Goal: Task Accomplishment & Management: Manage account settings

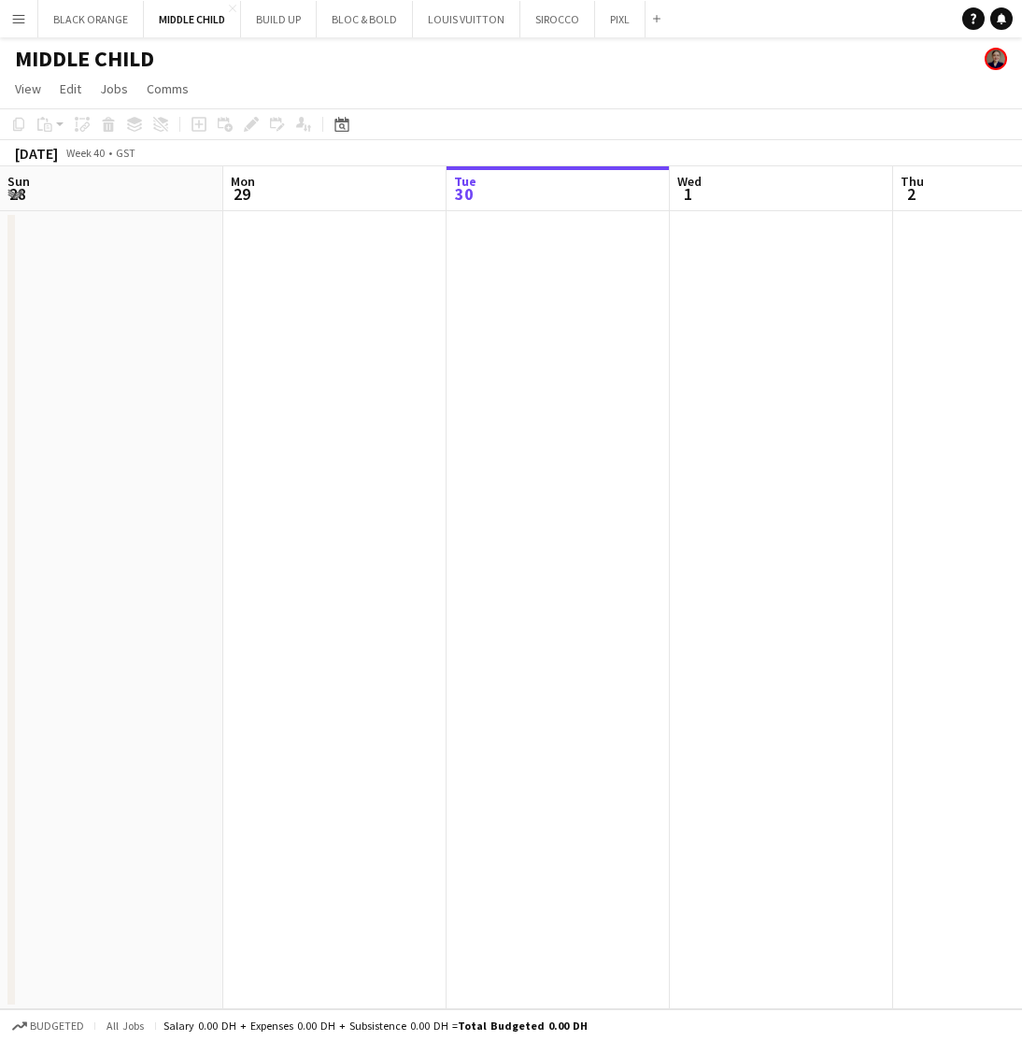
scroll to position [0, 760]
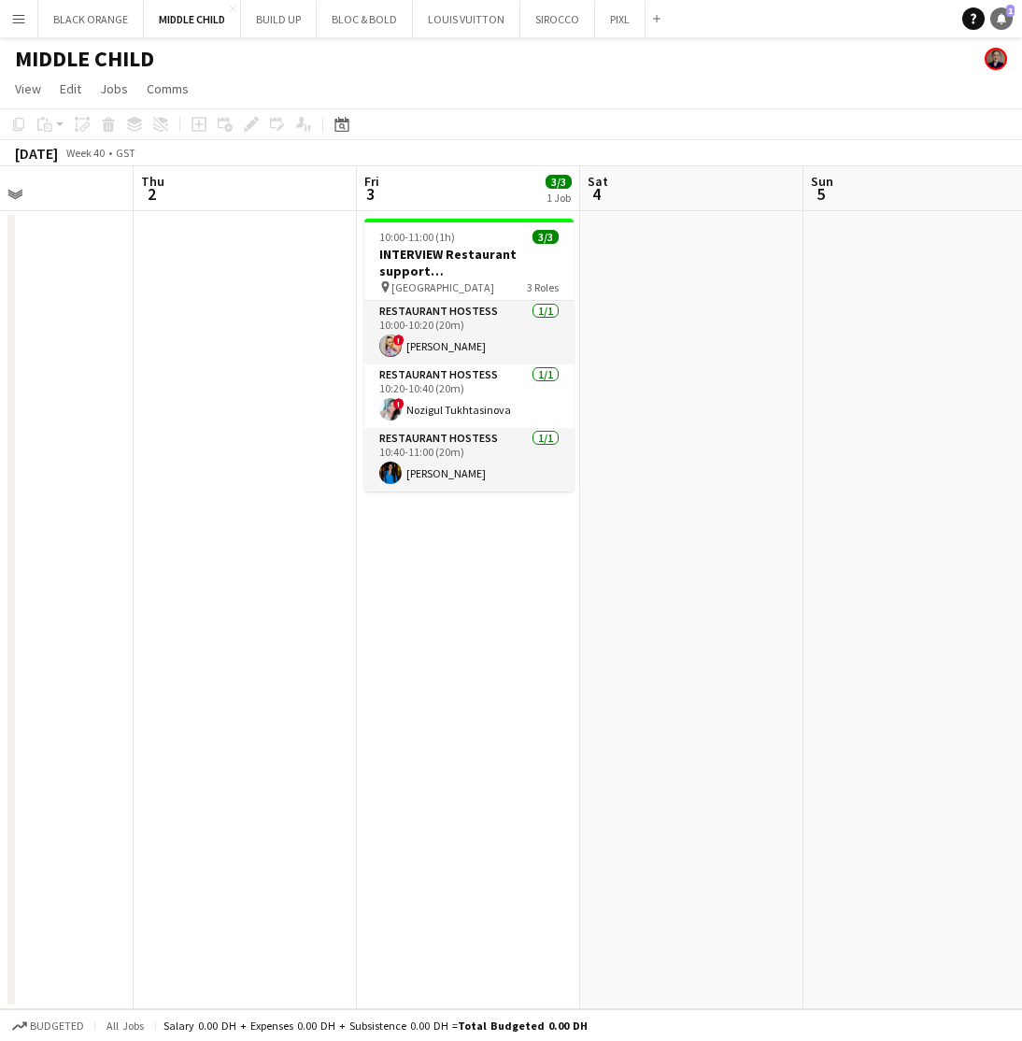
click at [1010, 21] on link "Notifications 1" at bounding box center [1001, 18] width 22 height 22
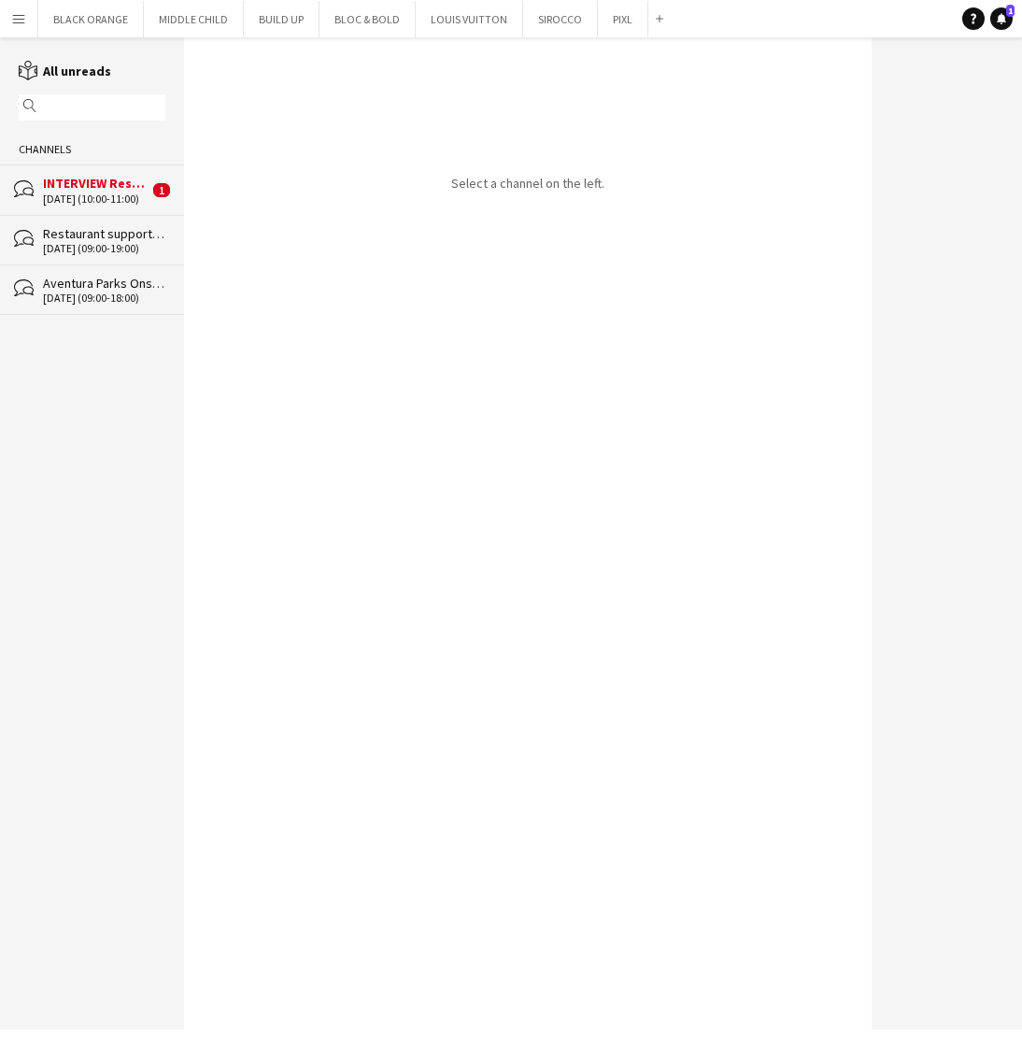
click at [132, 200] on div "[DATE] (10:00-11:00)" at bounding box center [96, 198] width 106 height 13
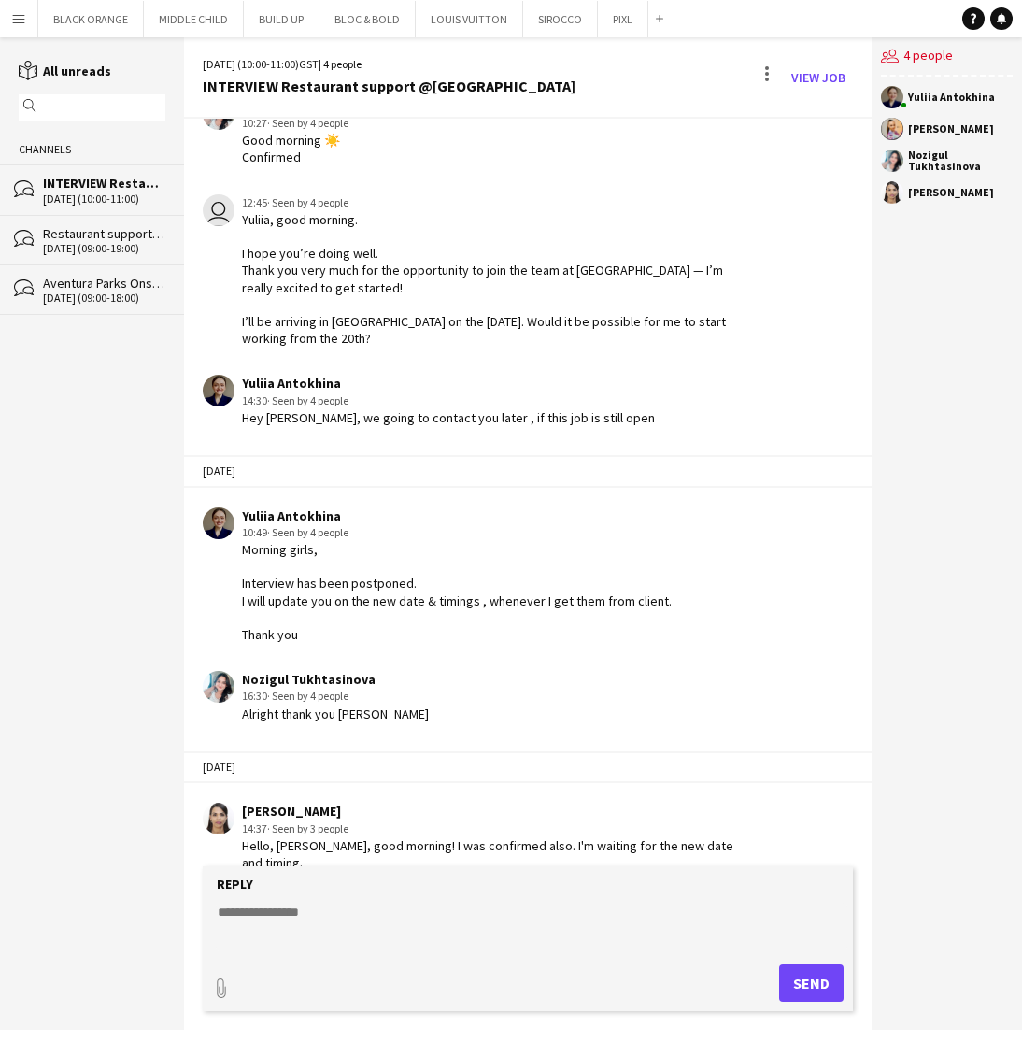
scroll to position [625, 0]
click at [340, 921] on textarea at bounding box center [532, 927] width 632 height 49
type textarea "*"
click at [178, 28] on button "MIDDLE CHILD Close" at bounding box center [194, 19] width 100 height 36
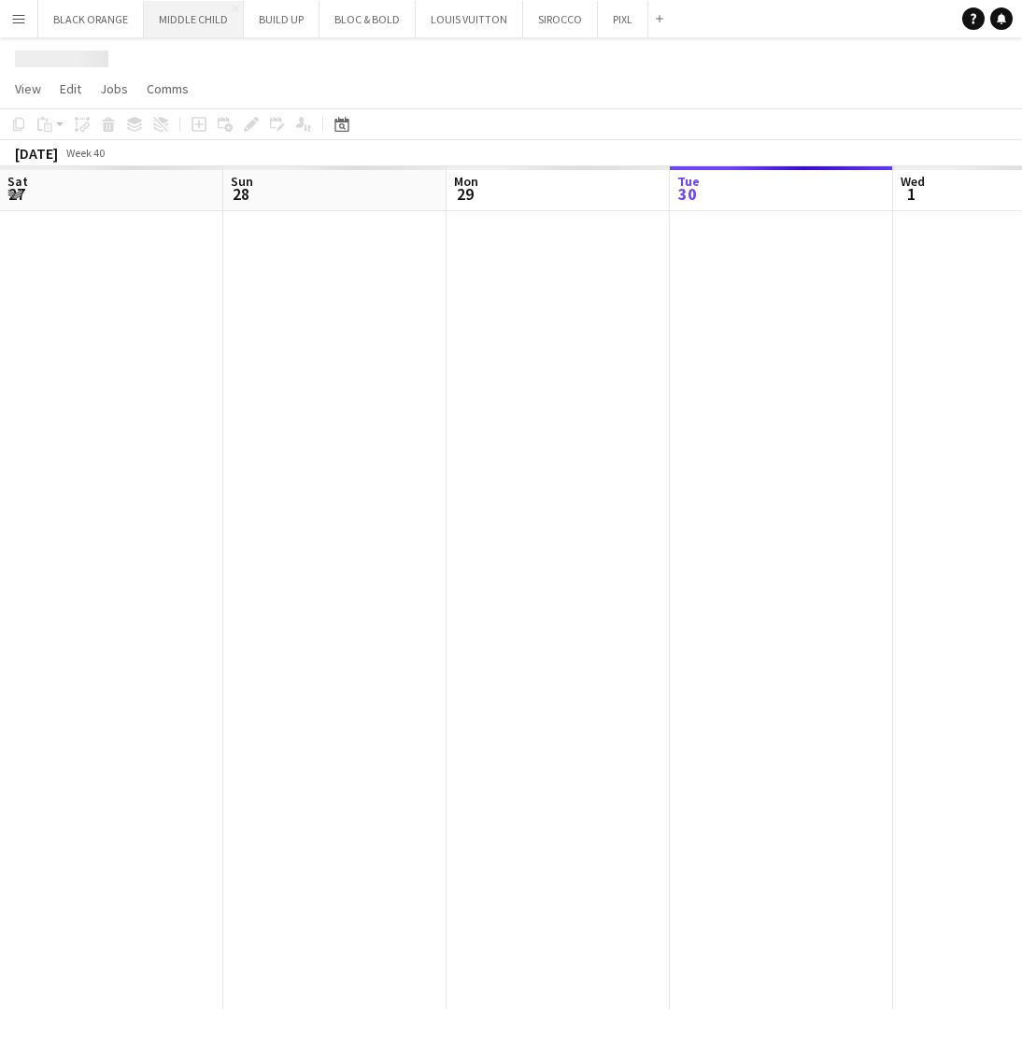
scroll to position [0, 447]
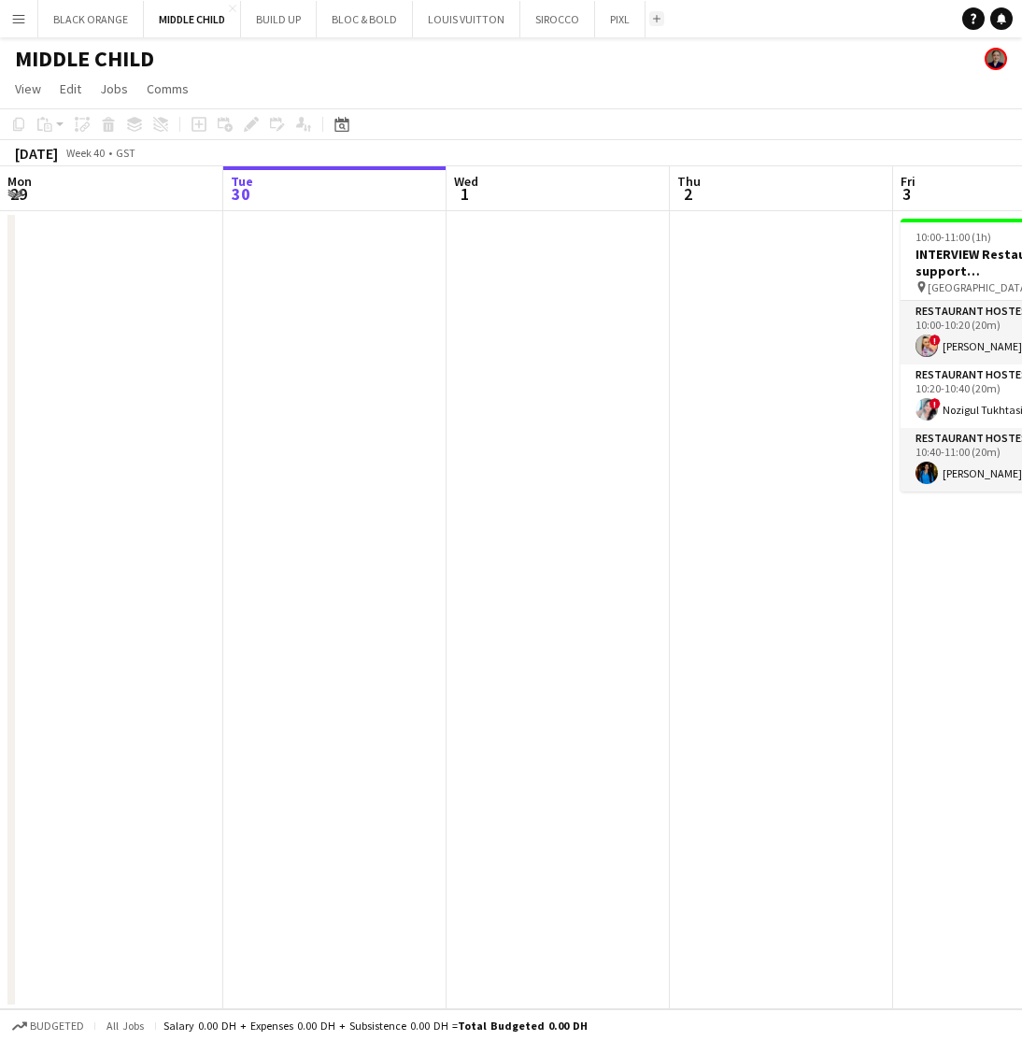
click at [650, 22] on button "Add" at bounding box center [656, 18] width 15 height 15
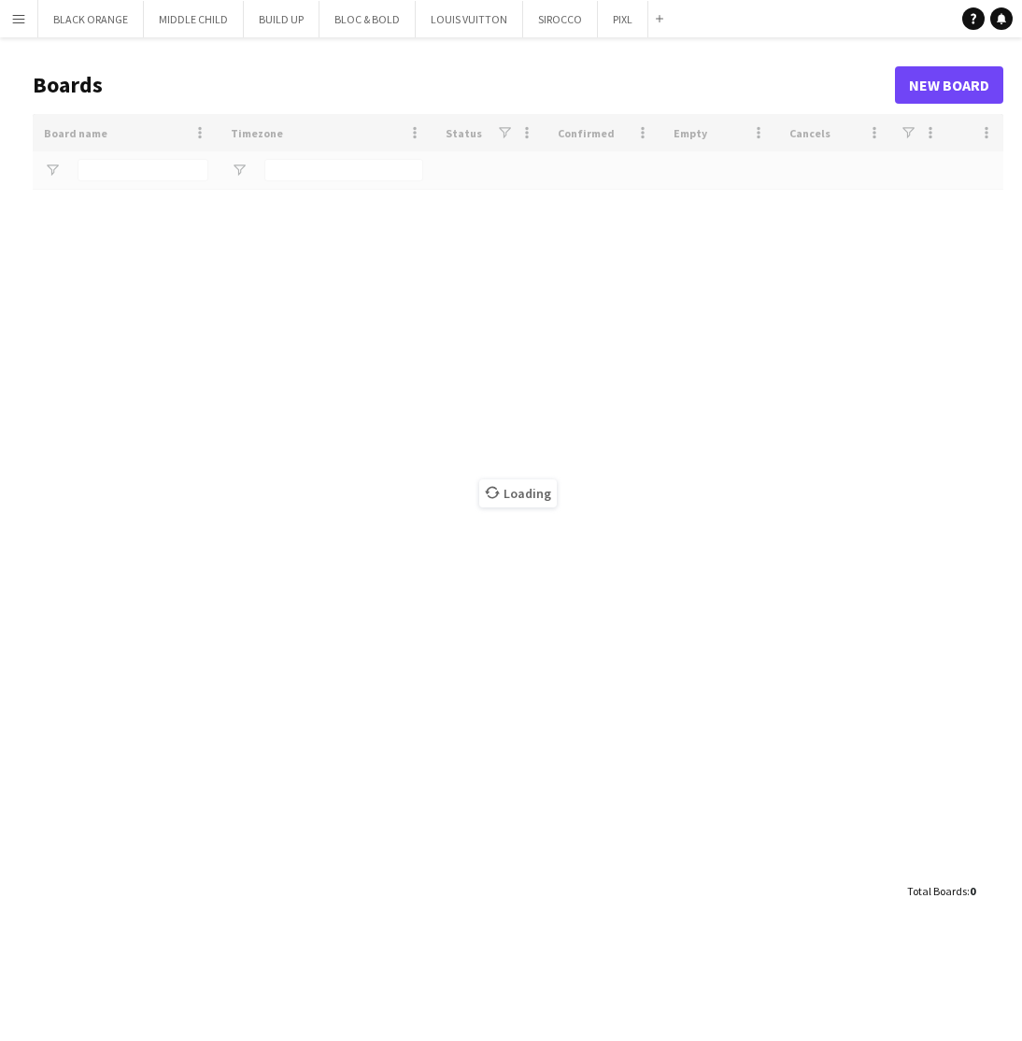
click at [148, 175] on div "Loading" at bounding box center [518, 493] width 971 height 759
click at [127, 176] on div "Loading" at bounding box center [518, 493] width 971 height 759
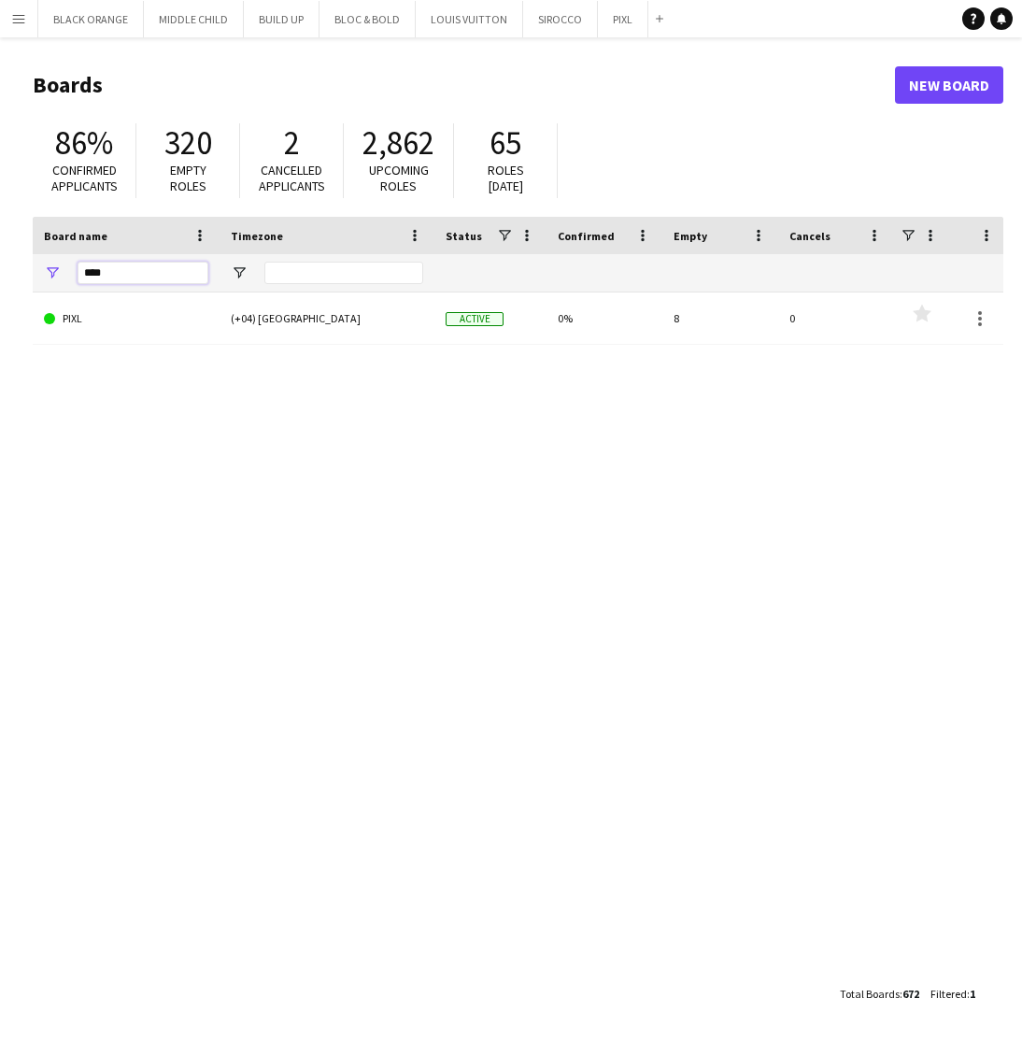
click at [98, 269] on input "****" at bounding box center [143, 273] width 131 height 22
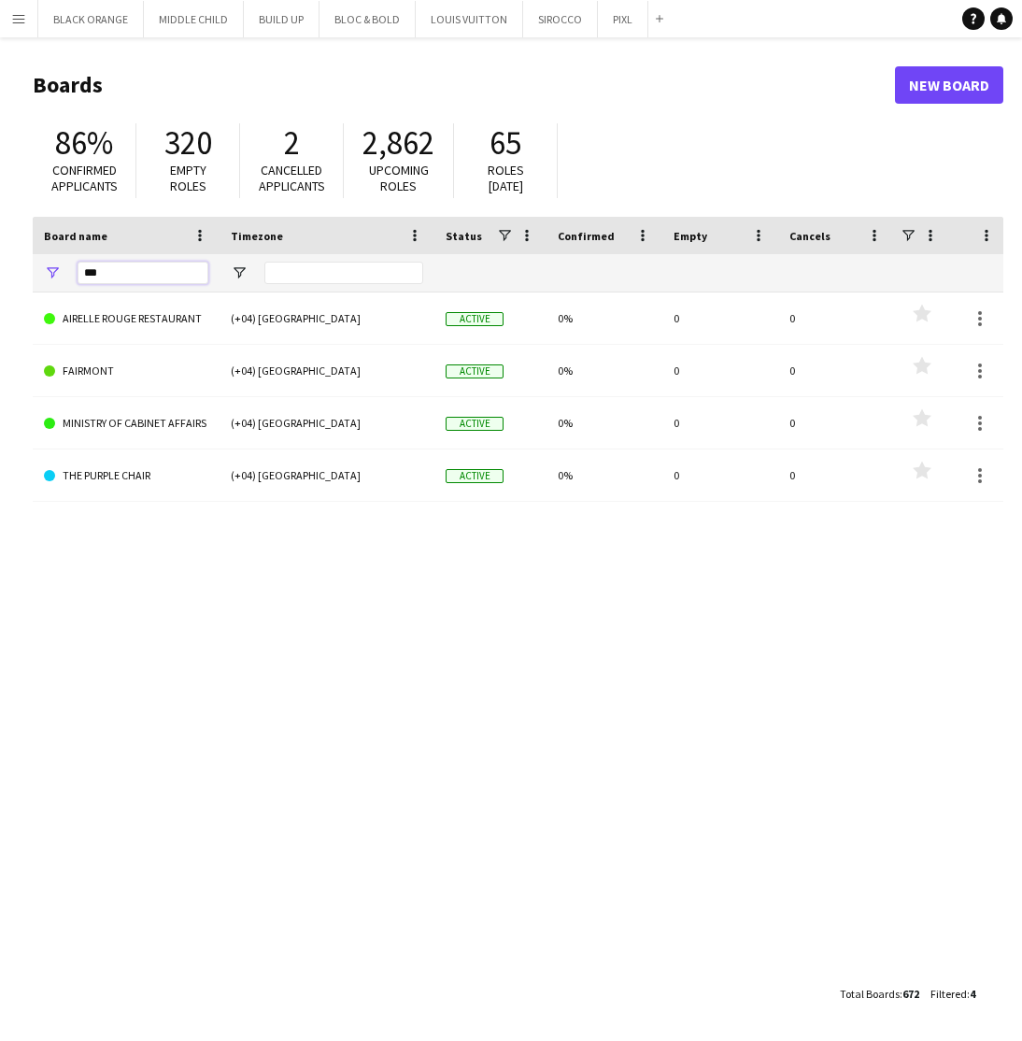
type input "***"
click at [284, 765] on div "AIRELLE ROUGE RESTAURANT (+04) Dubai Active 0% 0 0 Favourites FAIRMONT (+04) Du…" at bounding box center [518, 633] width 971 height 683
click at [985, 91] on link "New Board" at bounding box center [949, 84] width 108 height 37
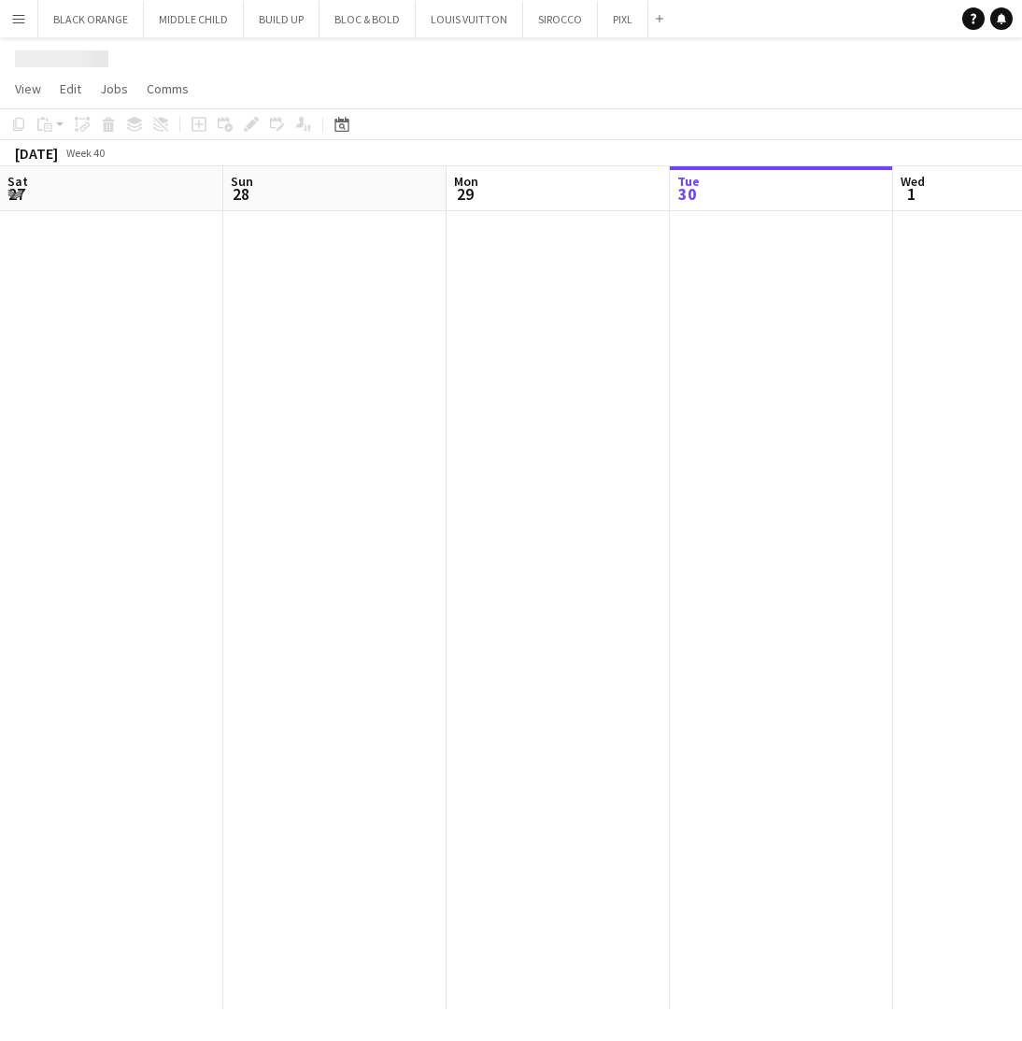
scroll to position [0, 447]
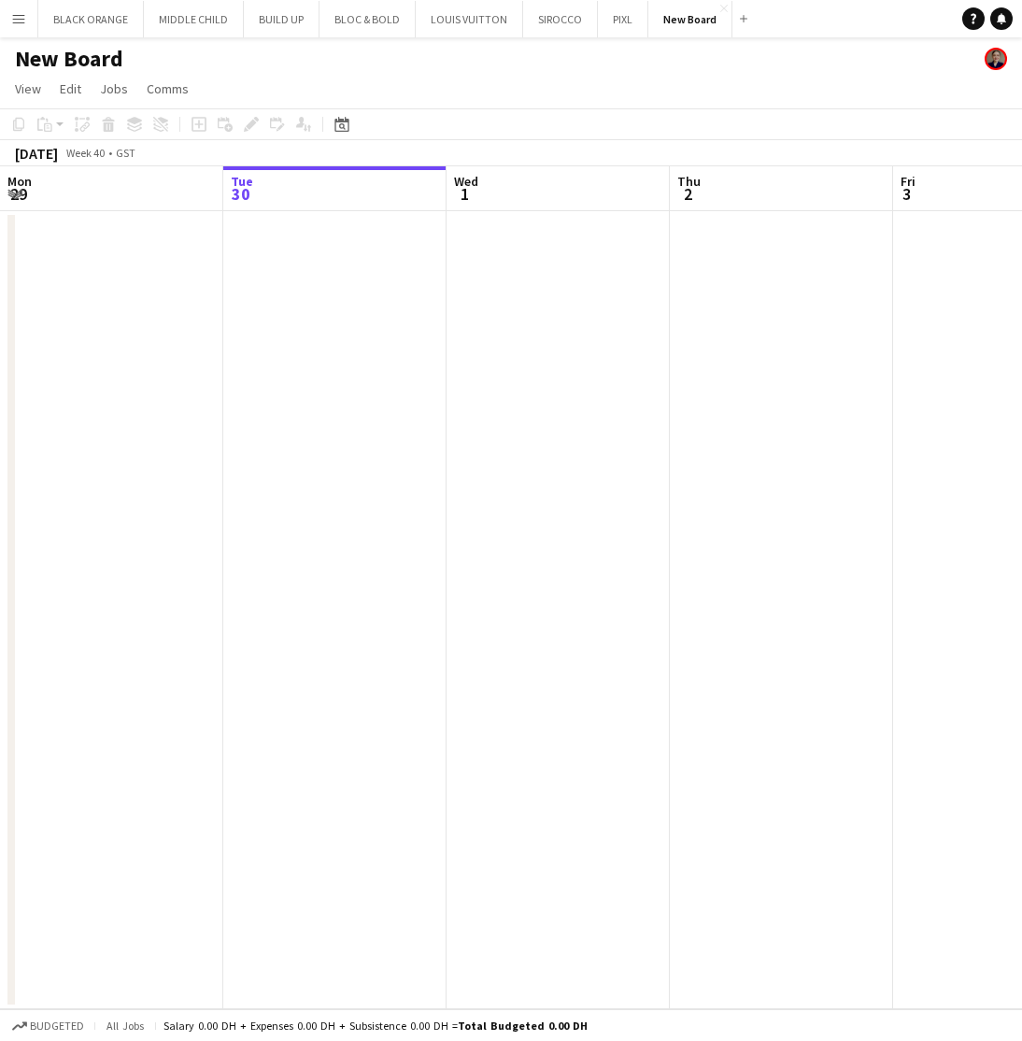
click at [82, 67] on h1 "New Board" at bounding box center [69, 59] width 108 height 28
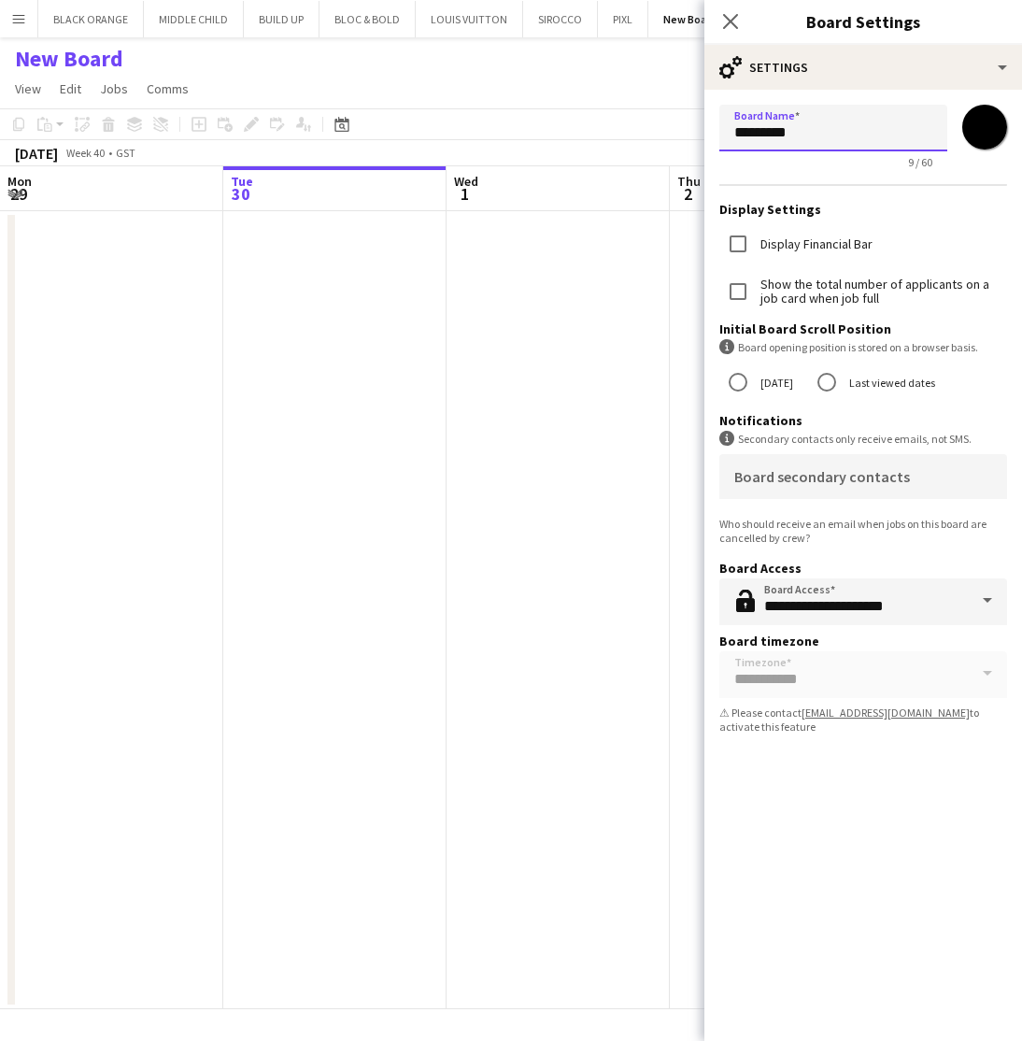
click at [806, 132] on input "*********" at bounding box center [833, 128] width 228 height 47
type input "**********"
click at [991, 131] on input "*******" at bounding box center [984, 126] width 67 height 67
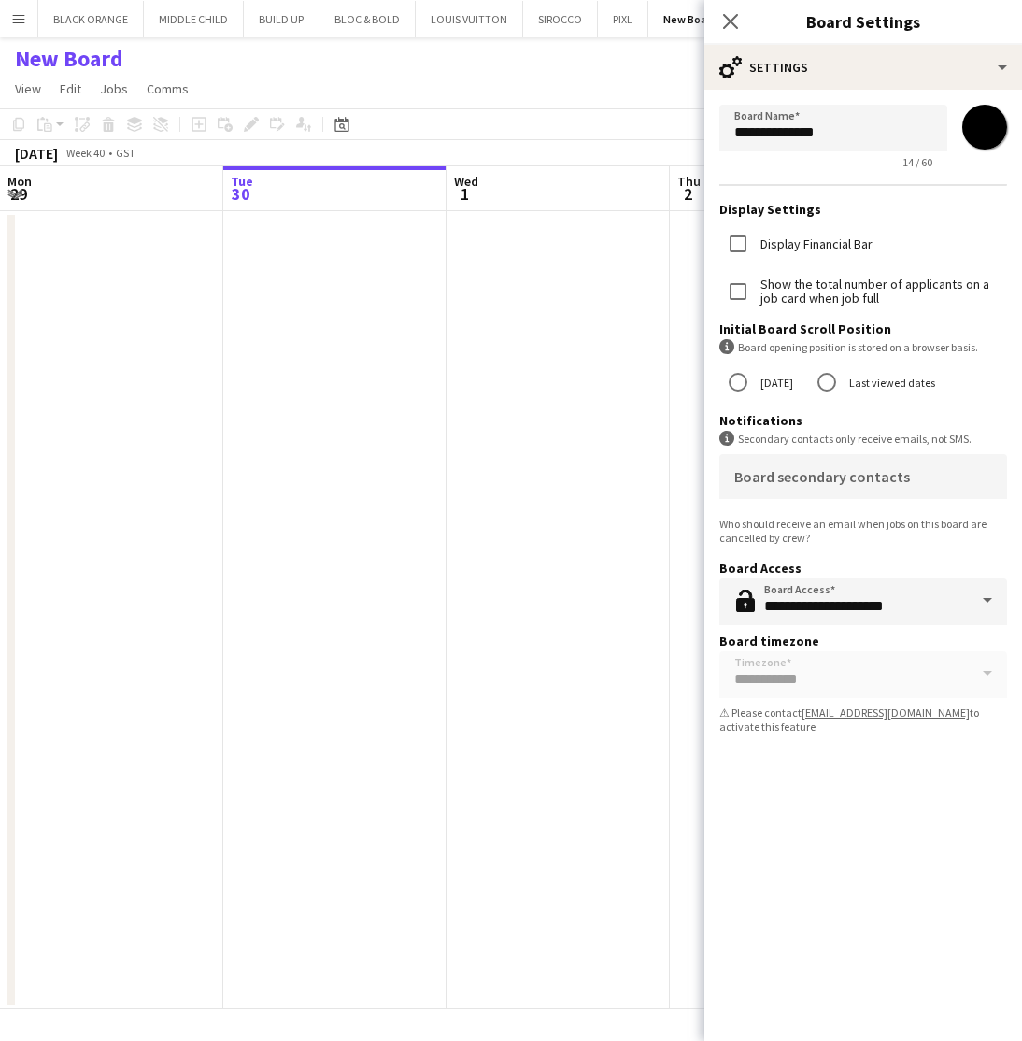
click at [980, 136] on input "*******" at bounding box center [984, 126] width 67 height 67
type input "*******"
click at [624, 333] on app-date-cell at bounding box center [558, 610] width 223 height 798
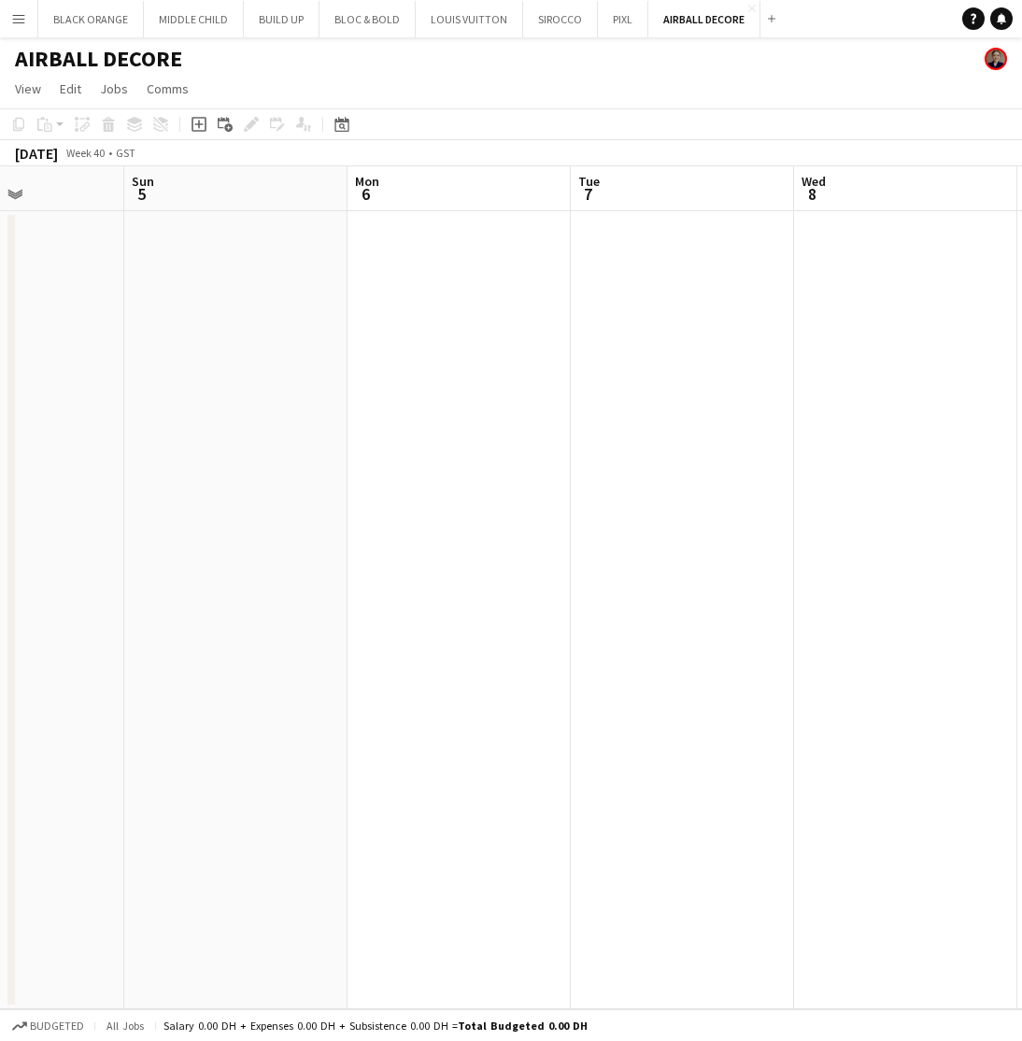
scroll to position [0, 772]
click at [677, 434] on app-date-cell at bounding box center [679, 610] width 223 height 798
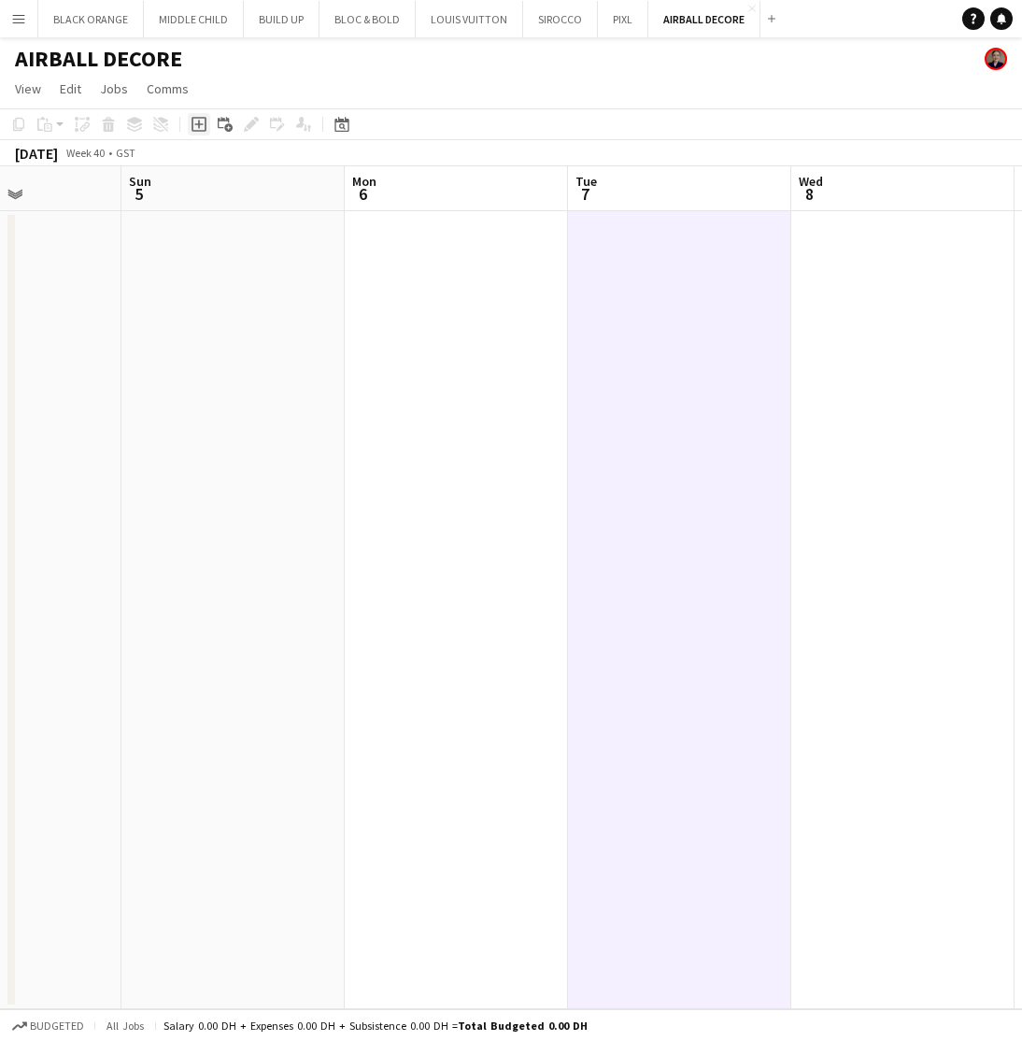
click at [198, 127] on icon "Add job" at bounding box center [199, 124] width 15 height 15
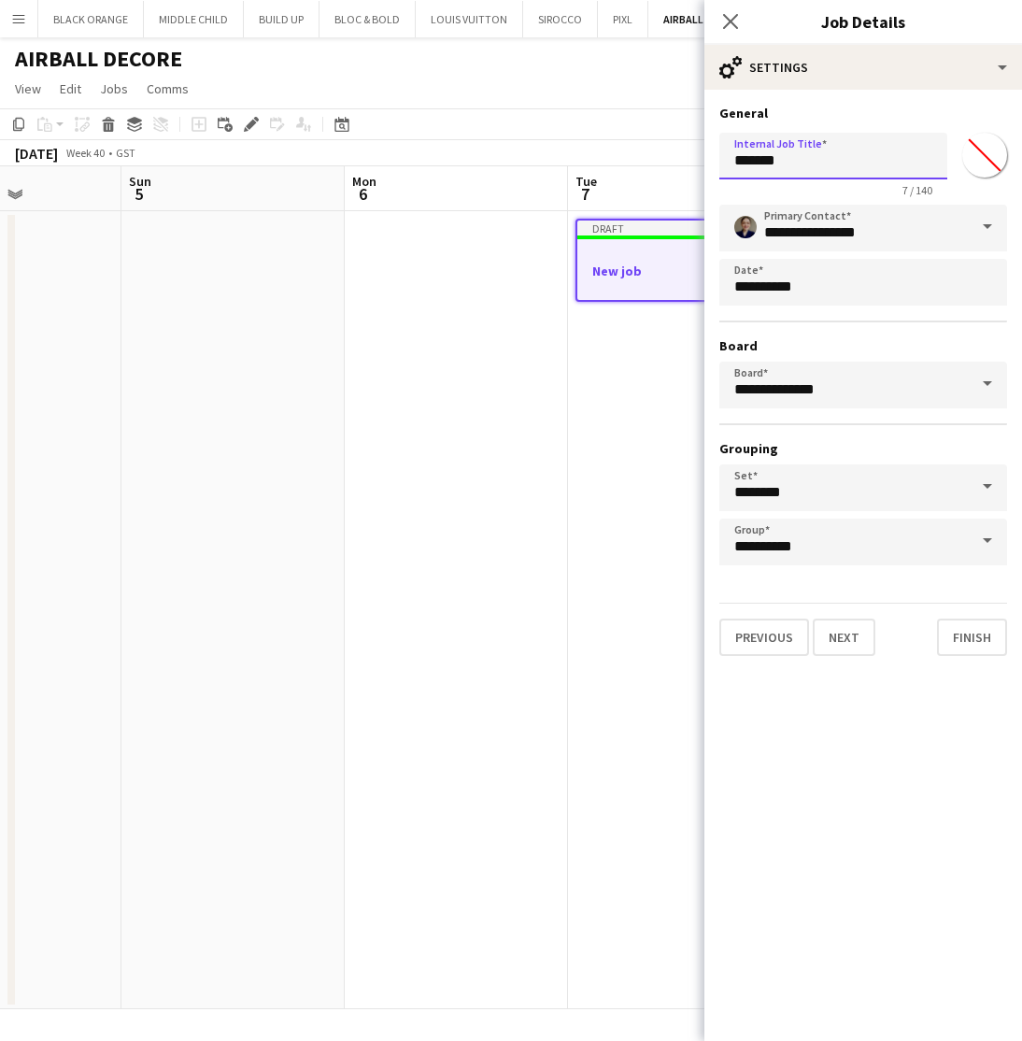
click at [832, 165] on input "*******" at bounding box center [833, 156] width 228 height 47
type input "**********"
click at [985, 152] on input "*******" at bounding box center [984, 154] width 67 height 67
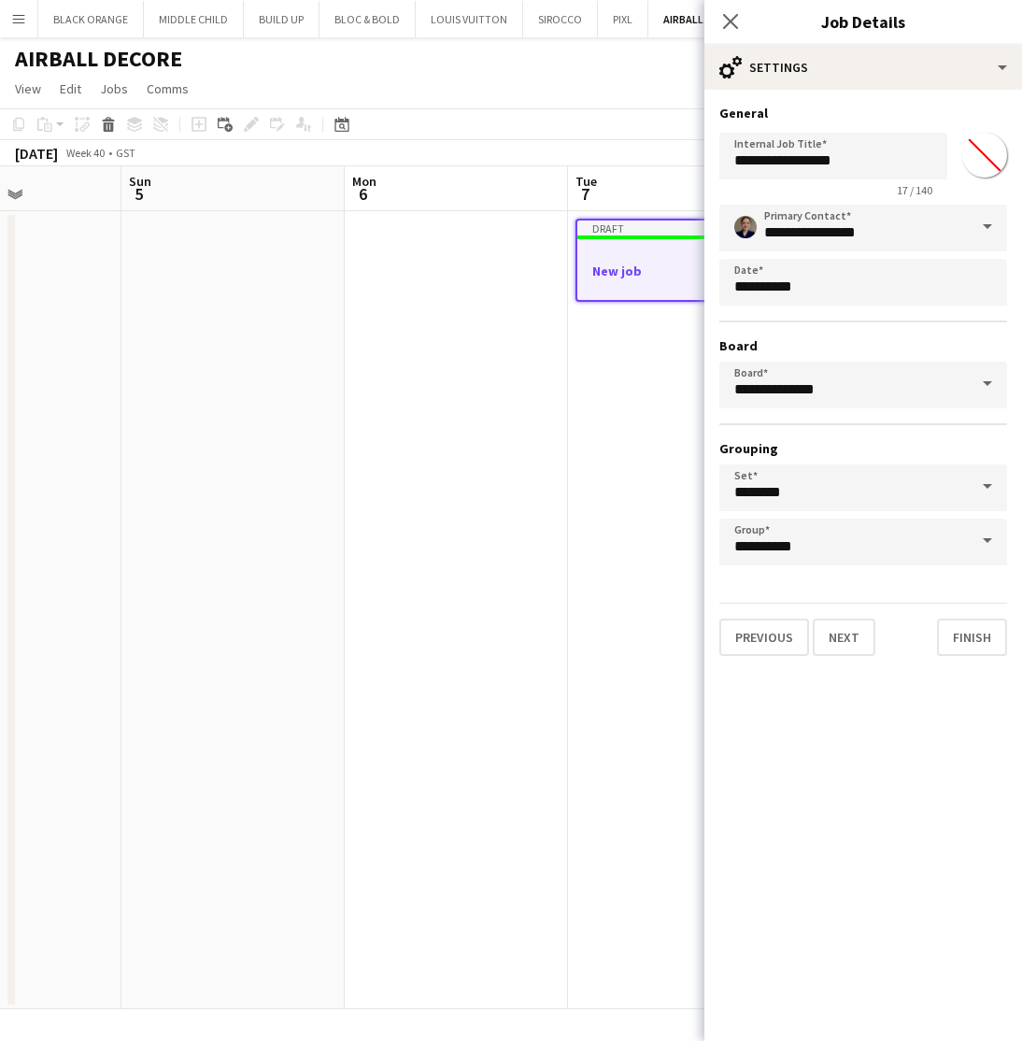
type input "*******"
click at [774, 162] on input "**********" at bounding box center [833, 156] width 228 height 47
click at [748, 163] on input "**********" at bounding box center [833, 156] width 228 height 47
type input "**********"
click at [857, 651] on button "Next" at bounding box center [844, 637] width 63 height 37
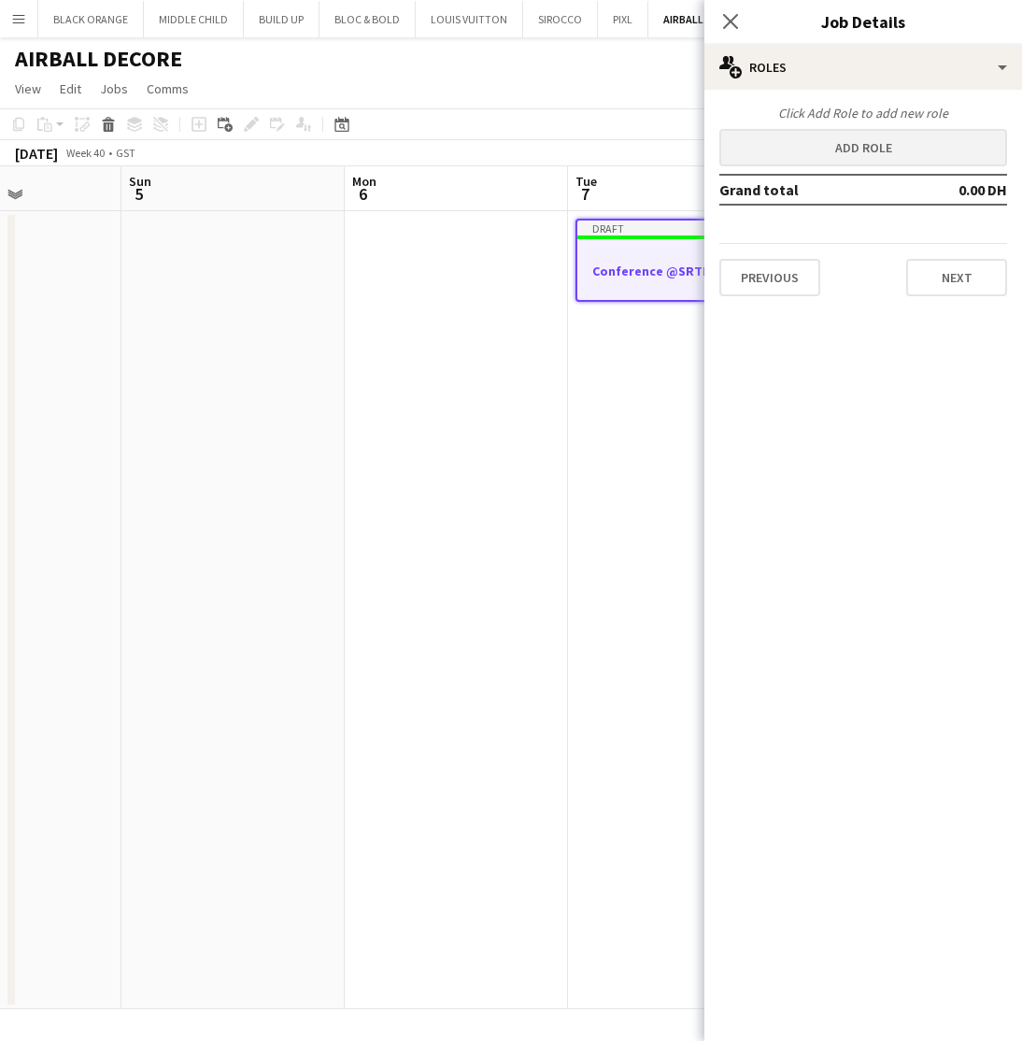
click at [845, 144] on button "Add role" at bounding box center [863, 147] width 288 height 37
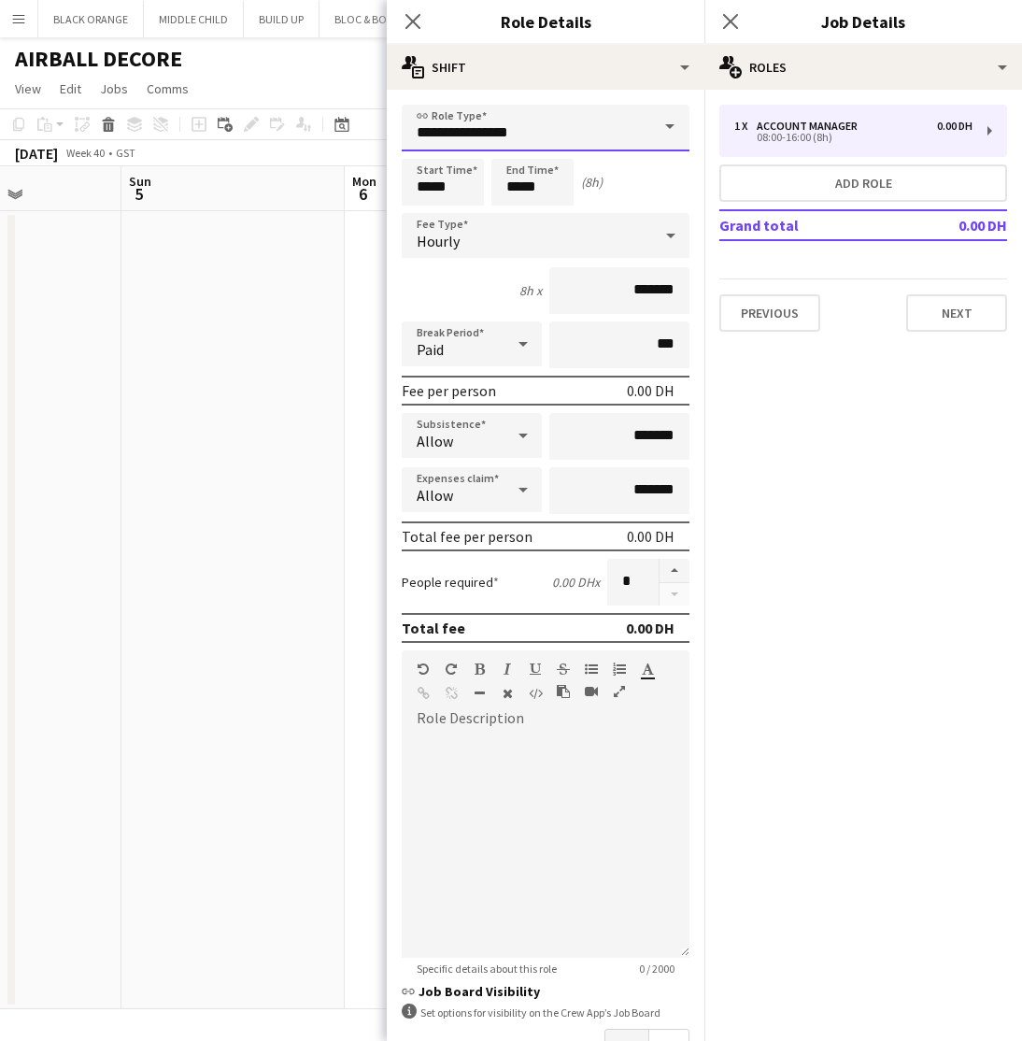
click at [514, 131] on input "**********" at bounding box center [546, 128] width 288 height 47
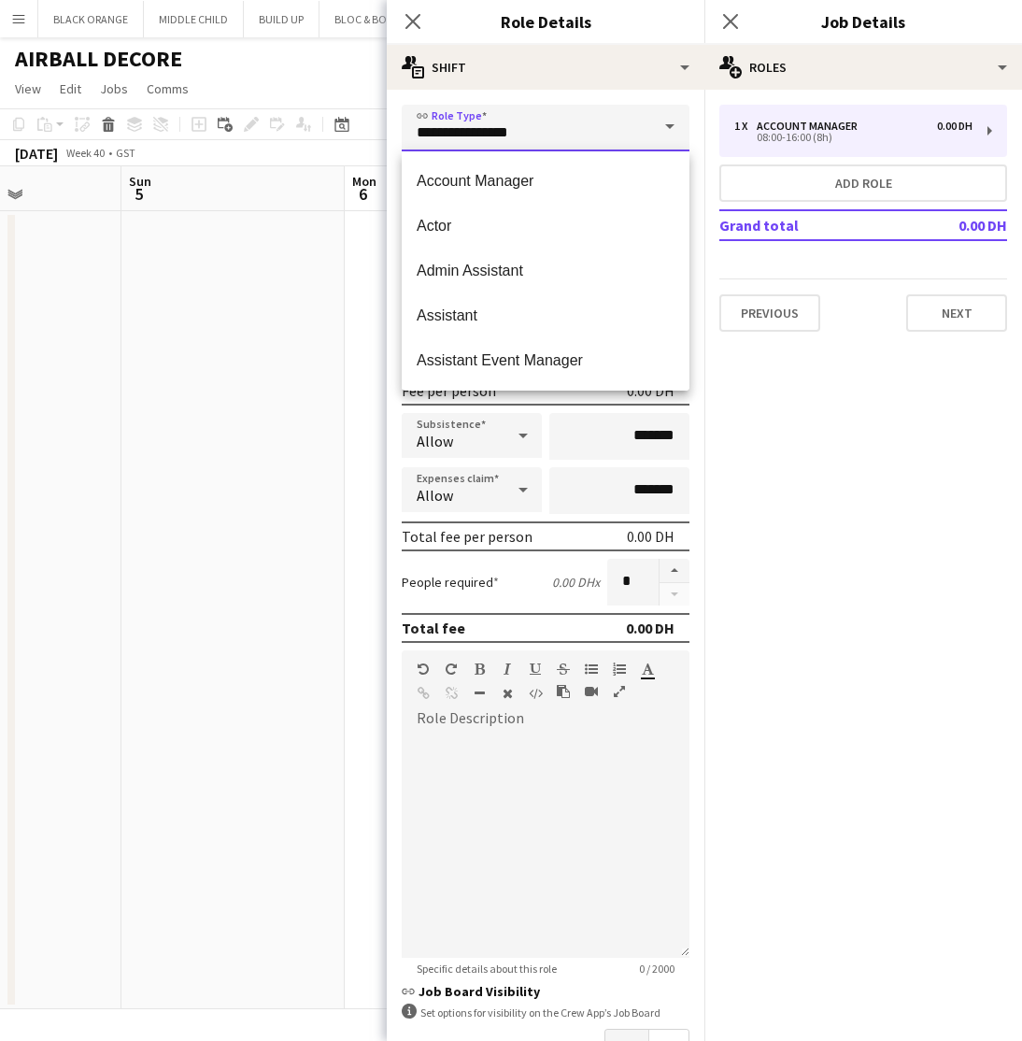
click at [514, 131] on input "**********" at bounding box center [546, 128] width 288 height 47
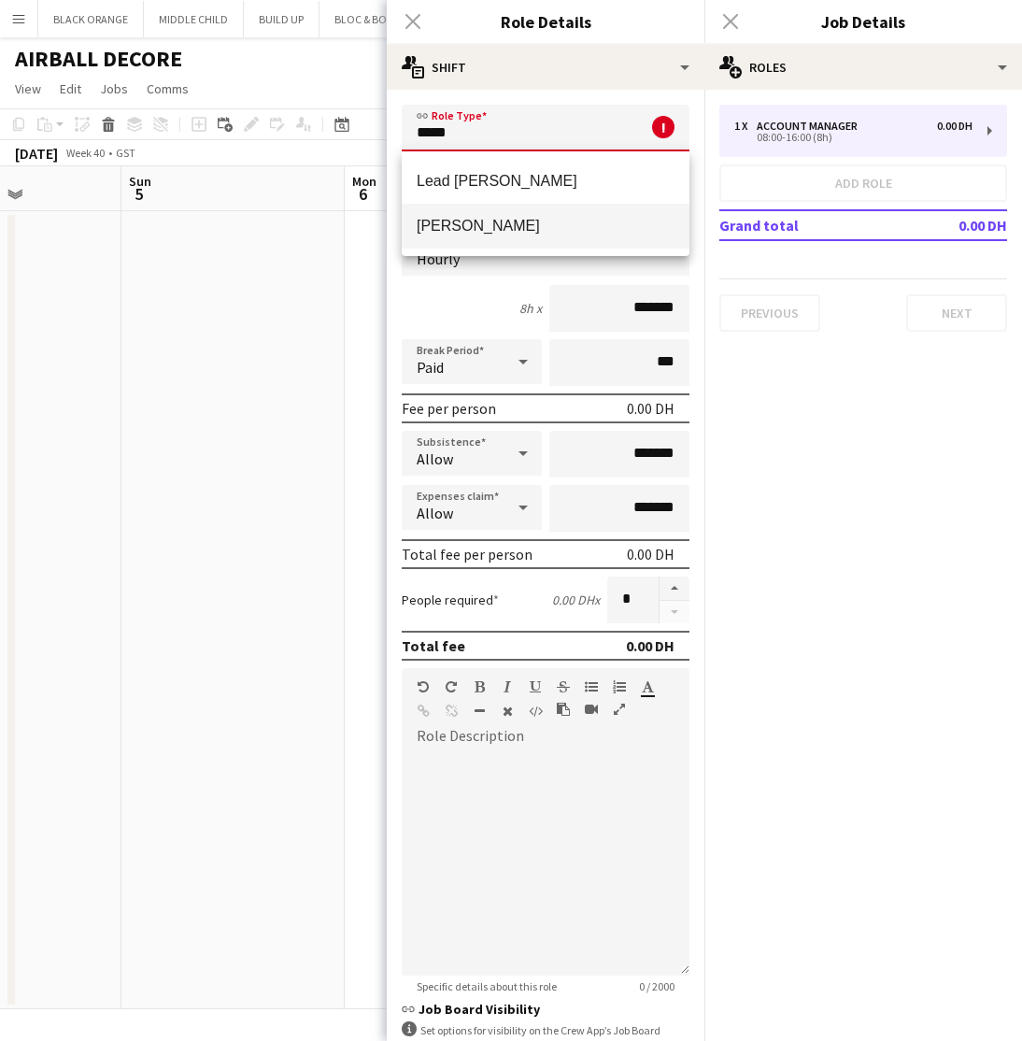
click at [505, 236] on mat-option "[PERSON_NAME]" at bounding box center [546, 226] width 288 height 45
type input "*****"
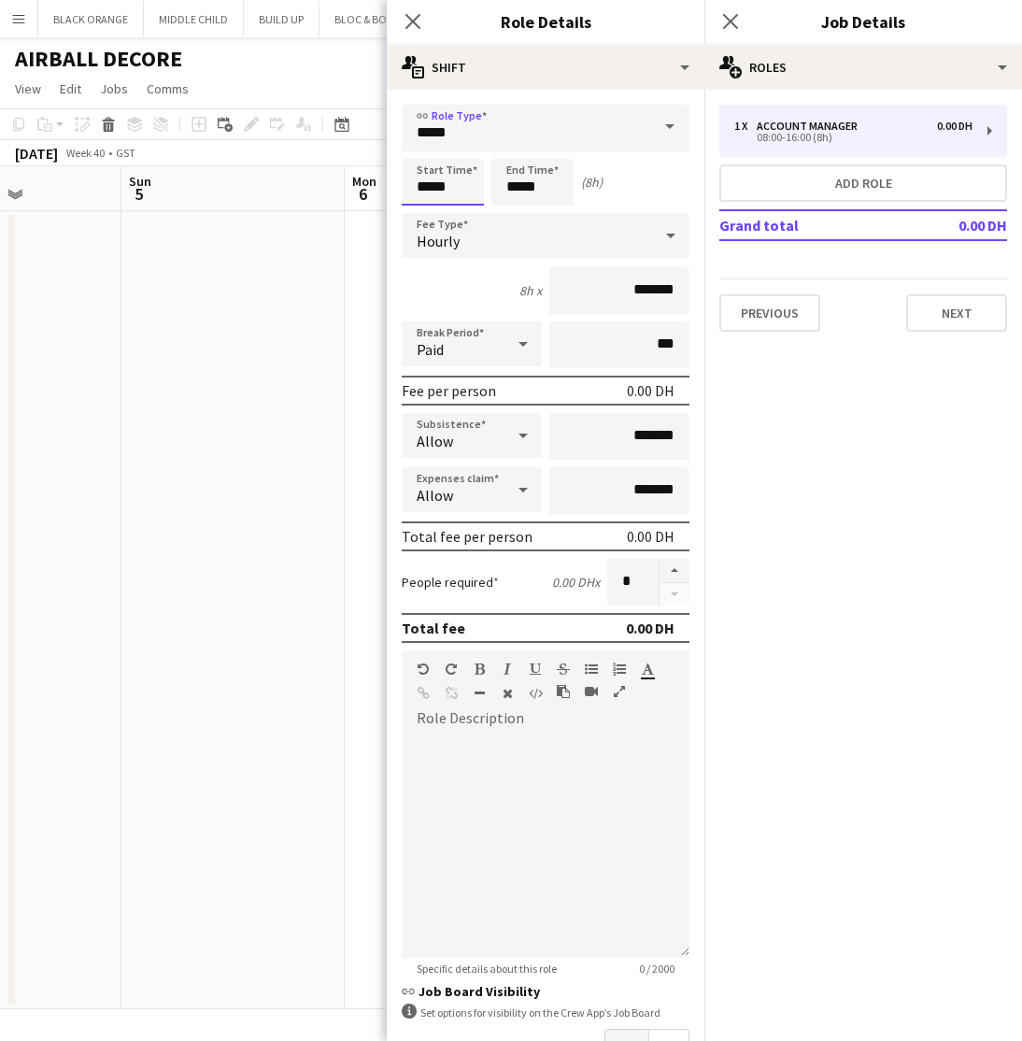
click at [465, 182] on input "*****" at bounding box center [443, 182] width 82 height 47
type input "*****"
click at [532, 190] on input "*****" at bounding box center [533, 182] width 82 height 47
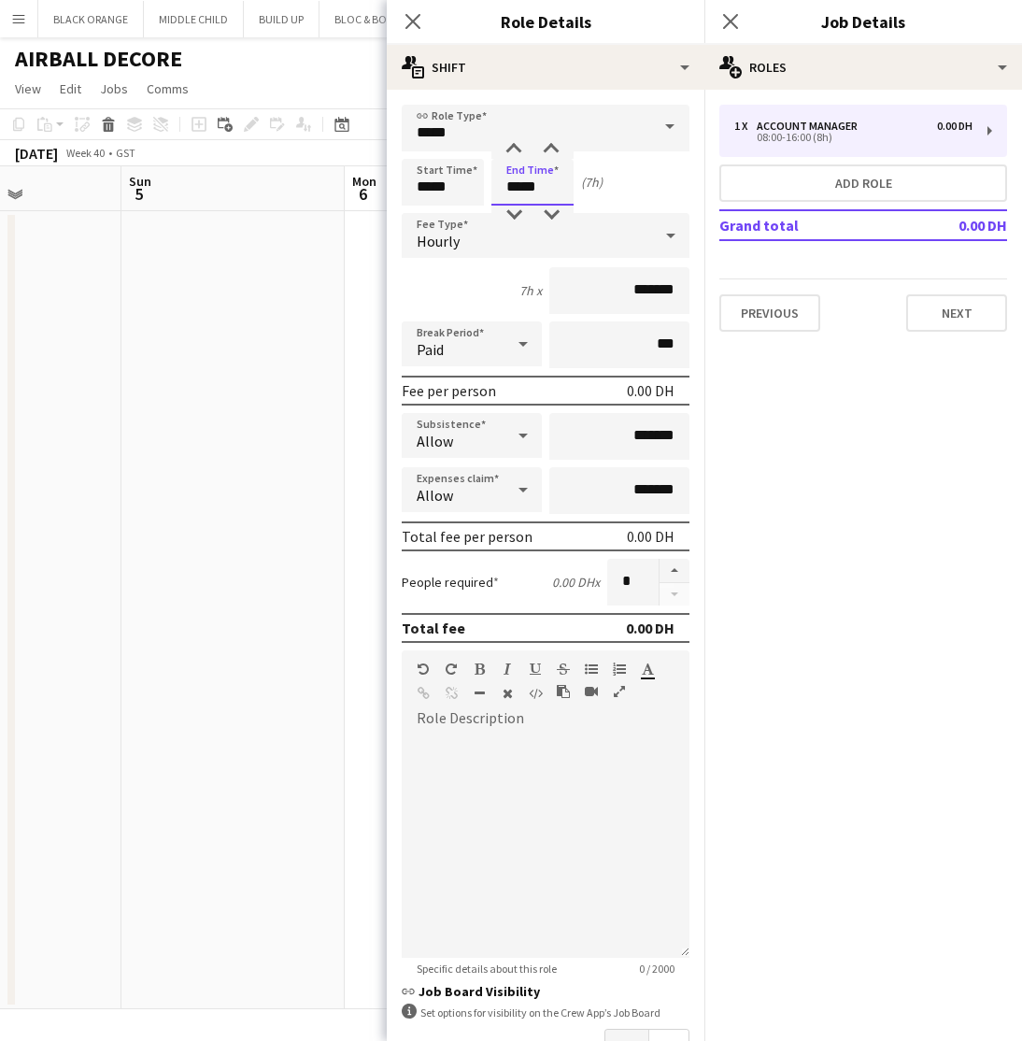
click at [531, 192] on input "*****" at bounding box center [533, 182] width 82 height 47
click at [554, 192] on input "*****" at bounding box center [533, 182] width 82 height 47
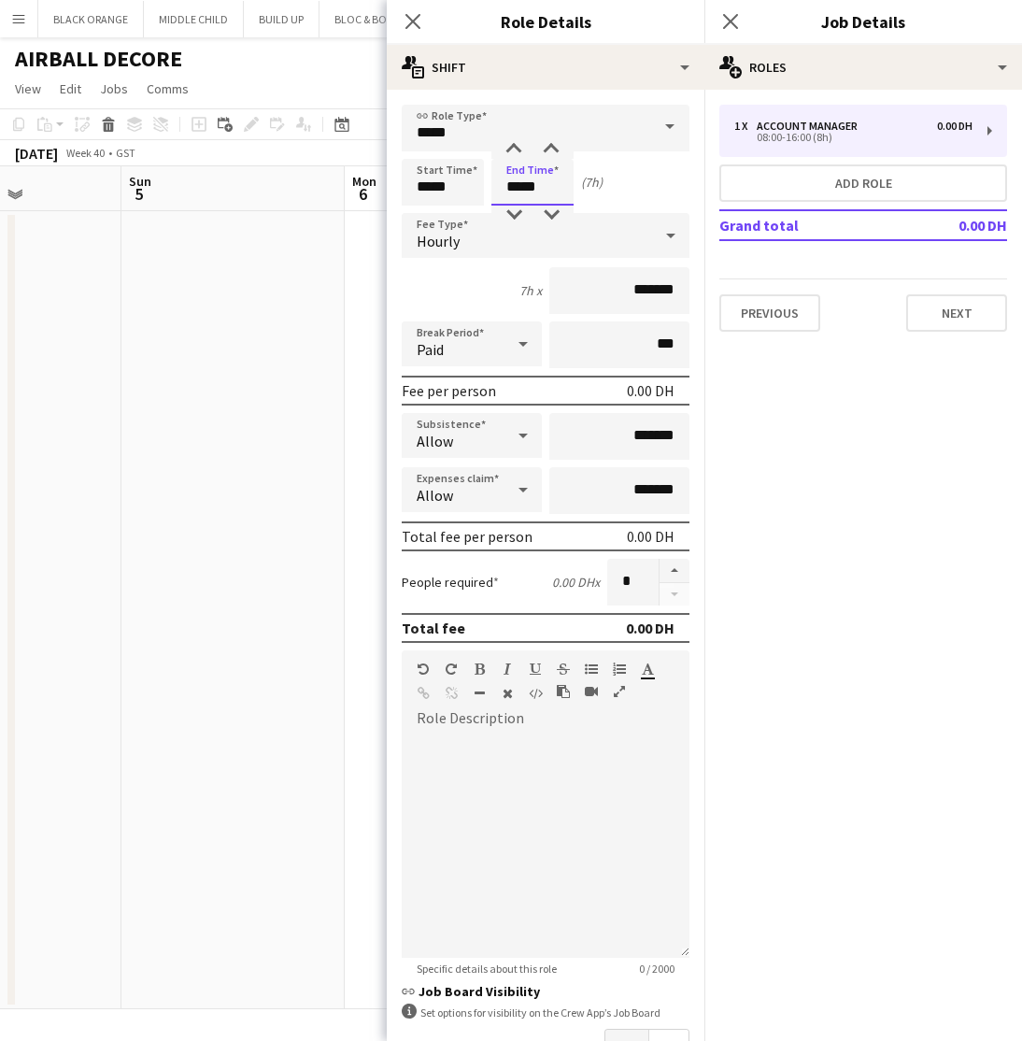
click at [554, 192] on input "*****" at bounding box center [533, 182] width 82 height 47
type input "*****"
drag, startPoint x: 653, startPoint y: 293, endPoint x: 504, endPoint y: 299, distance: 149.6
click at [504, 299] on div "5h x *******" at bounding box center [546, 290] width 288 height 47
drag, startPoint x: 653, startPoint y: 289, endPoint x: 612, endPoint y: 286, distance: 41.2
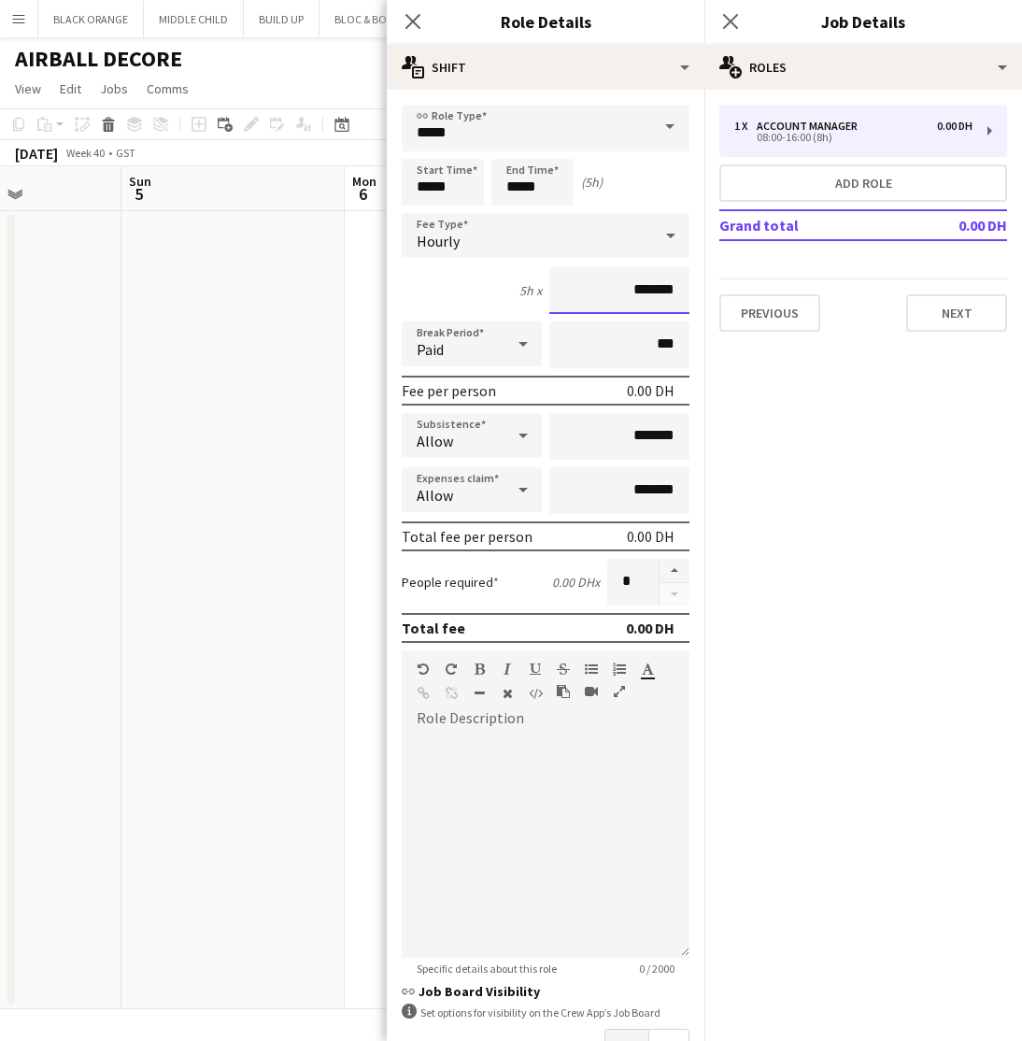
click at [612, 286] on input "*******" at bounding box center [619, 290] width 140 height 47
type input "*****"
click at [673, 563] on button "button" at bounding box center [675, 571] width 30 height 24
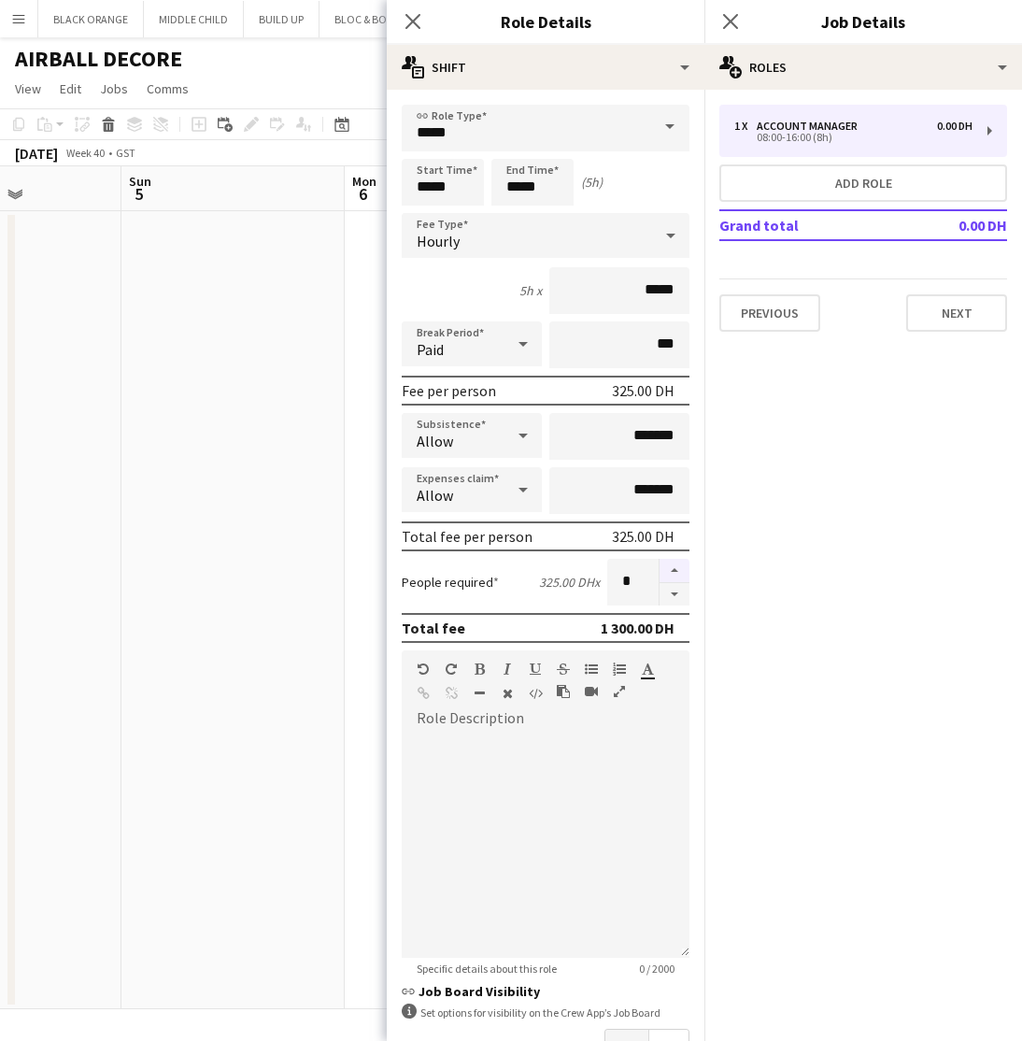
click at [673, 563] on button "button" at bounding box center [675, 571] width 30 height 24
type input "*"
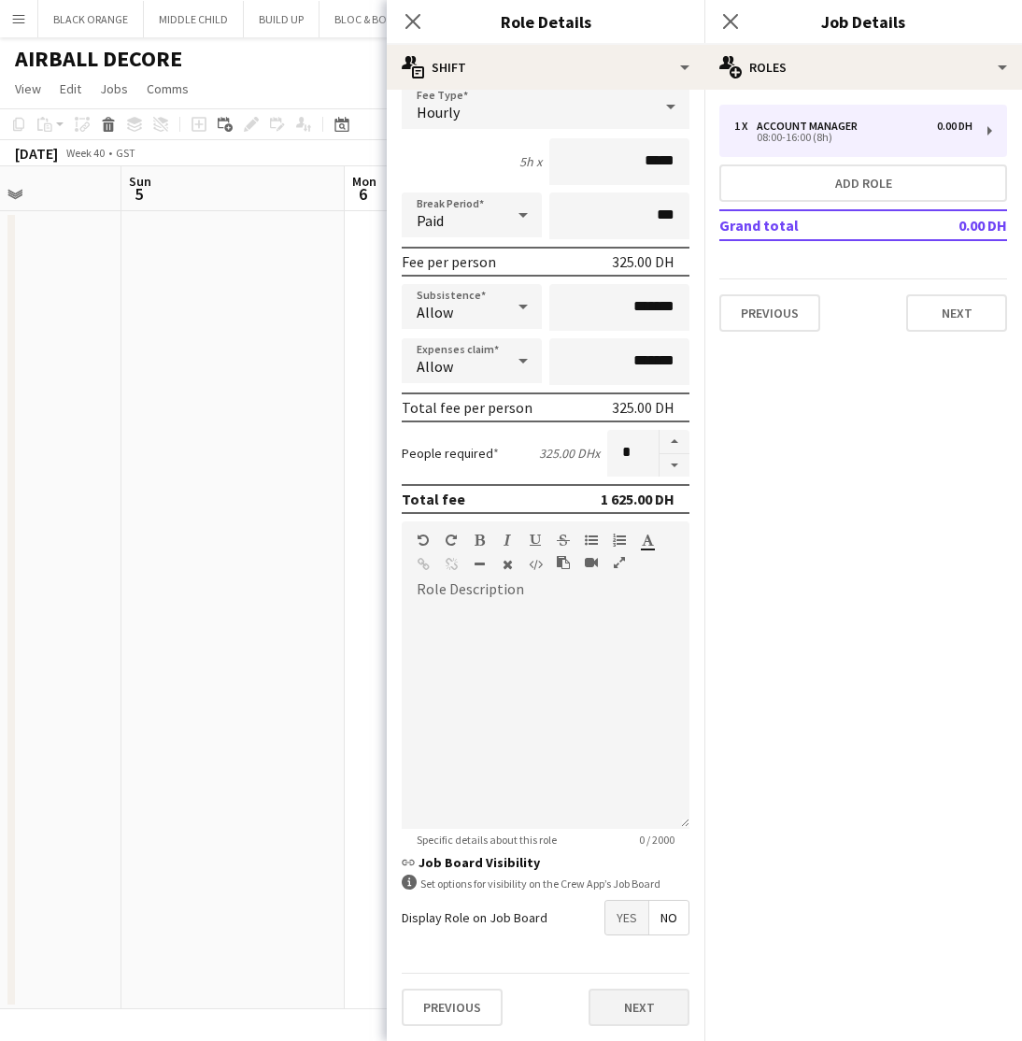
scroll to position [129, 0]
click at [648, 999] on button "Next" at bounding box center [639, 1007] width 101 height 37
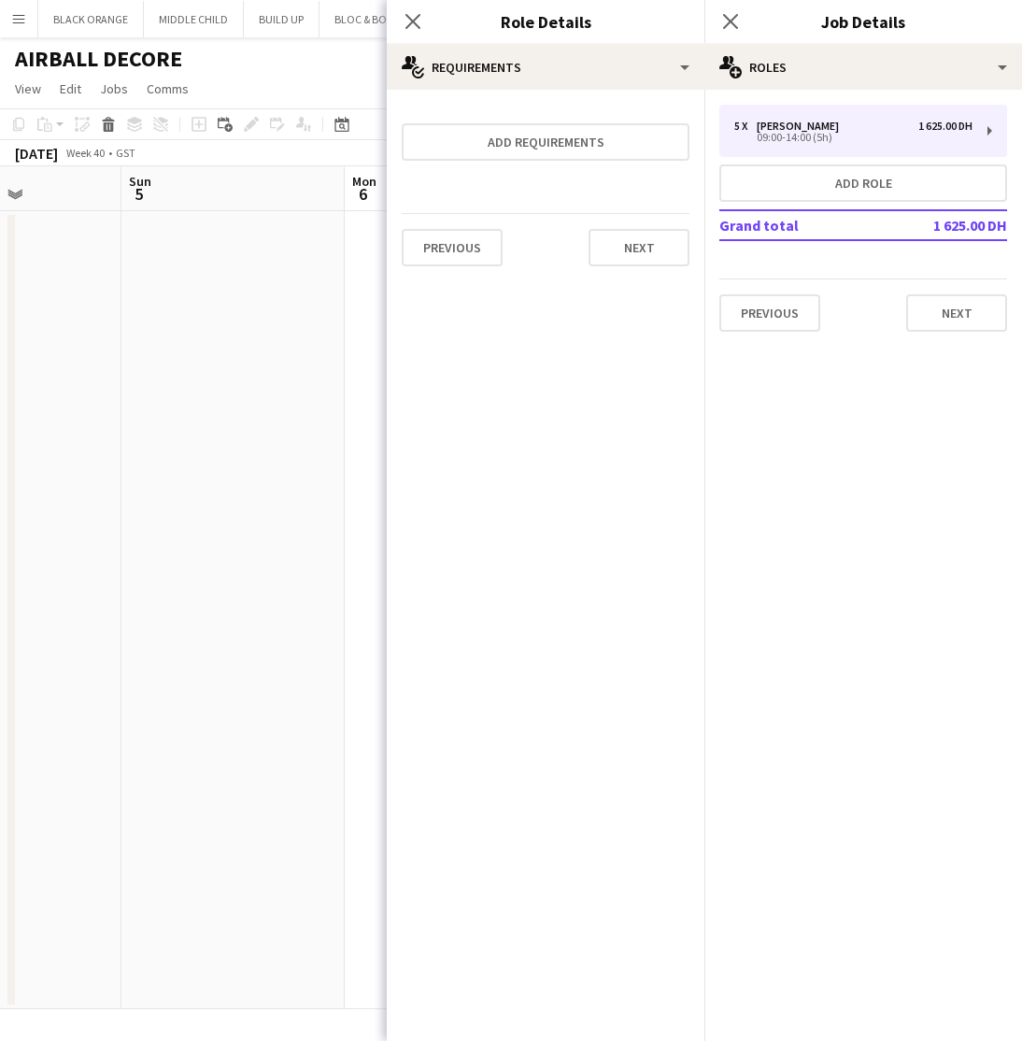
scroll to position [0, 0]
click at [525, 149] on button "Add requirements" at bounding box center [546, 141] width 288 height 37
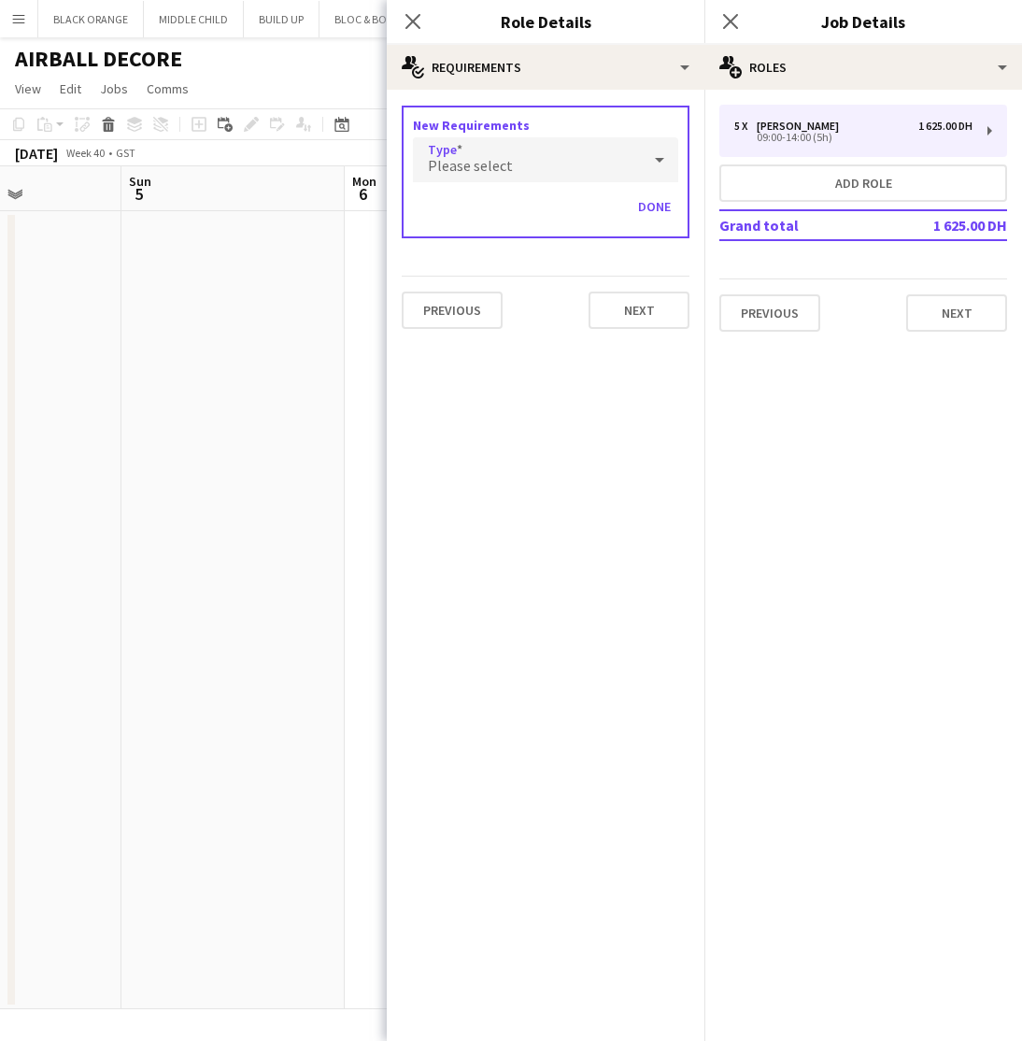
click at [523, 167] on div "Please select" at bounding box center [527, 159] width 228 height 45
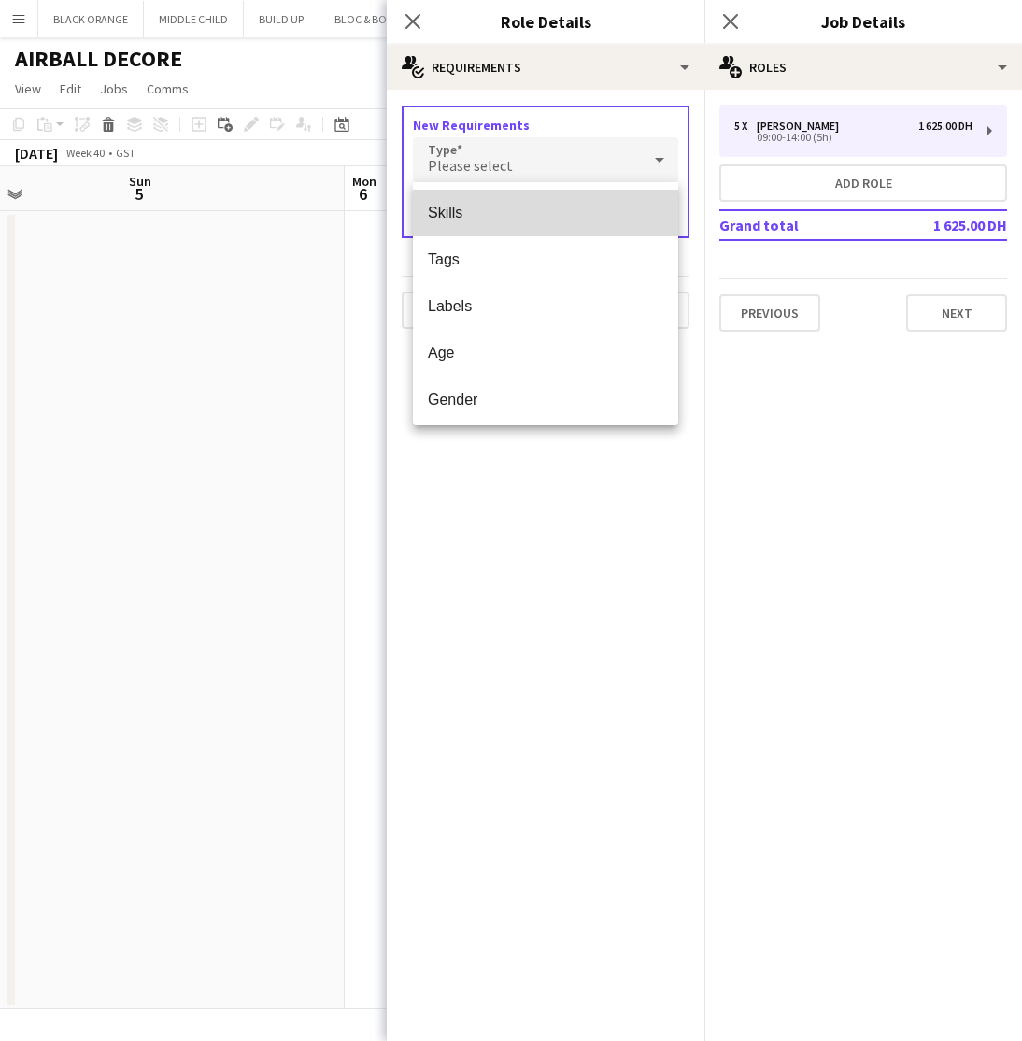
click at [479, 218] on span "Skills" at bounding box center [545, 213] width 235 height 18
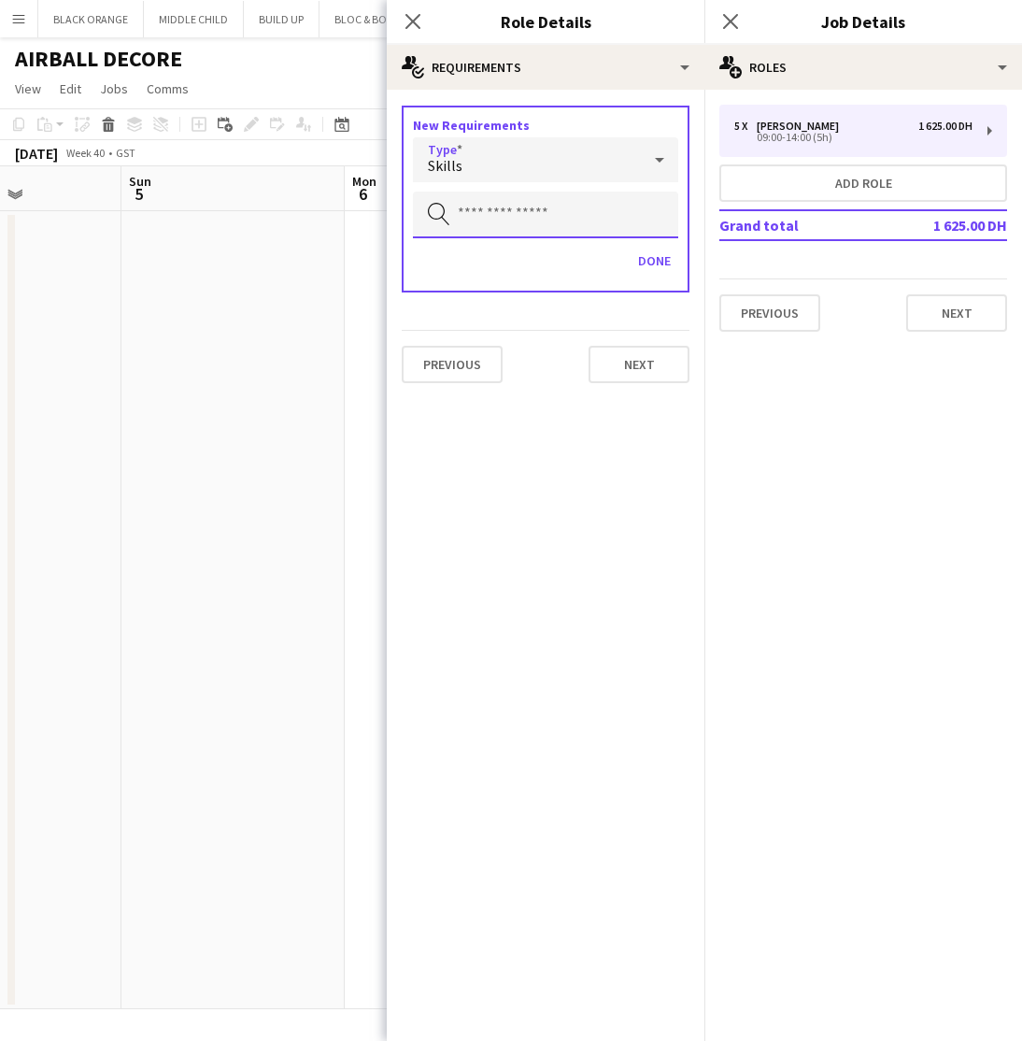
click at [518, 213] on input "text" at bounding box center [545, 215] width 265 height 47
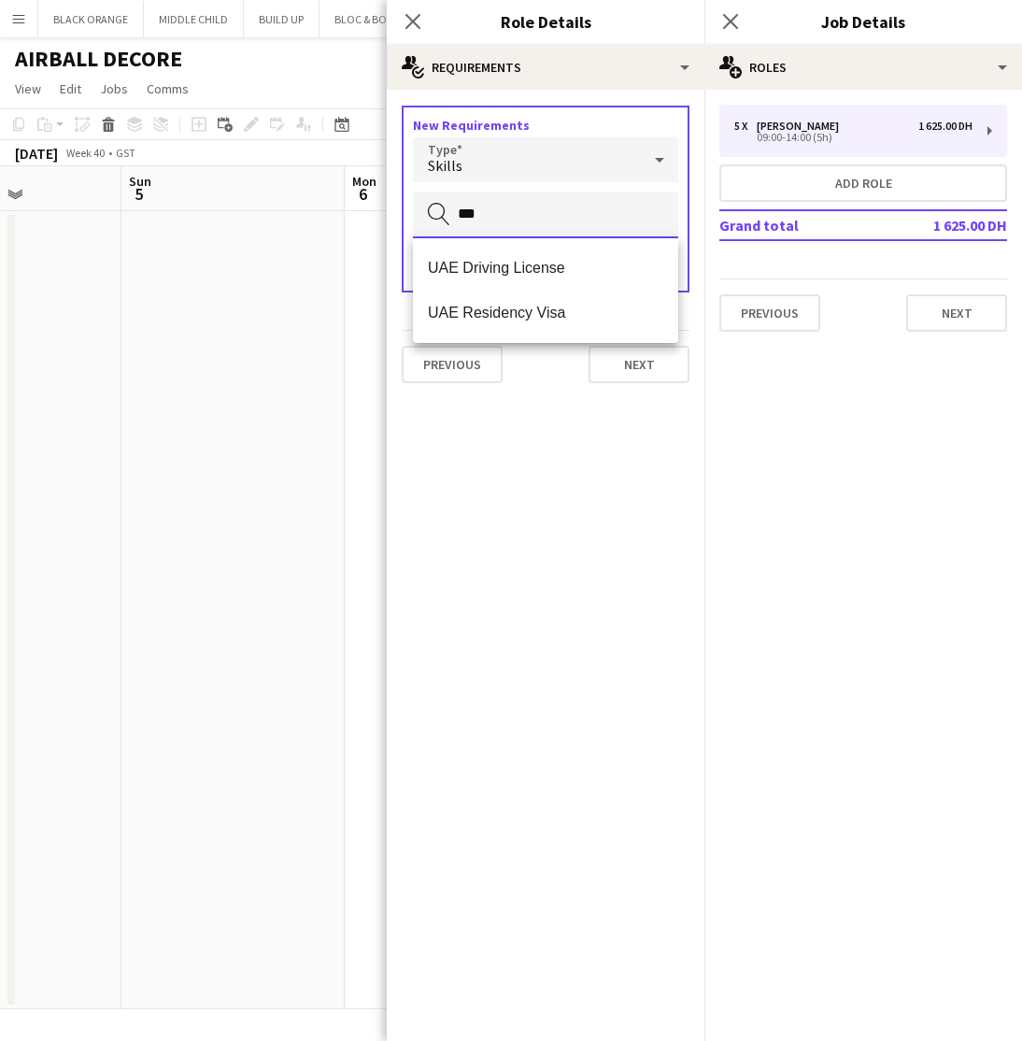
type input "***"
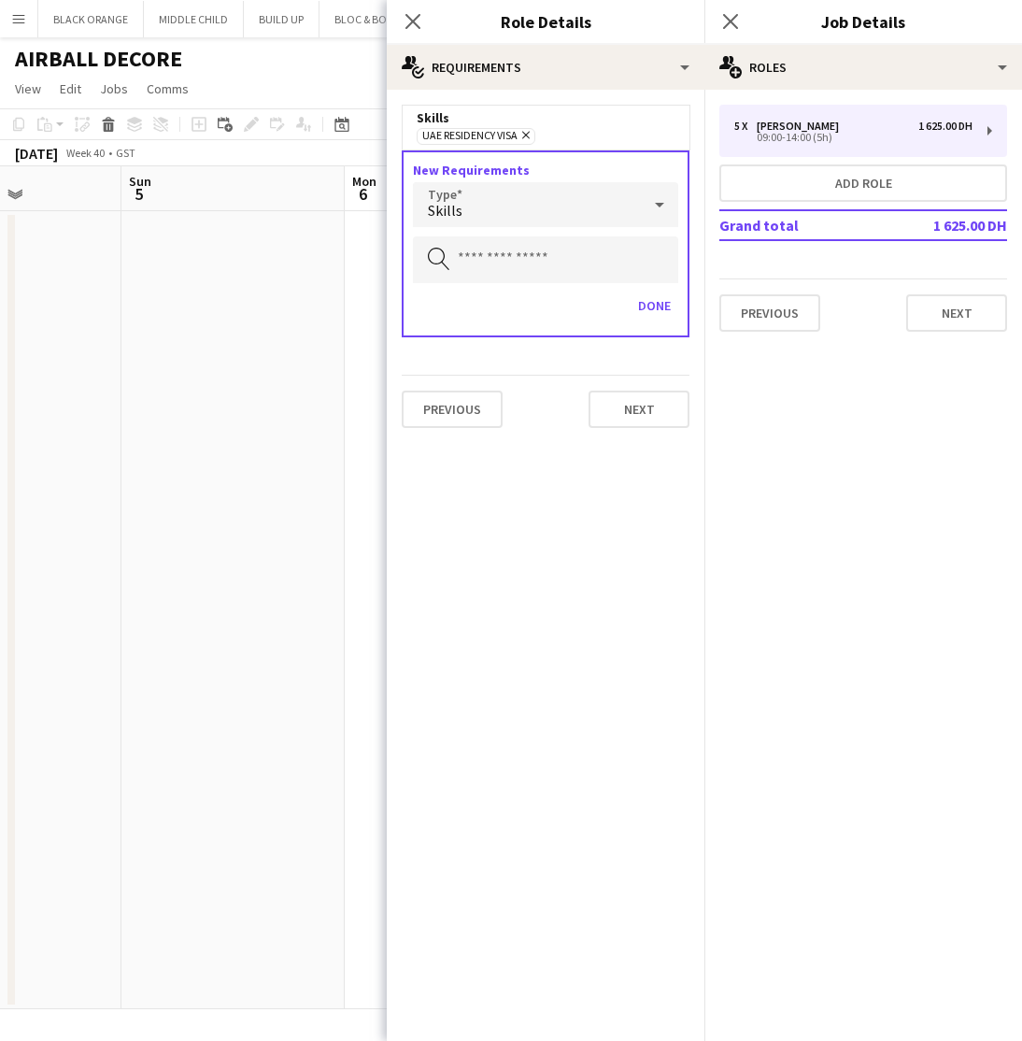
click at [632, 200] on div "Skills" at bounding box center [527, 204] width 228 height 45
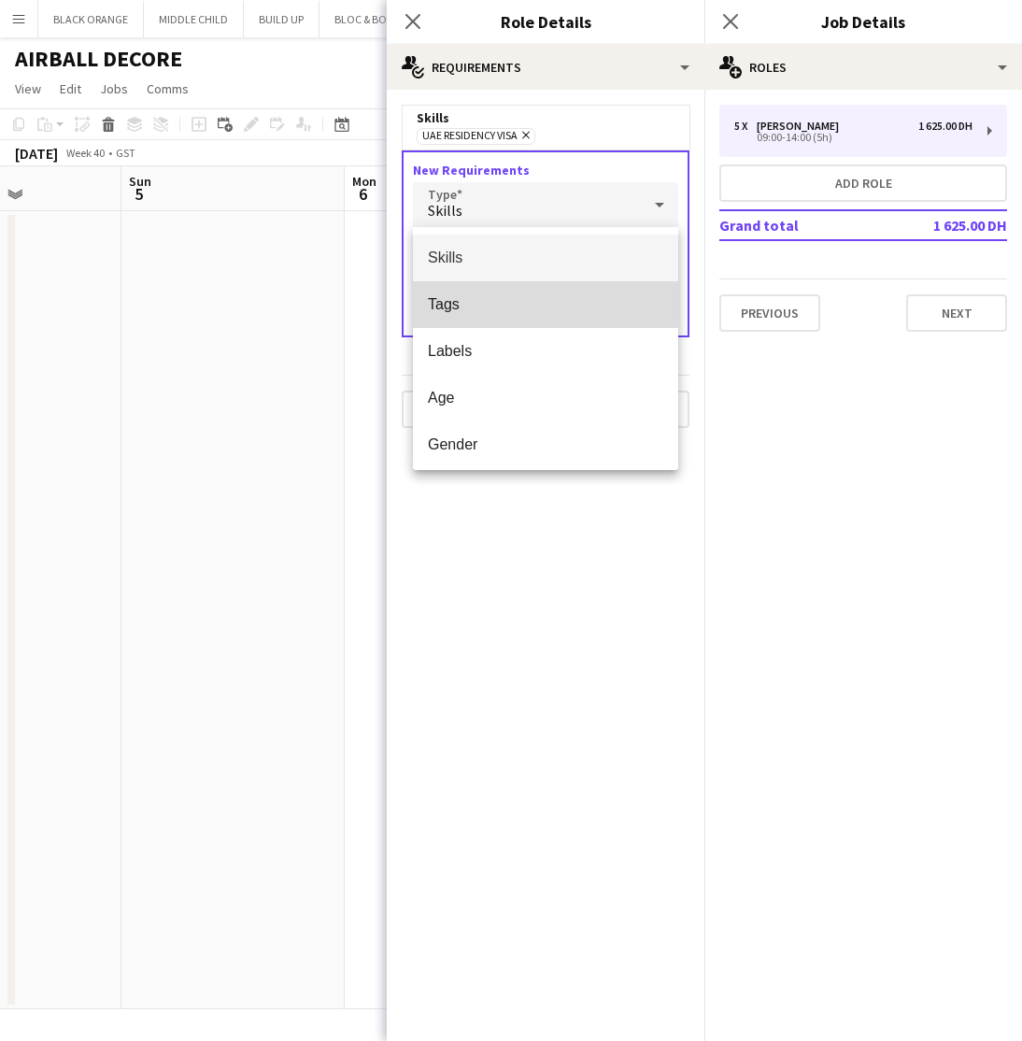
click at [456, 300] on span "Tags" at bounding box center [545, 304] width 235 height 18
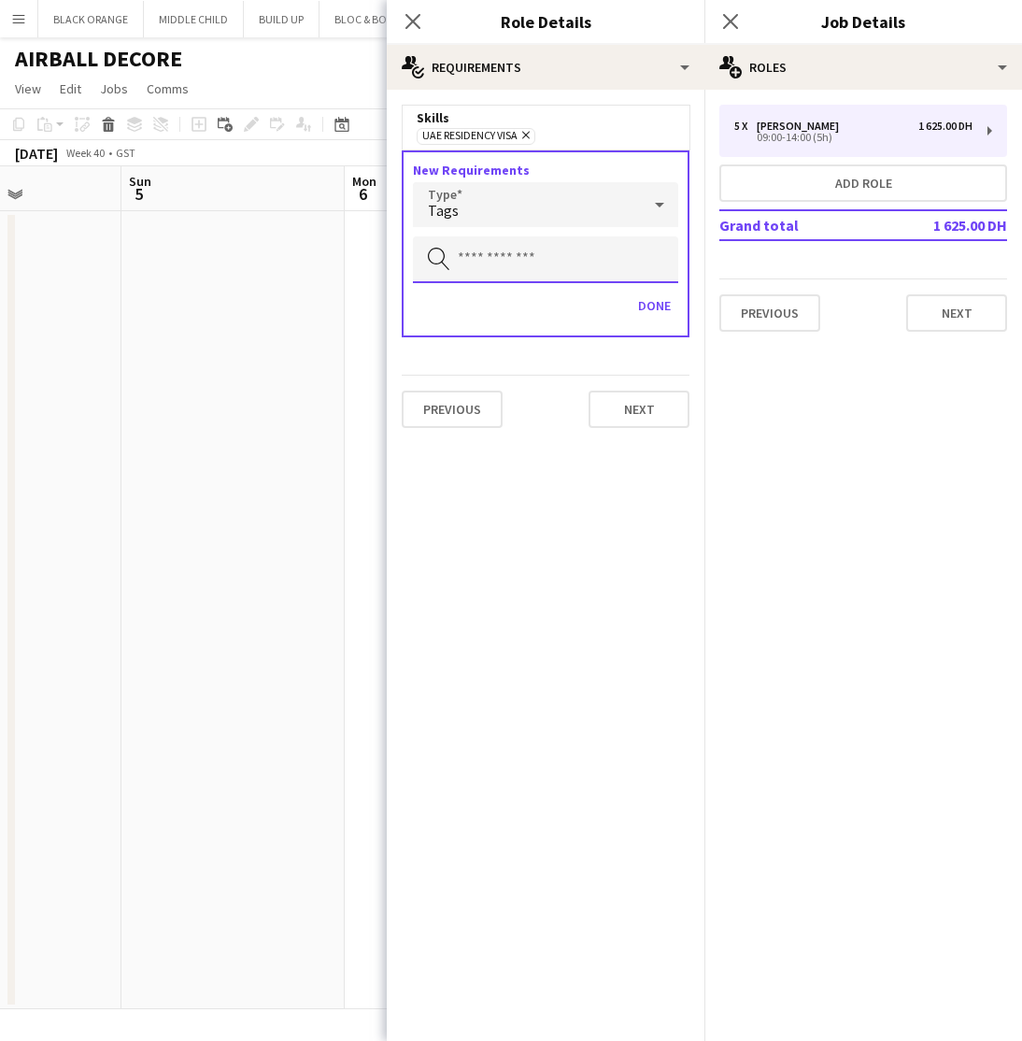
click at [529, 252] on input "text" at bounding box center [545, 259] width 265 height 47
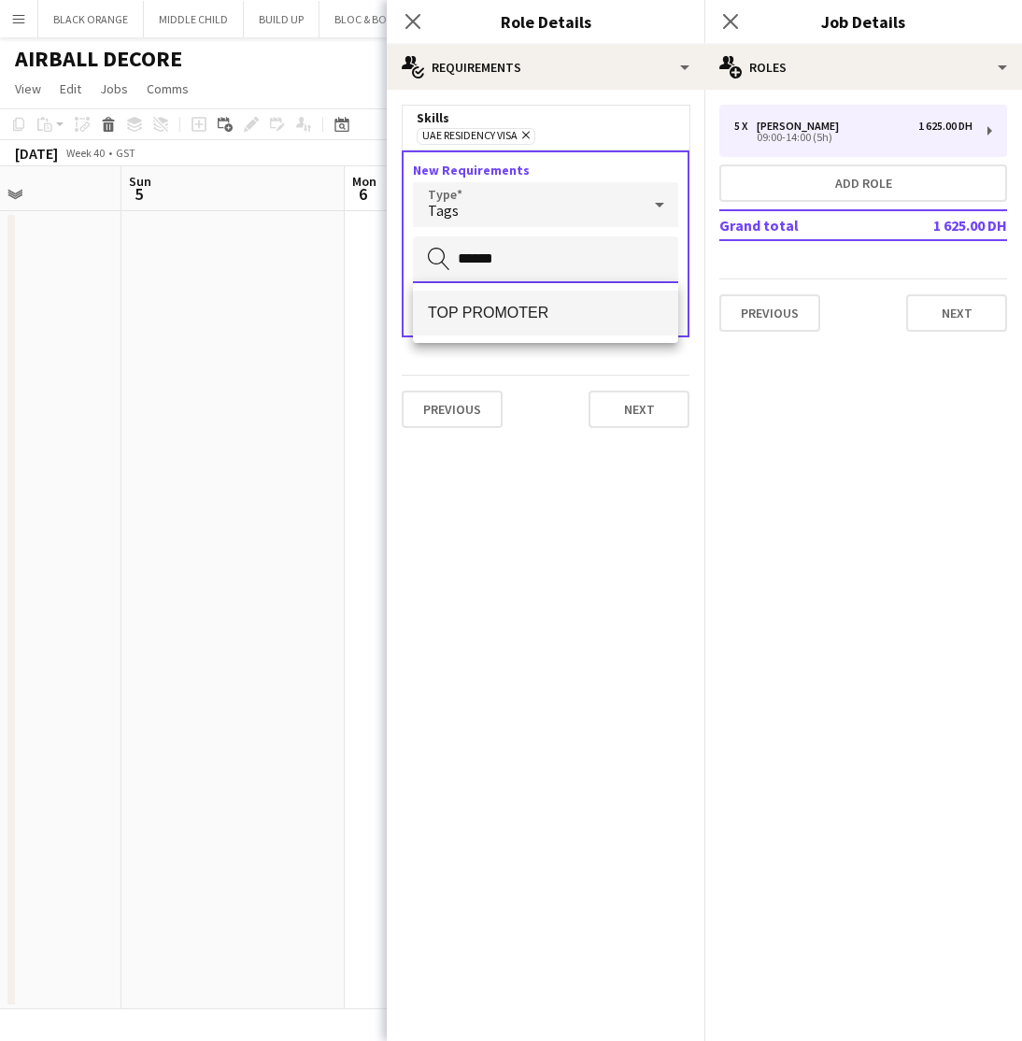
type input "******"
click at [520, 318] on span "TOP PROMOTER" at bounding box center [545, 313] width 235 height 18
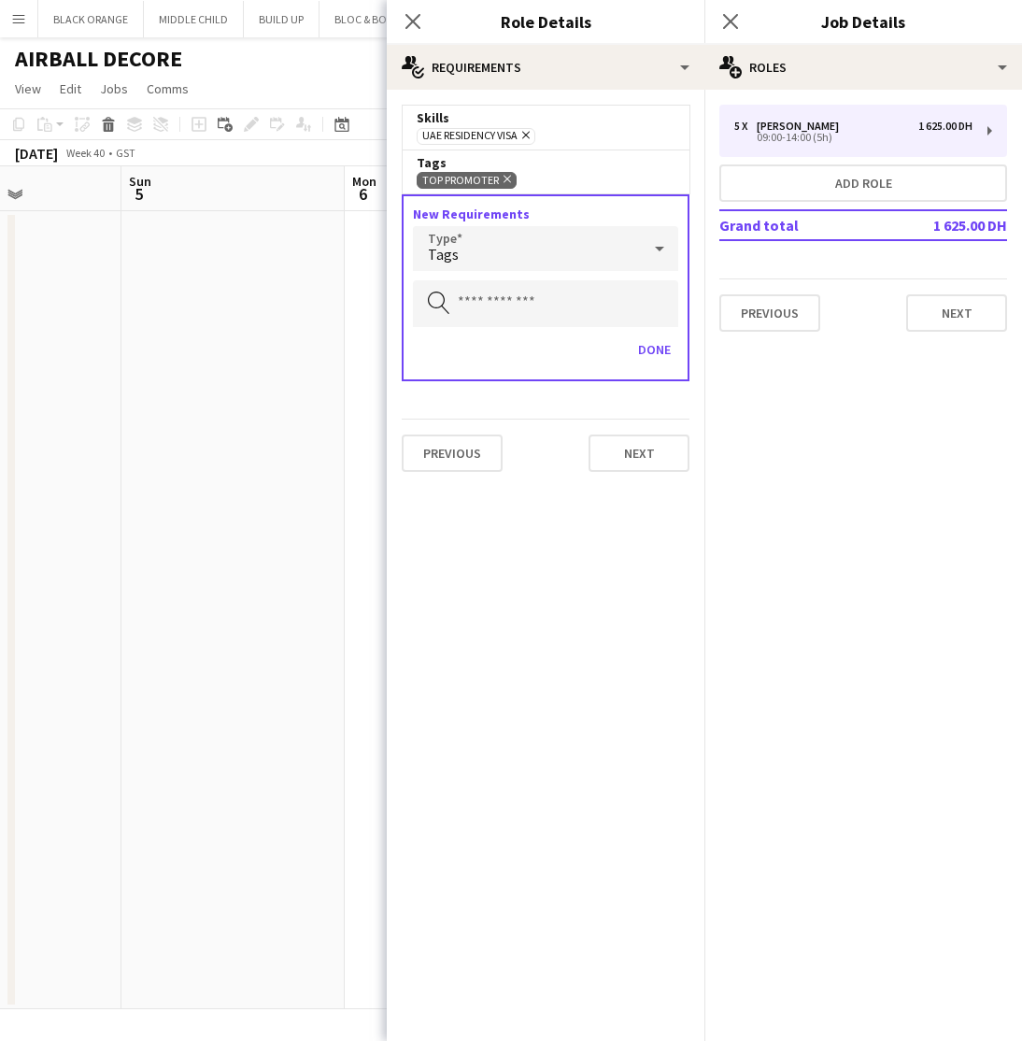
click at [581, 255] on div "Tags" at bounding box center [527, 248] width 228 height 45
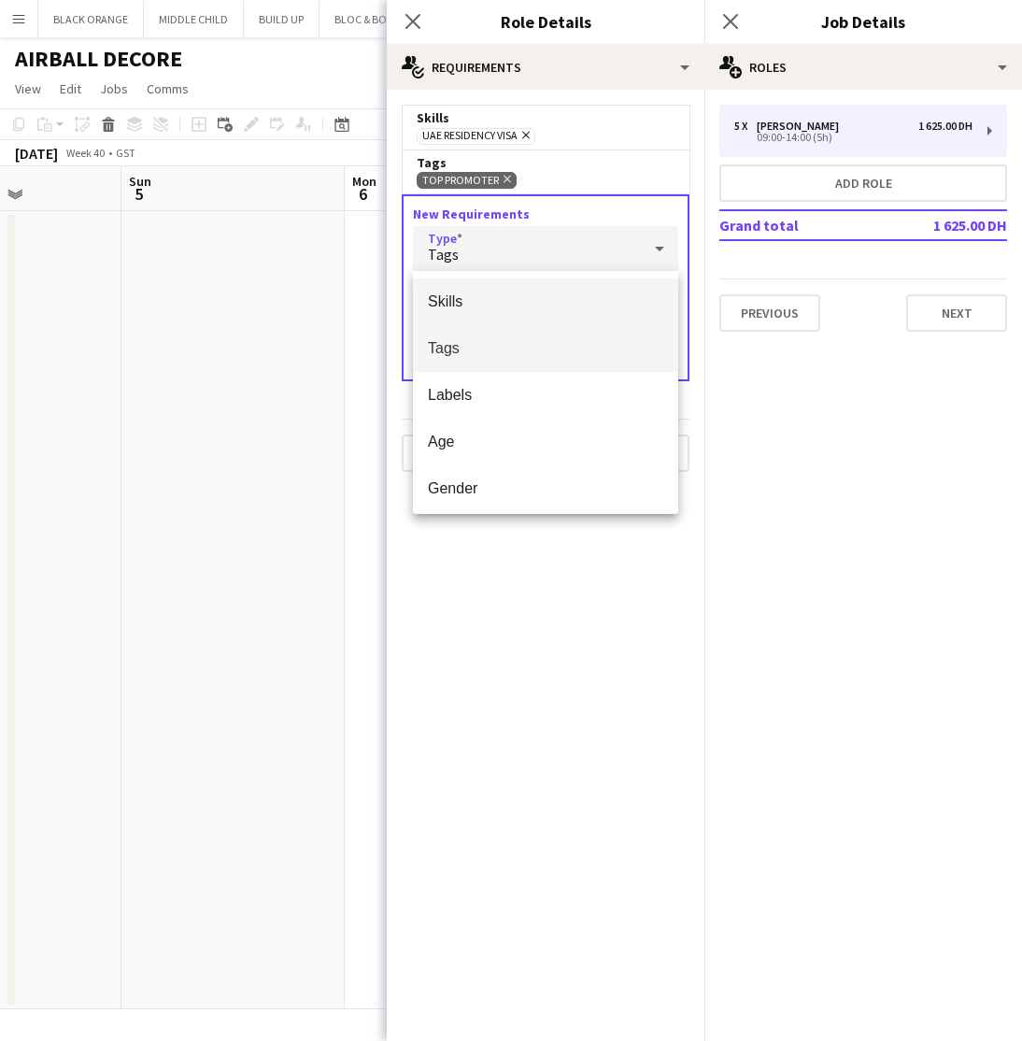
click at [462, 294] on span "Skills" at bounding box center [545, 301] width 235 height 18
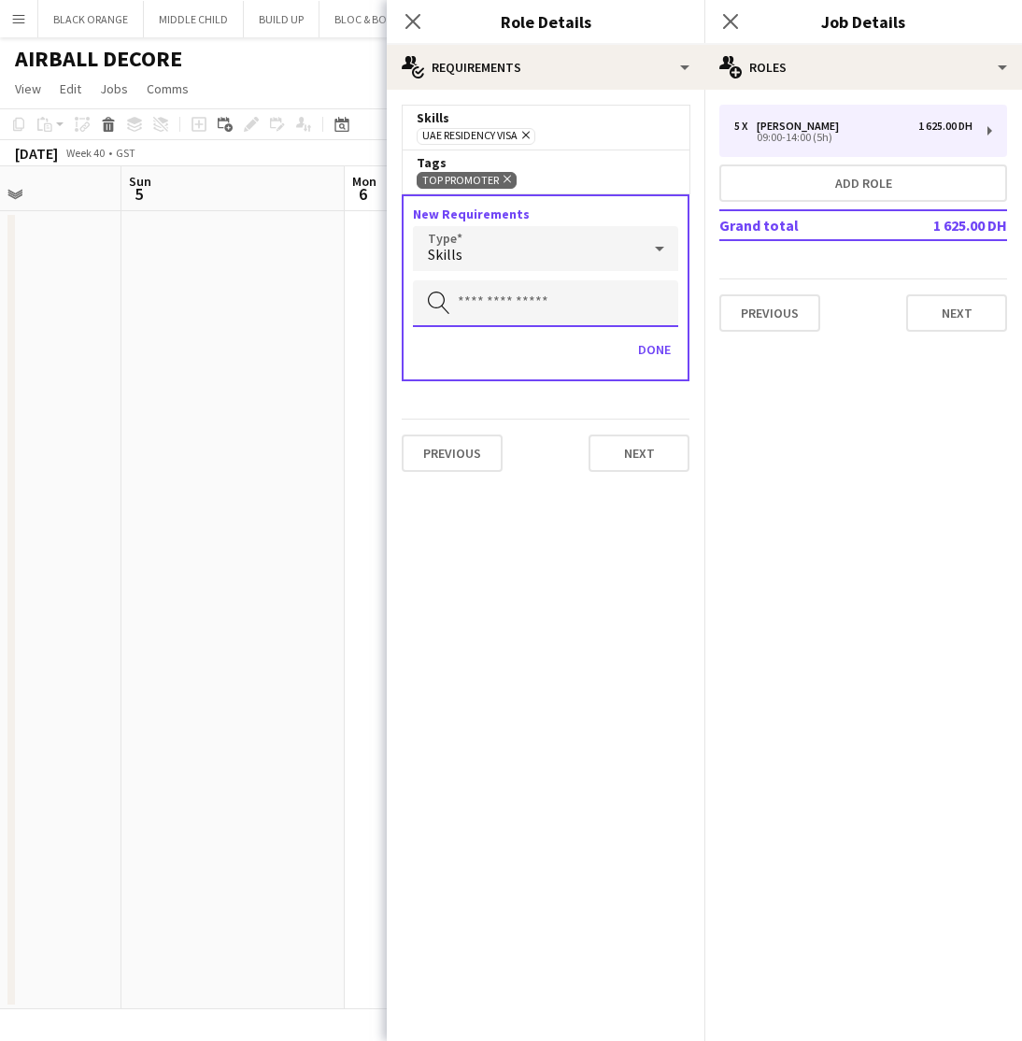
click at [506, 307] on input "text" at bounding box center [545, 303] width 265 height 47
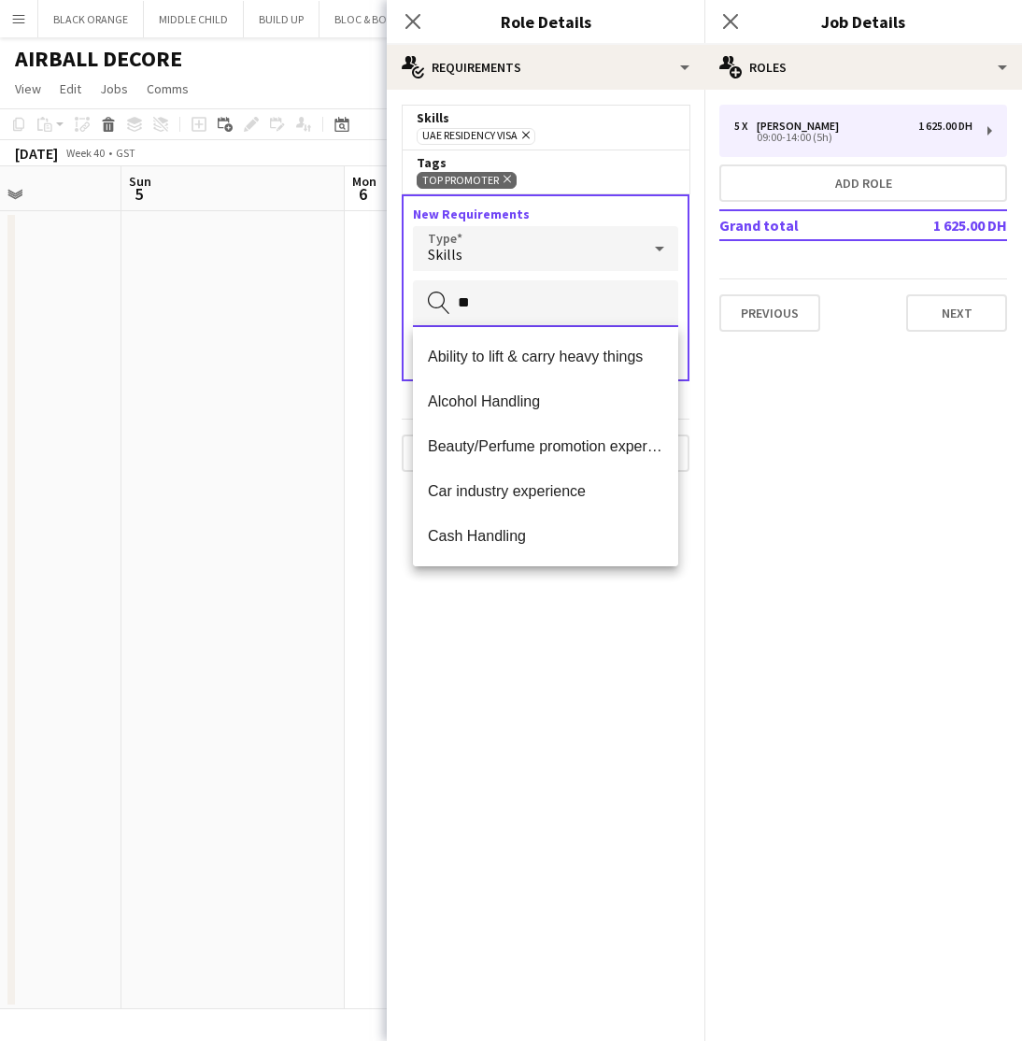
type input "*"
click at [575, 264] on div "Skills" at bounding box center [527, 248] width 228 height 45
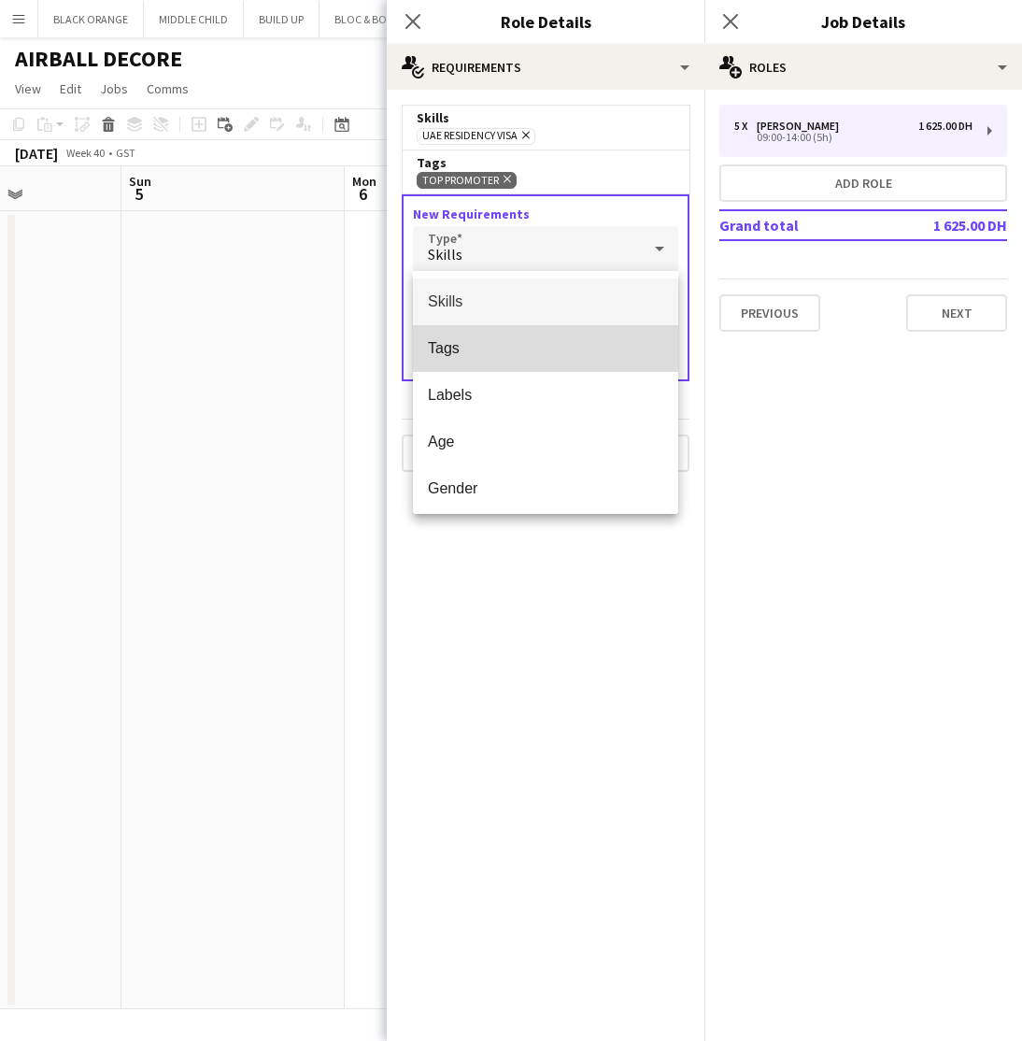
click at [435, 342] on span "Tags" at bounding box center [545, 348] width 235 height 18
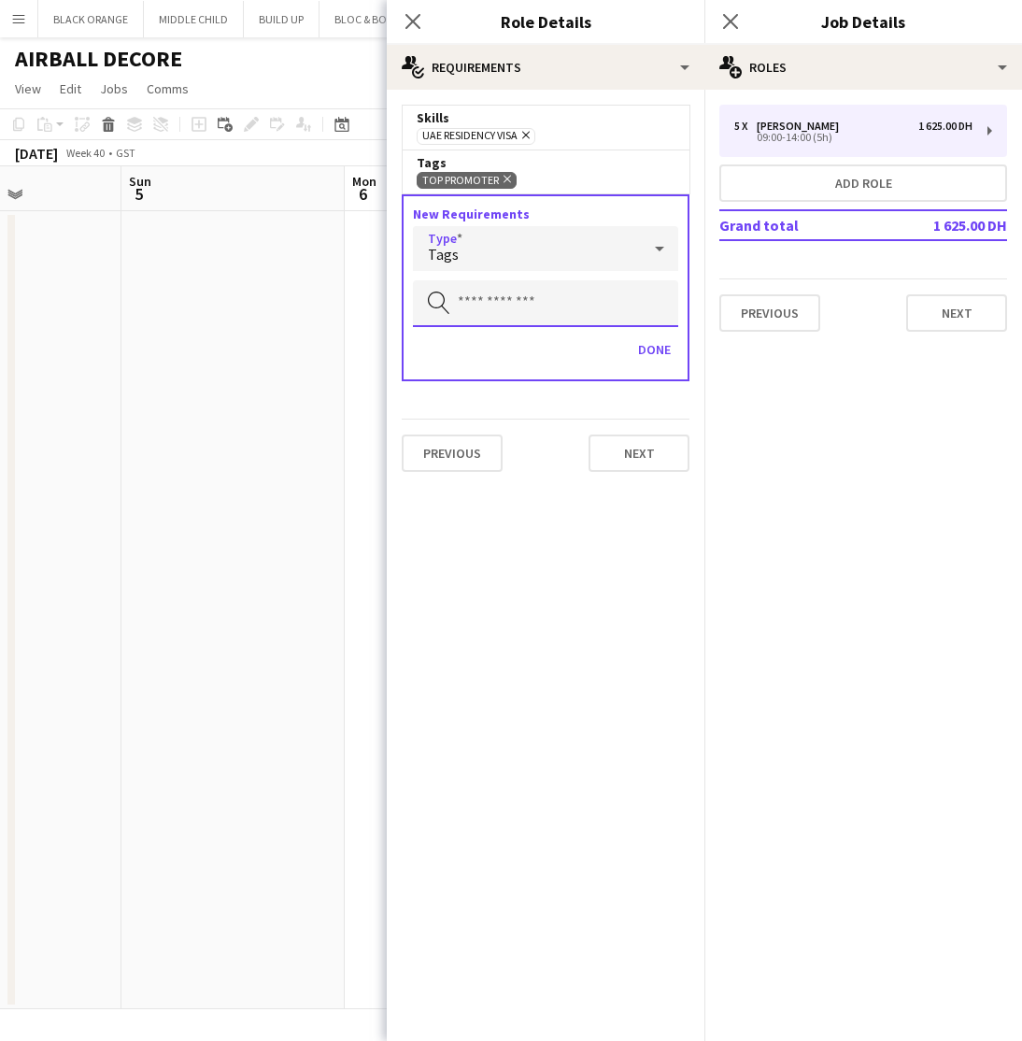
click at [524, 305] on input "text" at bounding box center [545, 303] width 265 height 47
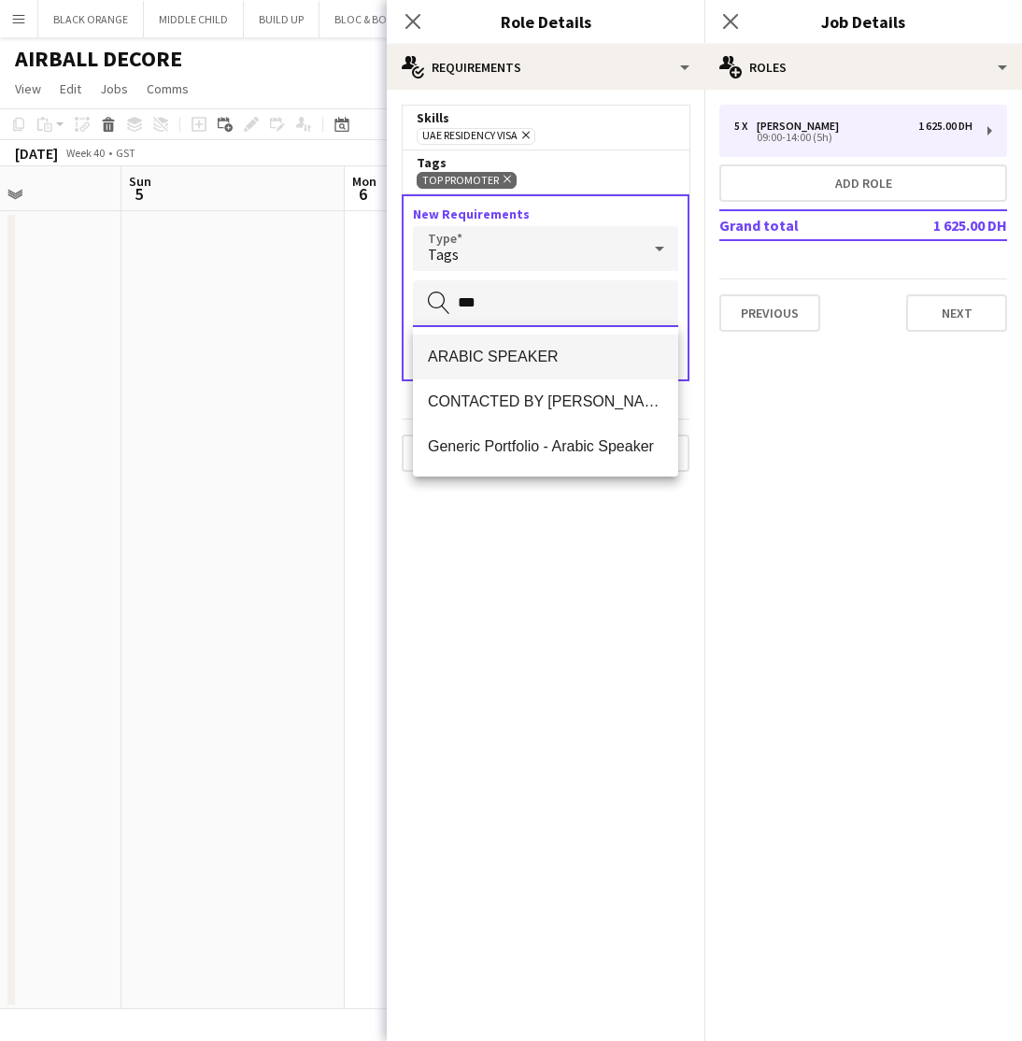
type input "***"
click at [559, 358] on span "ARABIC SPEAKER" at bounding box center [545, 357] width 235 height 18
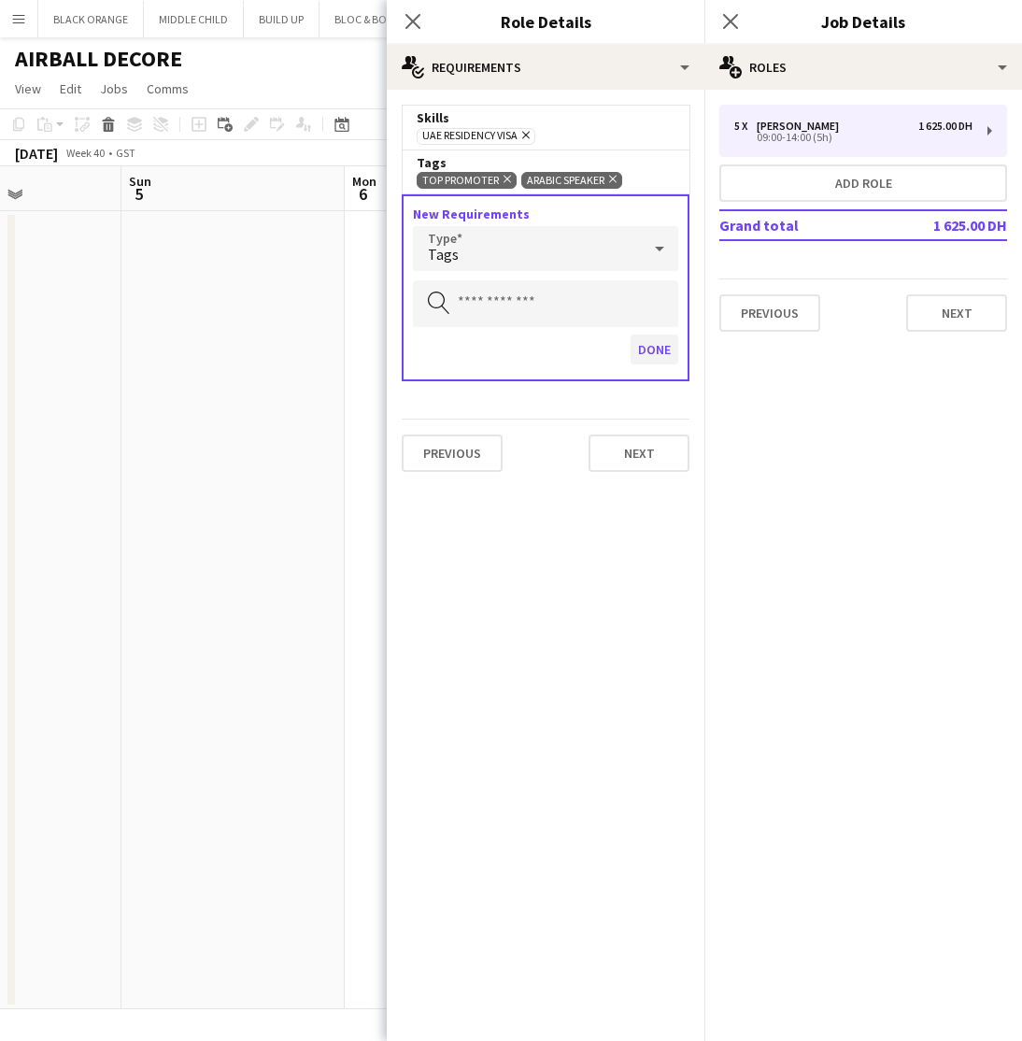
click at [648, 360] on button "Done" at bounding box center [655, 350] width 48 height 30
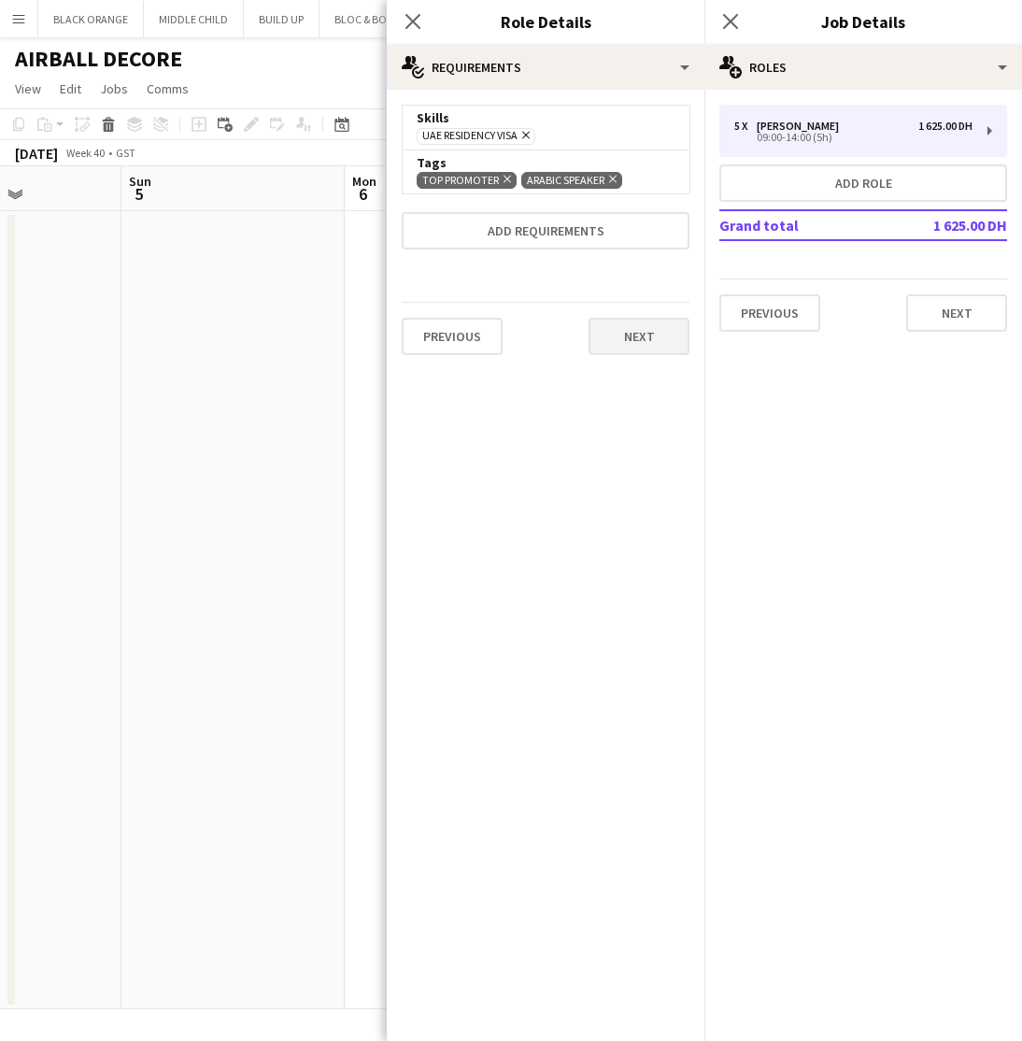
click at [658, 331] on button "Next" at bounding box center [639, 336] width 101 height 37
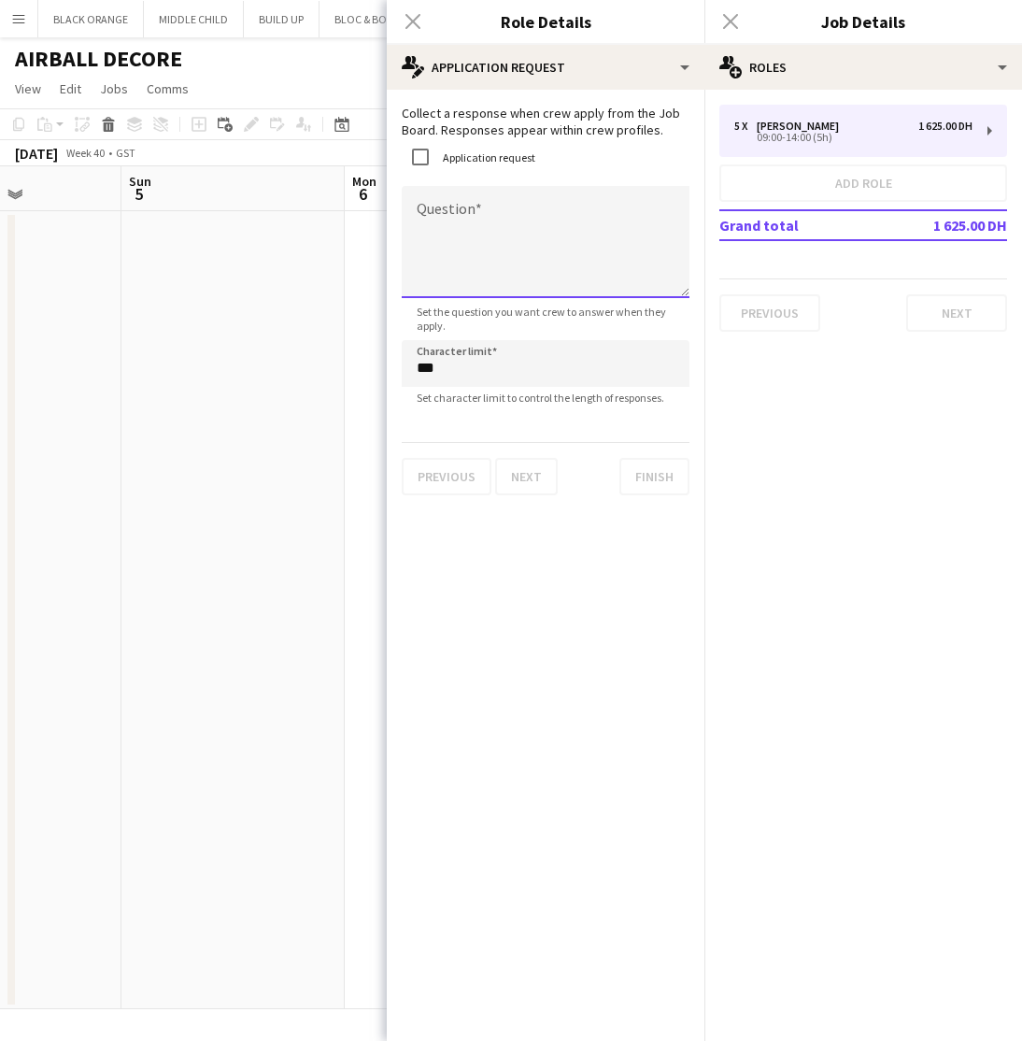
click at [437, 205] on textarea "Question" at bounding box center [546, 242] width 288 height 112
type textarea "**********"
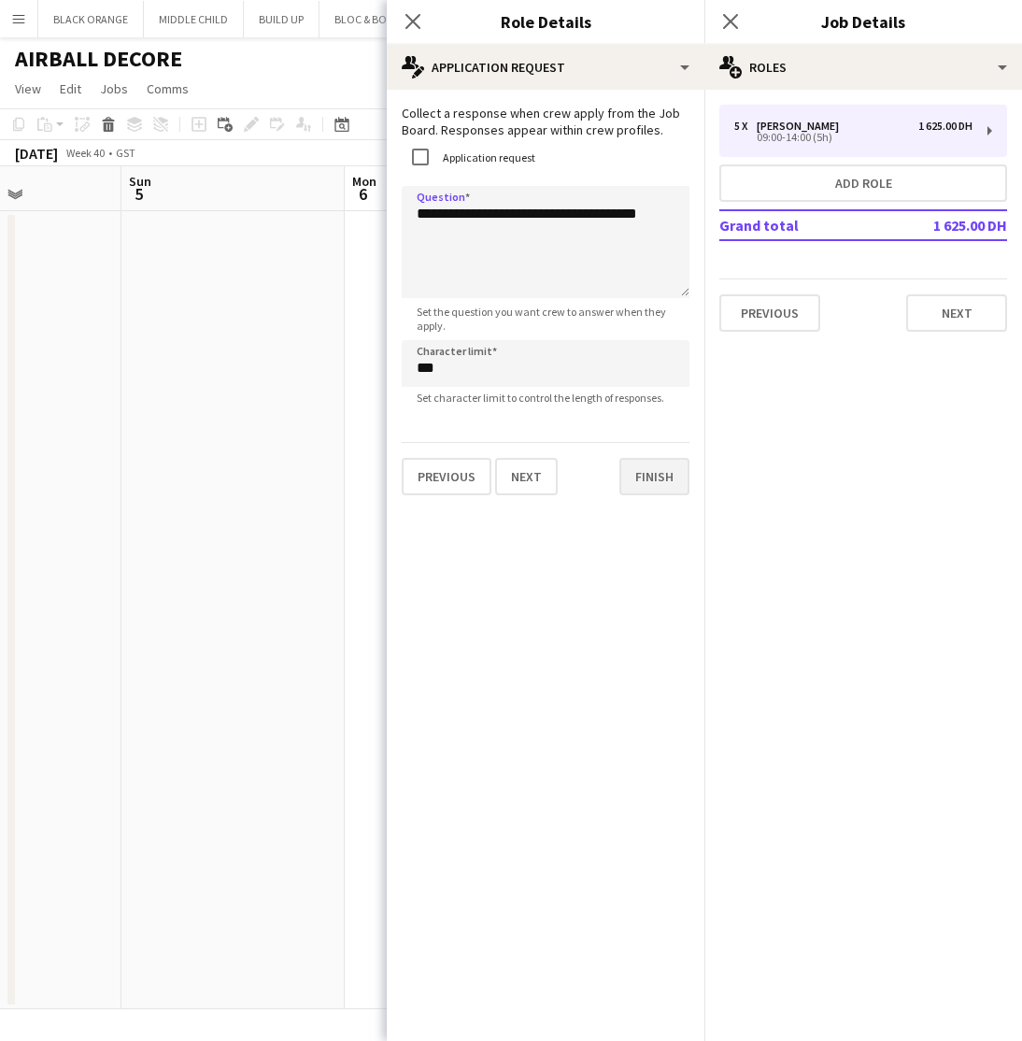
click at [634, 479] on button "Finish" at bounding box center [655, 476] width 70 height 37
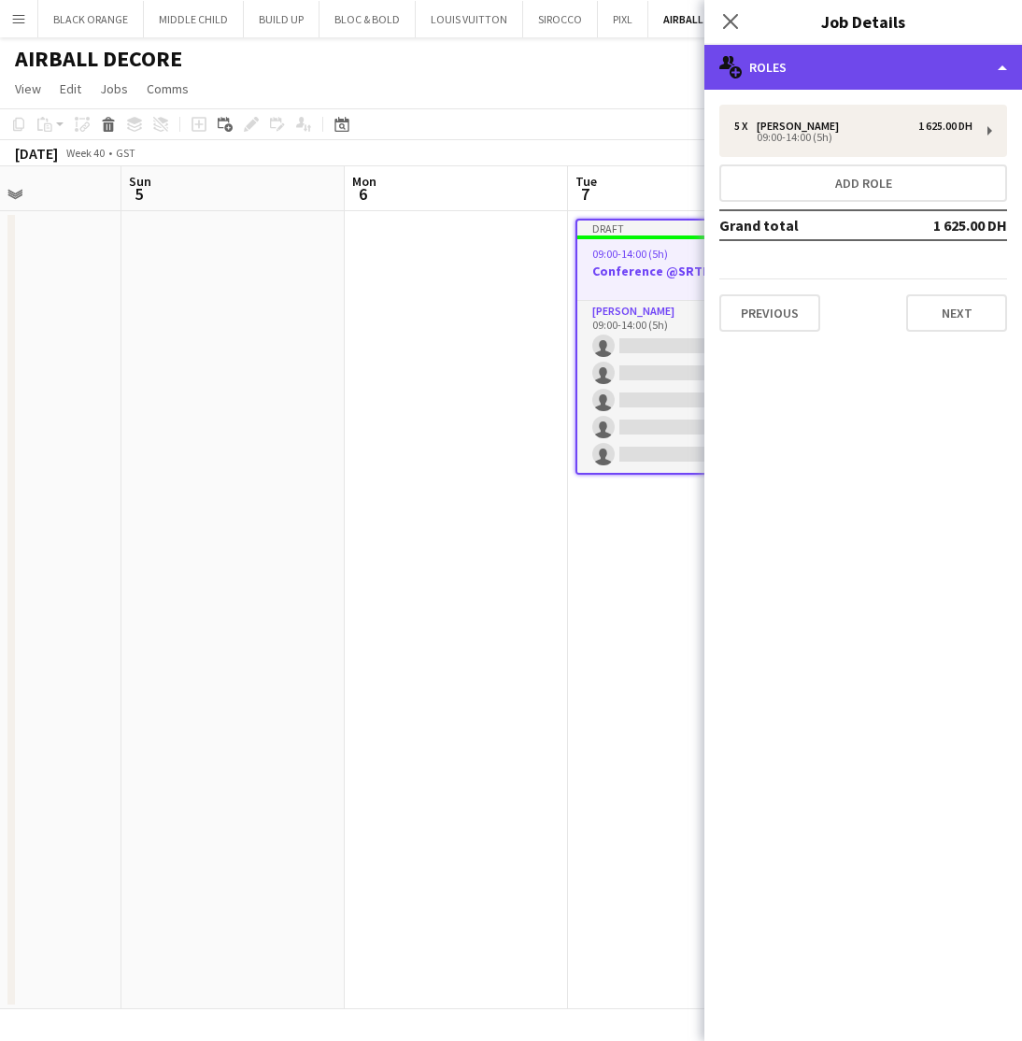
click at [963, 67] on div "multiple-users-add Roles" at bounding box center [864, 67] width 318 height 45
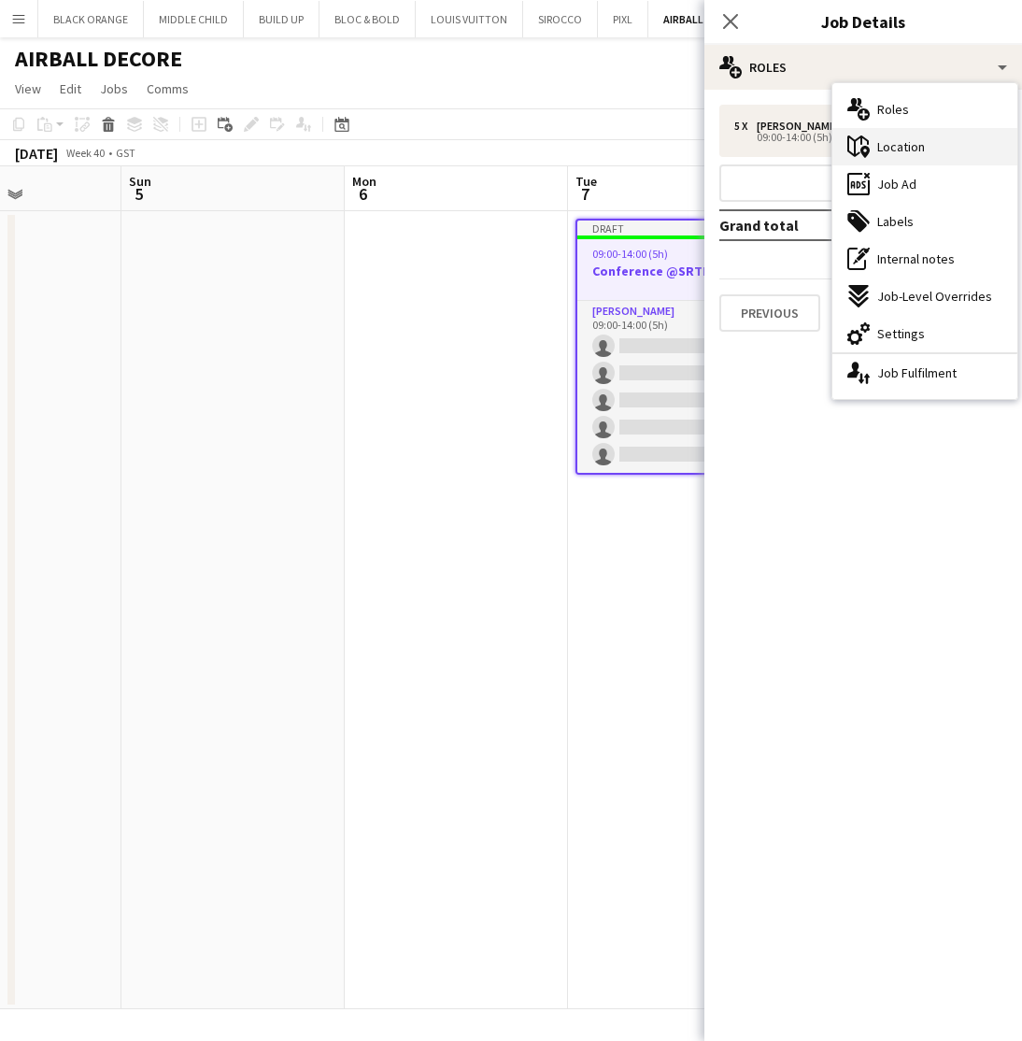
click at [907, 152] on span "Location" at bounding box center [901, 146] width 48 height 17
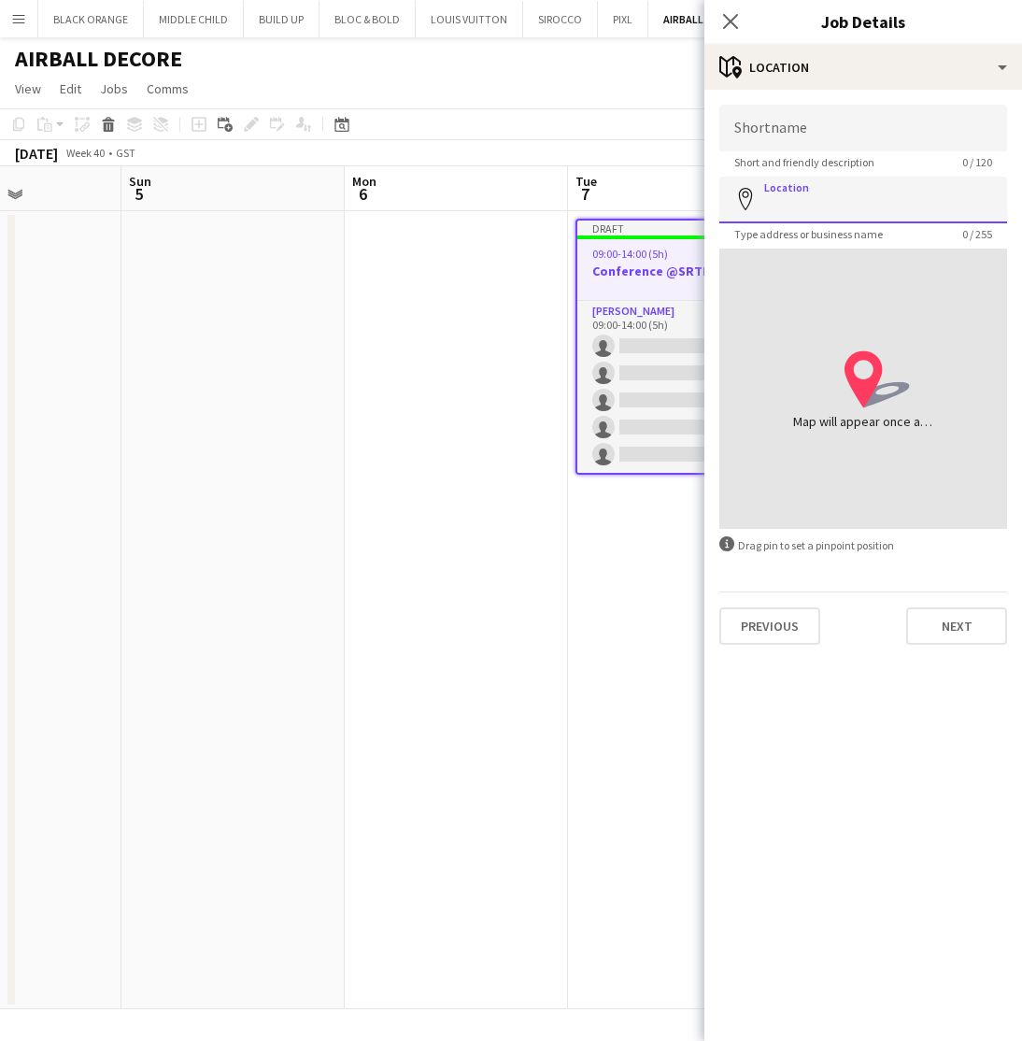
paste input "**********"
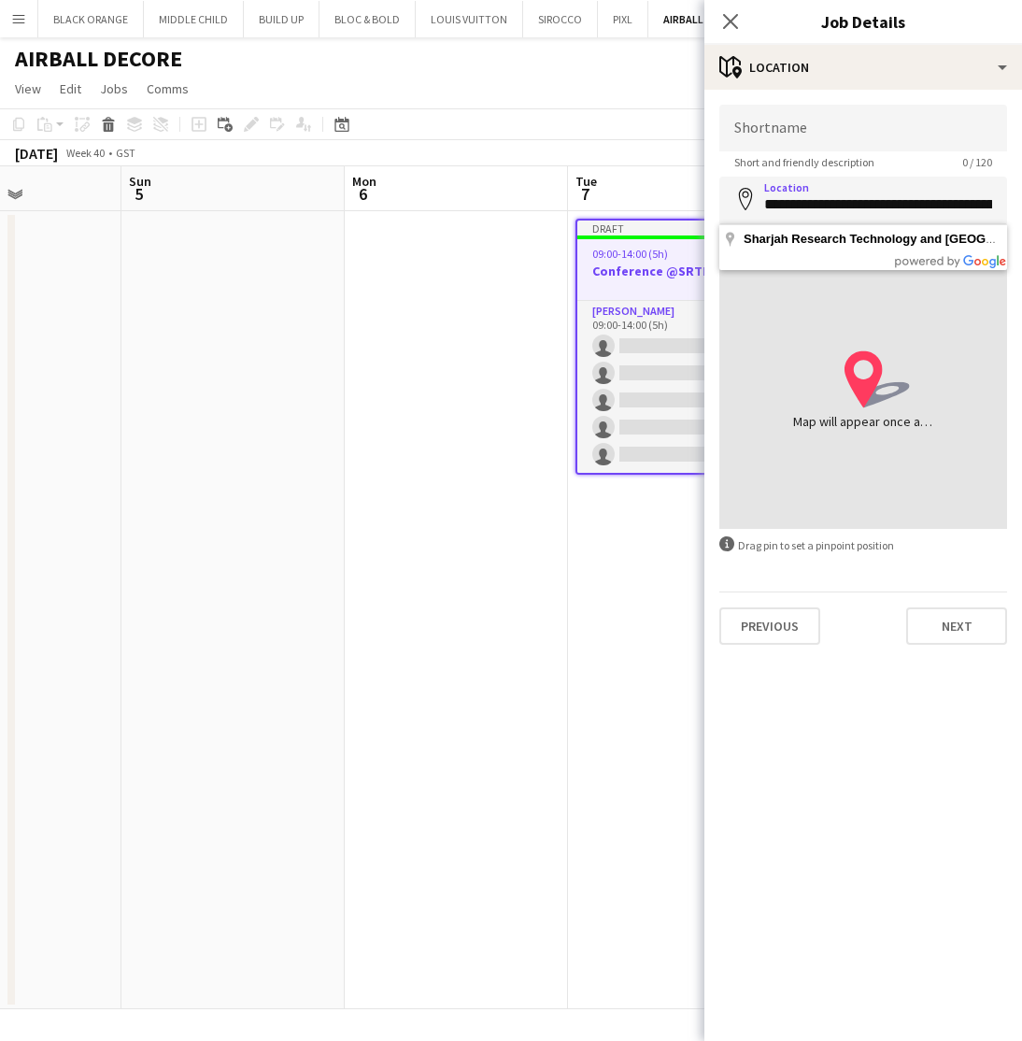
type input "**********"
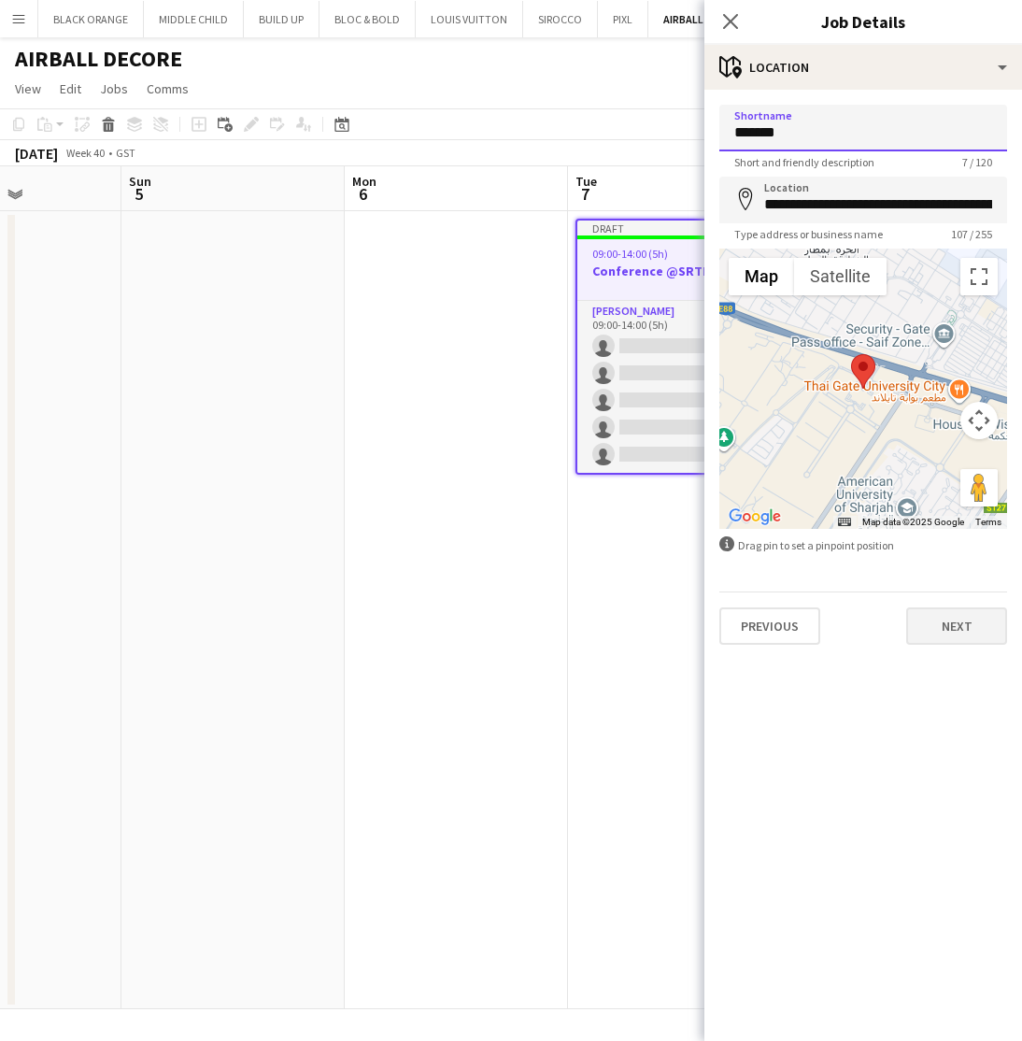
type input "*******"
click at [953, 623] on button "Next" at bounding box center [956, 625] width 101 height 37
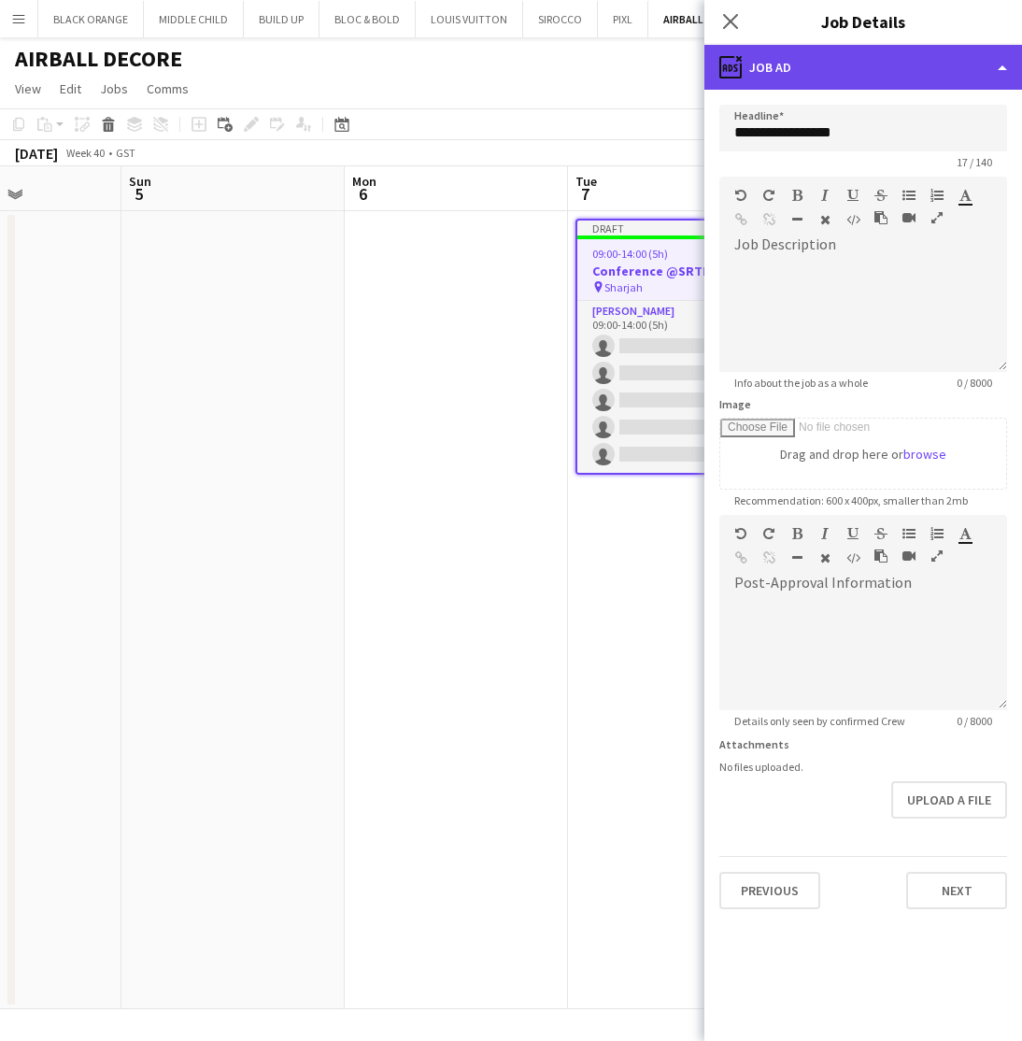
click at [905, 70] on div "ads-window Job Ad" at bounding box center [864, 67] width 318 height 45
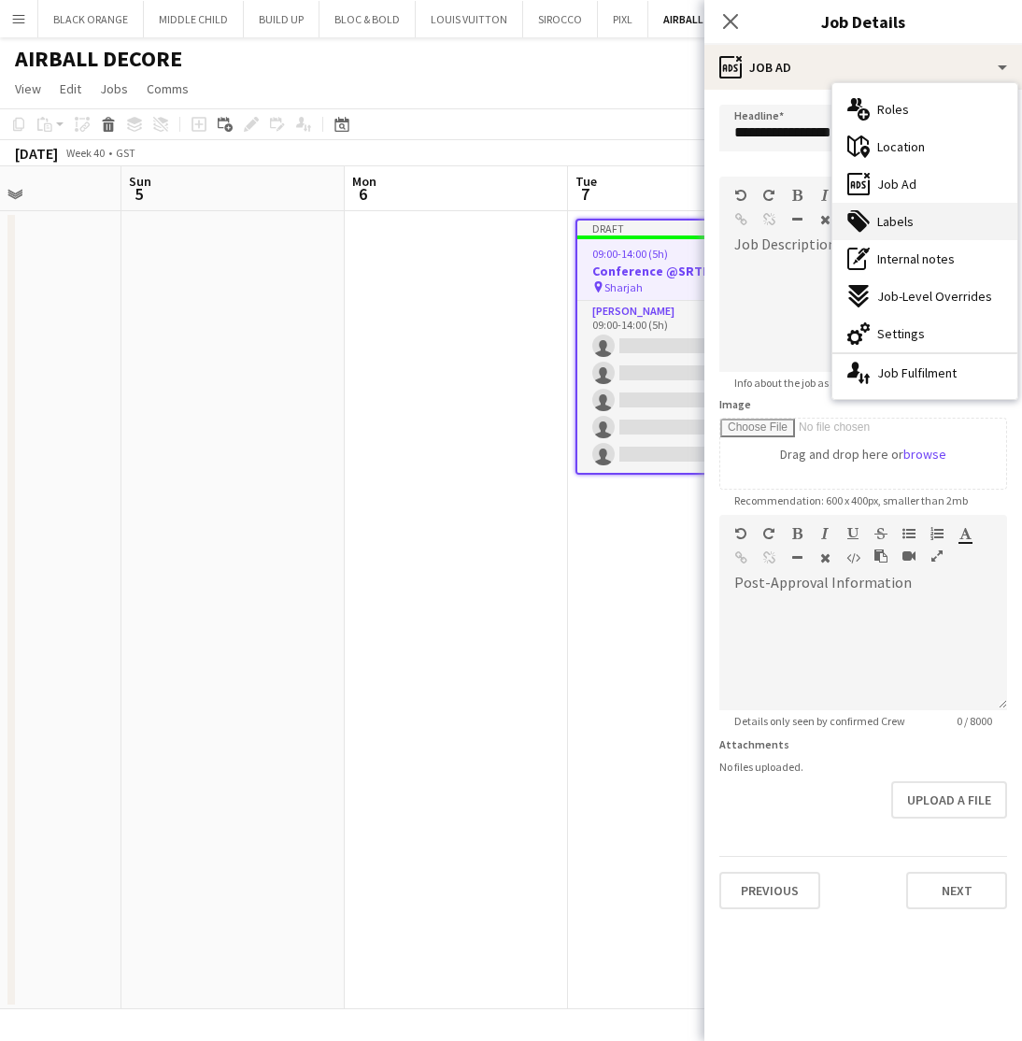
click at [911, 215] on span "Labels" at bounding box center [895, 221] width 36 height 17
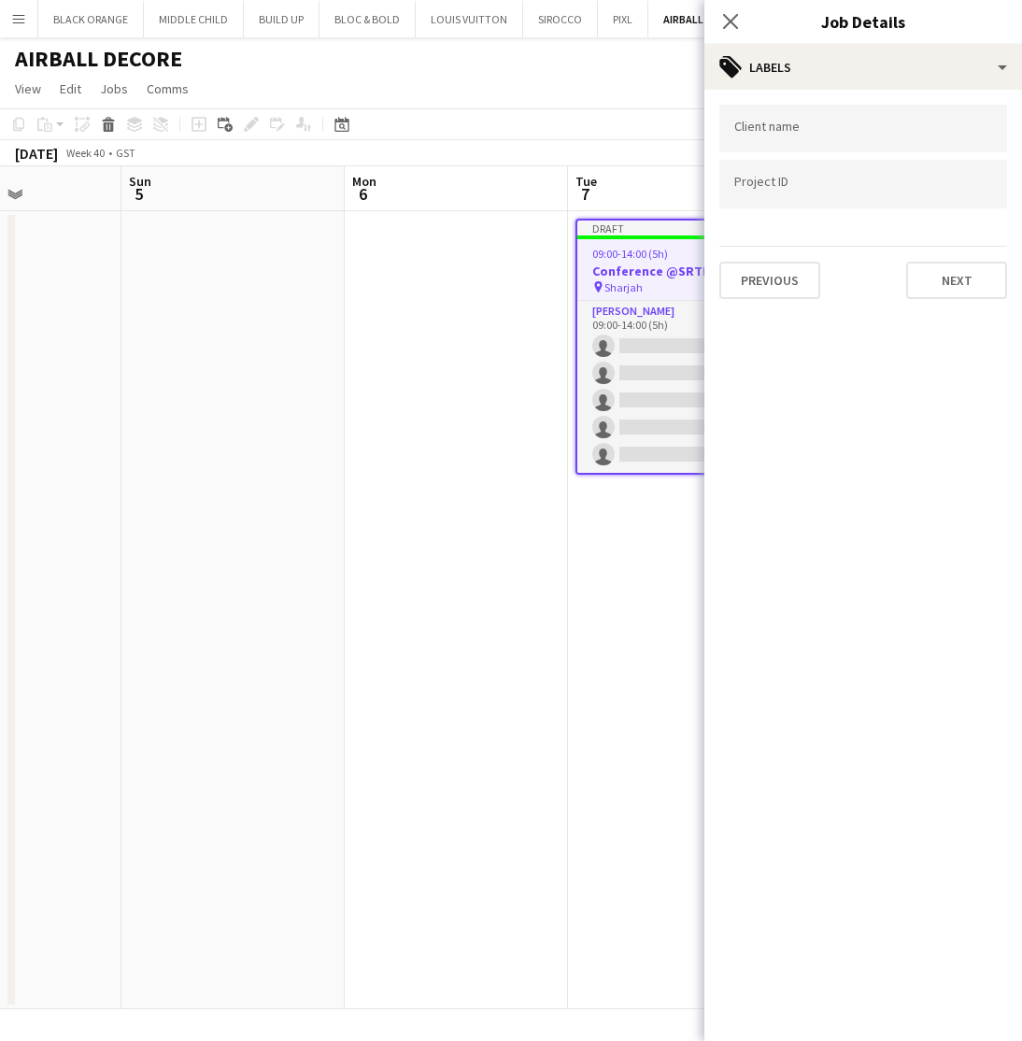
click at [826, 126] on input "Type to search client labels..." at bounding box center [863, 129] width 258 height 17
click at [797, 132] on input "Type to search client labels..." at bounding box center [863, 134] width 258 height 17
paste input "**********"
type input "**********"
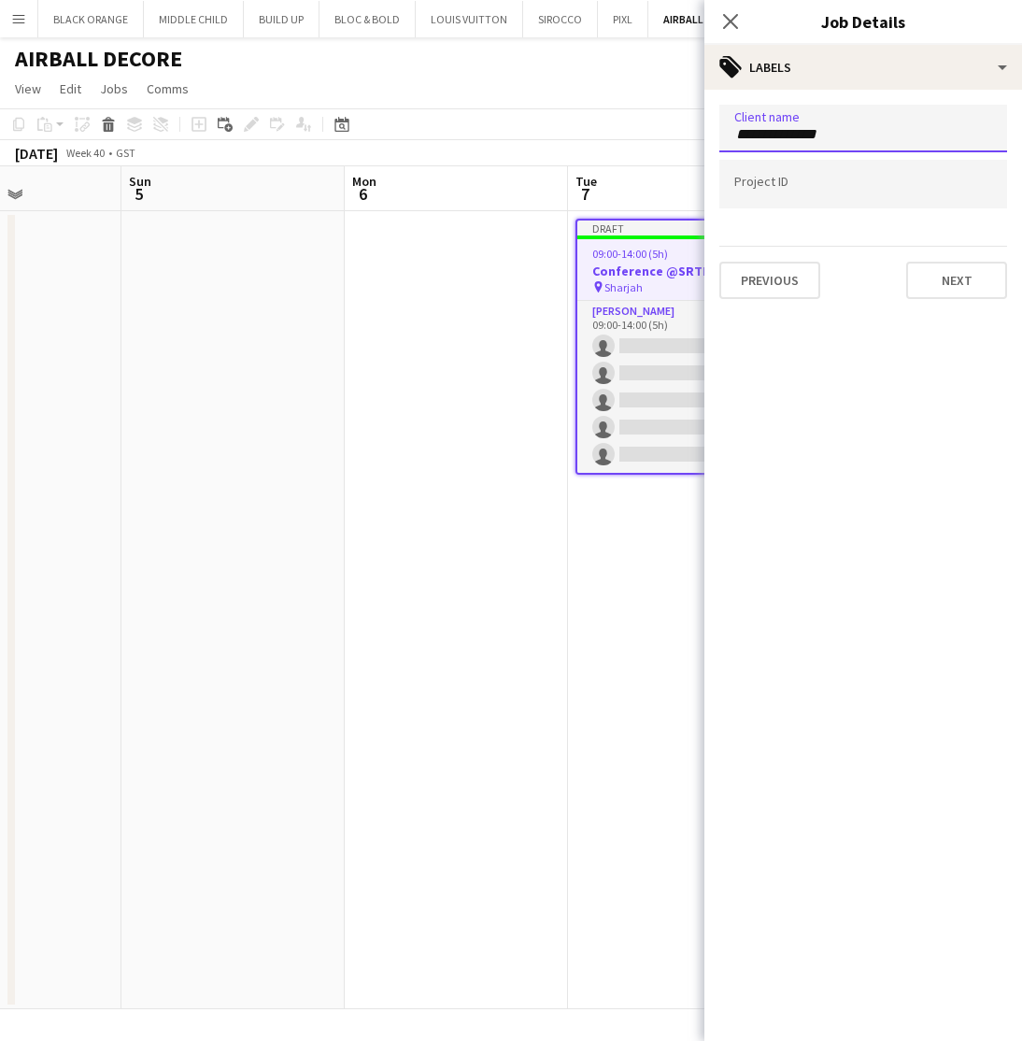
click at [851, 184] on input "Type to search project ID labels..." at bounding box center [863, 184] width 258 height 17
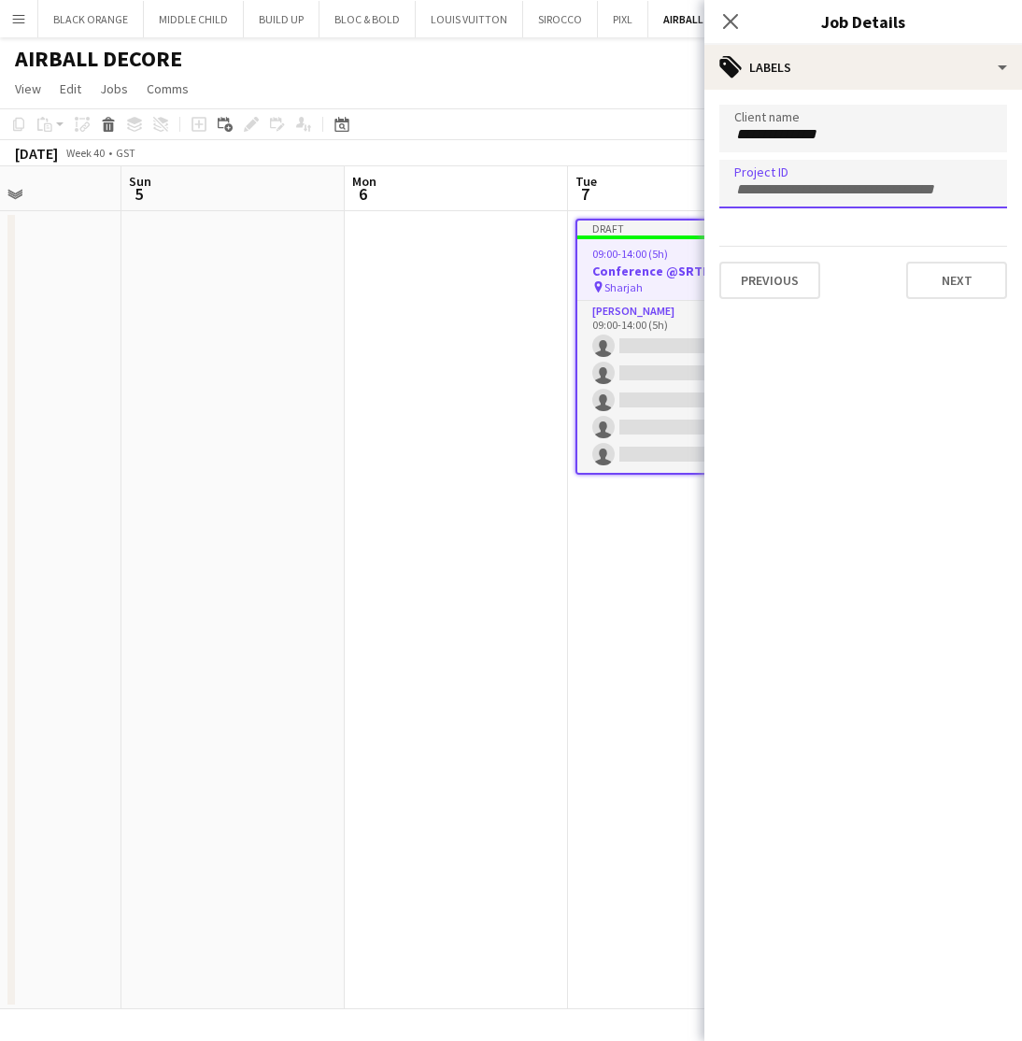
click at [870, 189] on input "Type to search project ID labels..." at bounding box center [863, 189] width 258 height 17
paste input "**********"
type input "**********"
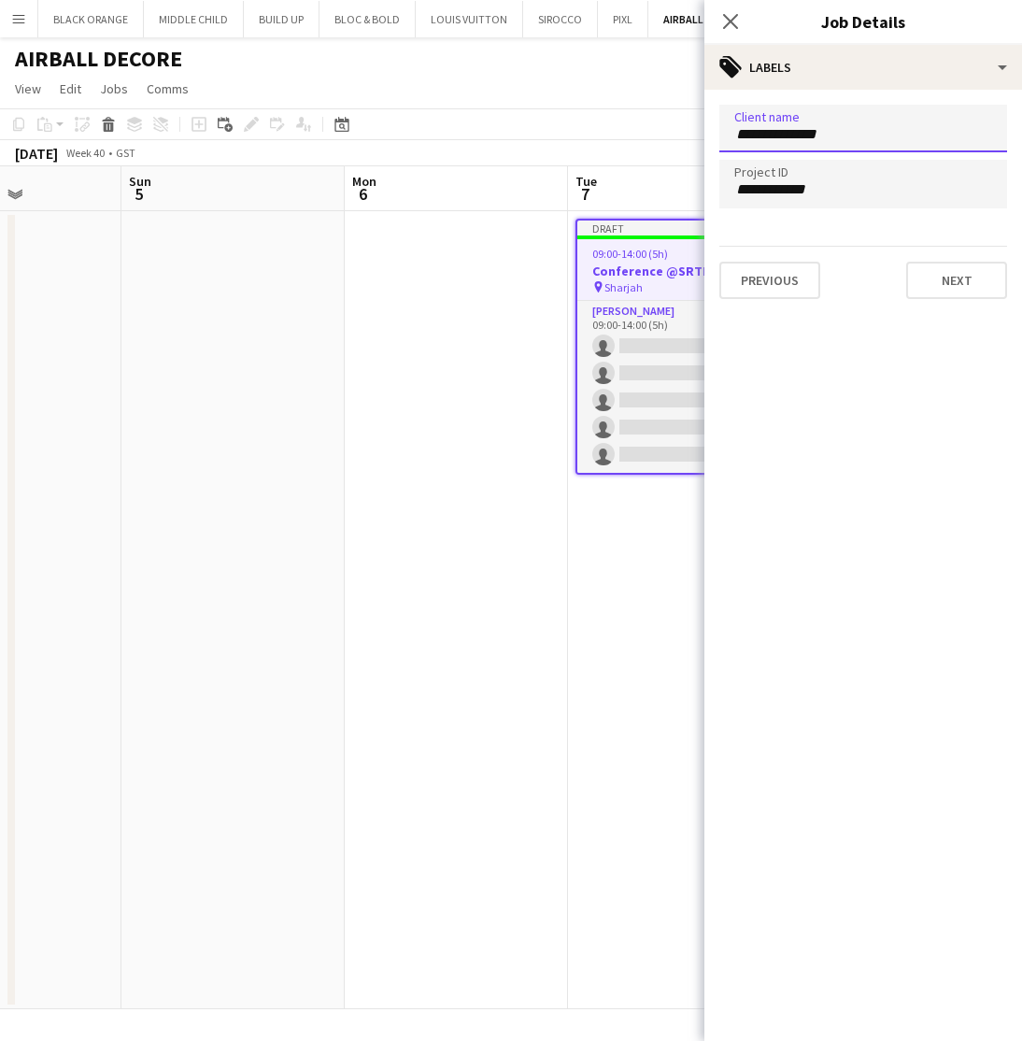
click at [910, 105] on div "**********" at bounding box center [863, 129] width 288 height 48
click at [890, 188] on input "**********" at bounding box center [863, 189] width 258 height 17
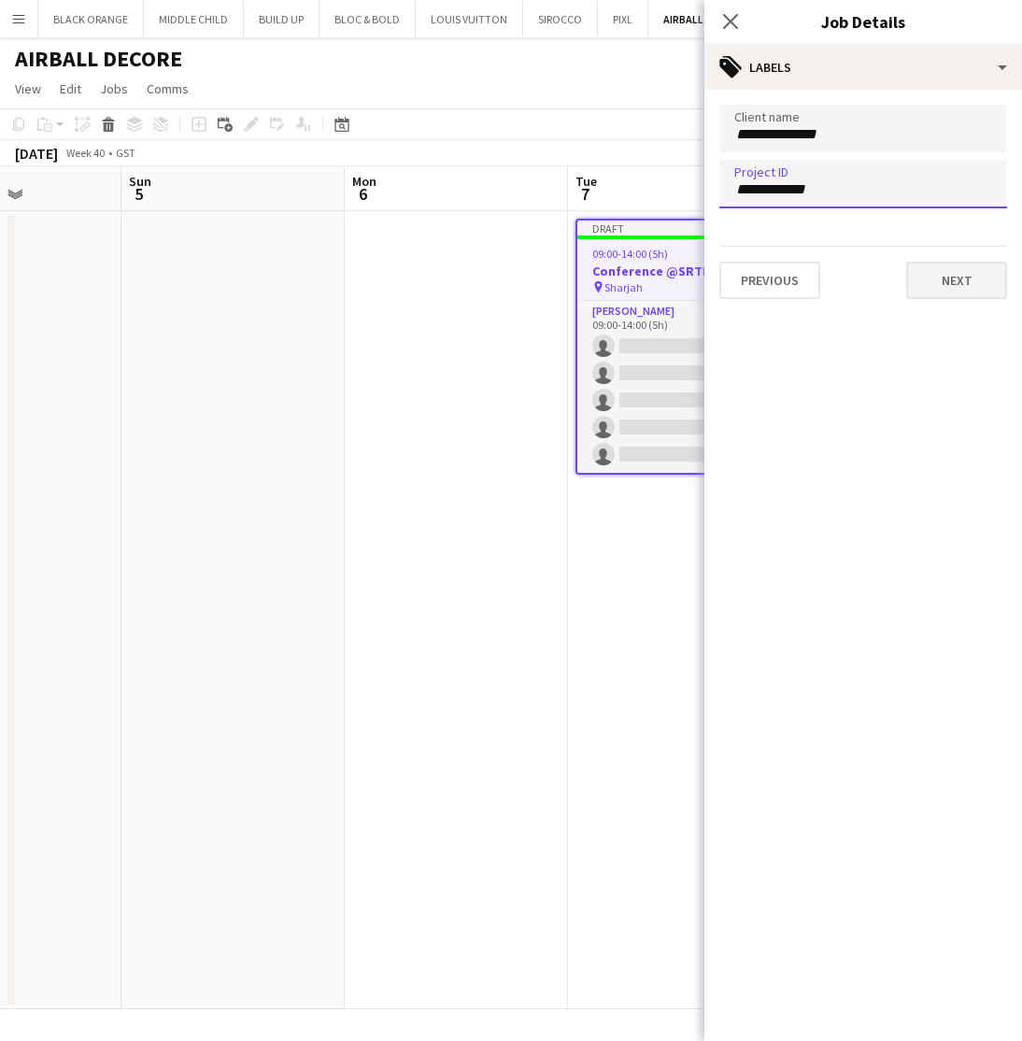
click at [951, 288] on button "Next" at bounding box center [956, 280] width 101 height 37
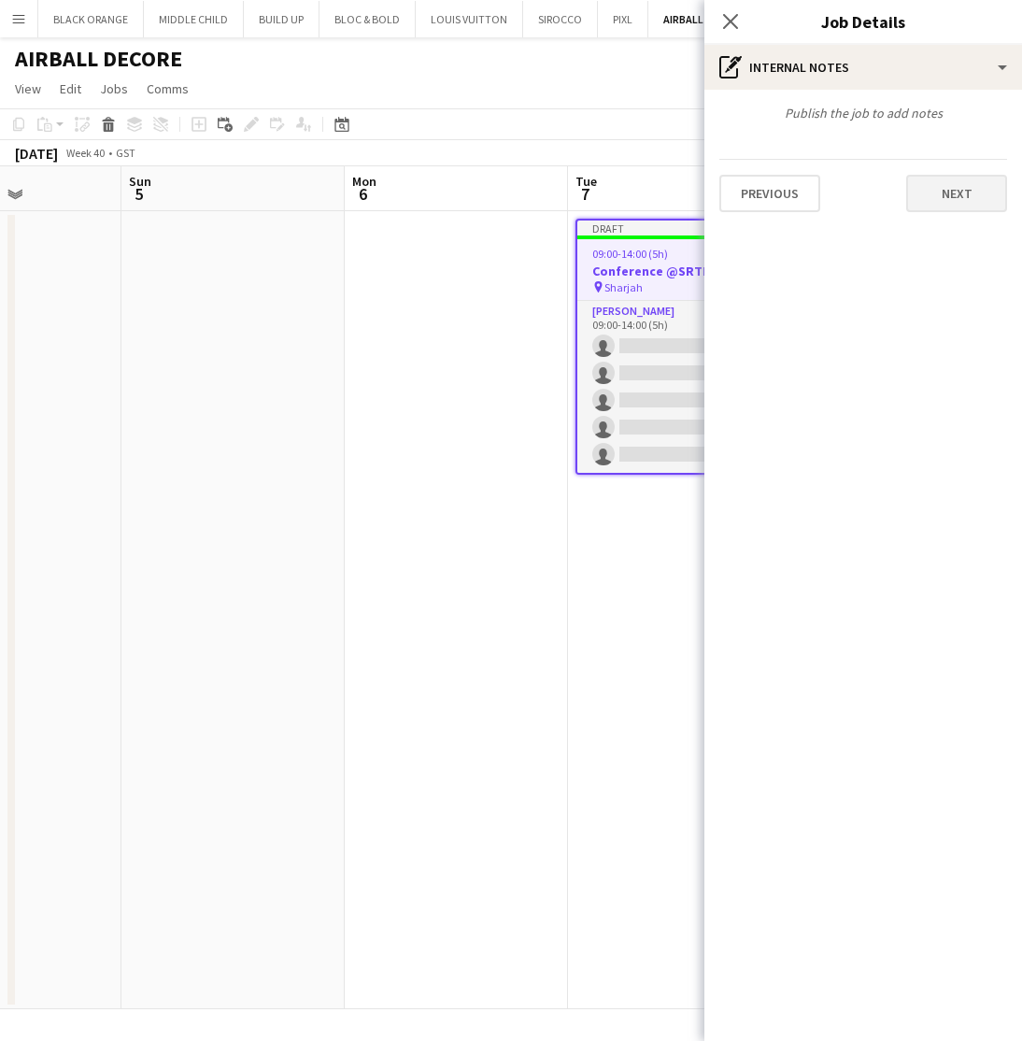
click at [947, 201] on button "Next" at bounding box center [956, 193] width 101 height 37
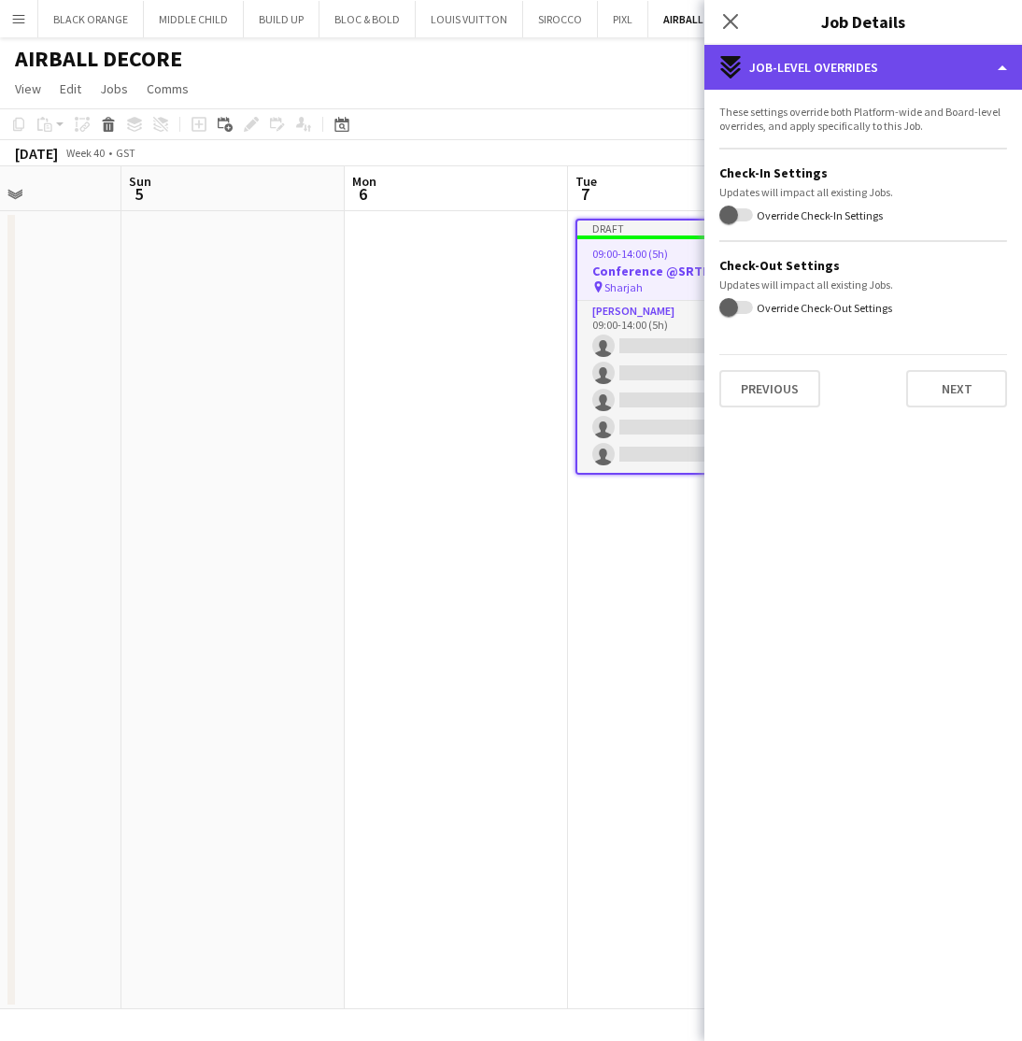
click at [966, 63] on div "expand-all-down Job-Level Overrides" at bounding box center [864, 67] width 318 height 45
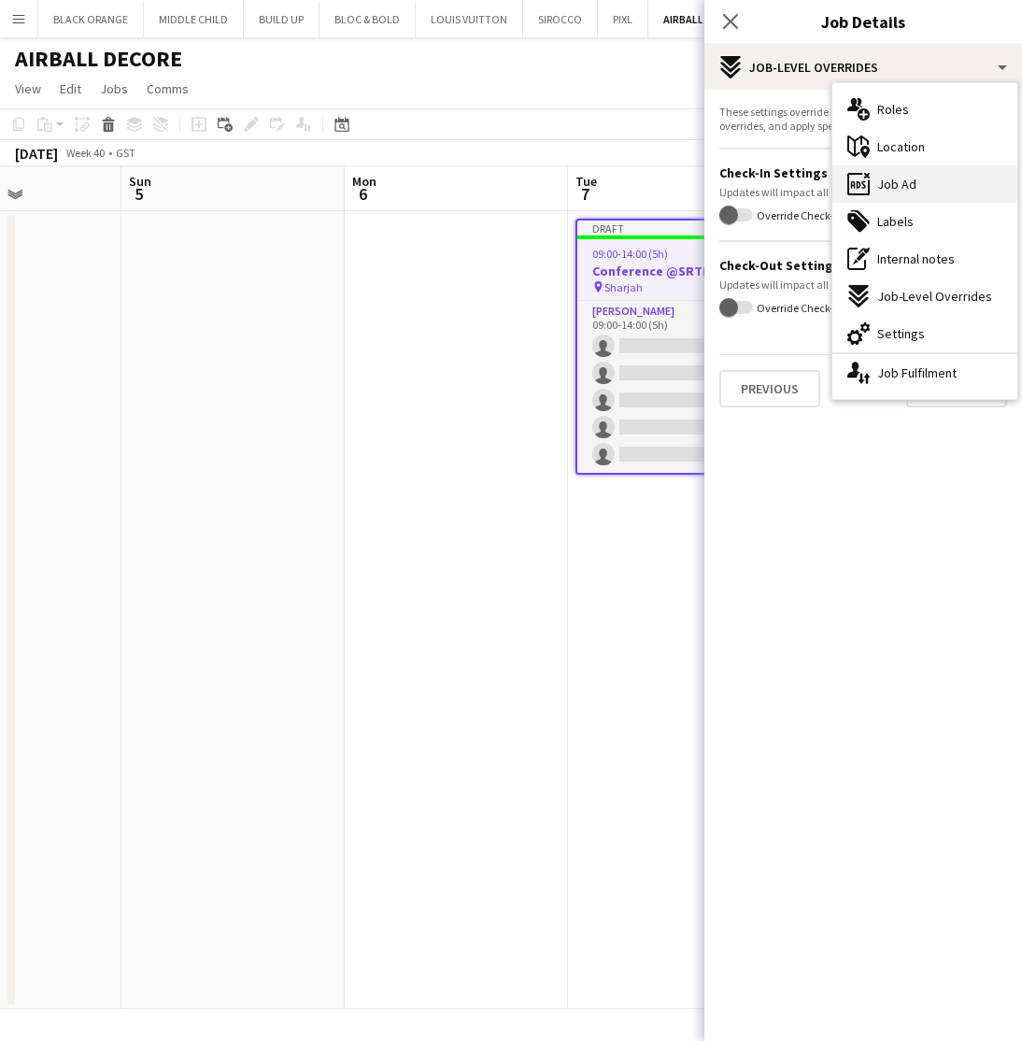
click at [914, 178] on span "Job Ad" at bounding box center [896, 184] width 39 height 17
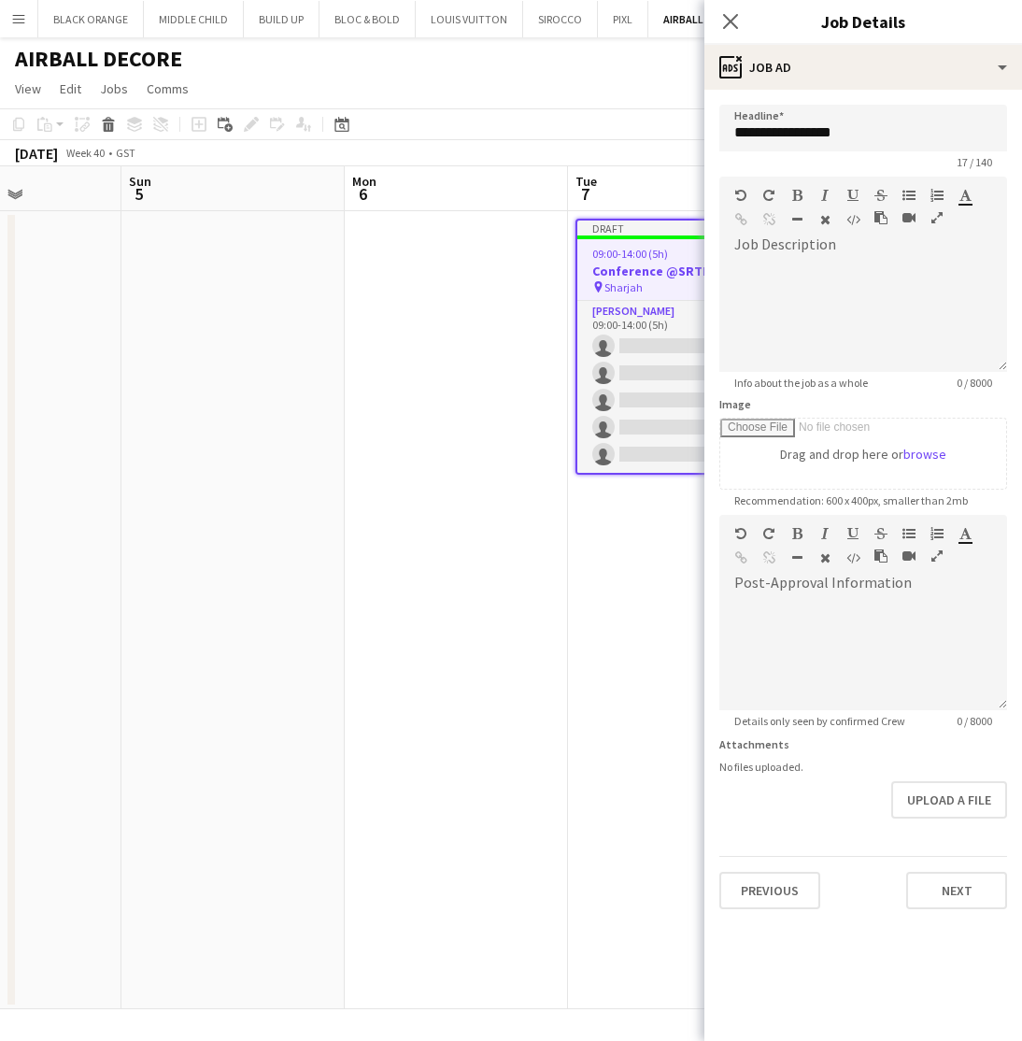
click at [639, 127] on app-toolbar "Copy Paste Paste Command V Paste with crew Command Shift V Paste linked Job [GE…" at bounding box center [511, 124] width 1022 height 32
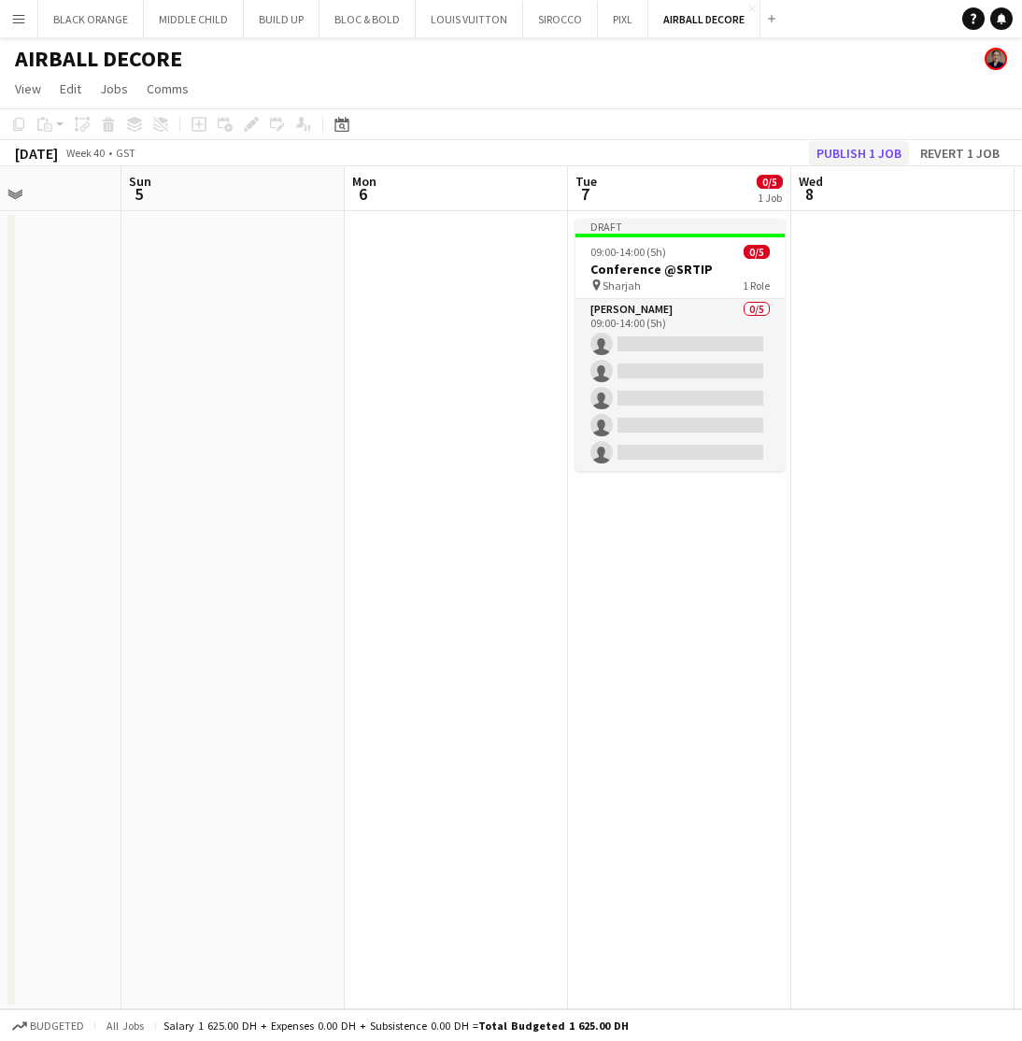
click at [885, 150] on button "Publish 1 job" at bounding box center [859, 153] width 100 height 24
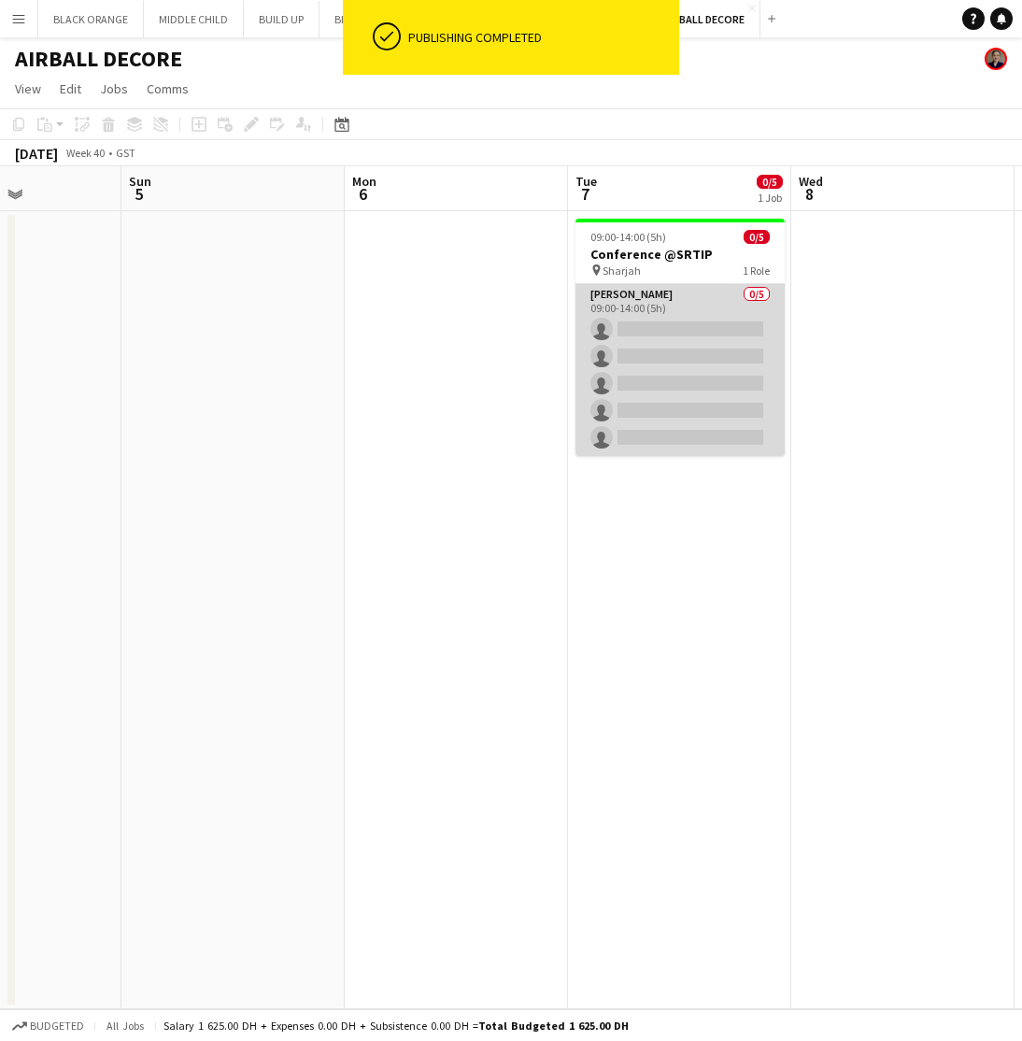
click at [705, 298] on app-card-role "Usher 0/5 09:00-14:00 (5h) single-neutral-actions single-neutral-actions single…" at bounding box center [680, 370] width 209 height 172
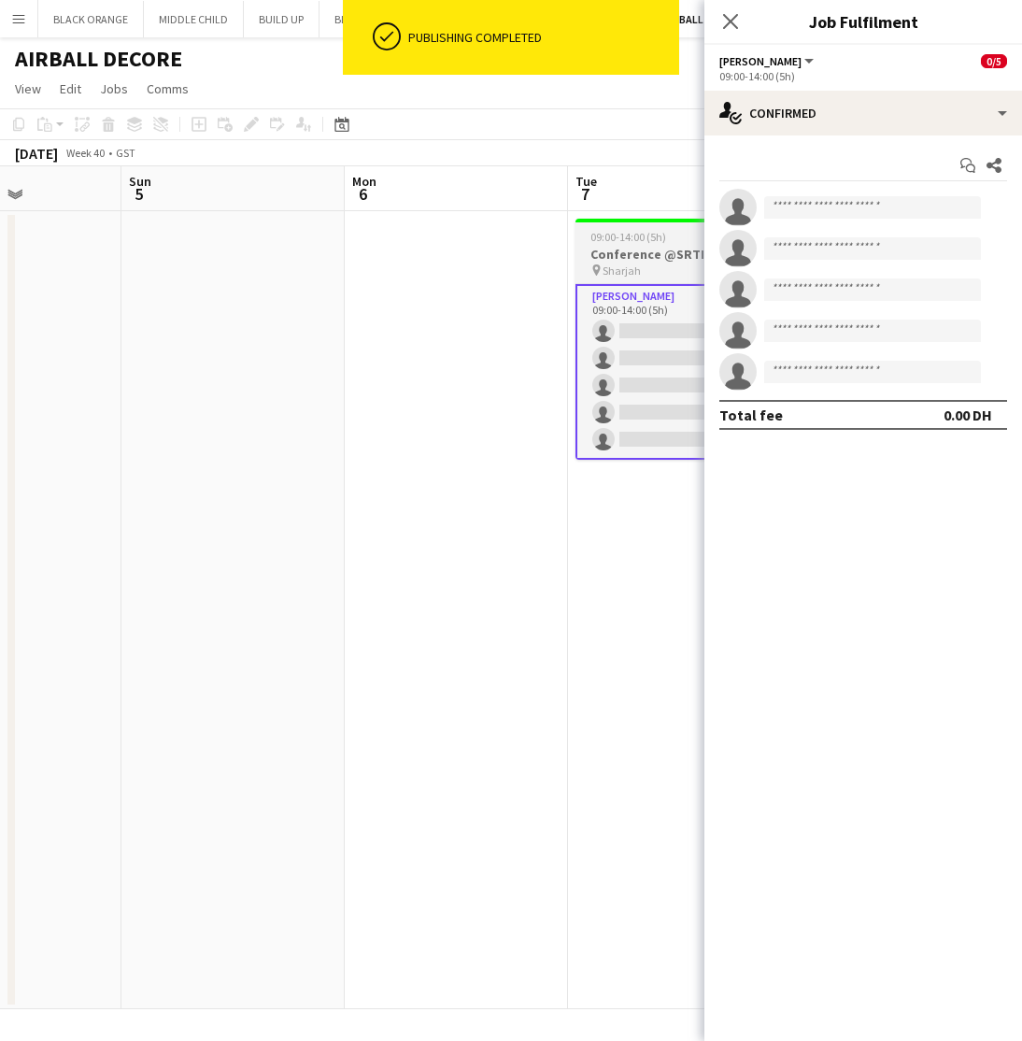
click at [651, 257] on h3 "Conference @SRTIP" at bounding box center [680, 254] width 209 height 17
click at [246, 127] on icon "Edit" at bounding box center [251, 124] width 15 height 15
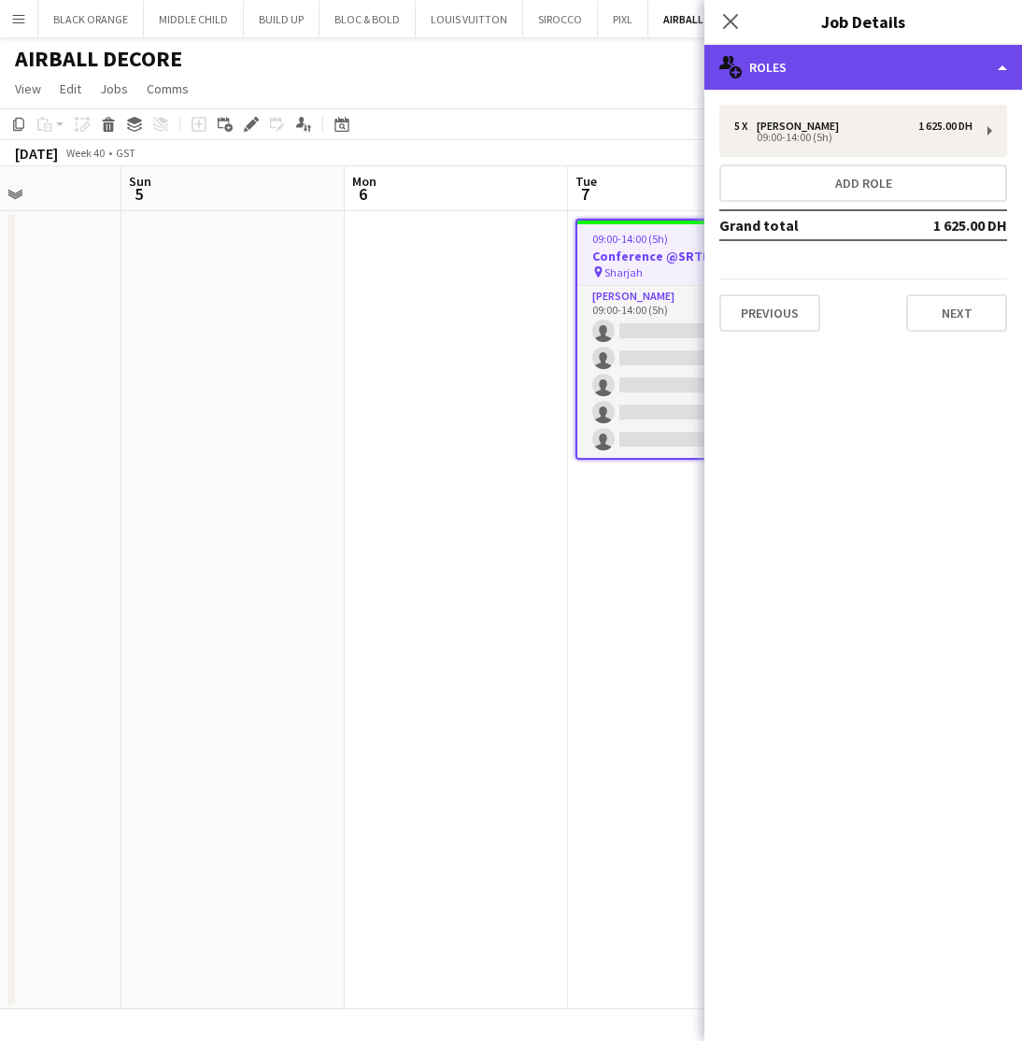
click at [859, 72] on div "multiple-users-add Roles" at bounding box center [864, 67] width 318 height 45
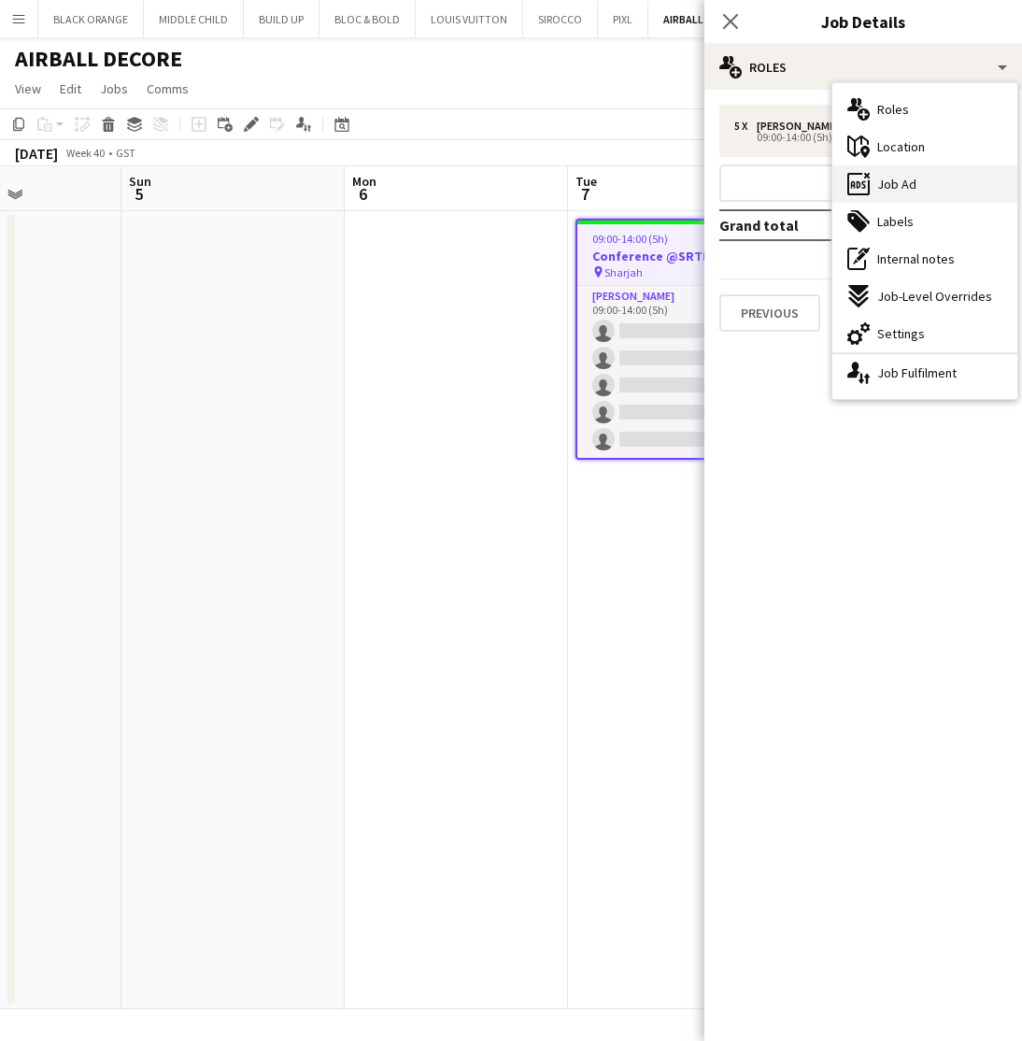
click at [910, 179] on span "Job Ad" at bounding box center [896, 184] width 39 height 17
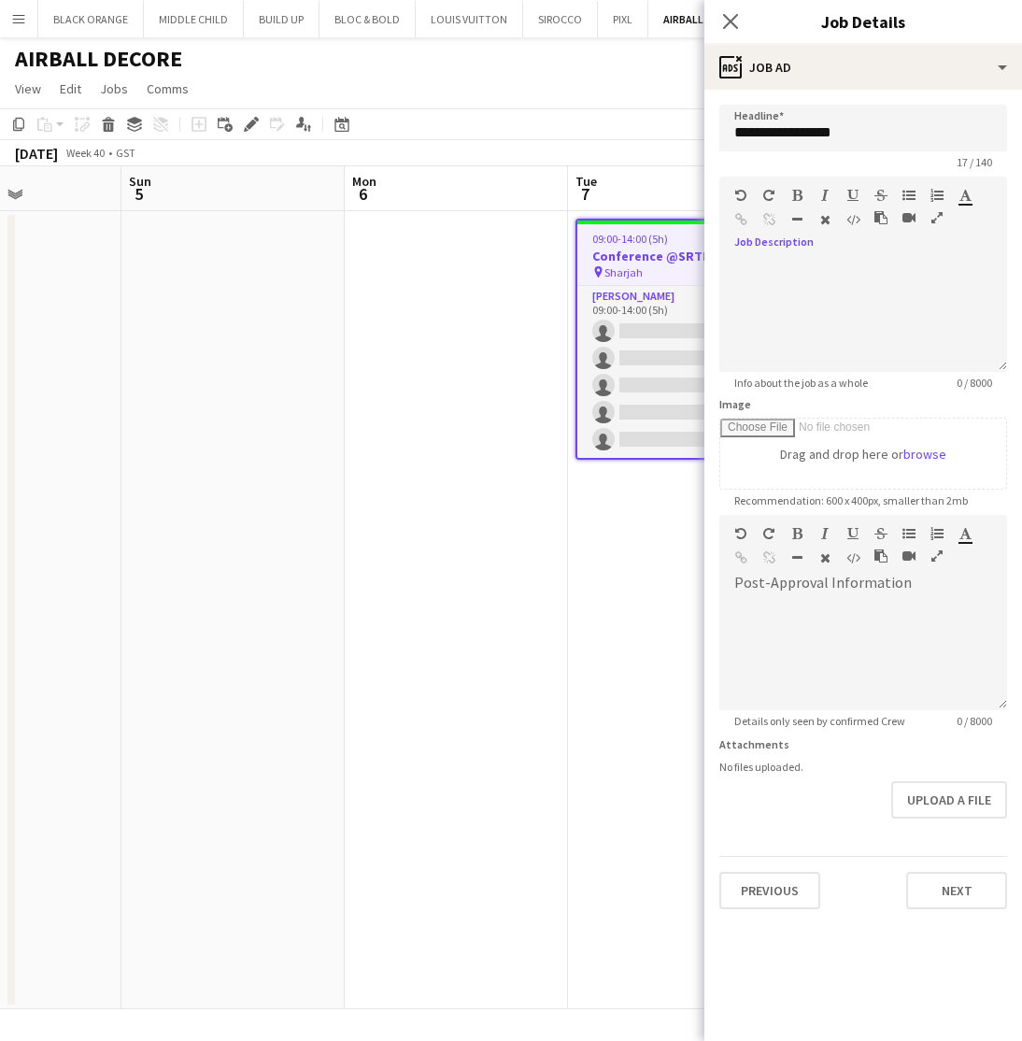
click at [936, 219] on icon "button" at bounding box center [937, 217] width 11 height 13
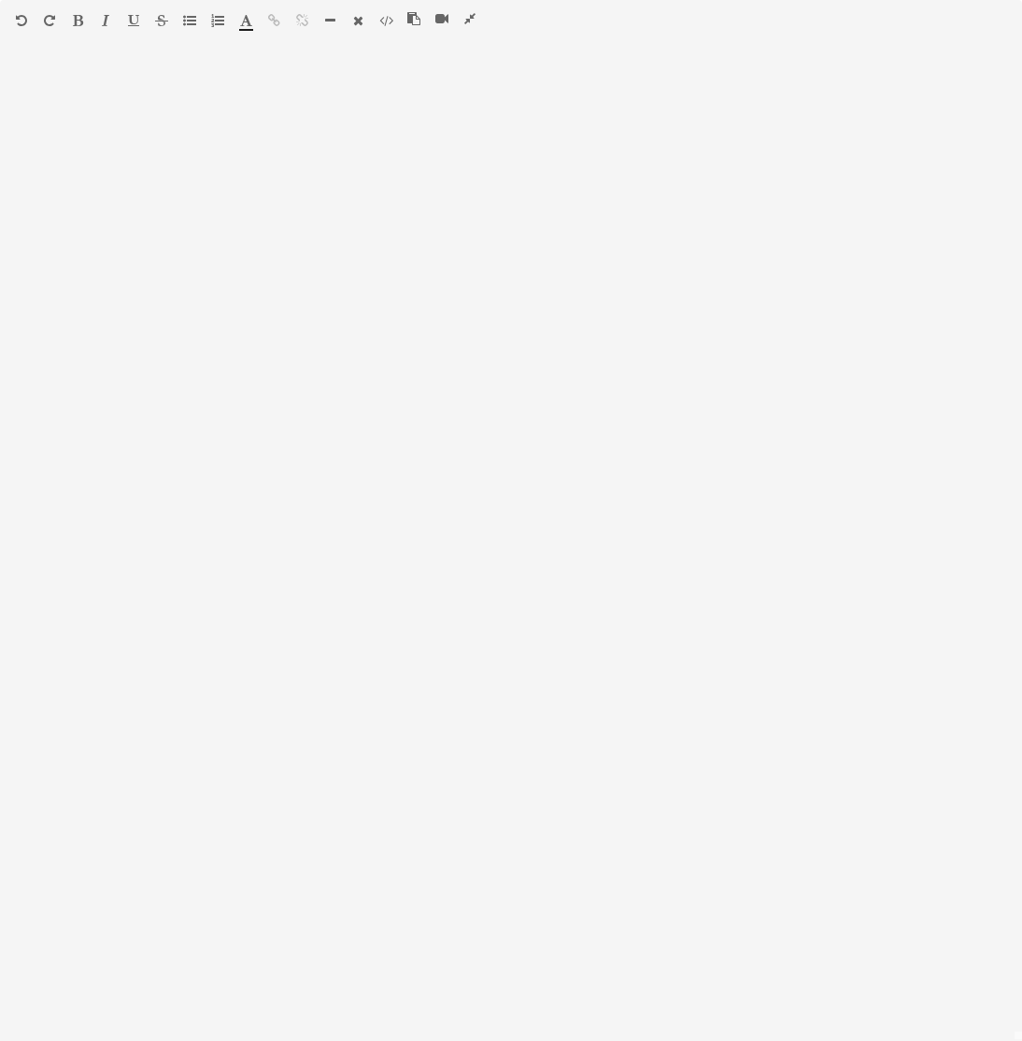
click at [414, 17] on icon "button" at bounding box center [413, 18] width 13 height 13
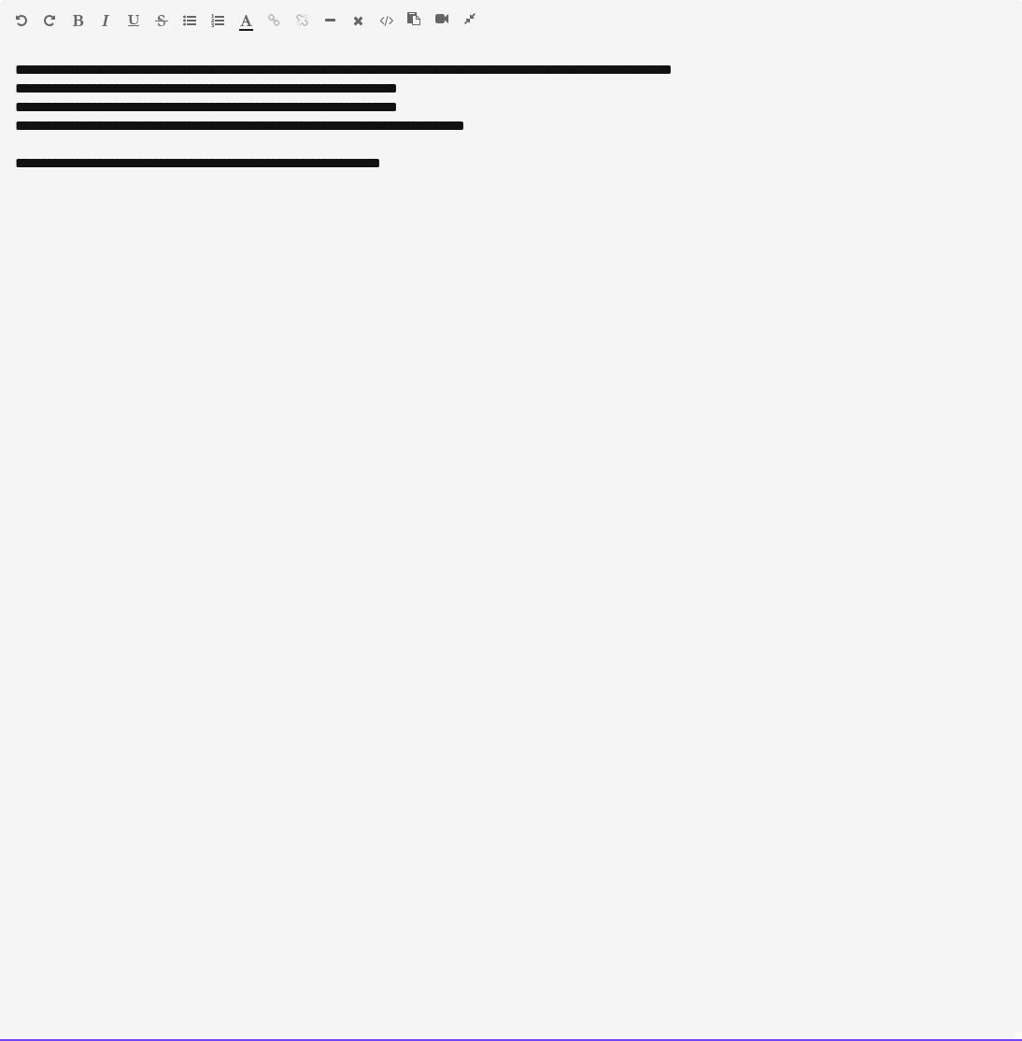
drag, startPoint x: 115, startPoint y: 71, endPoint x: 0, endPoint y: 74, distance: 115.0
click at [0, 74] on div "**********" at bounding box center [511, 551] width 1022 height 980
click at [75, 18] on icon "button" at bounding box center [78, 20] width 10 height 13
click at [131, 70] on div "**********" at bounding box center [511, 551] width 1022 height 980
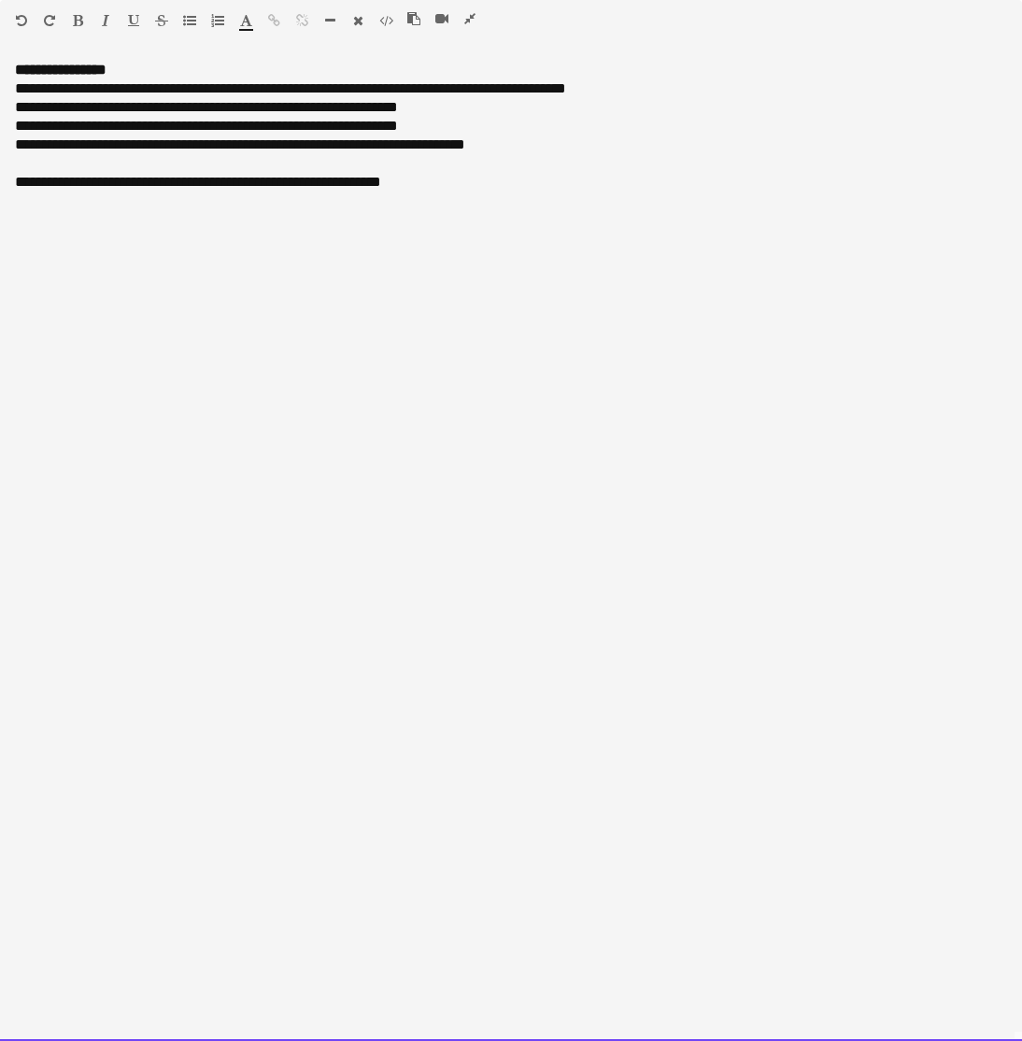
click at [452, 264] on div "**********" at bounding box center [511, 551] width 1022 height 980
click at [19, 90] on div "**********" at bounding box center [511, 135] width 992 height 112
drag, startPoint x: 223, startPoint y: 89, endPoint x: 30, endPoint y: 91, distance: 193.4
click at [30, 91] on div "**********" at bounding box center [511, 135] width 992 height 112
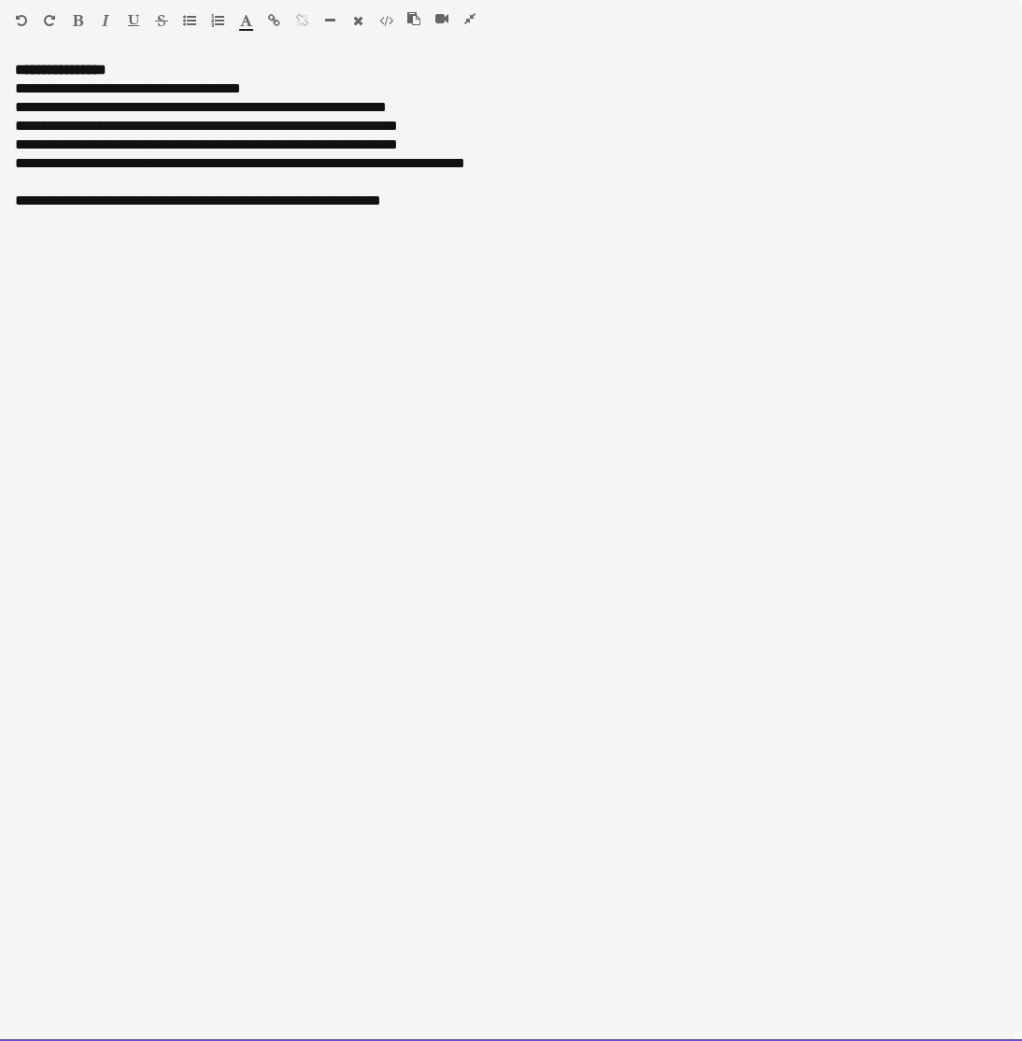
drag, startPoint x: 51, startPoint y: 113, endPoint x: 7, endPoint y: 111, distance: 44.0
click at [7, 111] on div "**********" at bounding box center [511, 551] width 1022 height 980
click at [79, 108] on div "**********" at bounding box center [511, 154] width 992 height 112
click at [15, 90] on div "**********" at bounding box center [511, 88] width 992 height 19
click at [36, 107] on div "**********" at bounding box center [511, 154] width 992 height 112
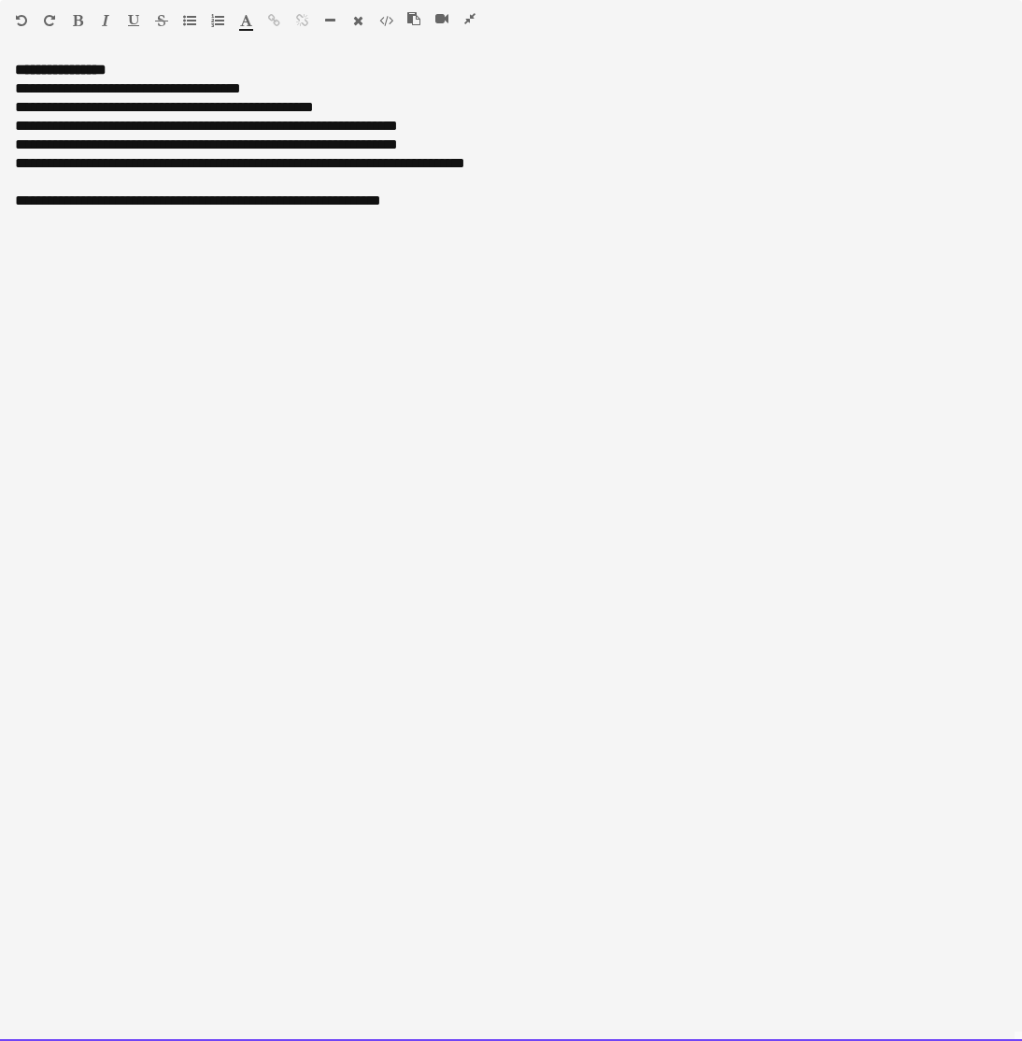
click at [483, 412] on div "**********" at bounding box center [511, 551] width 1022 height 980
click at [24, 107] on div "**********" at bounding box center [511, 154] width 992 height 112
click at [399, 107] on div "**********" at bounding box center [511, 154] width 992 height 112
drag, startPoint x: 399, startPoint y: 107, endPoint x: 341, endPoint y: 107, distance: 57.9
click at [341, 107] on div "**********" at bounding box center [511, 154] width 992 height 112
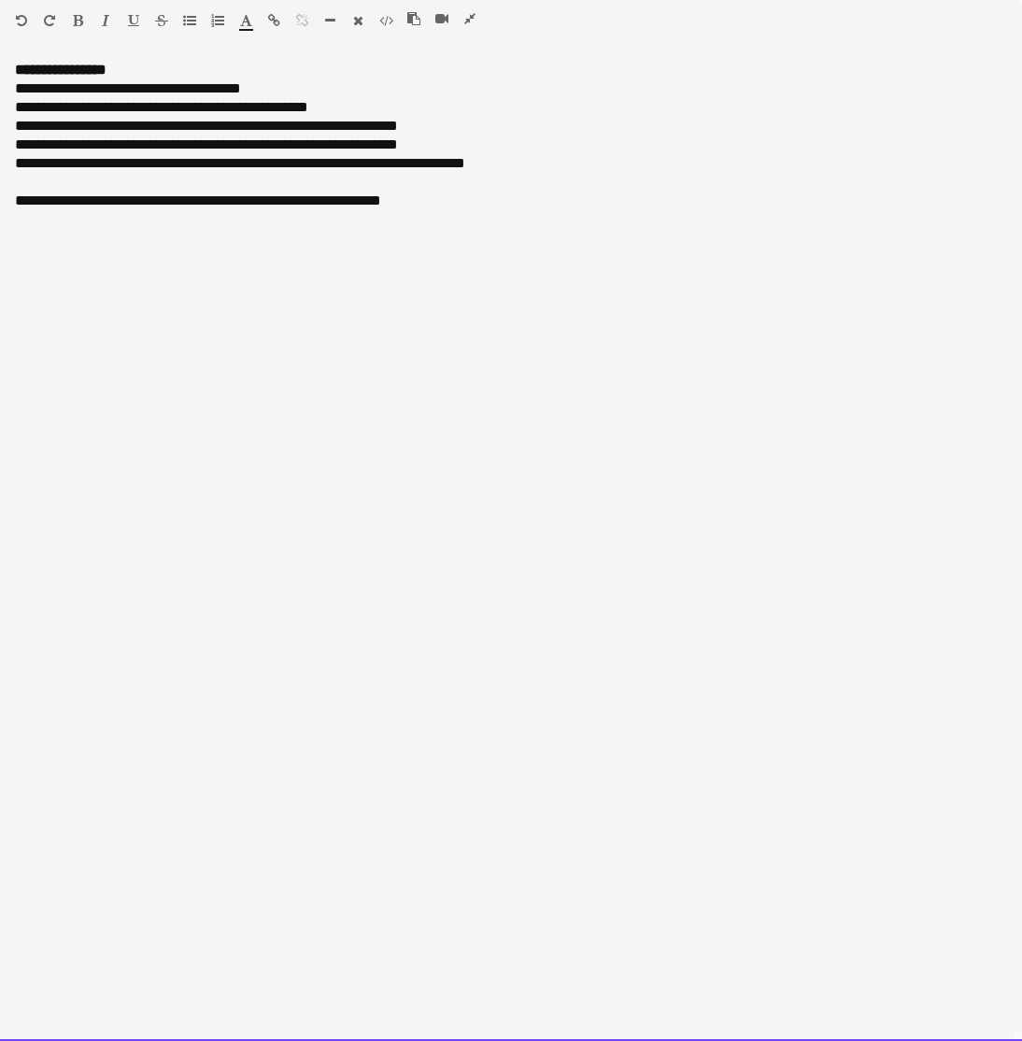
drag, startPoint x: 446, startPoint y: 126, endPoint x: 12, endPoint y: 127, distance: 433.6
click at [12, 128] on div "**********" at bounding box center [511, 551] width 1022 height 980
click at [29, 87] on span "**********" at bounding box center [128, 88] width 226 height 14
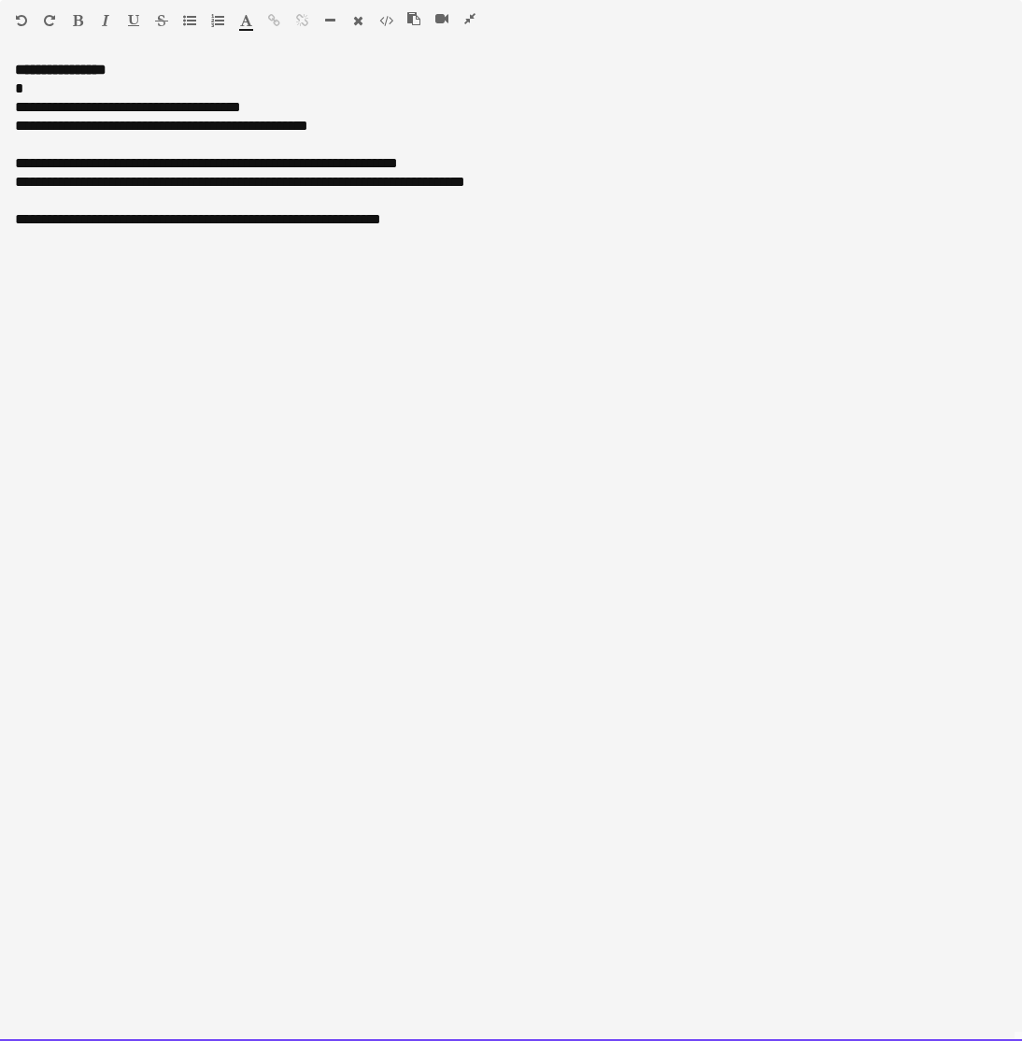
click at [39, 91] on div "*" at bounding box center [511, 88] width 992 height 19
click at [24, 109] on span "**********" at bounding box center [128, 107] width 226 height 14
click at [358, 123] on div "**********" at bounding box center [511, 173] width 992 height 112
drag, startPoint x: 430, startPoint y: 167, endPoint x: 8, endPoint y: 172, distance: 421.4
click at [8, 172] on div "**********" at bounding box center [511, 551] width 1022 height 980
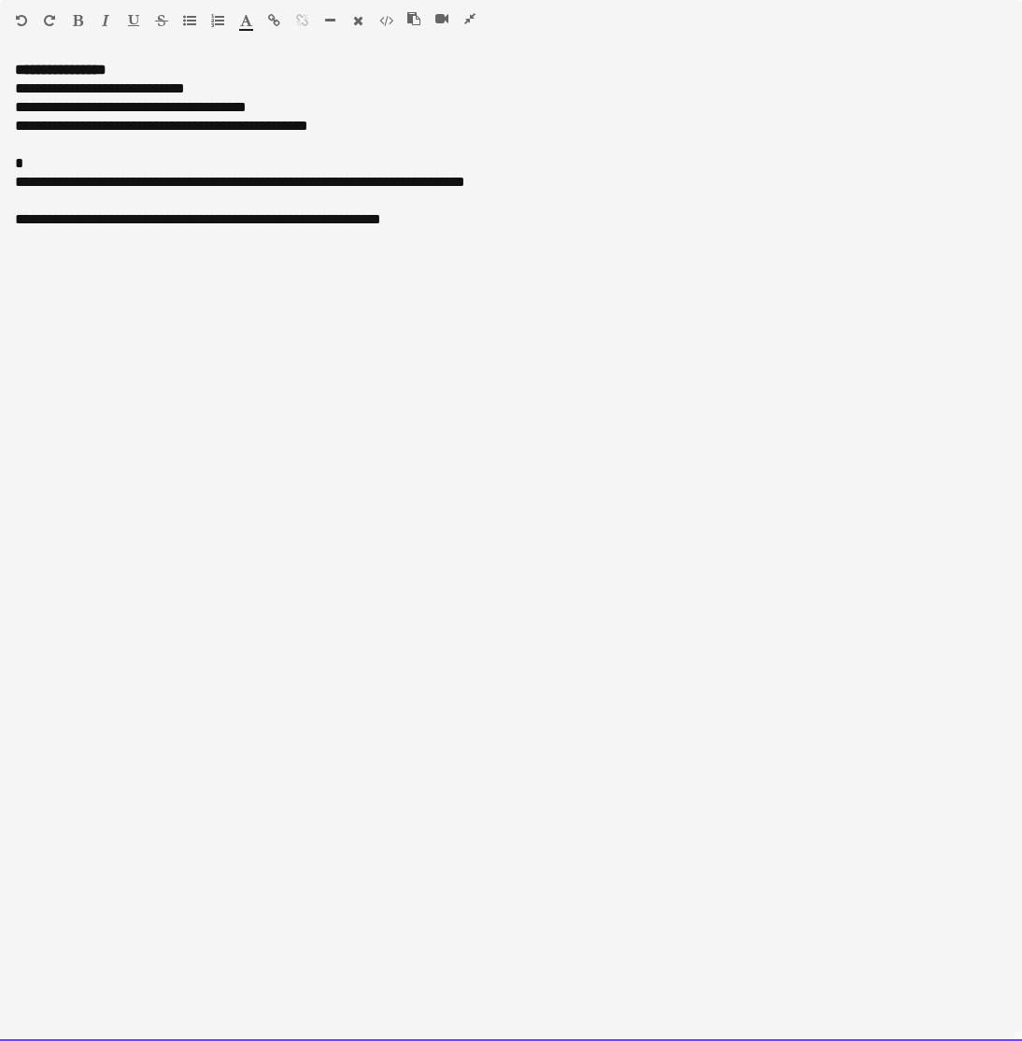
drag, startPoint x: 280, startPoint y: 107, endPoint x: 29, endPoint y: 110, distance: 251.4
click at [29, 110] on div "**********" at bounding box center [511, 163] width 992 height 131
drag, startPoint x: 537, startPoint y: 176, endPoint x: 164, endPoint y: 159, distance: 373.2
click at [164, 159] on div "**********" at bounding box center [511, 173] width 992 height 112
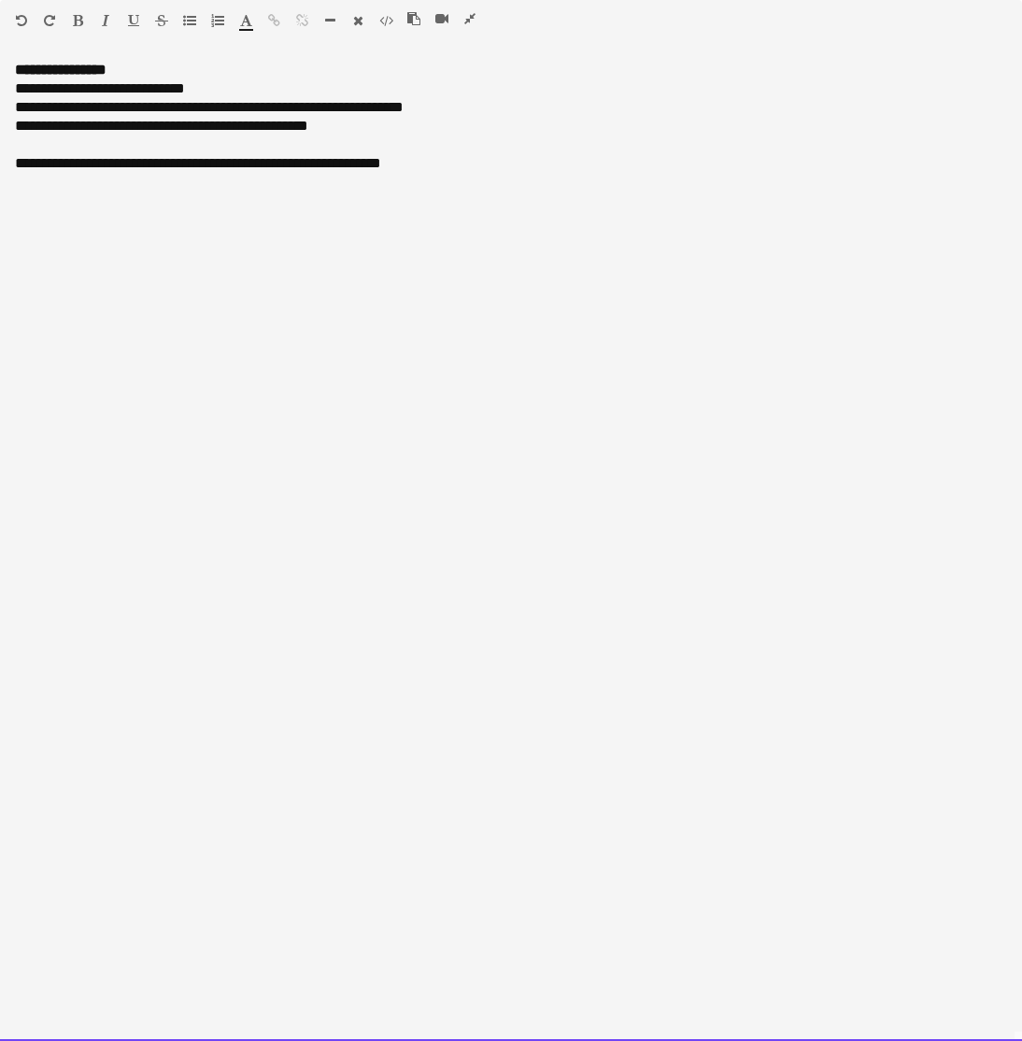
click at [27, 165] on div "**********" at bounding box center [511, 163] width 992 height 19
drag, startPoint x: 190, startPoint y: 166, endPoint x: 113, endPoint y: 166, distance: 76.6
click at [113, 166] on div "**********" at bounding box center [511, 163] width 992 height 19
click at [129, 165] on div "**********" at bounding box center [511, 163] width 992 height 19
click at [144, 165] on div "**********" at bounding box center [511, 163] width 992 height 19
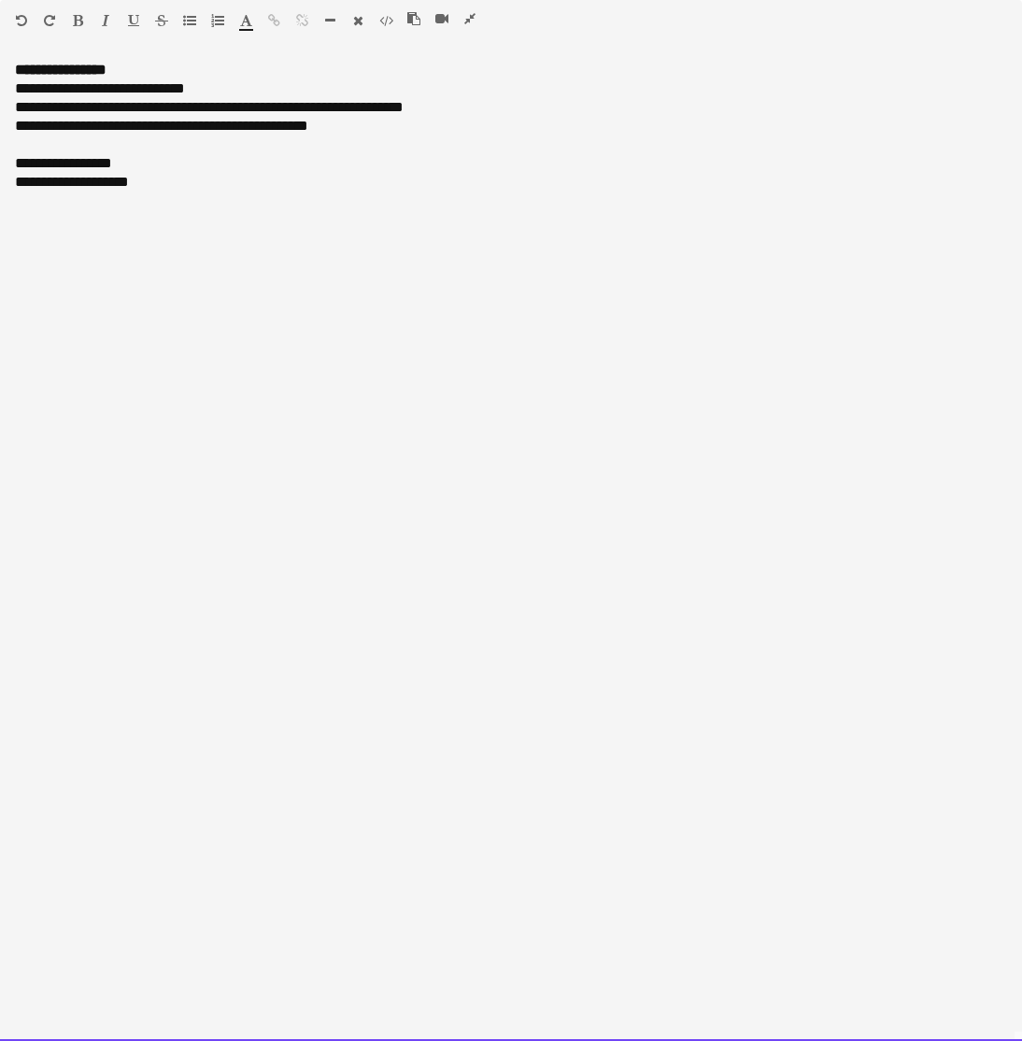
click at [24, 187] on div "**********" at bounding box center [511, 182] width 992 height 19
click at [149, 179] on div "**********" at bounding box center [511, 182] width 992 height 19
drag, startPoint x: 149, startPoint y: 166, endPoint x: 7, endPoint y: 167, distance: 141.1
click at [7, 167] on div "**********" at bounding box center [511, 551] width 1022 height 980
click at [80, 17] on icon "button" at bounding box center [78, 20] width 10 height 13
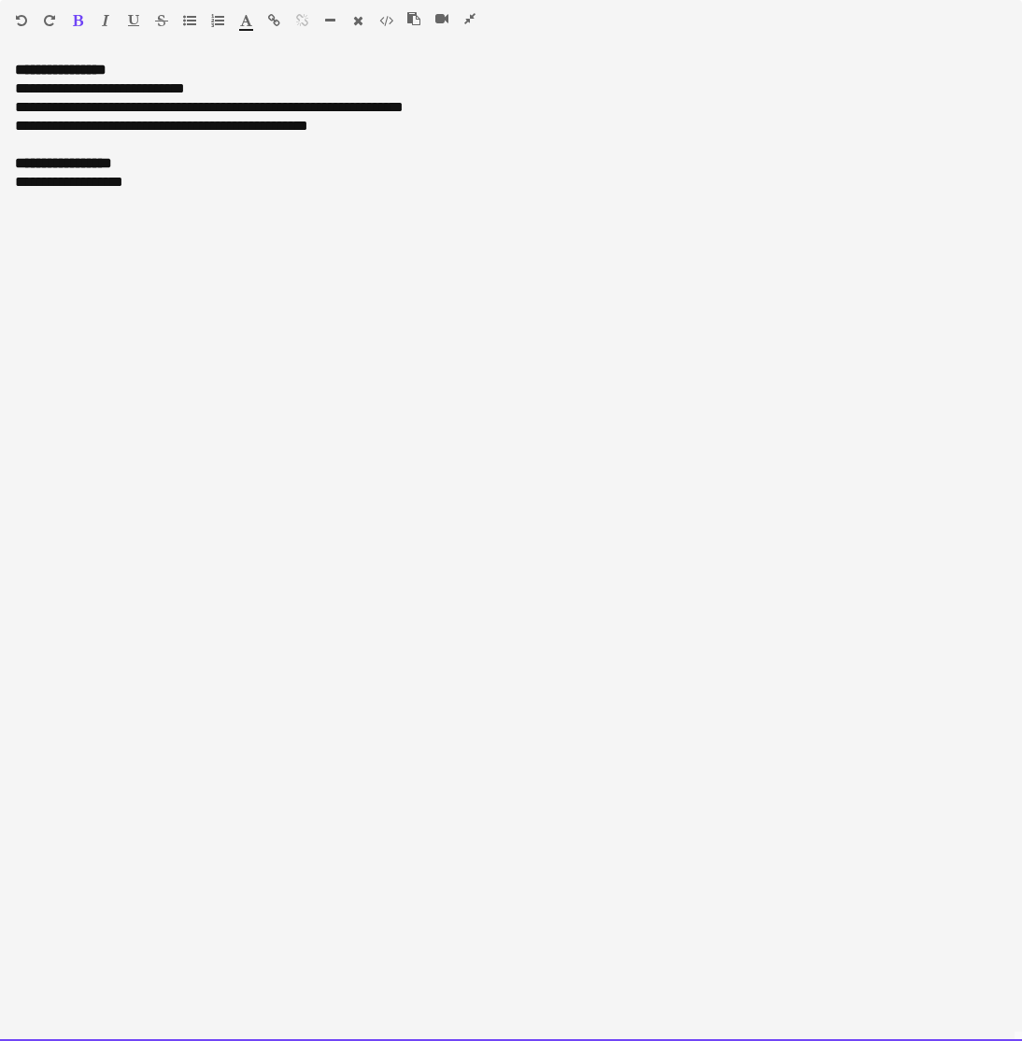
drag, startPoint x: 69, startPoint y: 186, endPoint x: 17, endPoint y: 185, distance: 52.3
click at [17, 185] on div "**********" at bounding box center [511, 182] width 992 height 19
click at [166, 202] on div "**********" at bounding box center [511, 551] width 1022 height 980
click at [347, 133] on div "**********" at bounding box center [511, 154] width 992 height 75
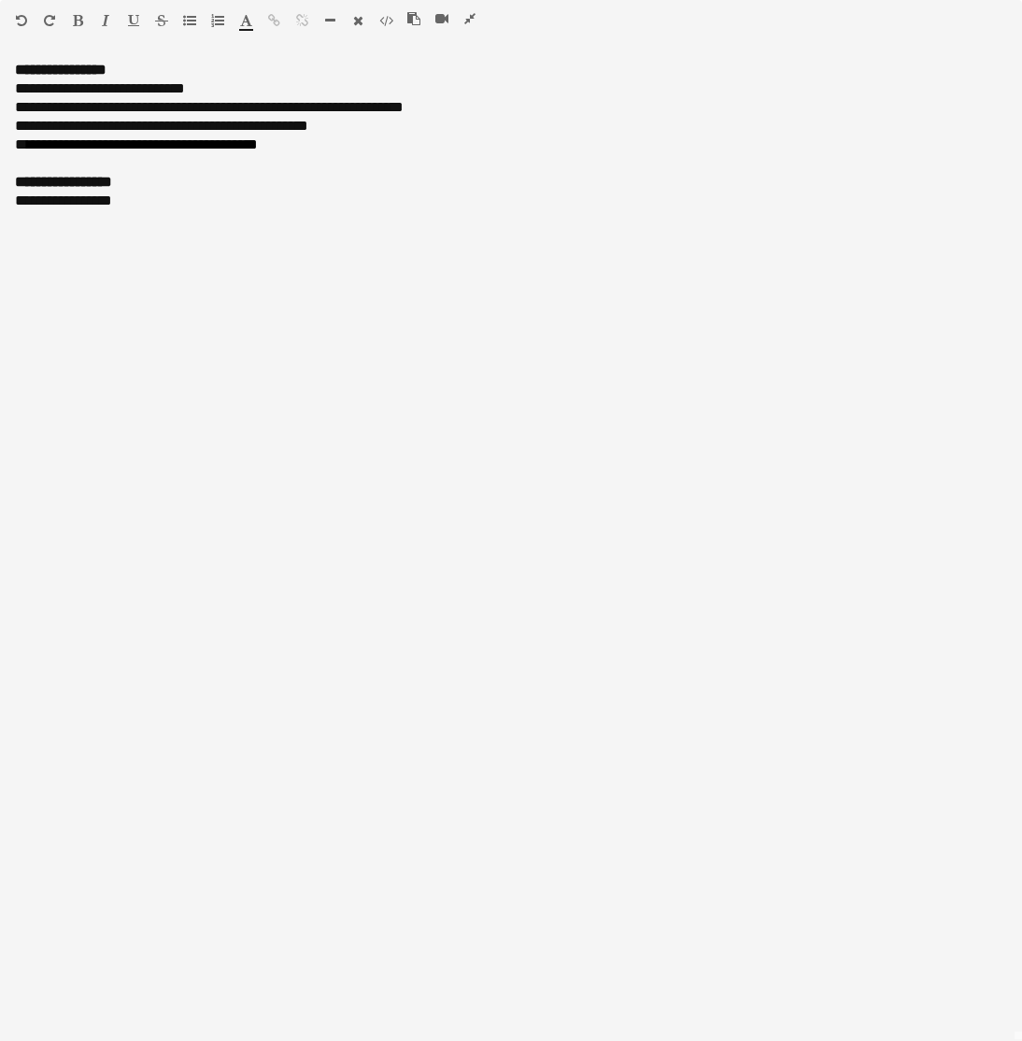
click at [16, 19] on icon "button" at bounding box center [21, 20] width 11 height 13
click at [411, 20] on icon "button" at bounding box center [413, 18] width 13 height 13
click at [30, 146] on div "**********" at bounding box center [511, 172] width 992 height 75
click at [266, 150] on div "**********" at bounding box center [511, 172] width 992 height 75
click at [474, 18] on icon "button" at bounding box center [469, 18] width 11 height 13
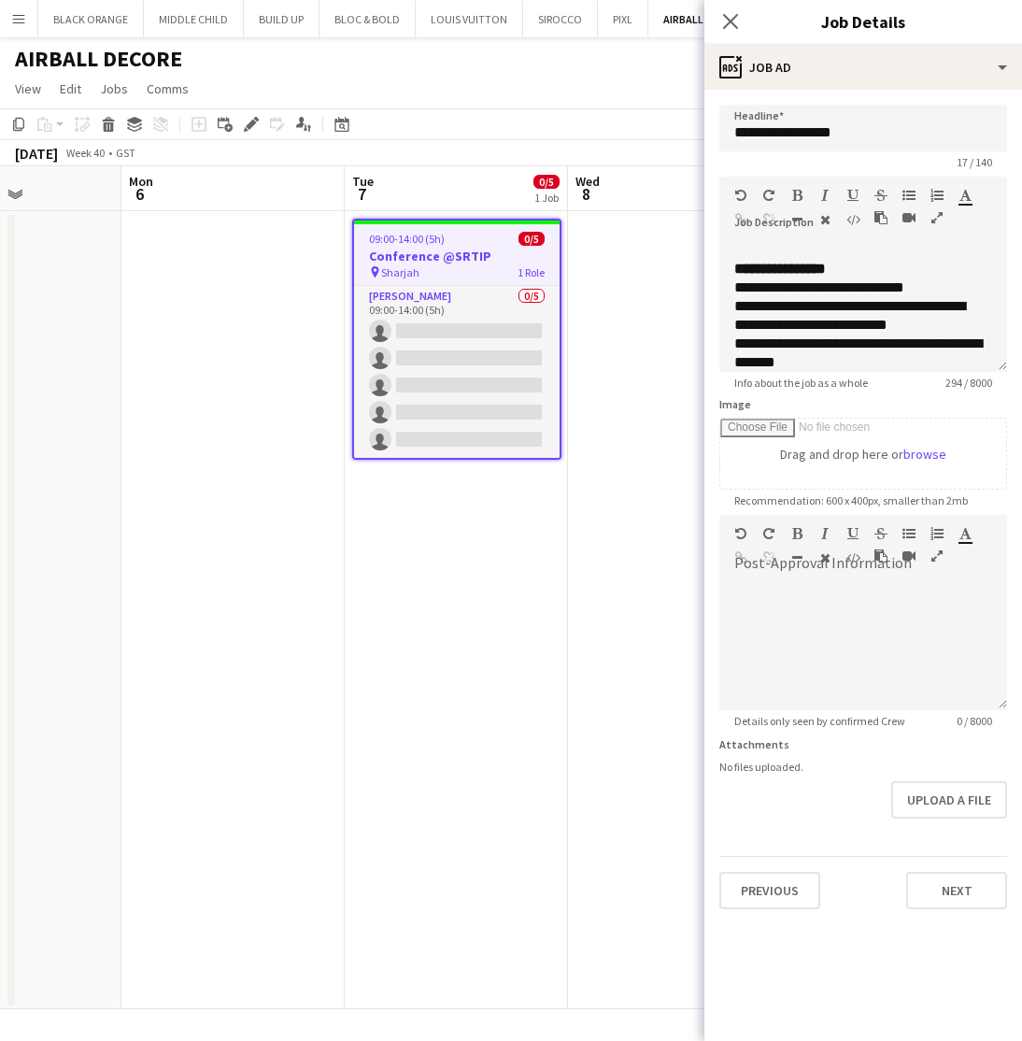
click at [609, 479] on app-date-cell at bounding box center [679, 610] width 223 height 798
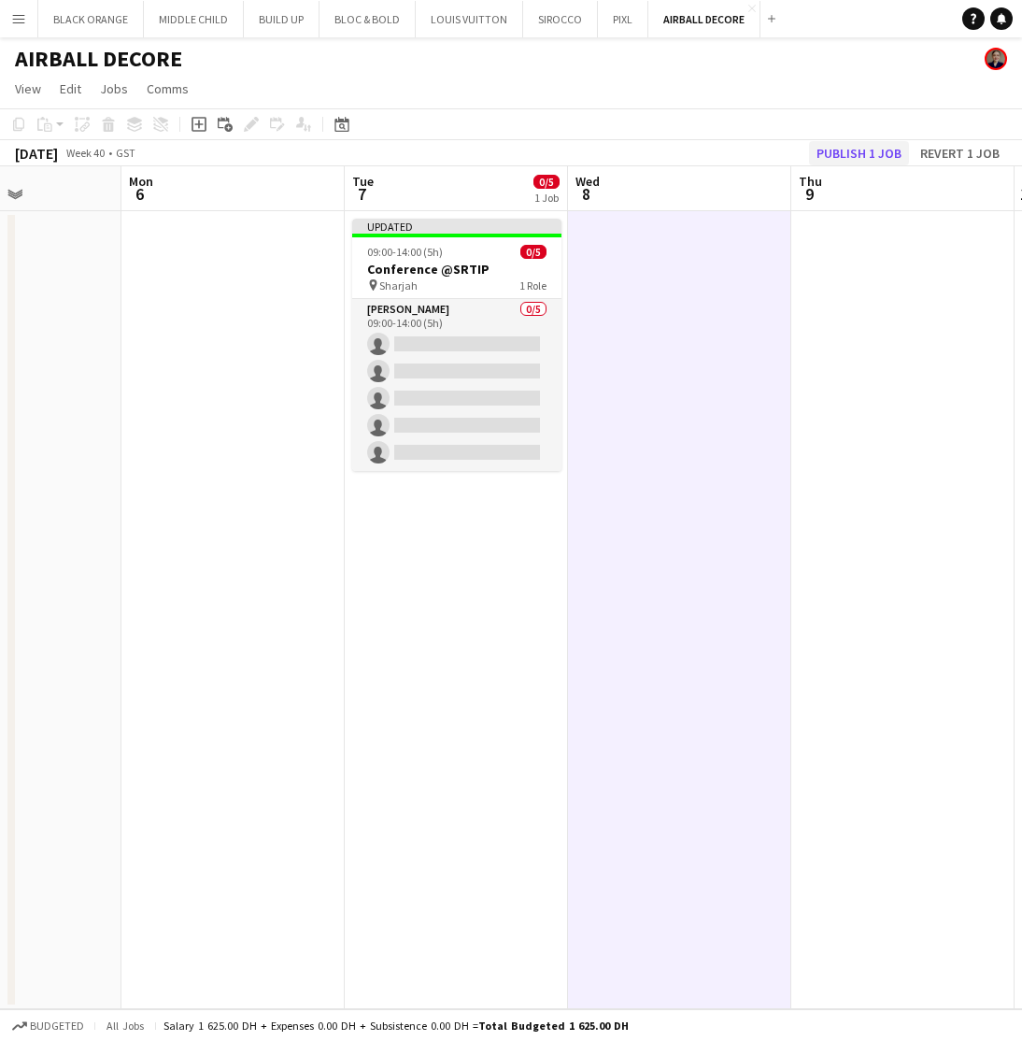
click at [878, 156] on button "Publish 1 job" at bounding box center [859, 153] width 100 height 24
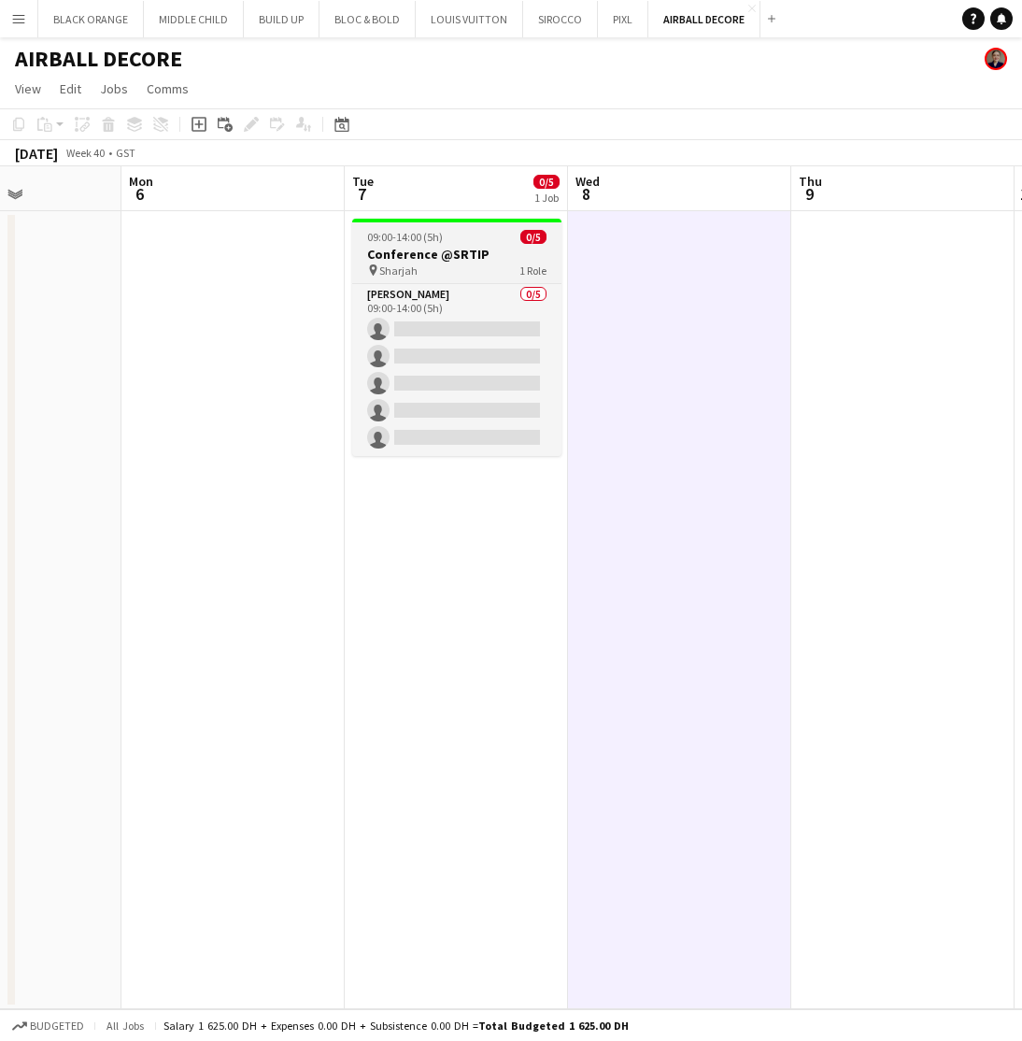
click at [445, 266] on div "pin Sharjah 1 Role" at bounding box center [456, 270] width 209 height 15
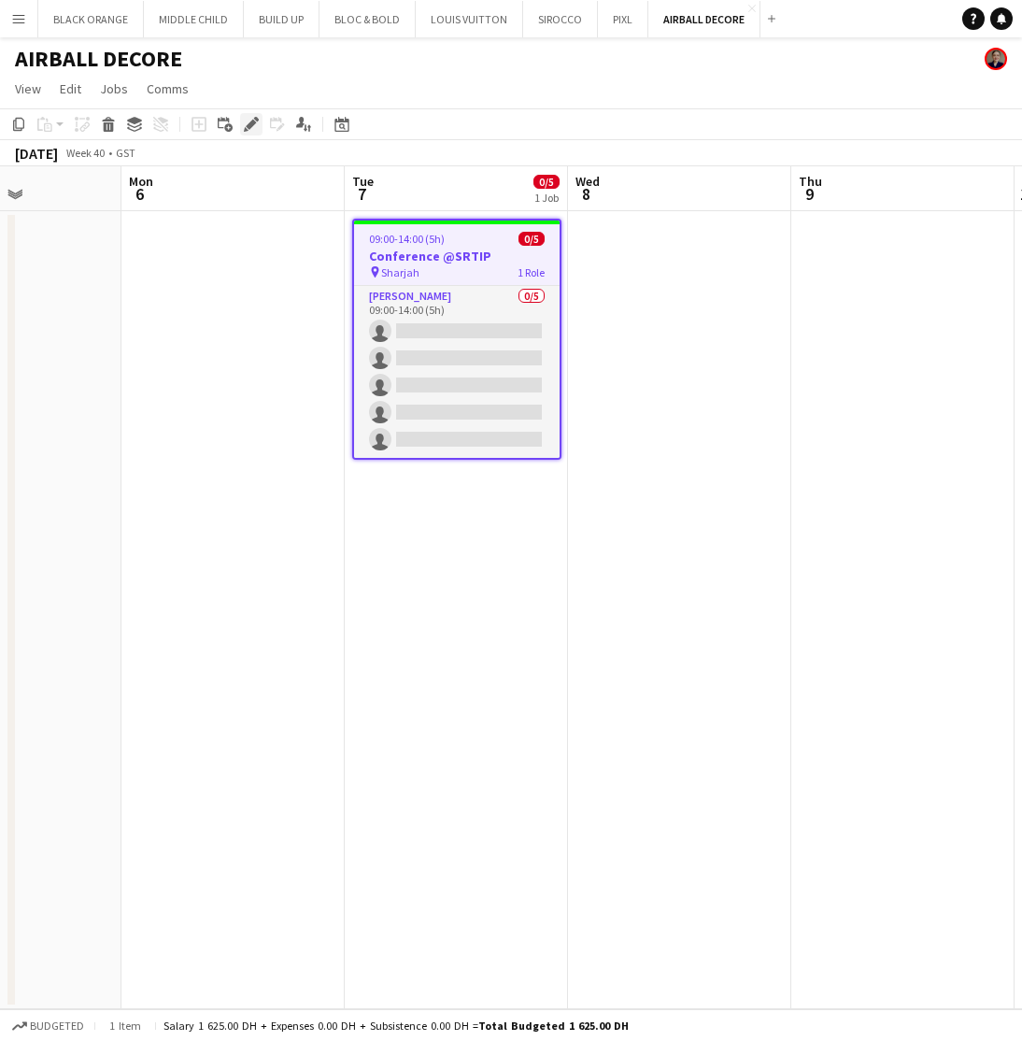
click at [257, 126] on icon "Edit" at bounding box center [251, 124] width 15 height 15
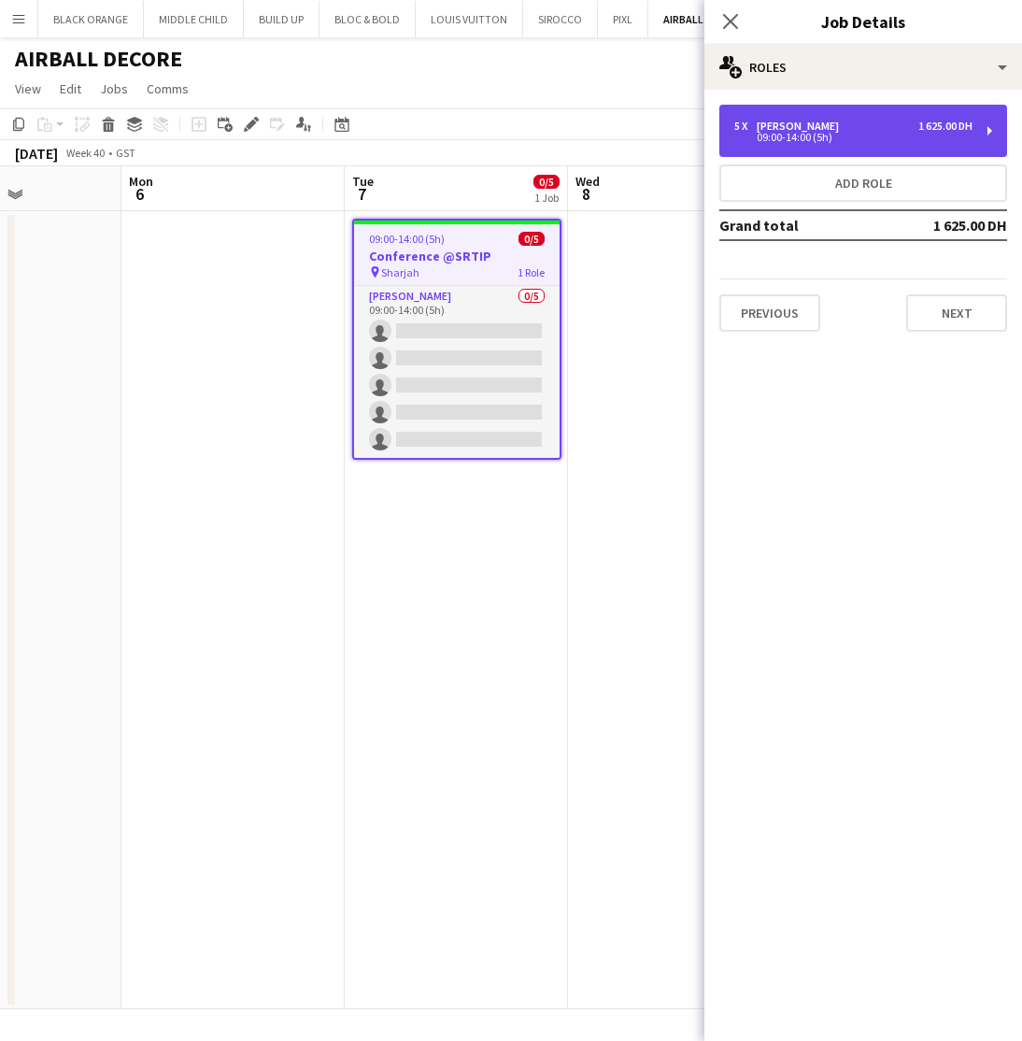
click at [869, 124] on div "5 x Usher 1 625.00 DH" at bounding box center [853, 126] width 238 height 13
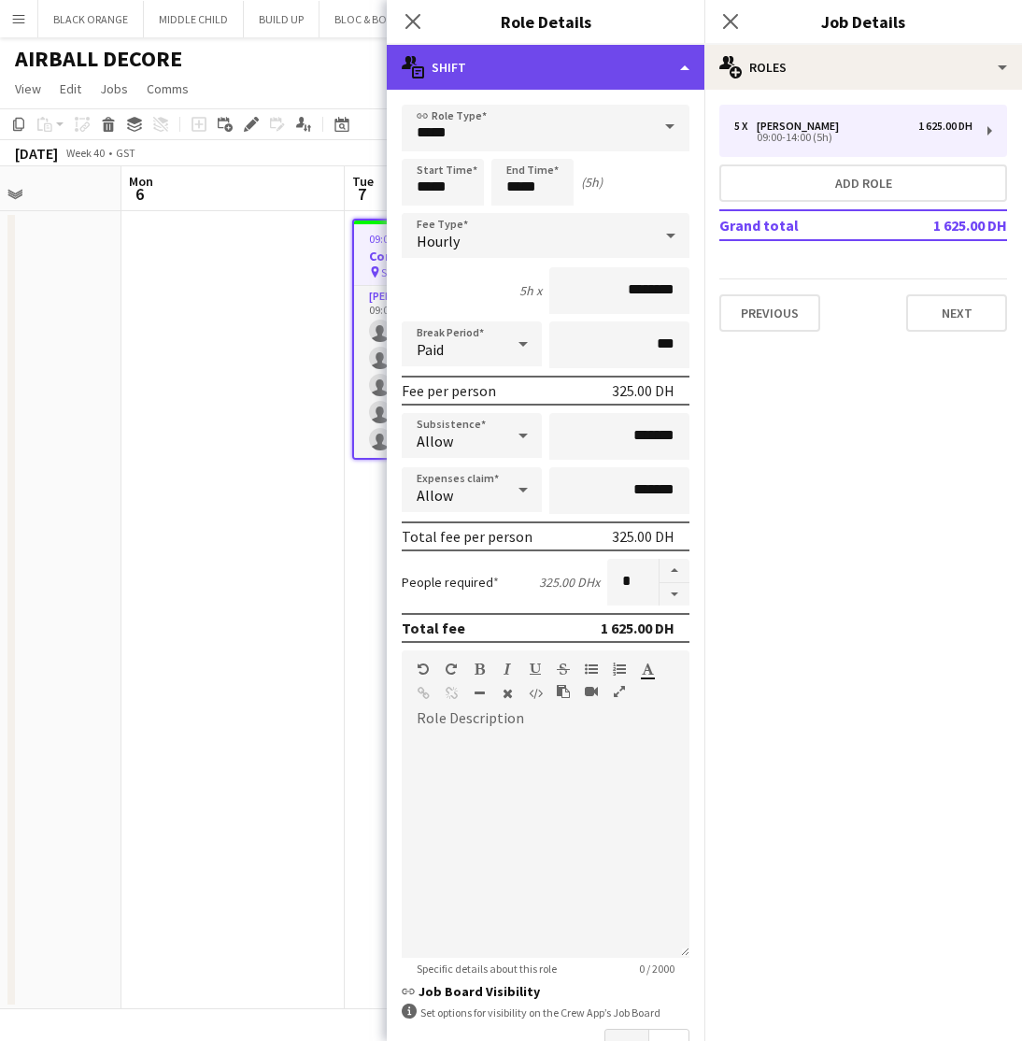
click at [640, 58] on div "multiple-actions-text Shift" at bounding box center [546, 67] width 318 height 45
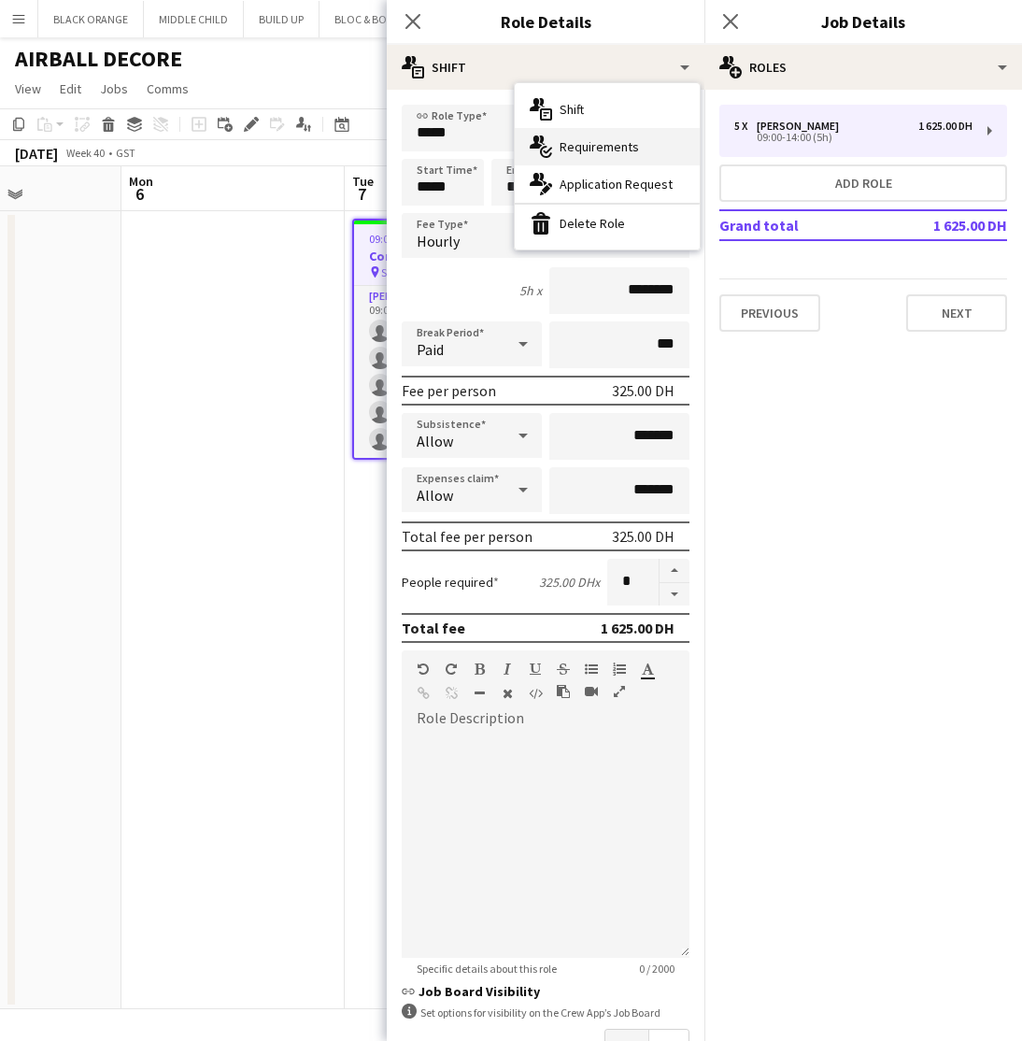
click at [581, 145] on span "Requirements" at bounding box center [599, 146] width 79 height 17
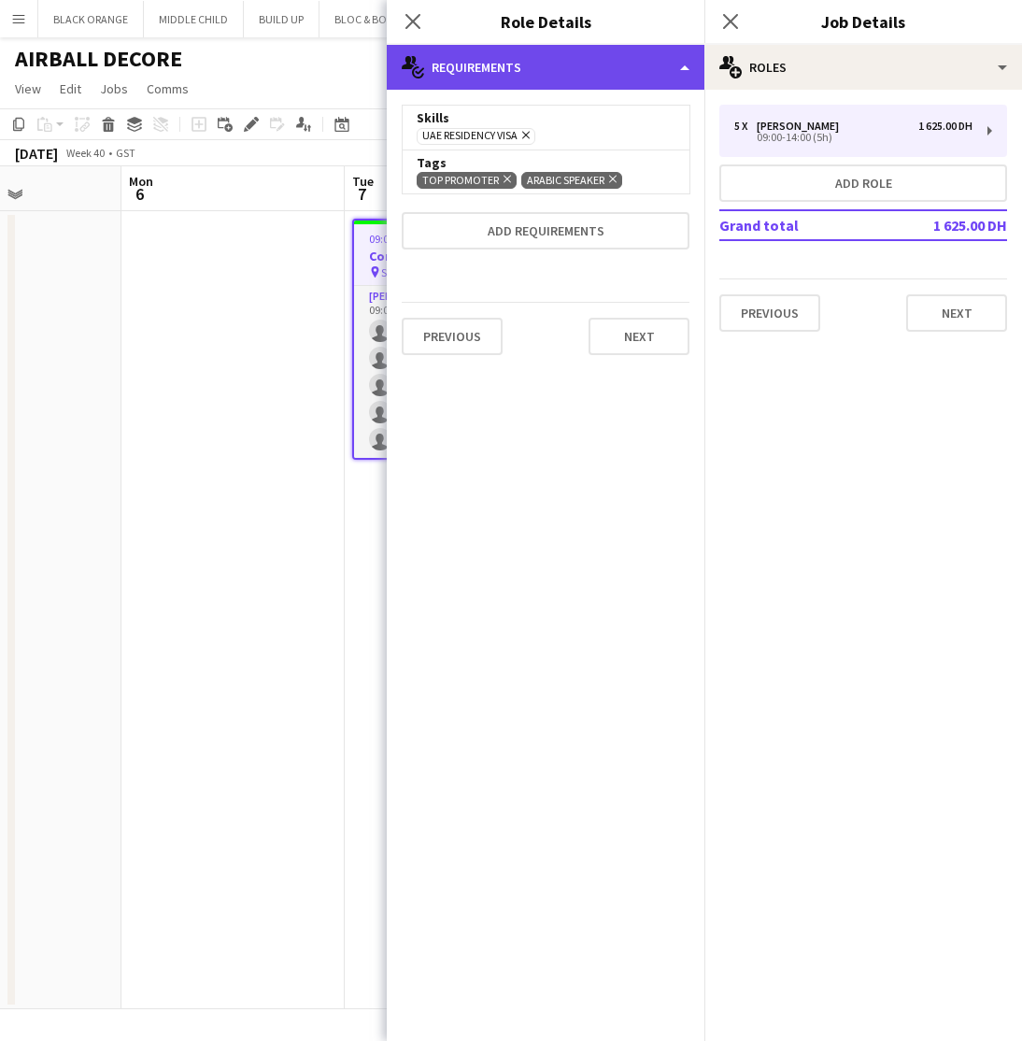
click at [677, 58] on div "multiple-actions-check-2 Requirements" at bounding box center [546, 67] width 318 height 45
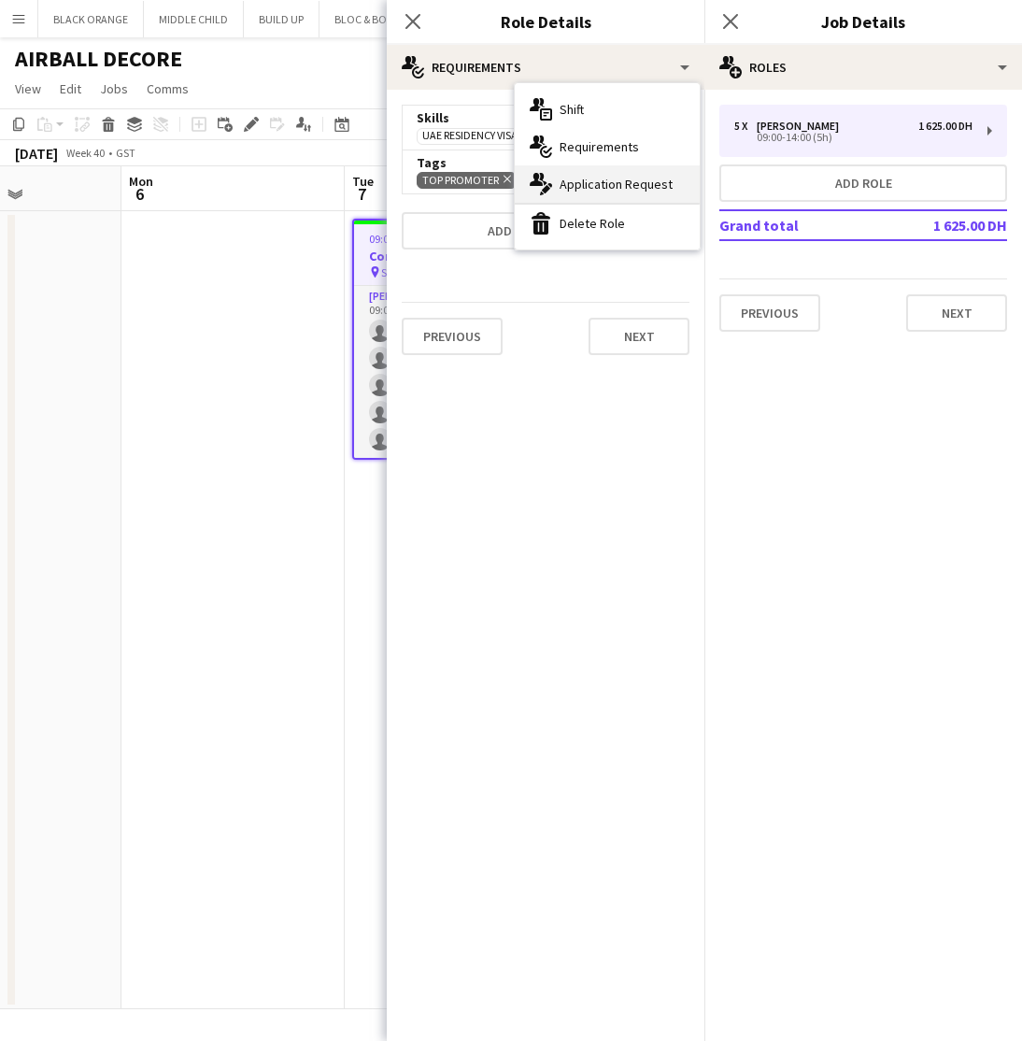
click at [590, 182] on span "Application Request" at bounding box center [616, 184] width 113 height 17
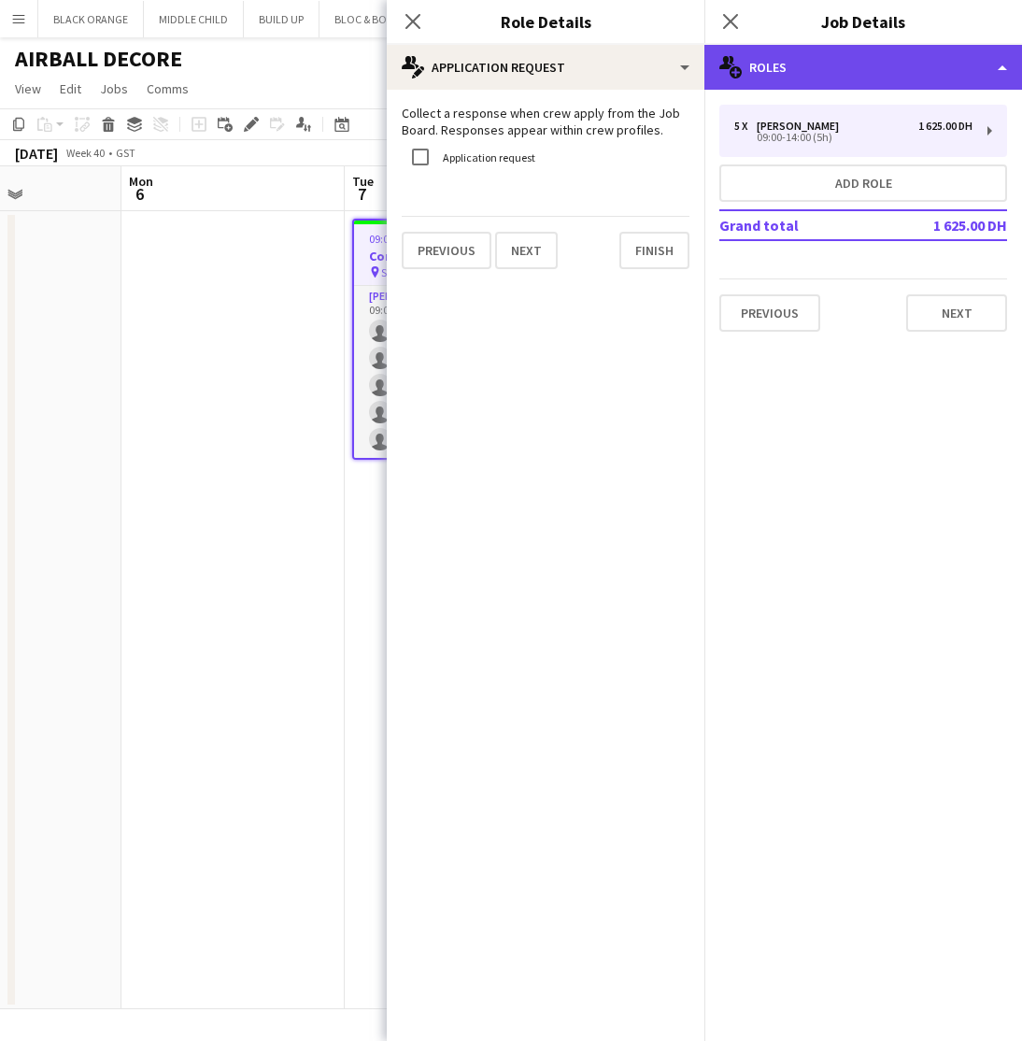
click at [954, 60] on div "multiple-users-add Roles" at bounding box center [864, 67] width 318 height 45
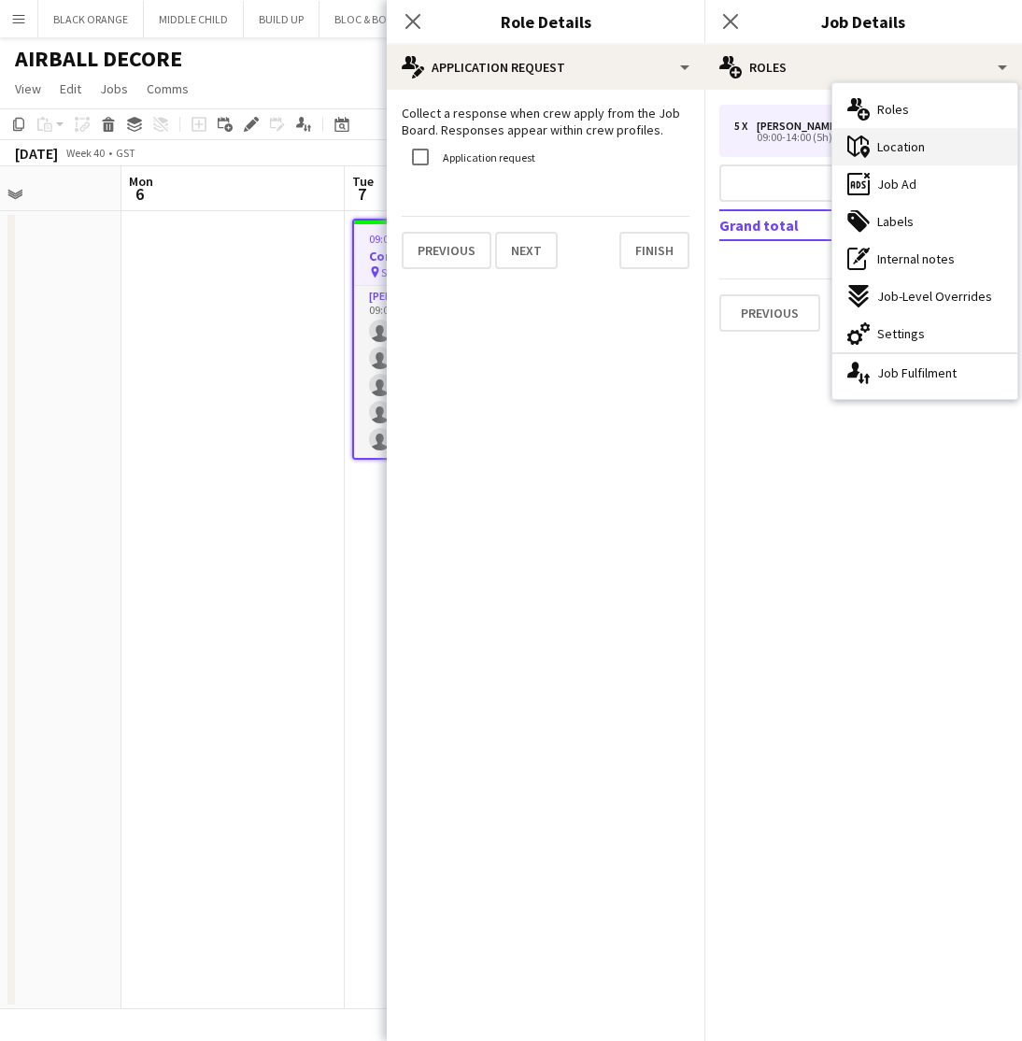
click at [905, 146] on span "Location" at bounding box center [901, 146] width 48 height 17
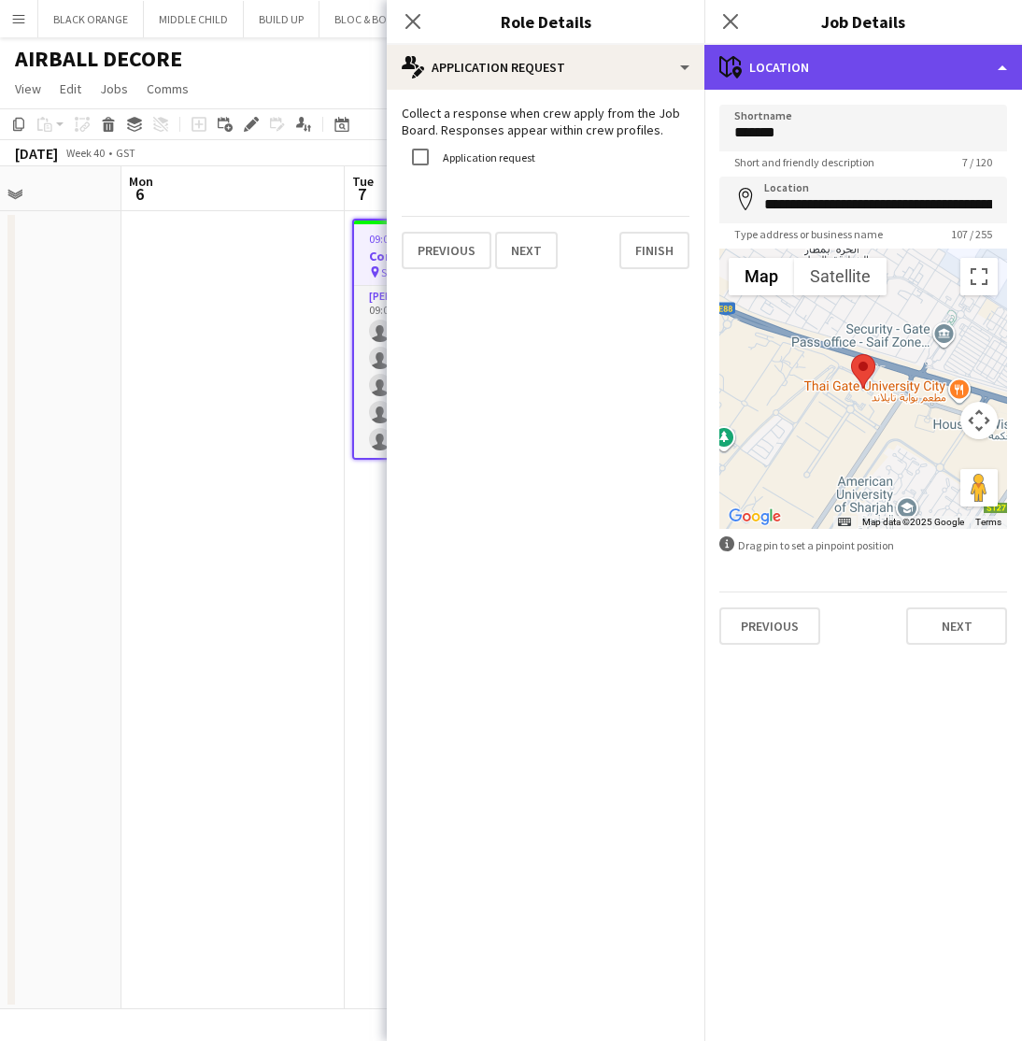
click at [958, 61] on div "maps-pin-1 Location" at bounding box center [864, 67] width 318 height 45
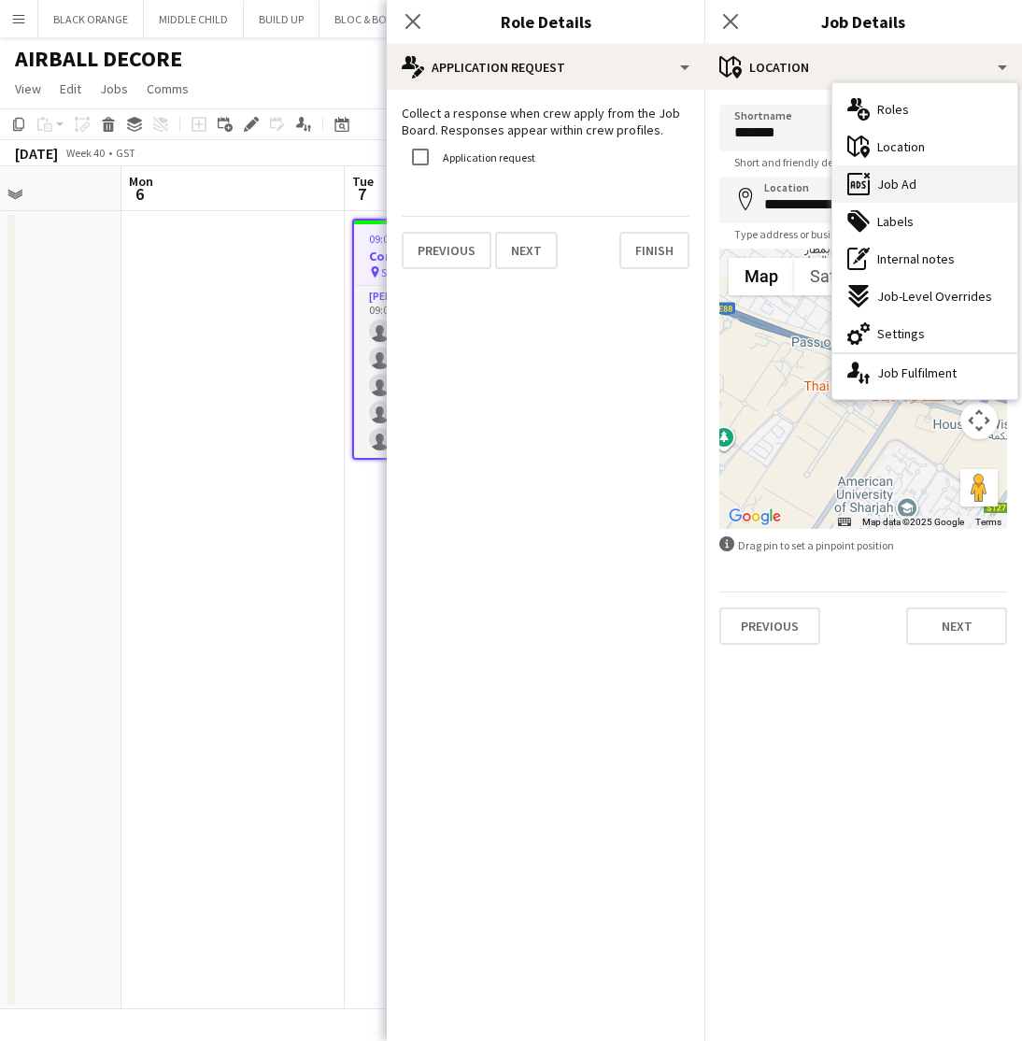
click at [919, 177] on div "ads-window Job Ad" at bounding box center [925, 183] width 185 height 37
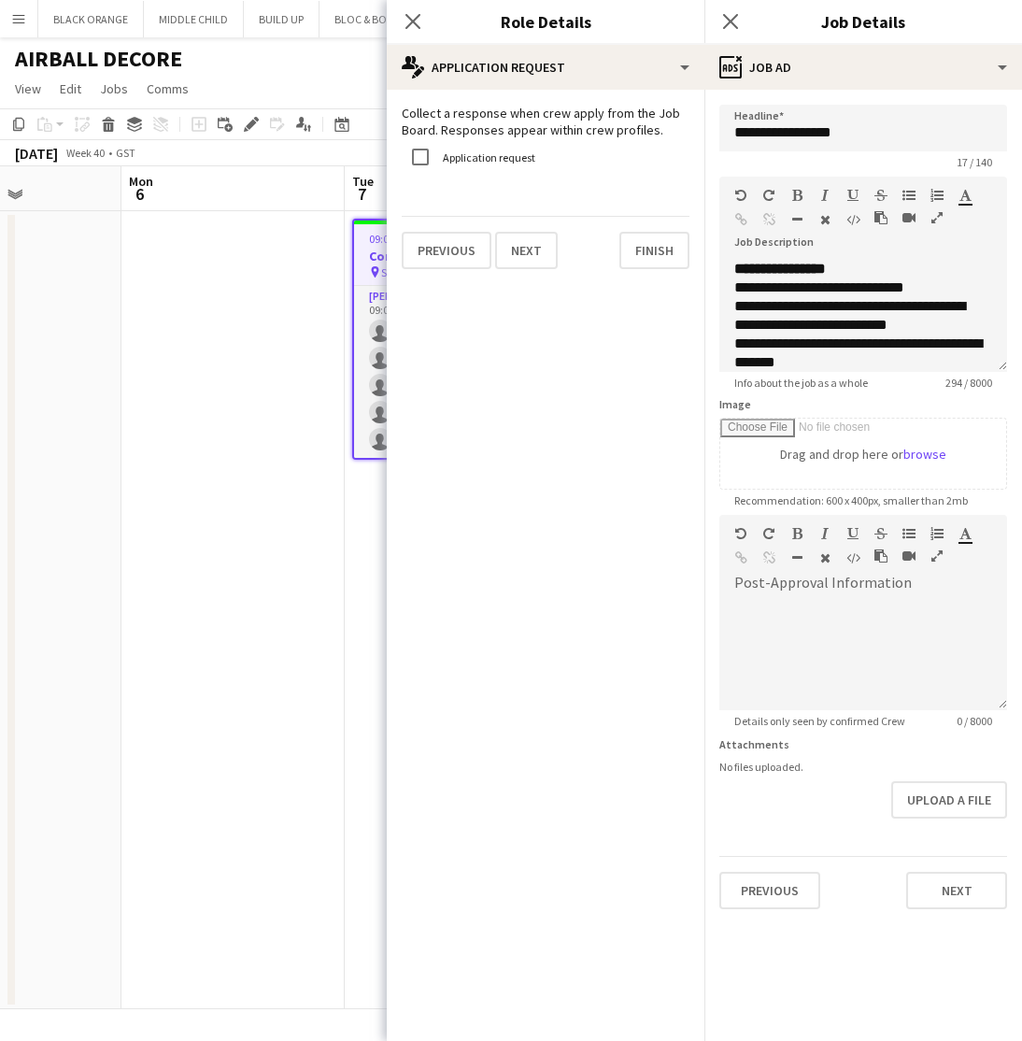
click at [937, 218] on icon "button" at bounding box center [937, 217] width 11 height 13
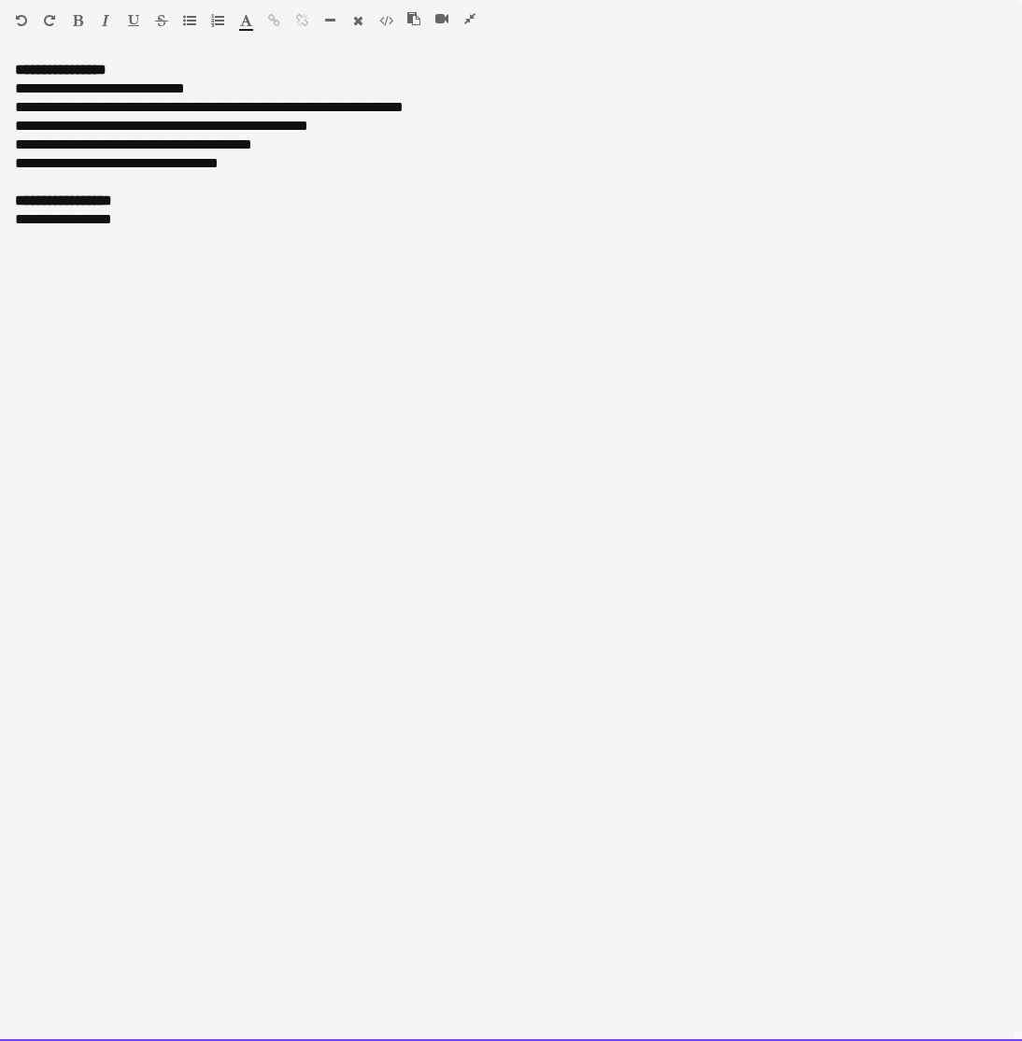
click at [60, 222] on div "**********" at bounding box center [511, 219] width 992 height 19
click at [23, 169] on div "**********" at bounding box center [511, 191] width 992 height 75
click at [343, 274] on div "**********" at bounding box center [511, 551] width 1022 height 980
click at [467, 17] on icon "button" at bounding box center [469, 18] width 11 height 13
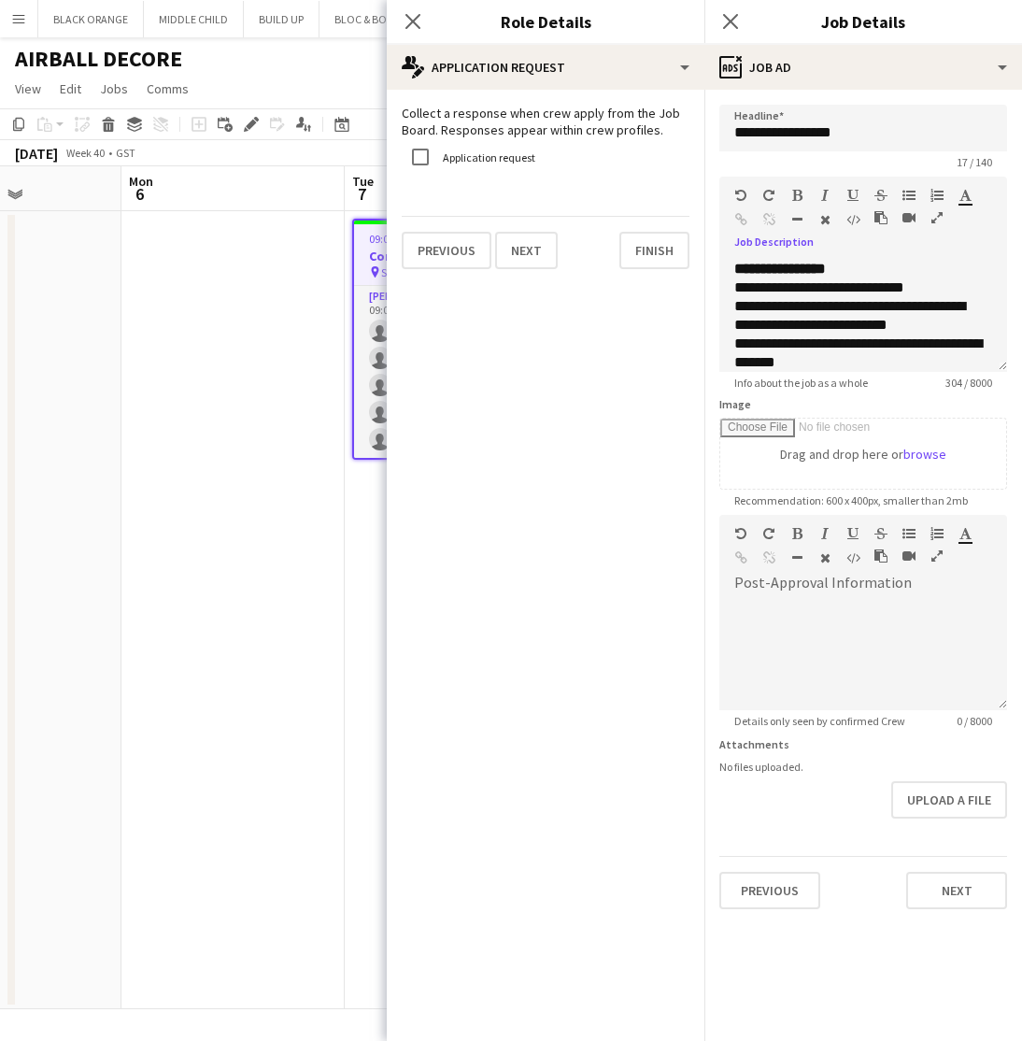
click at [327, 699] on app-date-cell at bounding box center [232, 610] width 223 height 798
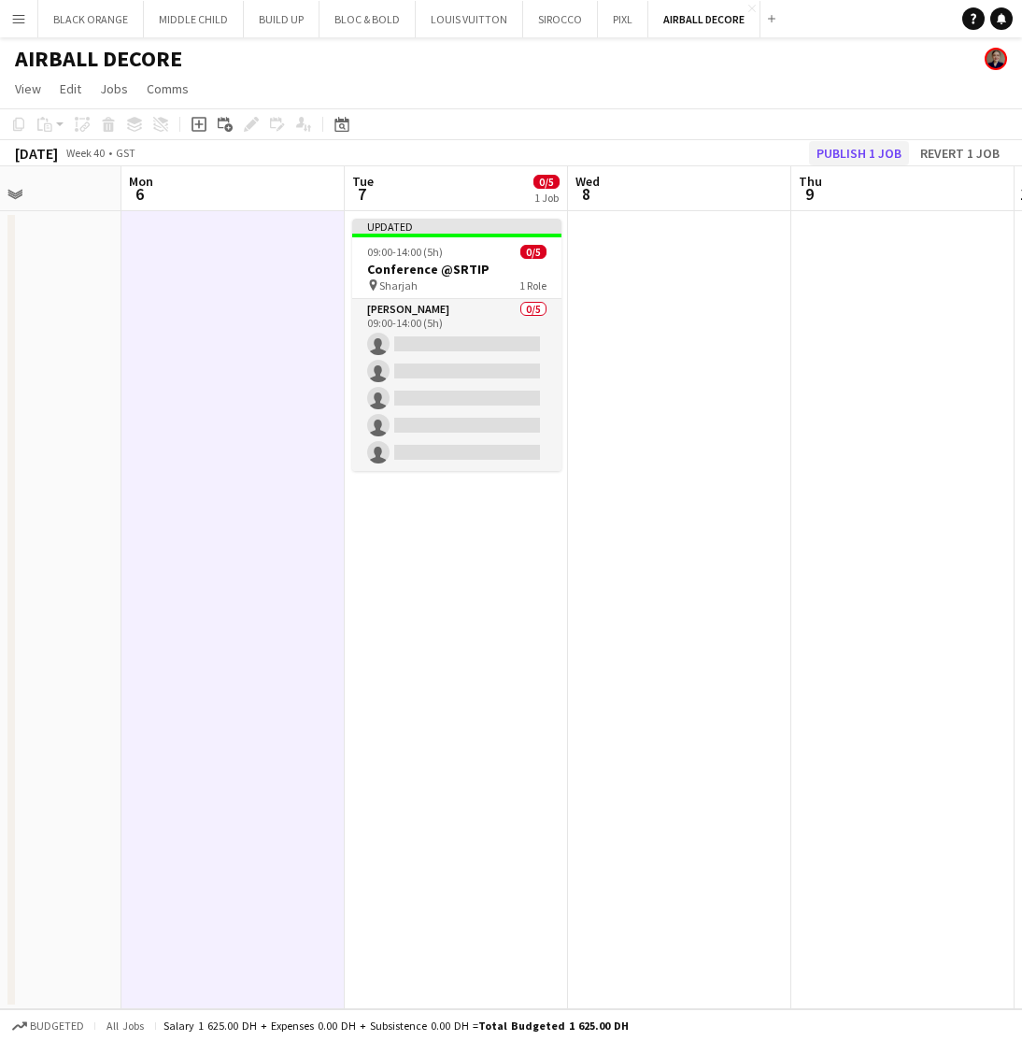
click at [848, 150] on button "Publish 1 job" at bounding box center [859, 153] width 100 height 24
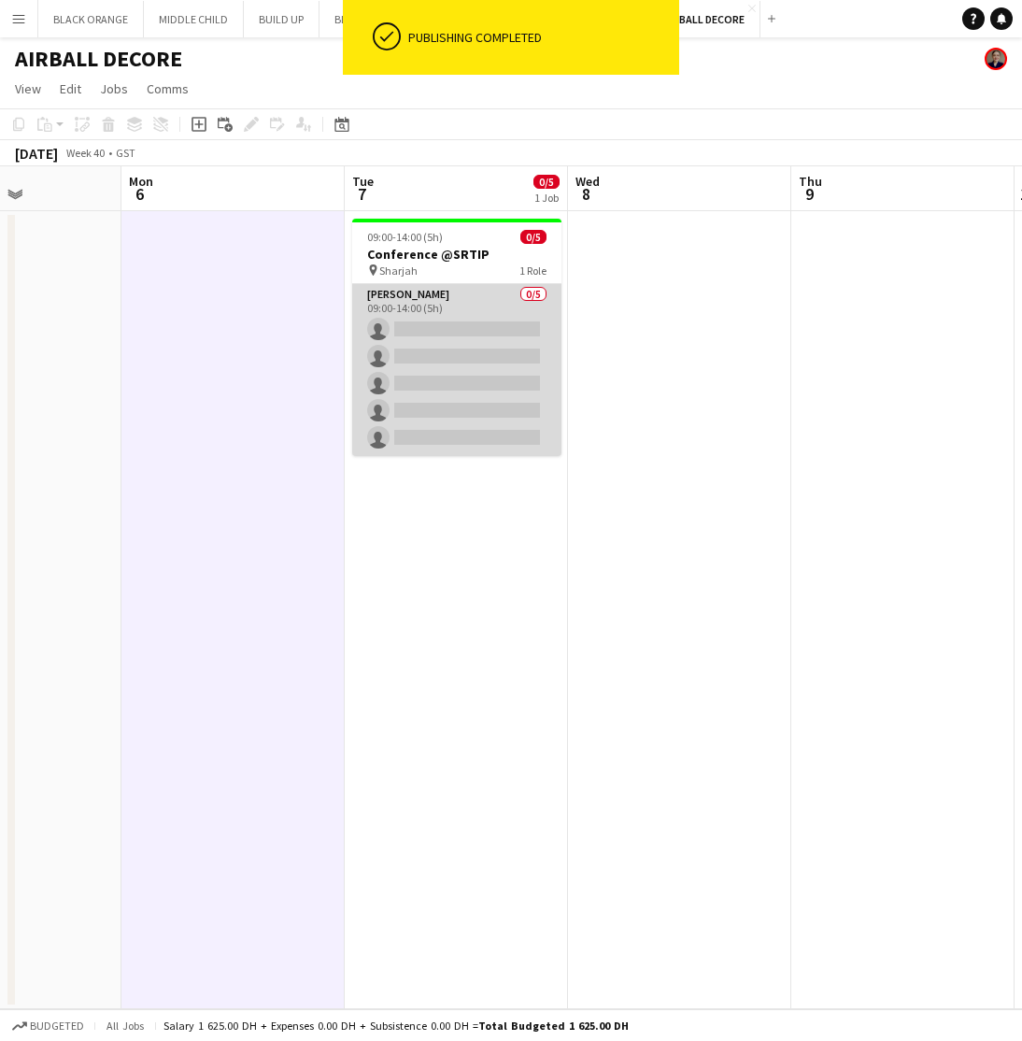
click at [461, 356] on app-card-role "Usher 0/5 09:00-14:00 (5h) single-neutral-actions single-neutral-actions single…" at bounding box center [456, 370] width 209 height 172
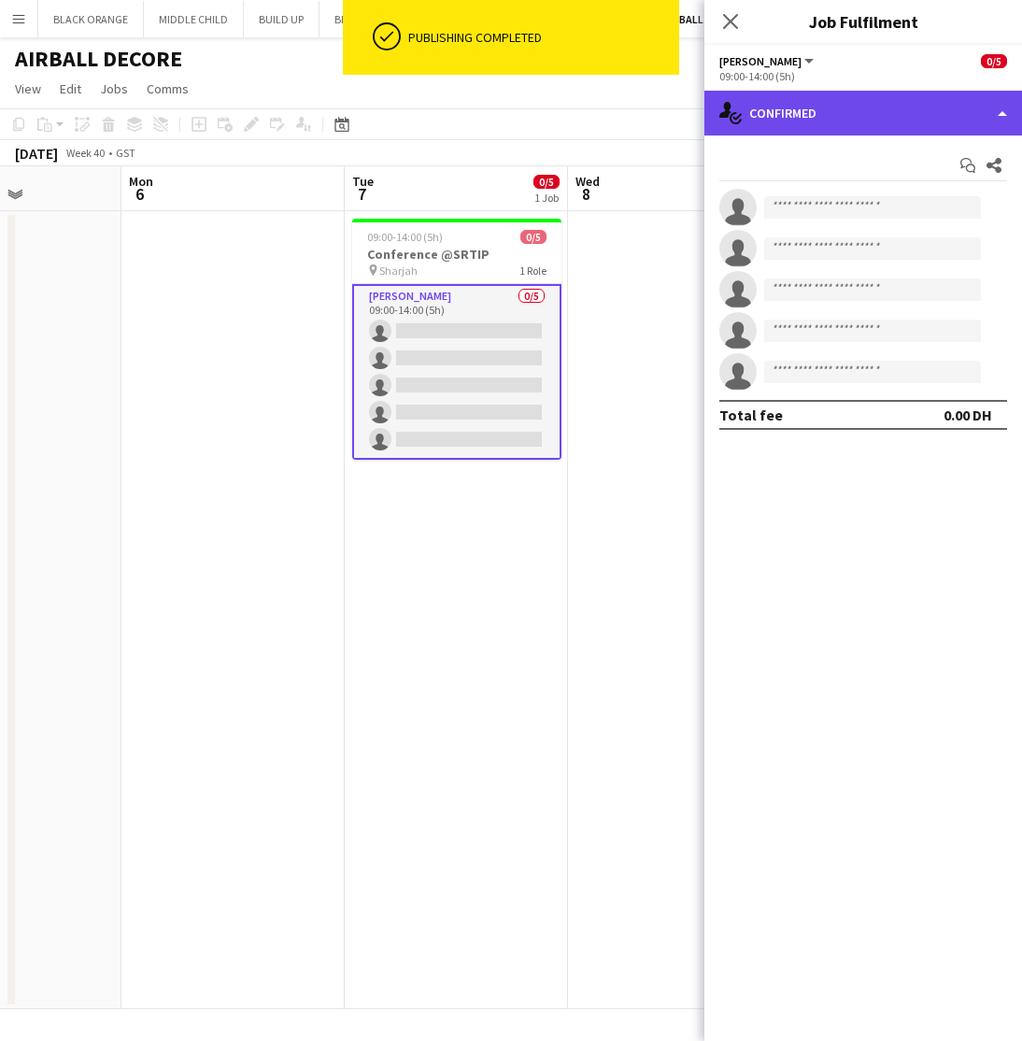
click at [862, 110] on div "single-neutral-actions-check-2 Confirmed" at bounding box center [864, 113] width 318 height 45
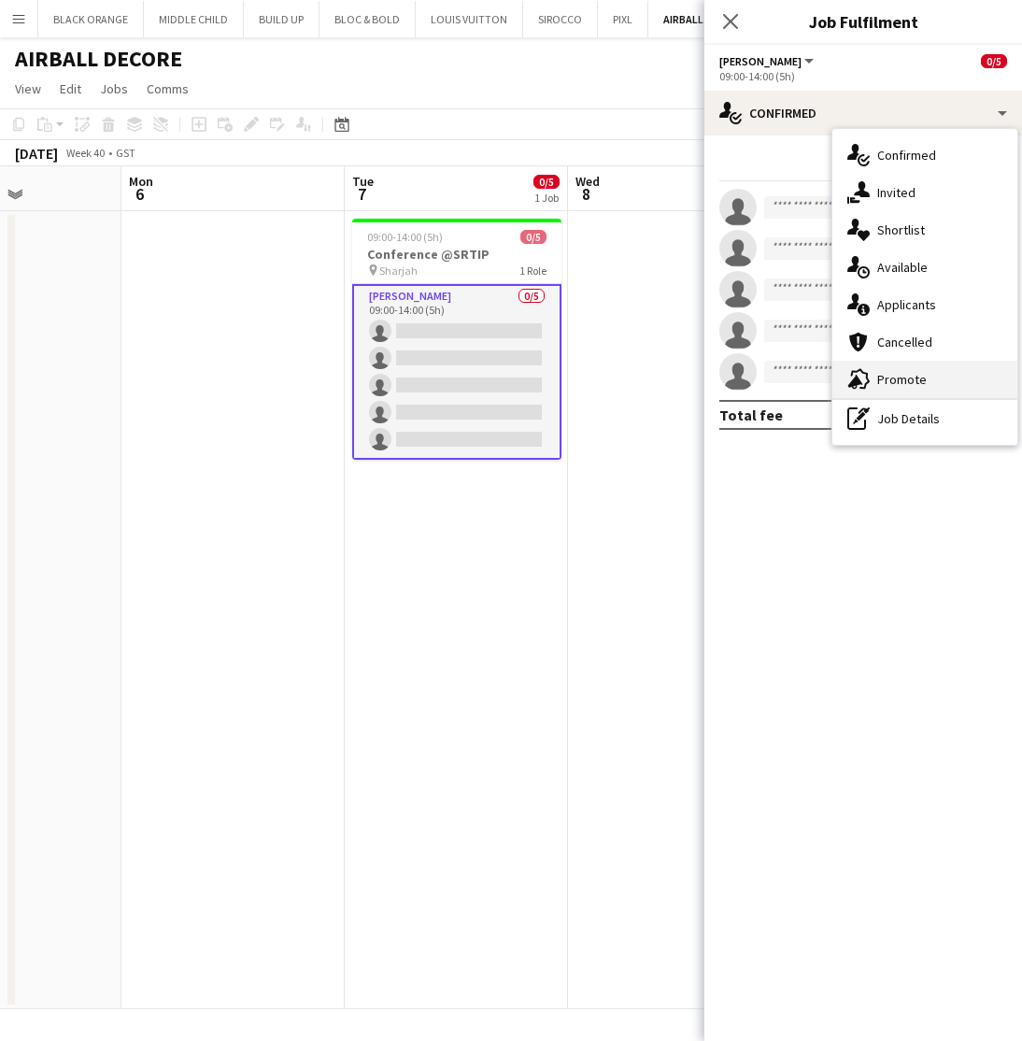
click at [907, 383] on span "Promote" at bounding box center [902, 379] width 50 height 17
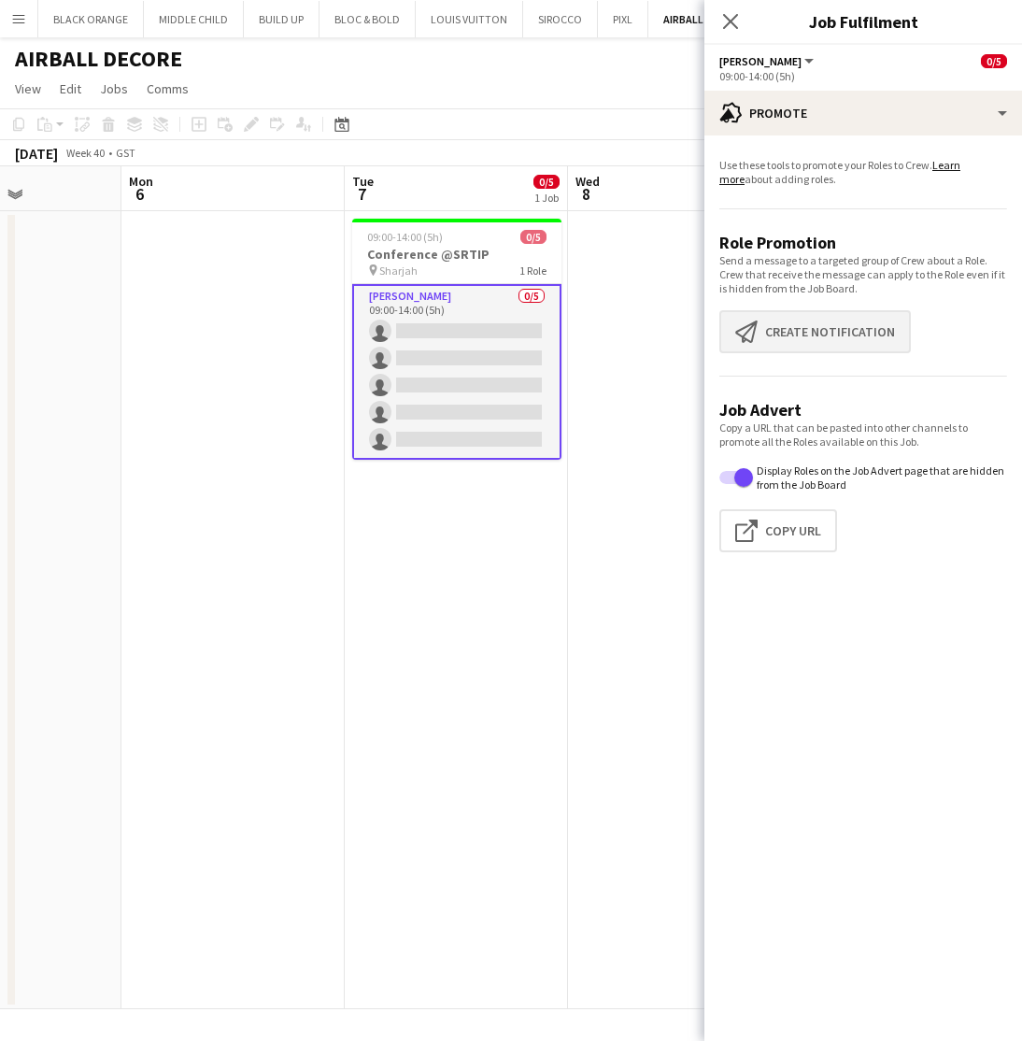
click at [810, 342] on button "Create notification Create notification" at bounding box center [815, 331] width 192 height 43
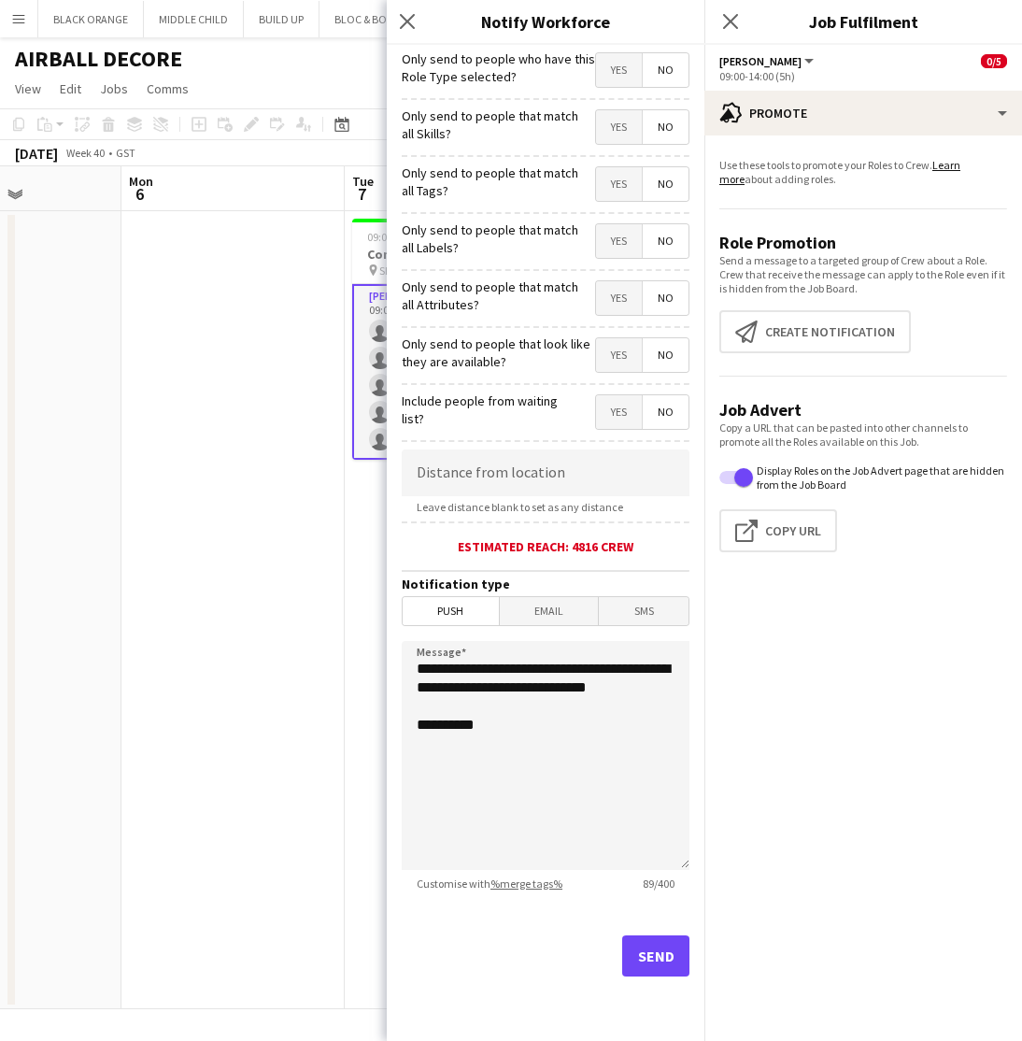
click at [612, 128] on span "Yes" at bounding box center [619, 127] width 46 height 34
click at [619, 191] on span "Yes" at bounding box center [619, 184] width 46 height 34
click at [623, 247] on span "Yes" at bounding box center [619, 241] width 46 height 34
click at [619, 306] on span "Yes" at bounding box center [619, 298] width 46 height 34
click at [622, 356] on span "Yes" at bounding box center [619, 355] width 46 height 34
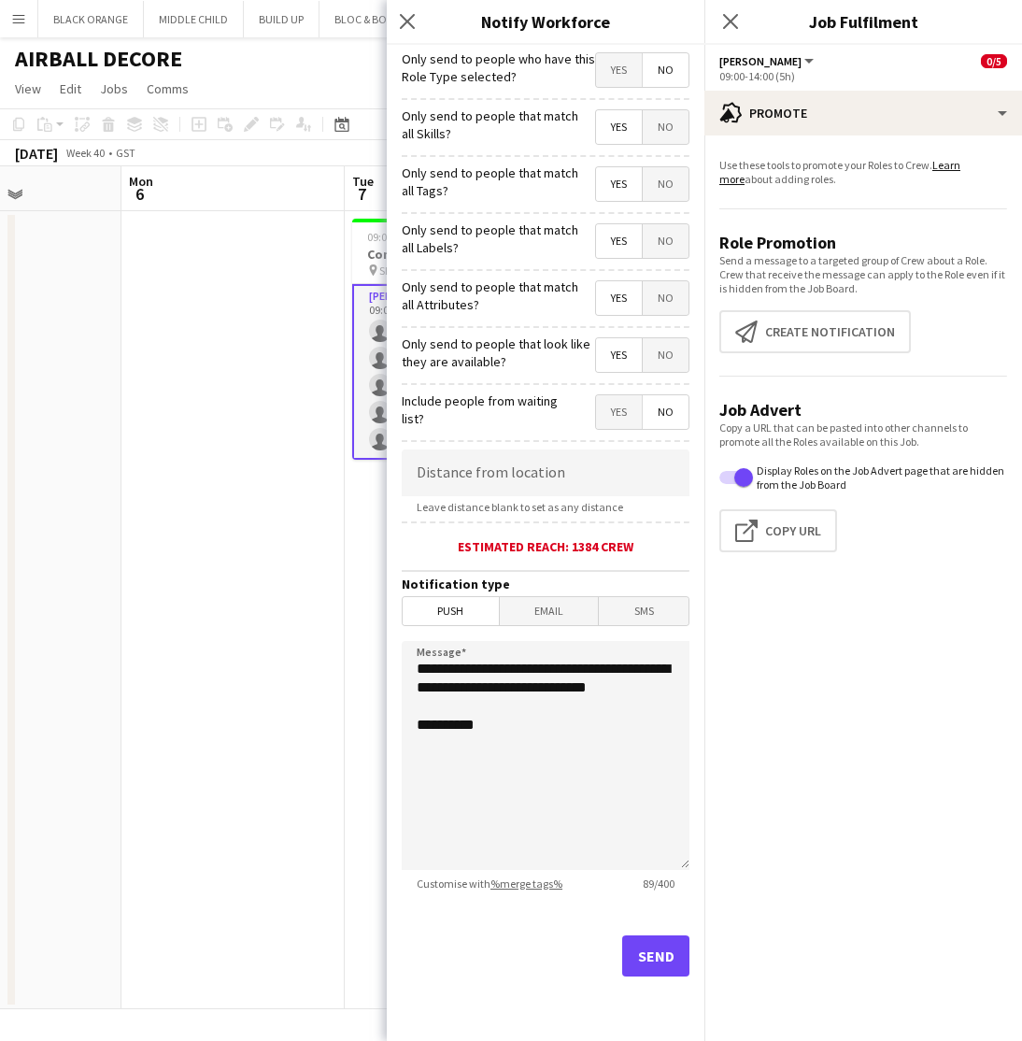
click at [660, 955] on button "Send" at bounding box center [655, 955] width 67 height 41
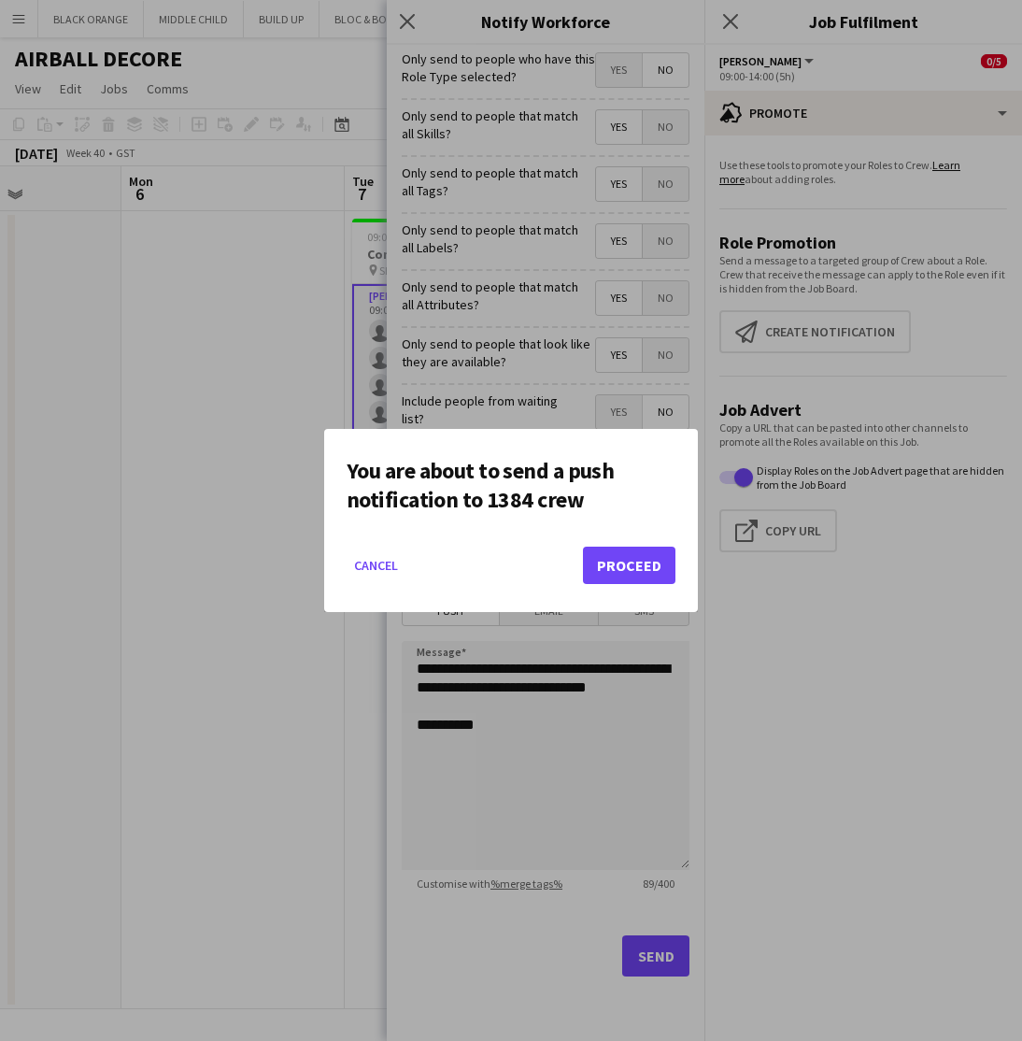
click at [620, 563] on button "Proceed" at bounding box center [629, 565] width 93 height 37
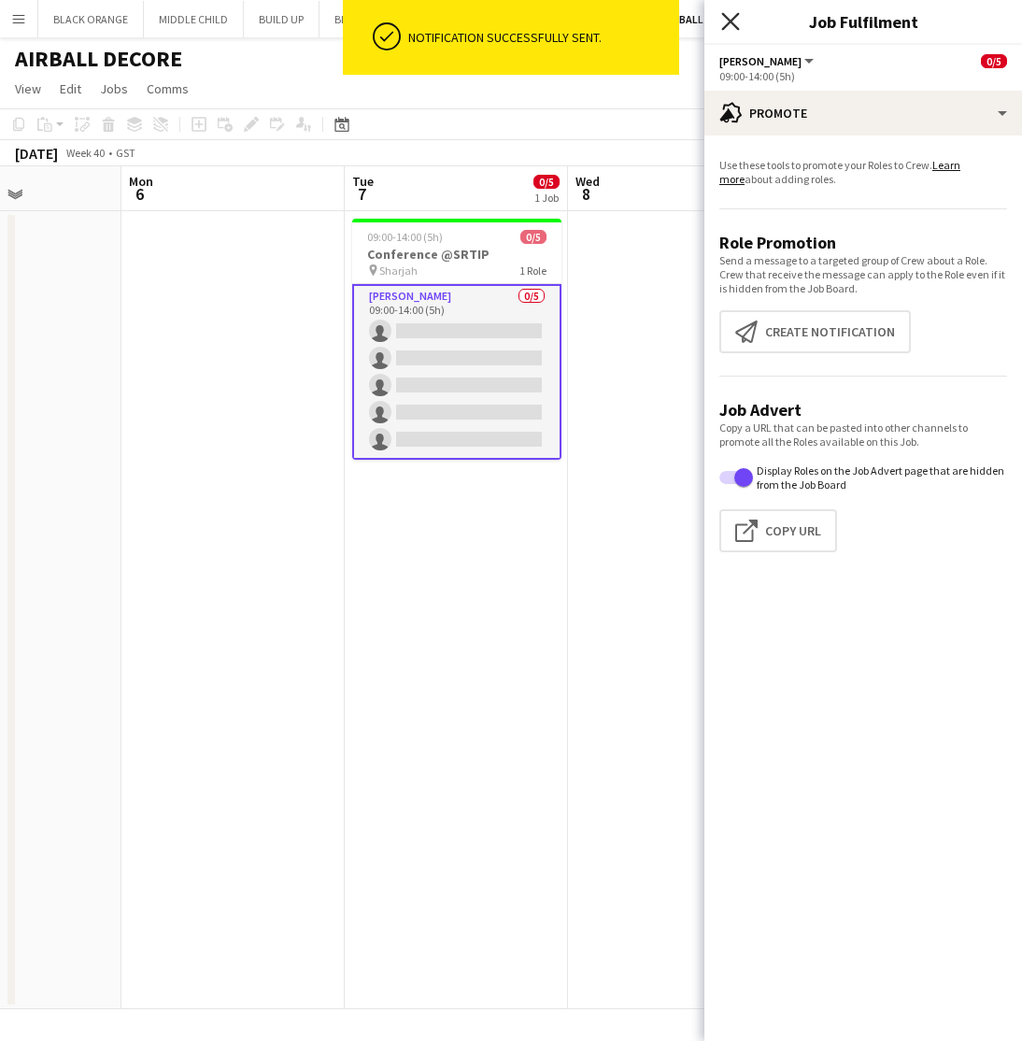
click at [734, 25] on icon at bounding box center [730, 21] width 18 height 18
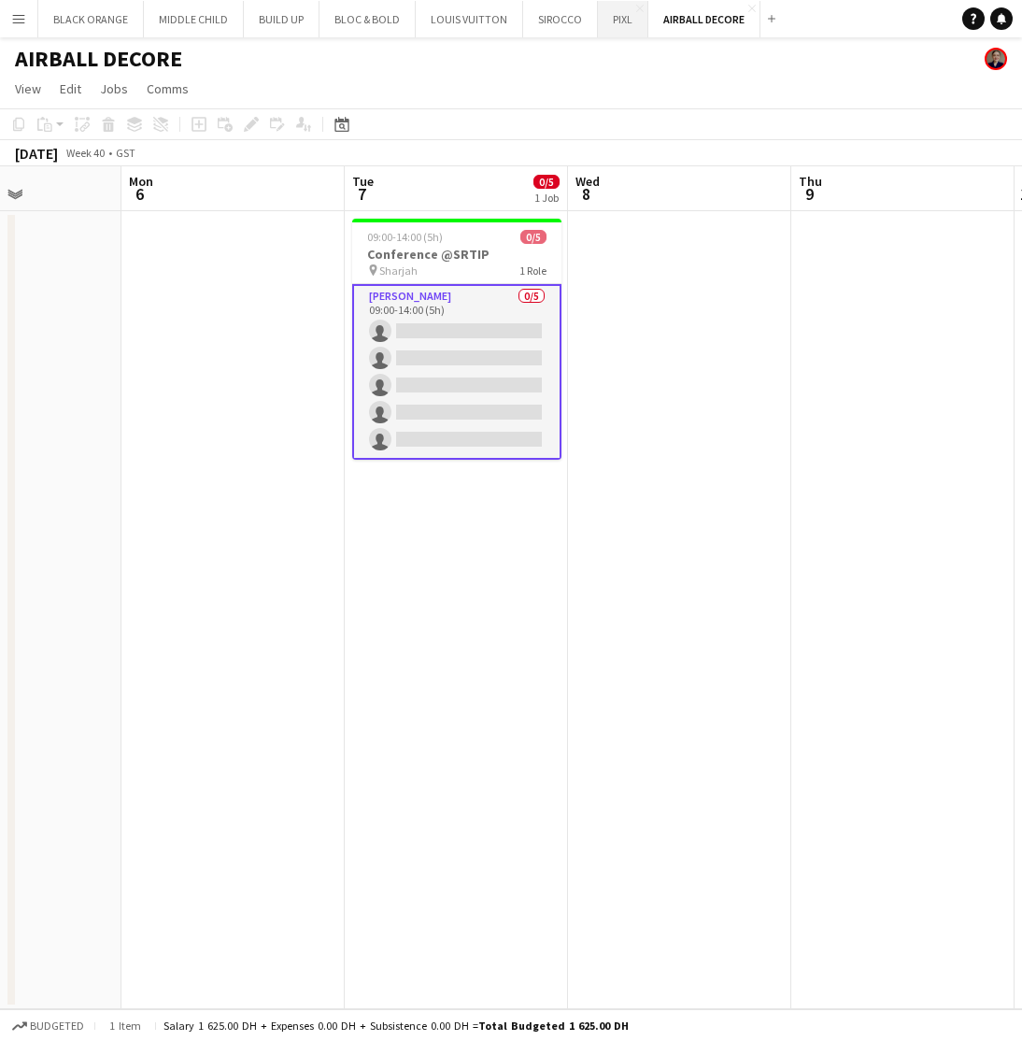
click at [622, 27] on button "PIXL Close" at bounding box center [623, 19] width 50 height 36
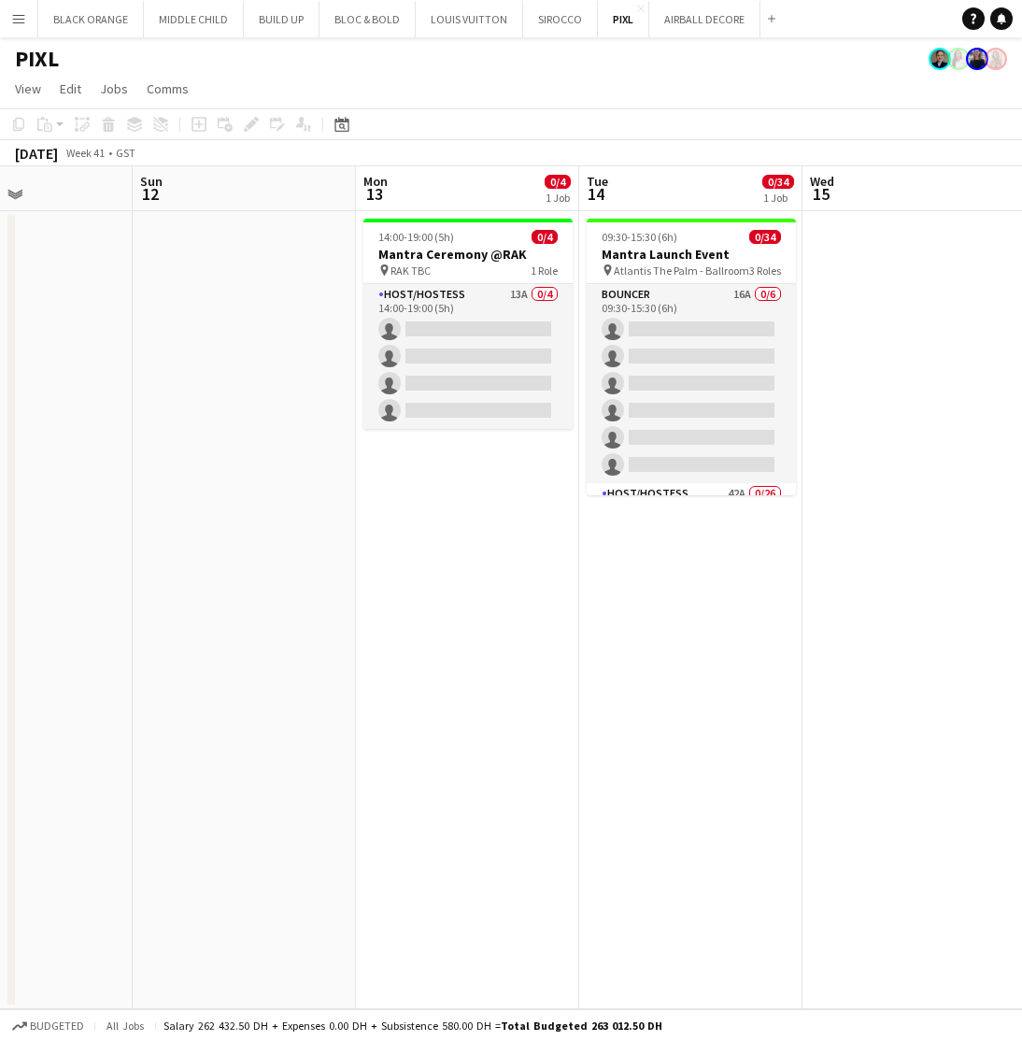
scroll to position [0, 651]
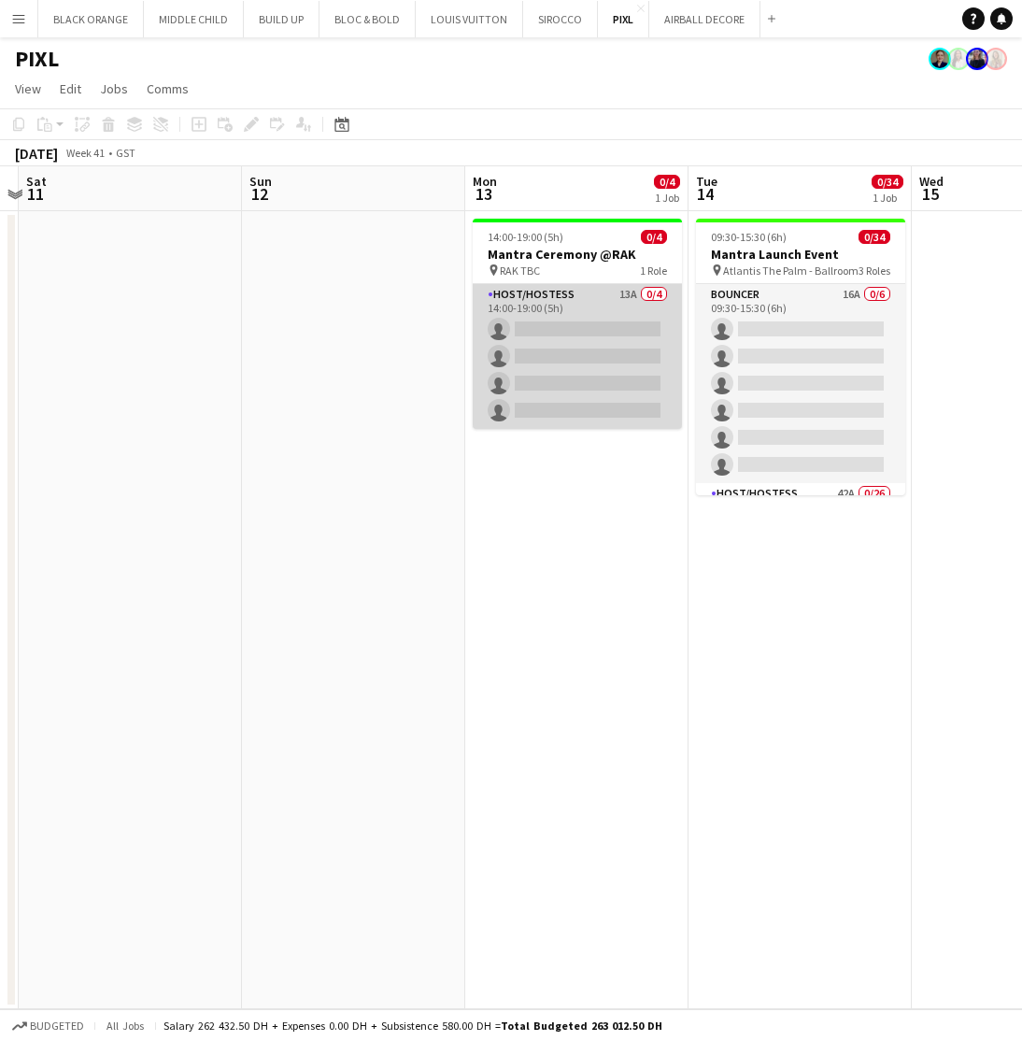
click at [584, 314] on app-card-role "Host/Hostess 13A 0/4 14:00-19:00 (5h) single-neutral-actions single-neutral-act…" at bounding box center [577, 356] width 209 height 145
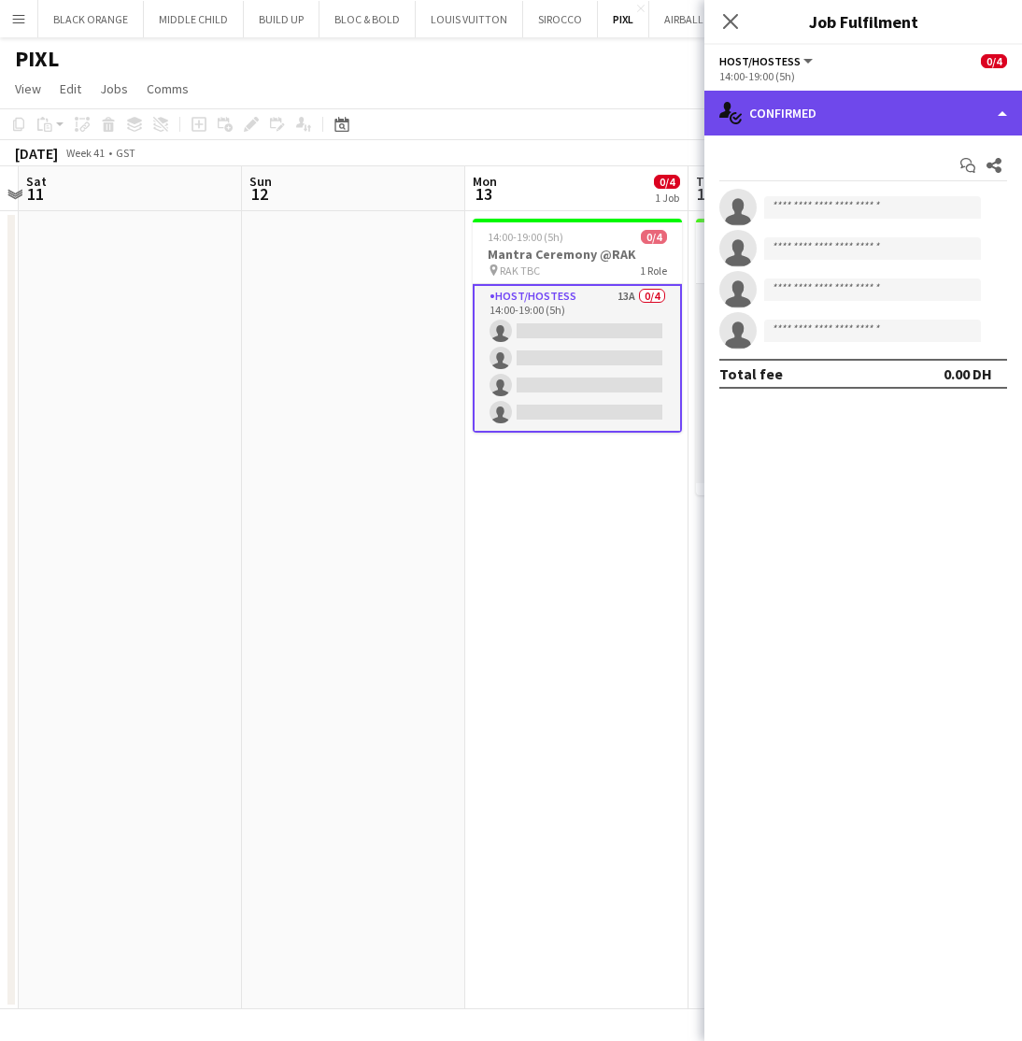
click at [869, 119] on div "single-neutral-actions-check-2 Confirmed" at bounding box center [864, 113] width 318 height 45
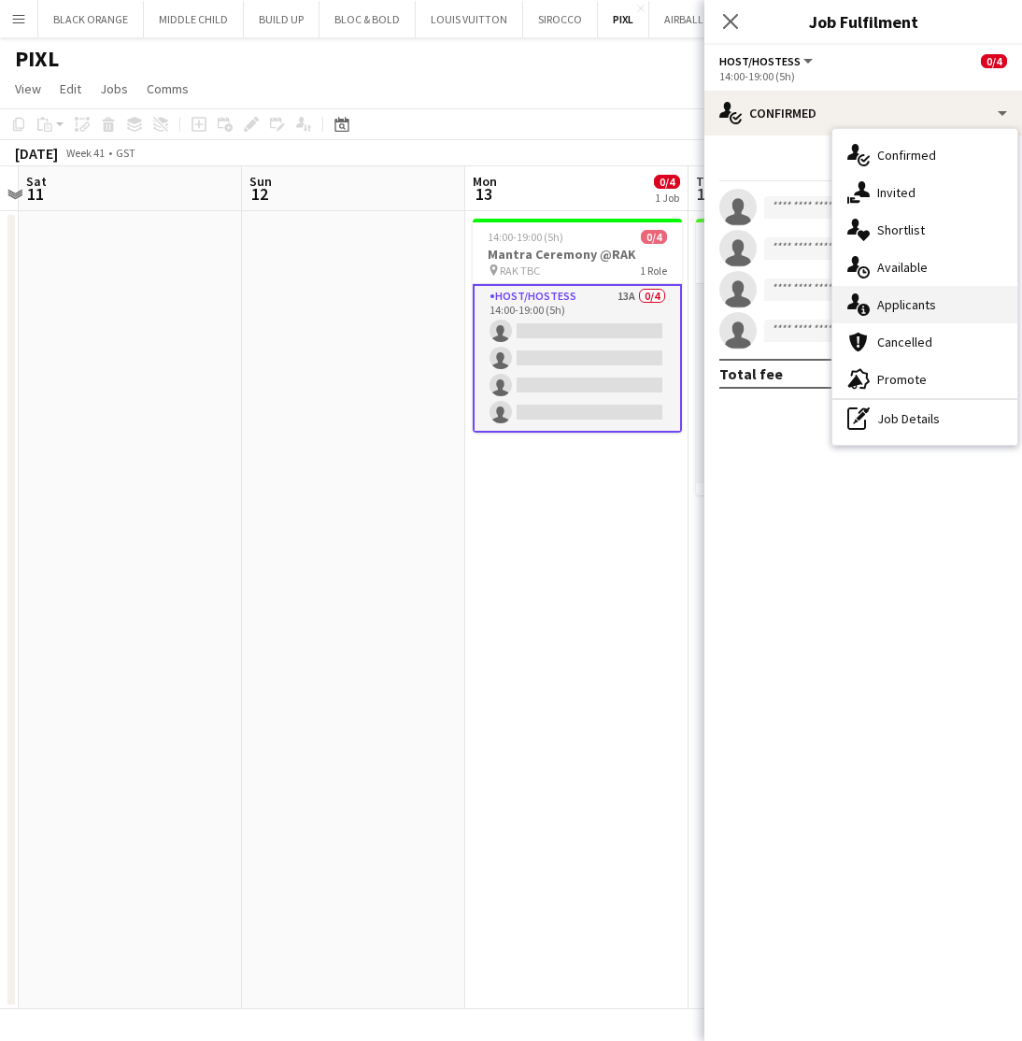
click at [901, 310] on span "Applicants" at bounding box center [906, 304] width 59 height 17
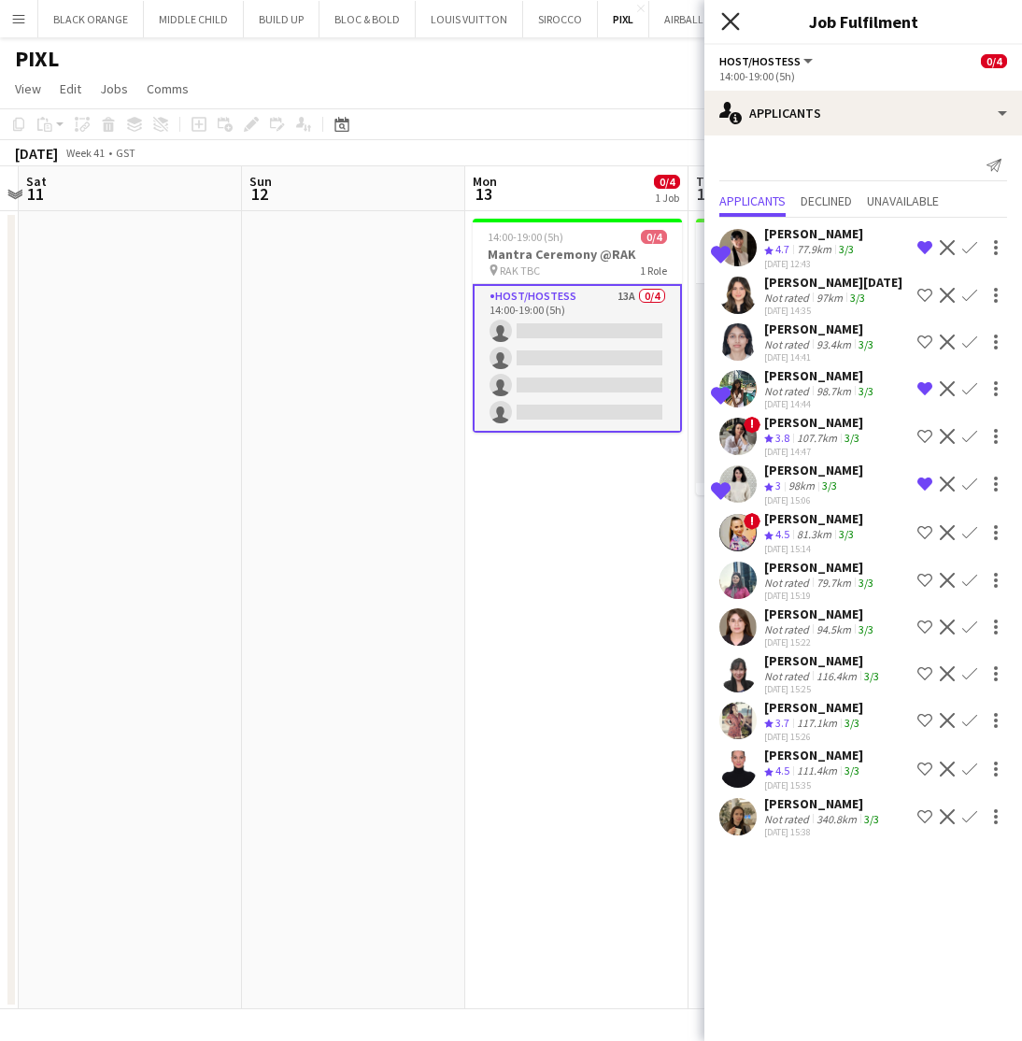
click at [730, 24] on icon "Close pop-in" at bounding box center [730, 21] width 18 height 18
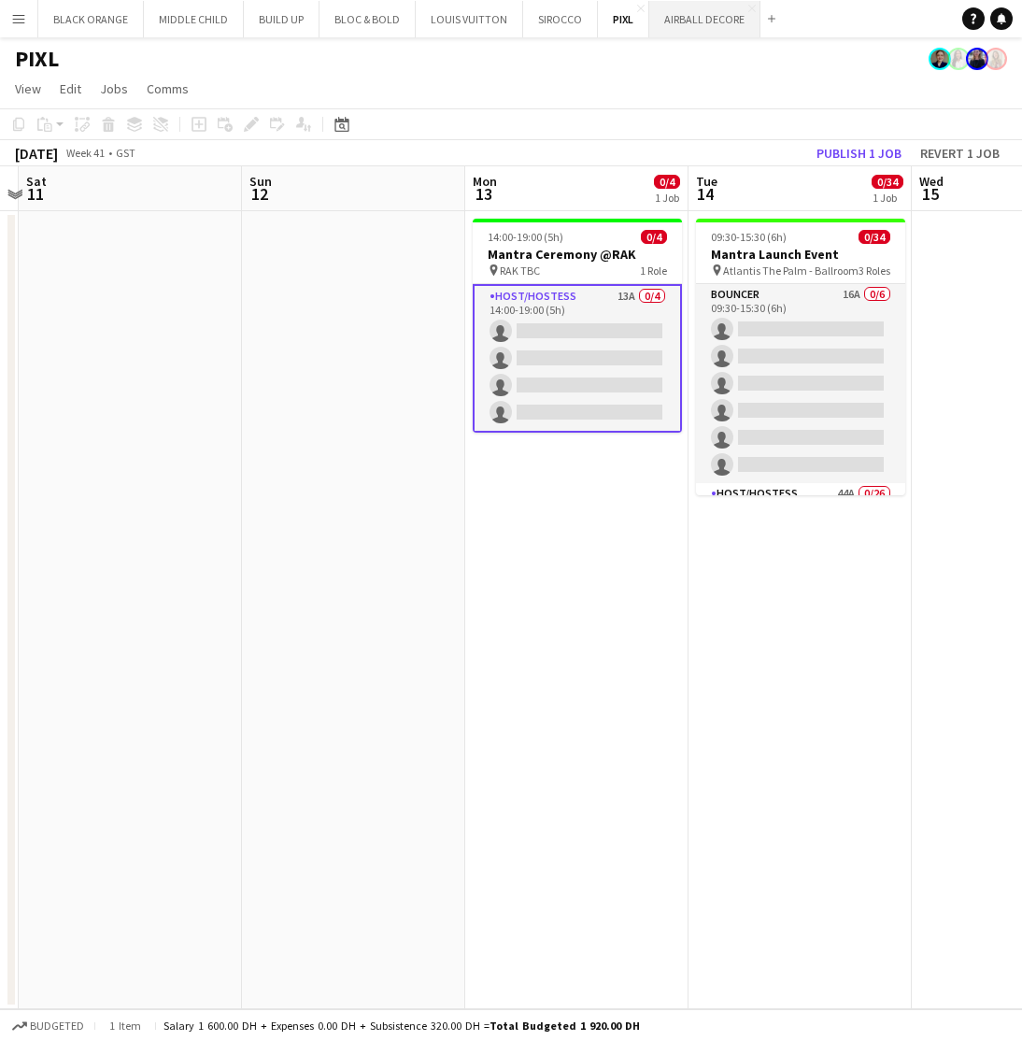
click at [682, 22] on button "AIRBALL DECORE Close" at bounding box center [704, 19] width 111 height 36
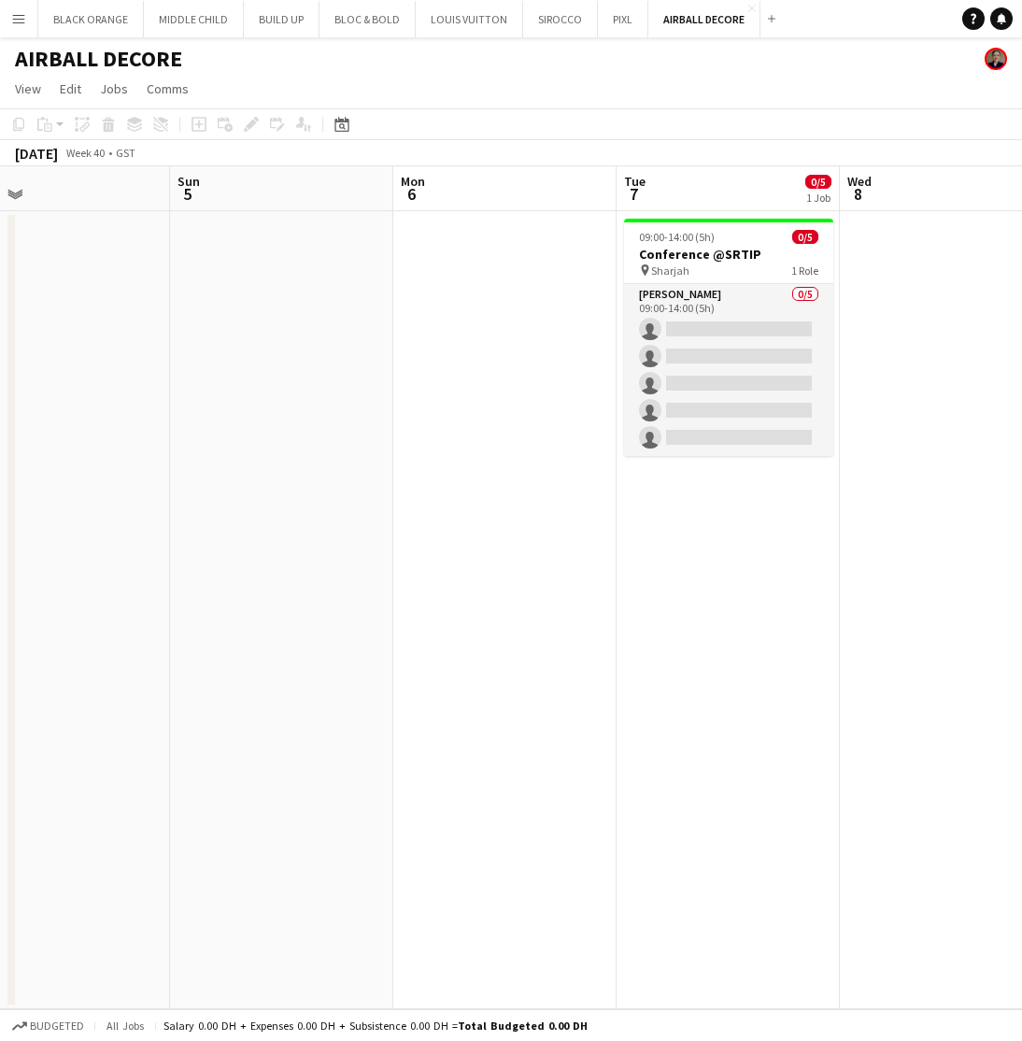
scroll to position [0, 489]
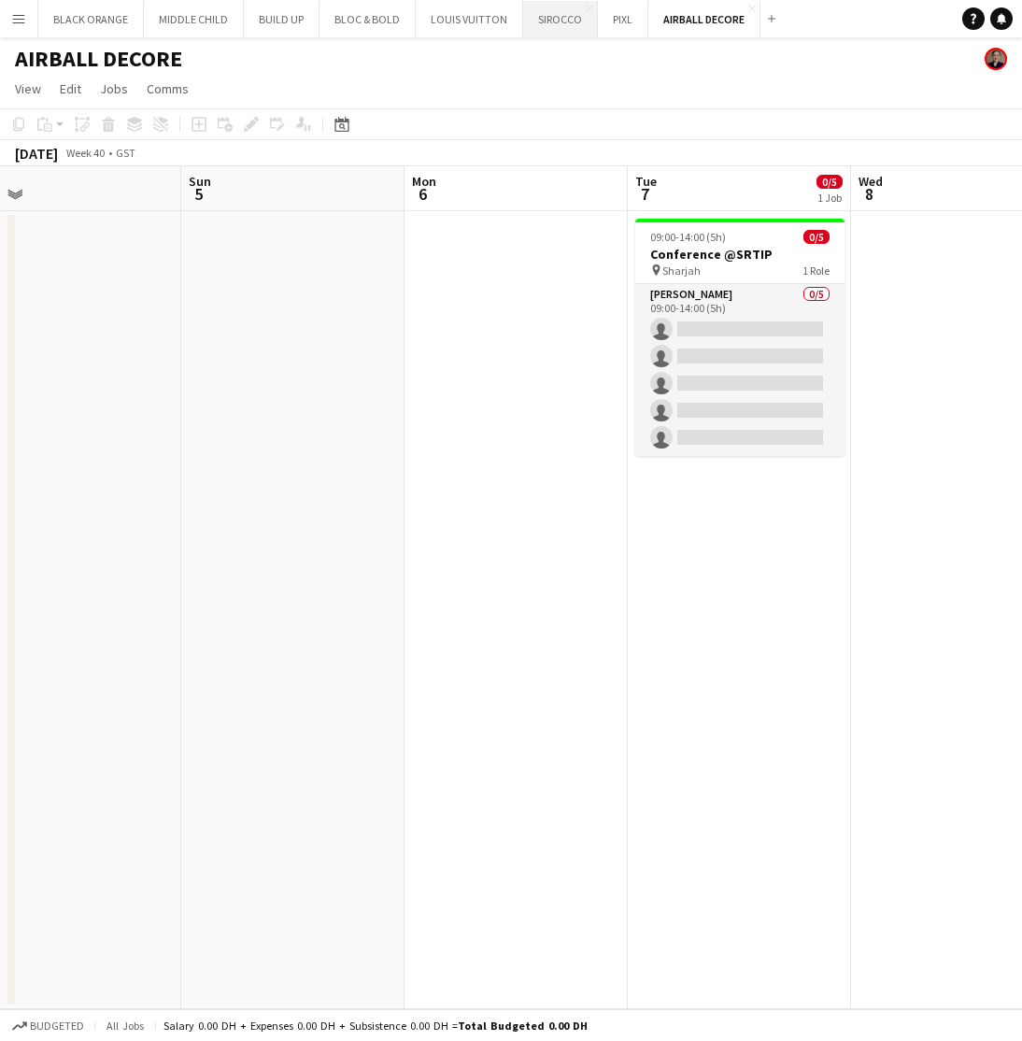
click at [548, 22] on button "SIROCCO Close" at bounding box center [560, 19] width 75 height 36
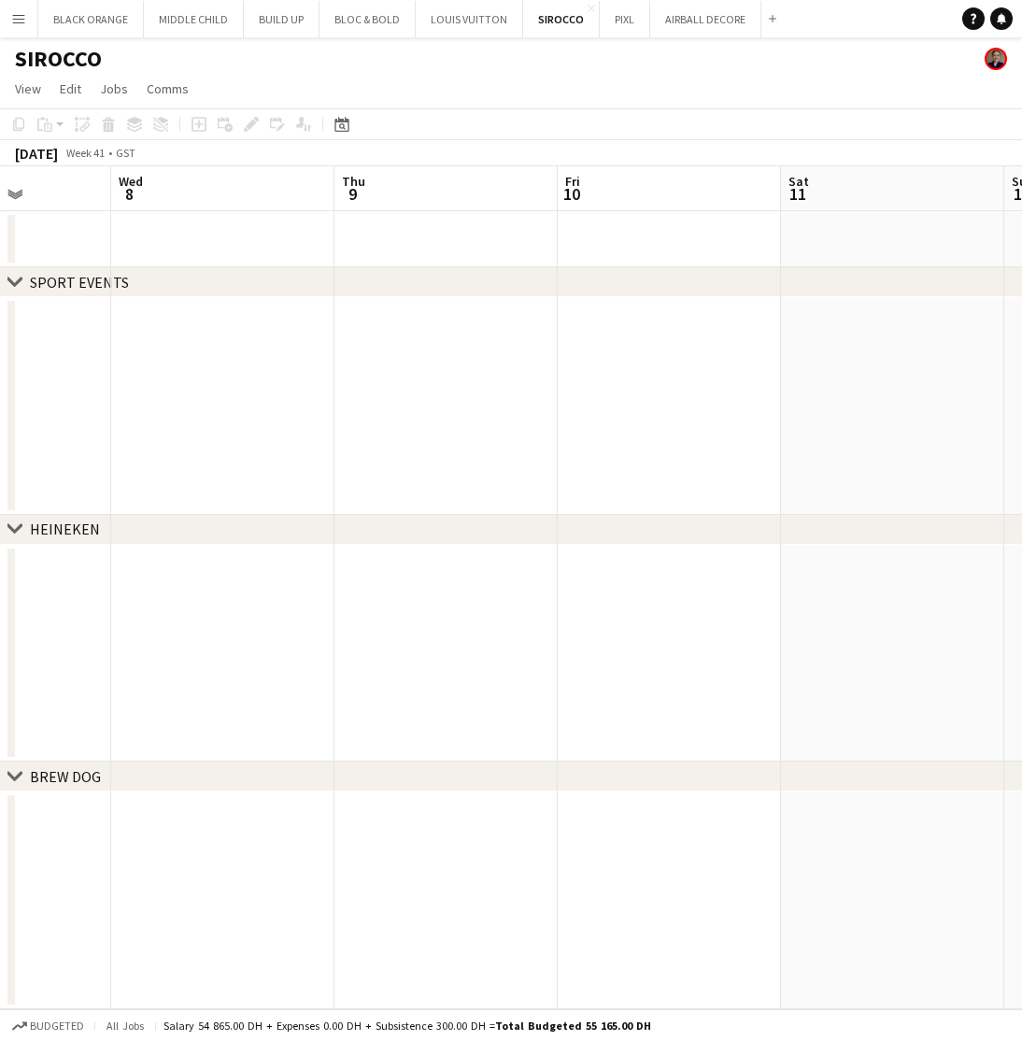
scroll to position [0, 785]
click at [476, 8] on button "LOUIS VUITTON Close" at bounding box center [469, 19] width 107 height 36
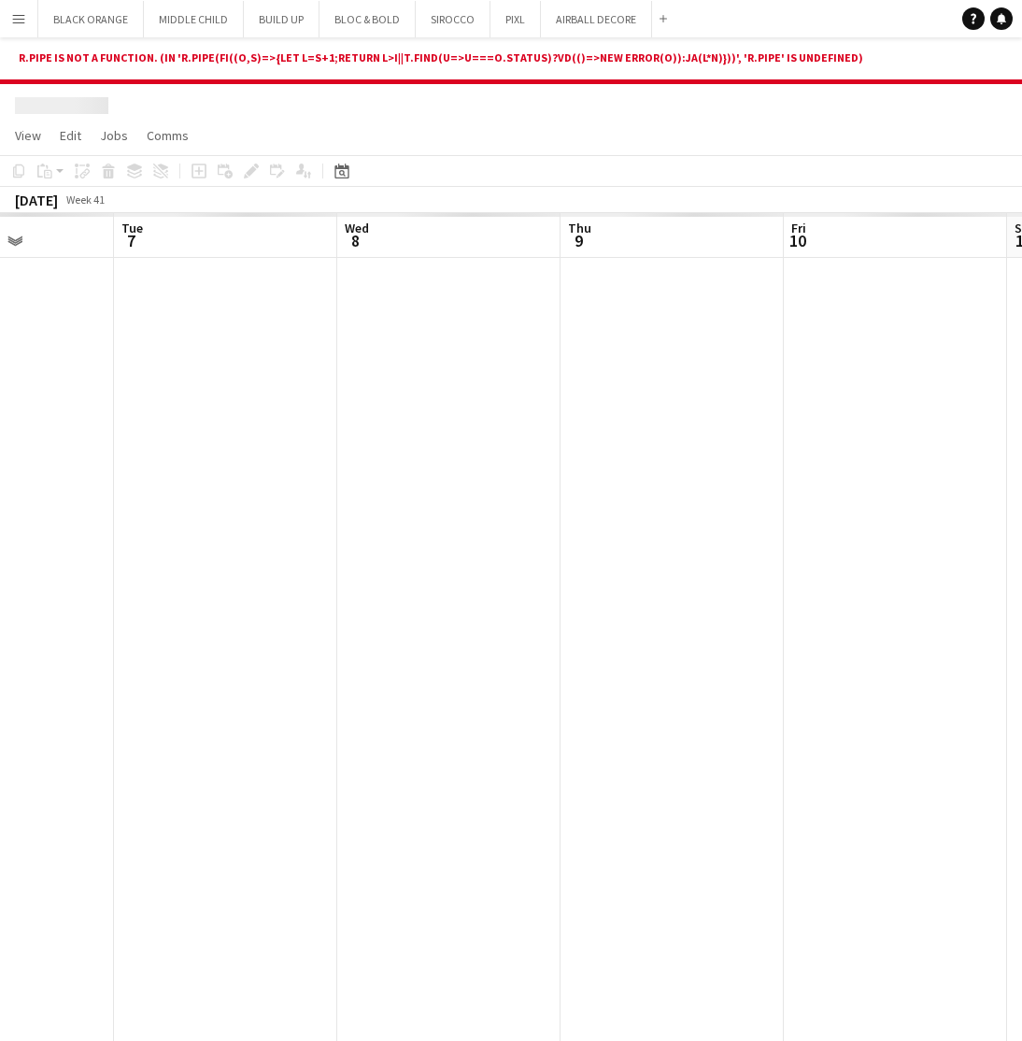
scroll to position [0, 781]
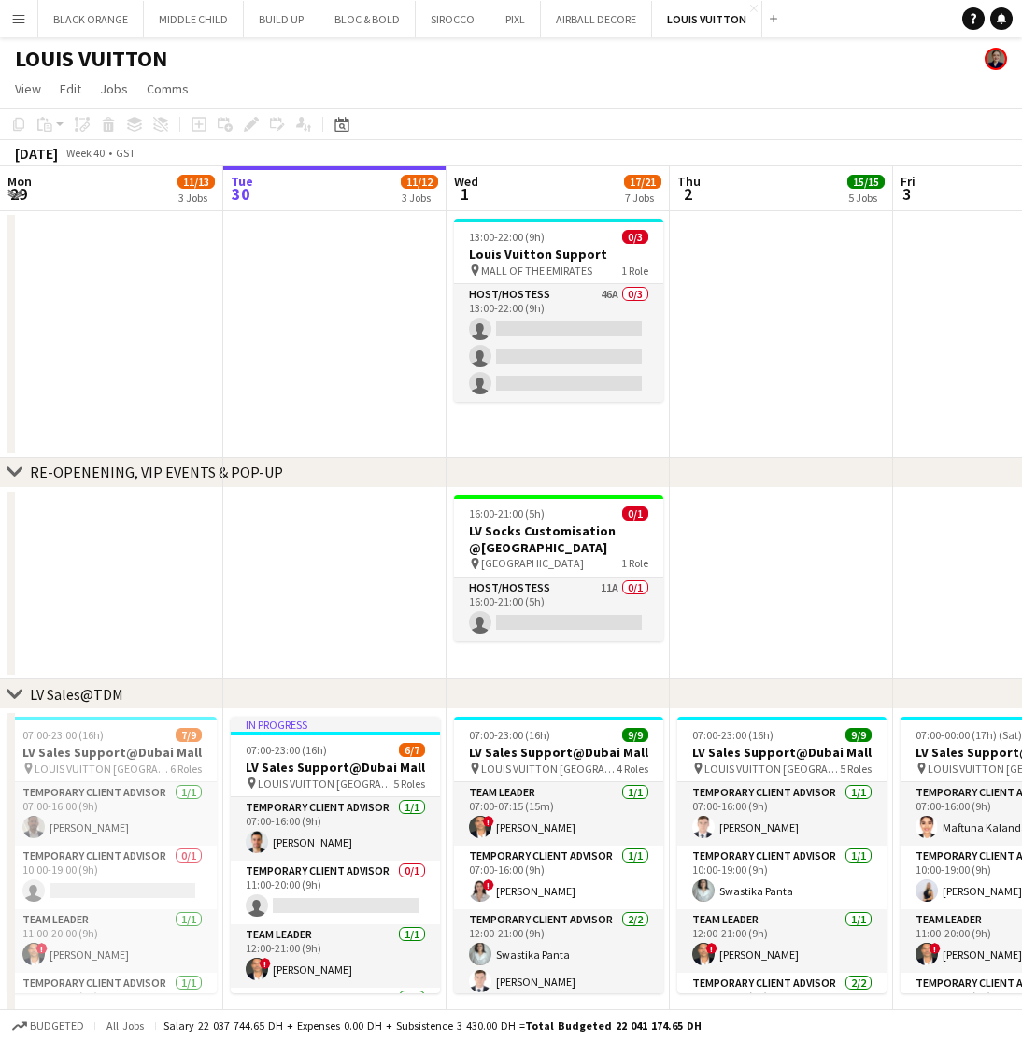
scroll to position [0, 483]
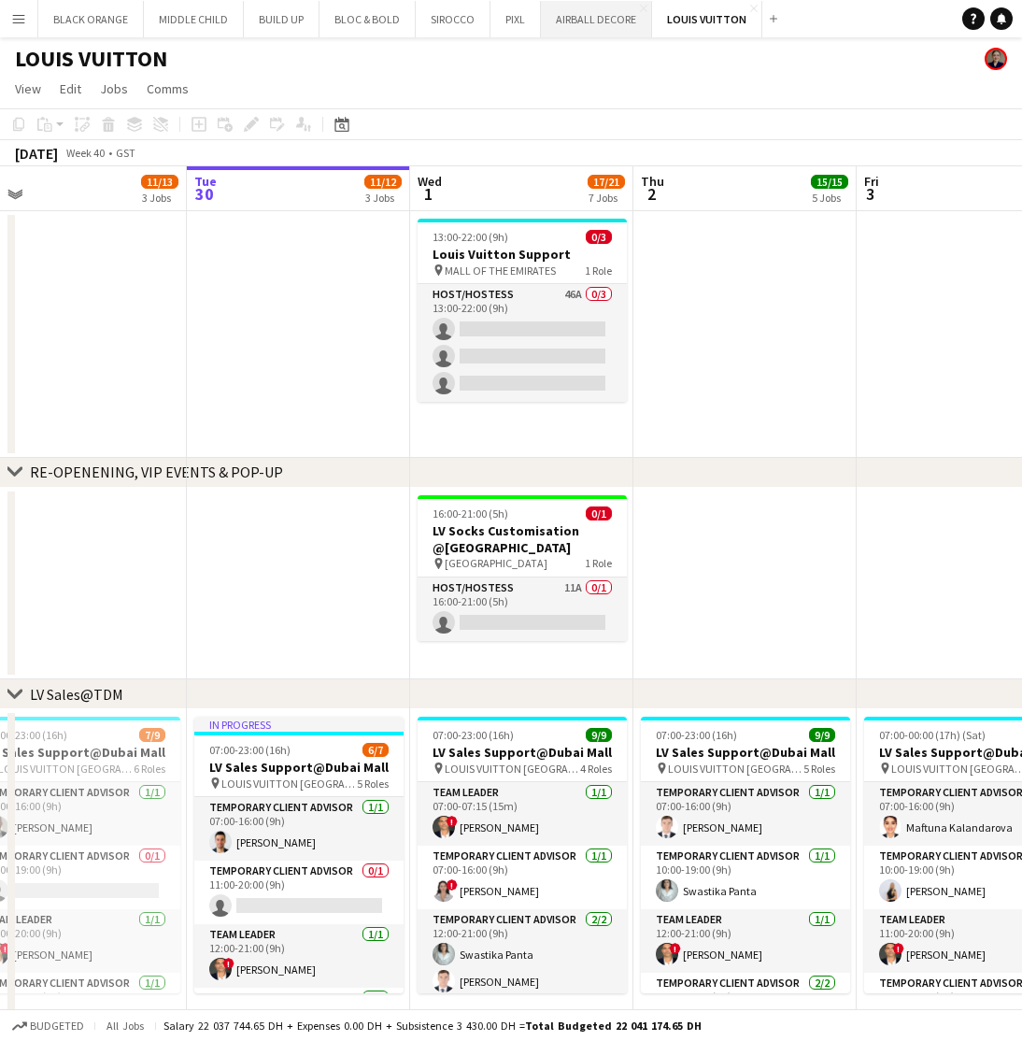
click at [584, 18] on button "AIRBALL DECORE Close" at bounding box center [596, 19] width 111 height 36
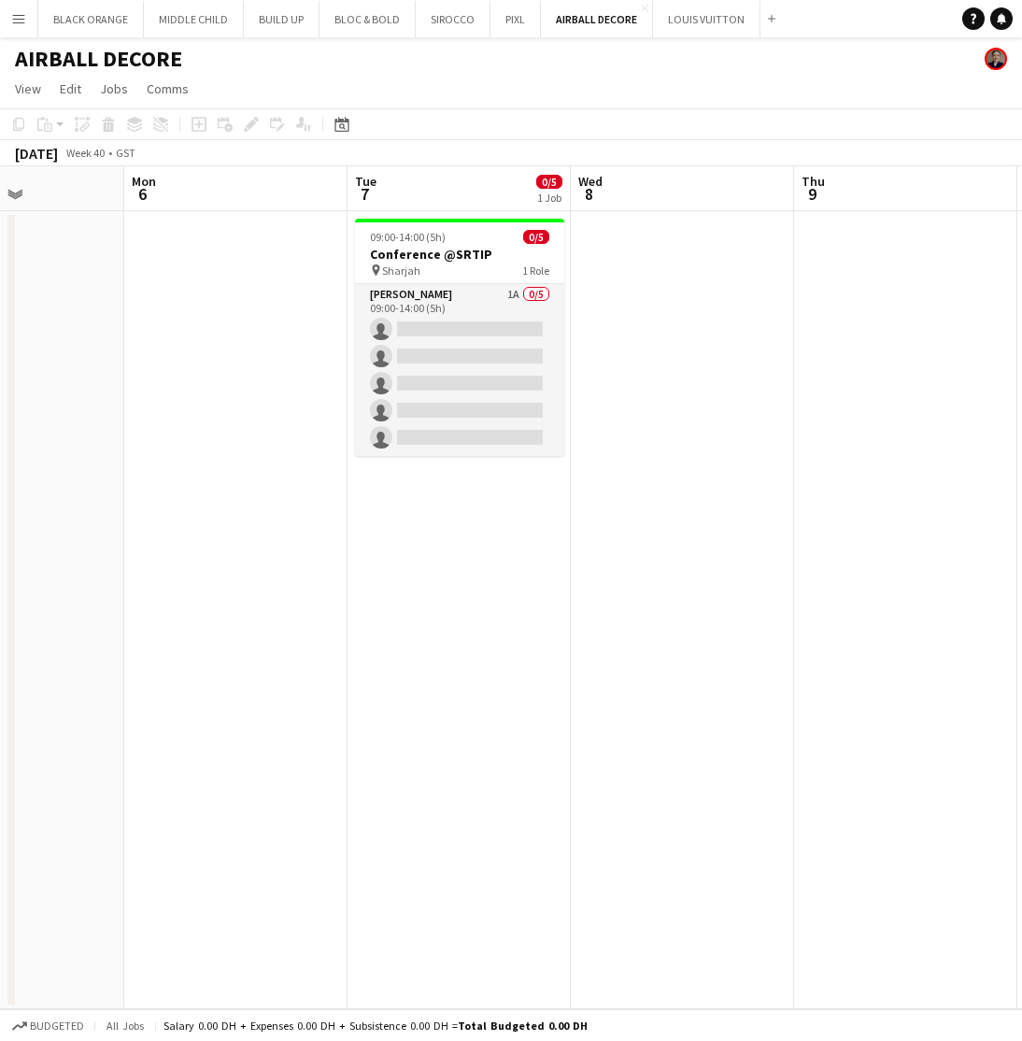
scroll to position [0, 772]
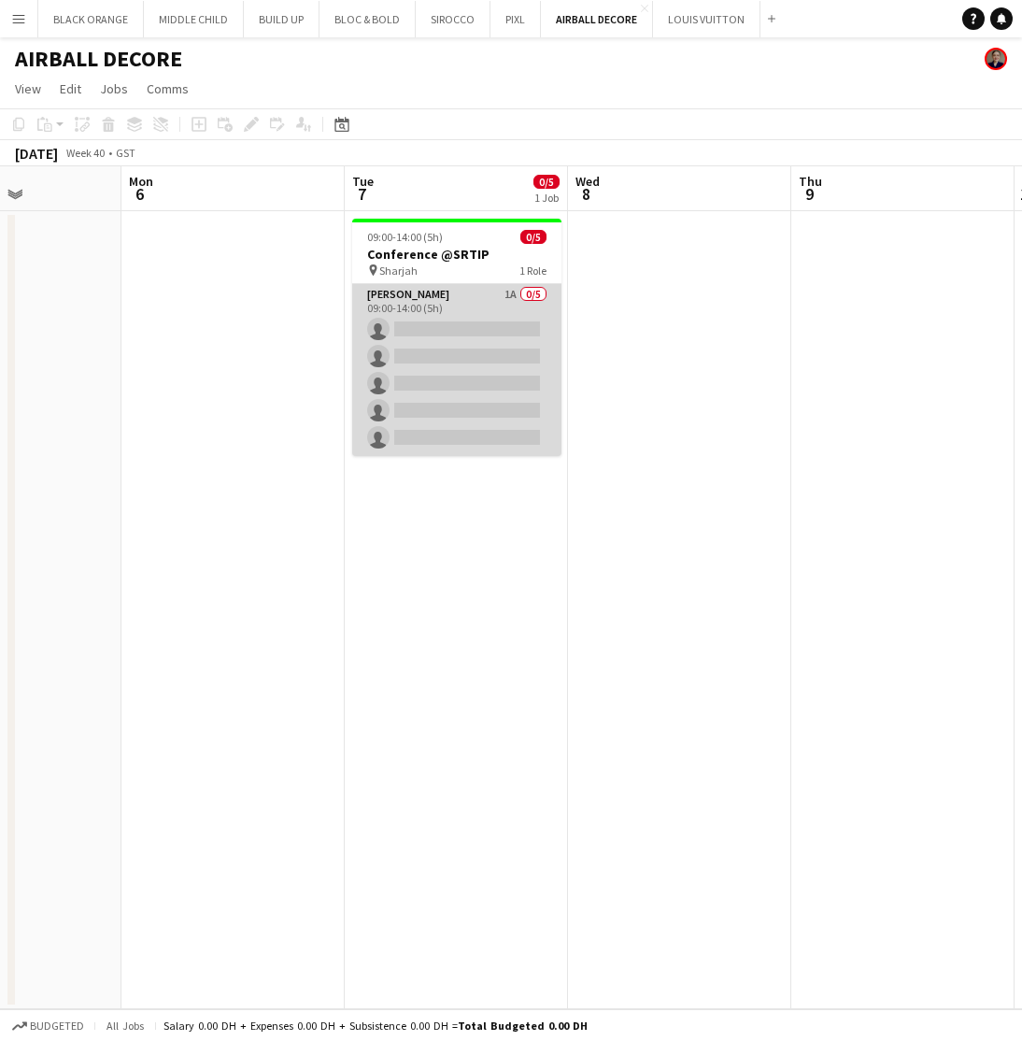
click at [490, 306] on app-card-role "[PERSON_NAME] 1A 0/5 09:00-14:00 (5h) single-neutral-actions single-neutral-act…" at bounding box center [456, 370] width 209 height 172
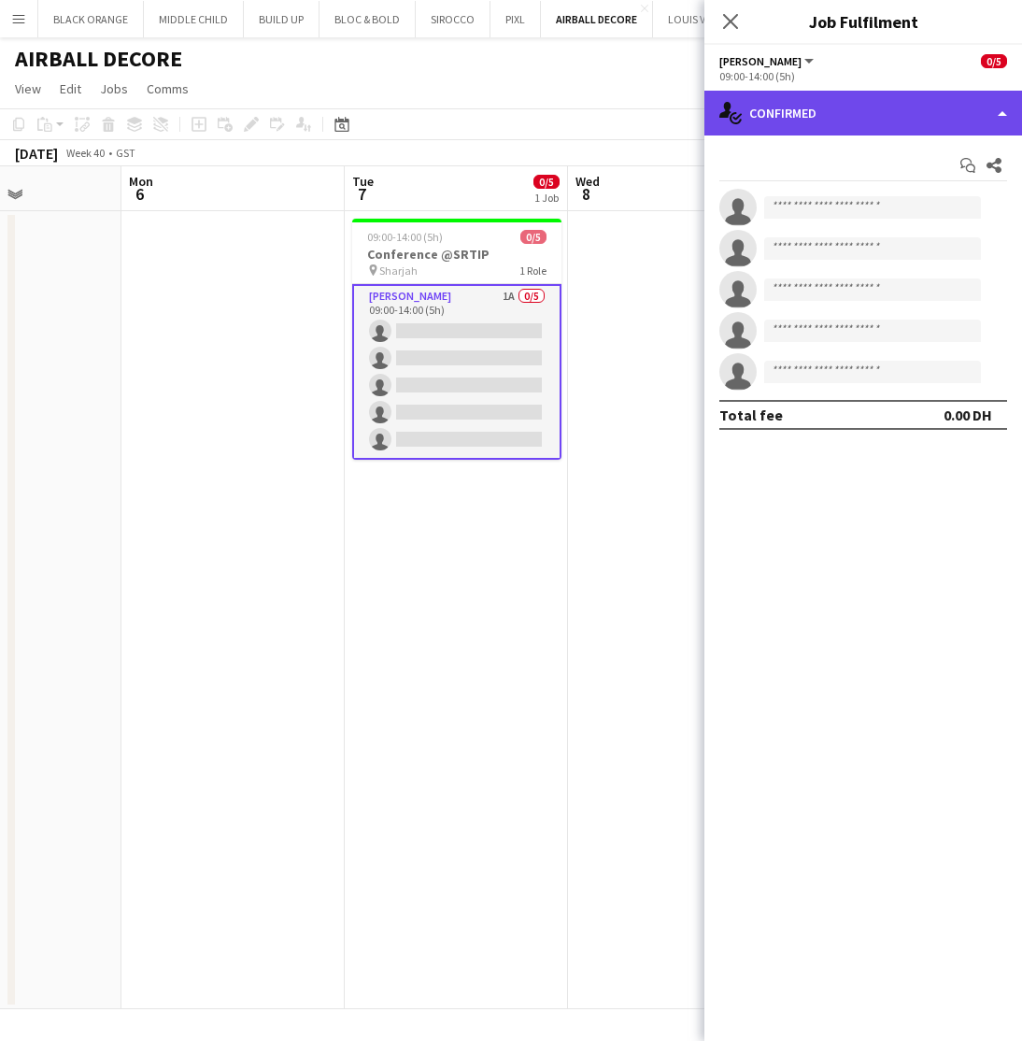
click at [911, 117] on div "single-neutral-actions-check-2 Confirmed" at bounding box center [864, 113] width 318 height 45
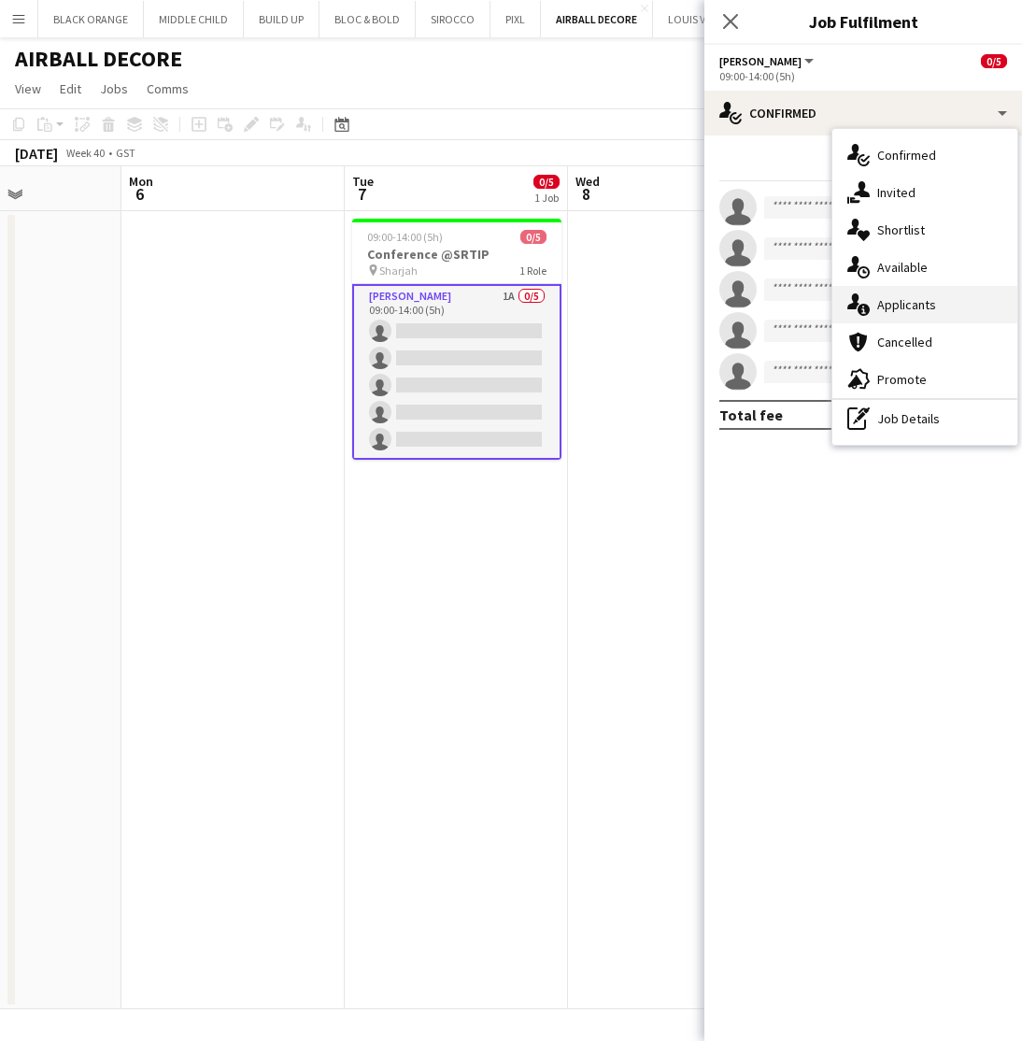
click at [906, 300] on span "Applicants" at bounding box center [906, 304] width 59 height 17
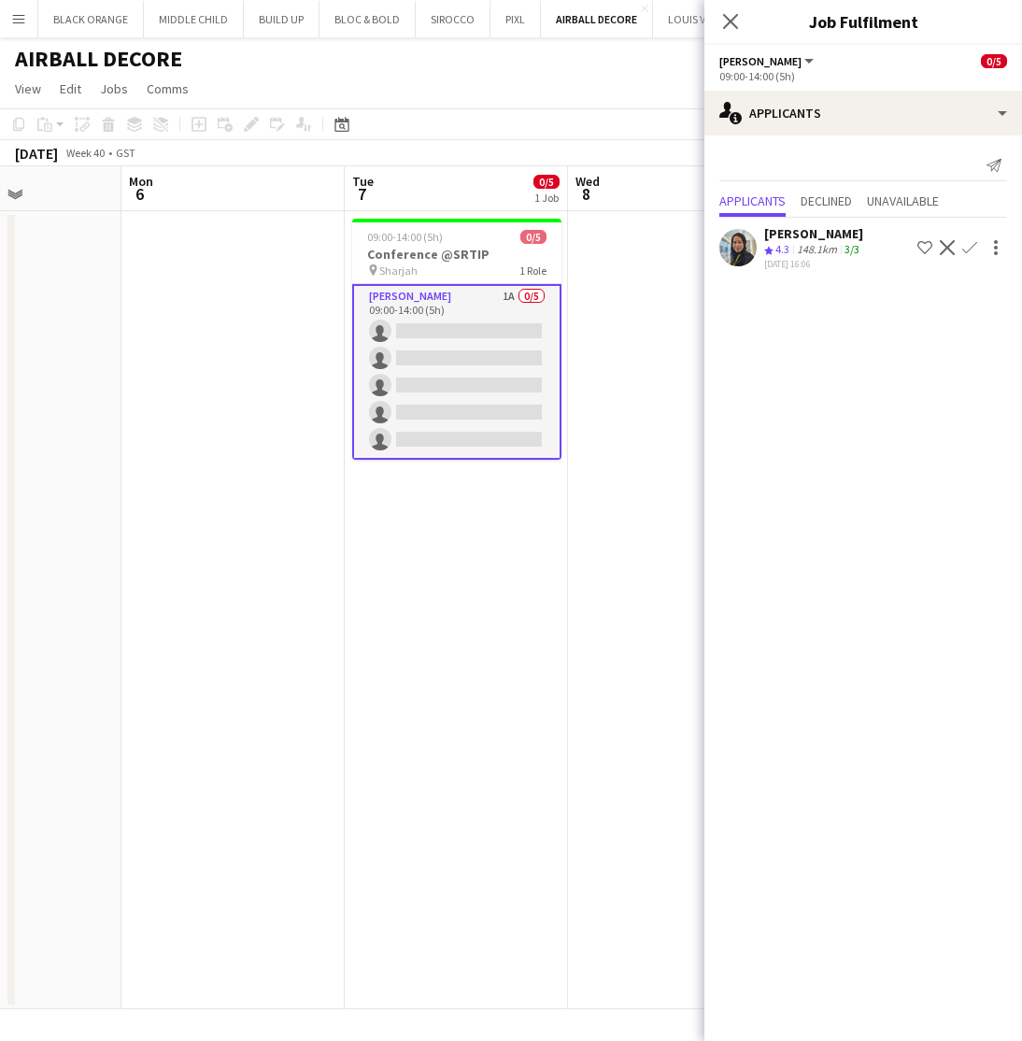
click at [746, 249] on app-user-avatar at bounding box center [737, 247] width 37 height 37
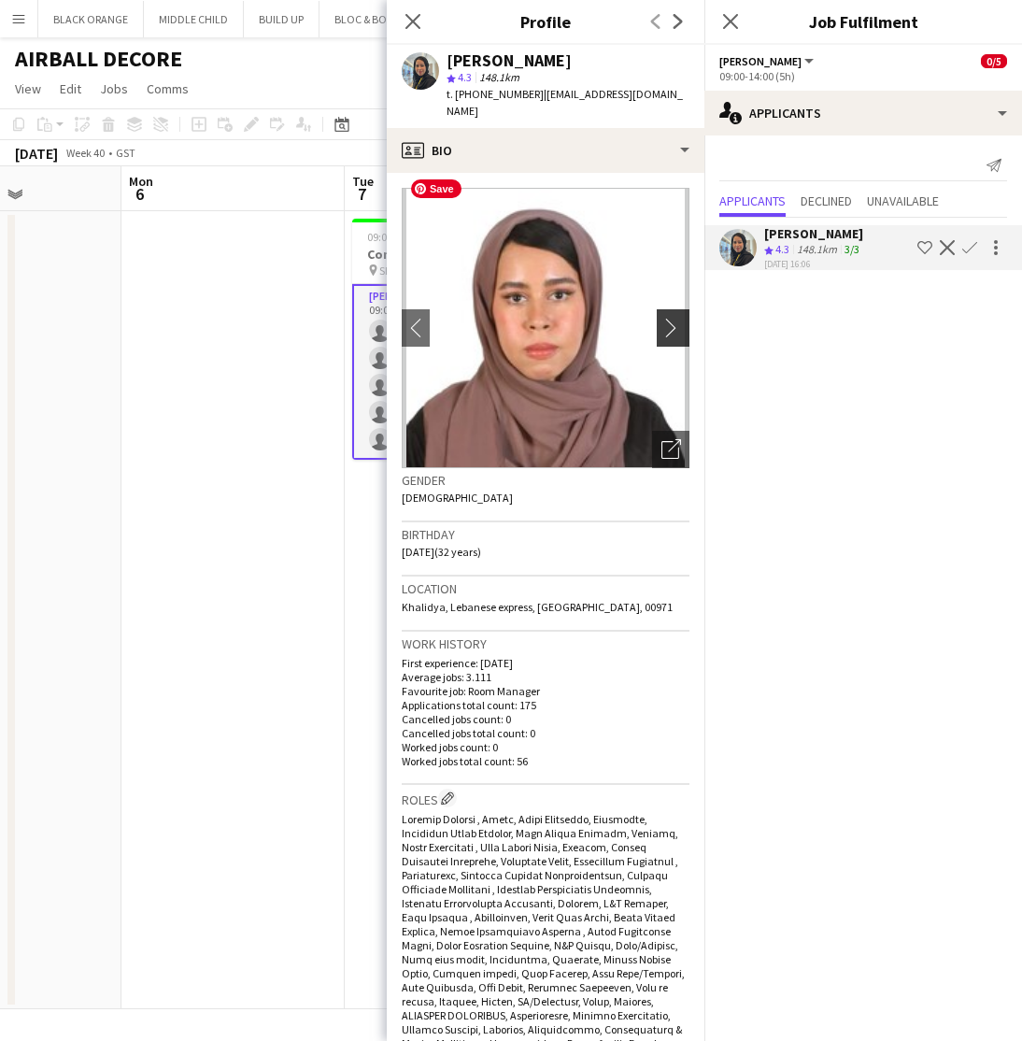
click at [671, 318] on app-icon "chevron-right" at bounding box center [676, 328] width 29 height 20
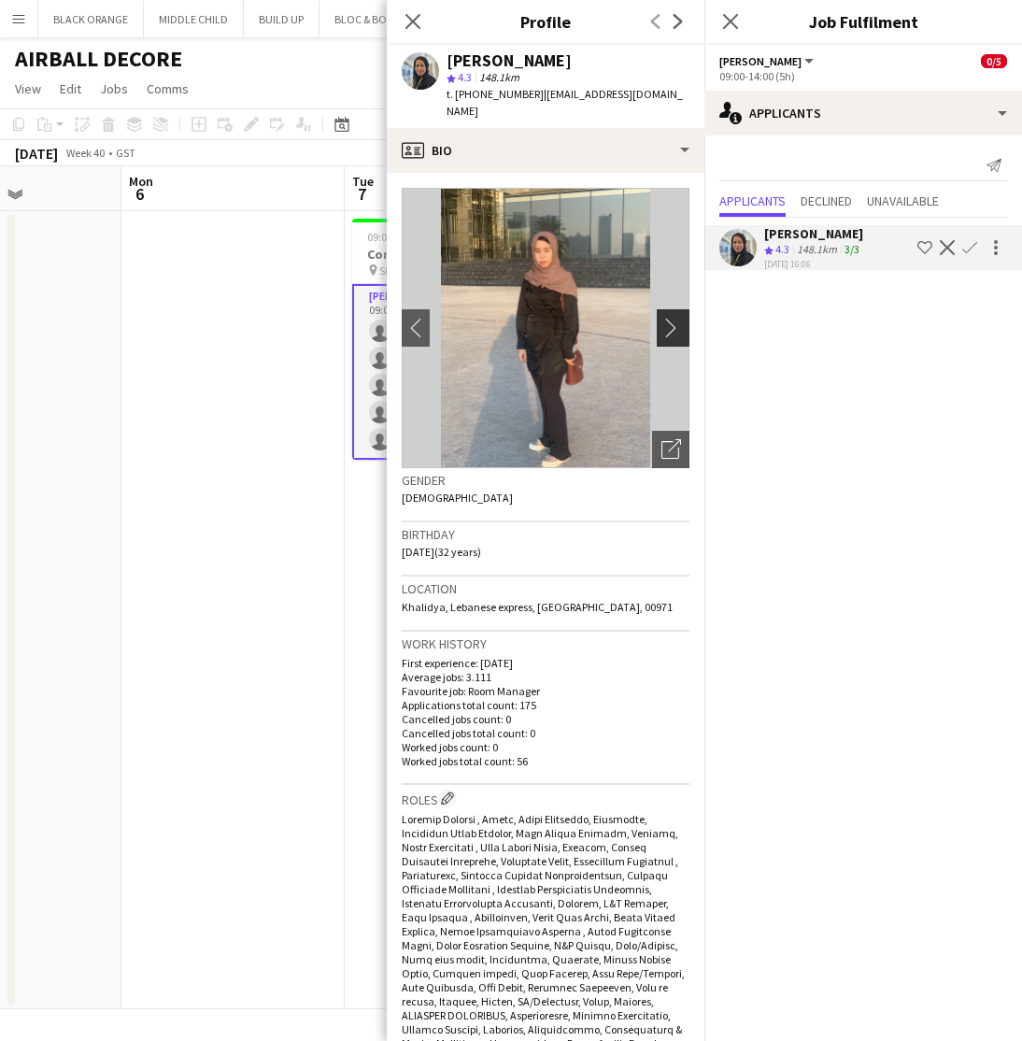
click at [671, 318] on app-icon "chevron-right" at bounding box center [676, 328] width 29 height 20
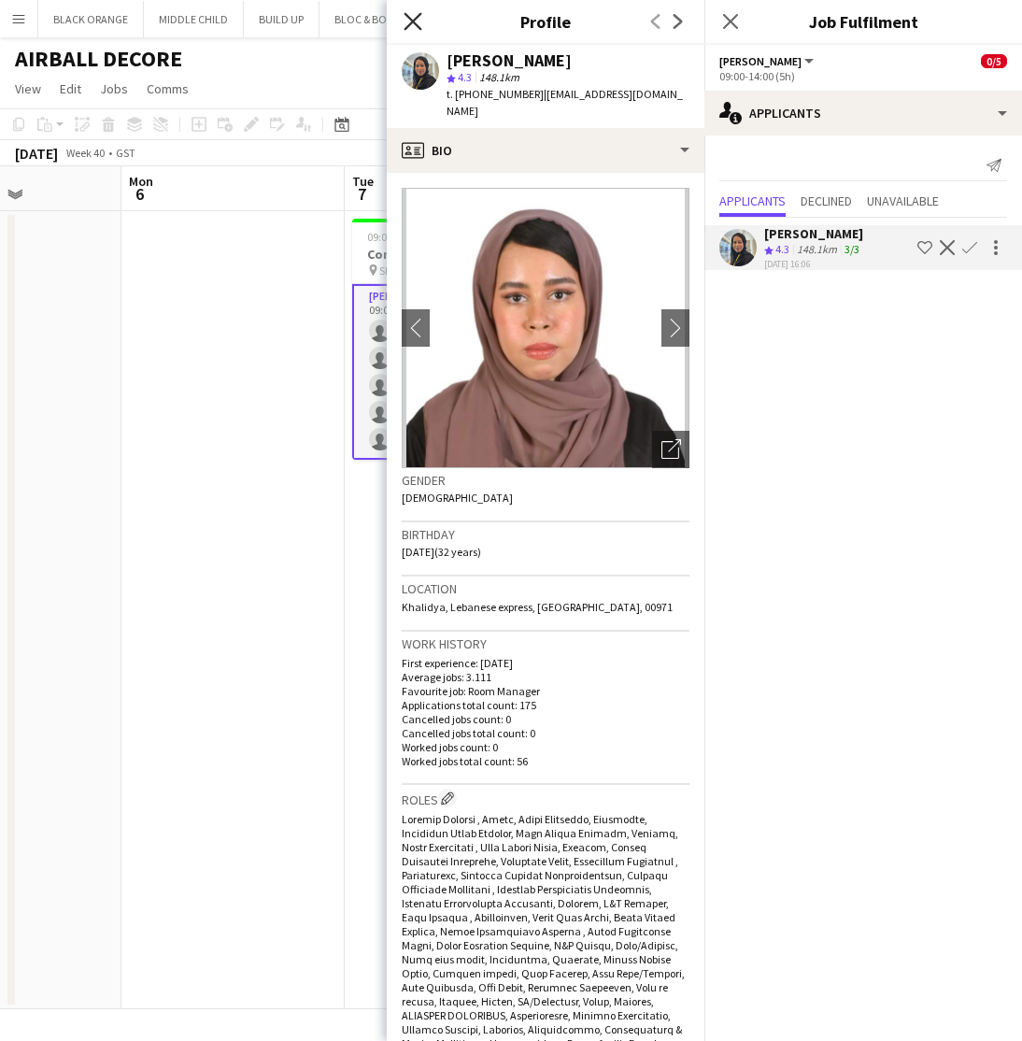
click at [408, 20] on icon "Close pop-in" at bounding box center [413, 21] width 18 height 18
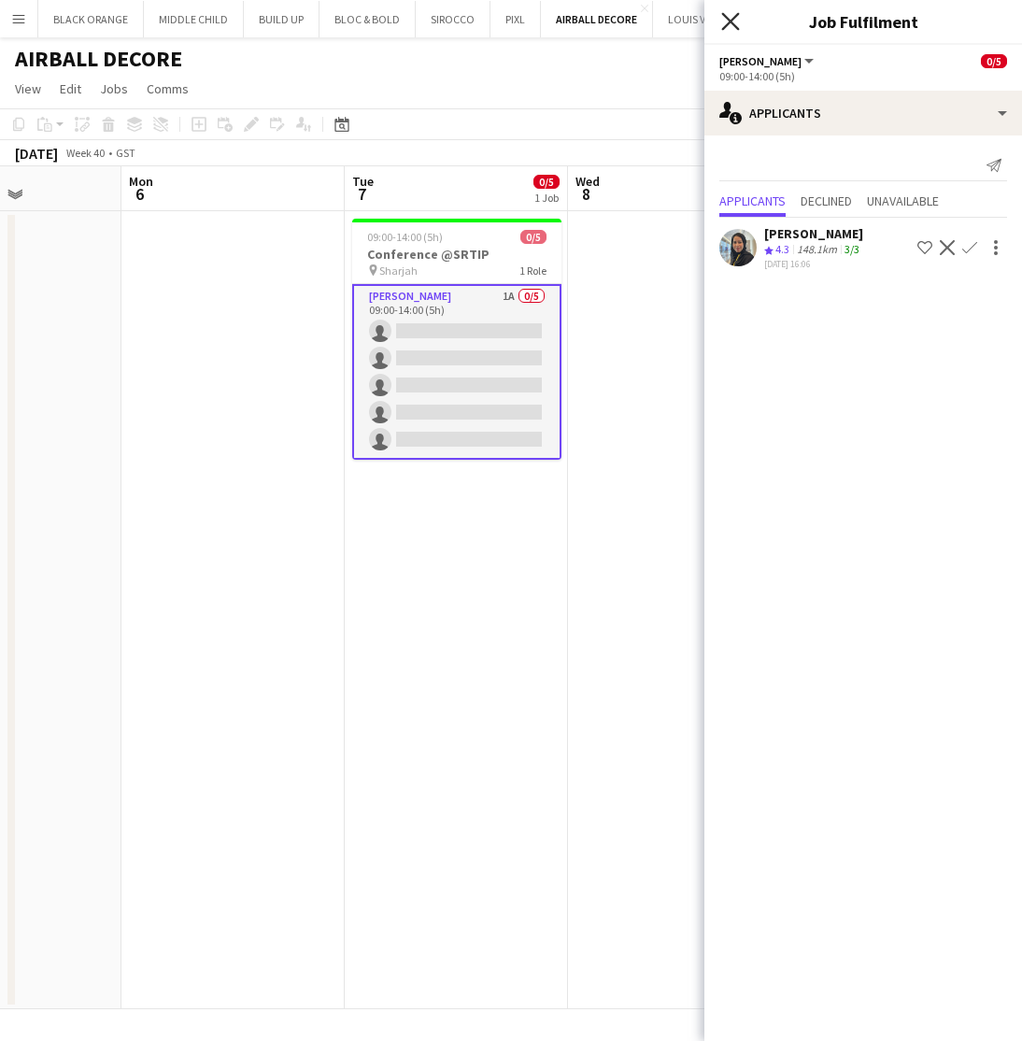
click at [730, 21] on icon at bounding box center [730, 21] width 18 height 18
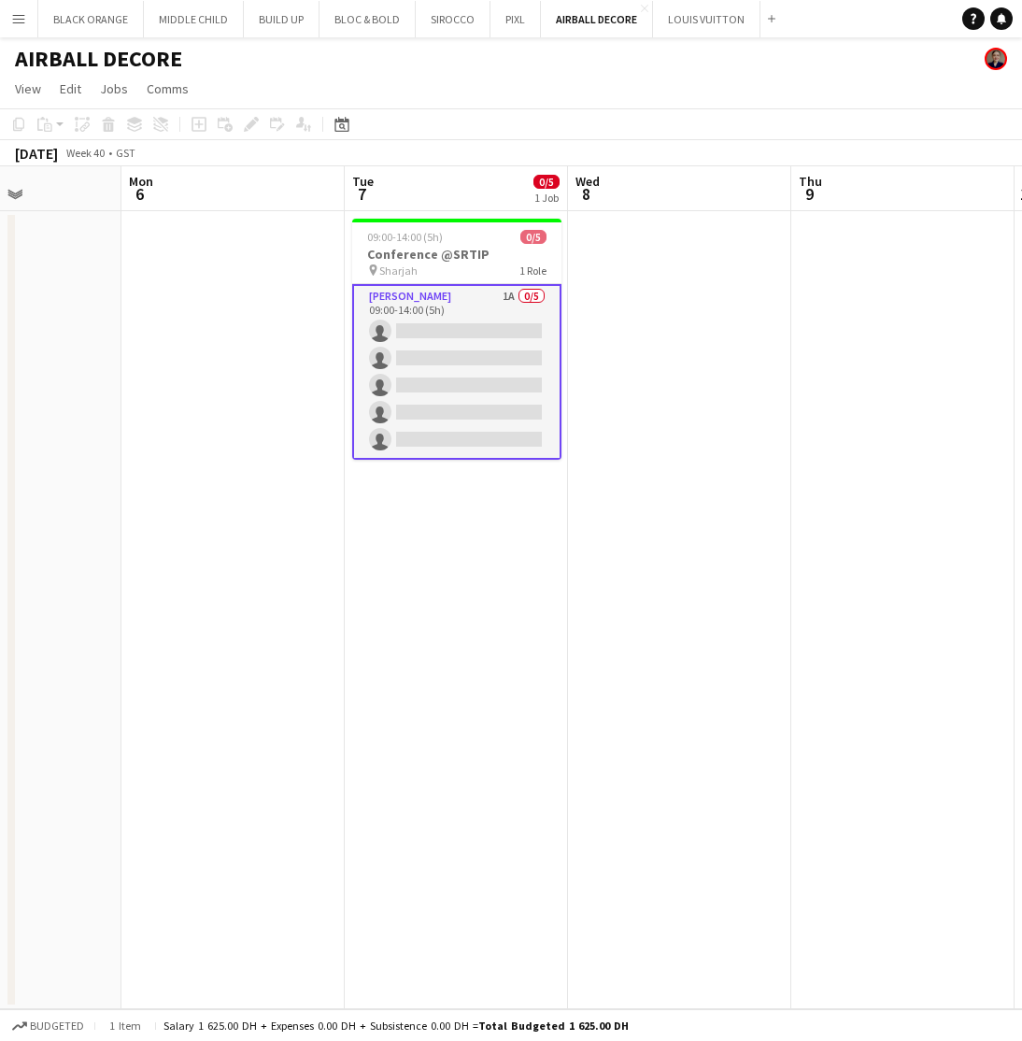
click at [641, 525] on app-date-cell at bounding box center [679, 610] width 223 height 798
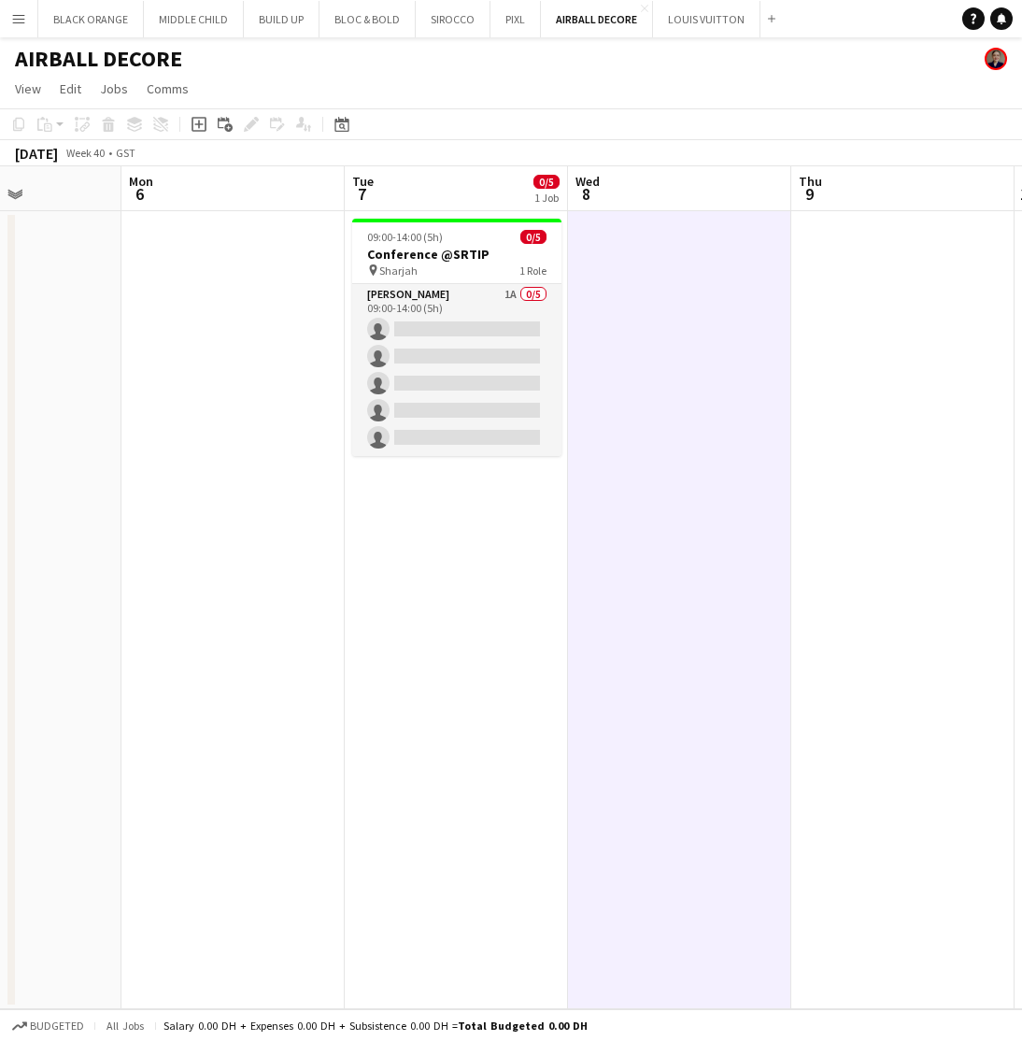
click at [570, 552] on app-date-cell at bounding box center [679, 610] width 223 height 798
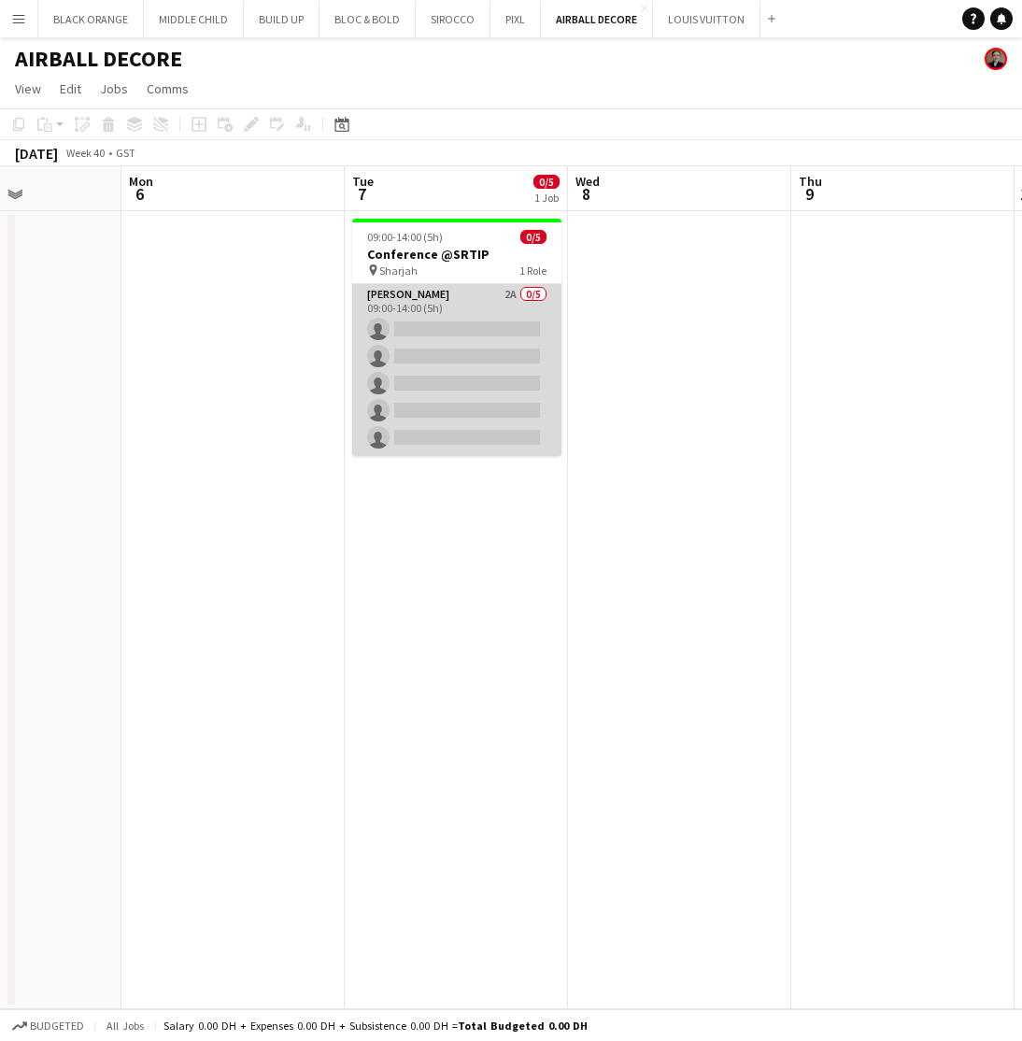
click at [393, 345] on app-card-role "[PERSON_NAME] 2A 0/5 09:00-14:00 (5h) single-neutral-actions single-neutral-act…" at bounding box center [456, 370] width 209 height 172
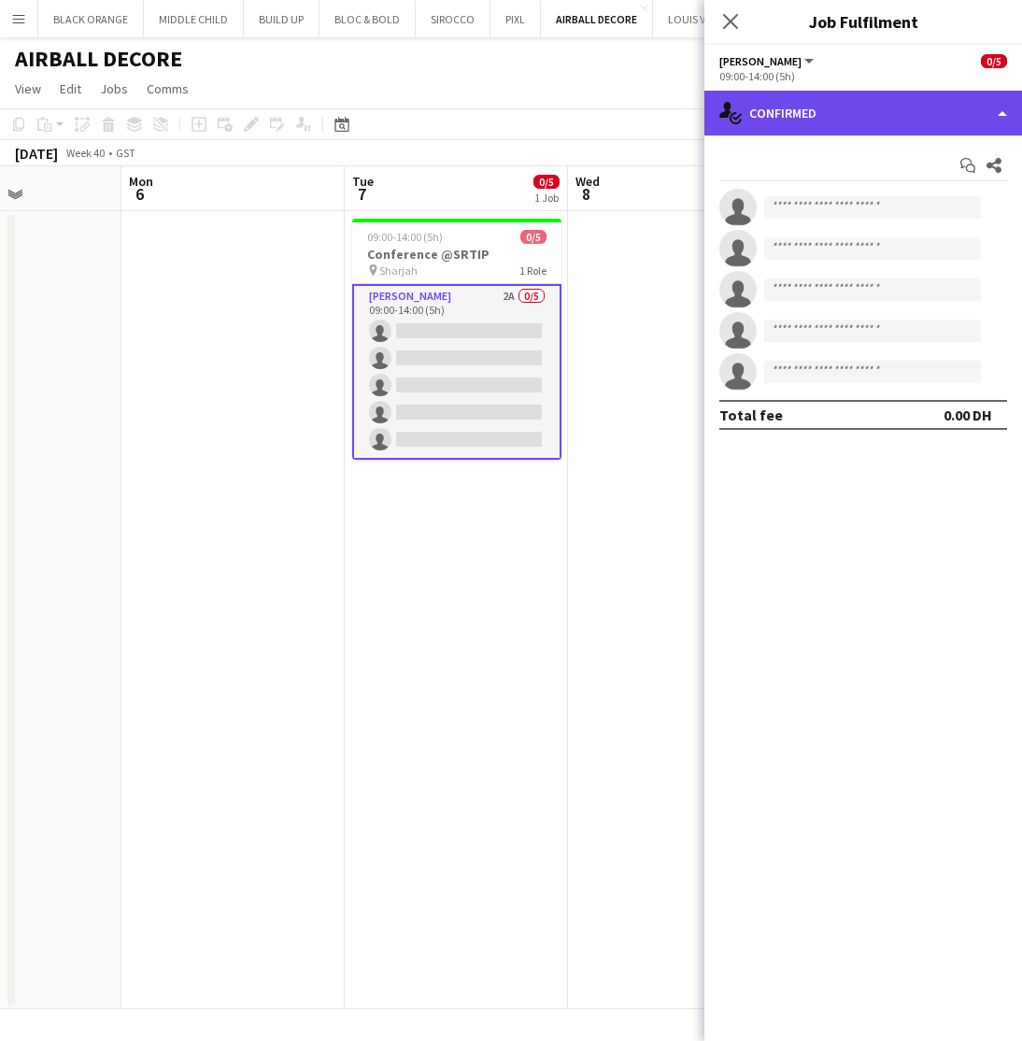
click at [809, 114] on div "single-neutral-actions-check-2 Confirmed" at bounding box center [864, 113] width 318 height 45
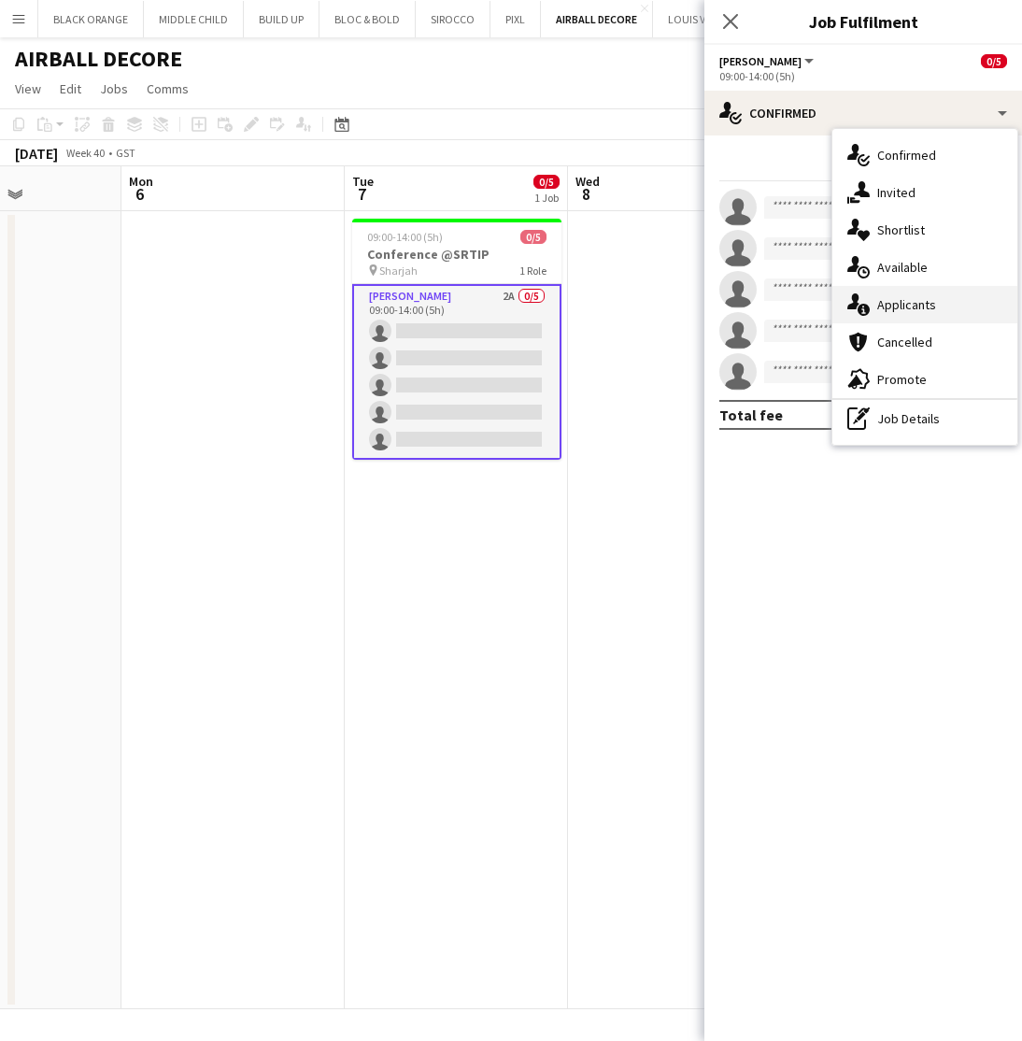
click at [891, 300] on span "Applicants" at bounding box center [906, 304] width 59 height 17
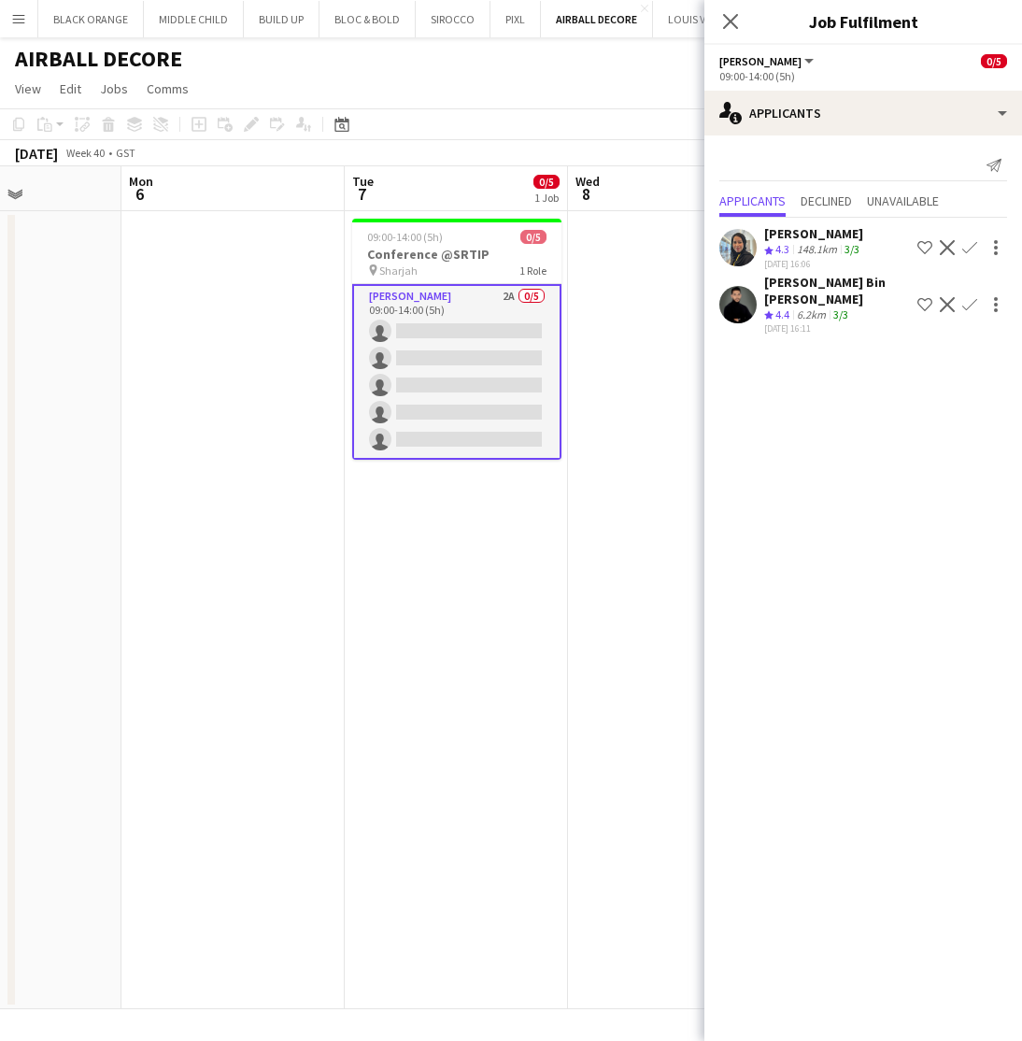
click at [809, 288] on div "[PERSON_NAME] Bin [PERSON_NAME]" at bounding box center [837, 291] width 146 height 34
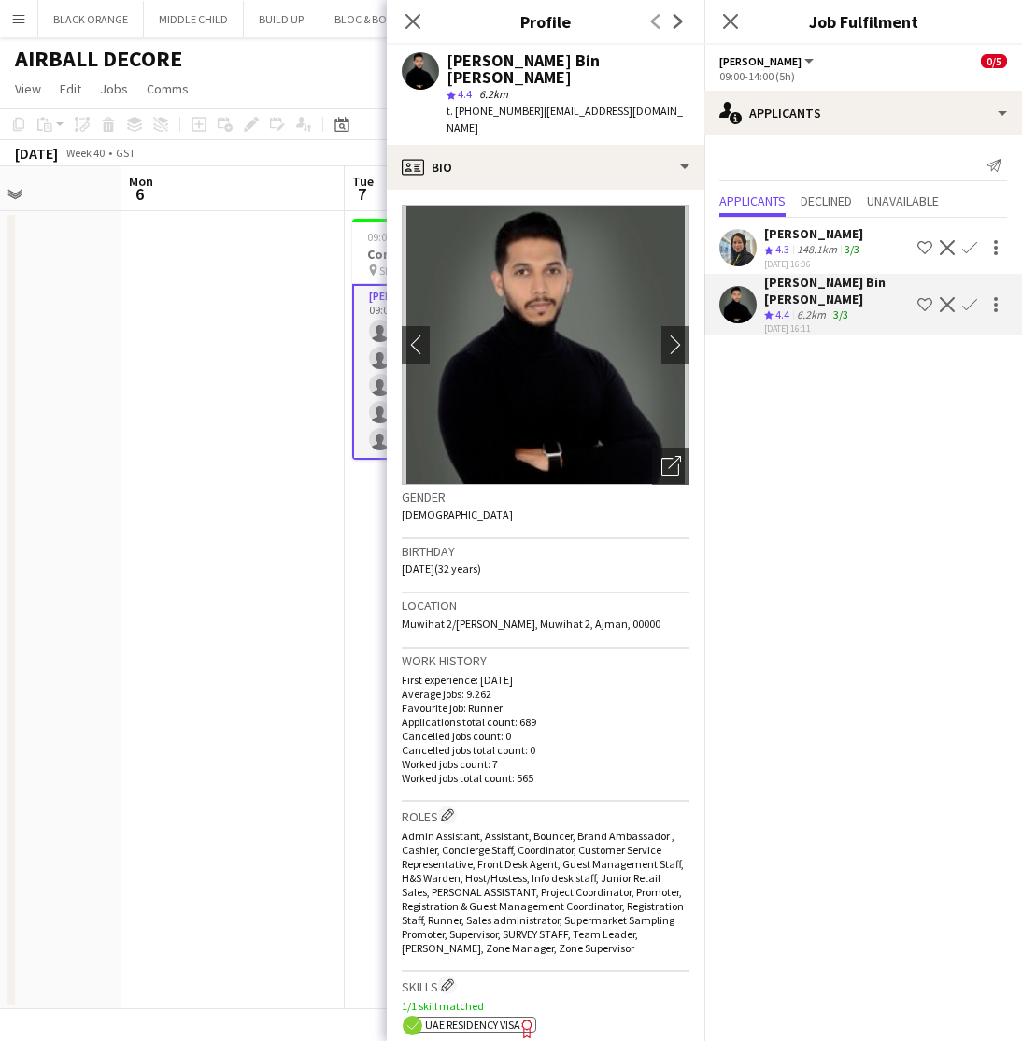
scroll to position [0, 0]
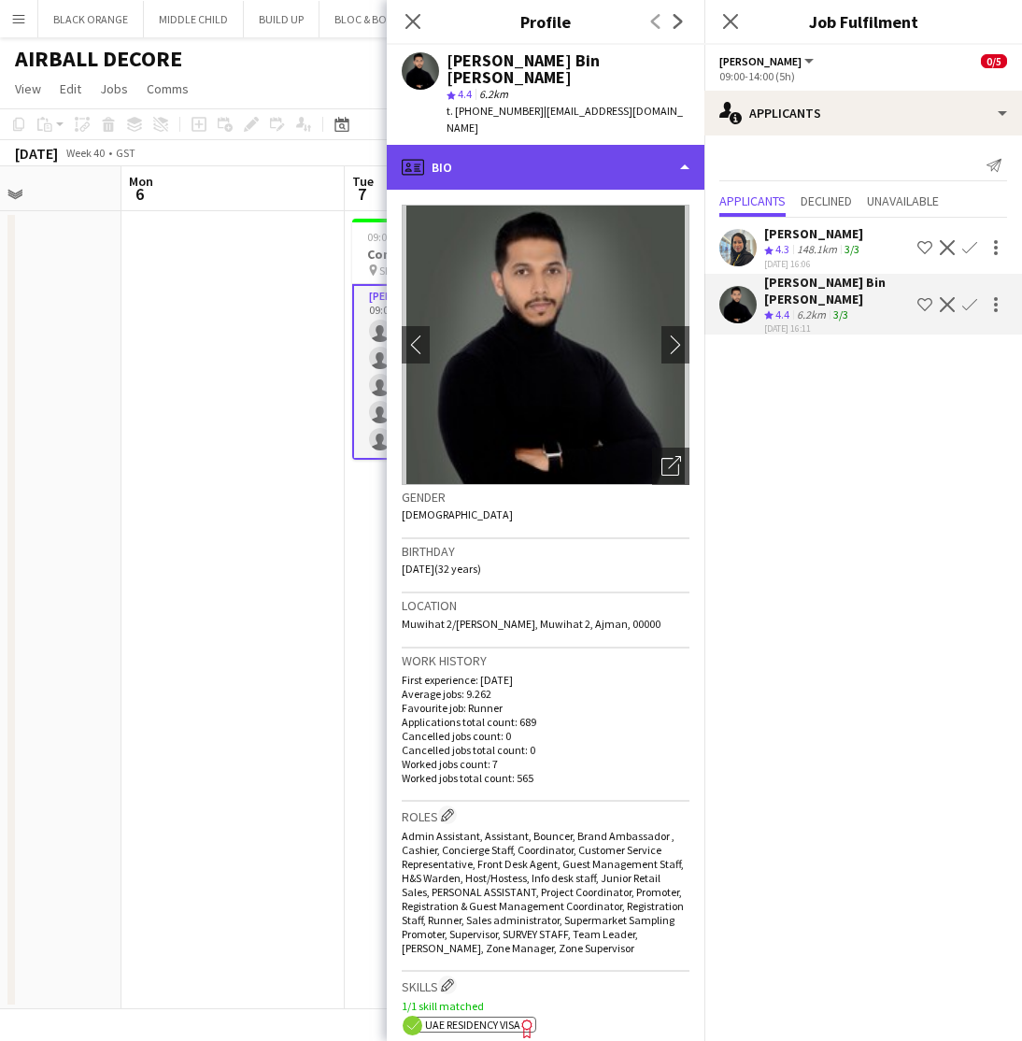
click at [583, 145] on div "profile Bio" at bounding box center [546, 167] width 318 height 45
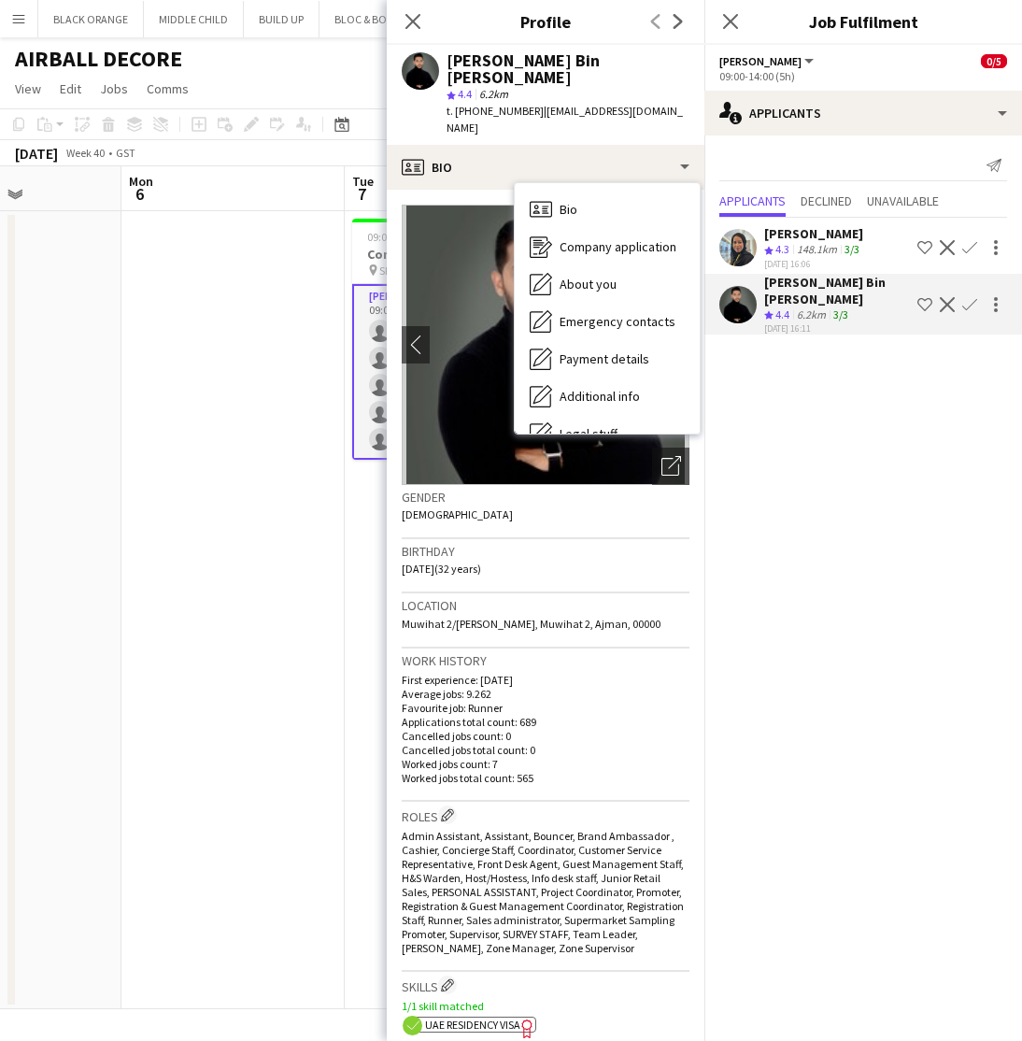
click at [921, 303] on app-icon "Shortlist crew" at bounding box center [925, 304] width 15 height 15
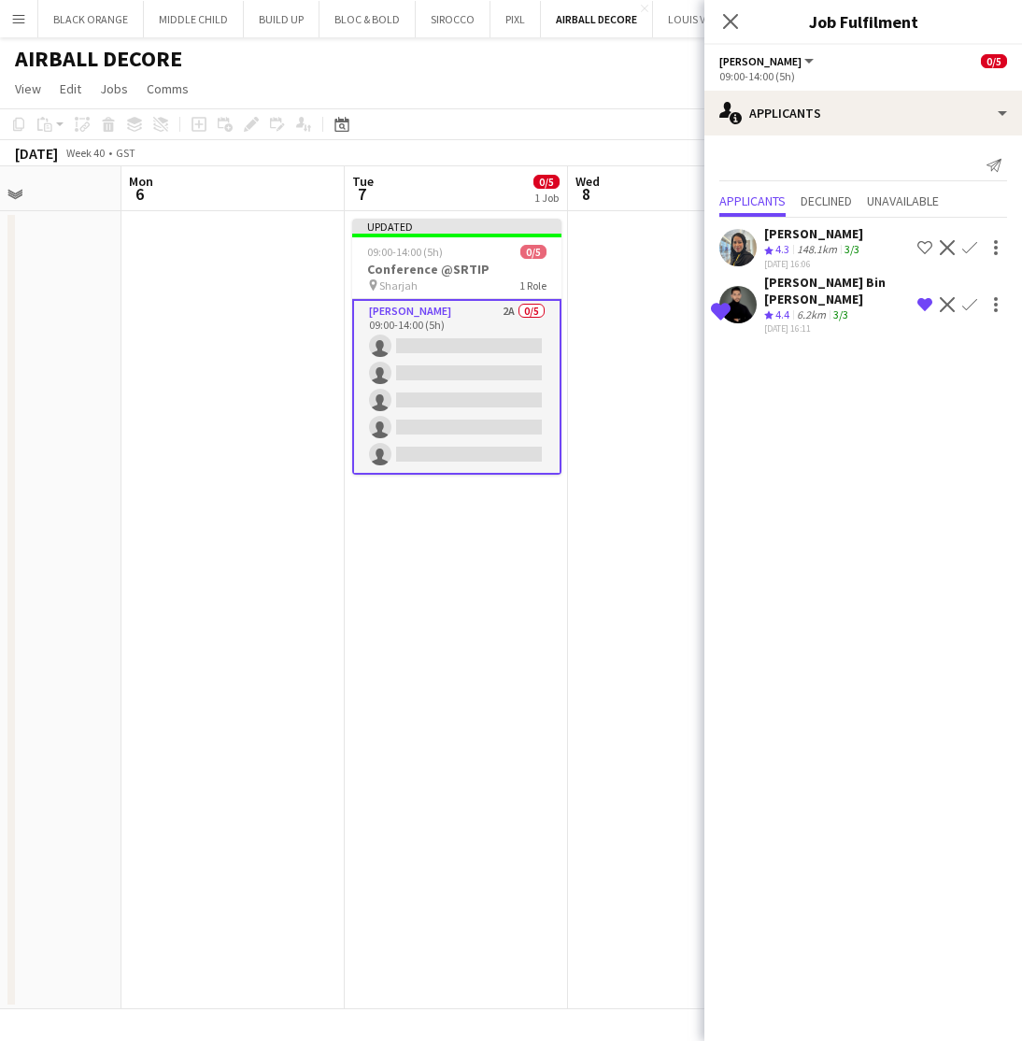
click at [797, 298] on div "[PERSON_NAME] Bin [PERSON_NAME]" at bounding box center [837, 291] width 146 height 34
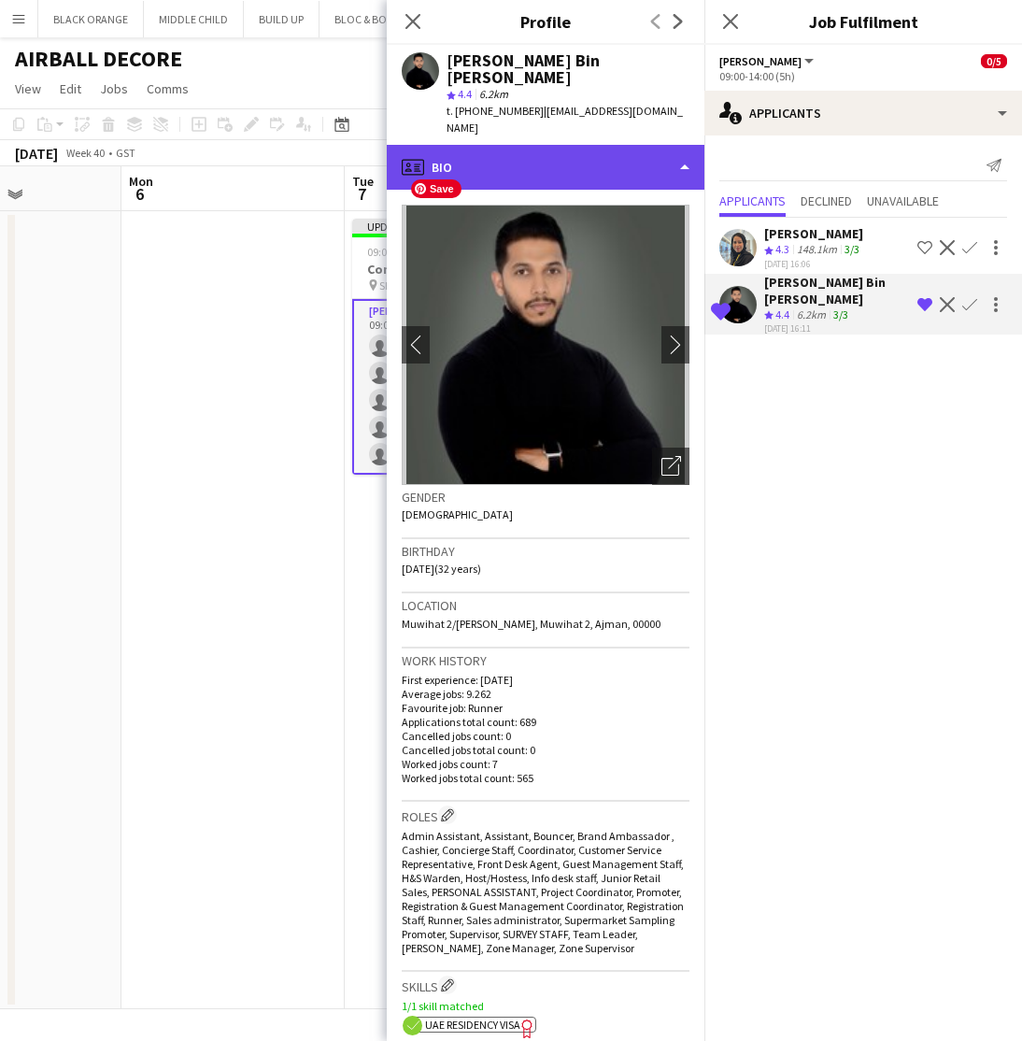
click at [604, 146] on div "profile Bio" at bounding box center [546, 167] width 318 height 45
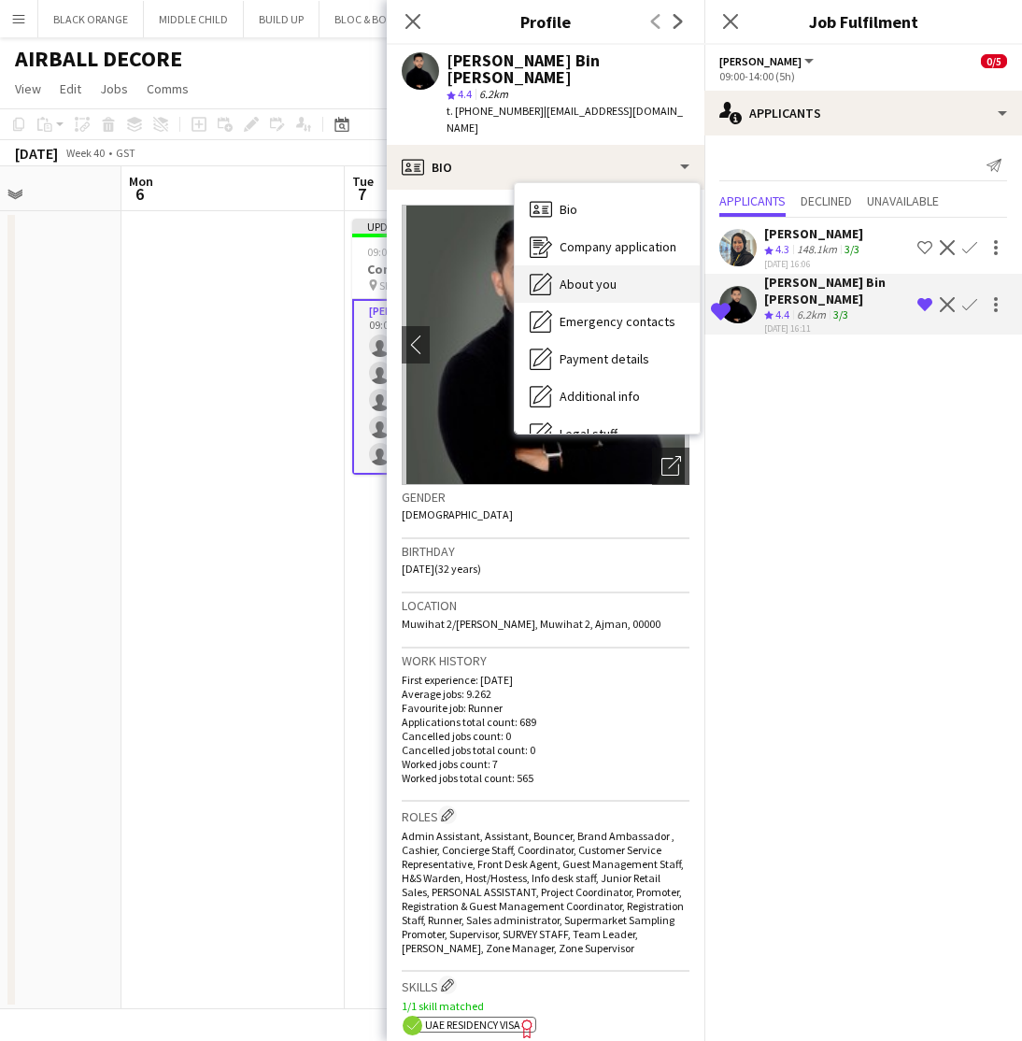
click at [591, 276] on span "About you" at bounding box center [588, 284] width 57 height 17
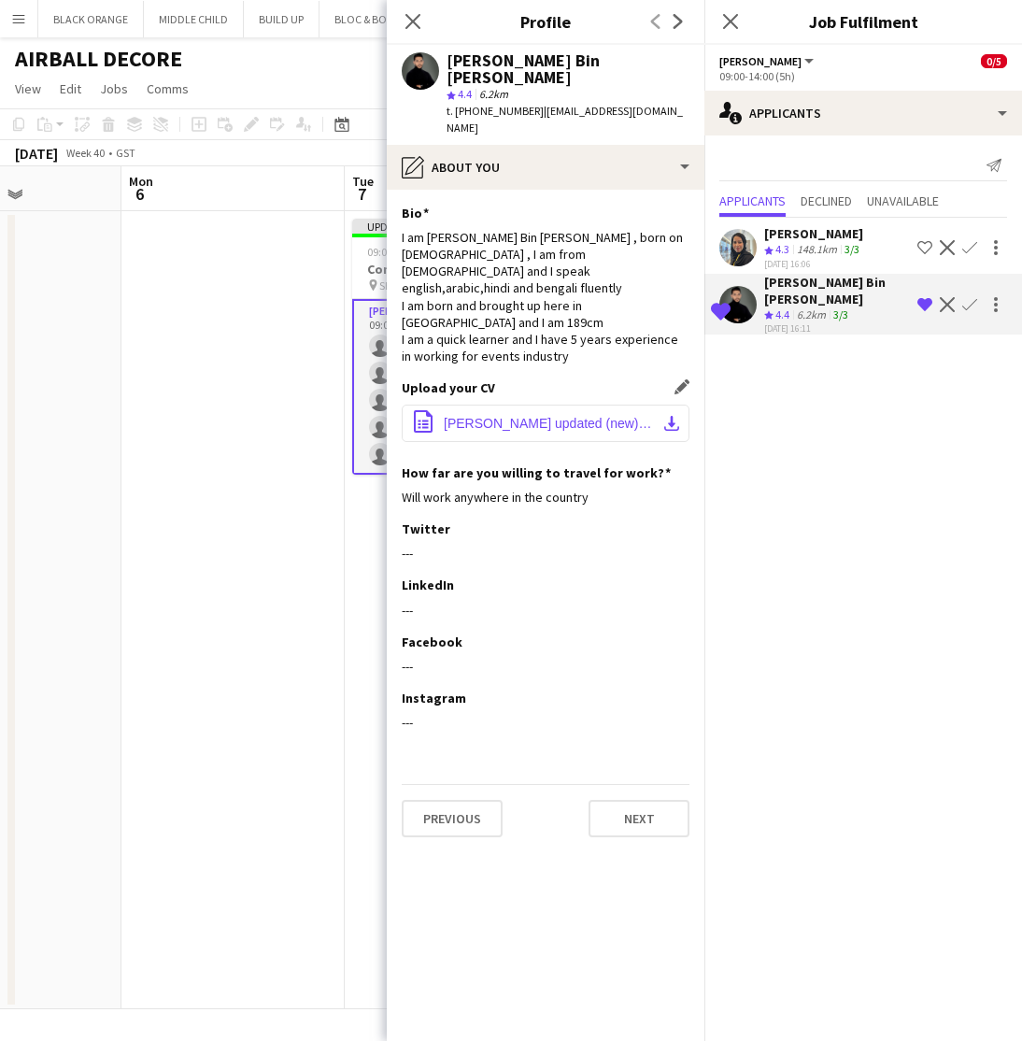
click at [552, 416] on span "[PERSON_NAME] updated (new) copy.docx" at bounding box center [549, 423] width 211 height 15
click at [408, 21] on icon "Close pop-in" at bounding box center [413, 21] width 18 height 18
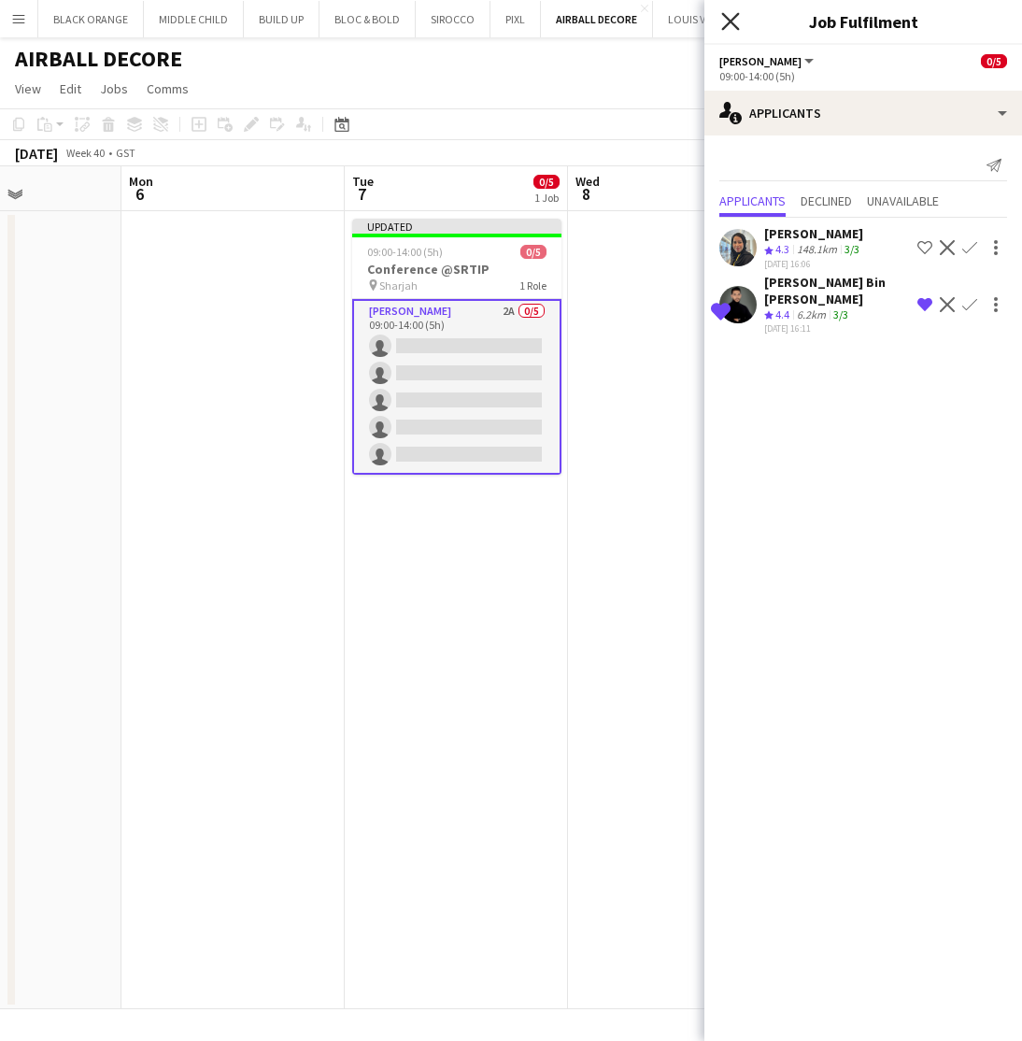
click at [728, 21] on icon "Close pop-in" at bounding box center [730, 21] width 18 height 18
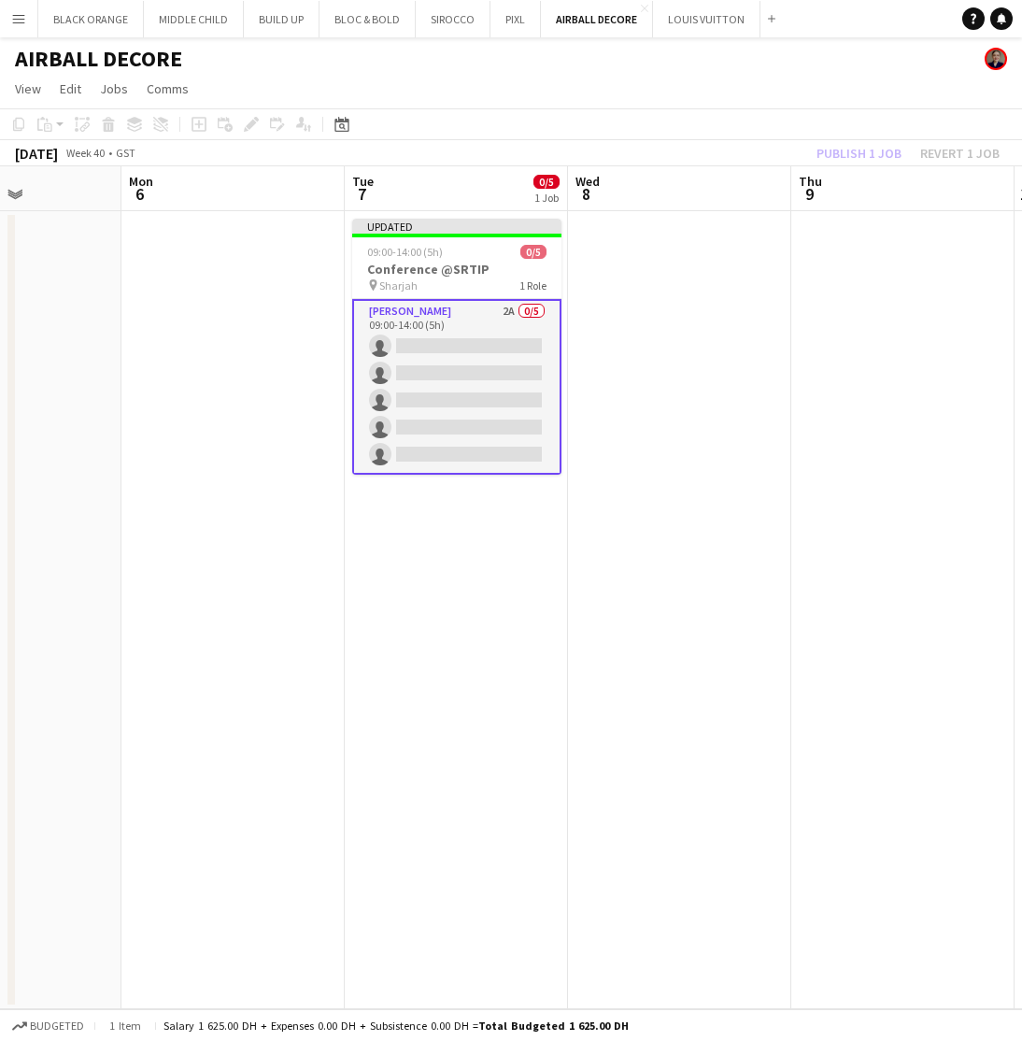
click at [808, 457] on app-date-cell at bounding box center [902, 610] width 223 height 798
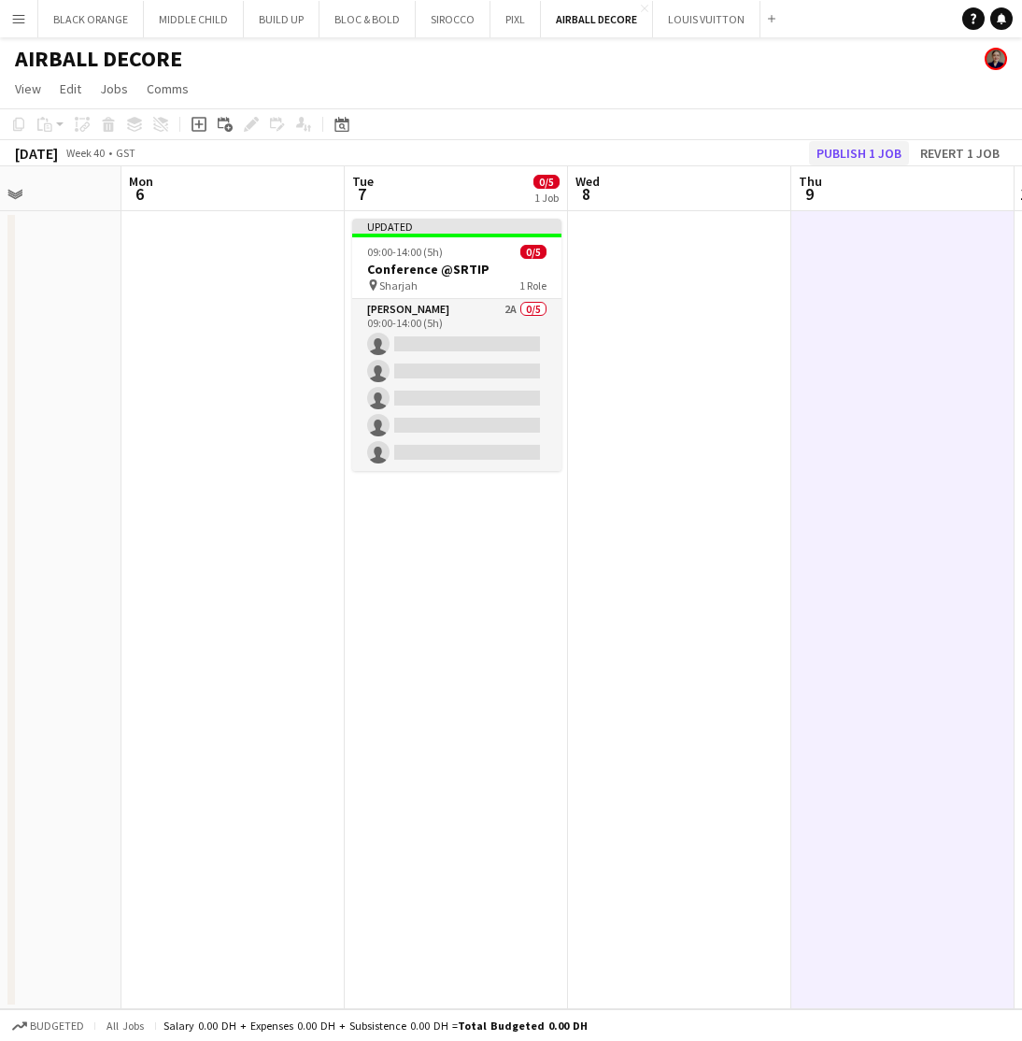
click at [863, 150] on button "Publish 1 job" at bounding box center [859, 153] width 100 height 24
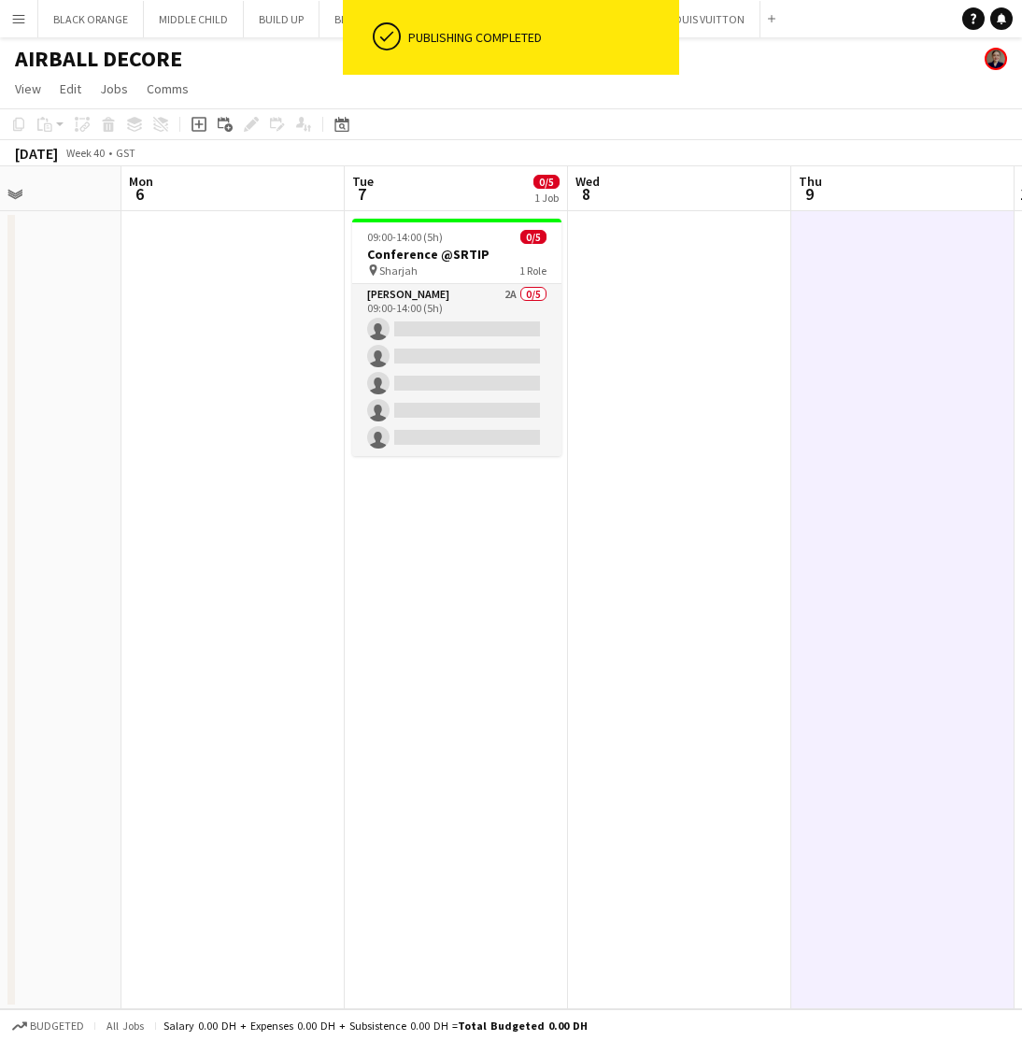
click at [551, 734] on app-date-cell "09:00-14:00 (5h) 0/5 Conference @SRTIP pin Sharjah 1 Role Usher 2A 0/5 09:00-14…" at bounding box center [456, 610] width 223 height 798
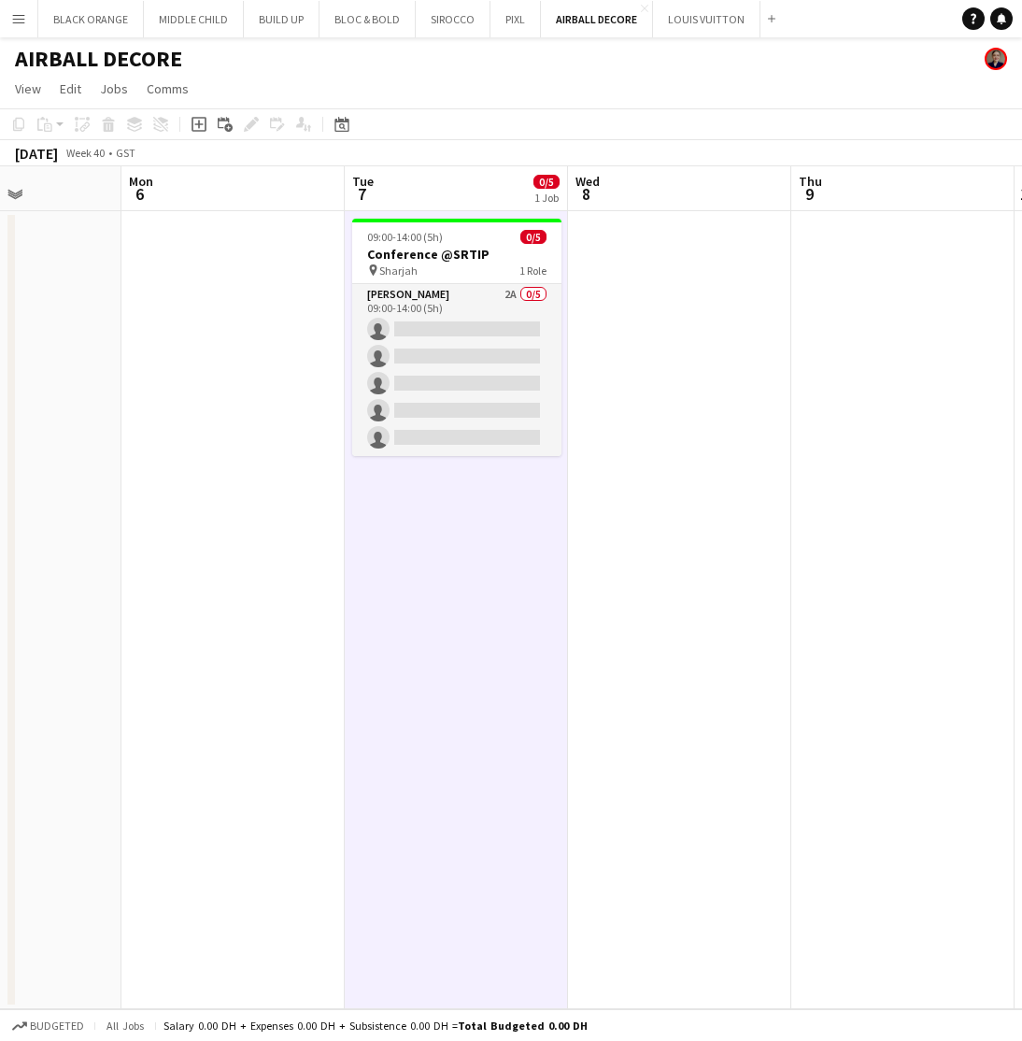
click at [12, 19] on app-icon "Menu" at bounding box center [18, 18] width 15 height 15
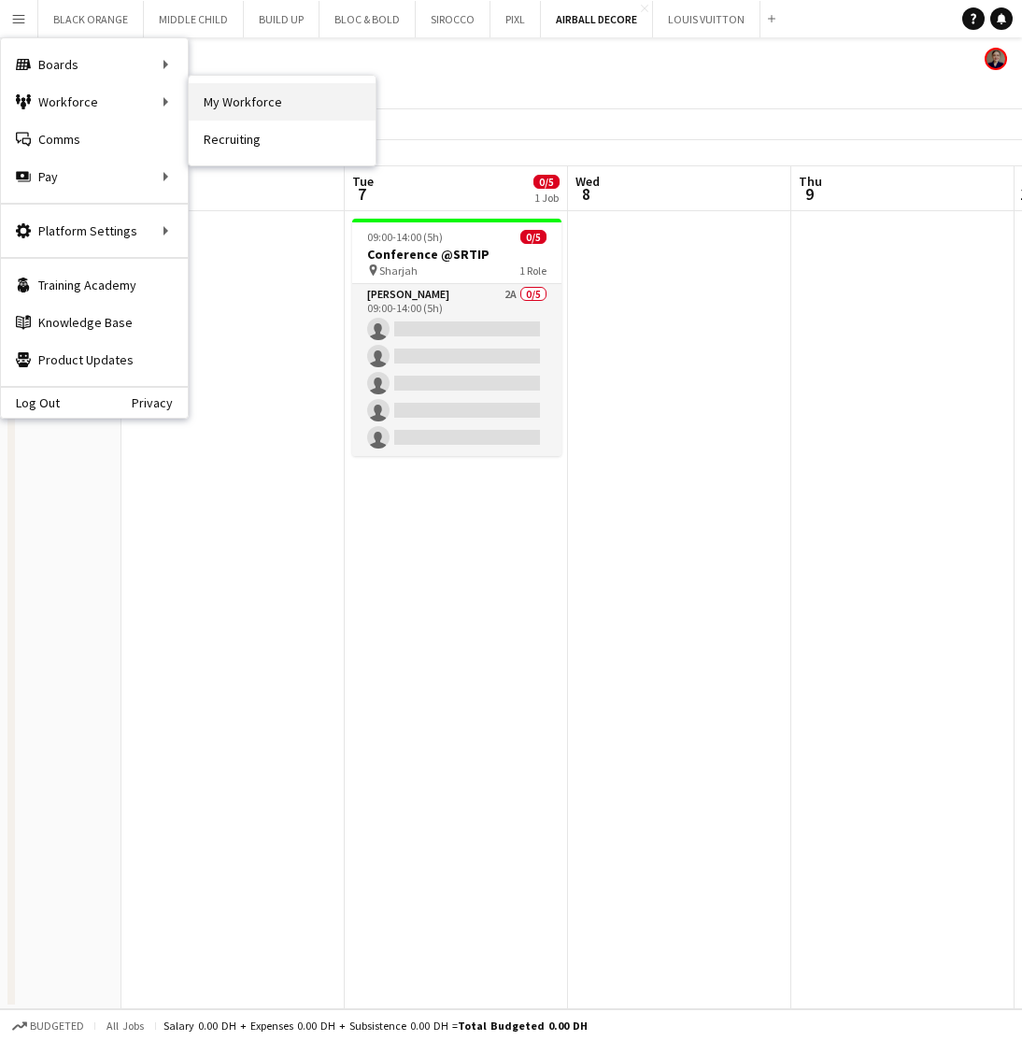
click at [235, 100] on link "My Workforce" at bounding box center [282, 101] width 187 height 37
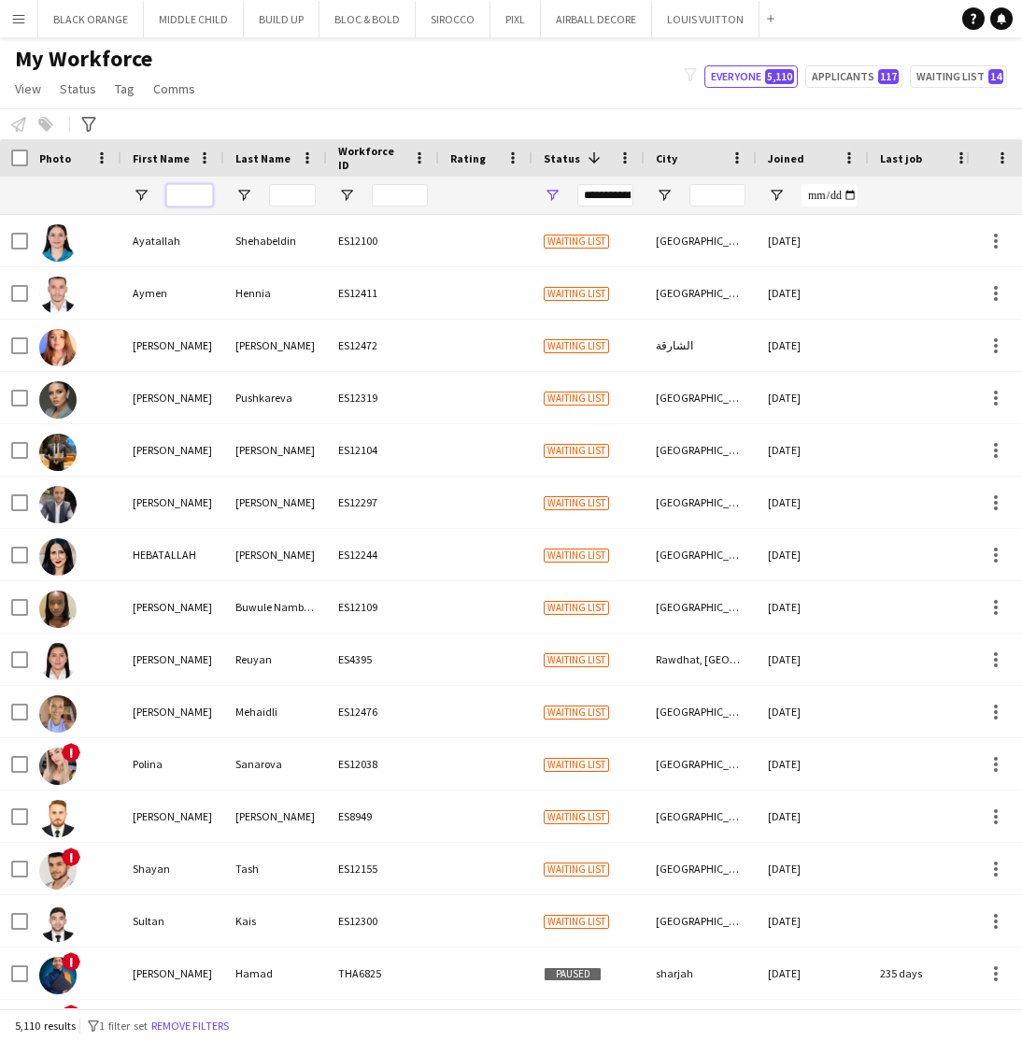
click at [191, 198] on input "First Name Filter Input" at bounding box center [189, 195] width 47 height 22
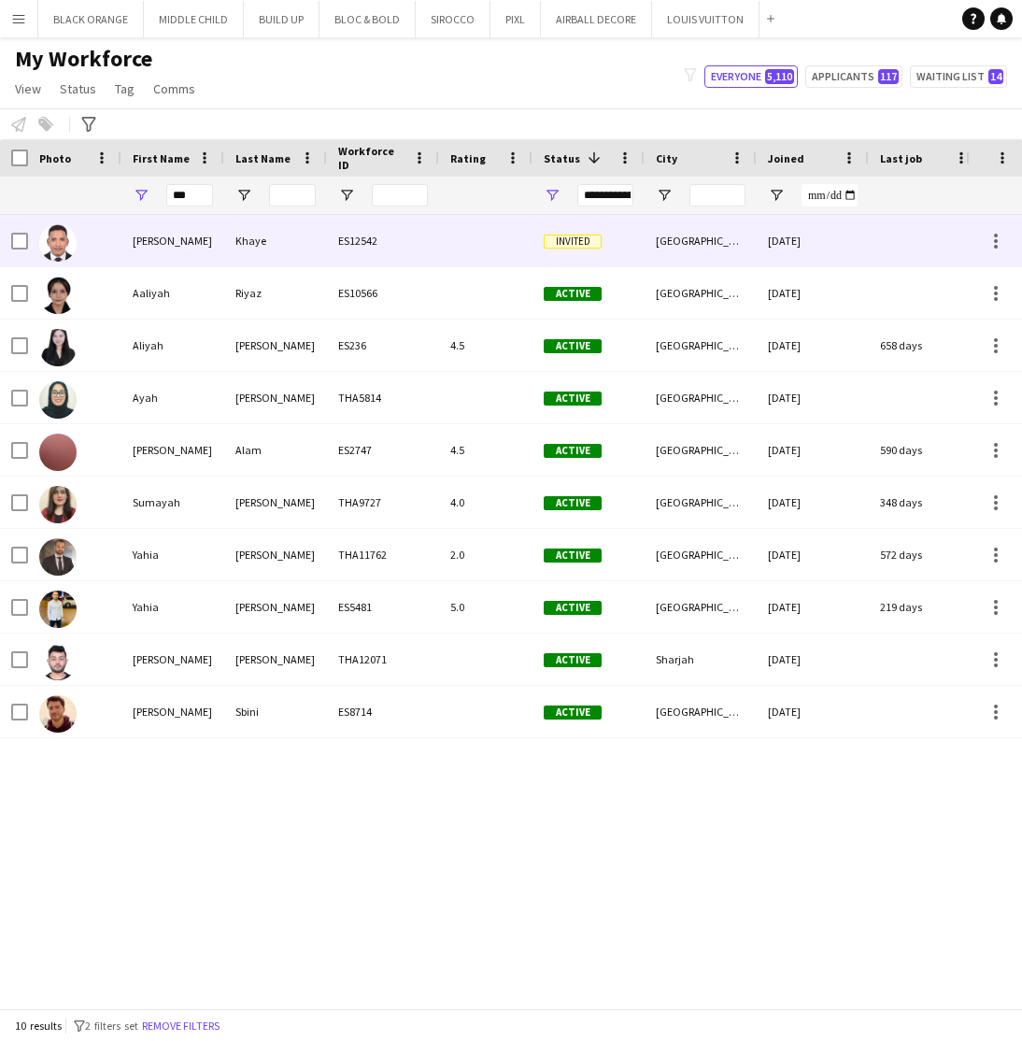
click at [223, 249] on div "Yahya" at bounding box center [172, 240] width 103 height 51
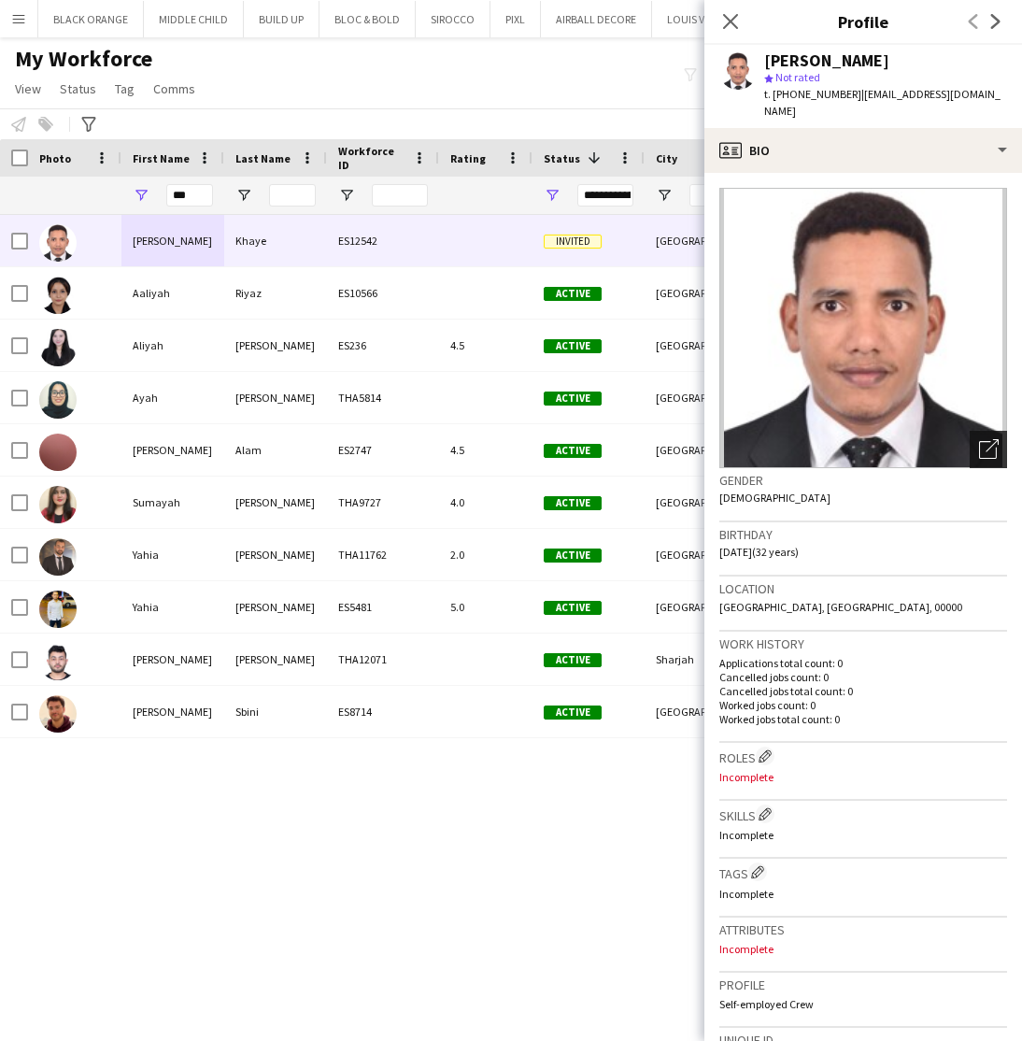
click at [986, 439] on icon "Open photos pop-in" at bounding box center [989, 449] width 20 height 20
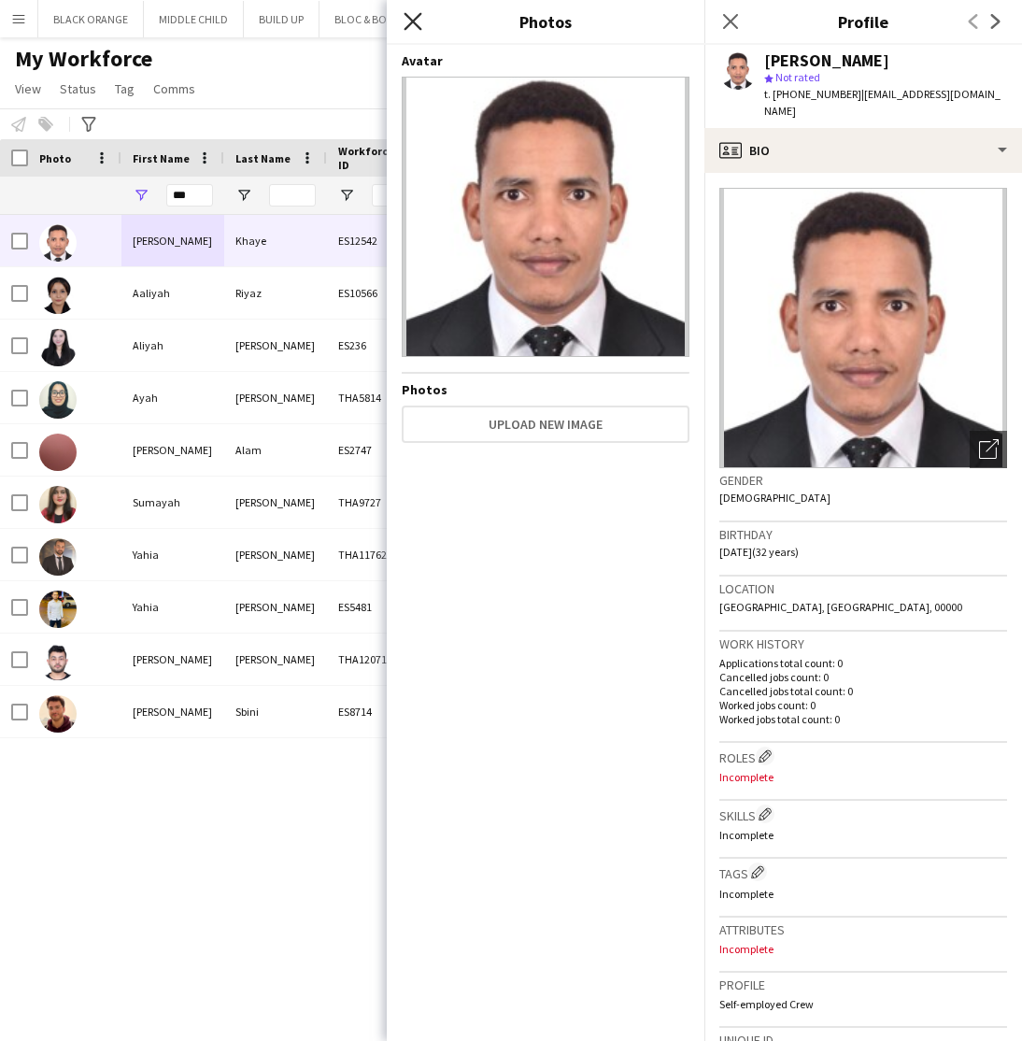
click at [406, 12] on icon "Close pop-in" at bounding box center [413, 21] width 18 height 18
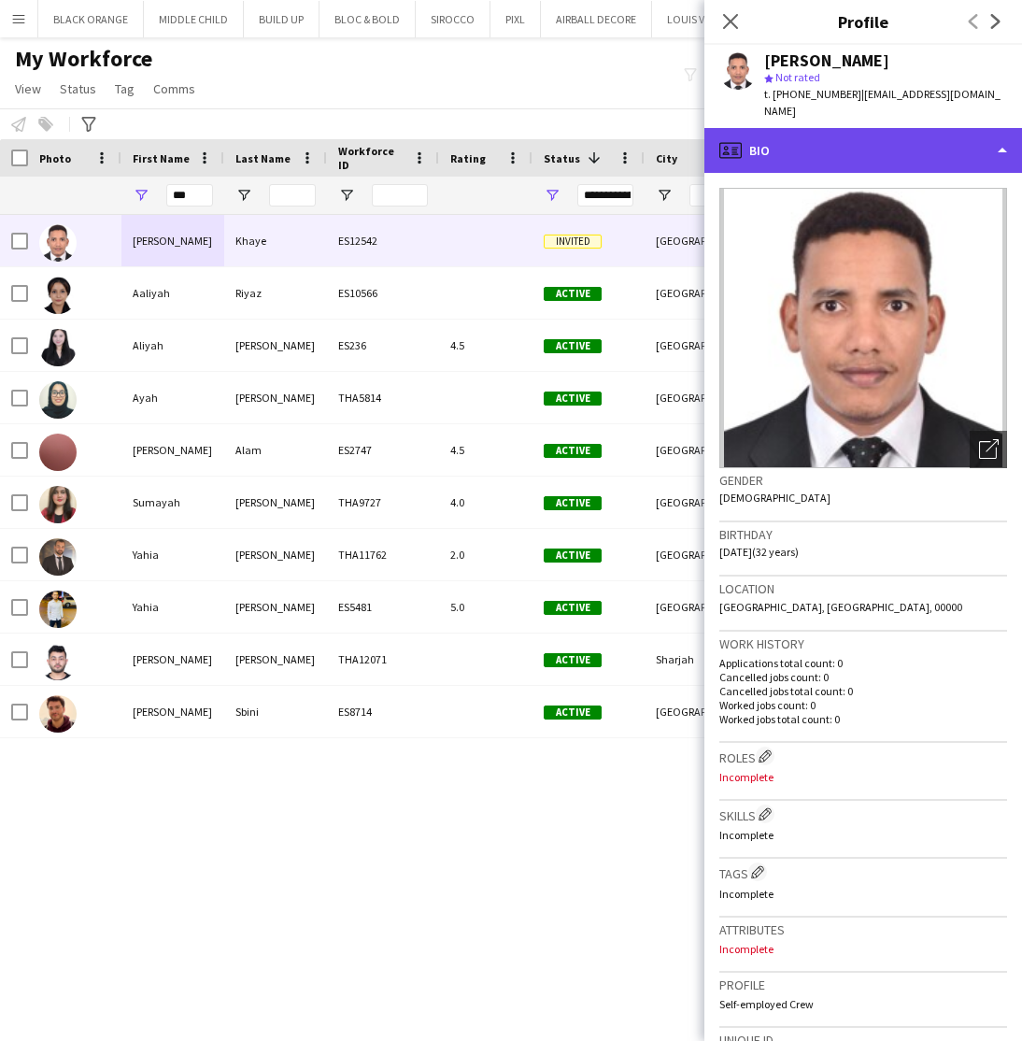
click at [974, 134] on div "profile Bio" at bounding box center [864, 150] width 318 height 45
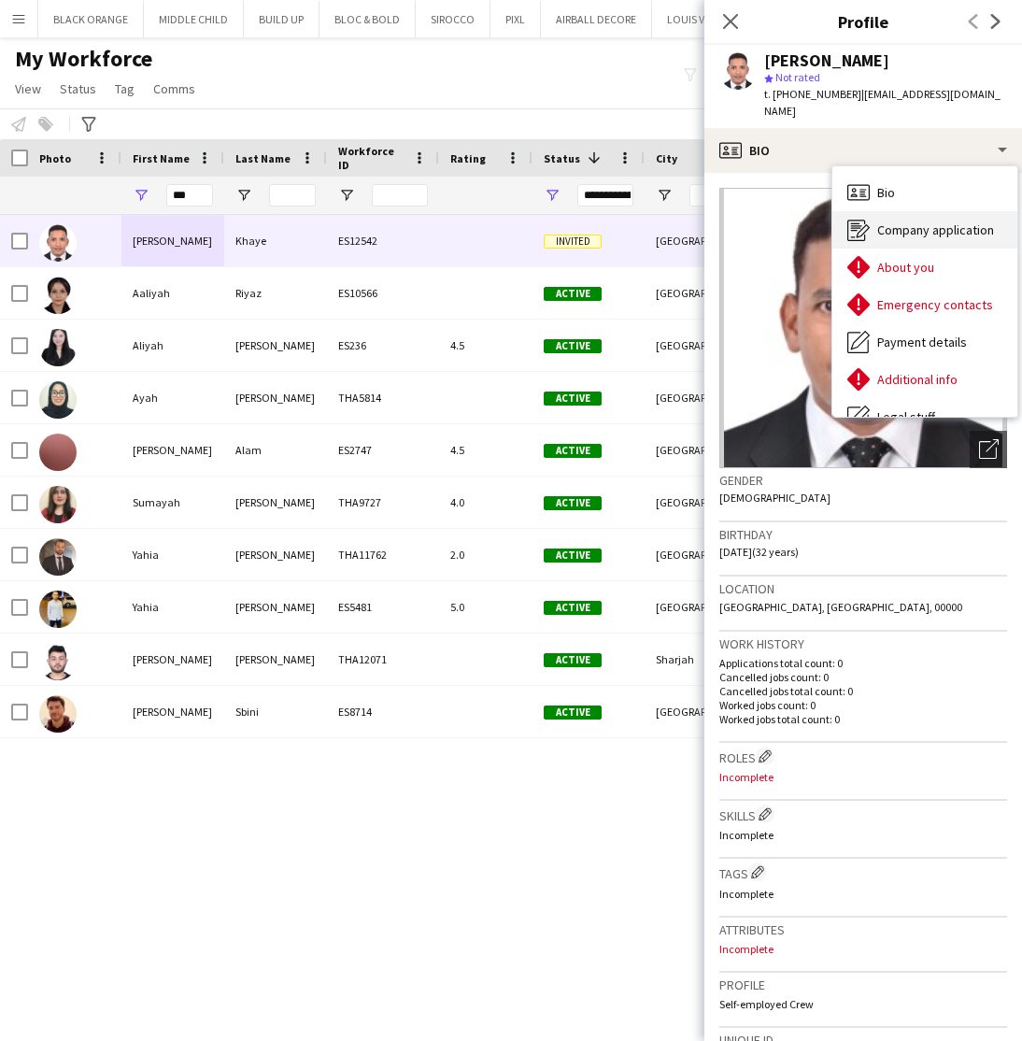
click at [921, 221] on span "Company application" at bounding box center [935, 229] width 117 height 17
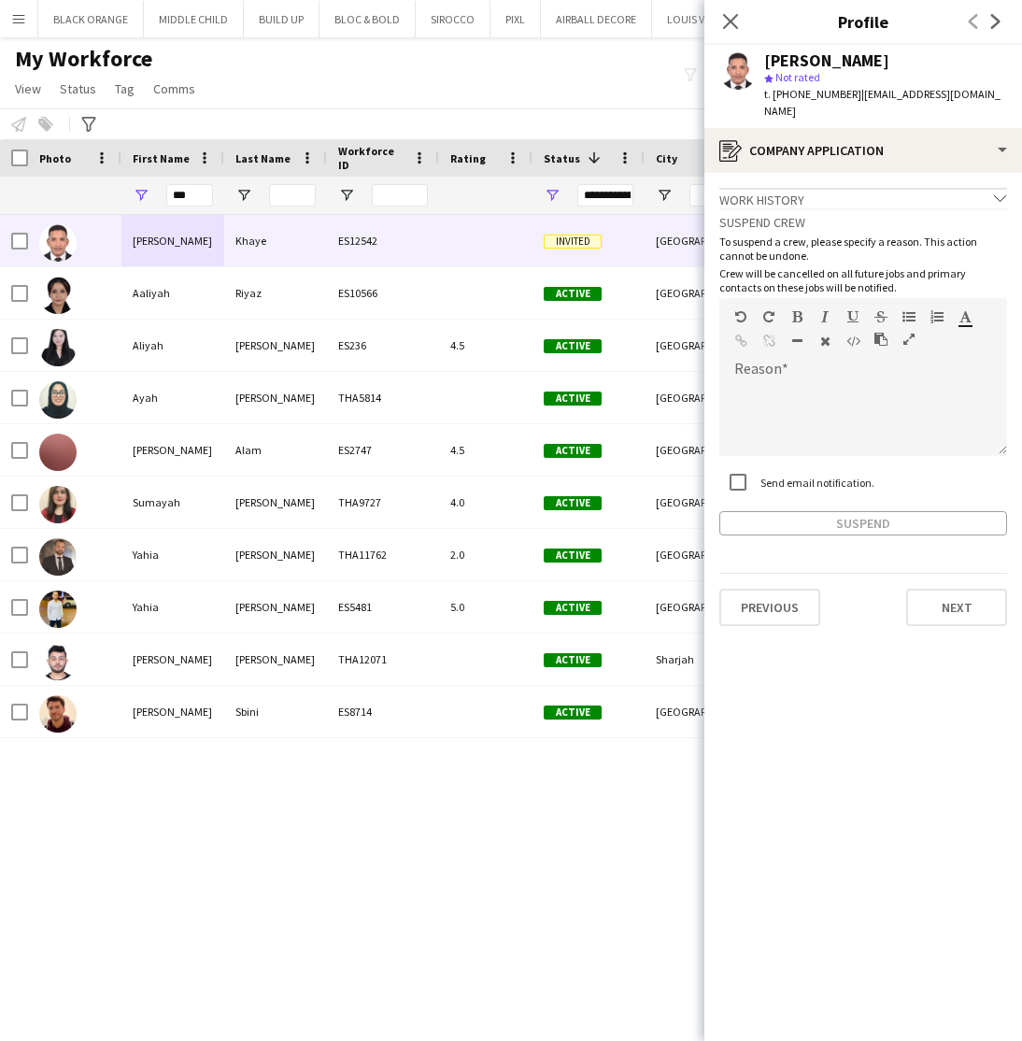
click at [954, 188] on div "Work history chevron-down" at bounding box center [863, 198] width 288 height 21
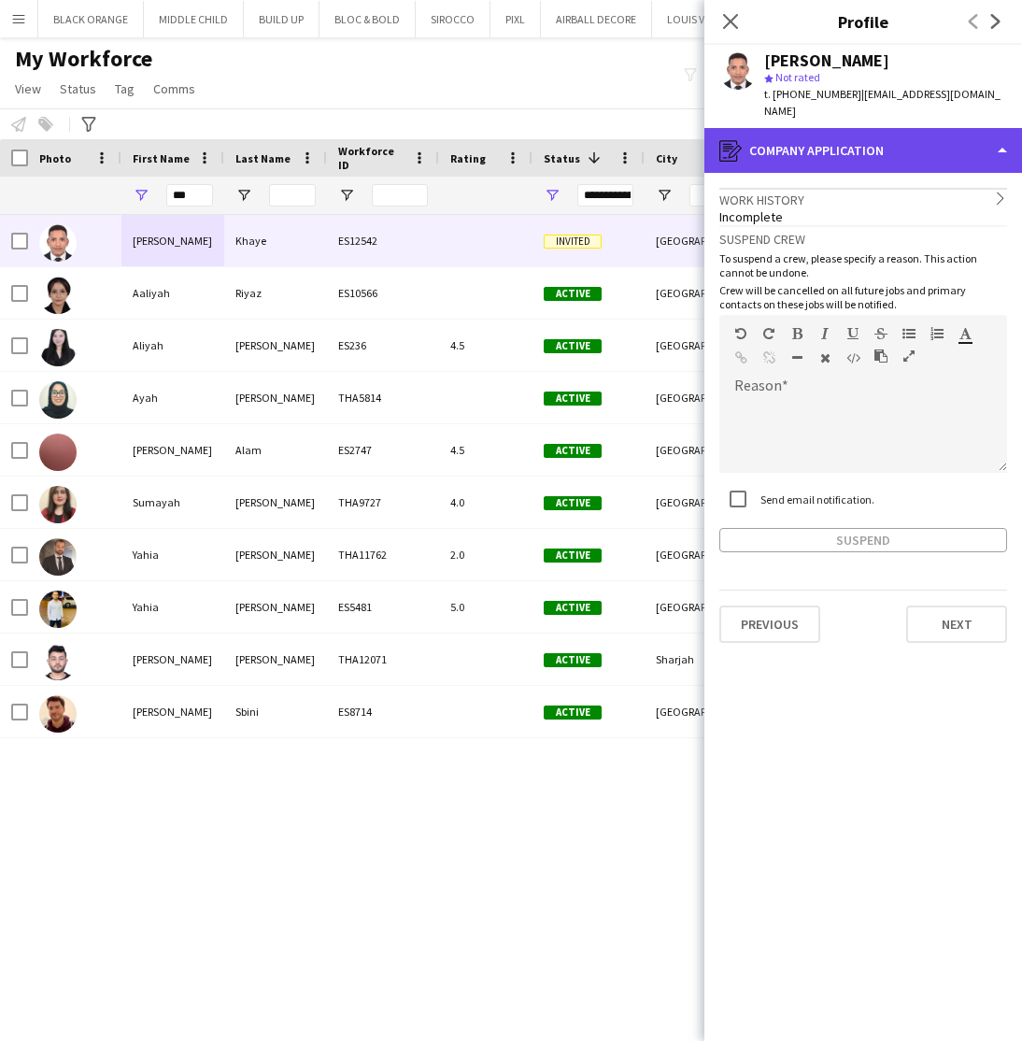
click at [919, 135] on div "register Company application" at bounding box center [864, 150] width 318 height 45
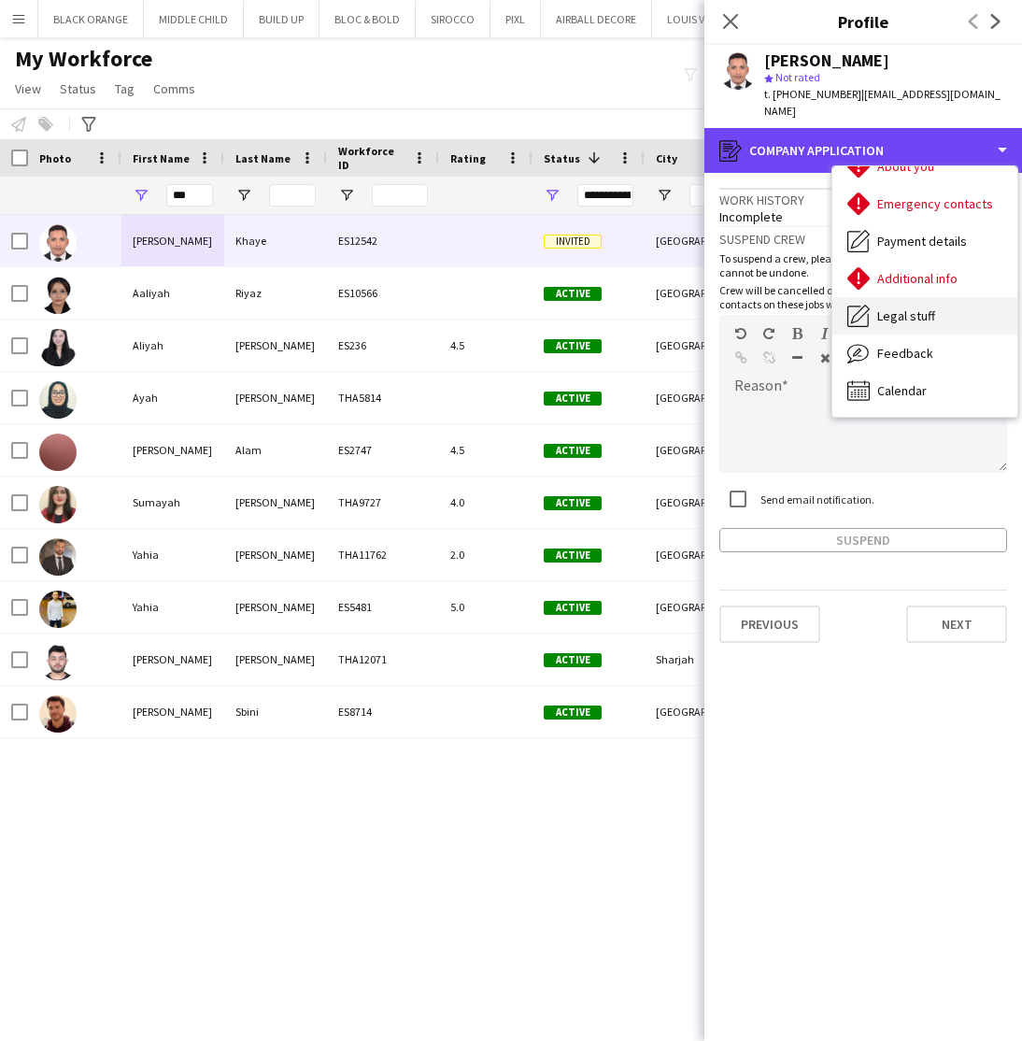
scroll to position [101, 0]
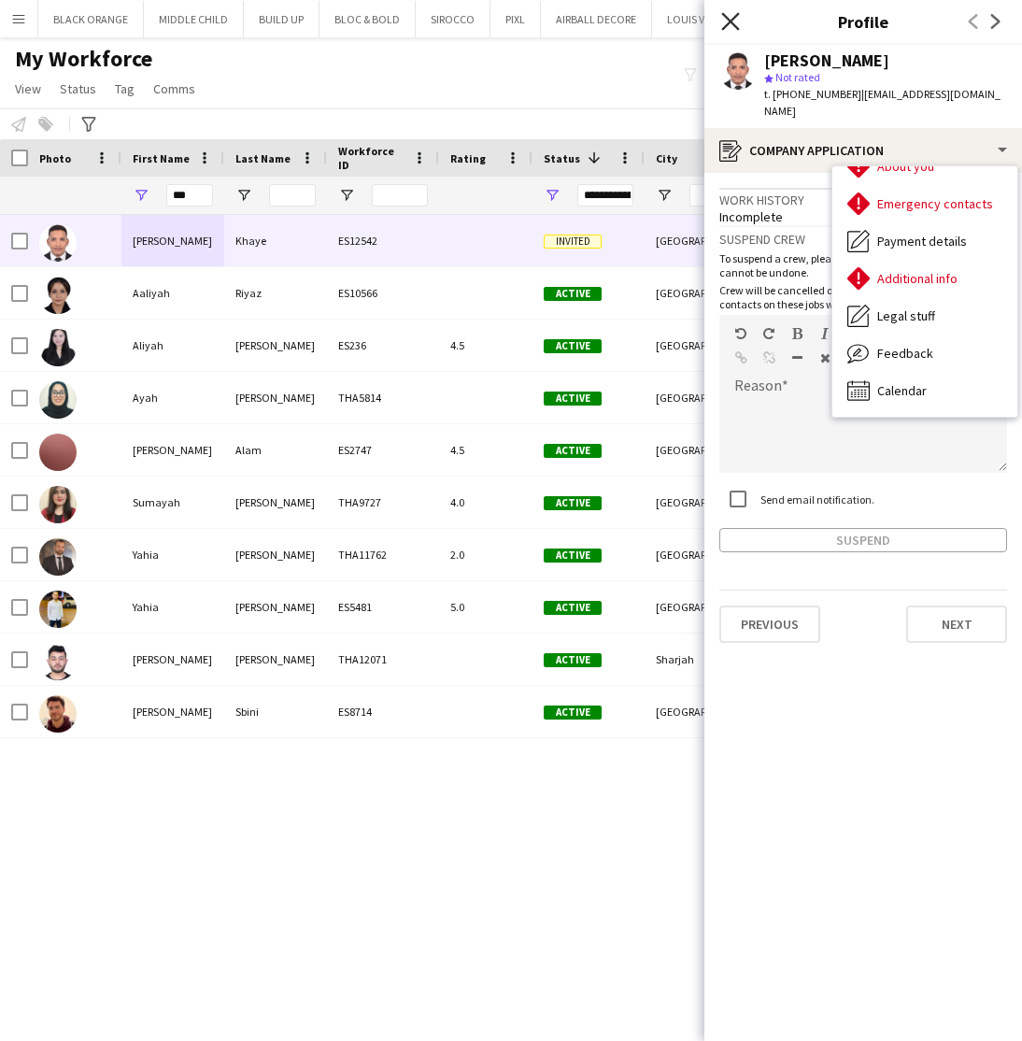
click at [729, 18] on icon "Close pop-in" at bounding box center [730, 21] width 18 height 18
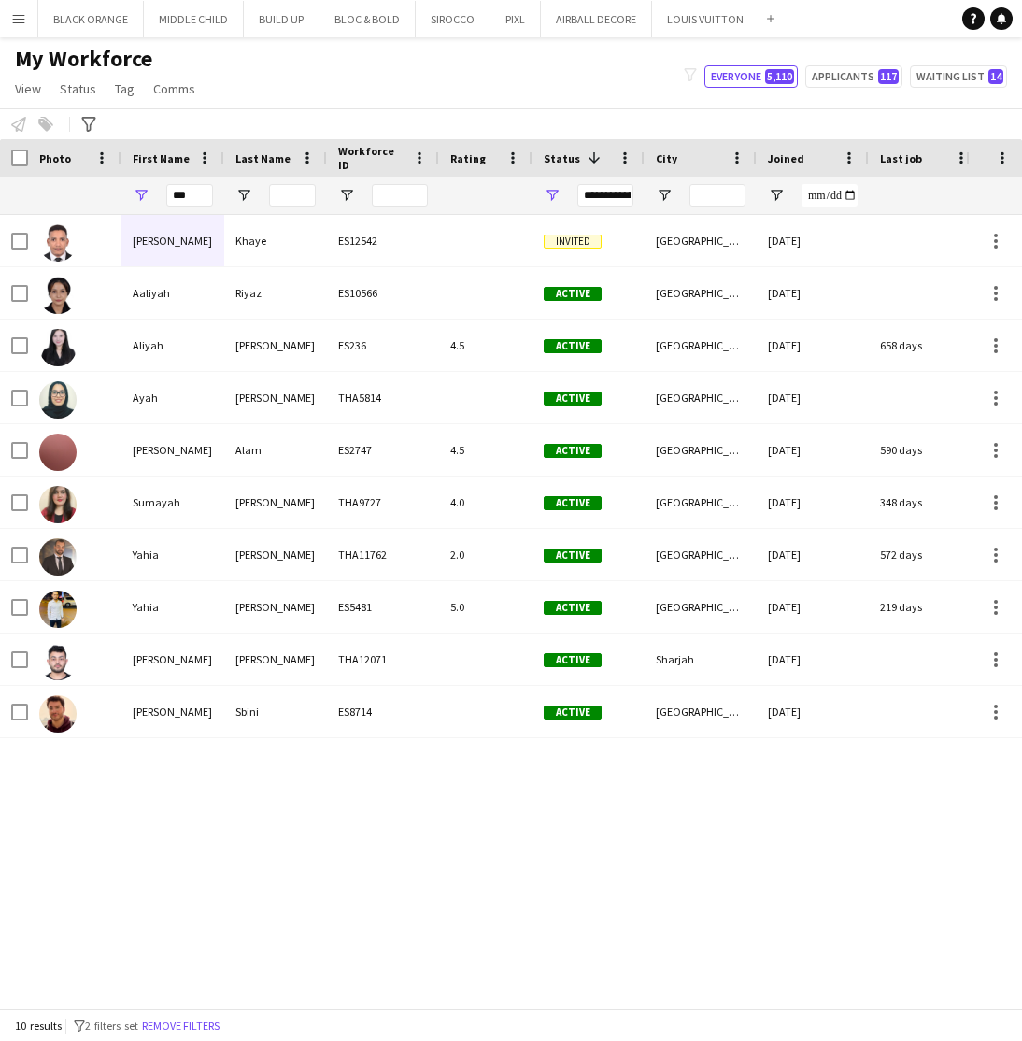
click at [489, 90] on div "My Workforce View Views Default view New view Update view Delete view Edit name…" at bounding box center [511, 77] width 1022 height 64
click at [203, 197] on input "***" at bounding box center [189, 195] width 47 height 22
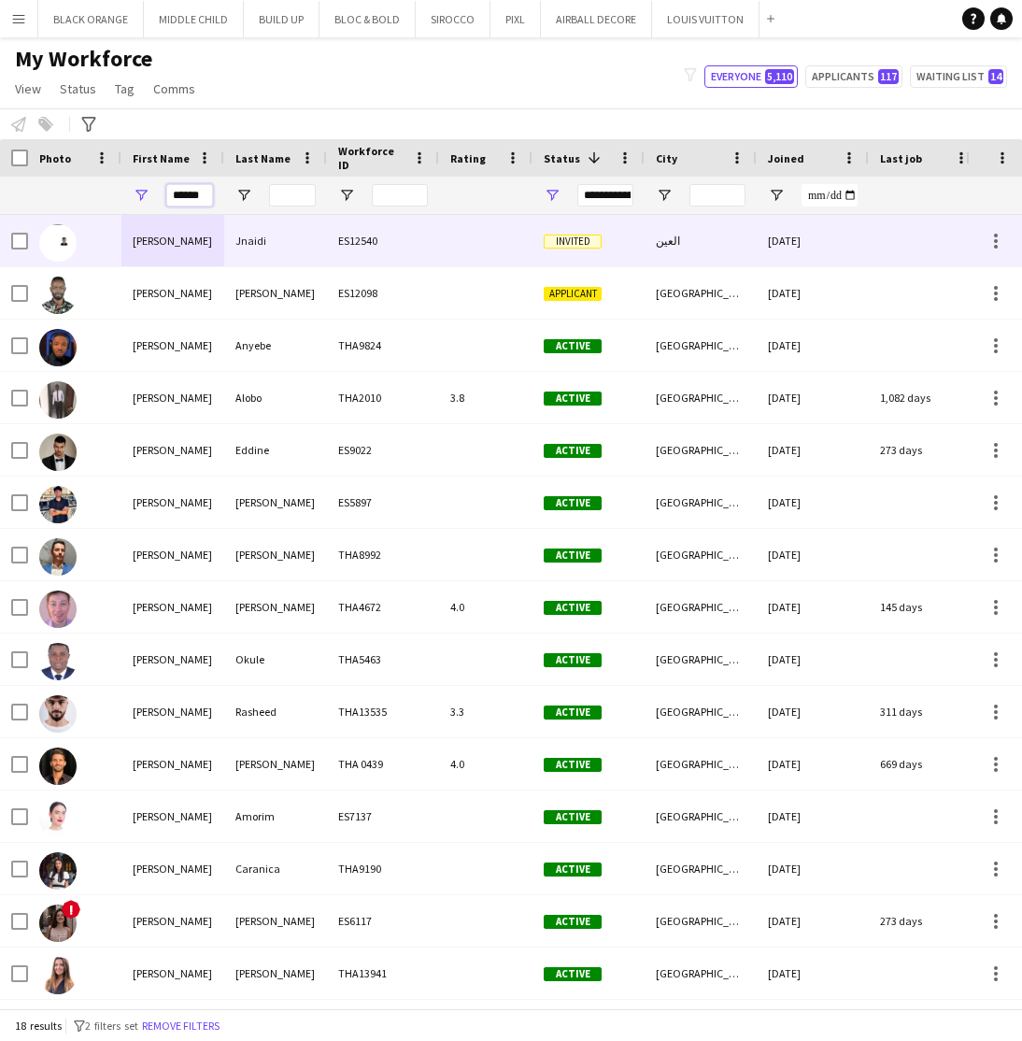
type input "******"
drag, startPoint x: 203, startPoint y: 226, endPoint x: 264, endPoint y: 244, distance: 63.3
click at [264, 244] on div "Jnaidi" at bounding box center [275, 240] width 103 height 51
click at [469, 238] on div at bounding box center [485, 240] width 93 height 51
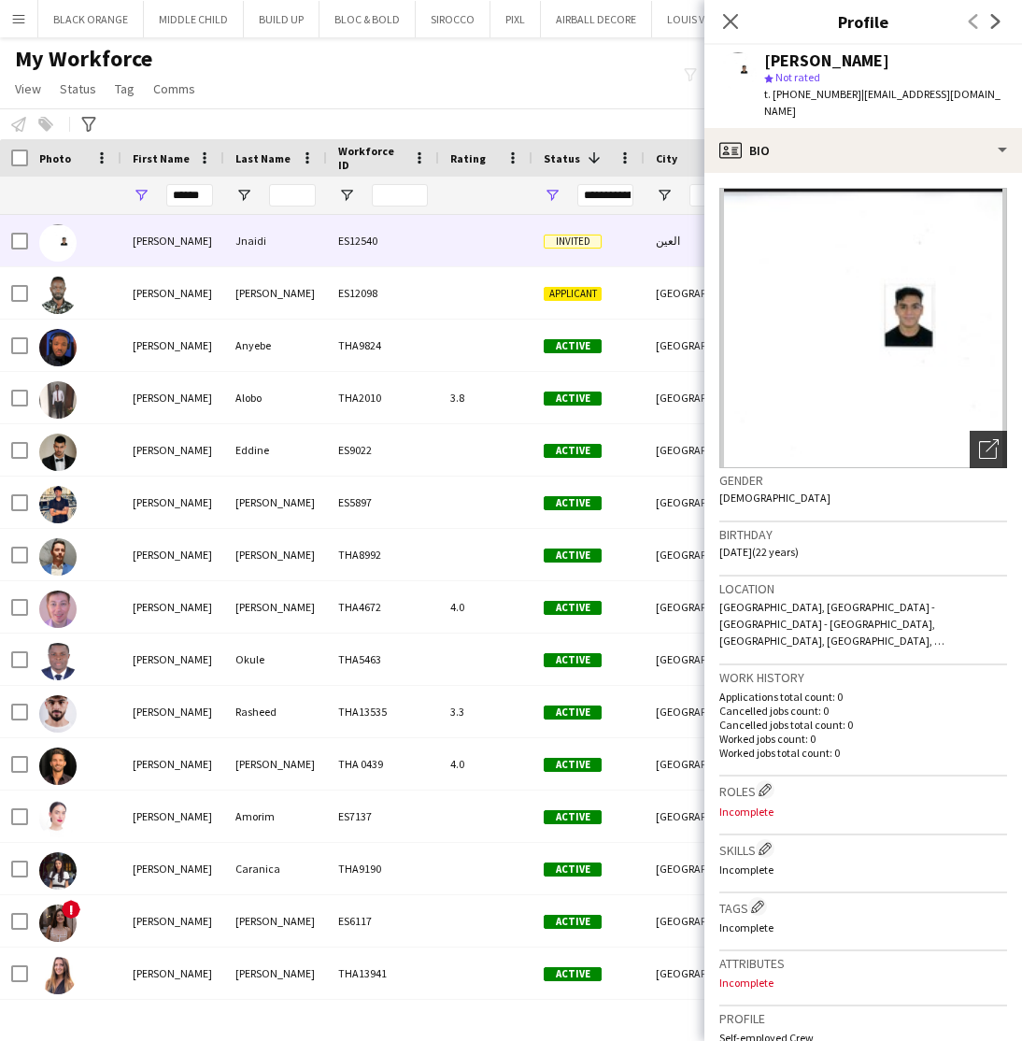
click at [993, 439] on icon "Open photos pop-in" at bounding box center [989, 449] width 20 height 20
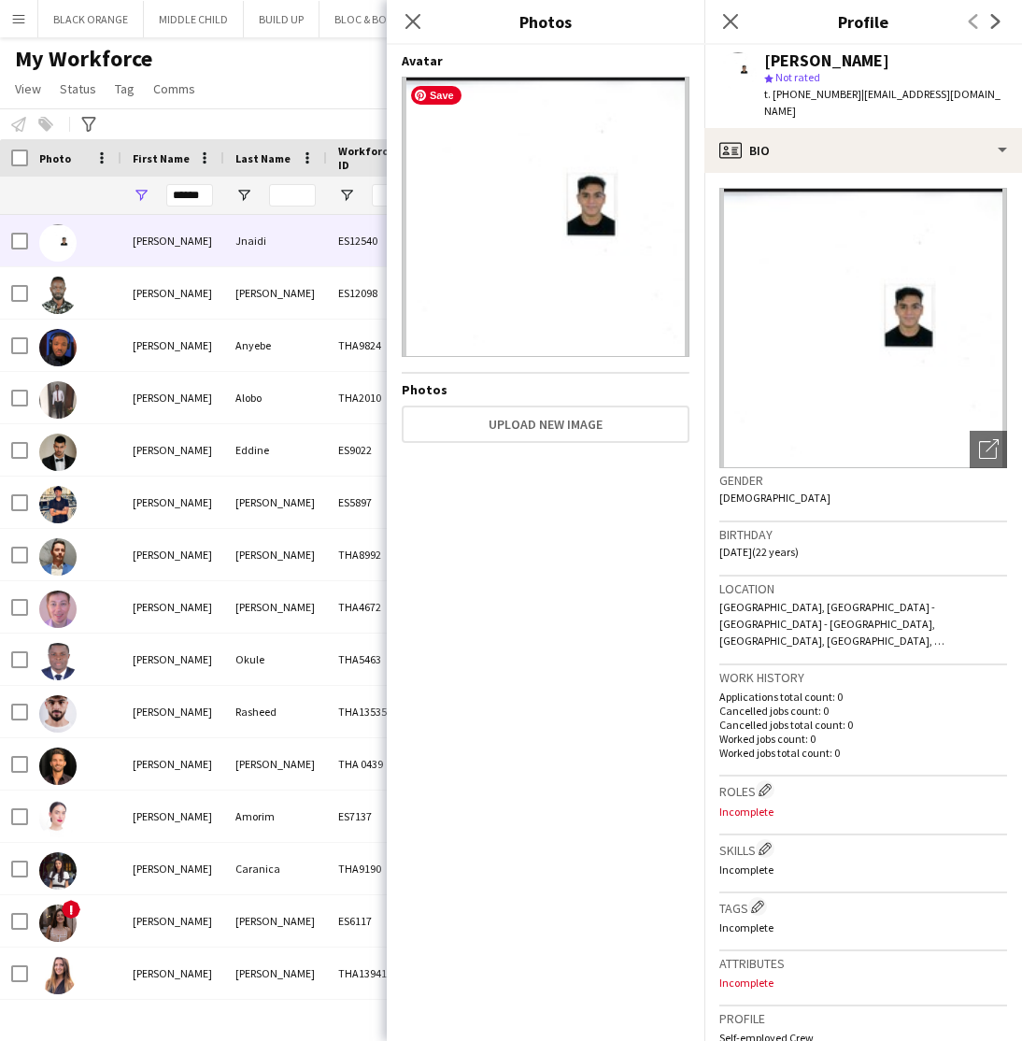
scroll to position [0, 0]
click at [872, 173] on app-crew-profile-bio "Open photos pop-in Gender Male Birthday 14-06-2003 (22 years) Location Khalifa …" at bounding box center [864, 607] width 318 height 868
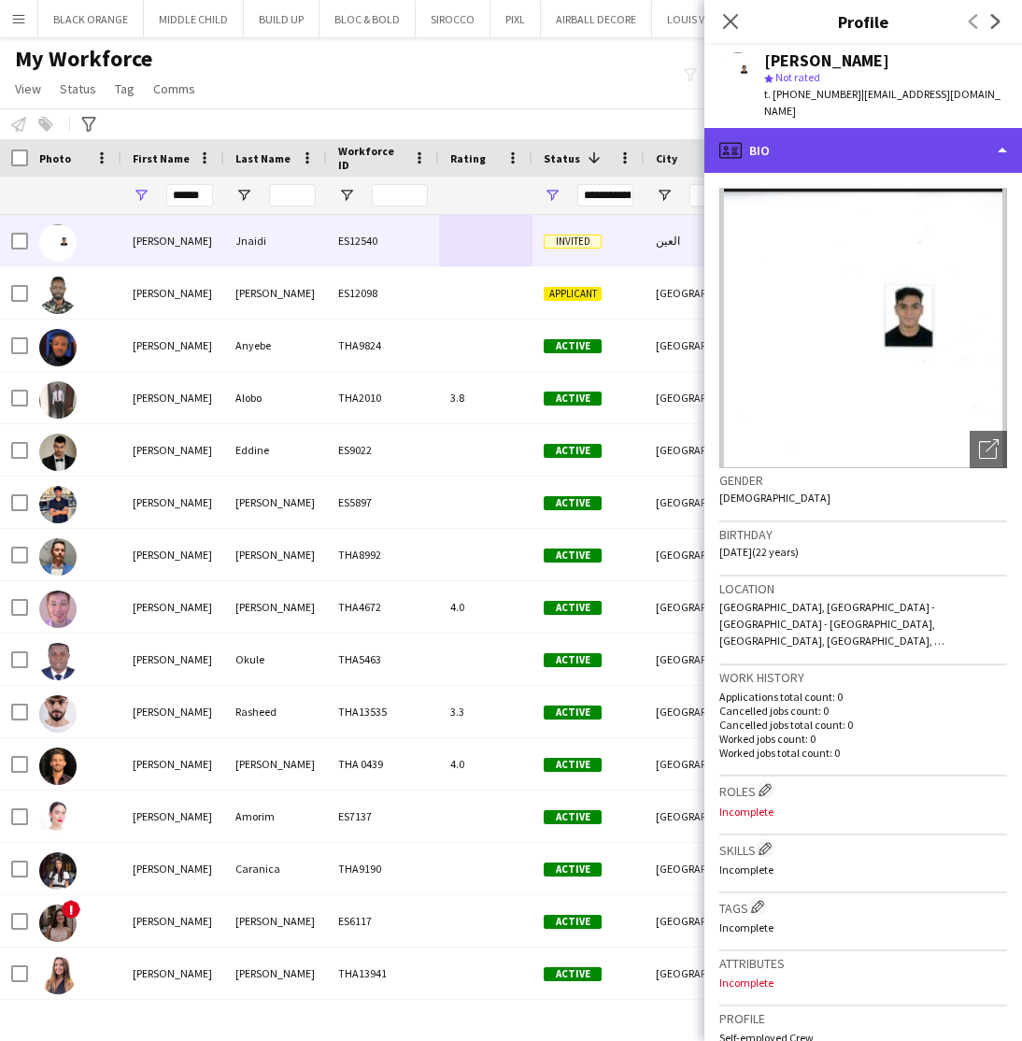
click at [791, 128] on div "profile Bio" at bounding box center [864, 150] width 318 height 45
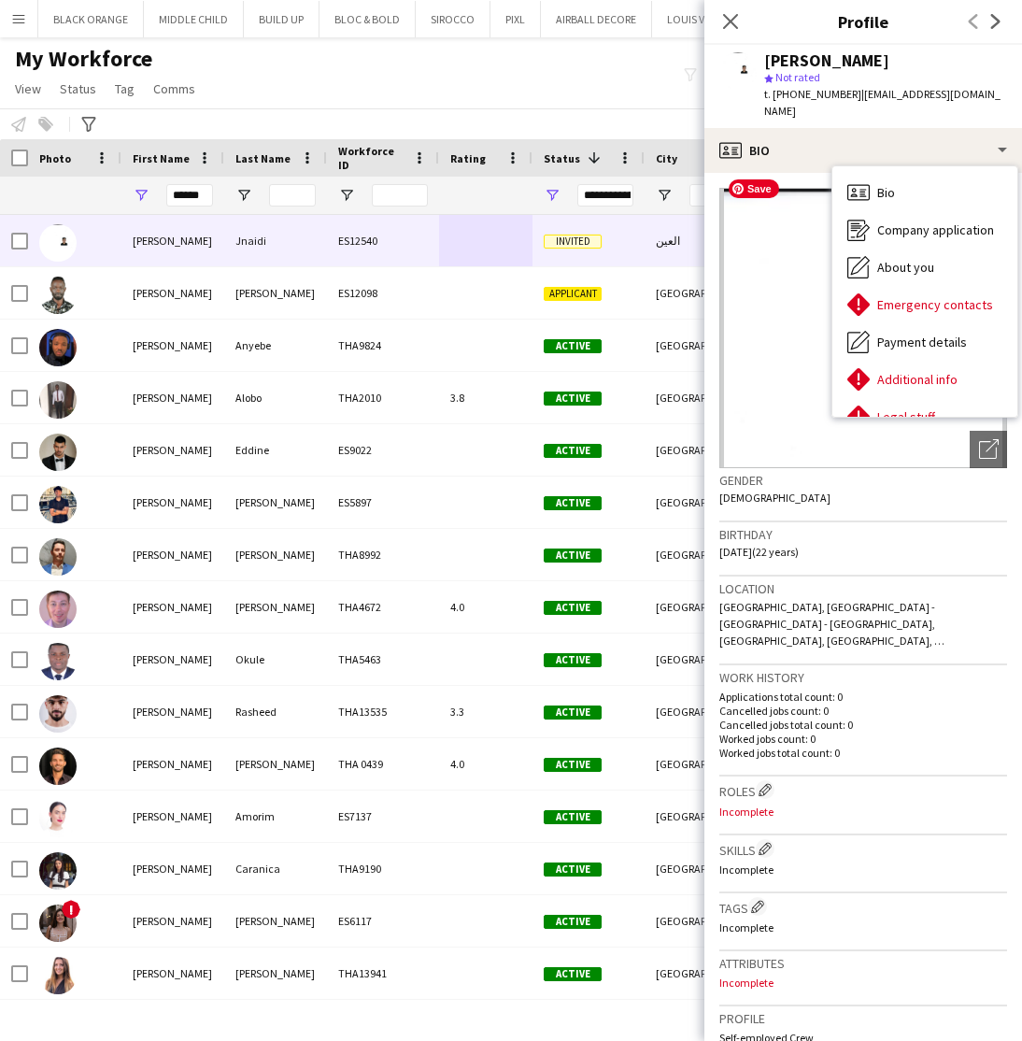
click at [776, 295] on img at bounding box center [863, 328] width 288 height 280
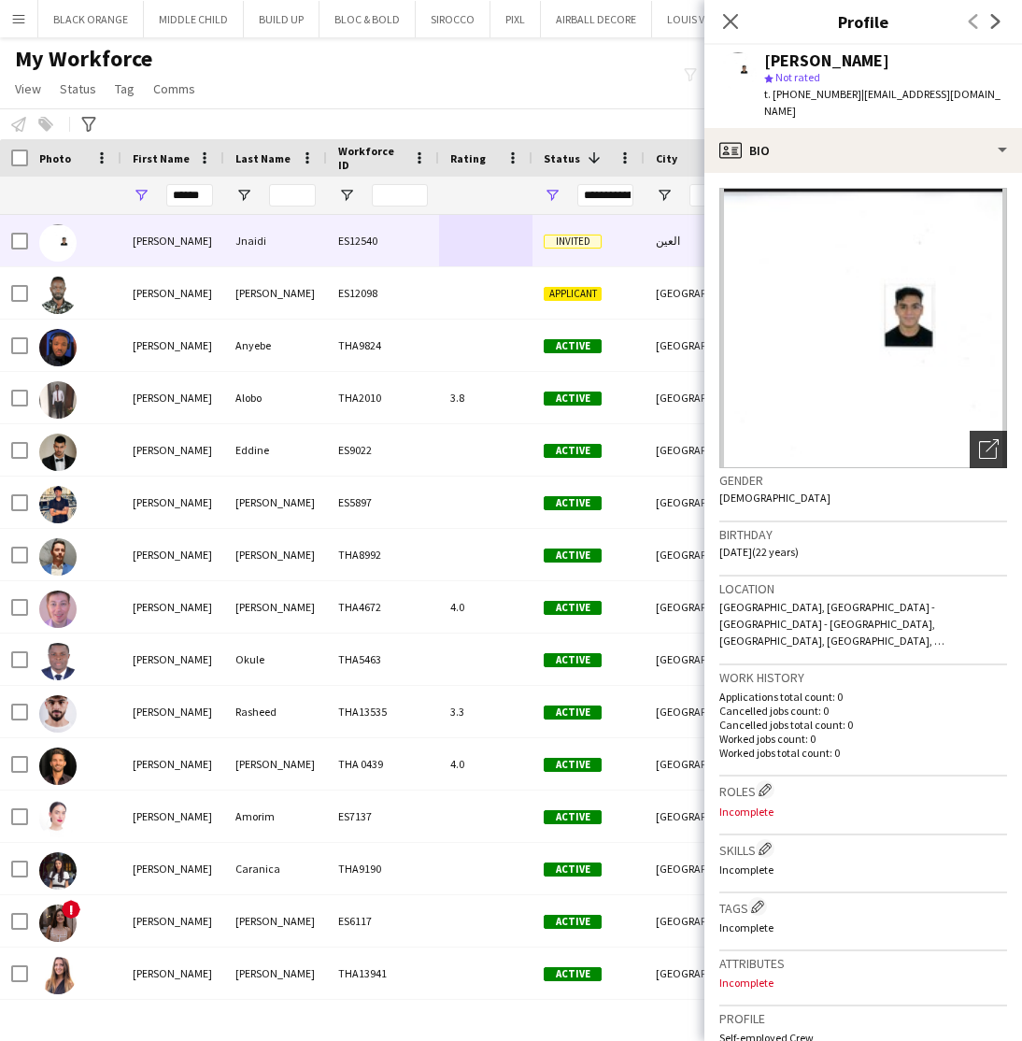
click at [989, 439] on icon "Open photos pop-in" at bounding box center [989, 449] width 20 height 20
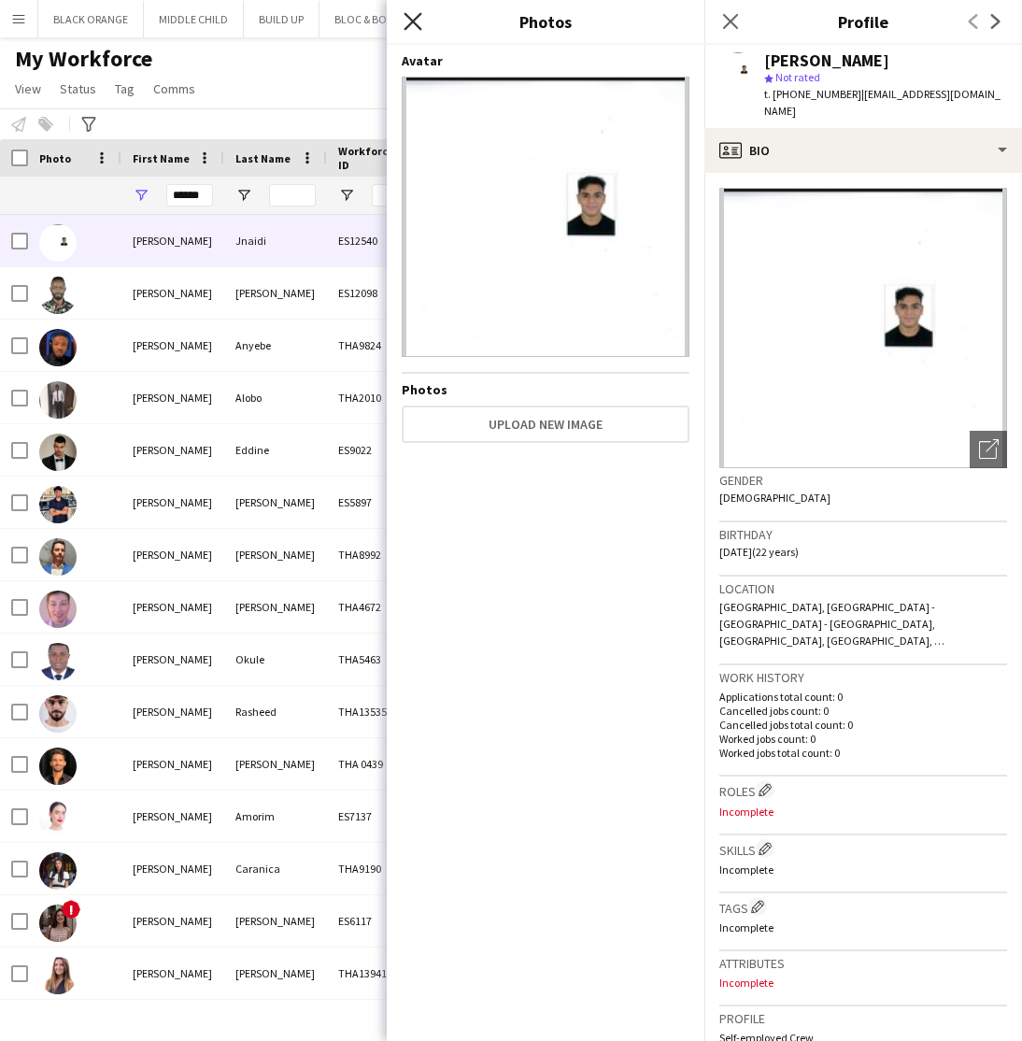
click at [407, 20] on icon "Close pop-in" at bounding box center [413, 21] width 18 height 18
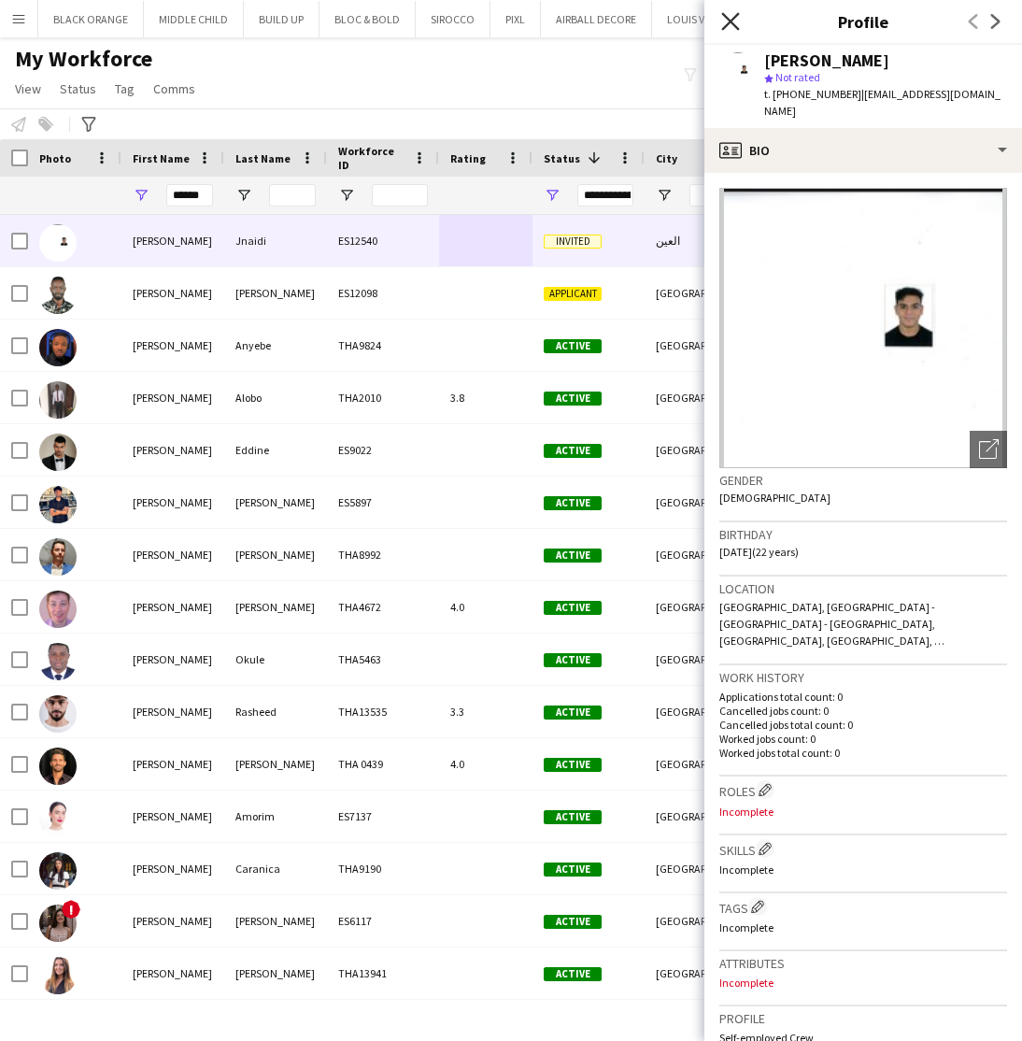
click at [732, 22] on icon at bounding box center [730, 21] width 18 height 18
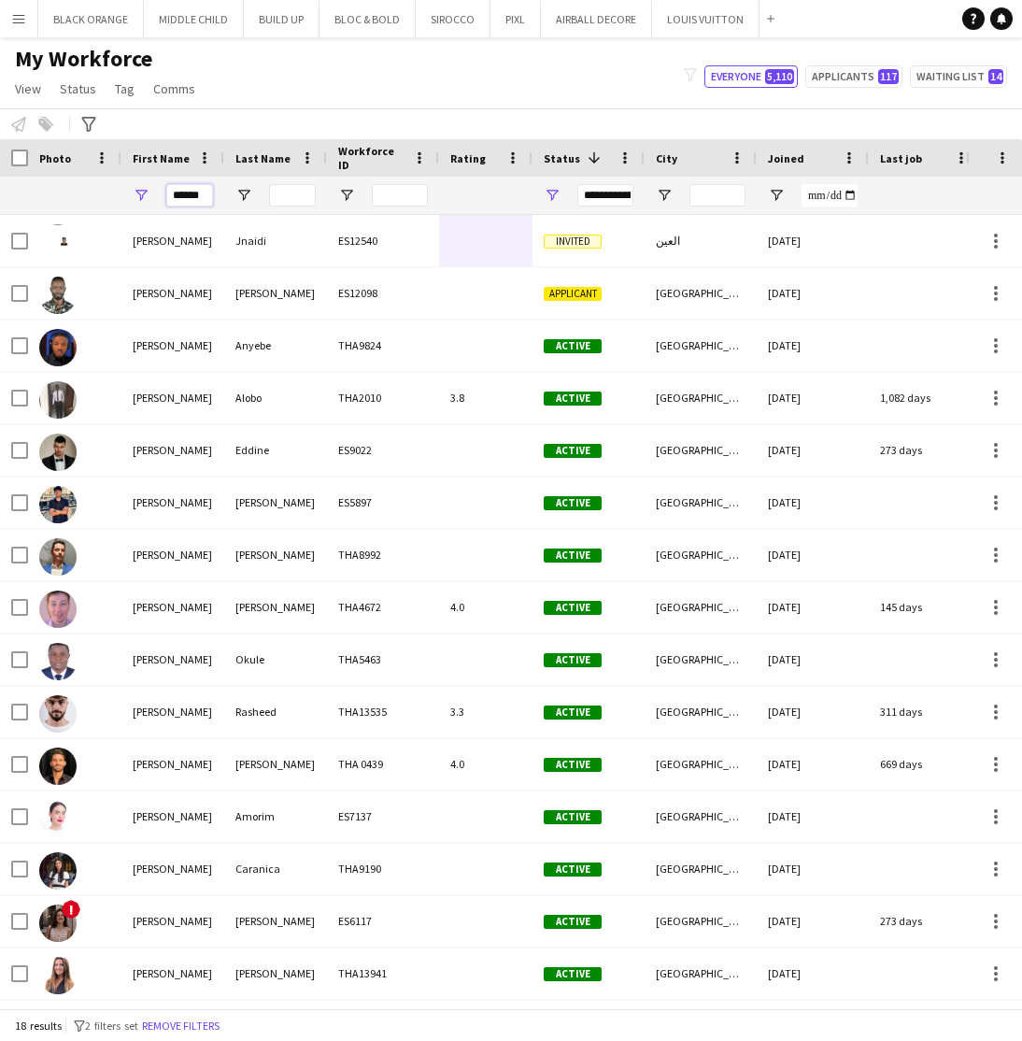
click at [205, 195] on input "******" at bounding box center [189, 195] width 47 height 22
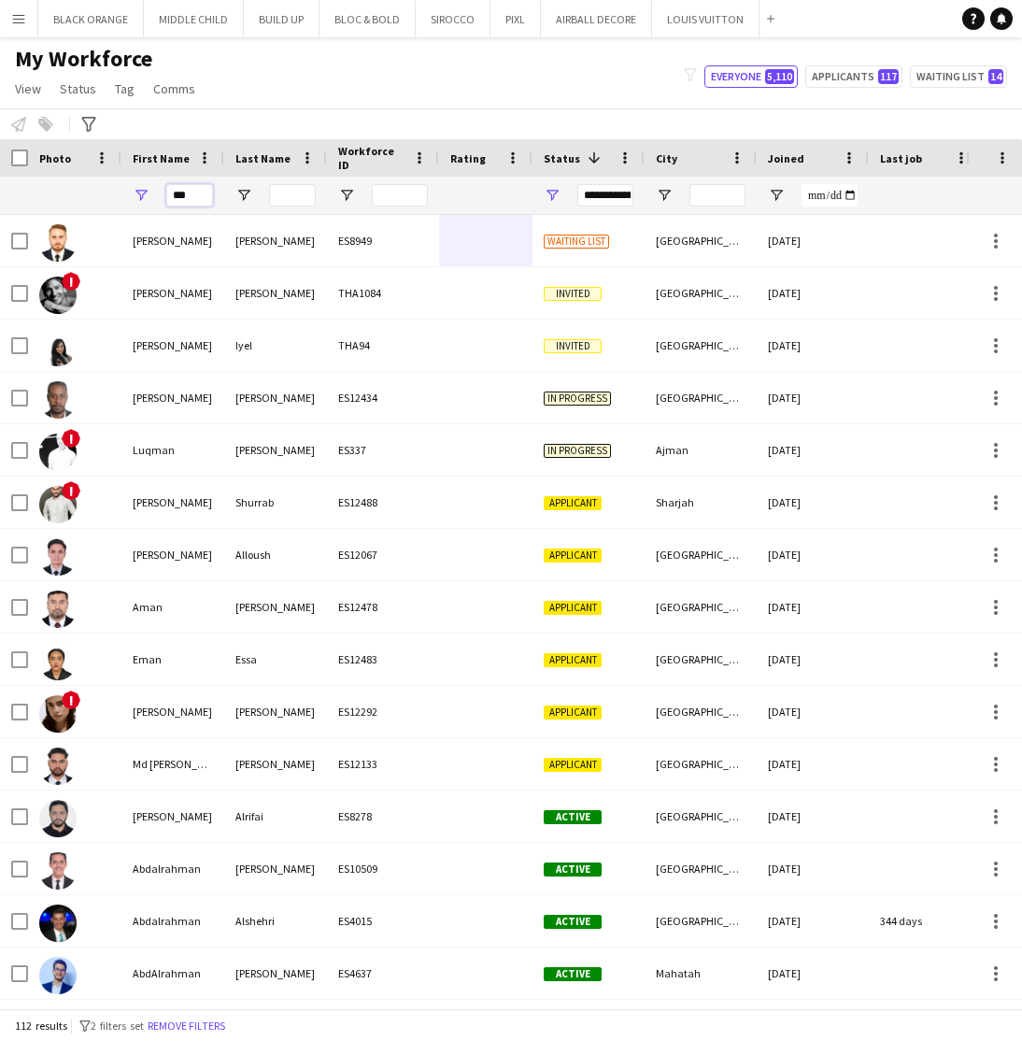
click at [196, 196] on input "***" at bounding box center [189, 195] width 47 height 22
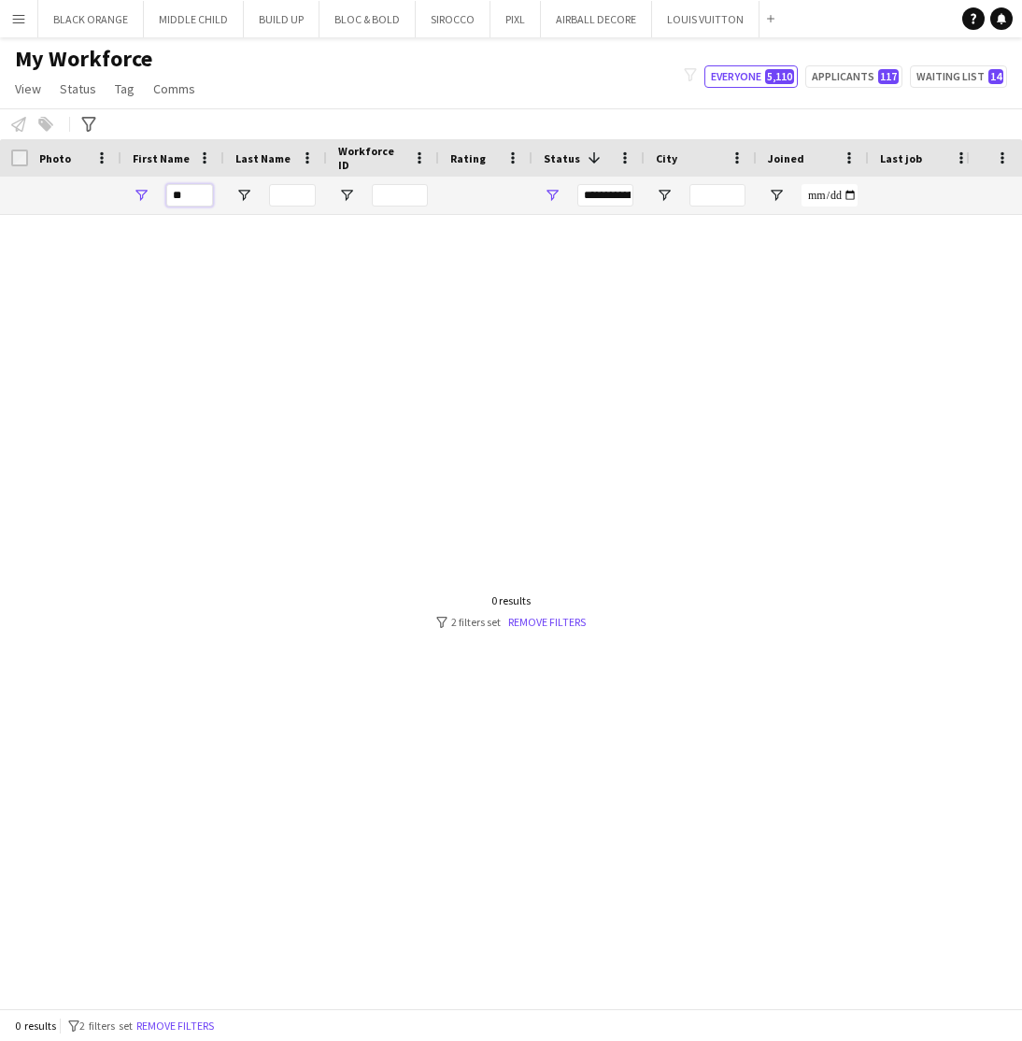
type input "*"
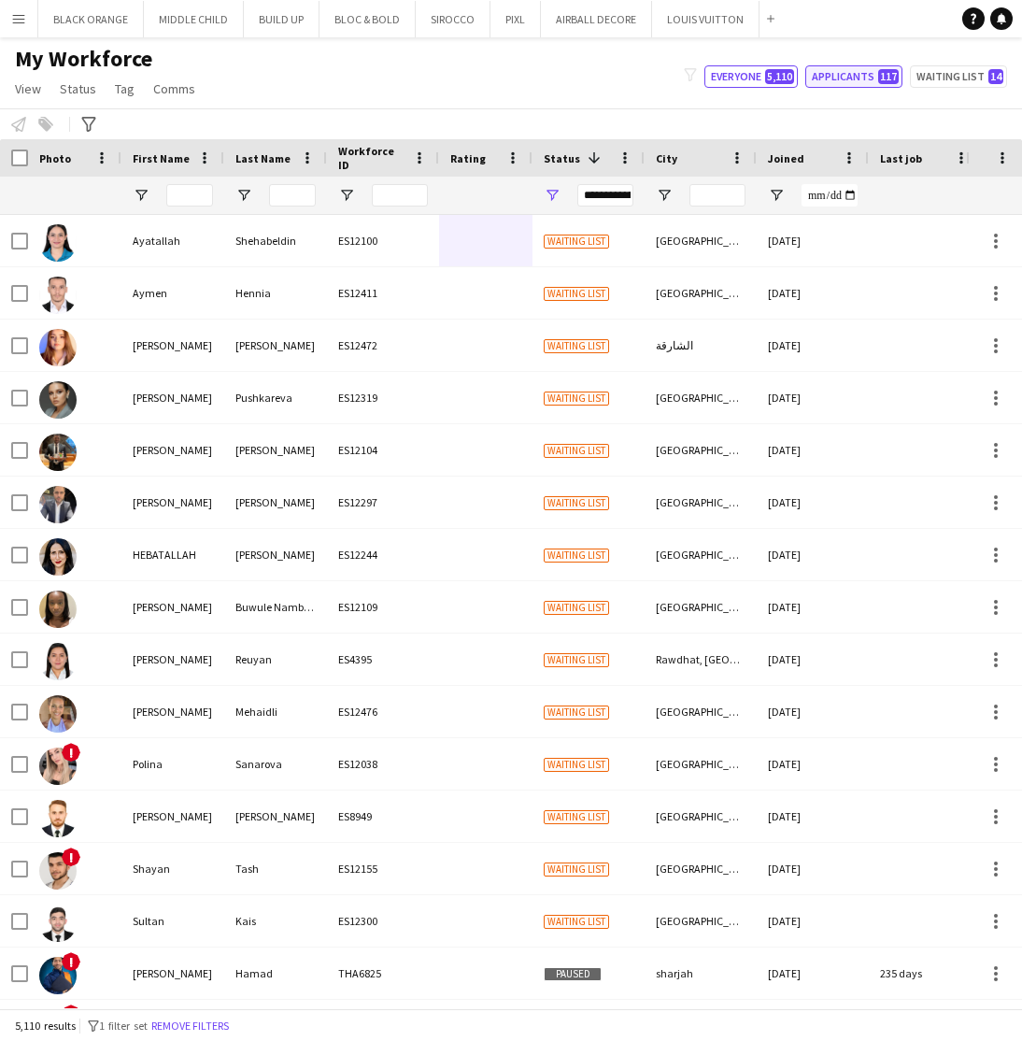
click at [871, 75] on button "Applicants 117" at bounding box center [853, 76] width 97 height 22
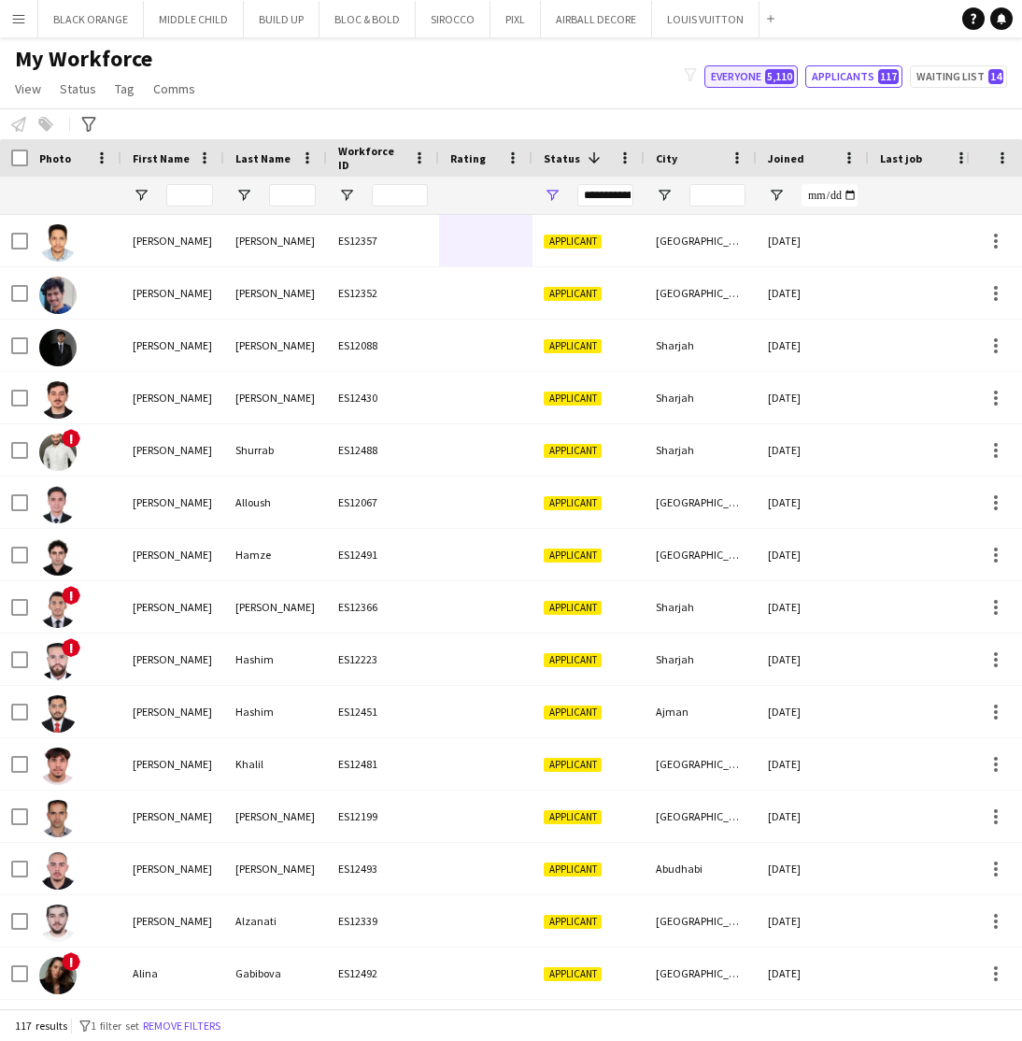
click at [757, 72] on button "Everyone 5,110" at bounding box center [751, 76] width 93 height 22
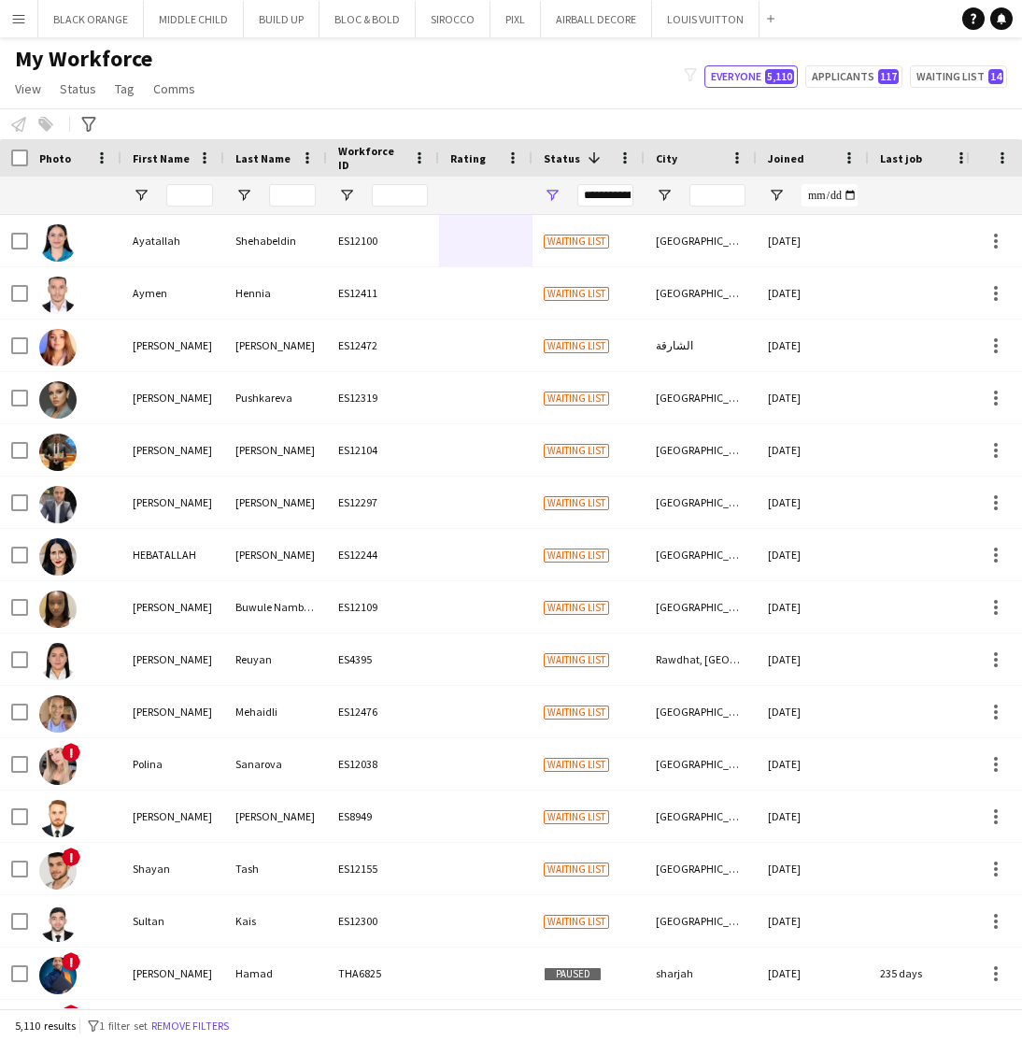
click at [606, 201] on div "**********" at bounding box center [605, 195] width 56 height 22
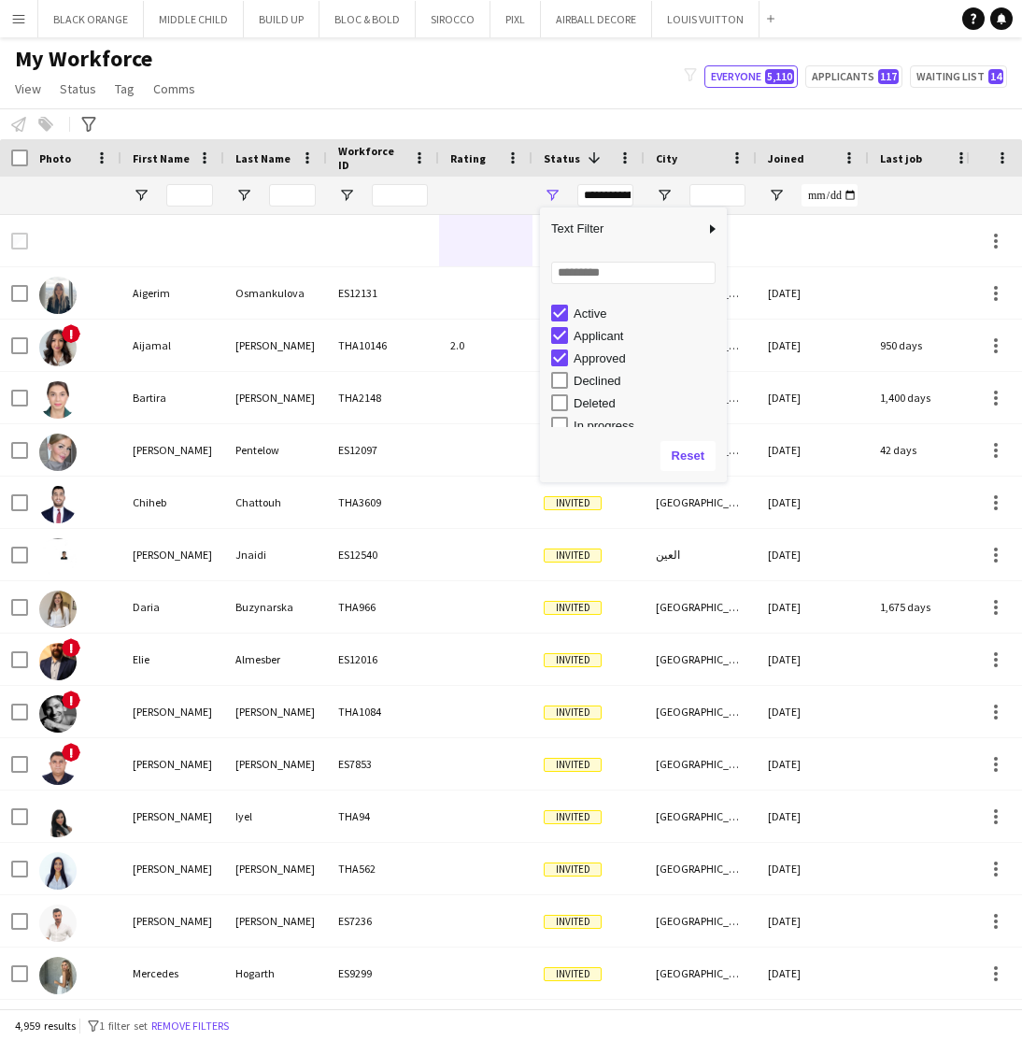
scroll to position [9, 0]
type input "**********"
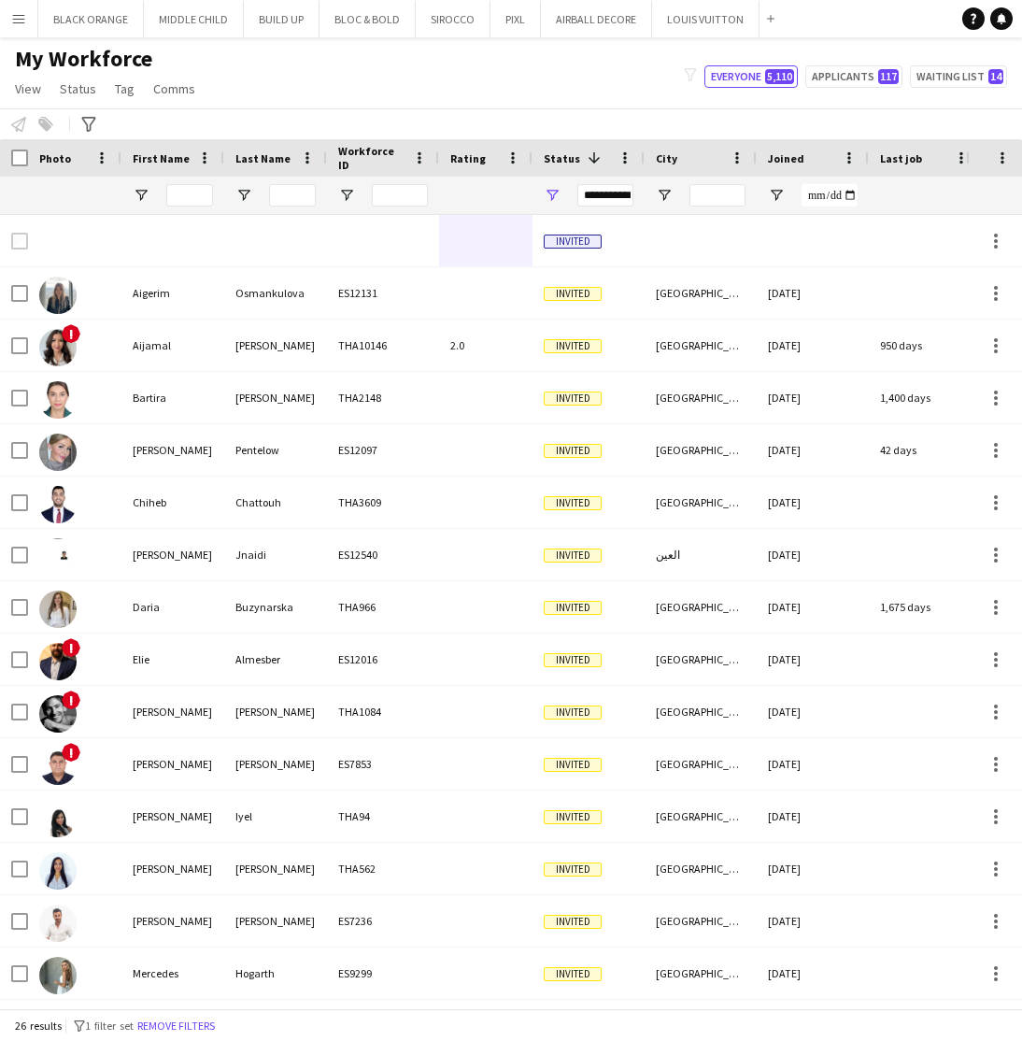
click at [493, 84] on div "My Workforce View Views Default view New view Update view Delete view Edit name…" at bounding box center [511, 77] width 1022 height 64
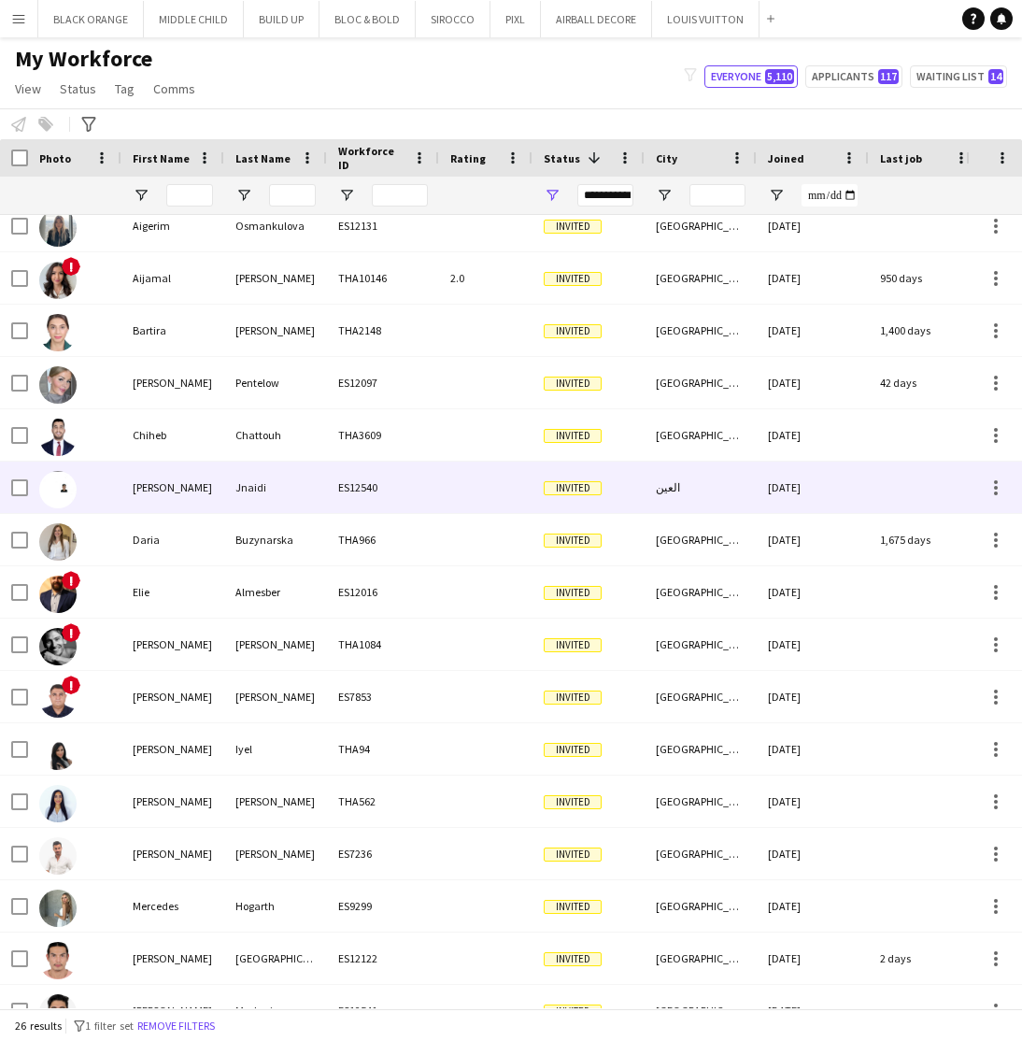
scroll to position [0, 0]
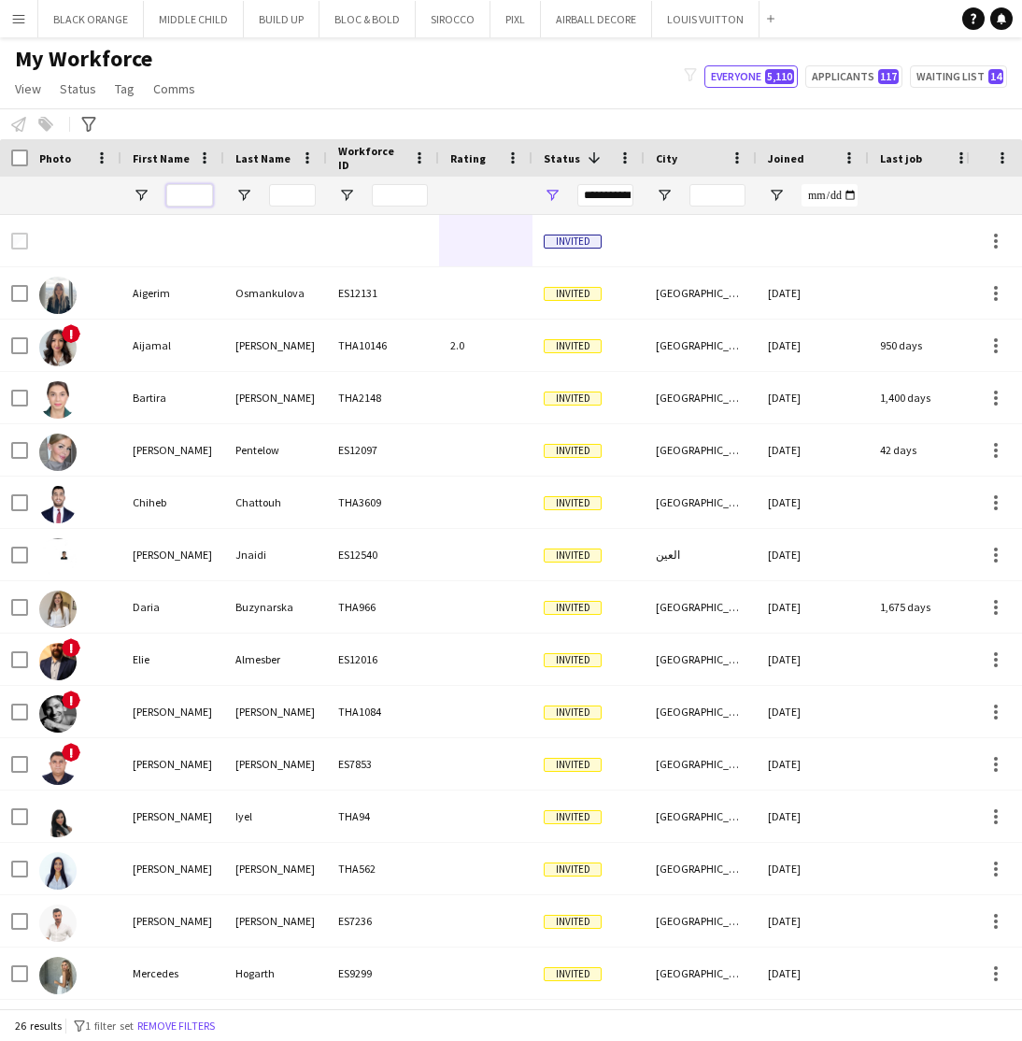
click at [179, 202] on input "First Name Filter Input" at bounding box center [189, 195] width 47 height 22
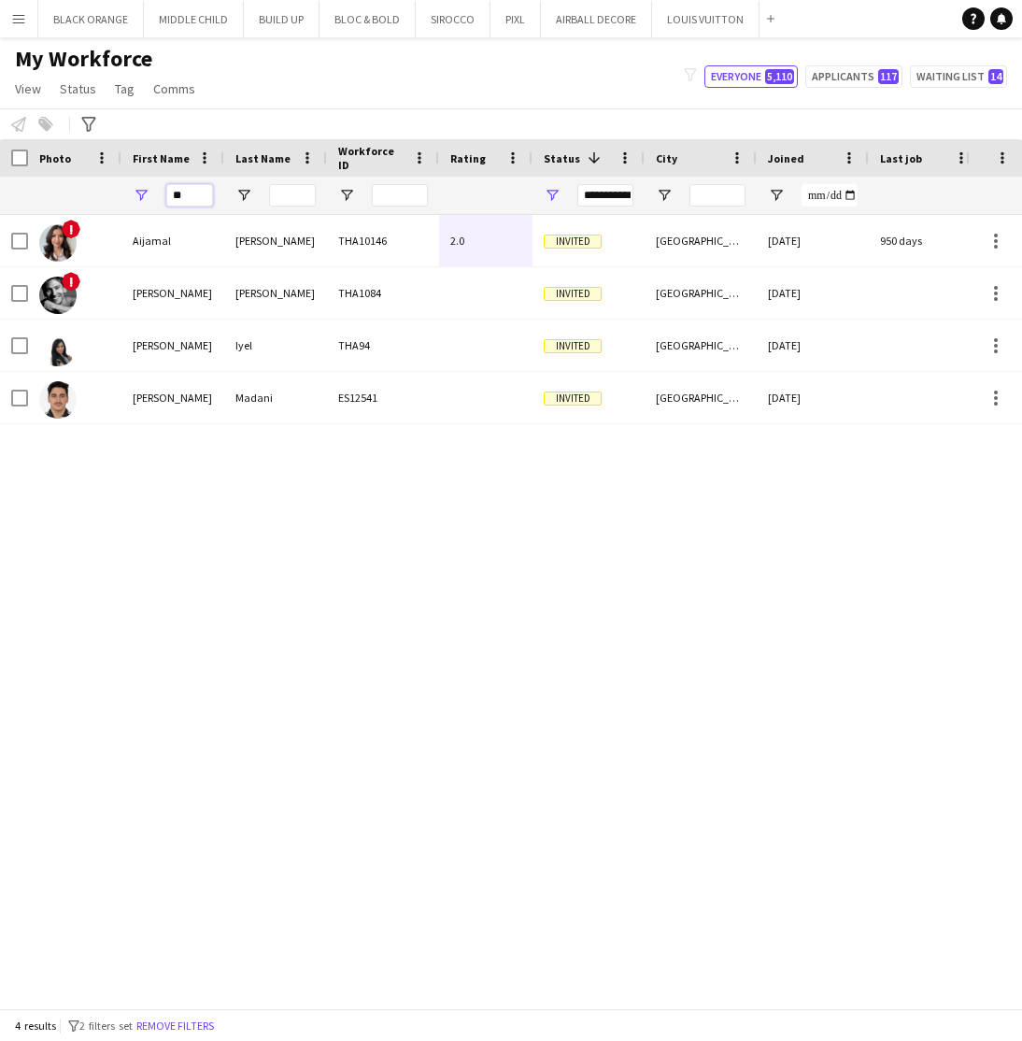
type input "*"
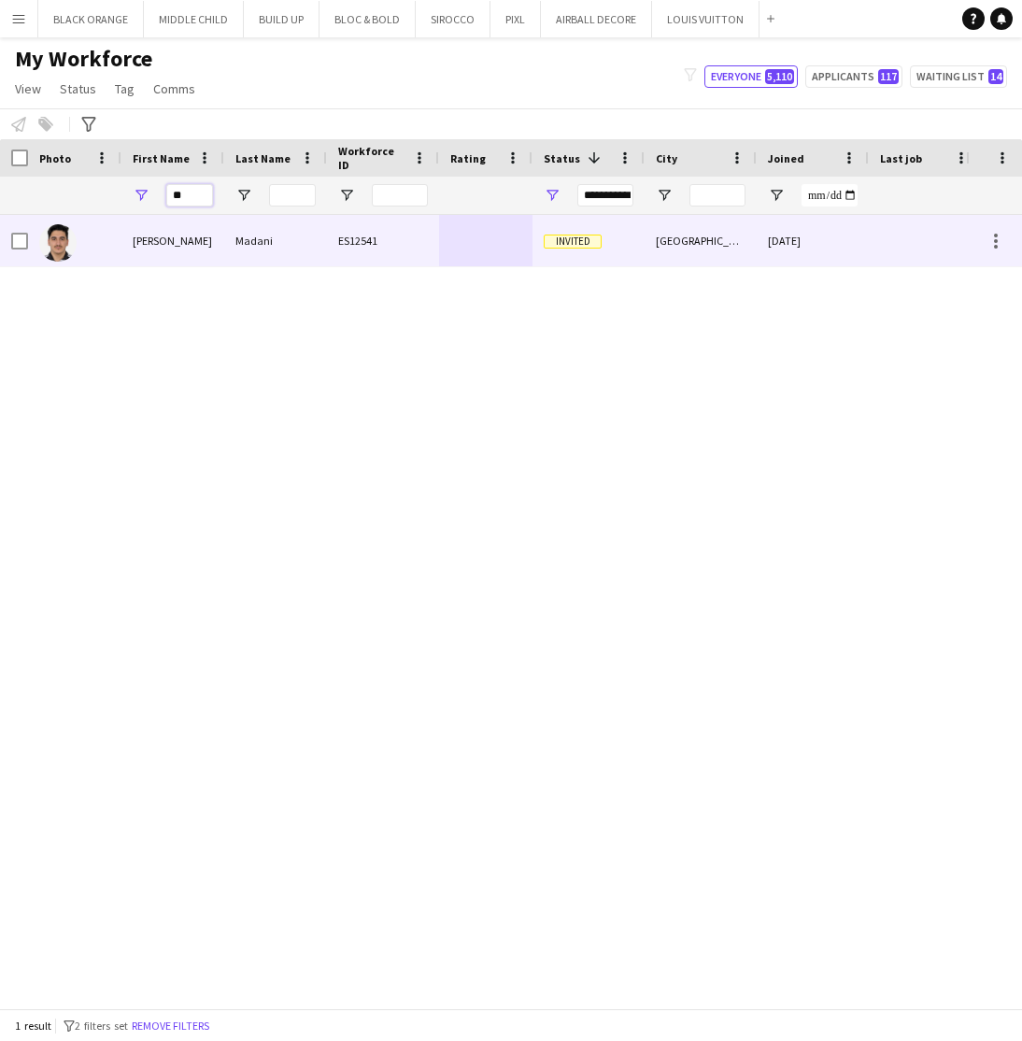
type input "**"
click at [114, 245] on div at bounding box center [74, 240] width 93 height 51
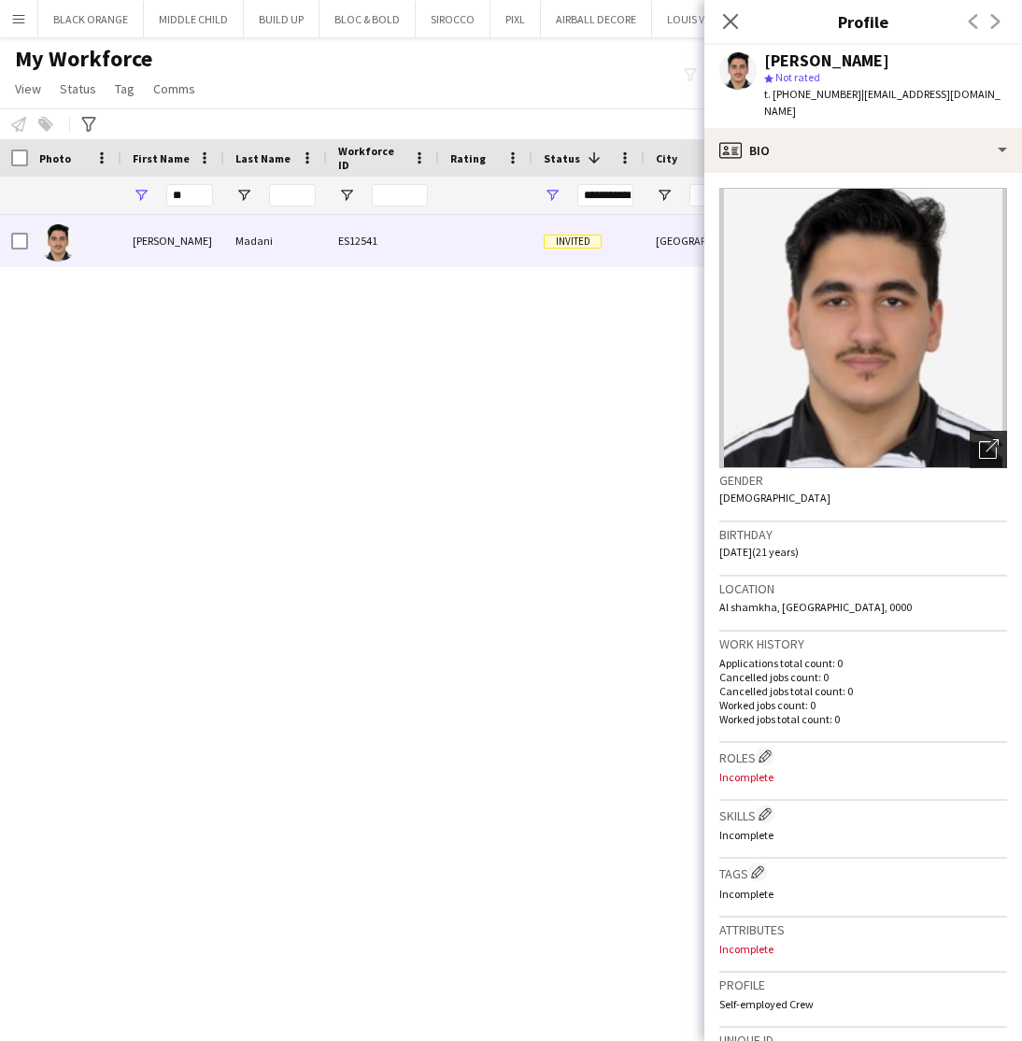
click at [985, 439] on icon "Open photos pop-in" at bounding box center [989, 449] width 20 height 20
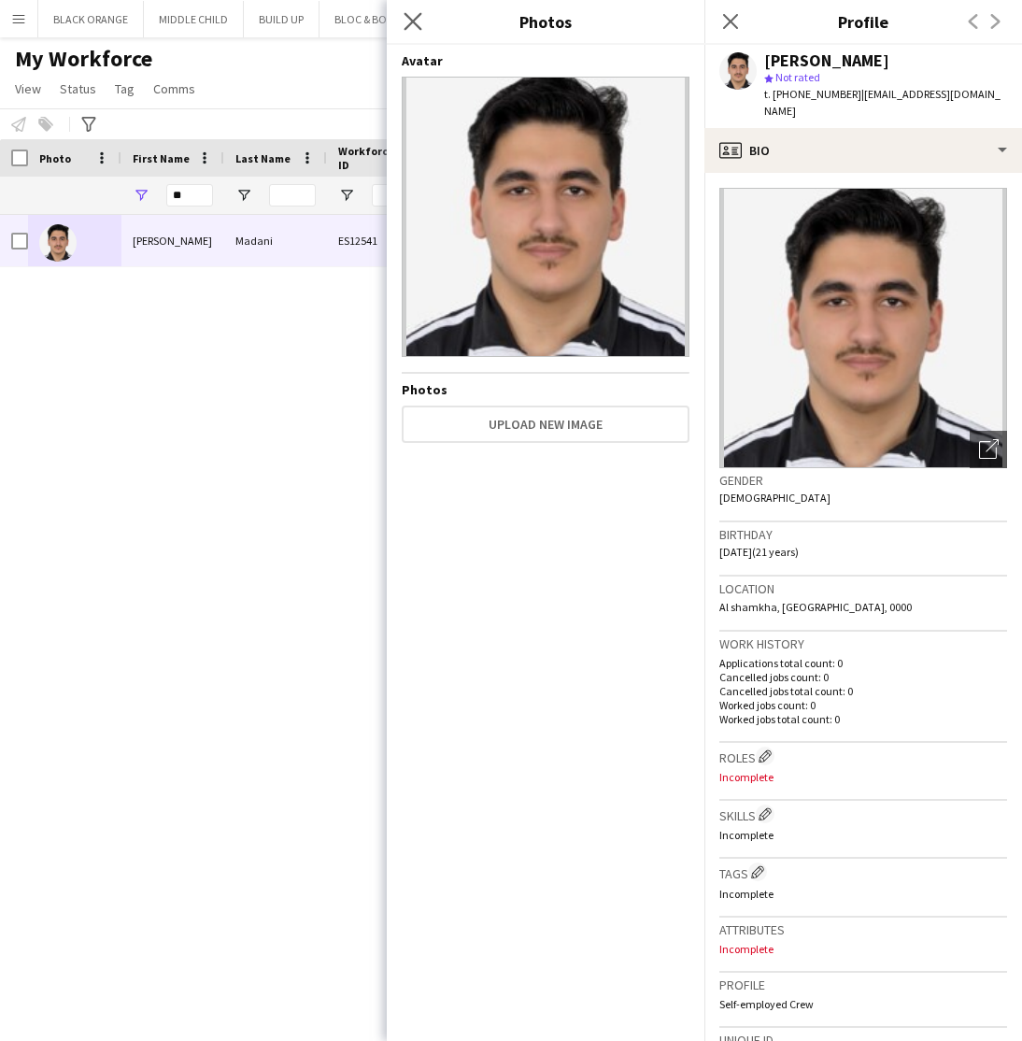
click at [406, 10] on app-icon "Close pop-in" at bounding box center [413, 21] width 27 height 27
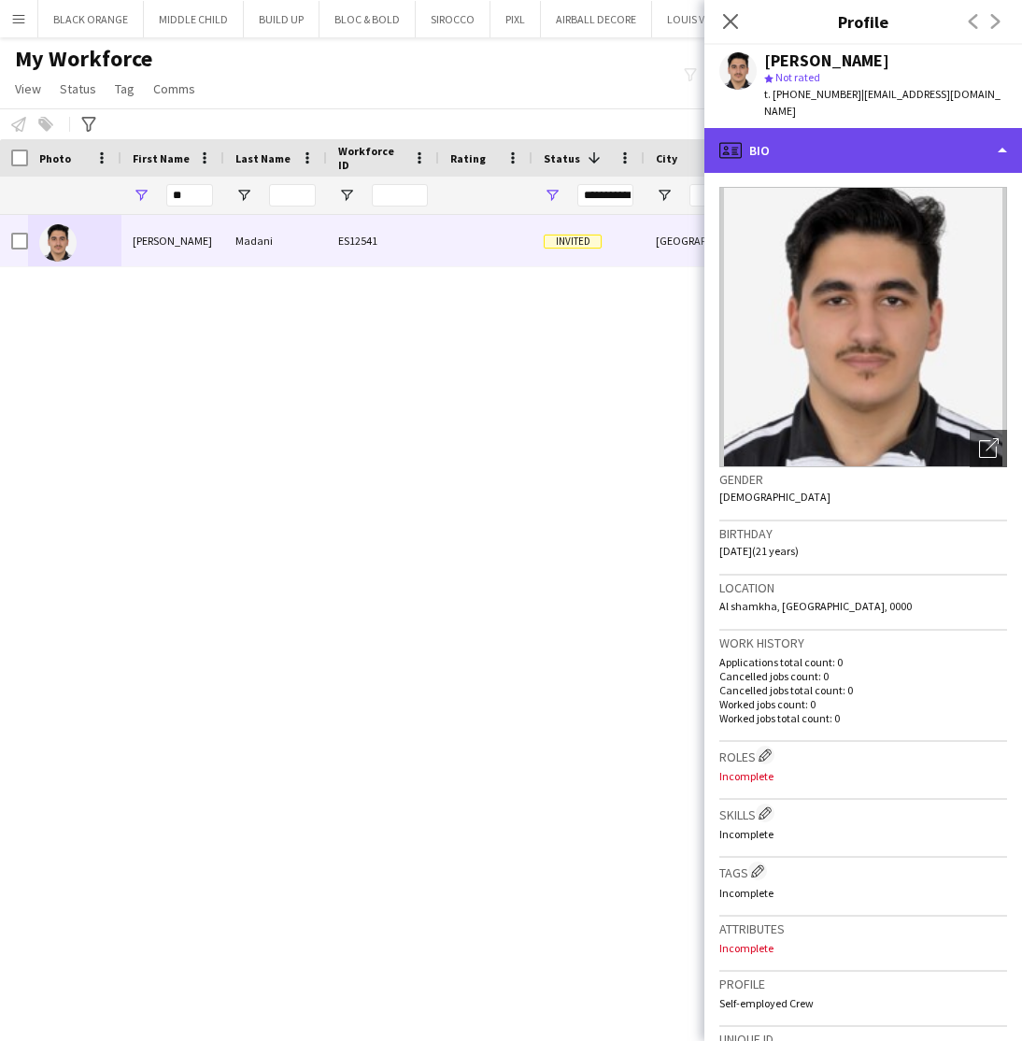
click at [935, 143] on div "profile Bio" at bounding box center [864, 150] width 318 height 45
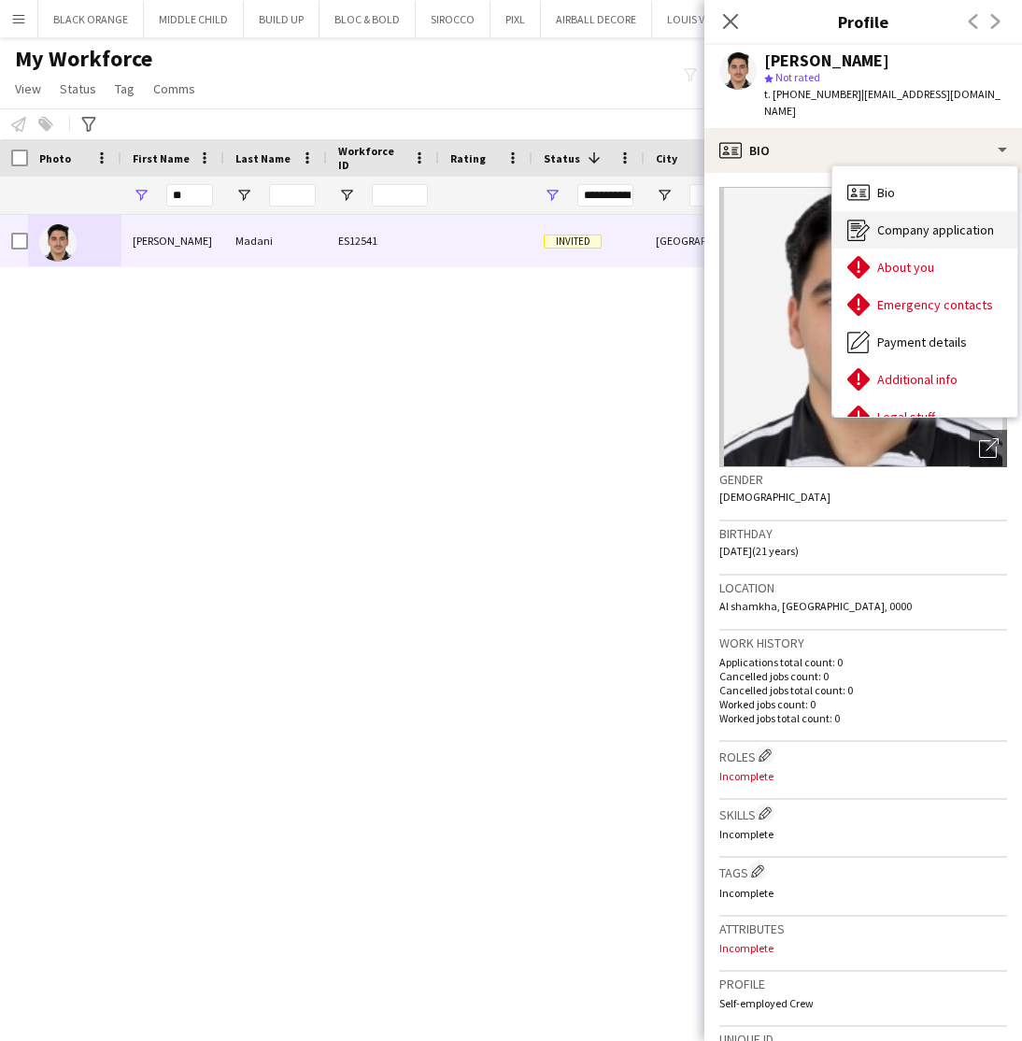
click at [909, 221] on span "Company application" at bounding box center [935, 229] width 117 height 17
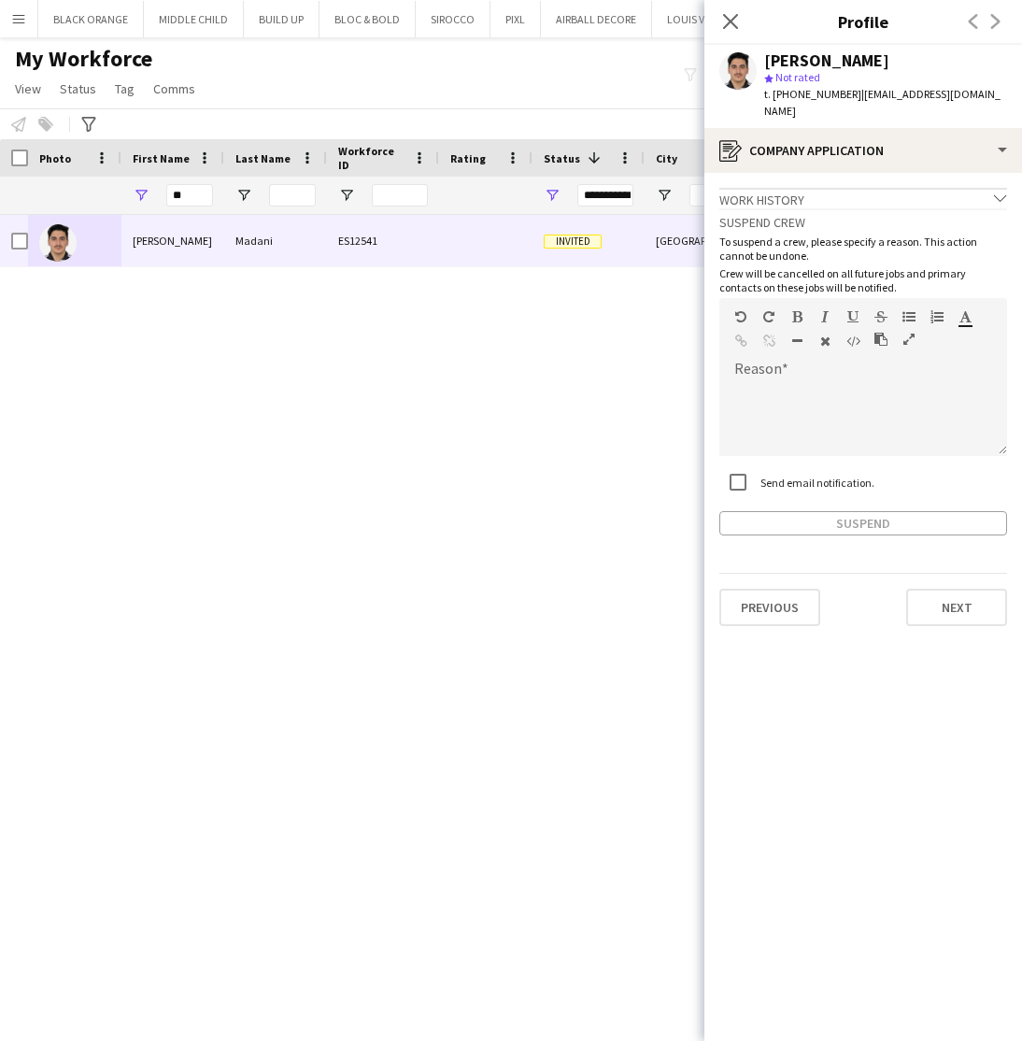
click at [999, 192] on icon "chevron-down" at bounding box center [1000, 198] width 13 height 13
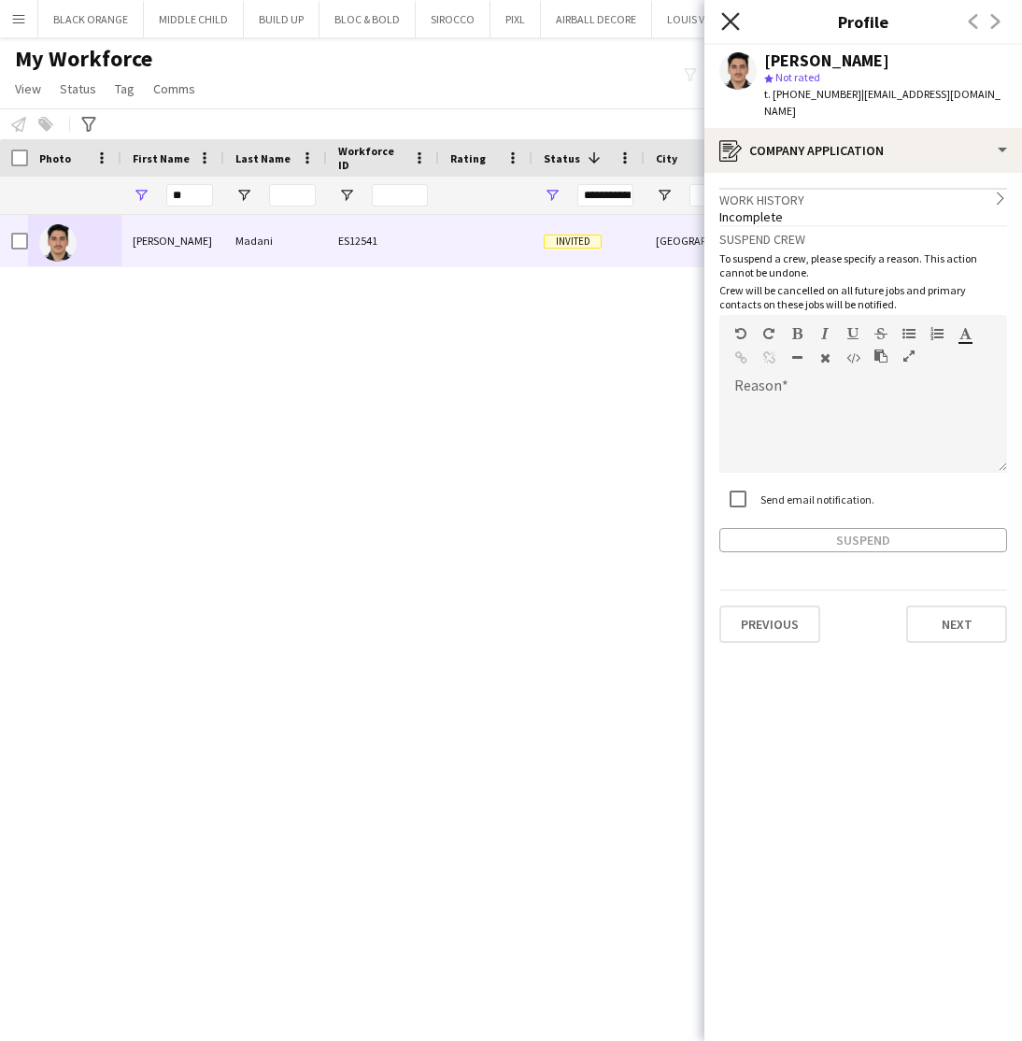
click at [731, 21] on icon at bounding box center [730, 21] width 18 height 18
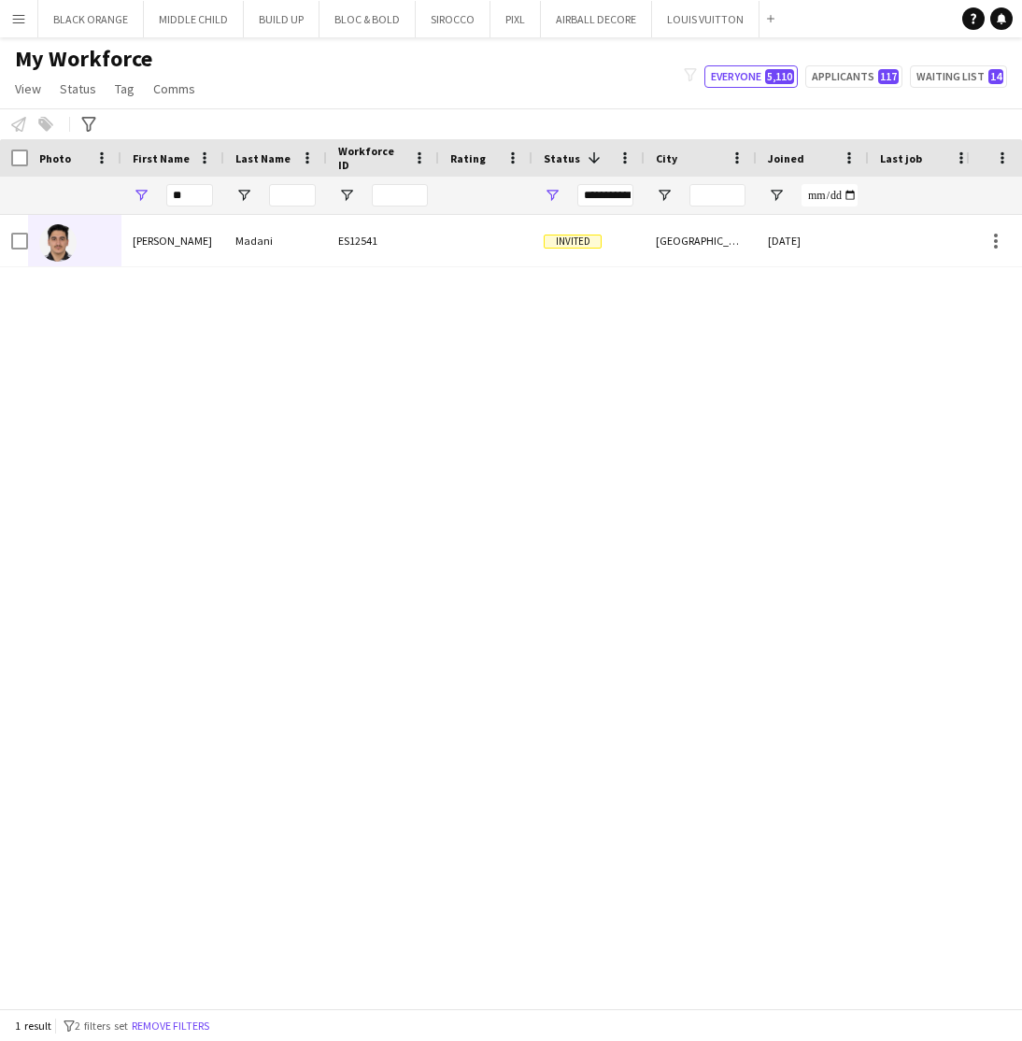
click at [599, 652] on div "Mohamad Madani ES12541 Invited Abu Dhabi 30-09-2025 0 Self-employed Crew" at bounding box center [483, 611] width 966 height 793
click at [626, 204] on div "**********" at bounding box center [605, 195] width 56 height 22
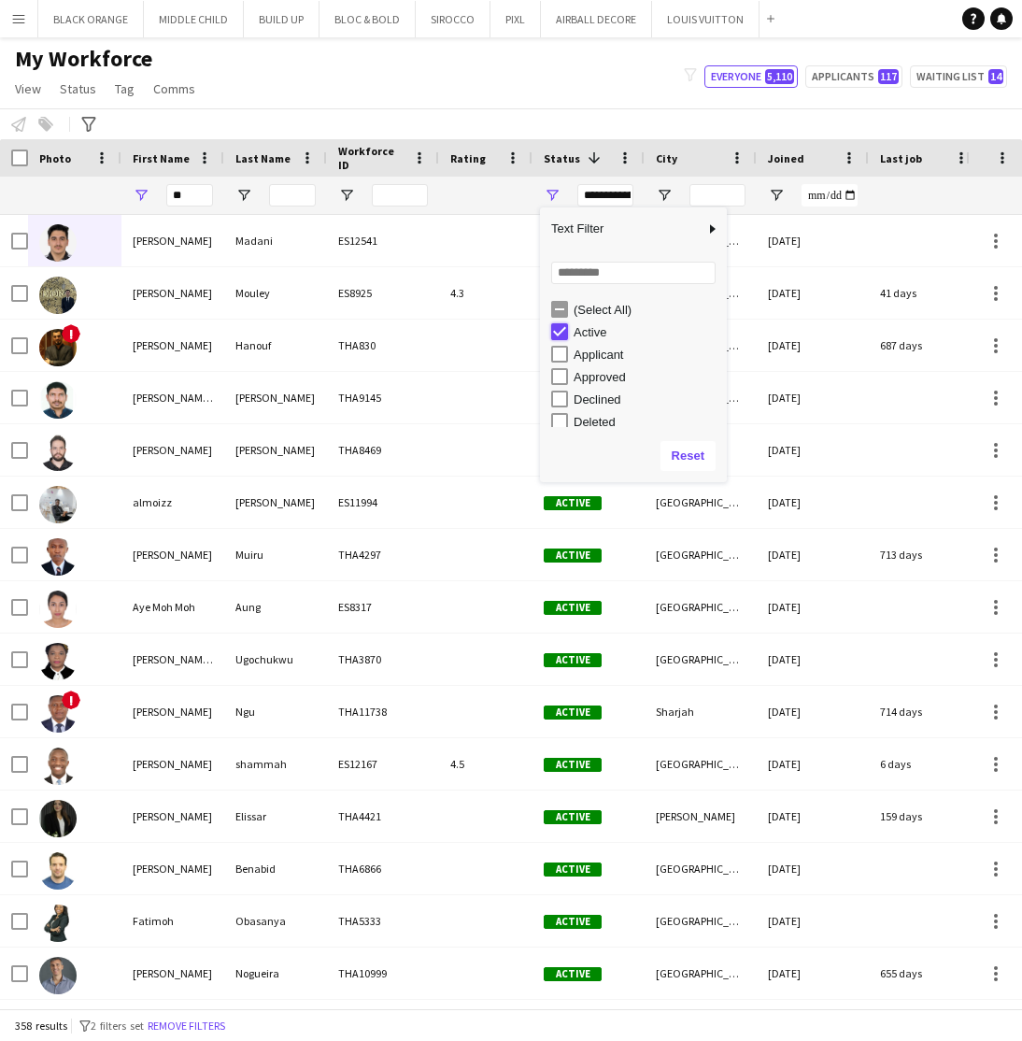
type input "**********"
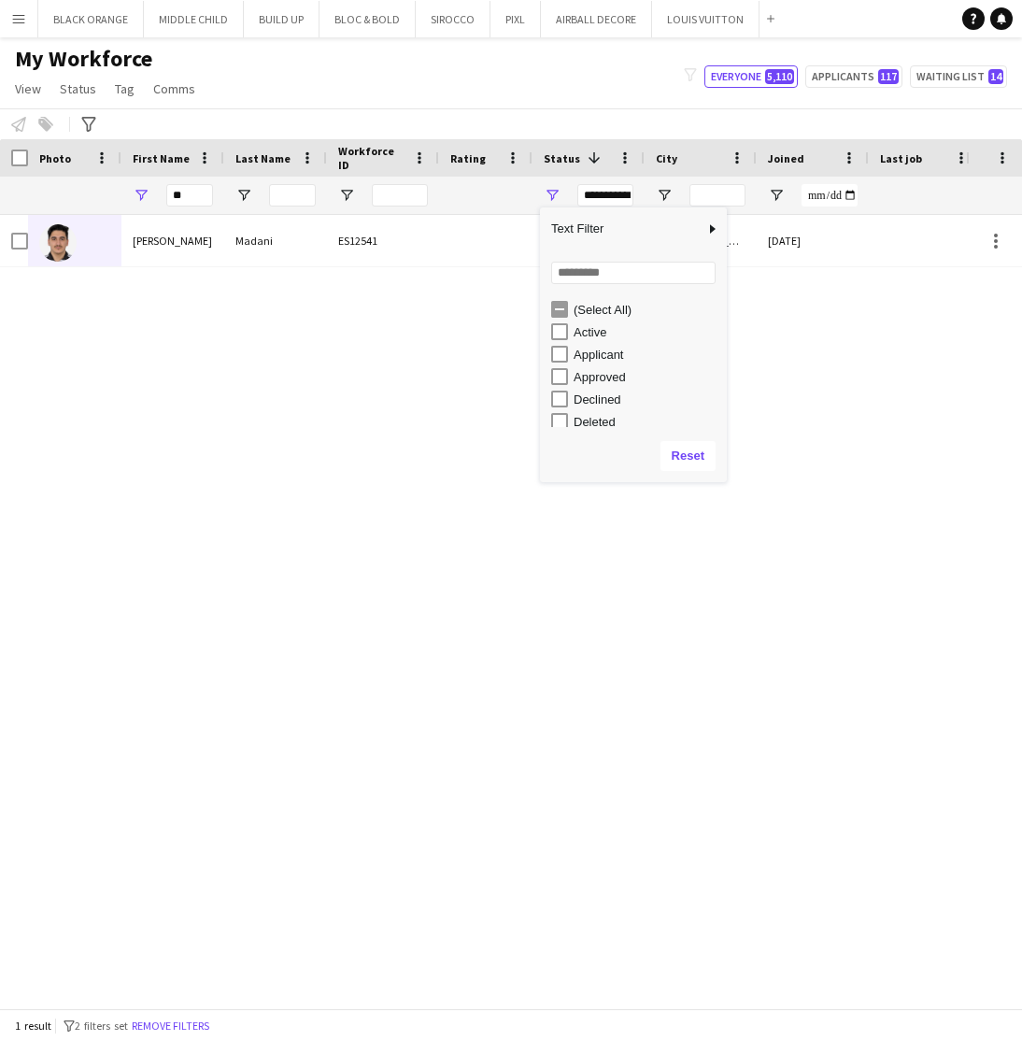
click at [477, 619] on div "Mohamad Madani ES12541 Invited Abu Dhabi 30-09-2025 0 Self-employed Crew" at bounding box center [483, 611] width 966 height 793
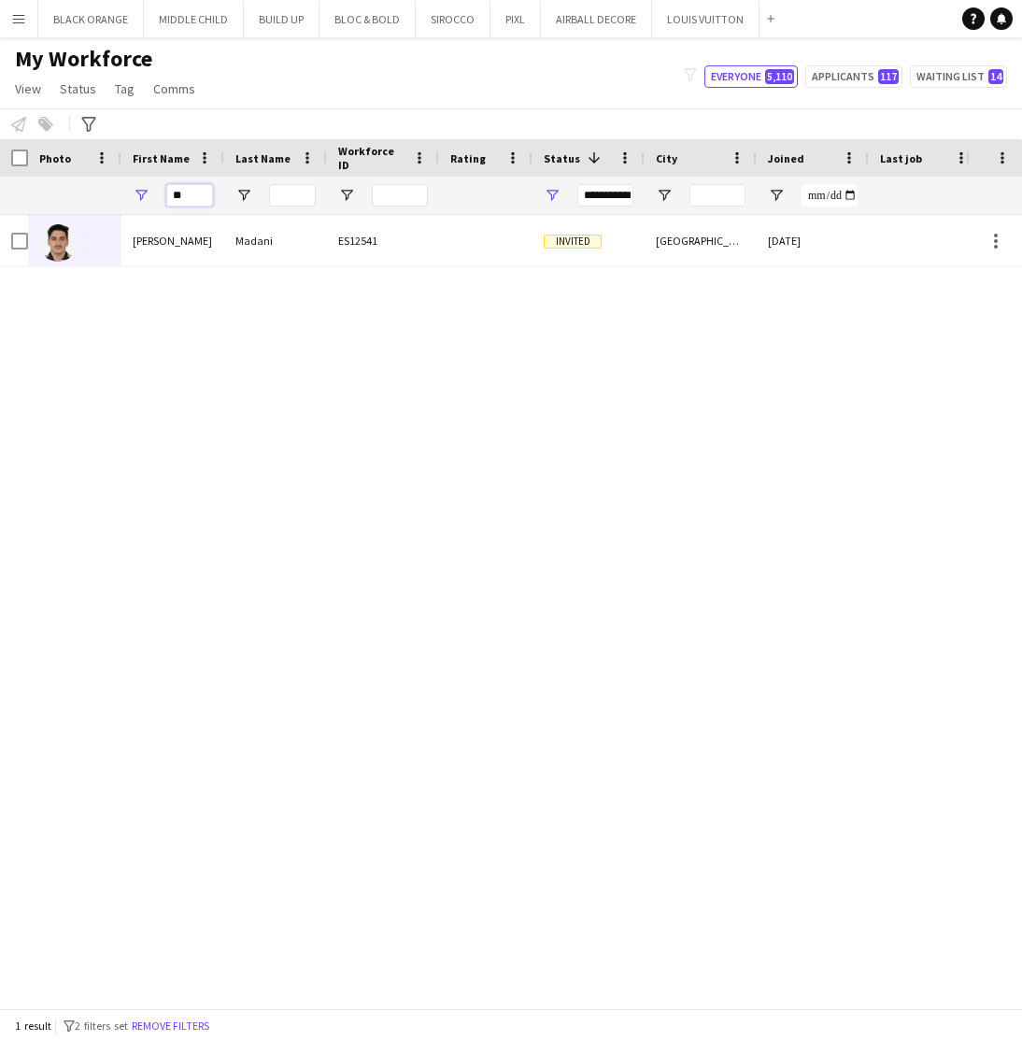
click at [188, 192] on input "**" at bounding box center [189, 195] width 47 height 22
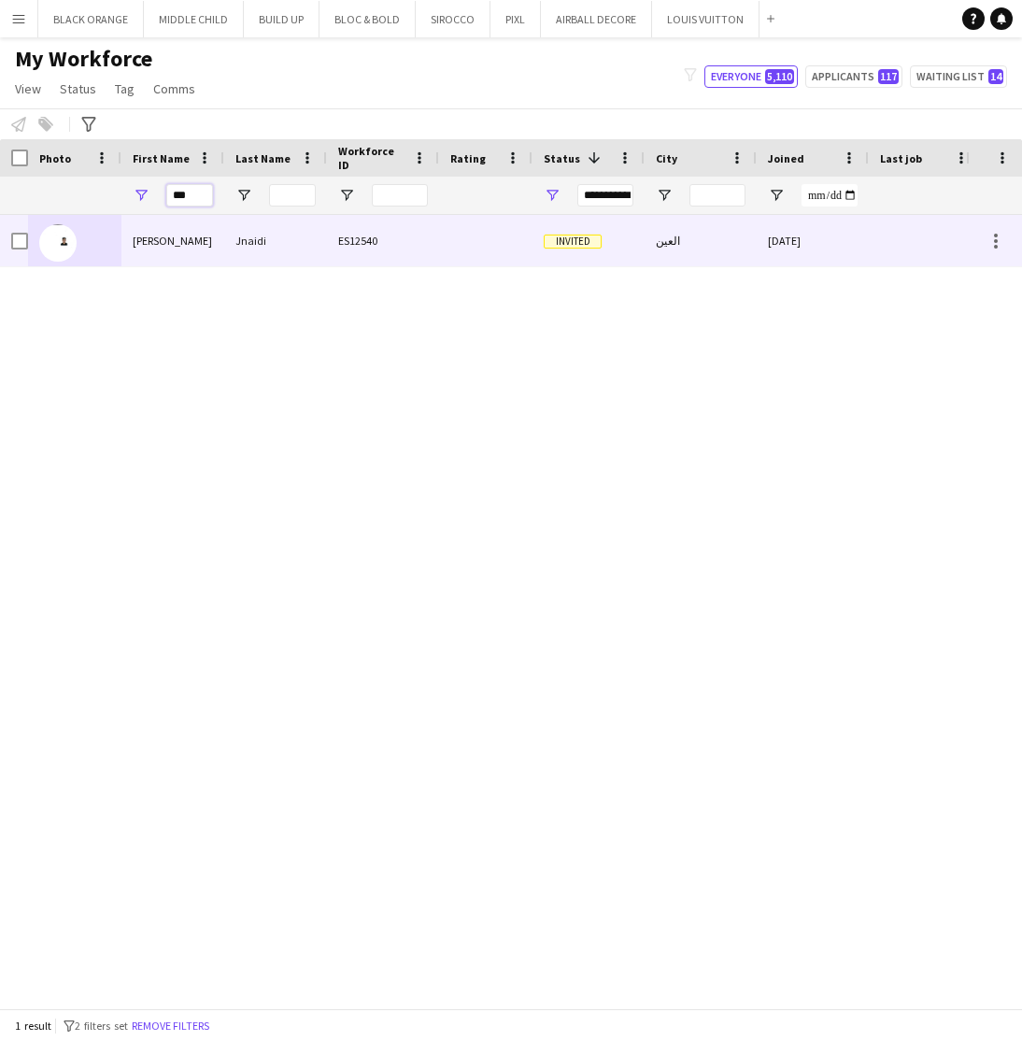
type input "***"
click at [370, 249] on div "ES12540" at bounding box center [383, 240] width 112 height 51
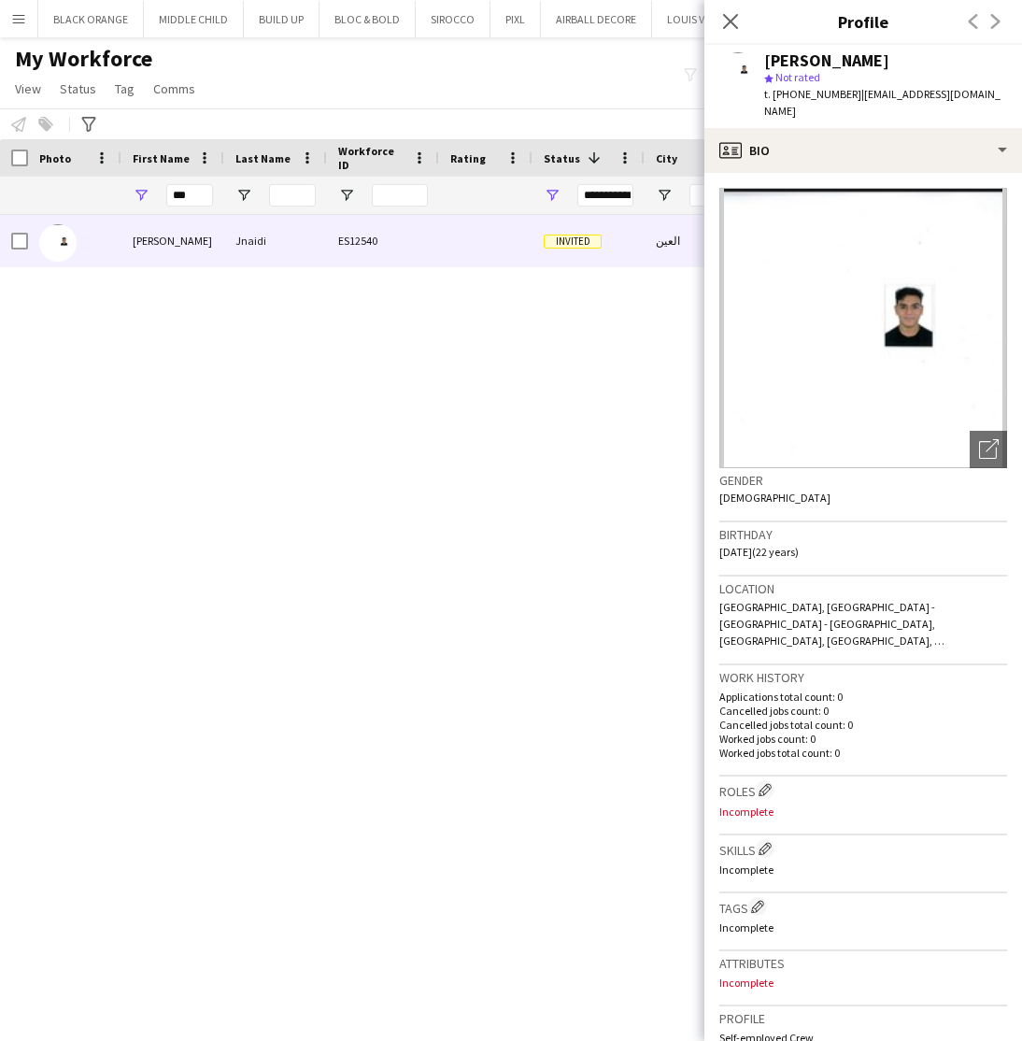
click at [624, 90] on div "My Workforce View Views Default view New view Update view Delete view Edit name…" at bounding box center [511, 77] width 1022 height 64
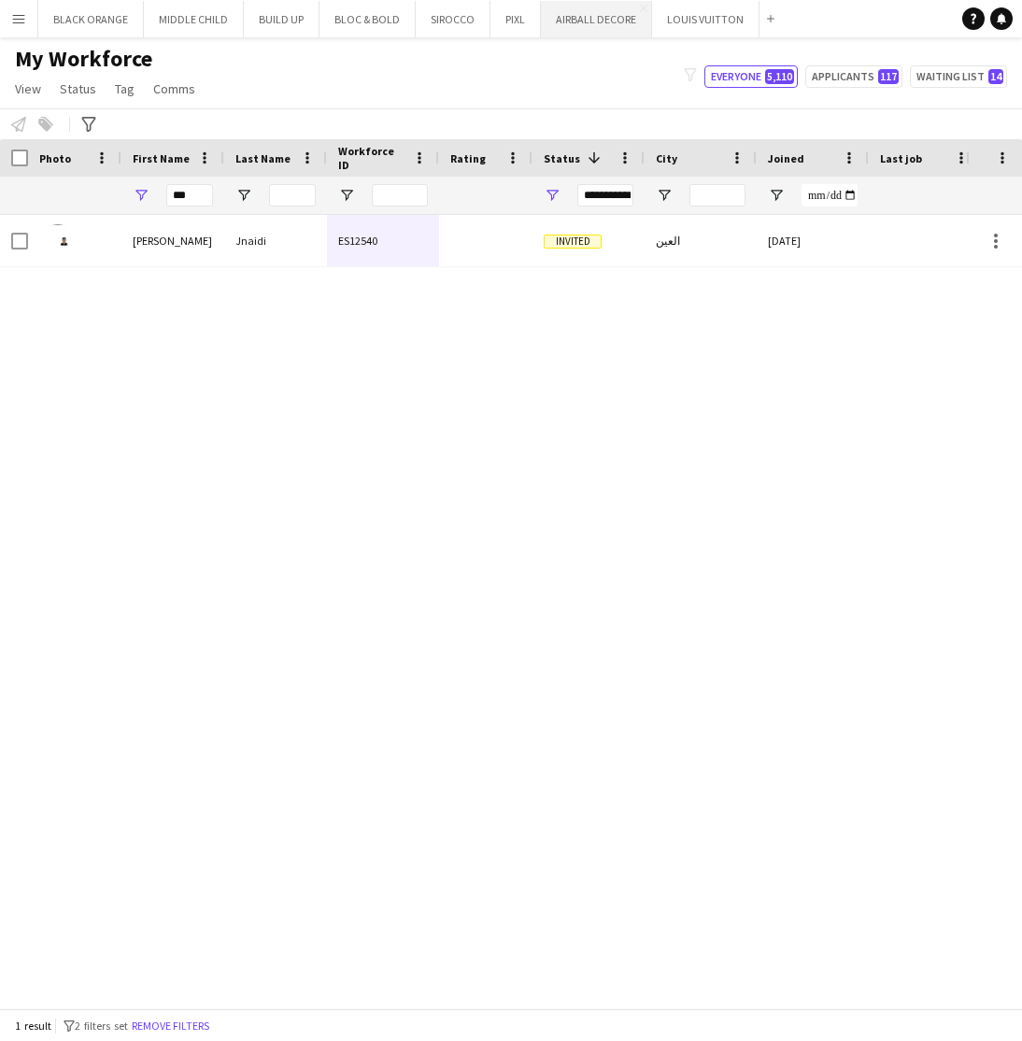
click at [608, 19] on button "AIRBALL DECORE Close" at bounding box center [596, 19] width 111 height 36
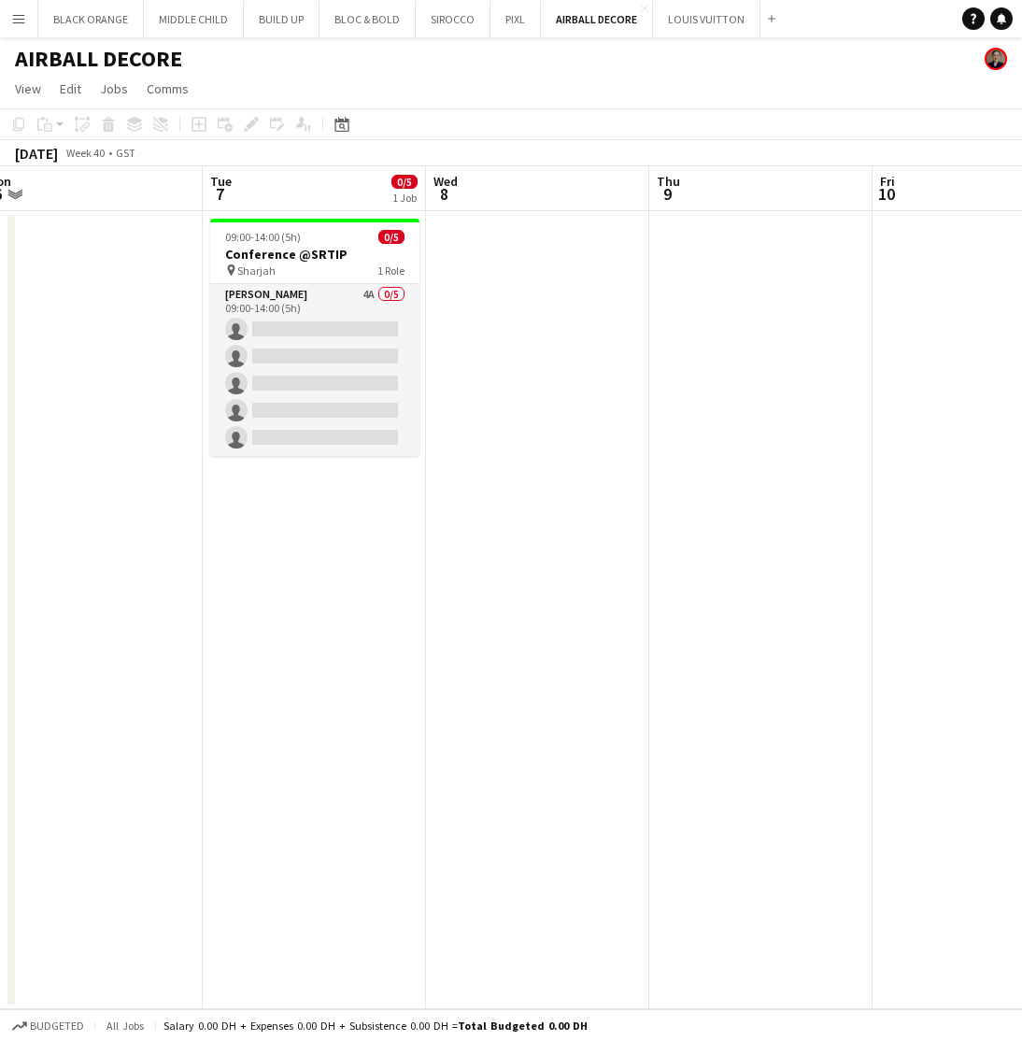
scroll to position [0, 692]
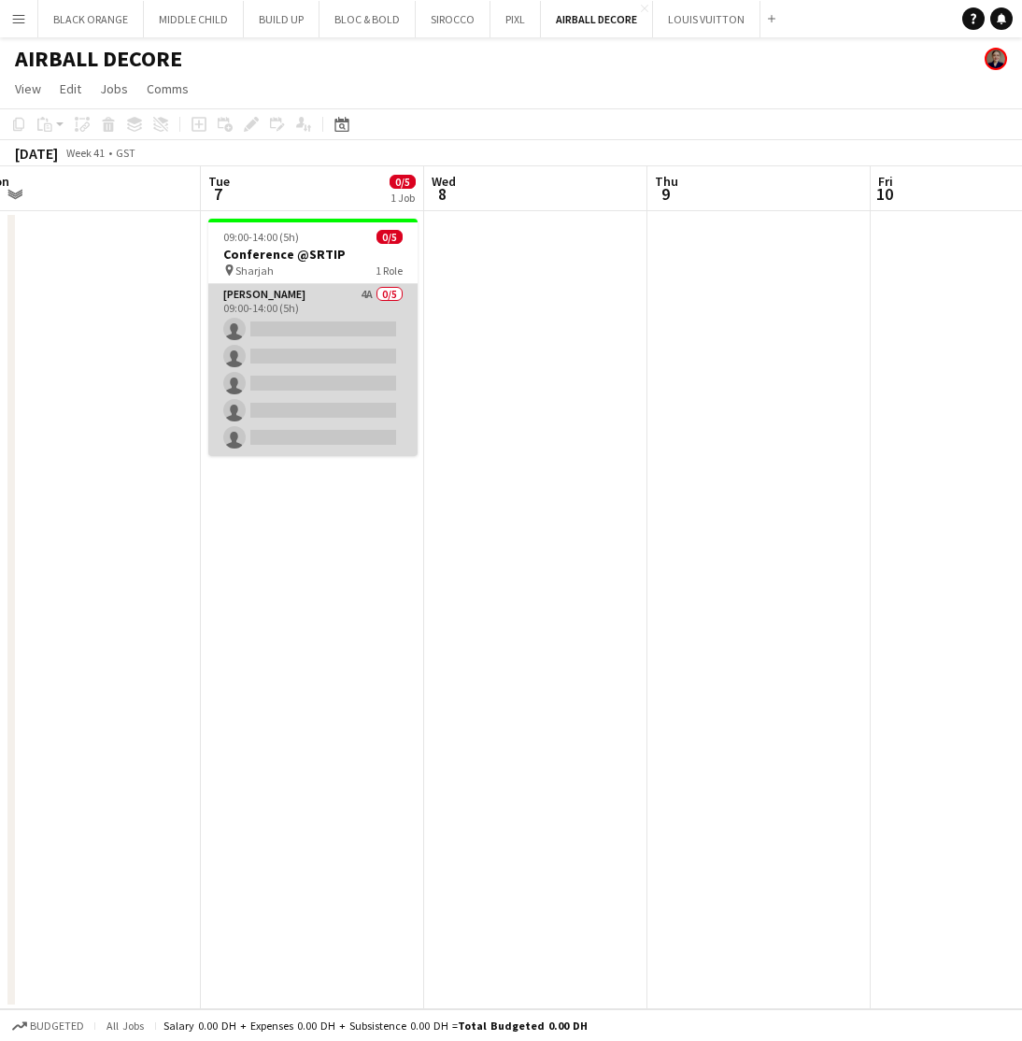
click at [302, 306] on app-card-role "Usher 4A 0/5 09:00-14:00 (5h) single-neutral-actions single-neutral-actions sin…" at bounding box center [312, 370] width 209 height 172
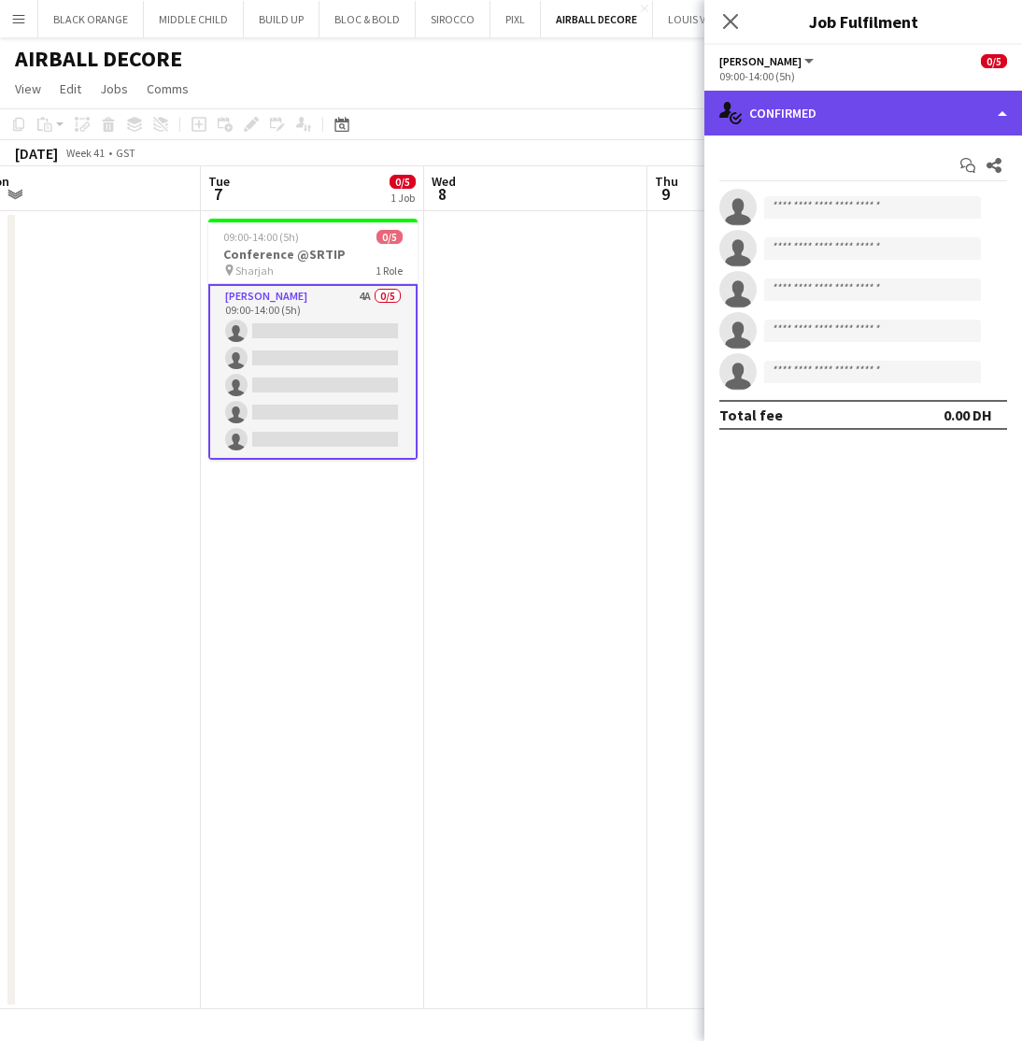
click at [884, 106] on div "single-neutral-actions-check-2 Confirmed" at bounding box center [864, 113] width 318 height 45
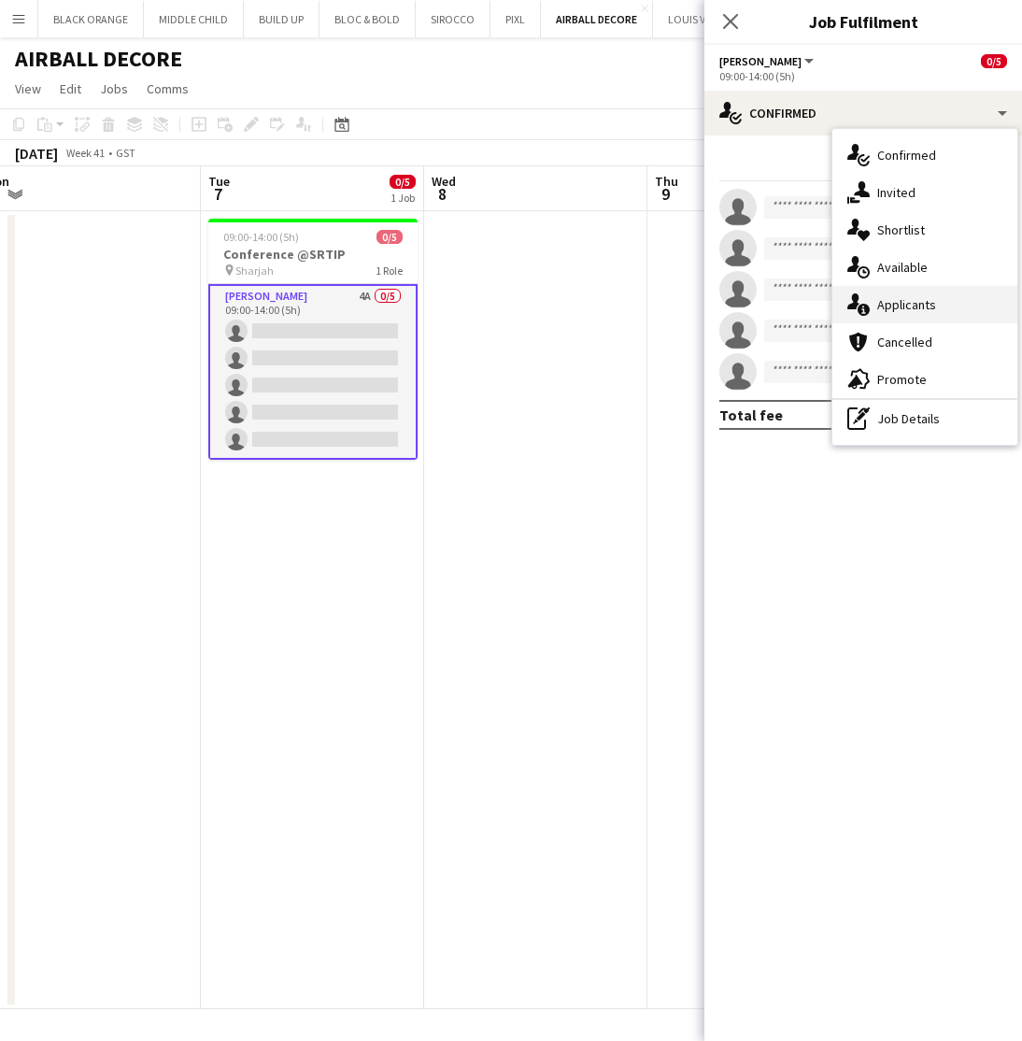
click at [910, 306] on span "Applicants" at bounding box center [906, 304] width 59 height 17
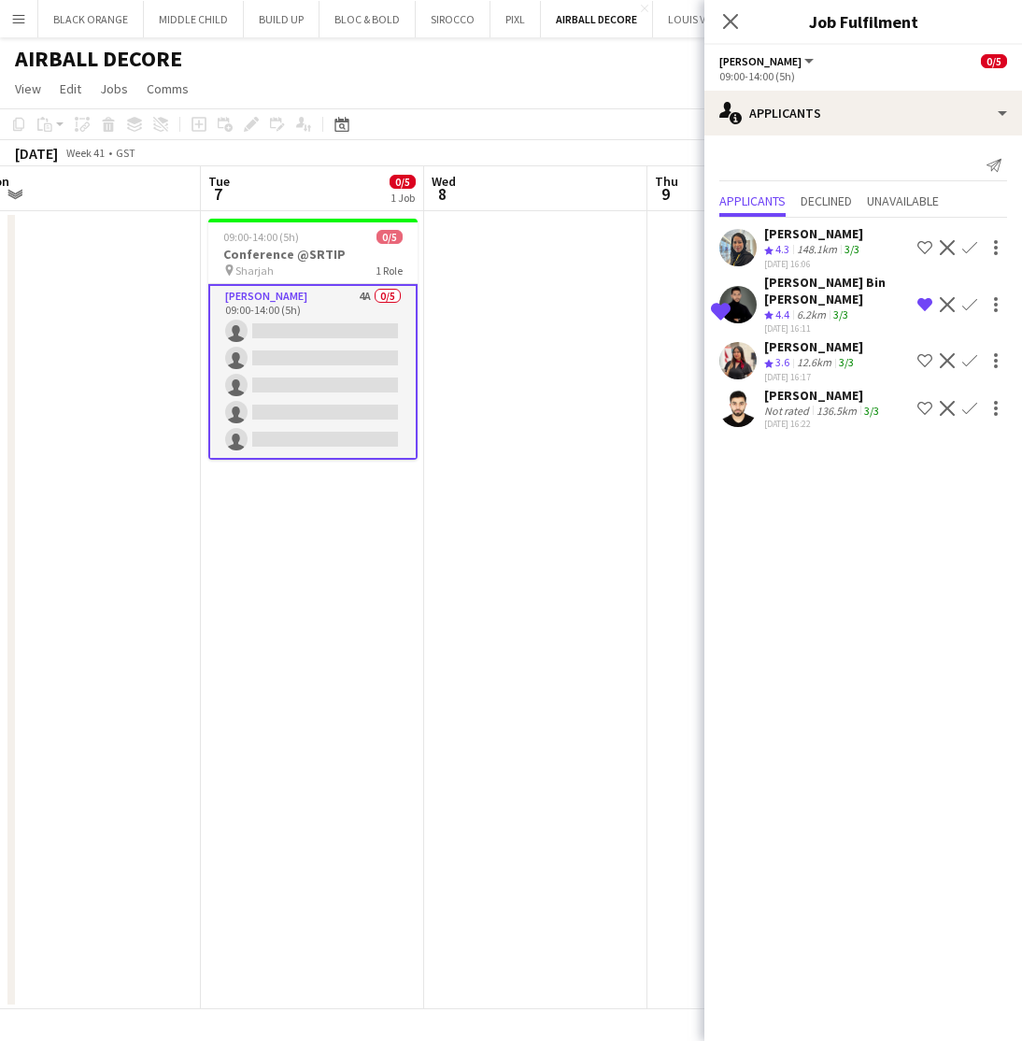
click at [804, 348] on div "[PERSON_NAME]" at bounding box center [813, 346] width 99 height 17
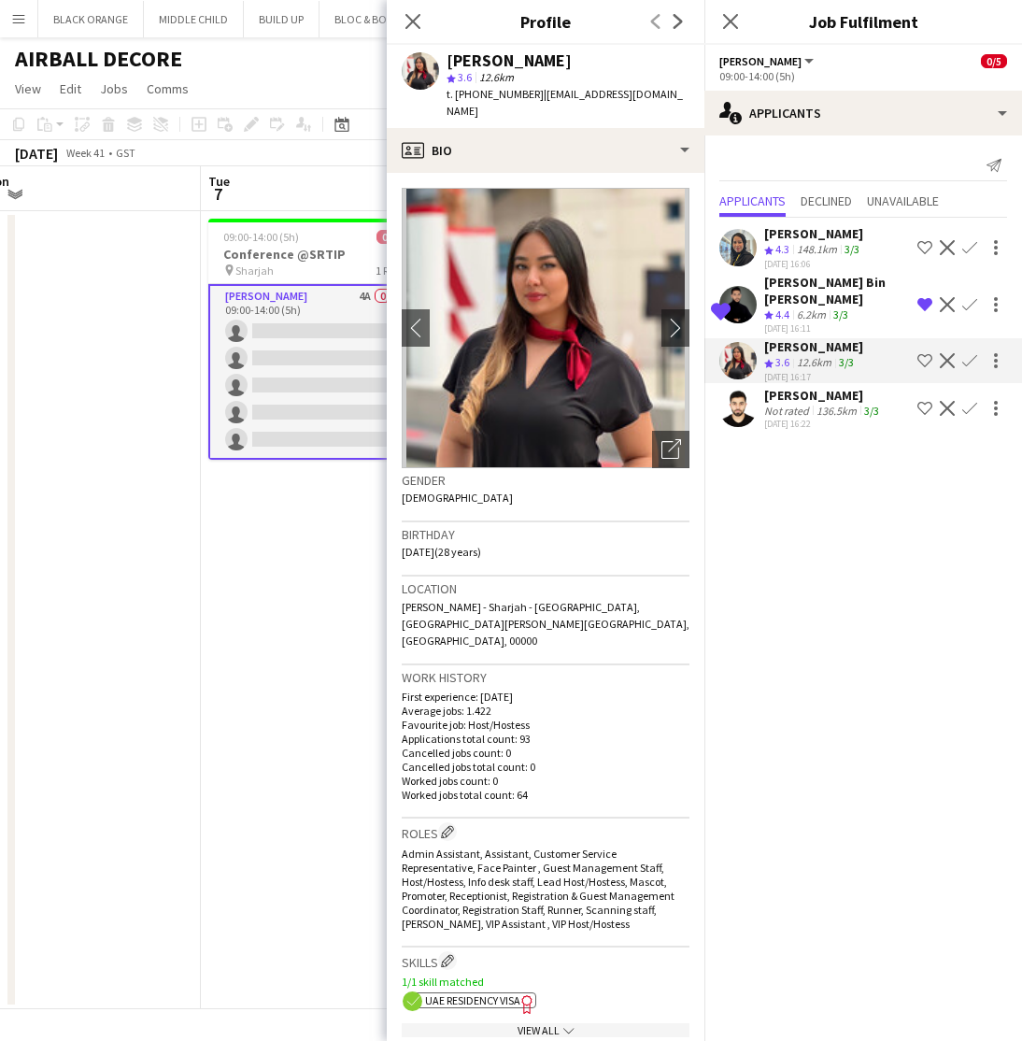
click at [919, 361] on app-icon "Shortlist crew" at bounding box center [925, 360] width 15 height 15
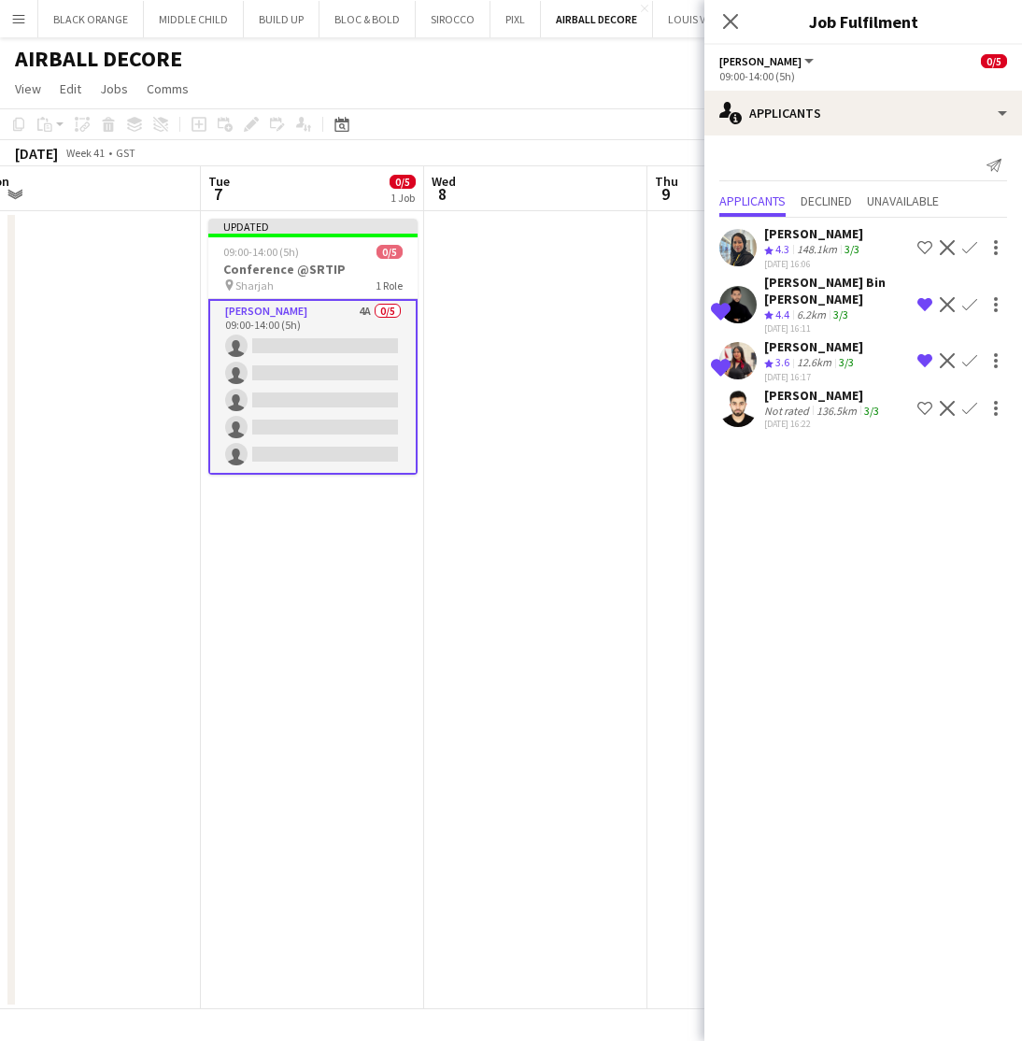
click at [808, 365] on div "12.6km" at bounding box center [814, 363] width 42 height 16
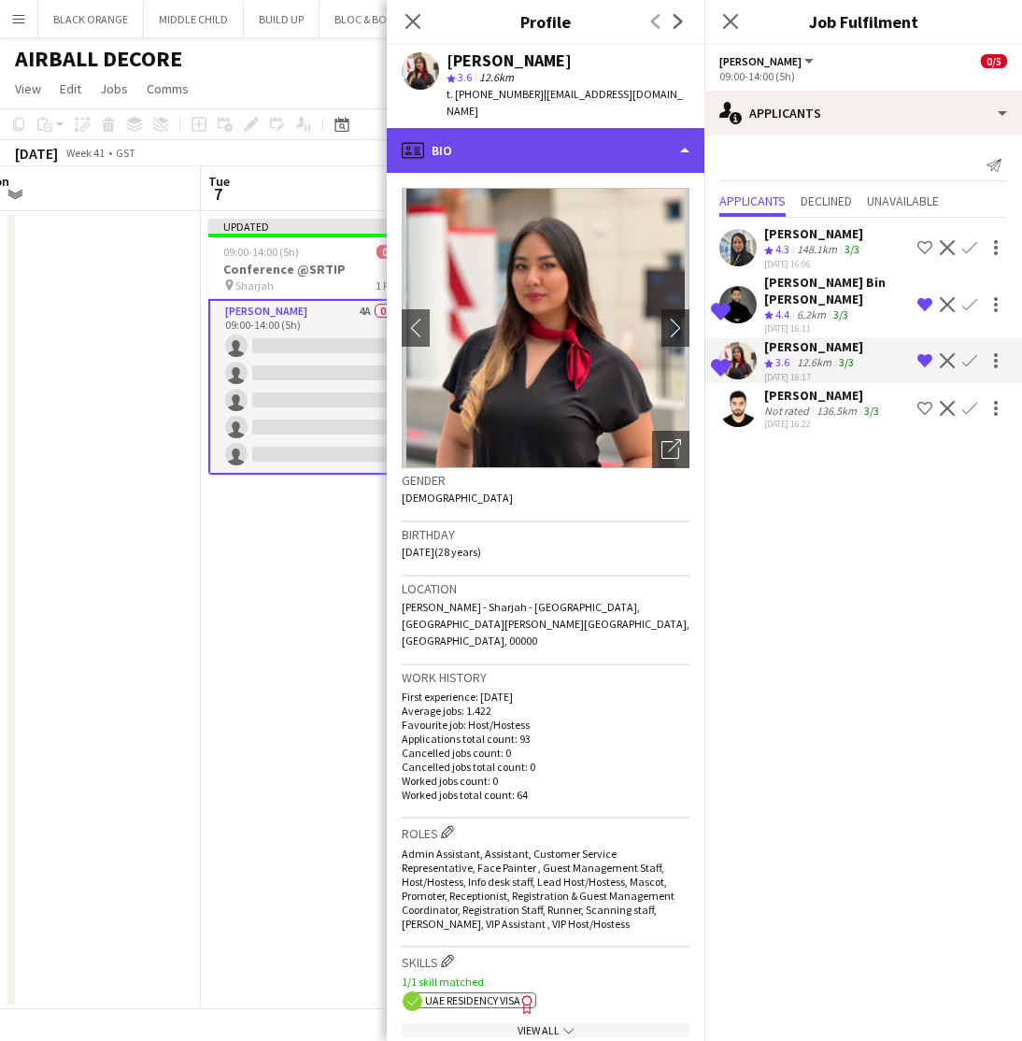
click at [573, 150] on div "profile Bio" at bounding box center [546, 150] width 318 height 45
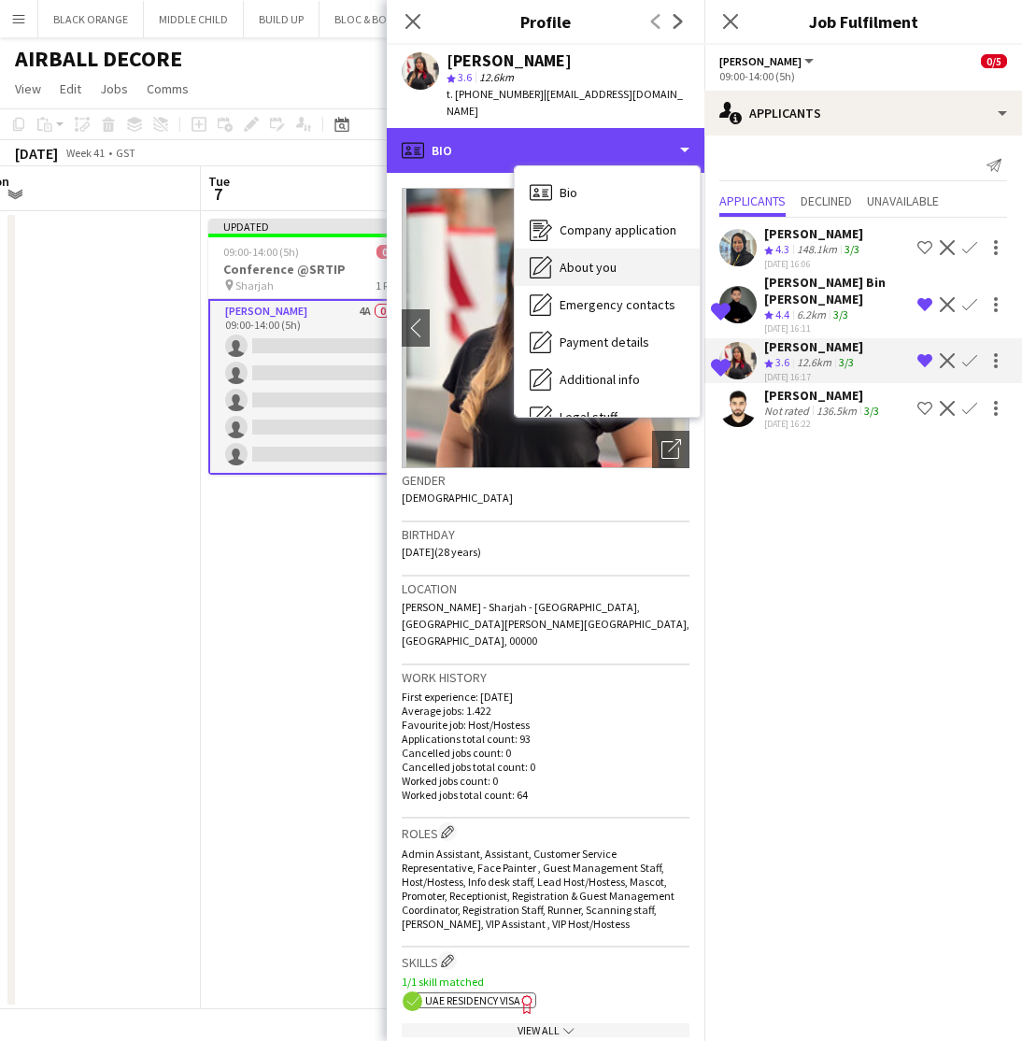
scroll to position [0, 0]
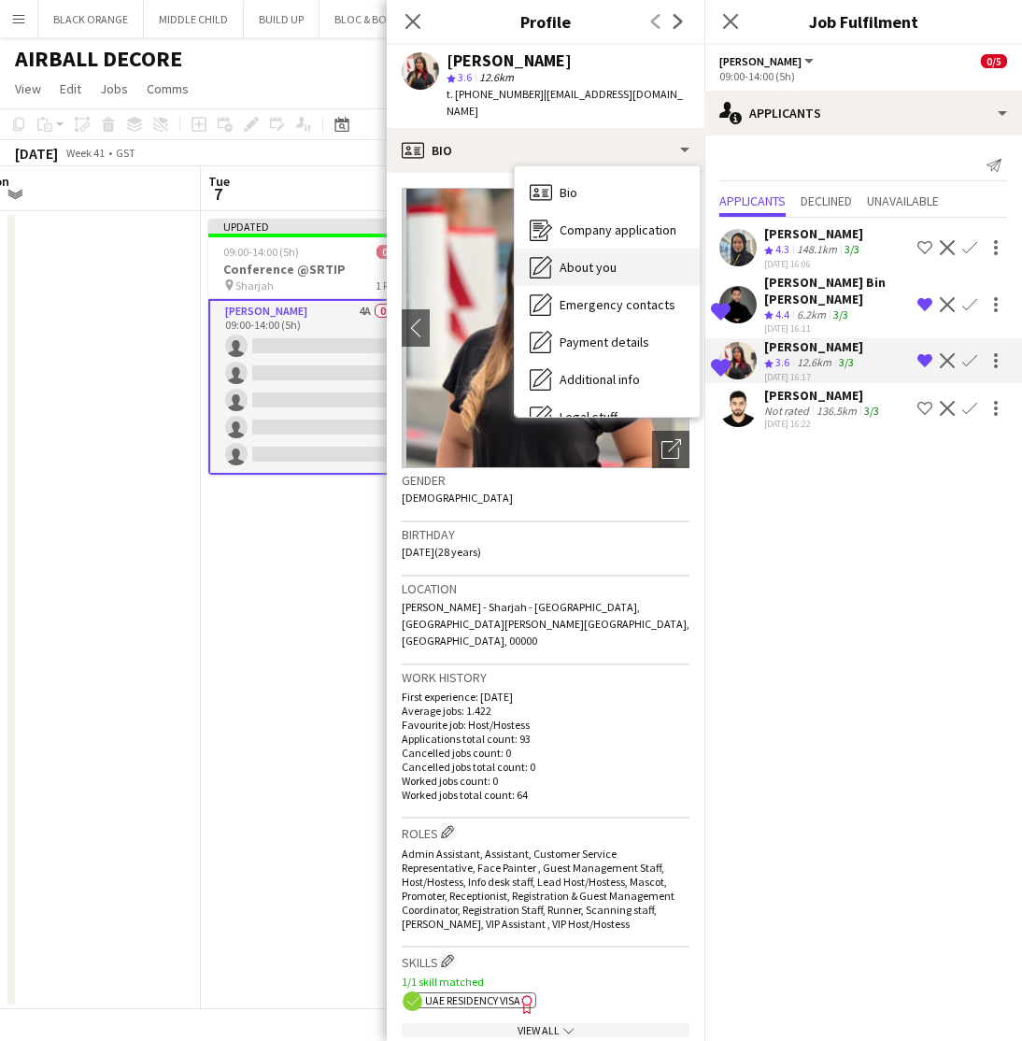
click at [569, 259] on span "About you" at bounding box center [588, 267] width 57 height 17
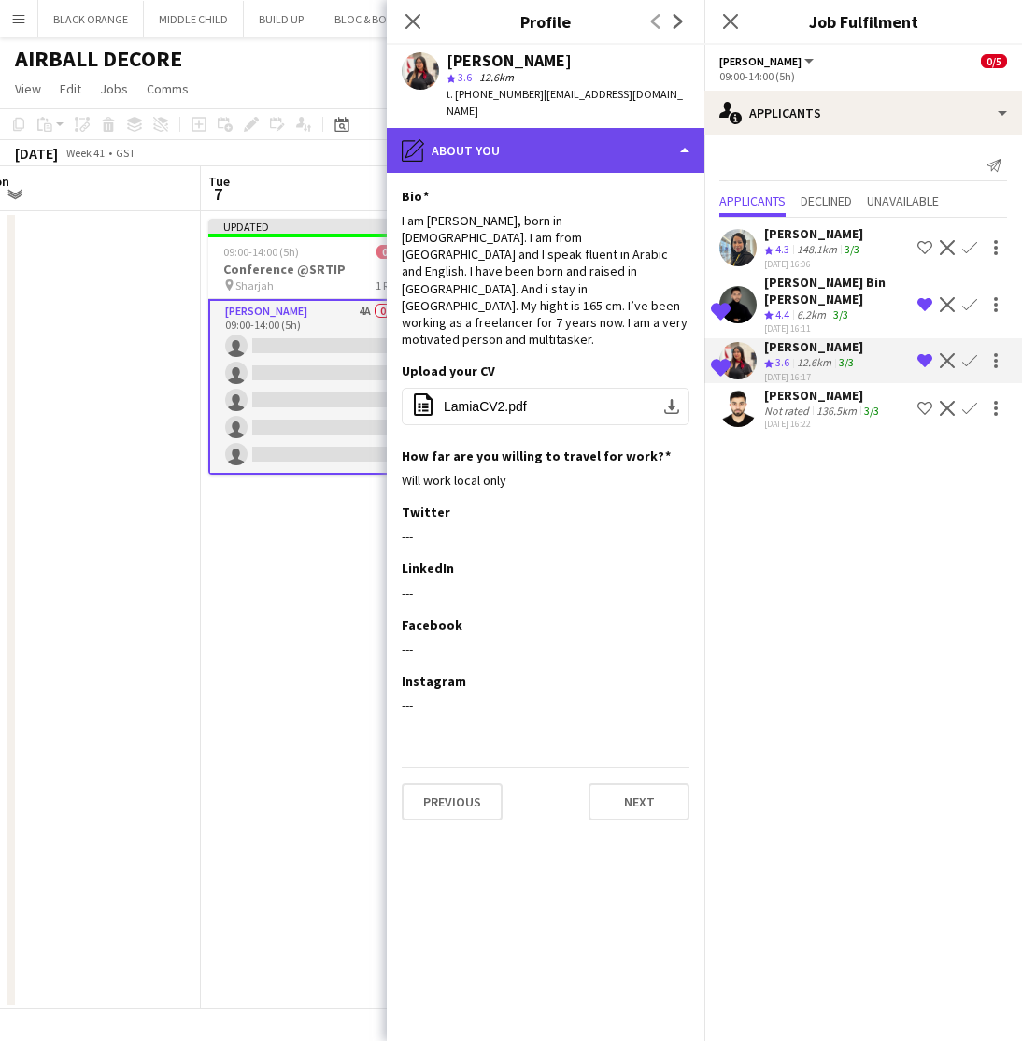
click at [576, 128] on div "pencil4 About you" at bounding box center [546, 150] width 318 height 45
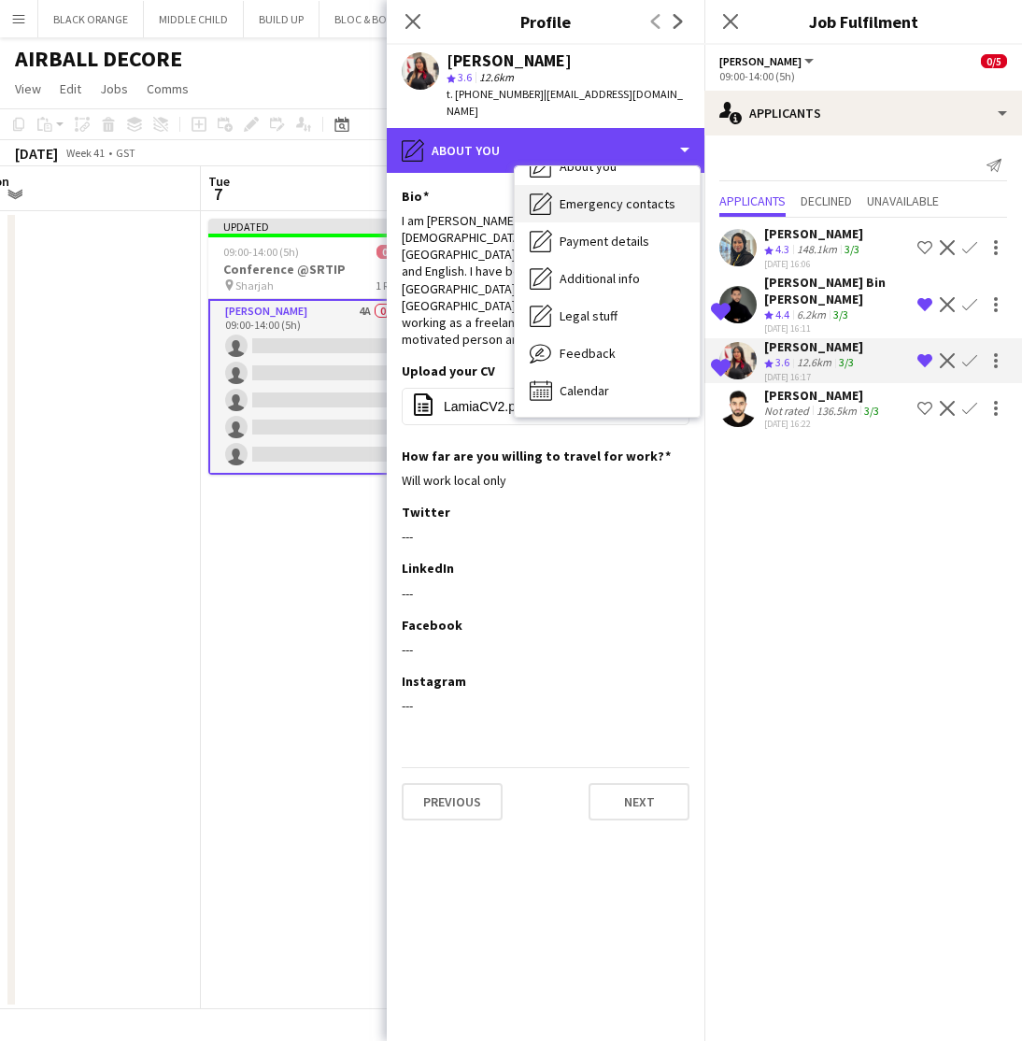
scroll to position [101, 0]
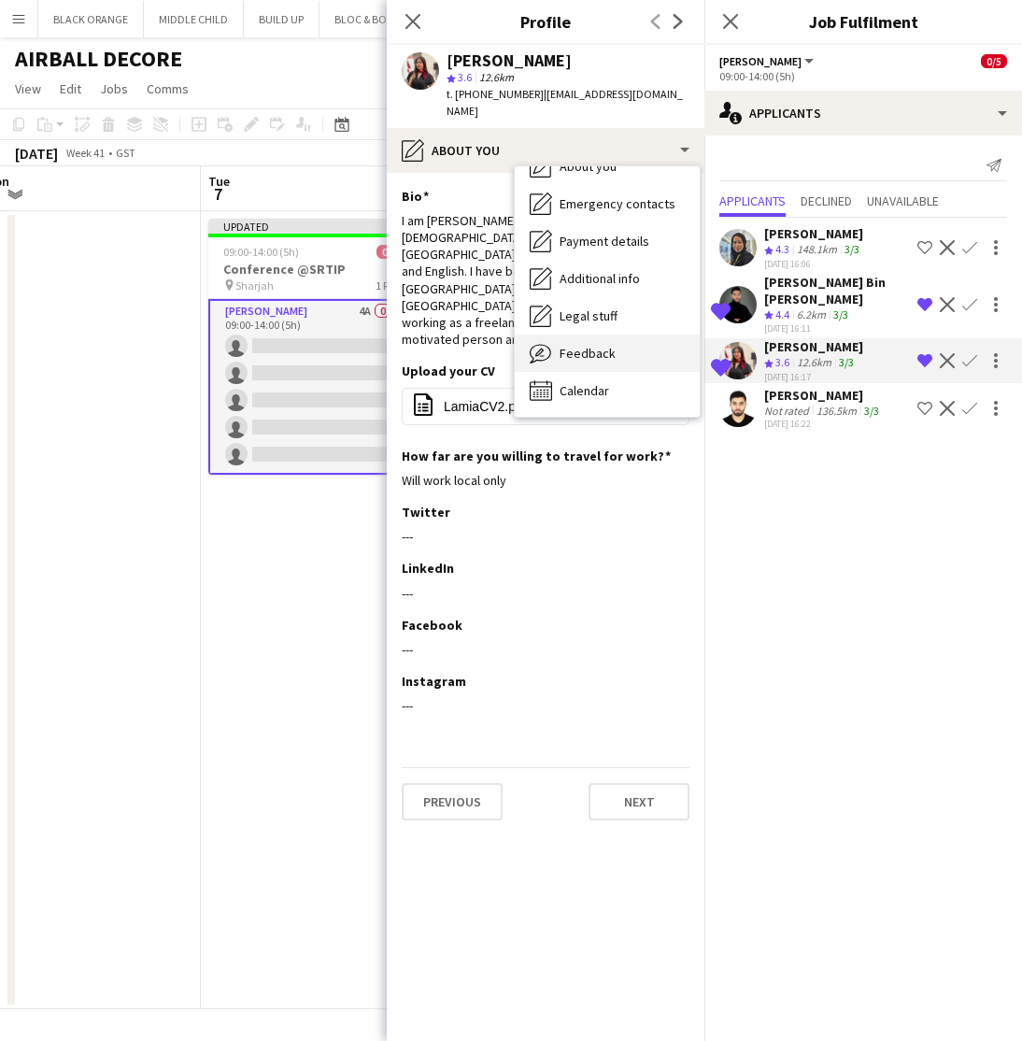
click at [586, 345] on span "Feedback" at bounding box center [588, 353] width 56 height 17
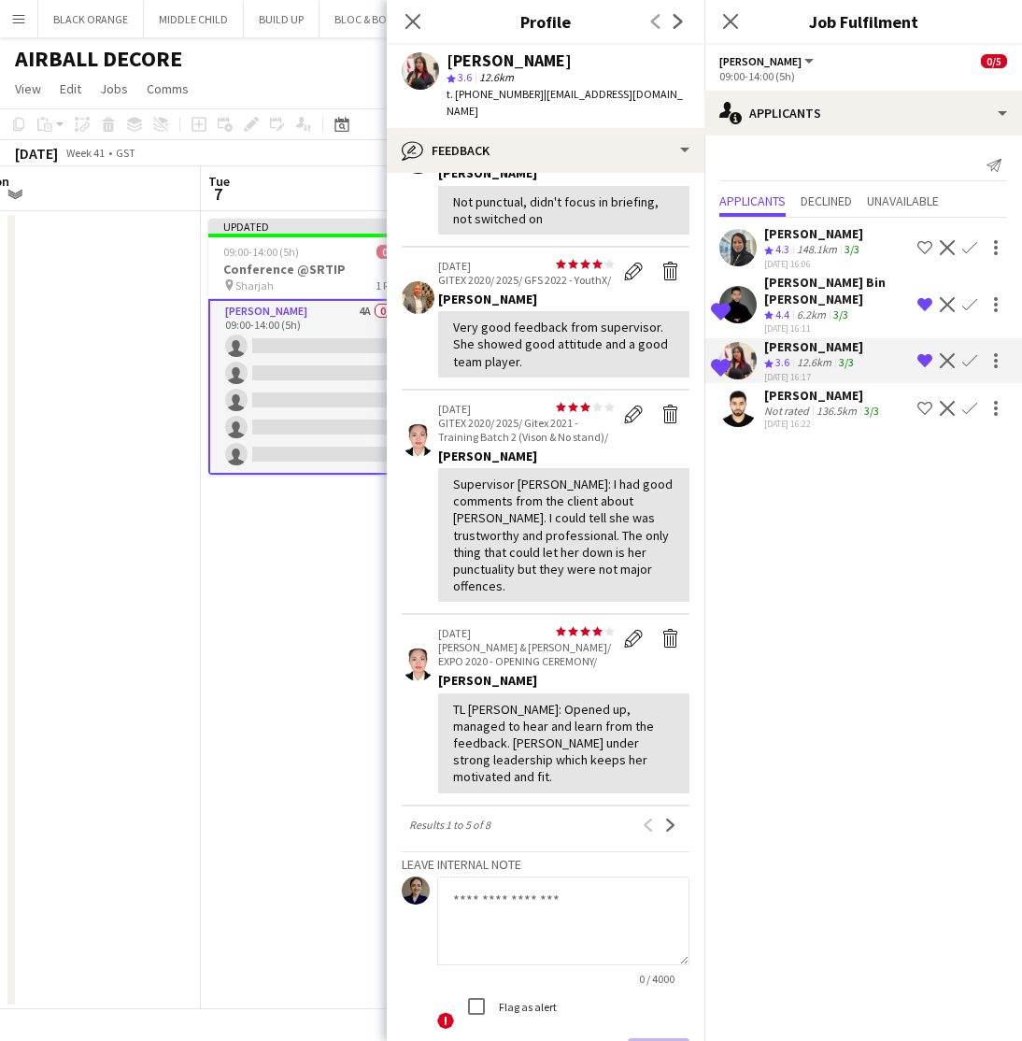
scroll to position [299, 0]
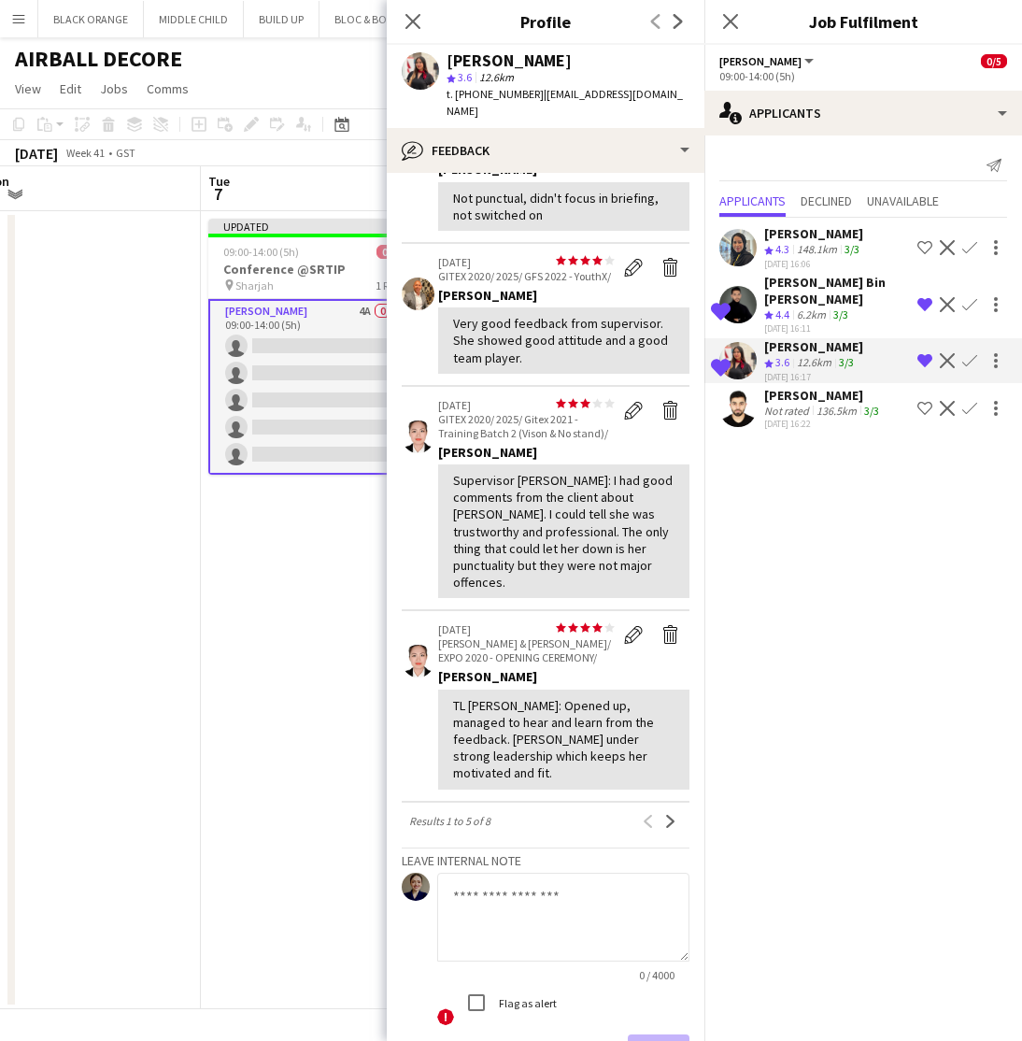
click at [800, 406] on div "Not rated" at bounding box center [788, 411] width 49 height 14
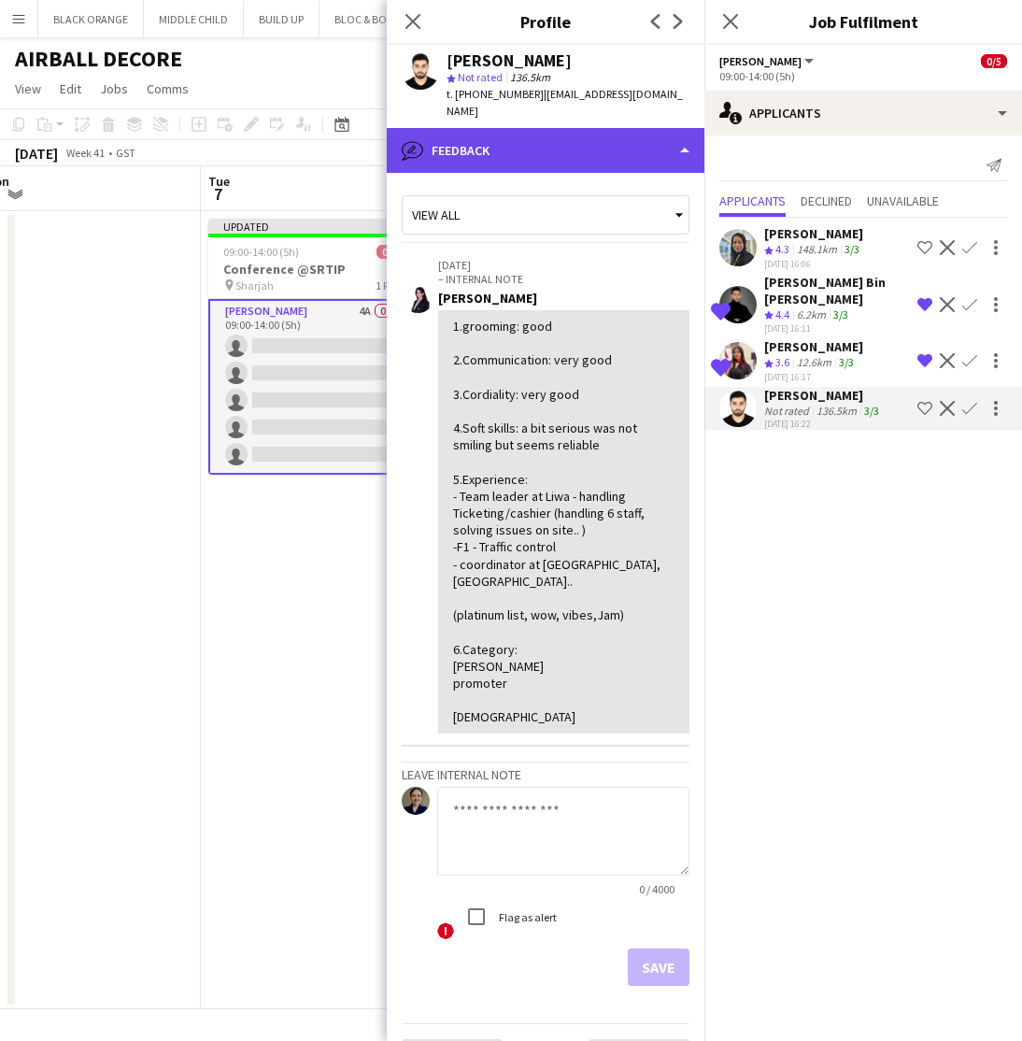
click at [542, 136] on div "bubble-pencil Feedback" at bounding box center [546, 150] width 318 height 45
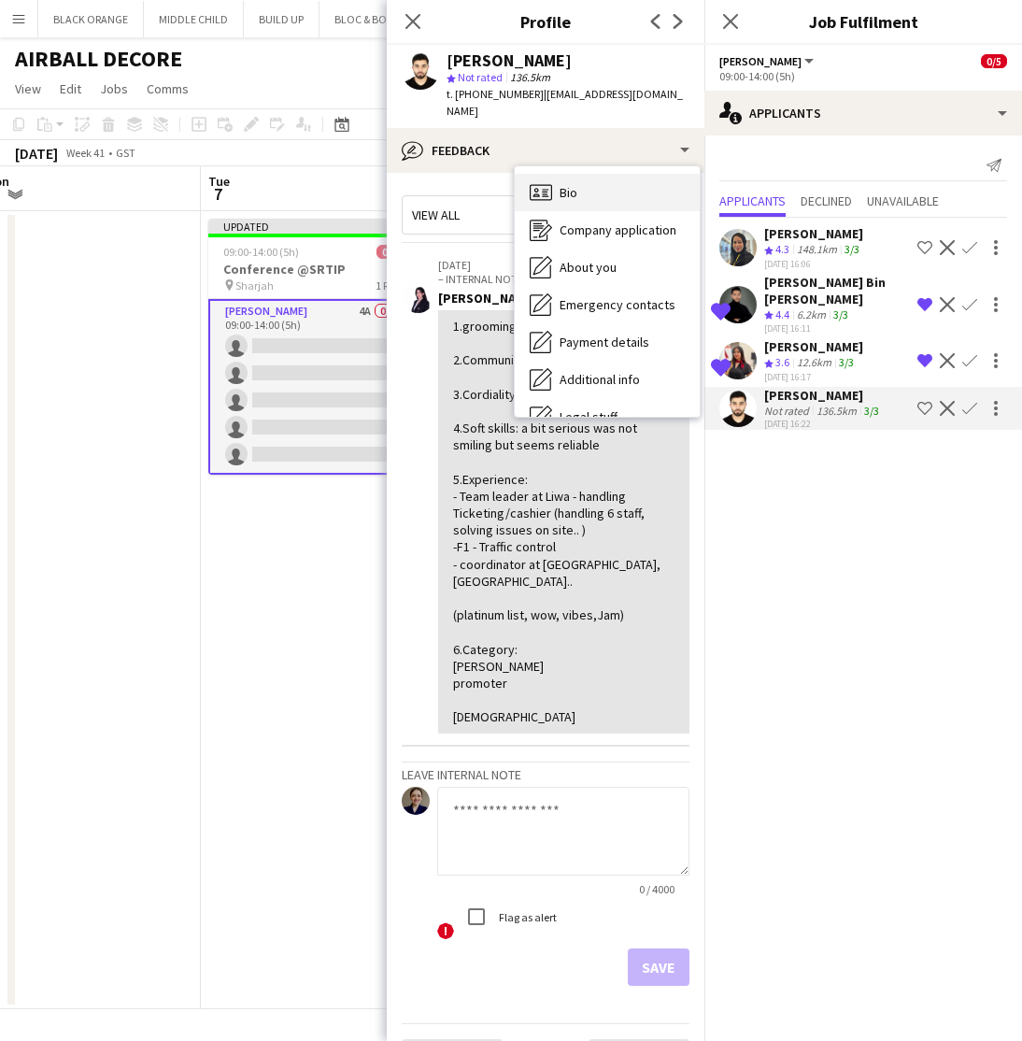
click at [569, 196] on span "Bio" at bounding box center [569, 192] width 18 height 17
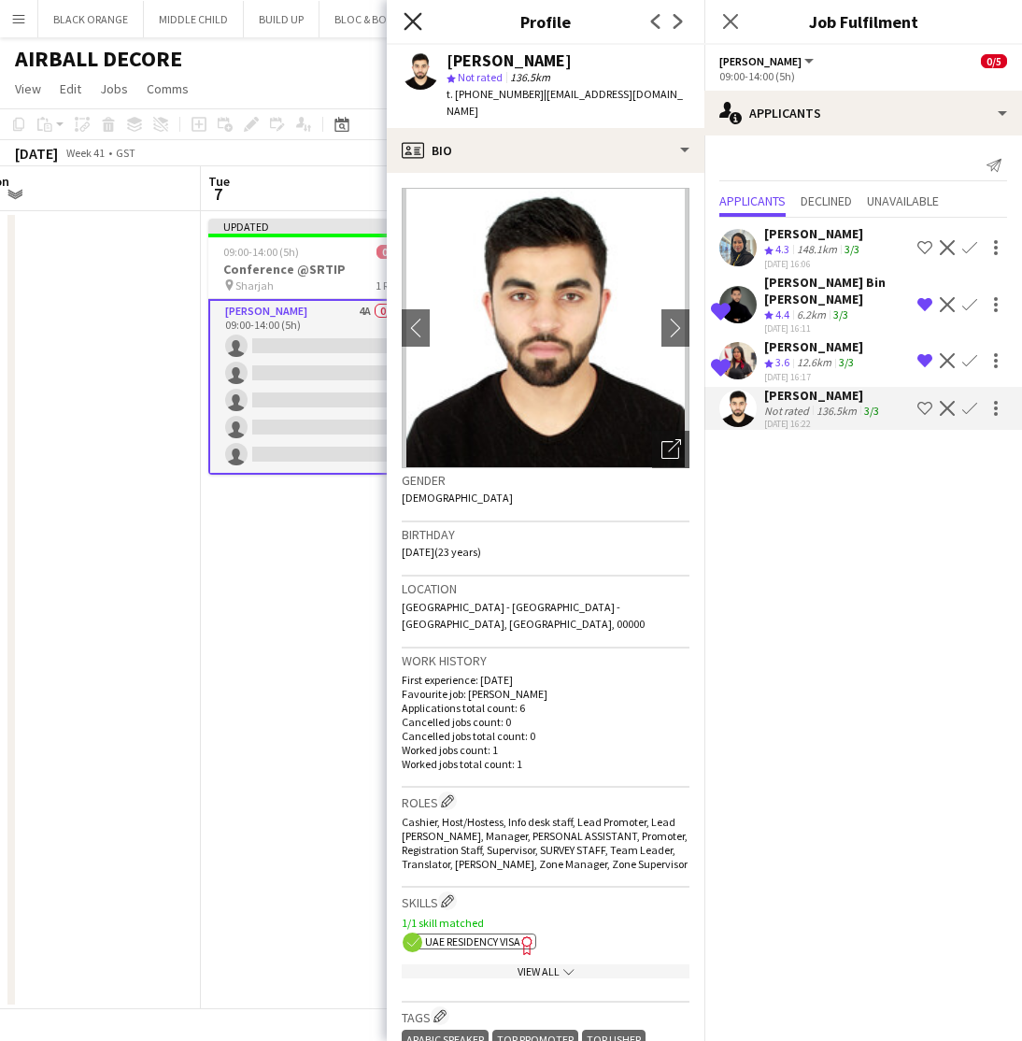
click at [410, 22] on icon "Close pop-in" at bounding box center [413, 21] width 18 height 18
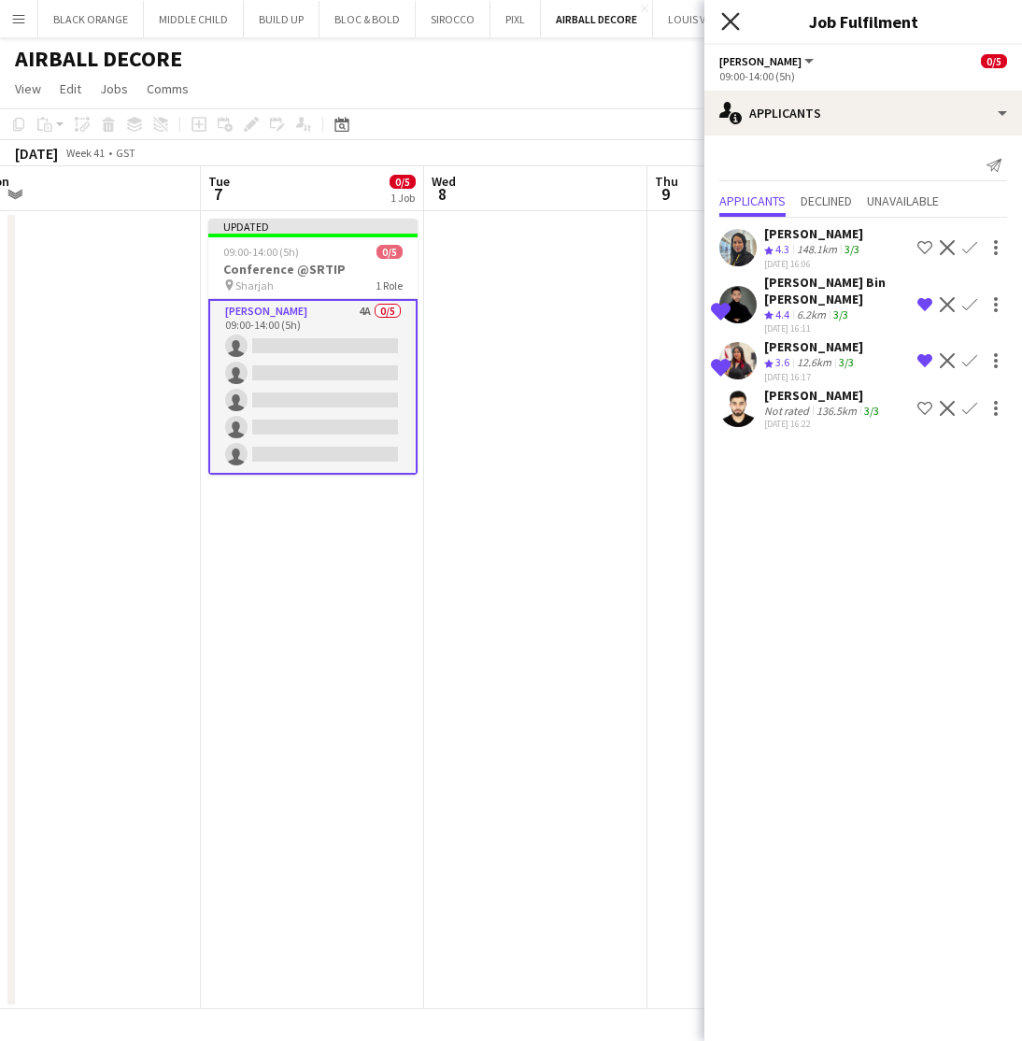
click at [731, 21] on icon at bounding box center [730, 21] width 18 height 18
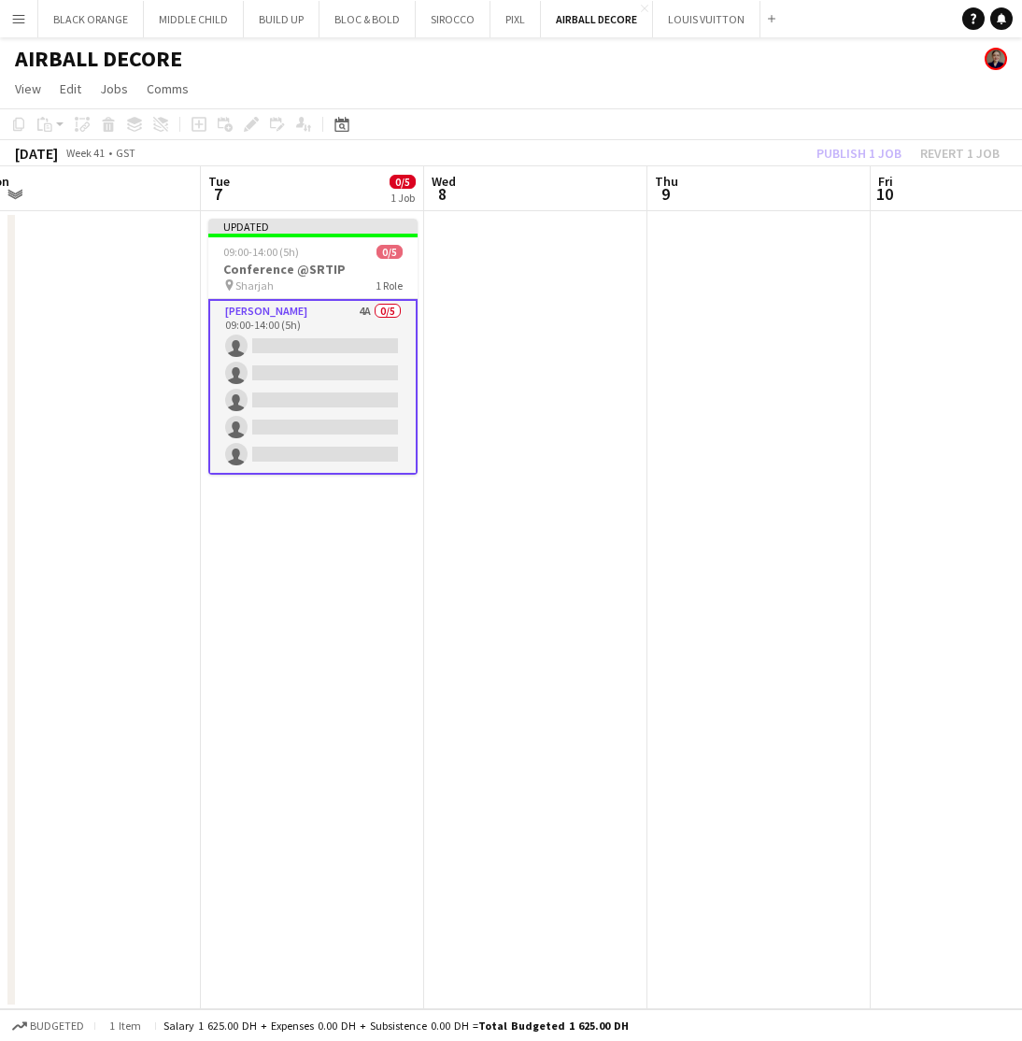
click at [836, 163] on div "Publish 1 job Revert 1 job" at bounding box center [908, 153] width 228 height 24
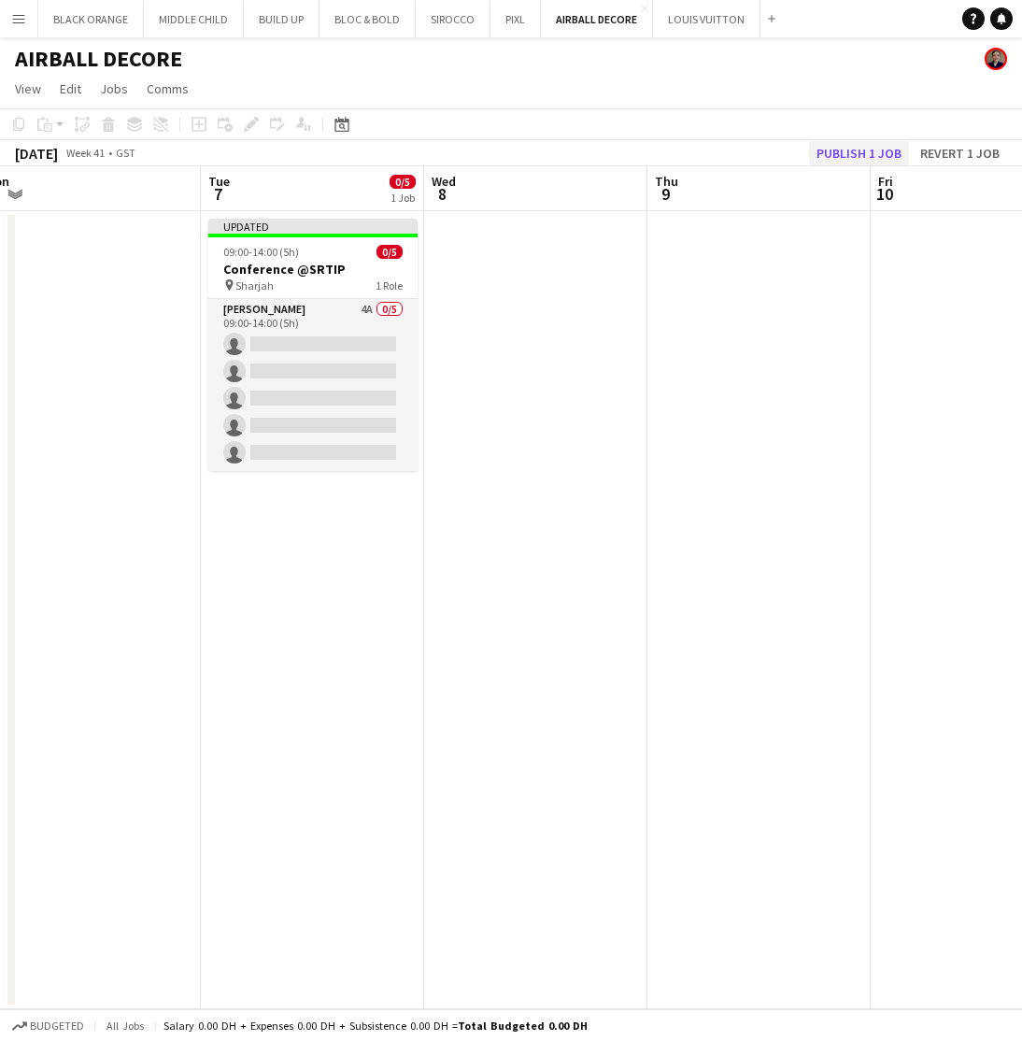
click at [843, 153] on button "Publish 1 job" at bounding box center [859, 153] width 100 height 24
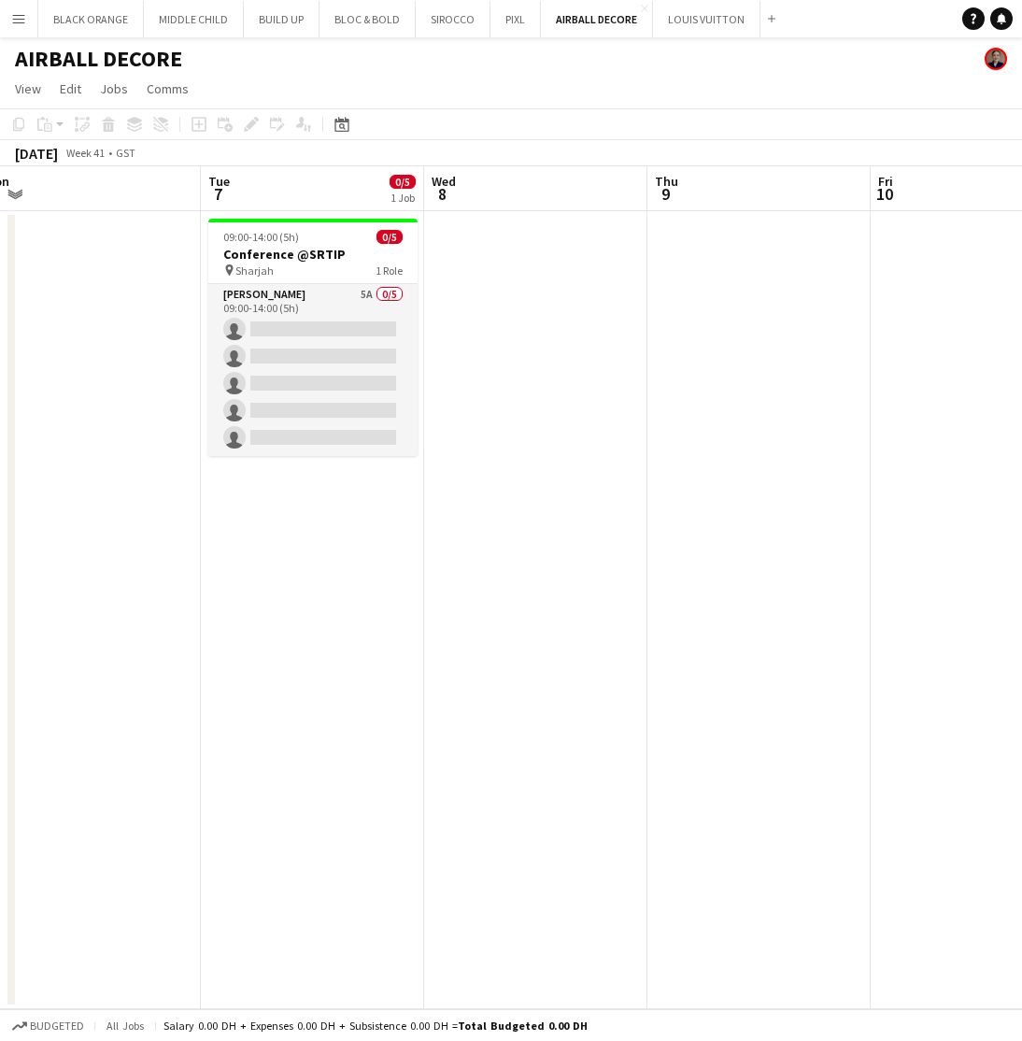
click at [322, 305] on app-card-role "Usher 5A 0/5 09:00-14:00 (5h) single-neutral-actions single-neutral-actions sin…" at bounding box center [312, 370] width 209 height 172
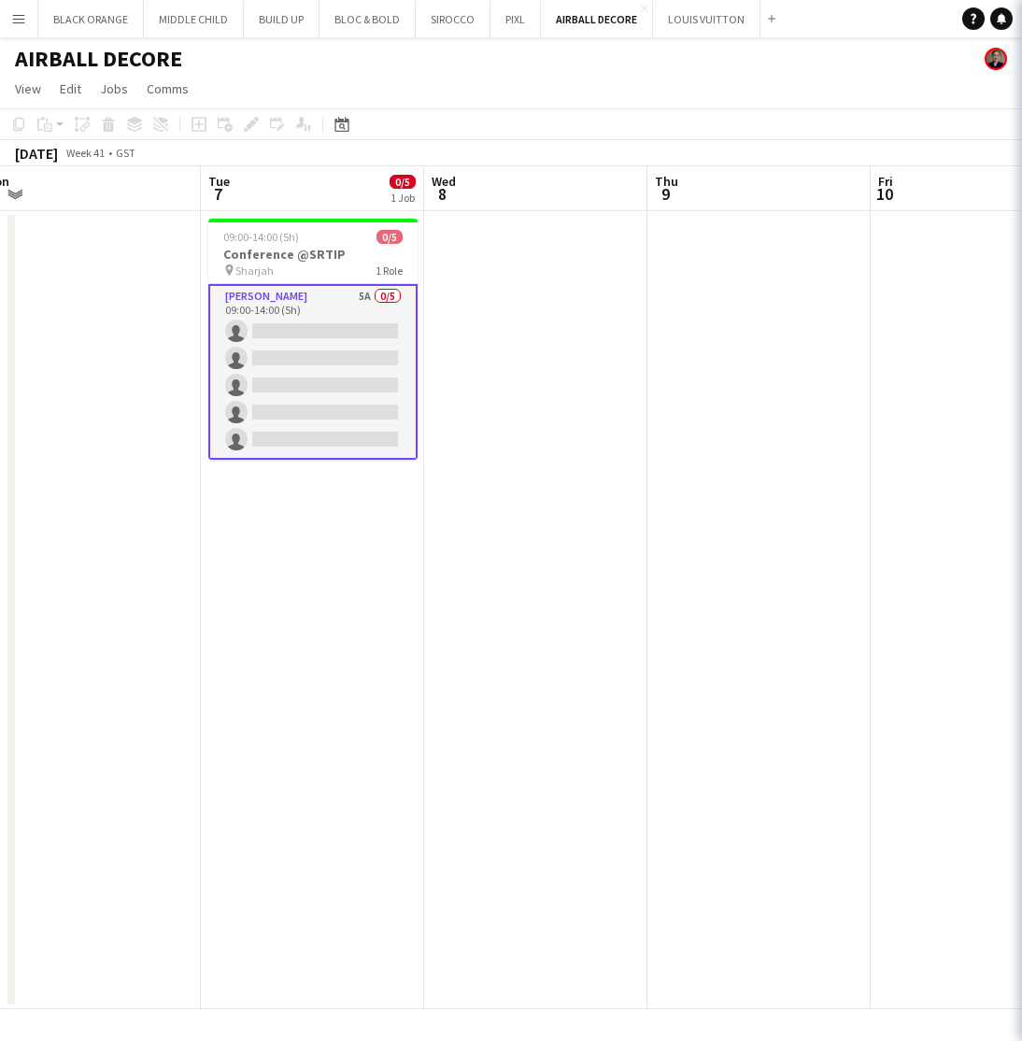
click at [322, 305] on app-card-role "Usher 5A 0/5 09:00-14:00 (5h) single-neutral-actions single-neutral-actions sin…" at bounding box center [312, 372] width 209 height 176
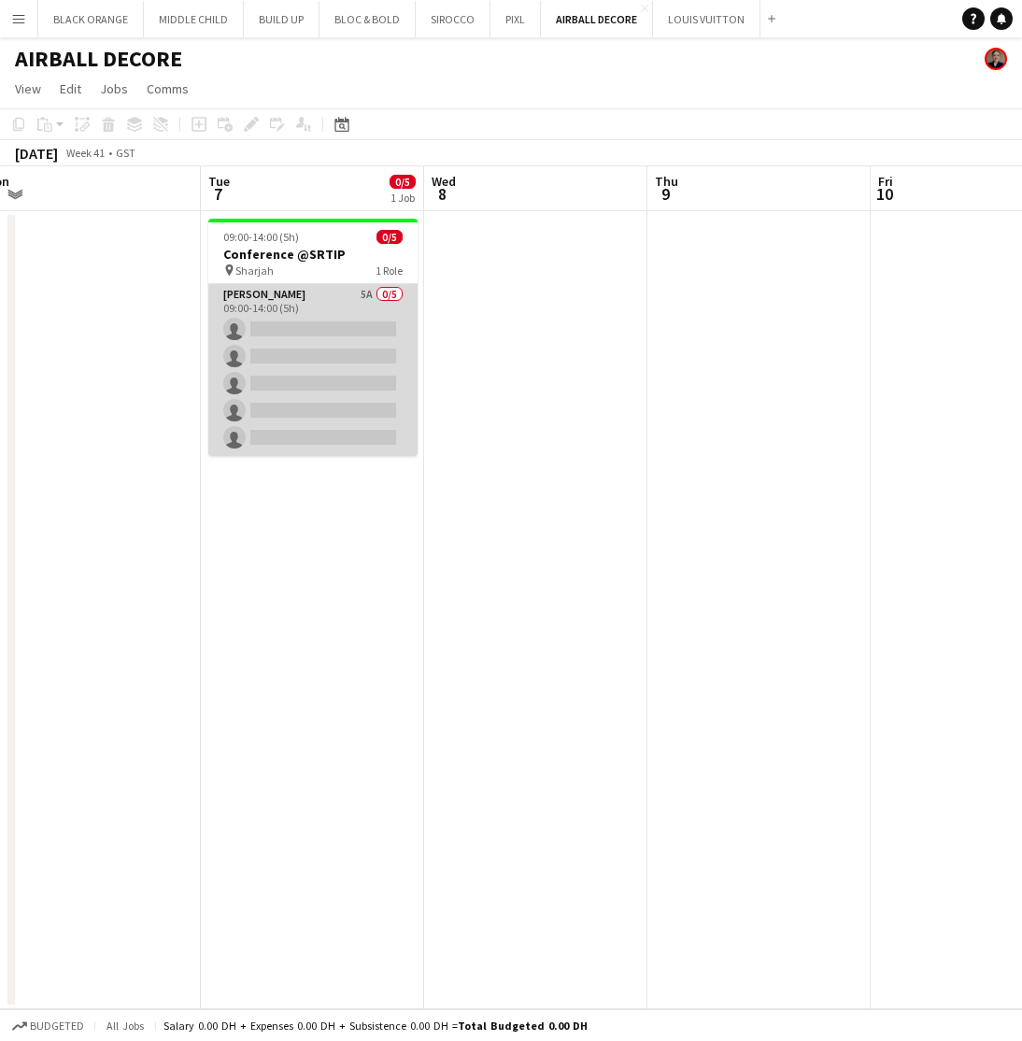
click at [279, 363] on app-card-role "Usher 5A 0/5 09:00-14:00 (5h) single-neutral-actions single-neutral-actions sin…" at bounding box center [312, 370] width 209 height 172
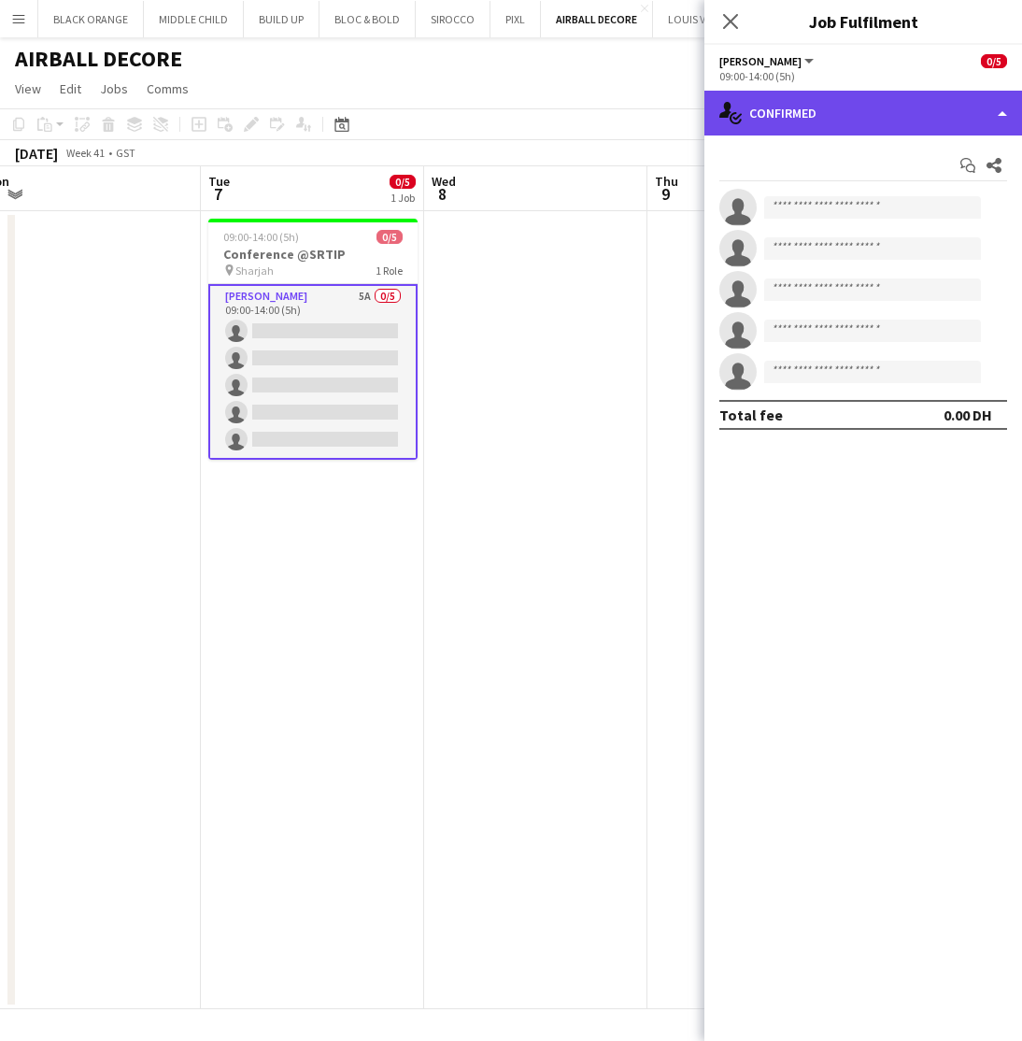
click at [885, 93] on div "single-neutral-actions-check-2 Confirmed" at bounding box center [864, 113] width 318 height 45
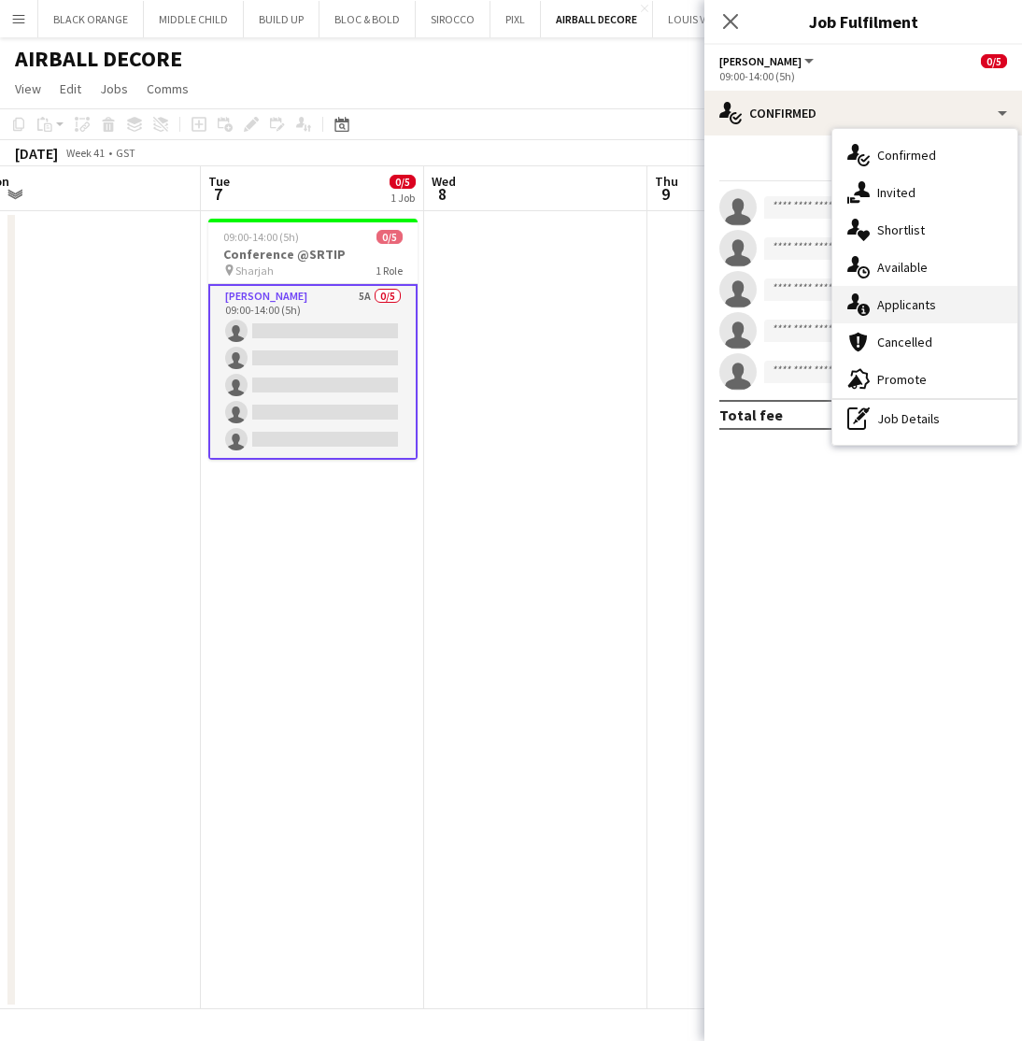
click at [901, 298] on span "Applicants" at bounding box center [906, 304] width 59 height 17
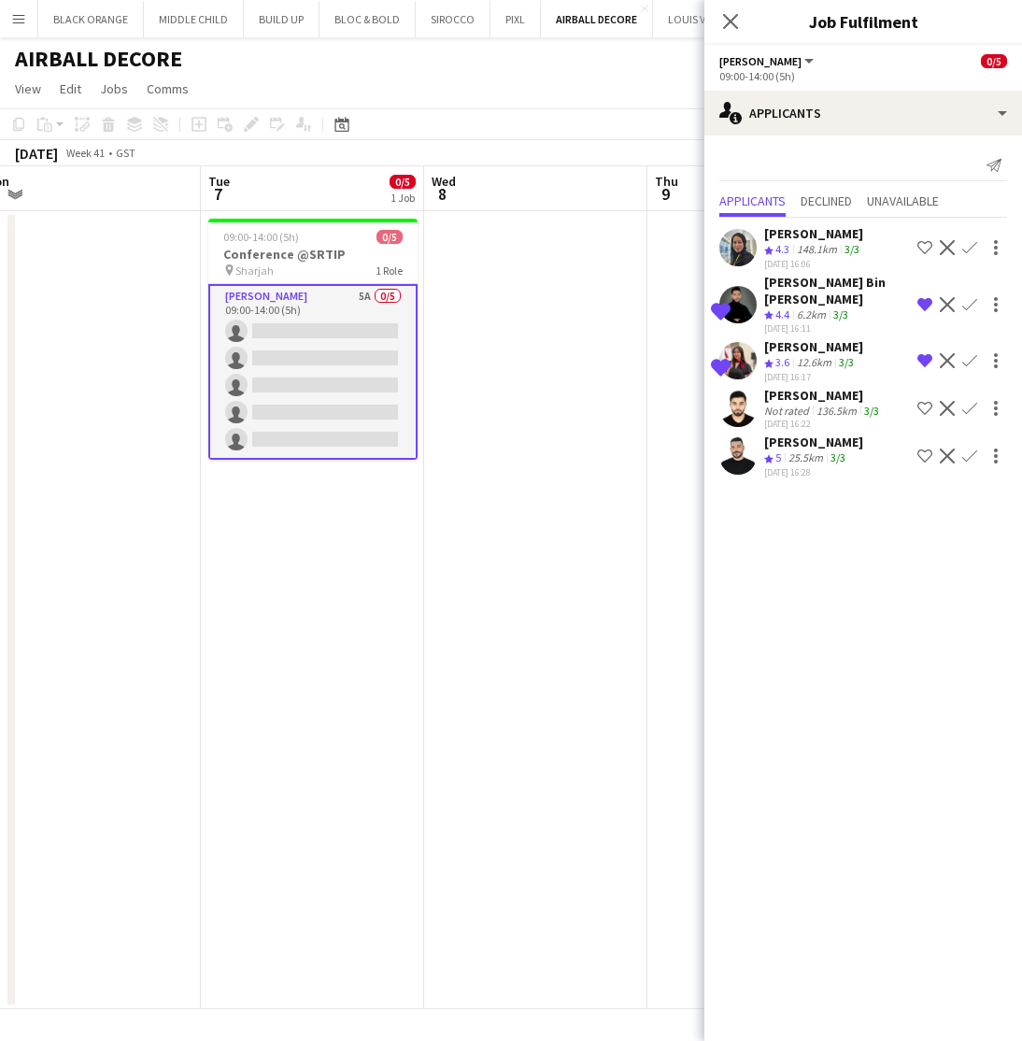
click at [800, 461] on div "25.5km" at bounding box center [806, 458] width 42 height 16
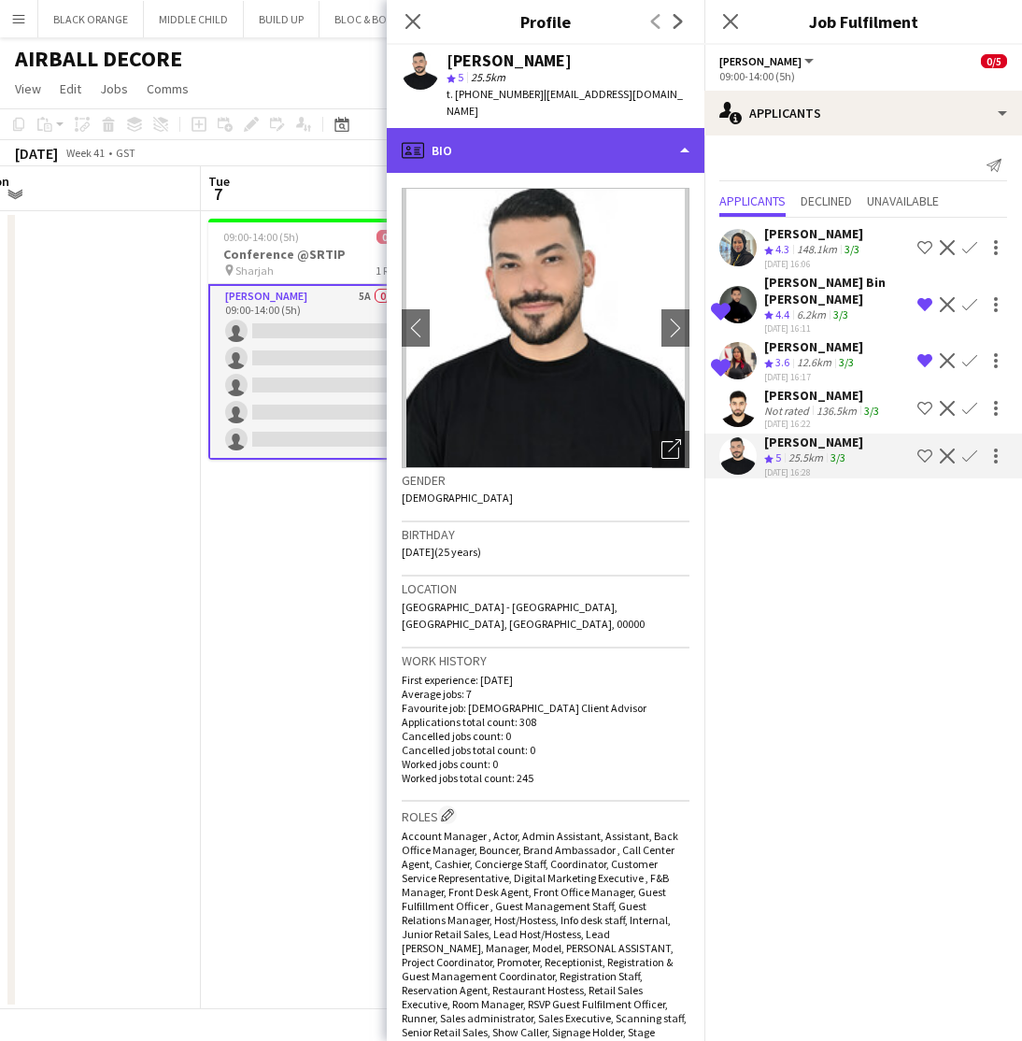
click at [653, 144] on div "profile Bio" at bounding box center [546, 150] width 318 height 45
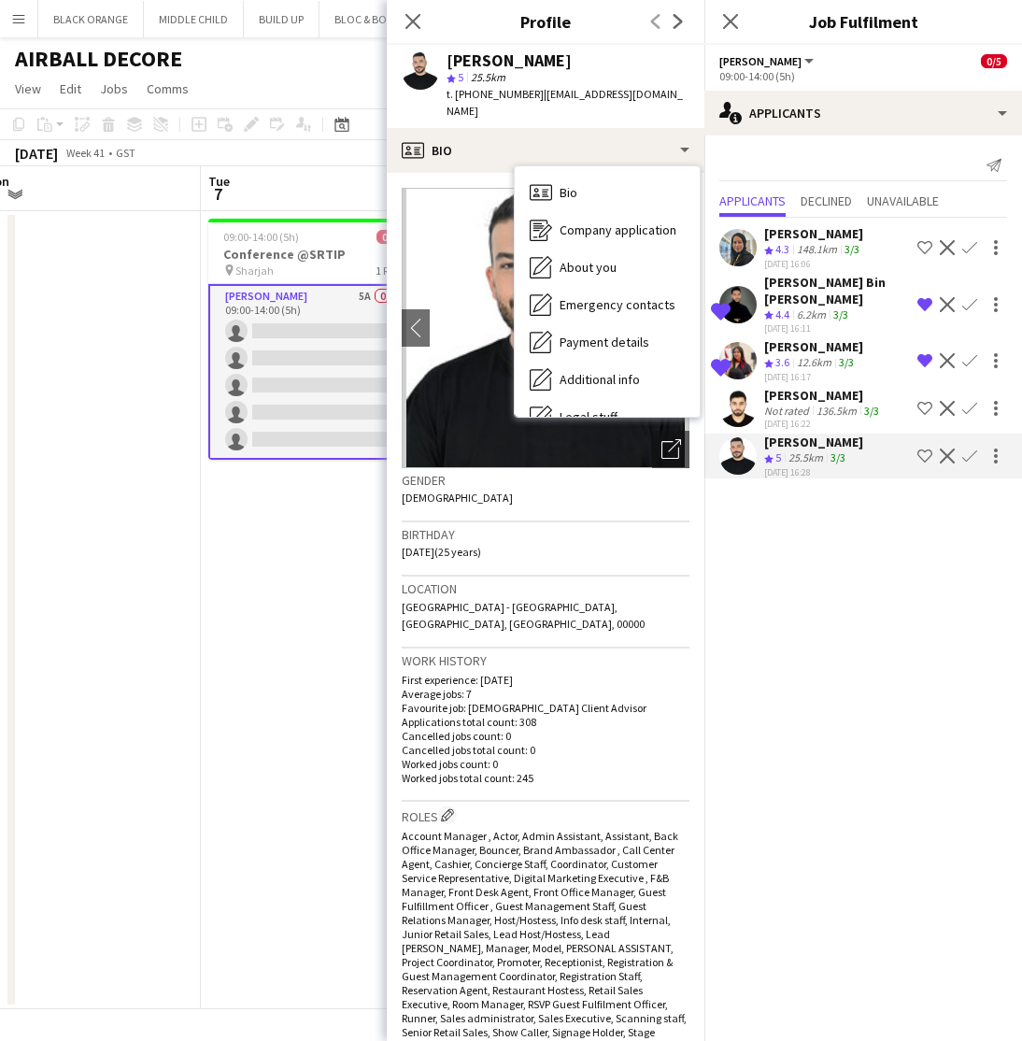
click at [910, 578] on mat-expansion-panel "users2 Applicants Send notification Applicants Declined Unavailable Alaa Hassan…" at bounding box center [864, 587] width 318 height 905
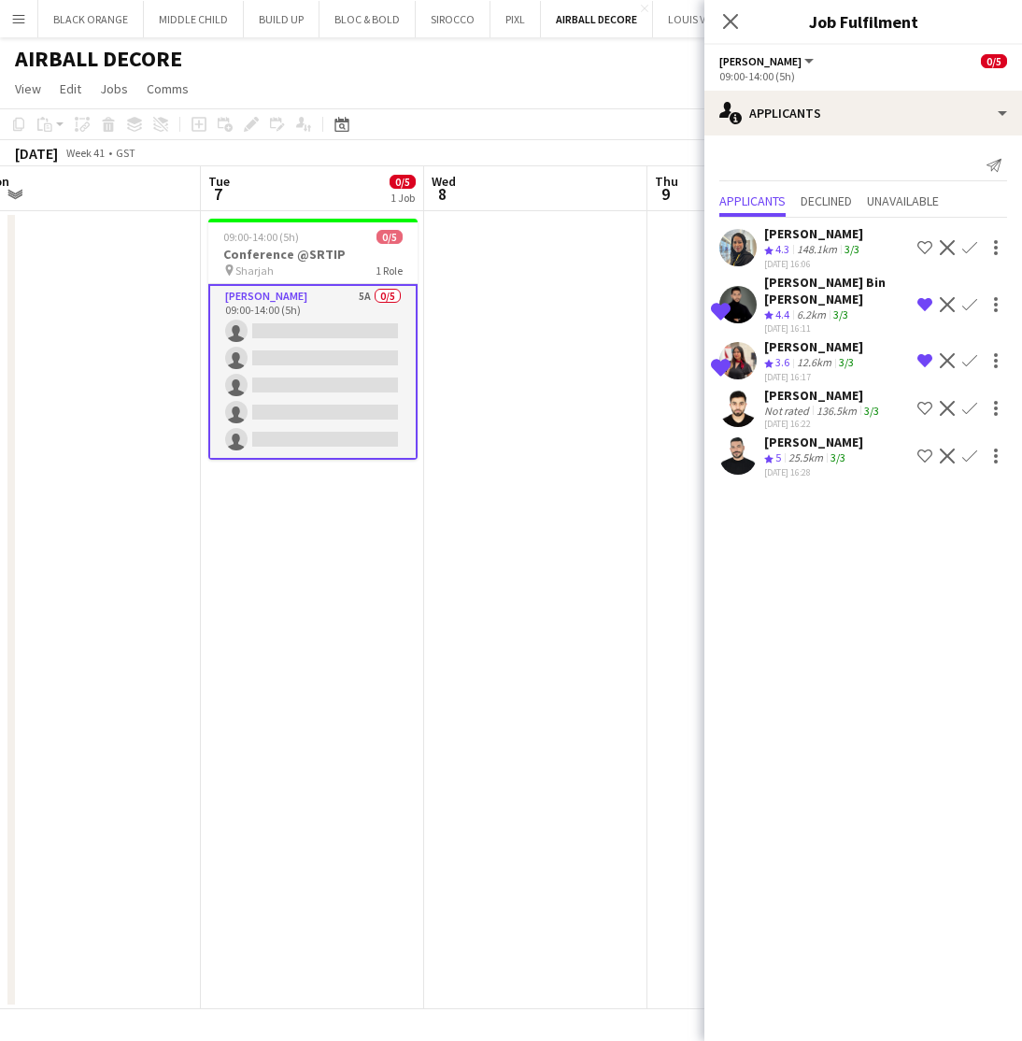
click at [923, 453] on app-icon "Shortlist crew" at bounding box center [925, 456] width 15 height 15
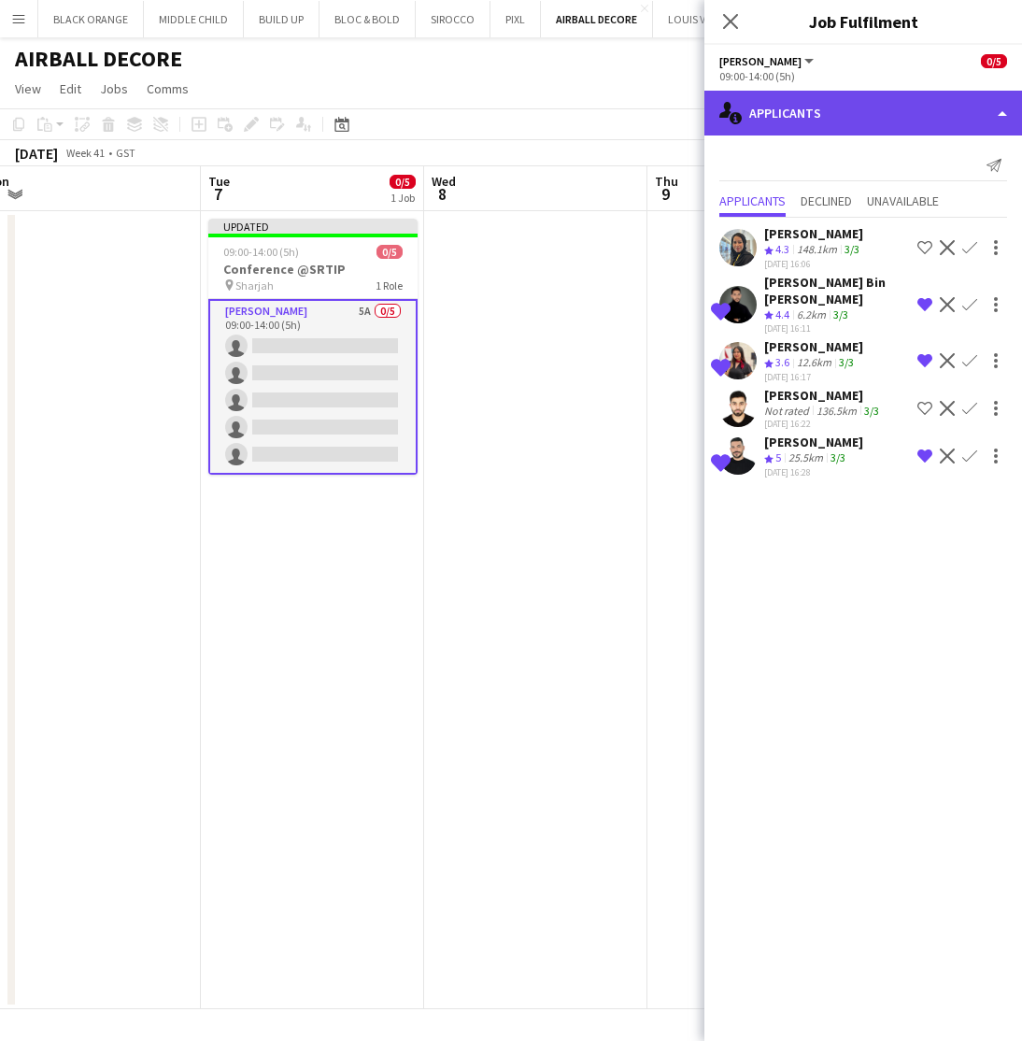
click at [792, 118] on div "single-neutral-actions-information Applicants" at bounding box center [864, 113] width 318 height 45
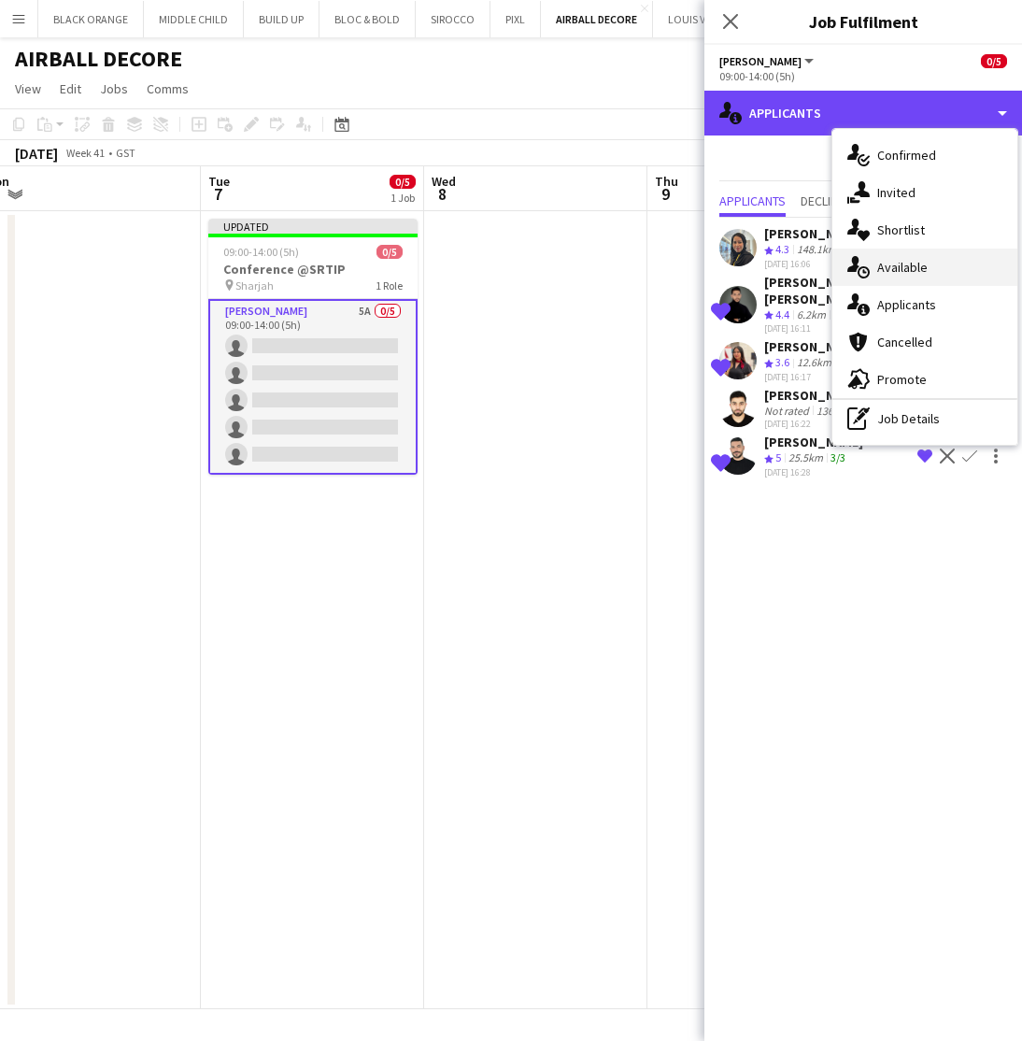
scroll to position [0, 0]
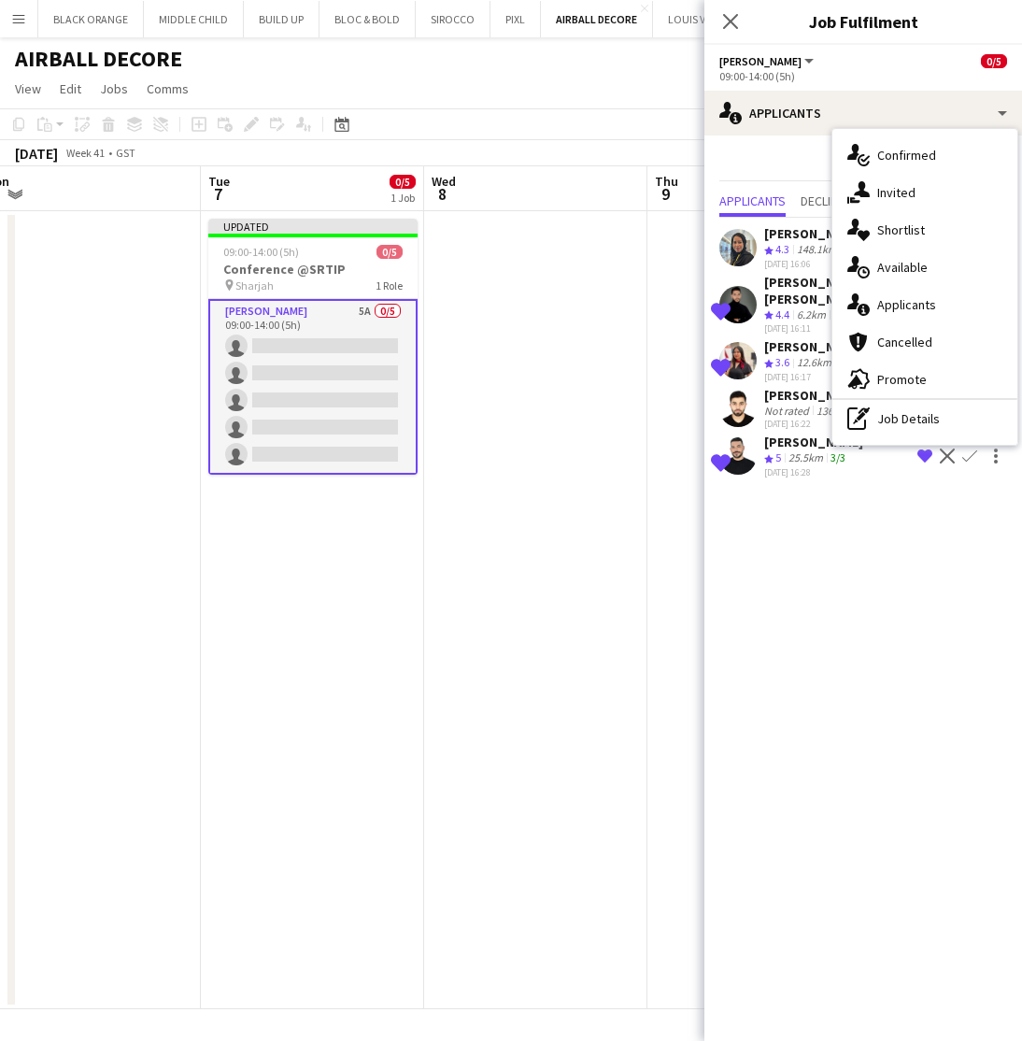
click at [785, 455] on div "Crew rating 5" at bounding box center [774, 458] width 21 height 16
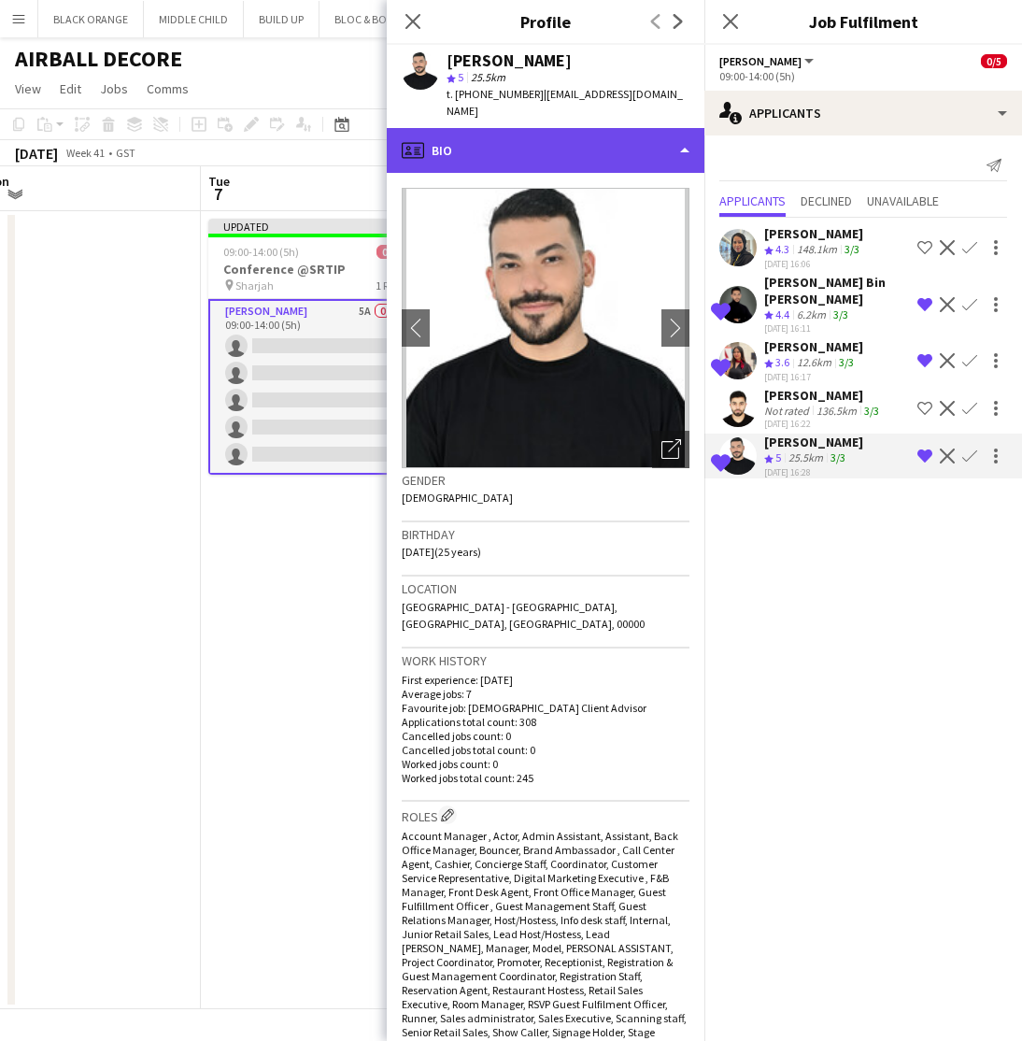
click at [575, 146] on div "profile Bio" at bounding box center [546, 150] width 318 height 45
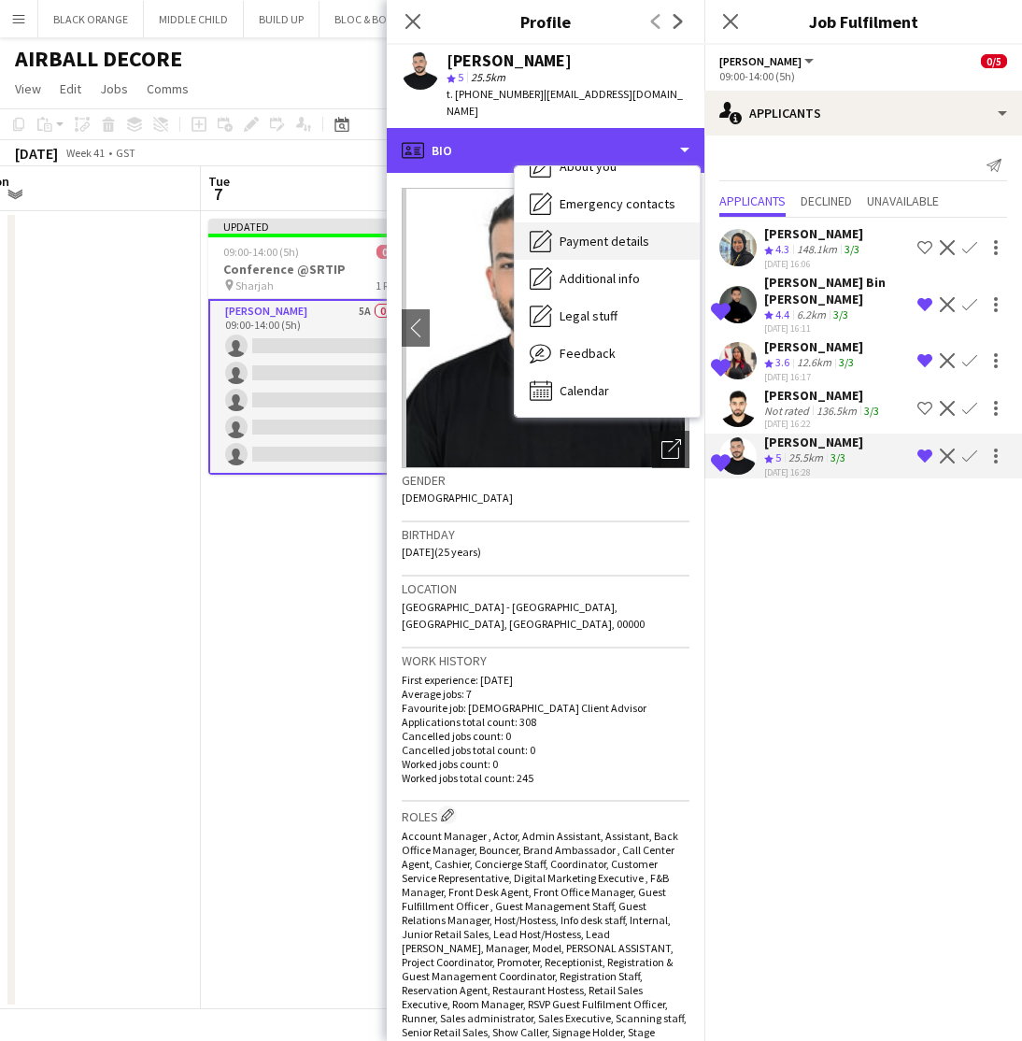
scroll to position [101, 0]
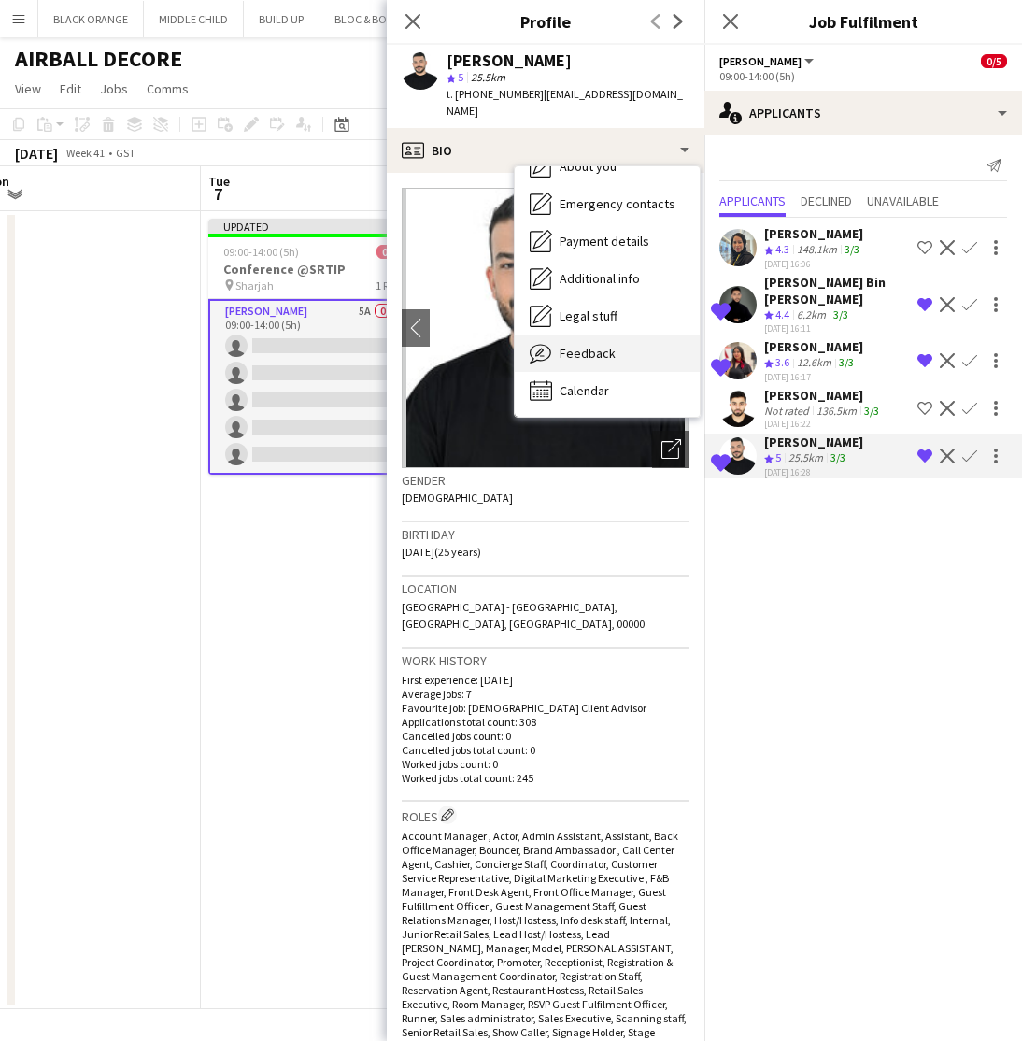
click at [581, 347] on span "Feedback" at bounding box center [588, 353] width 56 height 17
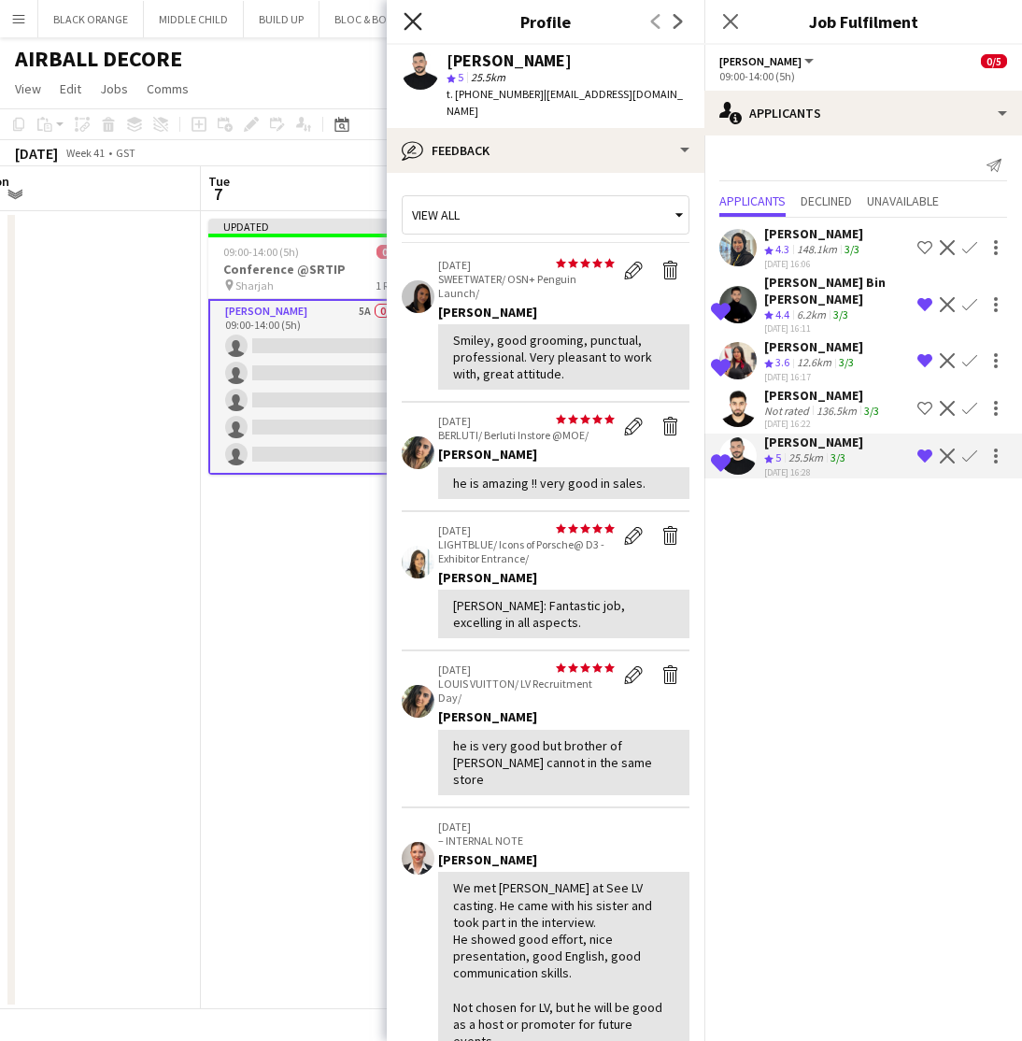
click at [407, 25] on icon "Close pop-in" at bounding box center [413, 21] width 18 height 18
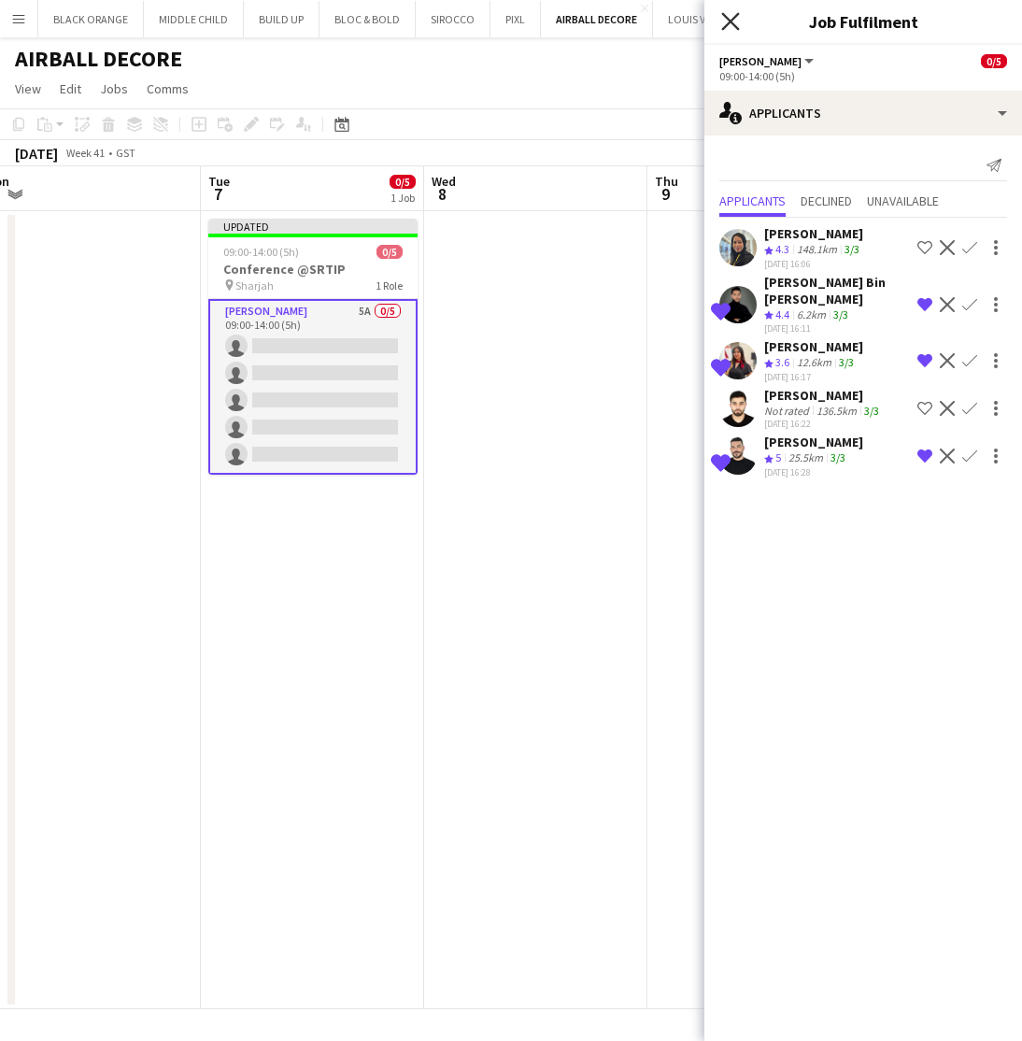
click at [723, 20] on icon "Close pop-in" at bounding box center [730, 21] width 18 height 18
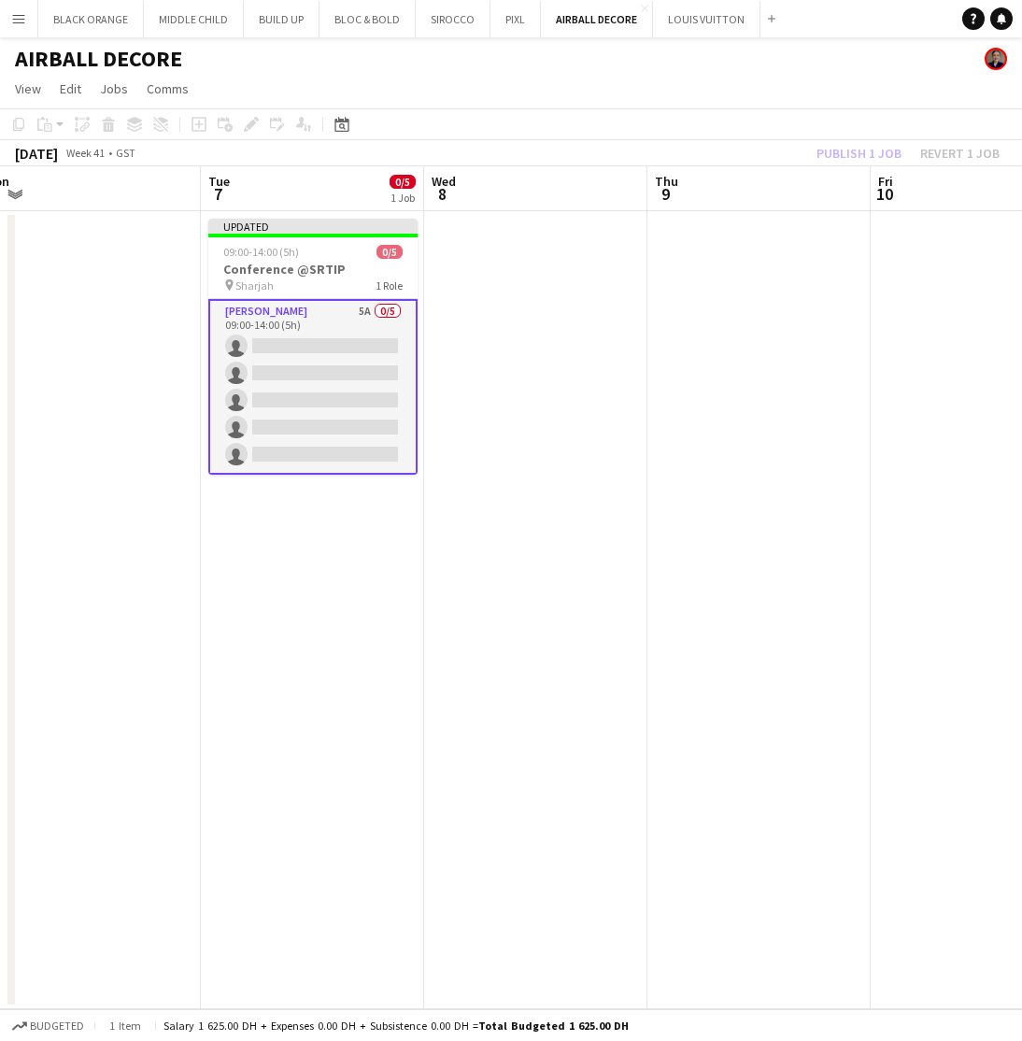
click at [9, 17] on button "Menu" at bounding box center [18, 18] width 37 height 37
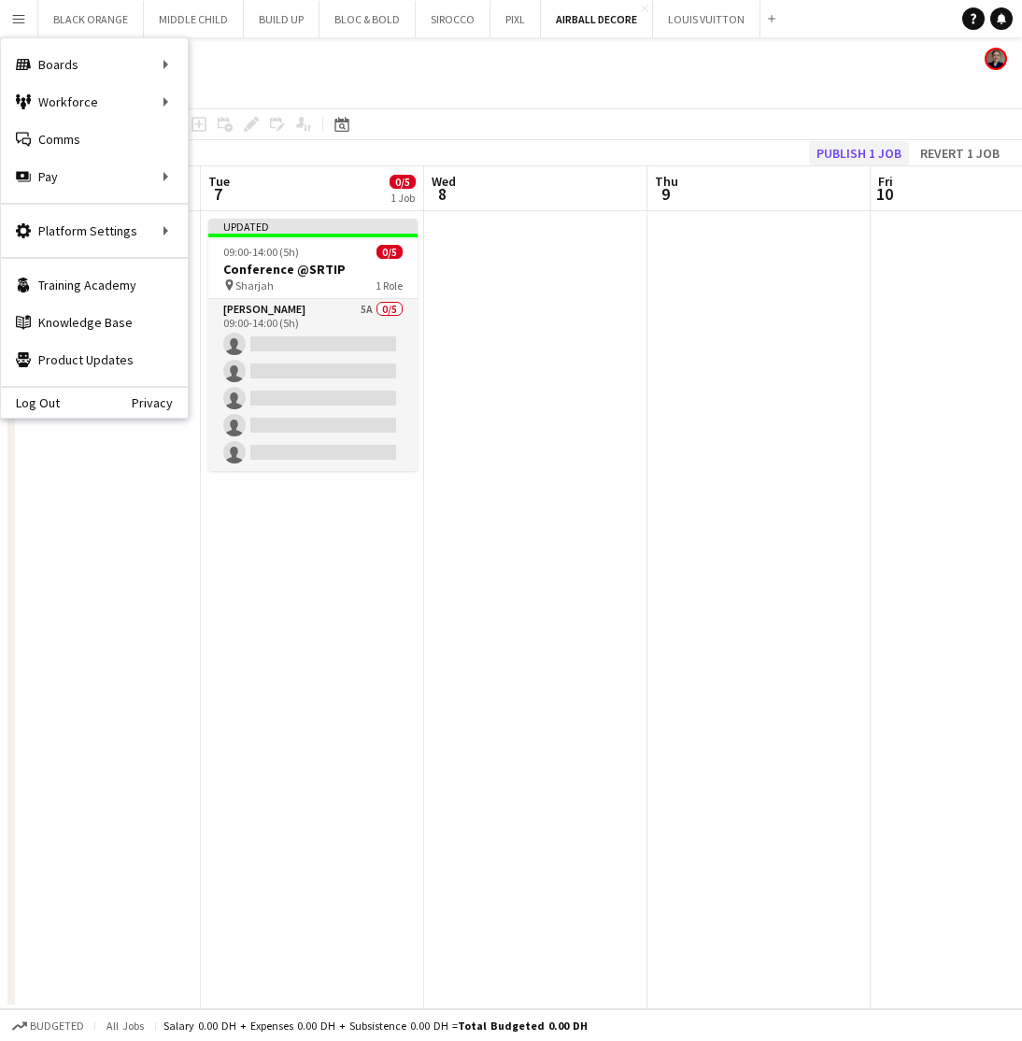
click at [837, 150] on button "Publish 1 job" at bounding box center [859, 153] width 100 height 24
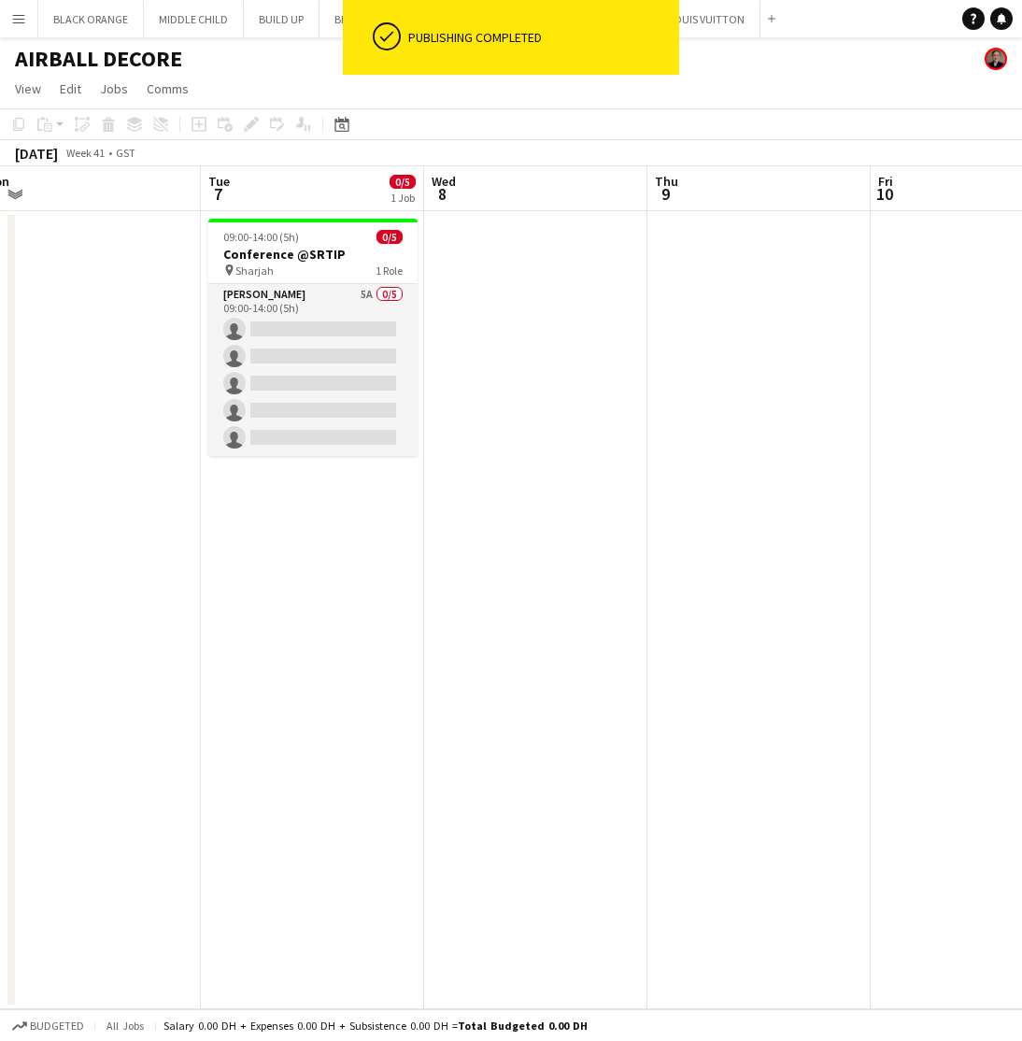
click at [13, 13] on app-icon "Menu" at bounding box center [18, 18] width 15 height 15
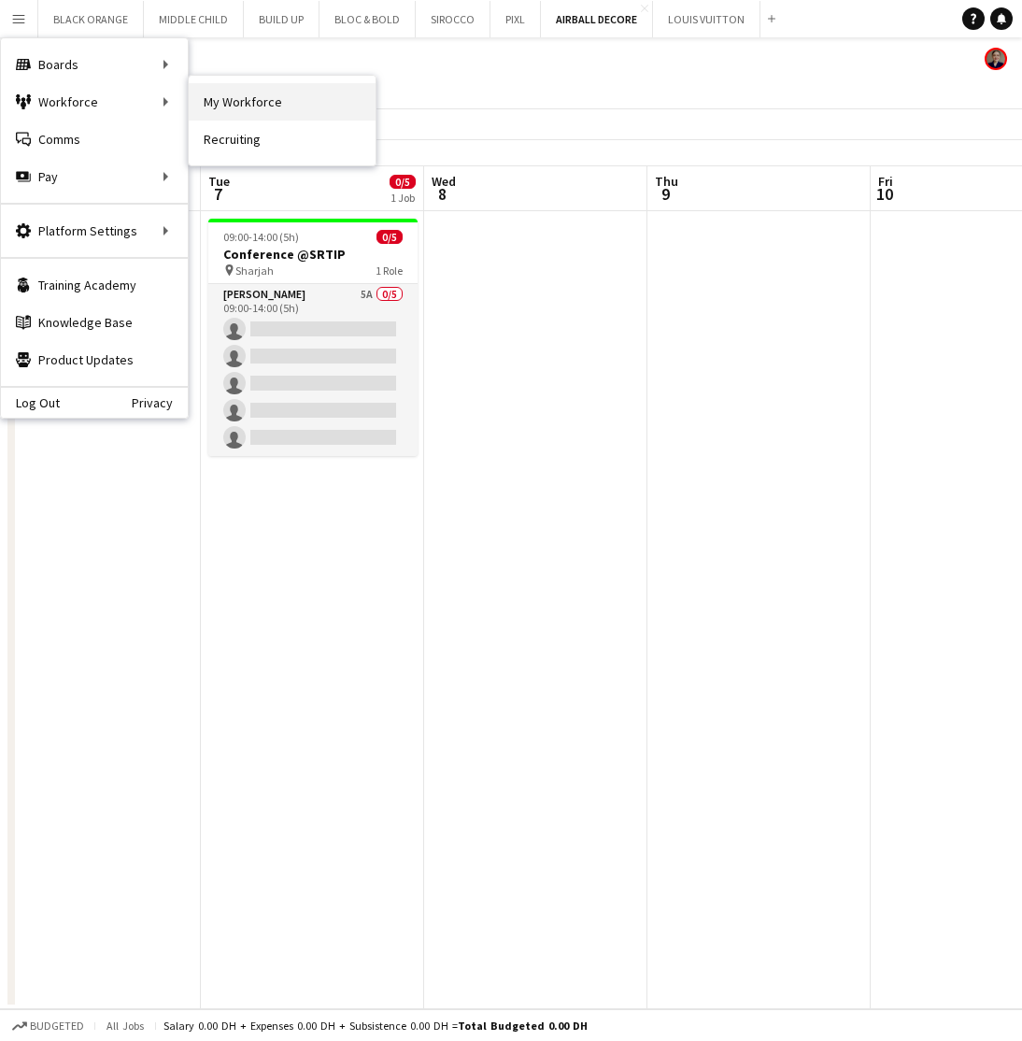
click at [229, 104] on link "My Workforce" at bounding box center [282, 101] width 187 height 37
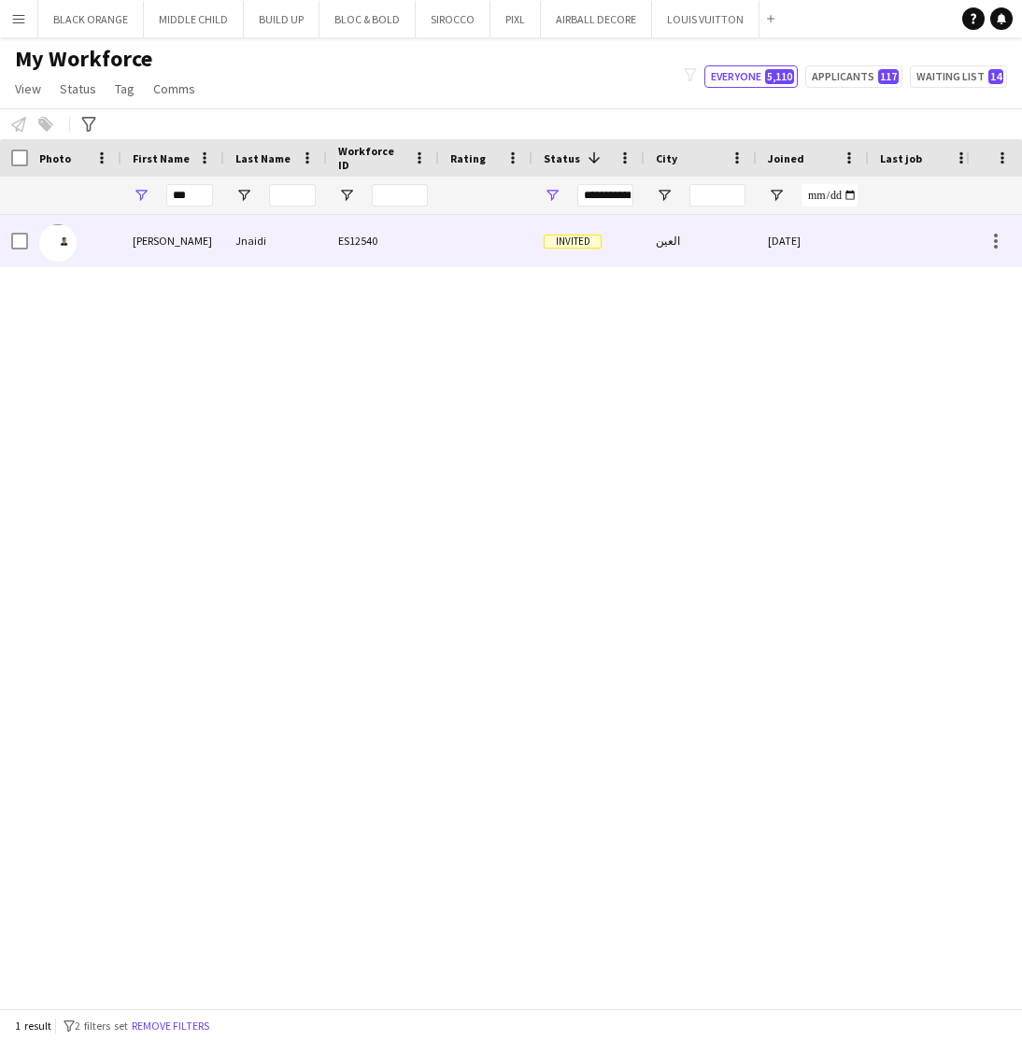
click at [157, 238] on div "Daniel" at bounding box center [172, 240] width 103 height 51
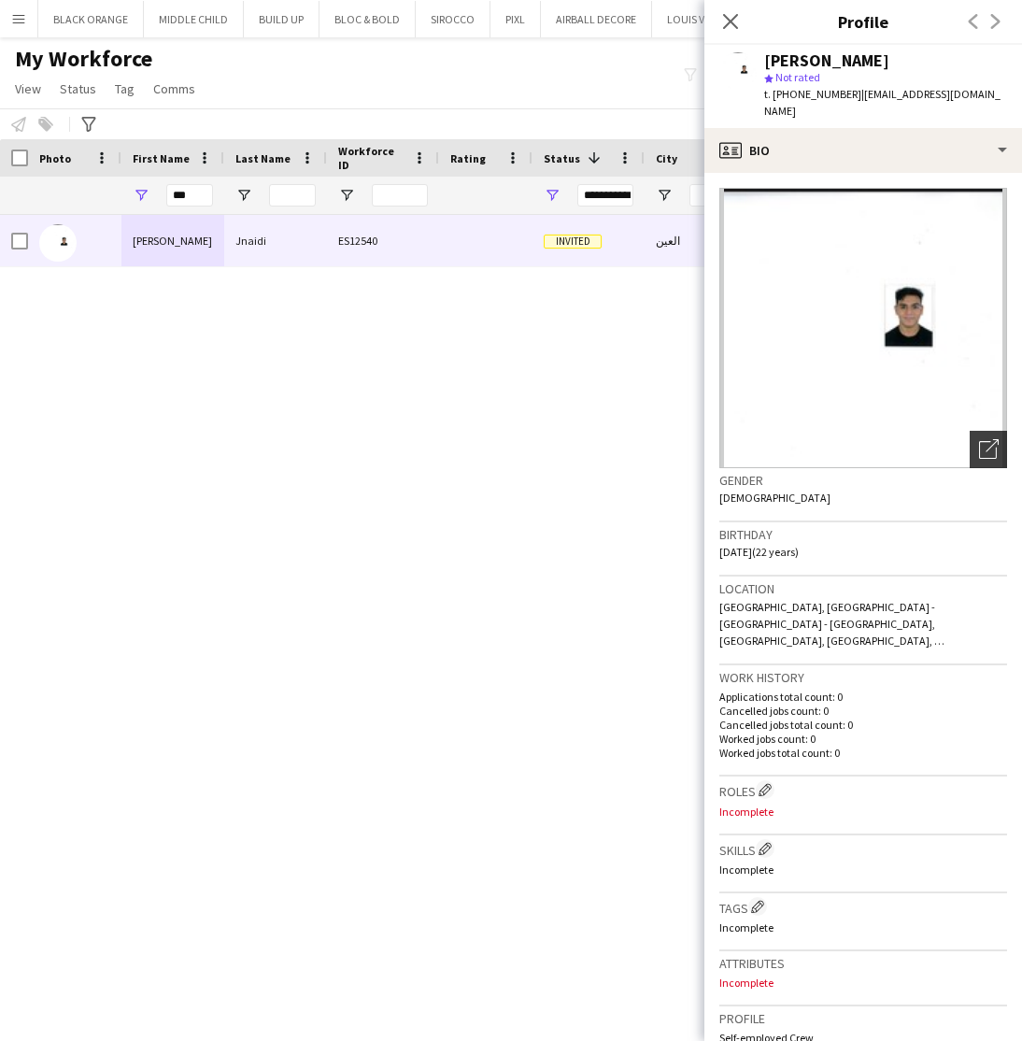
click at [979, 441] on icon at bounding box center [988, 450] width 18 height 18
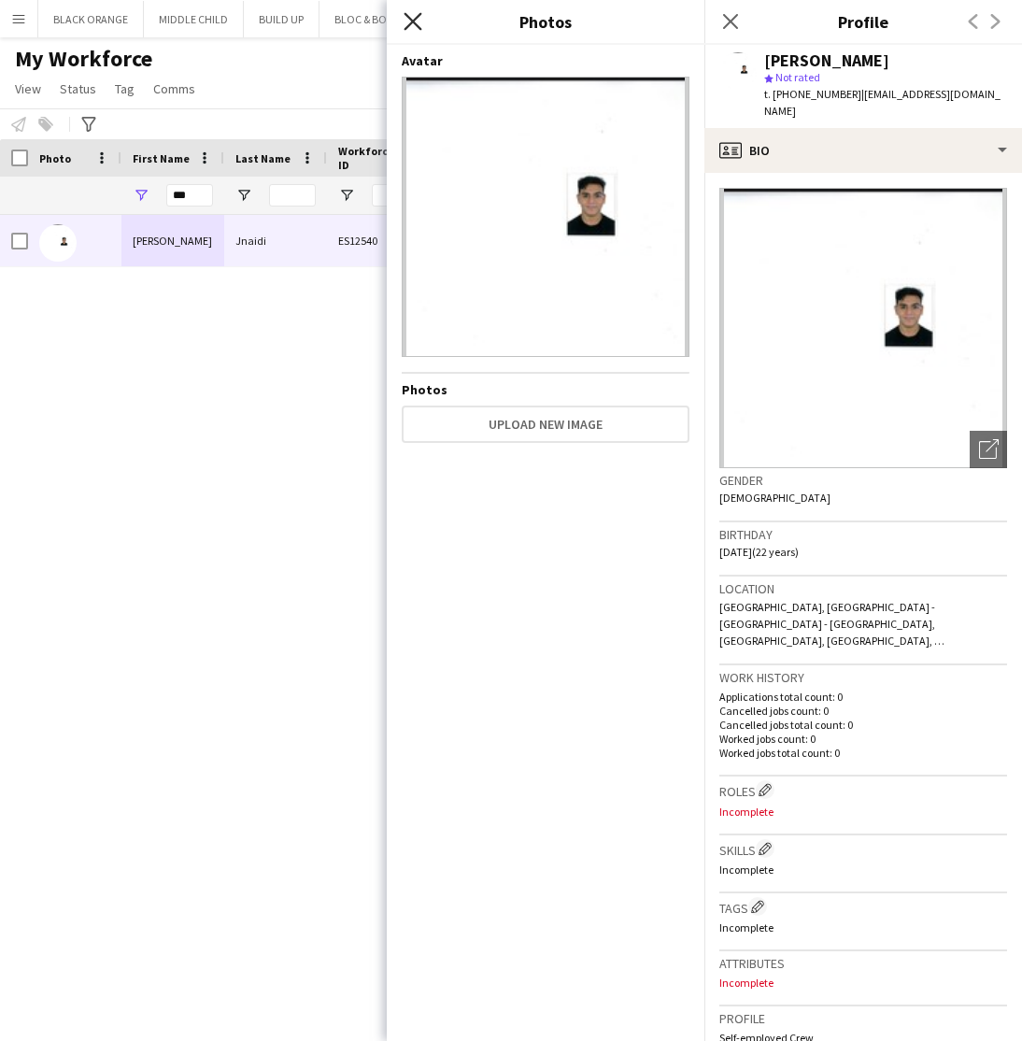
click at [407, 22] on icon "Close pop-in" at bounding box center [413, 21] width 18 height 18
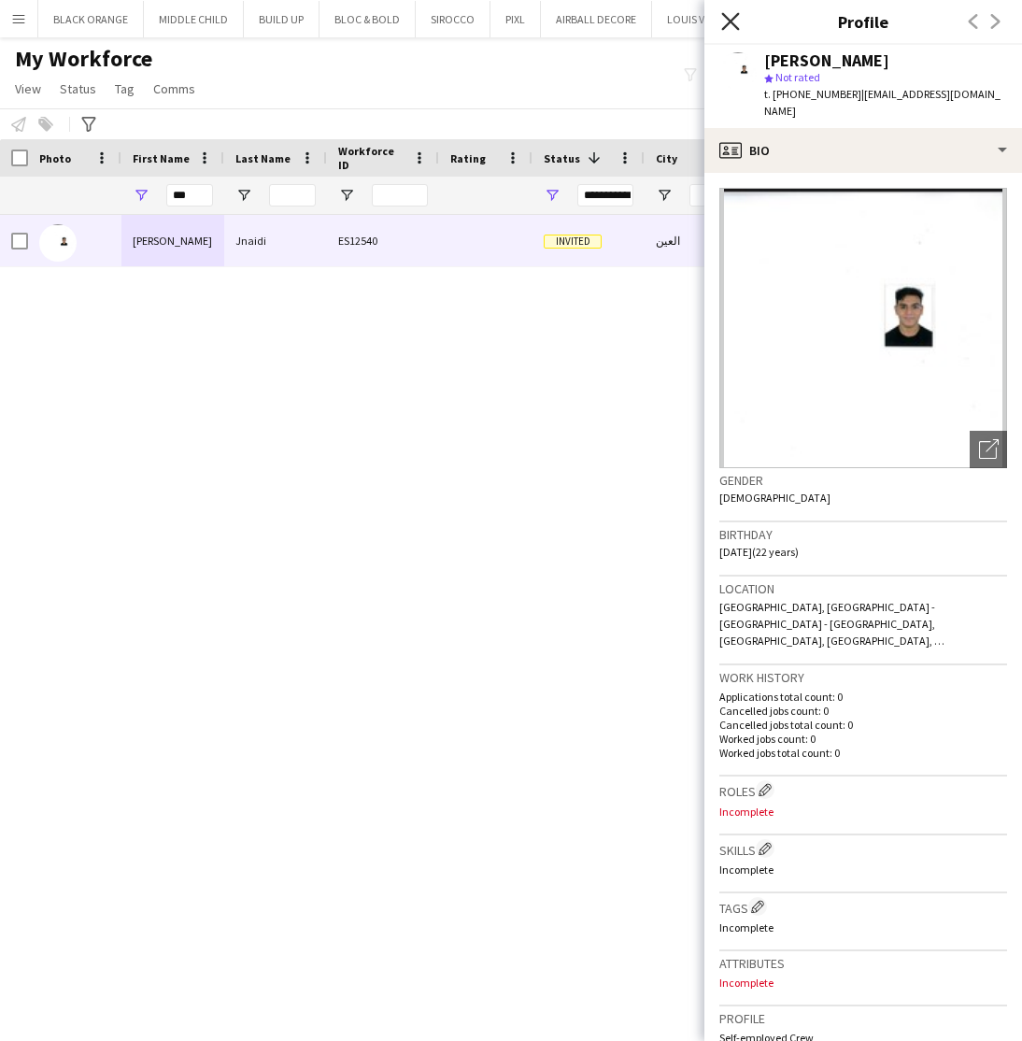
click at [729, 19] on icon at bounding box center [730, 21] width 18 height 18
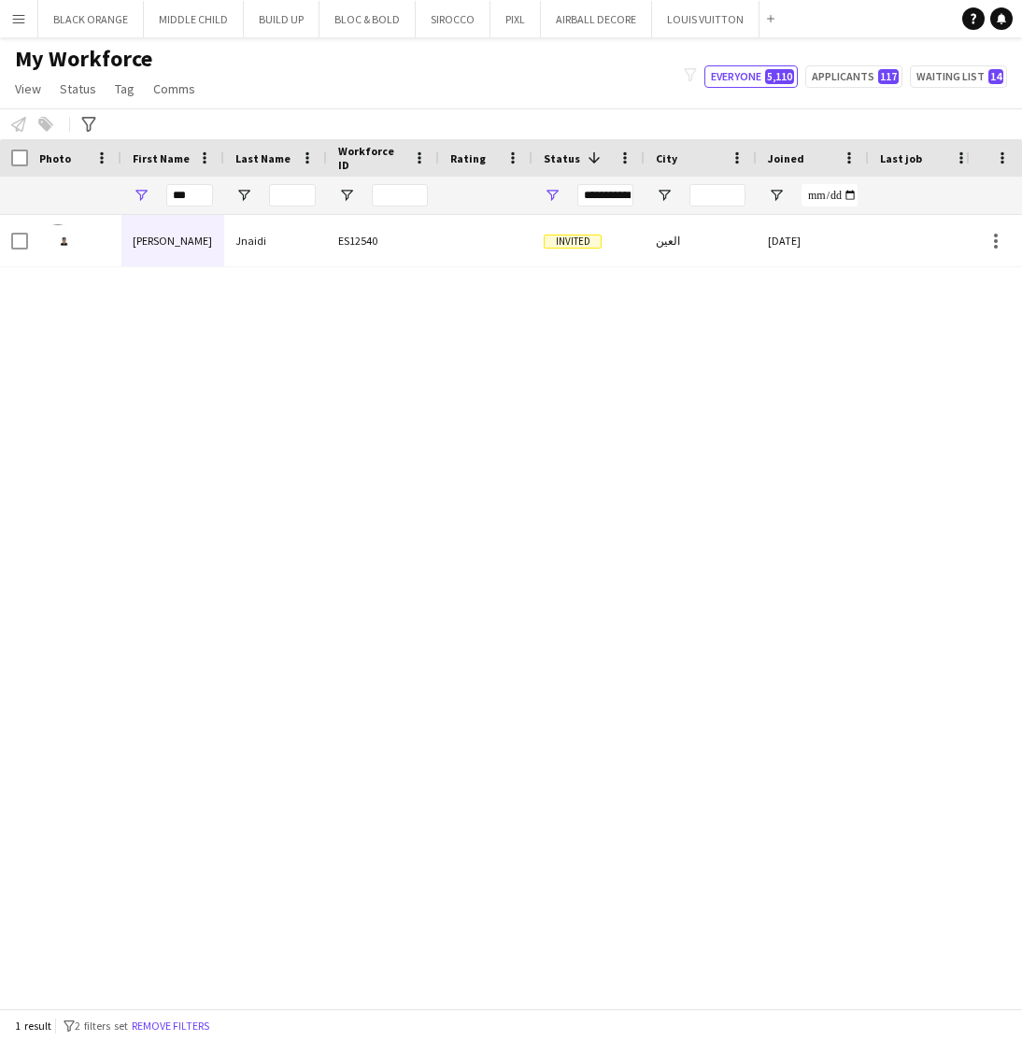
click at [549, 590] on div "Daniel Jnaidi ES12540 Invited العين 30-09-2025 0 Self-employed Crew" at bounding box center [483, 611] width 966 height 793
click at [189, 196] on input "***" at bounding box center [189, 195] width 47 height 22
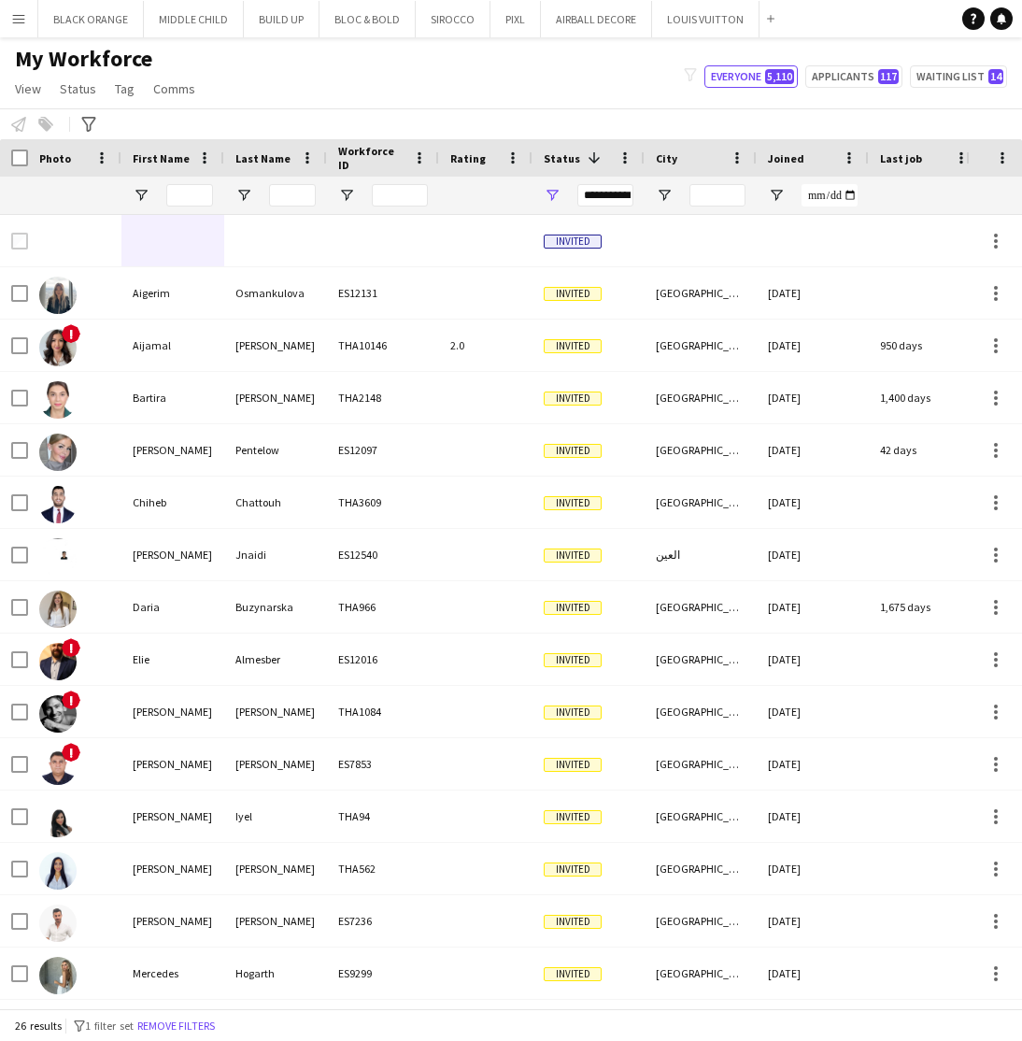
click at [296, 107] on div "My Workforce View Views Default view New view Update view Delete view Edit name…" at bounding box center [511, 77] width 1022 height 64
click at [626, 98] on div "My Workforce View Views Default view New view Update view Delete view Edit name…" at bounding box center [511, 77] width 1022 height 64
click at [560, 33] on button "AIRBALL DECORE Close" at bounding box center [596, 19] width 111 height 36
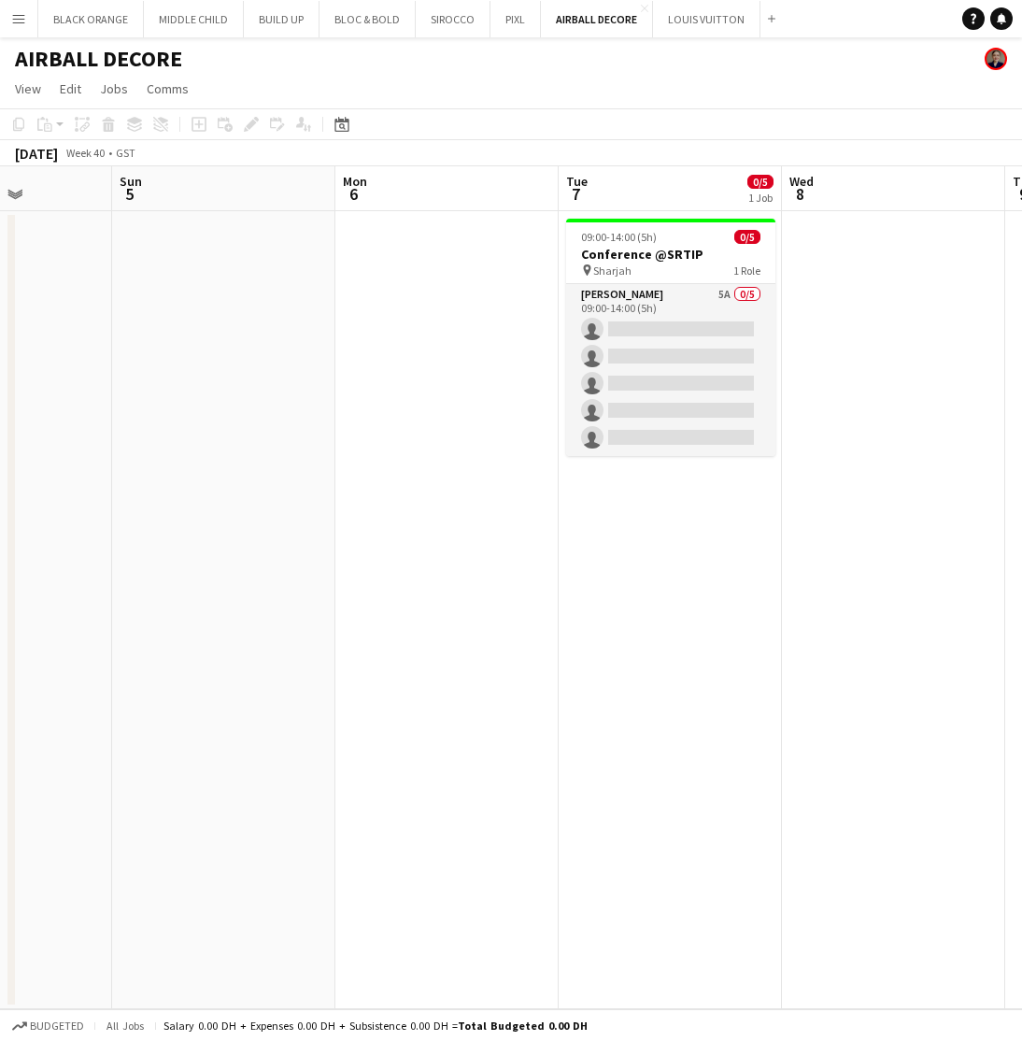
scroll to position [0, 644]
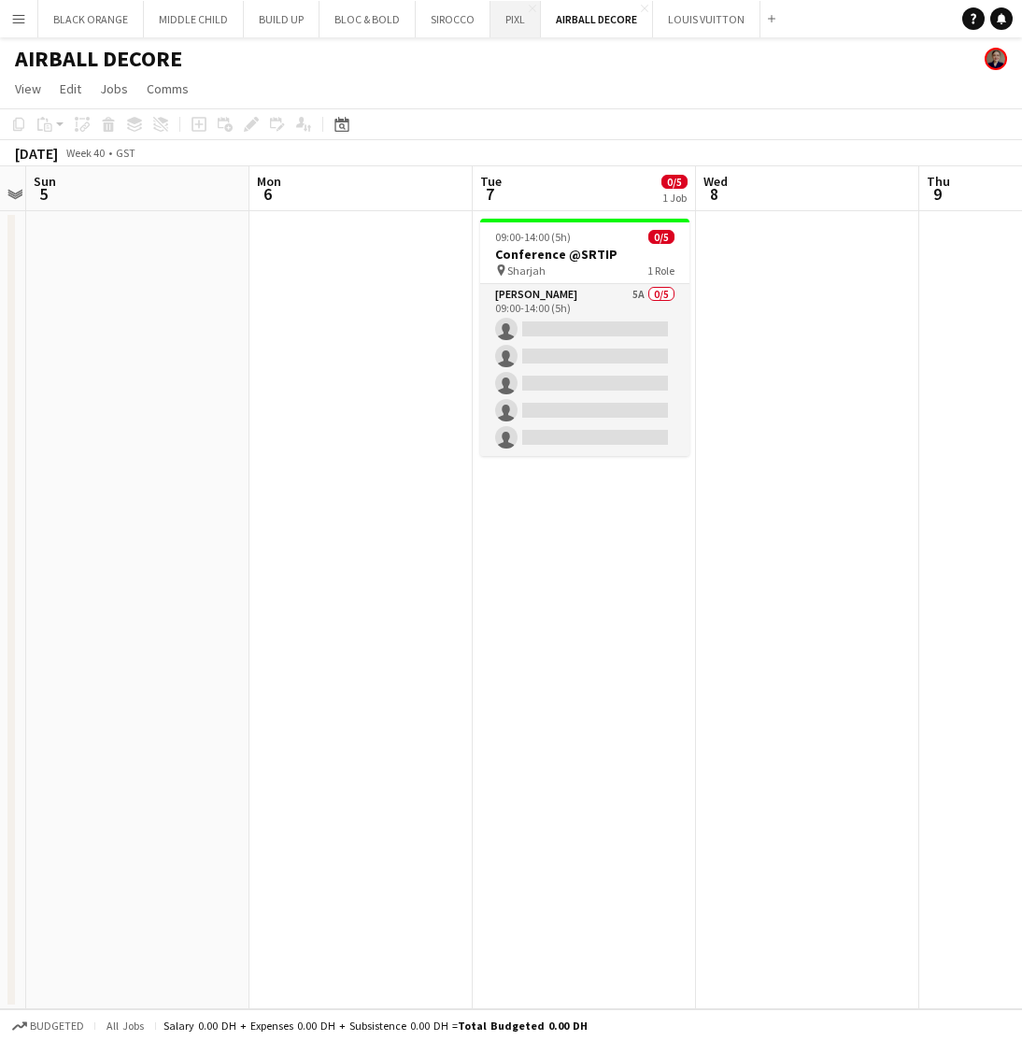
click at [511, 32] on button "PIXL Close" at bounding box center [516, 19] width 50 height 36
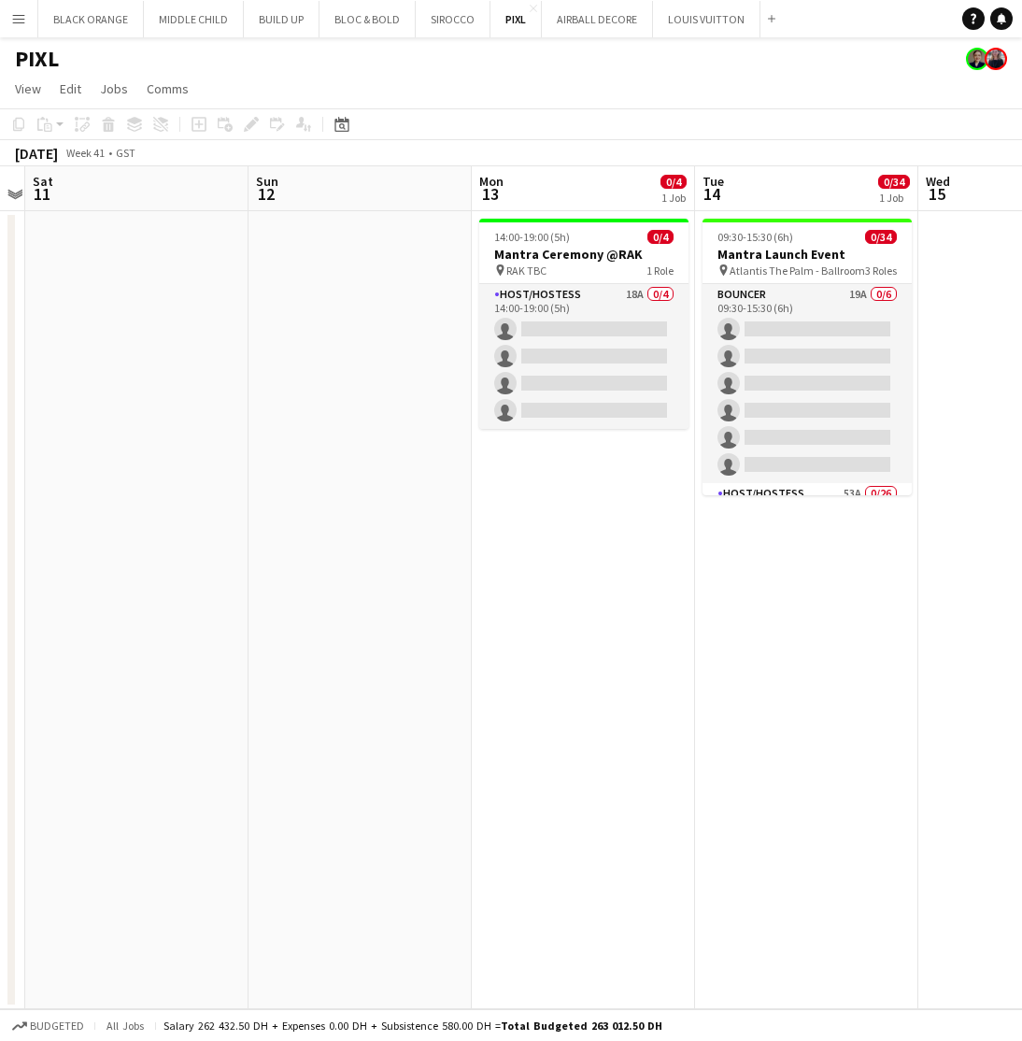
scroll to position [0, 648]
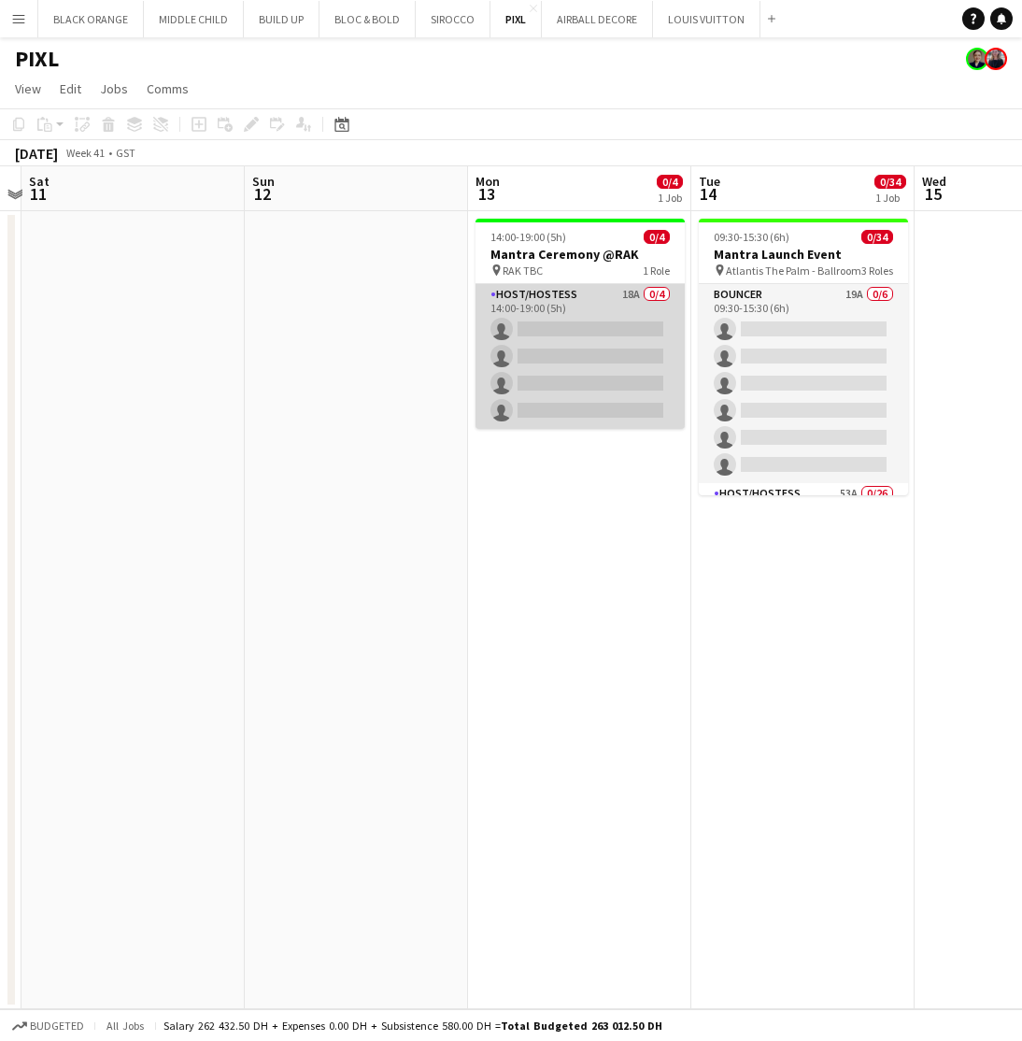
click at [616, 311] on app-card-role "Host/Hostess 18A 0/4 14:00-19:00 (5h) single-neutral-actions single-neutral-act…" at bounding box center [580, 356] width 209 height 145
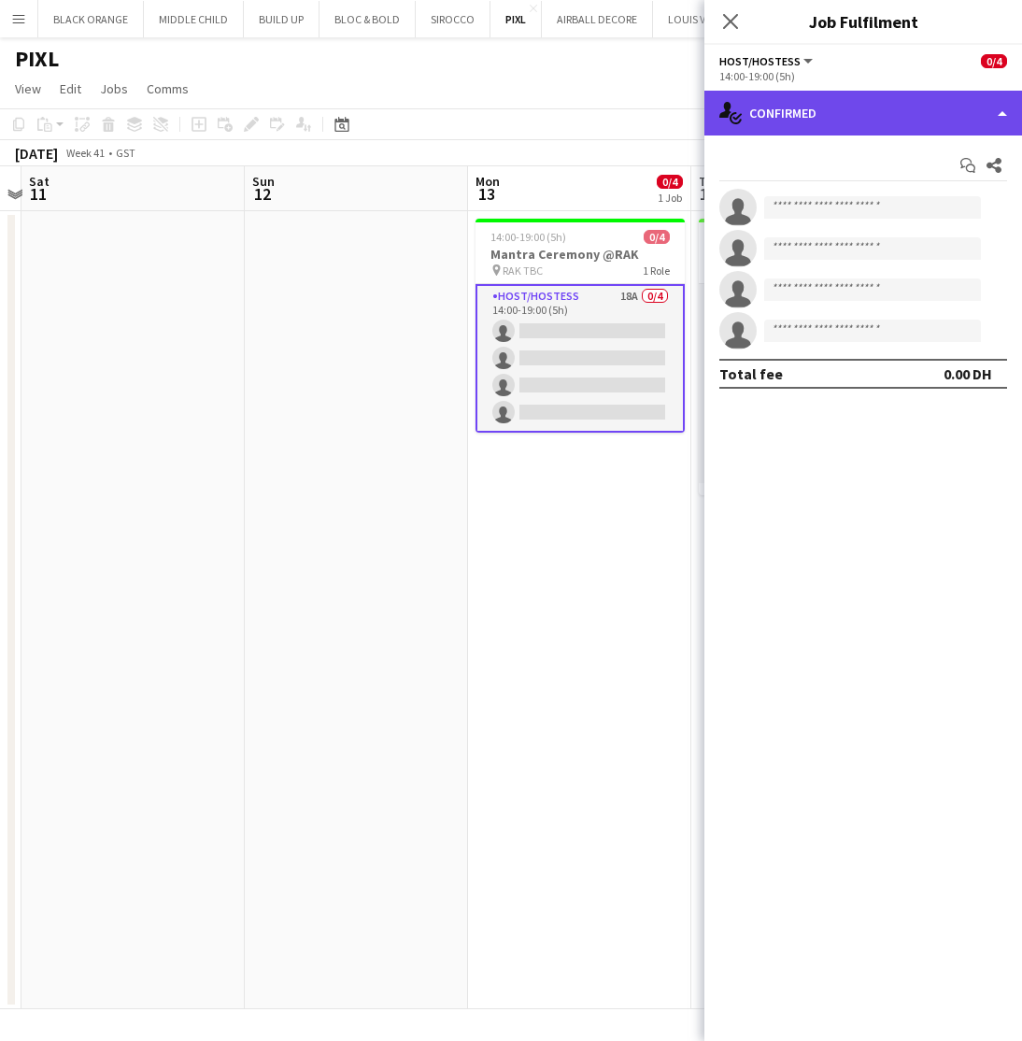
click at [896, 117] on div "single-neutral-actions-check-2 Confirmed" at bounding box center [864, 113] width 318 height 45
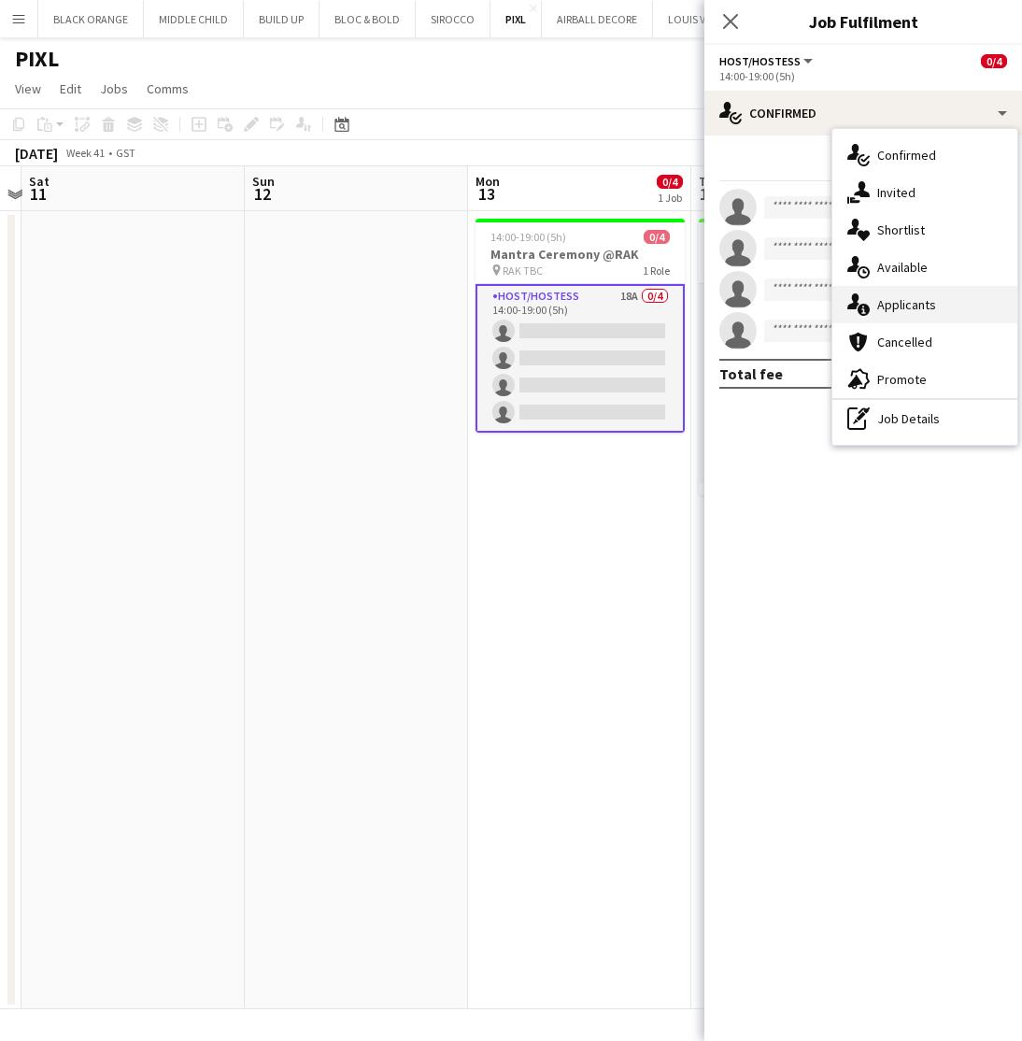
click at [915, 310] on span "Applicants" at bounding box center [906, 304] width 59 height 17
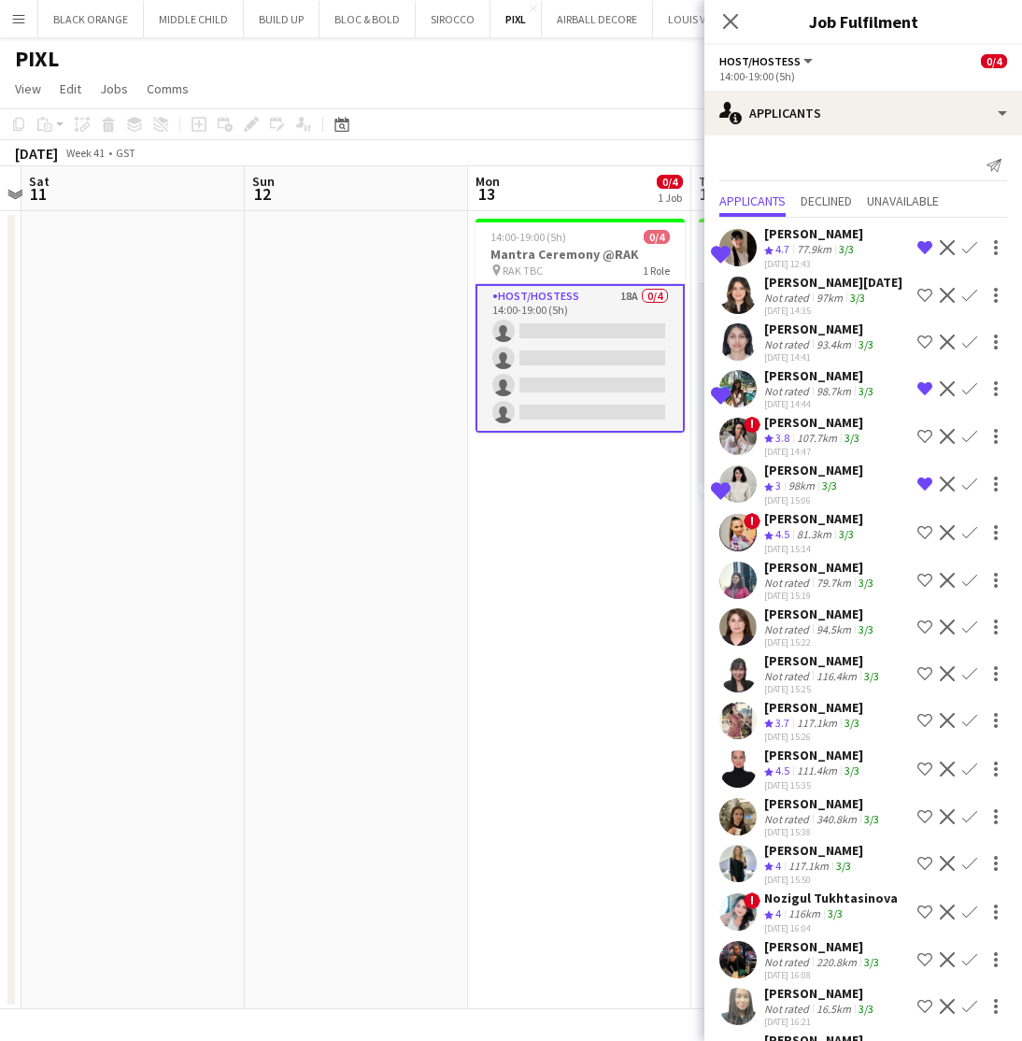
click at [788, 380] on div "Racheal Yeko" at bounding box center [820, 375] width 113 height 17
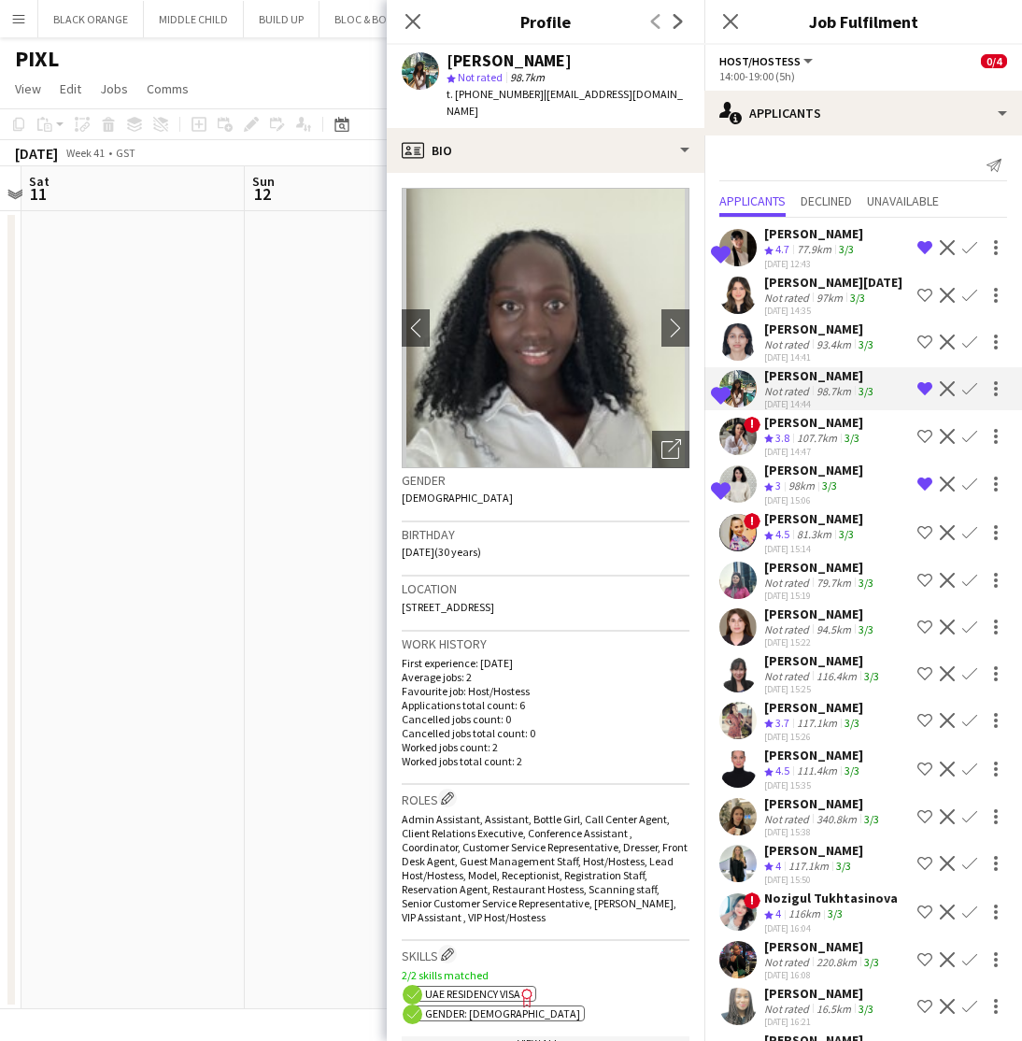
click at [802, 492] on div "98km" at bounding box center [802, 486] width 34 height 16
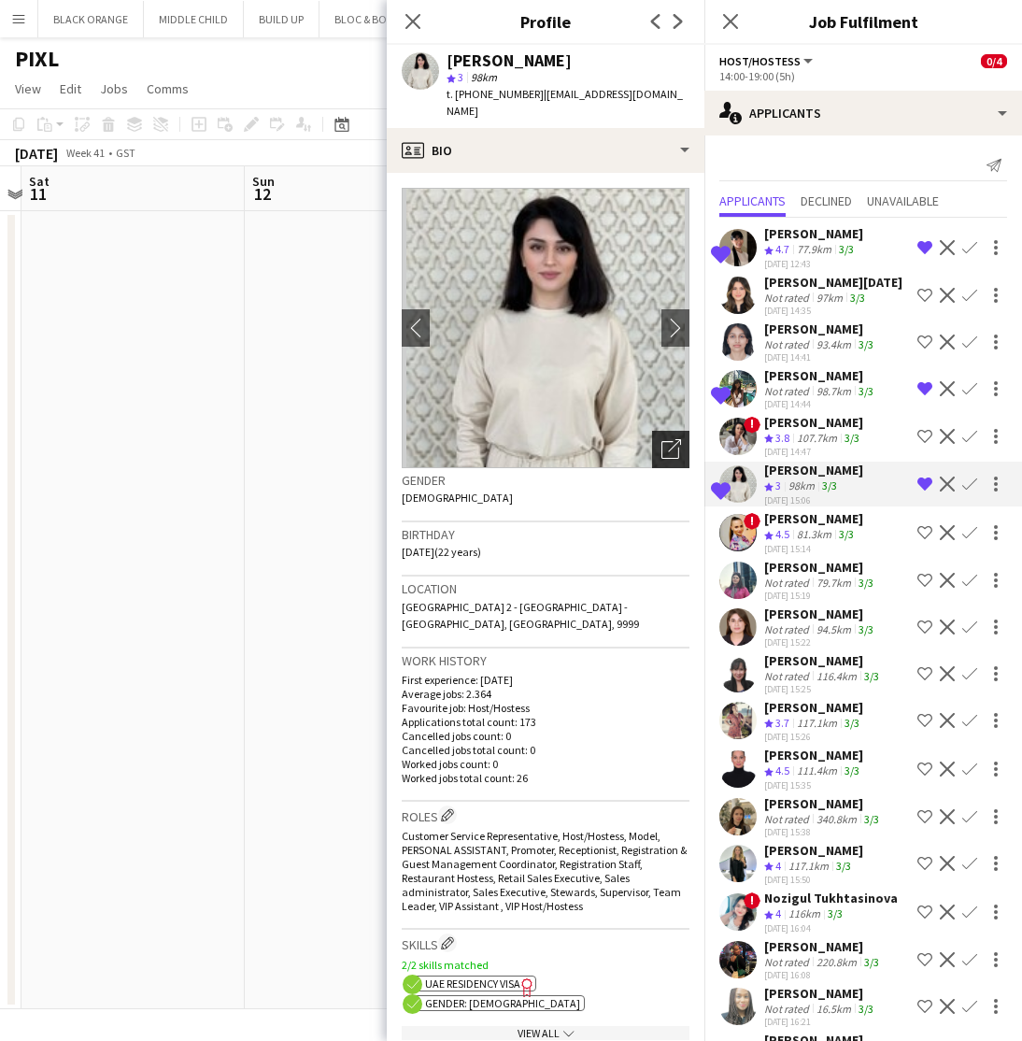
click at [668, 450] on icon "Open photos pop-in" at bounding box center [672, 449] width 20 height 20
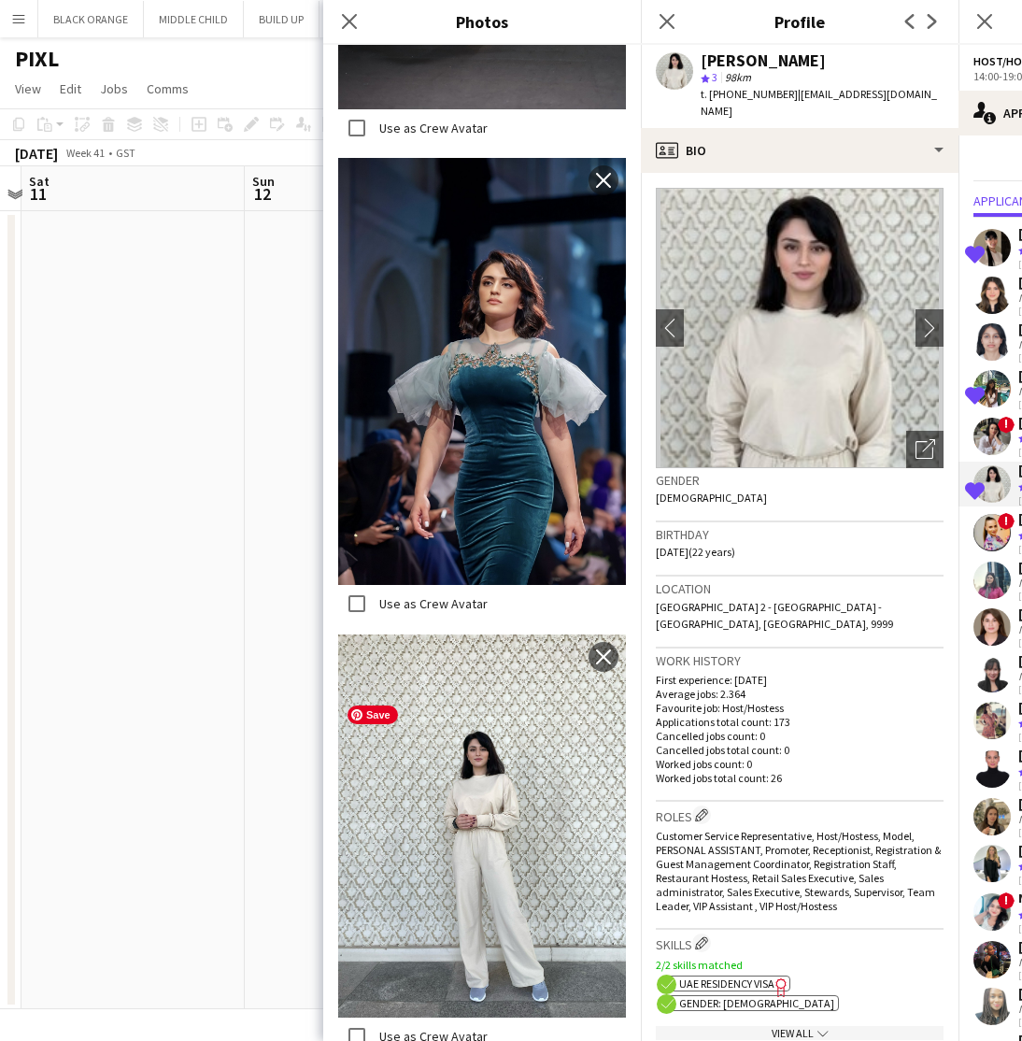
scroll to position [0, 0]
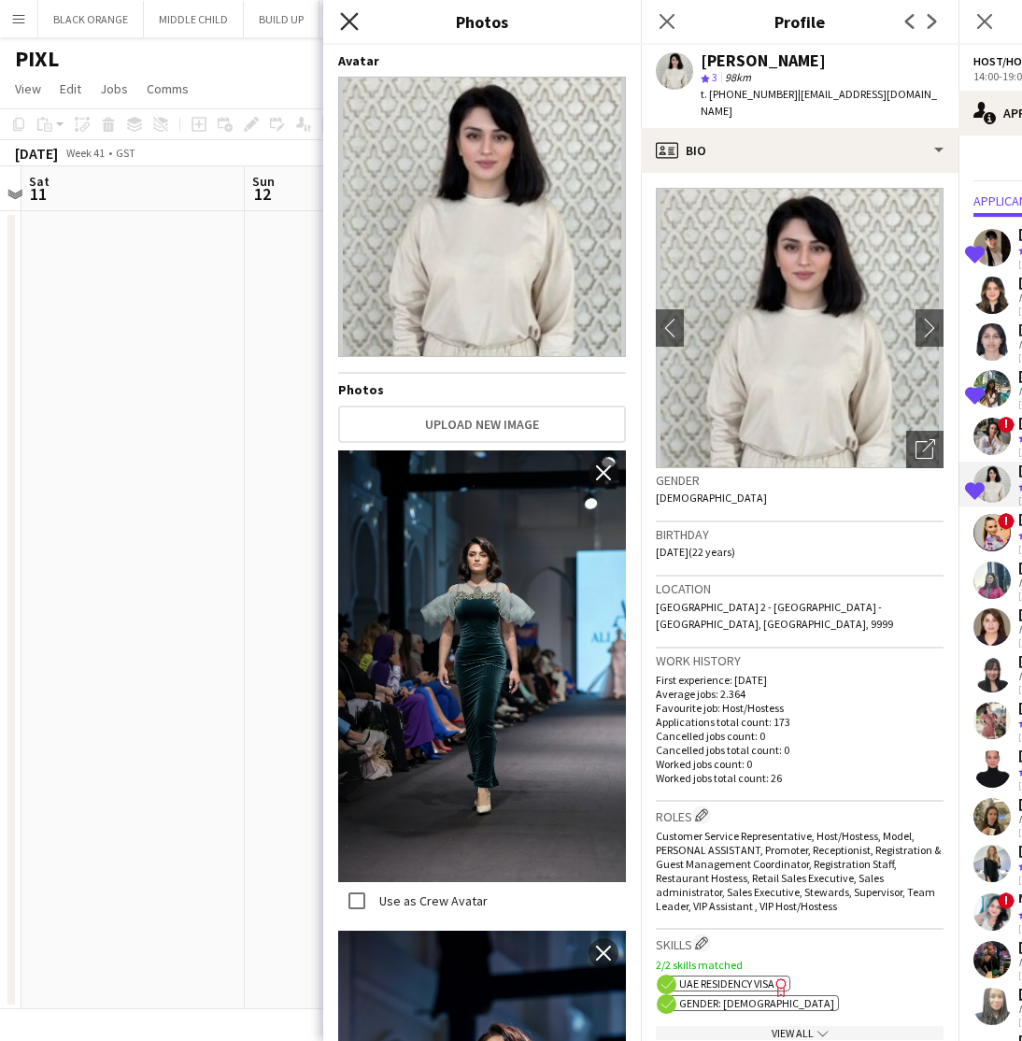
click at [349, 23] on icon "Close pop-in" at bounding box center [349, 21] width 18 height 18
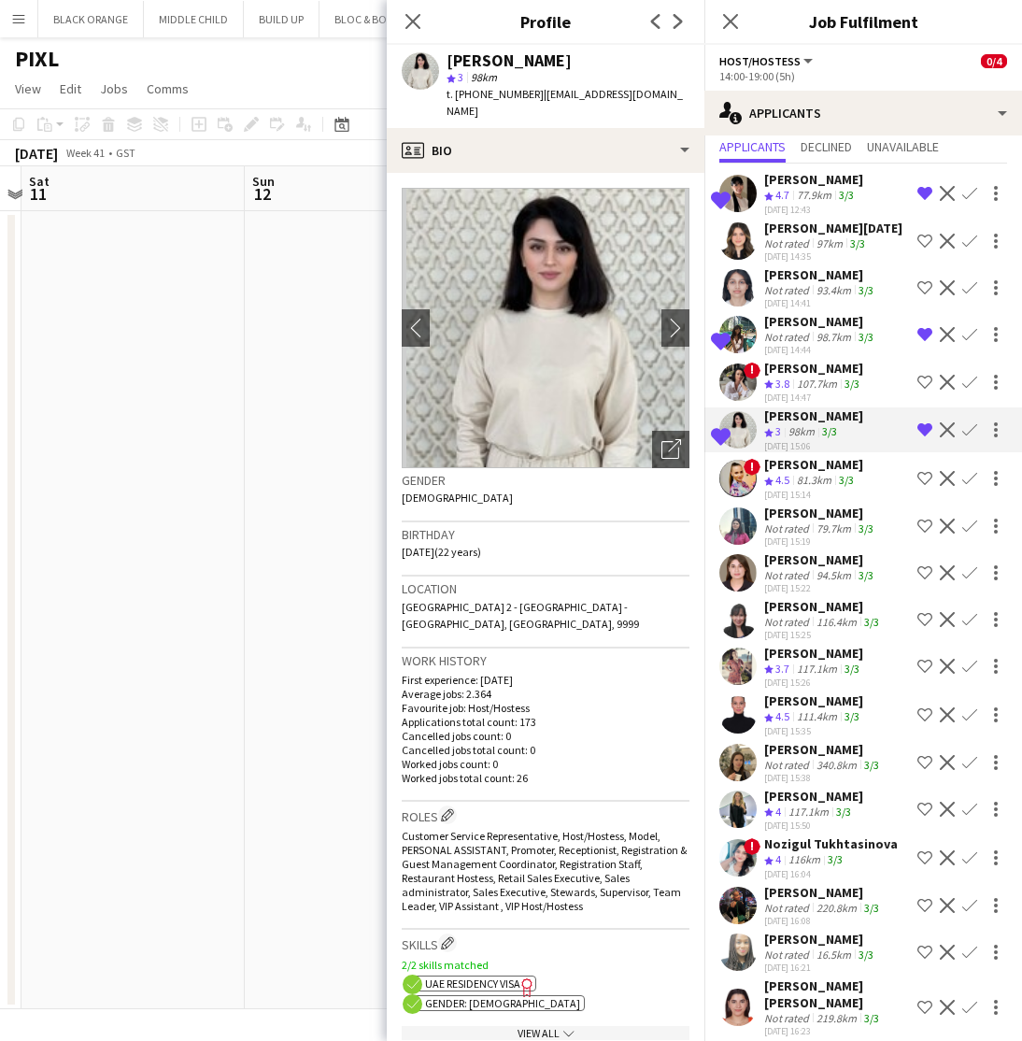
scroll to position [52, 0]
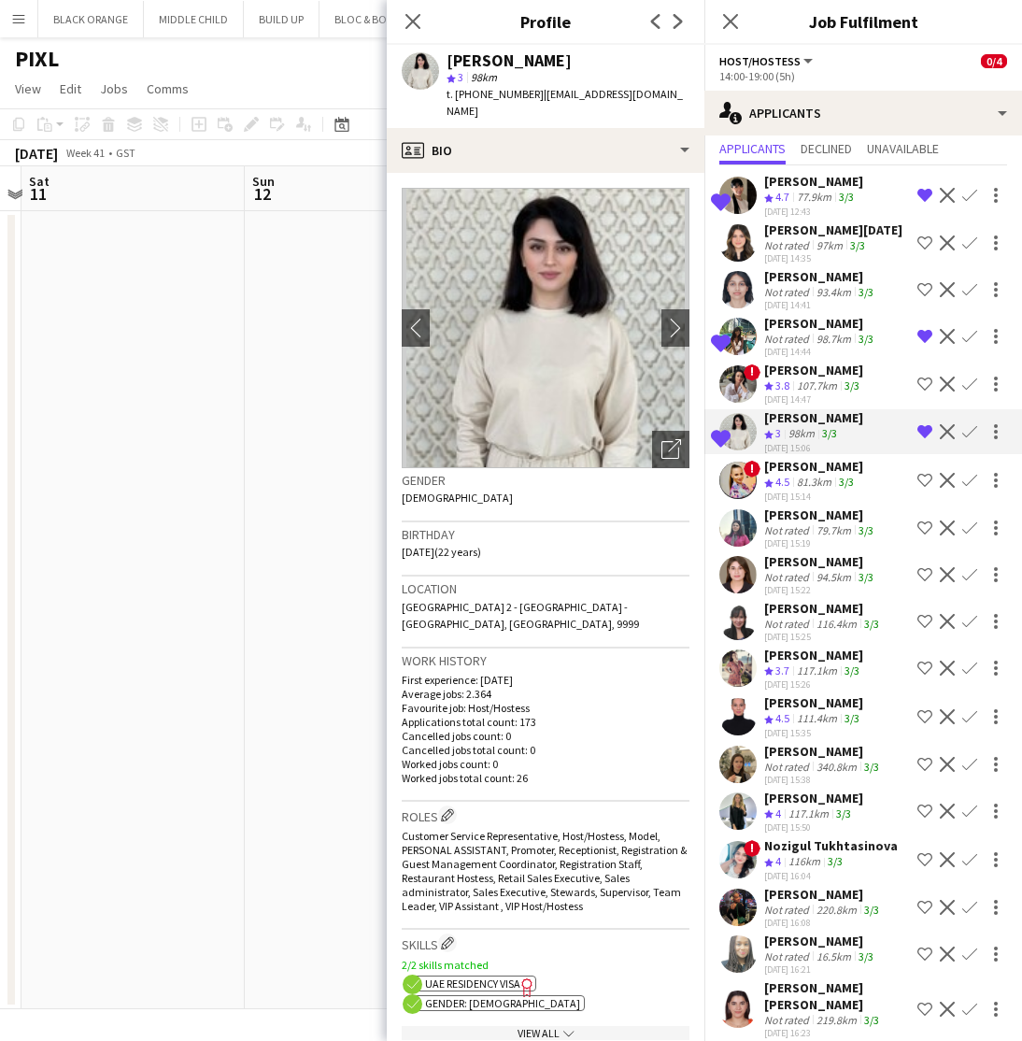
click at [805, 703] on div "Jasna Kasic" at bounding box center [813, 702] width 99 height 17
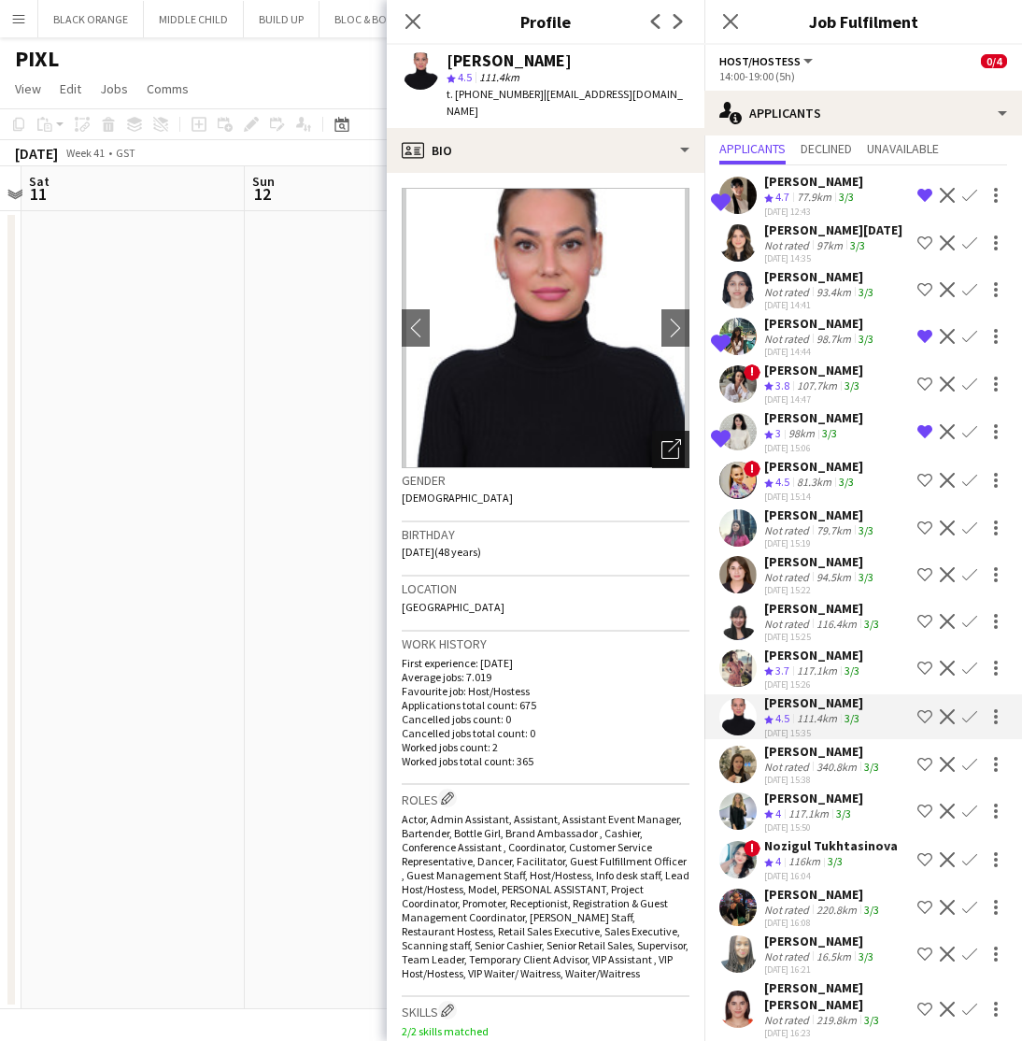
click at [666, 439] on icon "Open photos pop-in" at bounding box center [672, 449] width 20 height 20
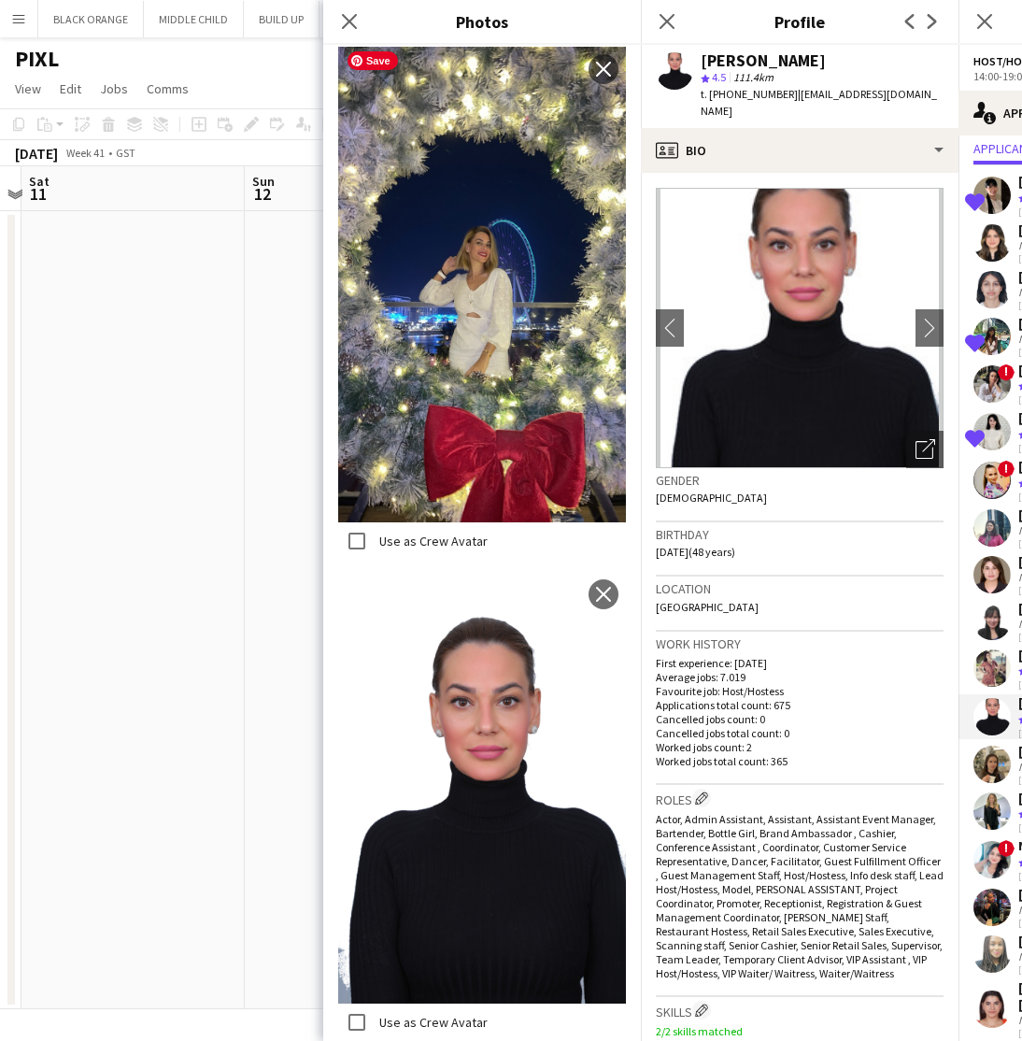
scroll to position [8605, 0]
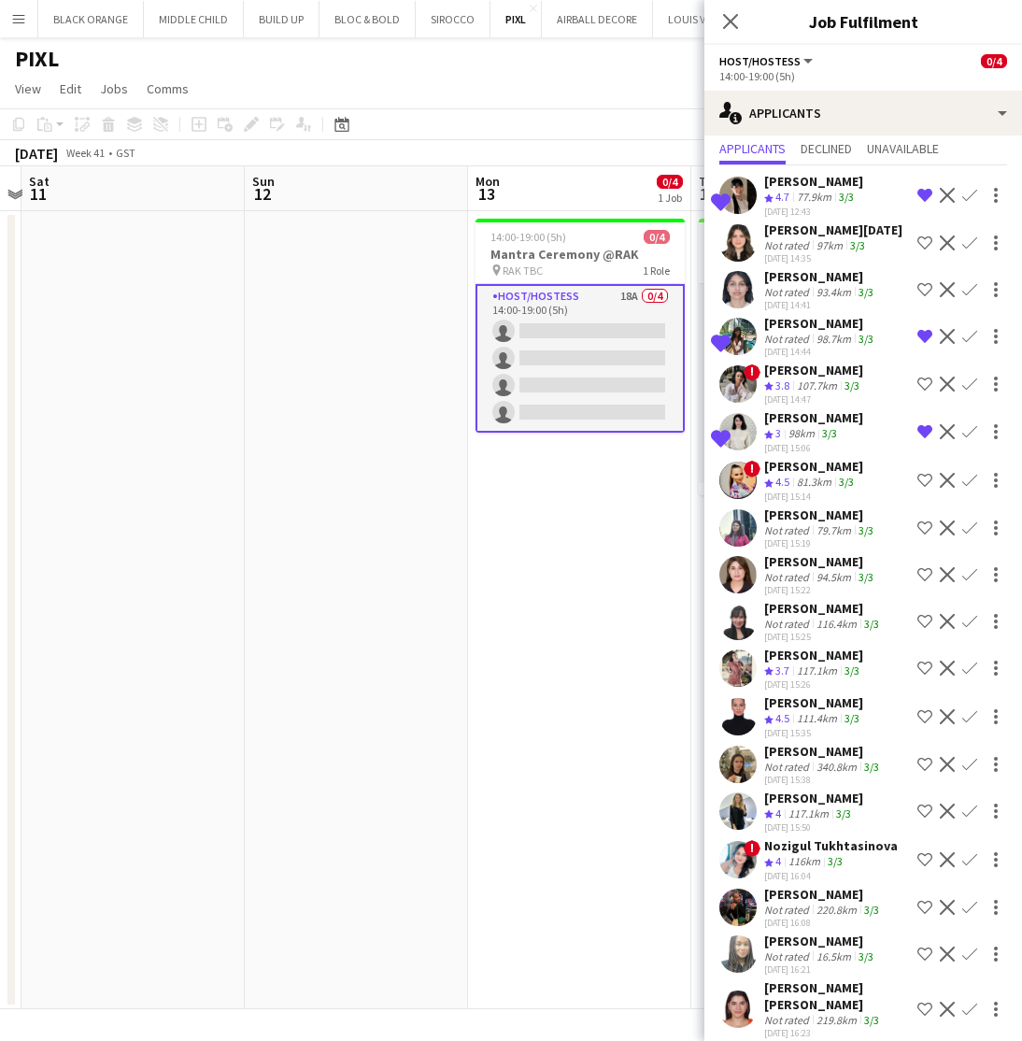
click at [344, 21] on button "BLOC & BOLD Close" at bounding box center [368, 19] width 96 height 36
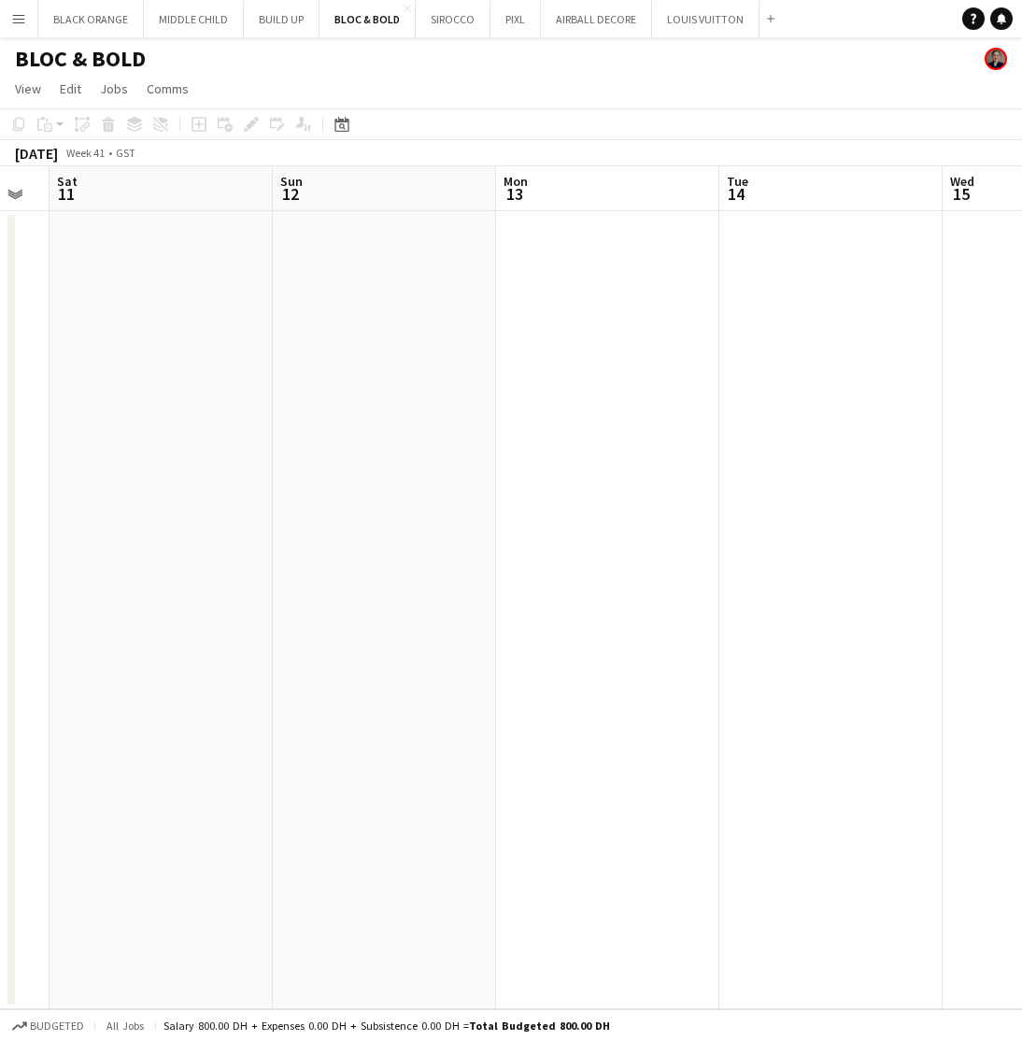
scroll to position [0, 620]
click at [454, 29] on button "SIROCCO Close" at bounding box center [453, 19] width 75 height 36
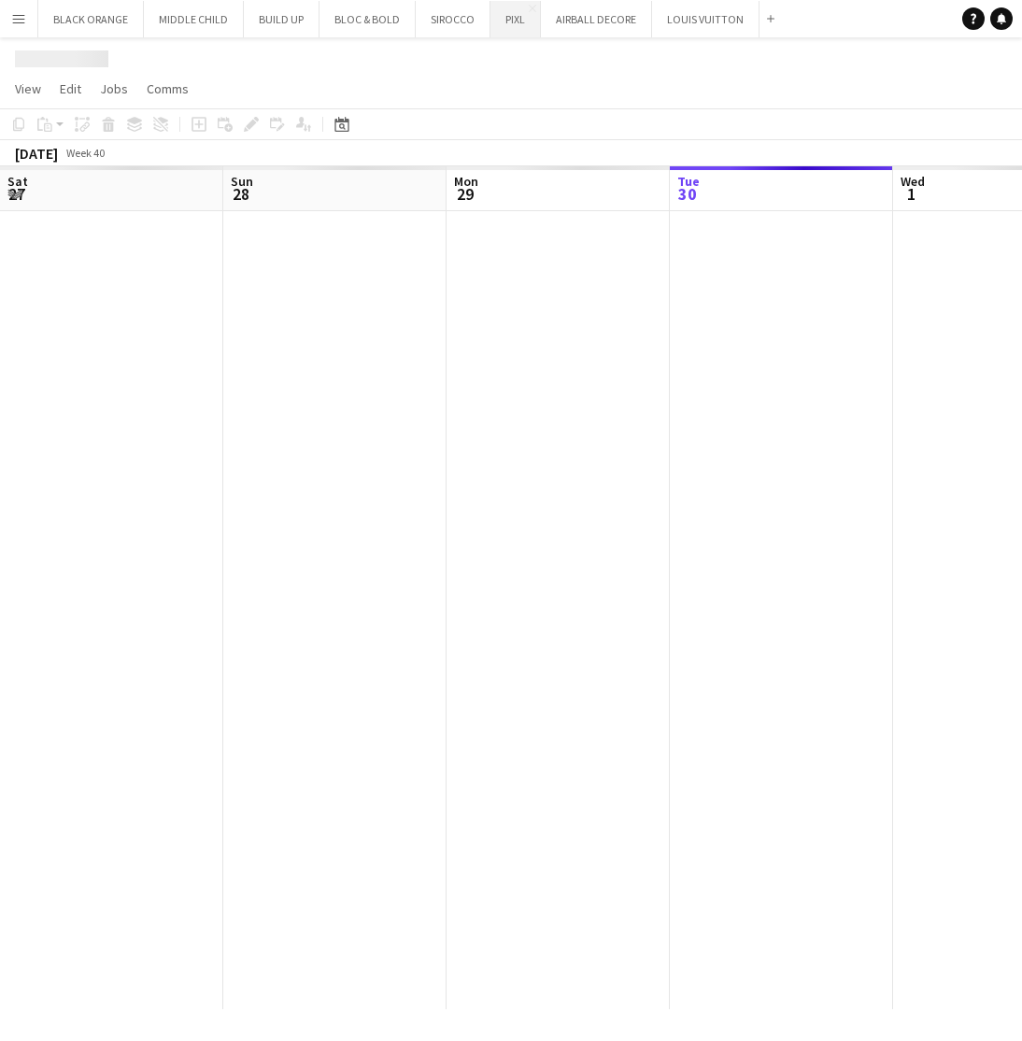
scroll to position [0, 447]
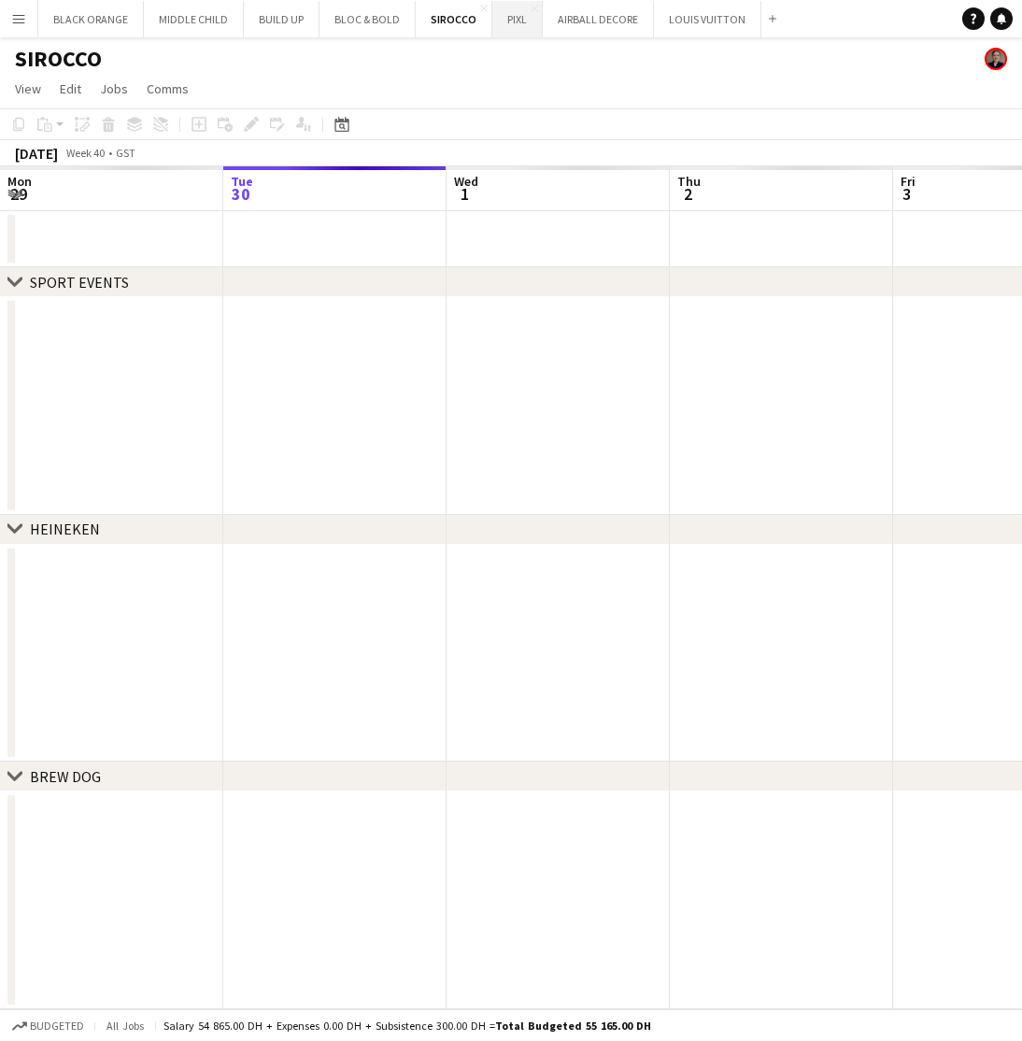
click at [510, 30] on button "PIXL Close" at bounding box center [517, 19] width 50 height 36
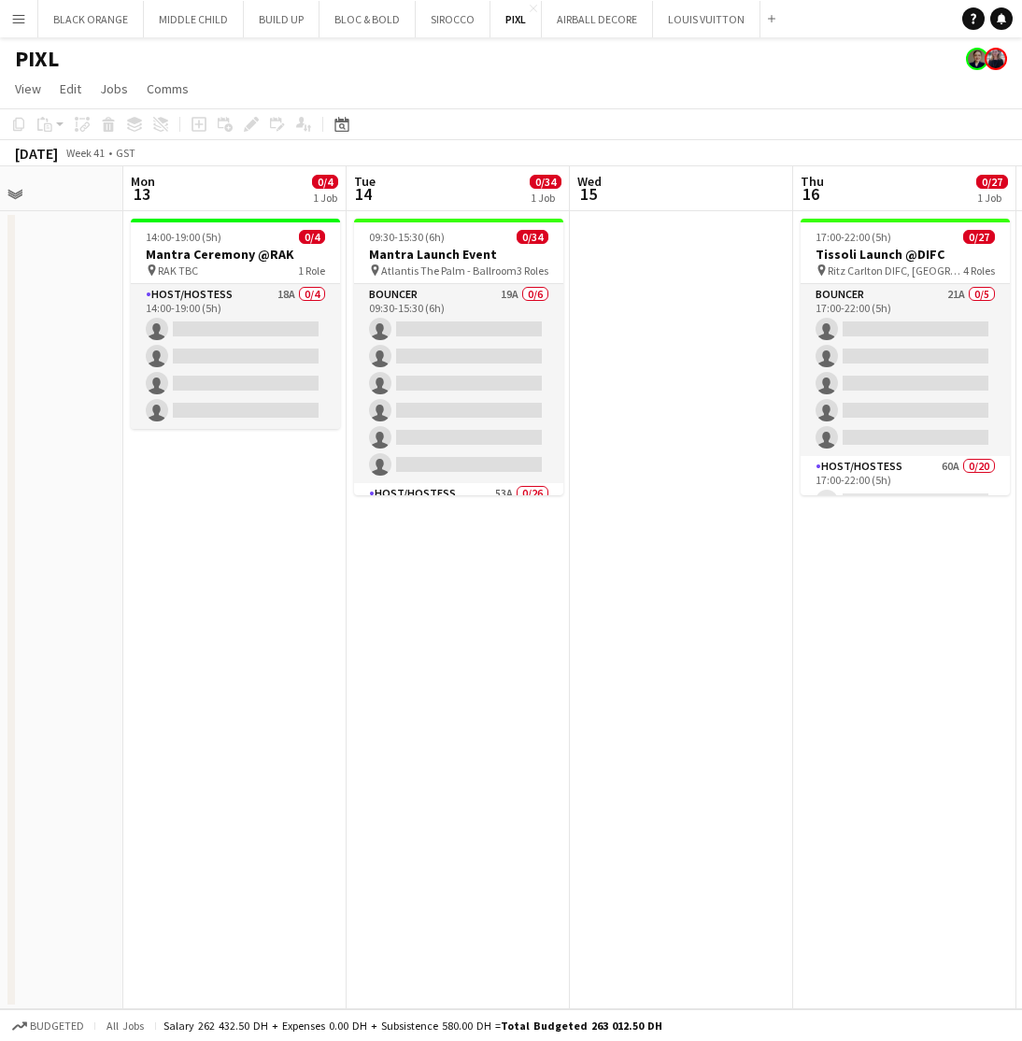
scroll to position [0, 772]
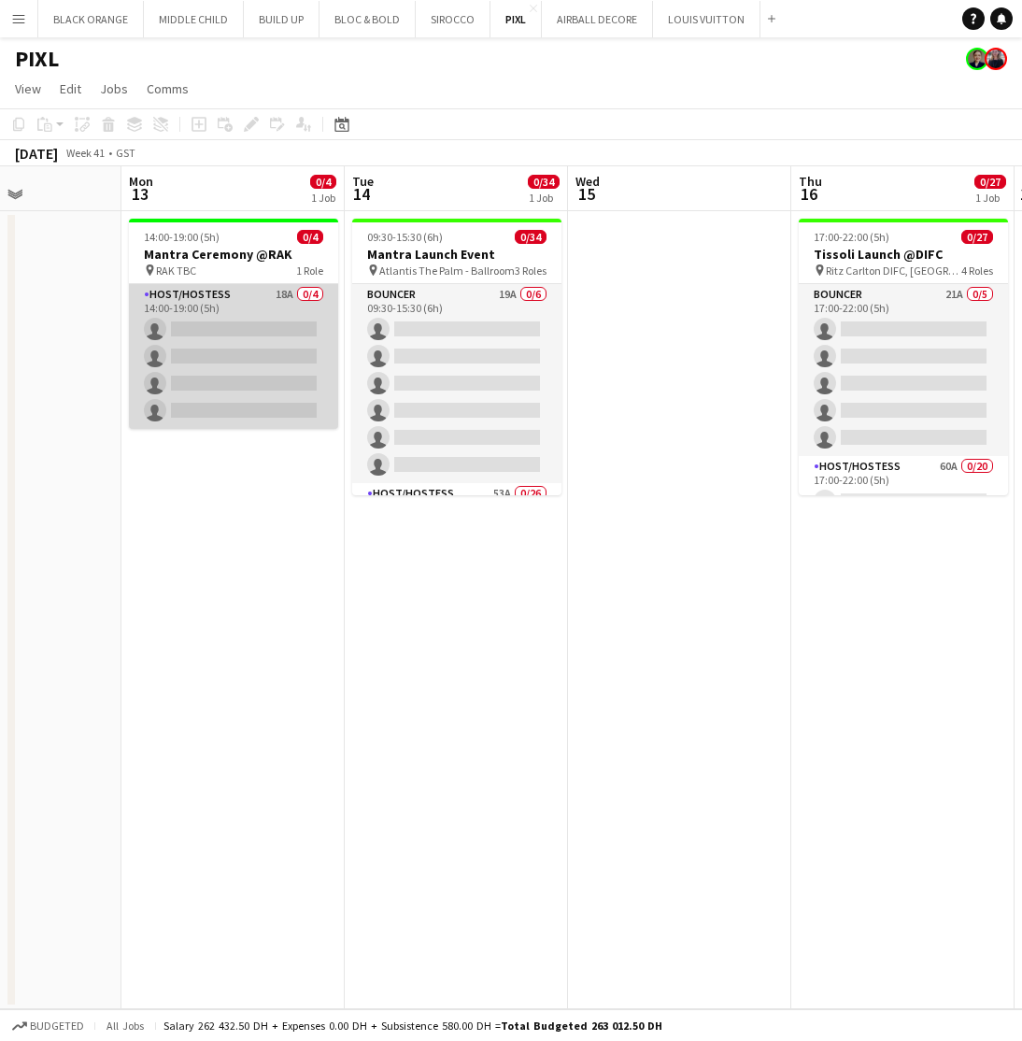
click at [218, 310] on app-card-role "Host/Hostess 18A 0/4 14:00-19:00 (5h) single-neutral-actions single-neutral-act…" at bounding box center [233, 356] width 209 height 145
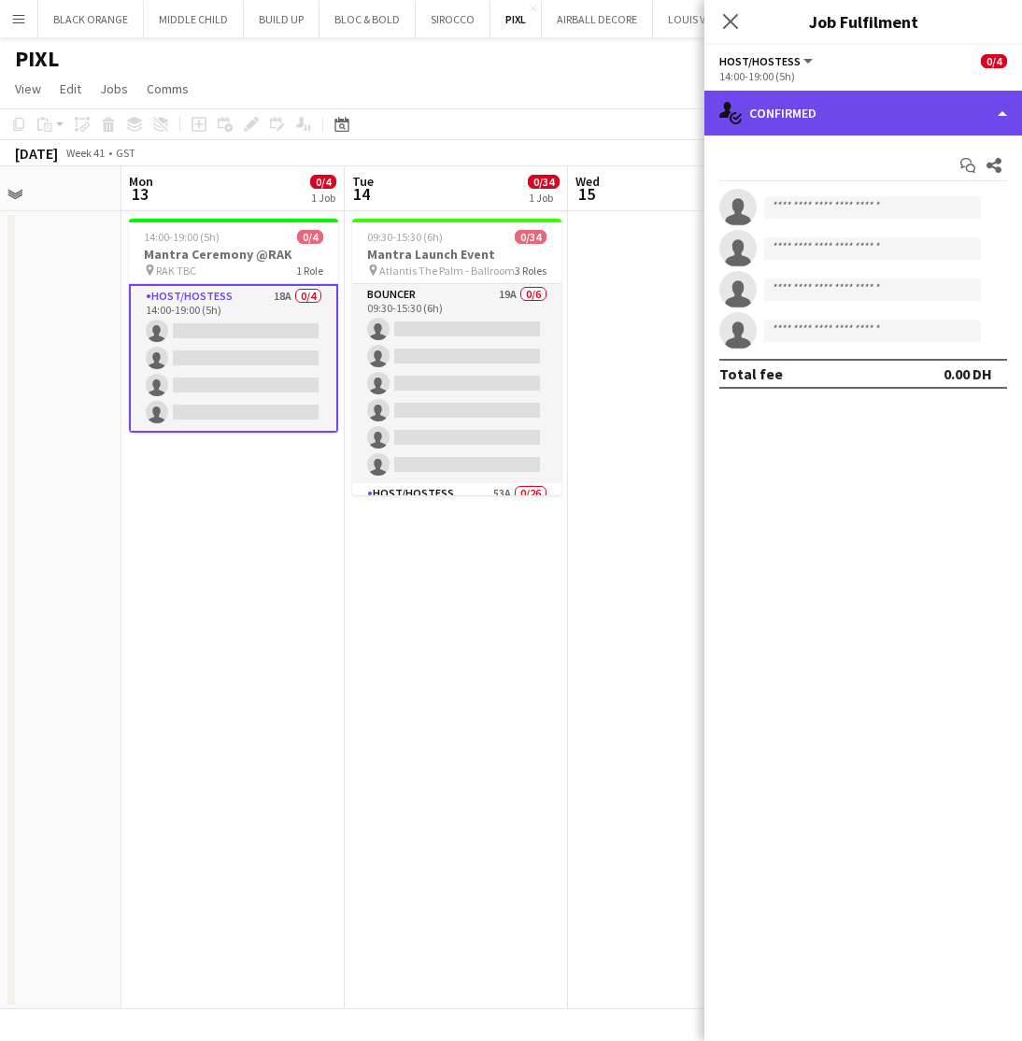
click at [846, 117] on div "single-neutral-actions-check-2 Confirmed" at bounding box center [864, 113] width 318 height 45
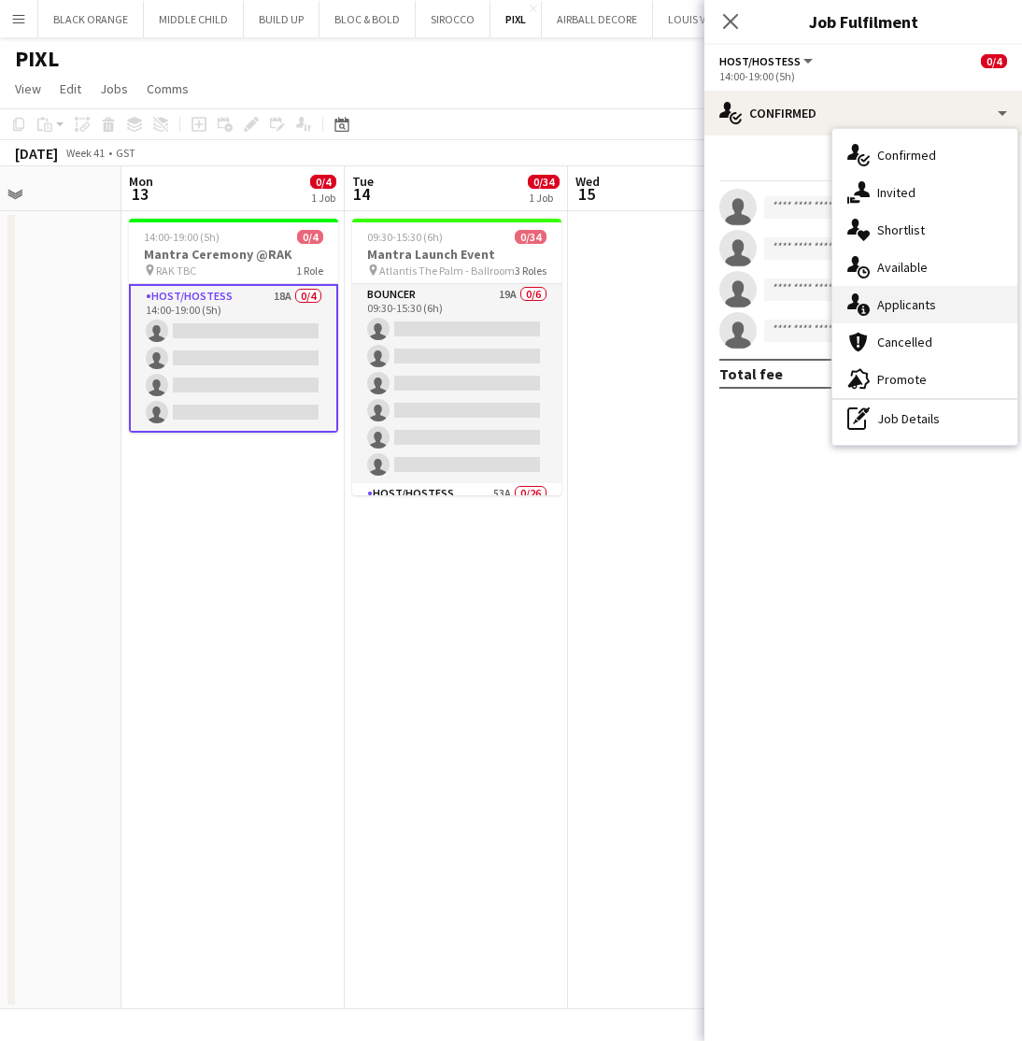
click at [905, 312] on span "Applicants" at bounding box center [906, 304] width 59 height 17
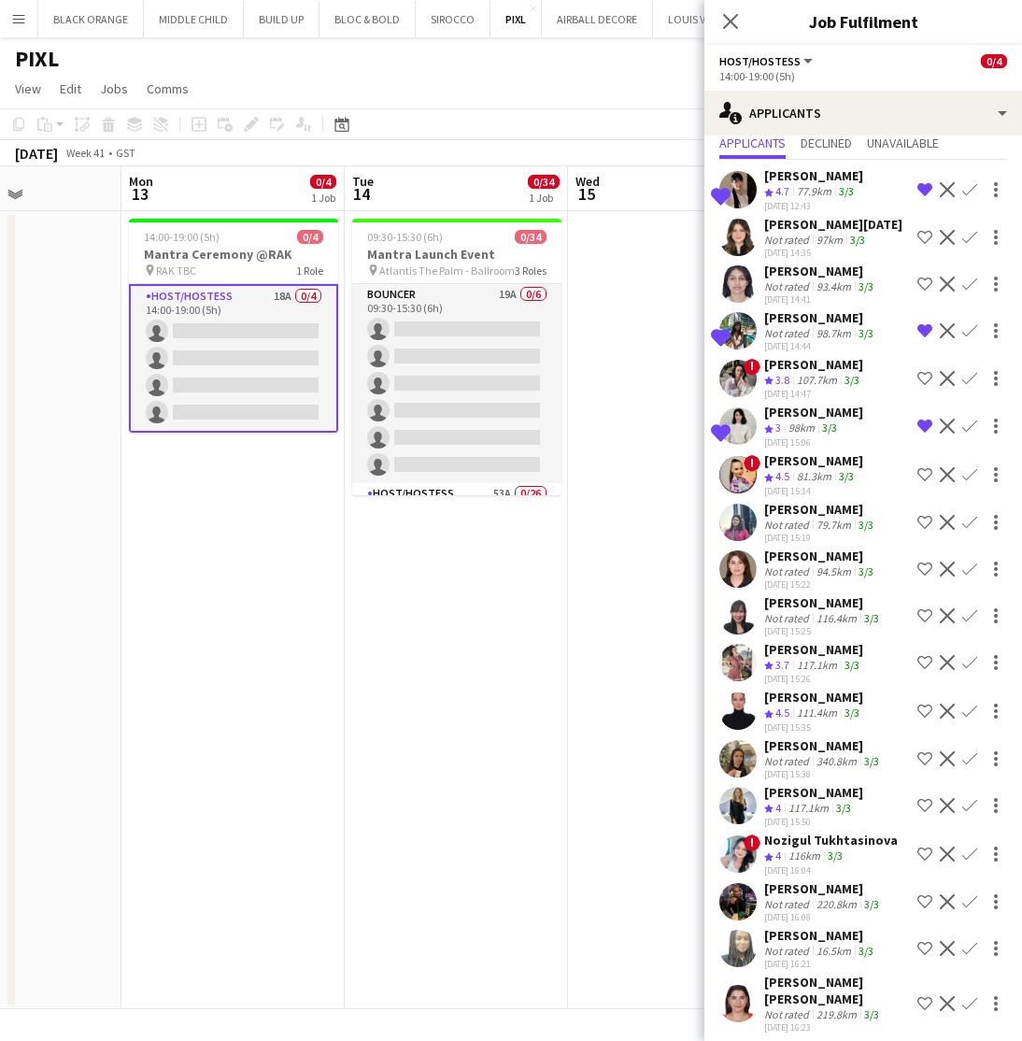
scroll to position [52, 0]
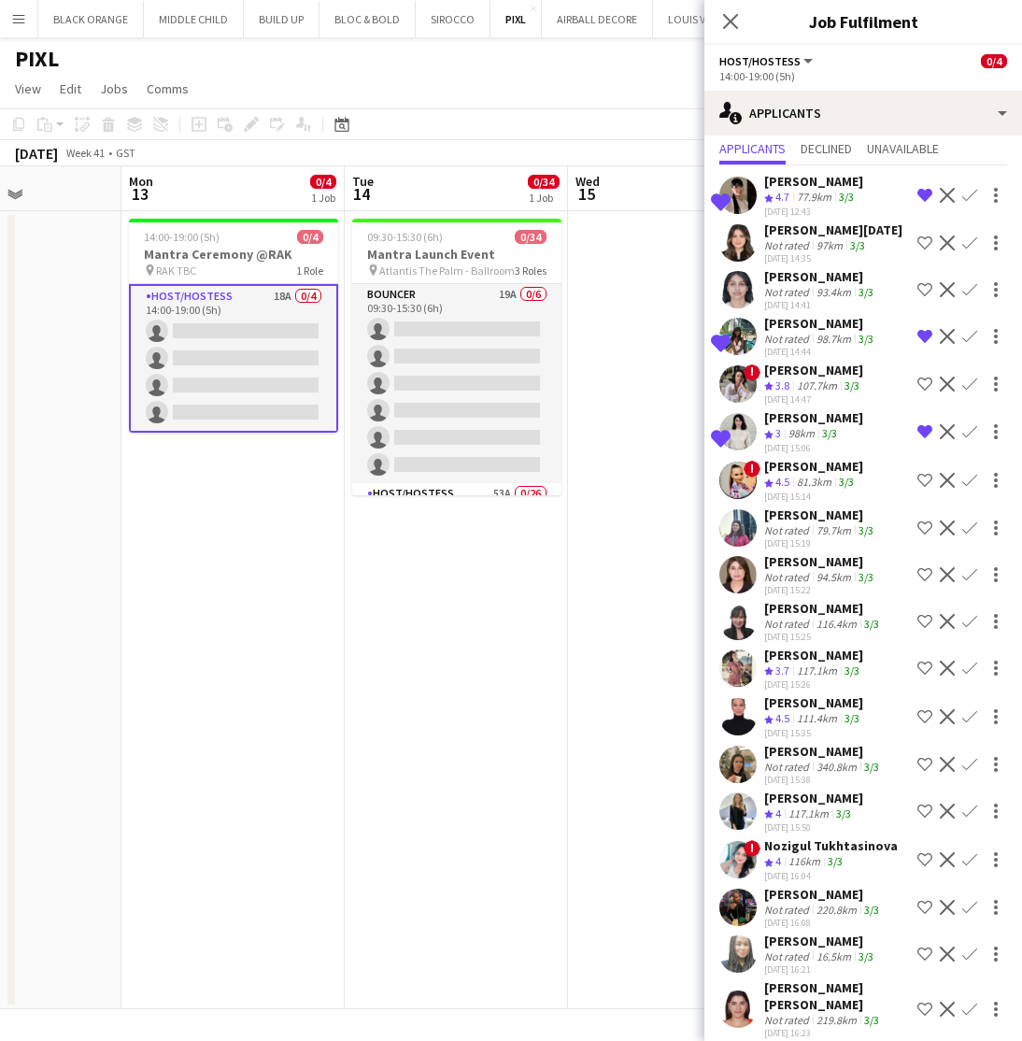
click at [787, 803] on div "Aya Alshawa" at bounding box center [813, 798] width 99 height 17
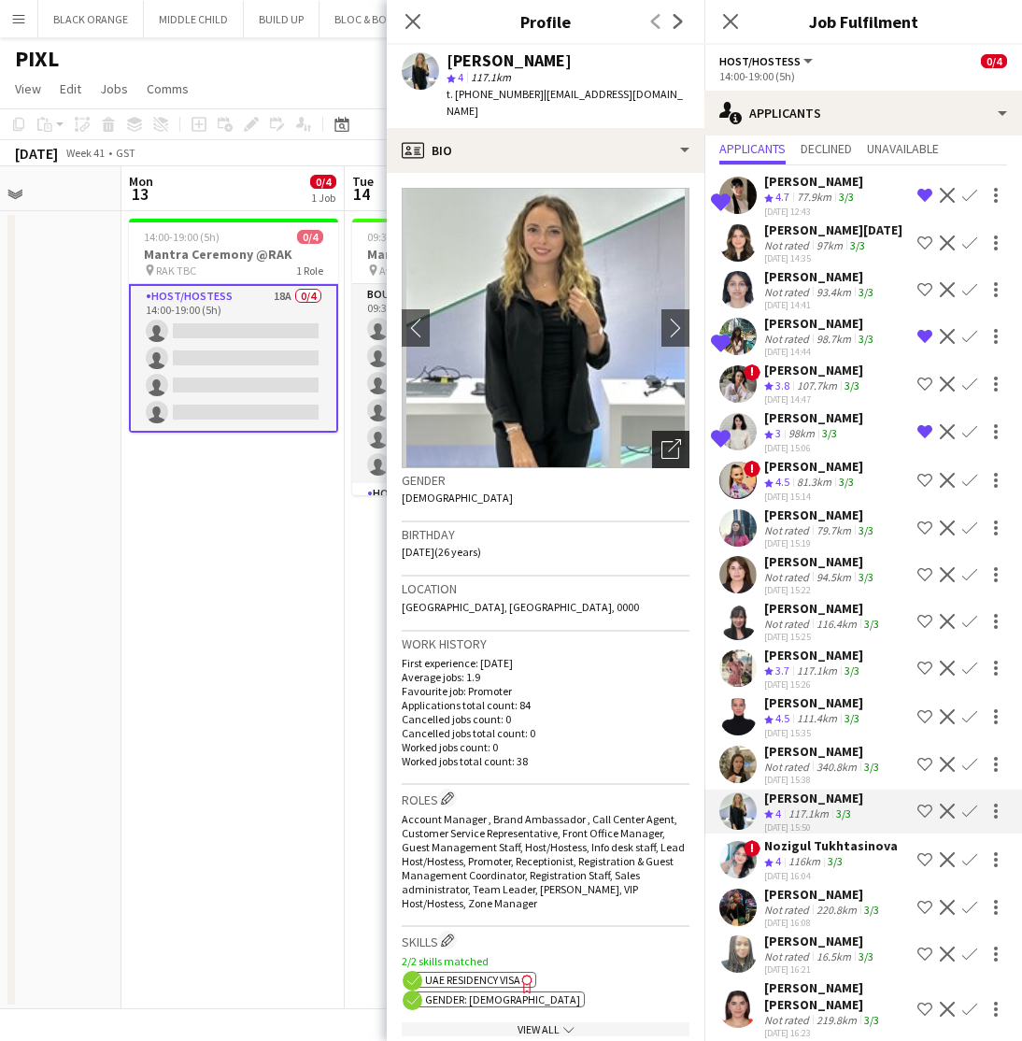
click at [666, 439] on icon "Open photos pop-in" at bounding box center [672, 449] width 20 height 20
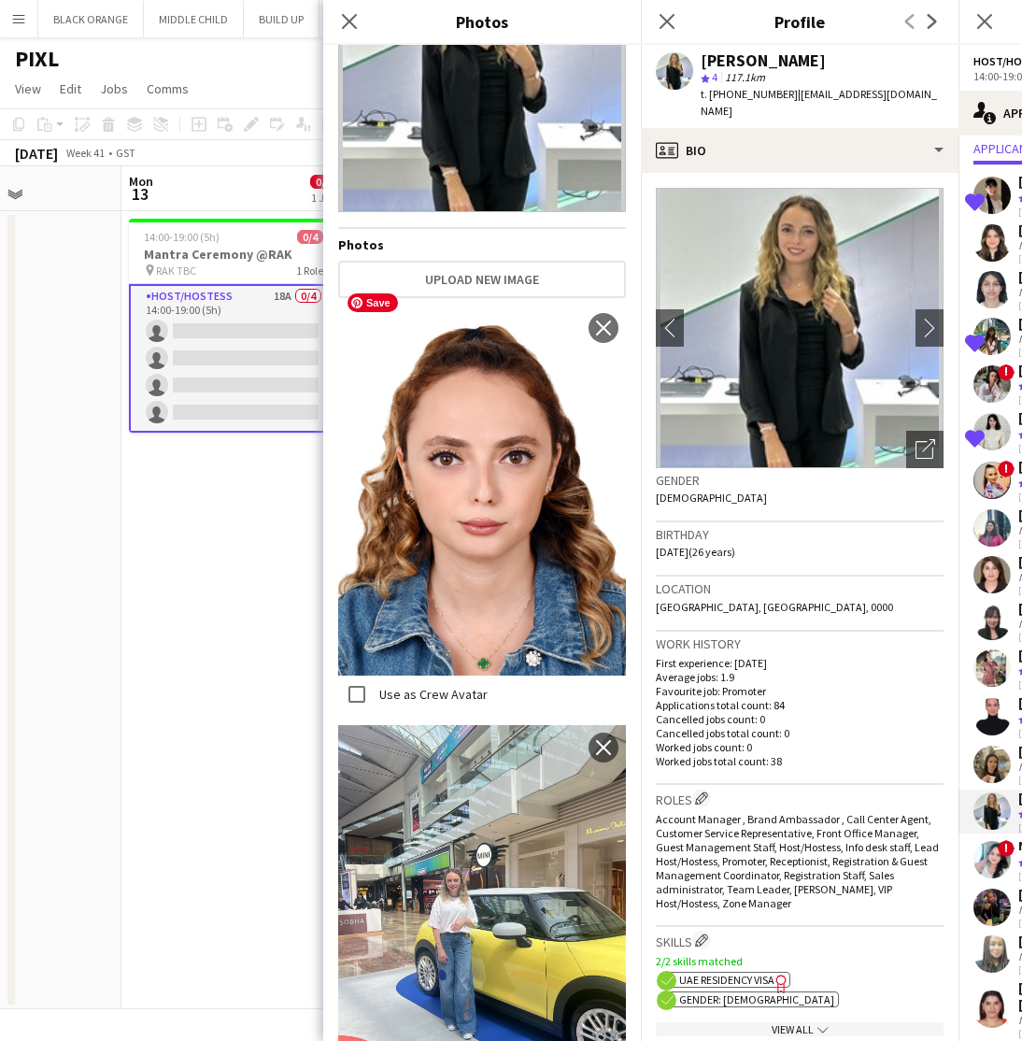
scroll to position [102, 0]
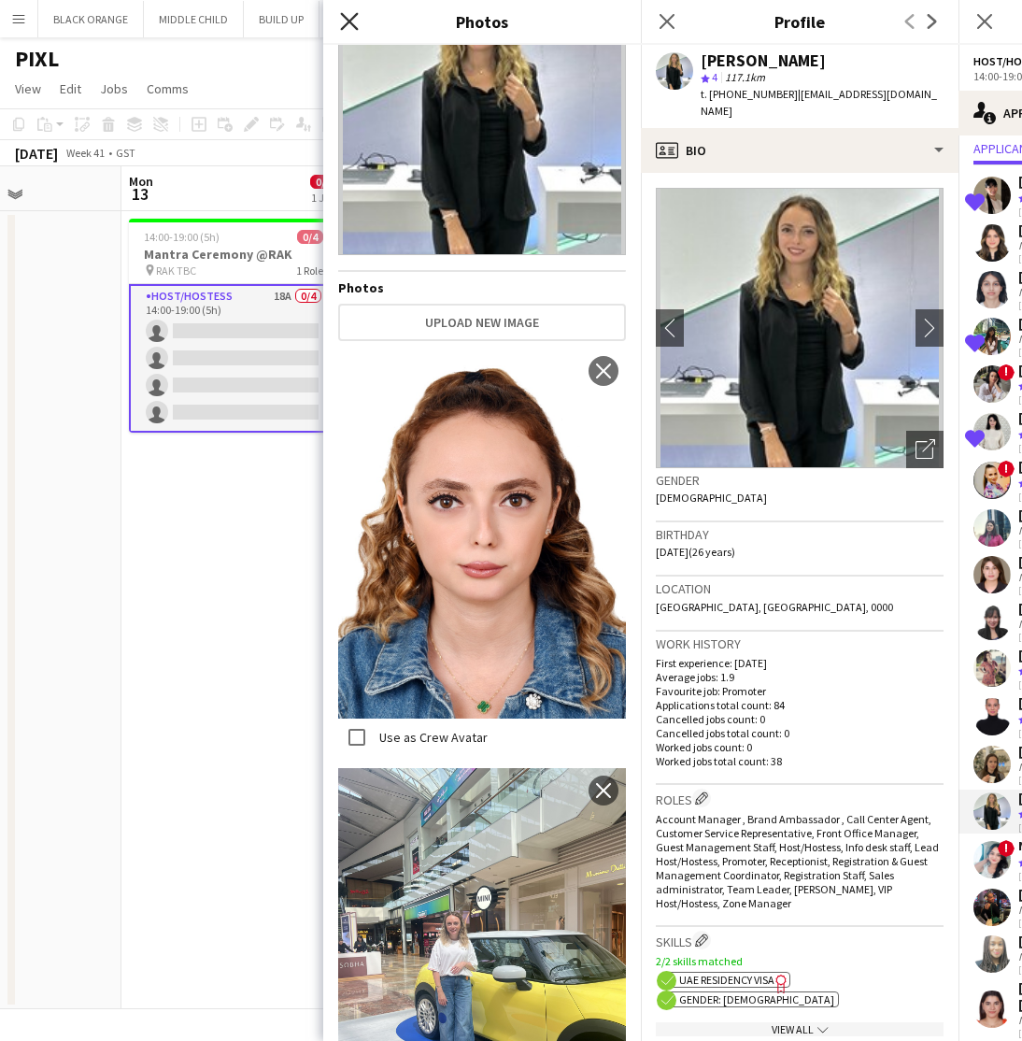
click at [346, 28] on icon "Close pop-in" at bounding box center [349, 21] width 18 height 18
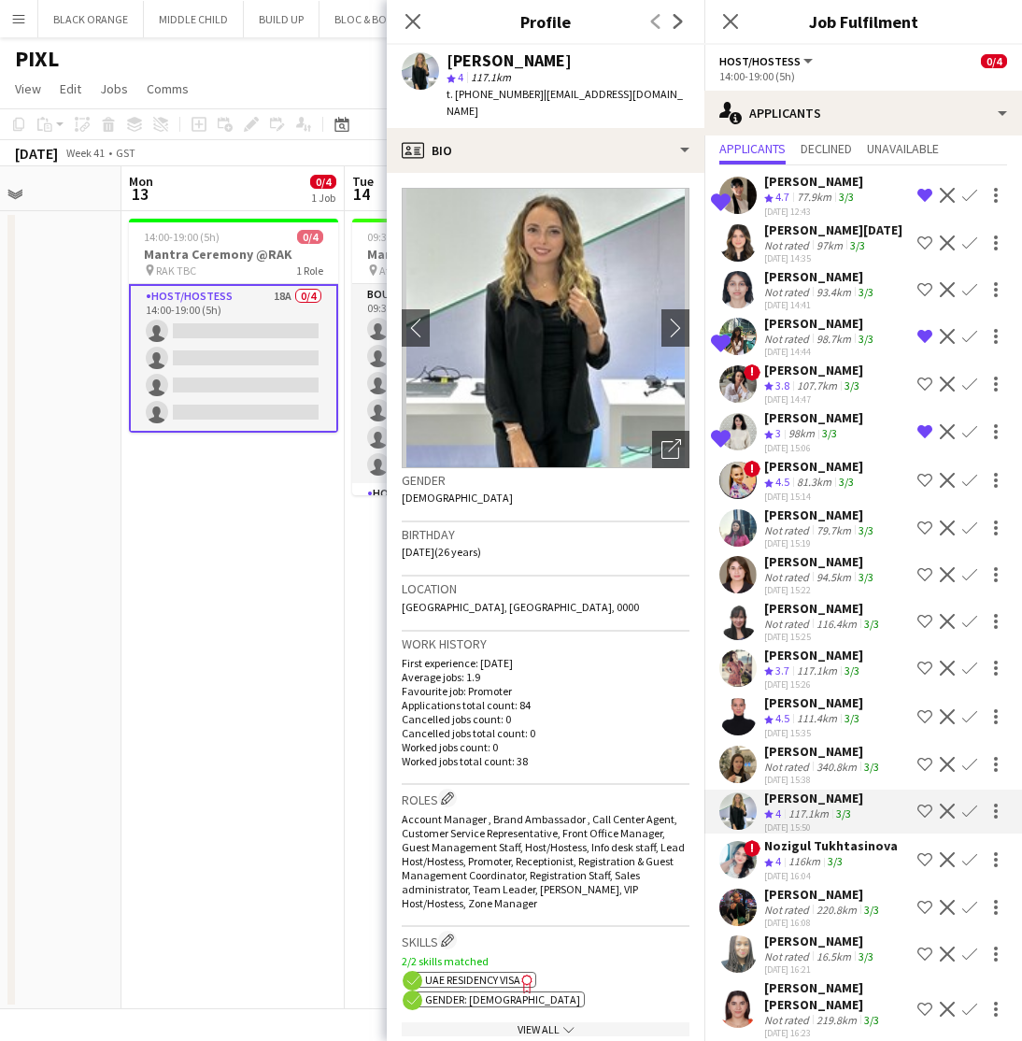
scroll to position [7, 0]
click at [809, 845] on div "Nozigul Tukhtasinova" at bounding box center [831, 845] width 134 height 17
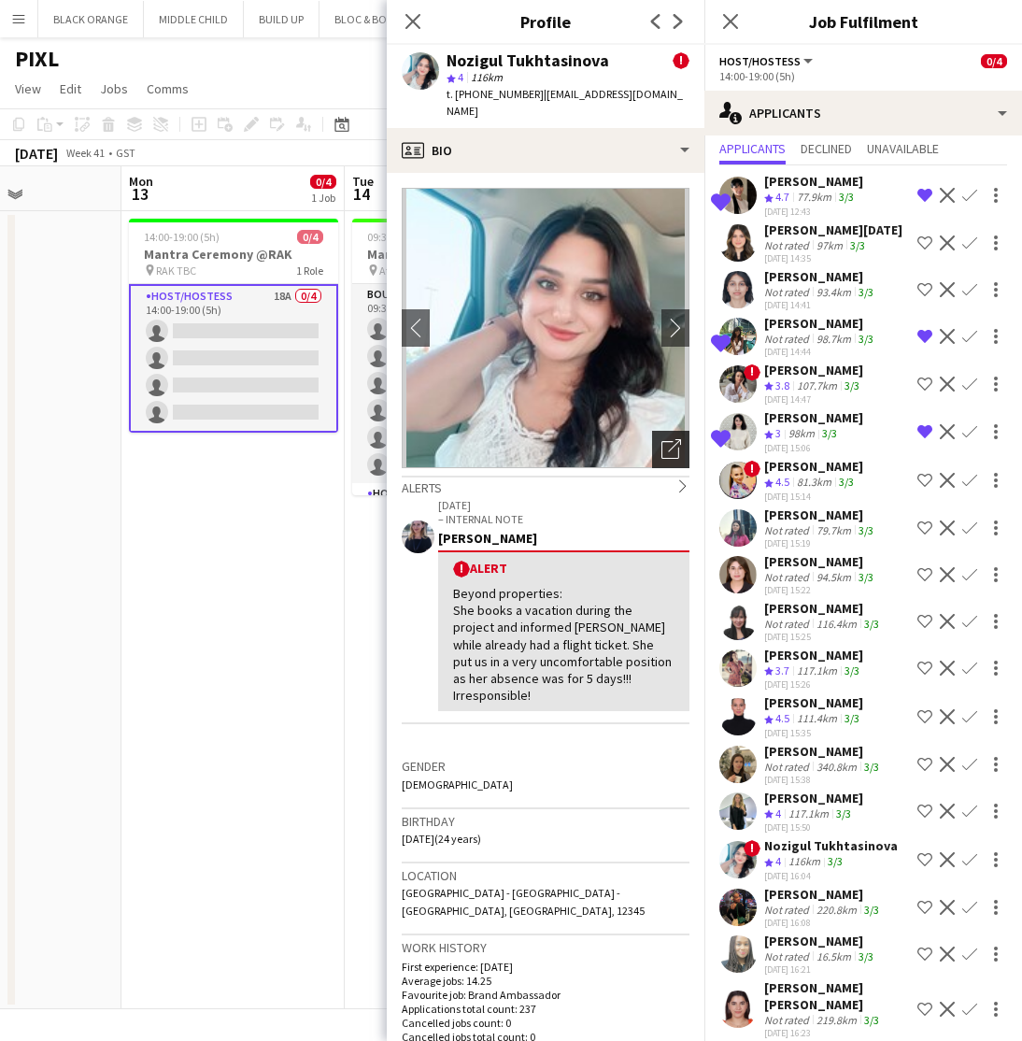
click at [671, 439] on icon "Open photos pop-in" at bounding box center [672, 449] width 20 height 20
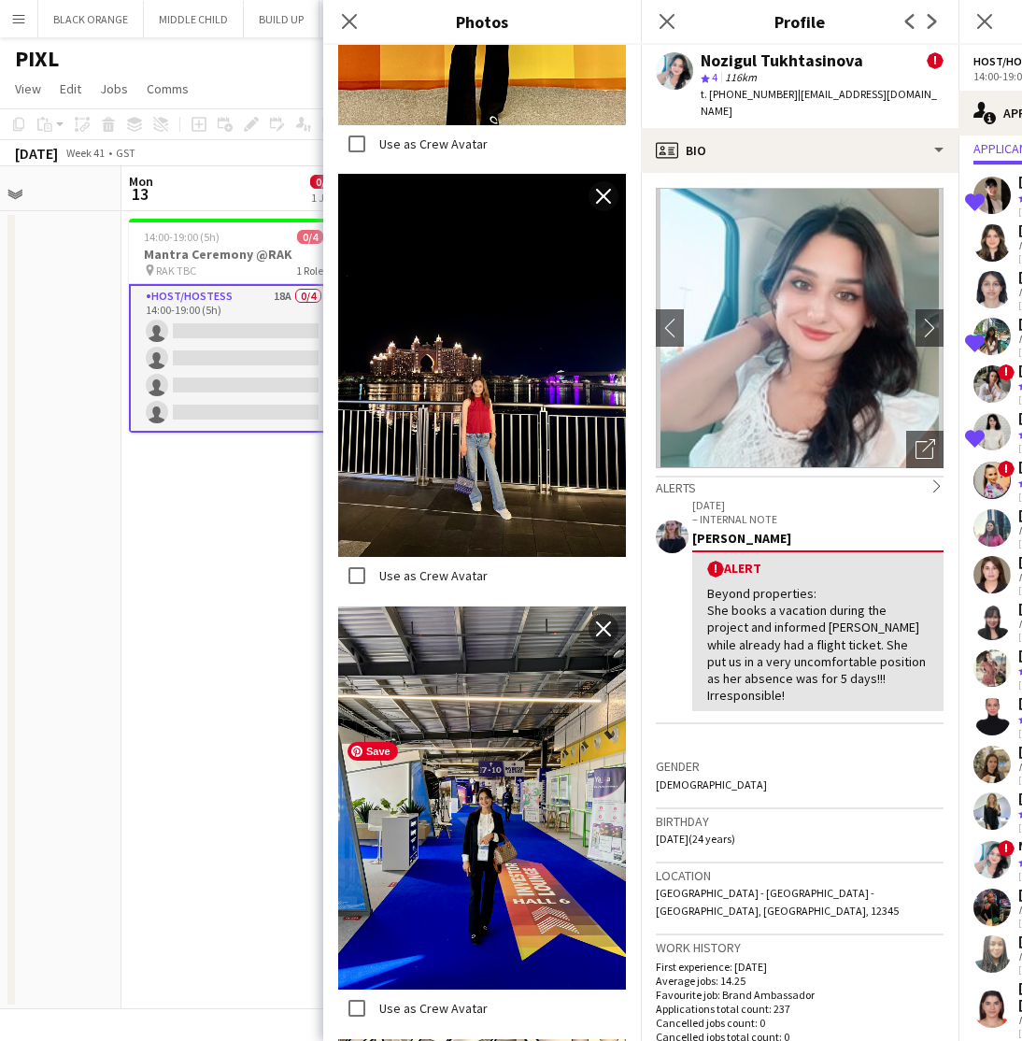
scroll to position [2968, 0]
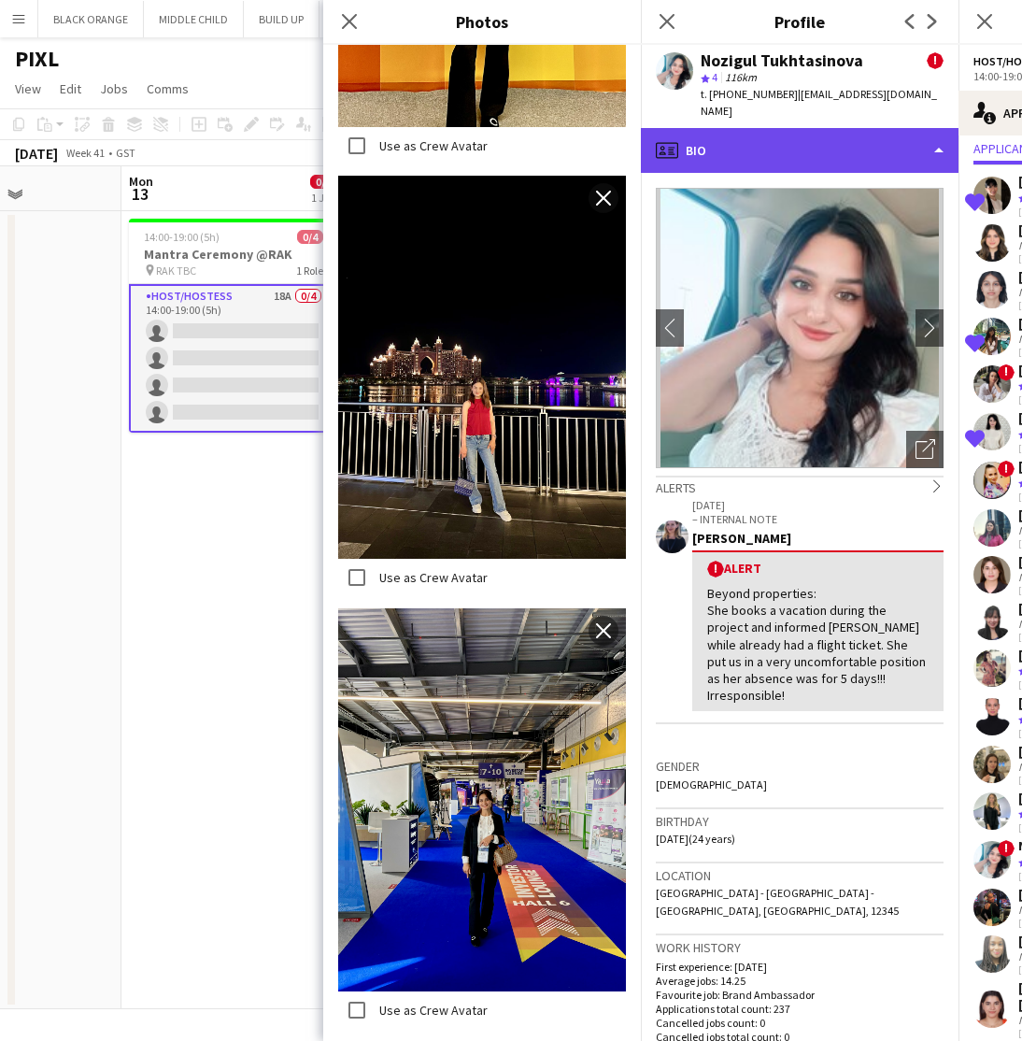
click at [767, 129] on div "profile Bio" at bounding box center [800, 150] width 318 height 45
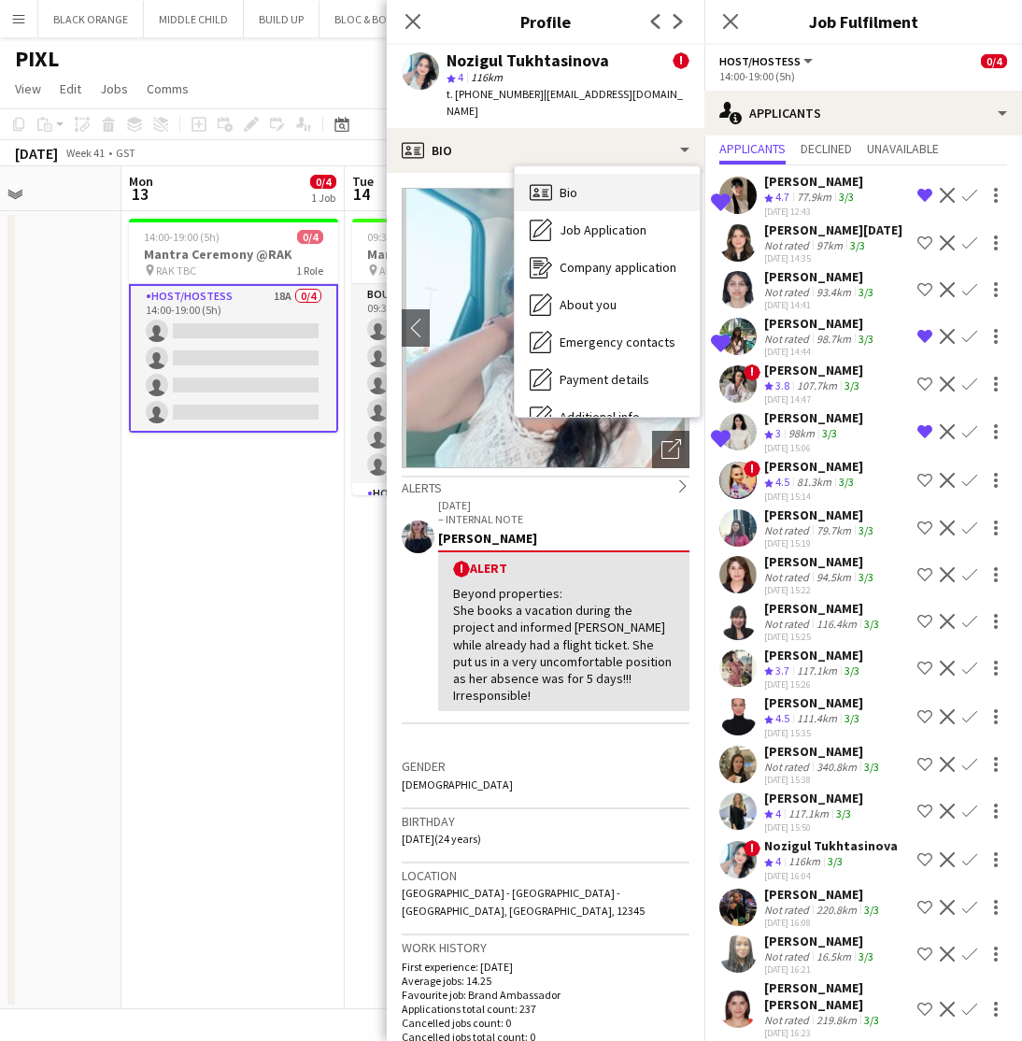
click at [572, 184] on span "Bio" at bounding box center [569, 192] width 18 height 17
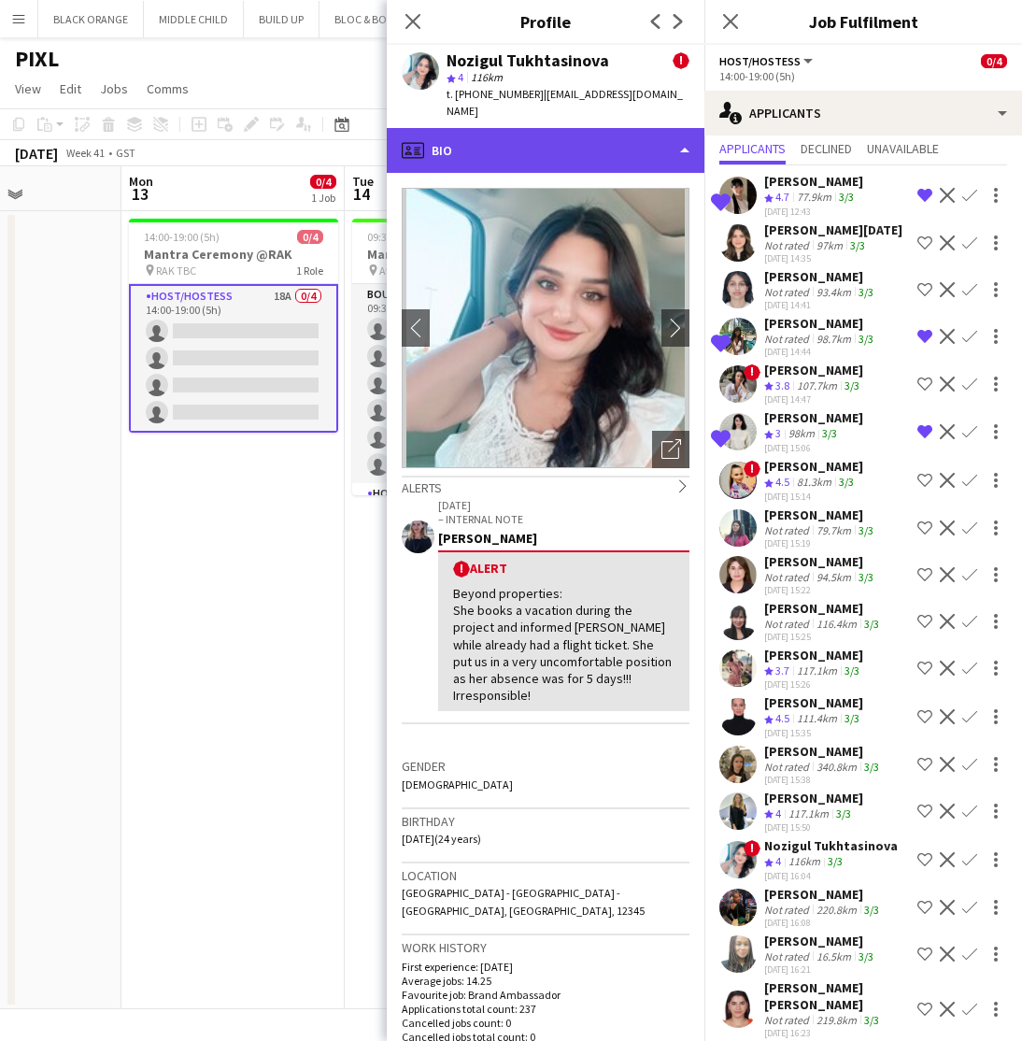
click at [619, 133] on div "profile Bio" at bounding box center [546, 150] width 318 height 45
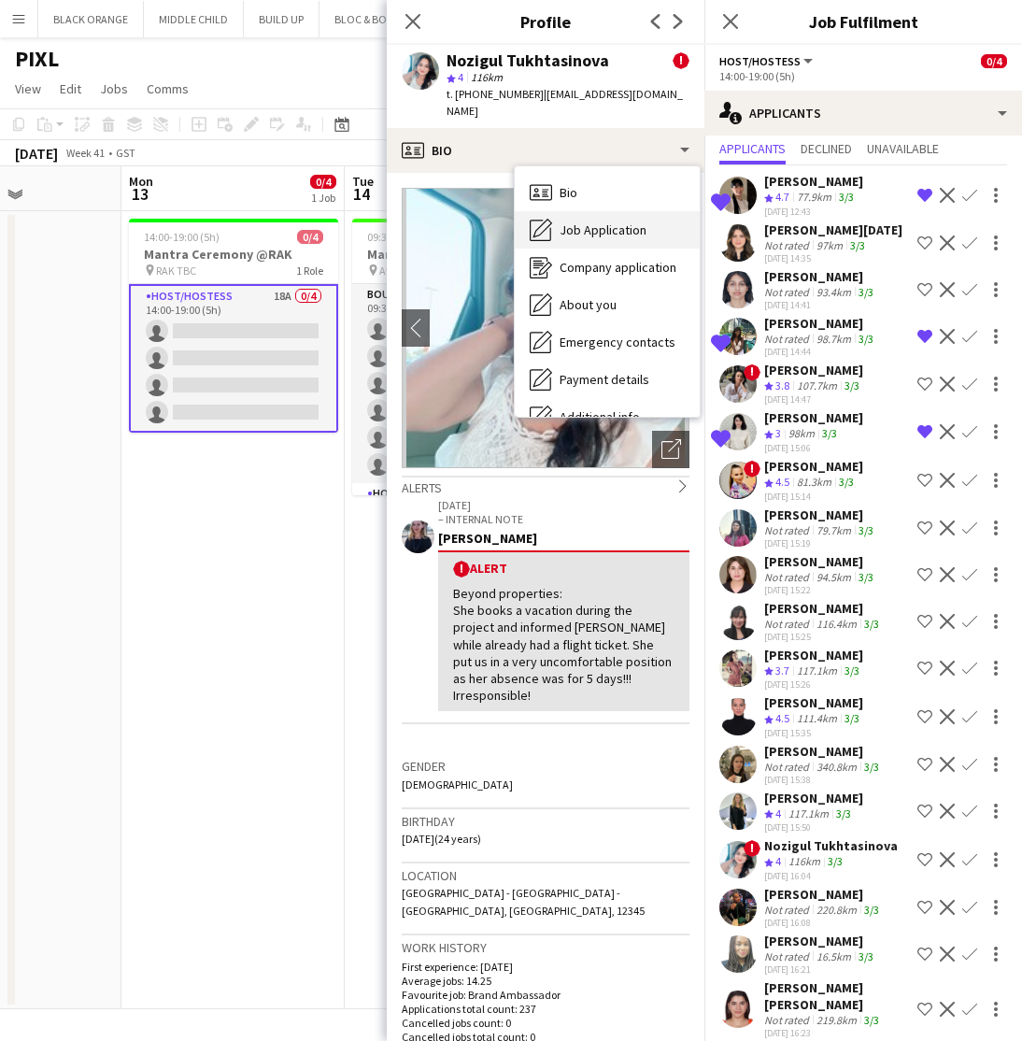
click at [601, 221] on span "Job Application" at bounding box center [603, 229] width 87 height 17
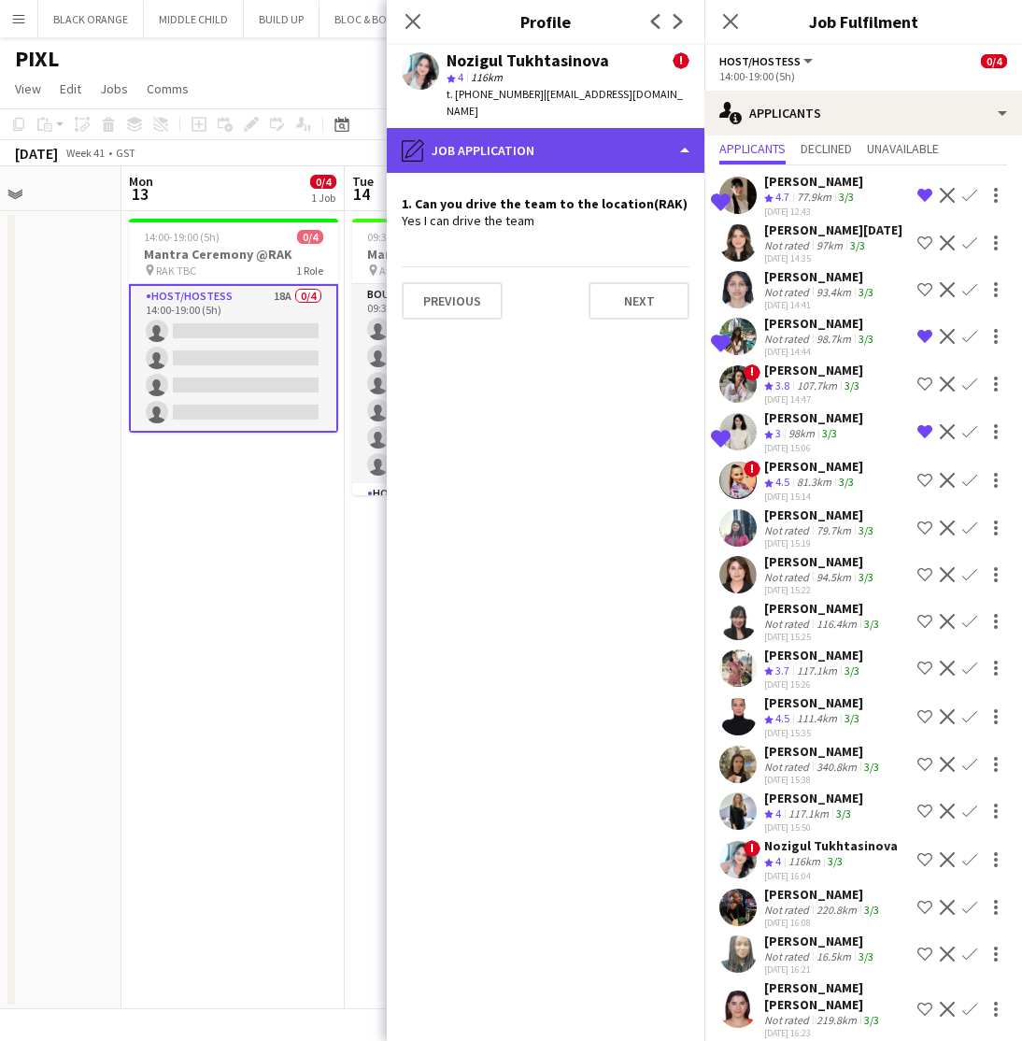
click at [599, 128] on div "pencil4 Job Application" at bounding box center [546, 150] width 318 height 45
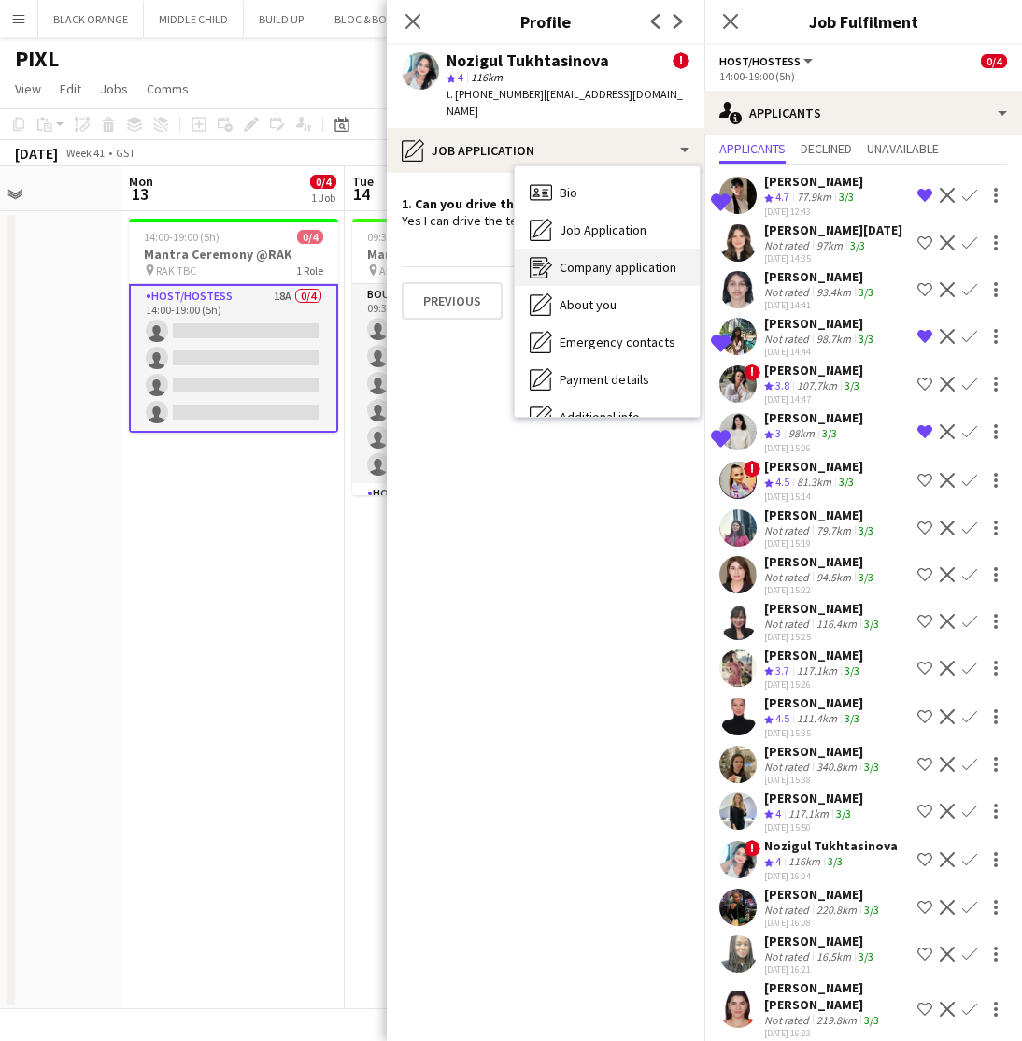
click at [592, 249] on div "Company application Company application" at bounding box center [607, 267] width 185 height 37
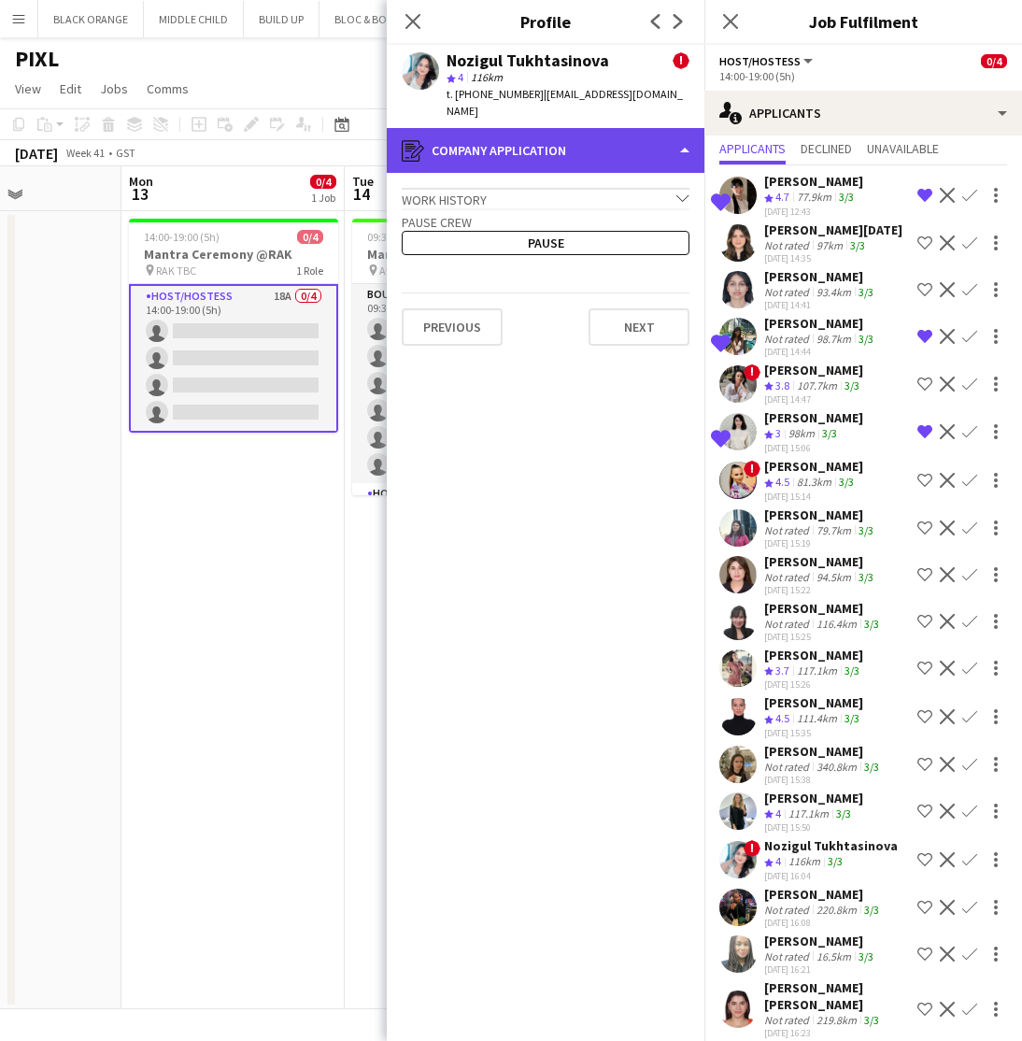
click at [544, 128] on div "register Company application" at bounding box center [546, 150] width 318 height 45
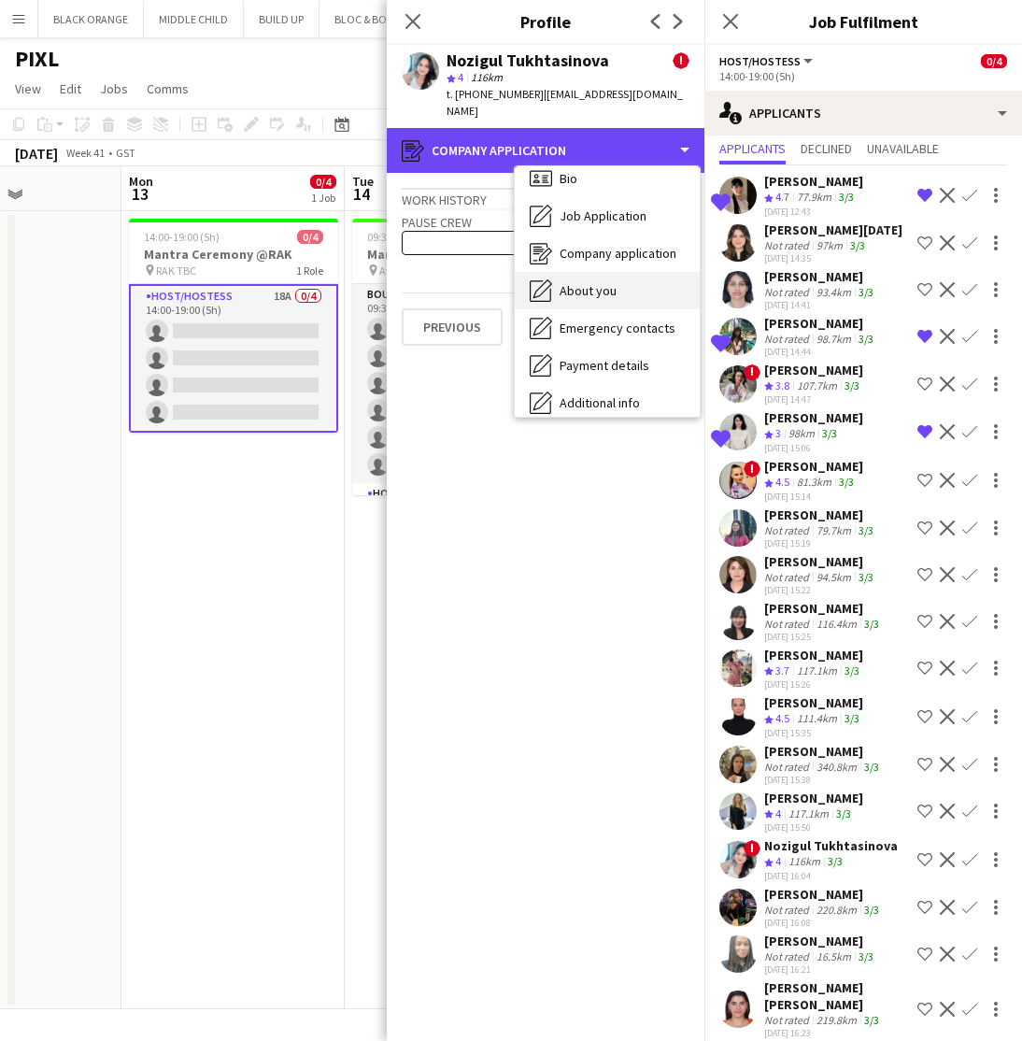
scroll to position [28, 0]
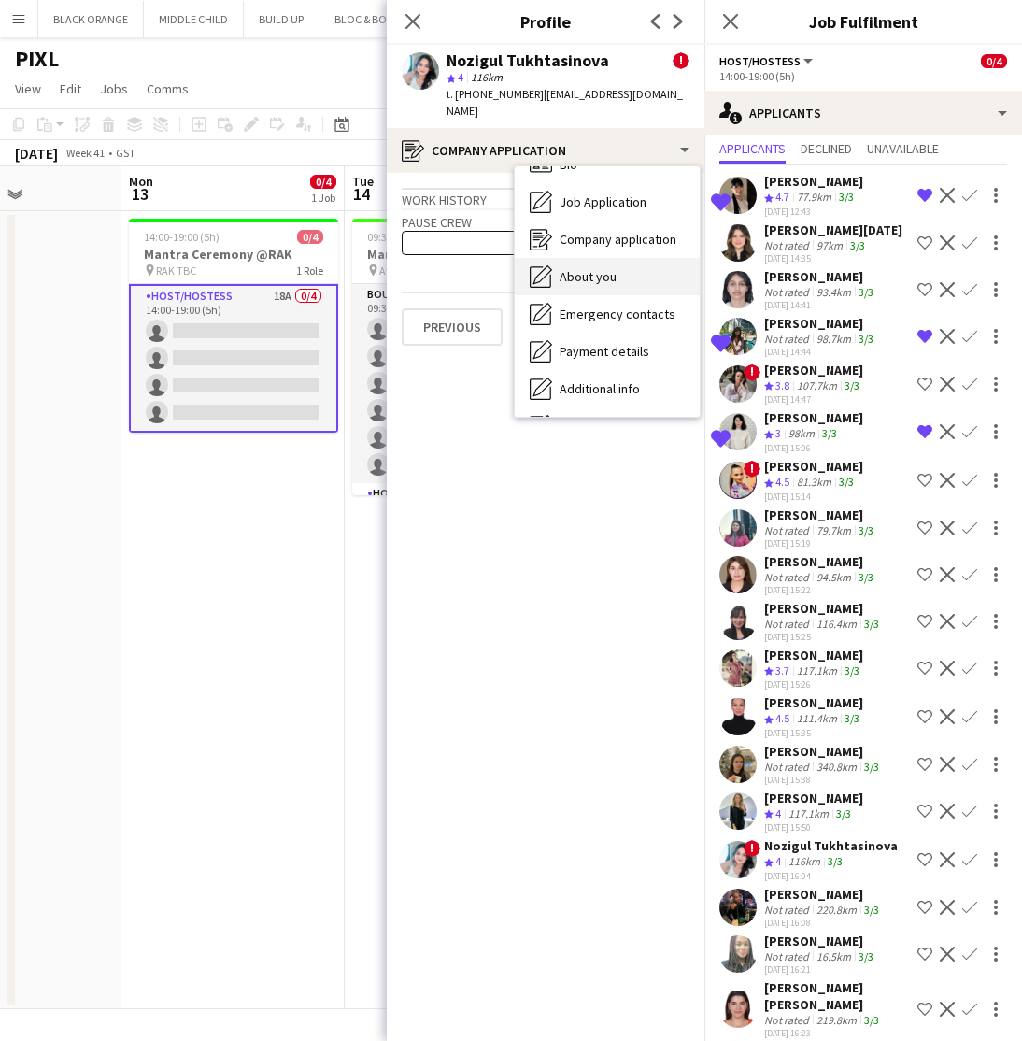
drag, startPoint x: 591, startPoint y: 278, endPoint x: 587, endPoint y: 266, distance: 12.1
click at [587, 270] on div "Bio Bio Job Application Job Application Company application Company application…" at bounding box center [607, 291] width 185 height 250
click at [587, 268] on span "About you" at bounding box center [588, 276] width 57 height 17
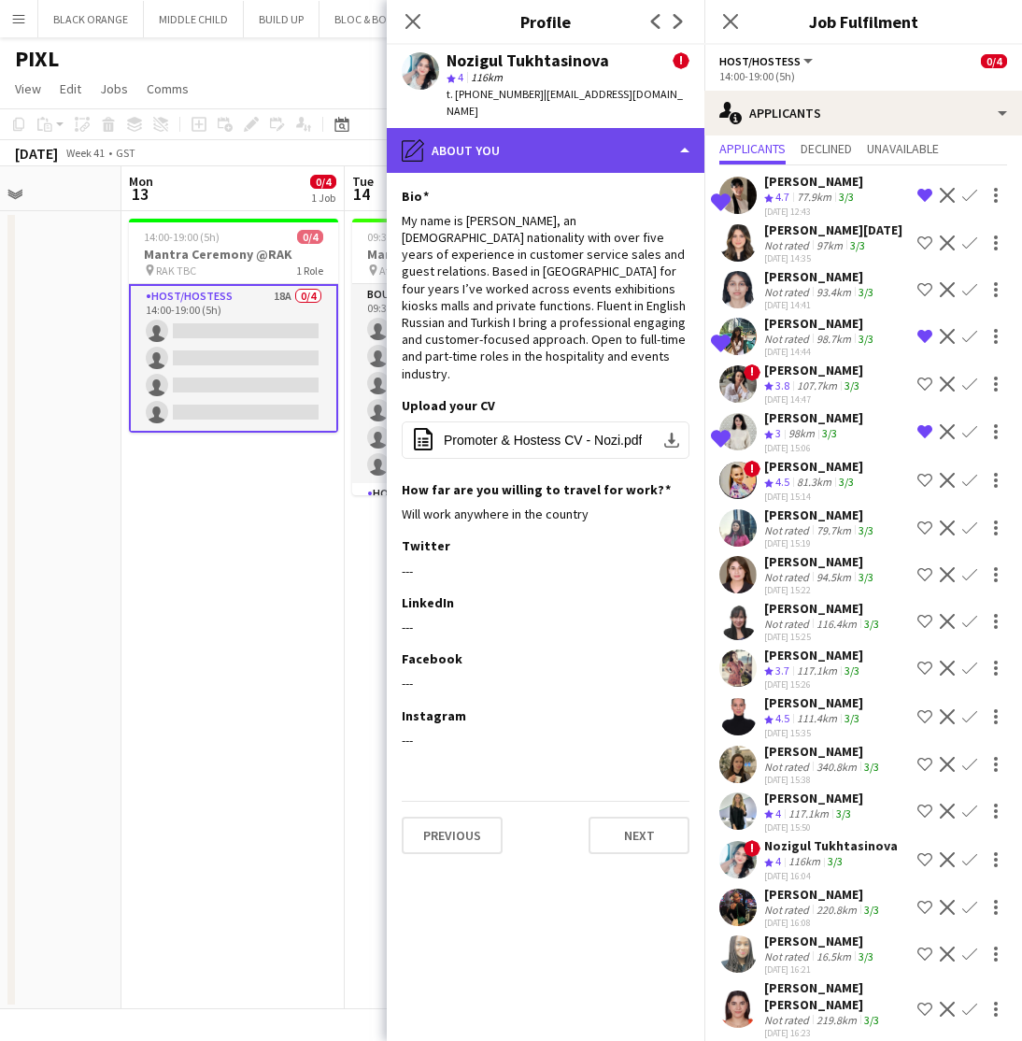
click at [606, 128] on div "pencil4 About you" at bounding box center [546, 150] width 318 height 45
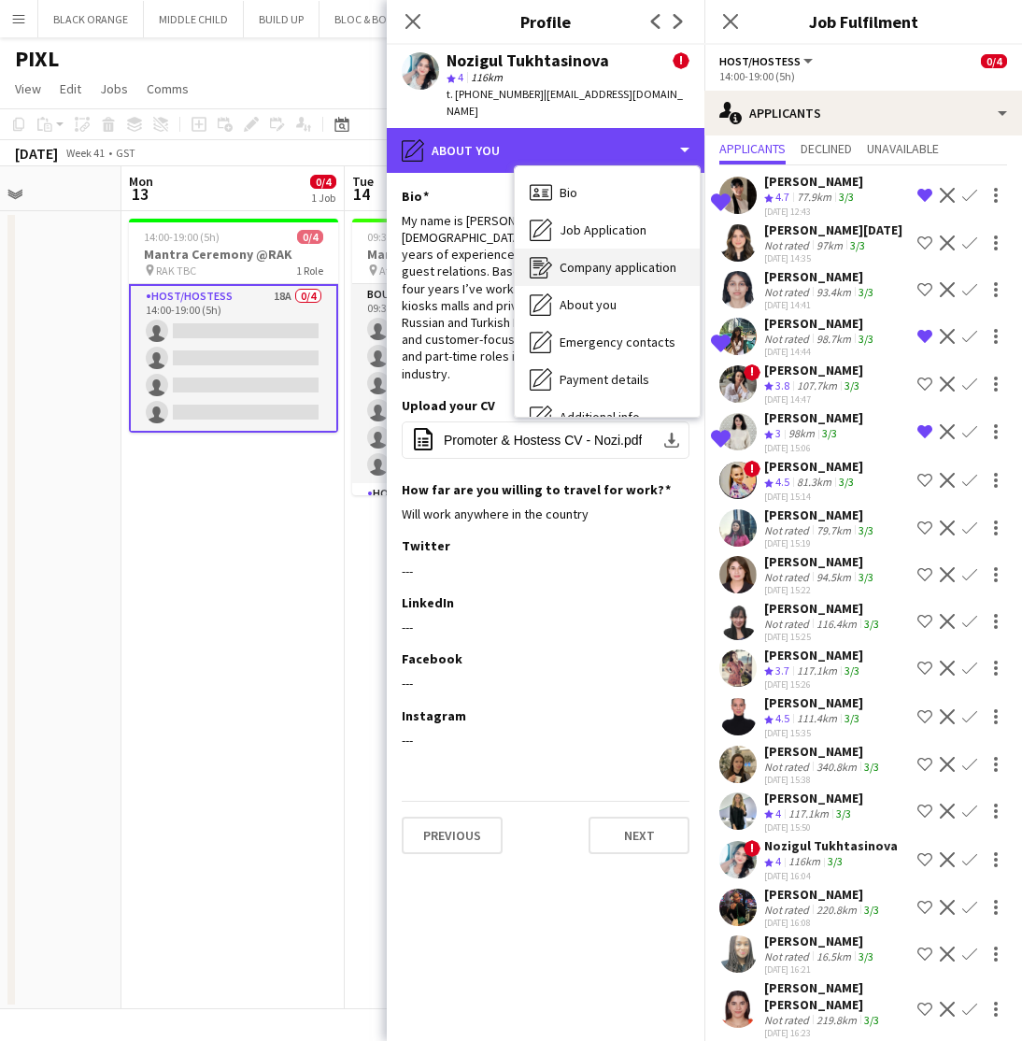
scroll to position [0, 0]
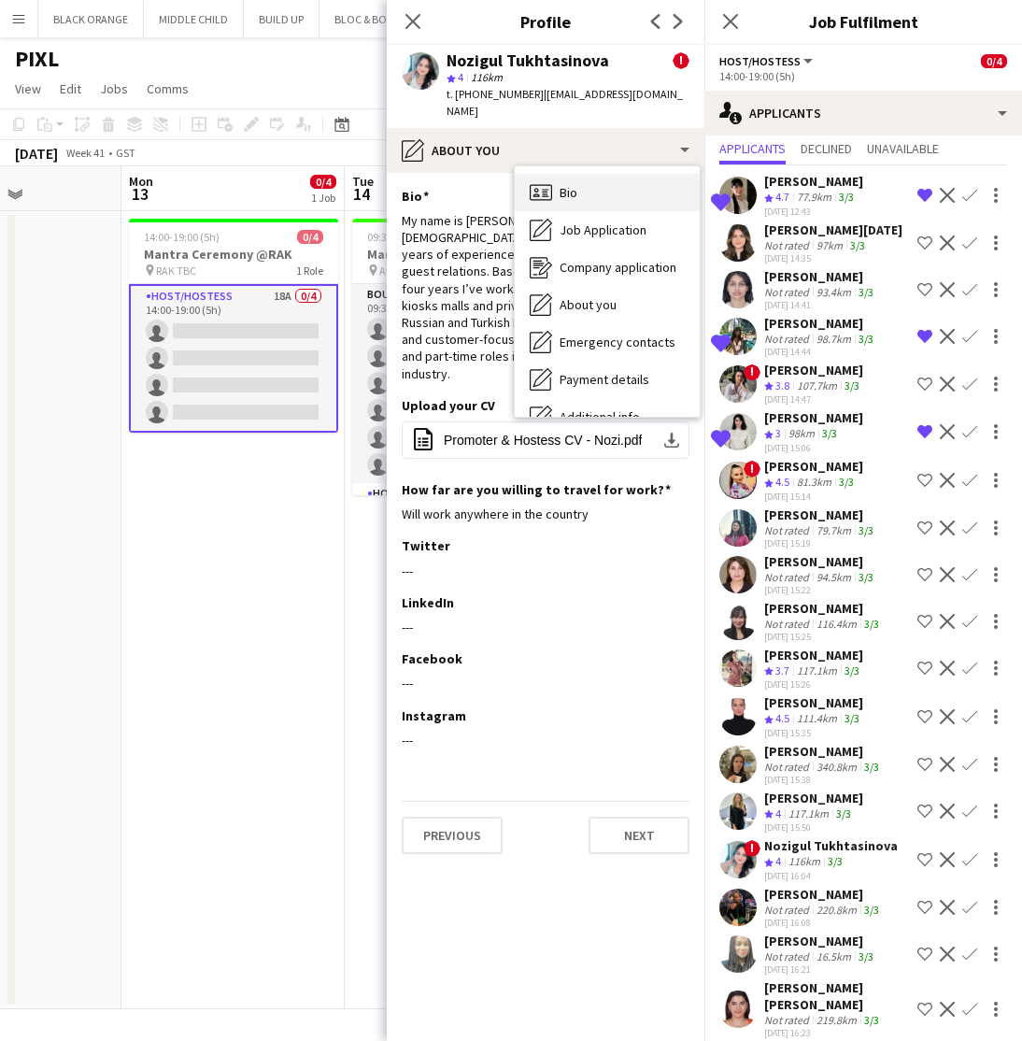
click at [565, 184] on span "Bio" at bounding box center [569, 192] width 18 height 17
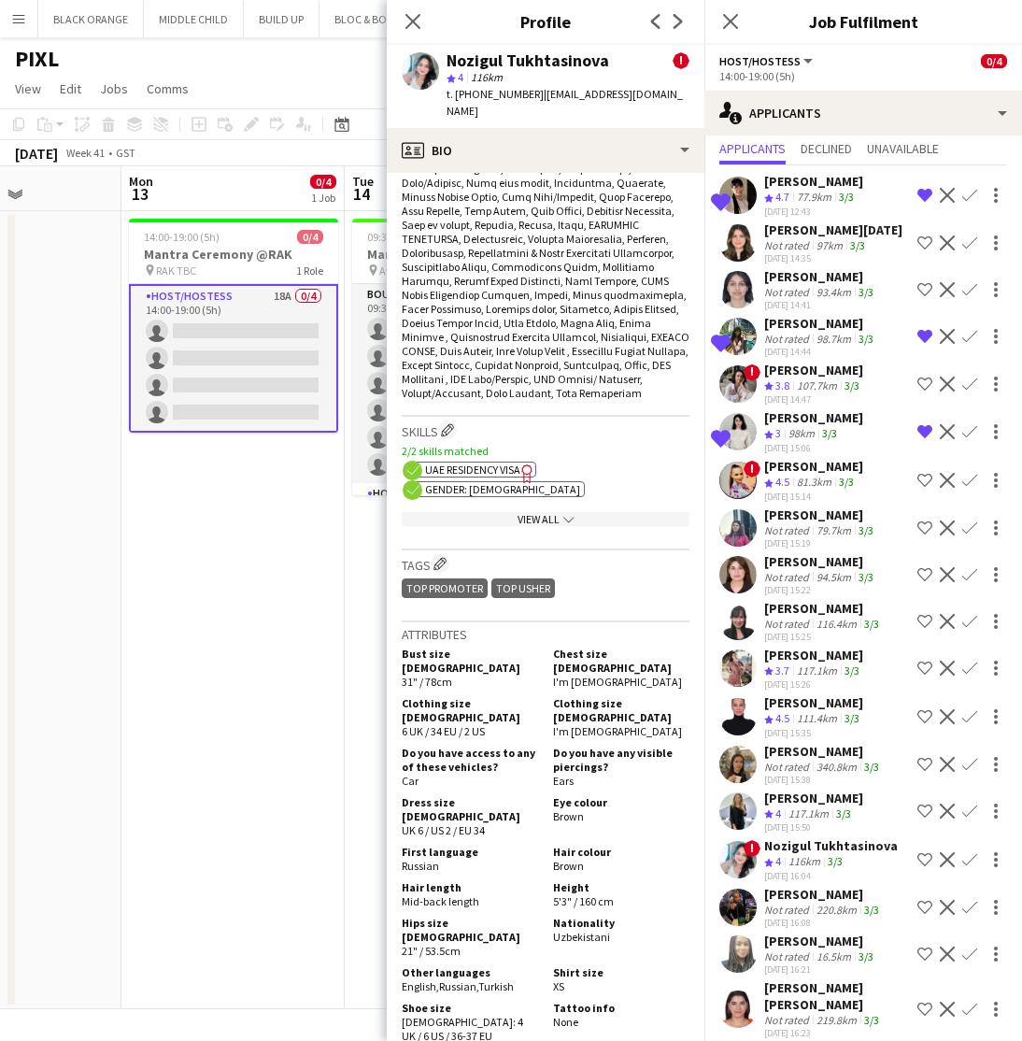
scroll to position [1083, 0]
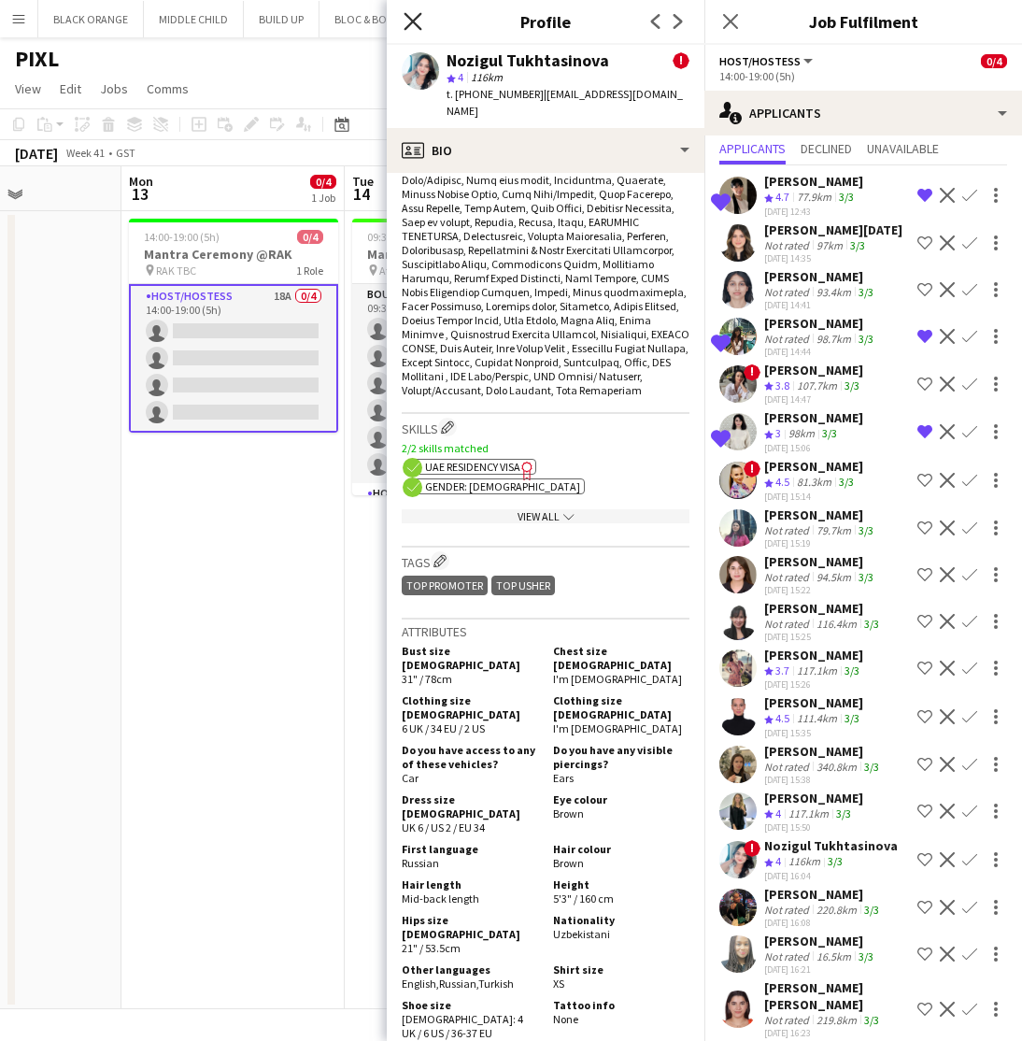
click at [416, 14] on icon "Close pop-in" at bounding box center [413, 21] width 18 height 18
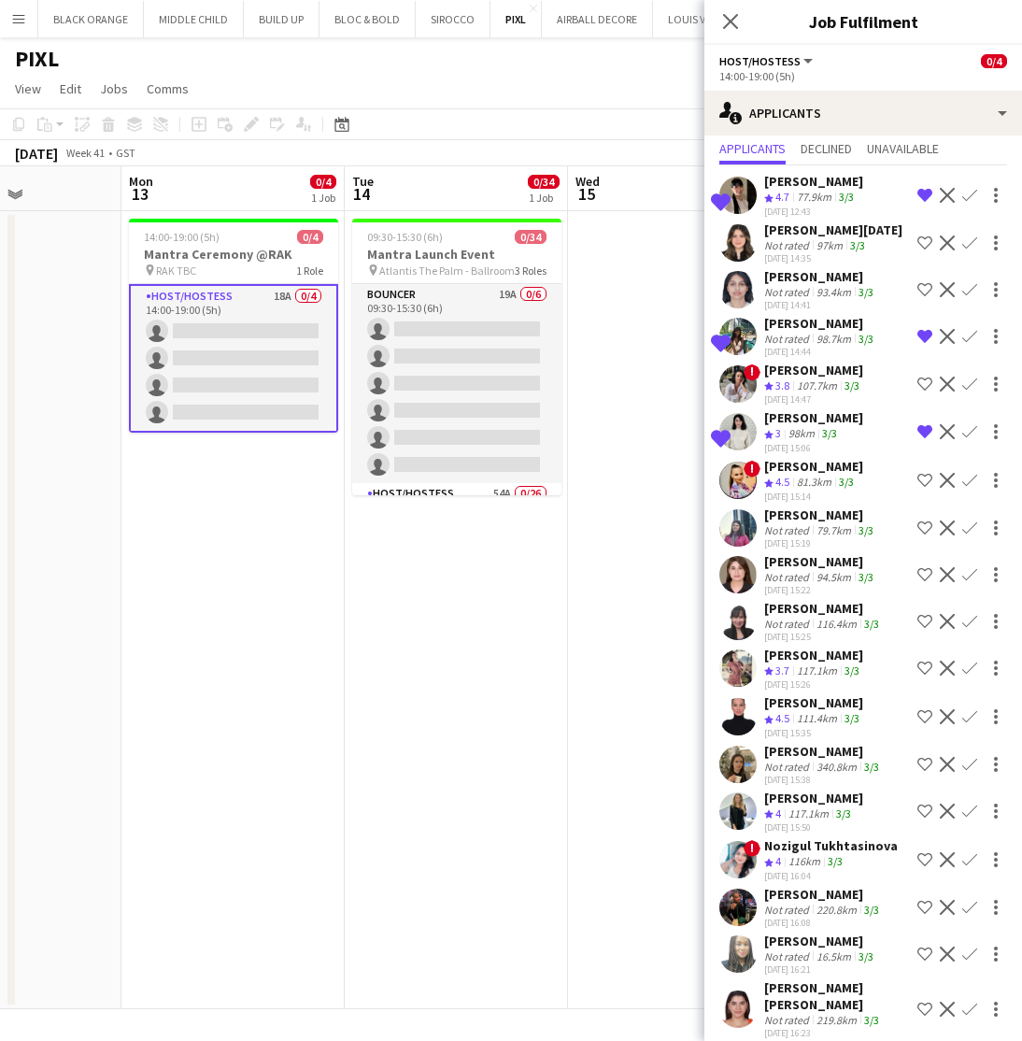
scroll to position [0, 0]
click at [788, 892] on div "Zulfa Hussain" at bounding box center [823, 894] width 119 height 17
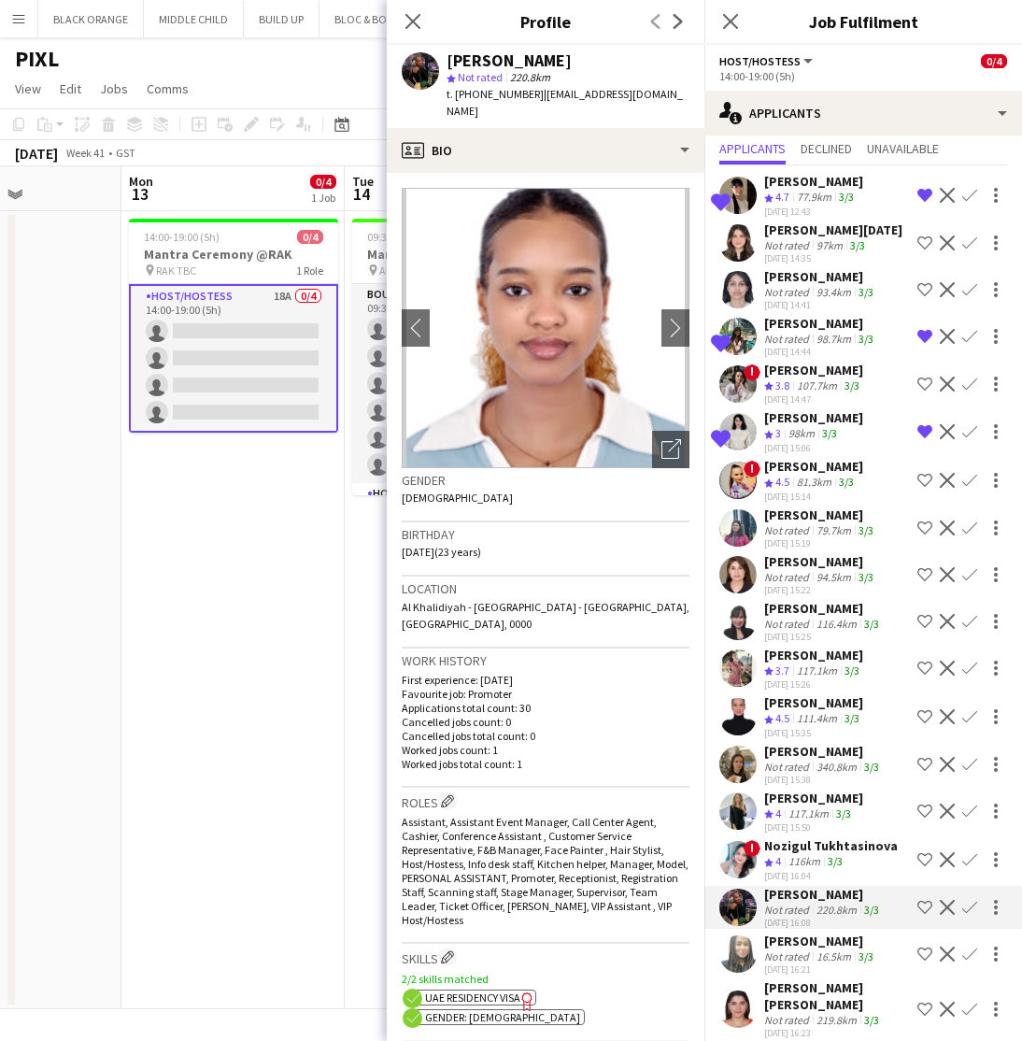
click at [769, 763] on div "Not rated" at bounding box center [788, 767] width 49 height 14
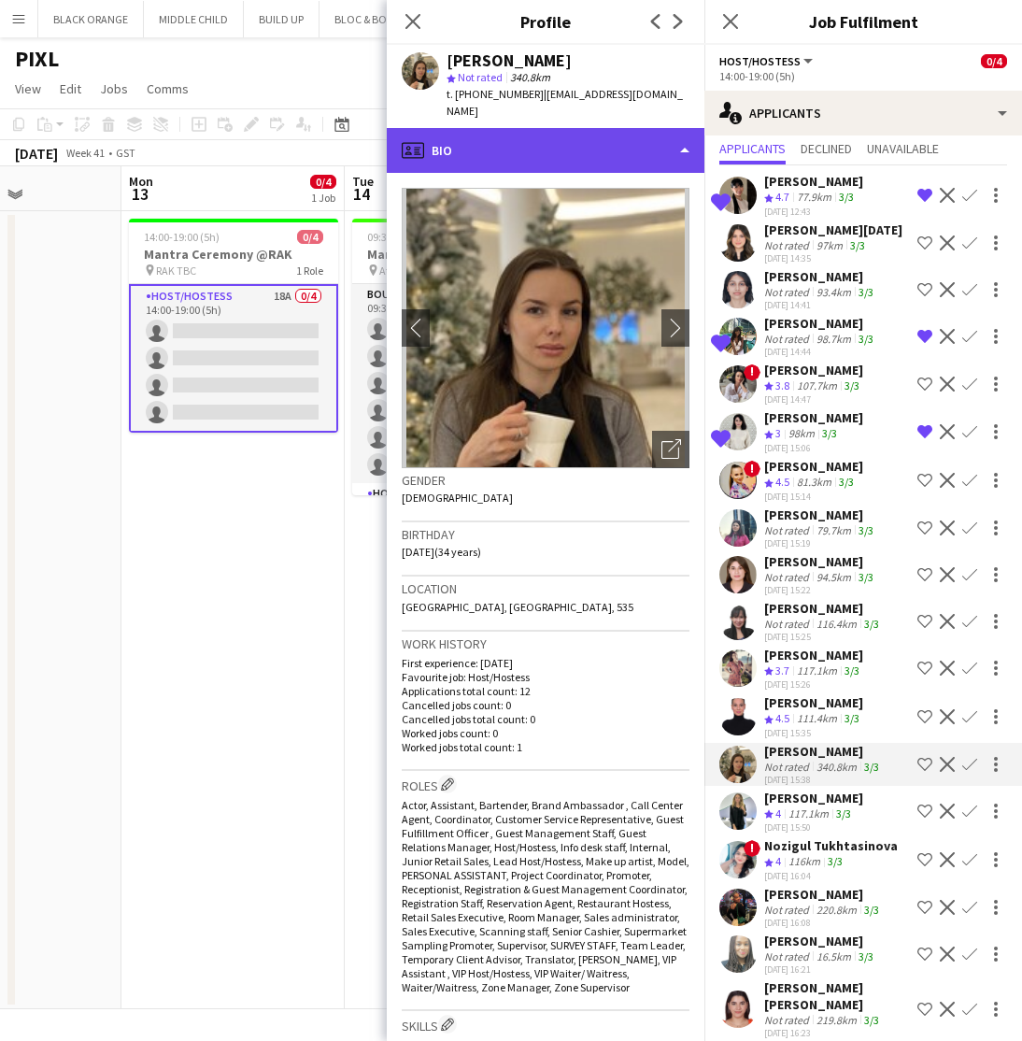
click at [634, 136] on div "profile Bio" at bounding box center [546, 150] width 318 height 45
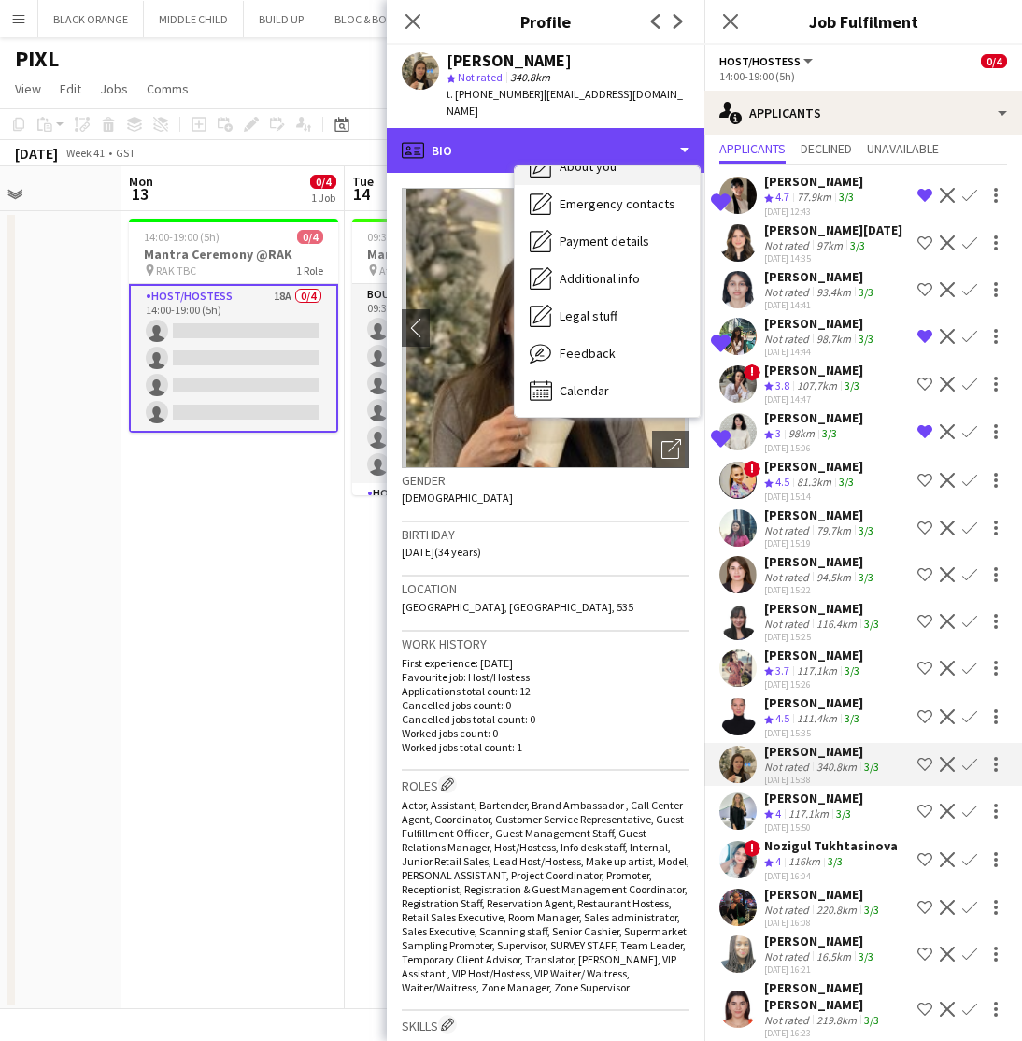
scroll to position [138, 0]
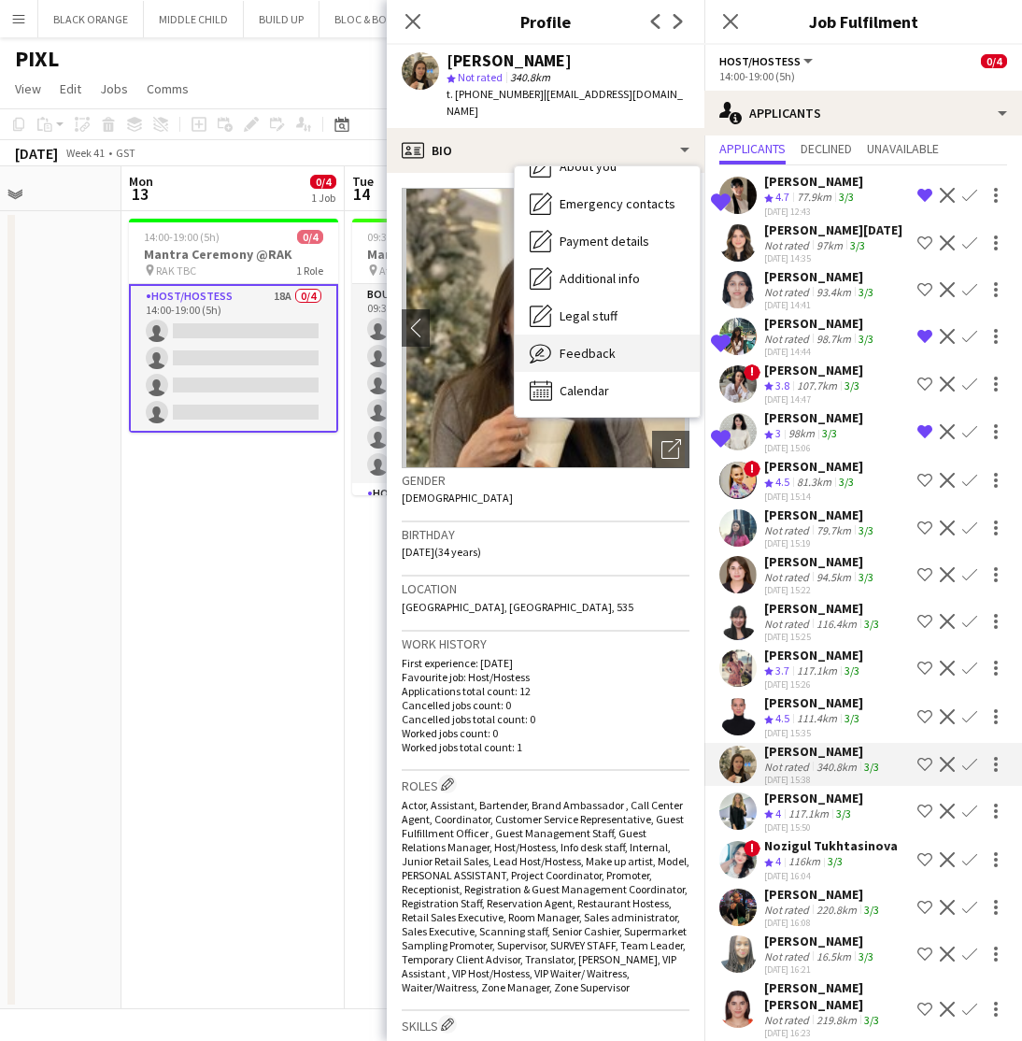
click at [590, 345] on span "Feedback" at bounding box center [588, 353] width 56 height 17
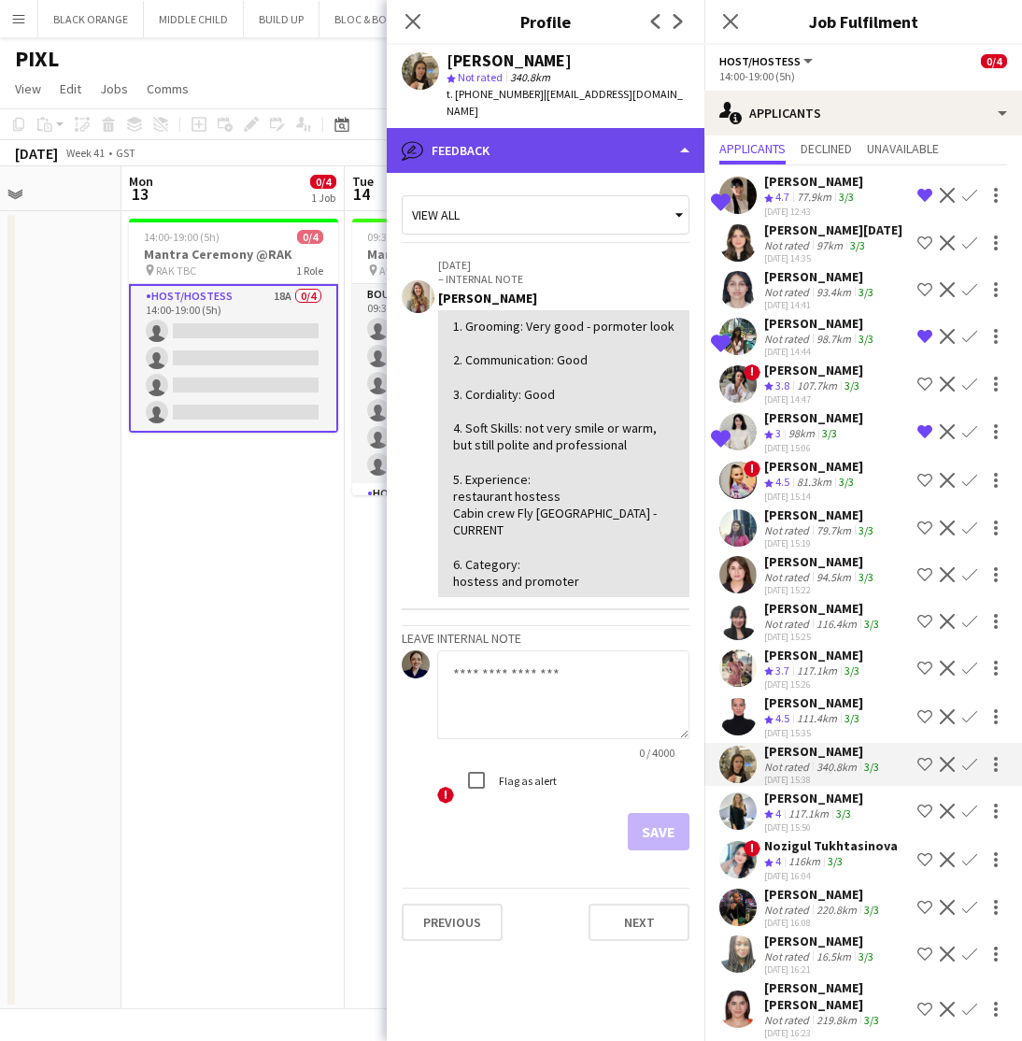
click at [543, 128] on div "bubble-pencil Feedback" at bounding box center [546, 150] width 318 height 45
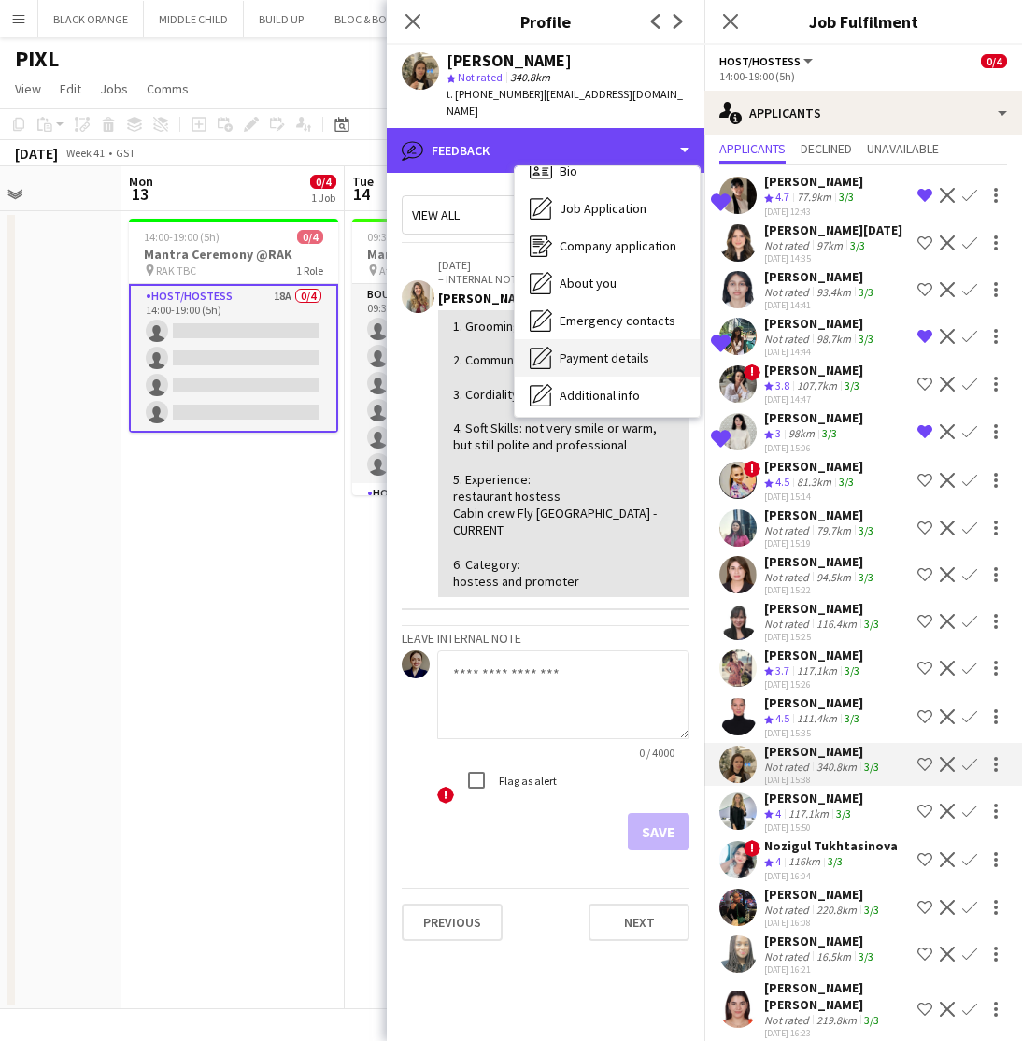
scroll to position [0, 0]
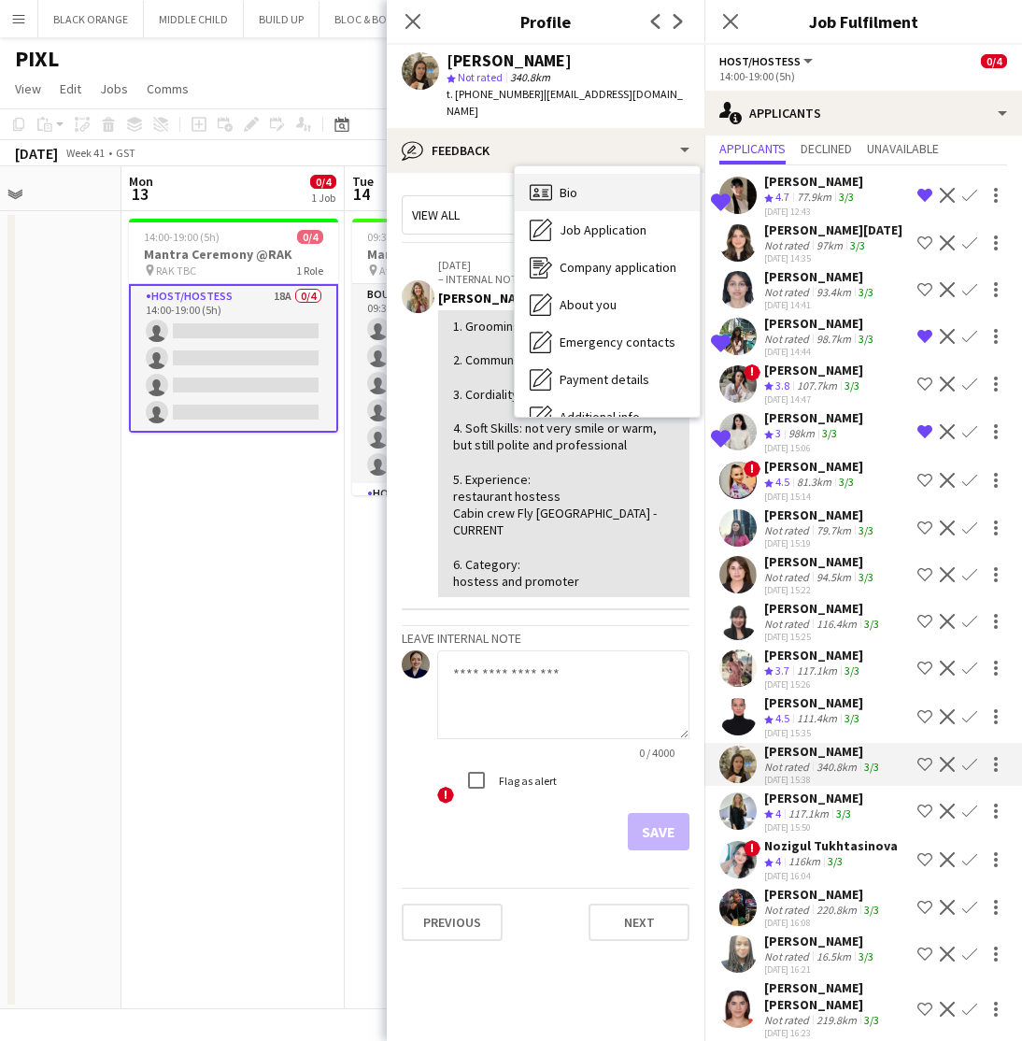
click at [569, 184] on span "Bio" at bounding box center [569, 192] width 18 height 17
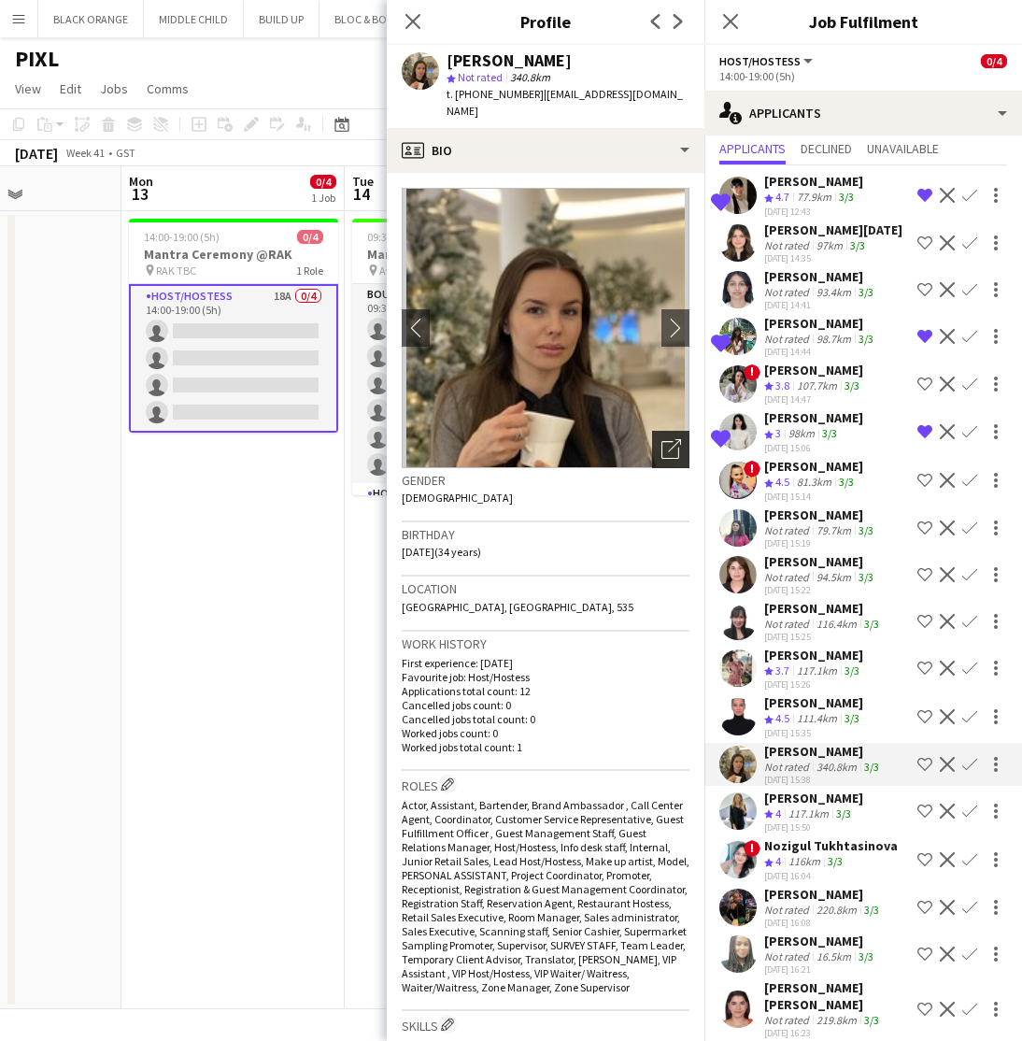
click at [667, 439] on icon "Open photos pop-in" at bounding box center [672, 449] width 20 height 20
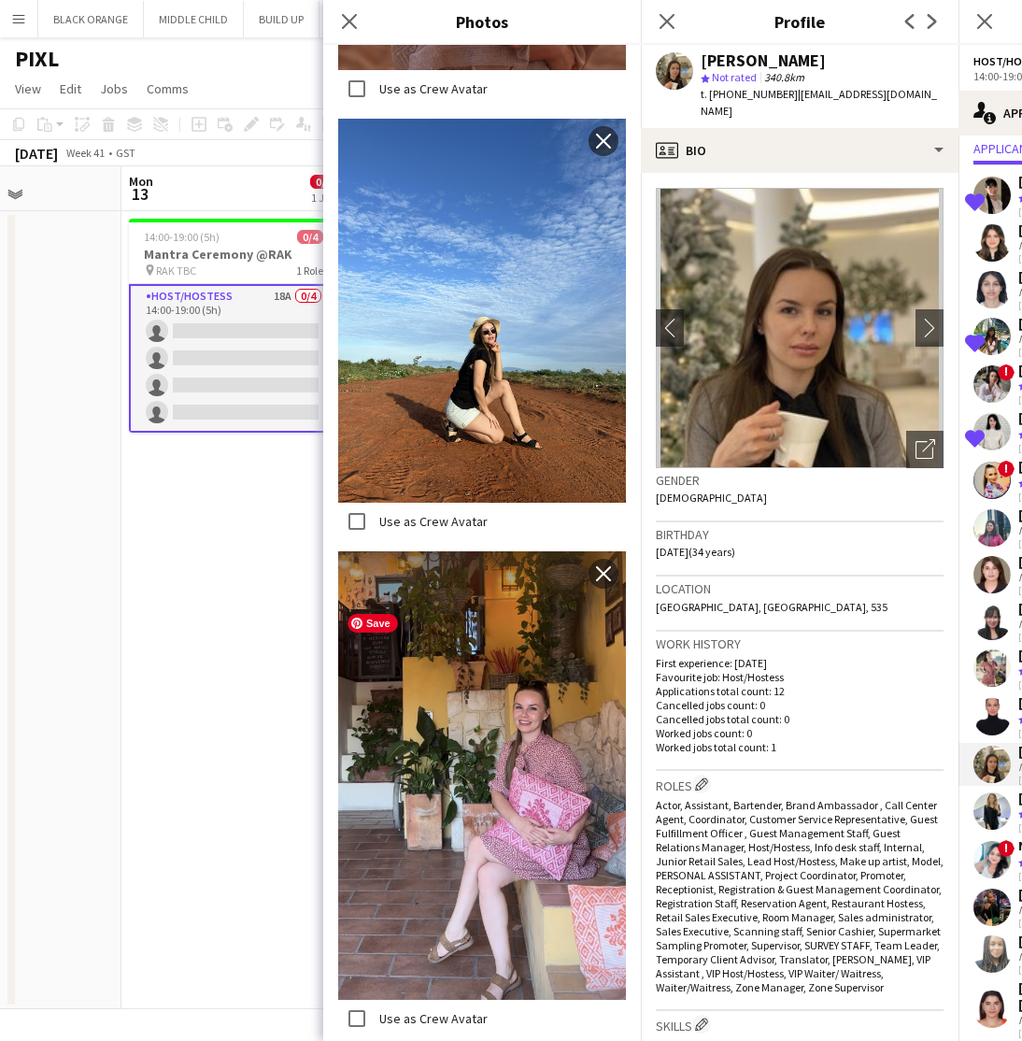
scroll to position [1244, 0]
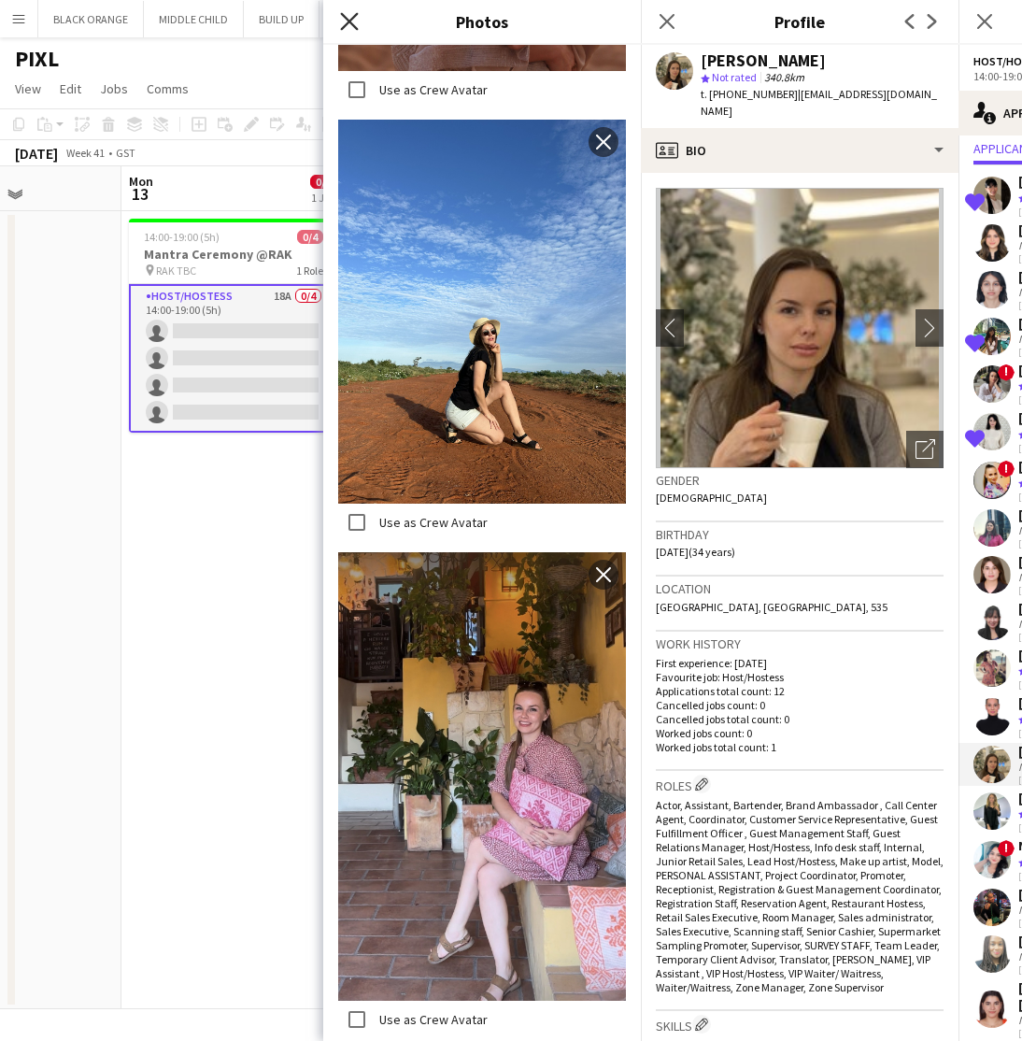
click at [351, 23] on icon at bounding box center [349, 21] width 18 height 18
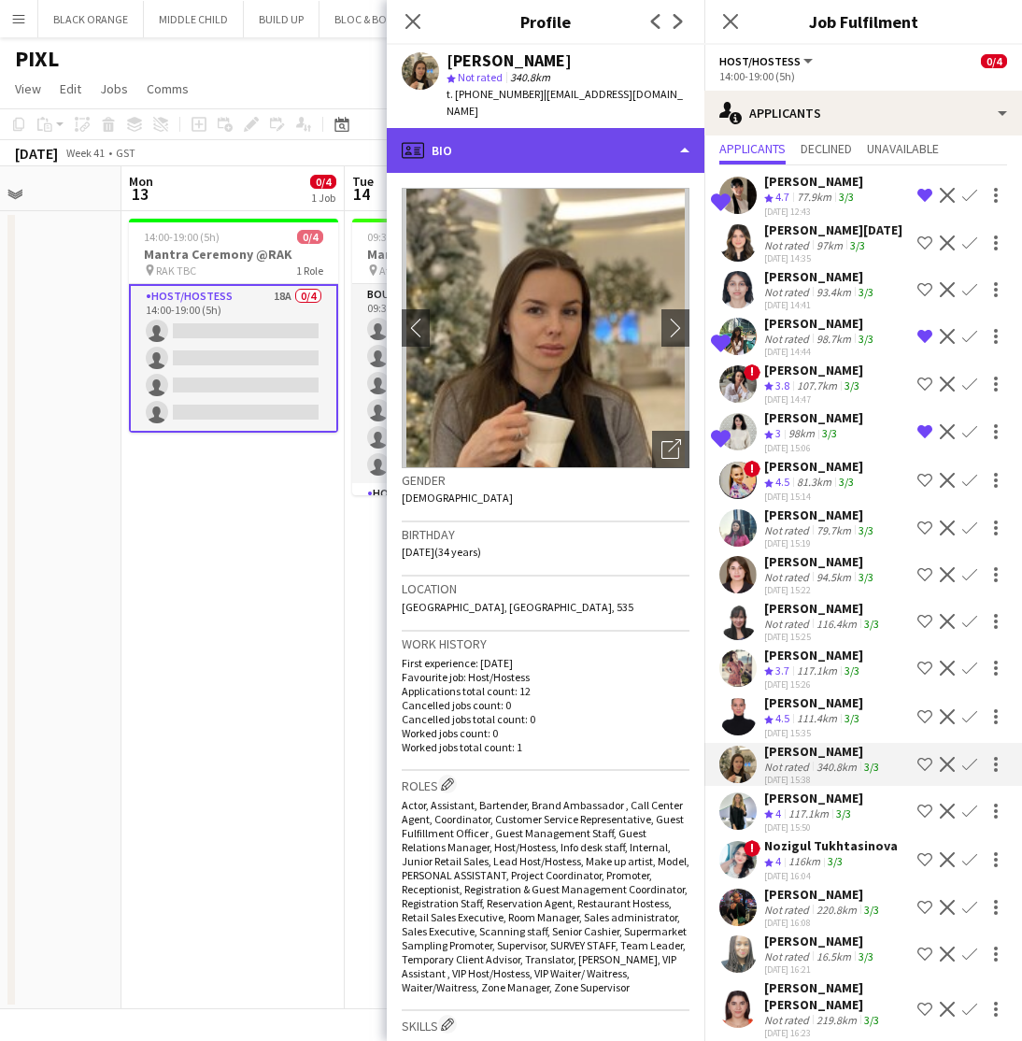
click at [534, 137] on div "profile Bio" at bounding box center [546, 150] width 318 height 45
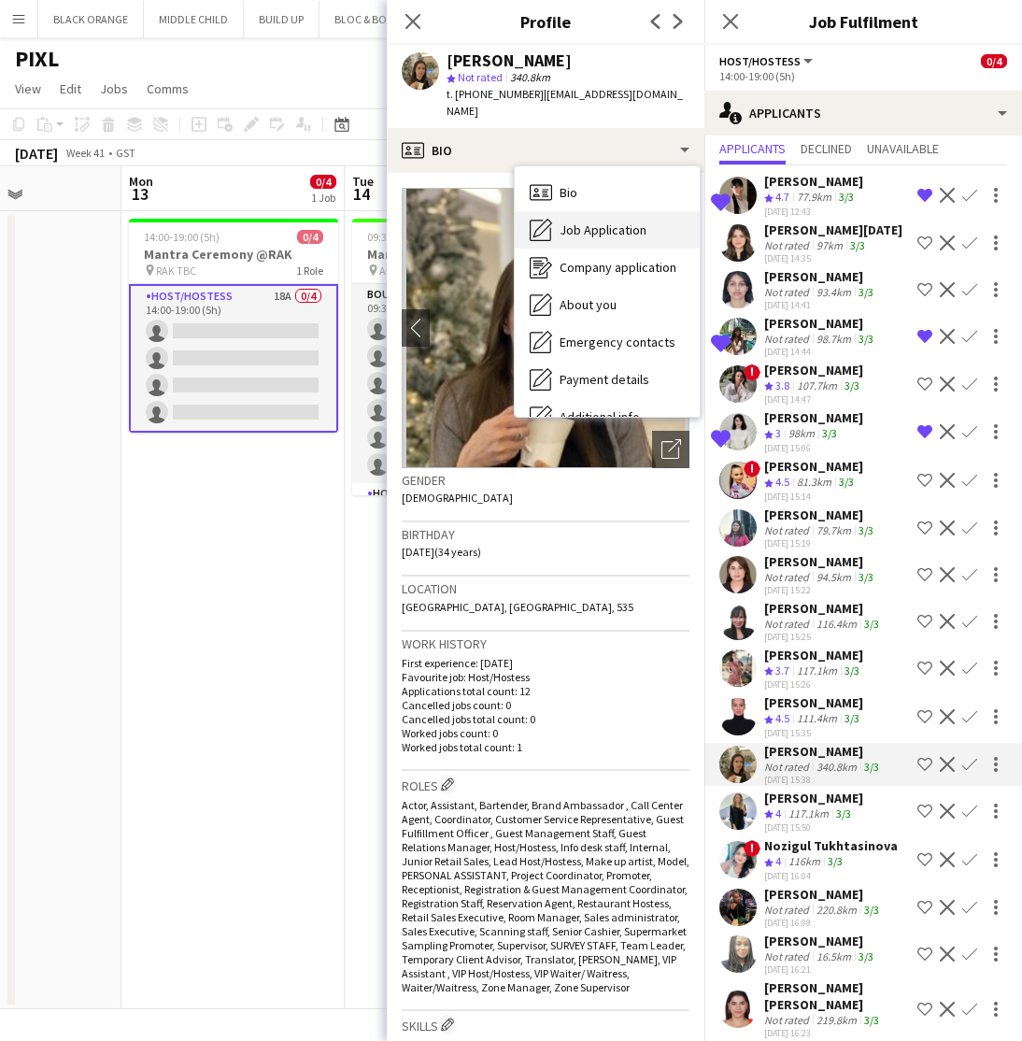
click at [591, 221] on span "Job Application" at bounding box center [603, 229] width 87 height 17
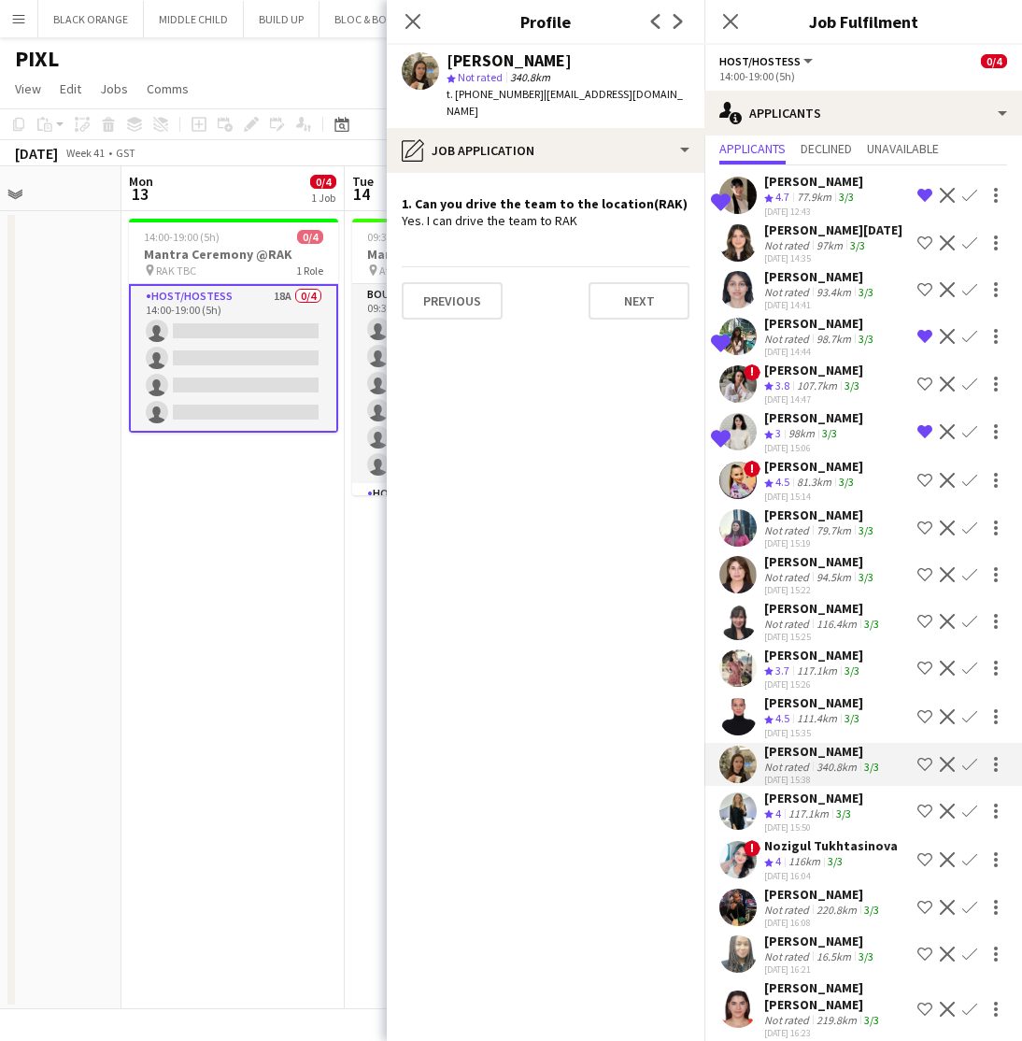
scroll to position [0, 0]
click at [795, 805] on div "Aya Alshawa" at bounding box center [813, 798] width 99 height 17
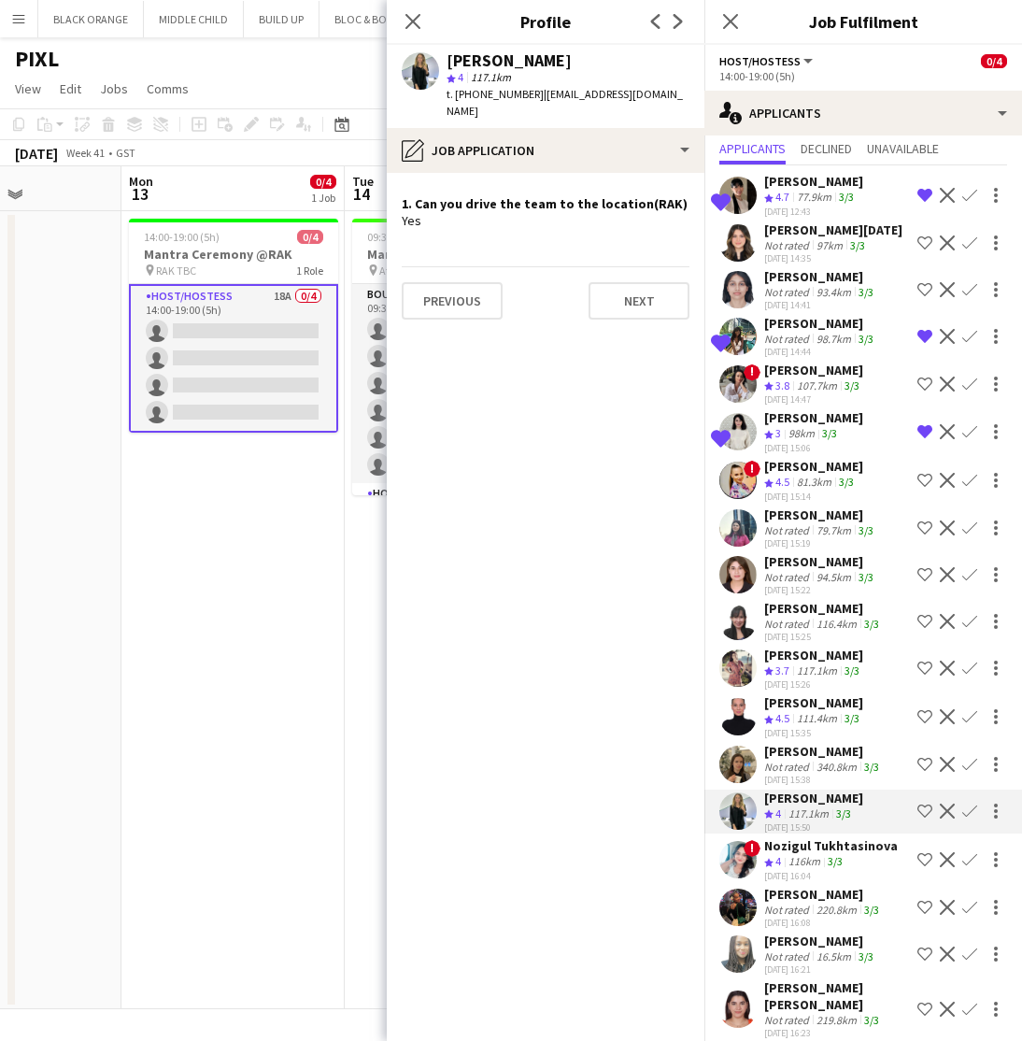
click at [798, 911] on div "Not rated" at bounding box center [788, 910] width 49 height 14
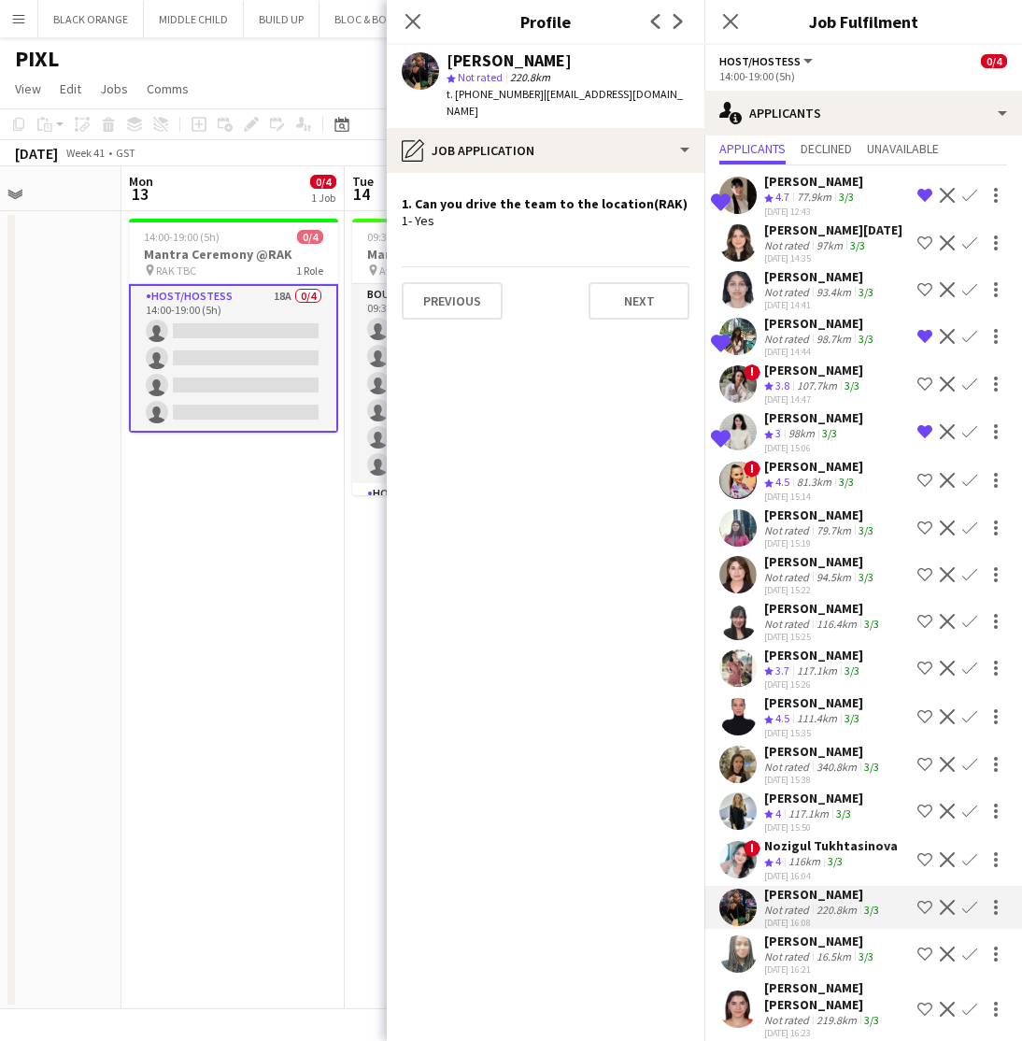
click at [796, 956] on div "Not rated" at bounding box center [788, 956] width 49 height 14
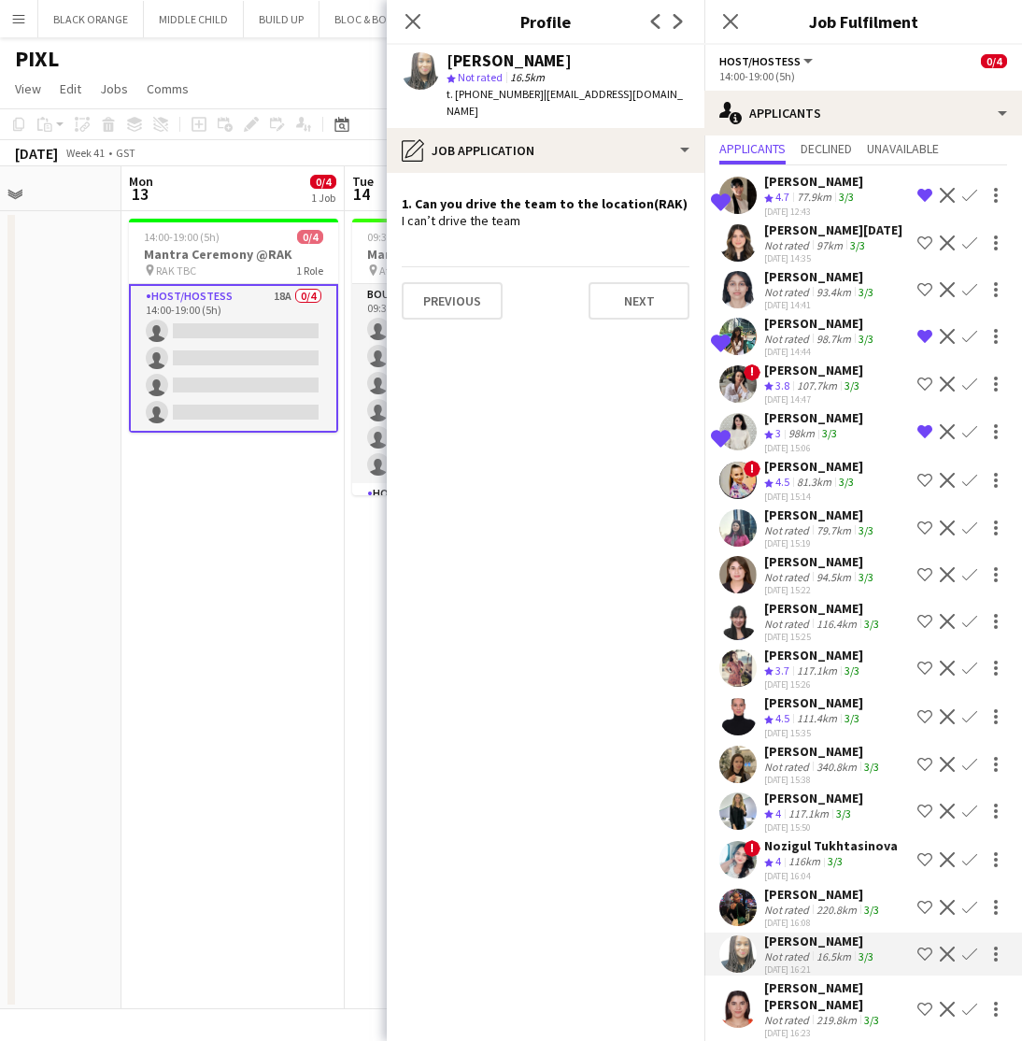
click at [796, 988] on div "Fatma Wael" at bounding box center [837, 996] width 146 height 34
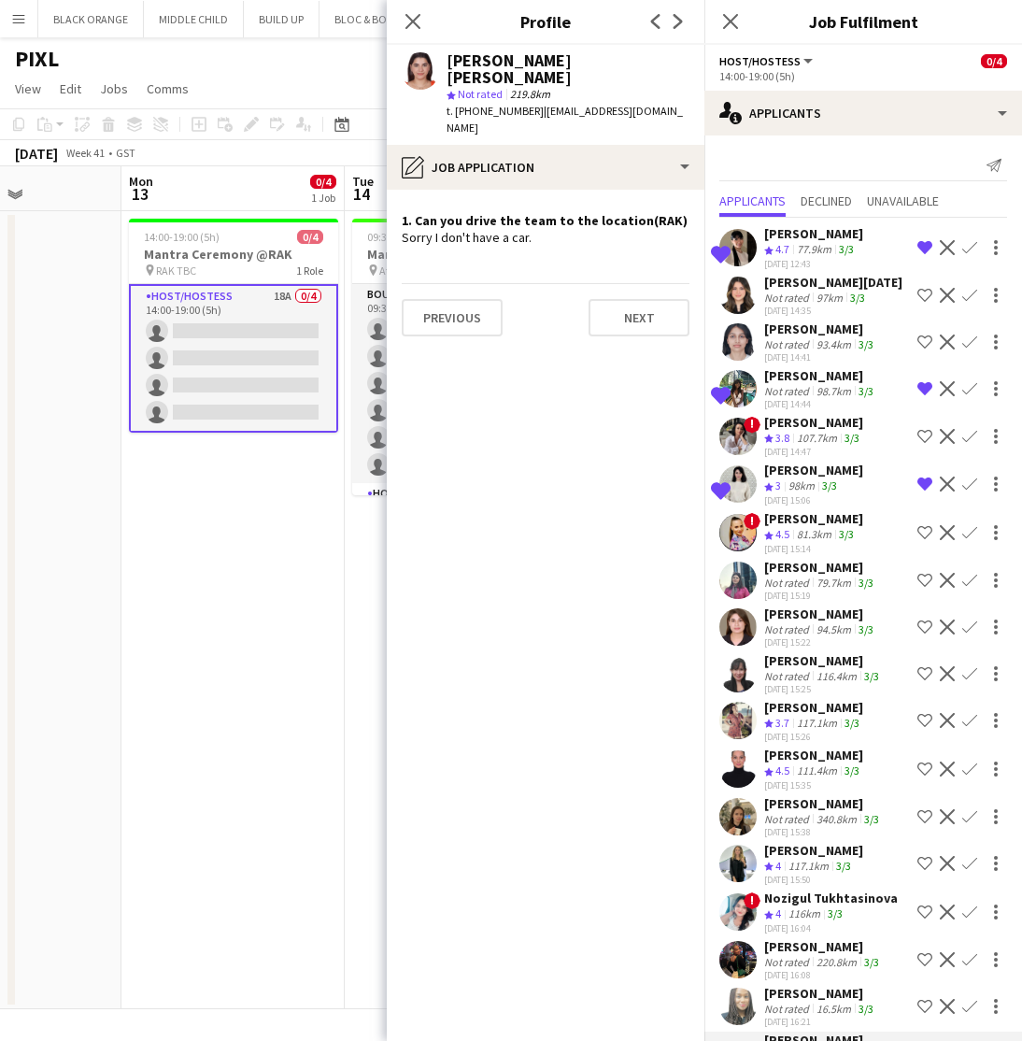
click at [813, 296] on div "97km" at bounding box center [830, 298] width 34 height 14
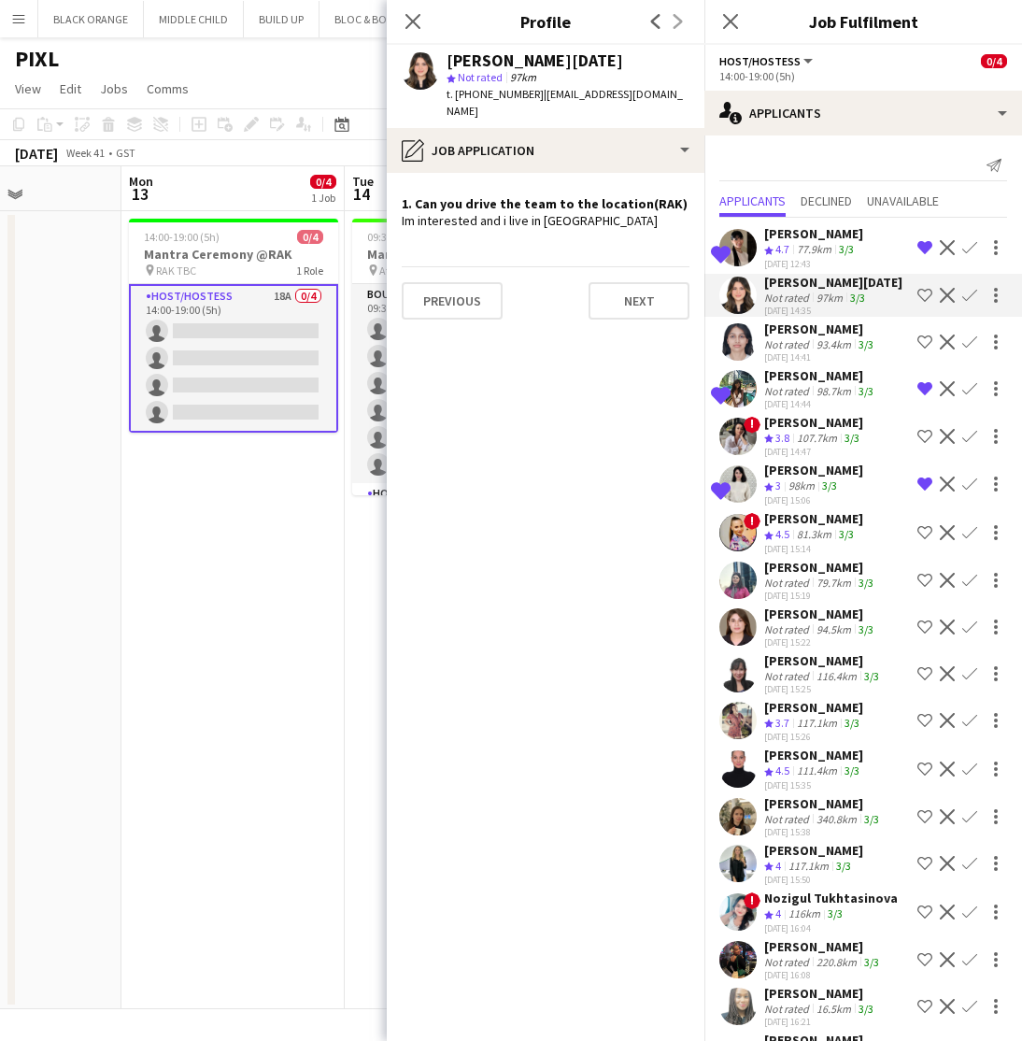
click at [805, 369] on div "Racheal Yeko" at bounding box center [820, 375] width 113 height 17
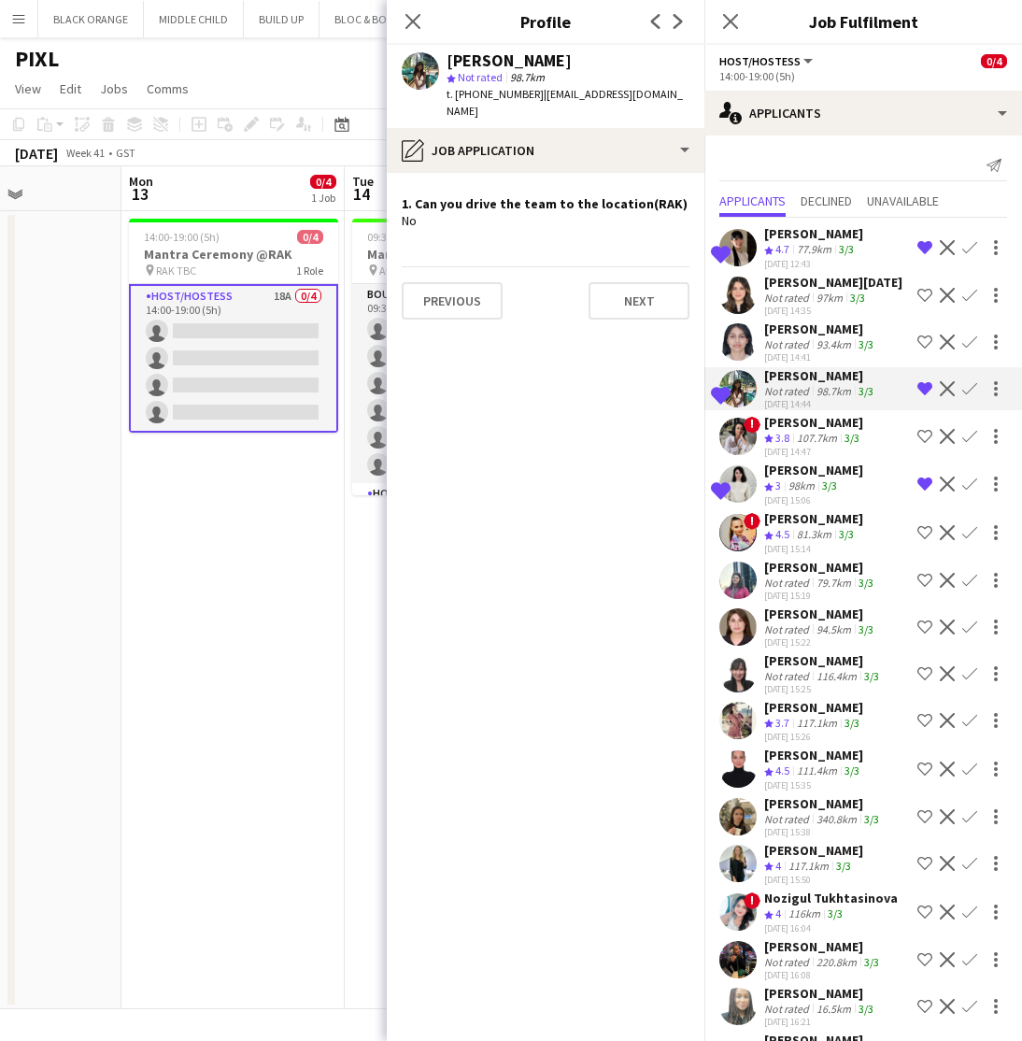
click at [789, 305] on div "30-09-2025 14:35" at bounding box center [833, 311] width 138 height 12
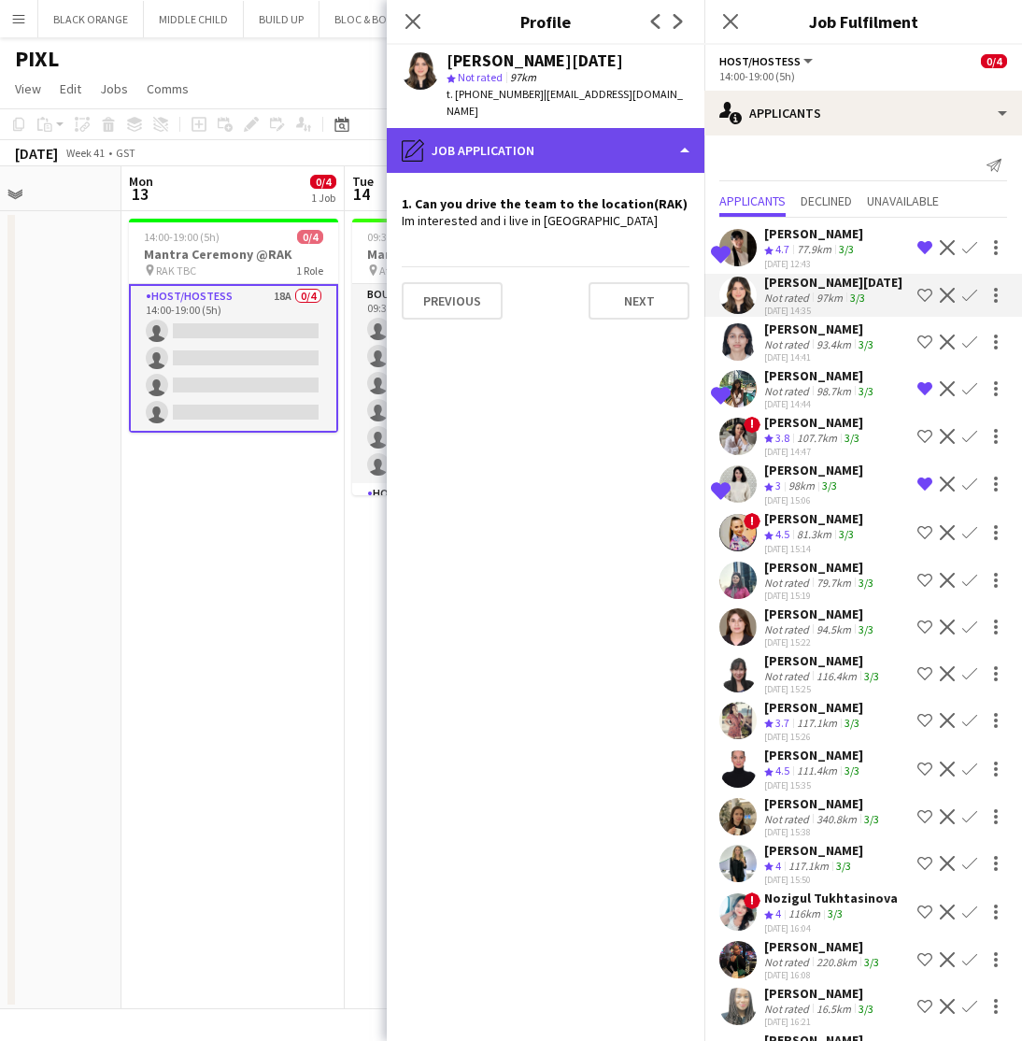
click at [625, 128] on div "pencil4 Job Application" at bounding box center [546, 150] width 318 height 45
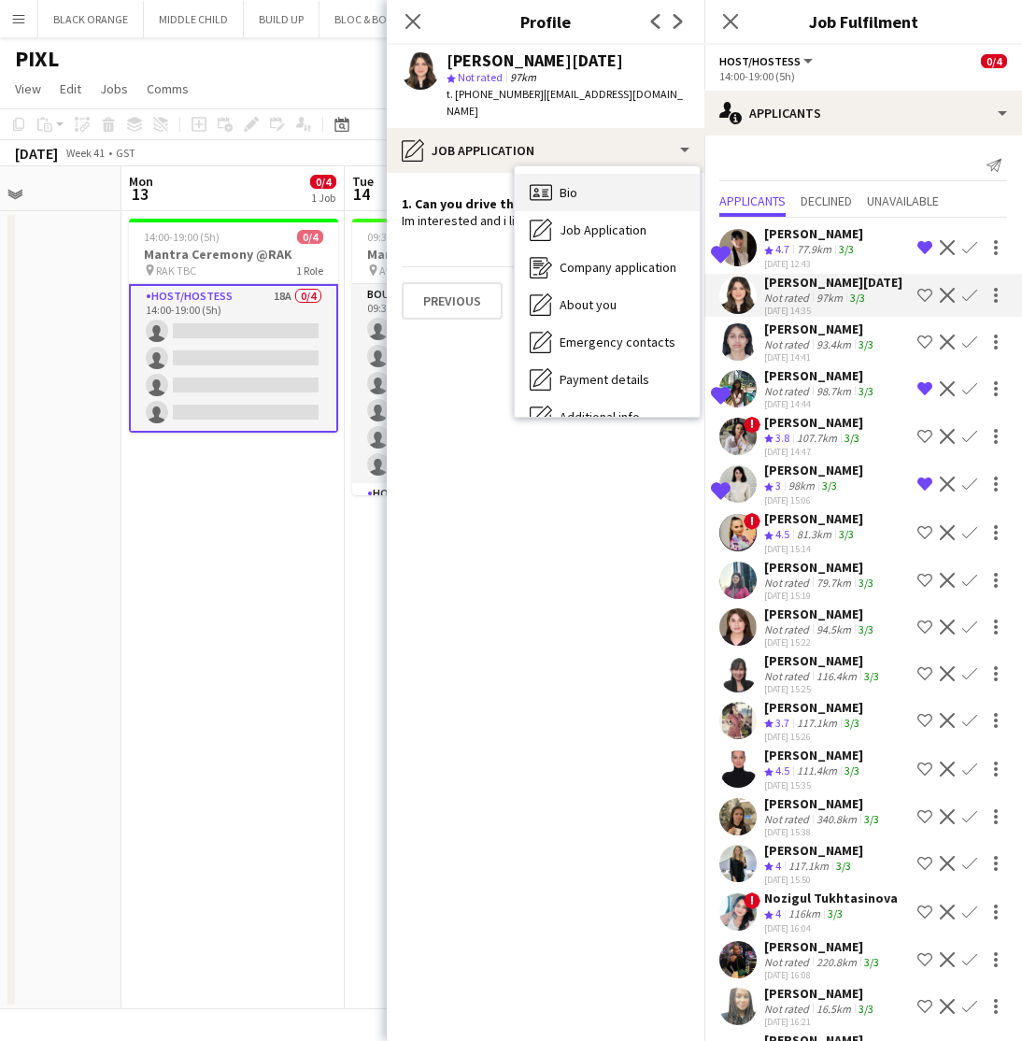
click at [549, 181] on icon "Bio" at bounding box center [541, 192] width 22 height 22
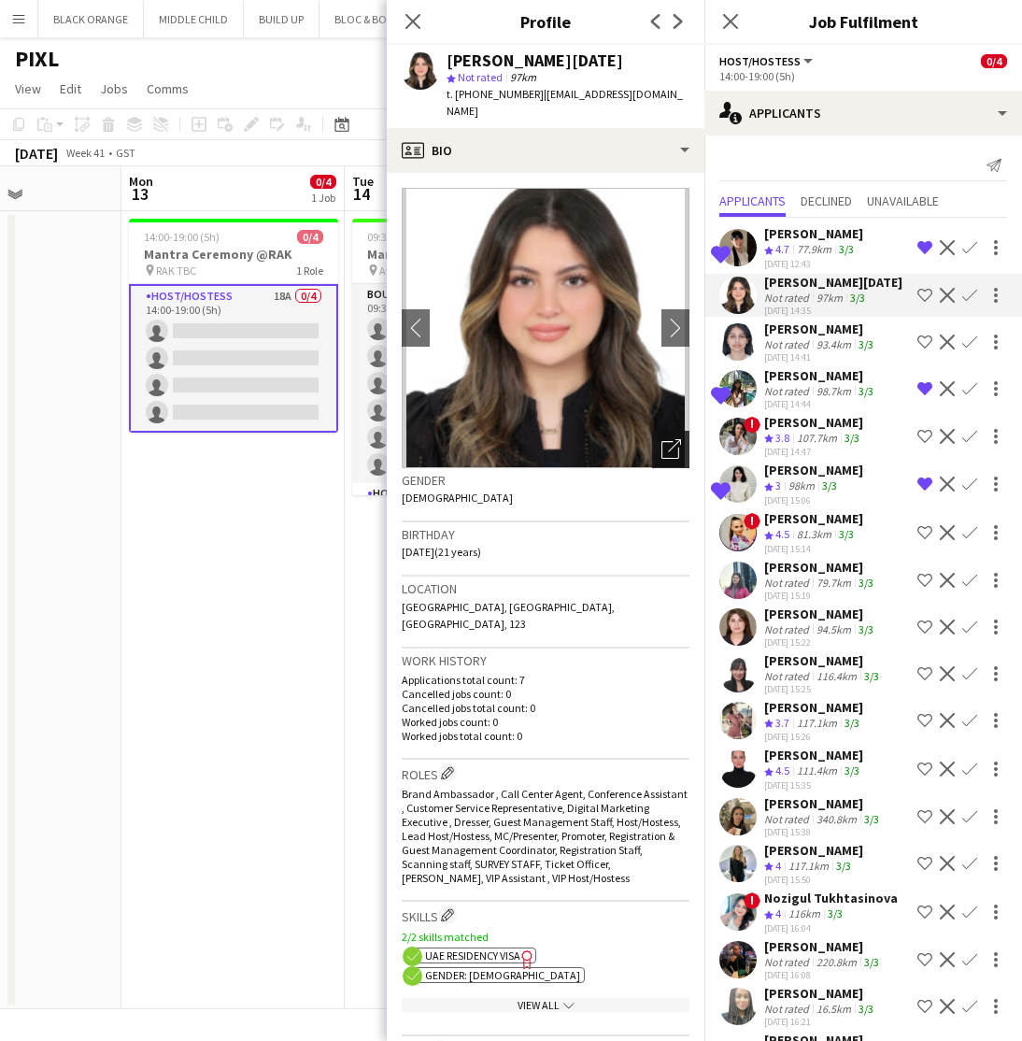
click at [668, 439] on icon "Open photos pop-in" at bounding box center [672, 449] width 20 height 20
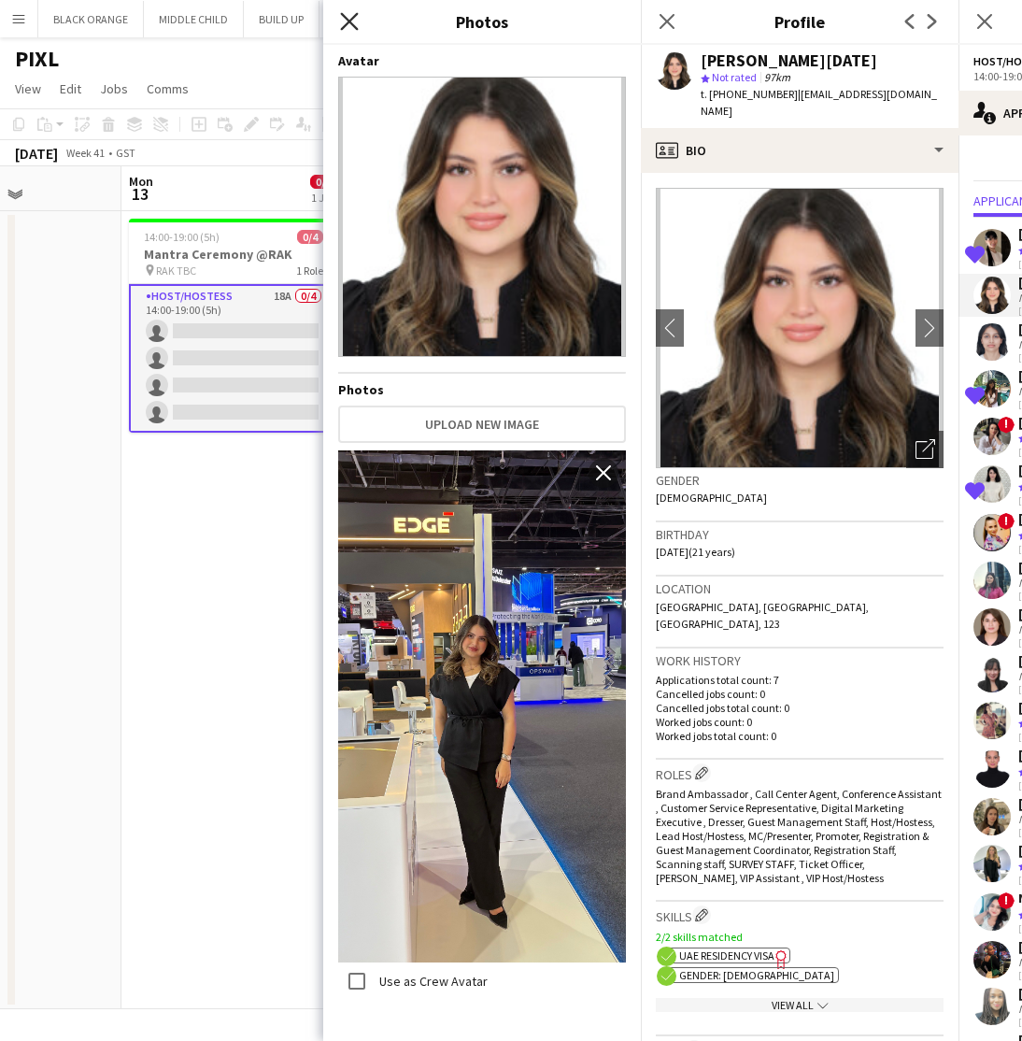
click at [347, 28] on icon "Close pop-in" at bounding box center [349, 21] width 18 height 18
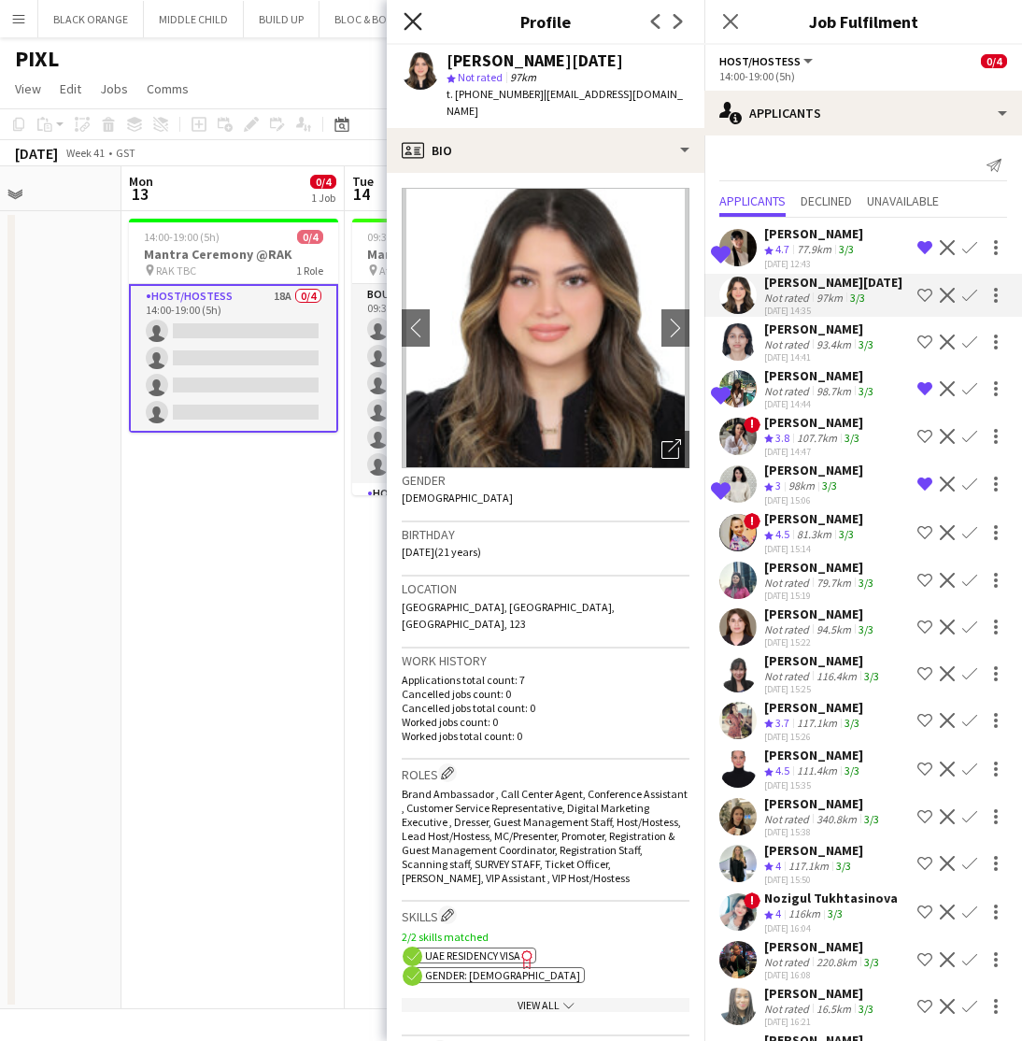
click at [410, 21] on icon "Close pop-in" at bounding box center [413, 21] width 18 height 18
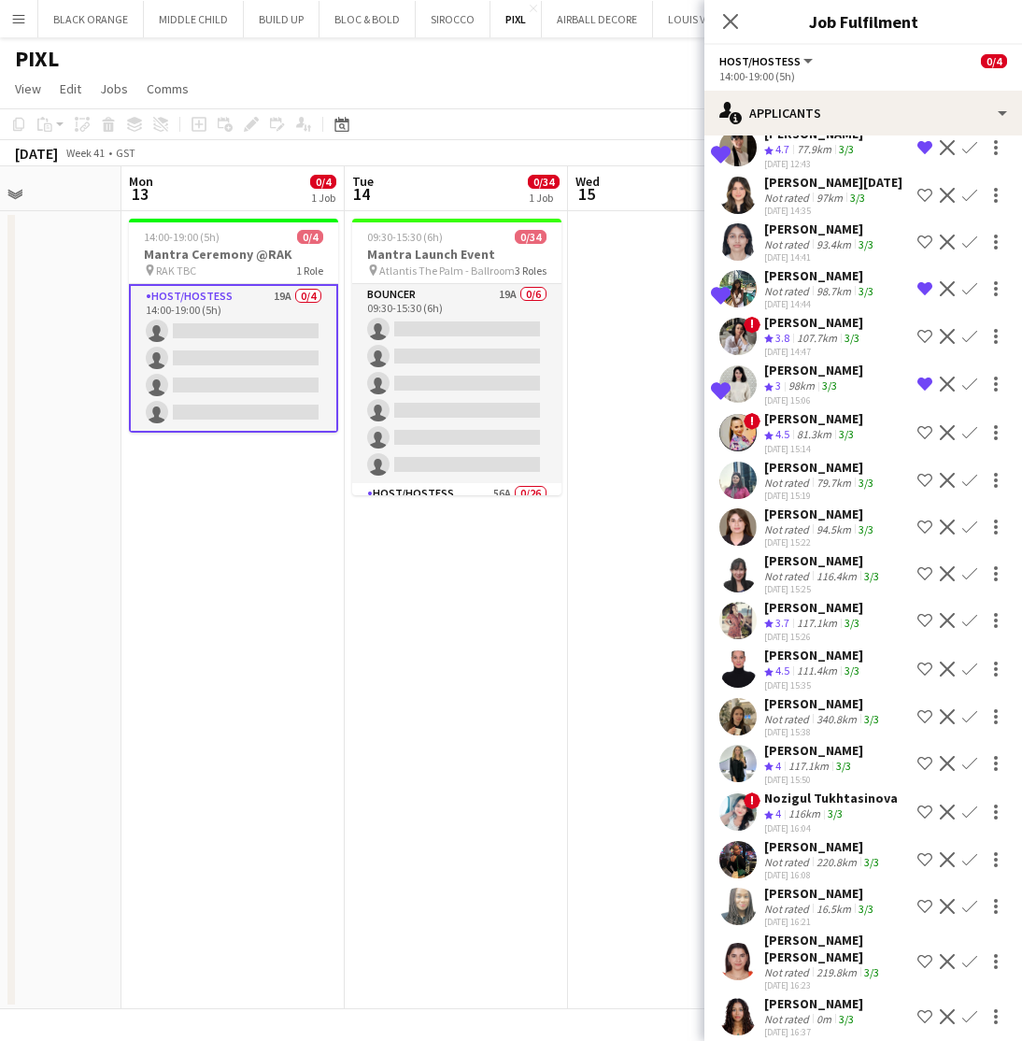
scroll to position [99, 0]
click at [786, 996] on div "Reinan Elsayed" at bounding box center [813, 1004] width 99 height 17
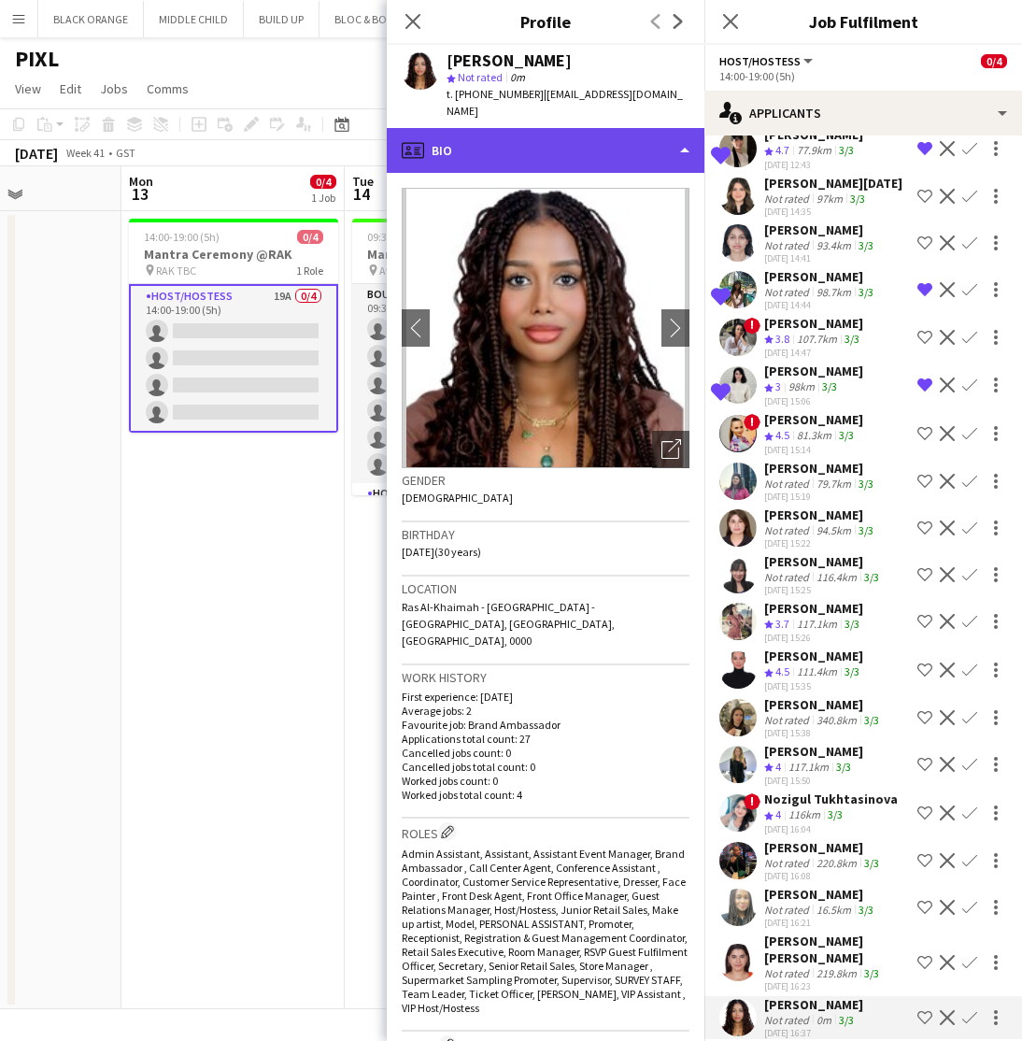
click at [635, 129] on div "profile Bio" at bounding box center [546, 150] width 318 height 45
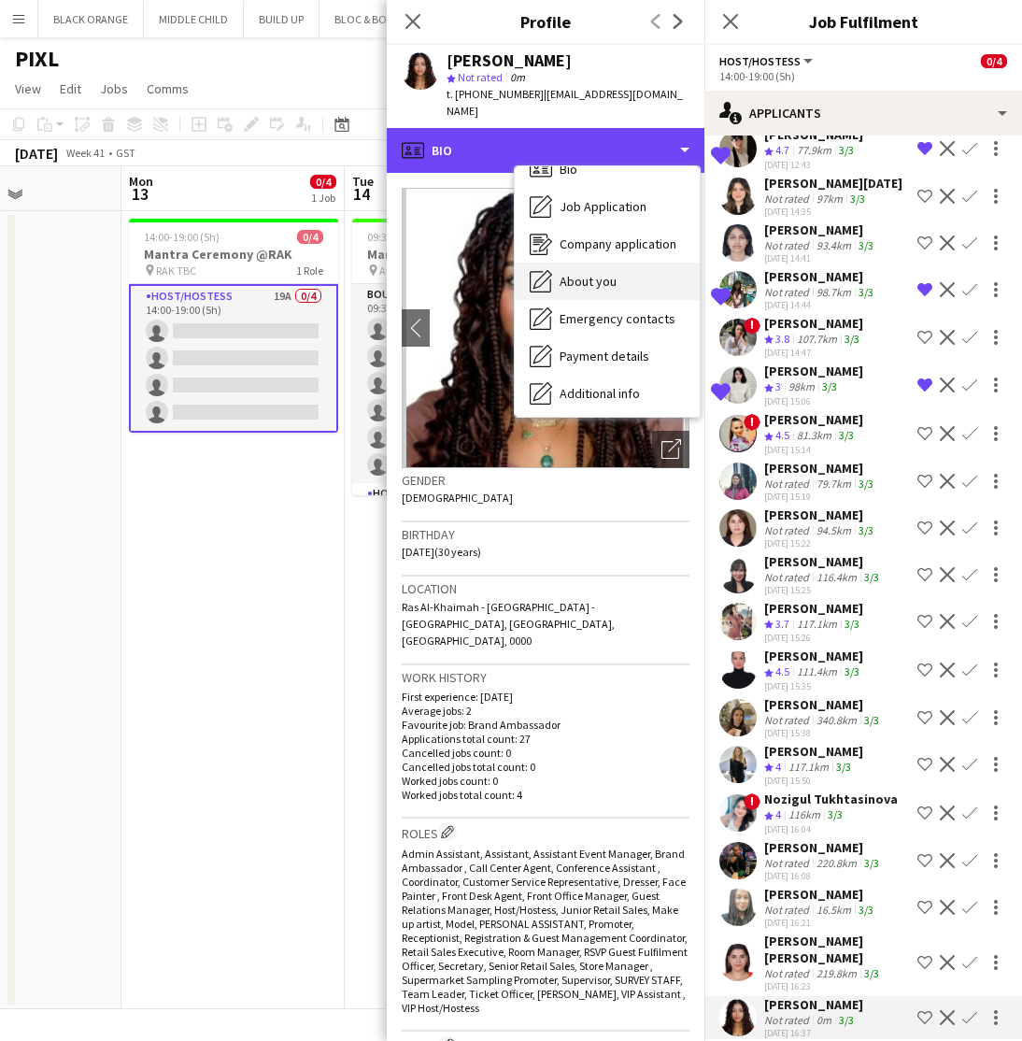
scroll to position [32, 0]
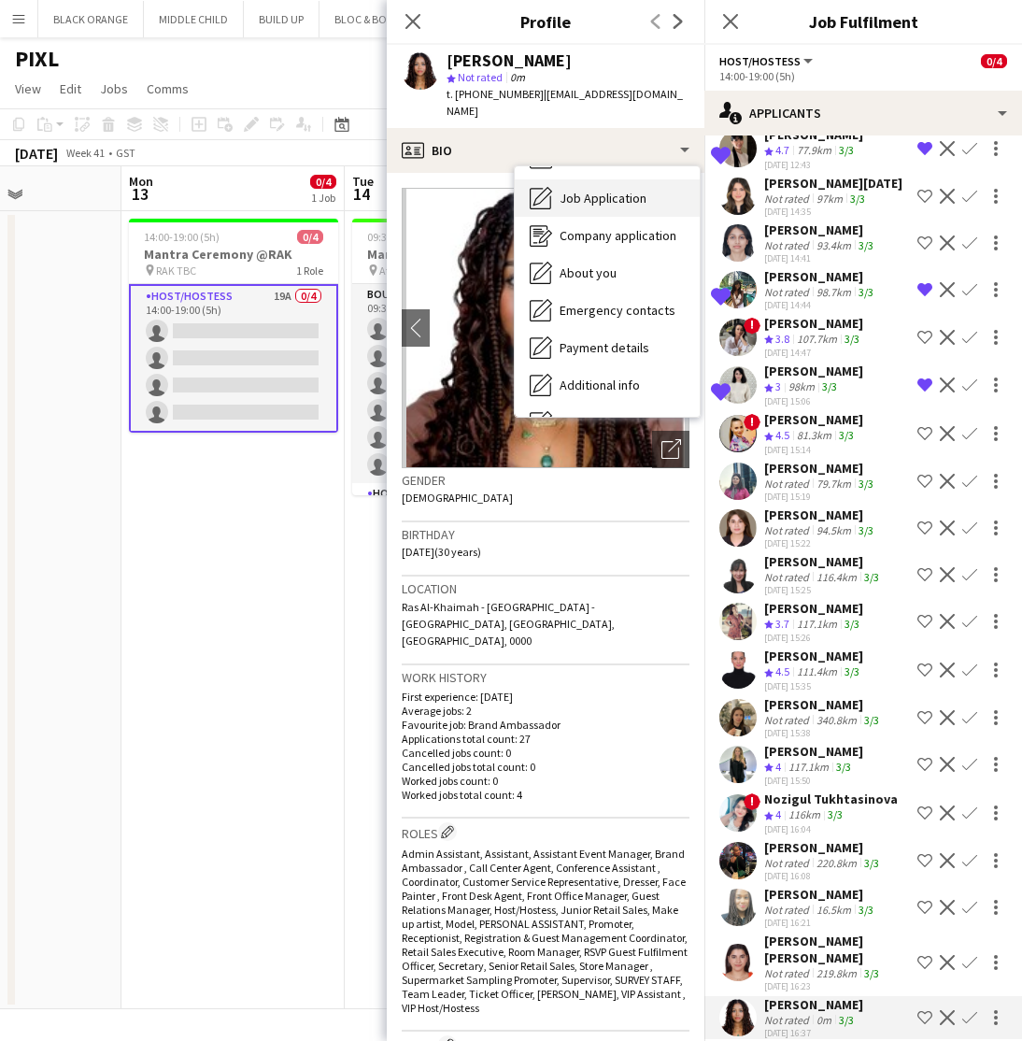
click at [587, 190] on span "Job Application" at bounding box center [603, 198] width 87 height 17
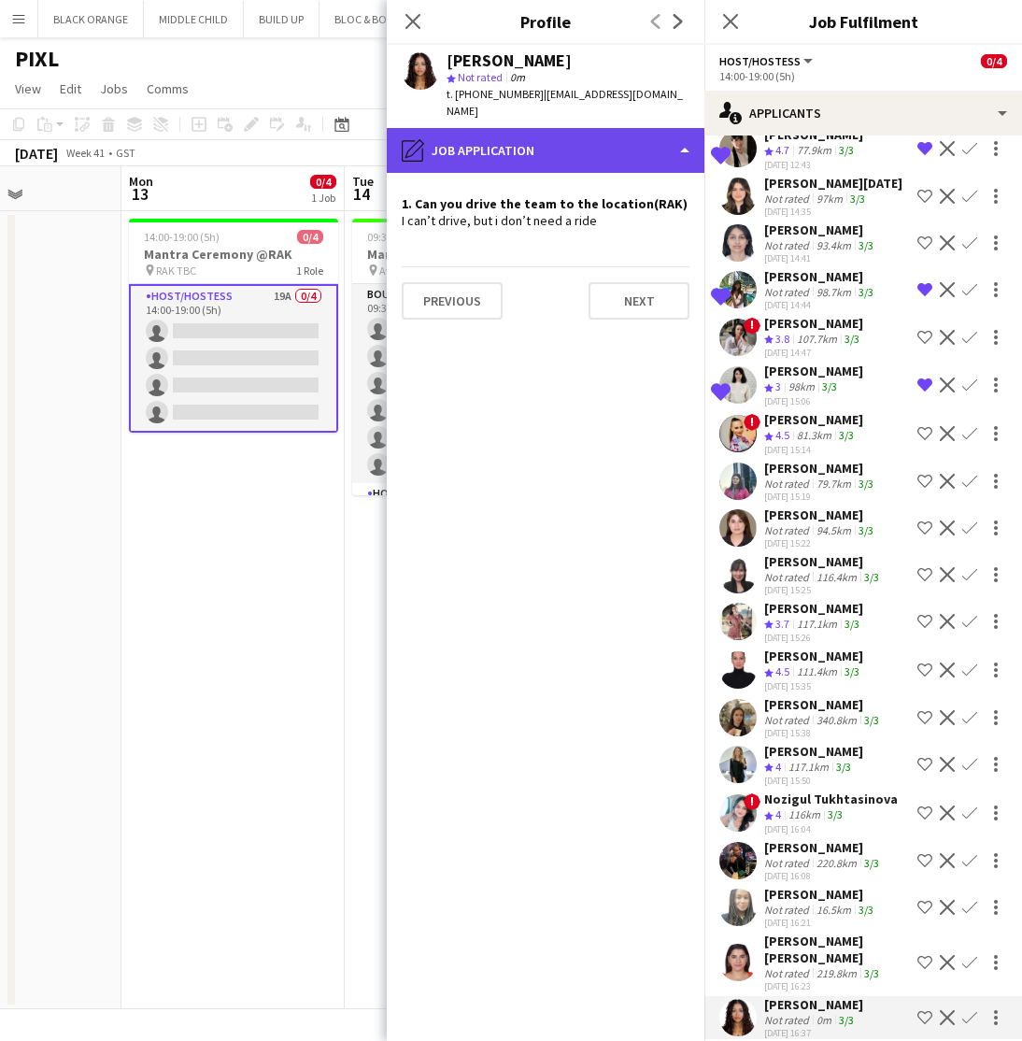
click at [630, 136] on div "pencil4 Job Application" at bounding box center [546, 150] width 318 height 45
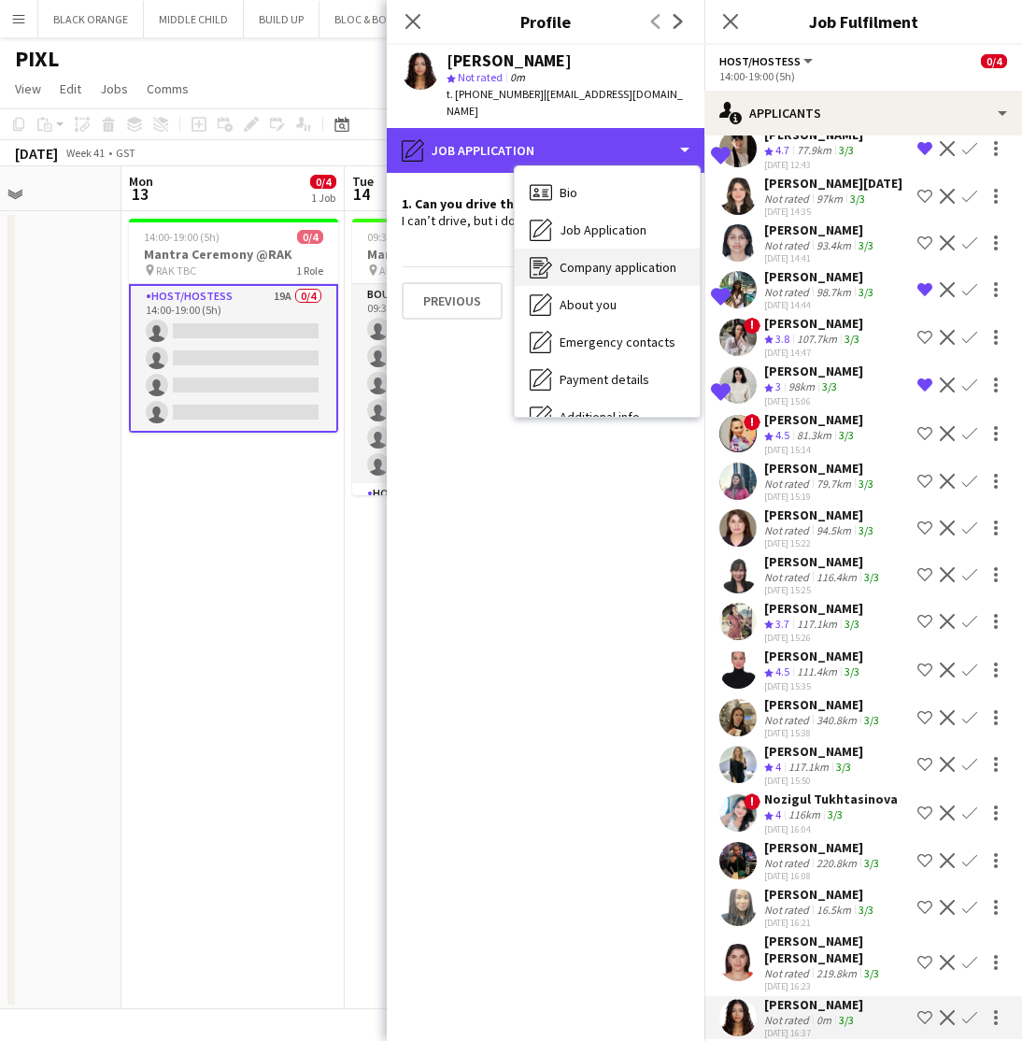
scroll to position [0, 0]
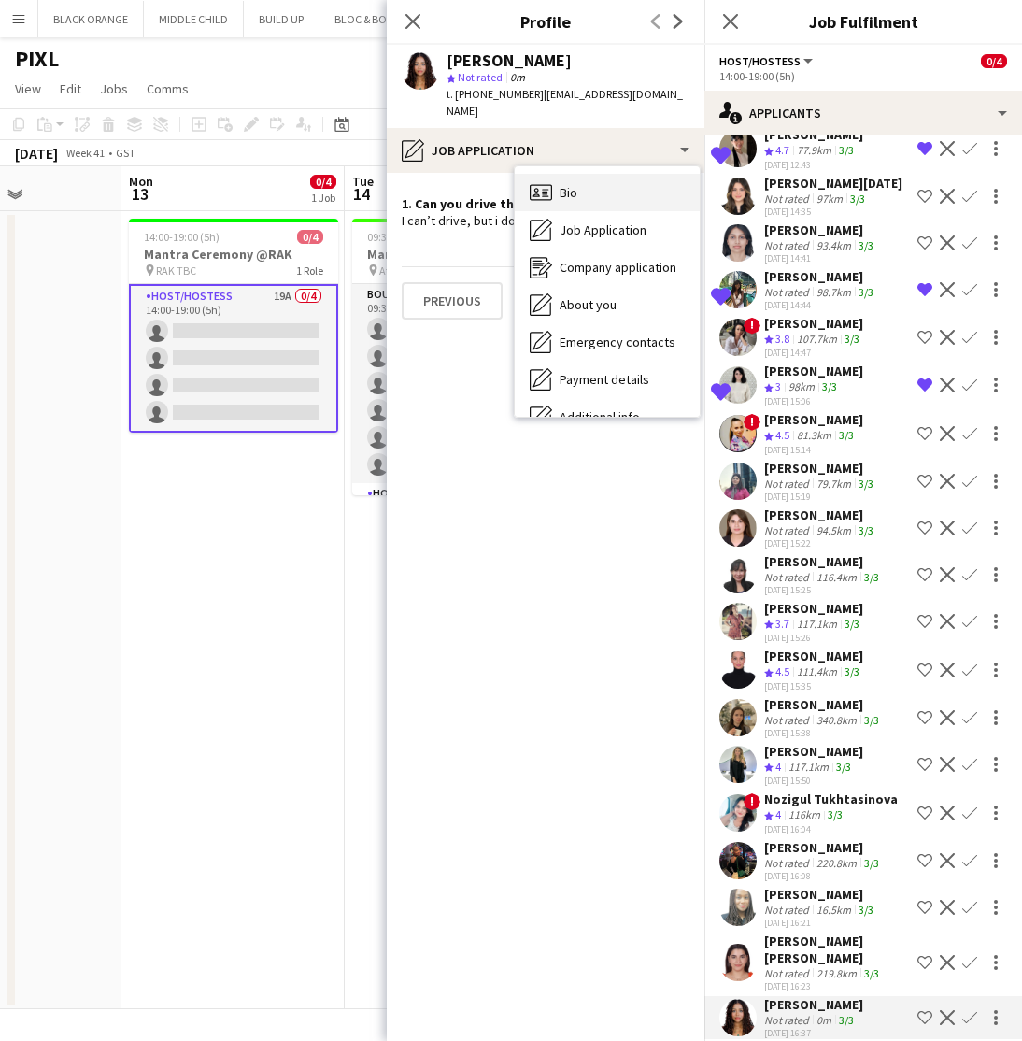
click at [563, 184] on span "Bio" at bounding box center [569, 192] width 18 height 17
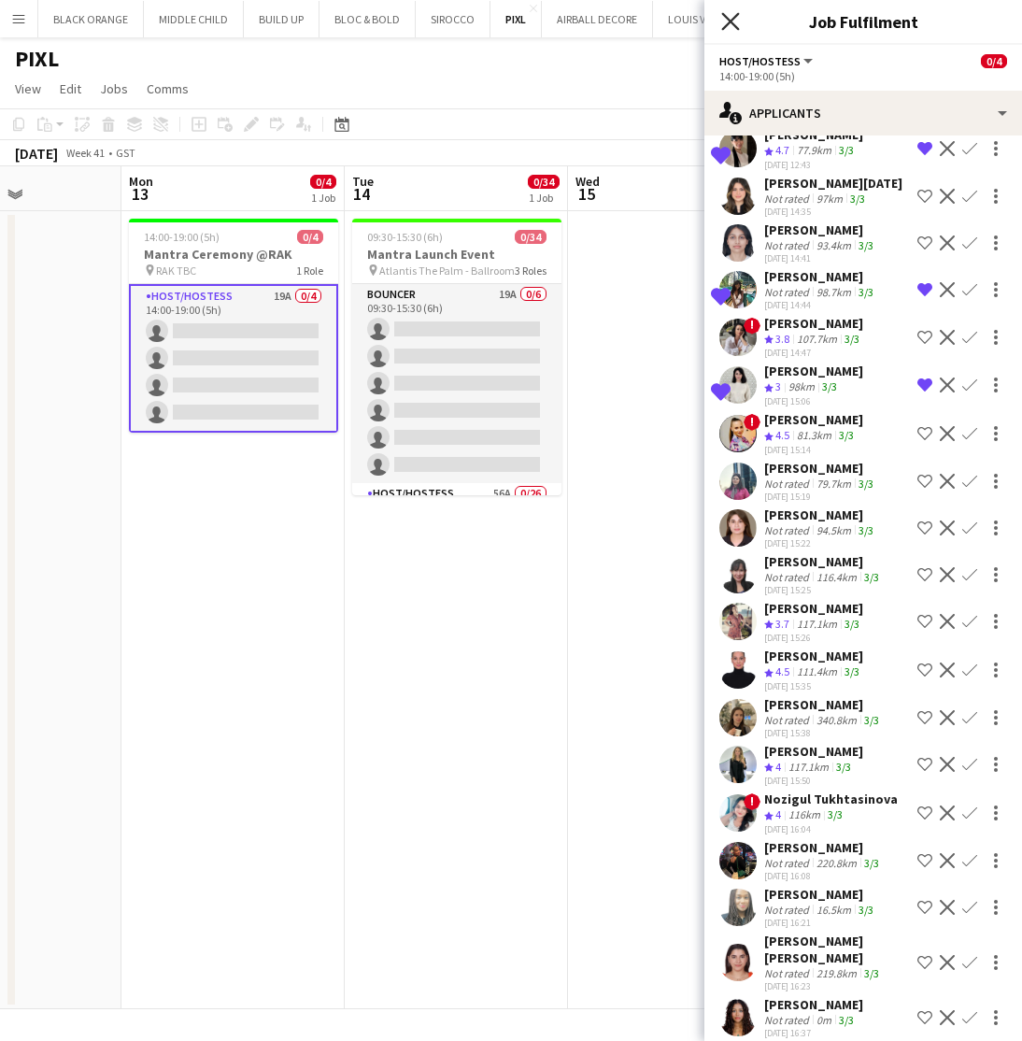
click at [733, 23] on icon at bounding box center [730, 21] width 18 height 18
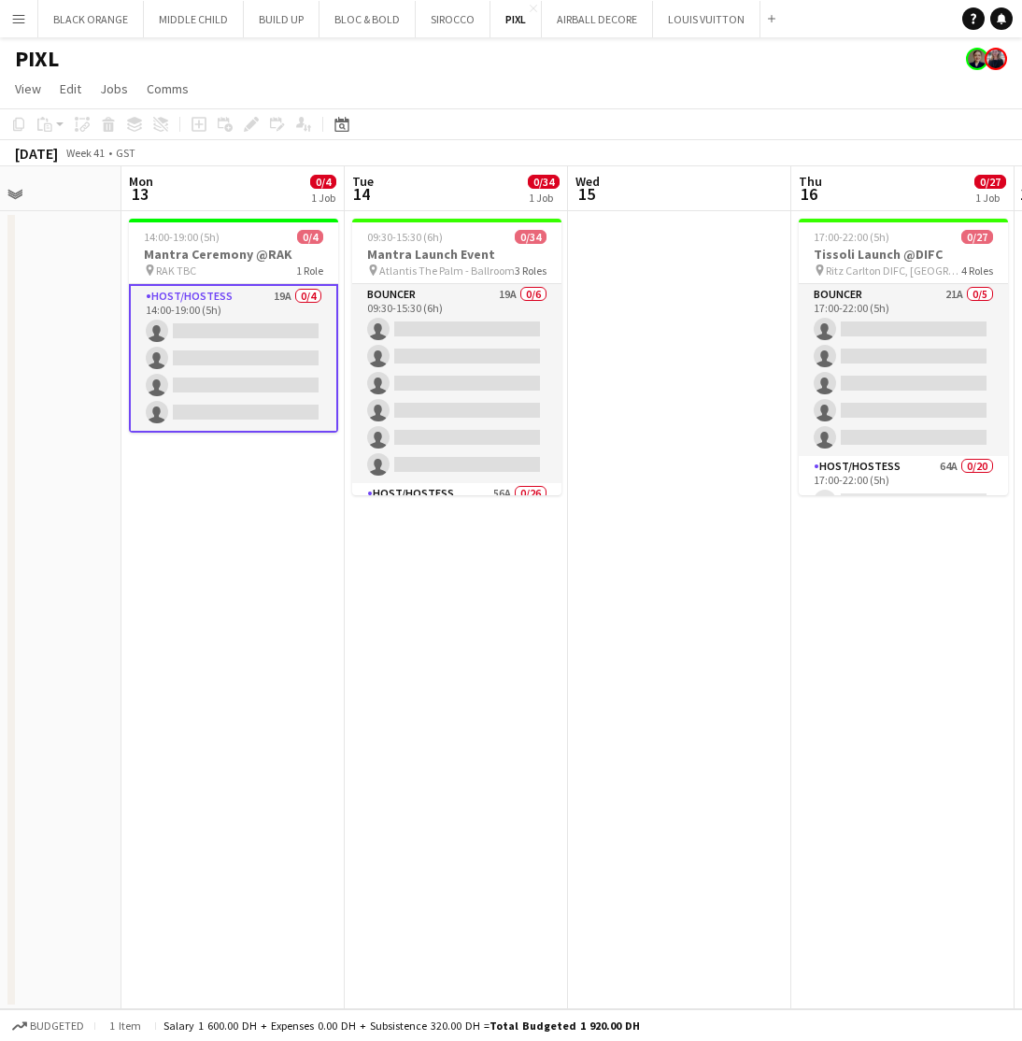
click at [674, 374] on app-date-cell at bounding box center [679, 610] width 223 height 798
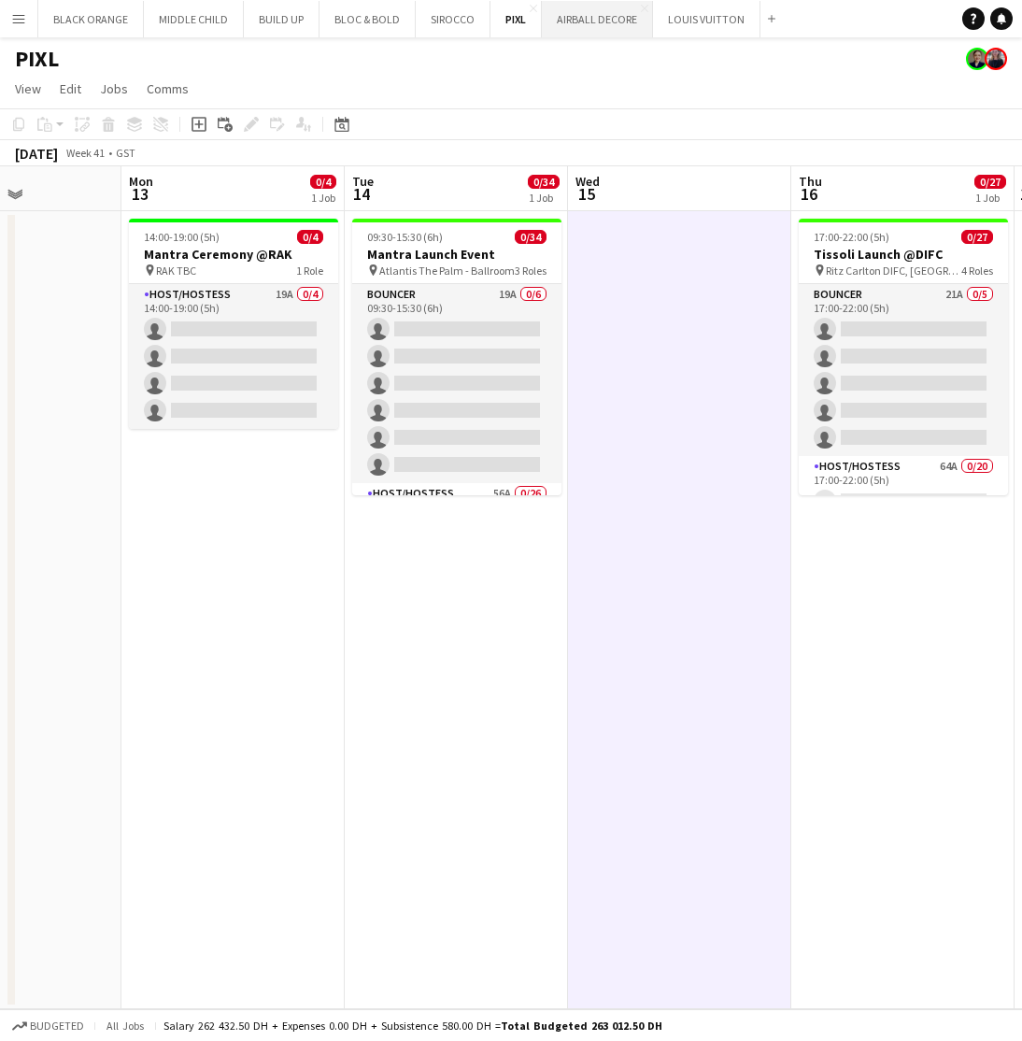
click at [583, 27] on button "AIRBALL DECORE Close" at bounding box center [597, 19] width 111 height 36
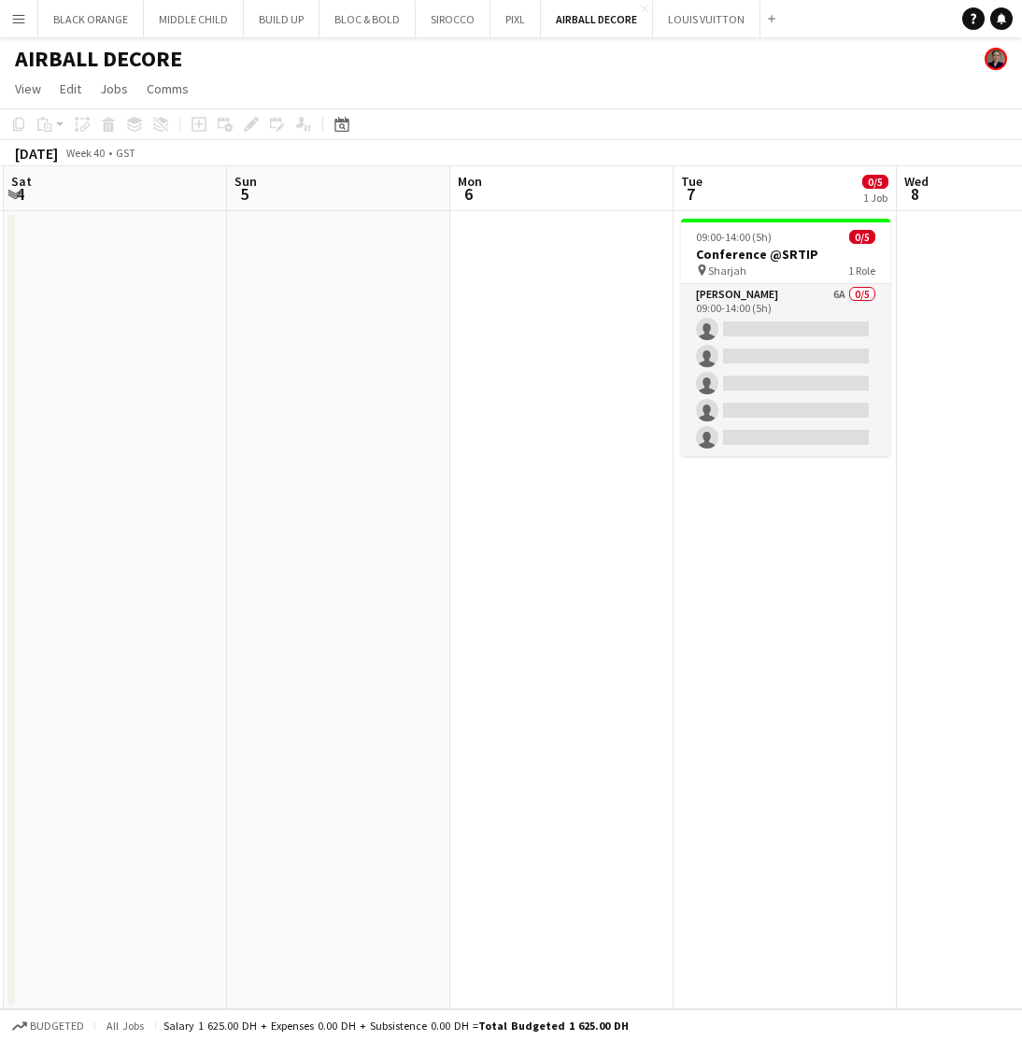
scroll to position [0, 674]
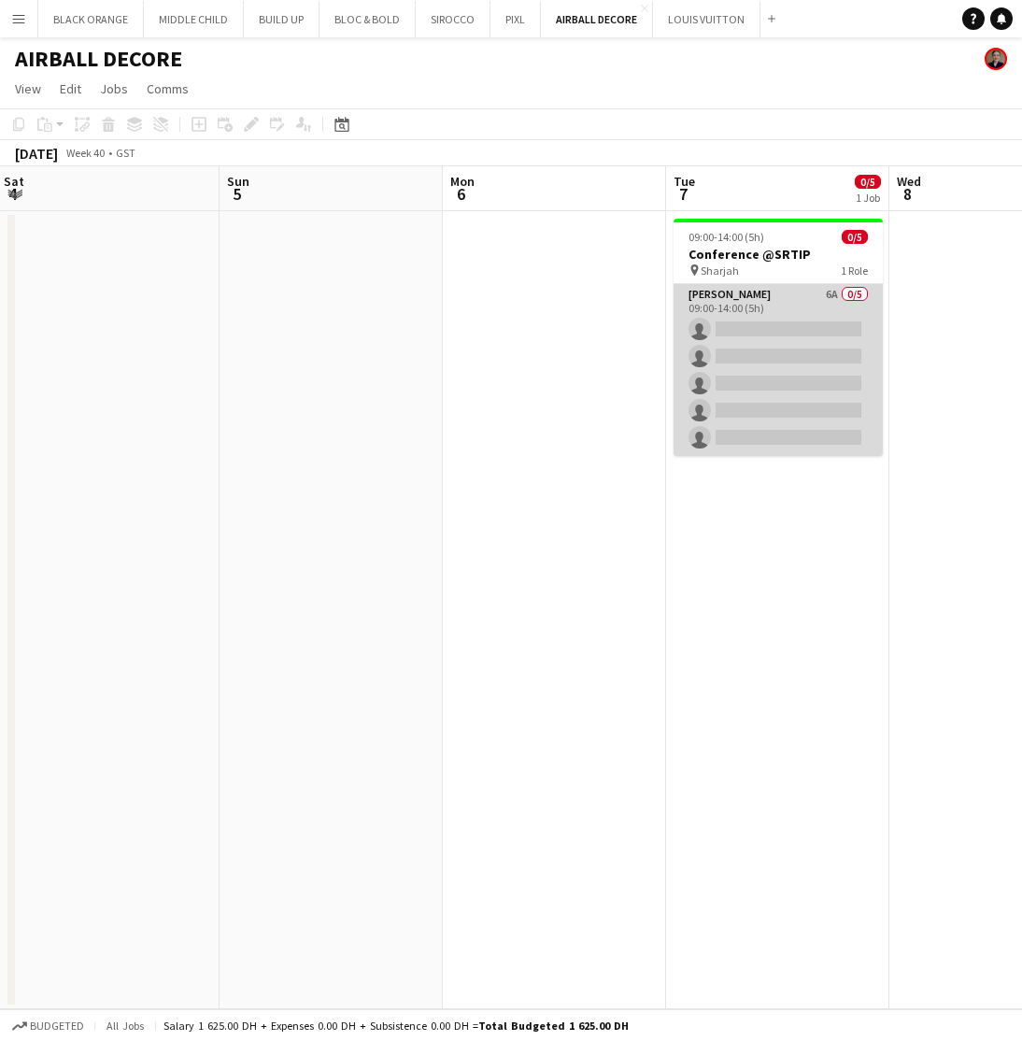
click at [778, 319] on app-card-role "Usher 6A 0/5 09:00-14:00 (5h) single-neutral-actions single-neutral-actions sin…" at bounding box center [778, 370] width 209 height 172
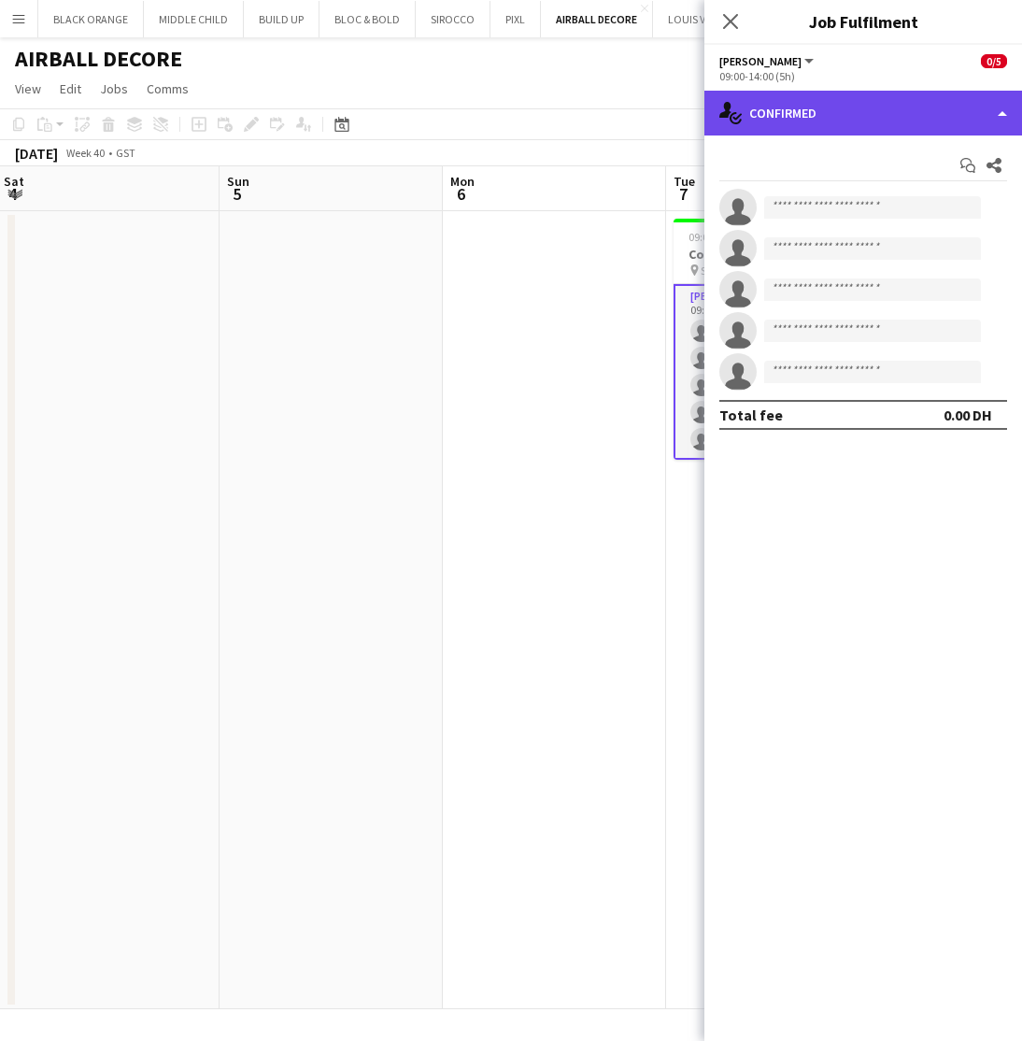
click at [923, 100] on div "single-neutral-actions-check-2 Confirmed" at bounding box center [864, 113] width 318 height 45
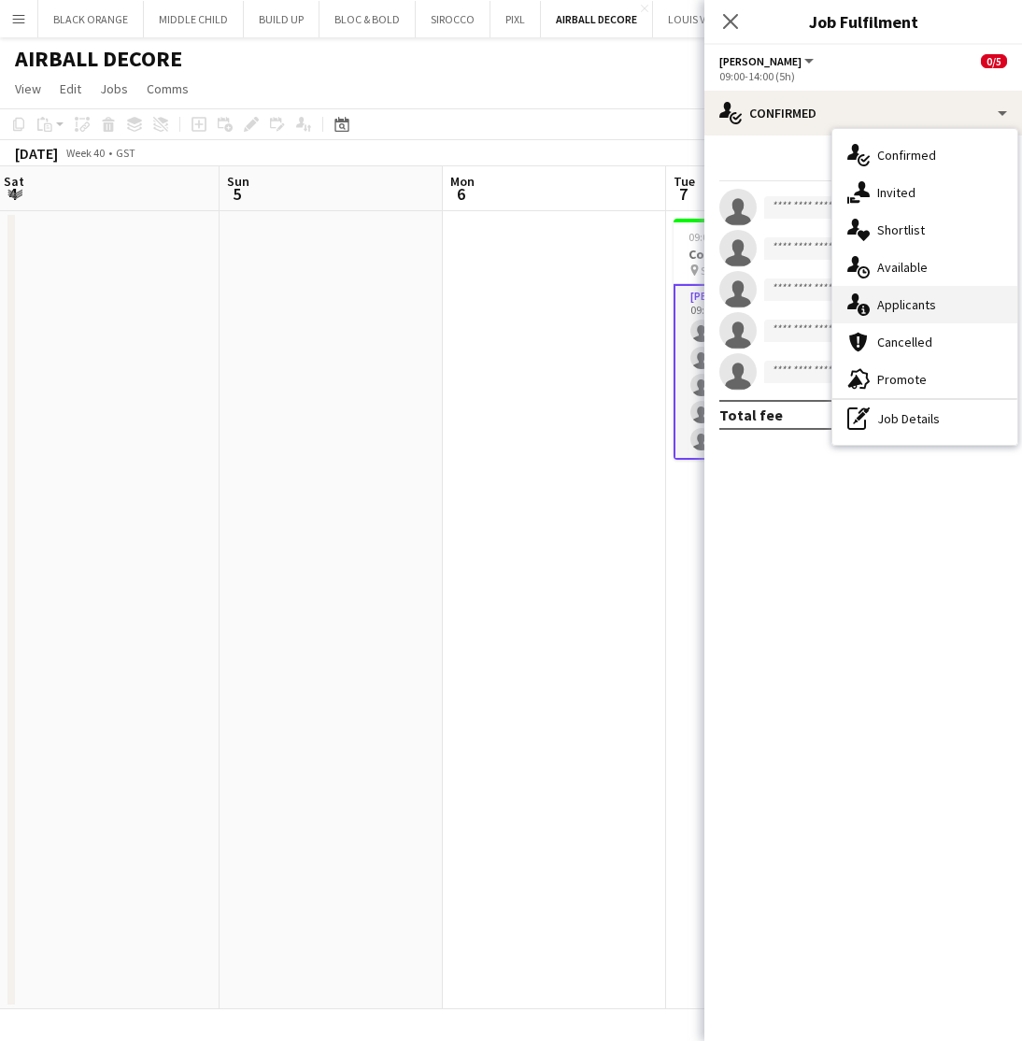
click at [896, 301] on span "Applicants" at bounding box center [906, 304] width 59 height 17
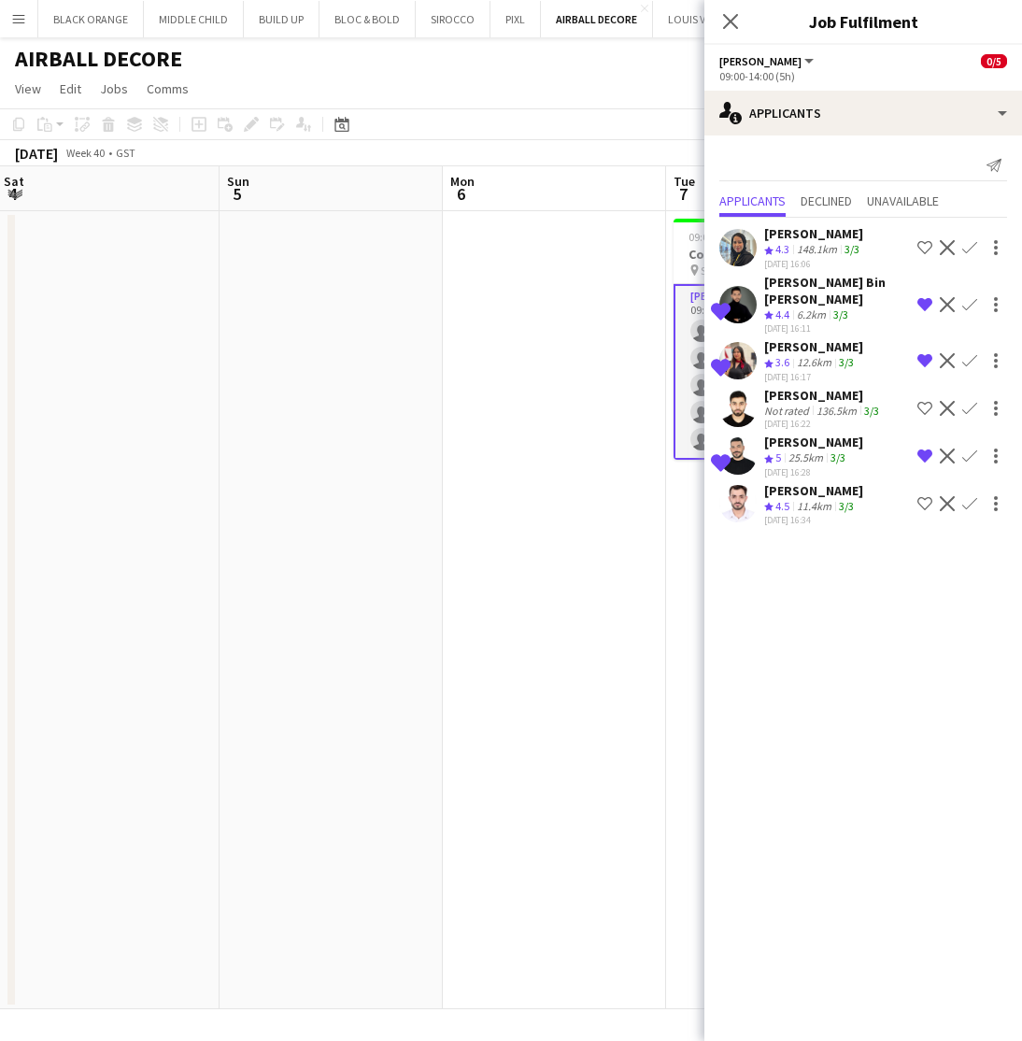
click at [795, 487] on div "[PERSON_NAME]" at bounding box center [813, 490] width 99 height 17
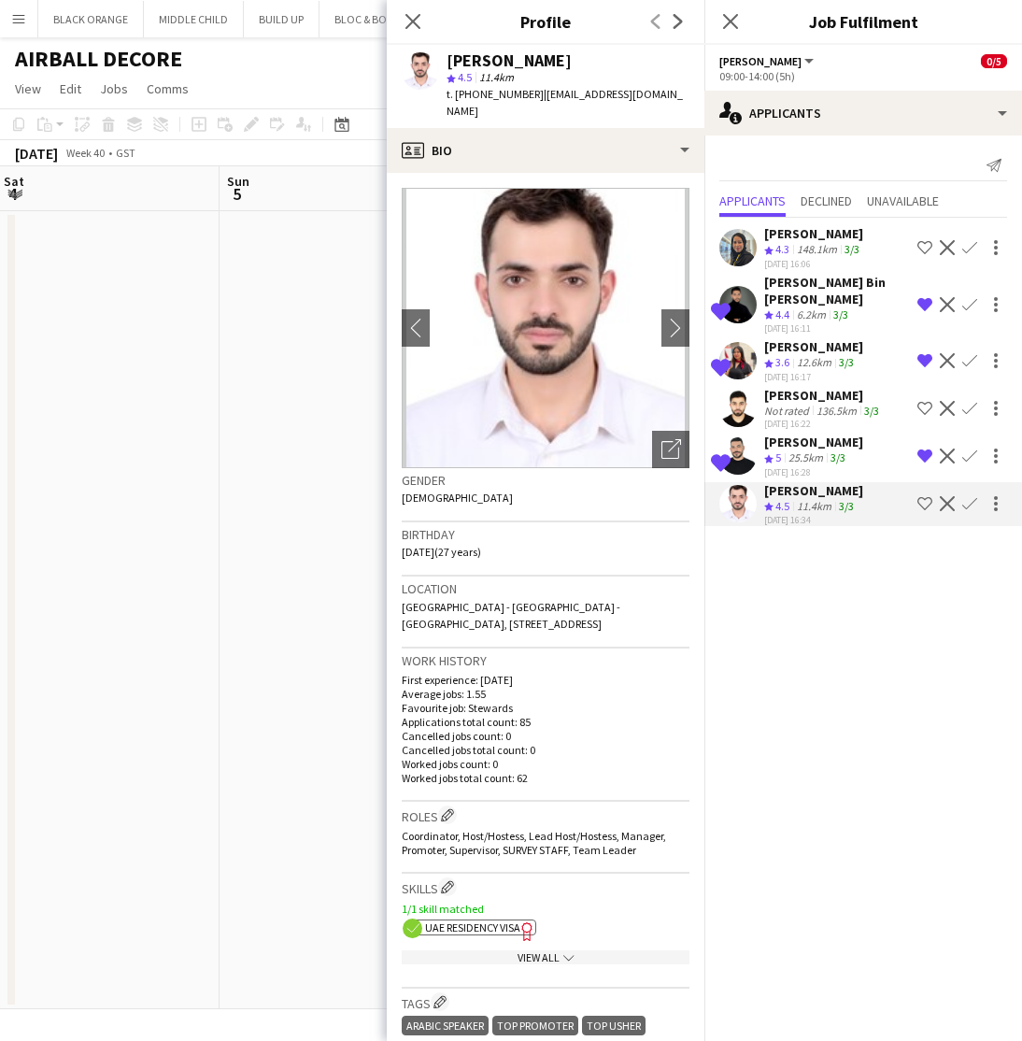
click at [806, 494] on div "[PERSON_NAME]" at bounding box center [813, 490] width 99 height 17
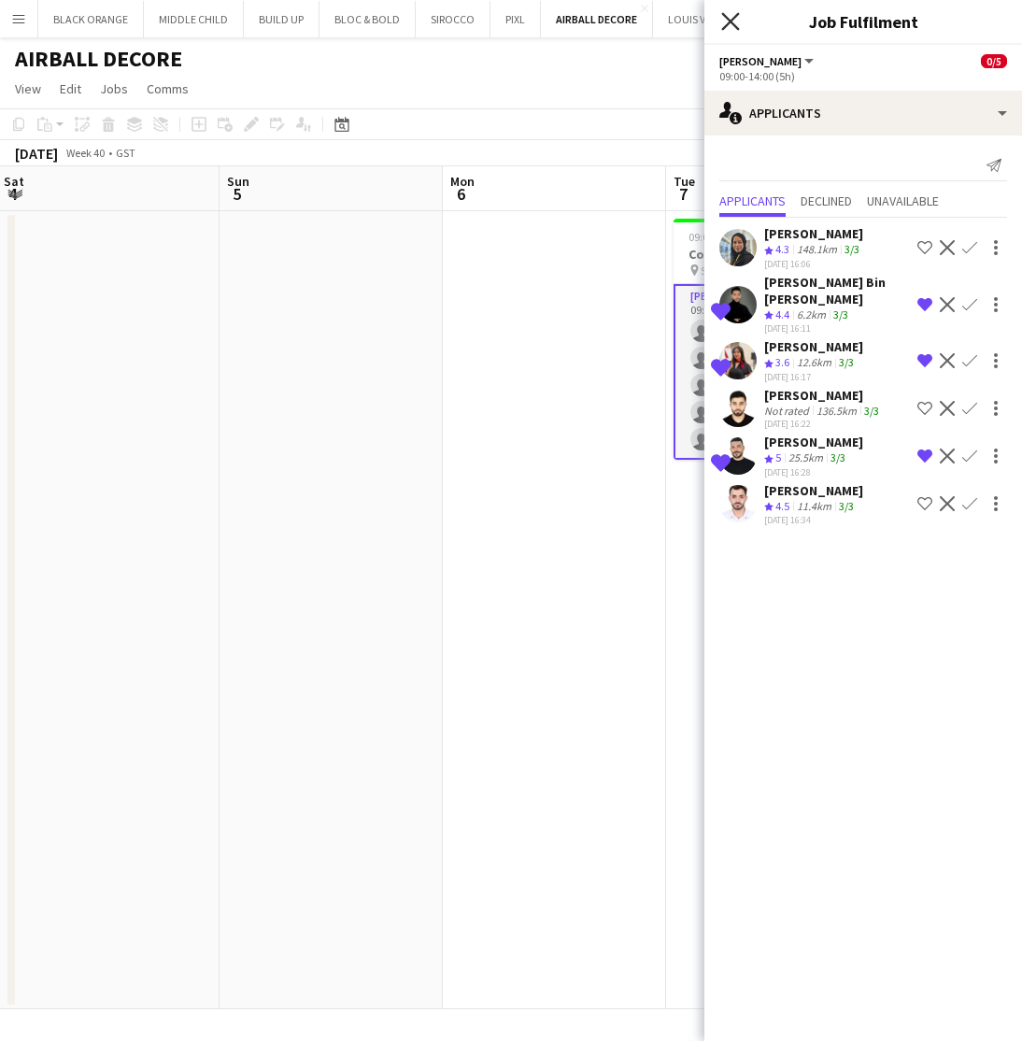
click at [727, 16] on icon "Close pop-in" at bounding box center [730, 21] width 18 height 18
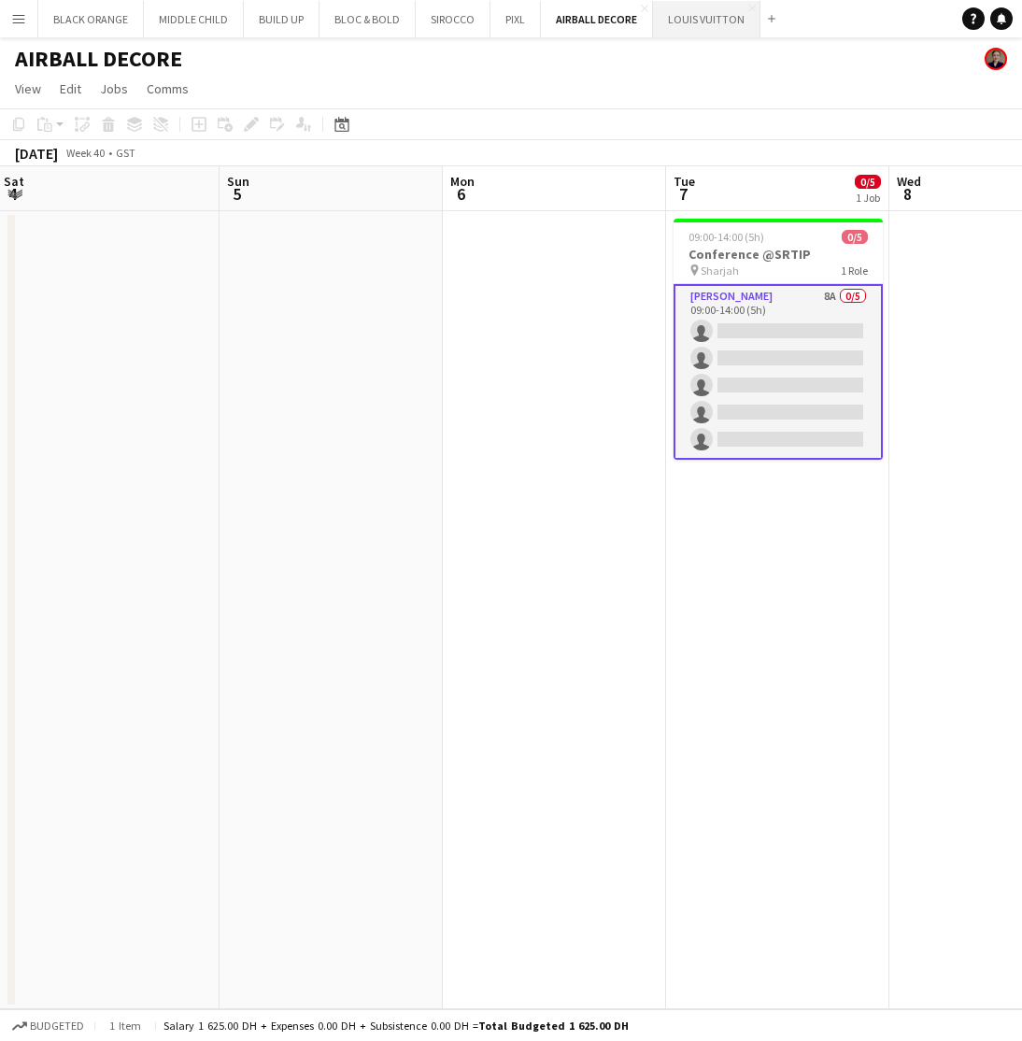
click at [716, 18] on button "LOUIS VUITTON Close" at bounding box center [706, 19] width 107 height 36
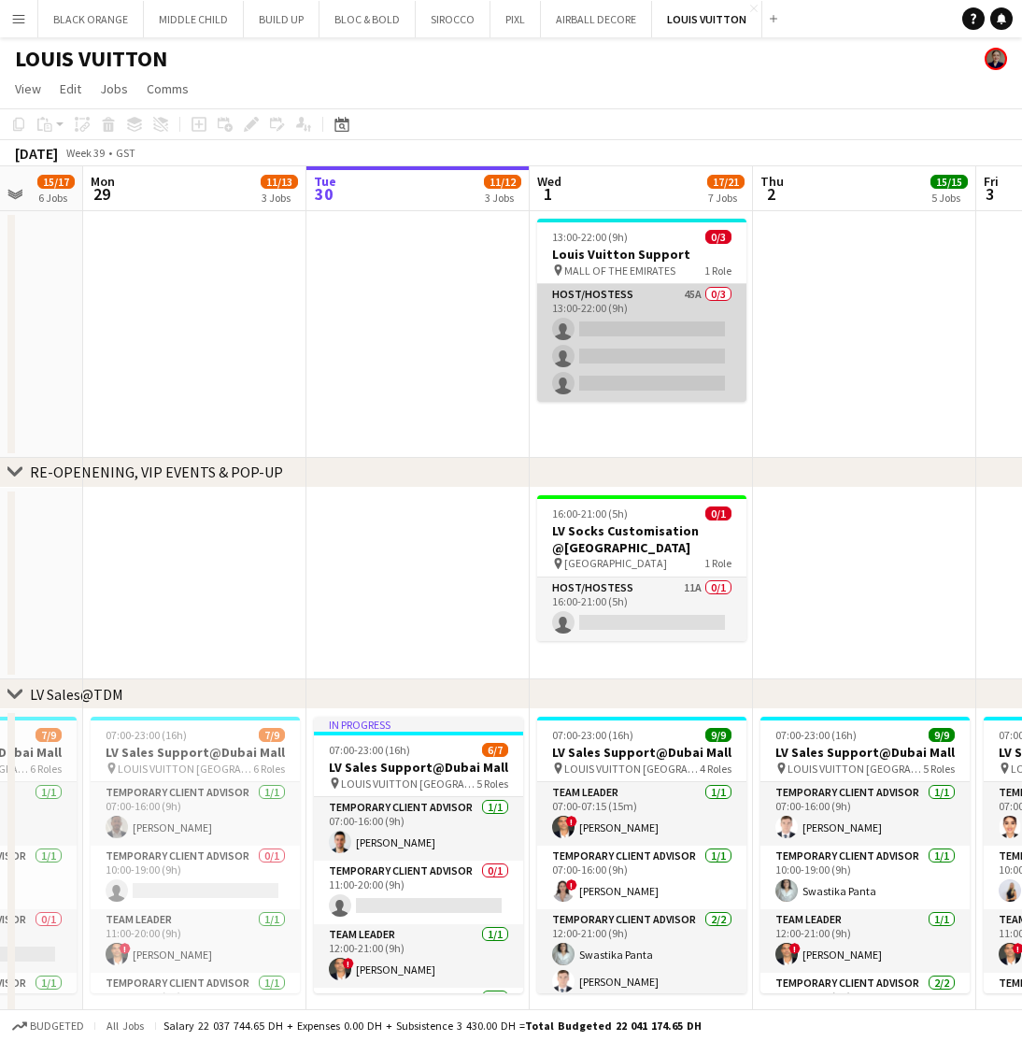
scroll to position [0, 599]
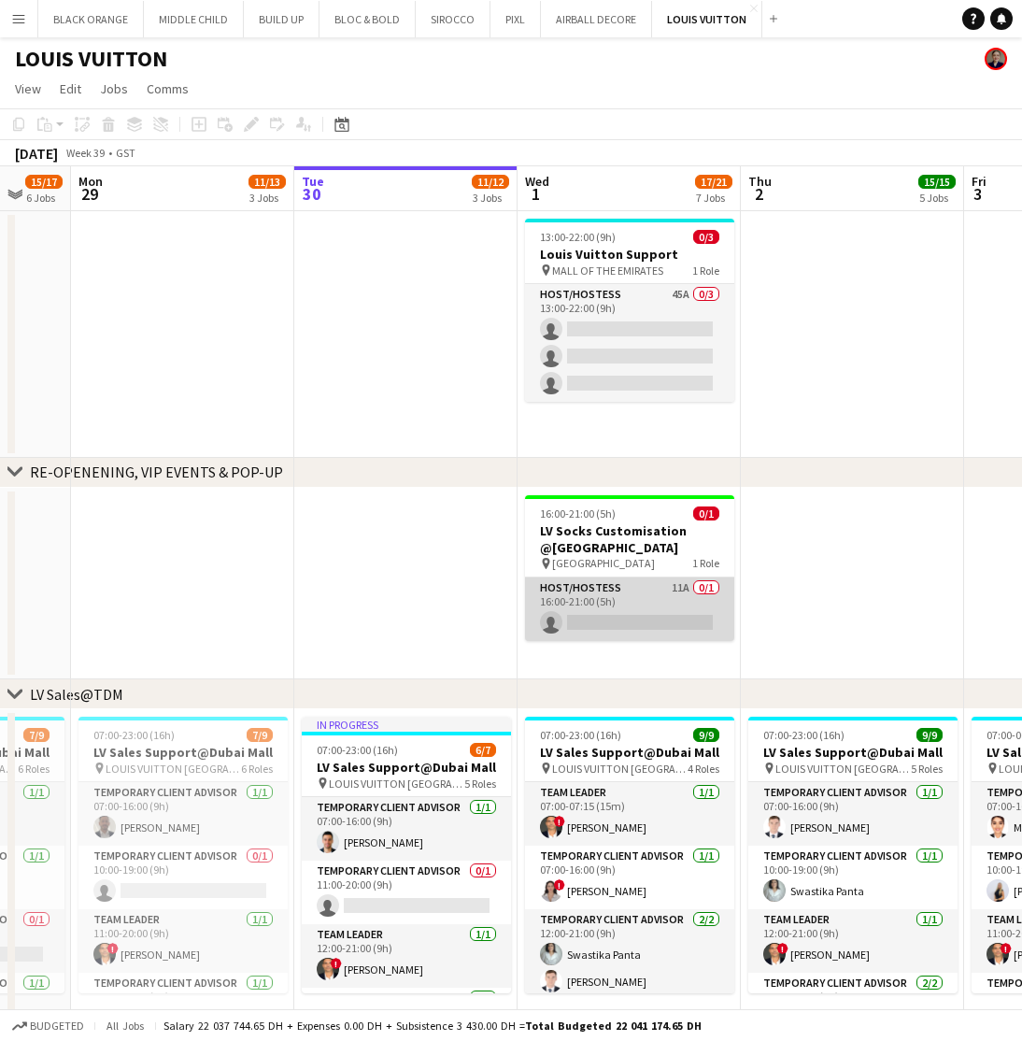
click at [687, 605] on app-card-role "Host/Hostess 11A 0/1 16:00-21:00 (5h) single-neutral-actions" at bounding box center [629, 609] width 209 height 64
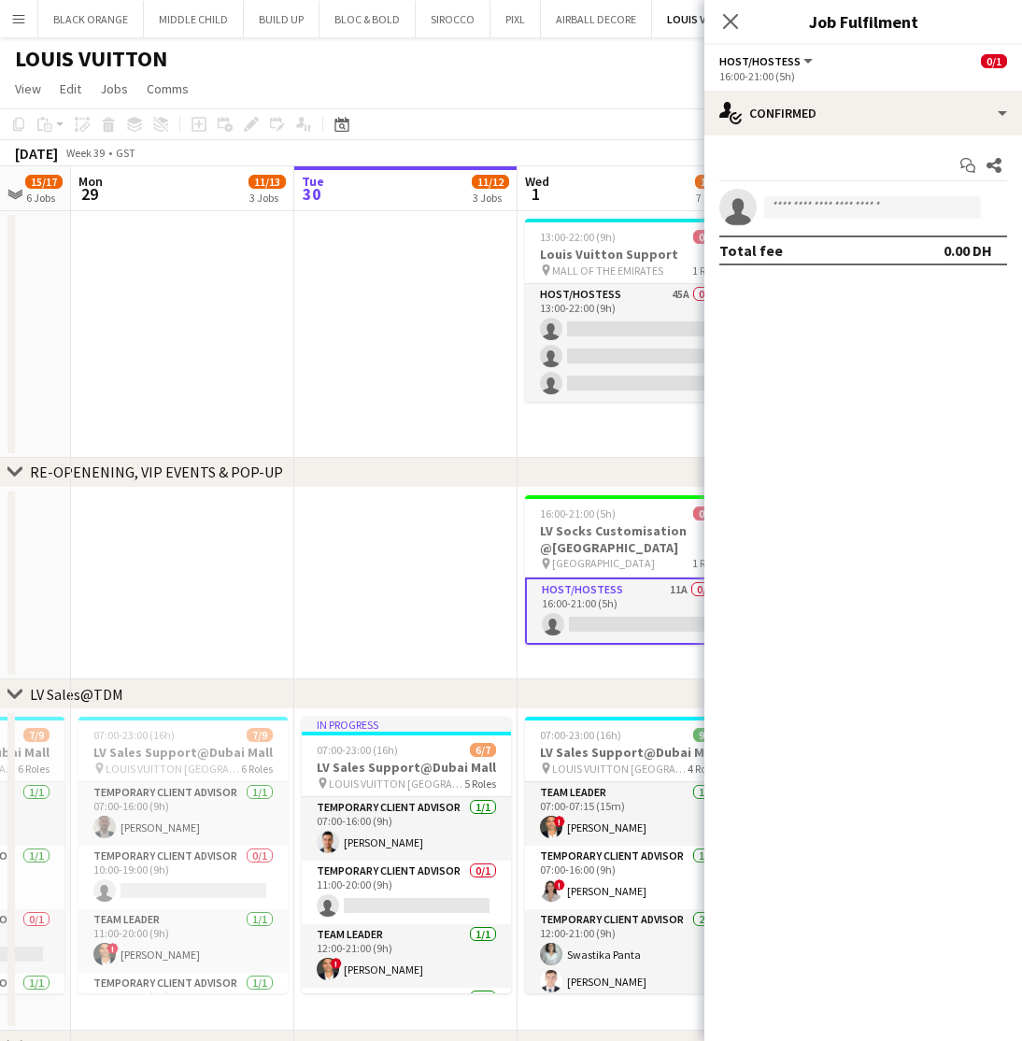
click at [430, 559] on app-date-cell at bounding box center [405, 584] width 223 height 192
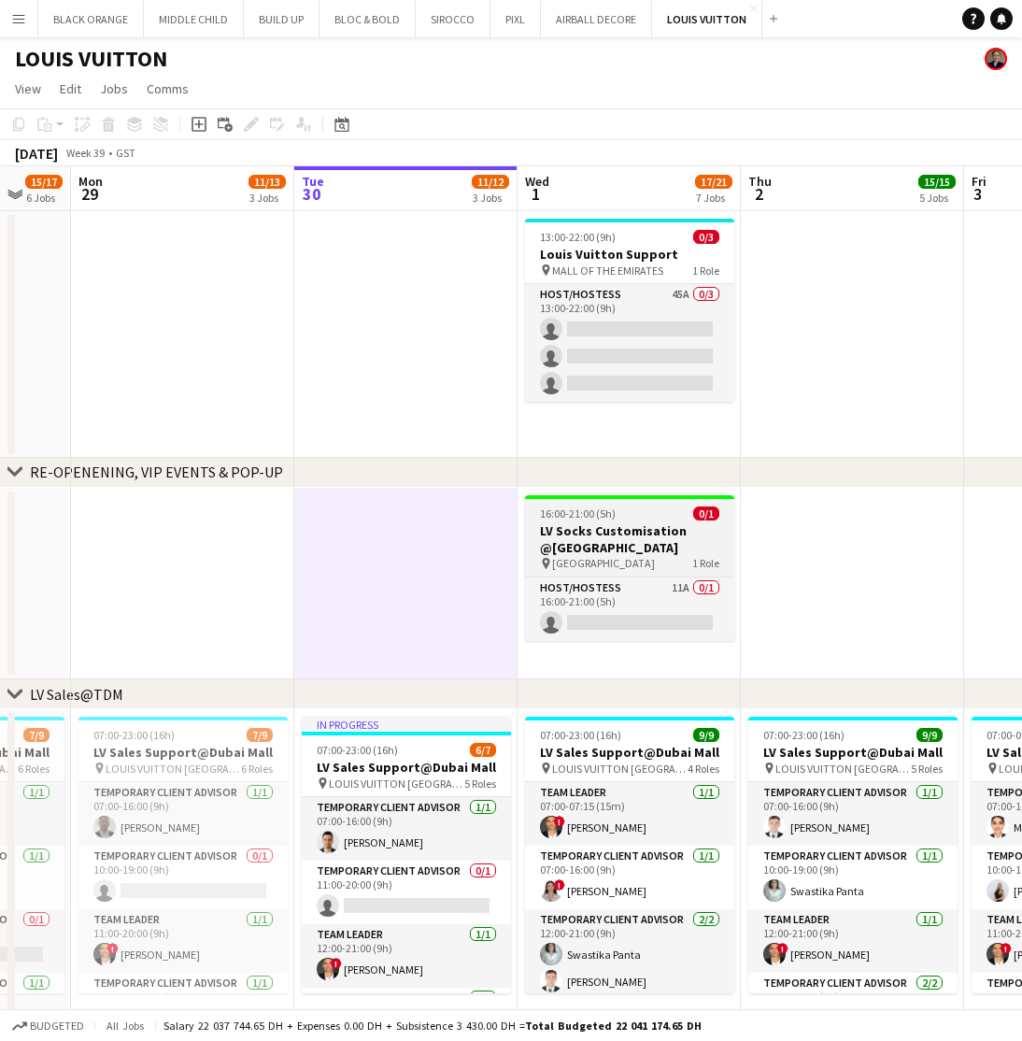
click at [563, 534] on h3 "LV Socks Customisation @Dubai Mall" at bounding box center [629, 539] width 209 height 34
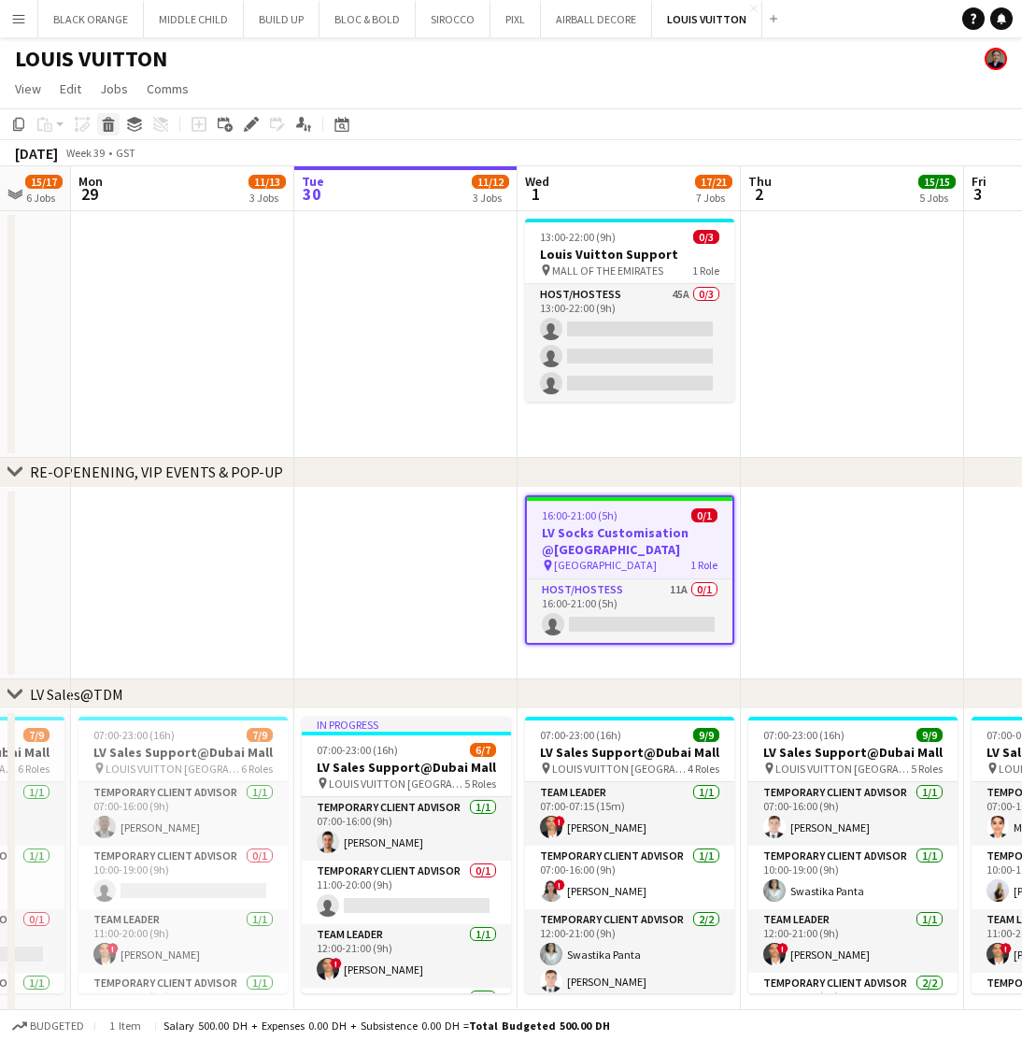
click at [108, 125] on icon at bounding box center [109, 126] width 10 height 9
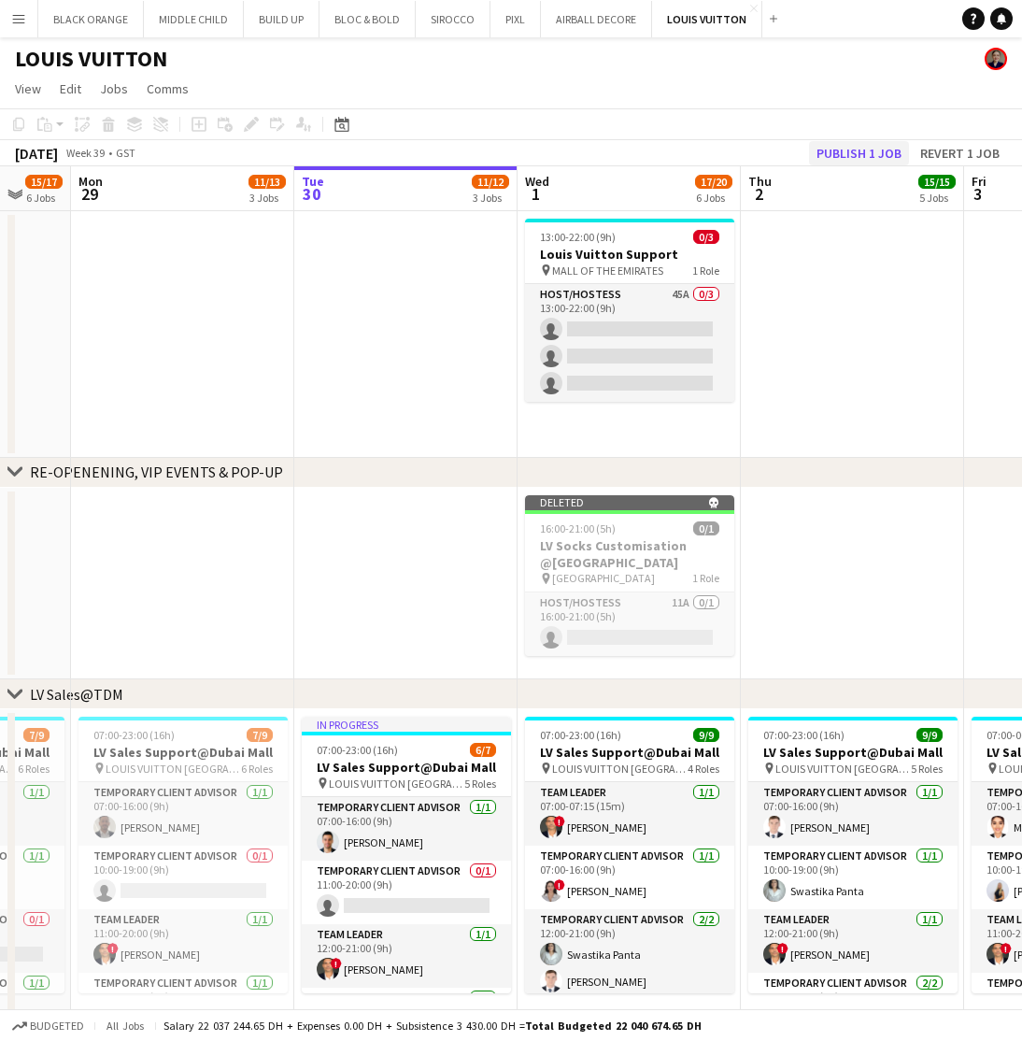
click at [863, 150] on button "Publish 1 job" at bounding box center [859, 153] width 100 height 24
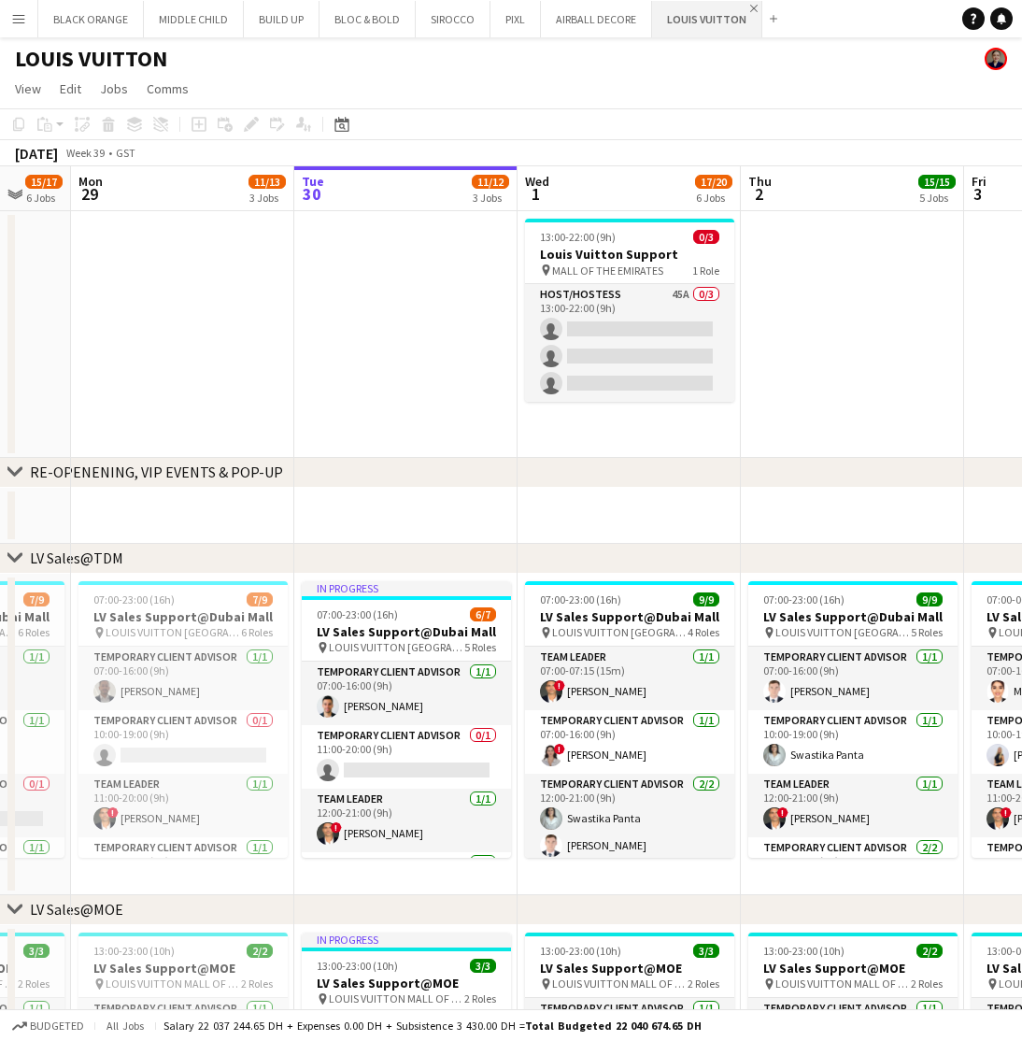
click at [750, 8] on app-icon "Close" at bounding box center [753, 8] width 7 height 7
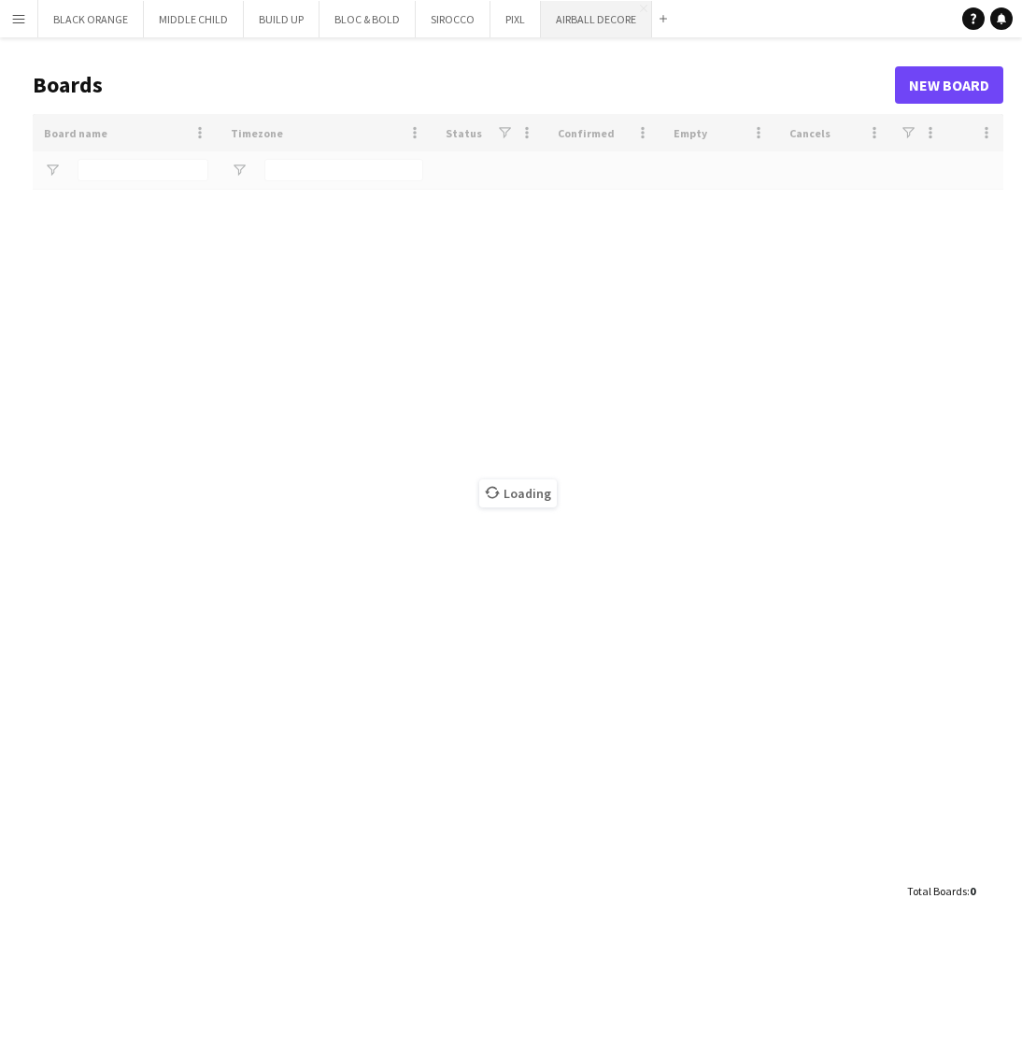
click at [585, 21] on button "AIRBALL DECORE Close" at bounding box center [596, 19] width 111 height 36
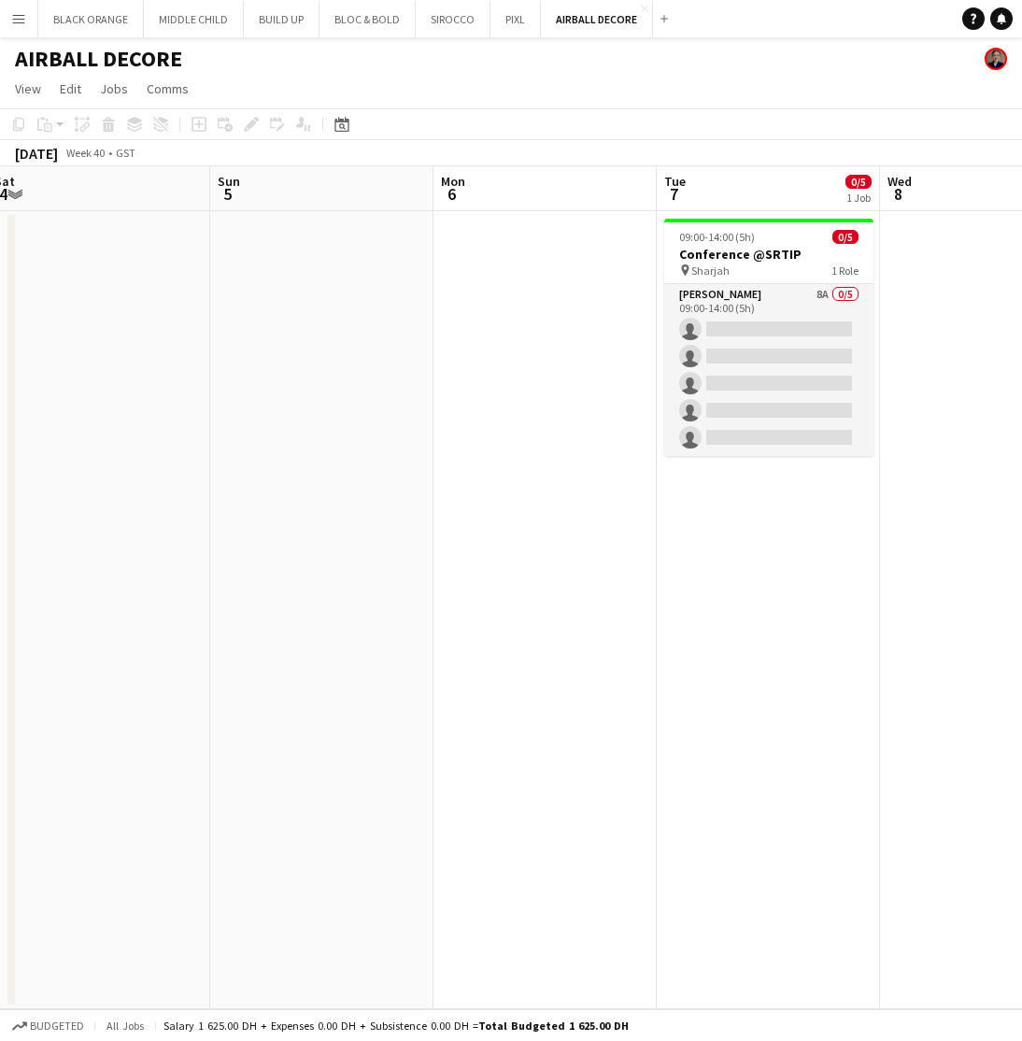
scroll to position [0, 689]
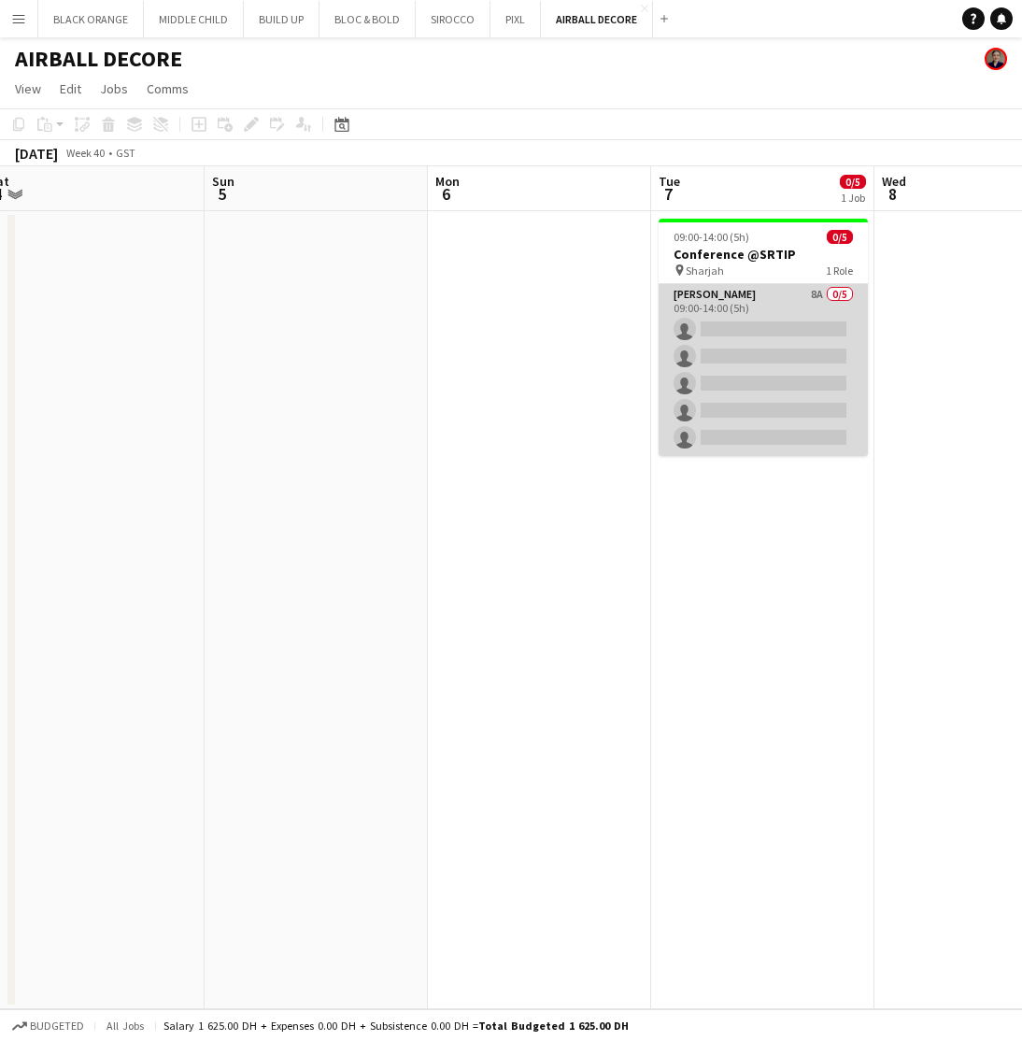
click at [761, 308] on app-card-role "Usher 8A 0/5 09:00-14:00 (5h) single-neutral-actions single-neutral-actions sin…" at bounding box center [763, 370] width 209 height 172
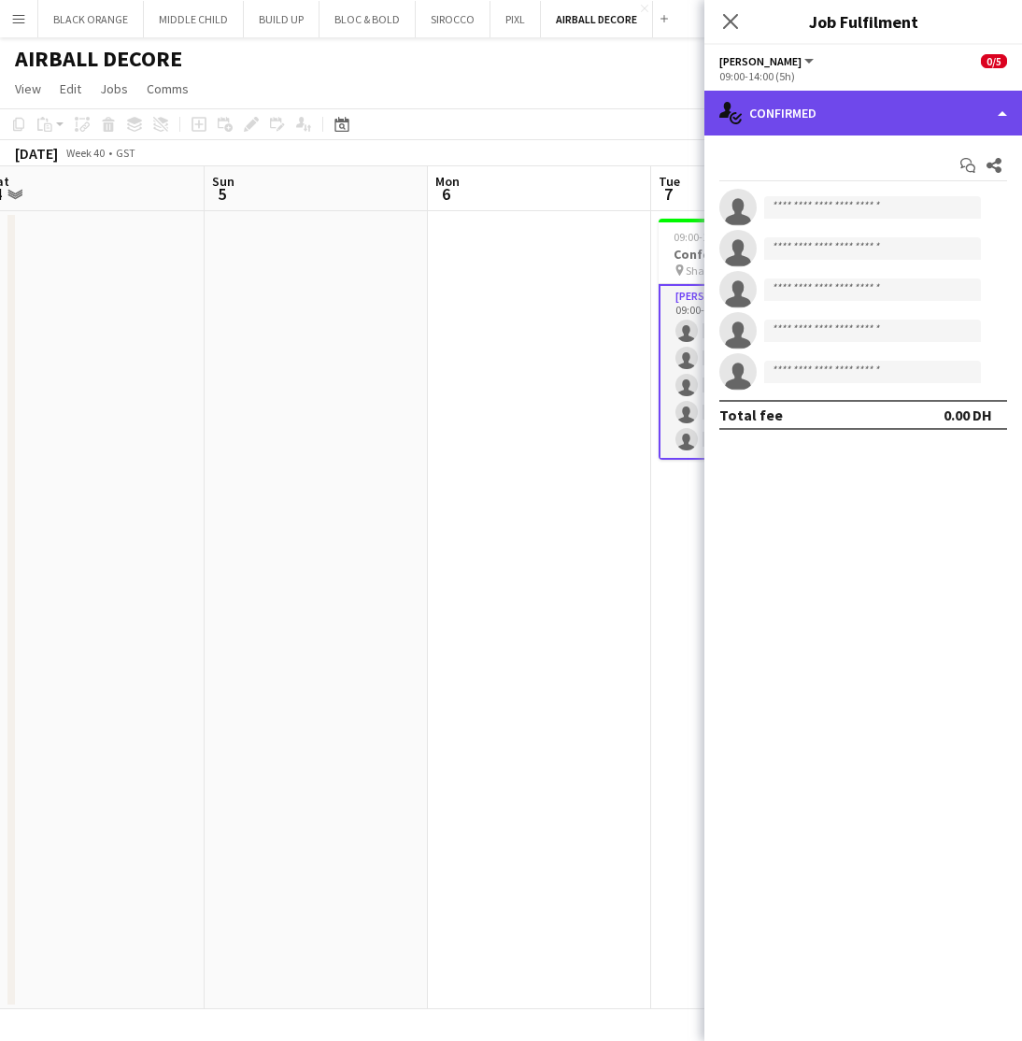
click at [860, 115] on div "single-neutral-actions-check-2 Confirmed" at bounding box center [864, 113] width 318 height 45
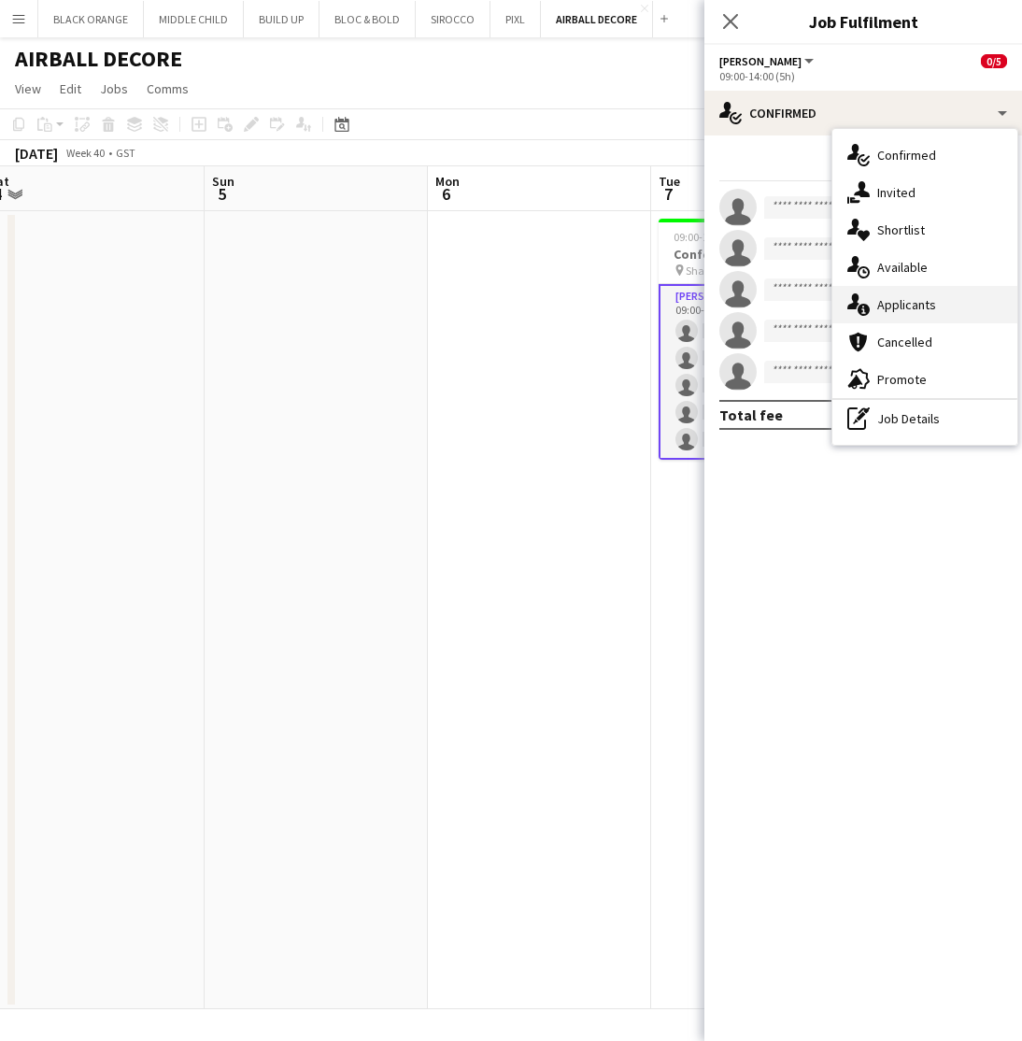
click at [909, 296] on span "Applicants" at bounding box center [906, 304] width 59 height 17
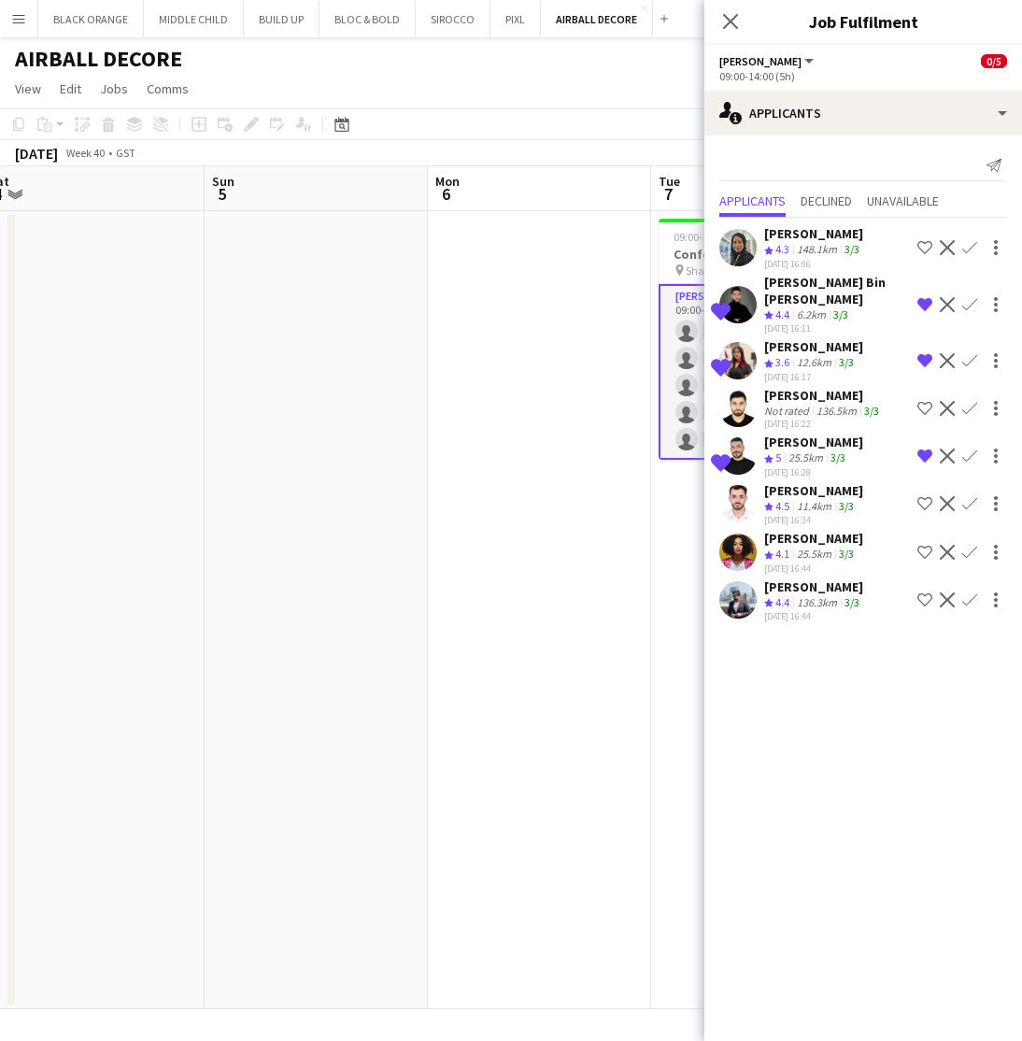
click at [810, 541] on div "[PERSON_NAME]" at bounding box center [813, 538] width 99 height 17
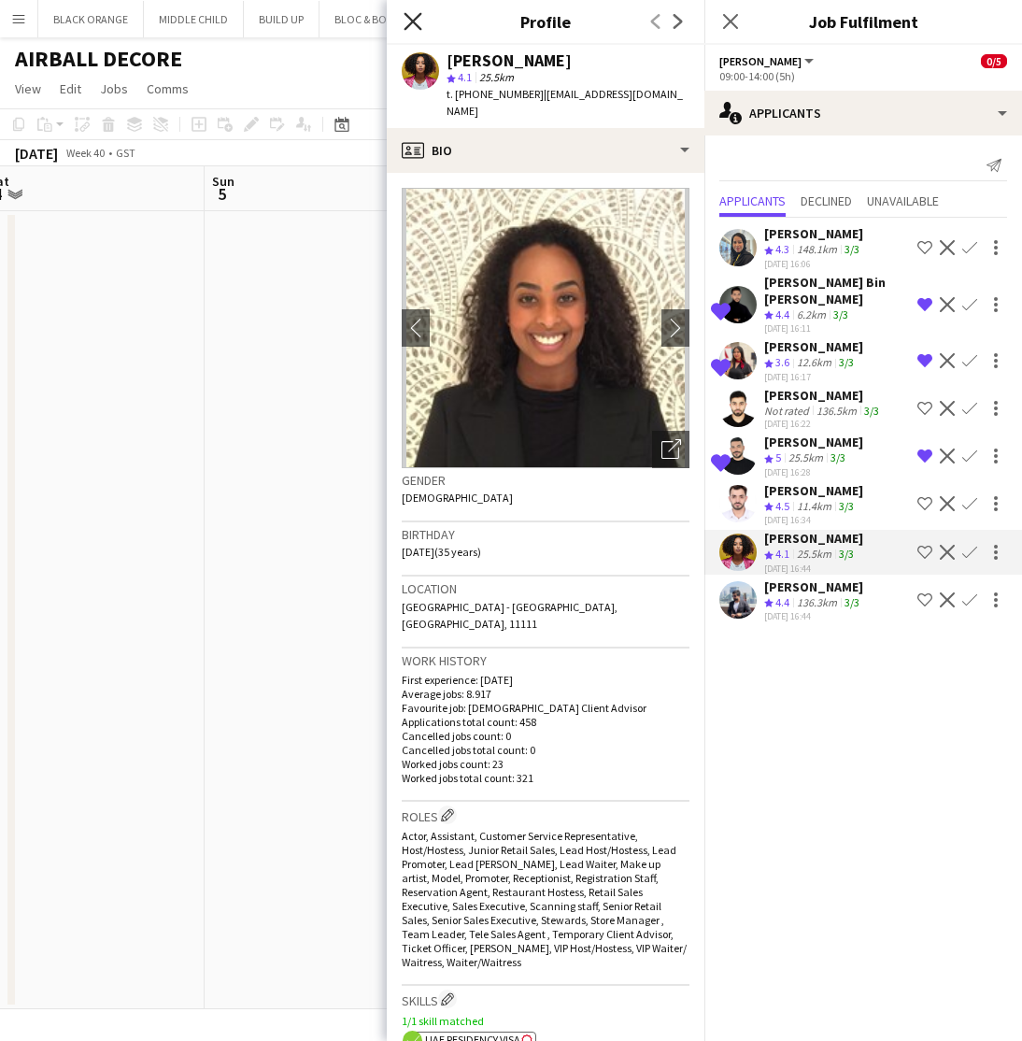
click at [412, 18] on icon "Close pop-in" at bounding box center [413, 21] width 18 height 18
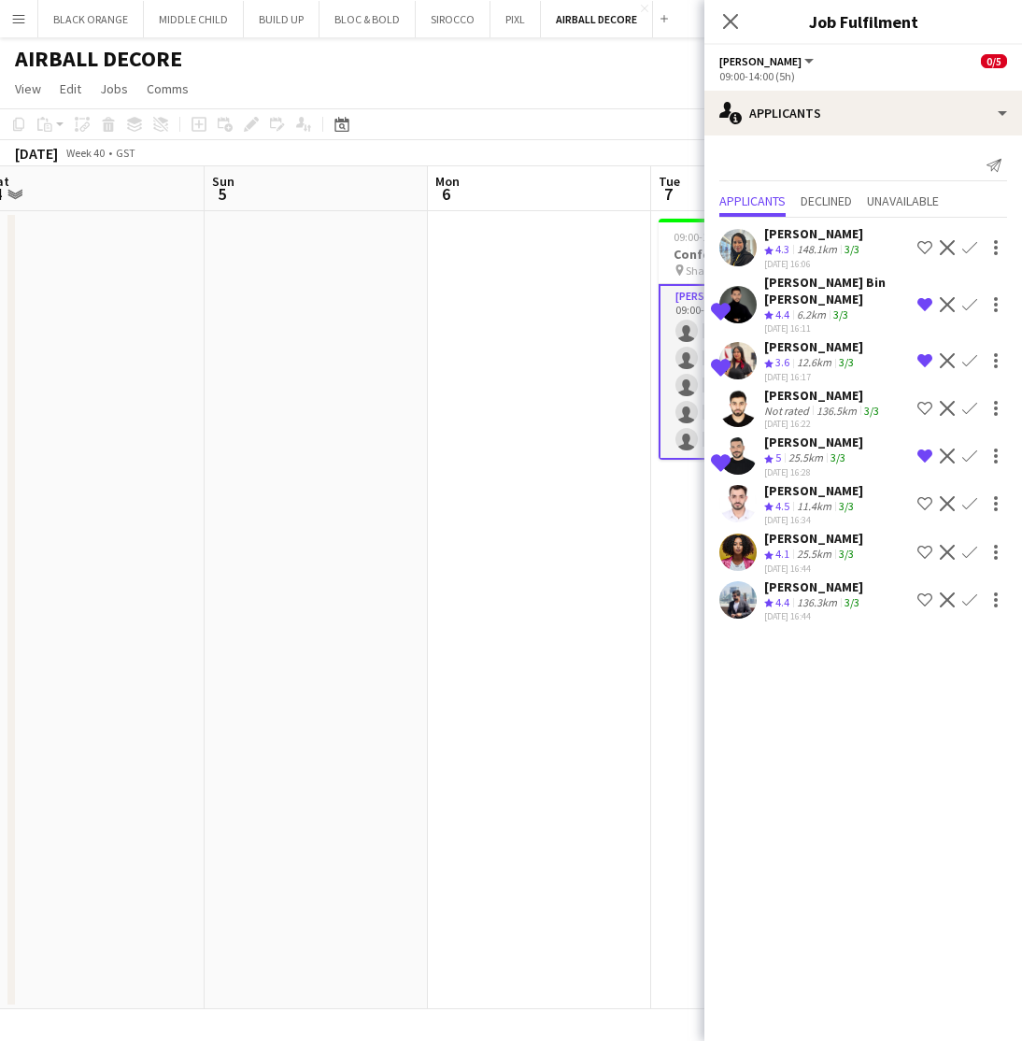
click at [922, 458] on app-icon "Remove crew from shortlist" at bounding box center [925, 456] width 15 height 15
click at [794, 586] on div "[PERSON_NAME]" at bounding box center [813, 586] width 99 height 17
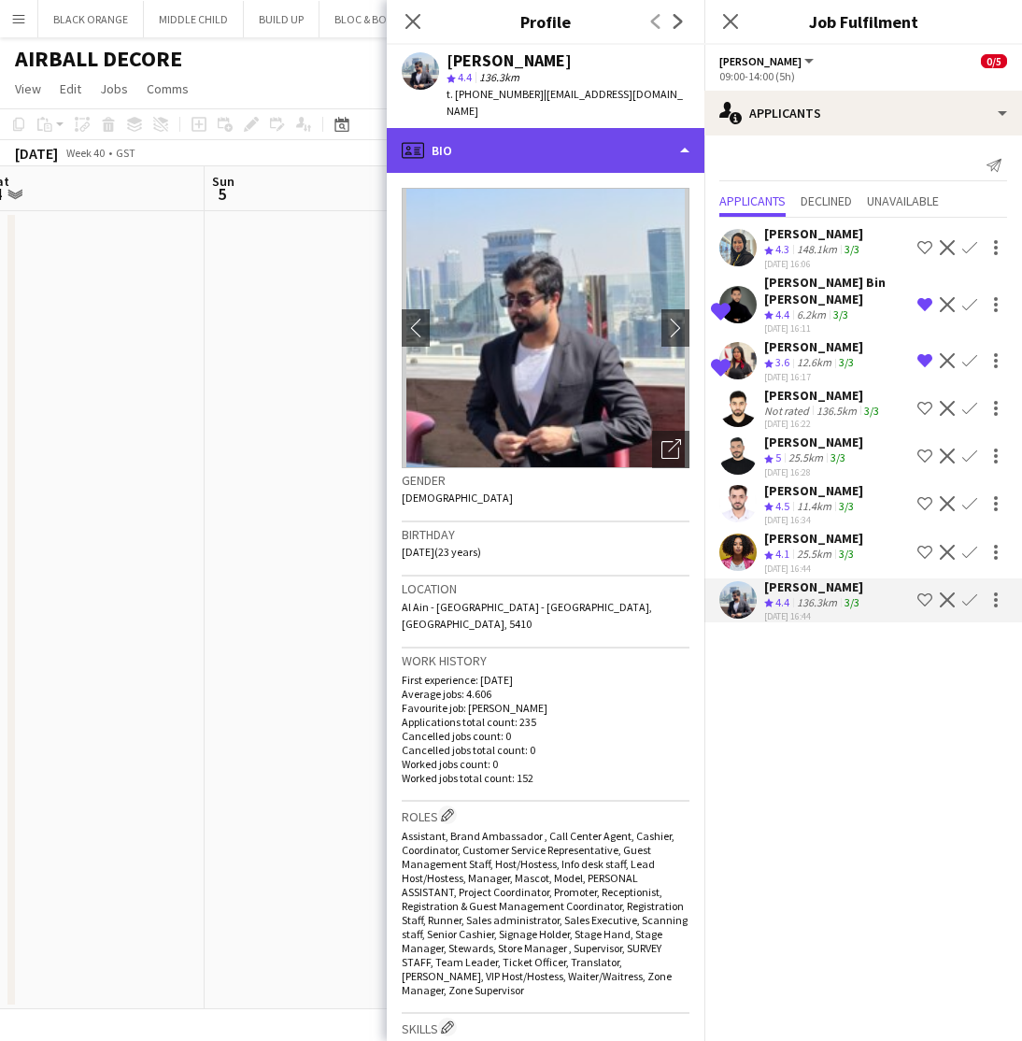
click at [567, 151] on div "profile Bio" at bounding box center [546, 150] width 318 height 45
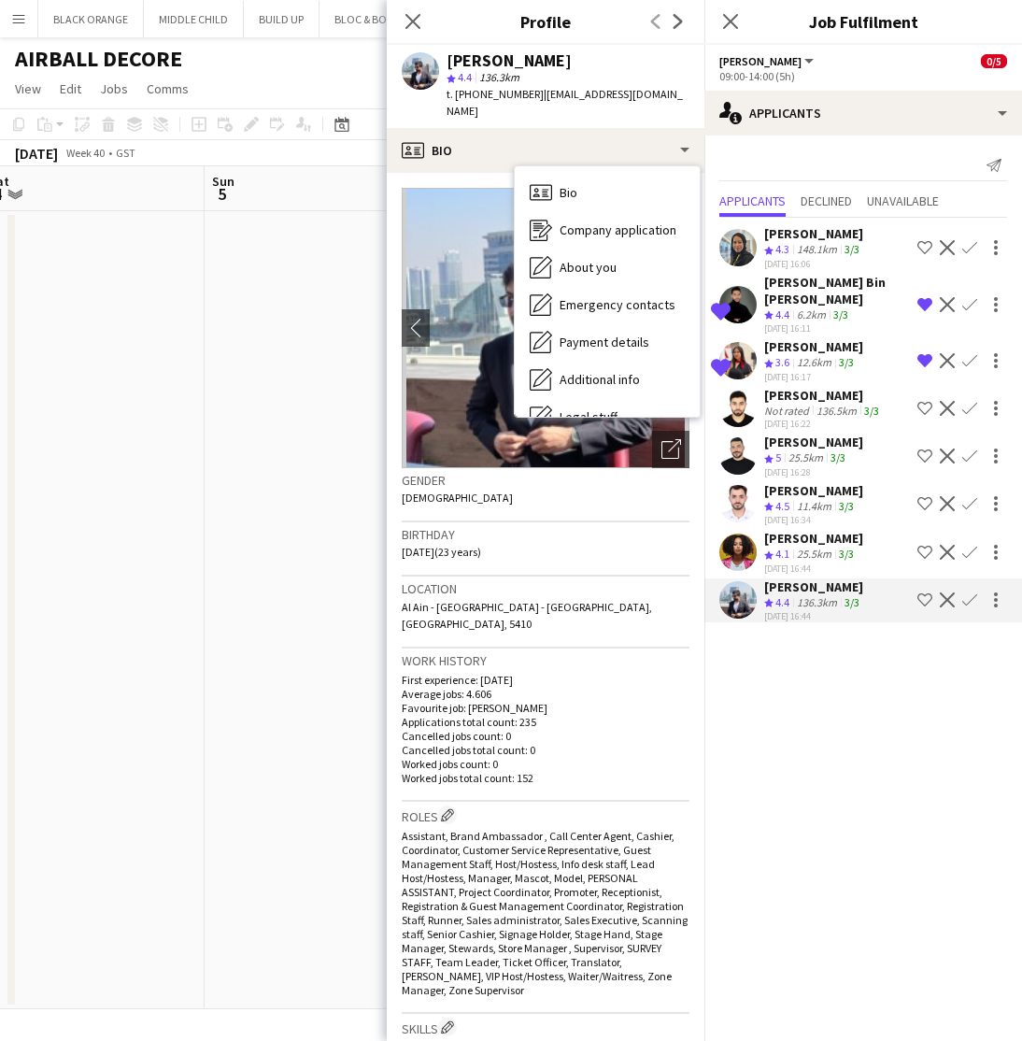
click at [277, 433] on app-date-cell at bounding box center [316, 610] width 223 height 798
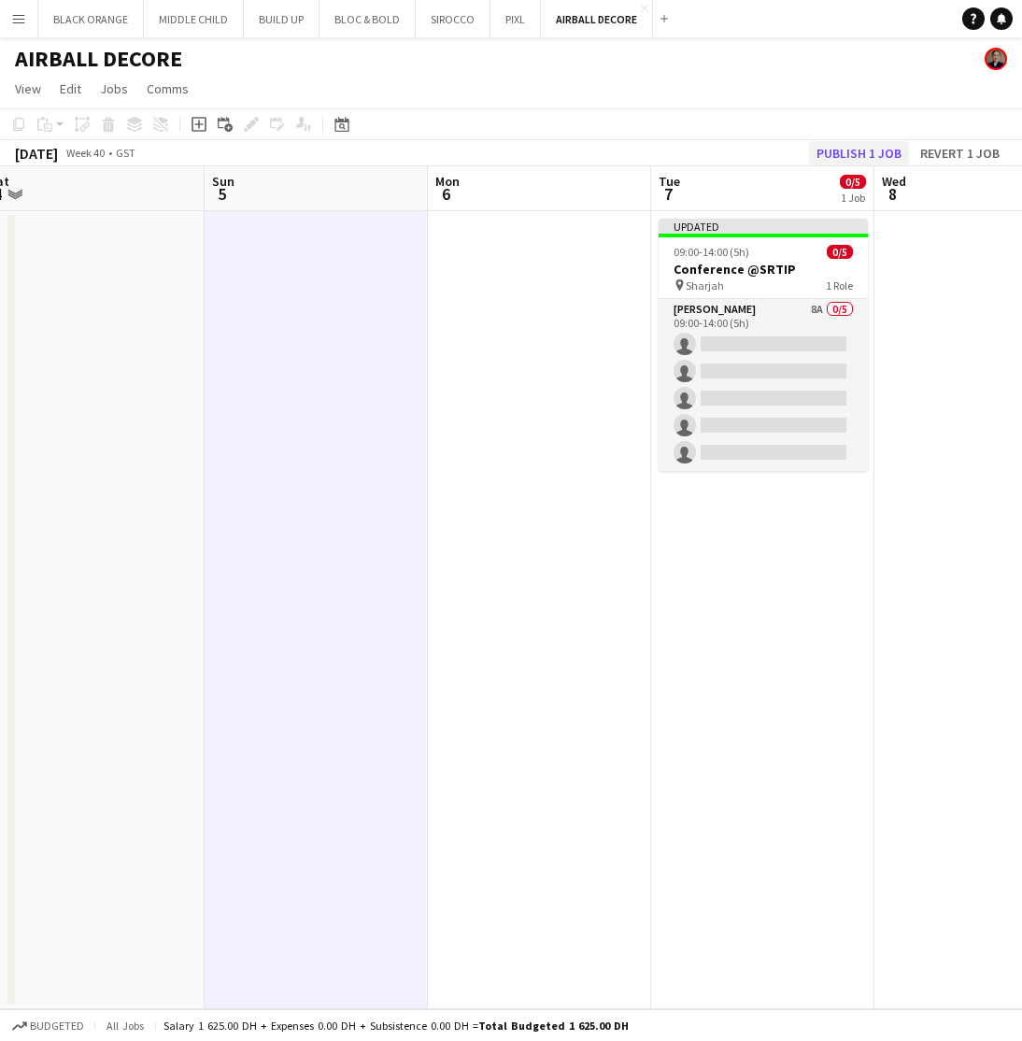
click at [833, 150] on button "Publish 1 job" at bounding box center [859, 153] width 100 height 24
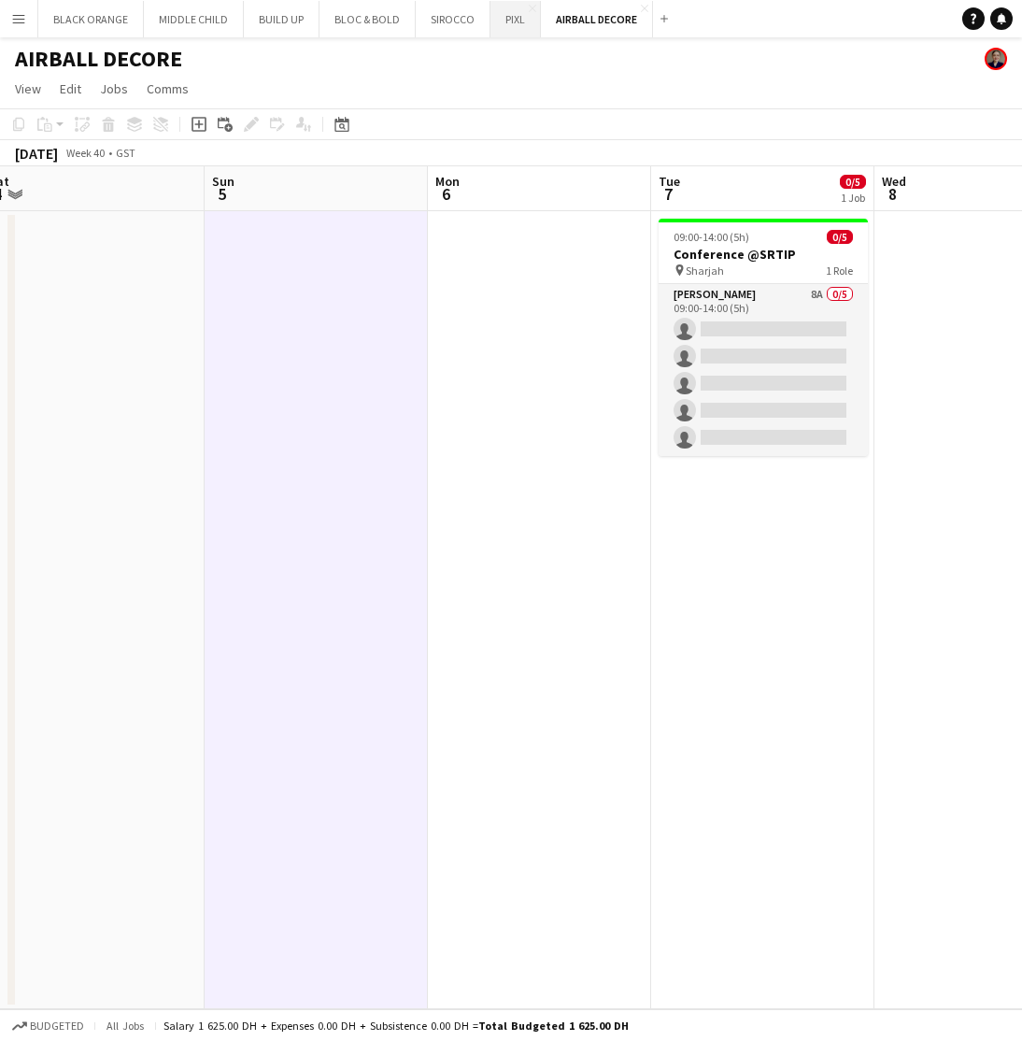
click at [513, 31] on button "PIXL Close" at bounding box center [516, 19] width 50 height 36
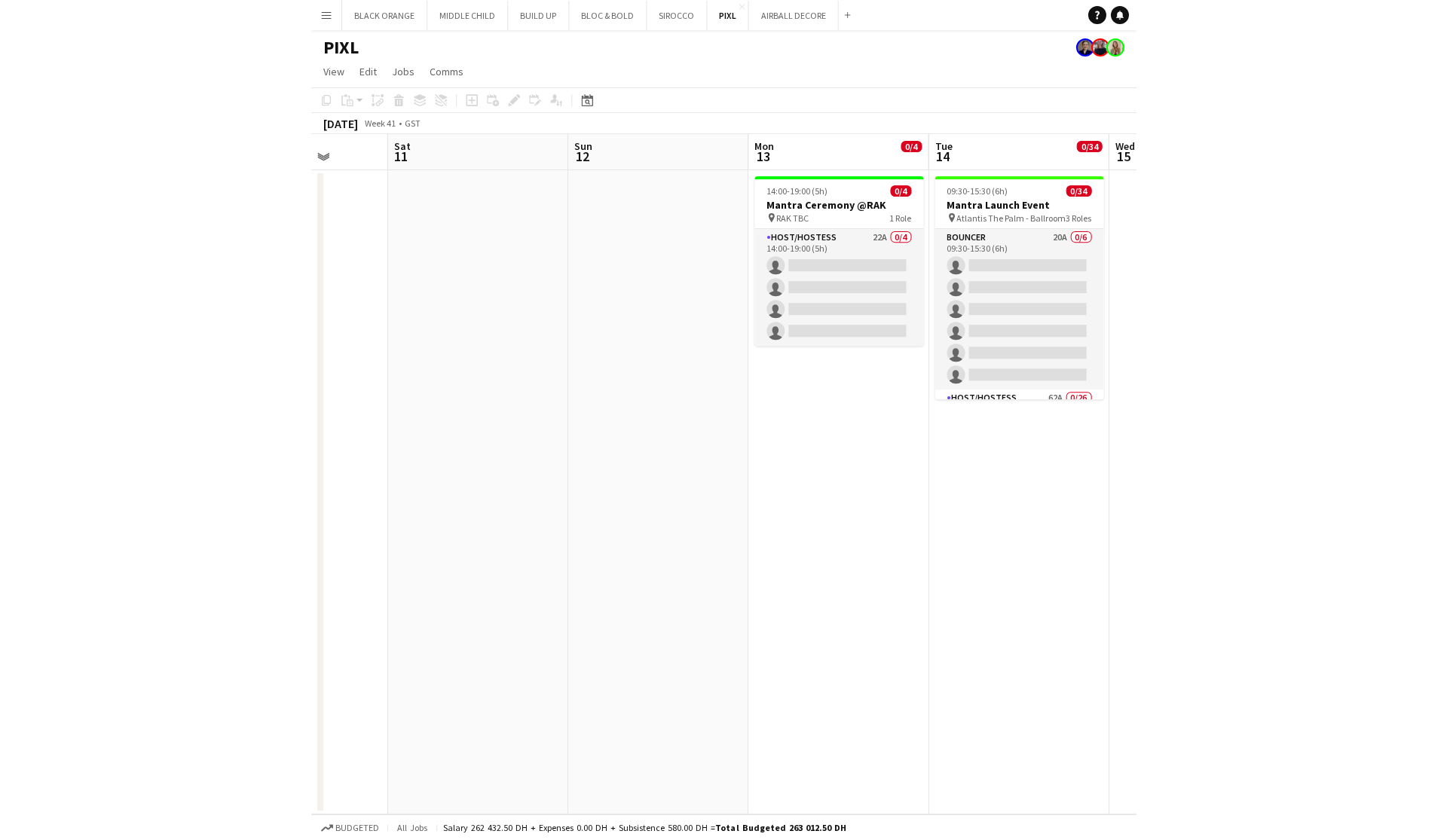
scroll to position [0, 650]
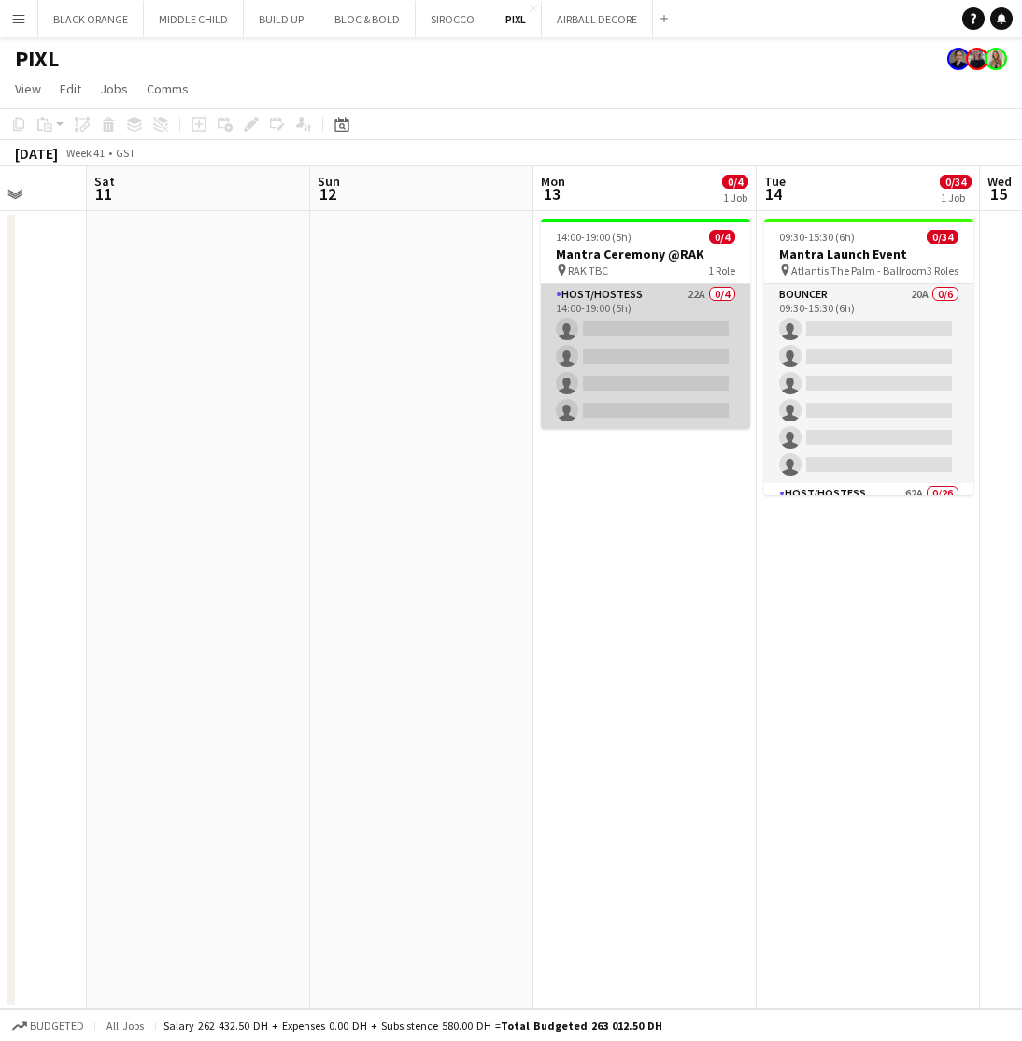
click at [648, 304] on app-card-role "Host/Hostess 22A 0/4 14:00-19:00 (5h) single-neutral-actions single-neutral-act…" at bounding box center [645, 356] width 209 height 145
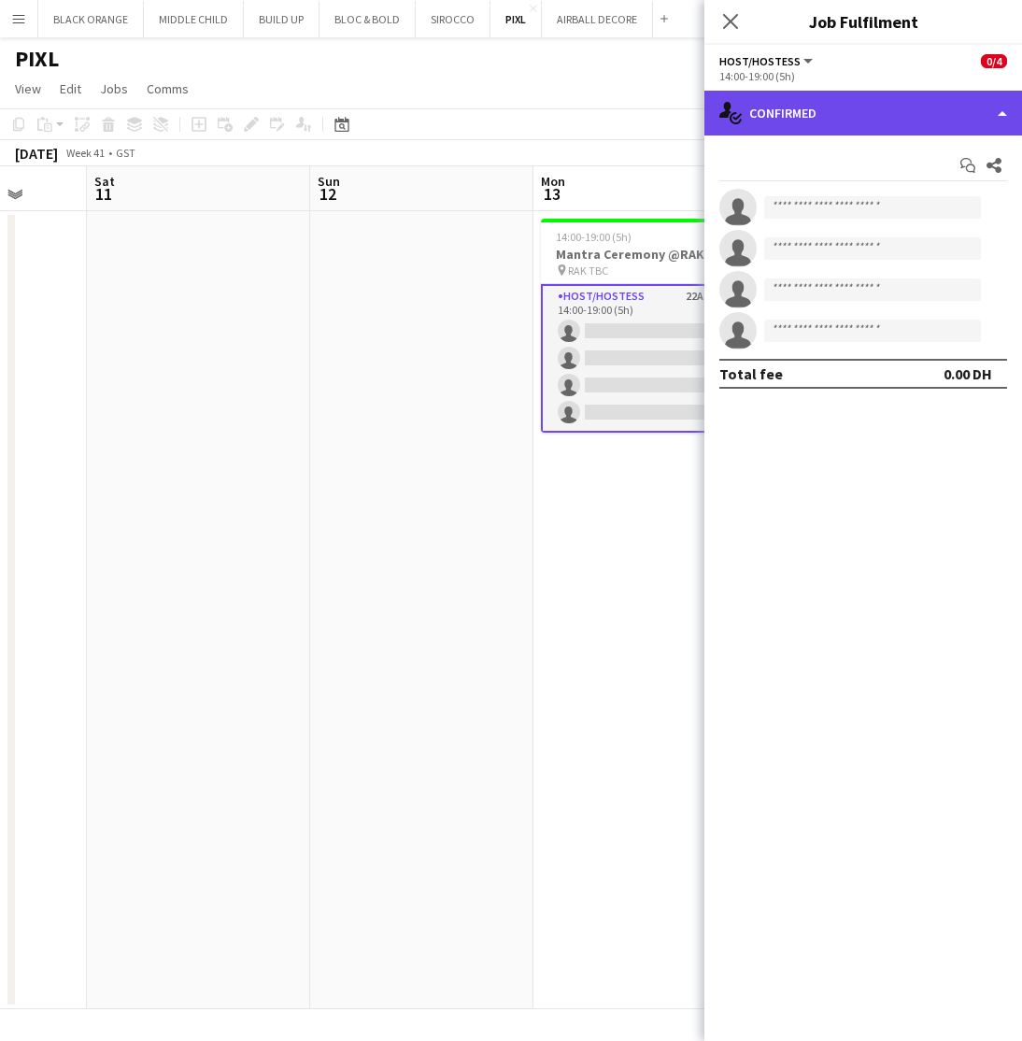
click at [972, 106] on div "single-neutral-actions-check-2 Confirmed" at bounding box center [864, 113] width 318 height 45
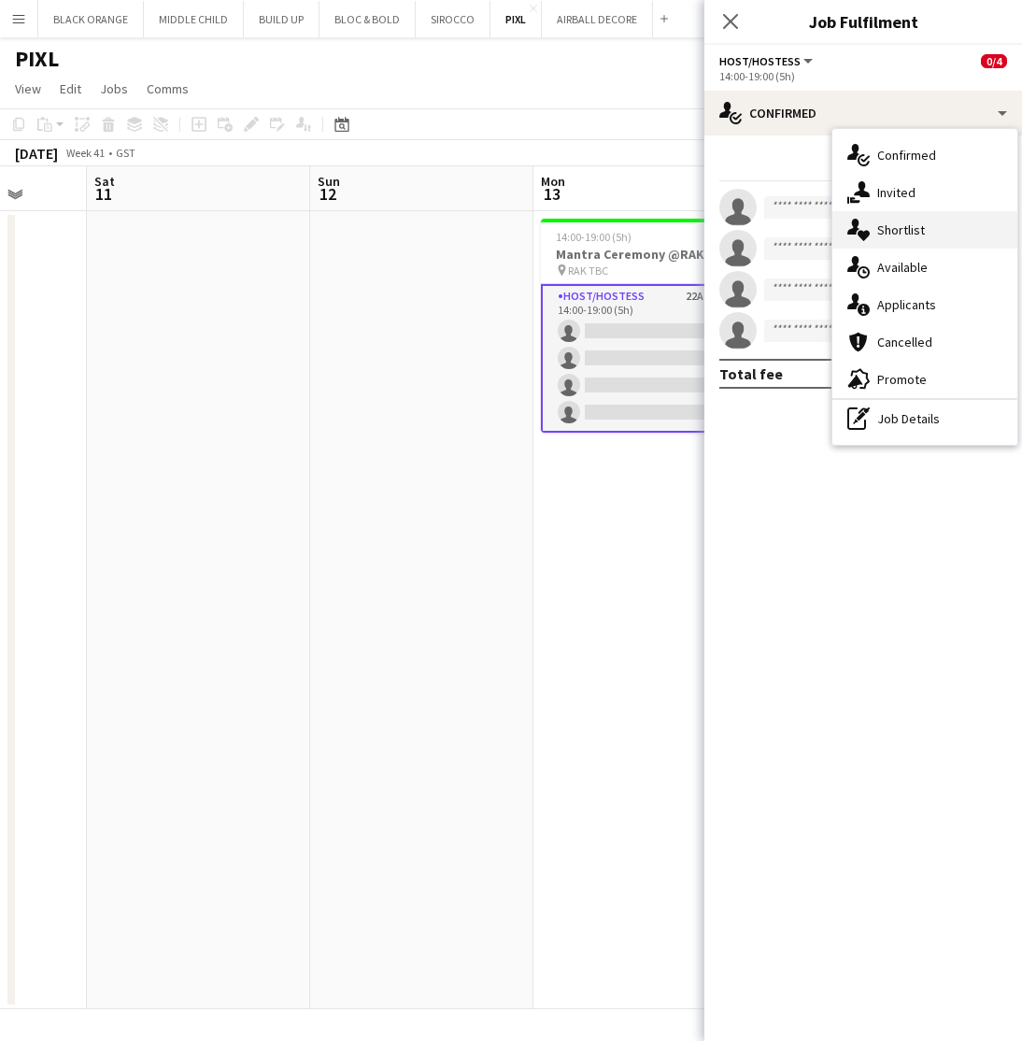
click at [901, 233] on span "Shortlist" at bounding box center [901, 229] width 48 height 17
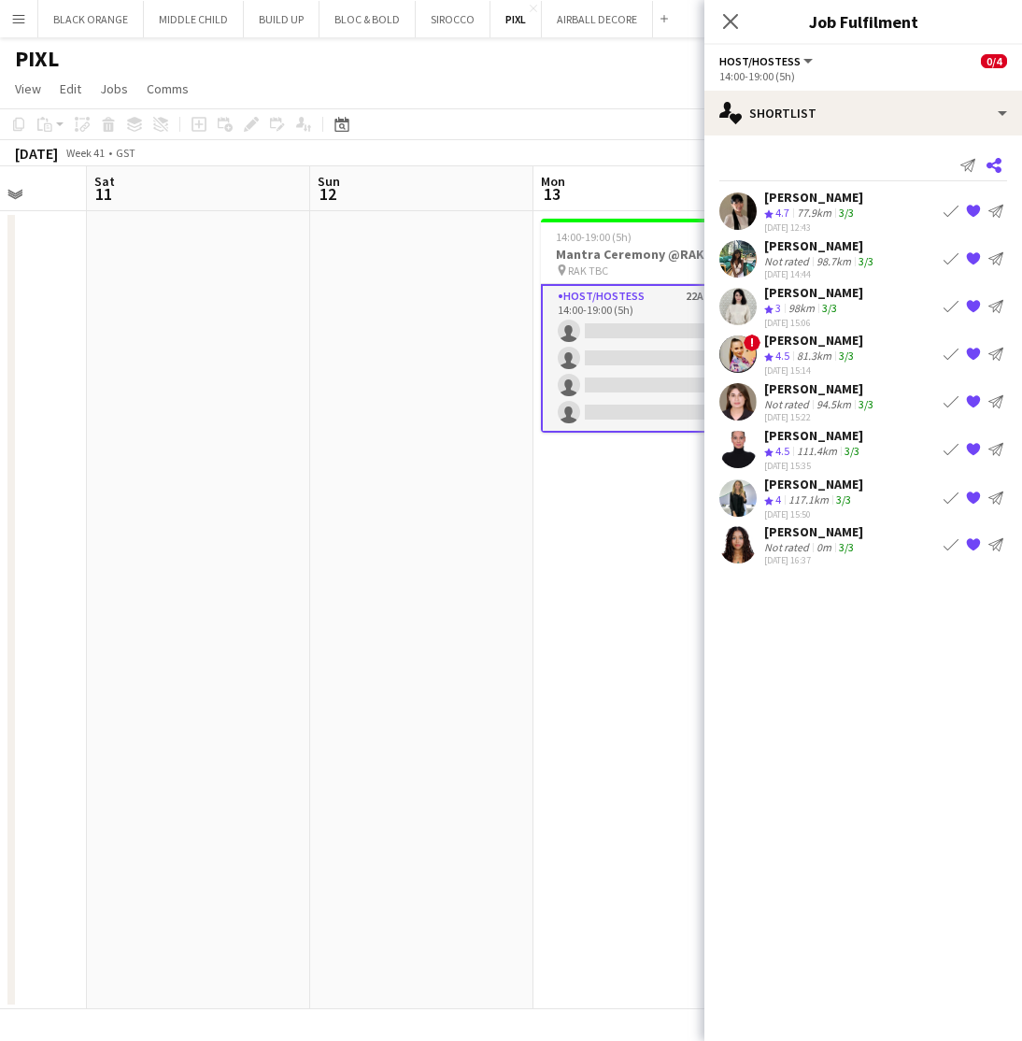
click at [994, 165] on icon "Share" at bounding box center [994, 165] width 15 height 15
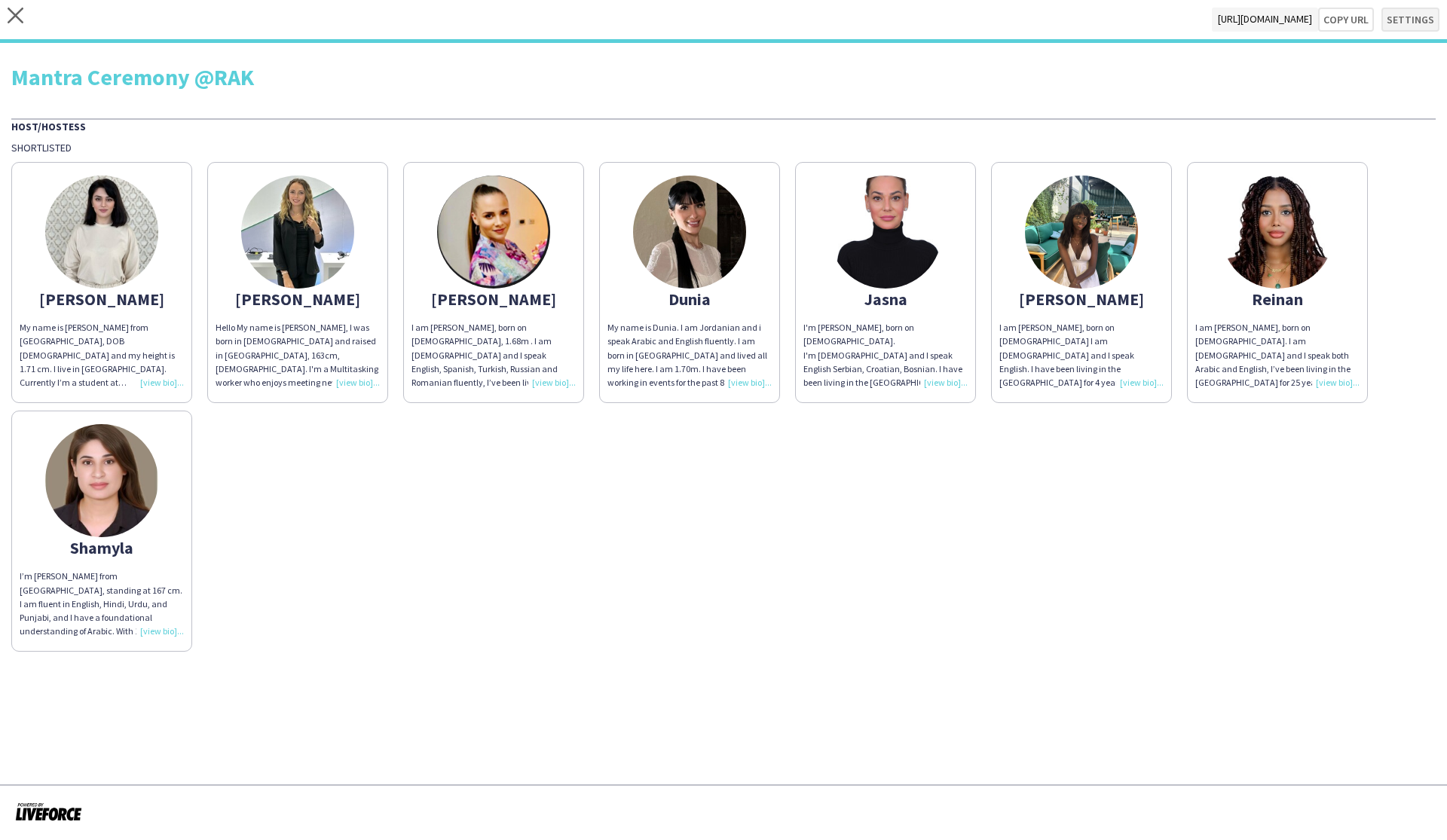
click at [824, 15] on button "Settings" at bounding box center [1411, 19] width 58 height 24
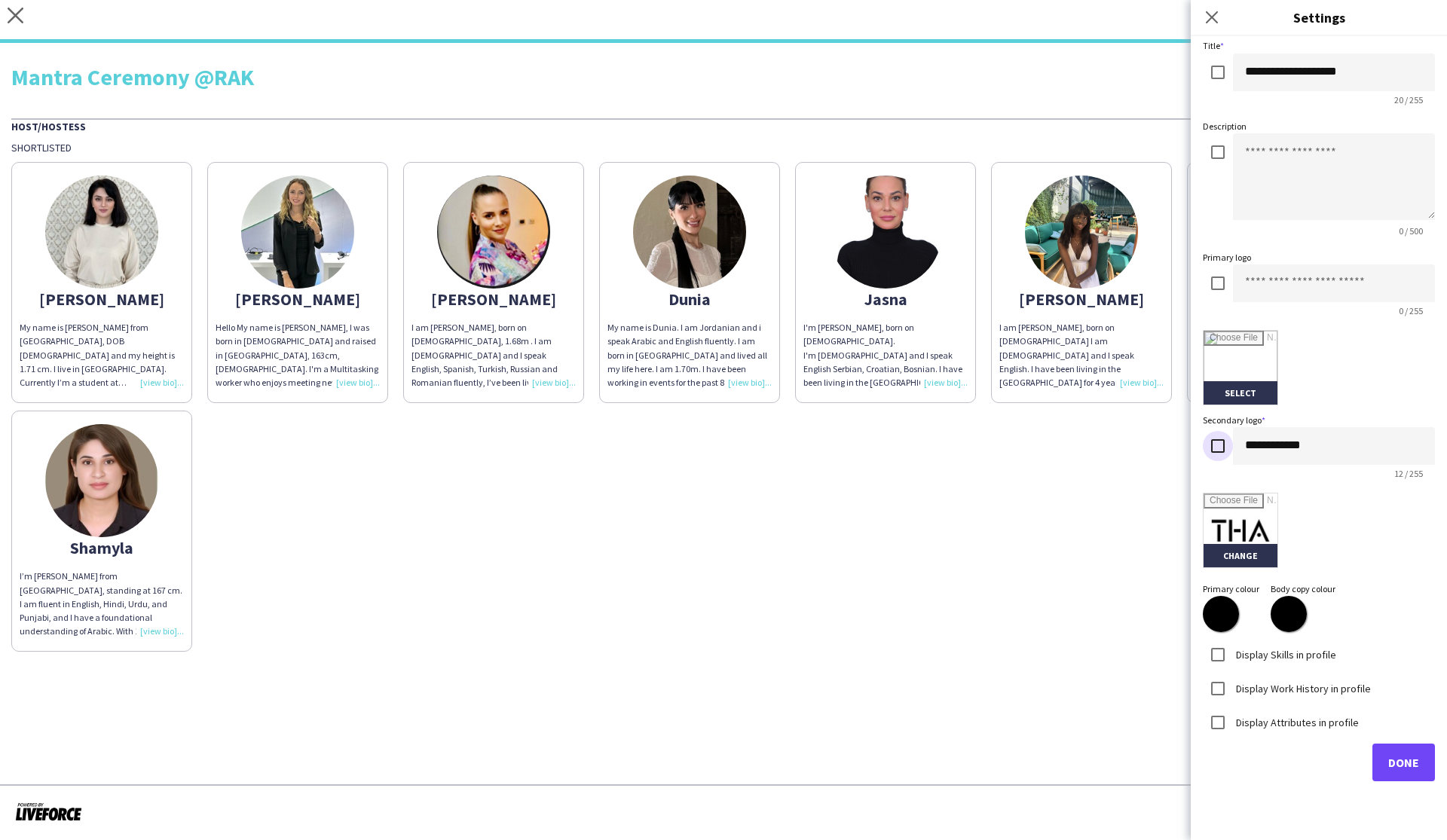
scroll to position [69, 0]
click at [824, 162] on textarea at bounding box center [1334, 177] width 202 height 86
type textarea "**********"
click at [824, 767] on span "Done" at bounding box center [1403, 763] width 31 height 15
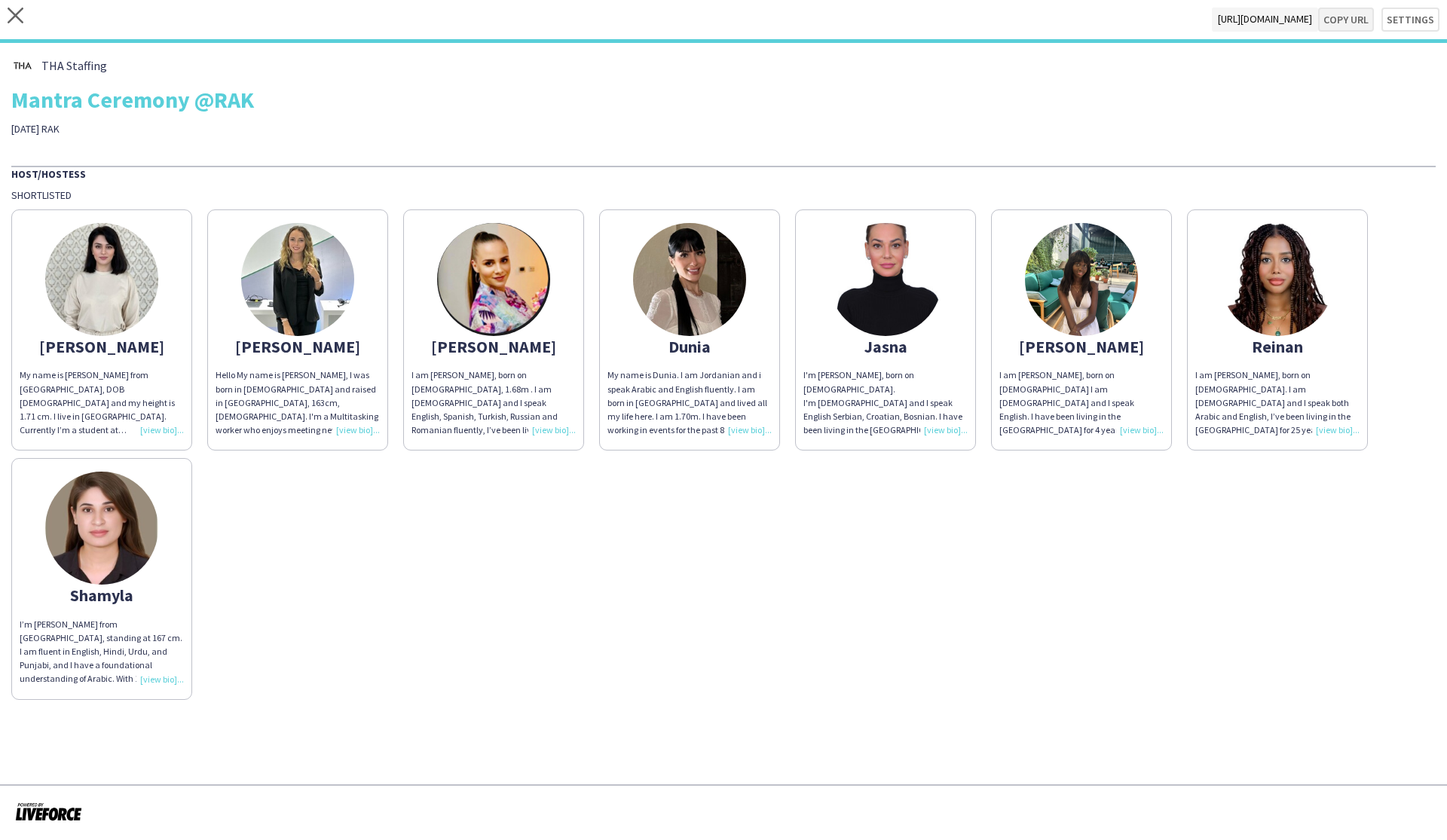
click at [824, 23] on button "Copy url" at bounding box center [1345, 19] width 56 height 24
click at [14, 14] on icon at bounding box center [15, 15] width 16 height 16
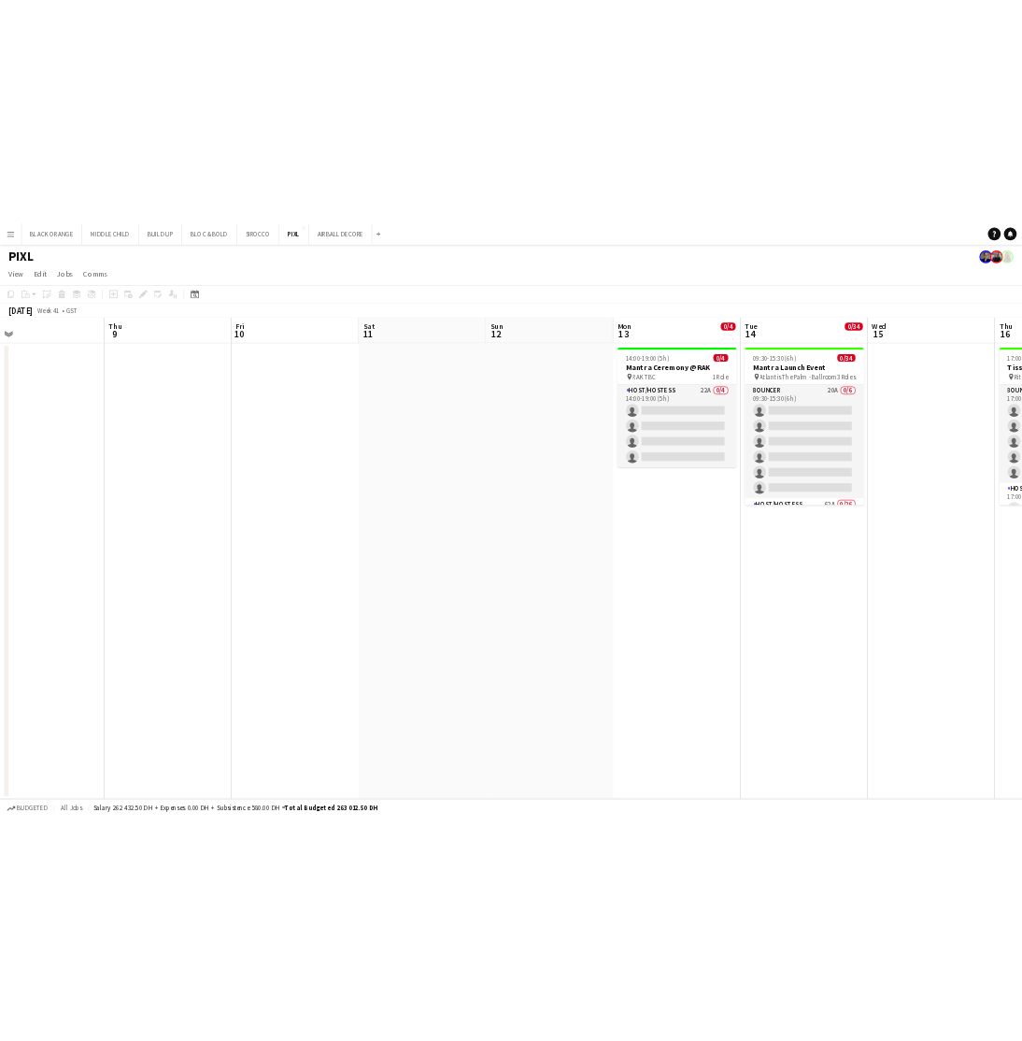
scroll to position [0, 524]
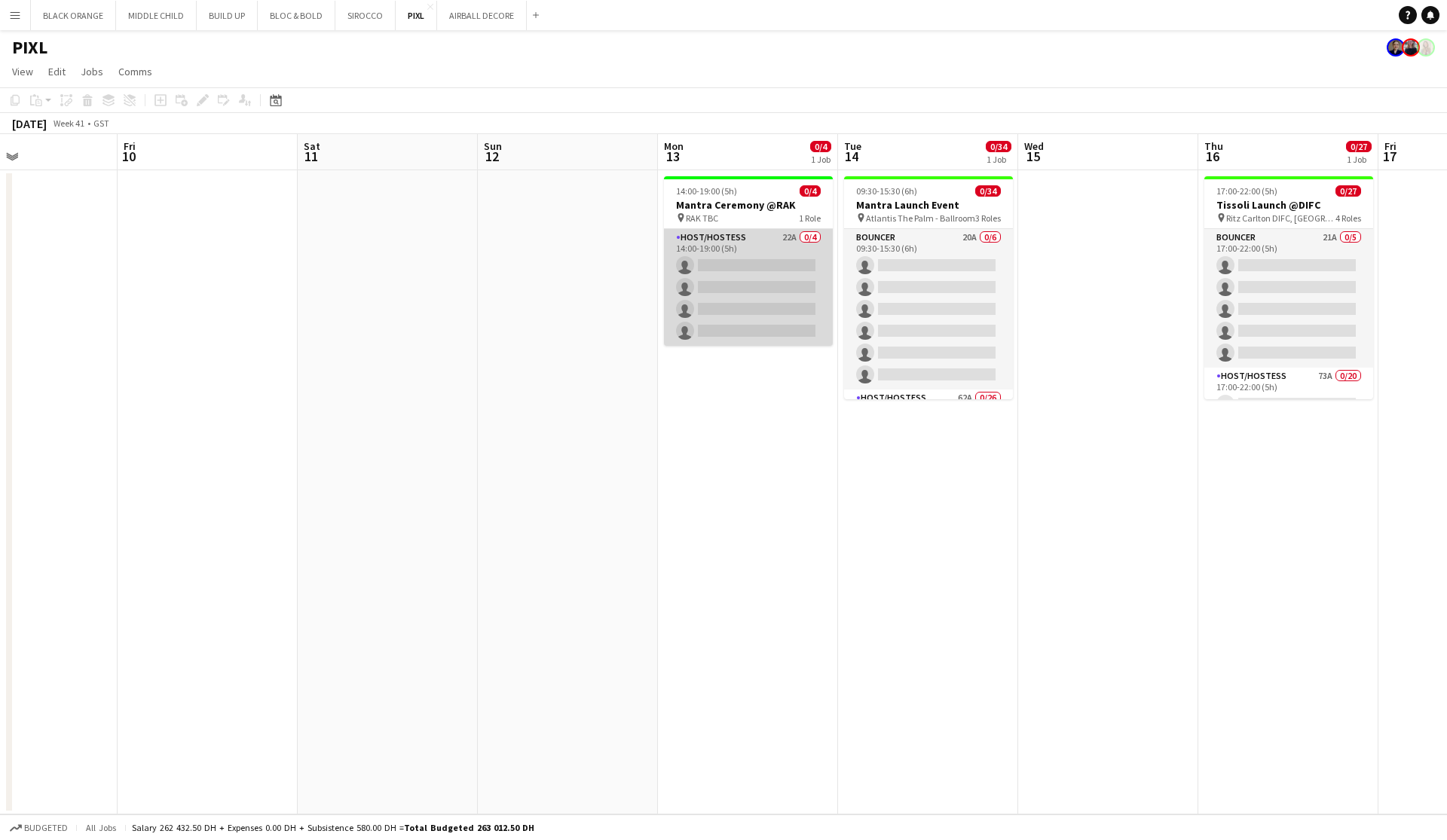
click at [709, 297] on app-card-role "Host/Hostess 22A 0/4 14:00-19:00 (5h) single-neutral-actions single-neutral-act…" at bounding box center [748, 287] width 169 height 117
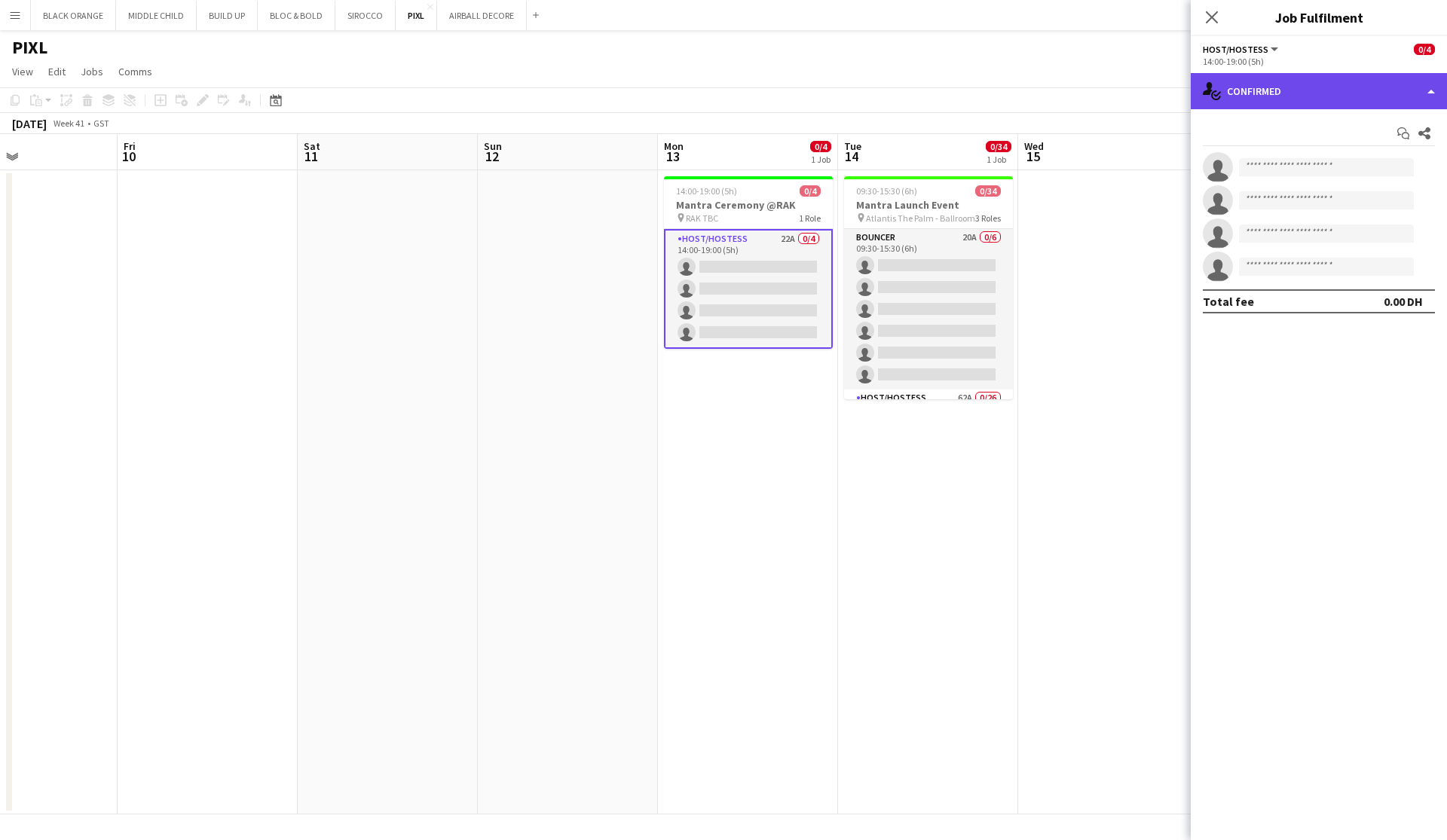
click at [824, 88] on div "single-neutral-actions-check-2 Confirmed" at bounding box center [1319, 91] width 256 height 36
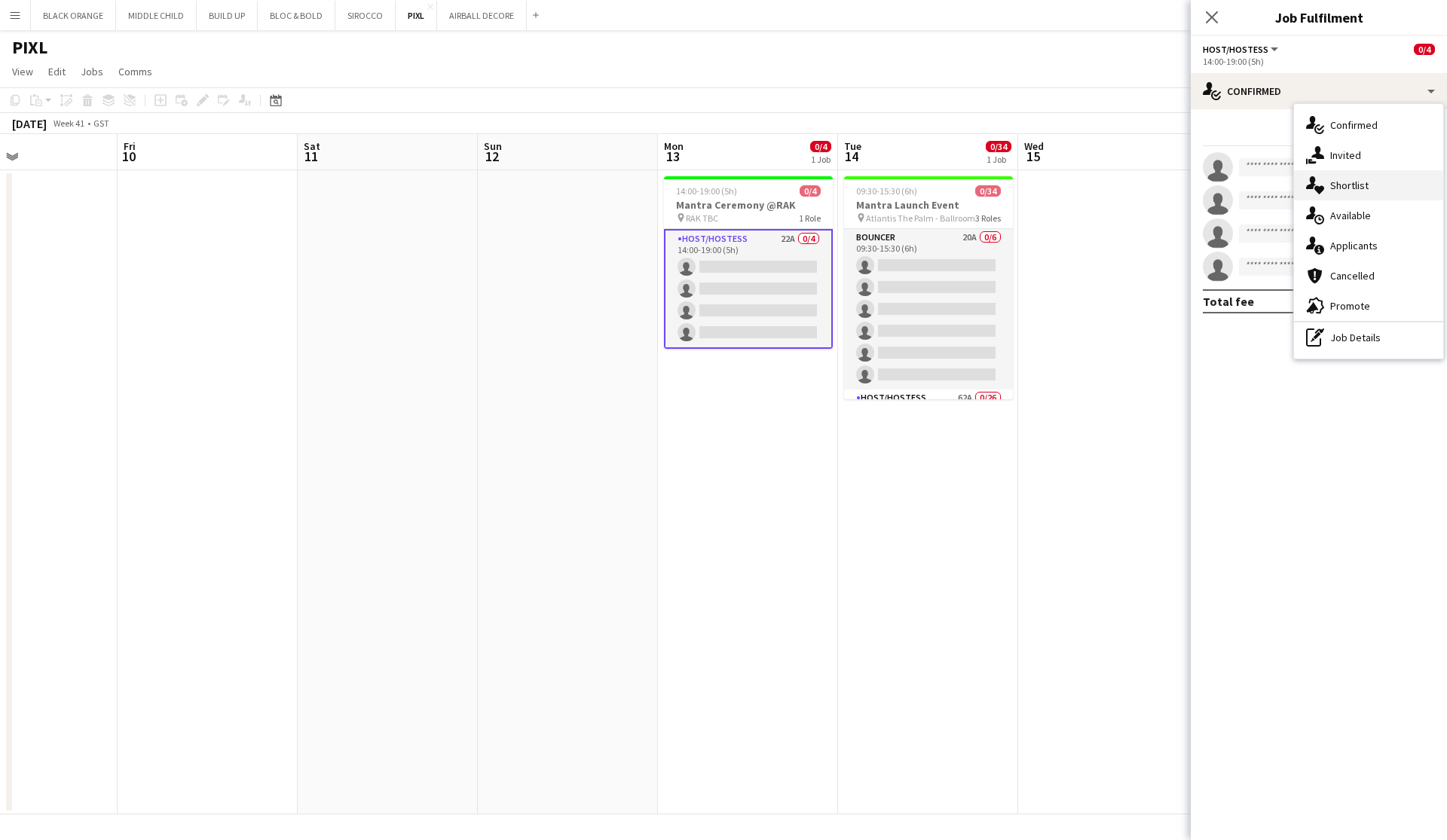
click at [824, 187] on span "Shortlist" at bounding box center [1349, 185] width 39 height 14
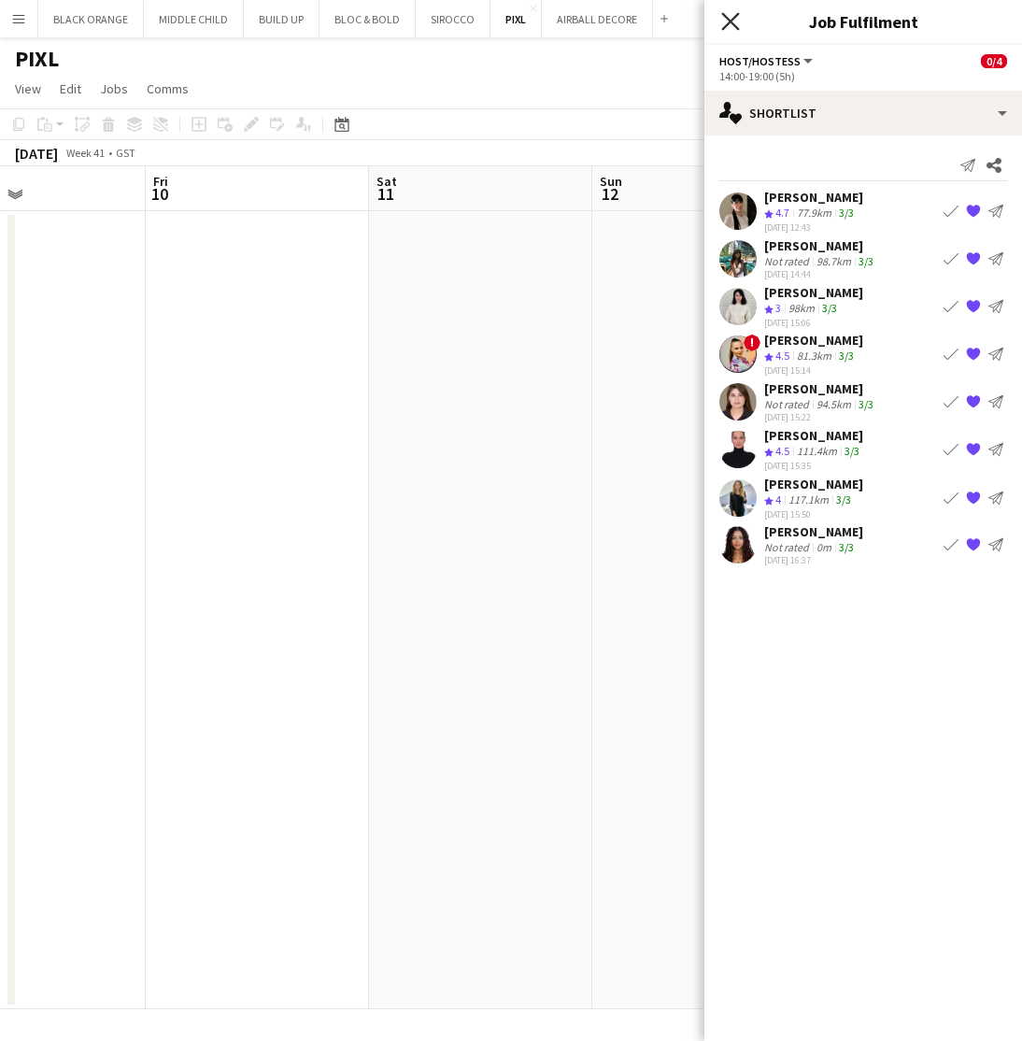
click at [730, 20] on icon at bounding box center [730, 21] width 18 height 18
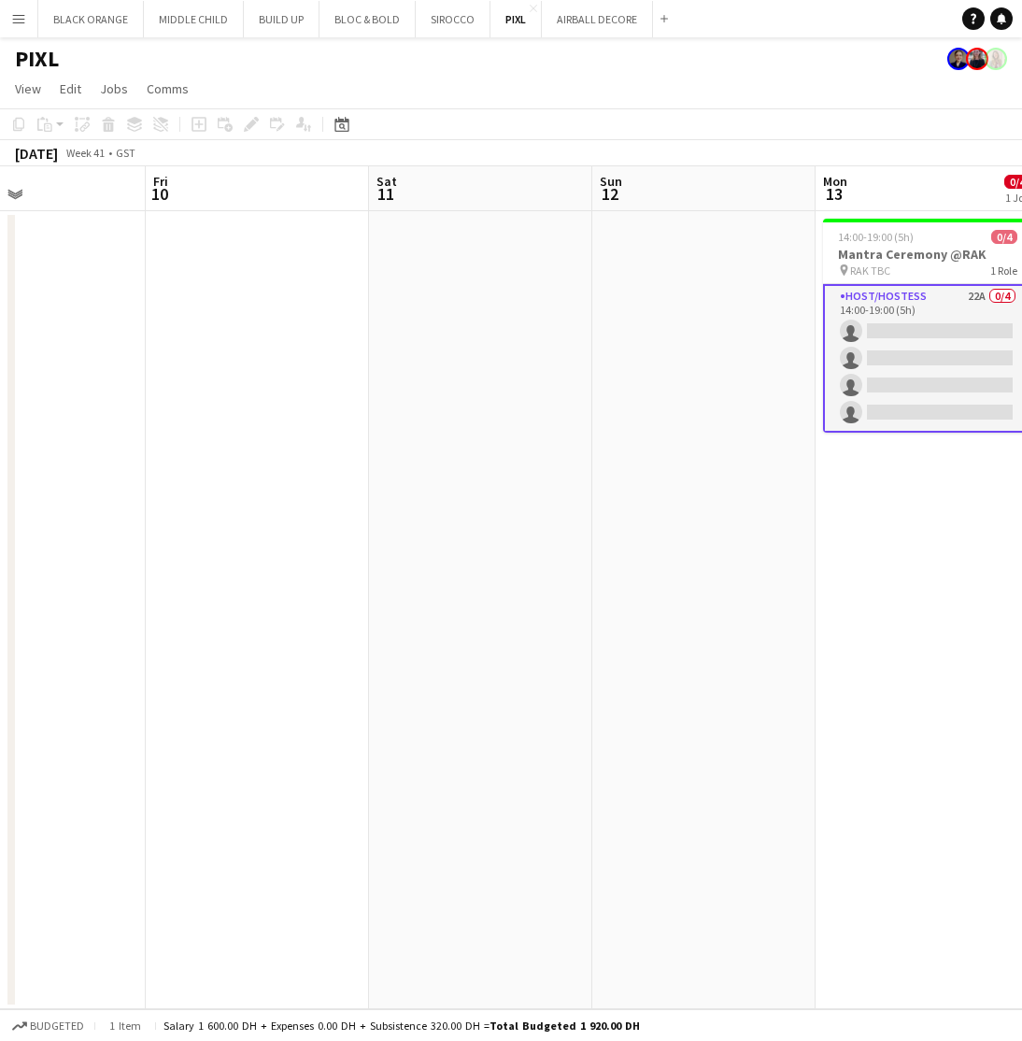
click at [886, 92] on app-page-menu "View Day view expanded Day view collapsed Month view Date picker Jump to today …" at bounding box center [511, 91] width 1022 height 36
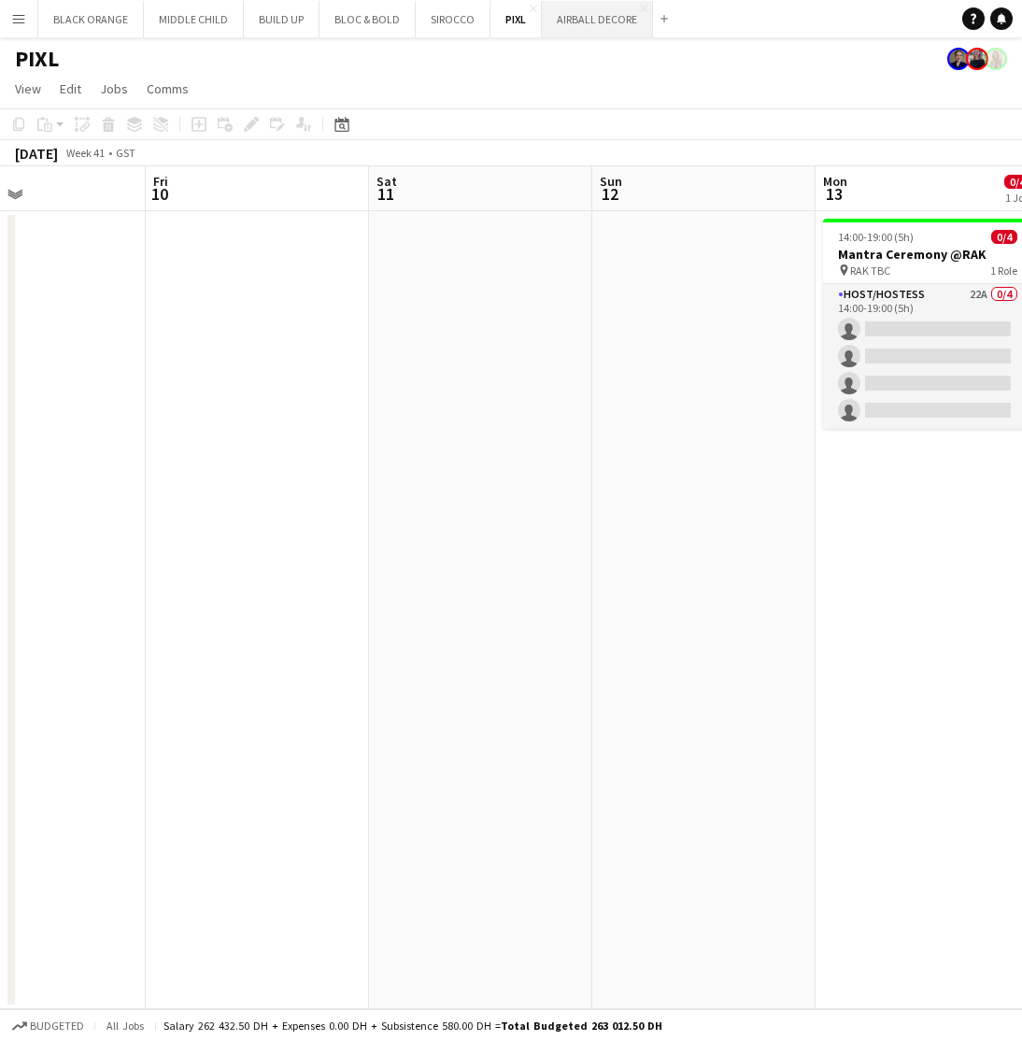
click at [591, 24] on button "AIRBALL DECORE Close" at bounding box center [597, 19] width 111 height 36
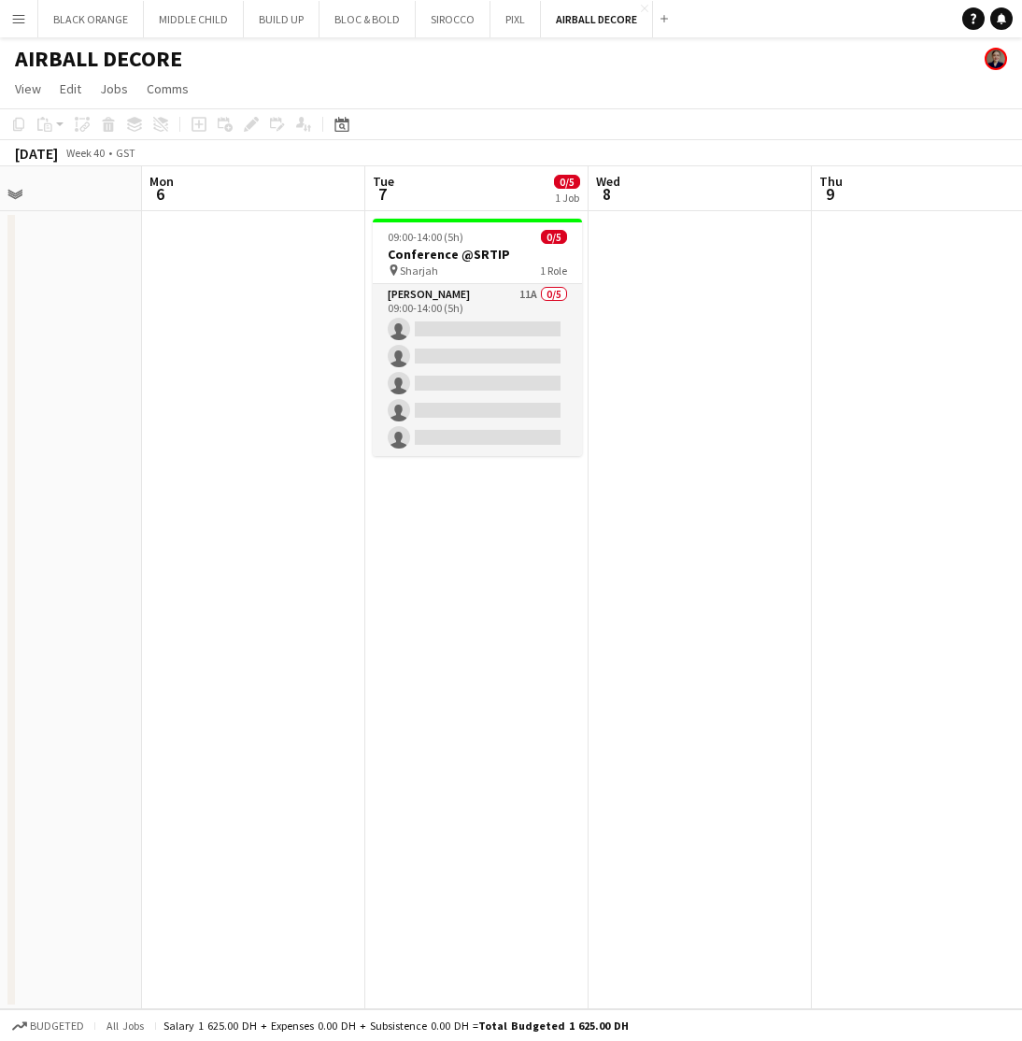
scroll to position [0, 485]
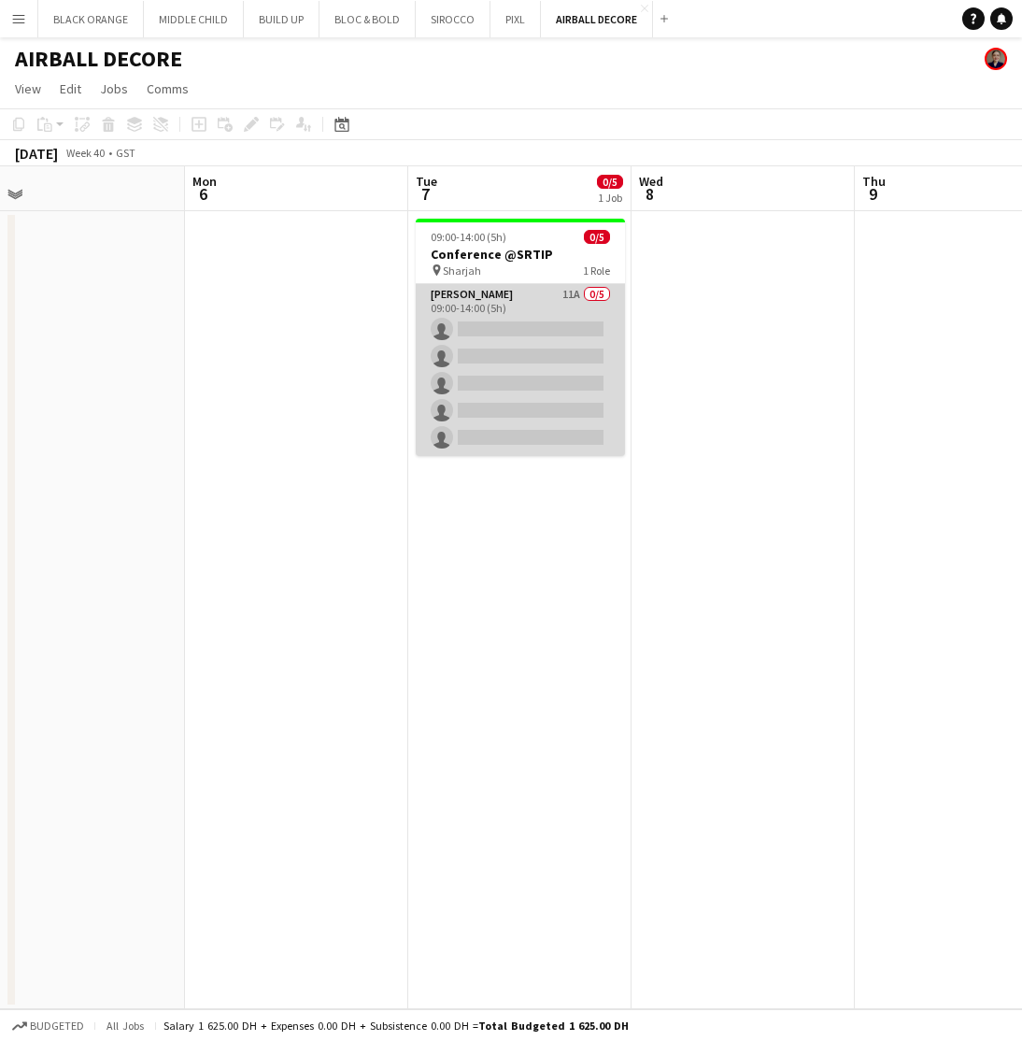
click at [513, 306] on app-card-role "Usher 11A 0/5 09:00-14:00 (5h) single-neutral-actions single-neutral-actions si…" at bounding box center [520, 370] width 209 height 172
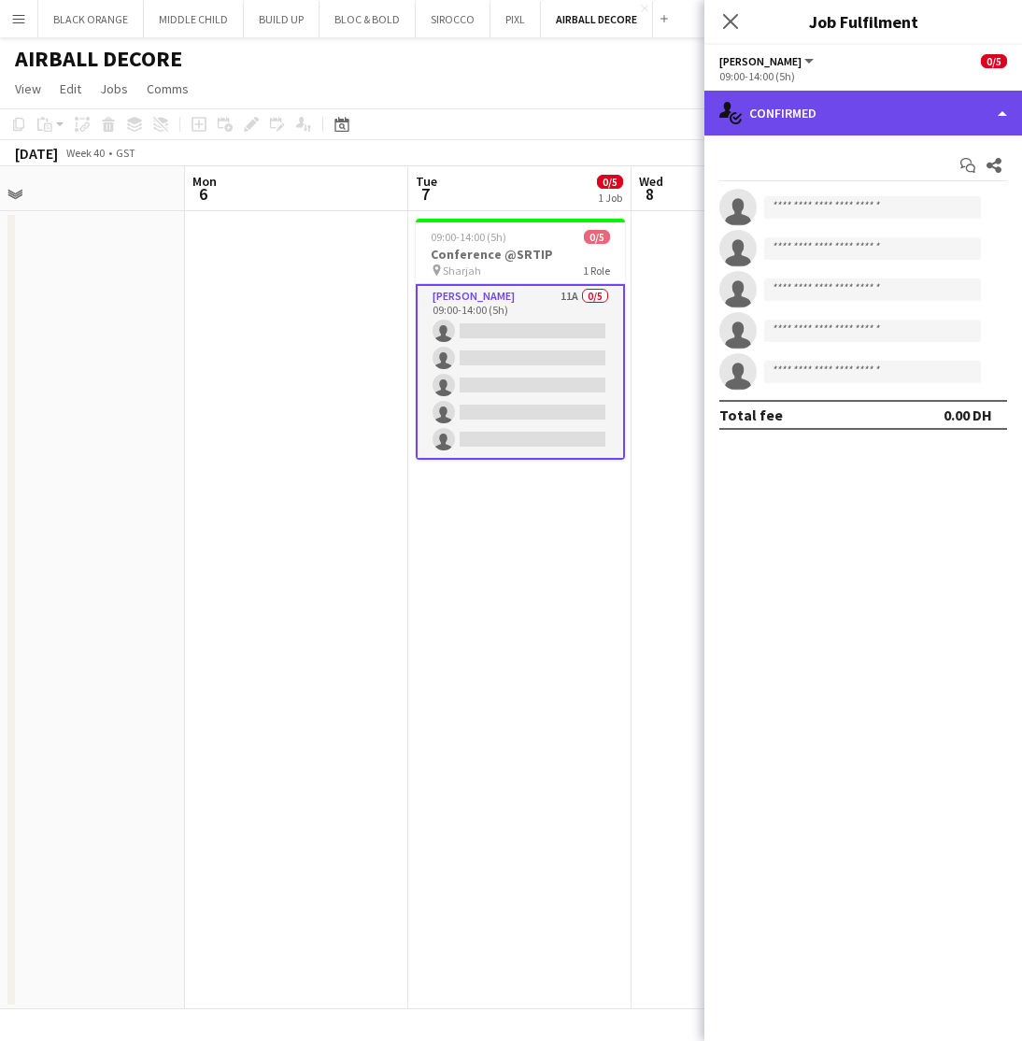
click at [838, 116] on div "single-neutral-actions-check-2 Confirmed" at bounding box center [864, 113] width 318 height 45
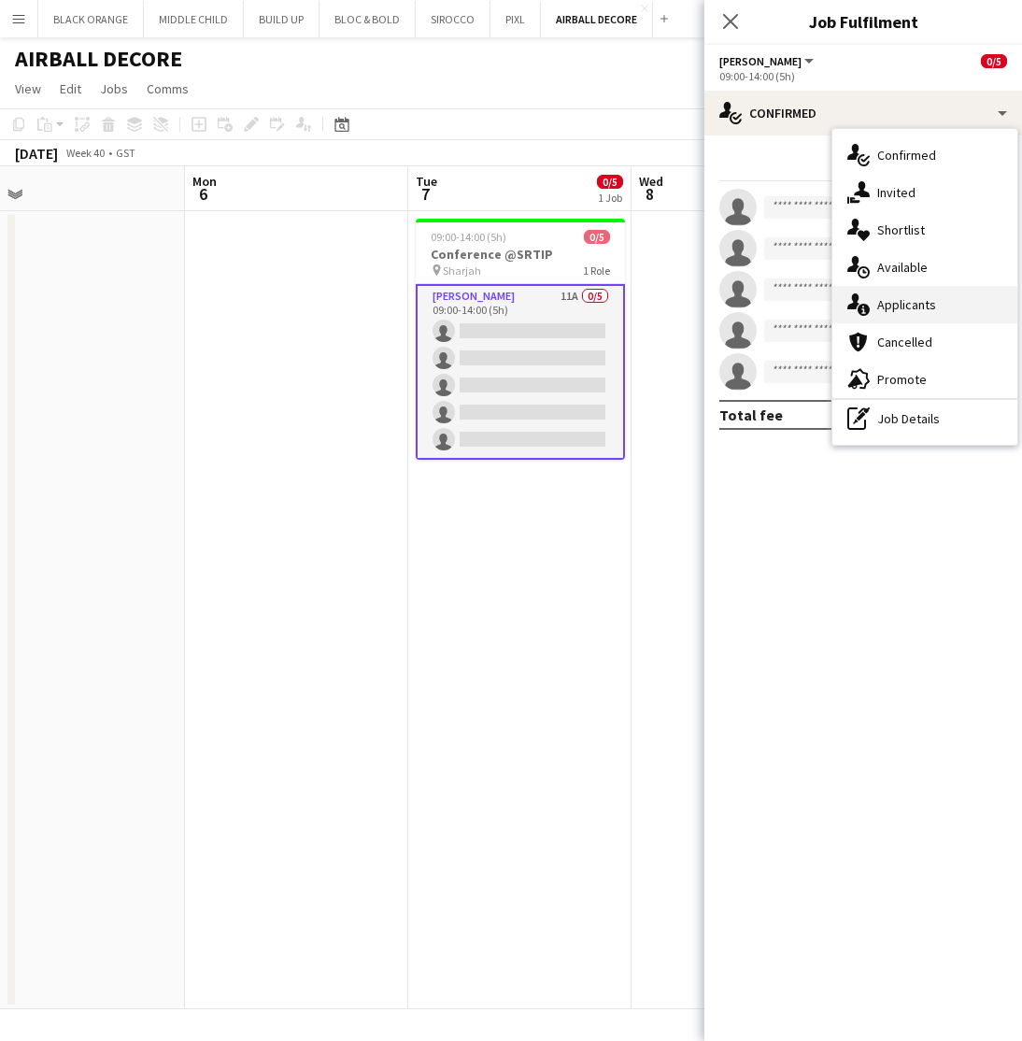
click at [897, 306] on span "Applicants" at bounding box center [906, 304] width 59 height 17
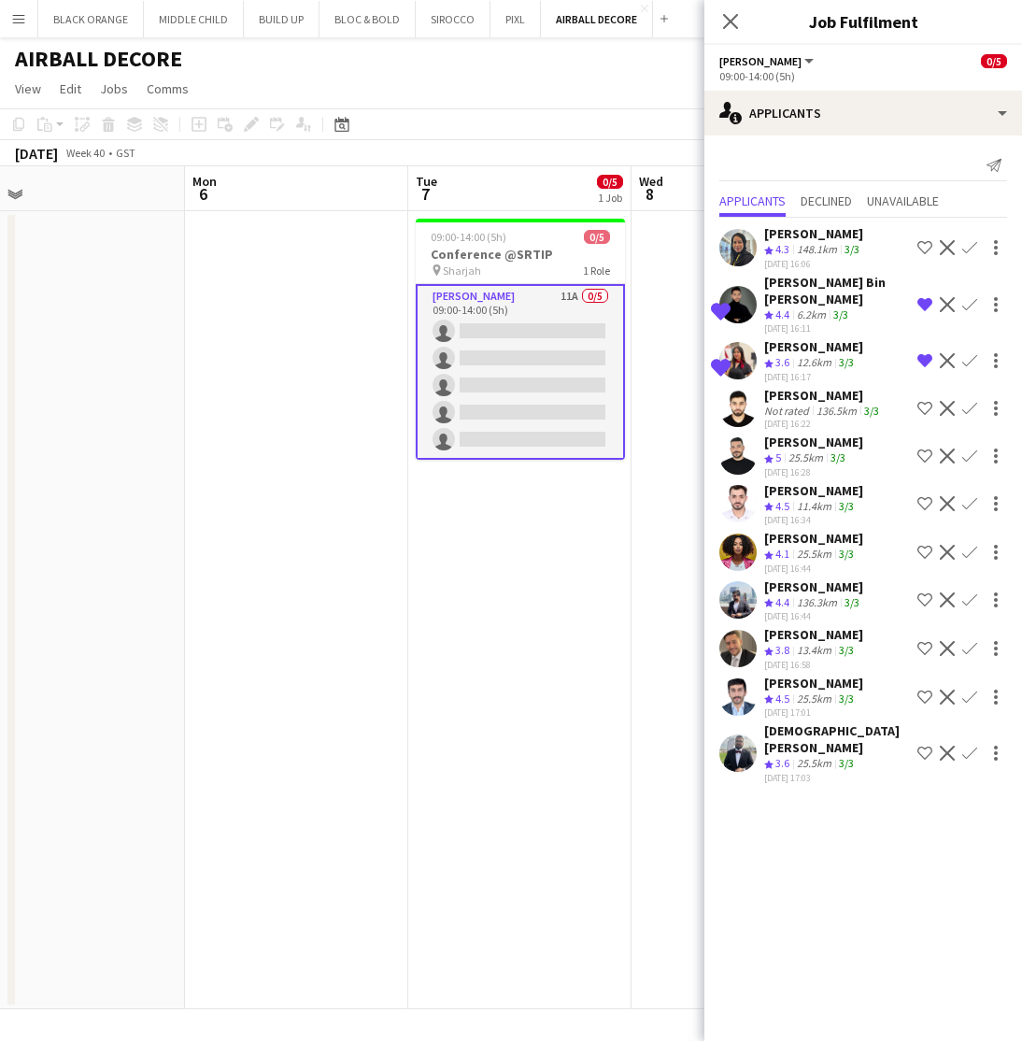
click at [797, 756] on div "25.5km" at bounding box center [814, 764] width 42 height 16
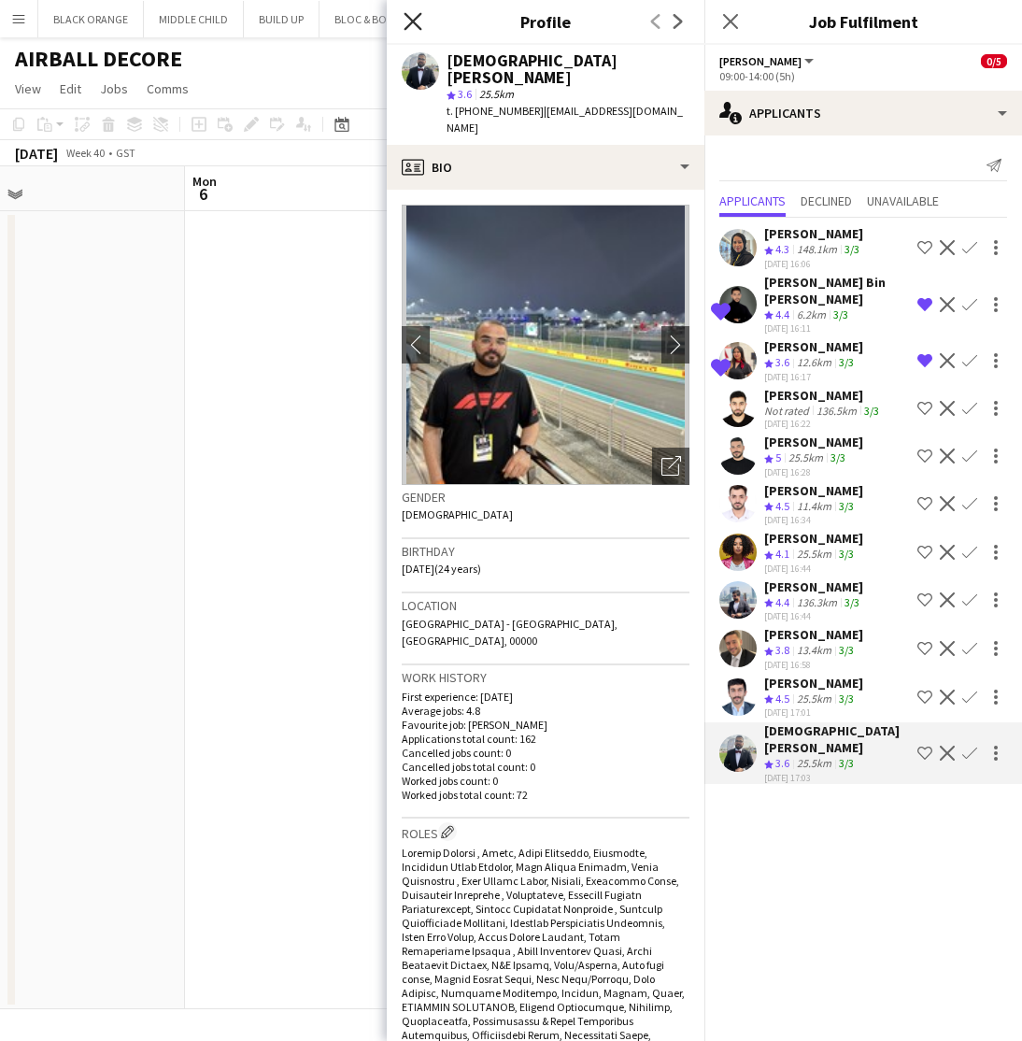
click at [410, 26] on icon "Close pop-in" at bounding box center [413, 21] width 18 height 18
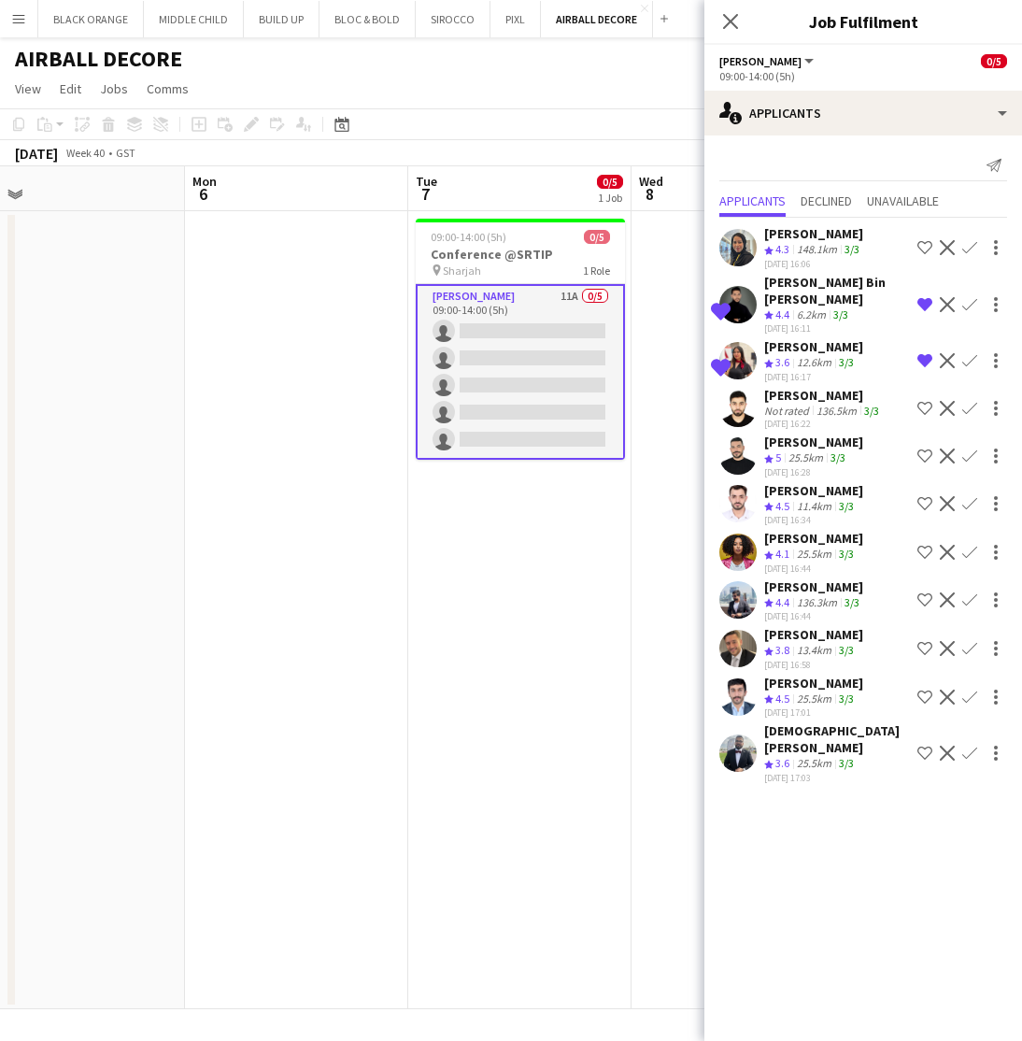
click at [798, 697] on div "25.5km" at bounding box center [814, 699] width 42 height 16
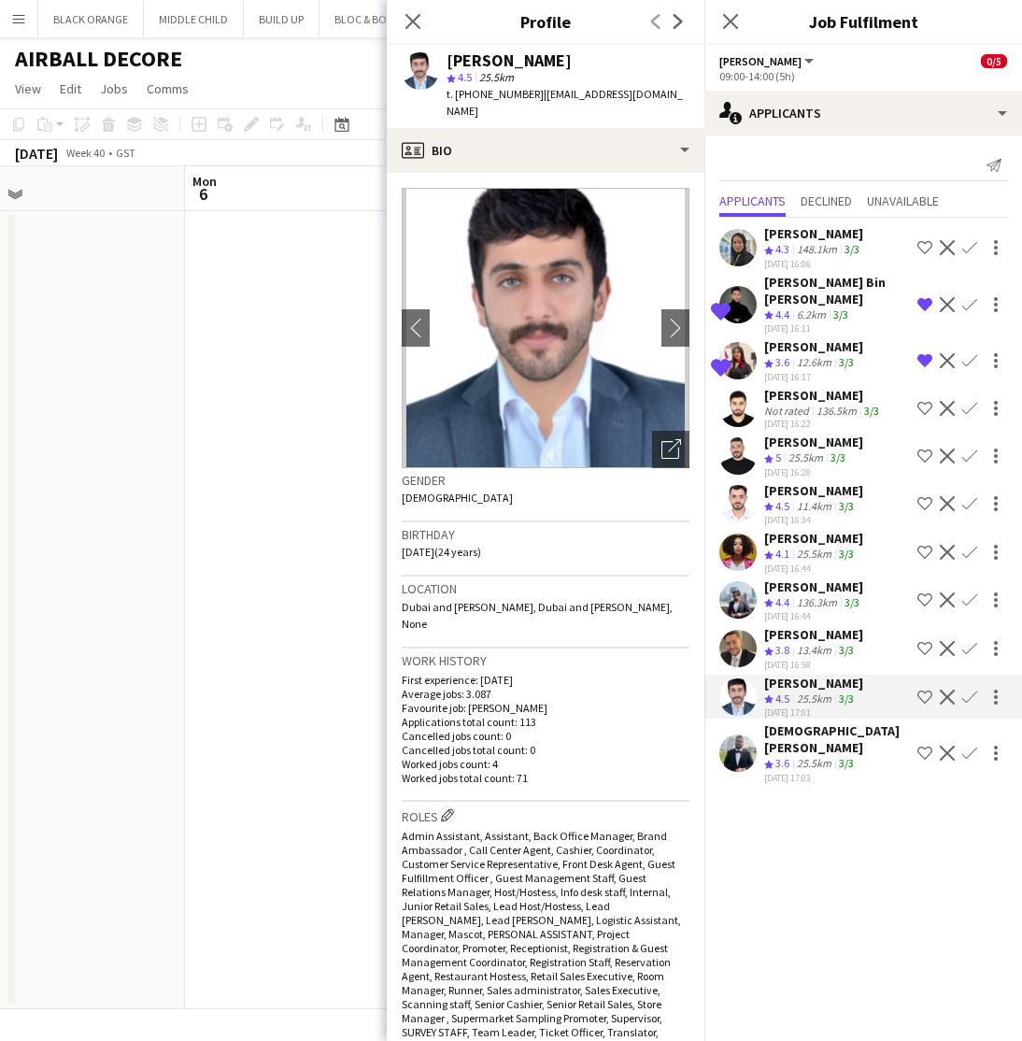
click at [798, 653] on div "13.4km" at bounding box center [814, 651] width 42 height 16
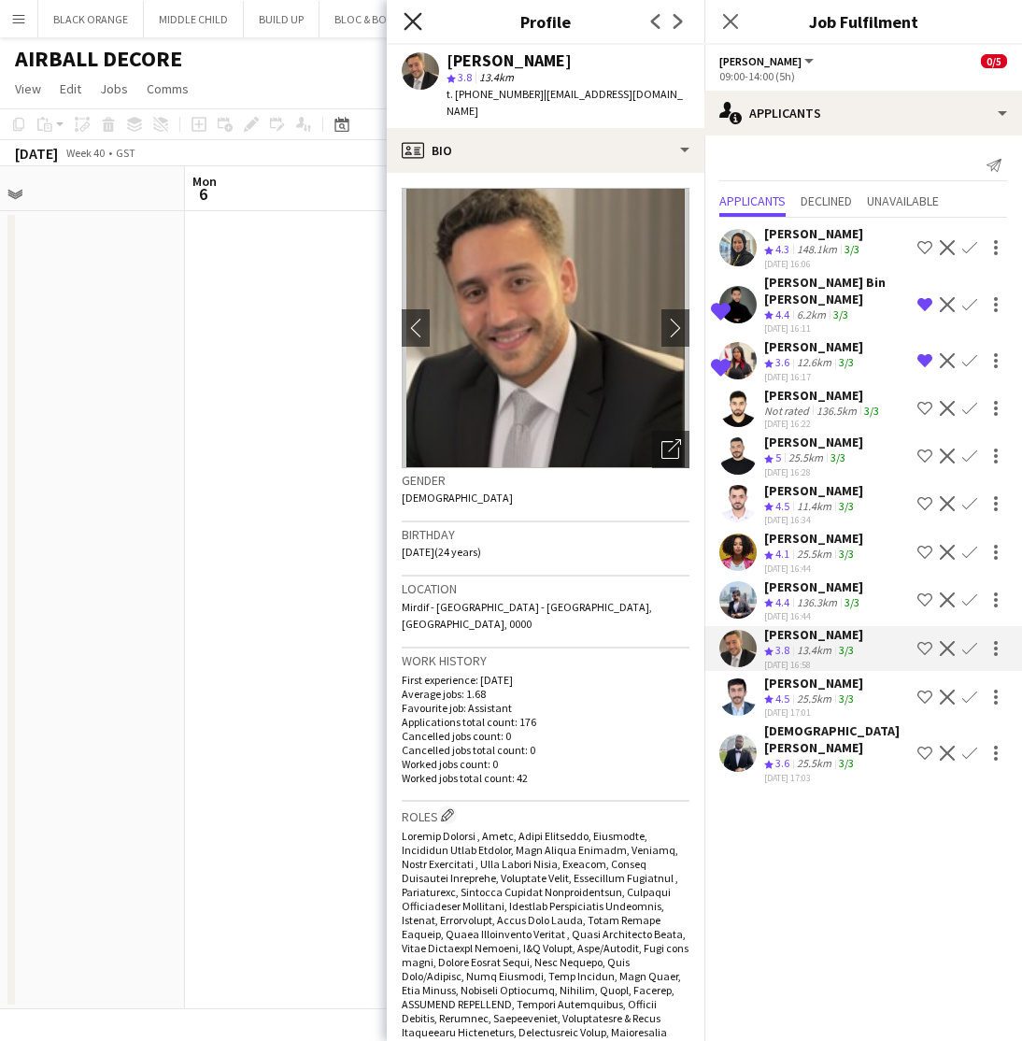
click at [410, 13] on icon "Close pop-in" at bounding box center [413, 21] width 18 height 18
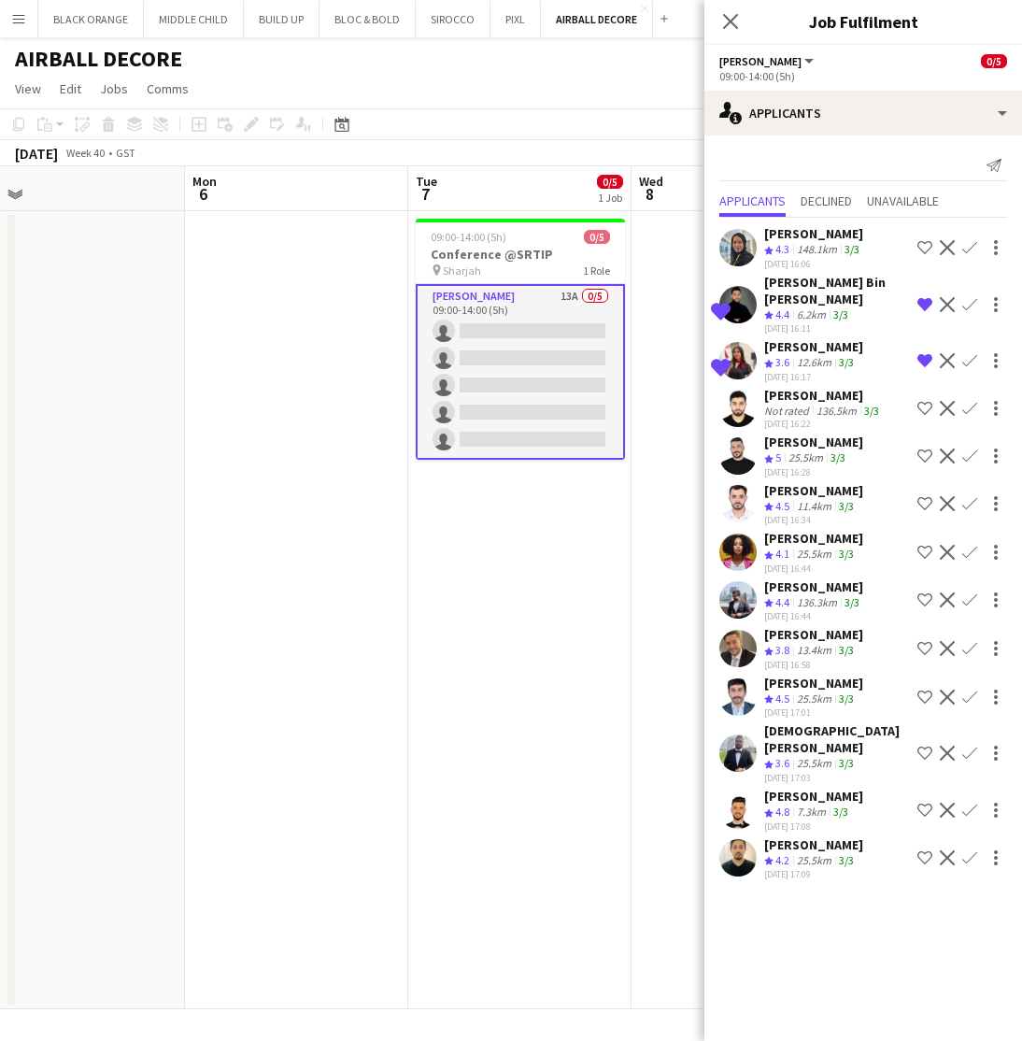
click at [793, 805] on div "Crew rating 4.8" at bounding box center [778, 813] width 29 height 16
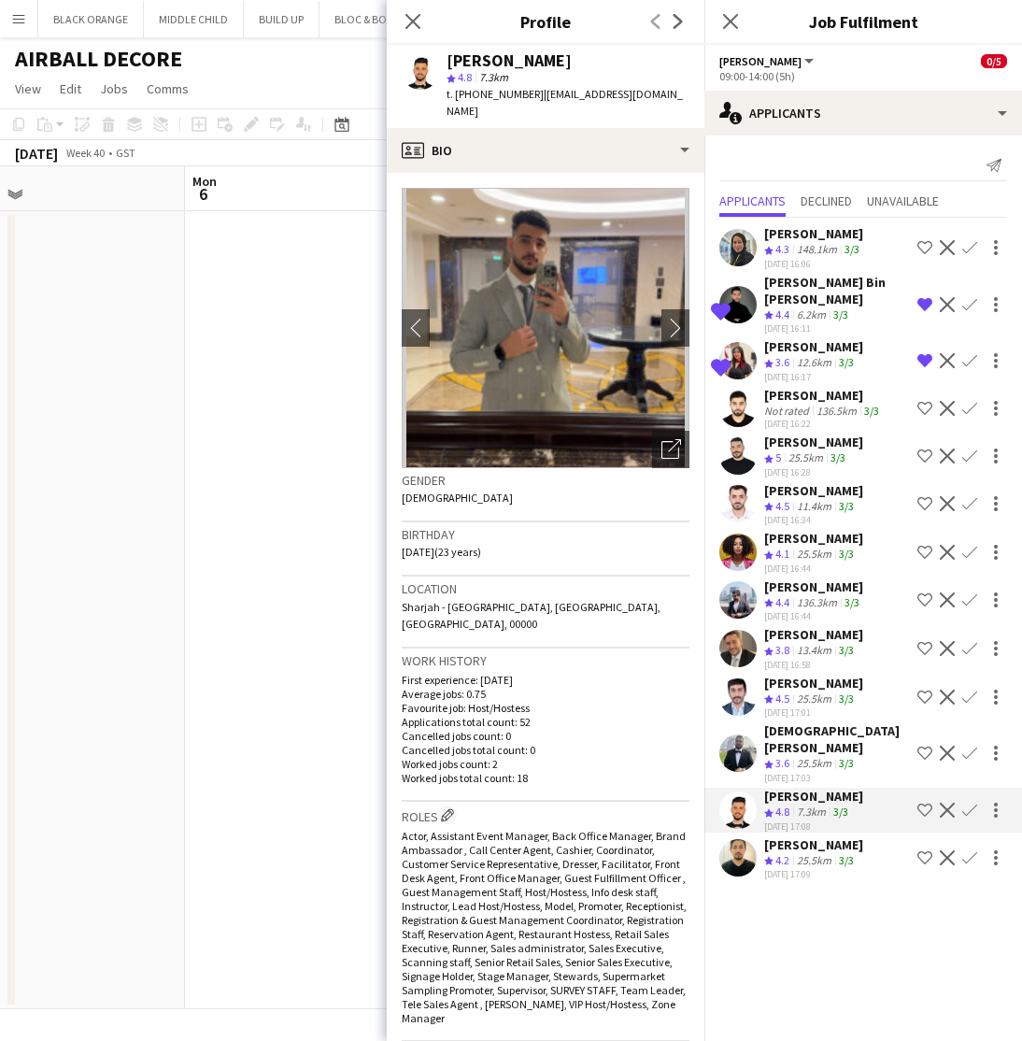
click at [922, 803] on app-icon "Shortlist crew" at bounding box center [925, 810] width 15 height 15
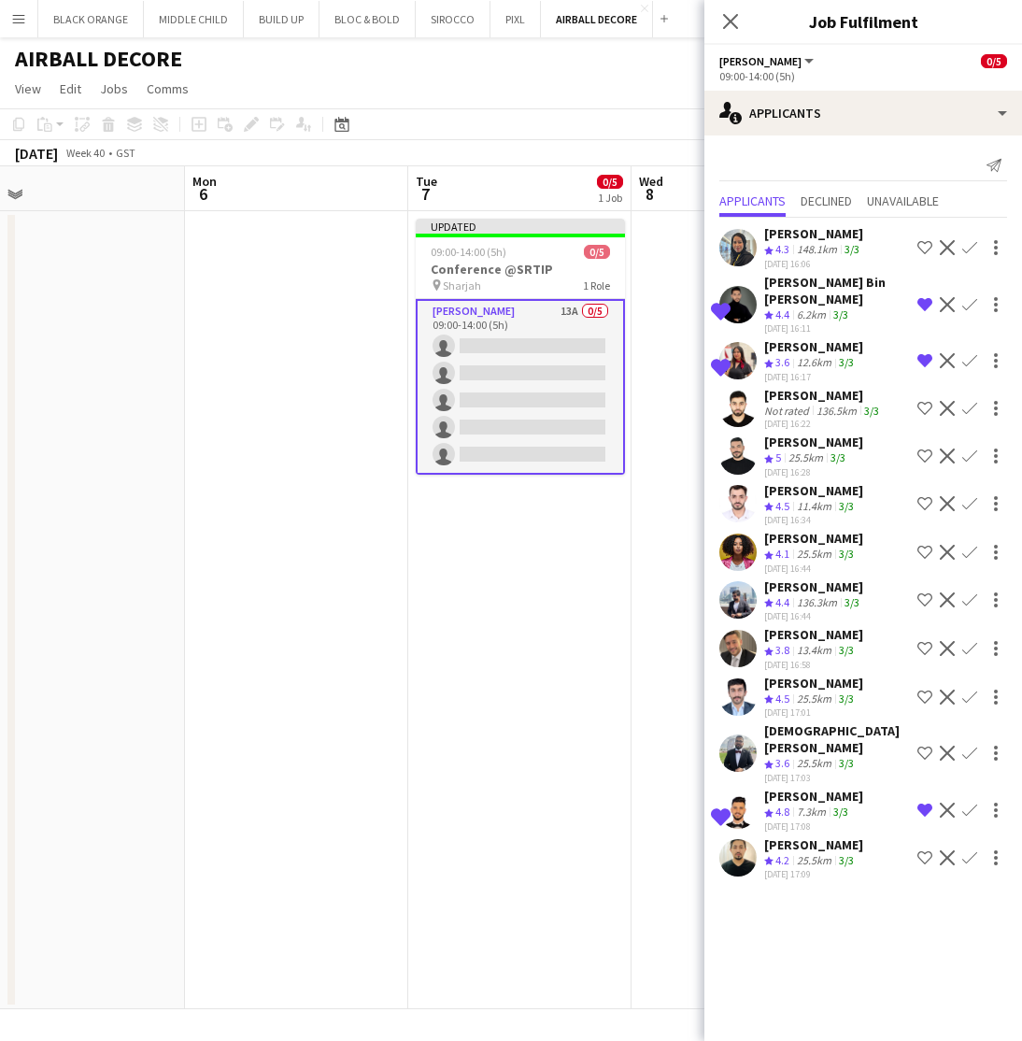
click at [814, 836] on div "[PERSON_NAME]" at bounding box center [813, 844] width 99 height 17
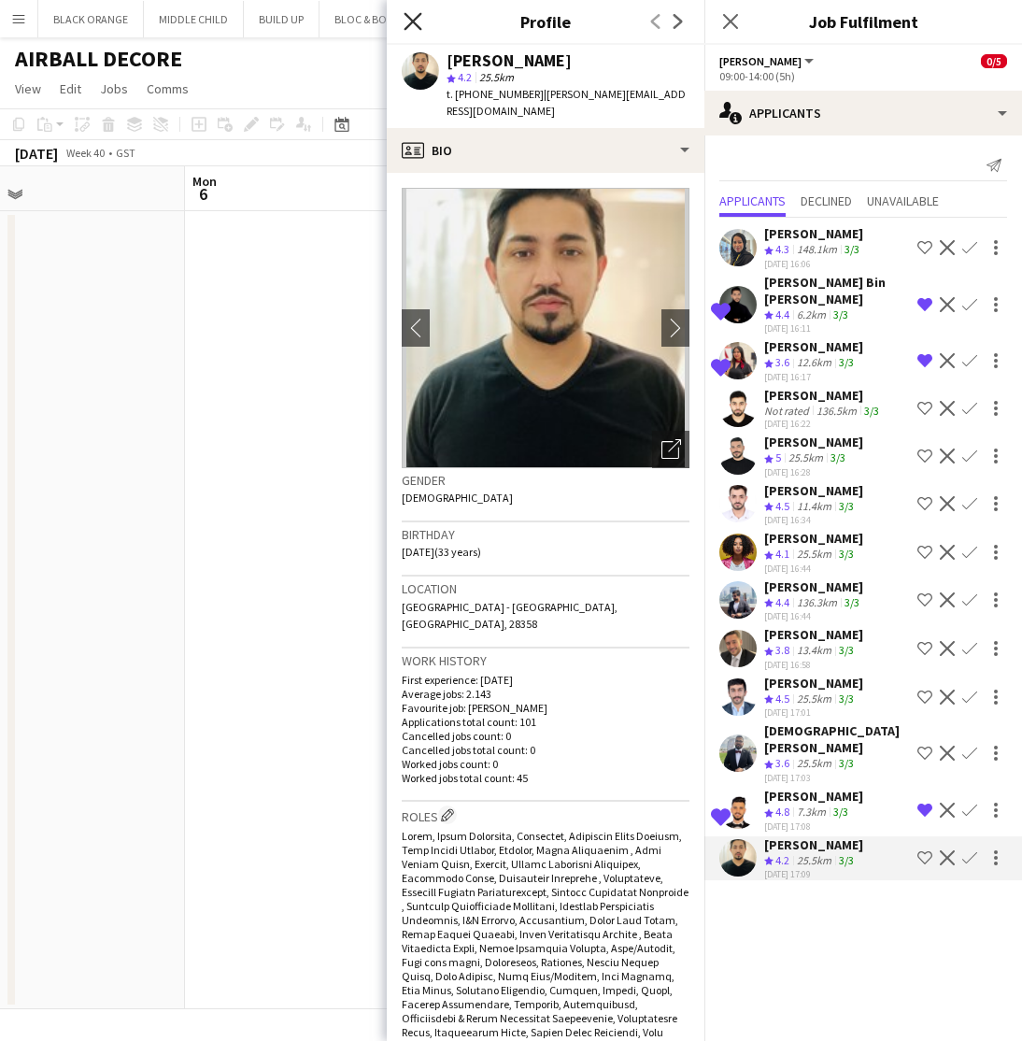
click at [420, 23] on icon "Close pop-in" at bounding box center [413, 21] width 18 height 18
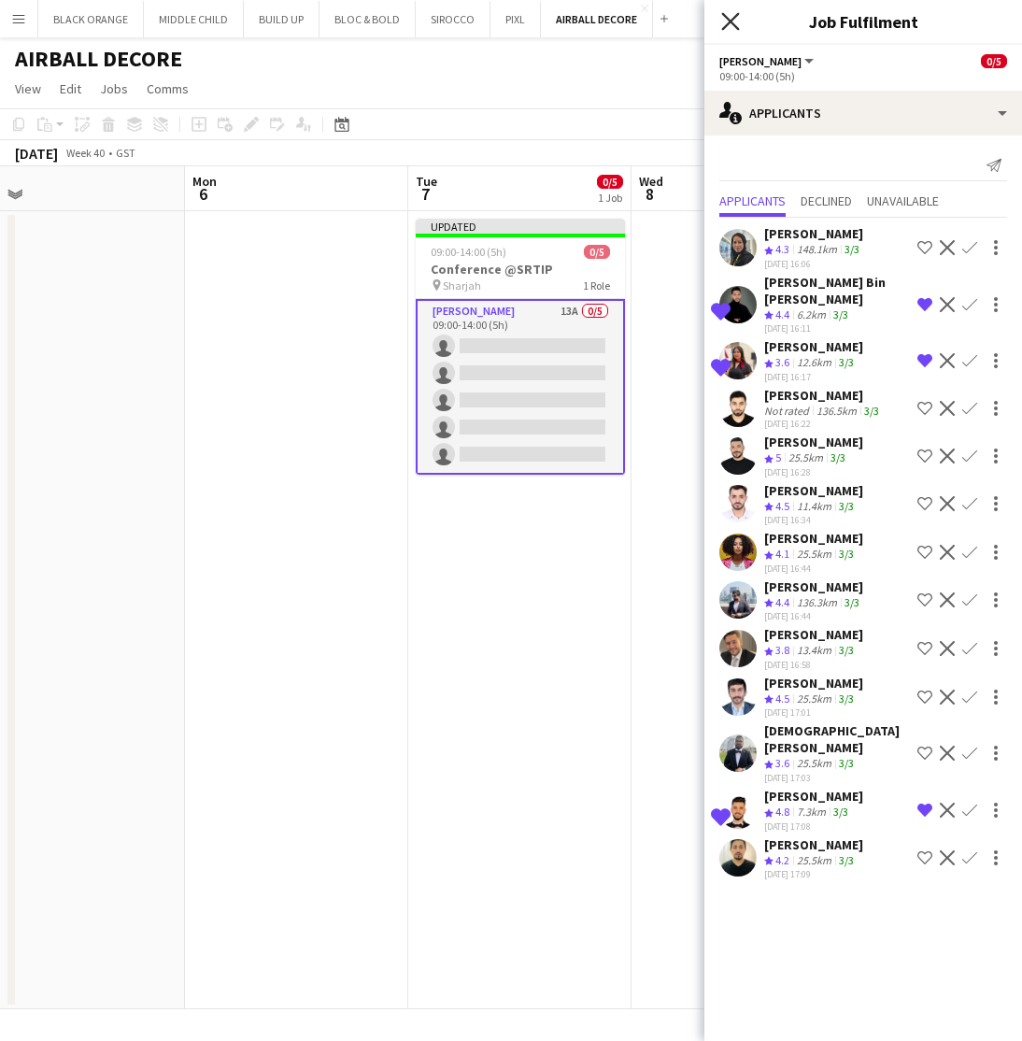
click at [721, 21] on icon "Close pop-in" at bounding box center [730, 21] width 18 height 18
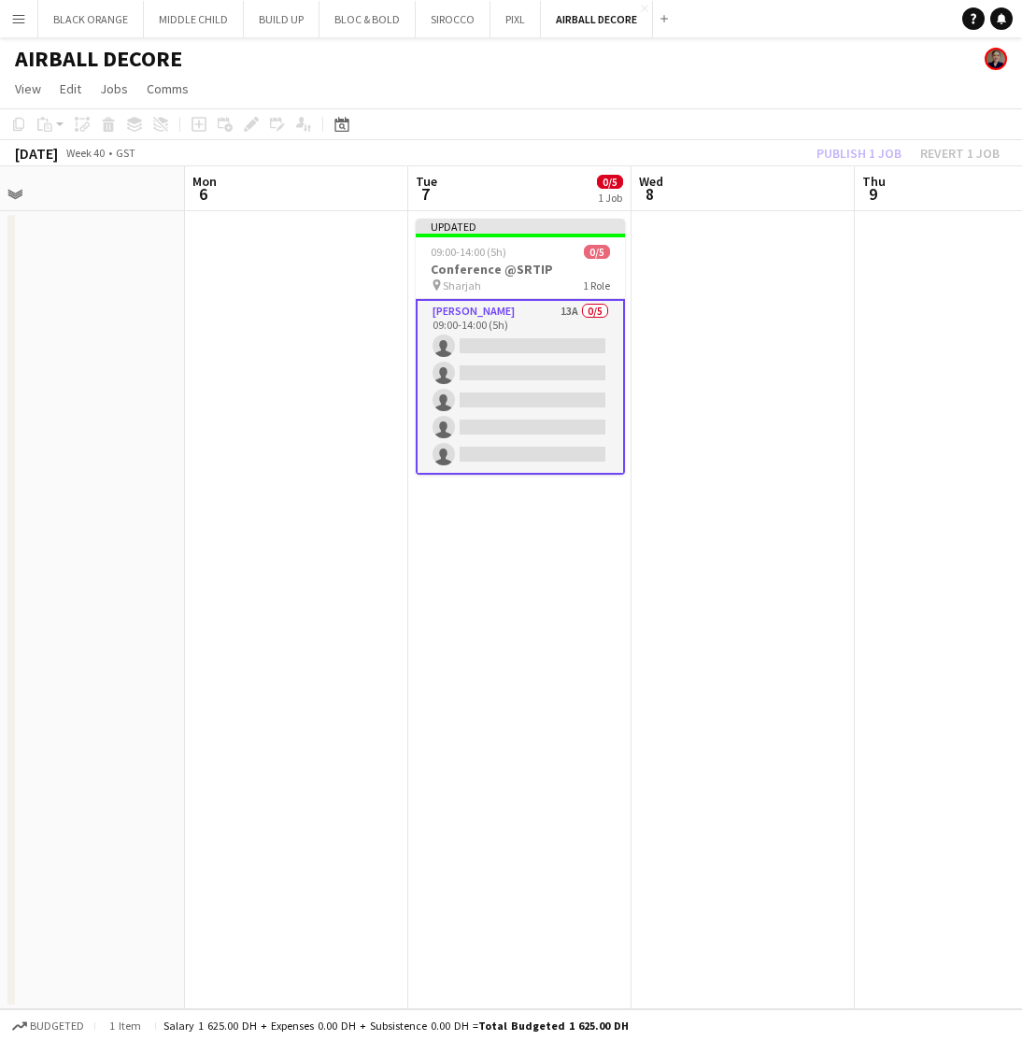
click at [840, 152] on div "Publish 1 job Revert 1 job" at bounding box center [908, 153] width 228 height 24
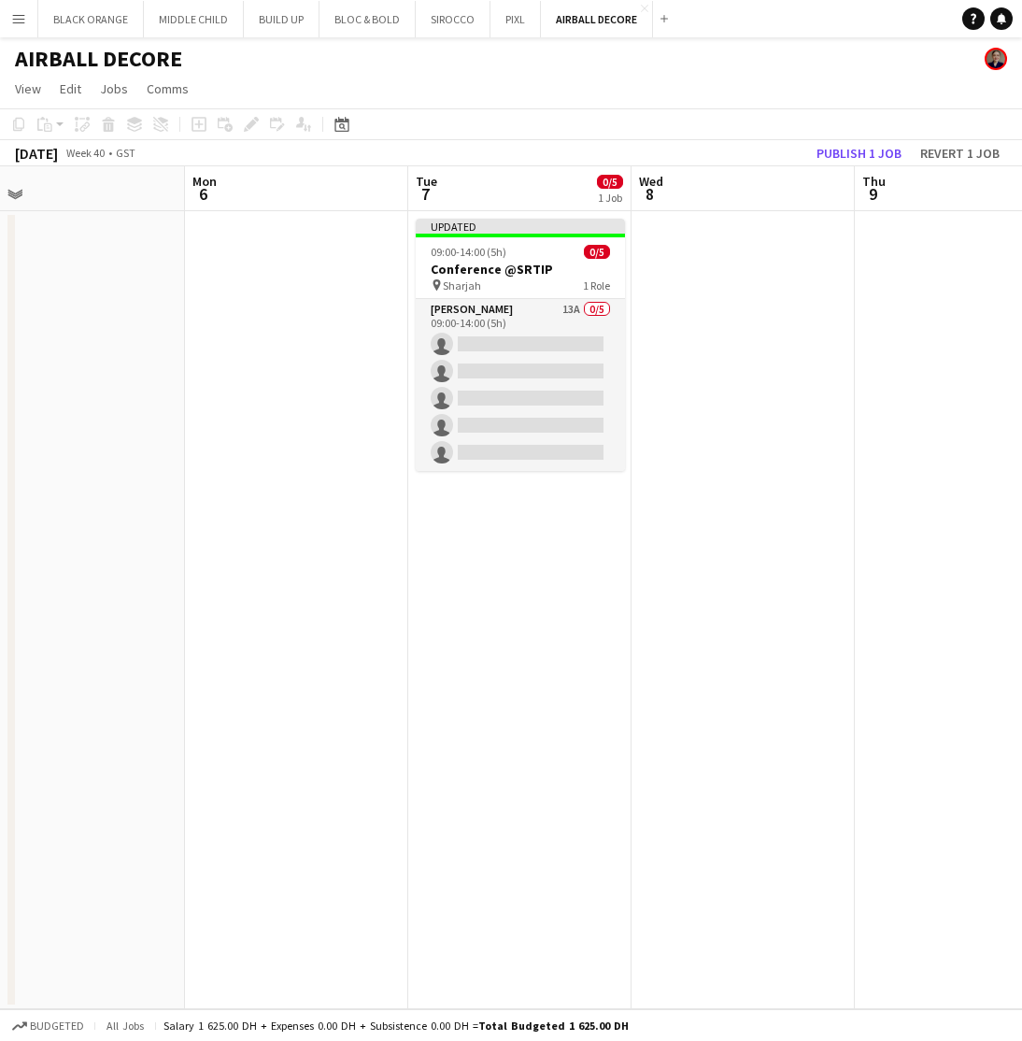
click at [840, 152] on button "Publish 1 job" at bounding box center [859, 153] width 100 height 24
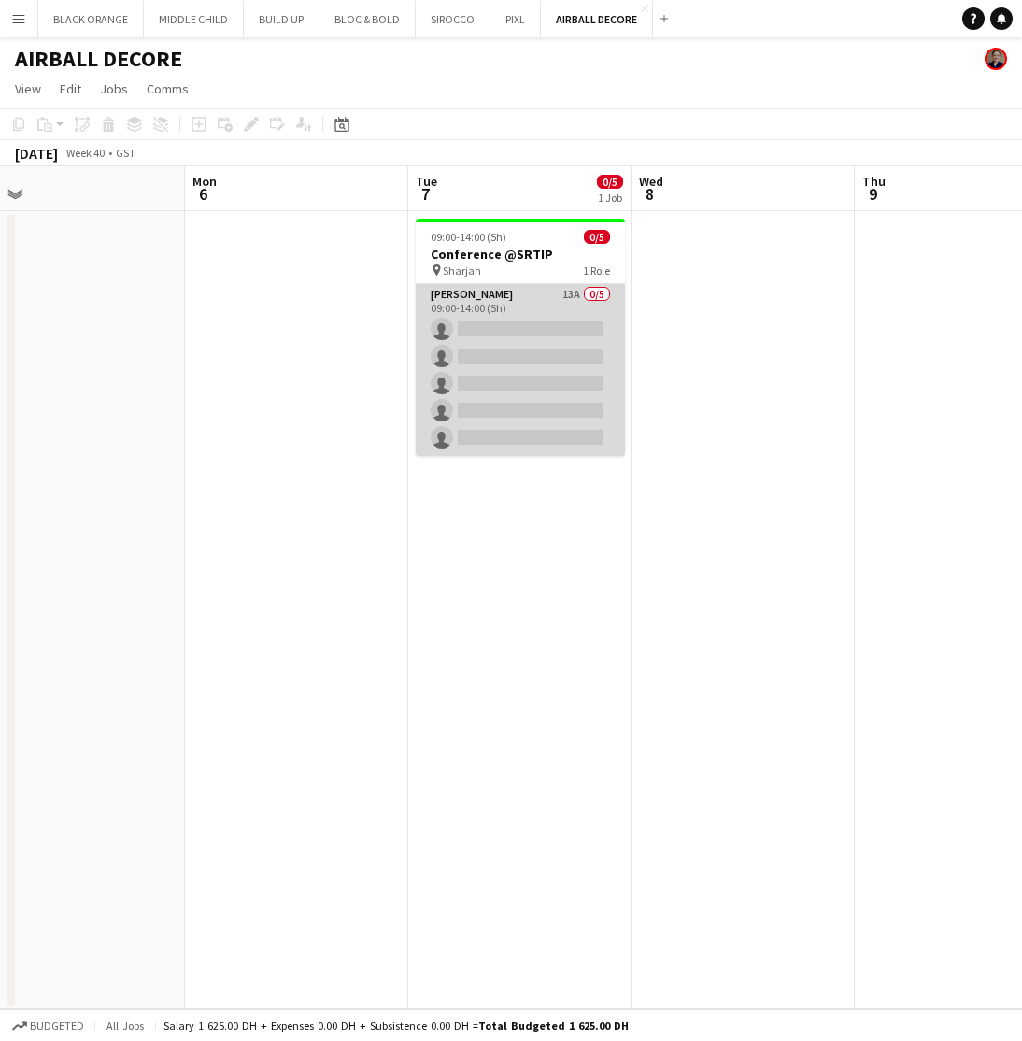
click at [489, 356] on app-card-role "Usher 13A 0/5 09:00-14:00 (5h) single-neutral-actions single-neutral-actions si…" at bounding box center [520, 370] width 209 height 172
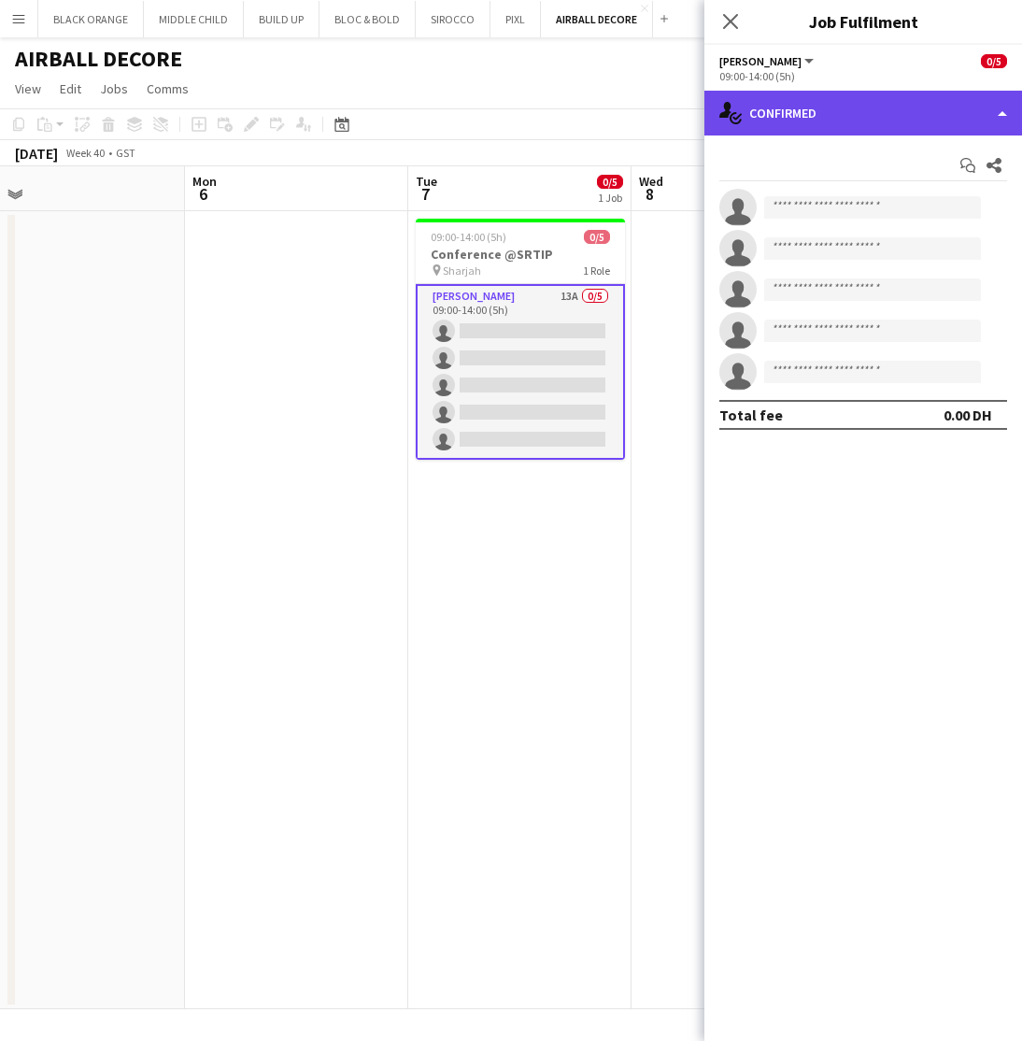
click at [902, 117] on div "single-neutral-actions-check-2 Confirmed" at bounding box center [864, 113] width 318 height 45
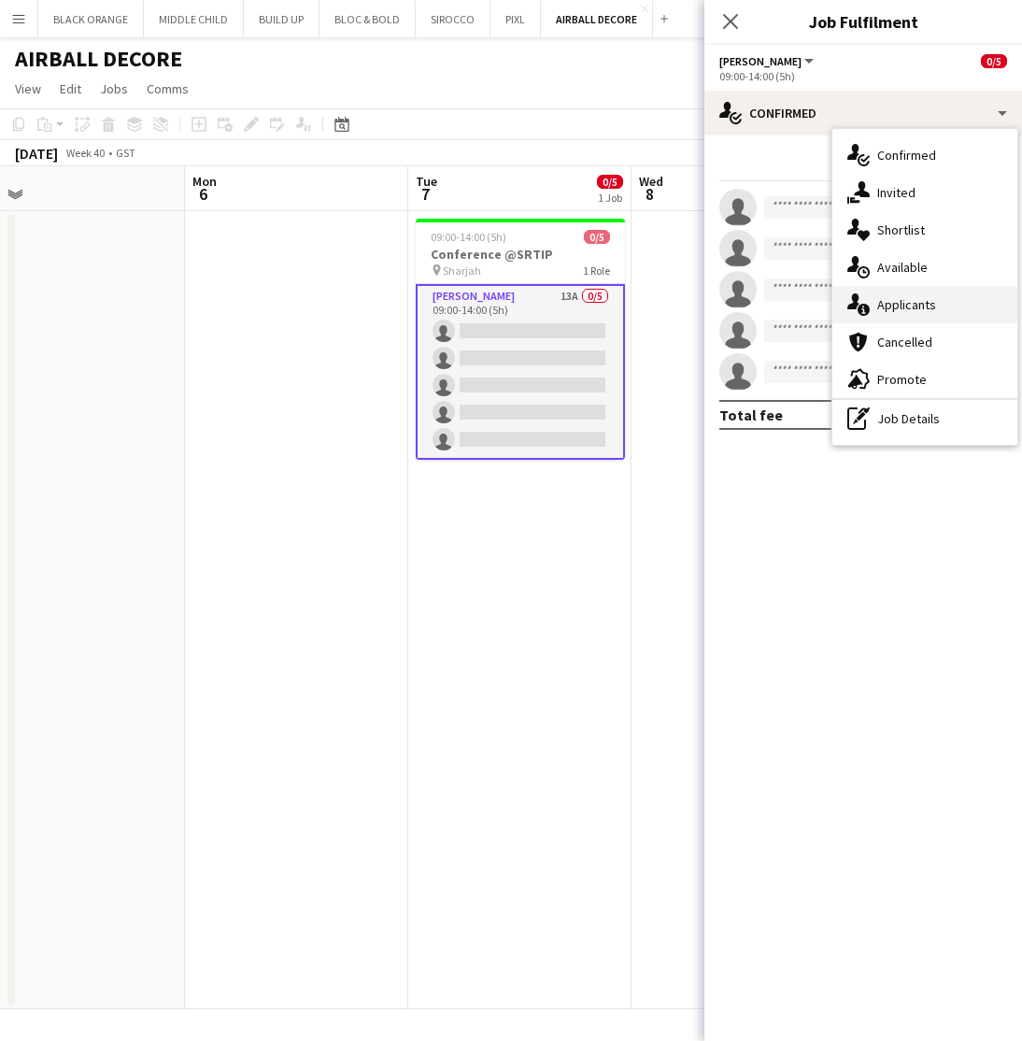
click at [910, 309] on span "Applicants" at bounding box center [906, 304] width 59 height 17
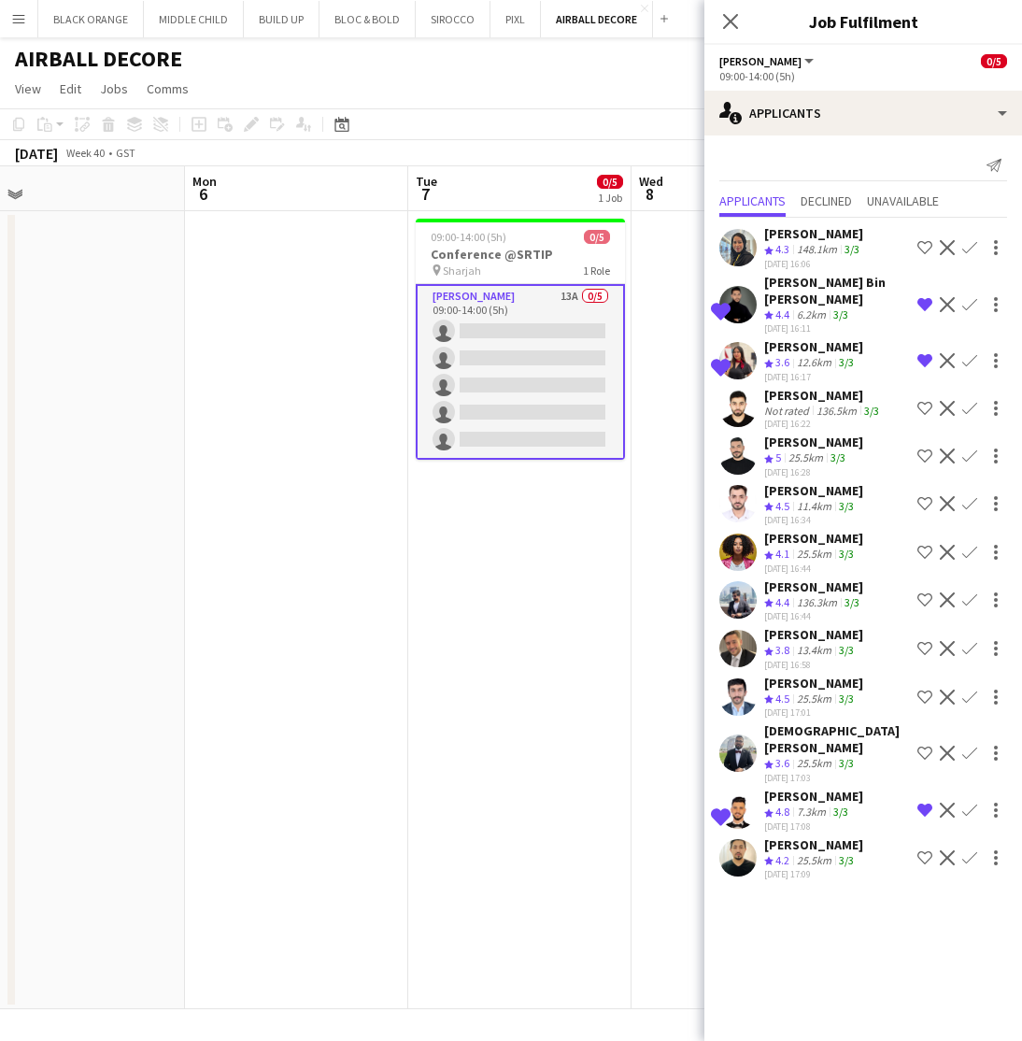
click at [504, 716] on app-date-cell "09:00-14:00 (5h) 0/5 Conference @SRTIP pin Sharjah 1 Role Usher 13A 0/5 09:00-1…" at bounding box center [519, 610] width 223 height 798
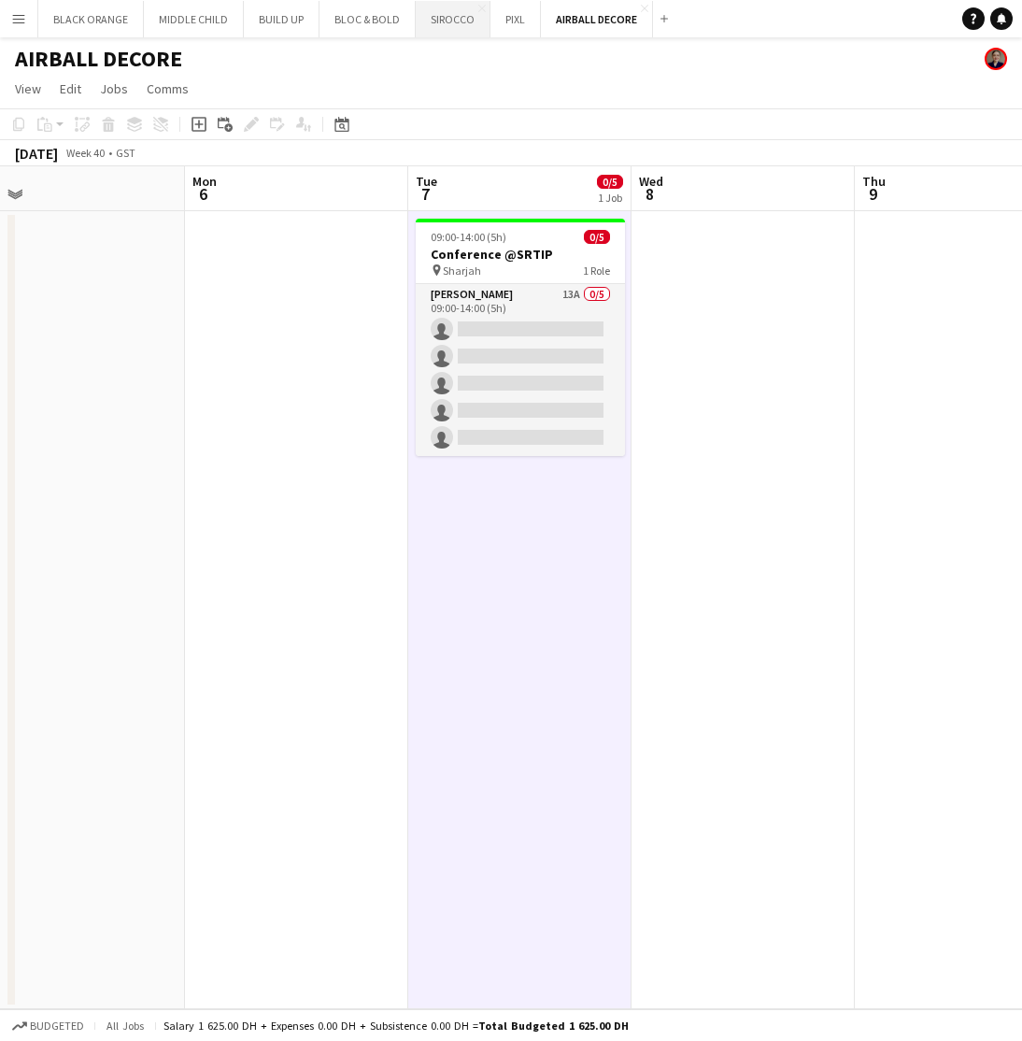
click at [454, 31] on button "SIROCCO Close" at bounding box center [453, 19] width 75 height 36
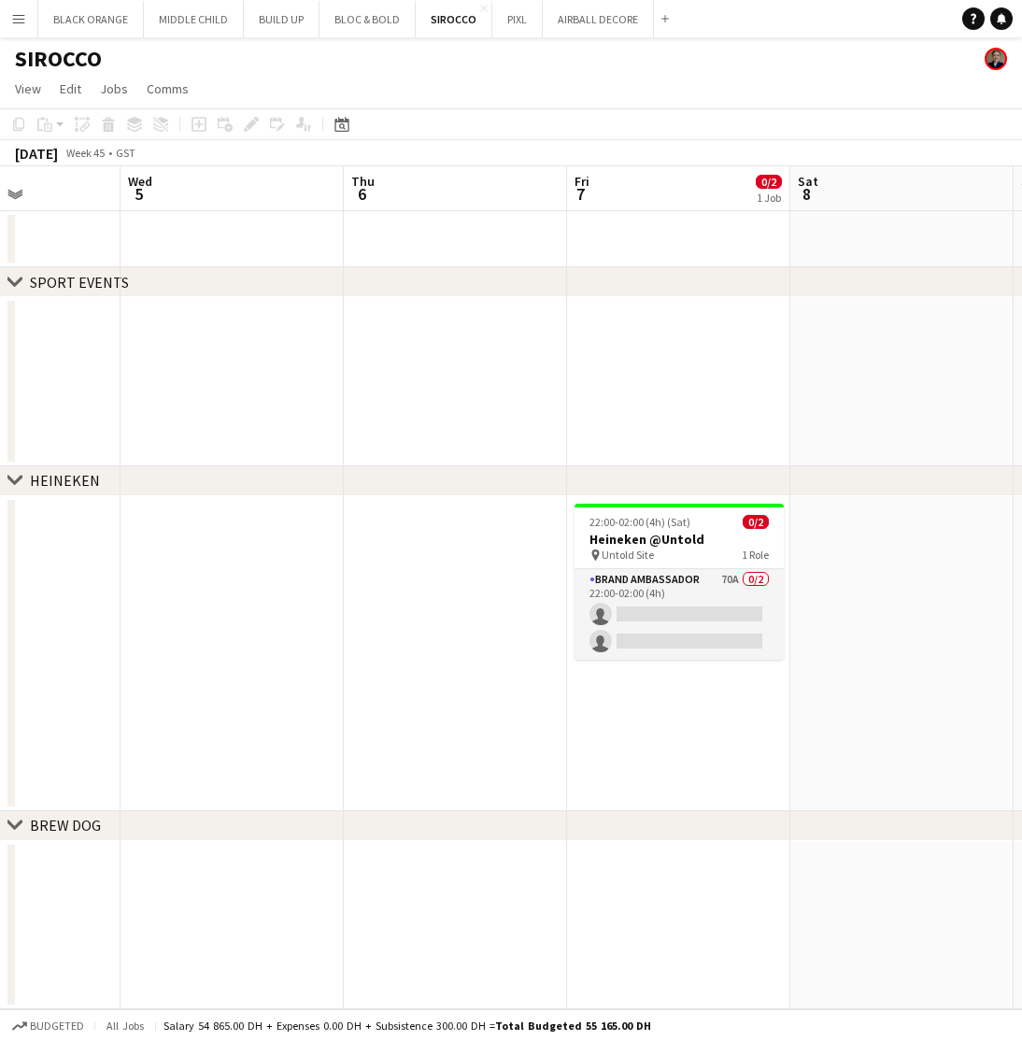
scroll to position [0, 776]
click at [97, 21] on button "BLACK ORANGE Close" at bounding box center [91, 19] width 106 height 36
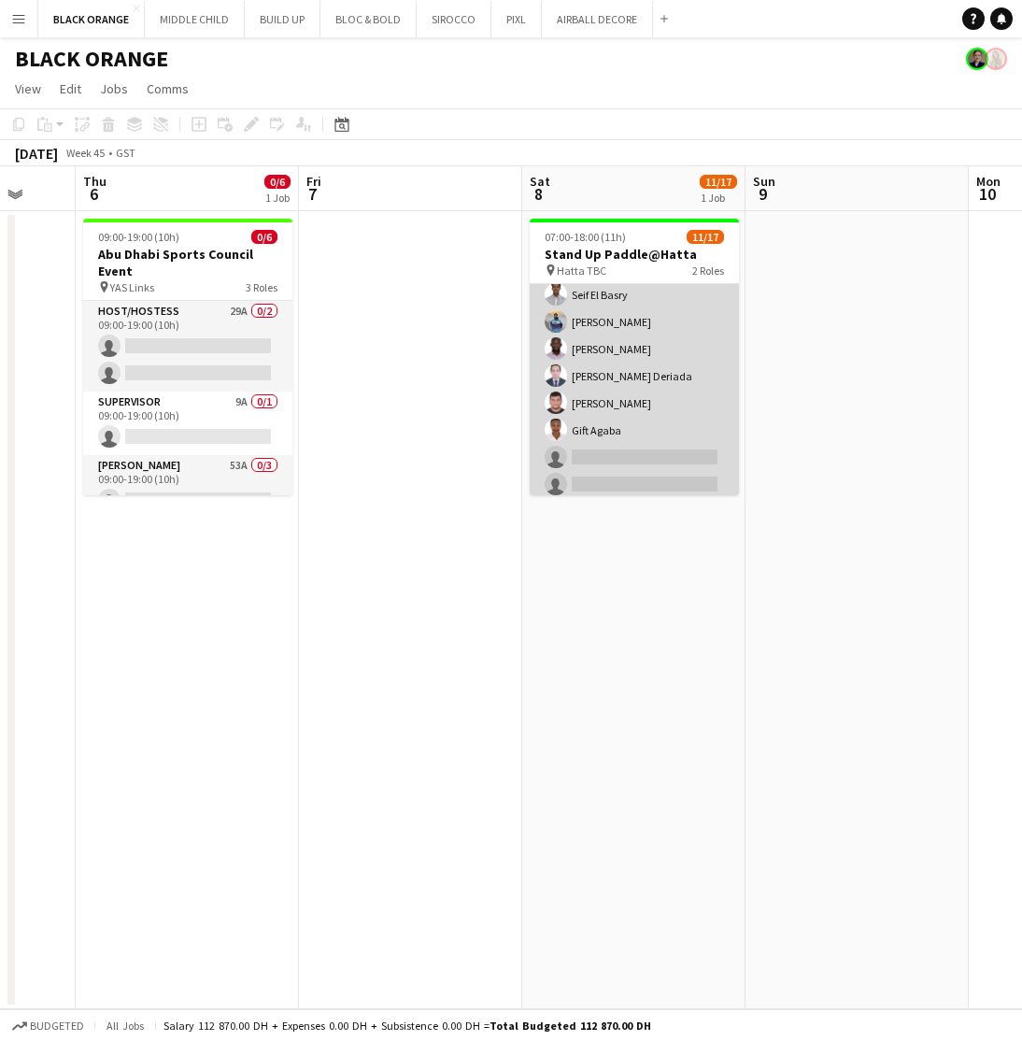
scroll to position [207, 0]
click at [670, 369] on app-card-role "Usher 212A 10/16 07:00-18:00 (11h) Katherine Estrada ! Hassan Elasfory Patricia…" at bounding box center [634, 375] width 209 height 470
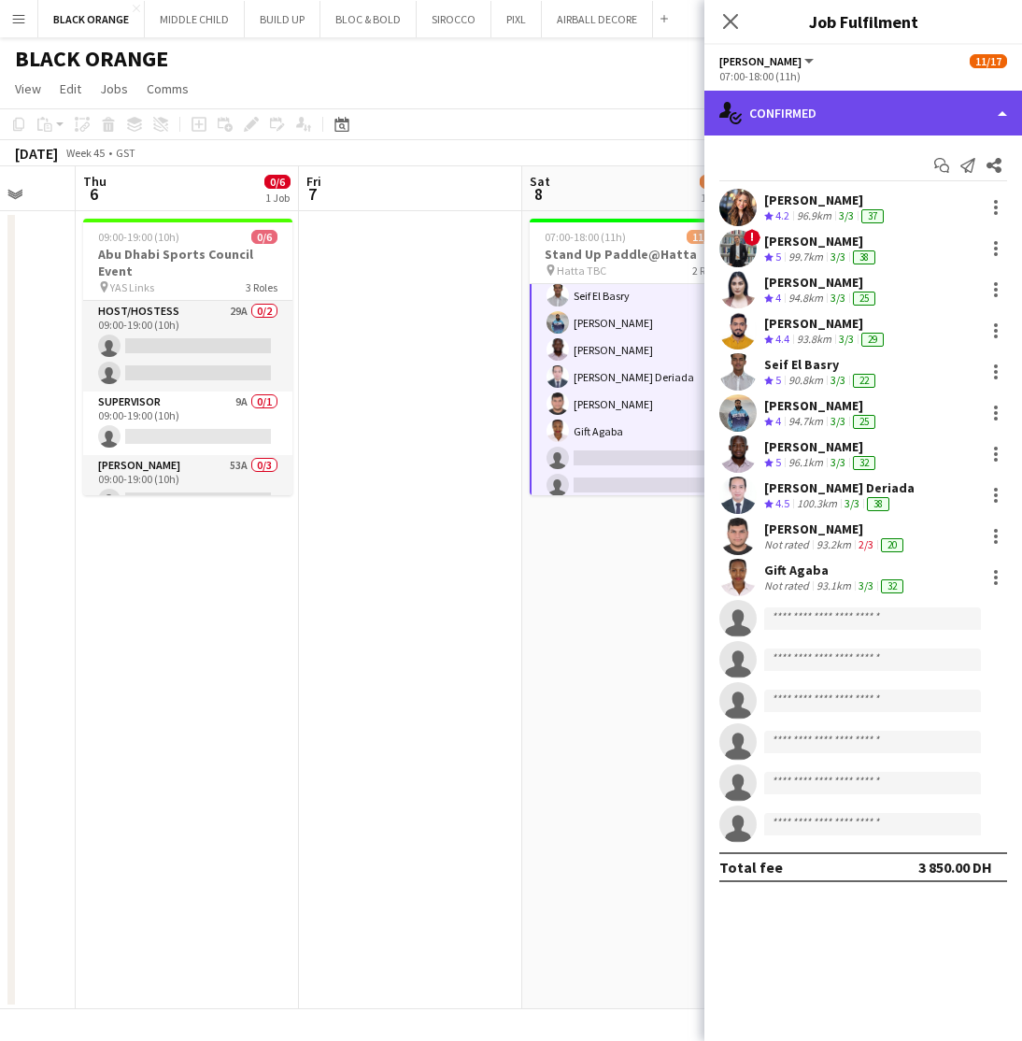
click at [852, 113] on div "single-neutral-actions-check-2 Confirmed" at bounding box center [864, 113] width 318 height 45
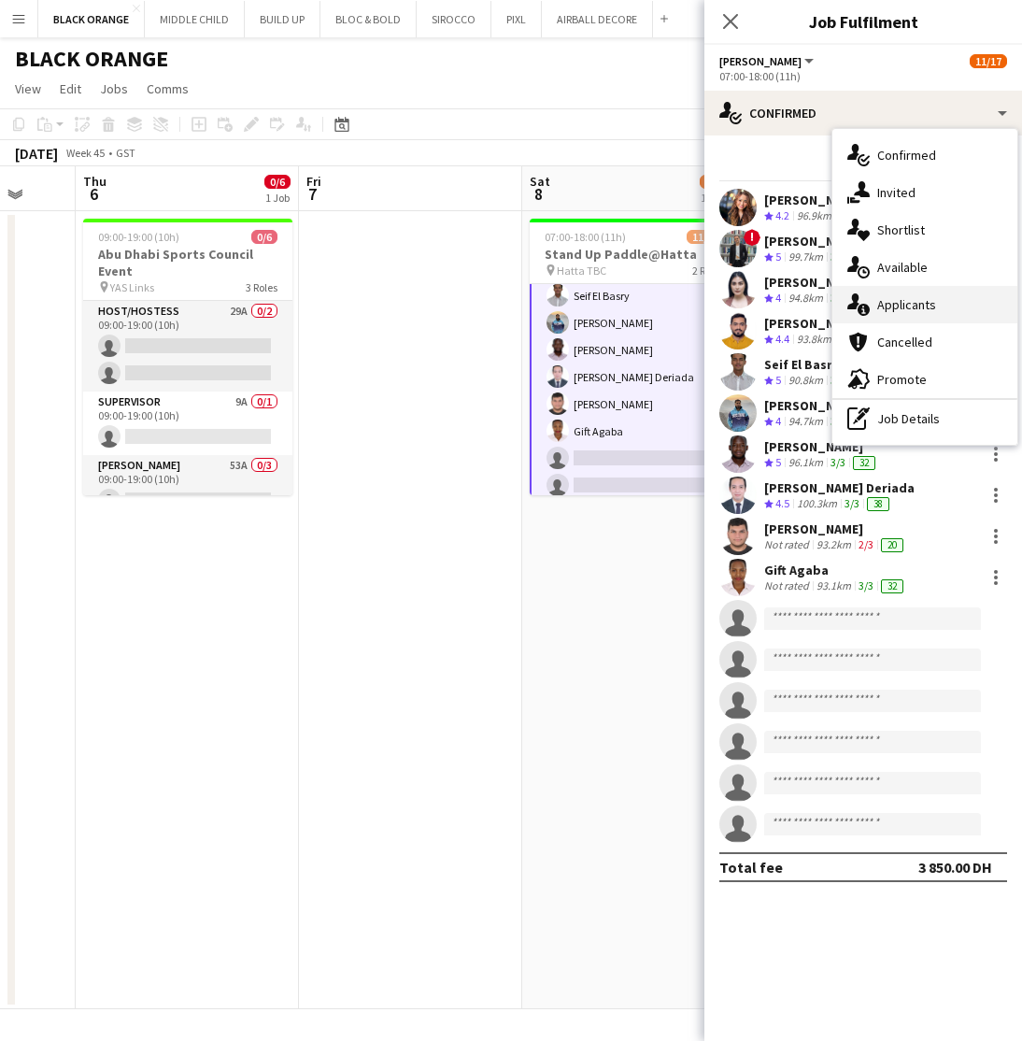
click at [916, 314] on div "single-neutral-actions-information Applicants" at bounding box center [925, 304] width 185 height 37
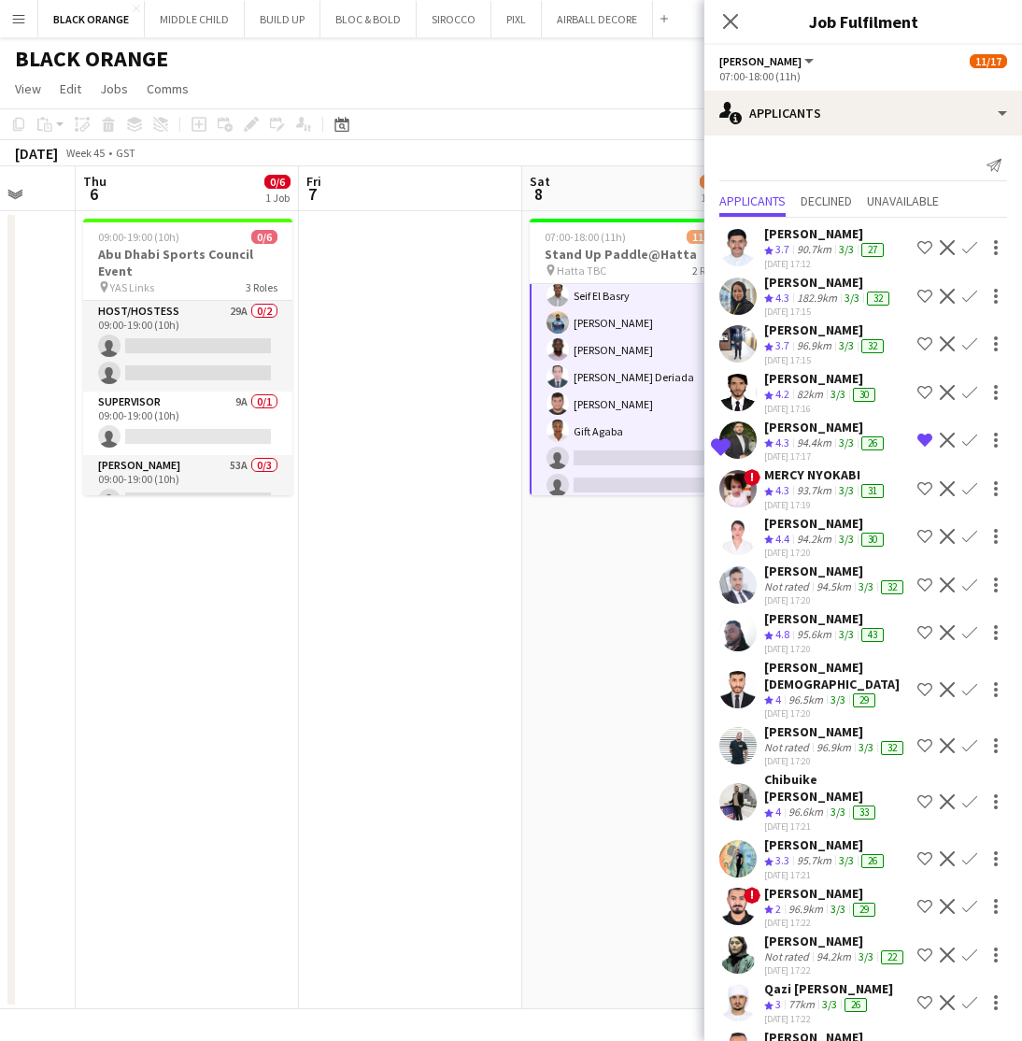
scroll to position [0, 0]
click at [729, 17] on icon "Close pop-in" at bounding box center [730, 21] width 18 height 18
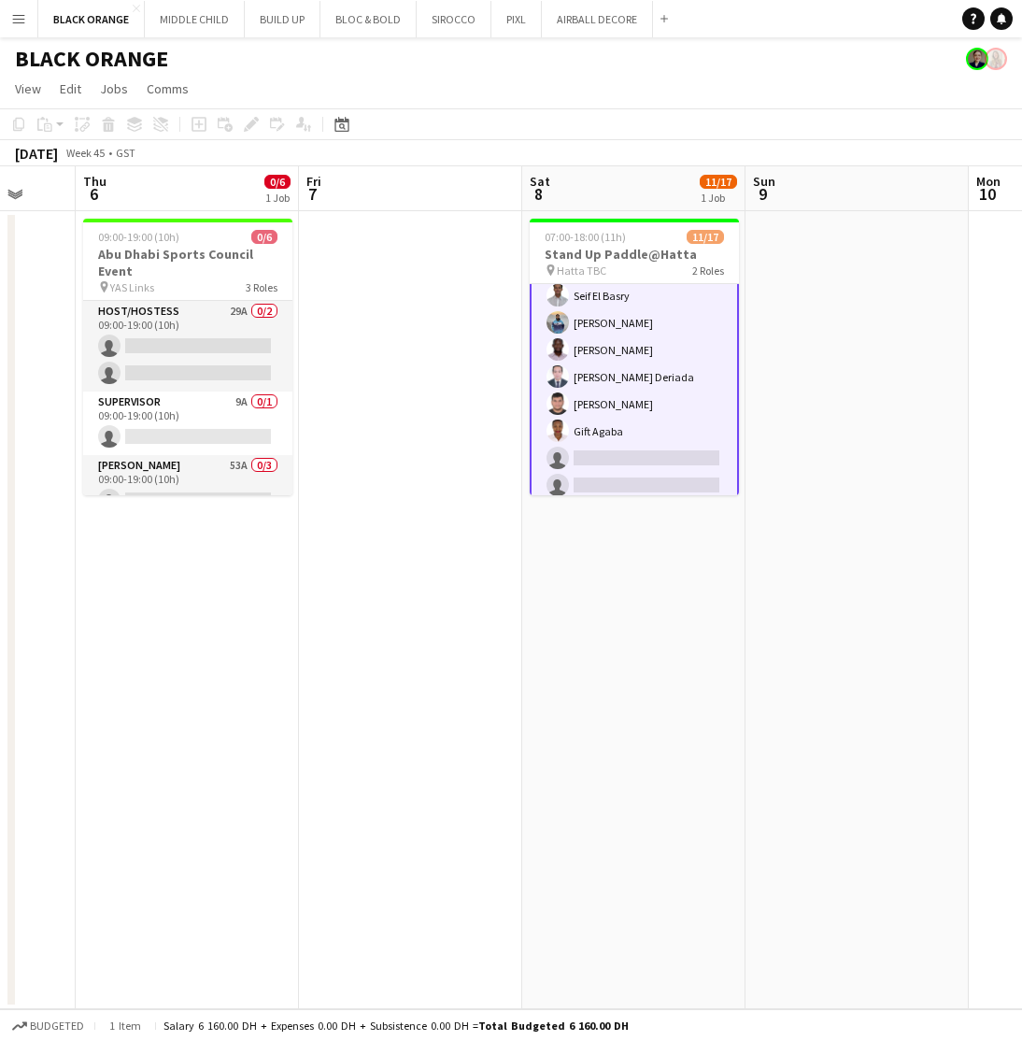
click at [648, 434] on app-card-role "Usher 212A 10/16 07:00-18:00 (11h) Katherine Estrada ! Hassan Elasfory Patricia…" at bounding box center [634, 377] width 209 height 474
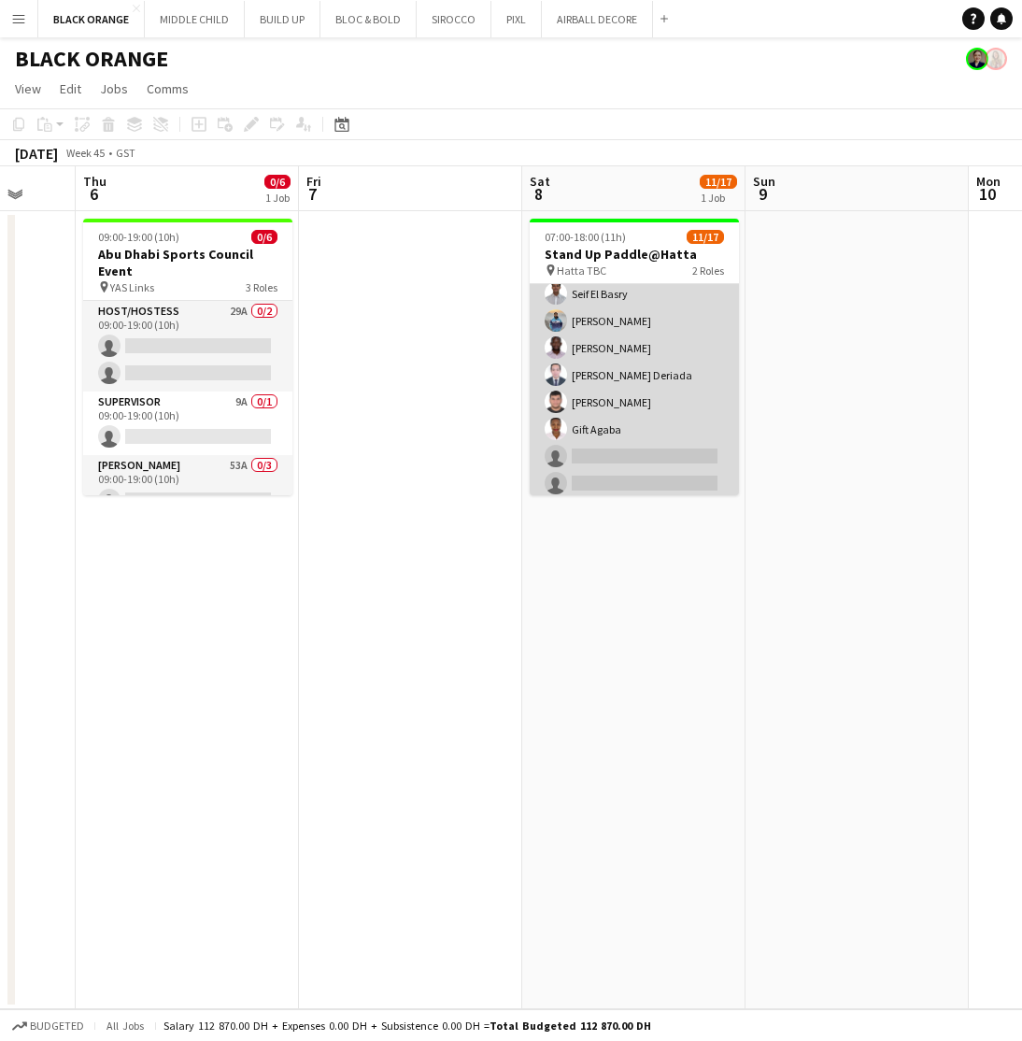
click at [635, 379] on app-card-role "Usher 212A 10/16 07:00-18:00 (11h) Katherine Estrada ! Hassan Elasfory Patricia…" at bounding box center [634, 375] width 209 height 470
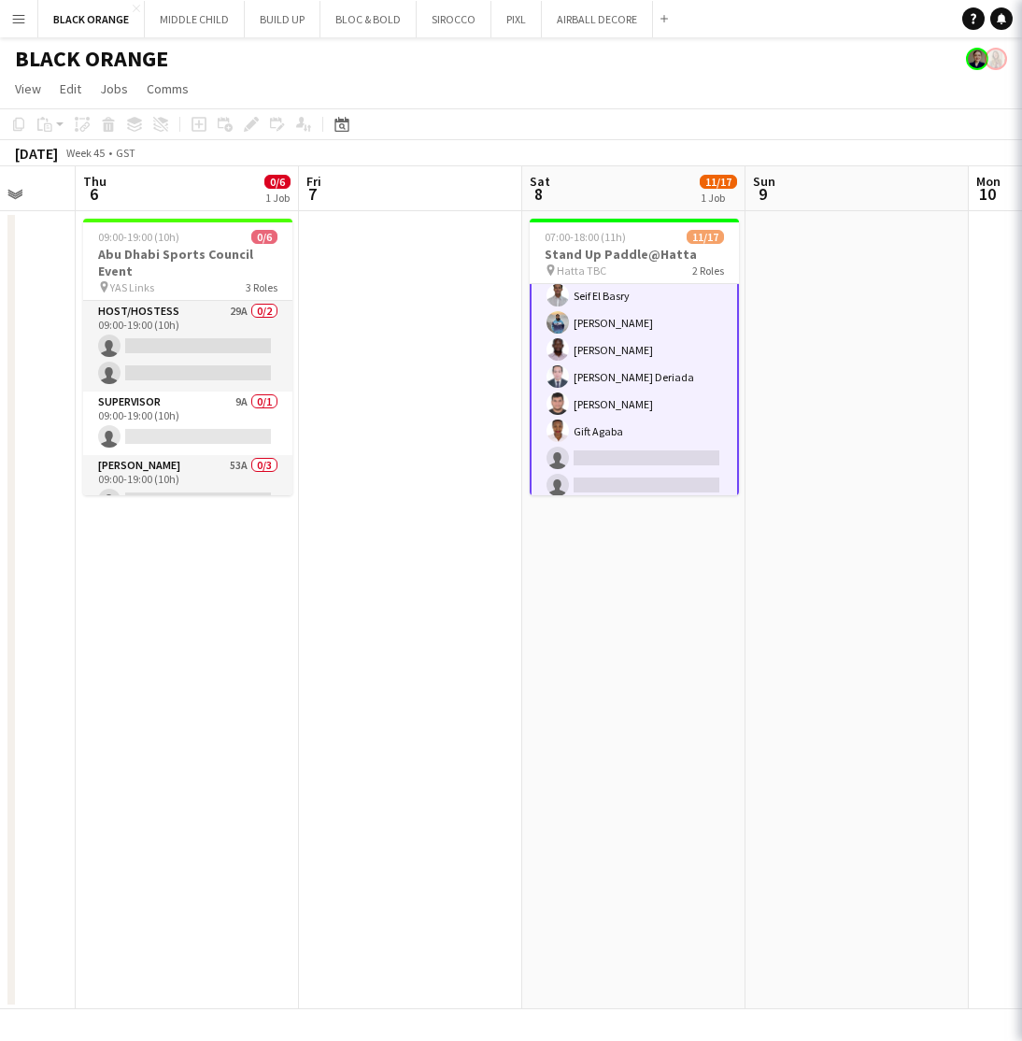
scroll to position [0, 819]
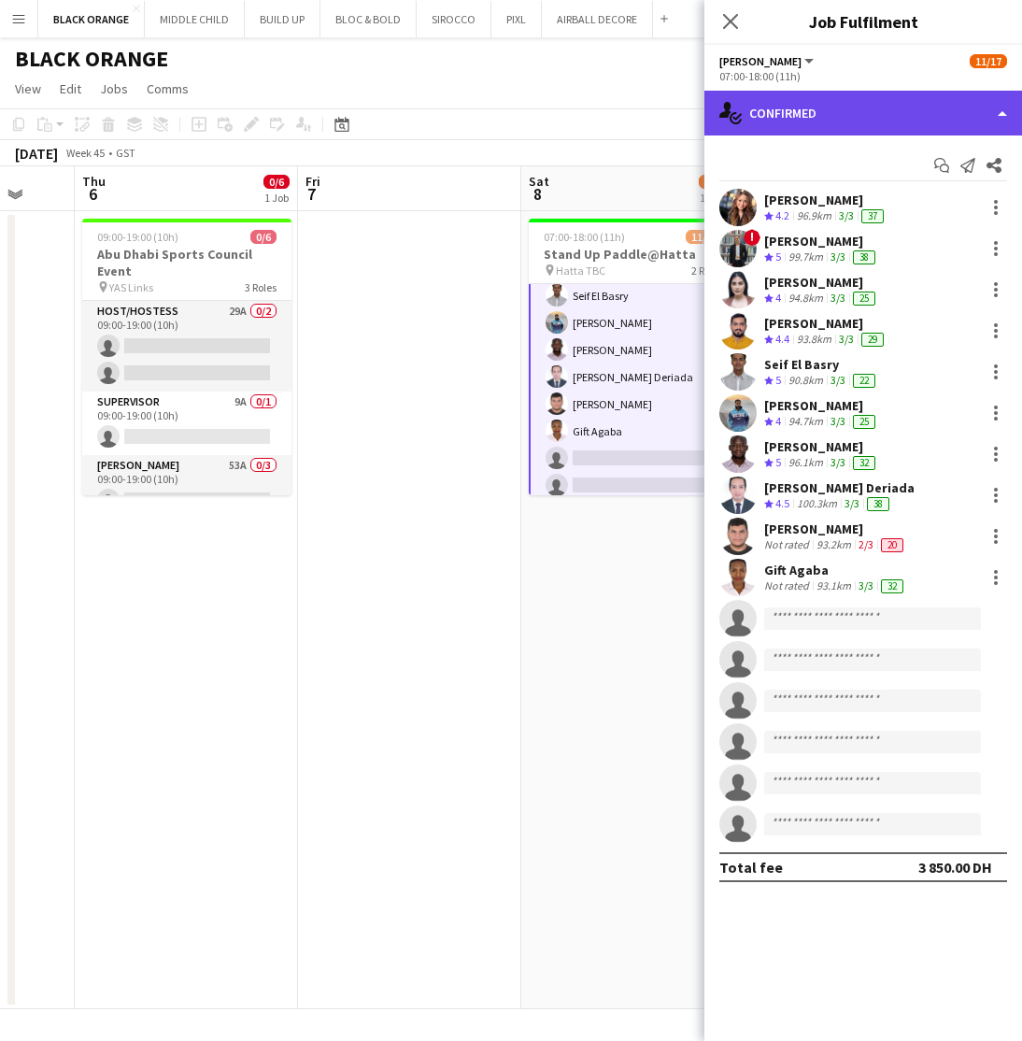
click at [828, 110] on div "single-neutral-actions-check-2 Confirmed" at bounding box center [864, 113] width 318 height 45
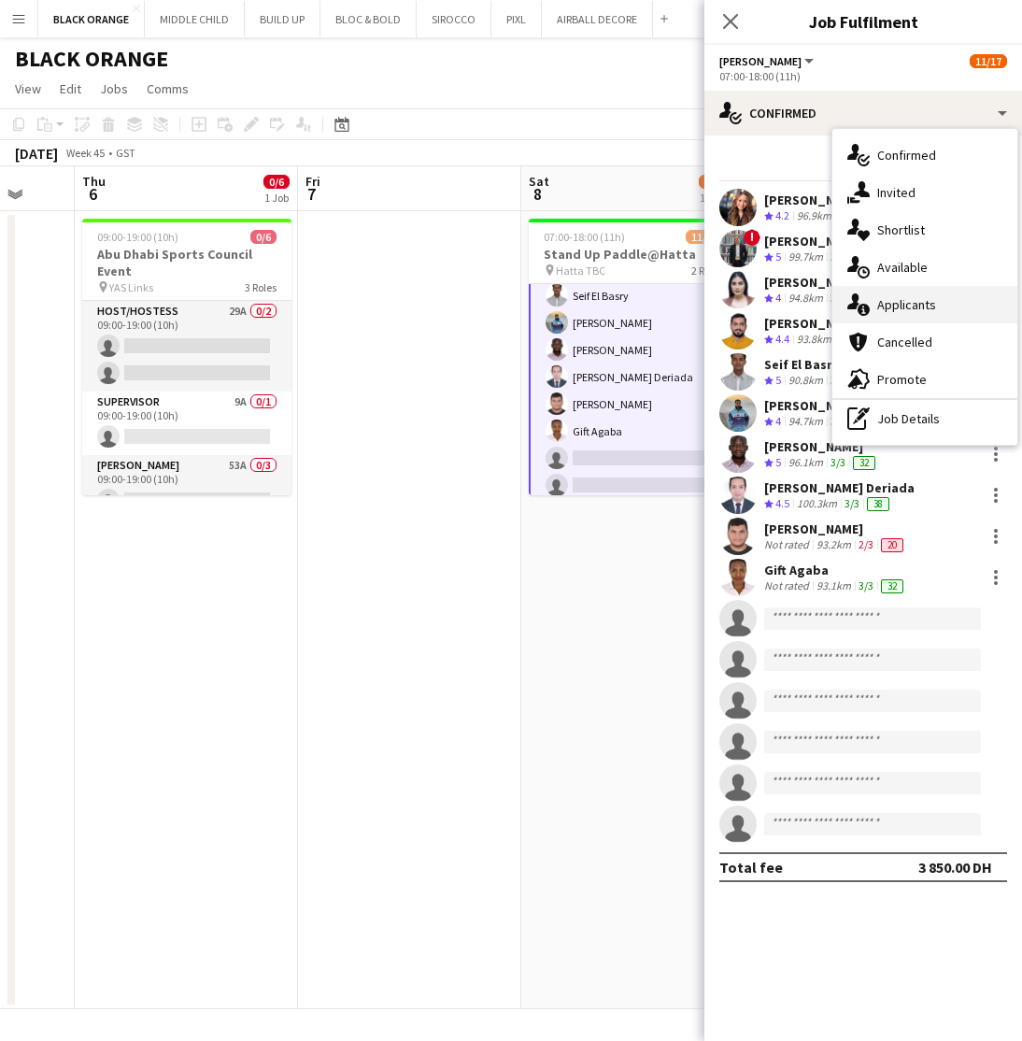
click at [897, 295] on div "single-neutral-actions-information Applicants" at bounding box center [925, 304] width 185 height 37
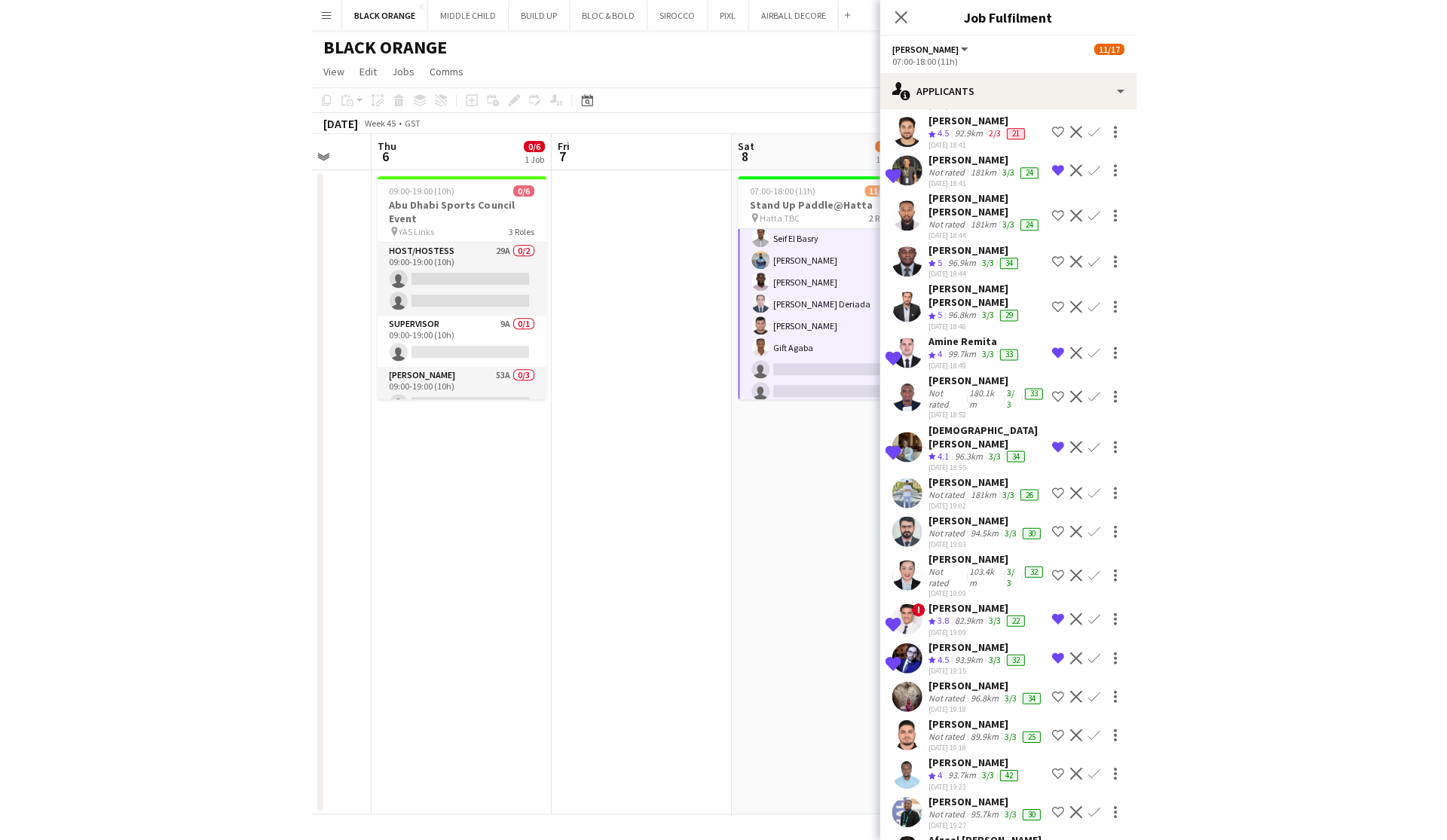
scroll to position [5507, 0]
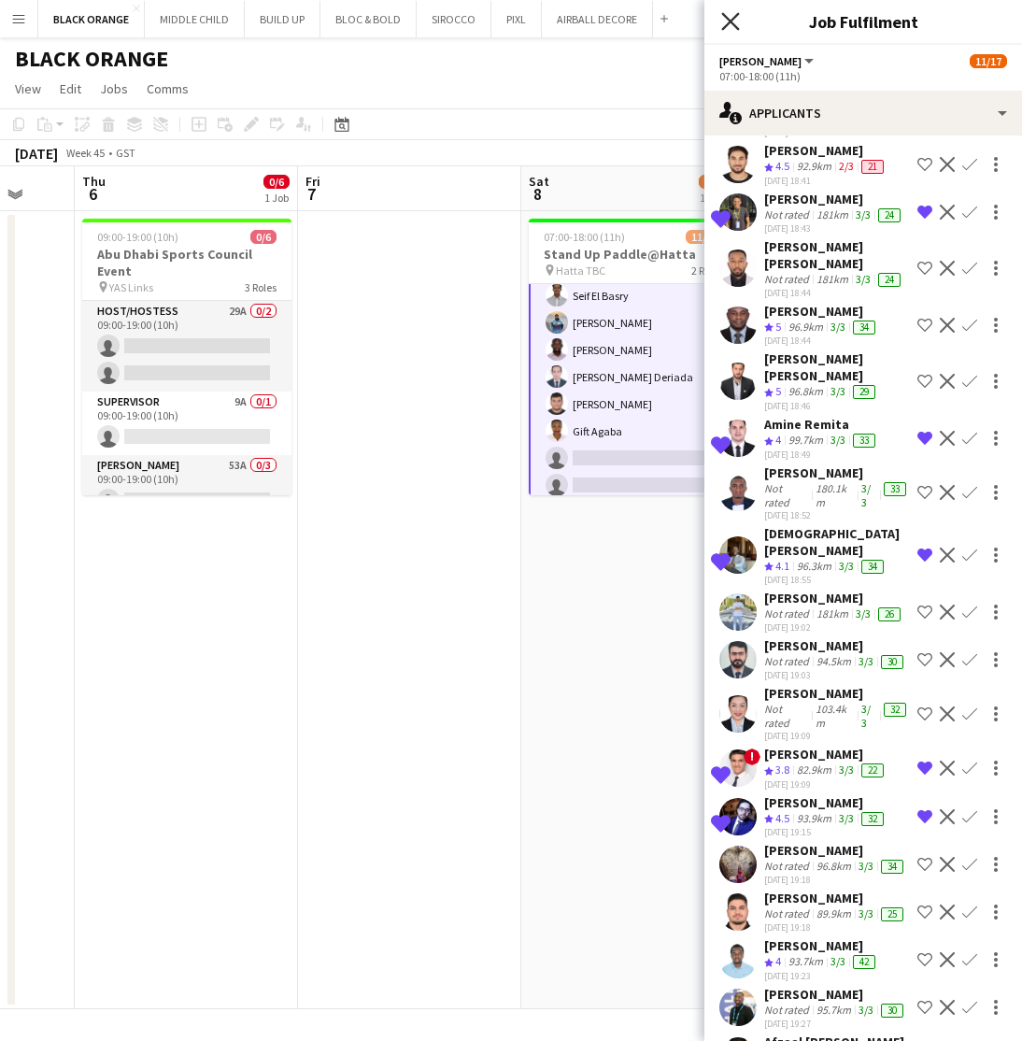
click at [723, 21] on icon "Close pop-in" at bounding box center [730, 21] width 18 height 18
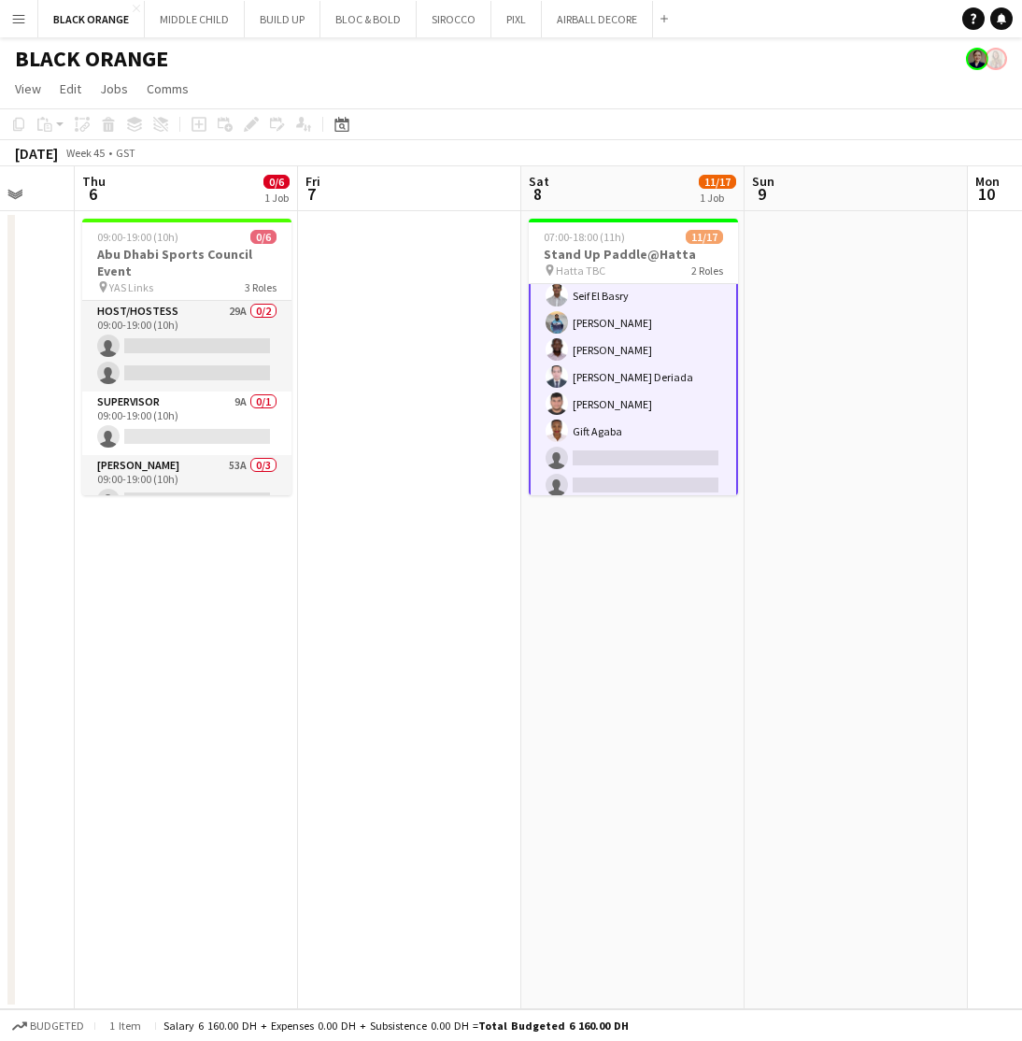
click at [691, 96] on app-page-menu "View Day view expanded Day view collapsed Month view Date picker Jump to today …" at bounding box center [511, 91] width 1022 height 36
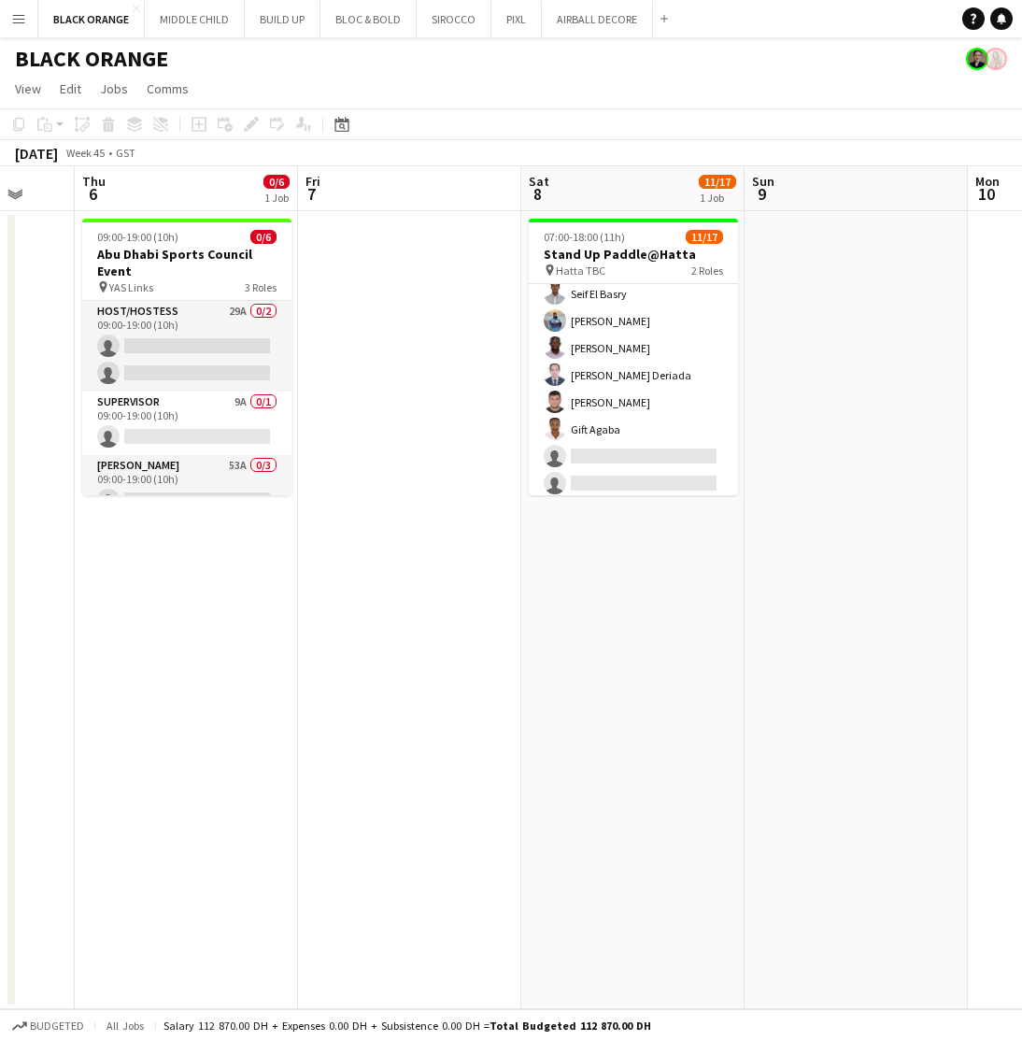
click at [577, 73] on app-page-menu "View Day view expanded Day view collapsed Month view Date picker Jump to today …" at bounding box center [511, 91] width 1022 height 36
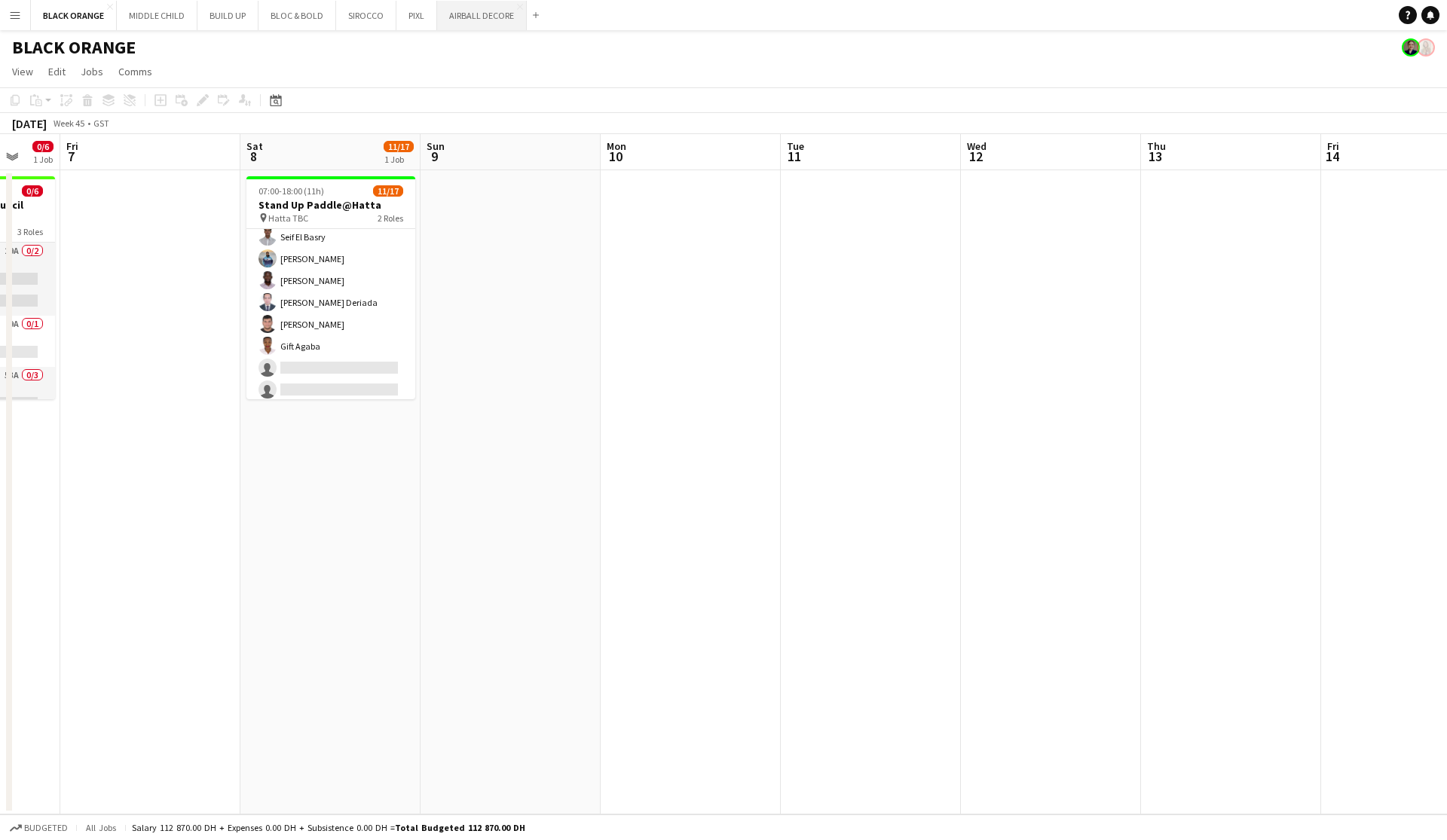
click at [469, 14] on button "AIRBALL DECORE Close" at bounding box center [482, 15] width 90 height 29
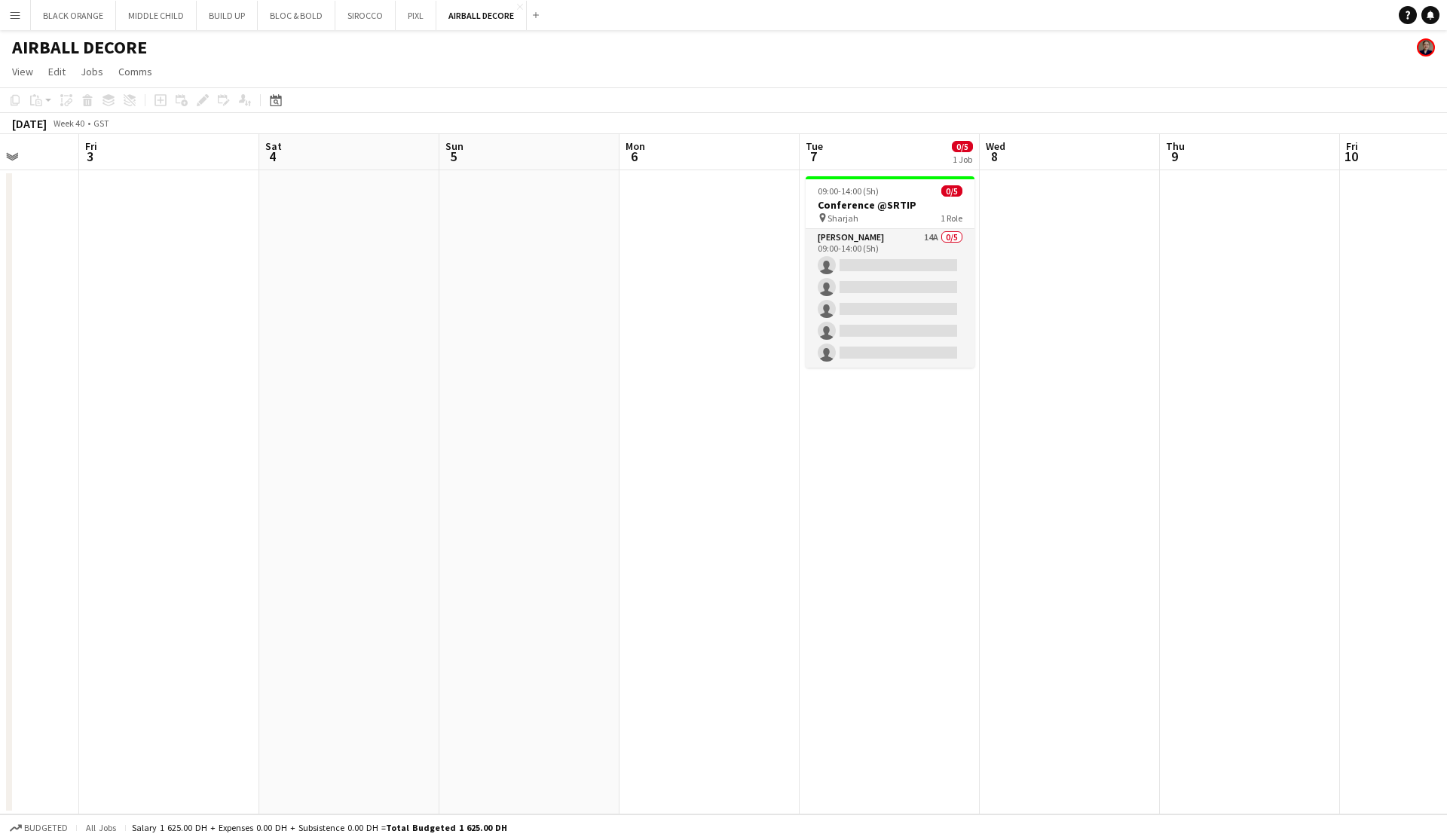
scroll to position [0, 661]
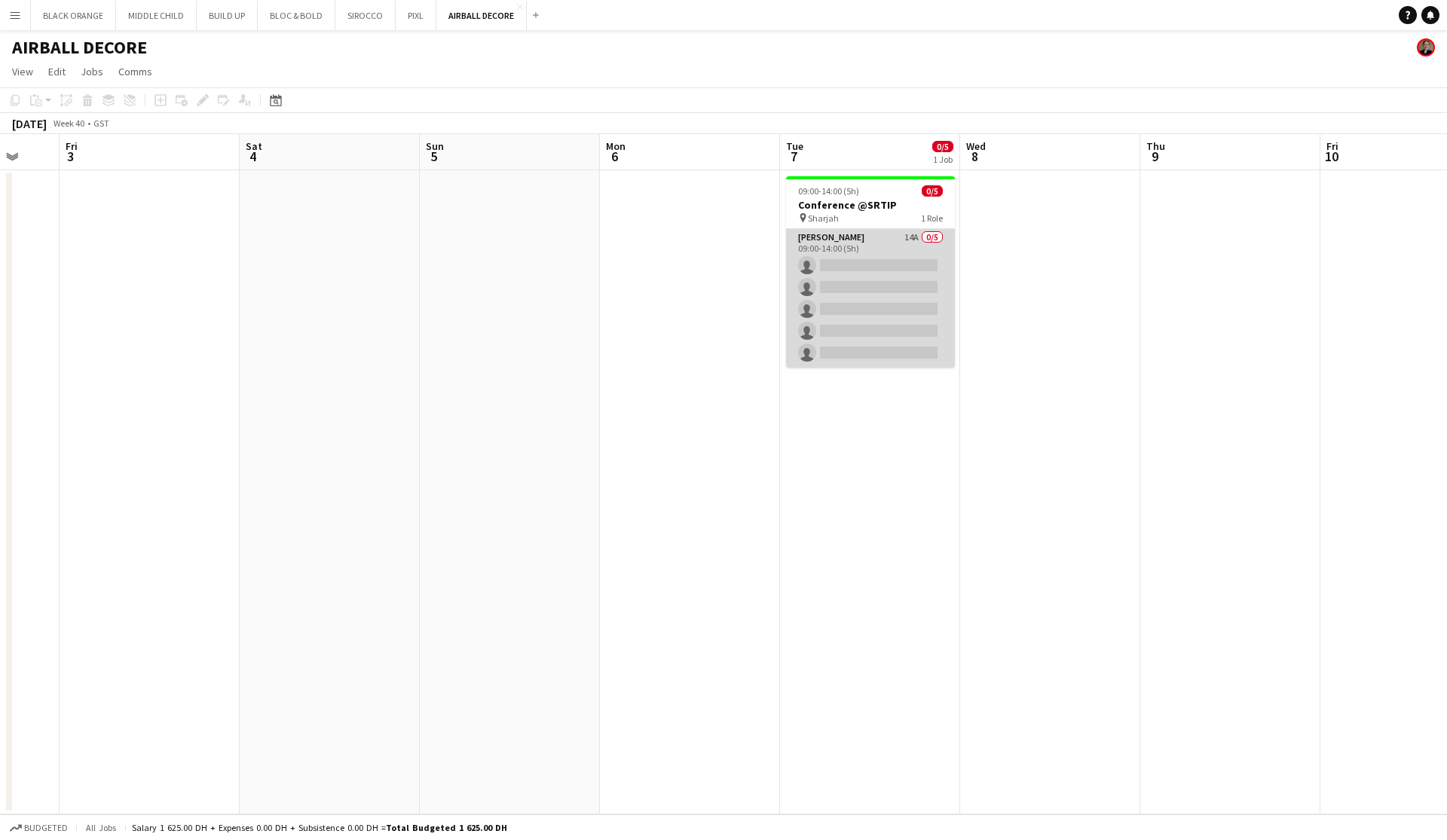
click at [824, 254] on app-card-role "Usher 14A 0/5 09:00-14:00 (5h) single-neutral-actions single-neutral-actions si…" at bounding box center [870, 298] width 169 height 139
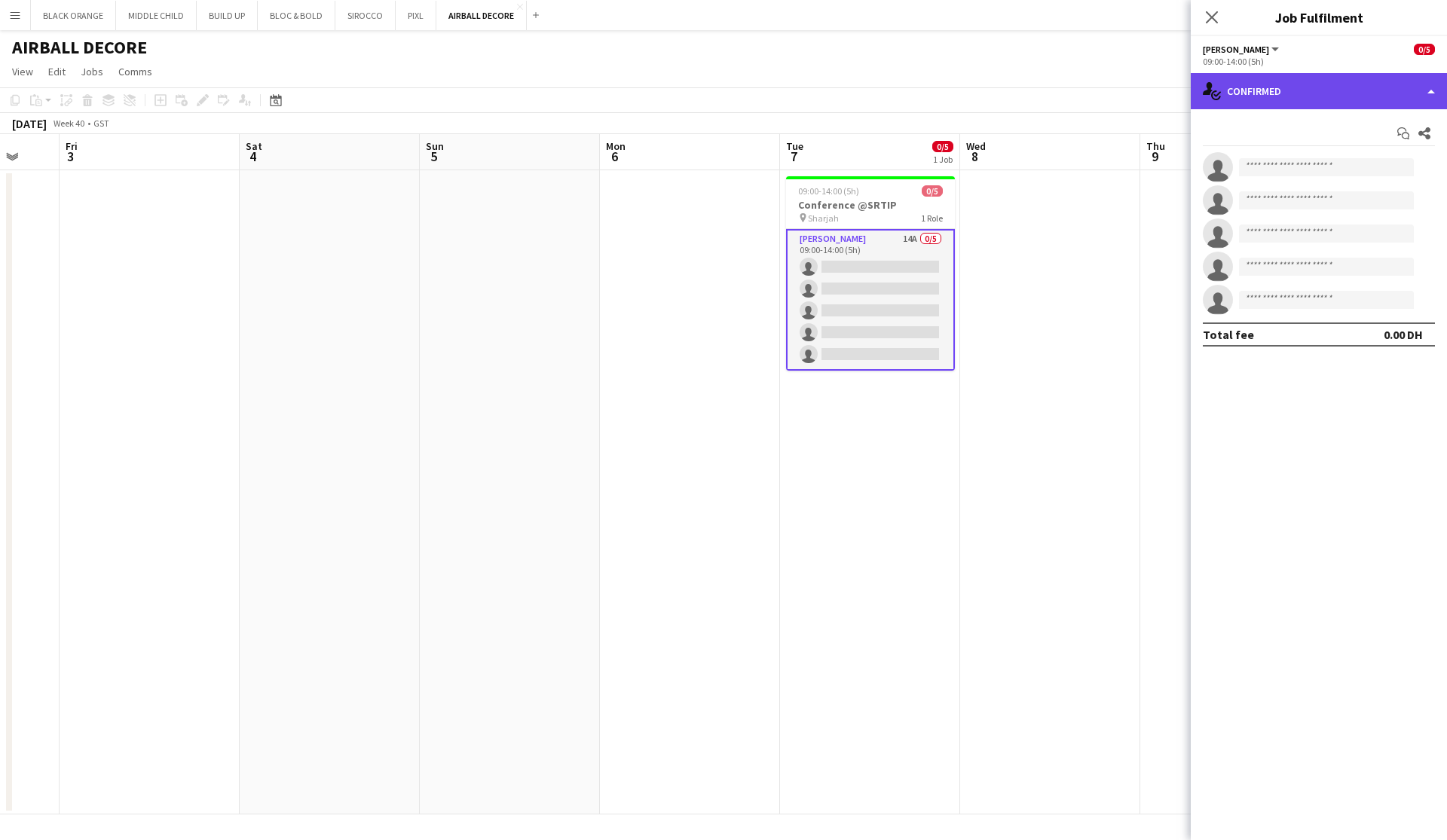
click at [824, 86] on div "single-neutral-actions-check-2 Confirmed" at bounding box center [1319, 91] width 256 height 36
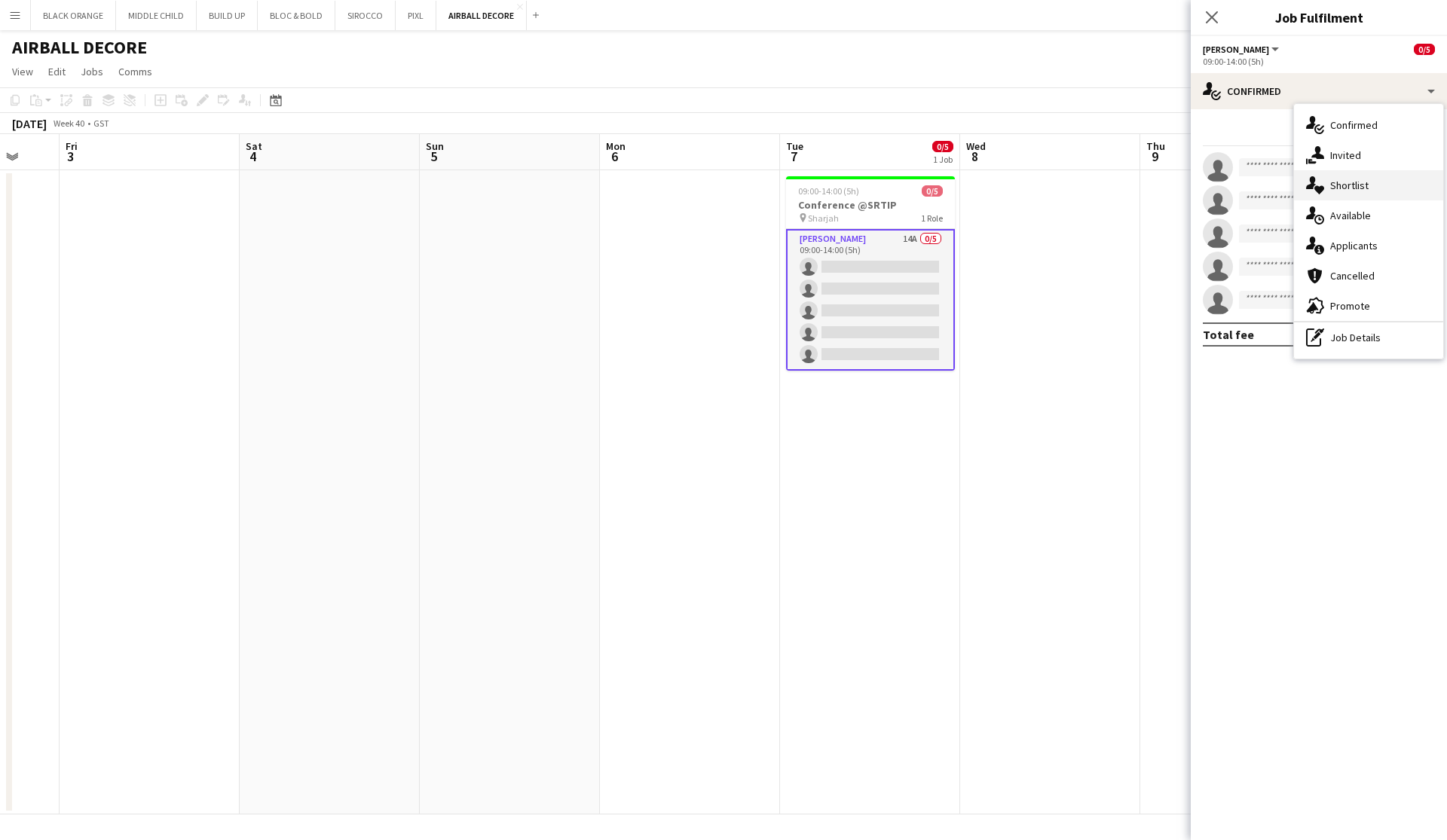
click at [824, 187] on span "Shortlist" at bounding box center [1349, 185] width 39 height 14
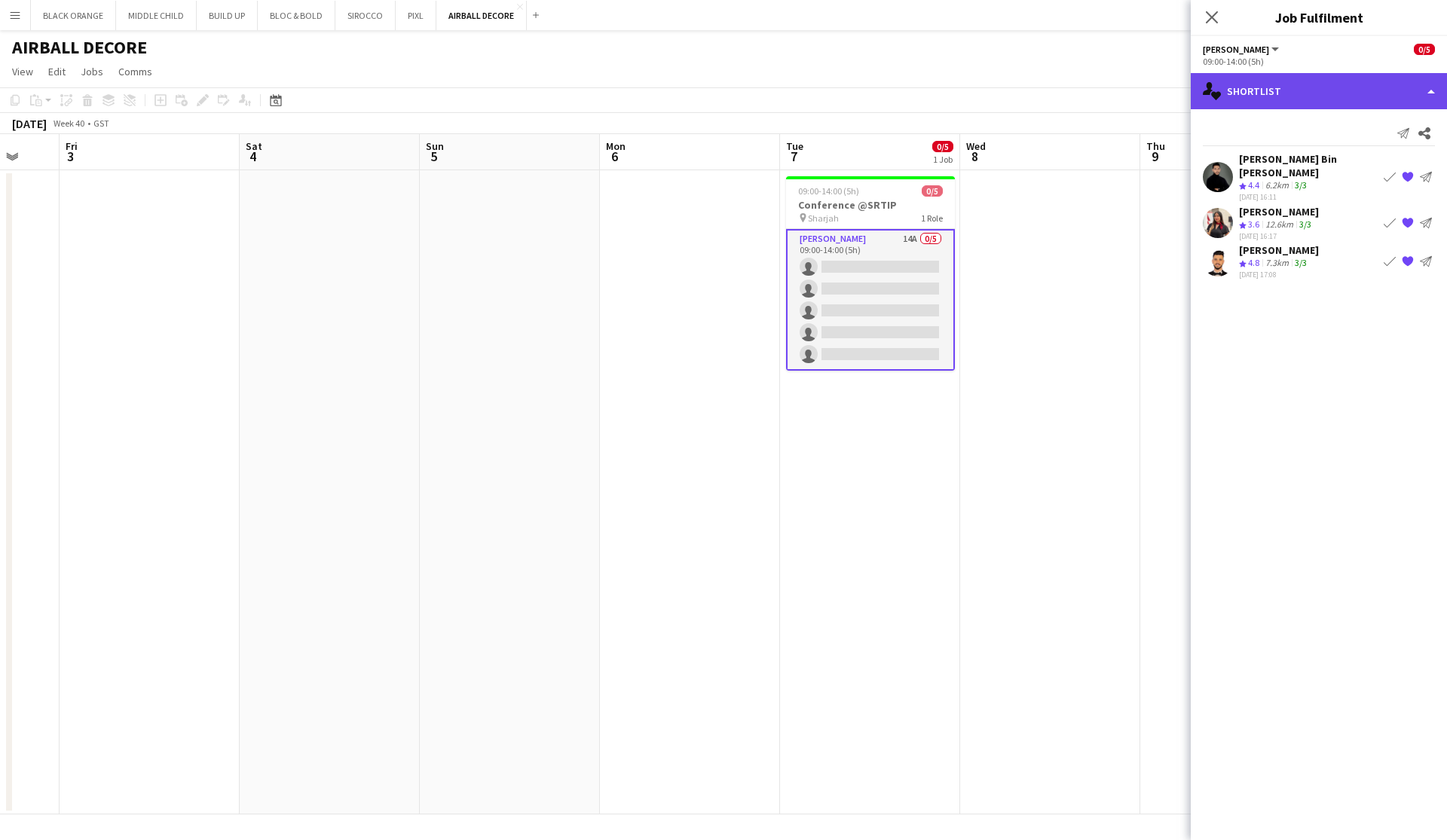
click at [824, 82] on div "single-neutral-actions-heart Shortlist" at bounding box center [1319, 91] width 256 height 36
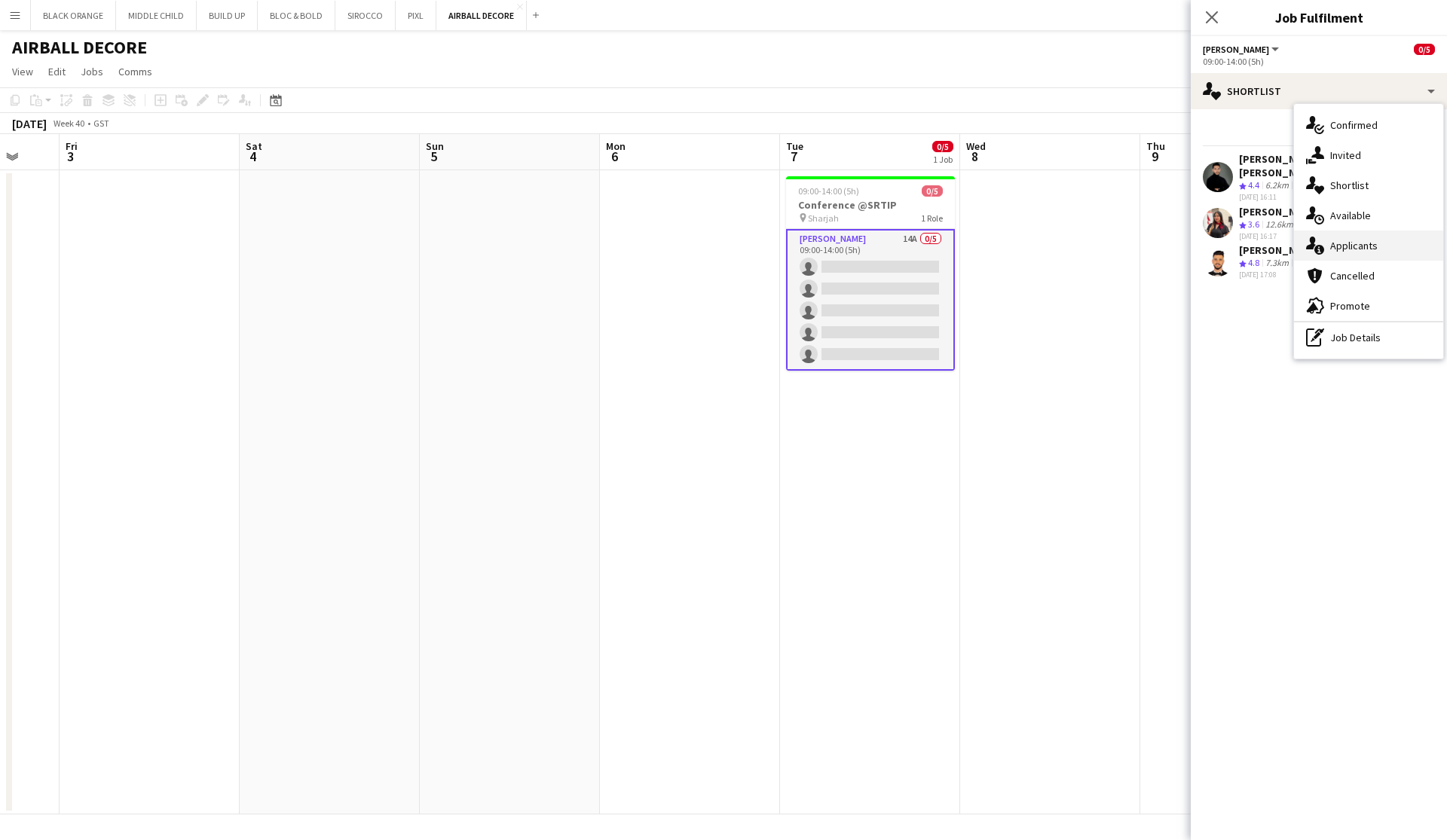
click at [824, 254] on div "single-neutral-actions-information Applicants" at bounding box center [1368, 245] width 149 height 30
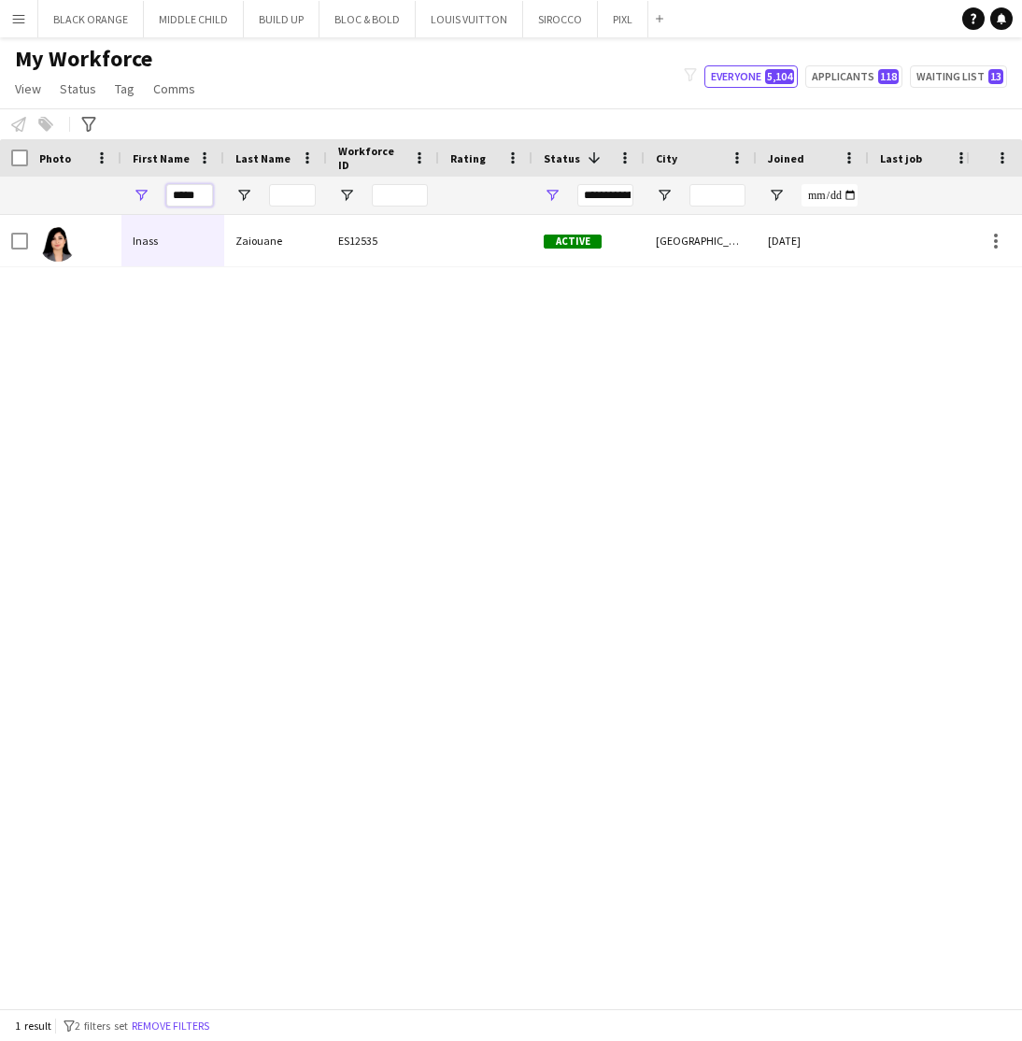
click at [198, 199] on input "*****" at bounding box center [189, 195] width 47 height 22
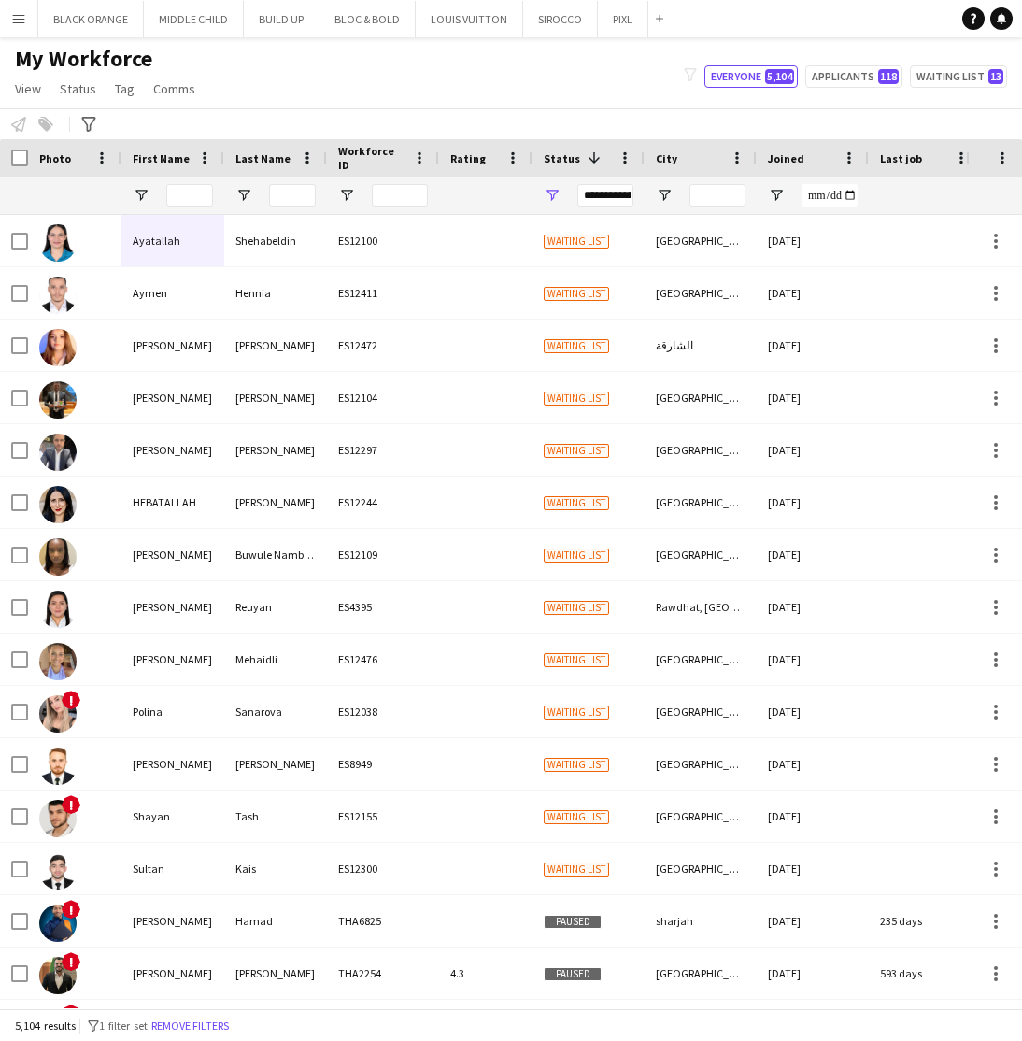
click at [15, 18] on app-icon "Menu" at bounding box center [18, 18] width 15 height 15
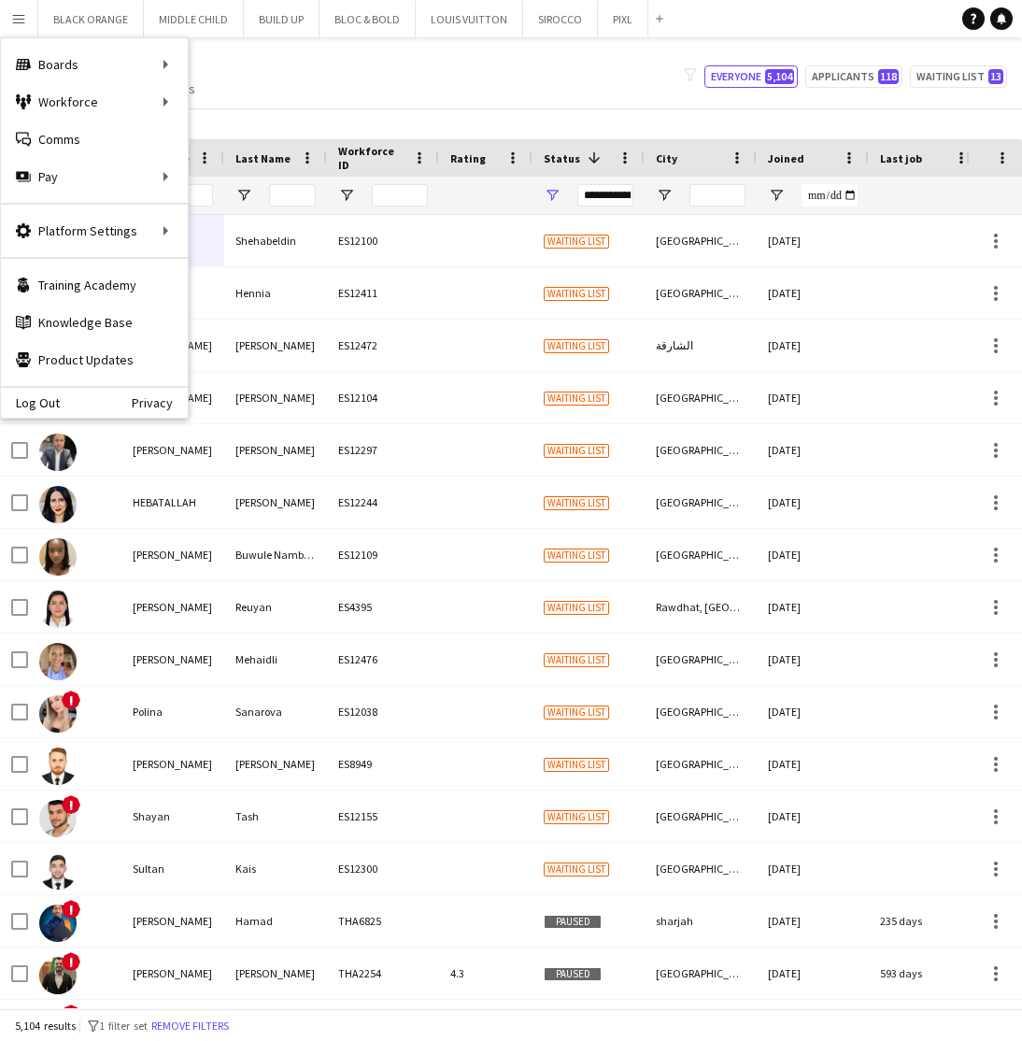
drag, startPoint x: 226, startPoint y: 146, endPoint x: 210, endPoint y: 138, distance: 17.6
click at [224, 146] on div "Last Name" at bounding box center [275, 157] width 103 height 37
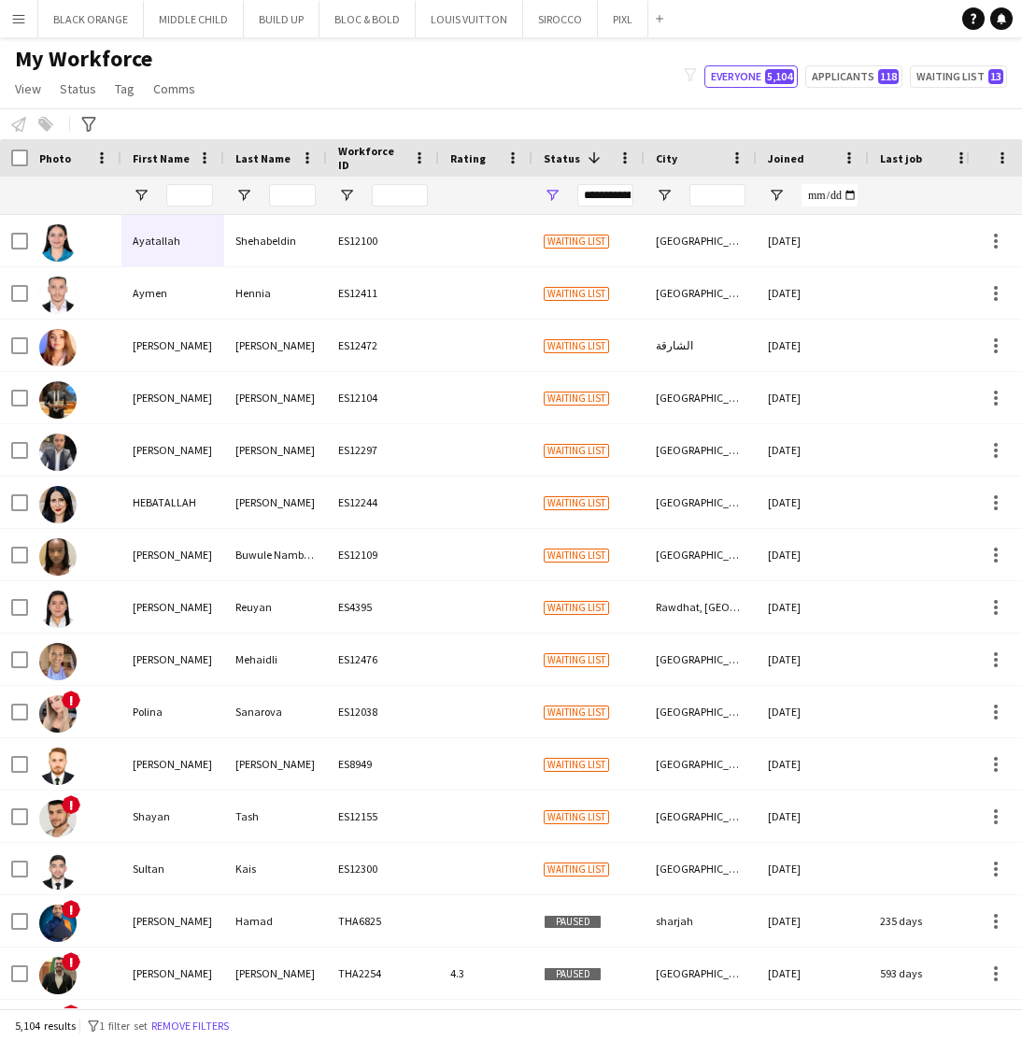
click at [19, 22] on app-icon "Menu" at bounding box center [18, 18] width 15 height 15
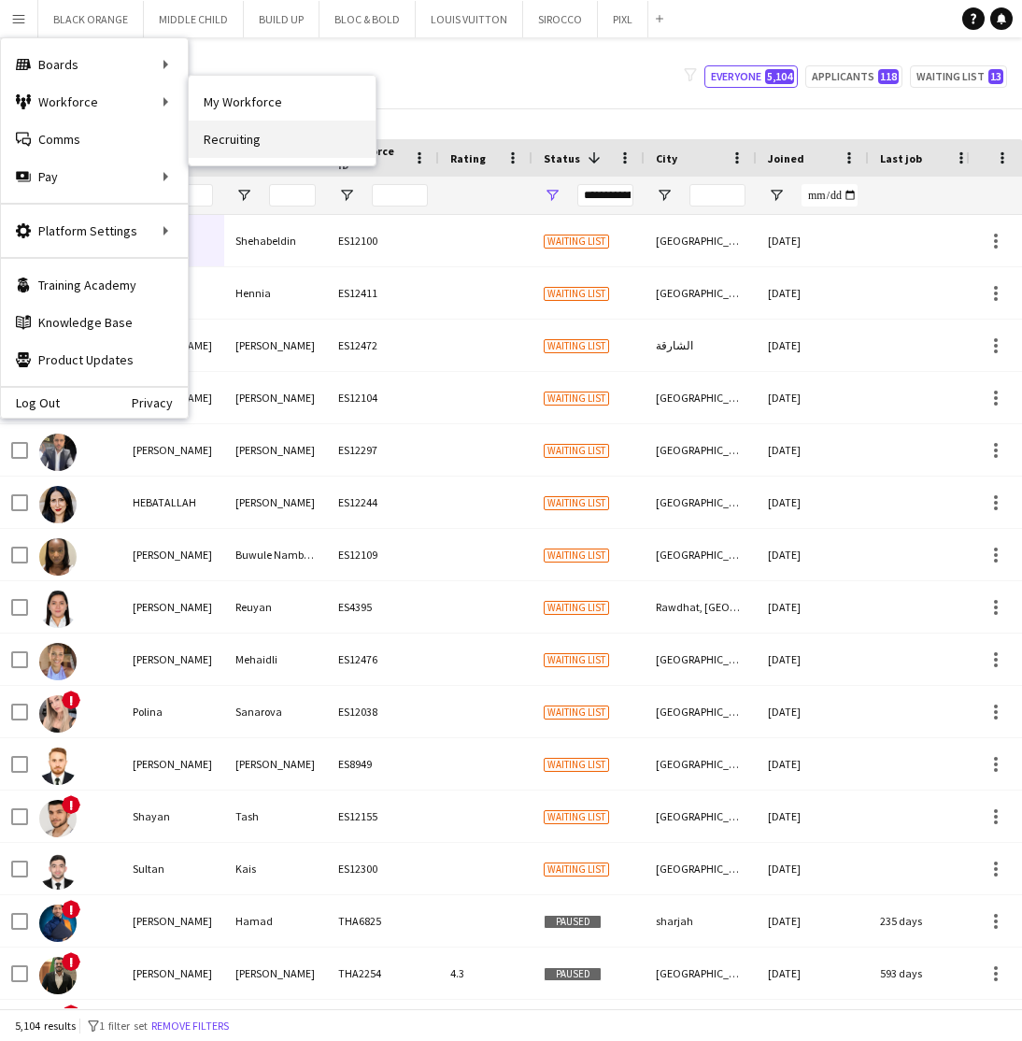
click at [214, 144] on link "Recruiting" at bounding box center [282, 139] width 187 height 37
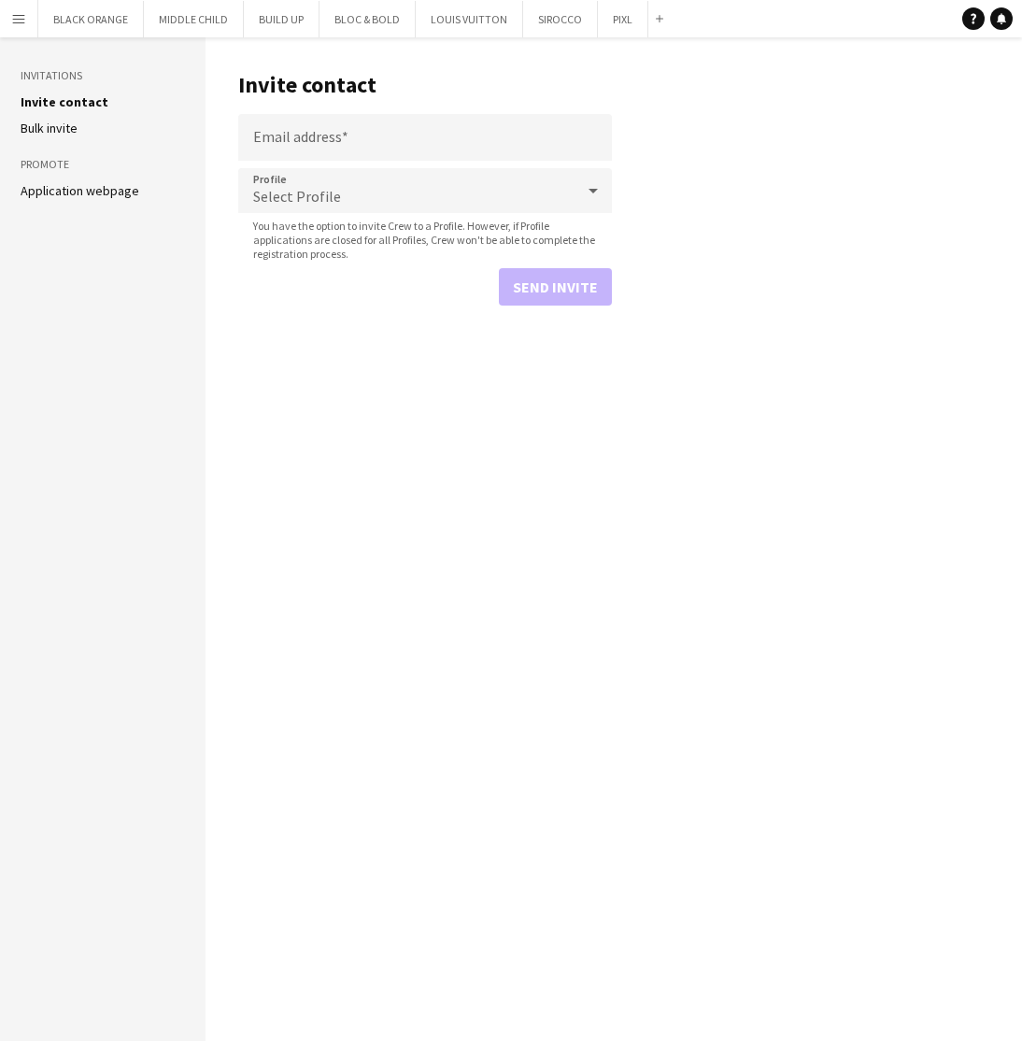
click at [15, 24] on app-icon "Menu" at bounding box center [18, 18] width 15 height 15
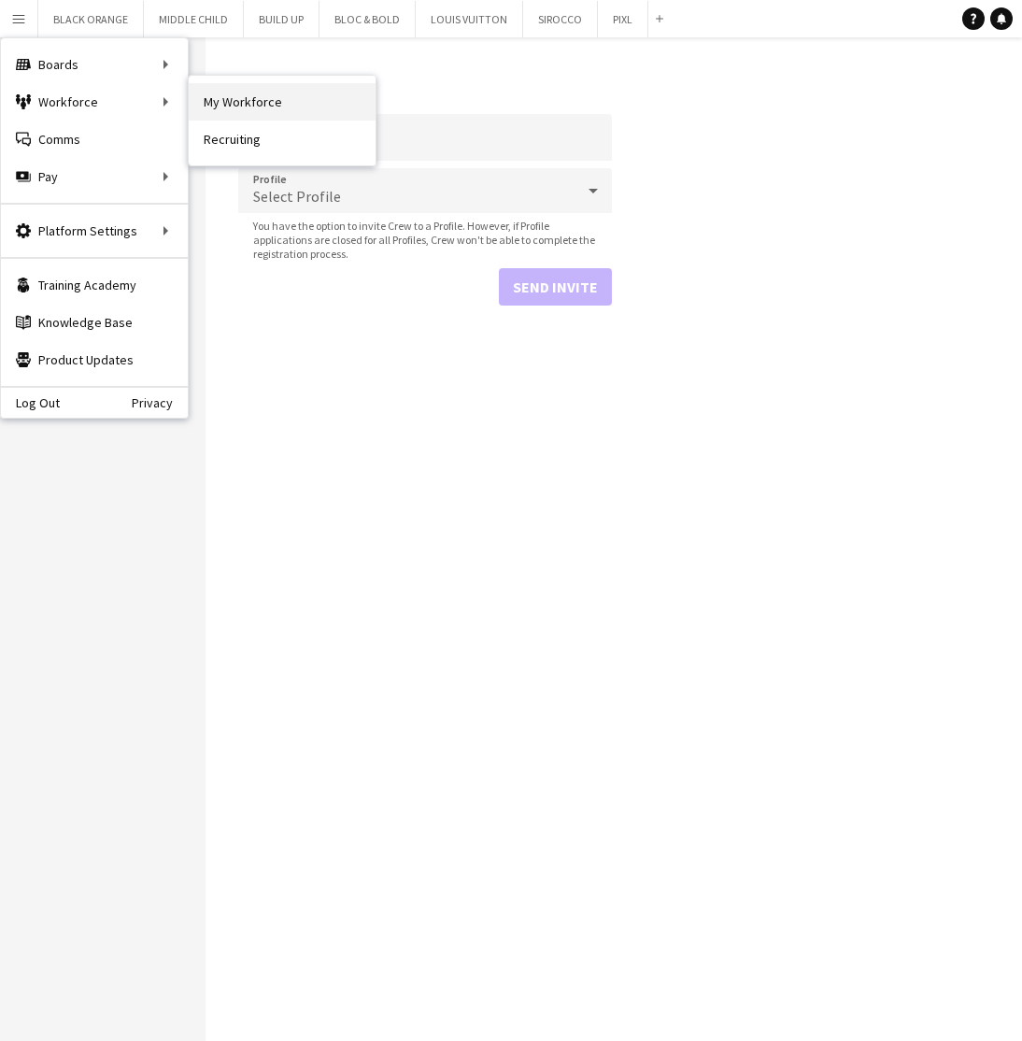
click at [234, 94] on link "My Workforce" at bounding box center [282, 101] width 187 height 37
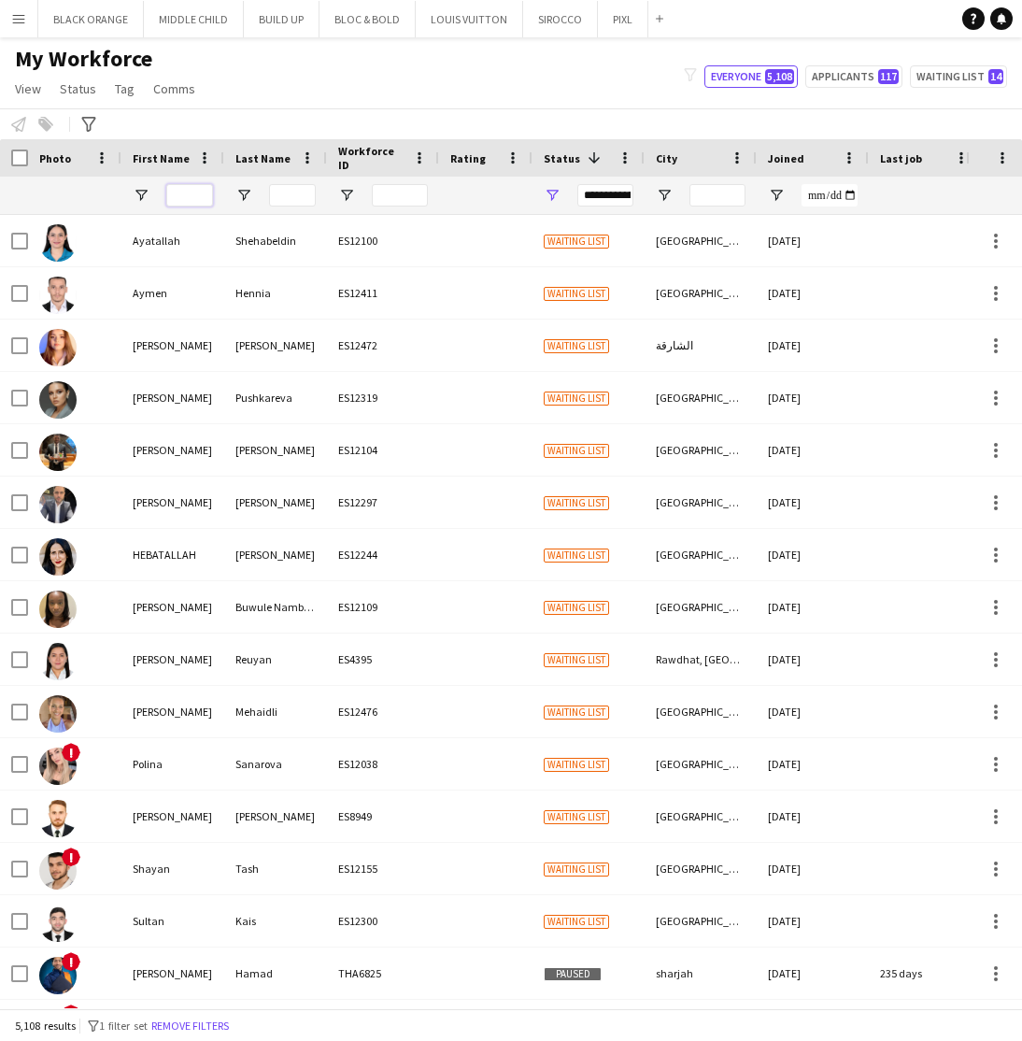
click at [197, 188] on input "First Name Filter Input" at bounding box center [189, 195] width 47 height 22
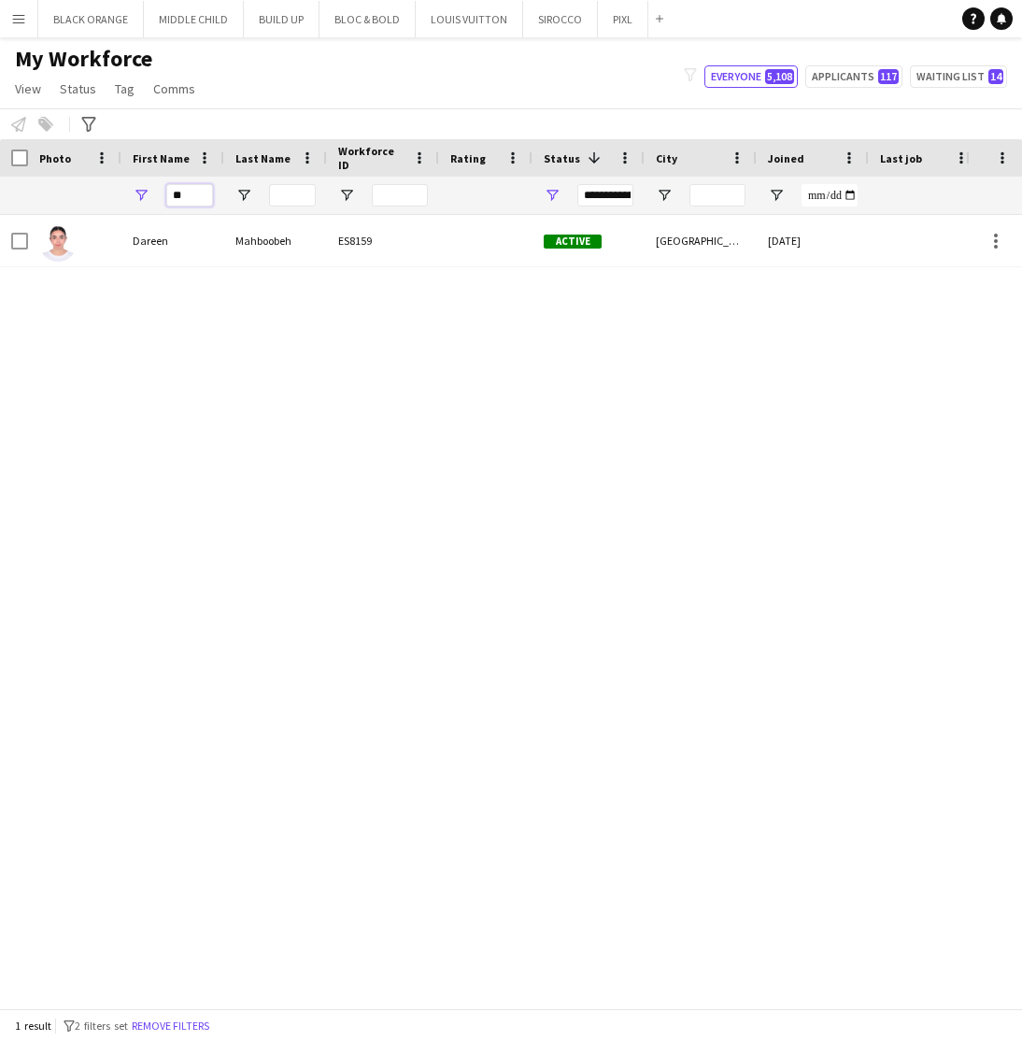
type input "*"
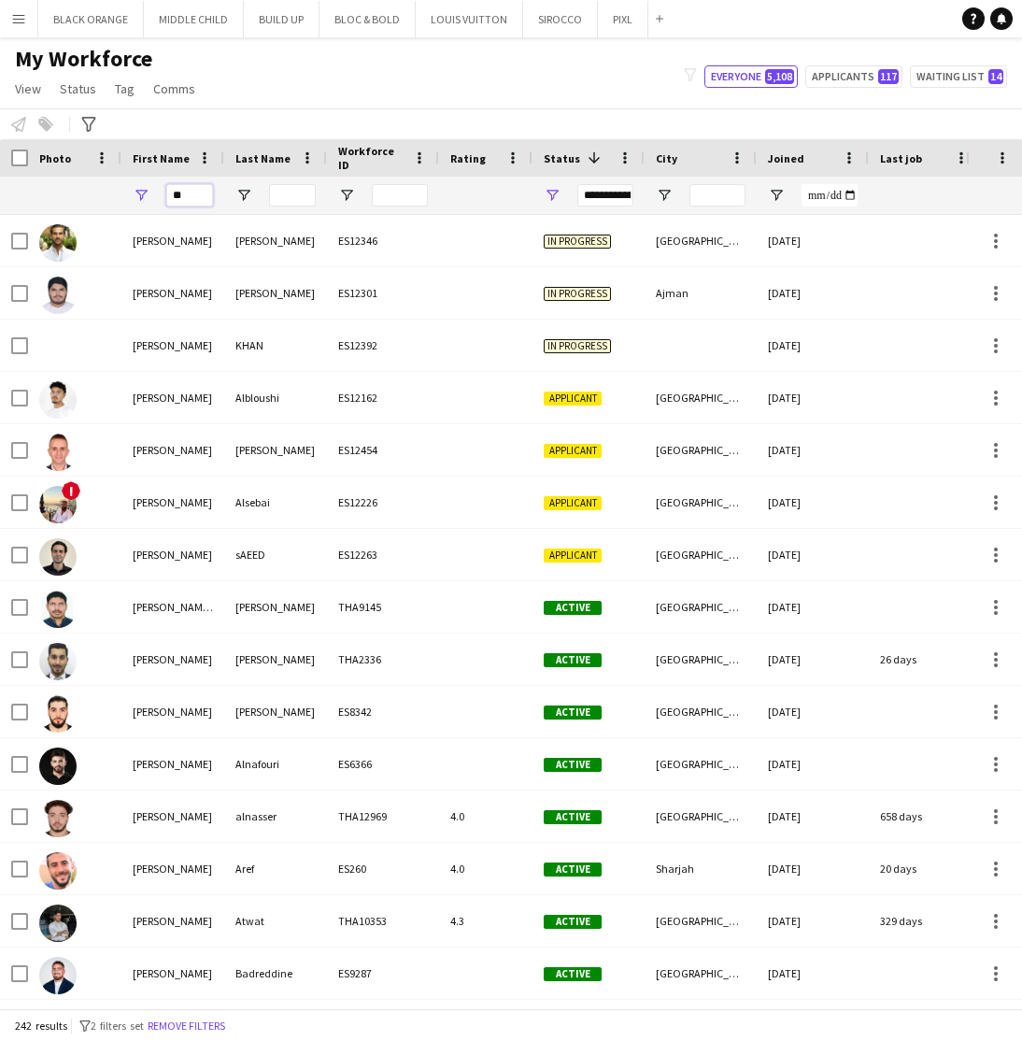
type input "*"
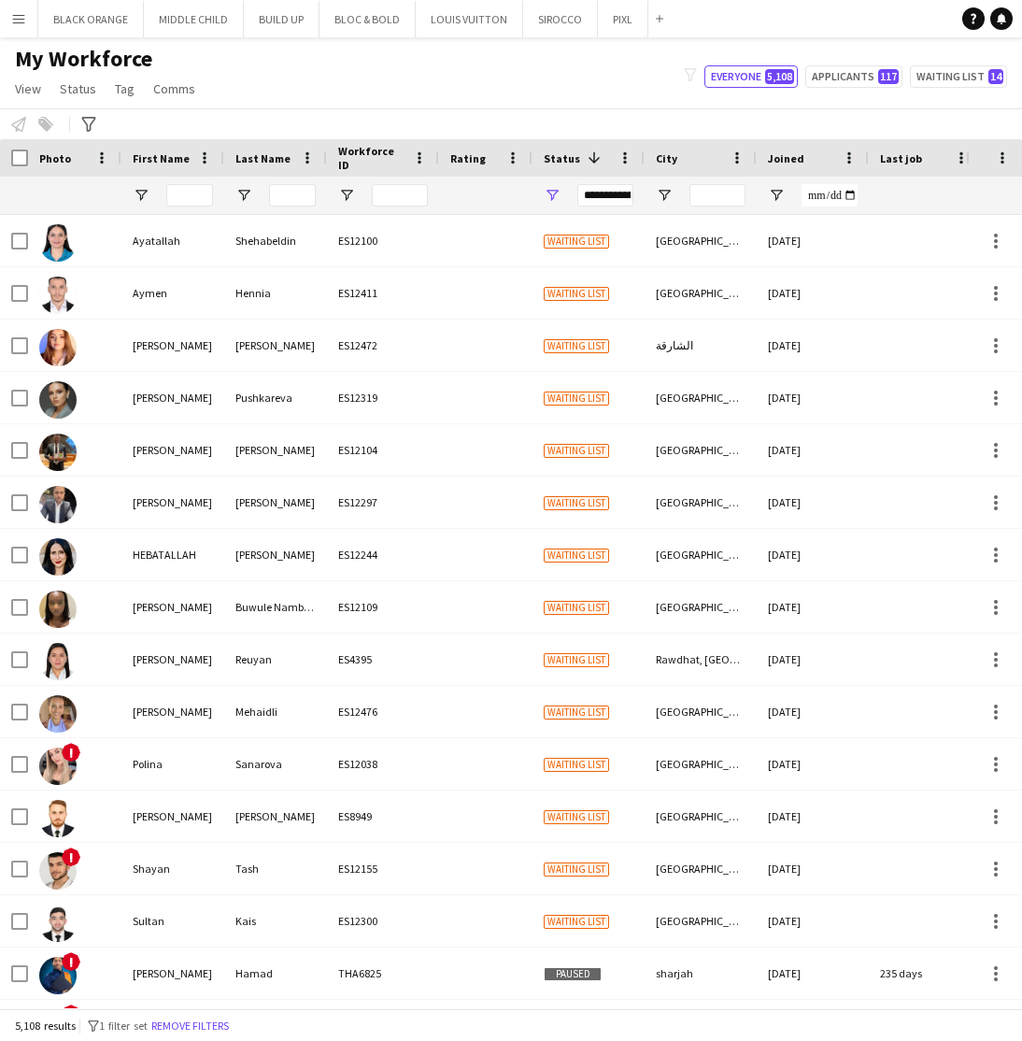
click at [21, 21] on app-icon "Menu" at bounding box center [18, 18] width 15 height 15
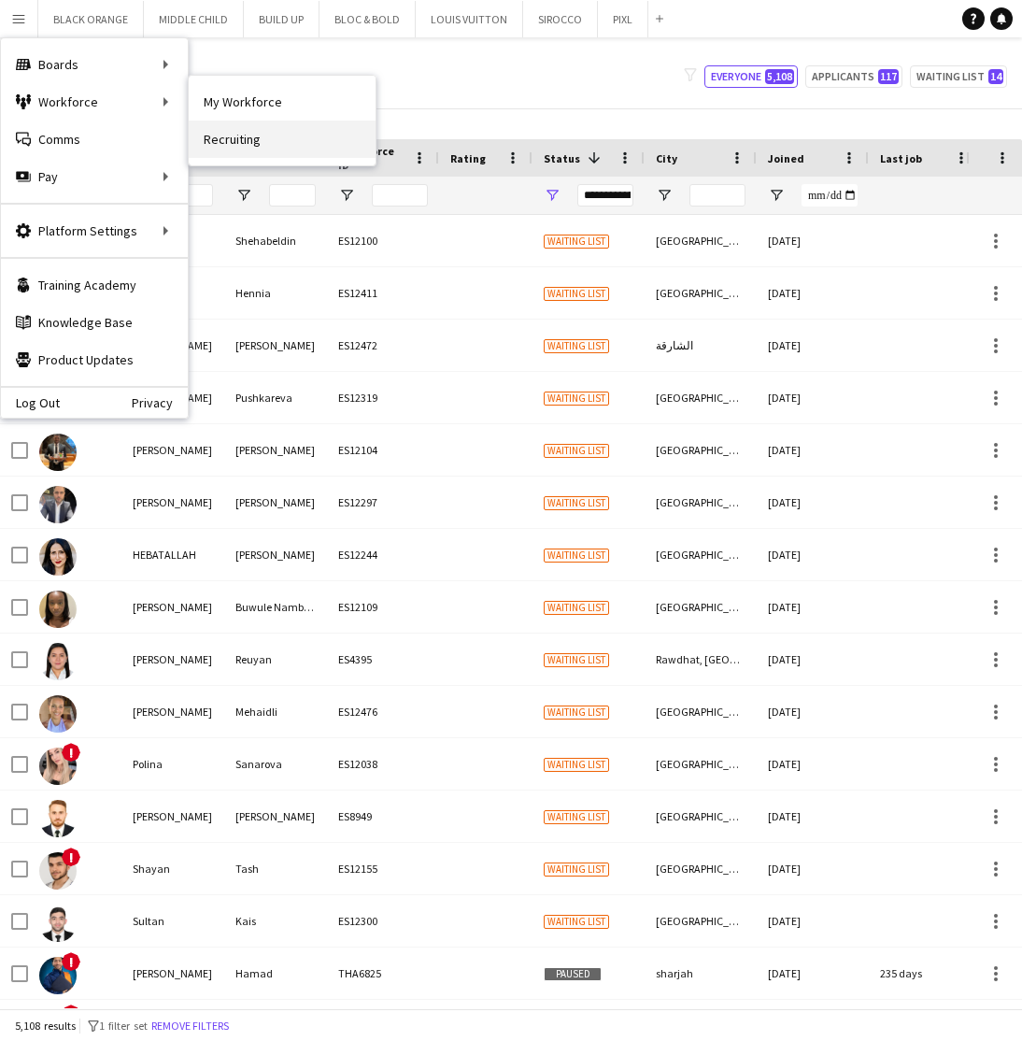
click at [228, 138] on link "Recruiting" at bounding box center [282, 139] width 187 height 37
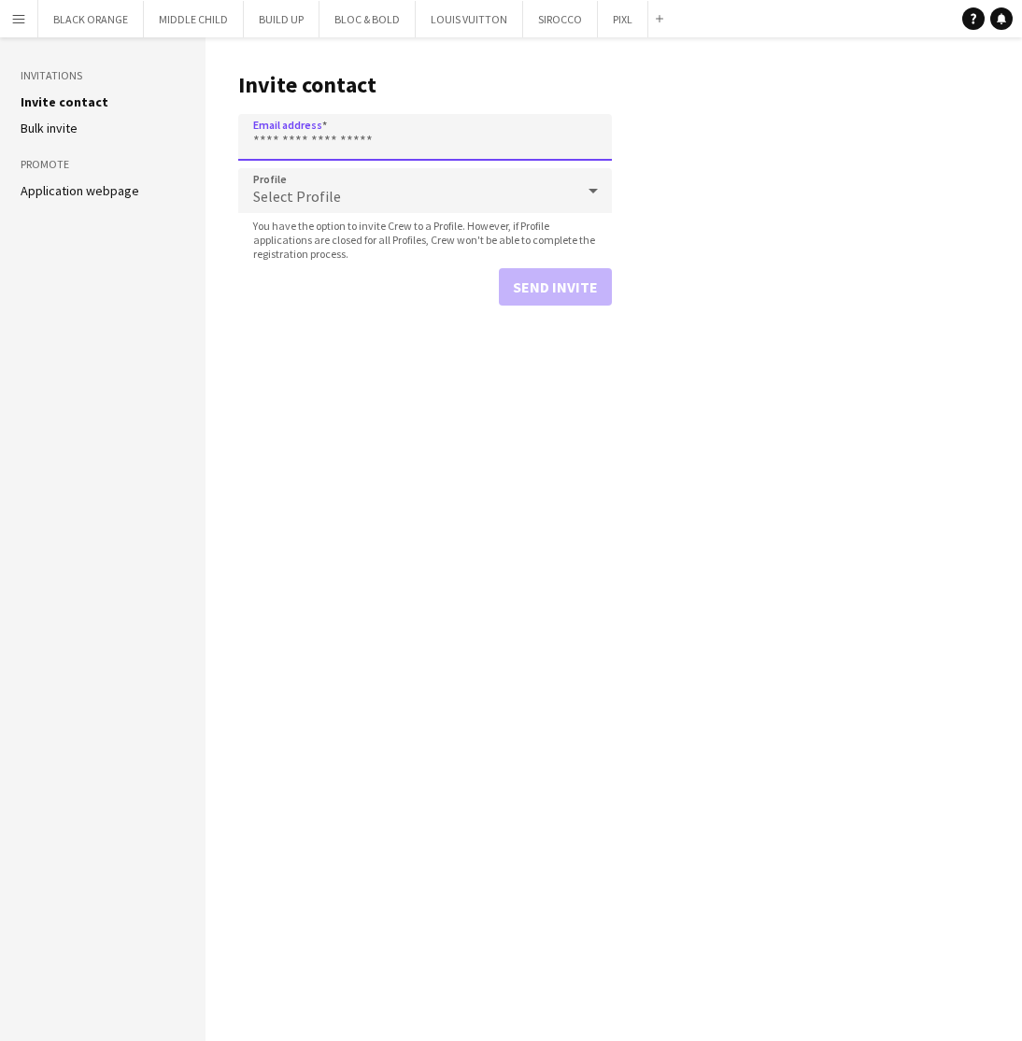
click at [352, 146] on input "Email address" at bounding box center [425, 137] width 374 height 47
paste input "**********"
type input "**********"
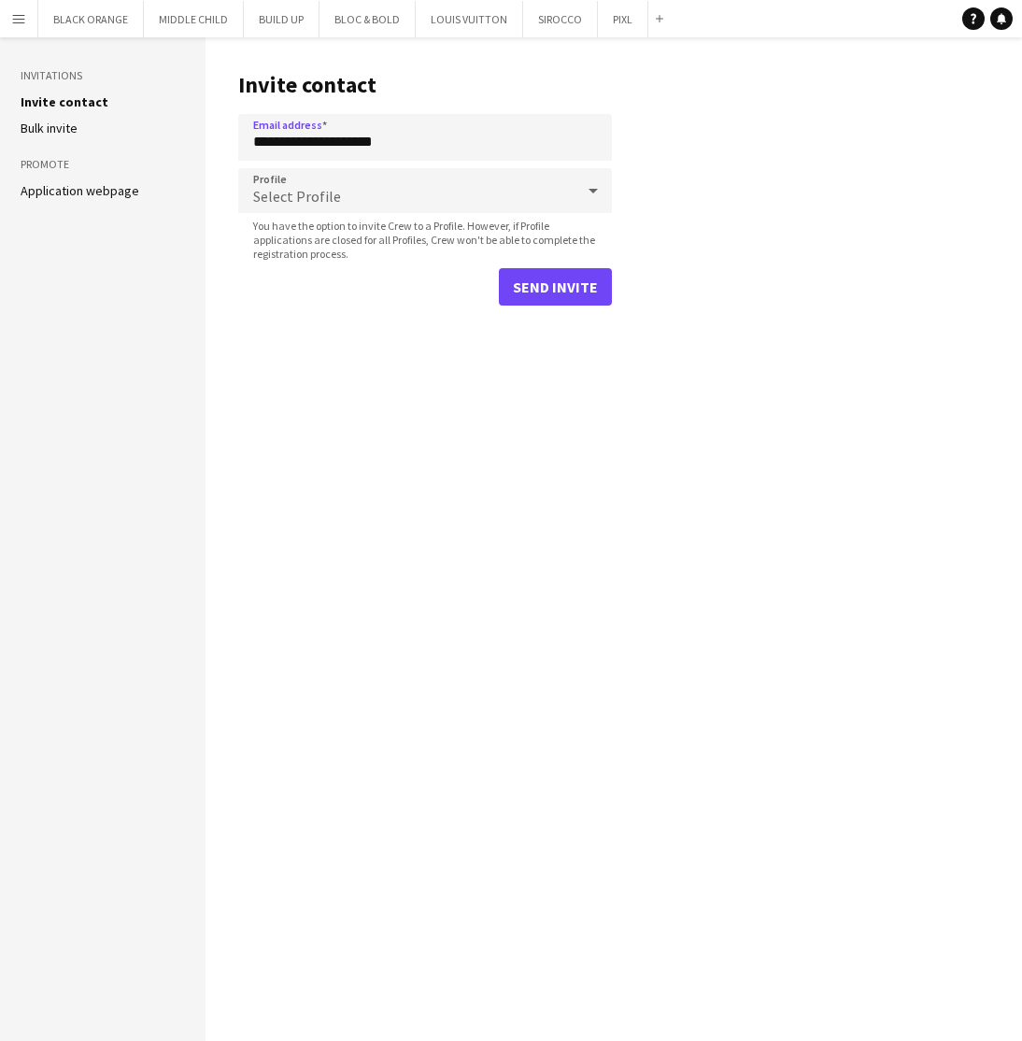
click at [354, 193] on div "Select Profile" at bounding box center [406, 190] width 336 height 45
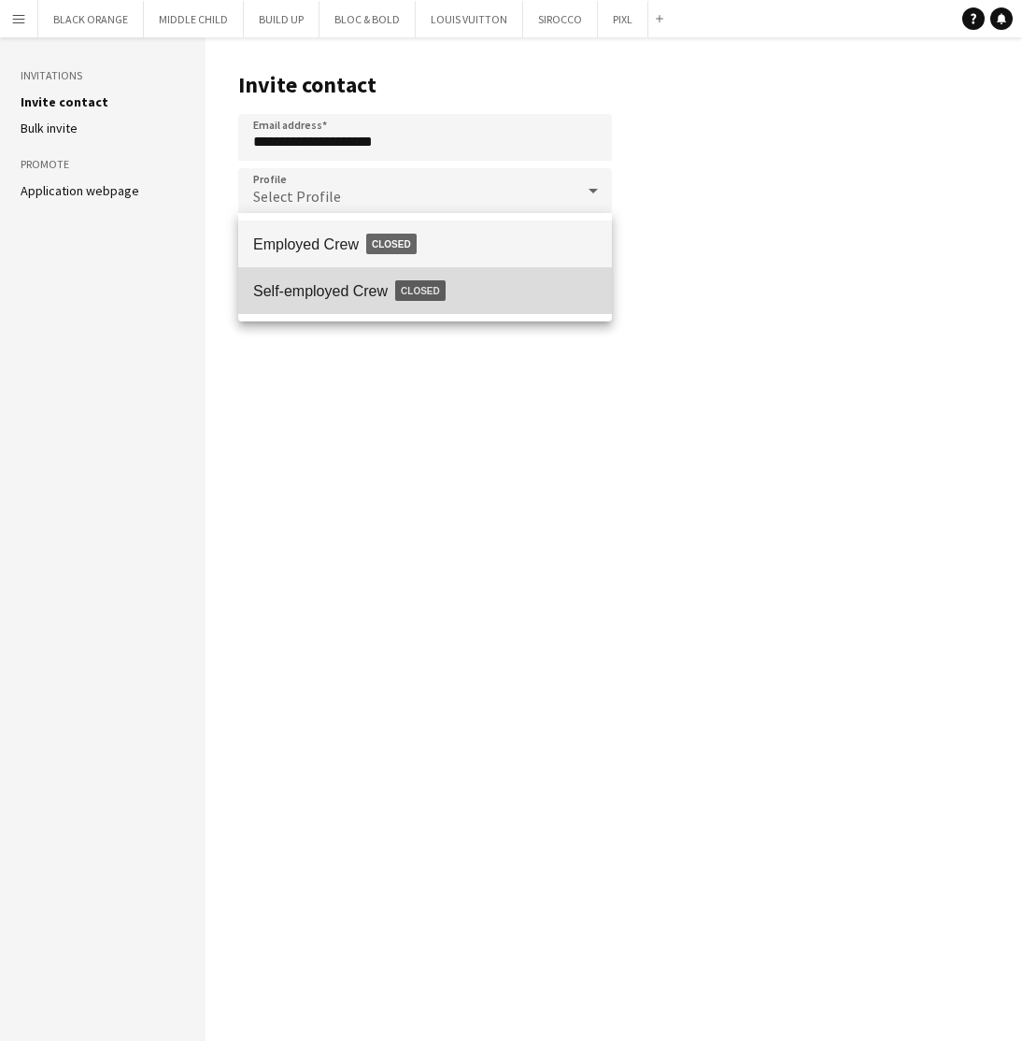
click at [355, 278] on span "Self-employed Crew Closed" at bounding box center [425, 290] width 344 height 43
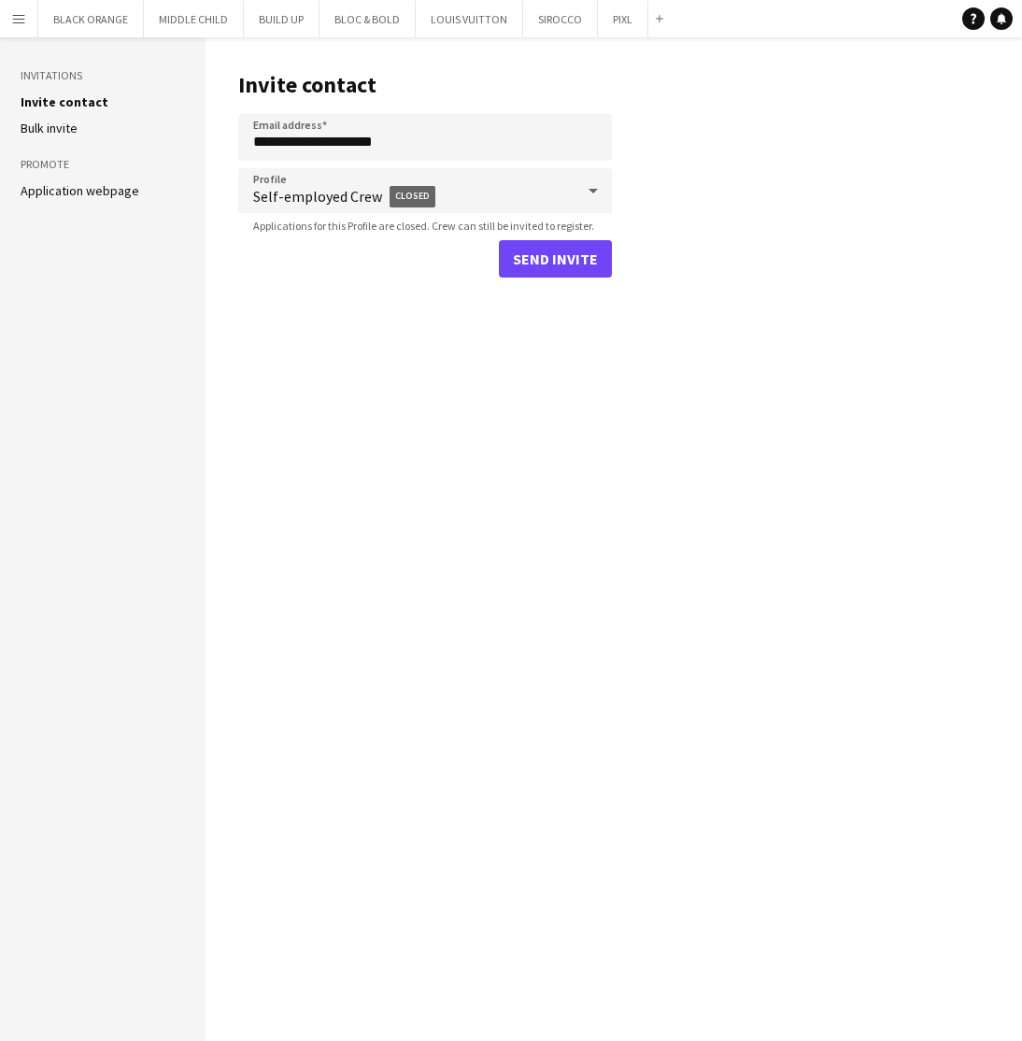
click at [581, 260] on button "Send invite" at bounding box center [555, 258] width 113 height 37
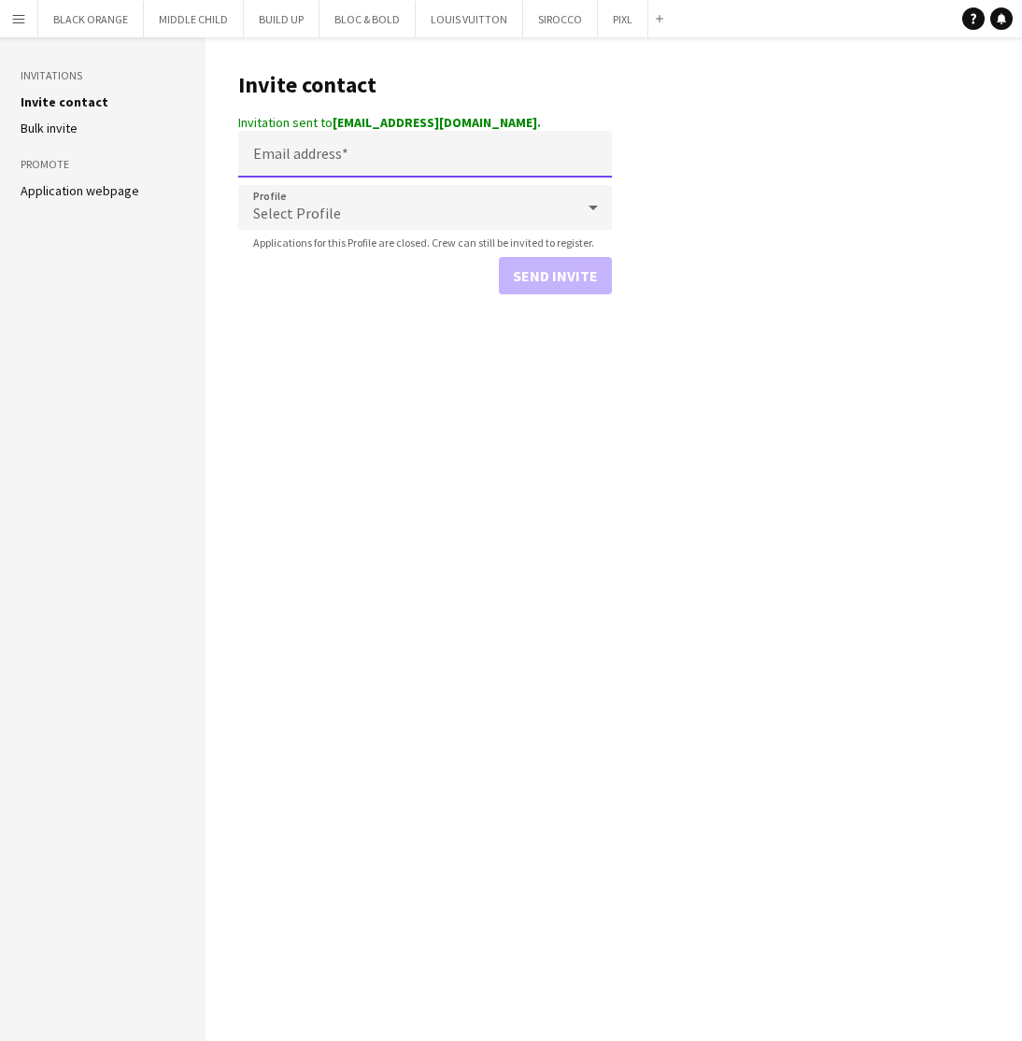
click at [308, 153] on input "Email address" at bounding box center [425, 154] width 374 height 47
paste input "**********"
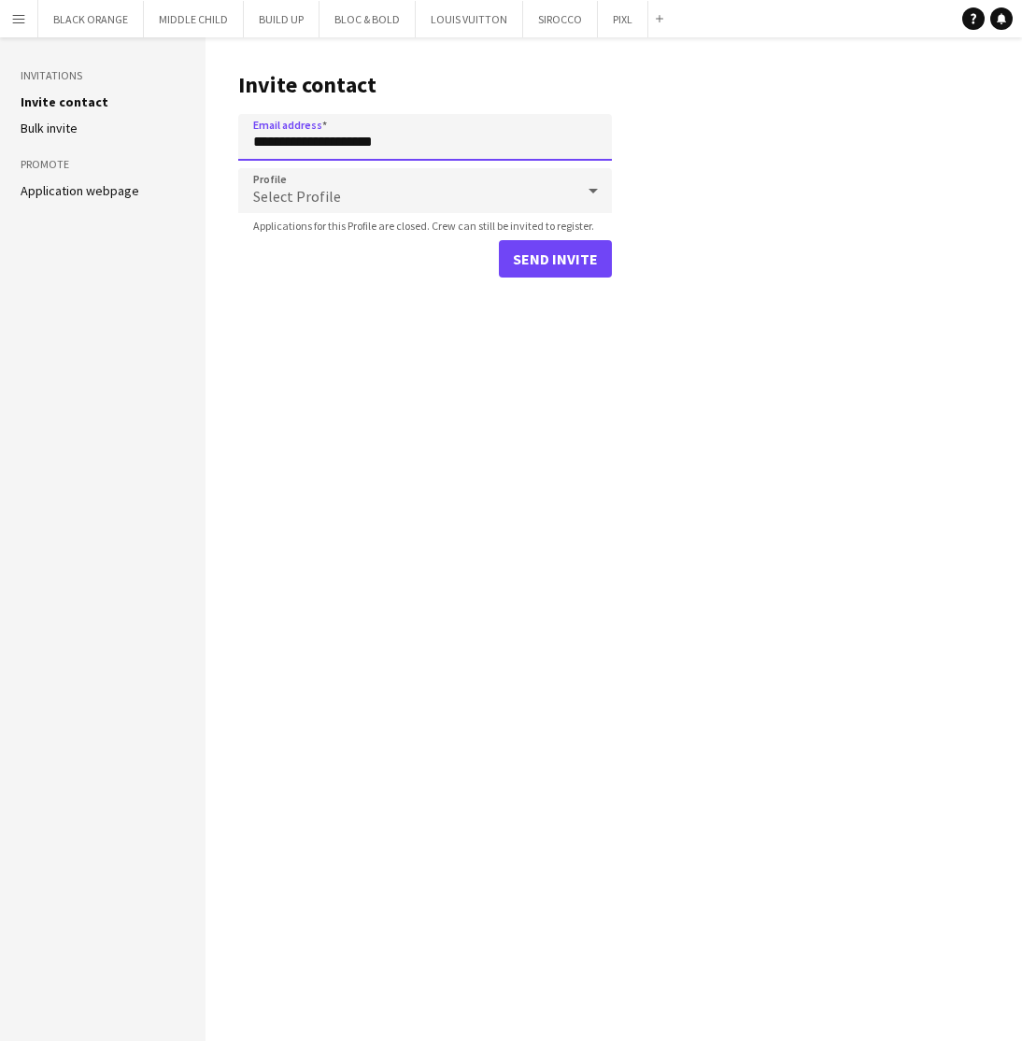
type input "**********"
click at [312, 203] on span "Select Profile" at bounding box center [297, 196] width 88 height 19
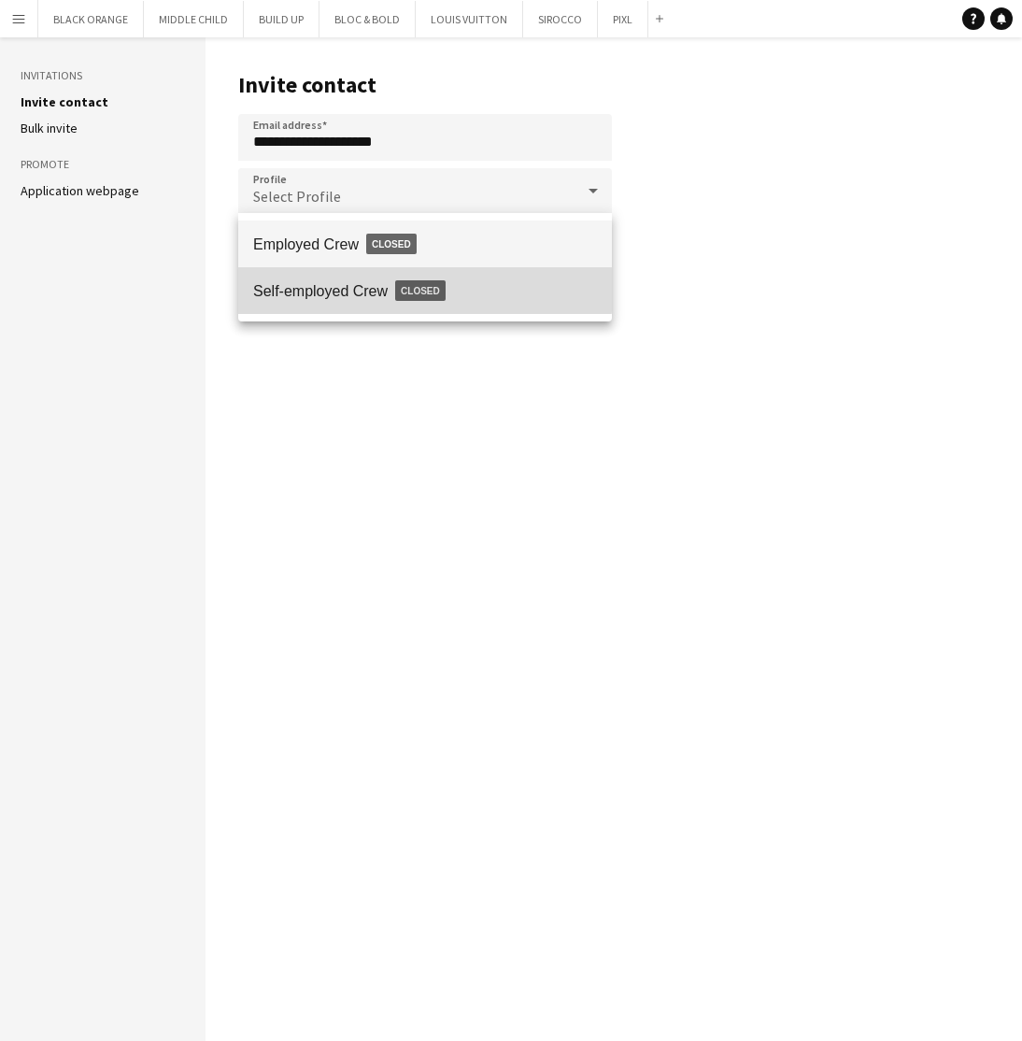
click at [329, 279] on span "Self-employed Crew Closed" at bounding box center [425, 290] width 344 height 43
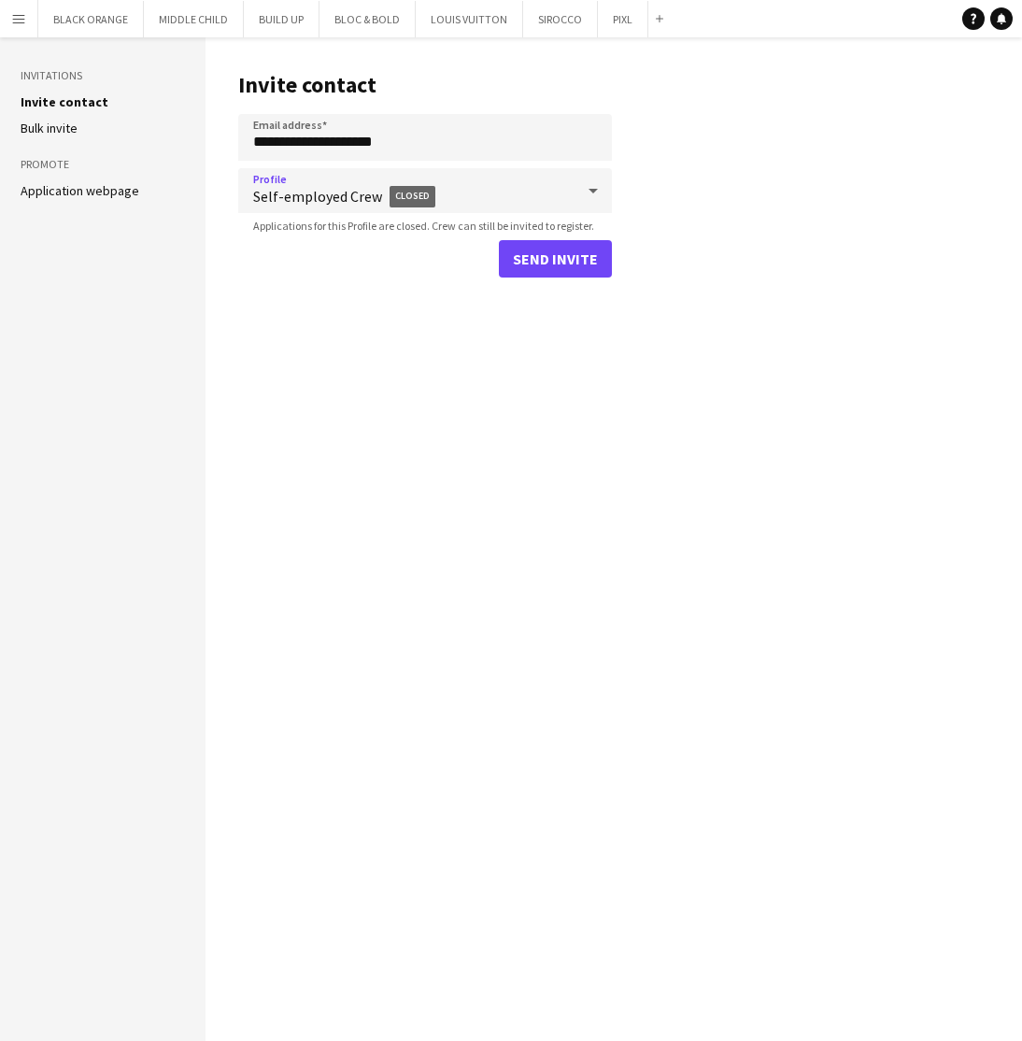
click at [574, 263] on button "Send invite" at bounding box center [555, 258] width 113 height 37
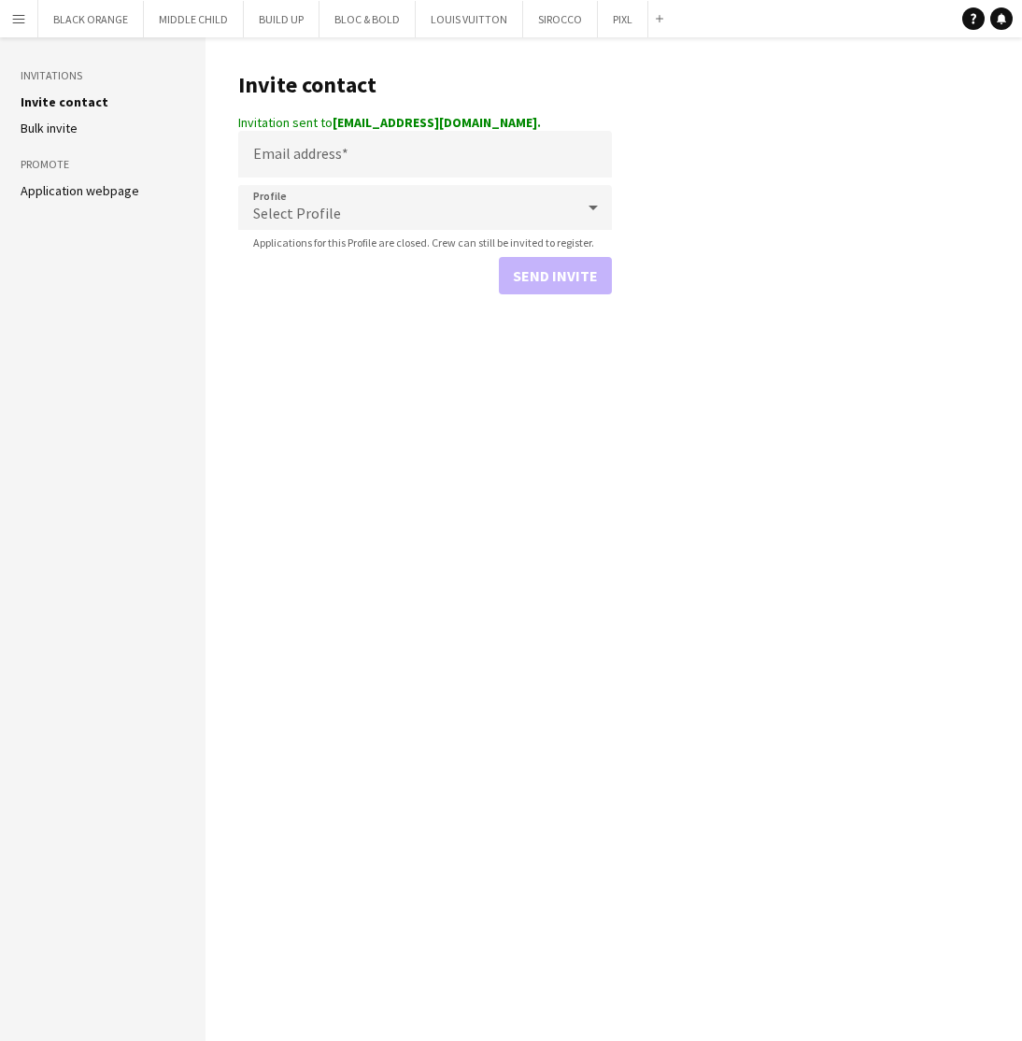
click at [13, 21] on app-icon "Menu" at bounding box center [18, 18] width 15 height 15
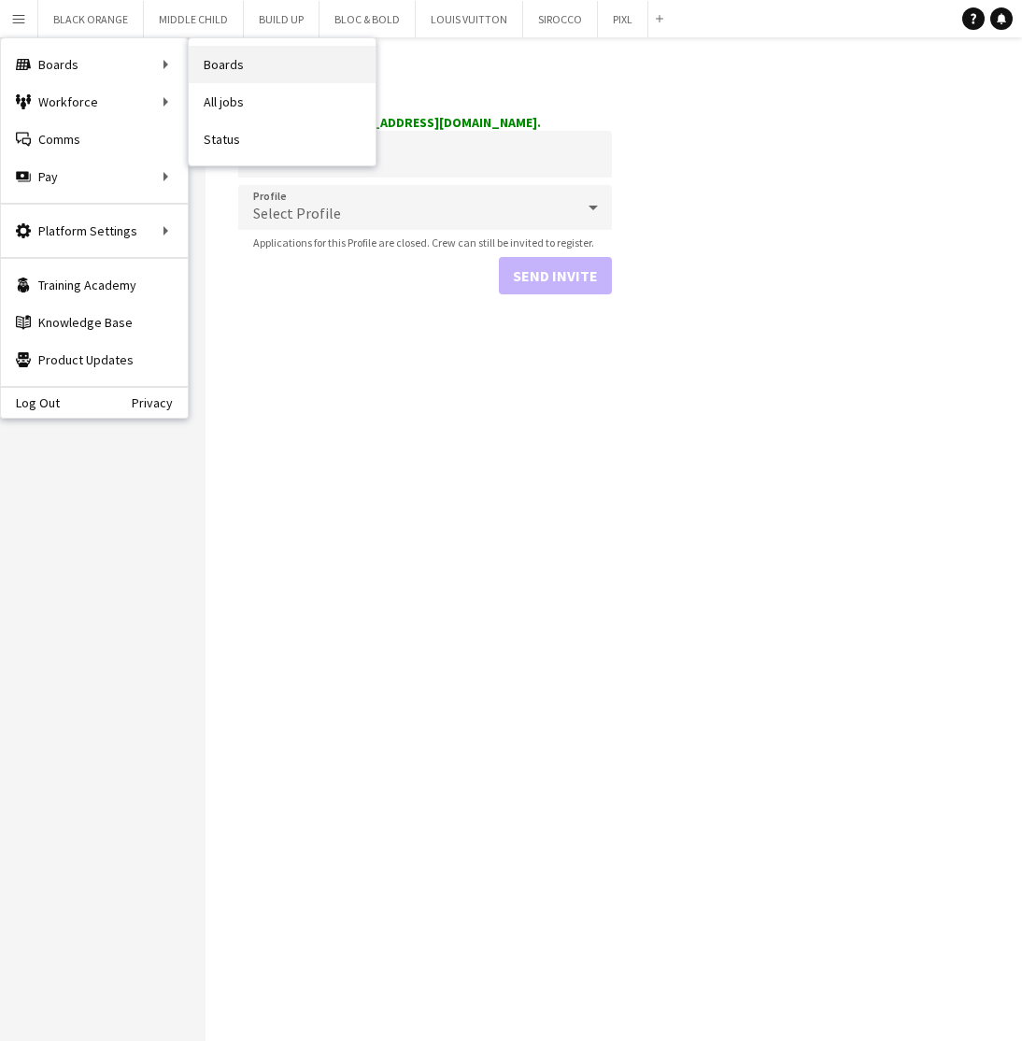
click at [223, 59] on link "Boards" at bounding box center [282, 64] width 187 height 37
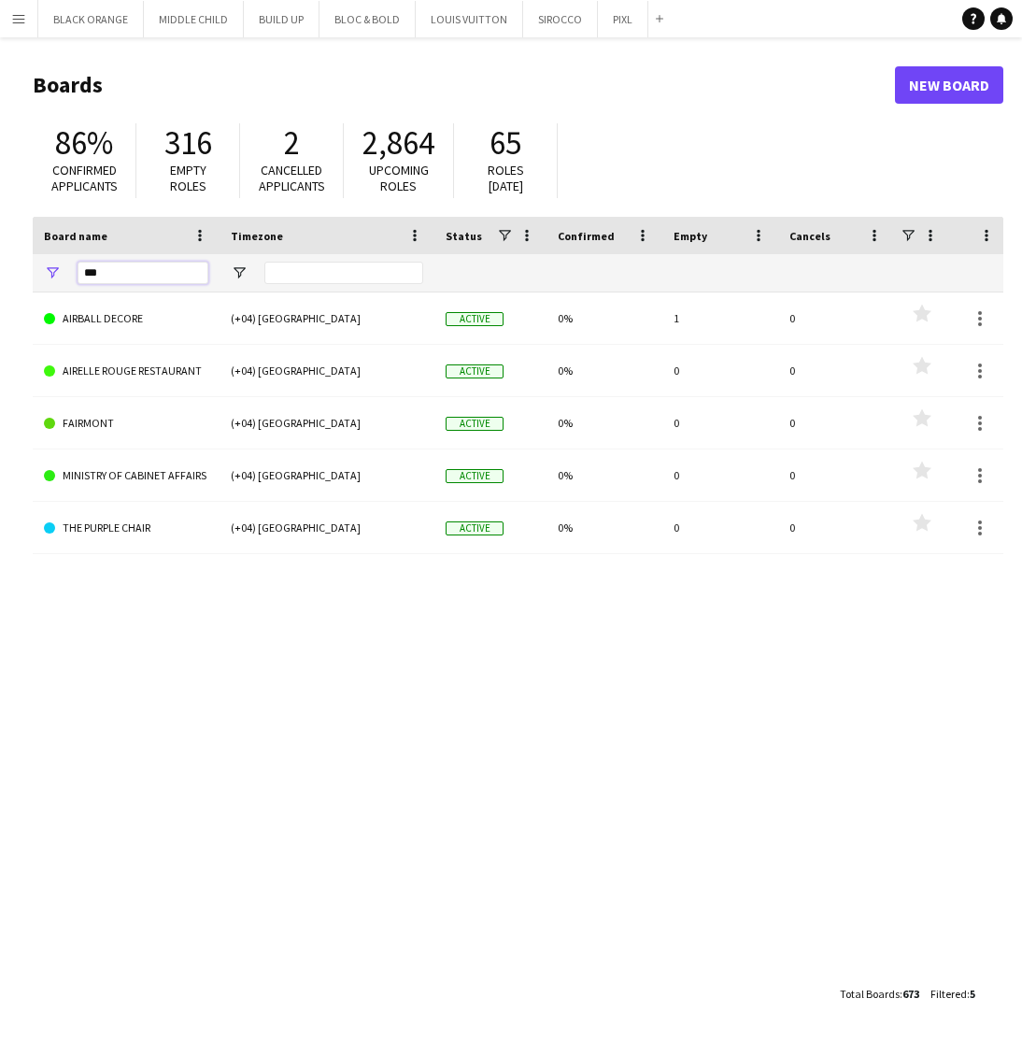
click at [141, 267] on input "***" at bounding box center [143, 273] width 131 height 22
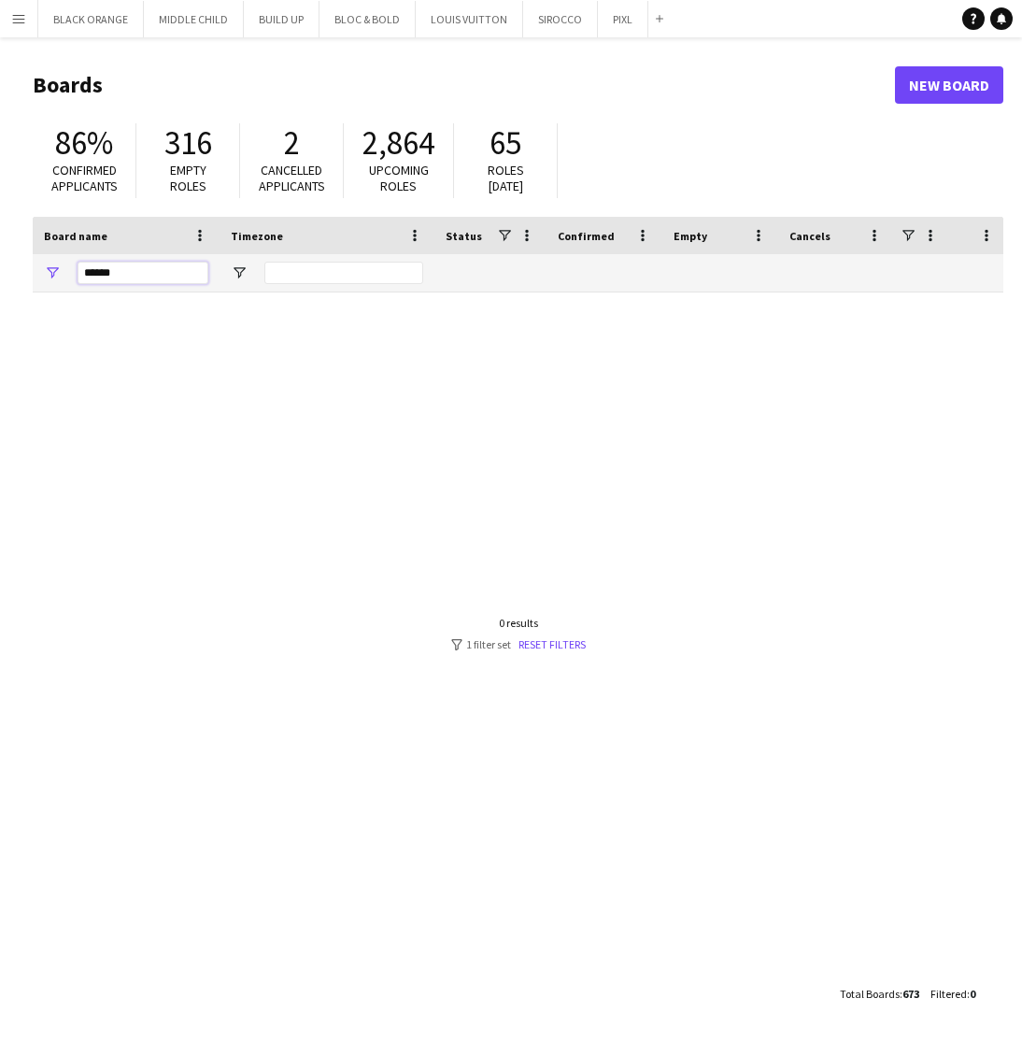
type input "******"
click at [13, 17] on app-icon "Menu" at bounding box center [18, 18] width 15 height 15
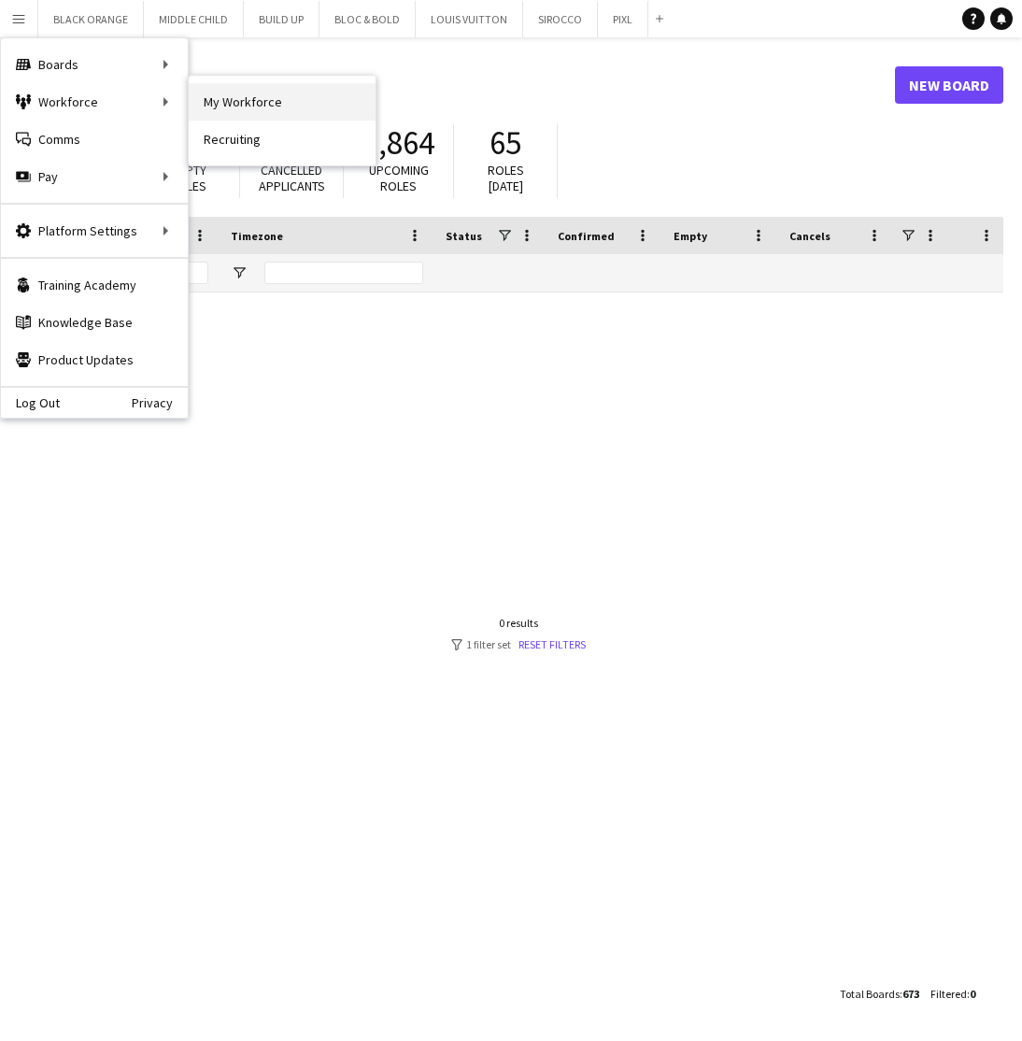
click at [224, 99] on link "My Workforce" at bounding box center [282, 101] width 187 height 37
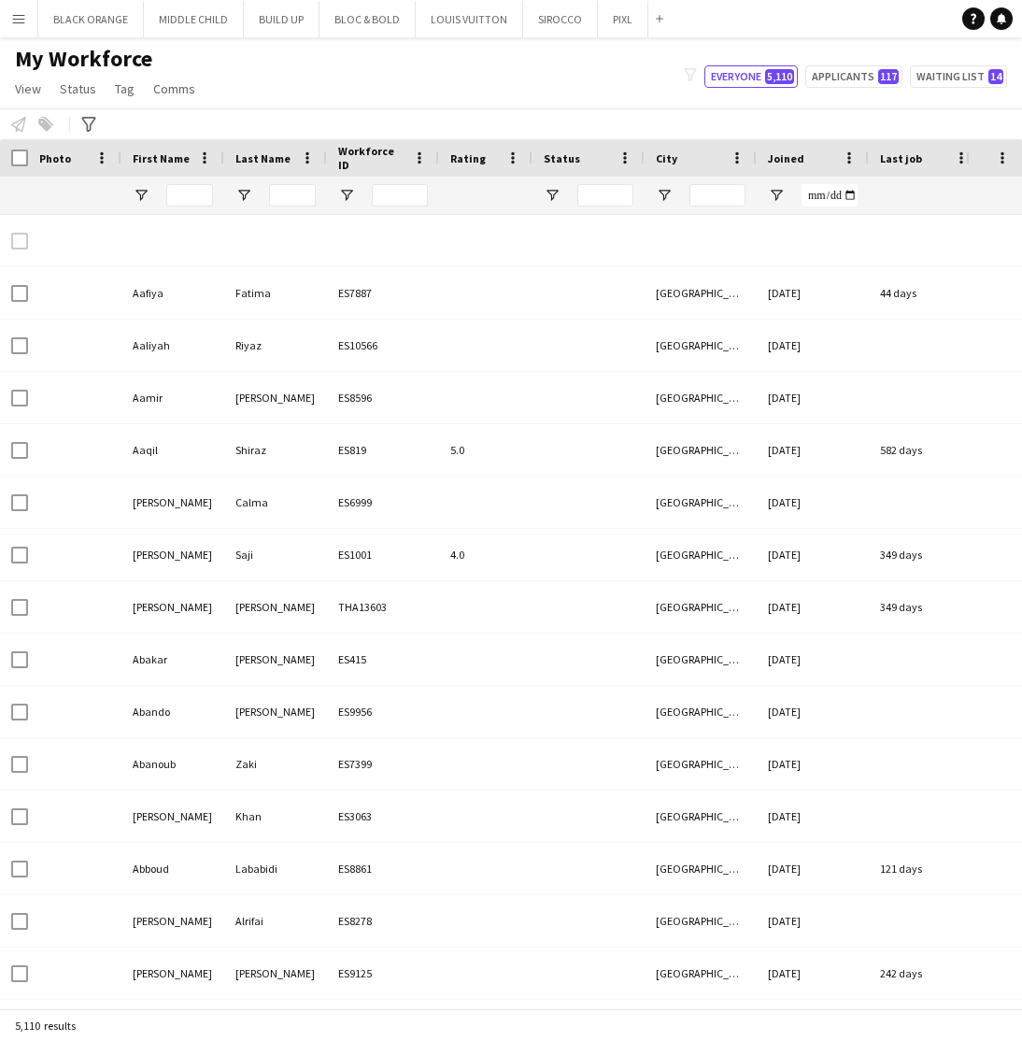
type input "**********"
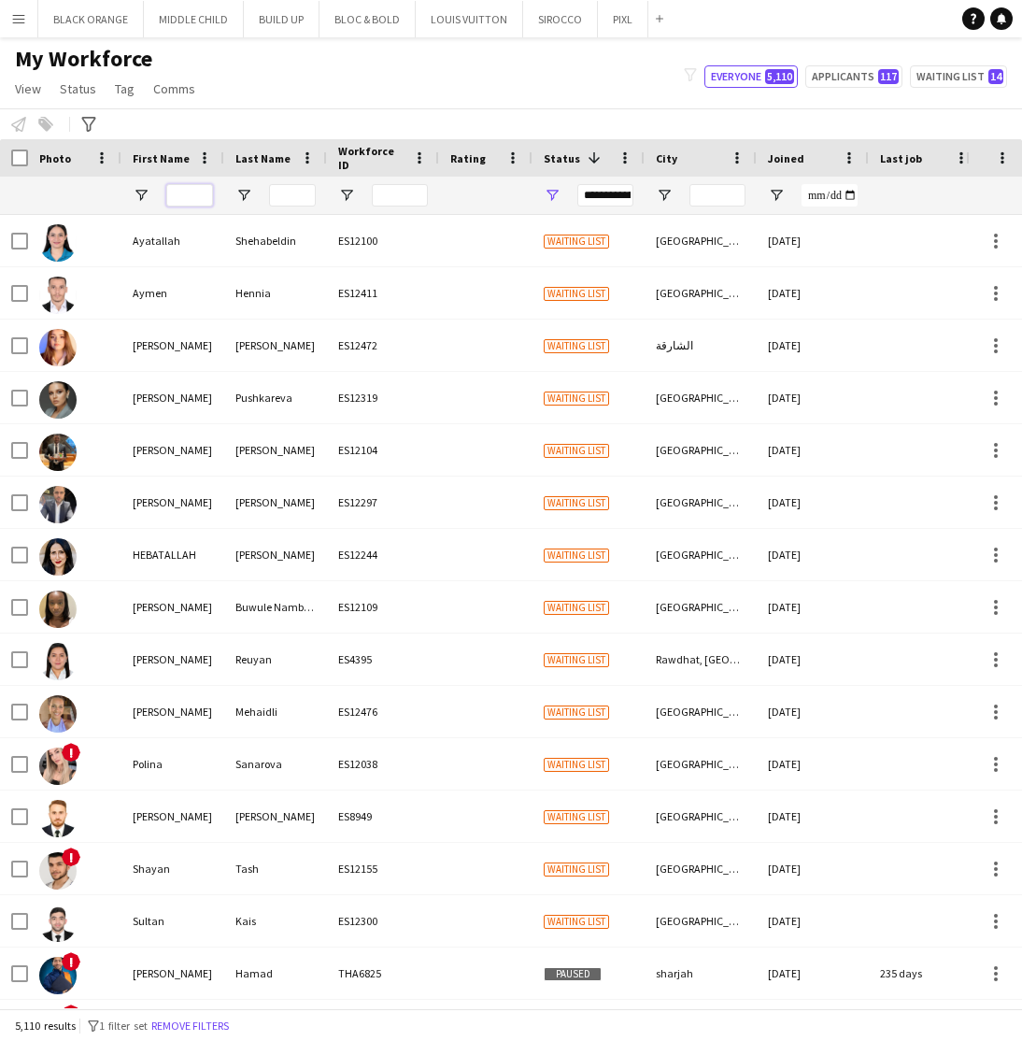
click at [188, 189] on input "First Name Filter Input" at bounding box center [189, 195] width 47 height 22
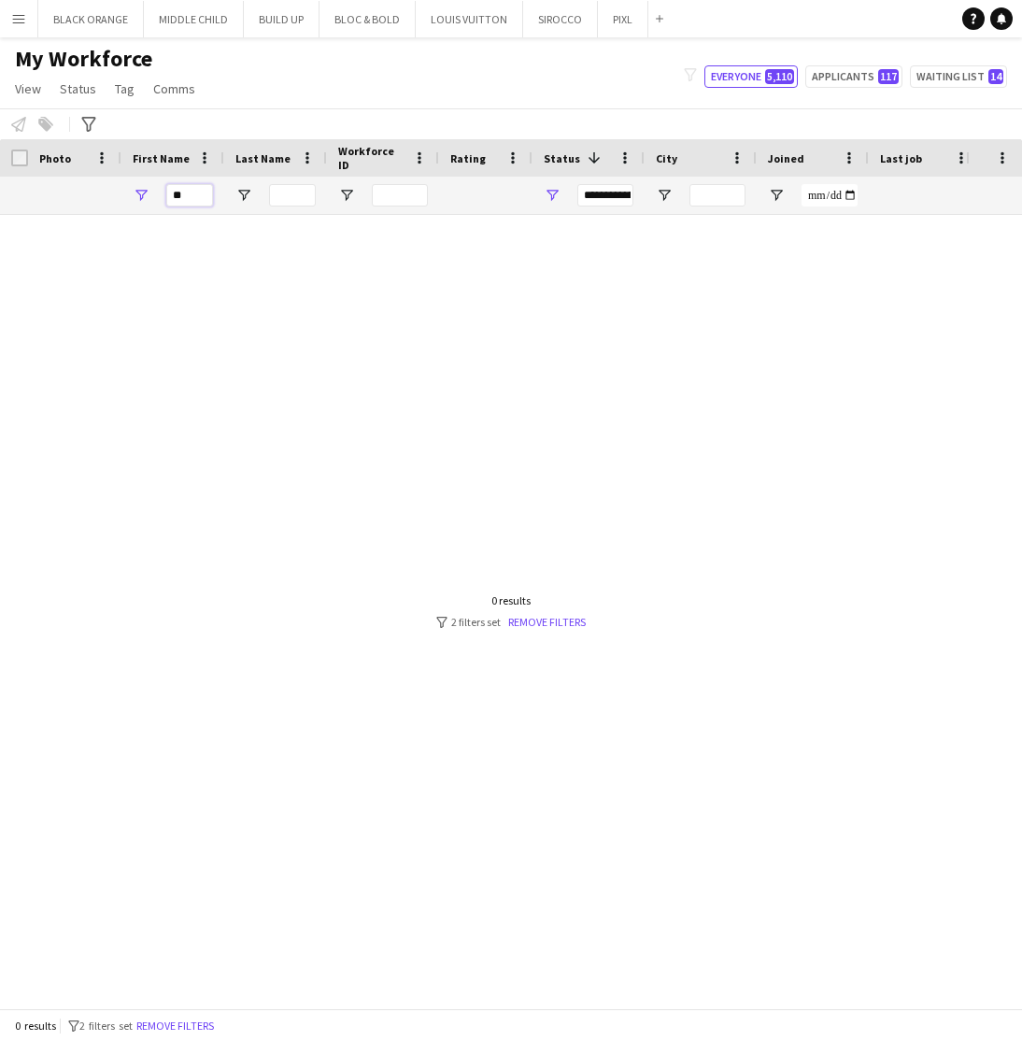
type input "*"
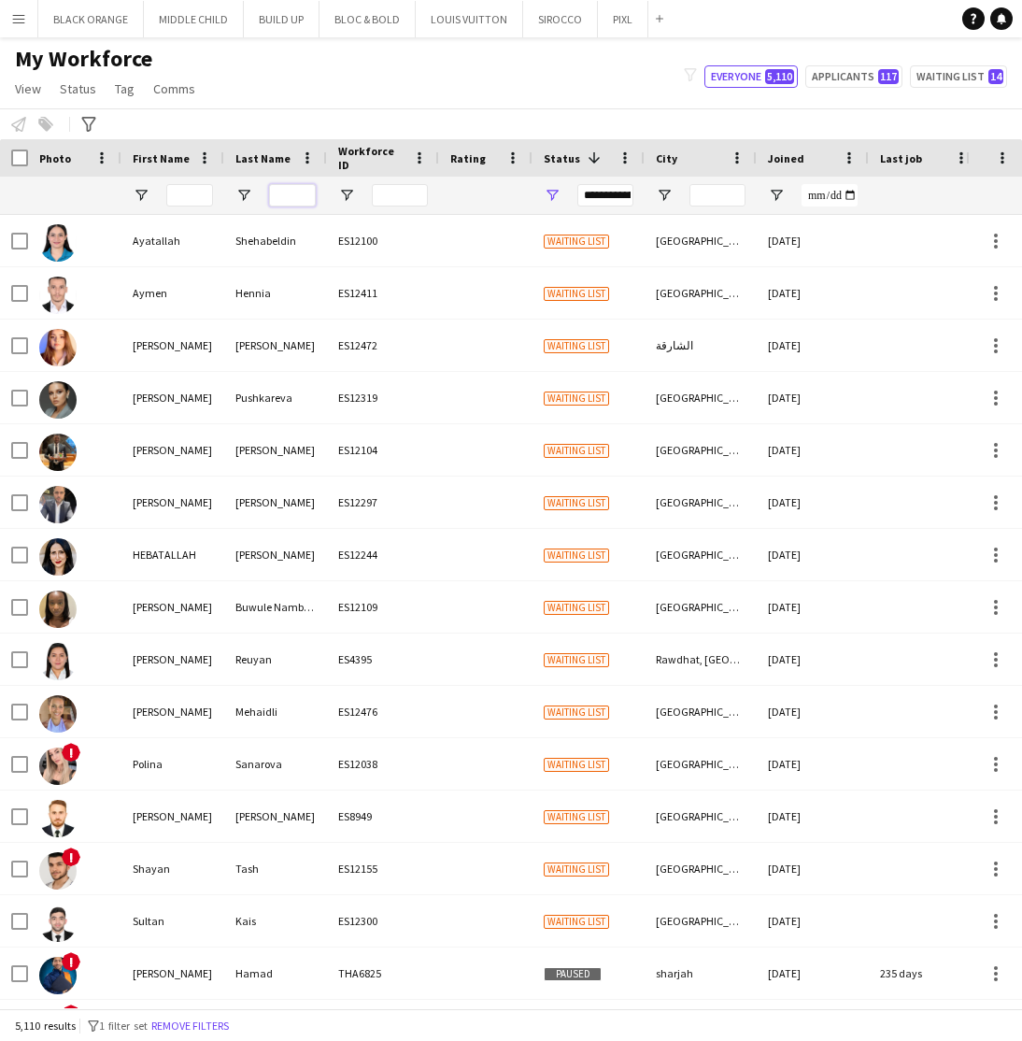
click at [291, 196] on input "Last Name Filter Input" at bounding box center [292, 195] width 47 height 22
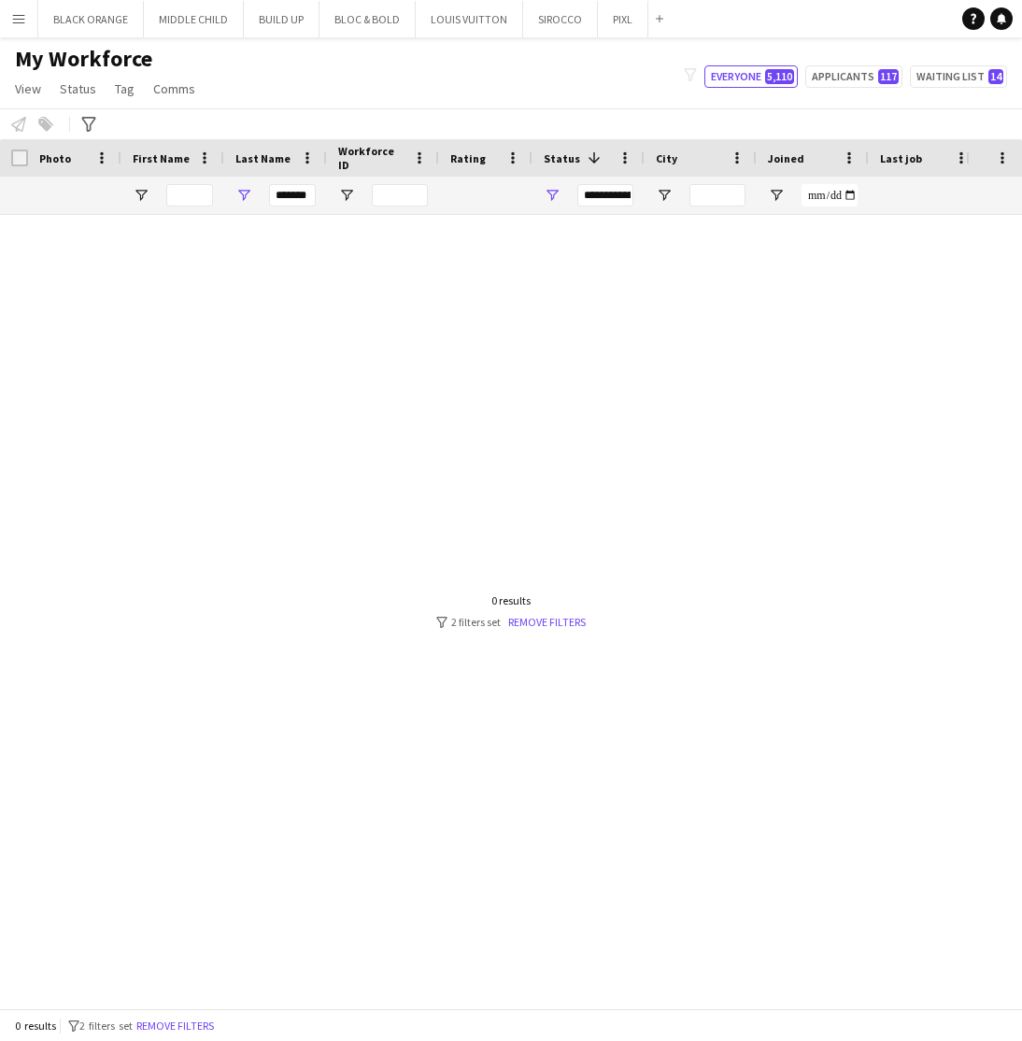
drag, startPoint x: 330, startPoint y: 235, endPoint x: 401, endPoint y: 324, distance: 114.4
click at [401, 324] on div at bounding box center [483, 611] width 966 height 793
click at [299, 194] on input "*******" at bounding box center [292, 195] width 47 height 22
click at [282, 195] on input "*******" at bounding box center [292, 195] width 47 height 22
click at [307, 196] on input "*******" at bounding box center [292, 195] width 47 height 22
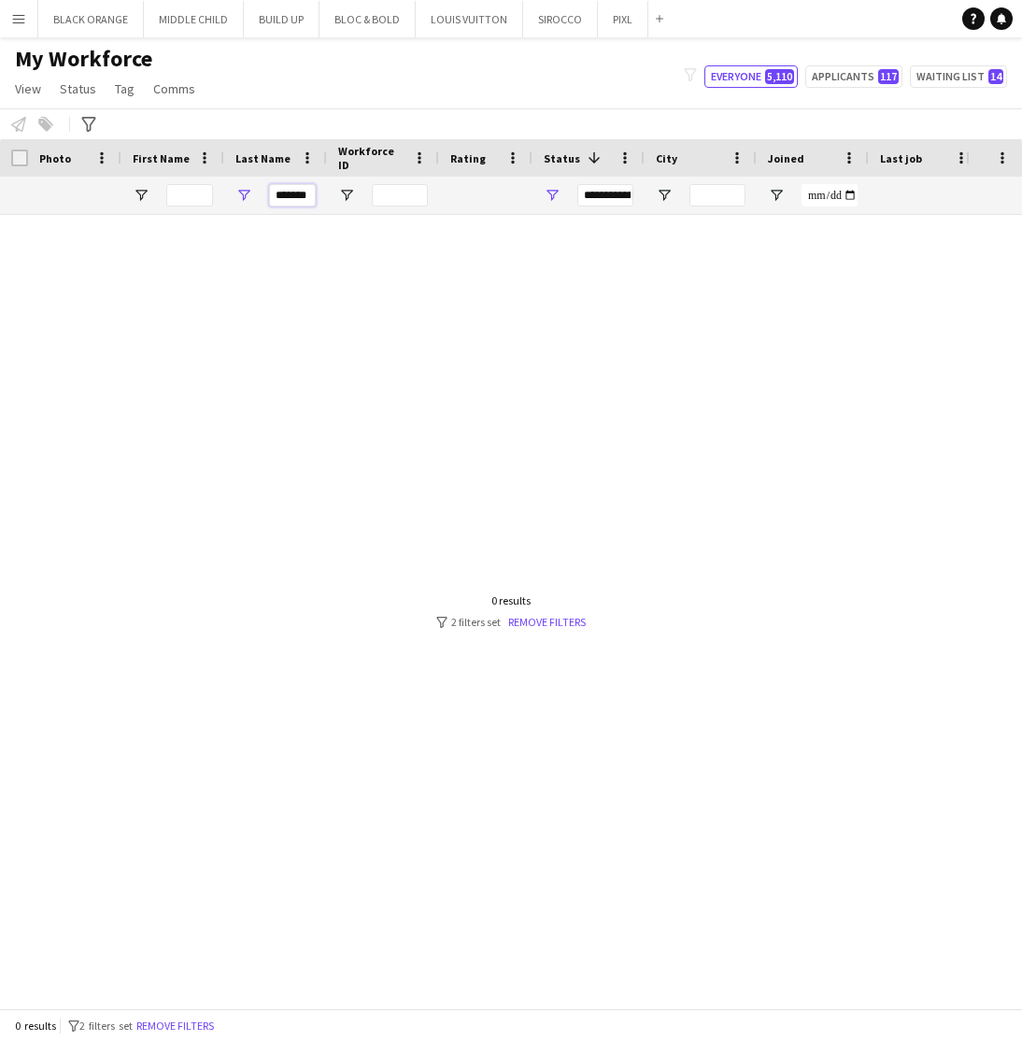
click at [313, 196] on input "*******" at bounding box center [292, 195] width 47 height 22
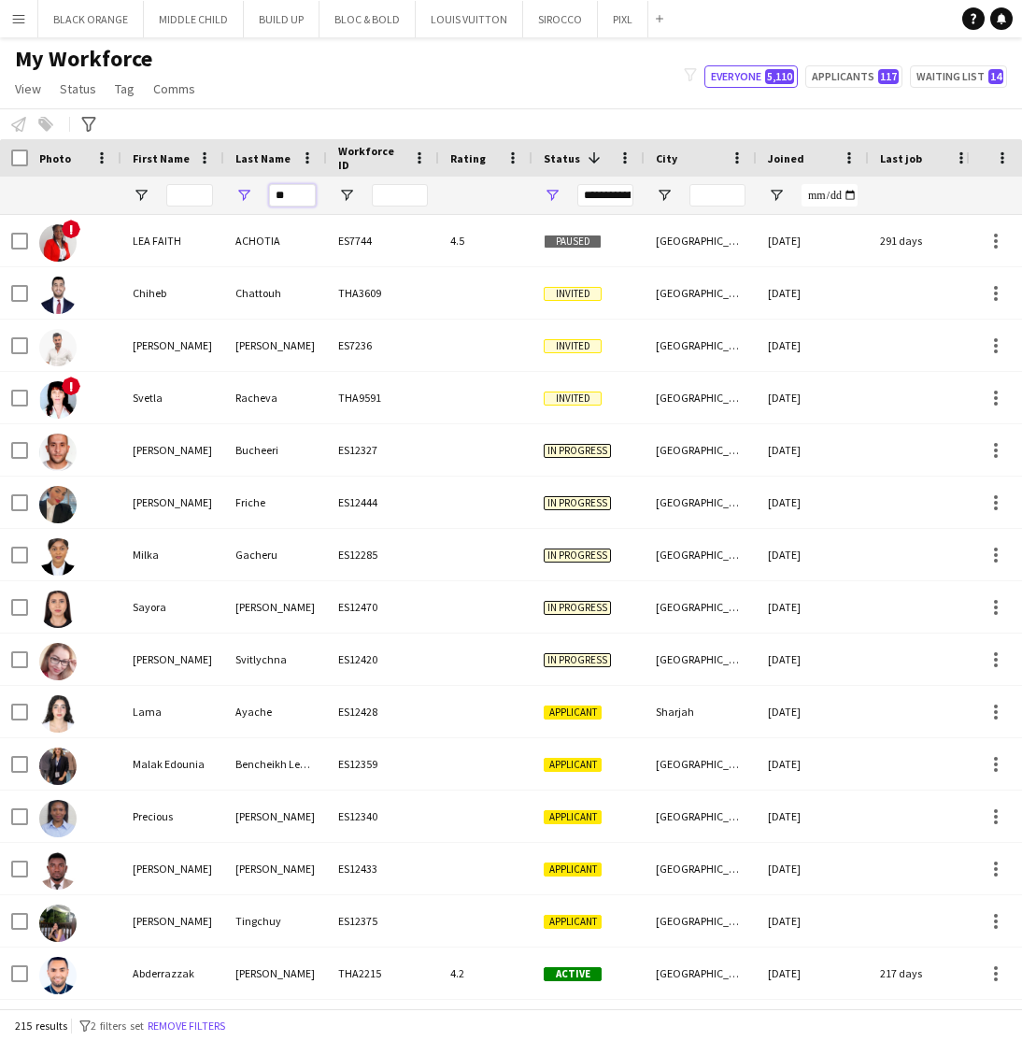
type input "*"
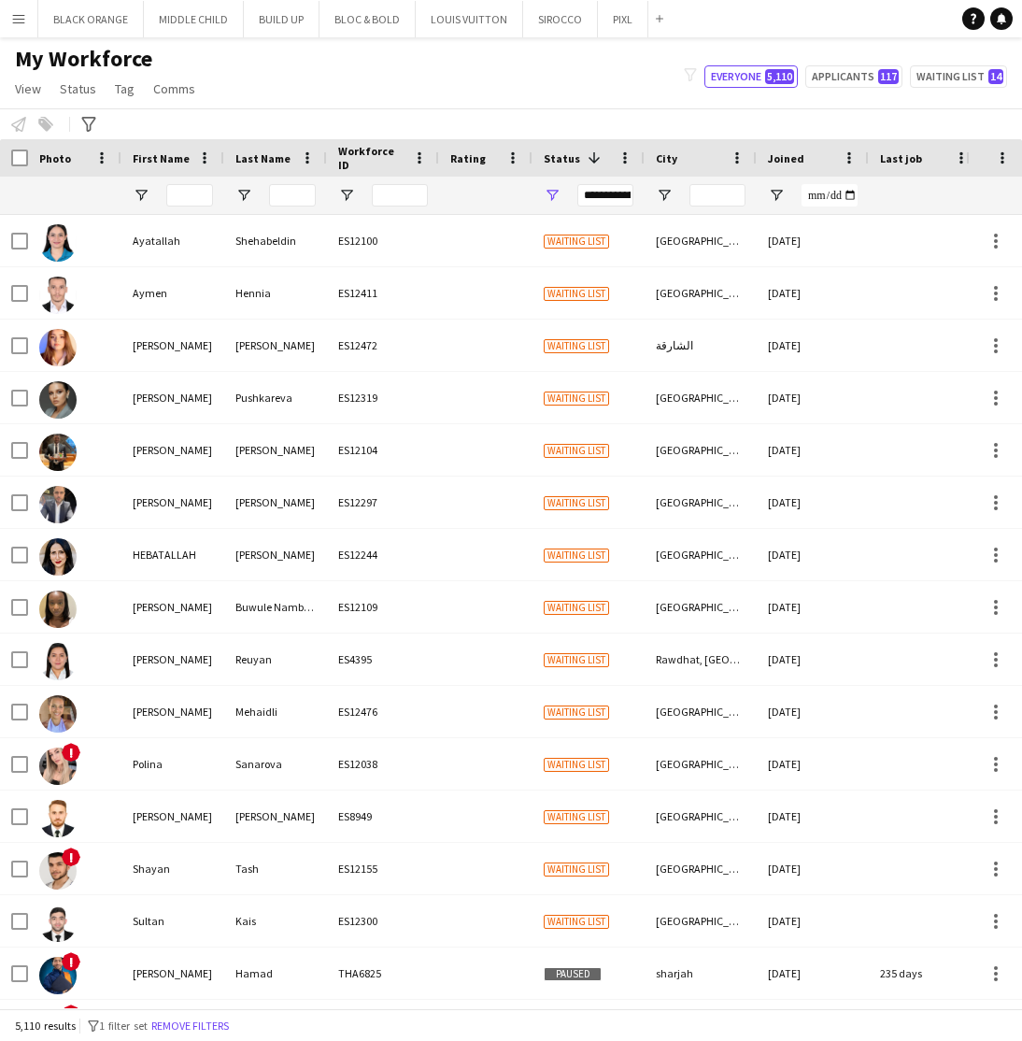
click at [562, 93] on div "My Workforce View Views Default view New view Update view Delete view Edit name…" at bounding box center [511, 77] width 1022 height 64
click at [612, 27] on button "PIXL Close" at bounding box center [623, 19] width 50 height 36
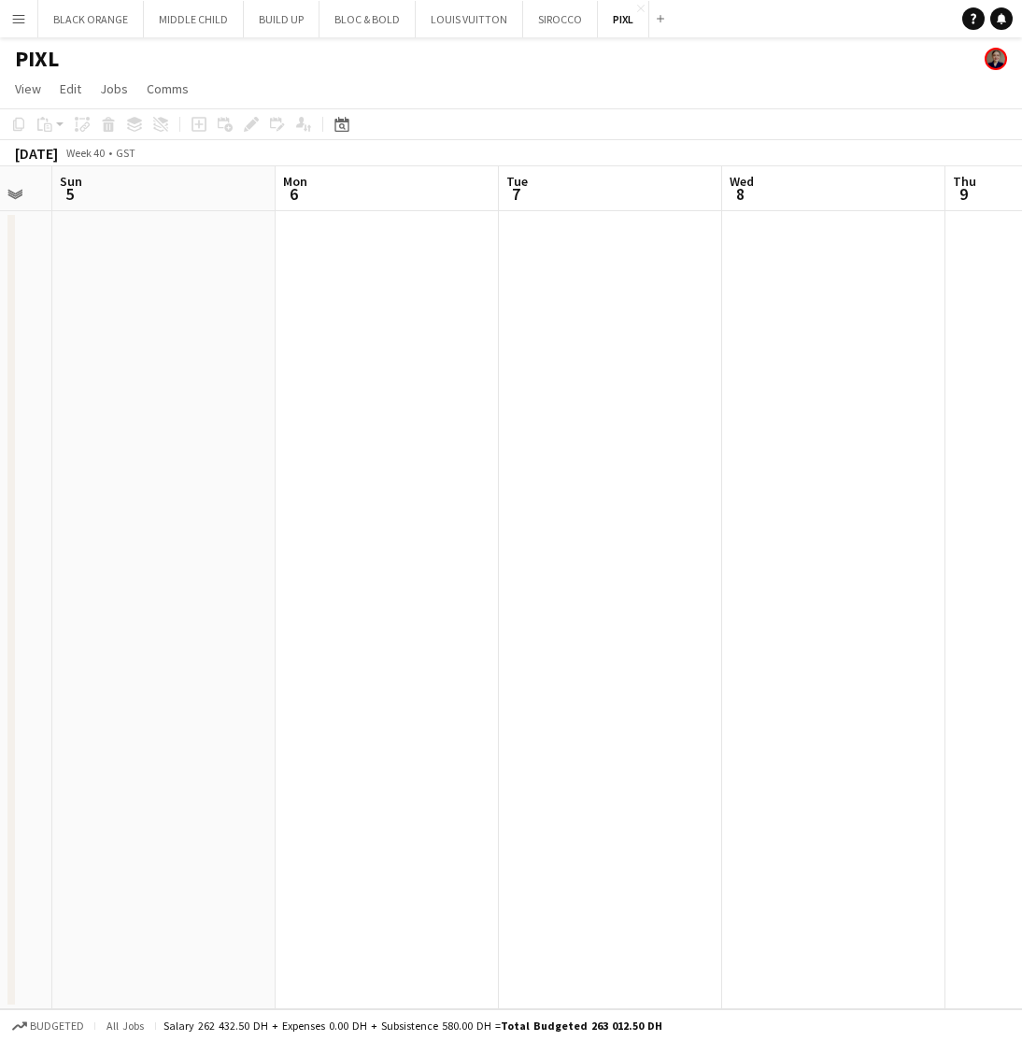
scroll to position [0, 619]
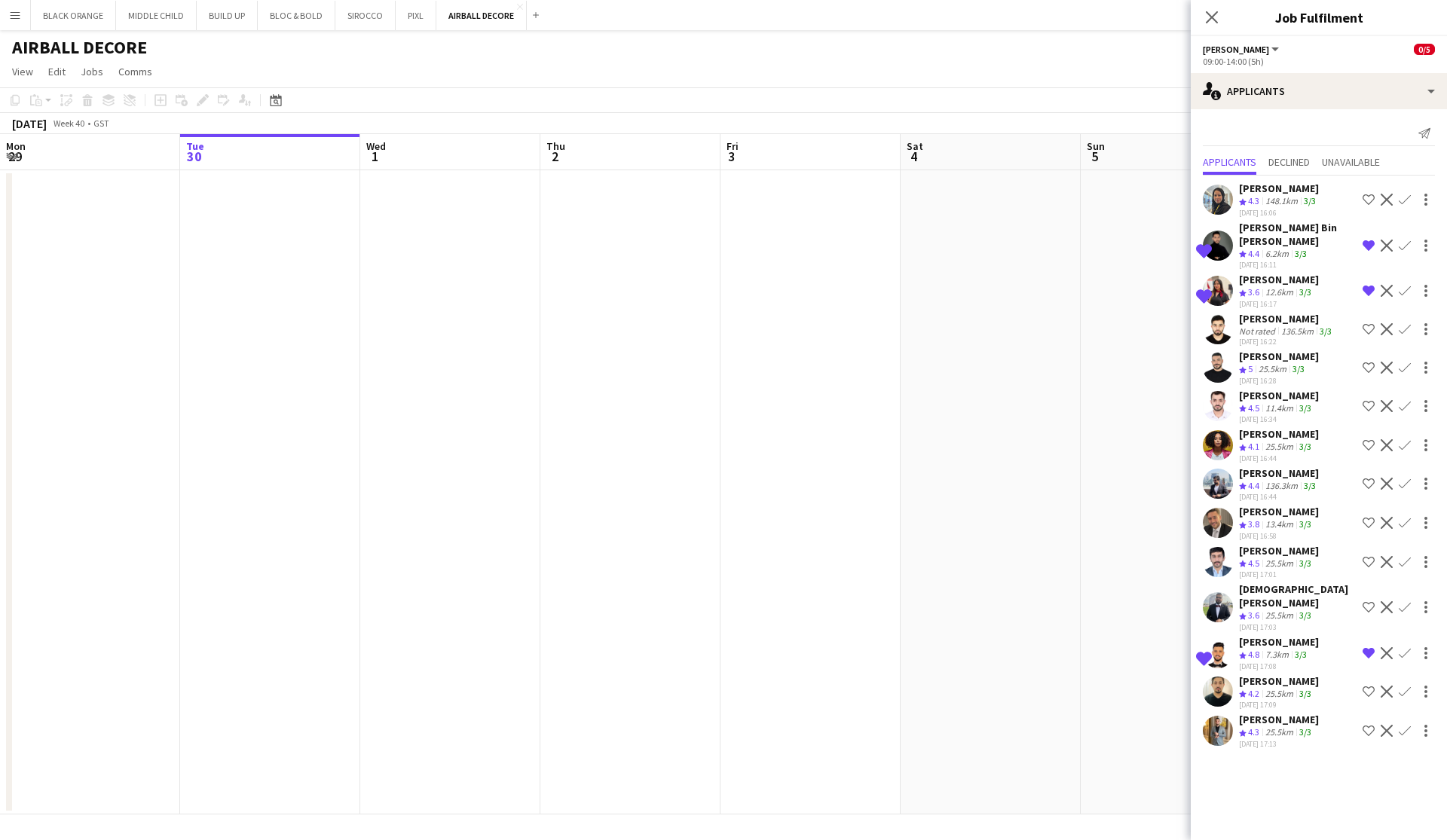
scroll to position [0, 661]
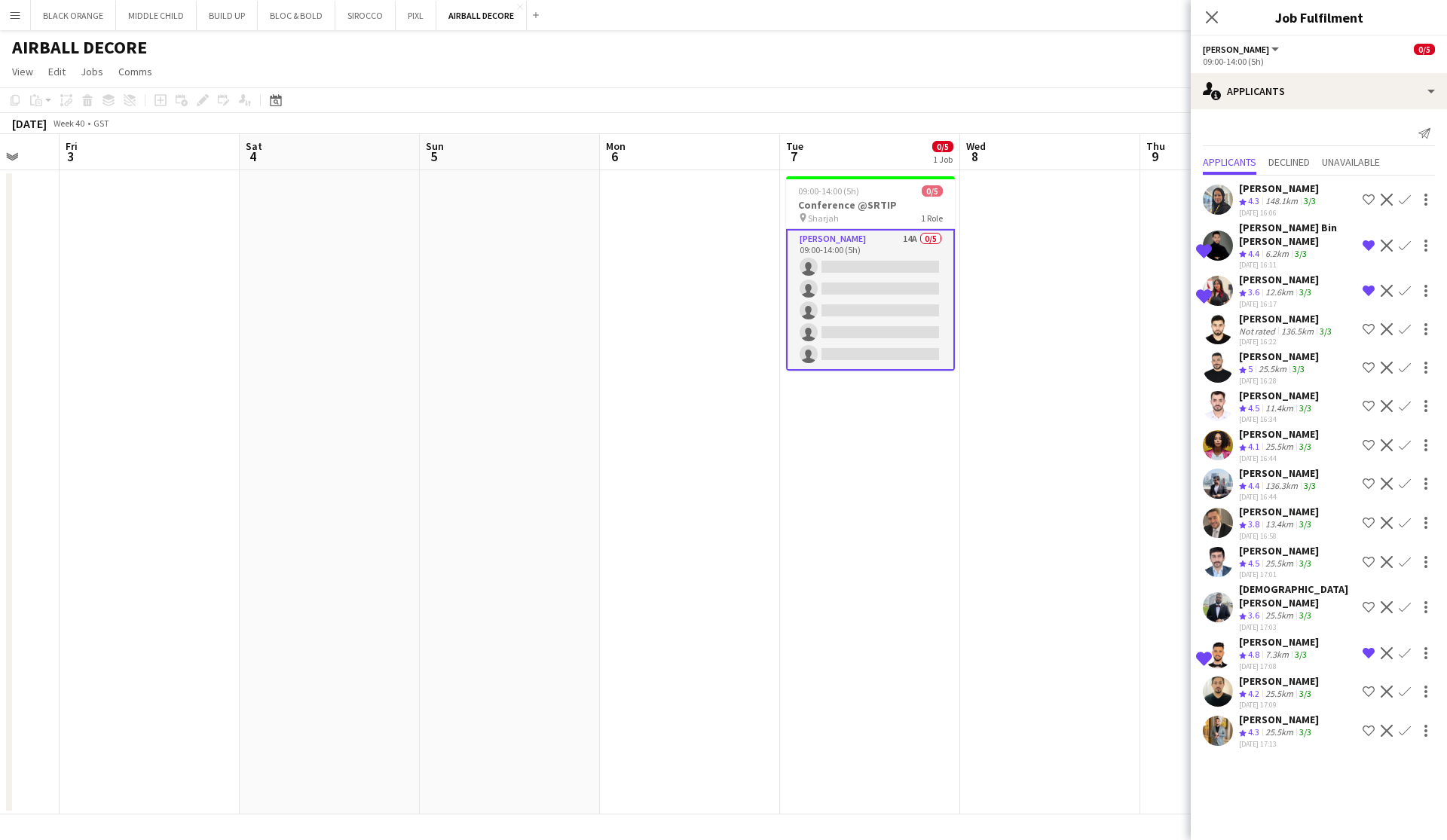
click at [1370, 288] on app-icon "Remove crew from shortlist" at bounding box center [1368, 290] width 12 height 12
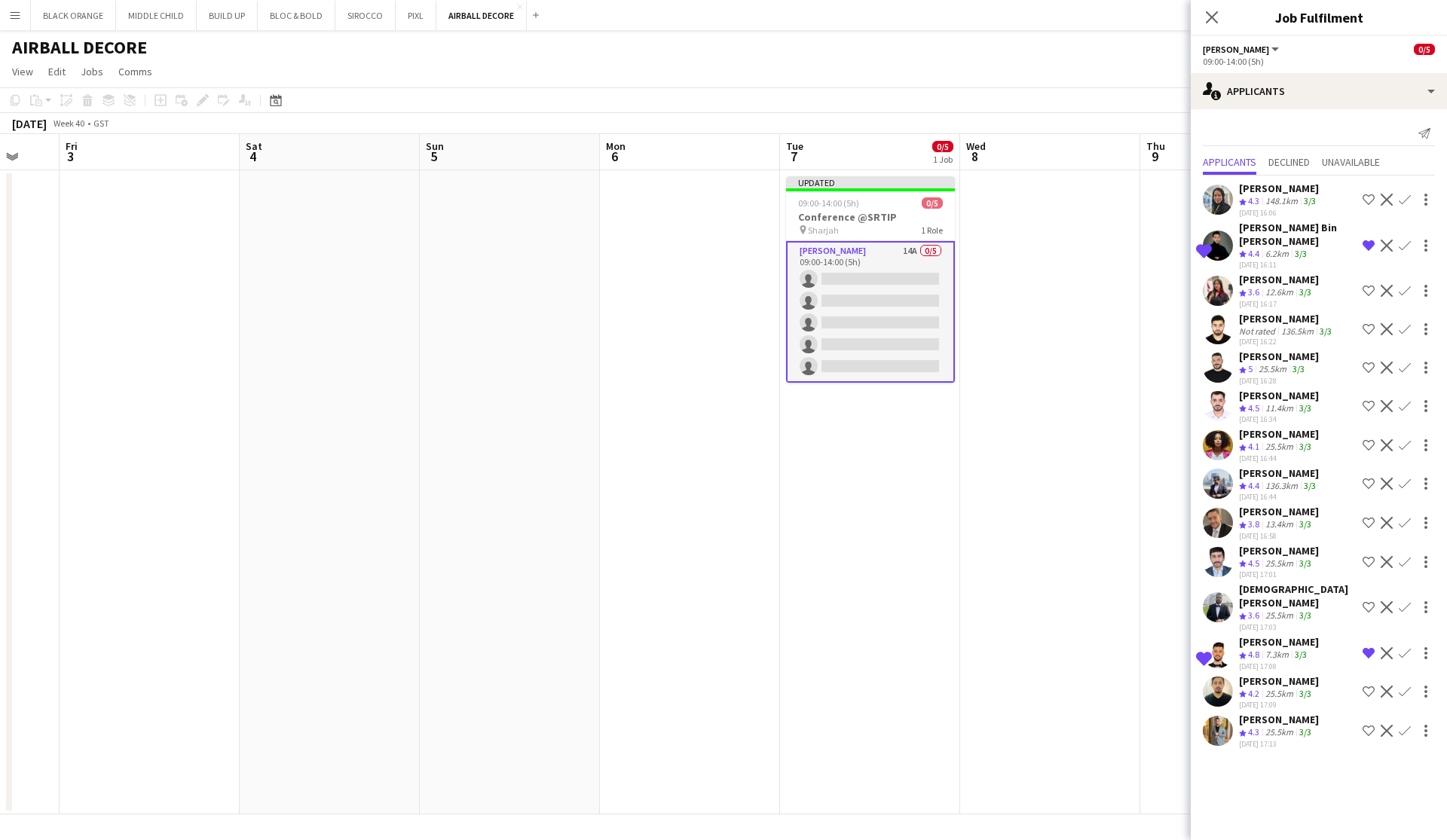
click at [1368, 368] on app-icon "Shortlist crew" at bounding box center [1368, 368] width 12 height 12
click at [1367, 406] on app-icon "Shortlist crew" at bounding box center [1368, 405] width 12 height 12
click at [1364, 444] on app-icon "Shortlist crew" at bounding box center [1368, 445] width 12 height 12
click at [1367, 685] on app-icon "Shortlist crew" at bounding box center [1368, 691] width 12 height 12
click at [1370, 725] on app-icon "Shortlist crew" at bounding box center [1368, 730] width 12 height 12
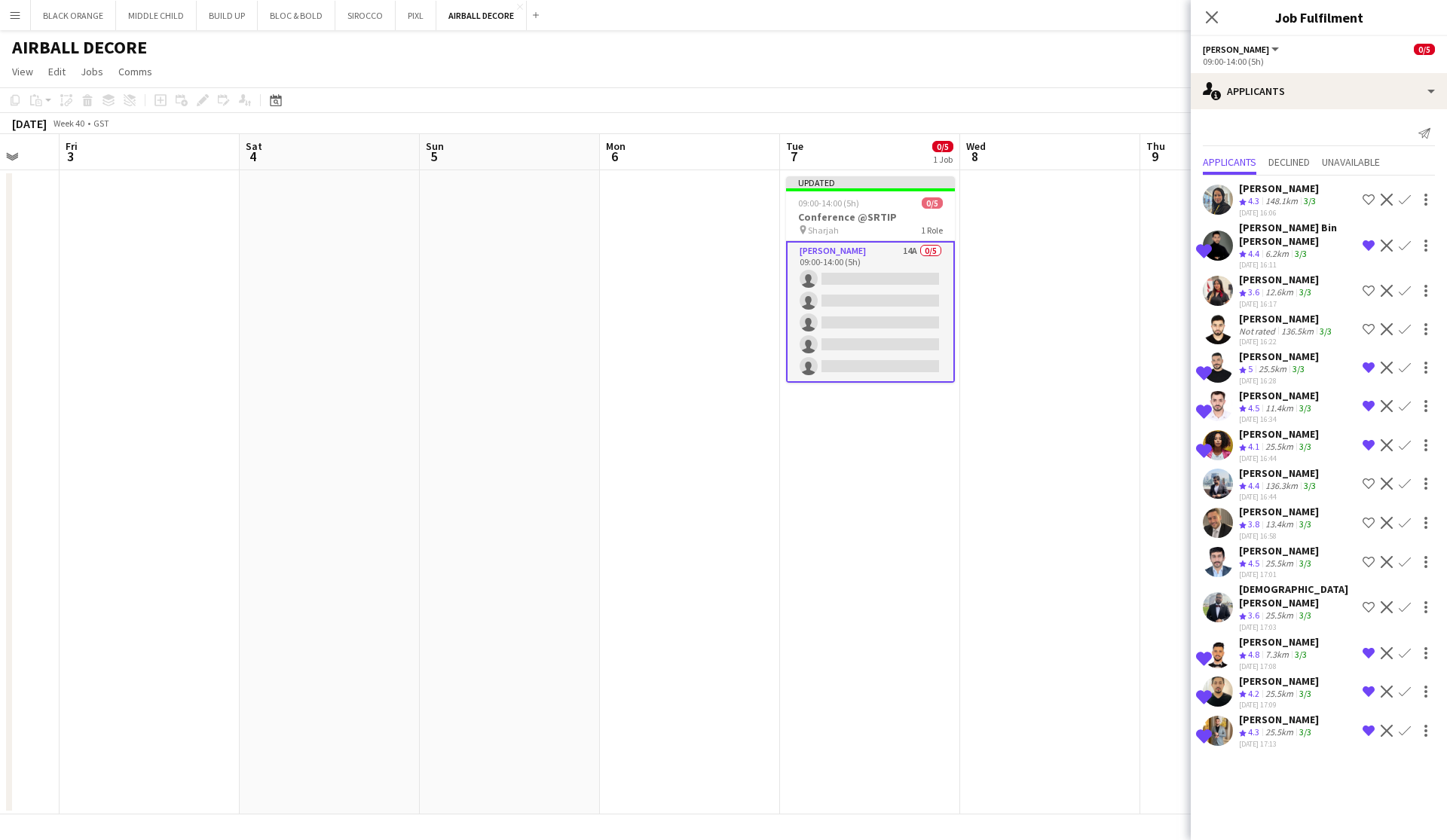
click at [977, 548] on app-date-cell at bounding box center [1049, 492] width 180 height 644
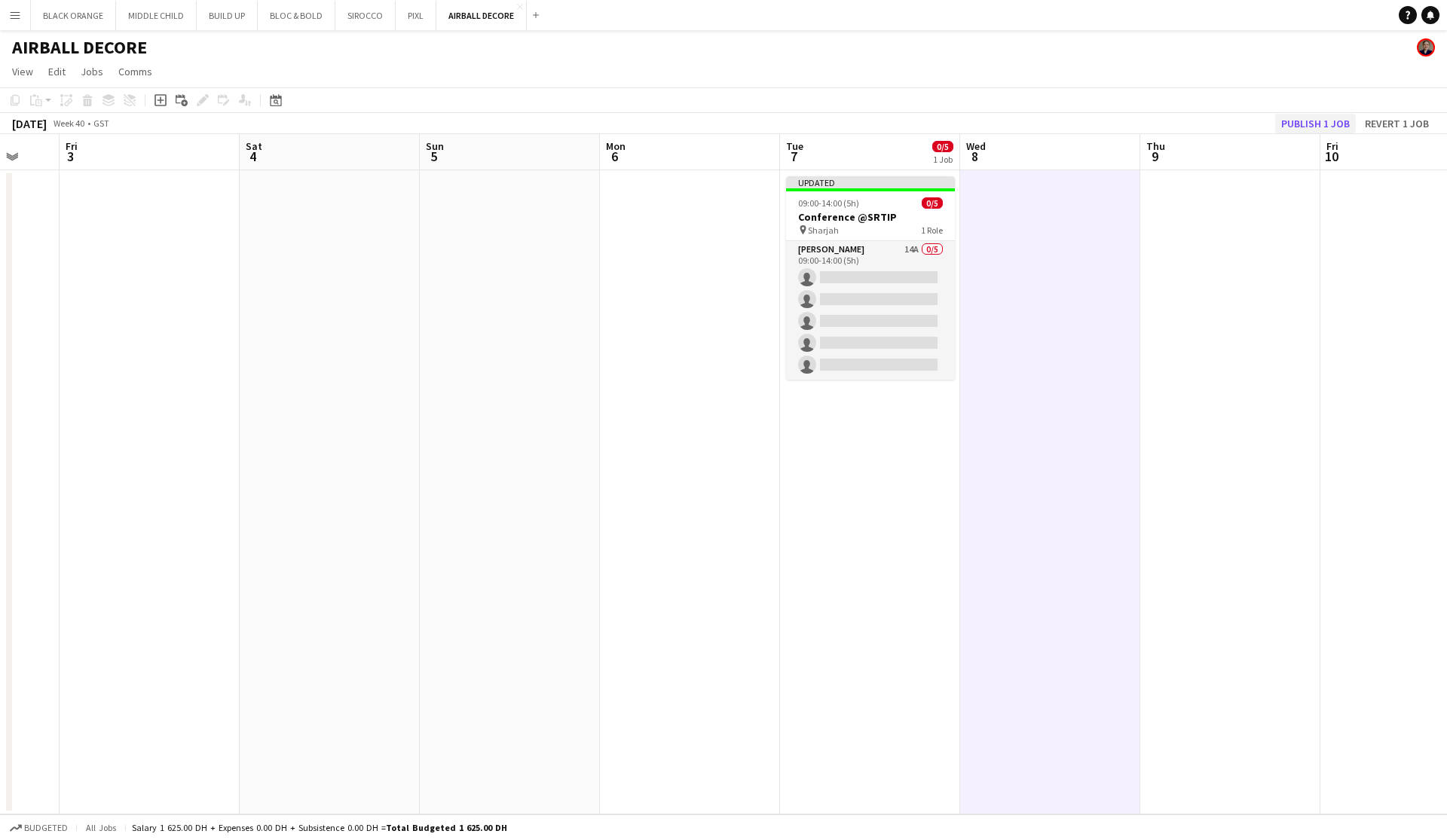
click at [1322, 122] on button "Publish 1 job" at bounding box center [1316, 123] width 81 height 19
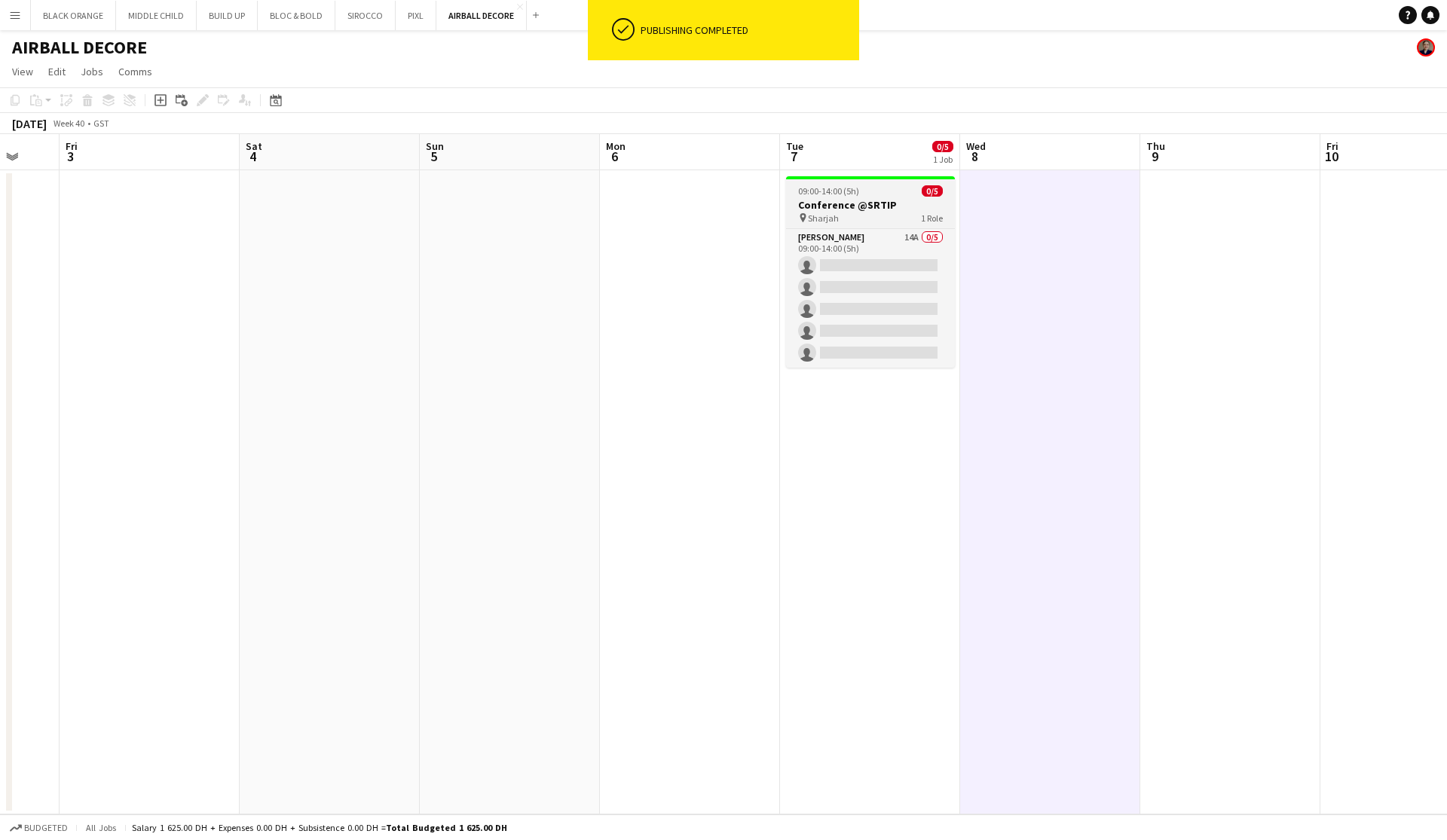
click at [875, 273] on app-card-role "[PERSON_NAME] 14A 0/5 09:00-14:00 (5h) single-neutral-actions single-neutral-ac…" at bounding box center [870, 298] width 169 height 139
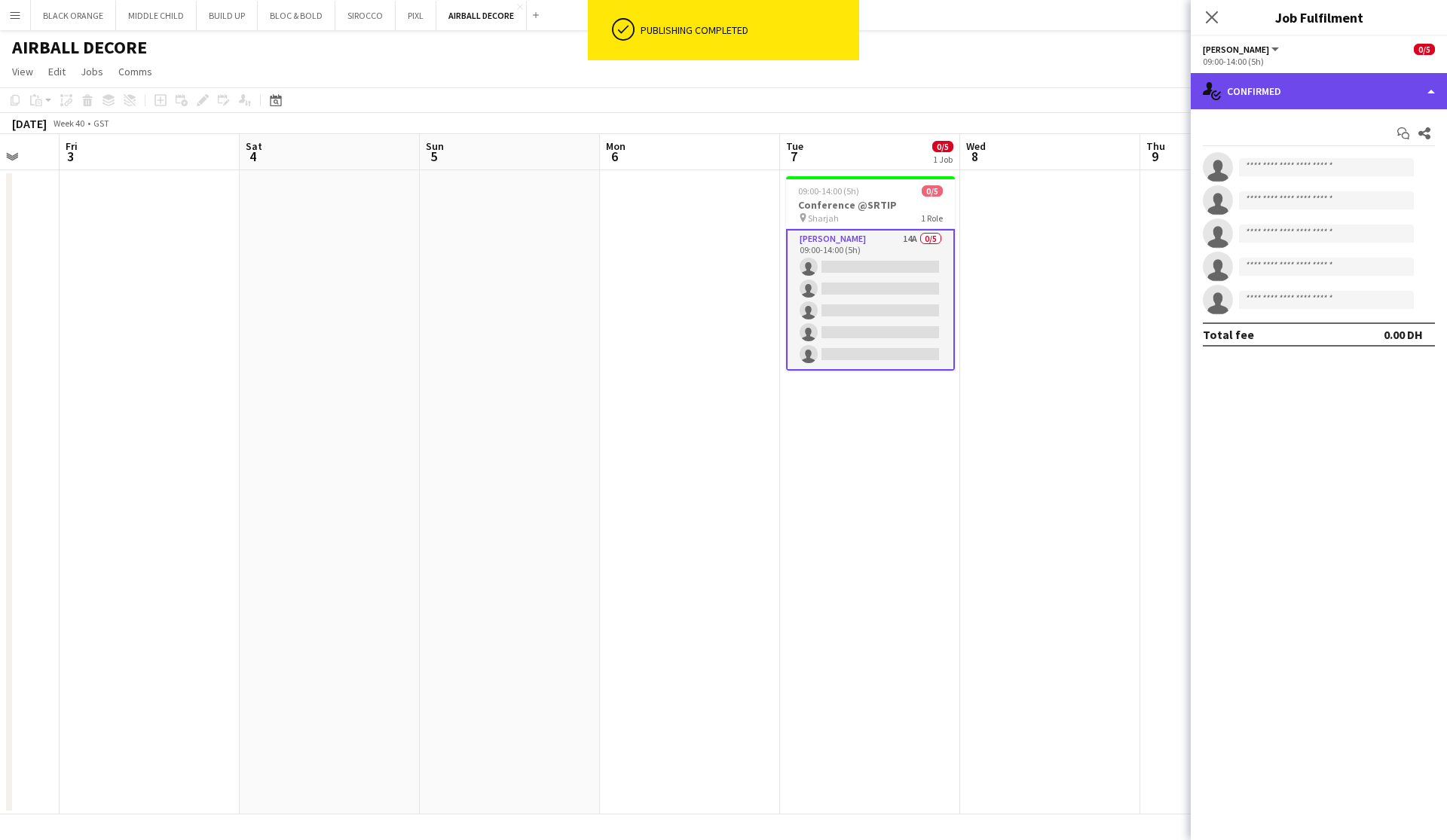
click at [1276, 91] on div "single-neutral-actions-check-2 Confirmed" at bounding box center [1319, 91] width 256 height 36
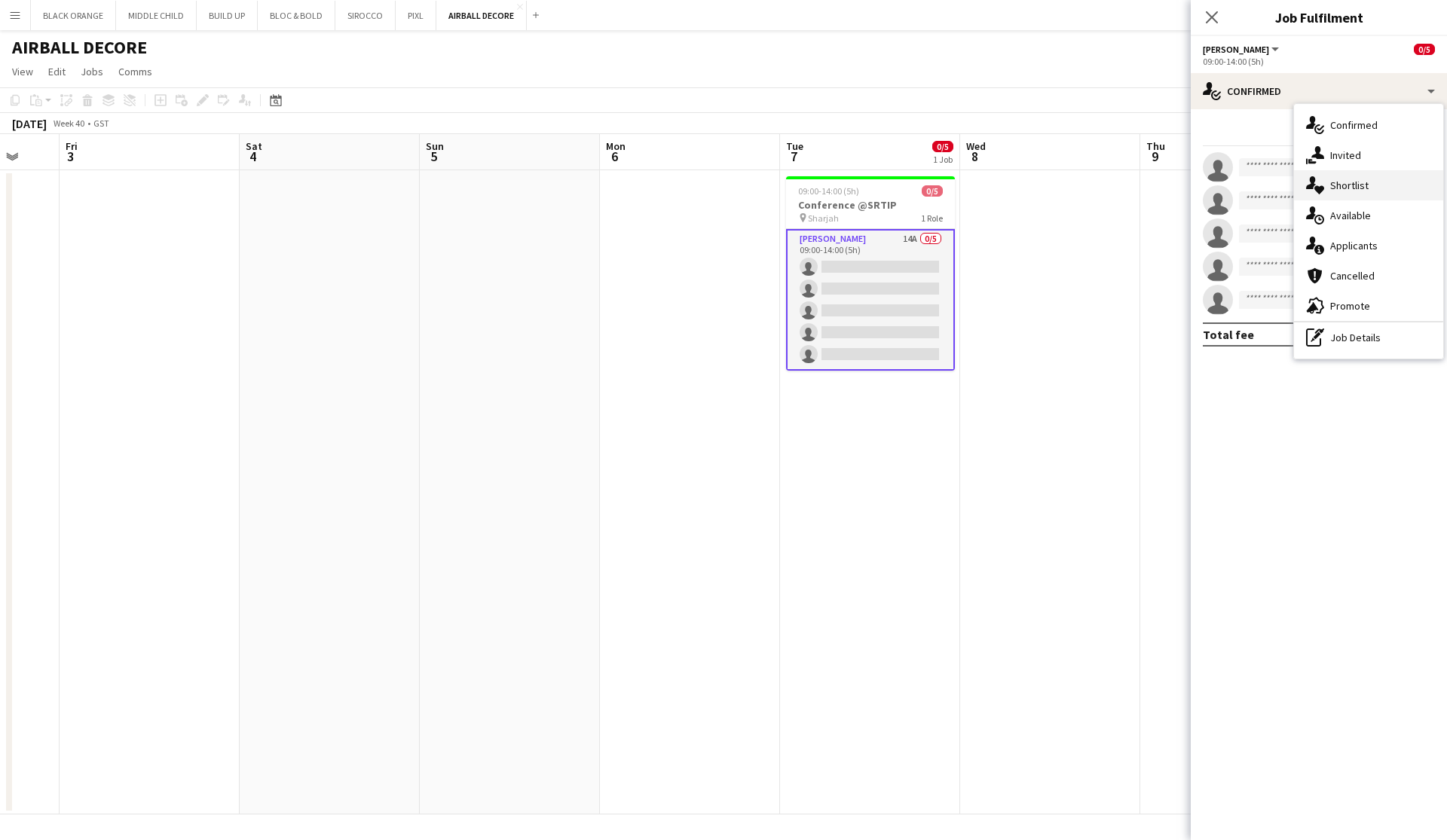
click at [1354, 188] on span "Shortlist" at bounding box center [1349, 185] width 39 height 14
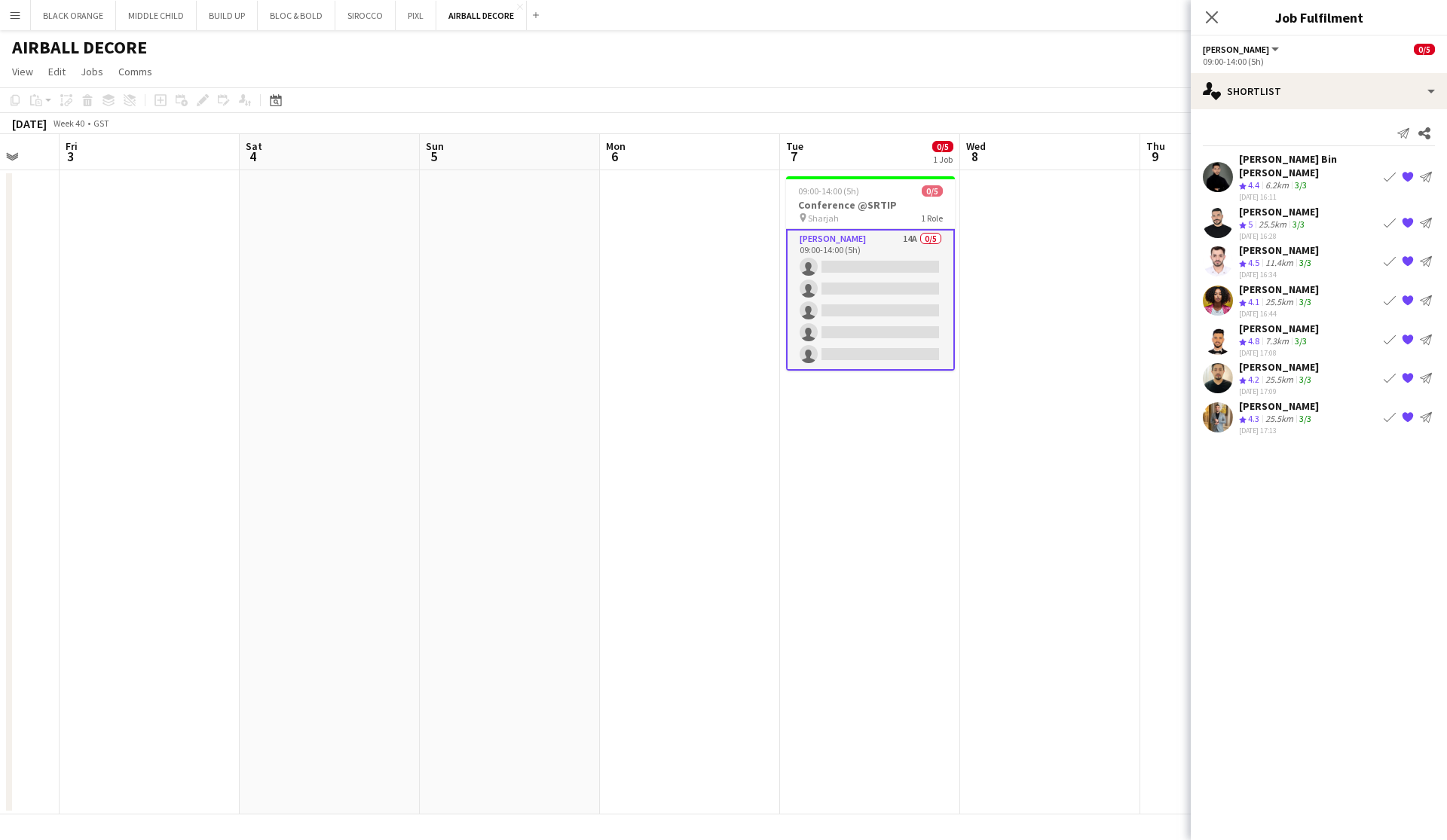
click at [14, 23] on button "Menu" at bounding box center [15, 15] width 30 height 30
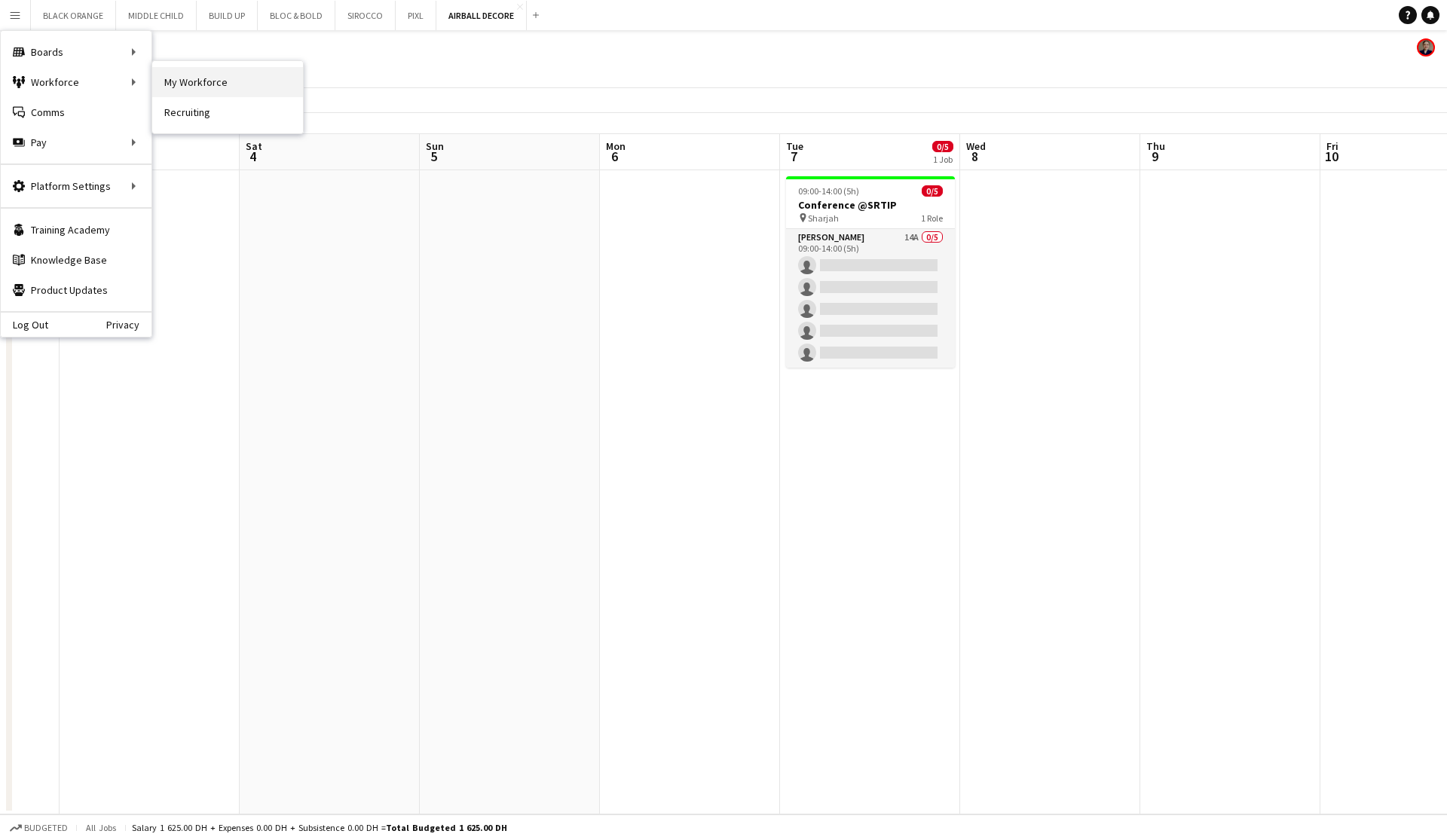
click at [177, 85] on link "My Workforce" at bounding box center [227, 81] width 151 height 30
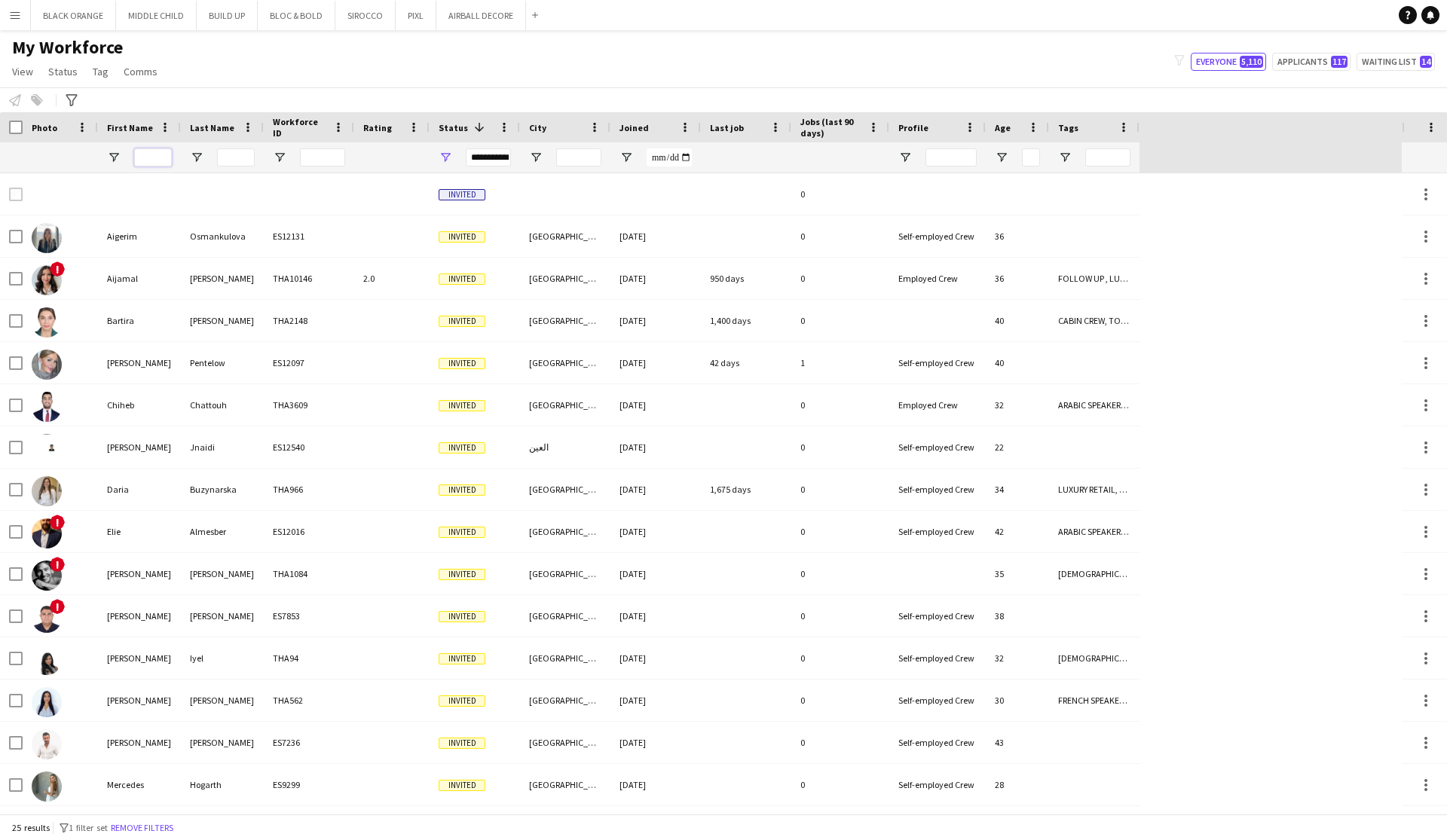
click at [151, 160] on input "First Name Filter Input" at bounding box center [152, 157] width 38 height 18
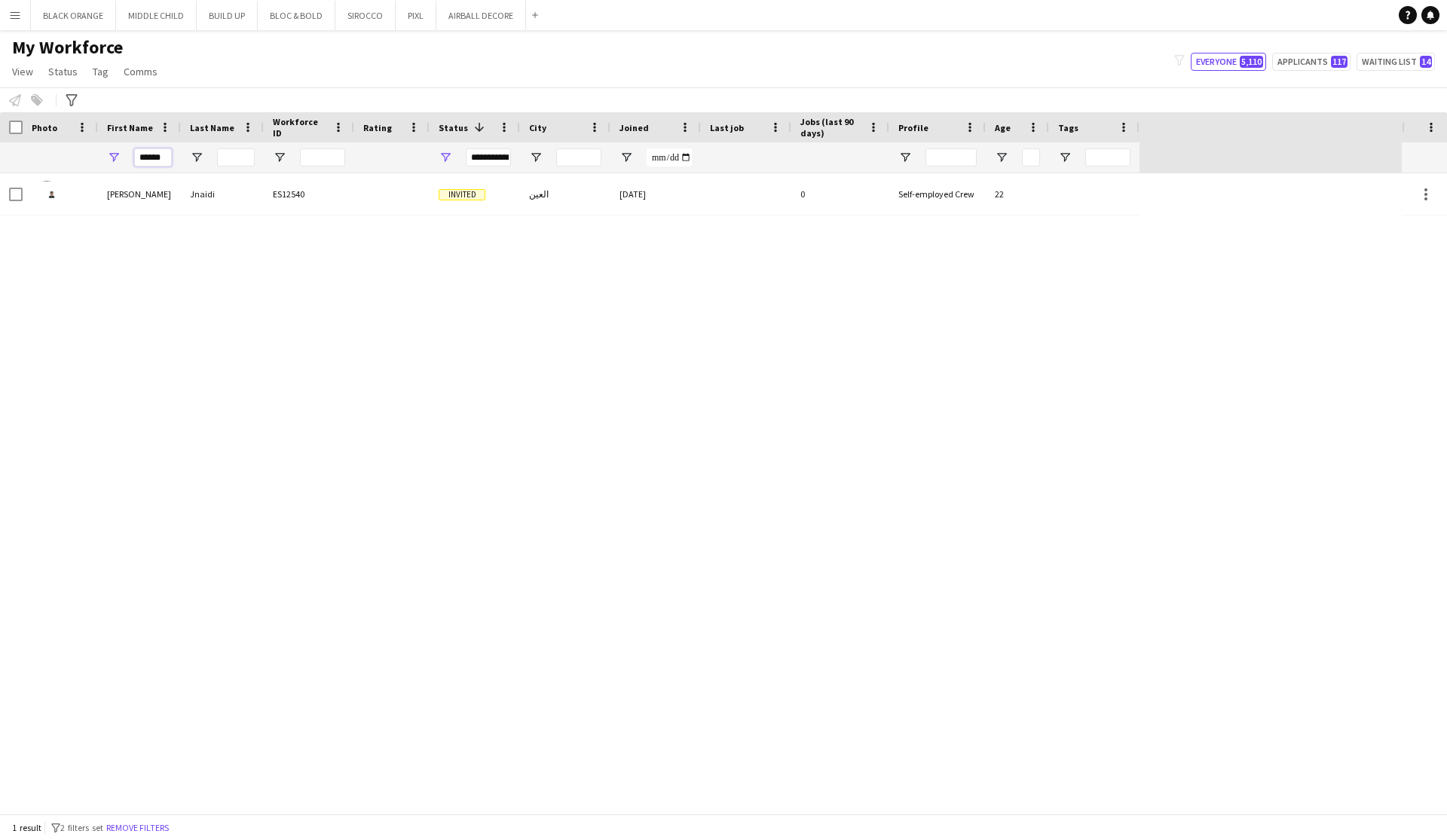
type input "******"
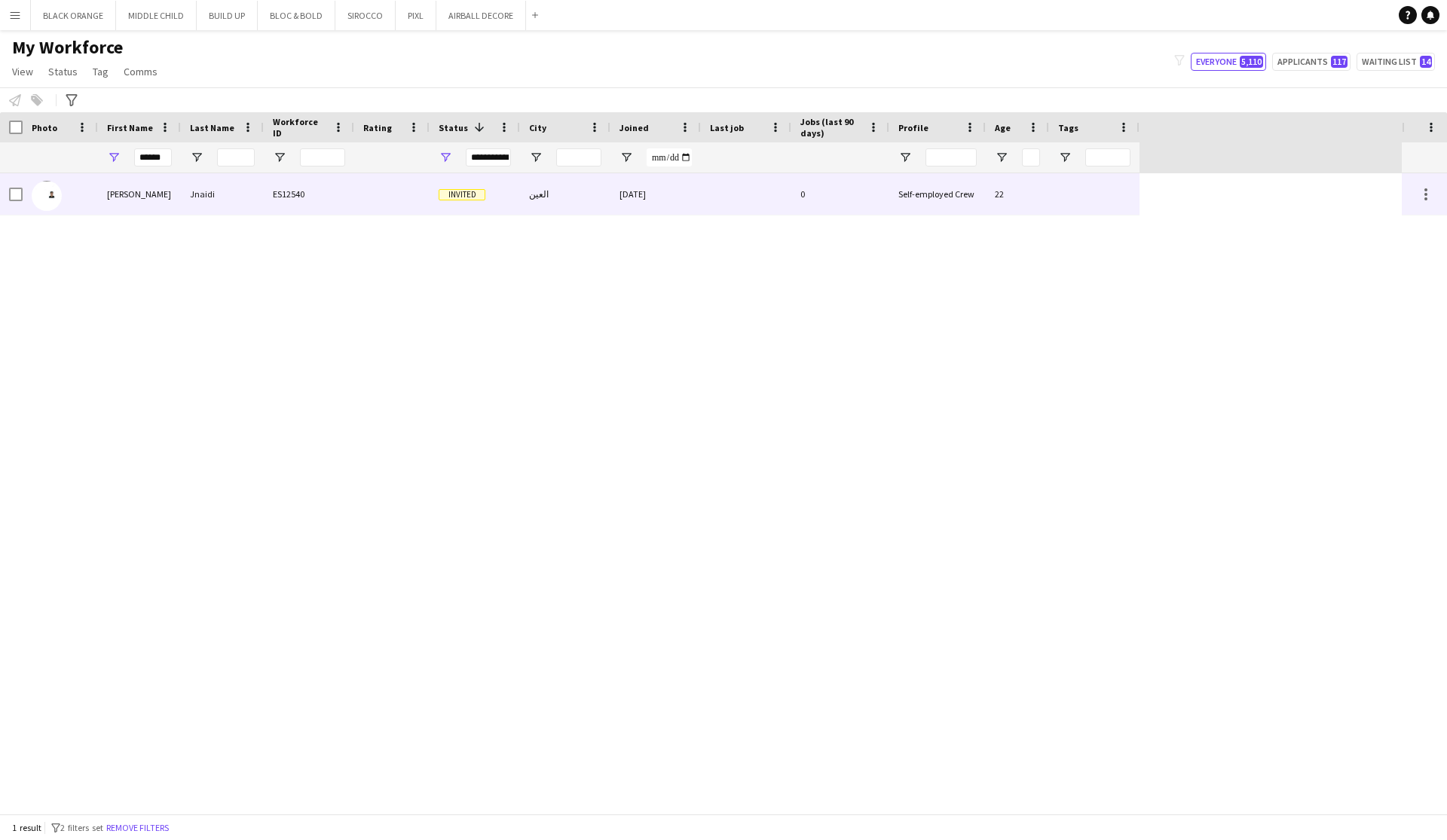
click at [121, 201] on div "[PERSON_NAME]" at bounding box center [139, 193] width 83 height 41
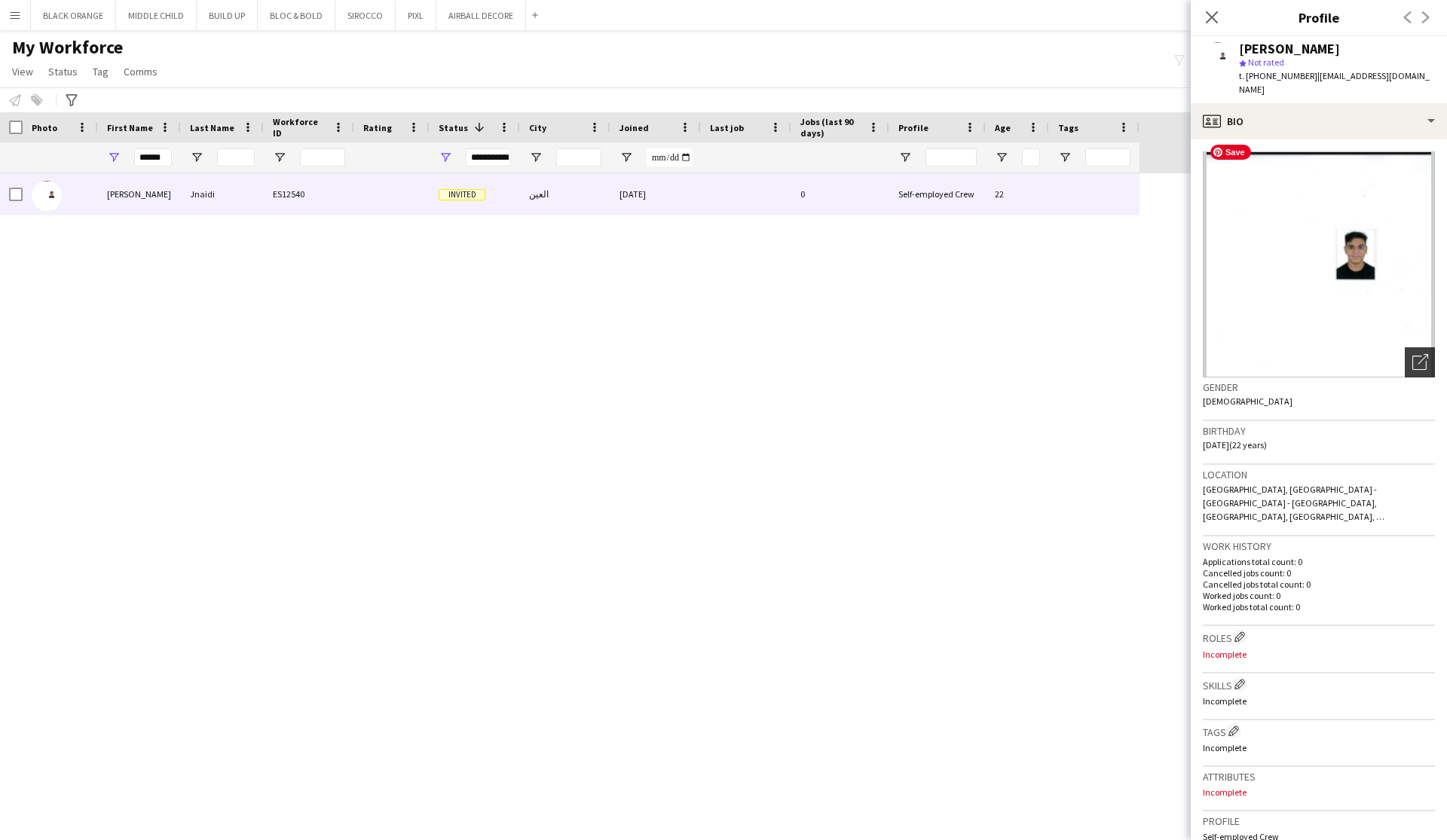
click at [1422, 354] on icon "Open photos pop-in" at bounding box center [1420, 362] width 16 height 16
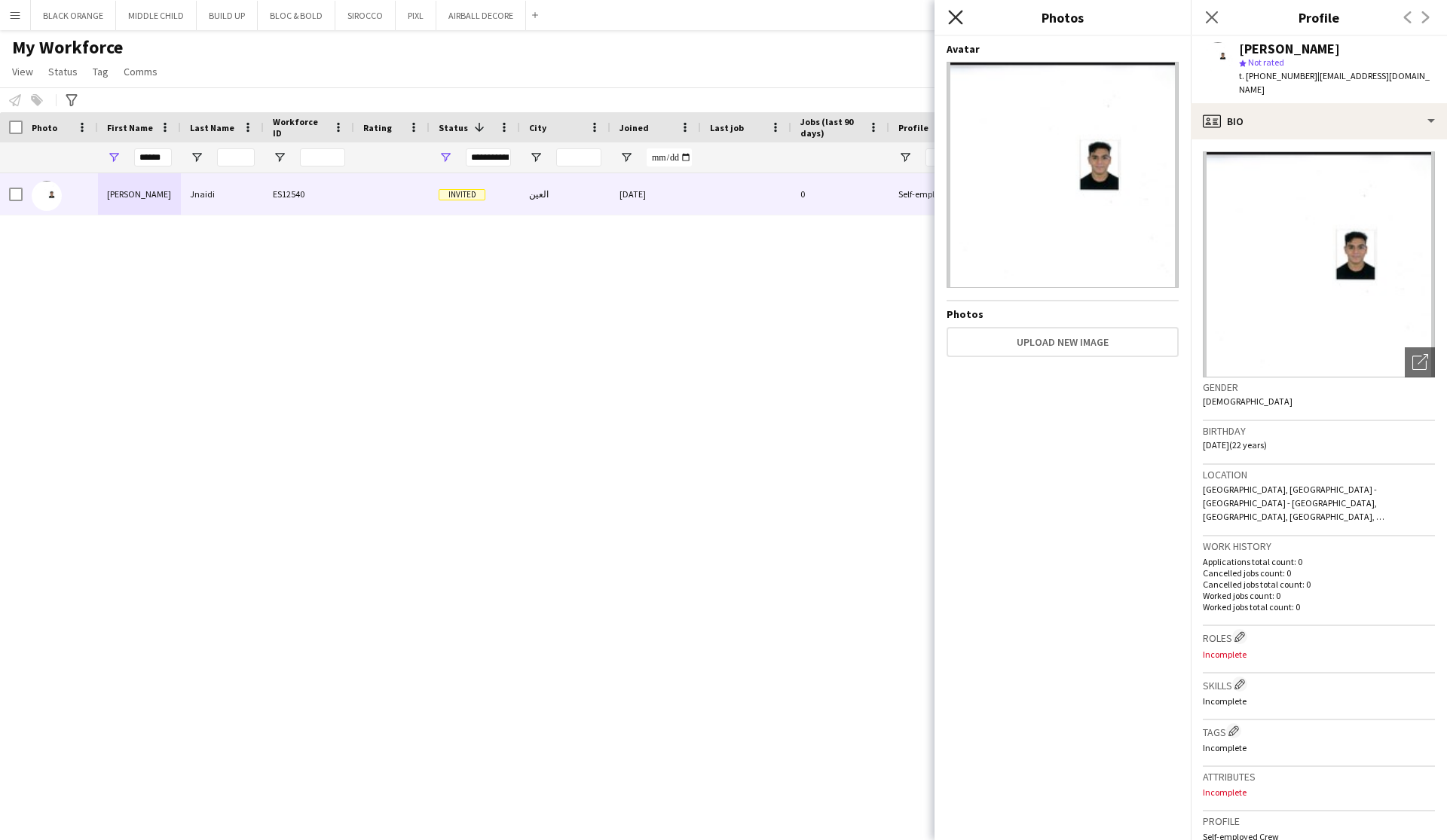
click at [957, 15] on icon at bounding box center [955, 17] width 15 height 15
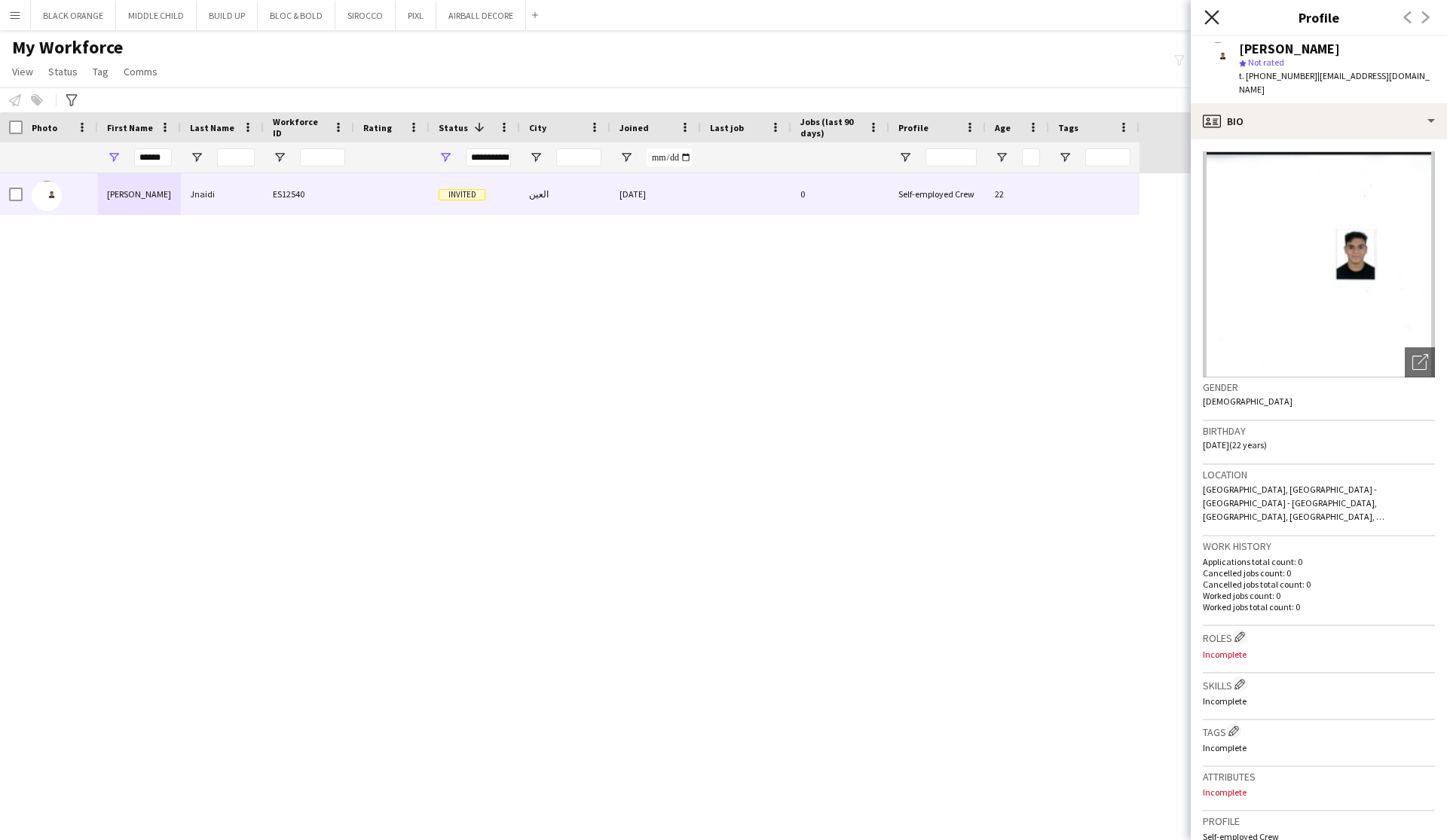
click at [1212, 19] on icon at bounding box center [1211, 17] width 15 height 15
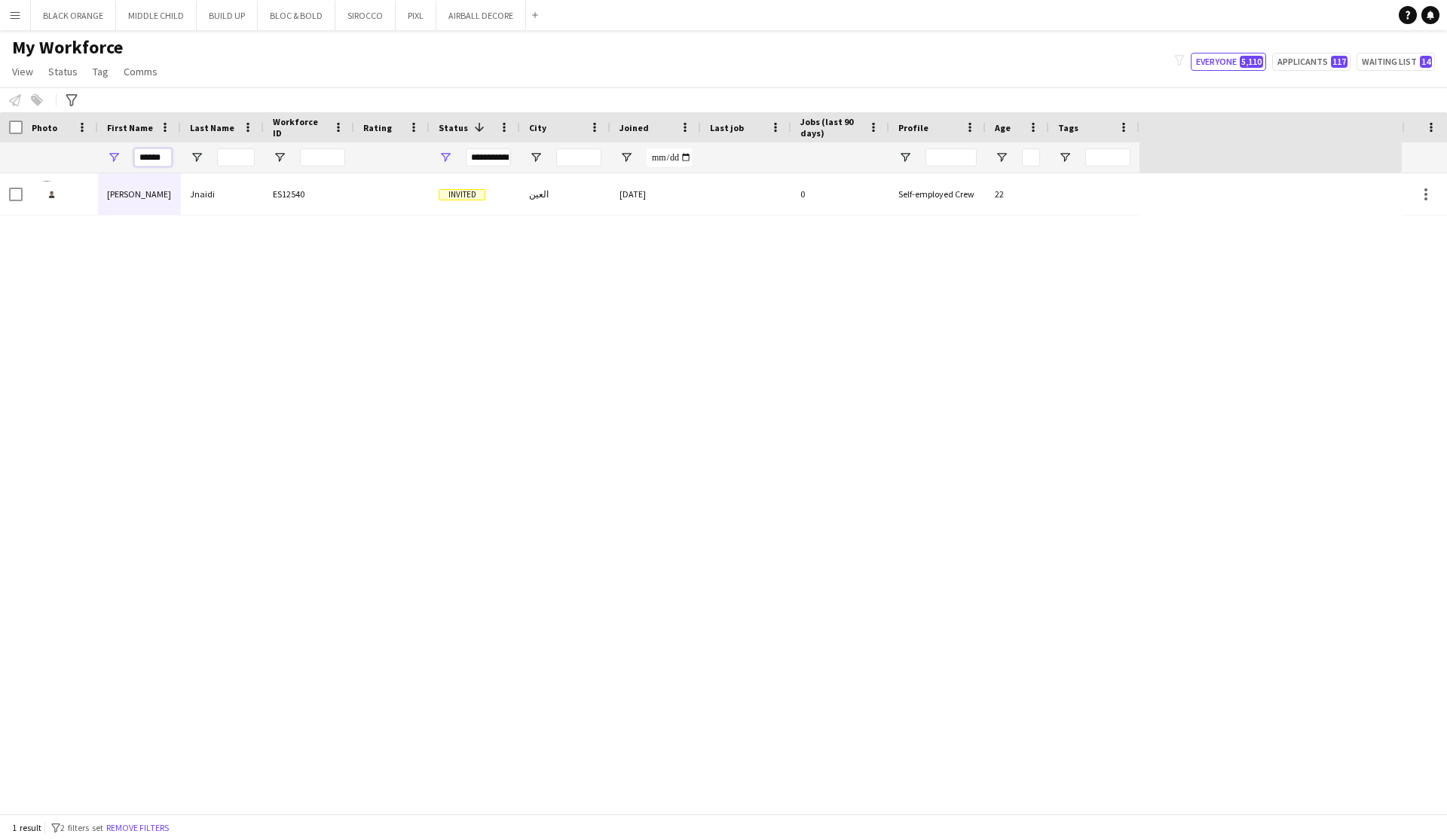
click at [157, 158] on input "******" at bounding box center [152, 157] width 38 height 18
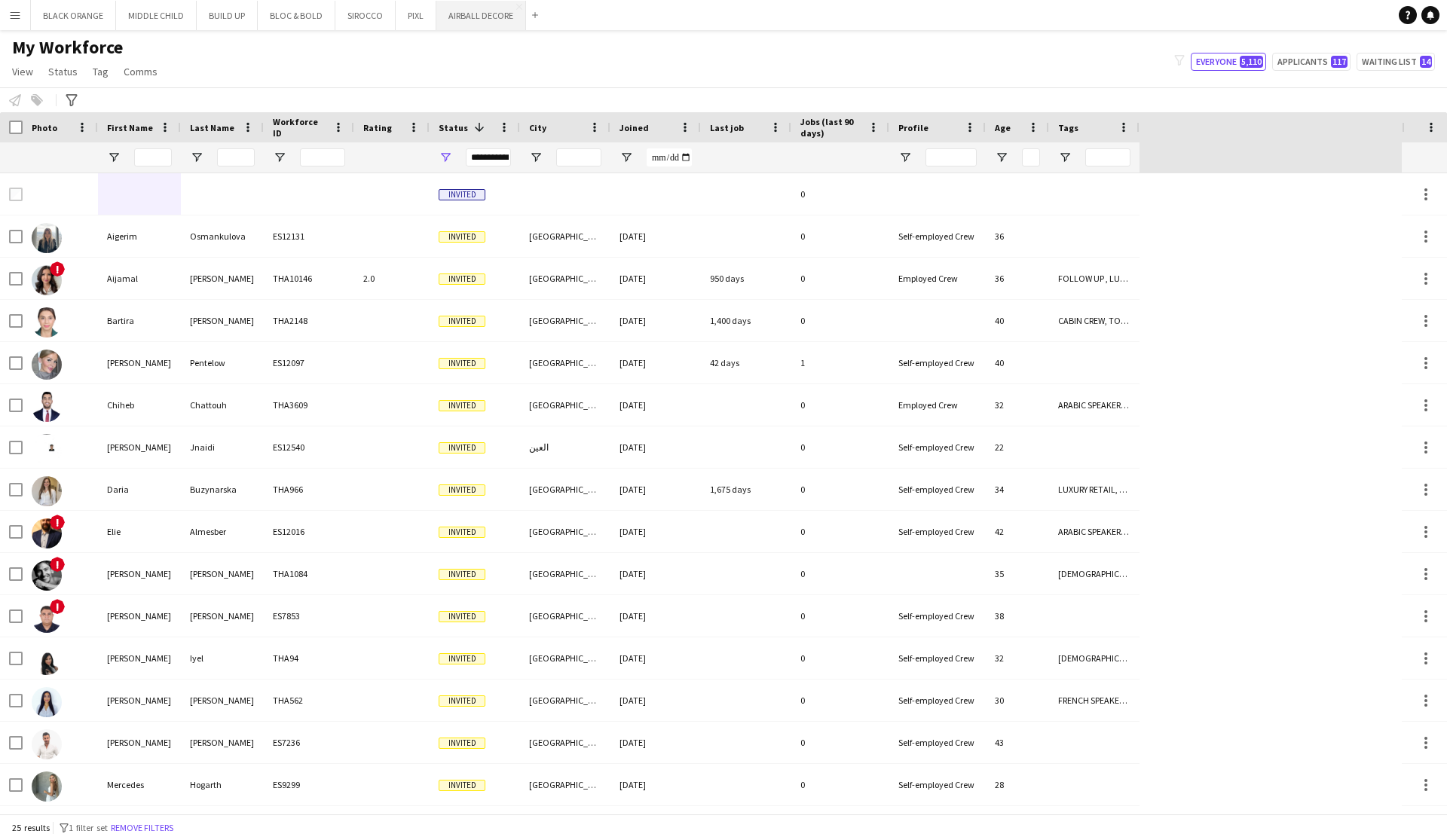
click at [470, 17] on button "AIRBALL DECORE Close" at bounding box center [481, 15] width 90 height 29
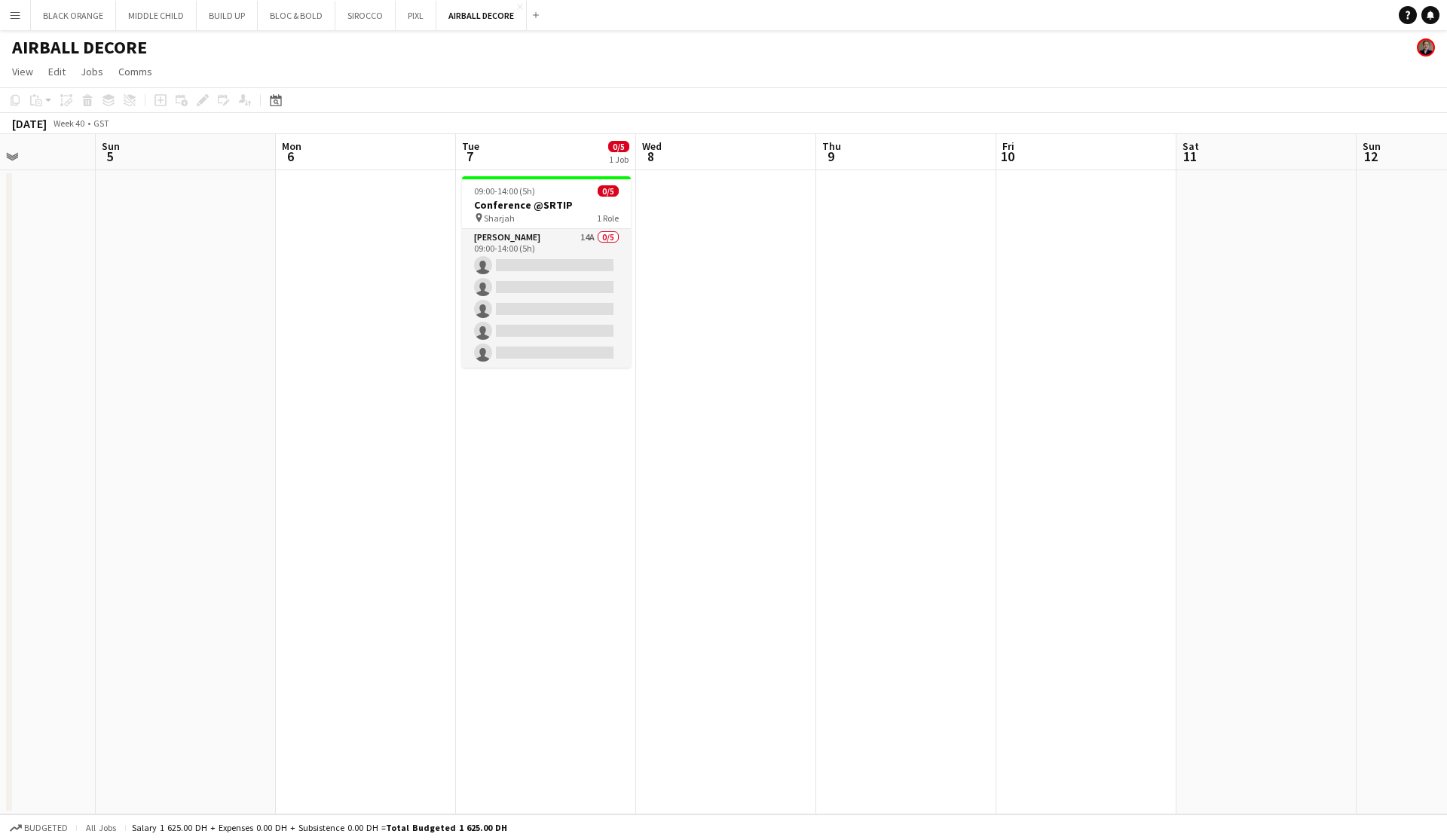
scroll to position [0, 670]
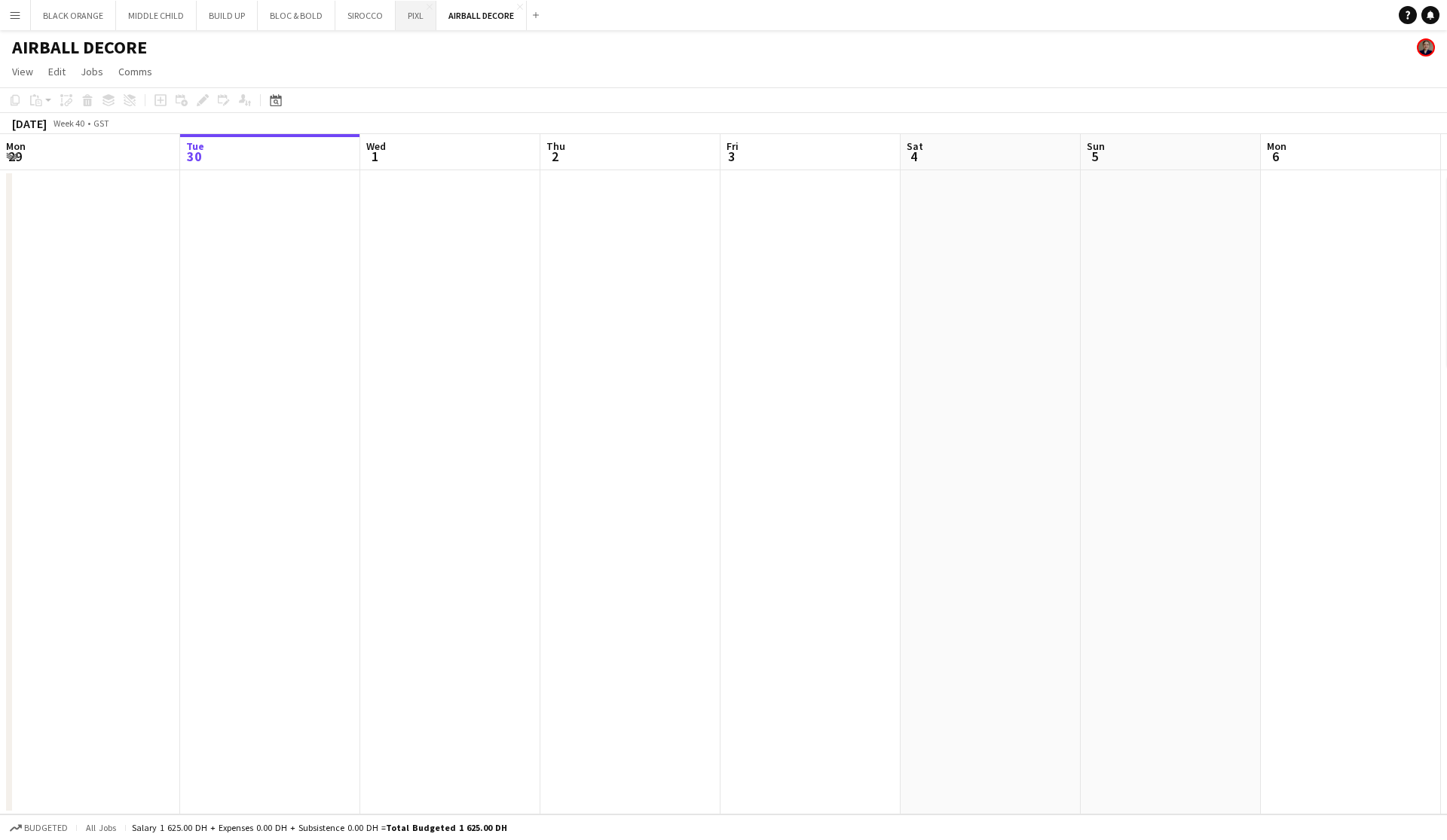
click at [407, 21] on button "PIXL Close" at bounding box center [416, 15] width 40 height 29
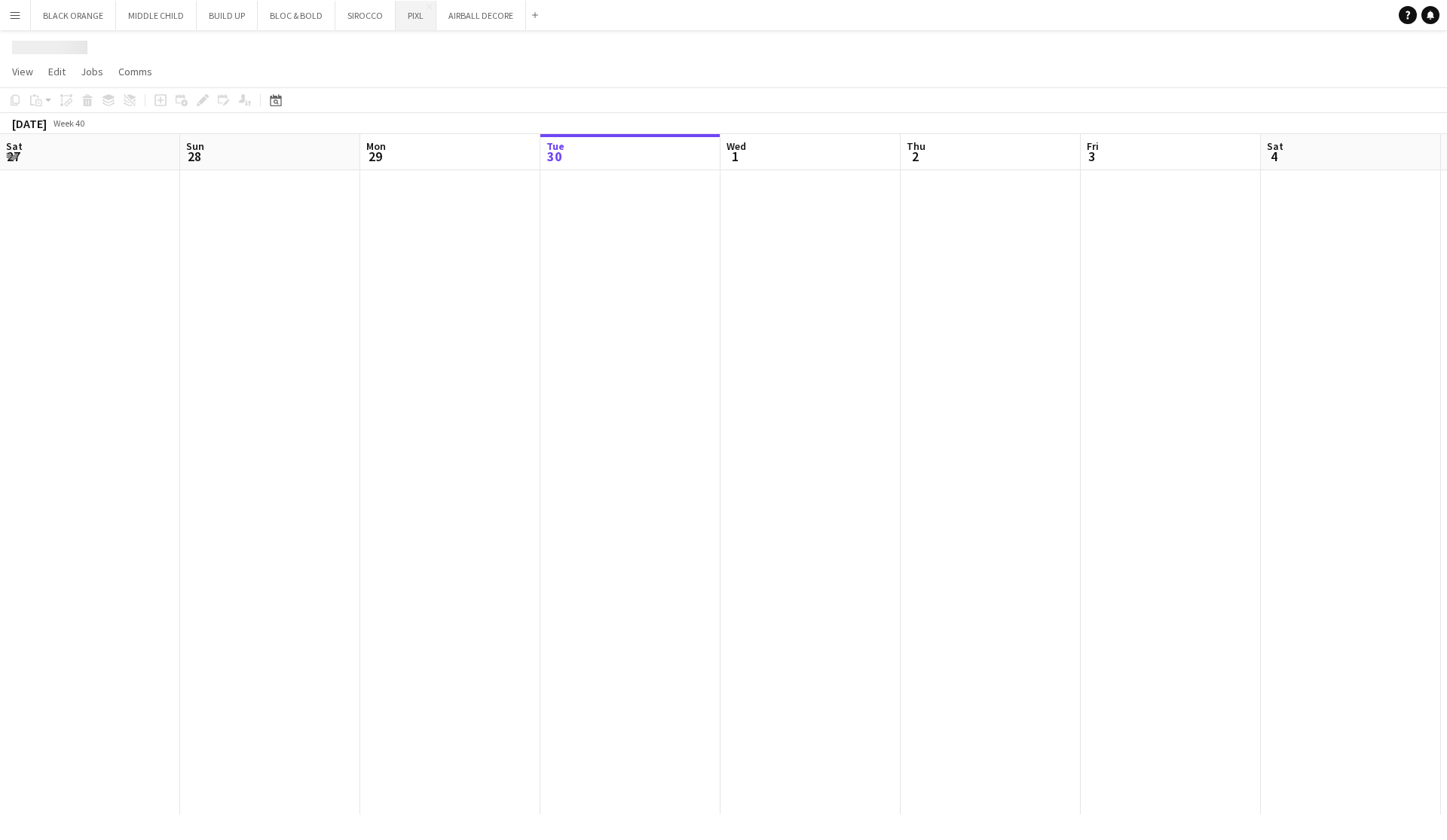
scroll to position [0, 361]
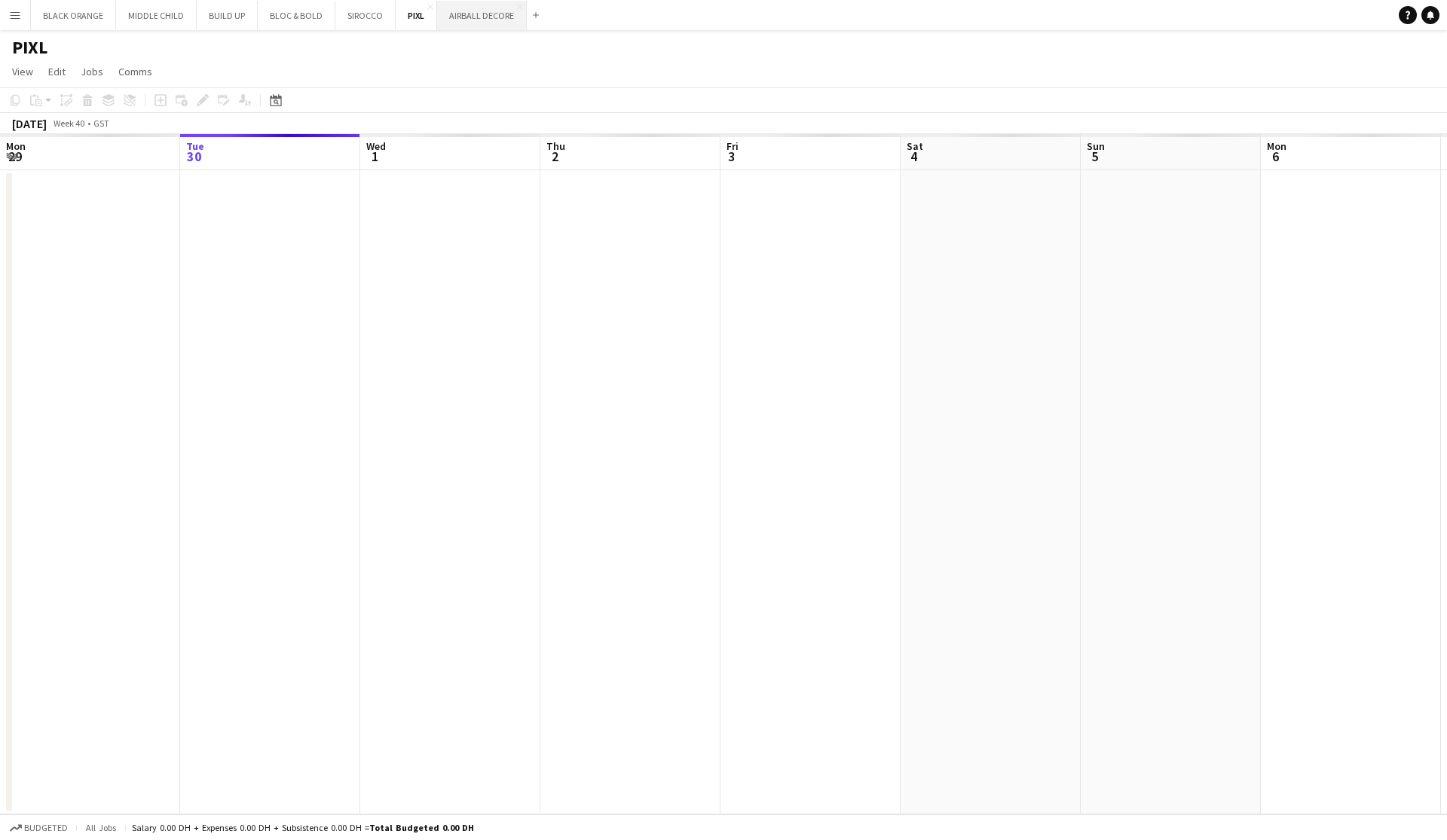
click at [458, 23] on button "AIRBALL DECORE Close" at bounding box center [482, 15] width 90 height 29
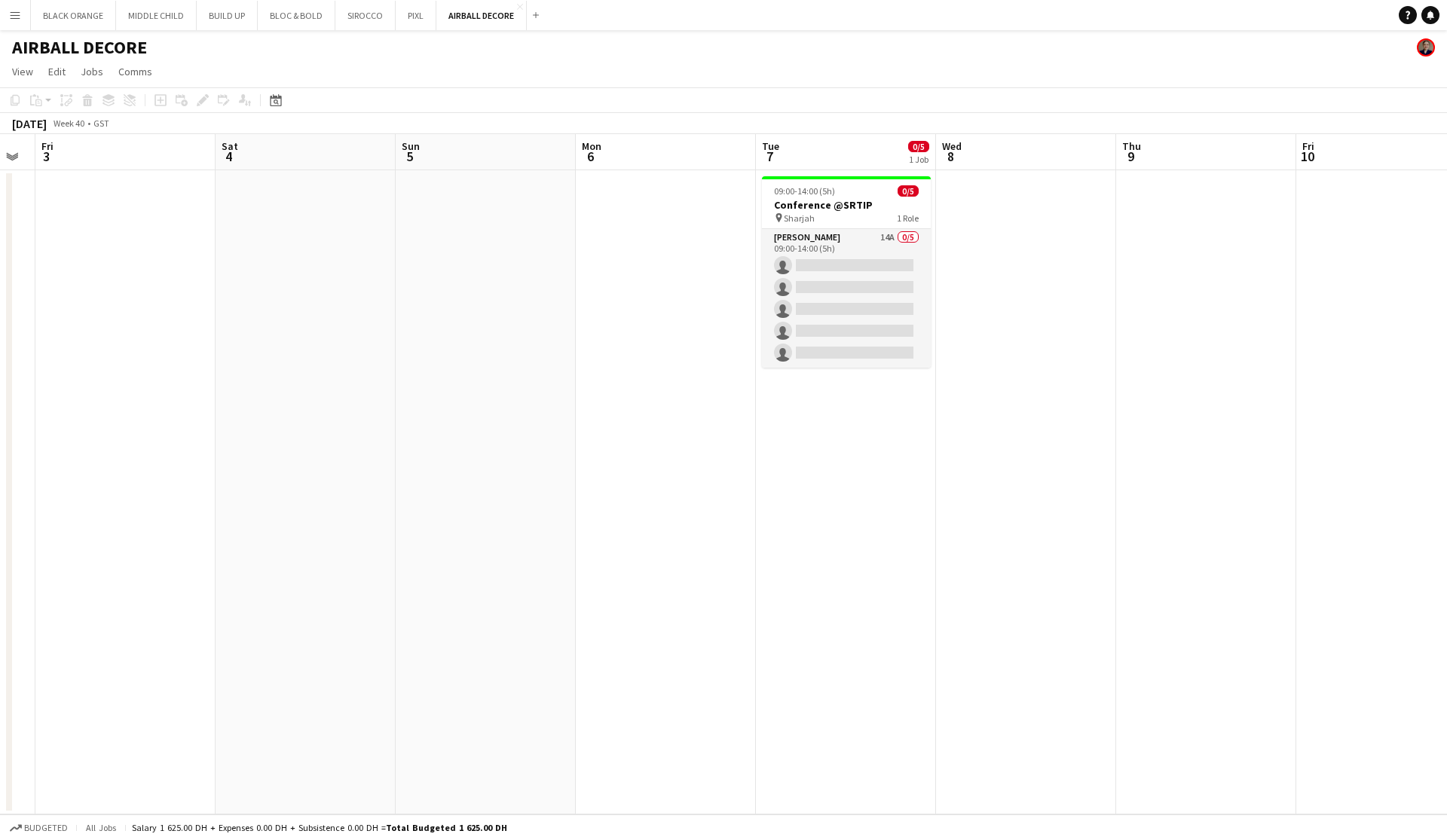
scroll to position [0, 686]
click at [408, 20] on button "PIXL Close" at bounding box center [416, 15] width 40 height 29
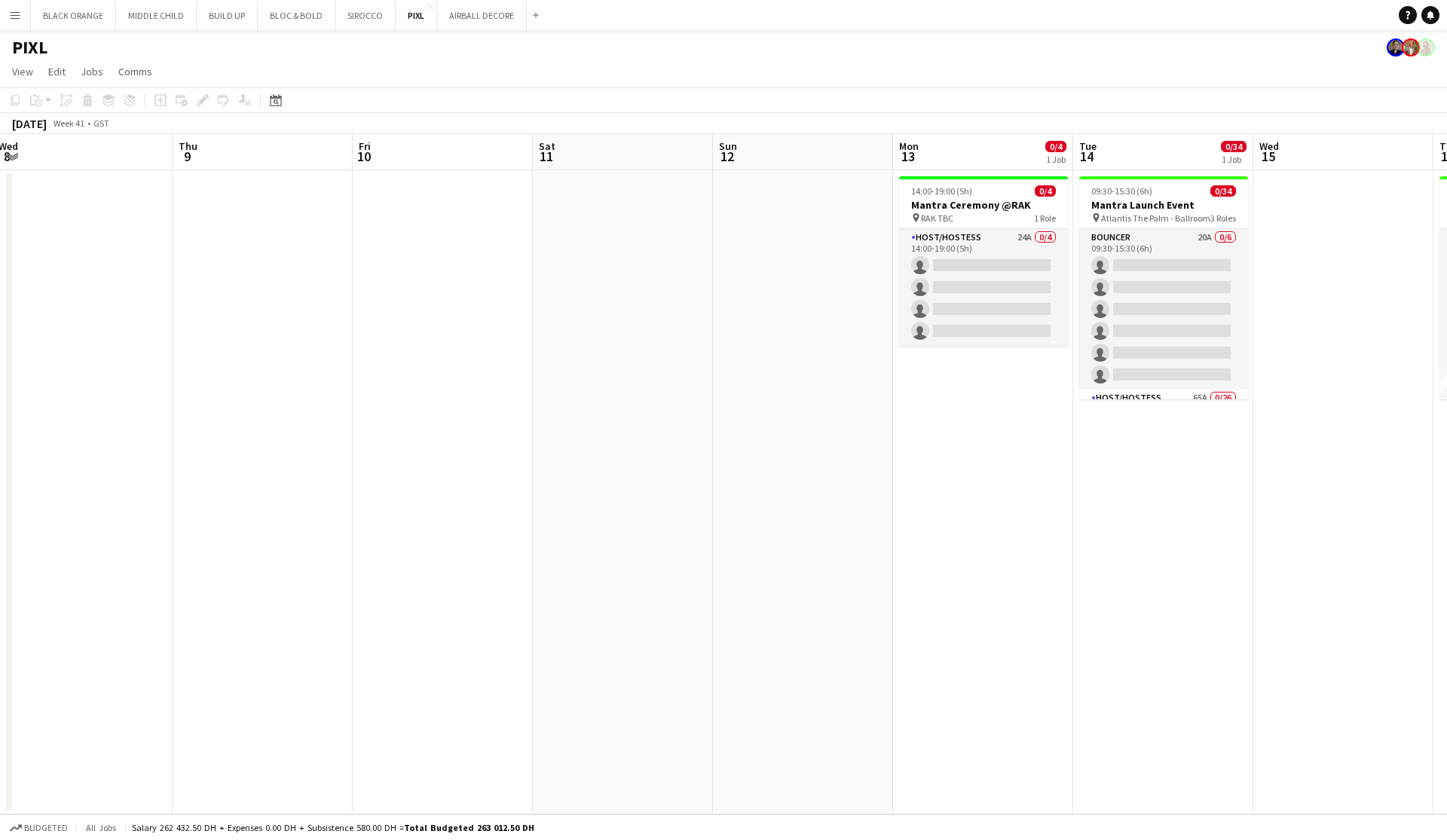
scroll to position [0, 553]
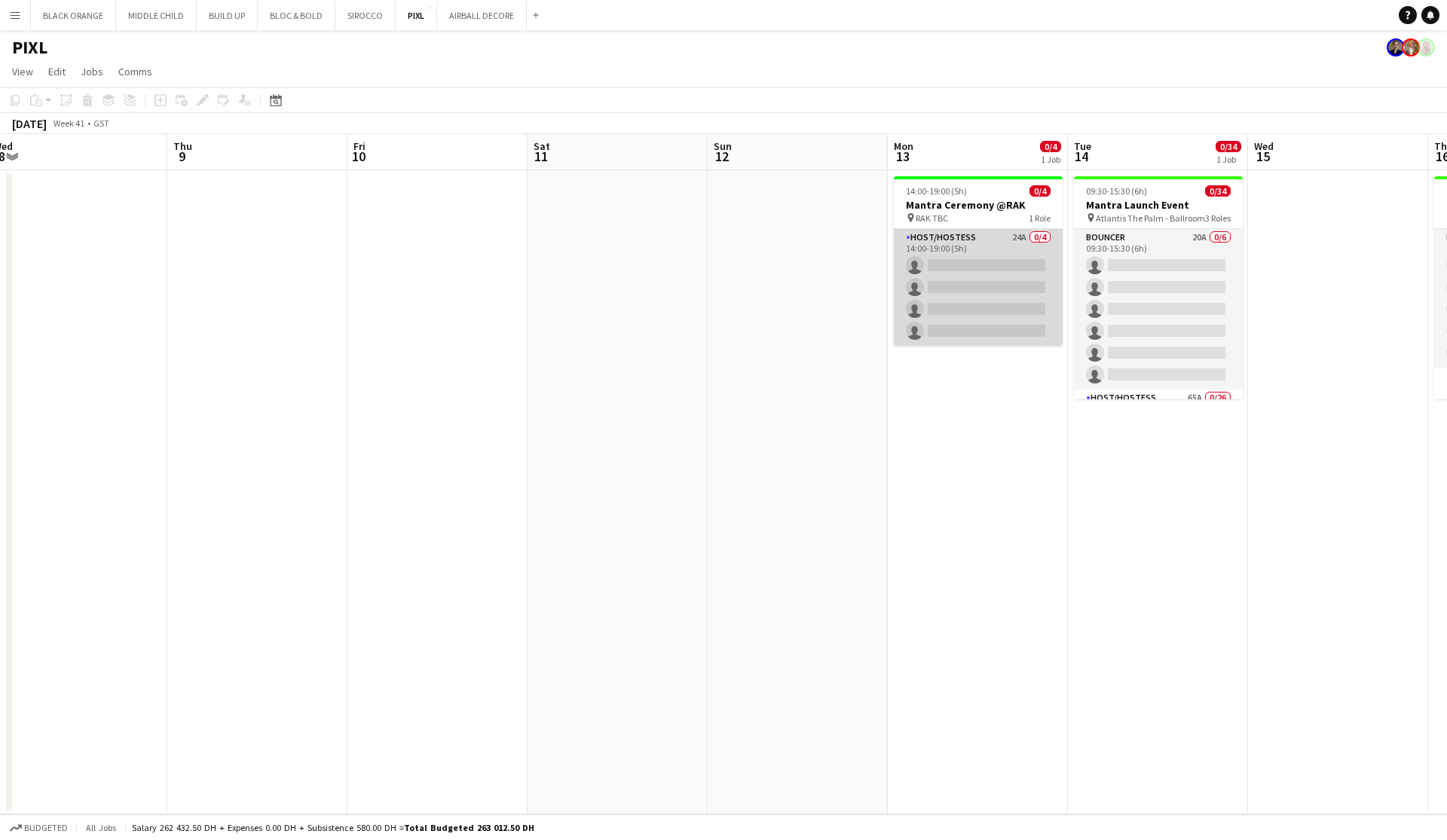
click at [987, 268] on app-card-role "Host/Hostess 24A 0/4 14:00-19:00 (5h) single-neutral-actions single-neutral-act…" at bounding box center [978, 287] width 169 height 117
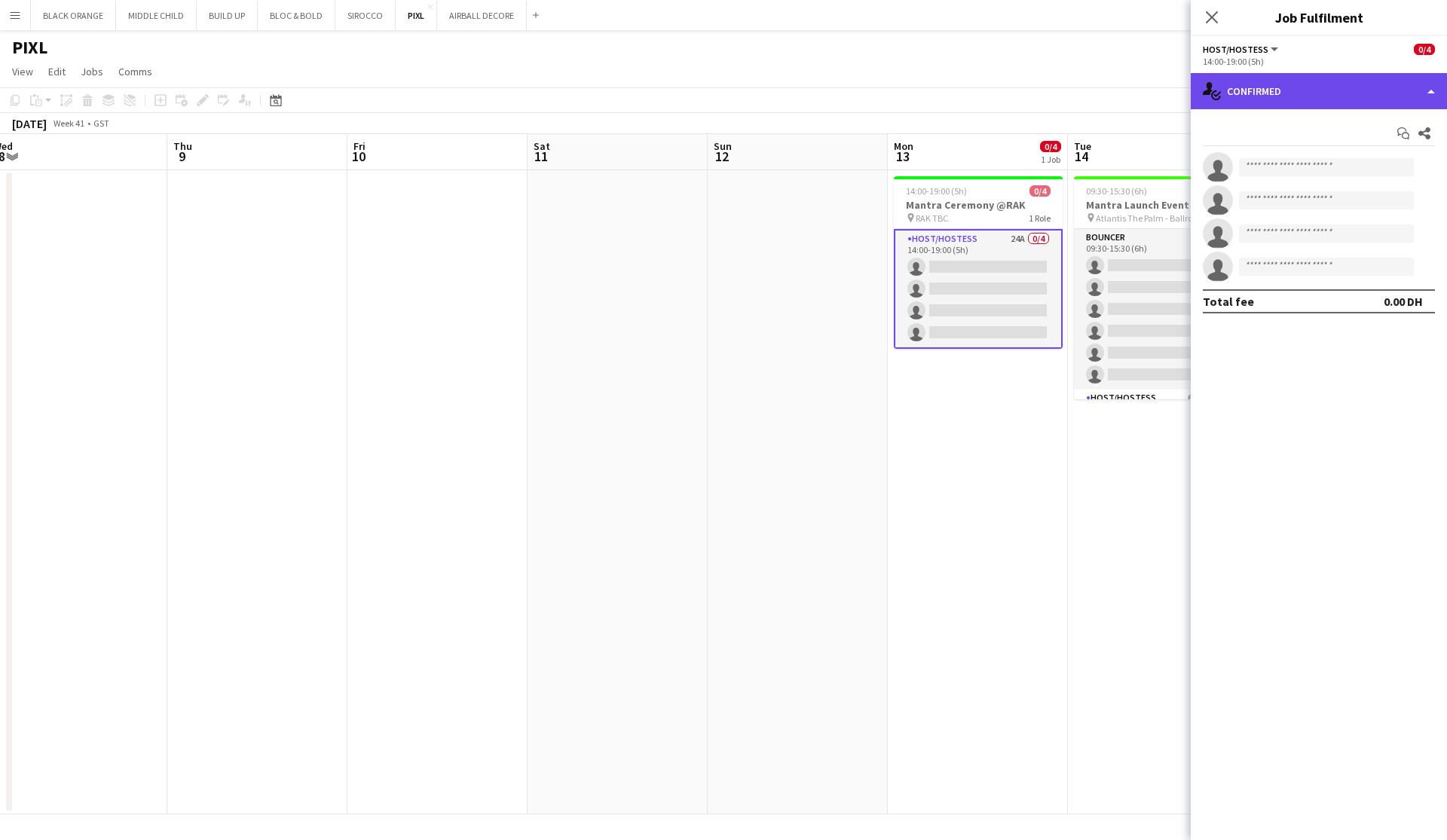
click at [1280, 93] on div "single-neutral-actions-check-2 Confirmed" at bounding box center [1319, 91] width 256 height 36
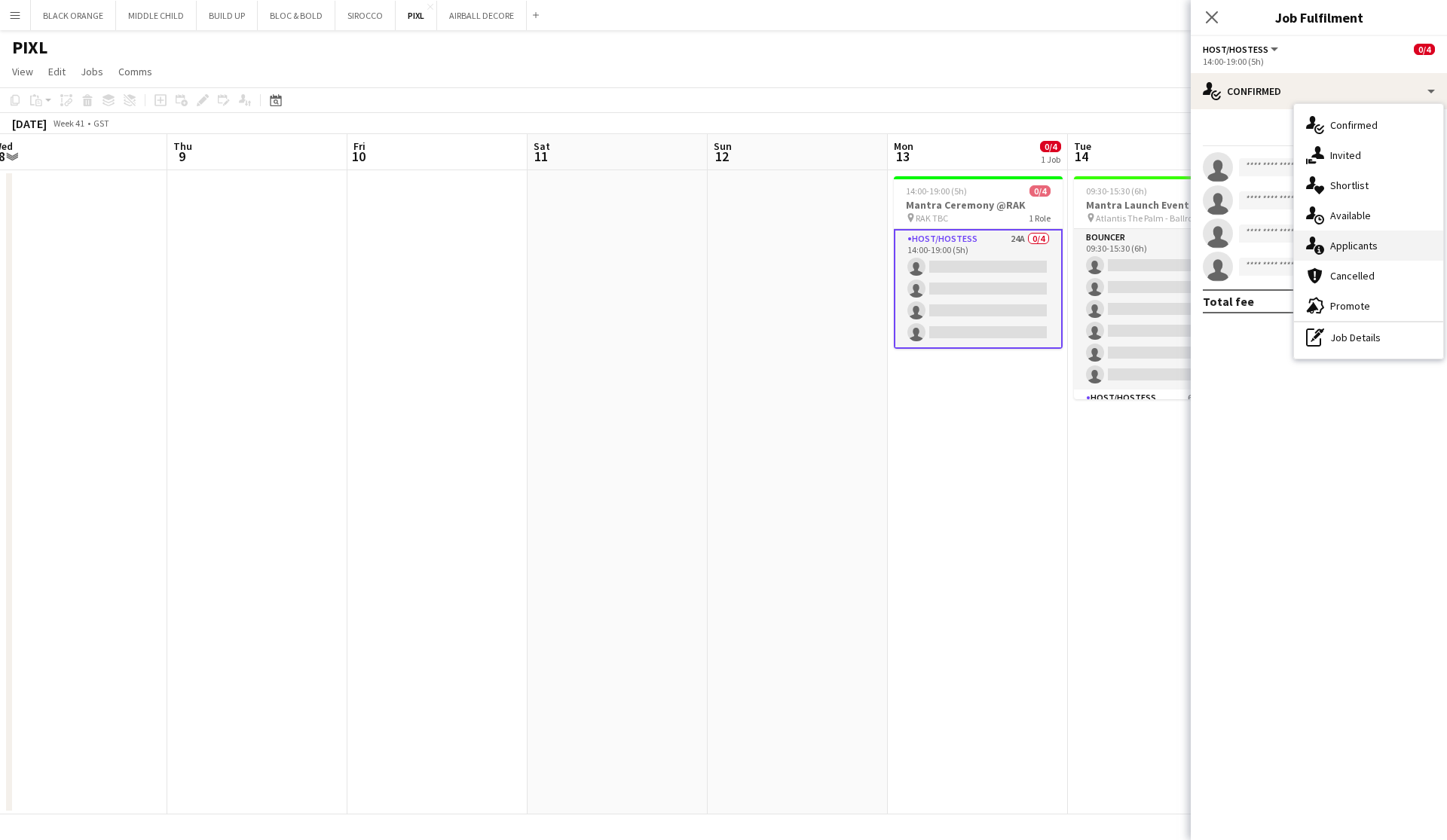
click at [1345, 255] on div "single-neutral-actions-information Applicants" at bounding box center [1368, 245] width 149 height 30
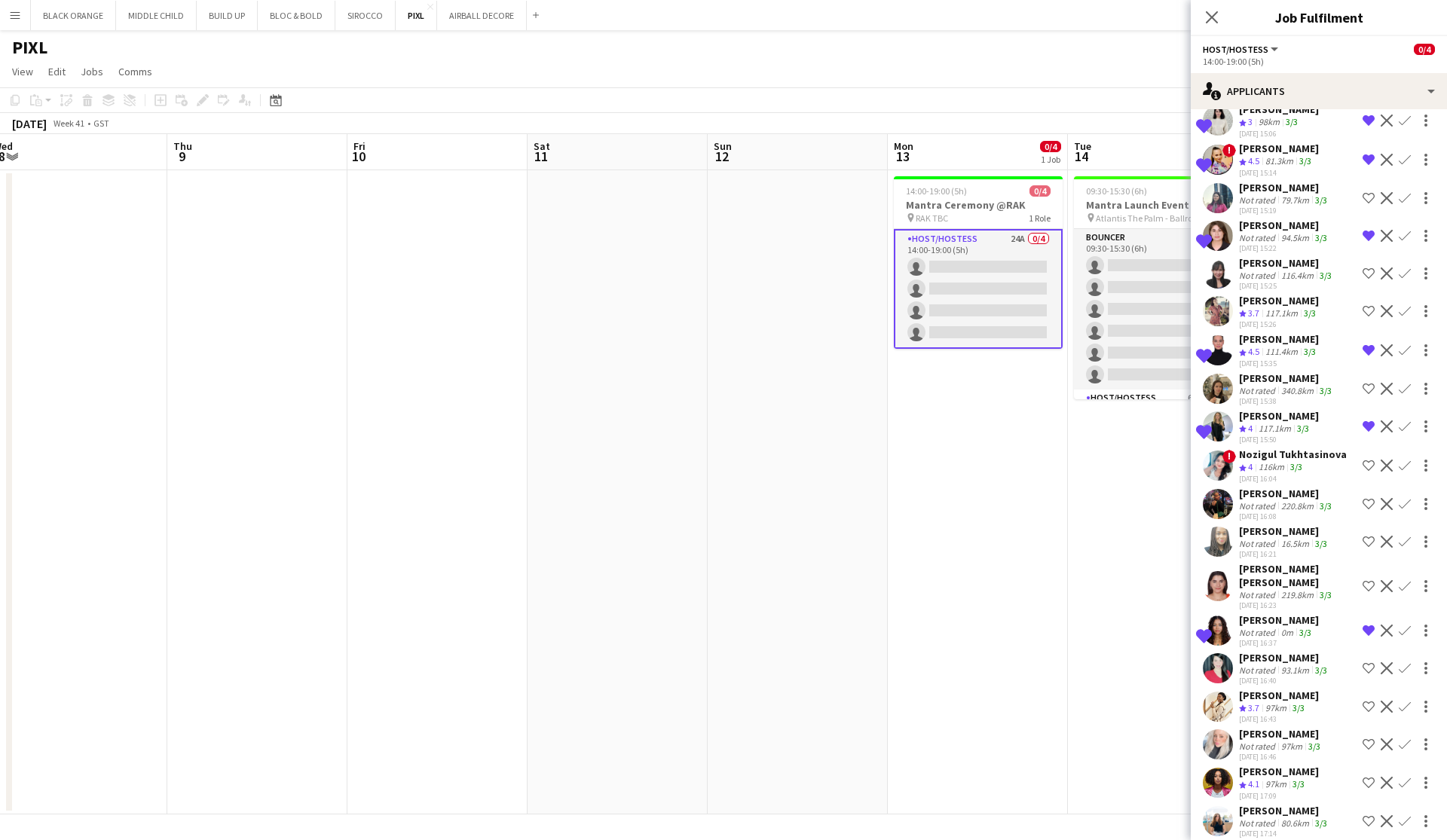
scroll to position [0, 0]
click at [1293, 727] on div "[PERSON_NAME]" at bounding box center [1281, 734] width 85 height 14
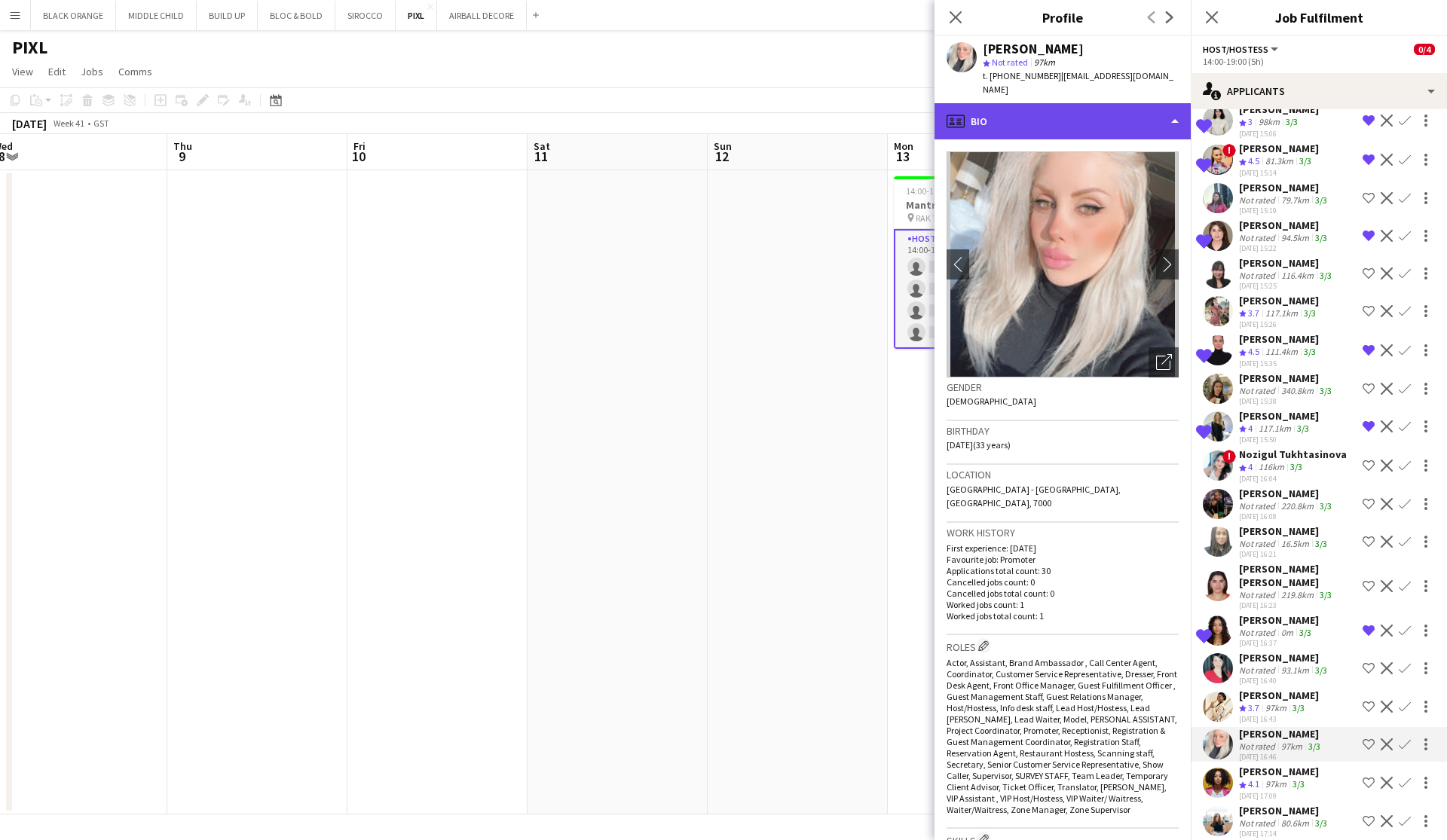
click at [1149, 103] on div "profile Bio" at bounding box center [1063, 121] width 256 height 36
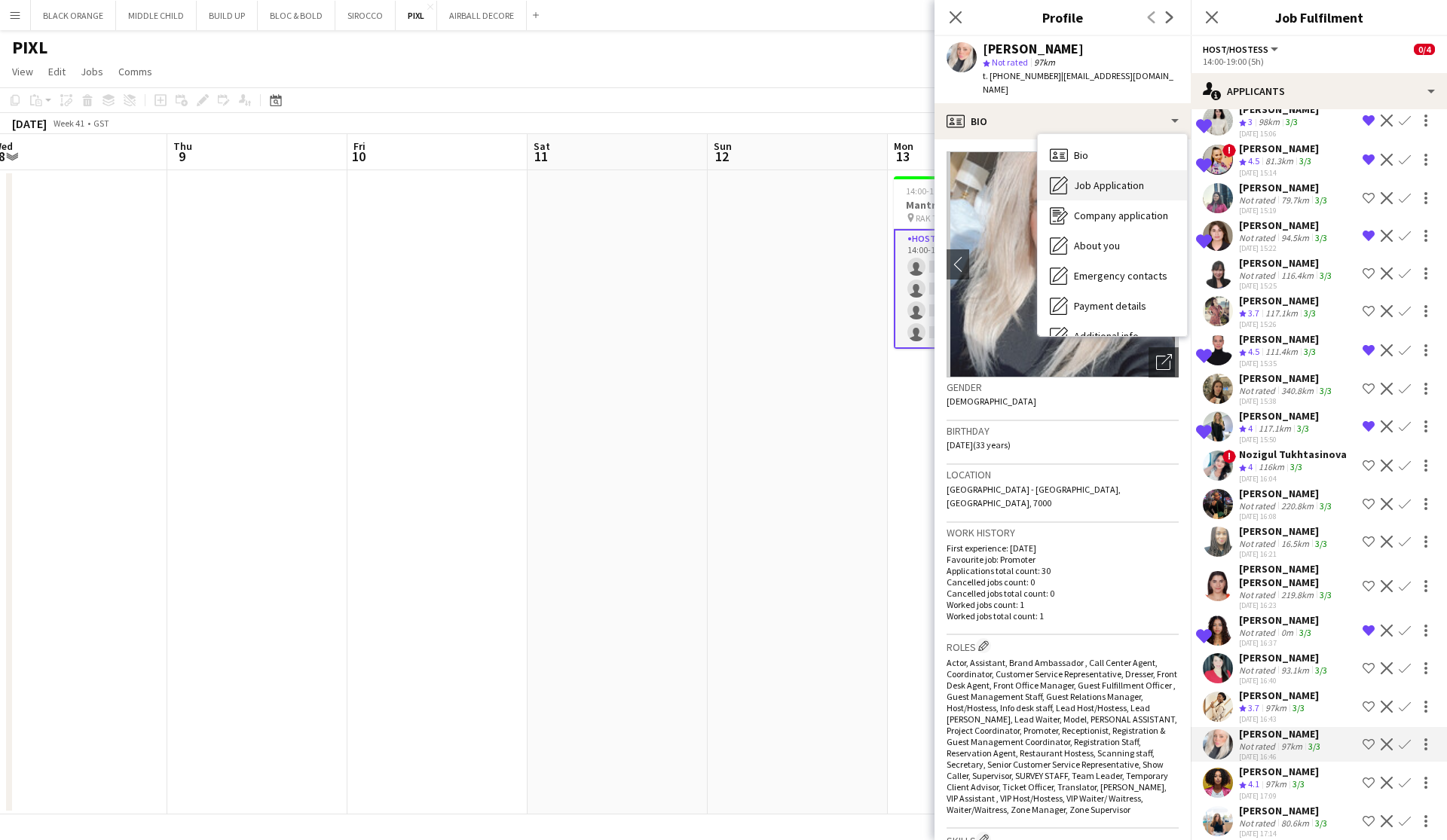
click at [1098, 178] on span "Job Application" at bounding box center [1109, 185] width 70 height 14
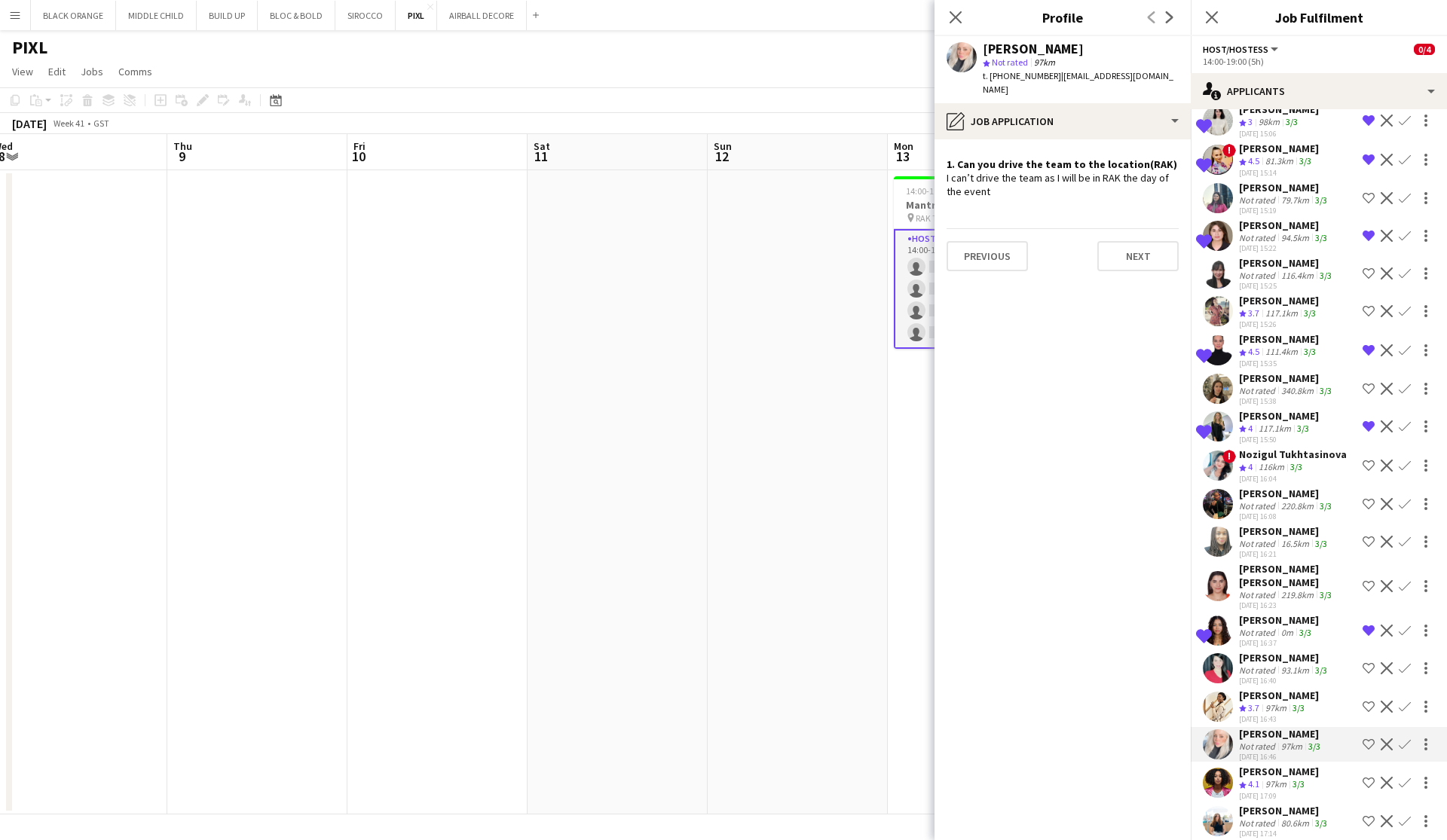
click at [1261, 764] on div "[PERSON_NAME]" at bounding box center [1278, 771] width 80 height 14
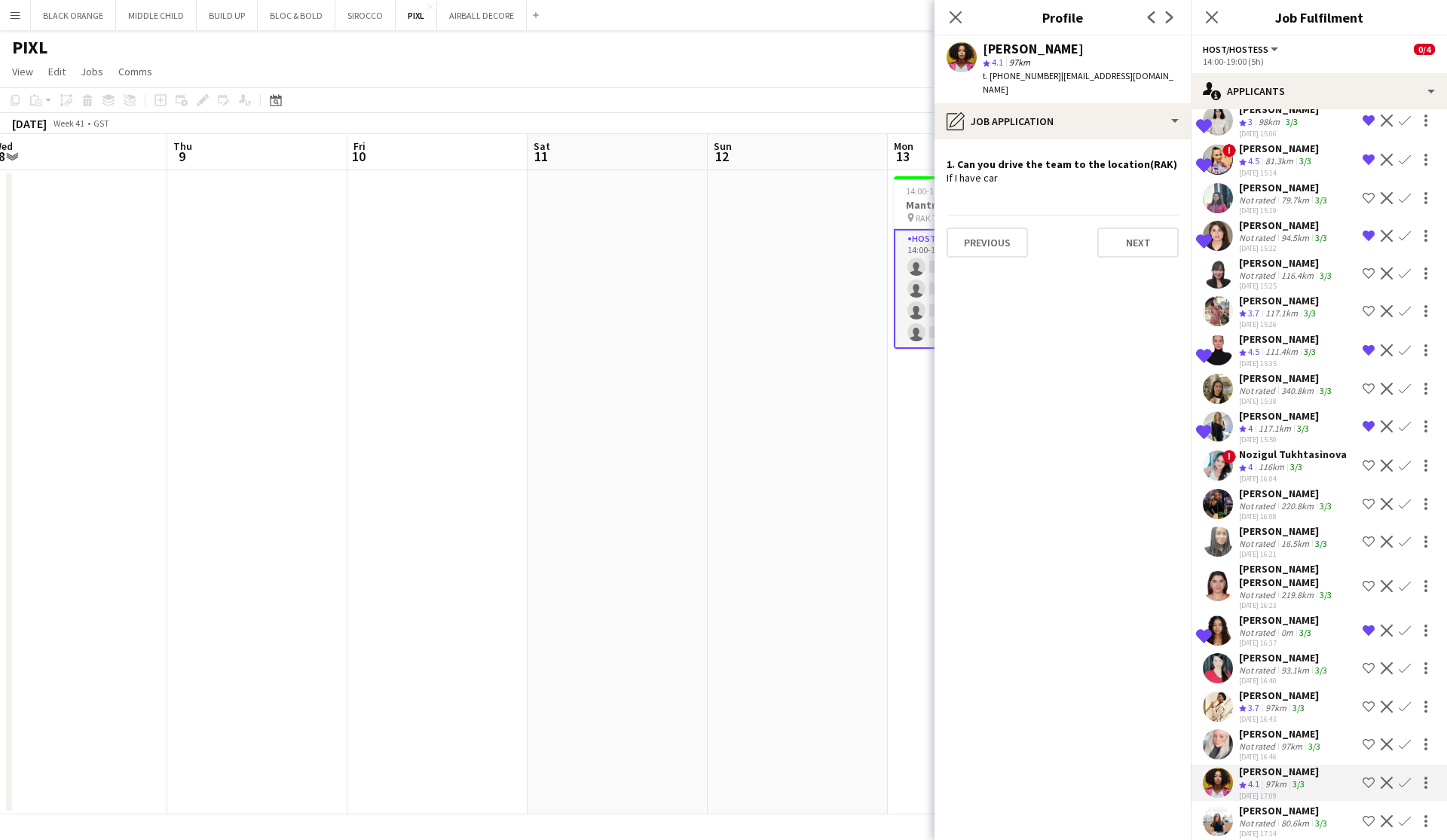
click at [1261, 817] on div "Not rated" at bounding box center [1258, 823] width 40 height 11
click at [951, 22] on icon at bounding box center [955, 17] width 15 height 15
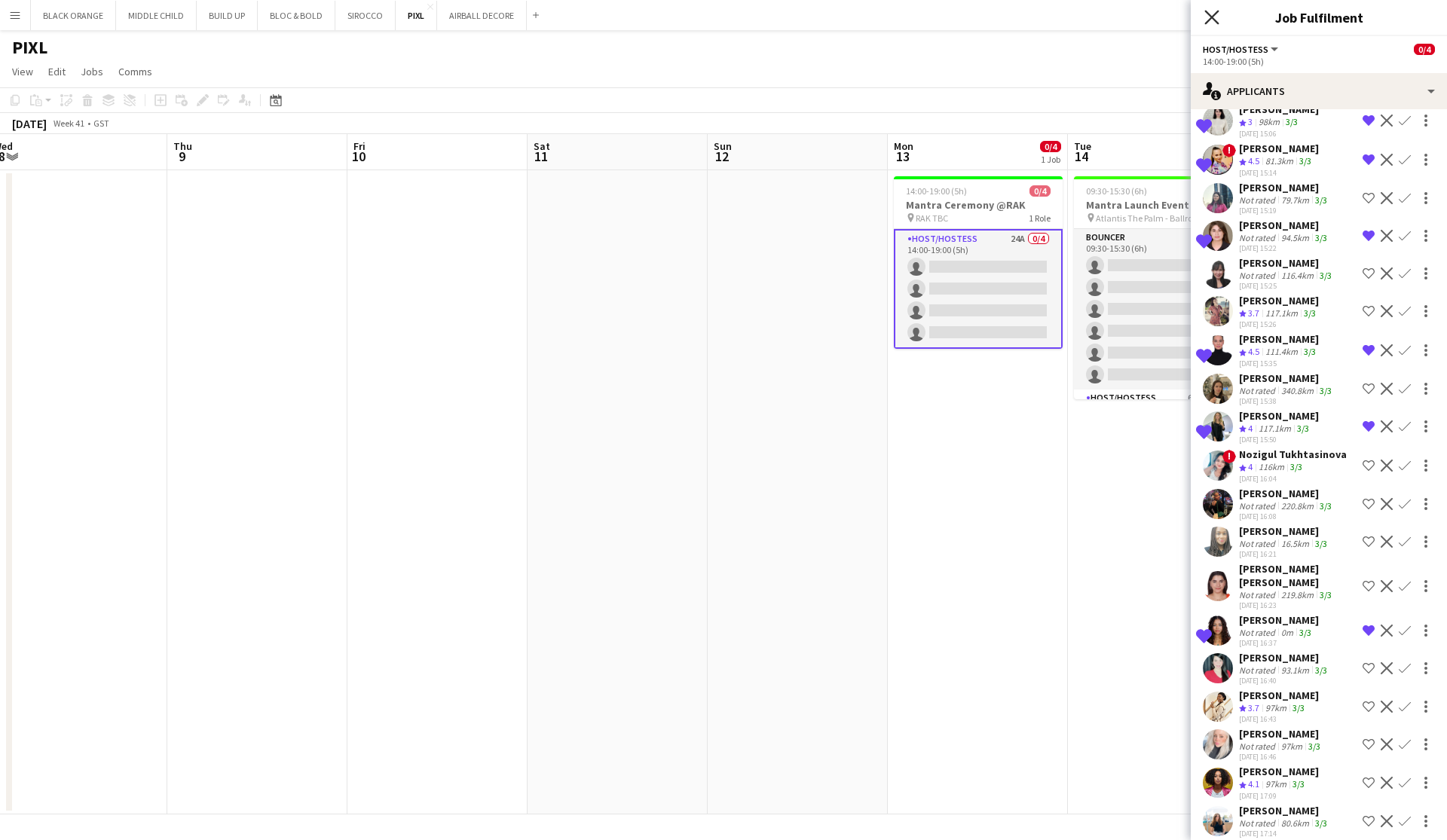
click at [1213, 16] on icon at bounding box center [1211, 17] width 15 height 15
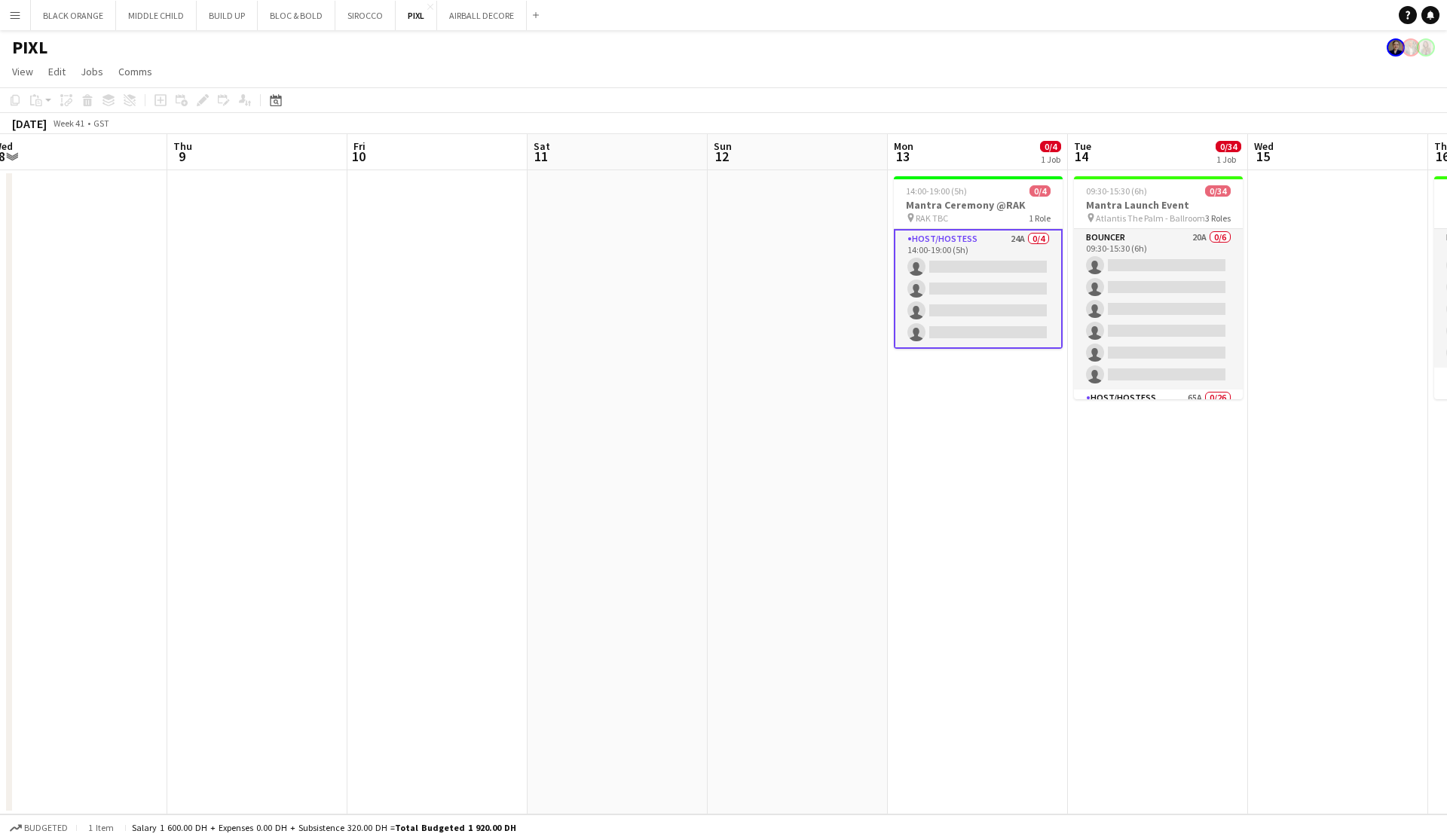
click at [784, 84] on app-page-menu "View Day view expanded Day view collapsed Month view Date picker Jump to [DATE]…" at bounding box center [724, 73] width 1447 height 29
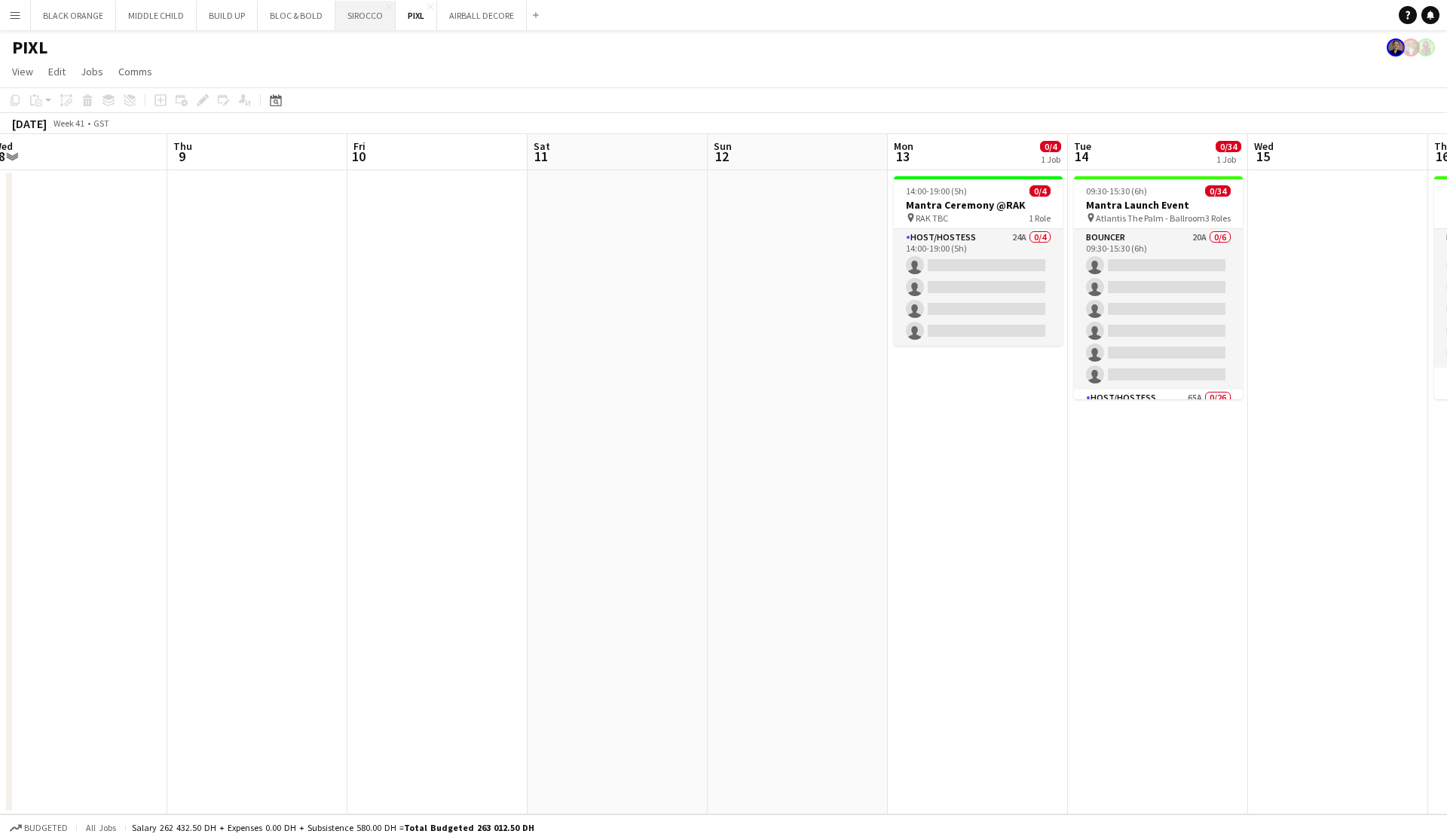
click at [364, 23] on button "SIROCCO Close" at bounding box center [365, 15] width 60 height 29
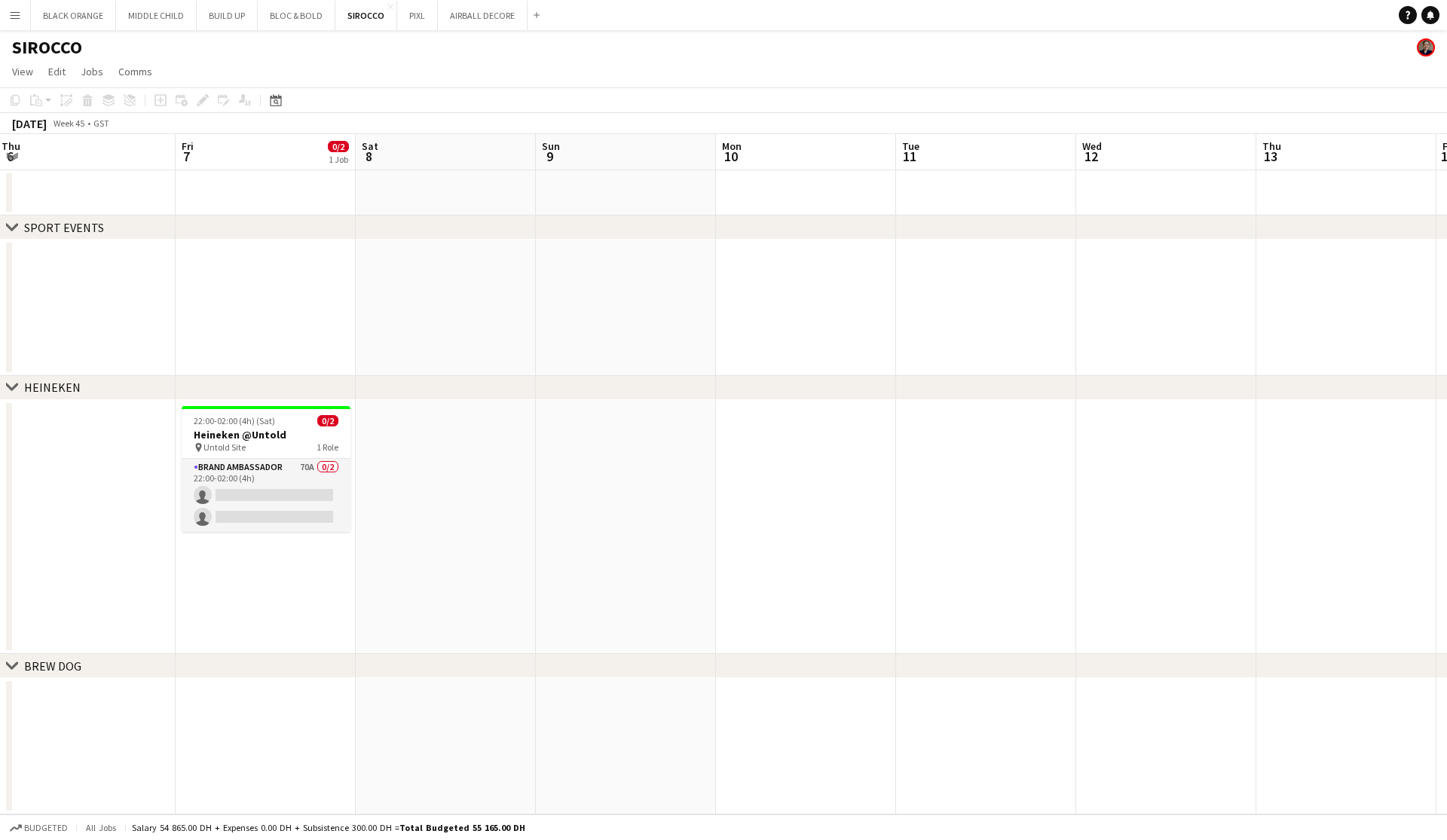
scroll to position [0, 364]
click at [469, 19] on button "AIRBALL DECORE Close" at bounding box center [482, 15] width 90 height 29
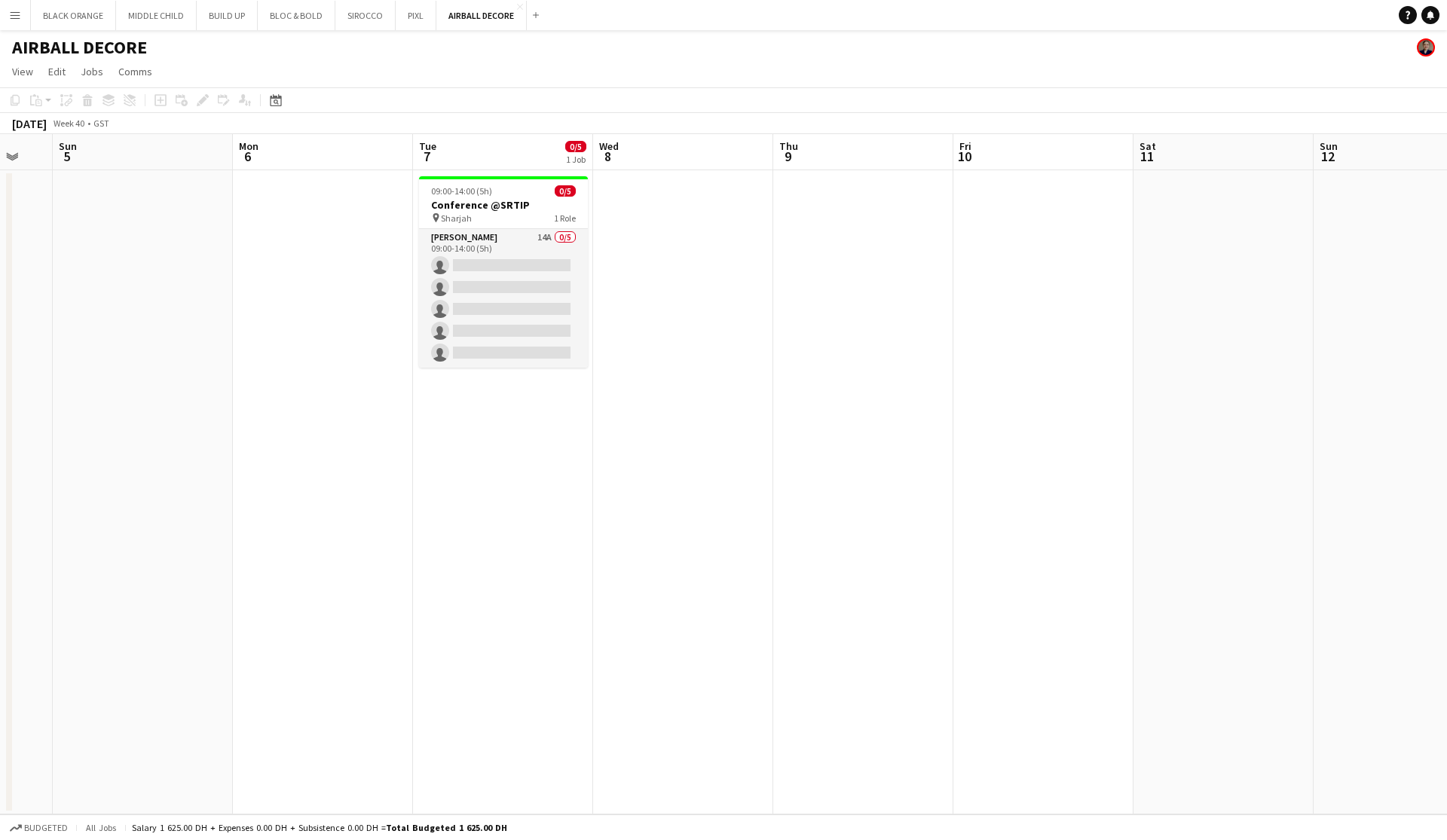
scroll to position [0, 482]
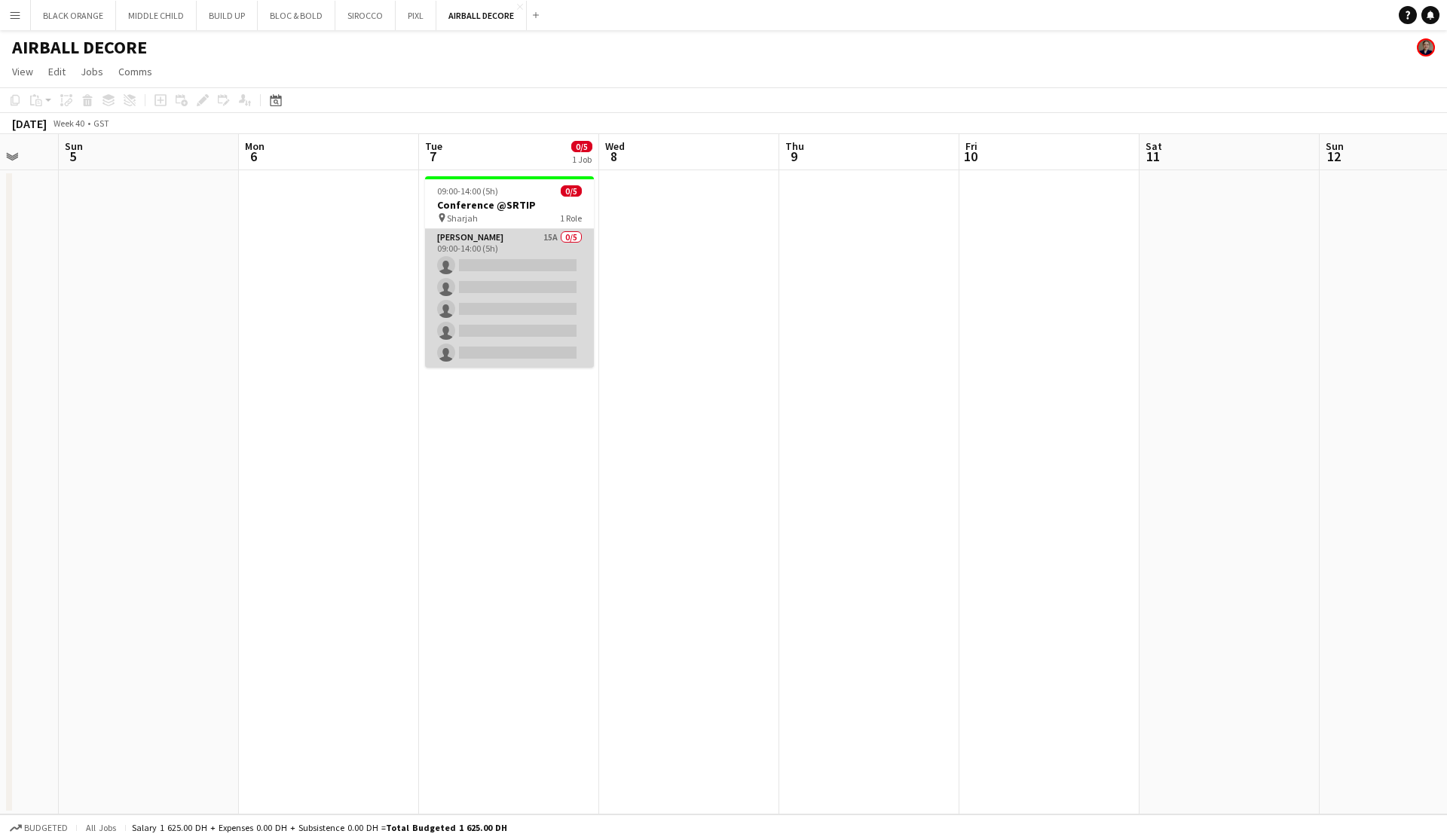
click at [507, 255] on app-card-role "Usher 15A 0/5 09:00-14:00 (5h) single-neutral-actions single-neutral-actions si…" at bounding box center [509, 298] width 169 height 139
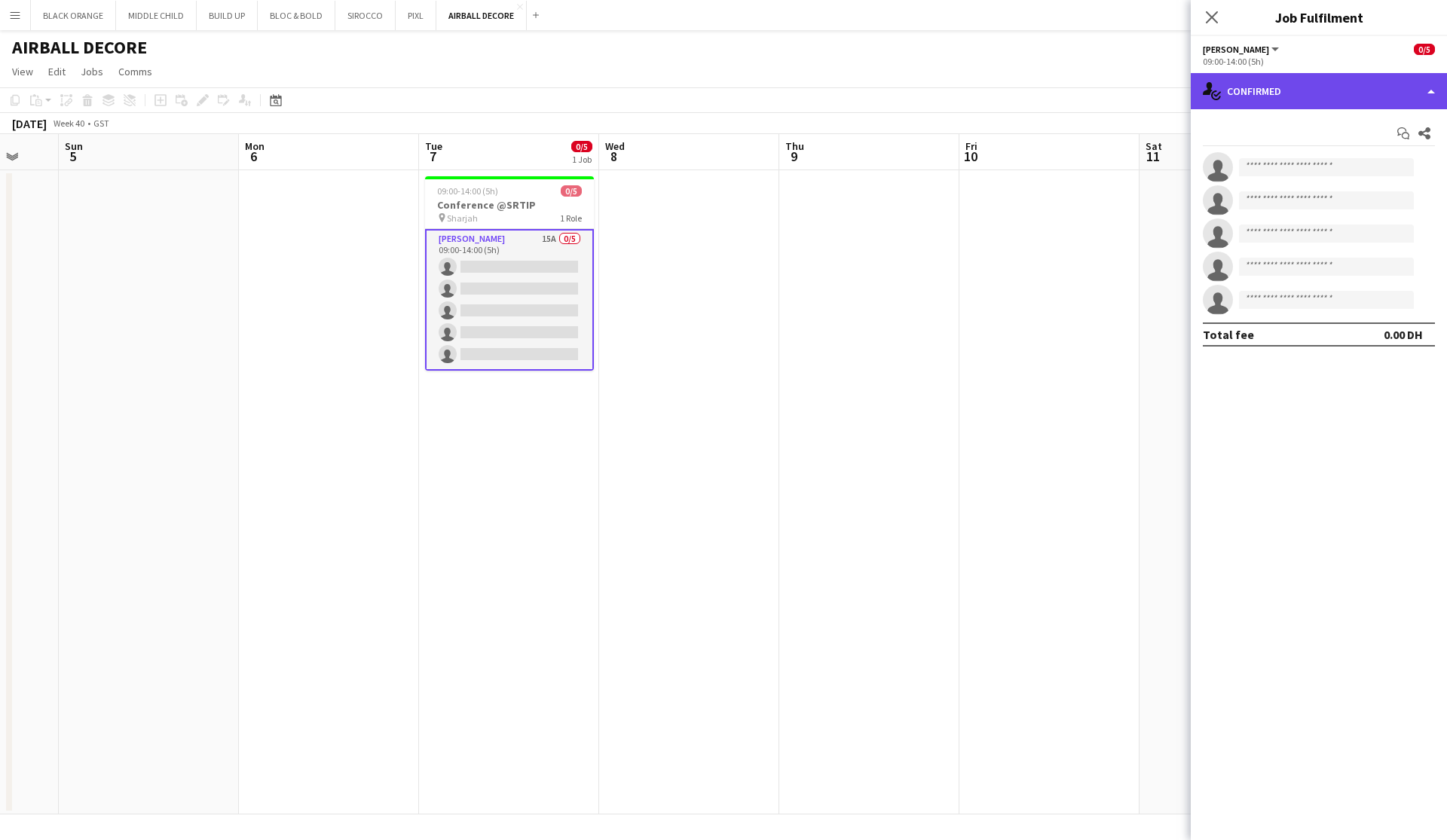
click at [1416, 92] on div "single-neutral-actions-check-2 Confirmed" at bounding box center [1319, 91] width 256 height 36
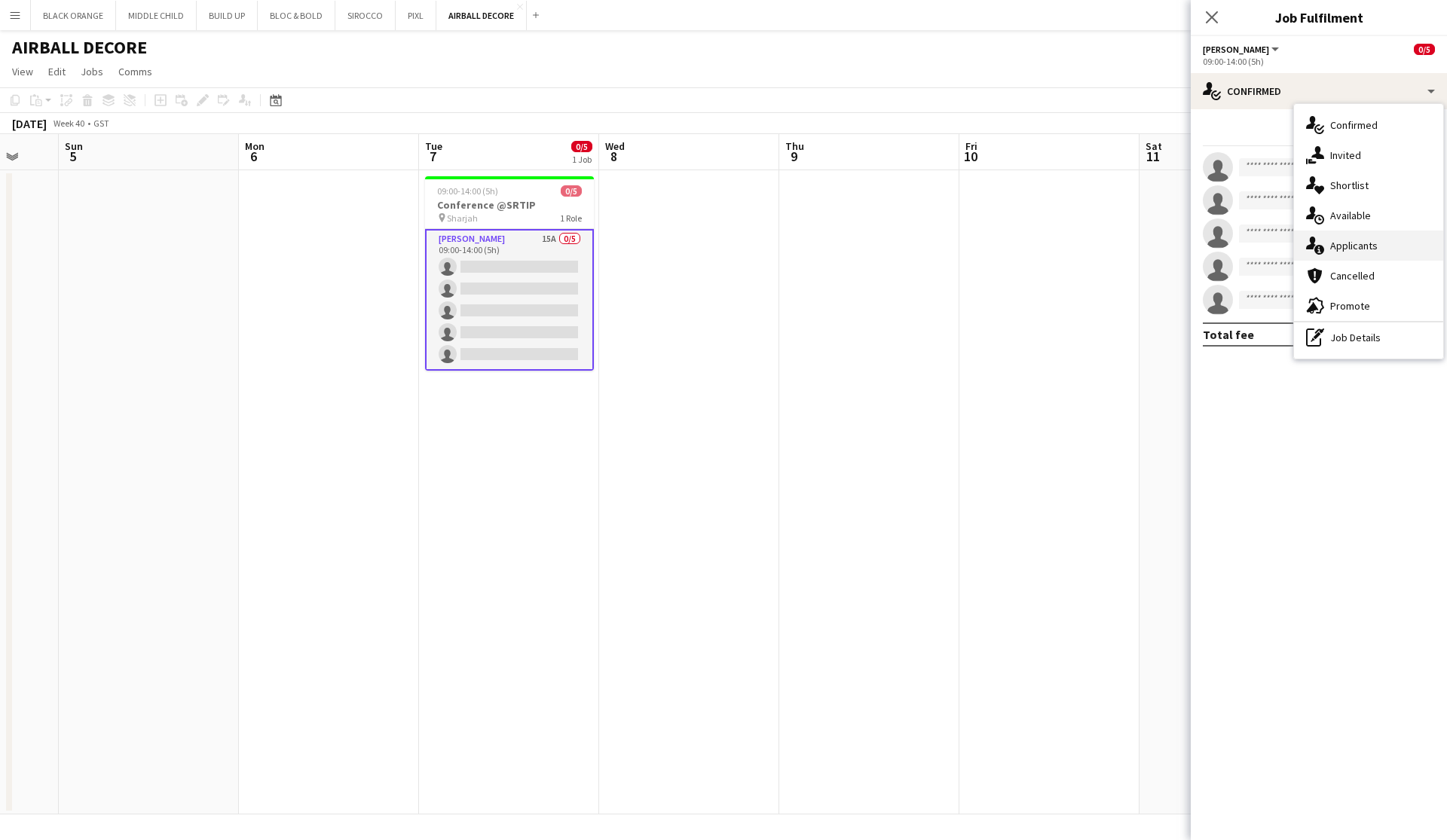
click at [1360, 241] on span "Applicants" at bounding box center [1353, 245] width 48 height 14
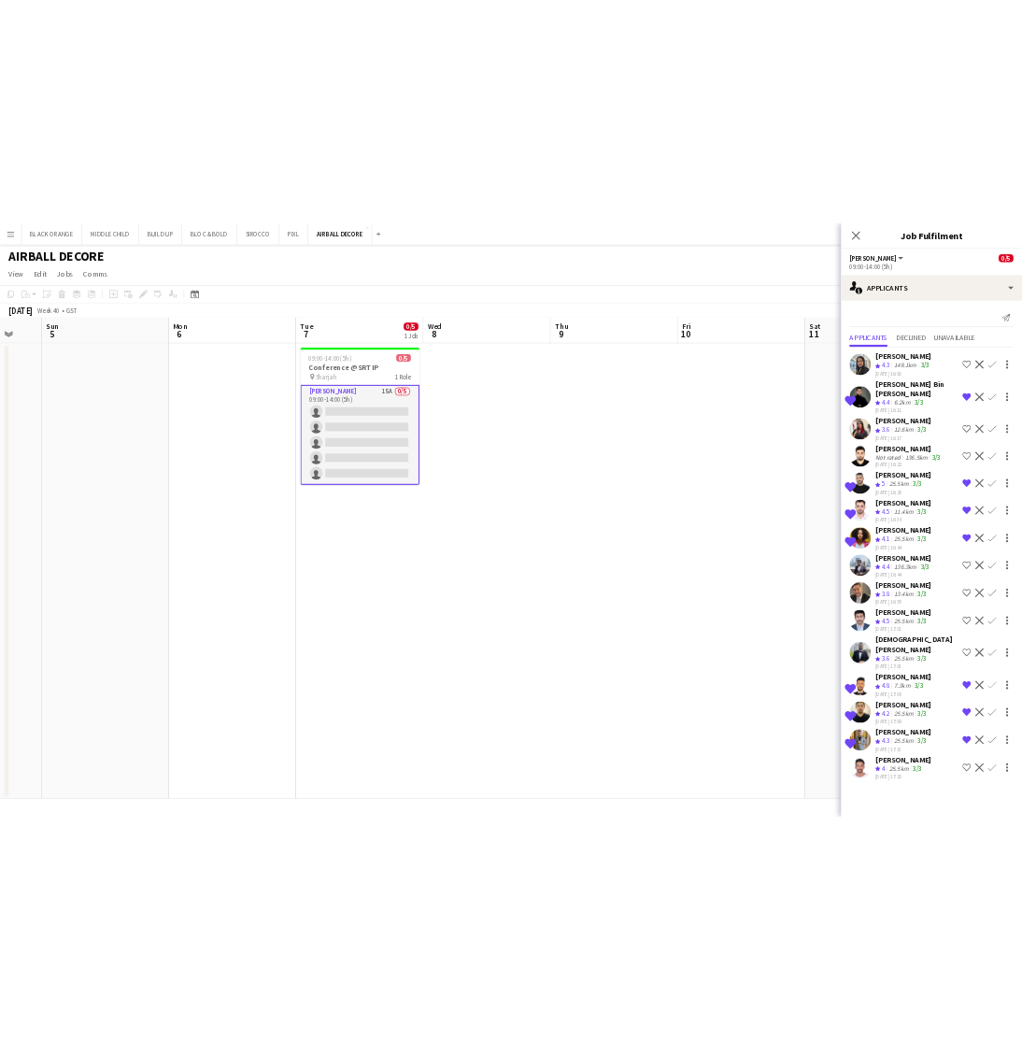
scroll to position [0, 0]
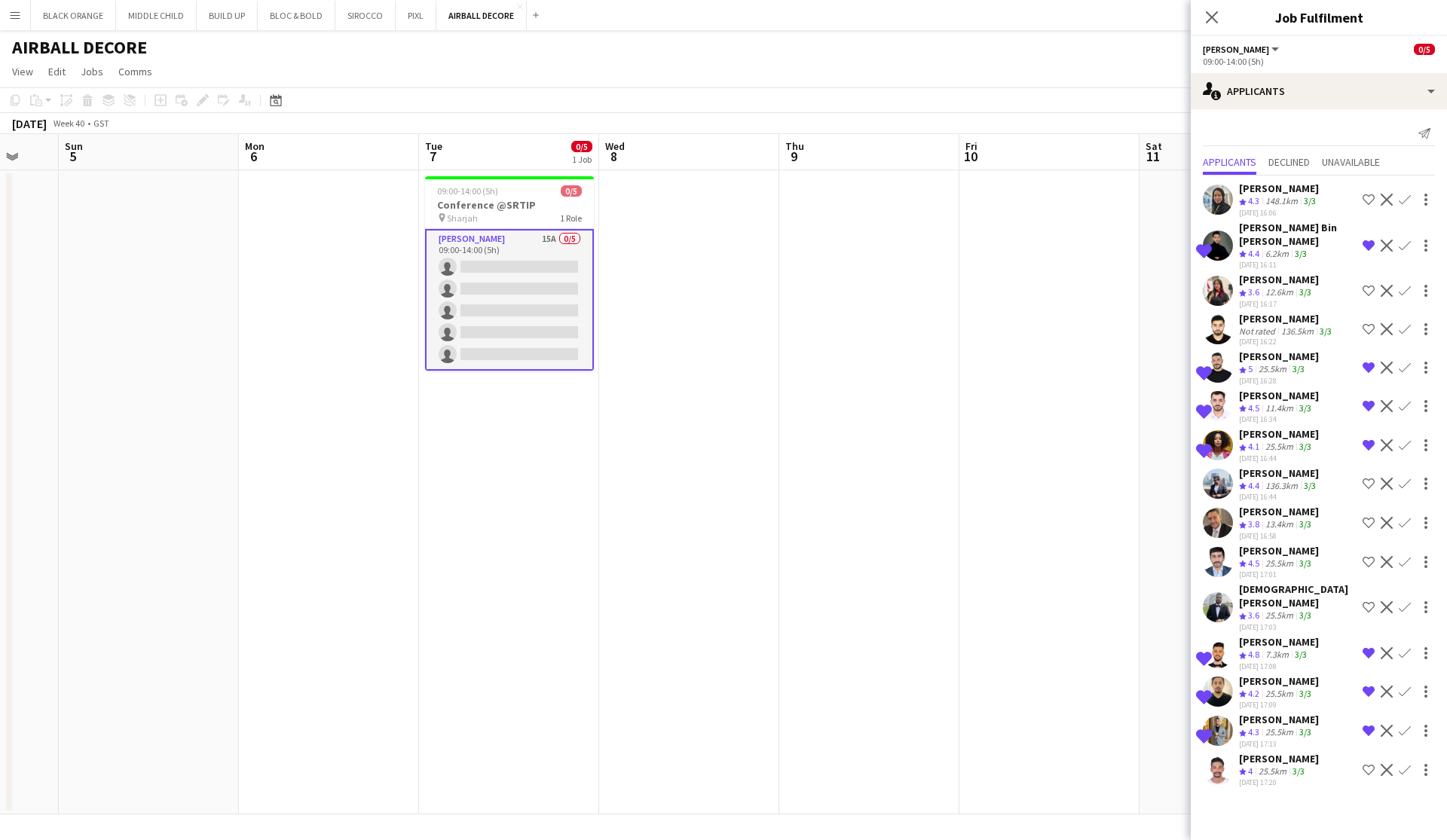
click at [1286, 752] on div "[PERSON_NAME]" at bounding box center [1278, 759] width 80 height 14
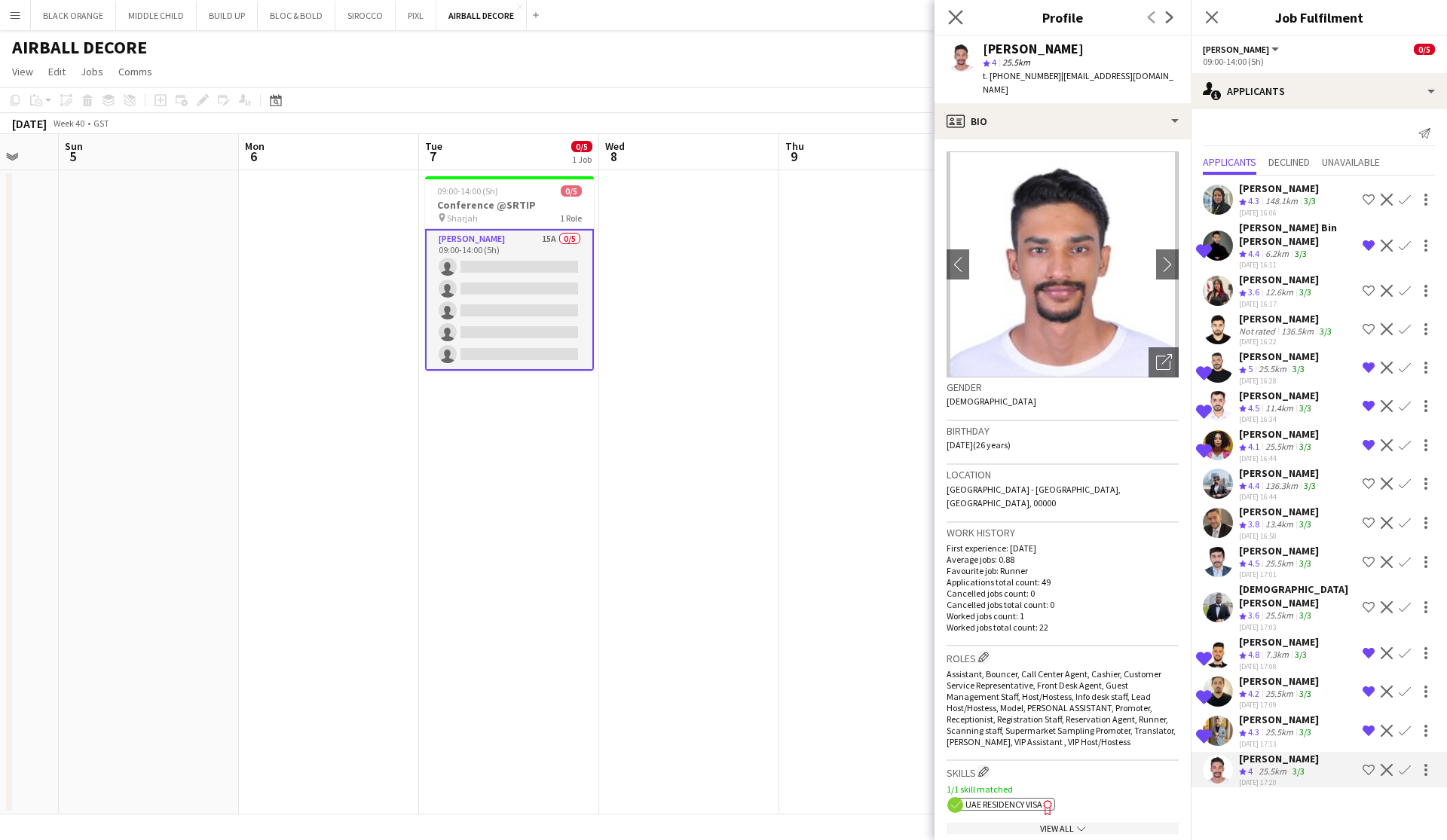
click at [947, 12] on app-icon "Close pop-in" at bounding box center [956, 17] width 22 height 22
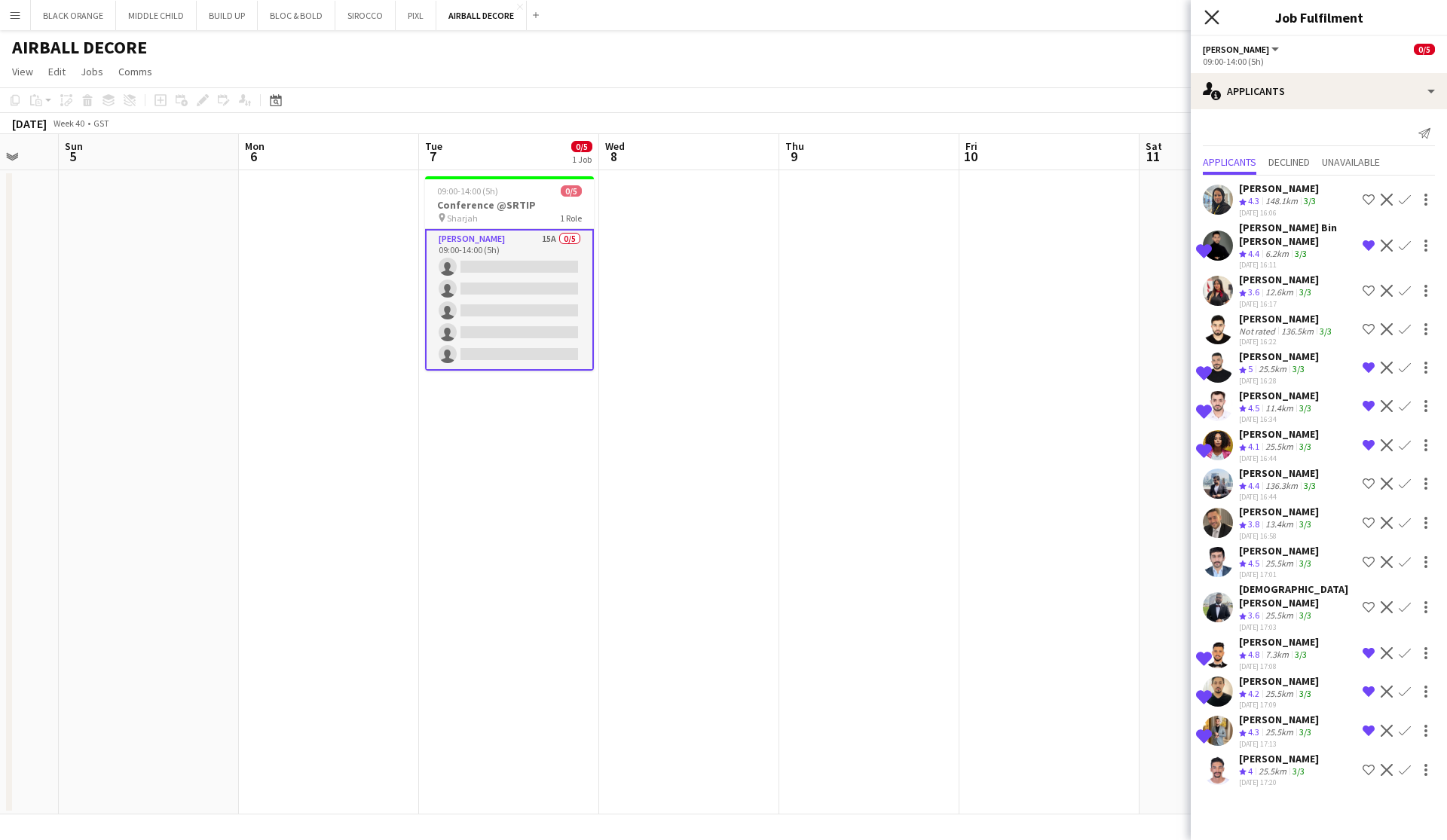
click at [1212, 20] on icon "Close pop-in" at bounding box center [1211, 17] width 15 height 15
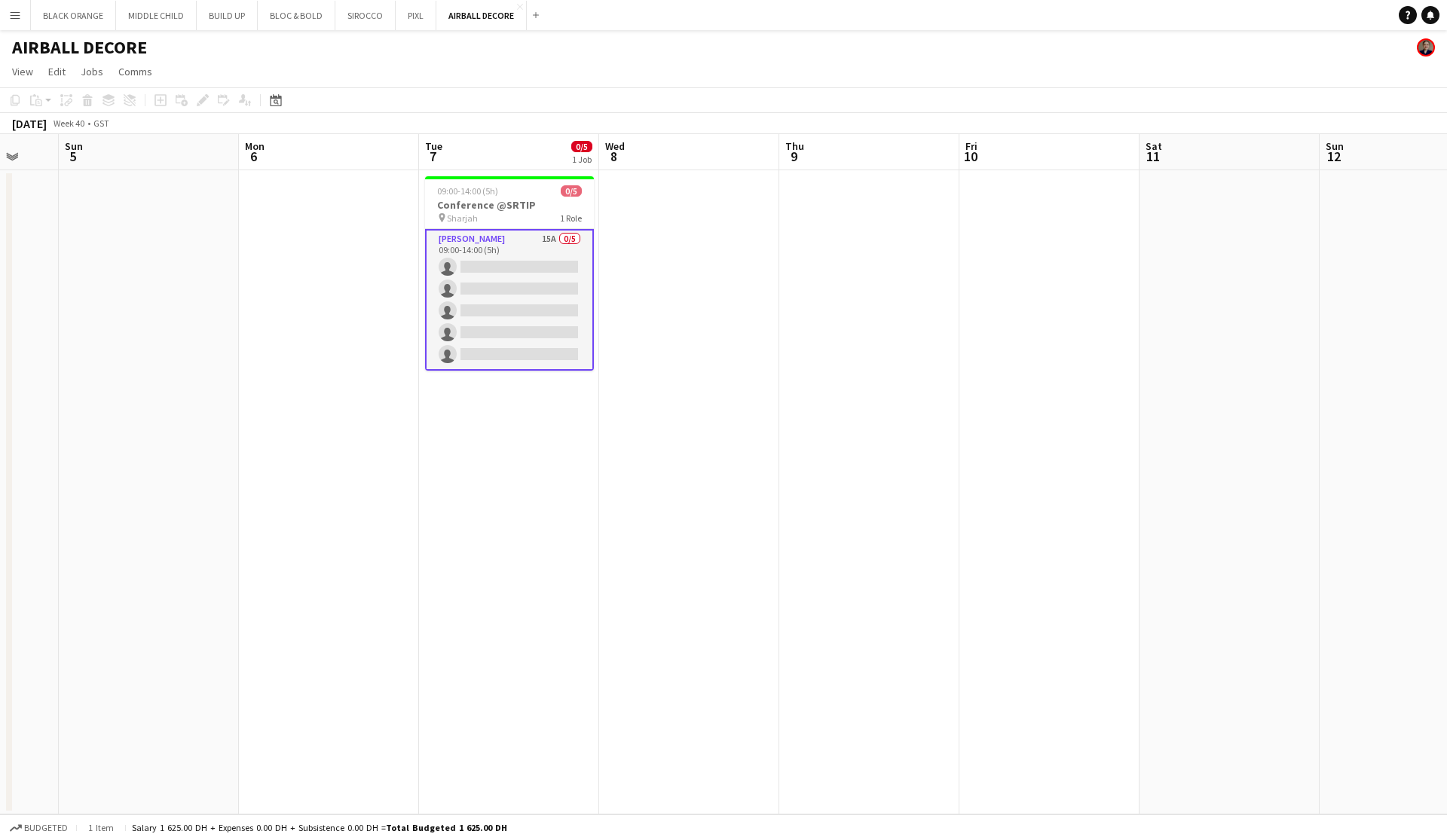
click at [1093, 81] on app-page-menu "View Day view expanded Day view collapsed Month view Date picker Jump to [DATE]…" at bounding box center [724, 73] width 1447 height 29
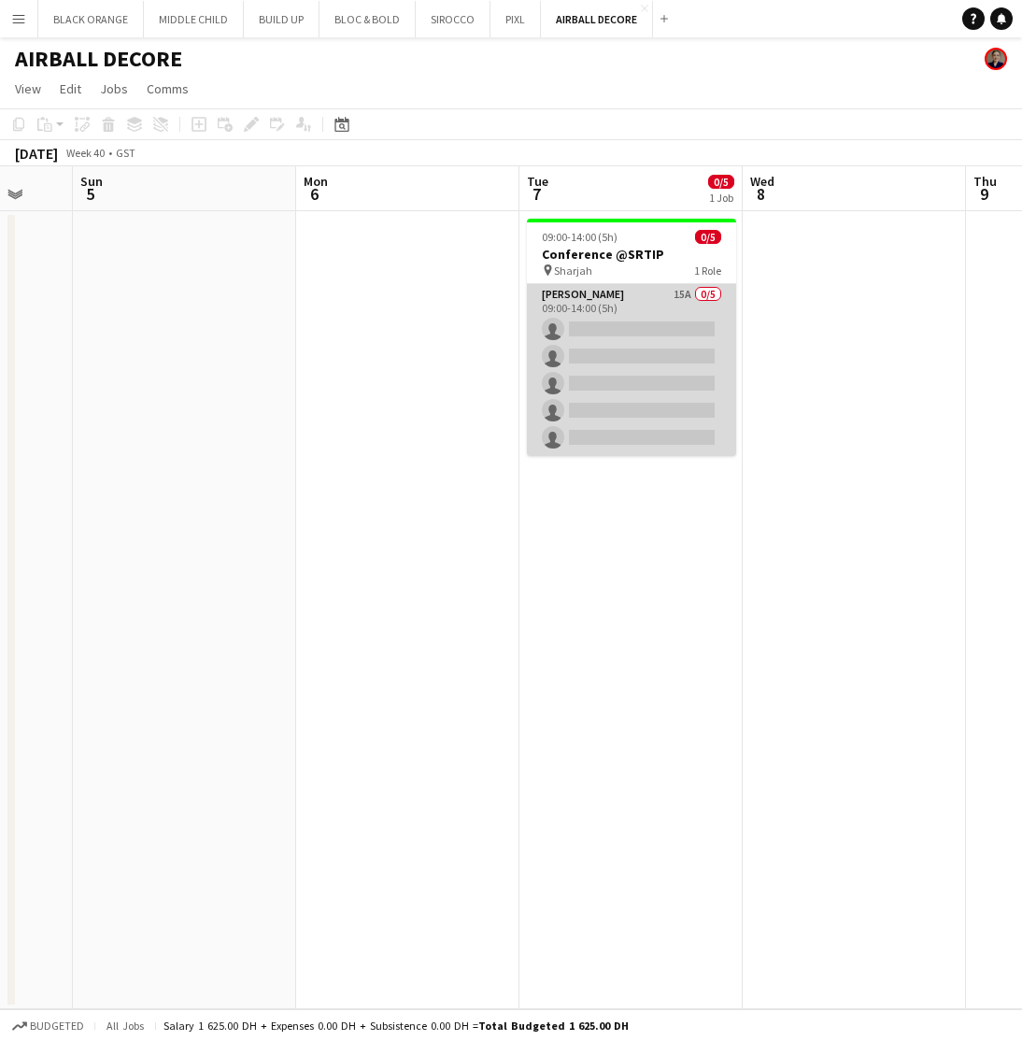
click at [642, 319] on app-card-role "Usher 15A 0/5 09:00-14:00 (5h) single-neutral-actions single-neutral-actions si…" at bounding box center [631, 370] width 209 height 172
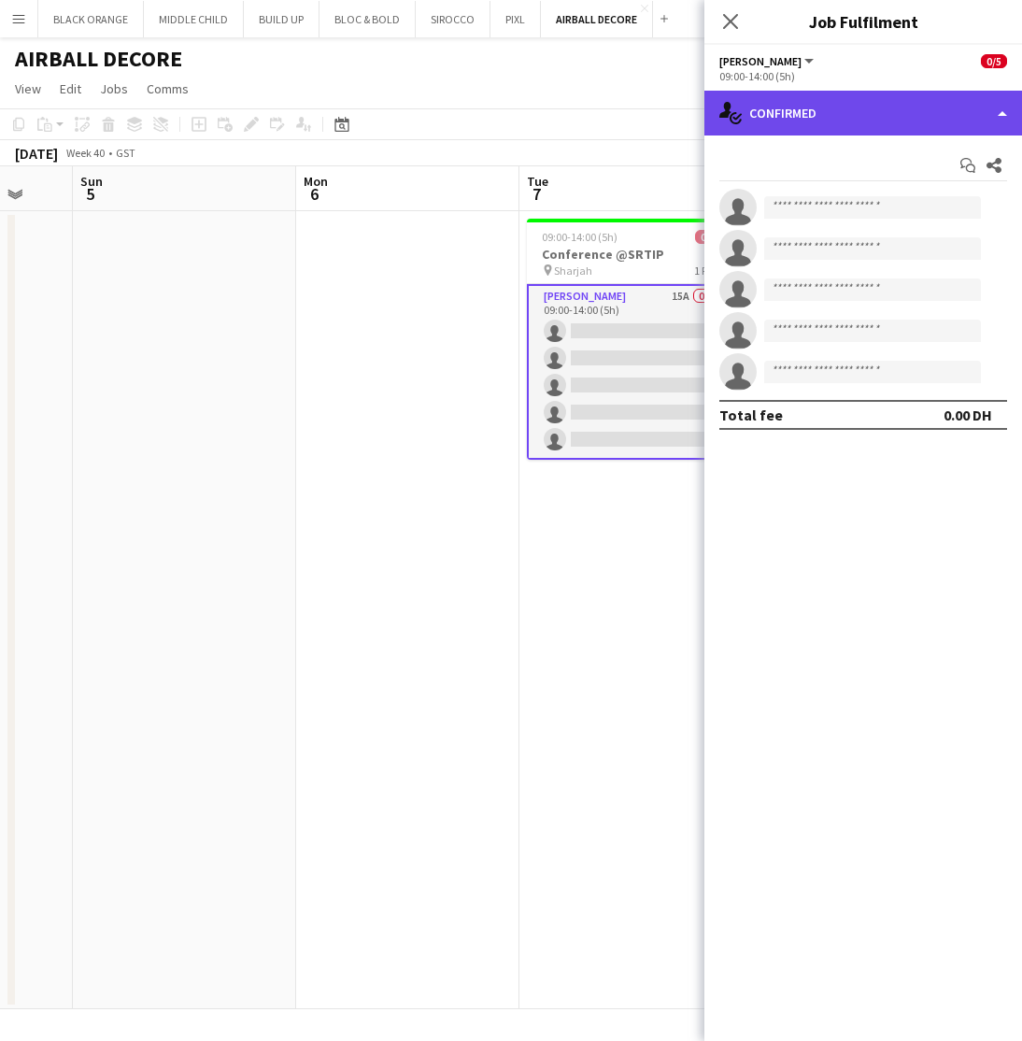
click at [866, 108] on div "single-neutral-actions-check-2 Confirmed" at bounding box center [864, 113] width 318 height 45
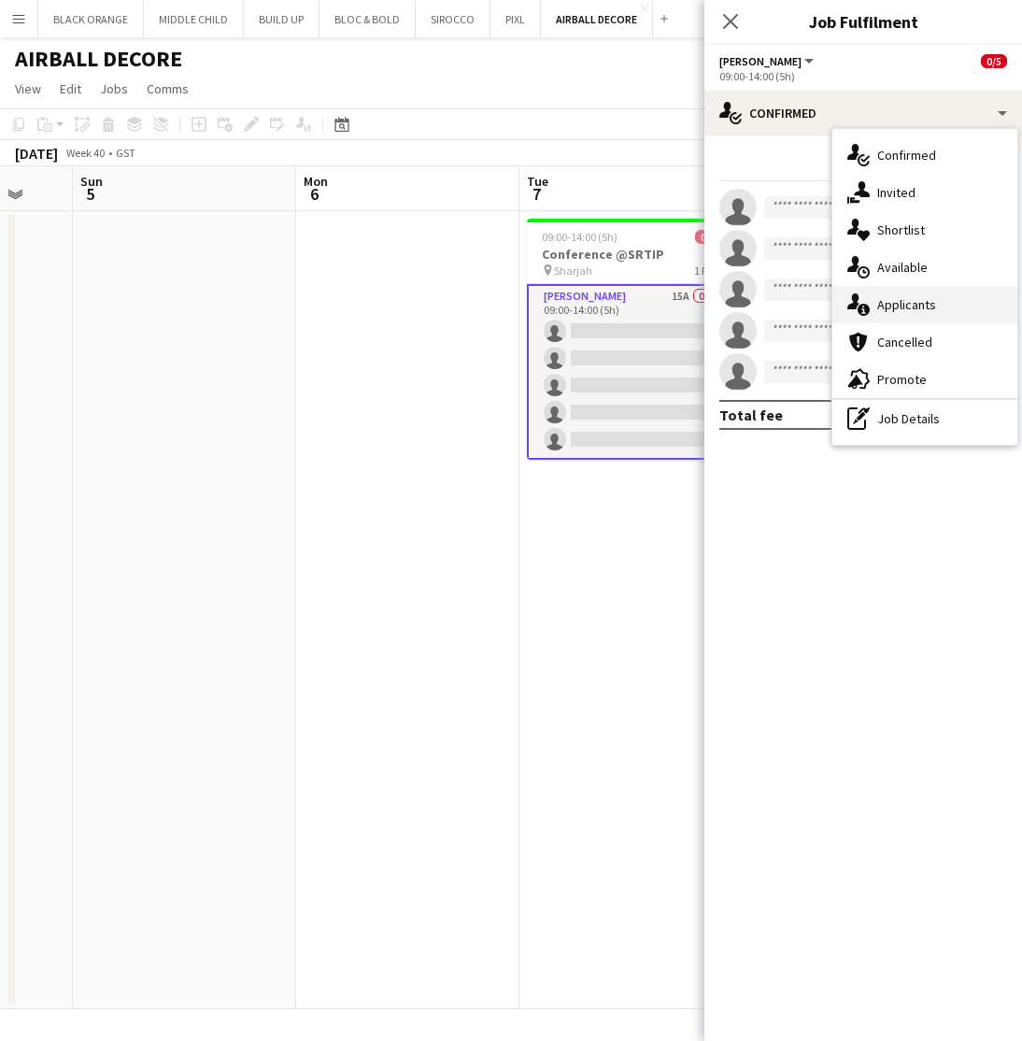
click at [896, 311] on span "Applicants" at bounding box center [906, 304] width 59 height 17
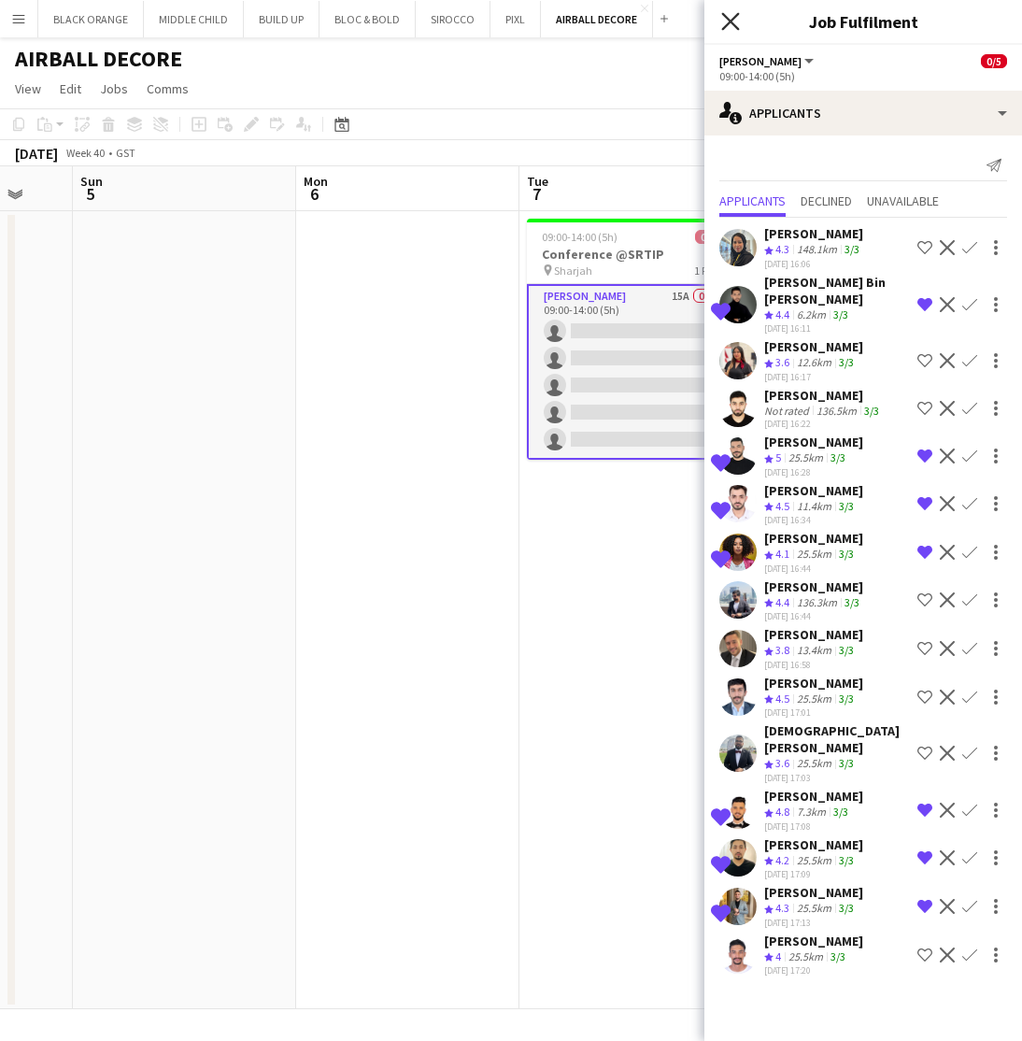
click at [728, 18] on icon at bounding box center [730, 21] width 18 height 18
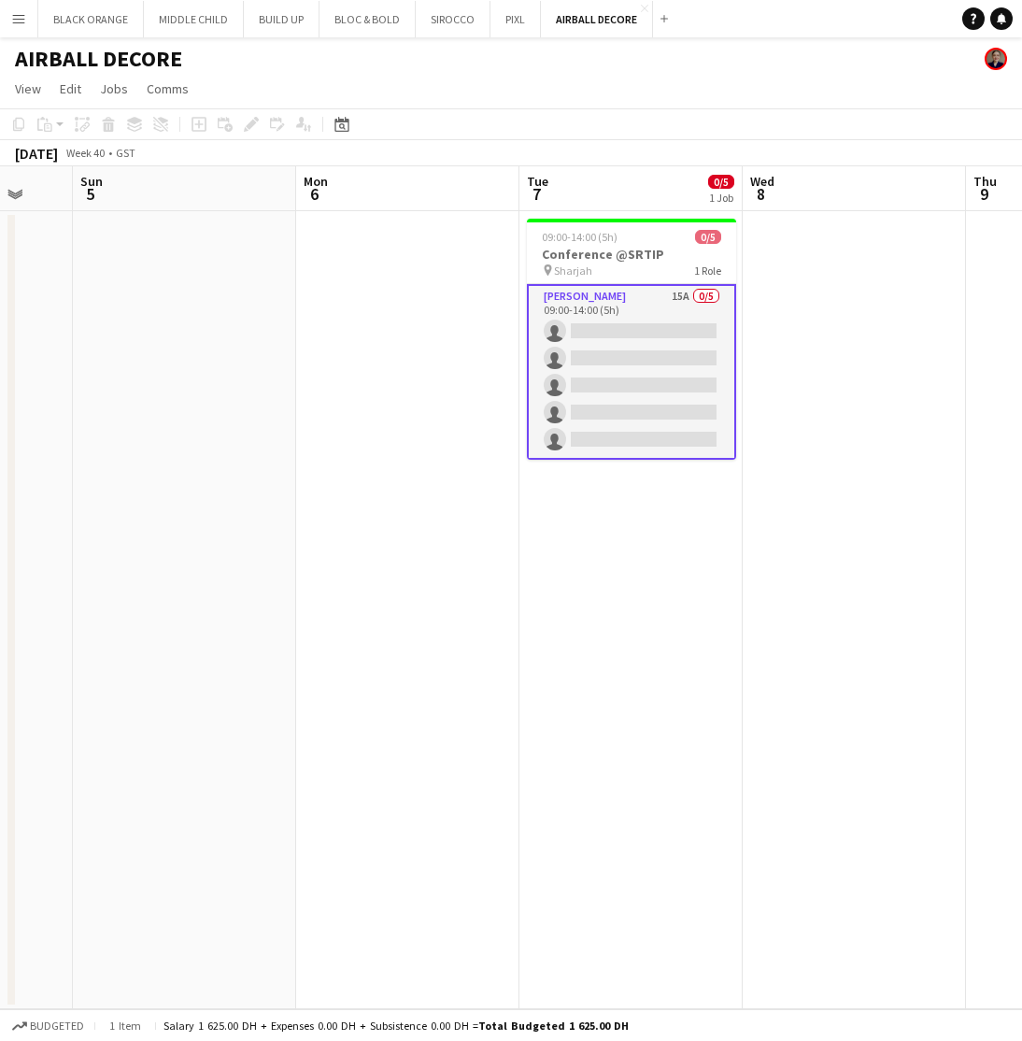
click at [634, 68] on div "AIRBALL DECORE" at bounding box center [511, 55] width 1022 height 36
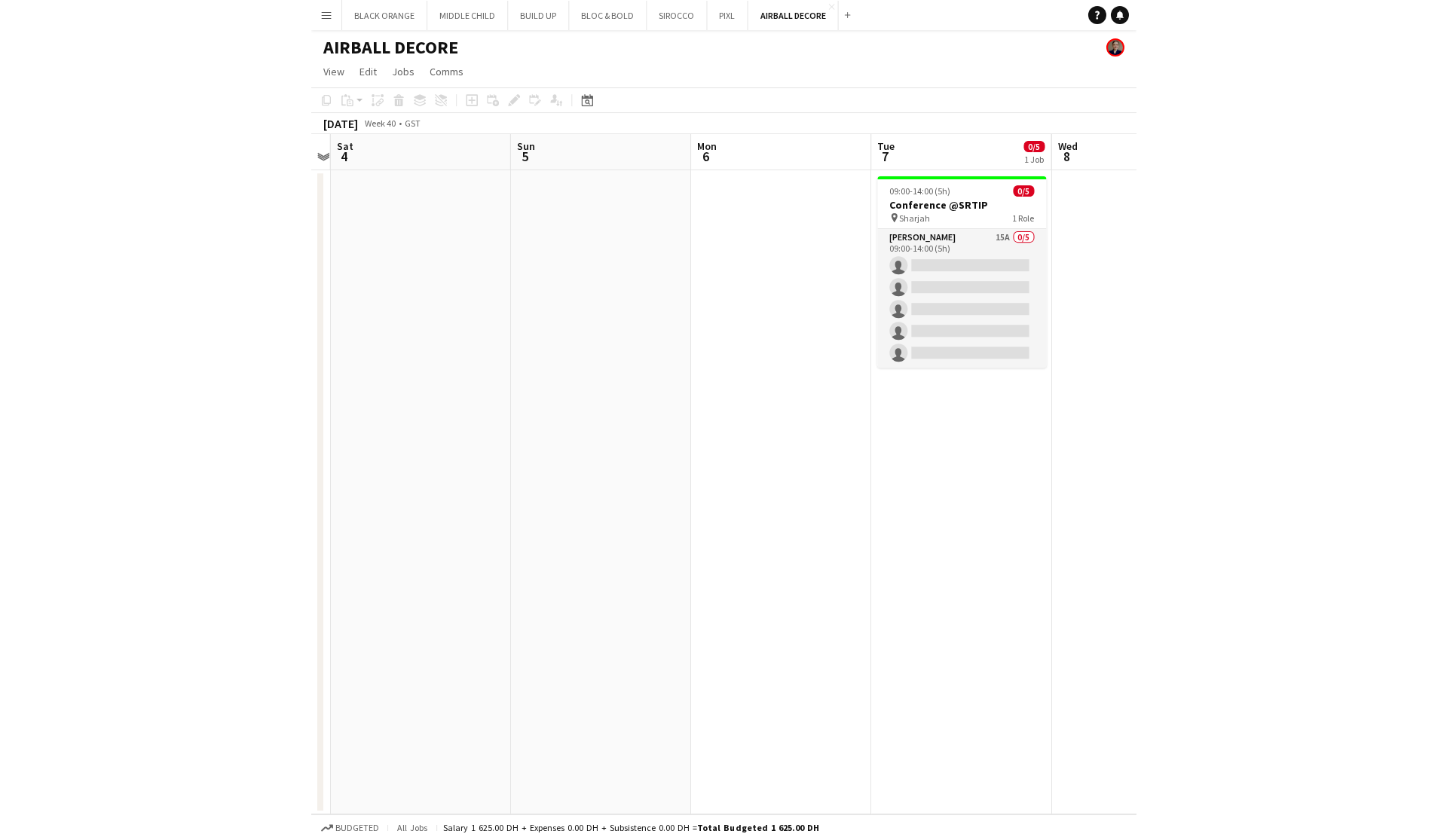
scroll to position [0, 522]
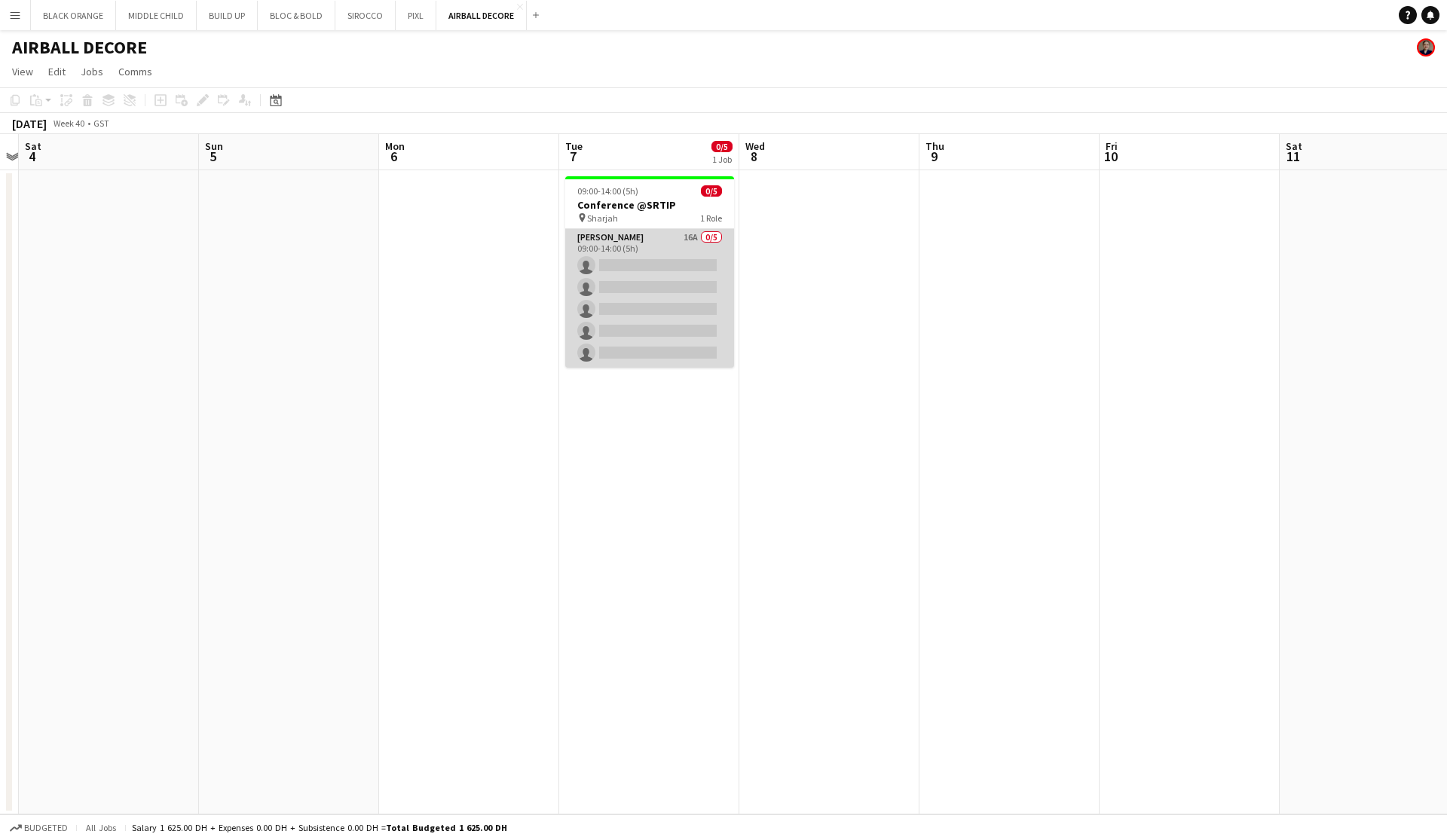
click at [609, 282] on app-card-role "[PERSON_NAME] 16A 0/5 09:00-14:00 (5h) single-neutral-actions single-neutral-ac…" at bounding box center [649, 298] width 169 height 139
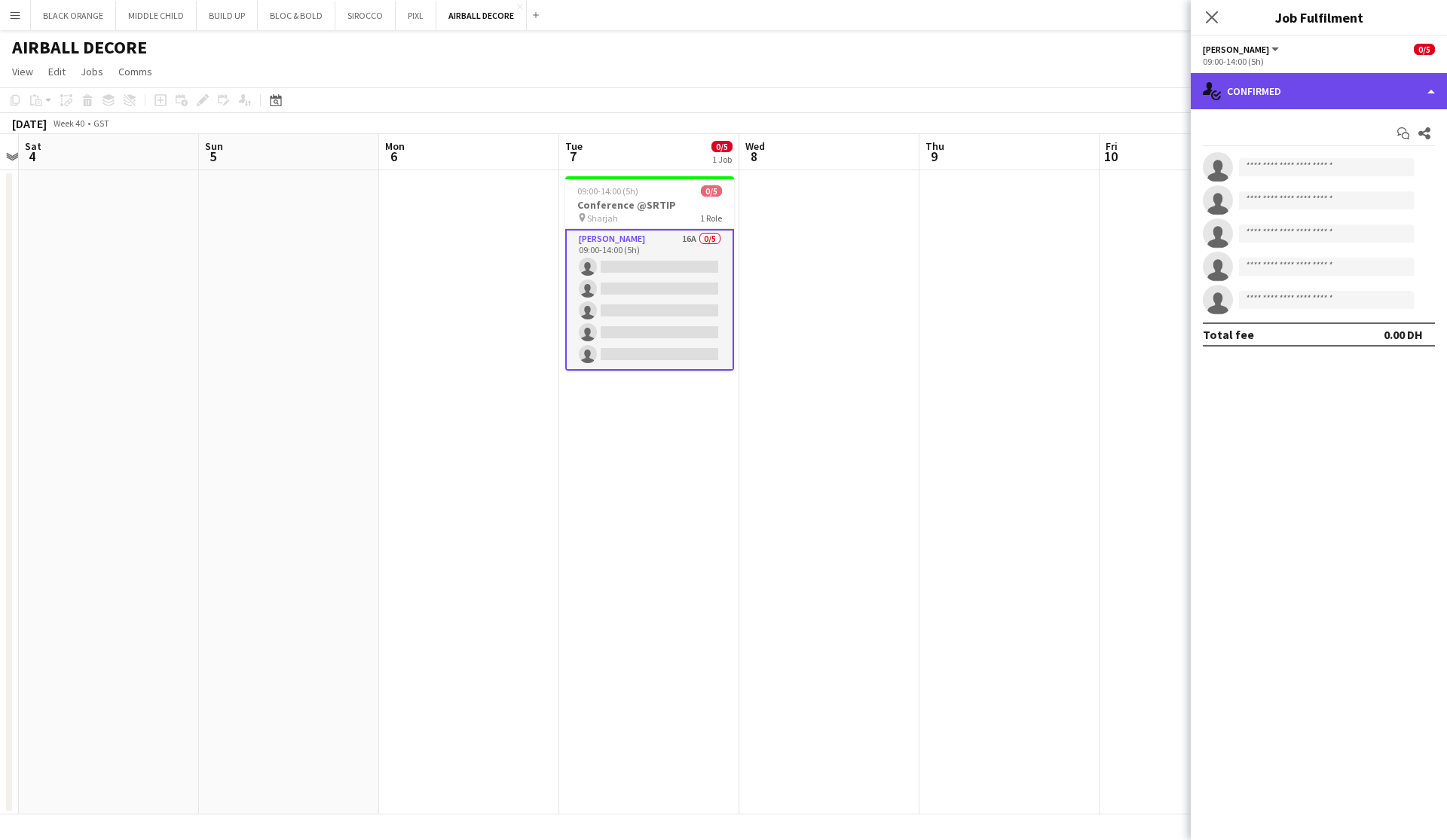
click at [824, 86] on div "single-neutral-actions-check-2 Confirmed" at bounding box center [1319, 91] width 256 height 36
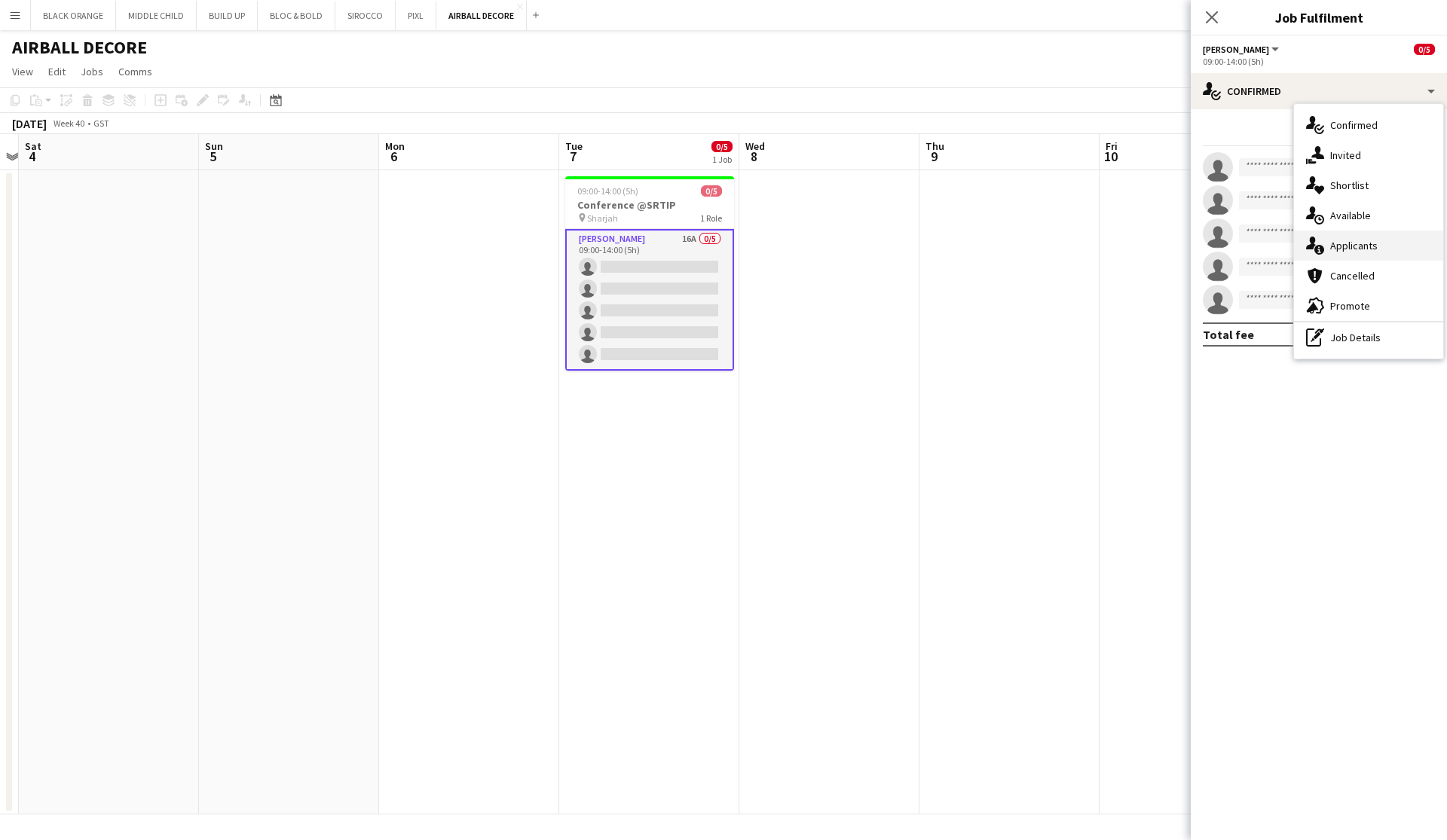
click at [824, 249] on span "Applicants" at bounding box center [1353, 245] width 48 height 14
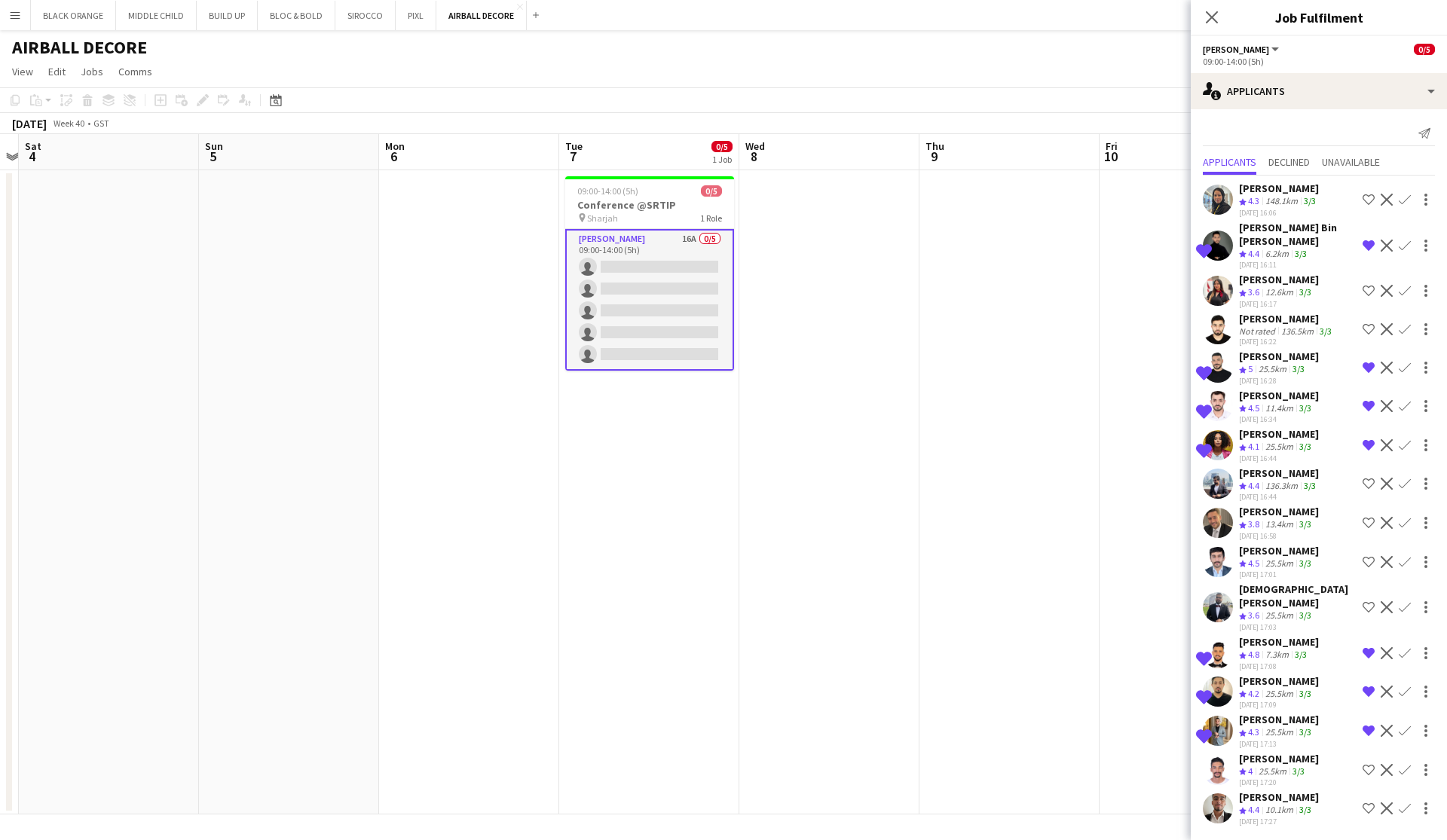
scroll to position [0, 0]
click at [824, 790] on div "[PERSON_NAME]" at bounding box center [1278, 796] width 80 height 14
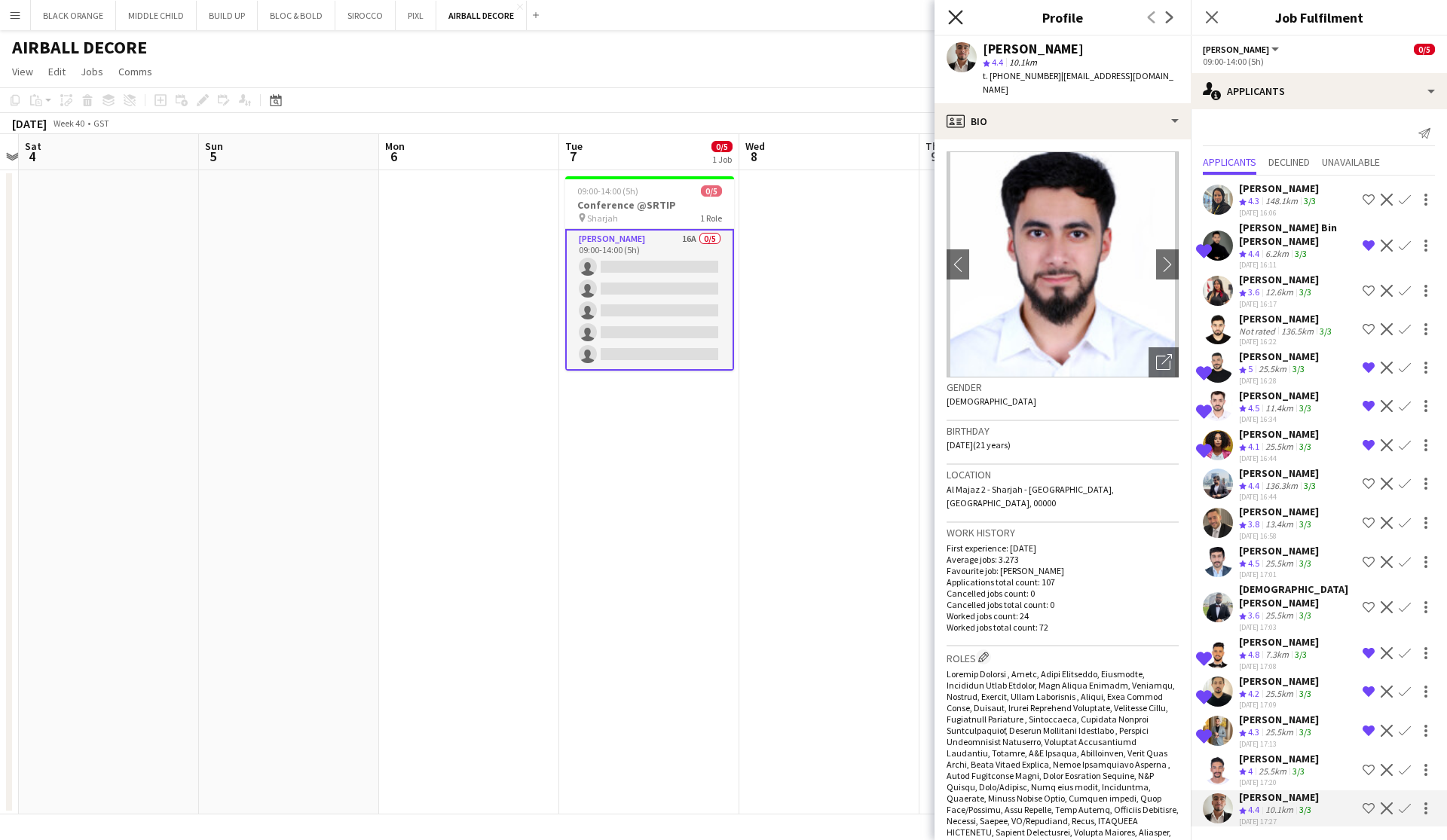
click at [824, 20] on icon at bounding box center [955, 17] width 15 height 15
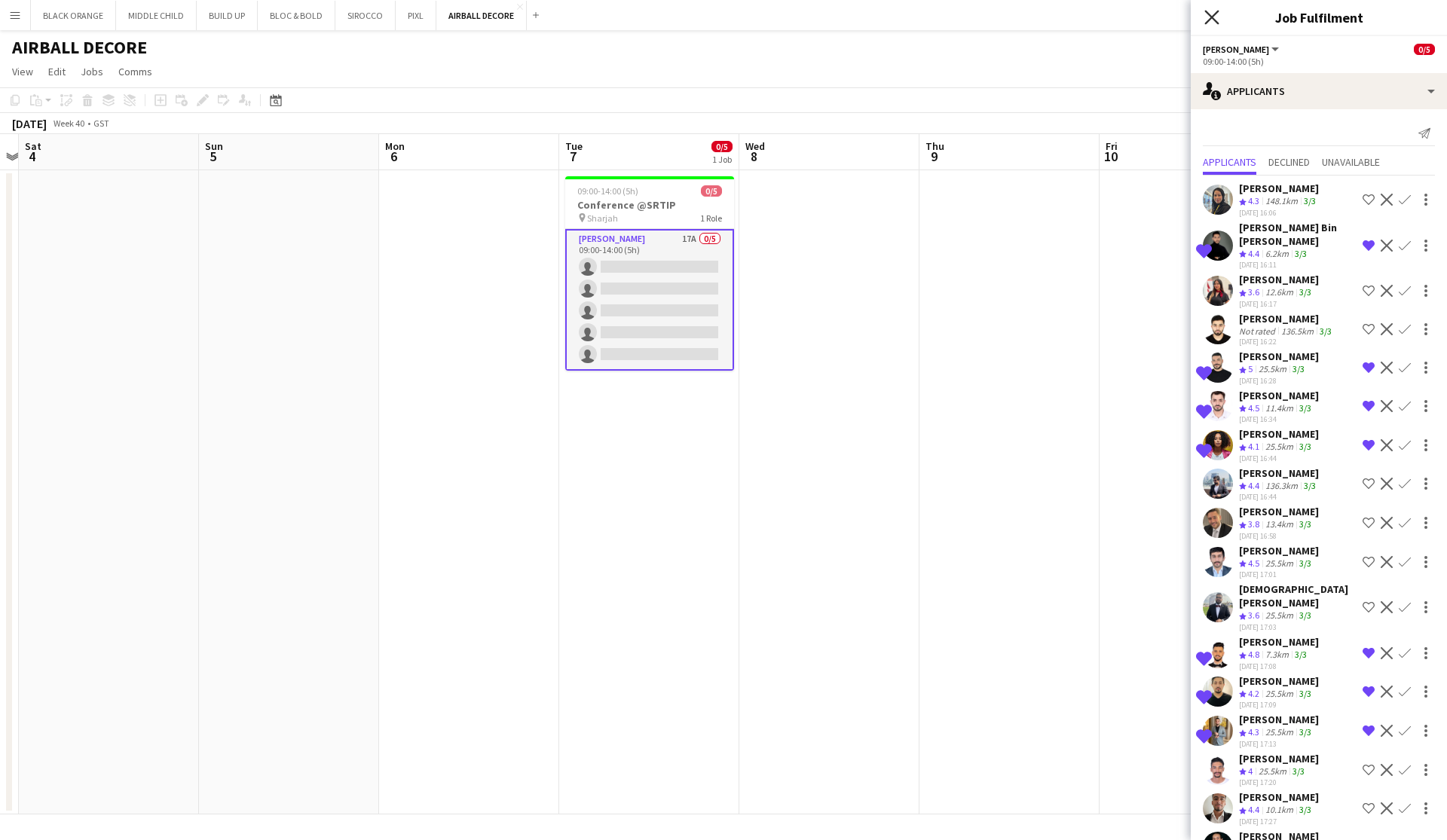
click at [824, 14] on icon at bounding box center [1211, 17] width 15 height 15
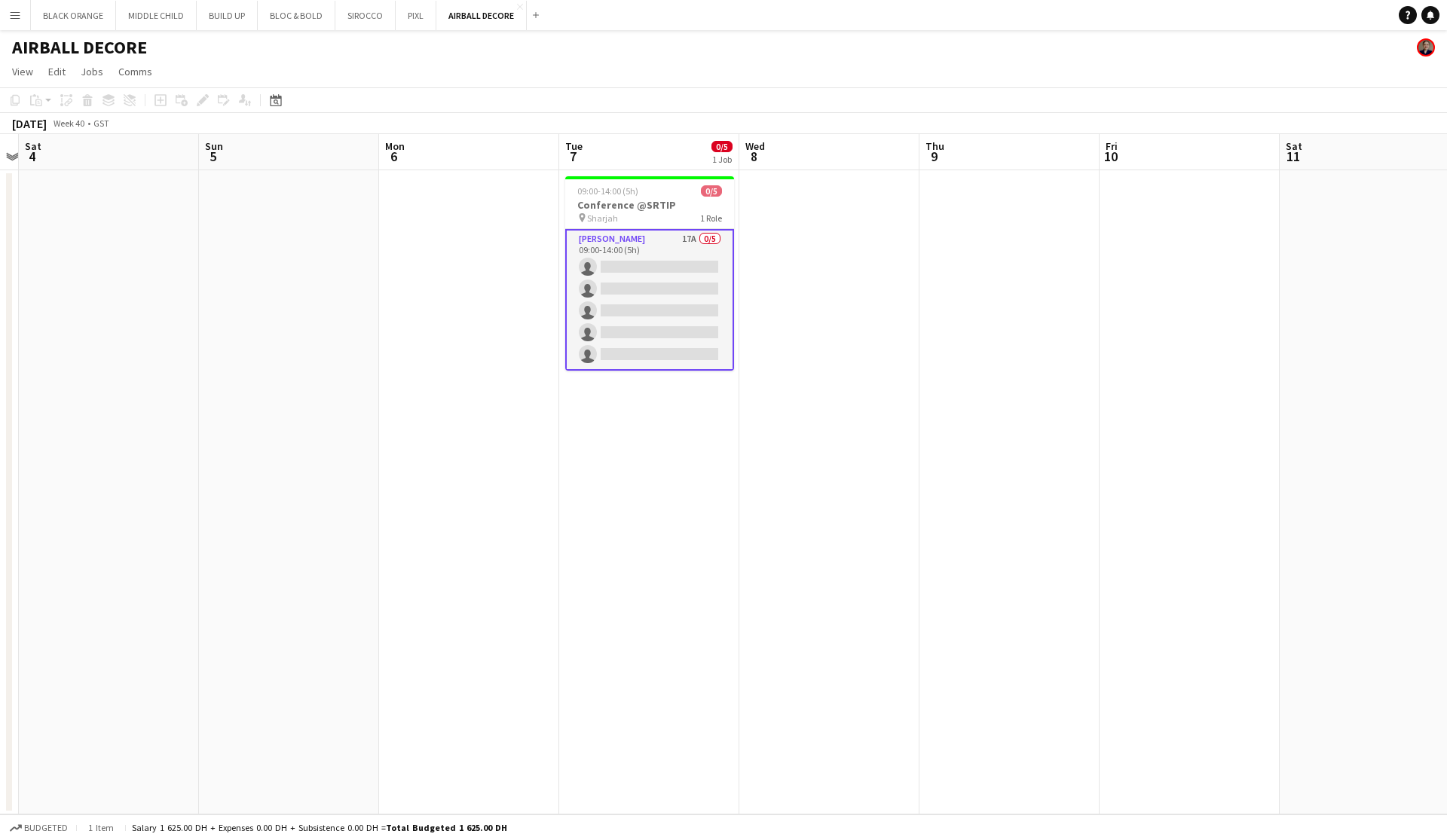
click at [628, 291] on app-card-role "[PERSON_NAME] 17A 0/5 09:00-14:00 (5h) single-neutral-actions single-neutral-ac…" at bounding box center [649, 300] width 169 height 142
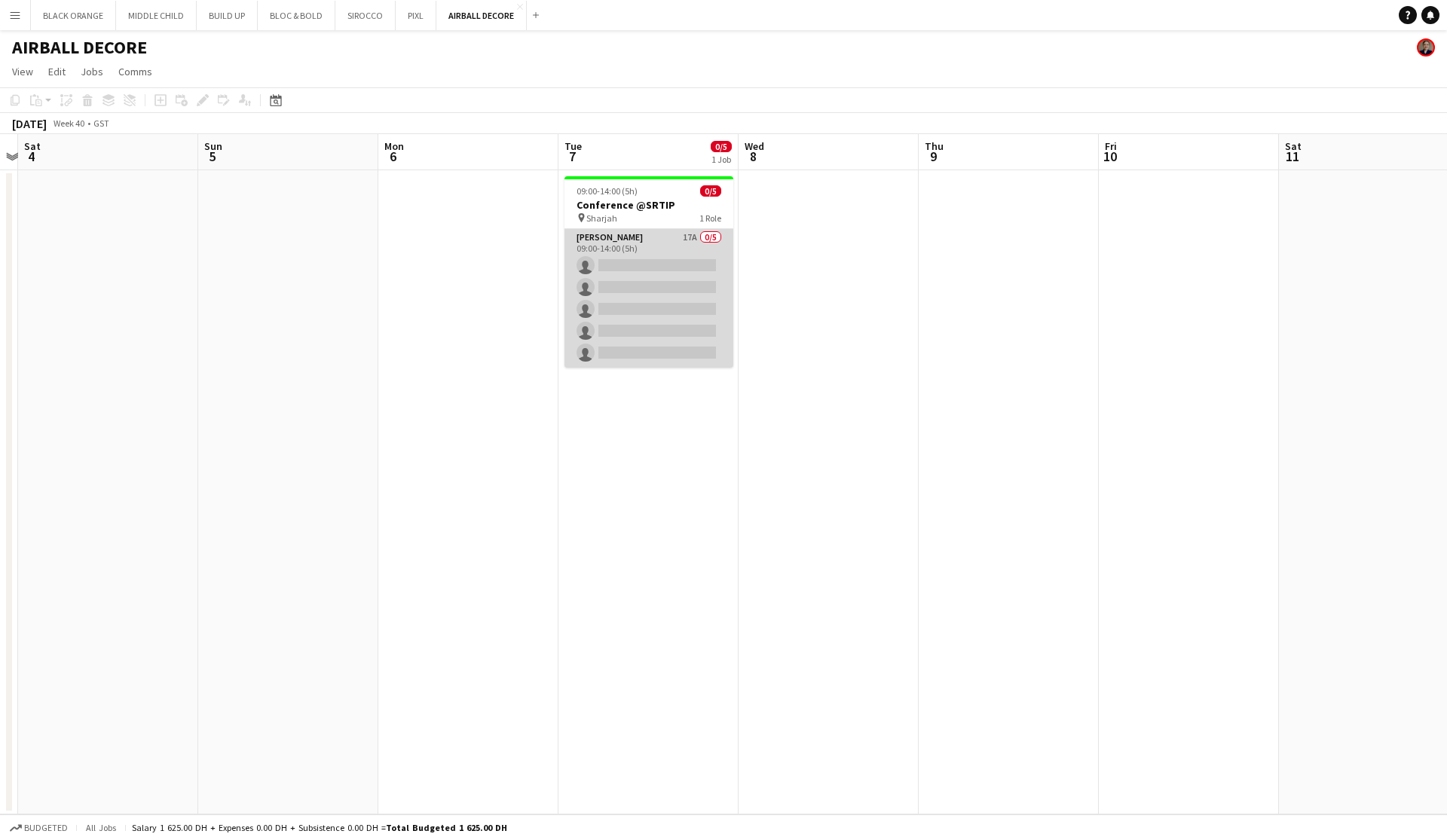
click at [628, 291] on app-card-role "[PERSON_NAME] 17A 0/5 09:00-14:00 (5h) single-neutral-actions single-neutral-ac…" at bounding box center [648, 298] width 169 height 139
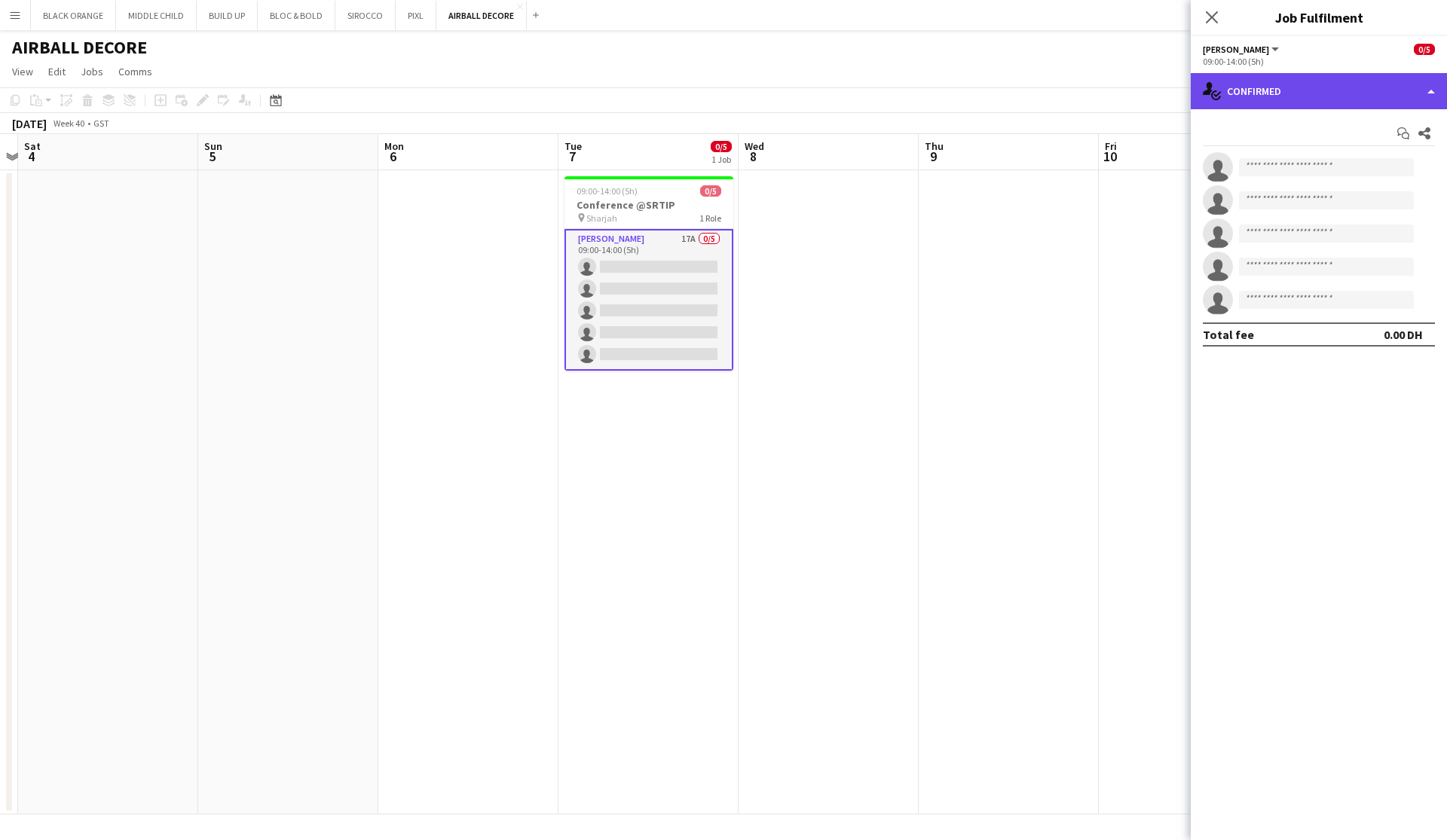
click at [824, 94] on div "single-neutral-actions-check-2 Confirmed" at bounding box center [1319, 91] width 256 height 36
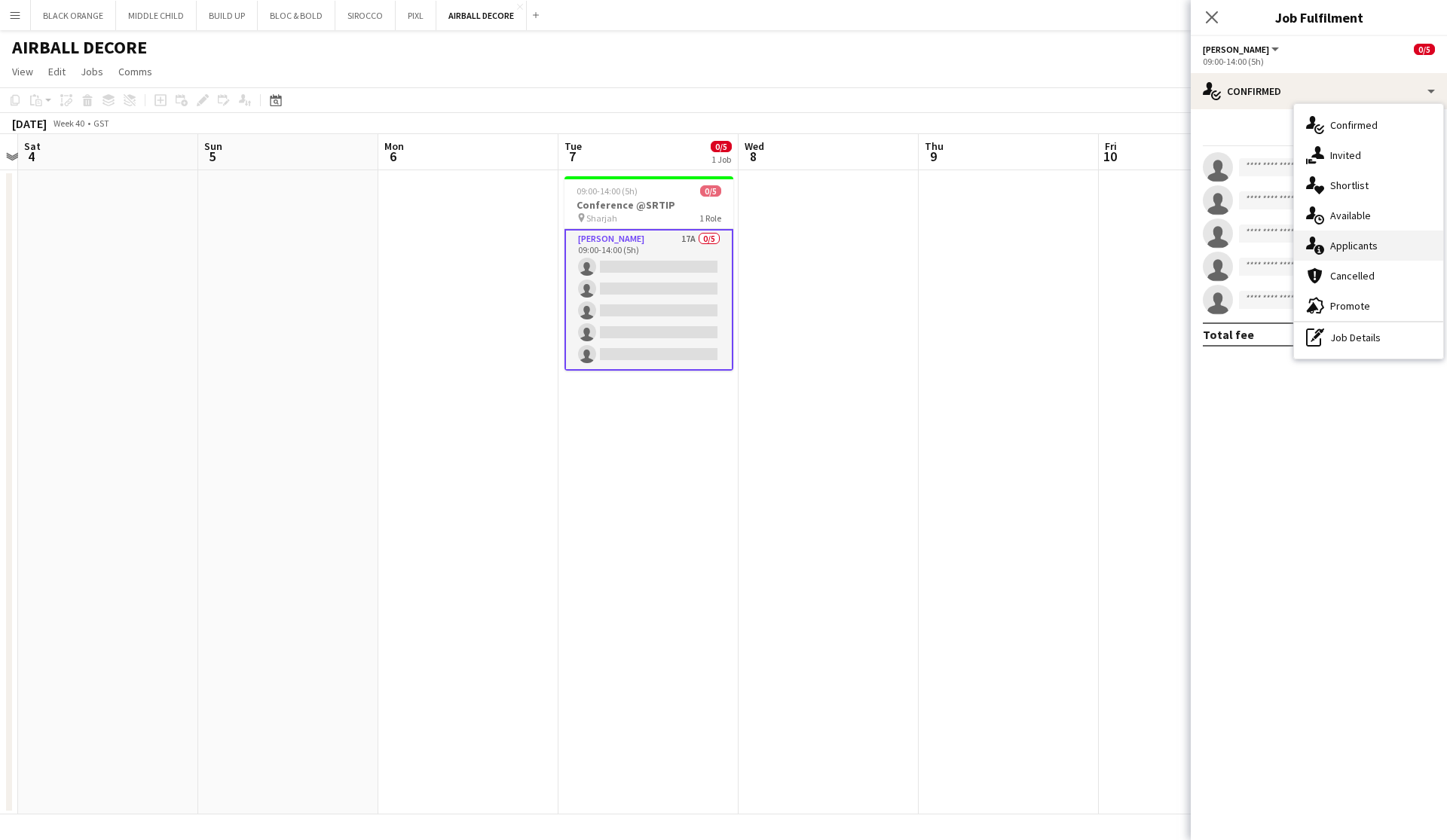
click at [824, 252] on span "Applicants" at bounding box center [1353, 245] width 48 height 14
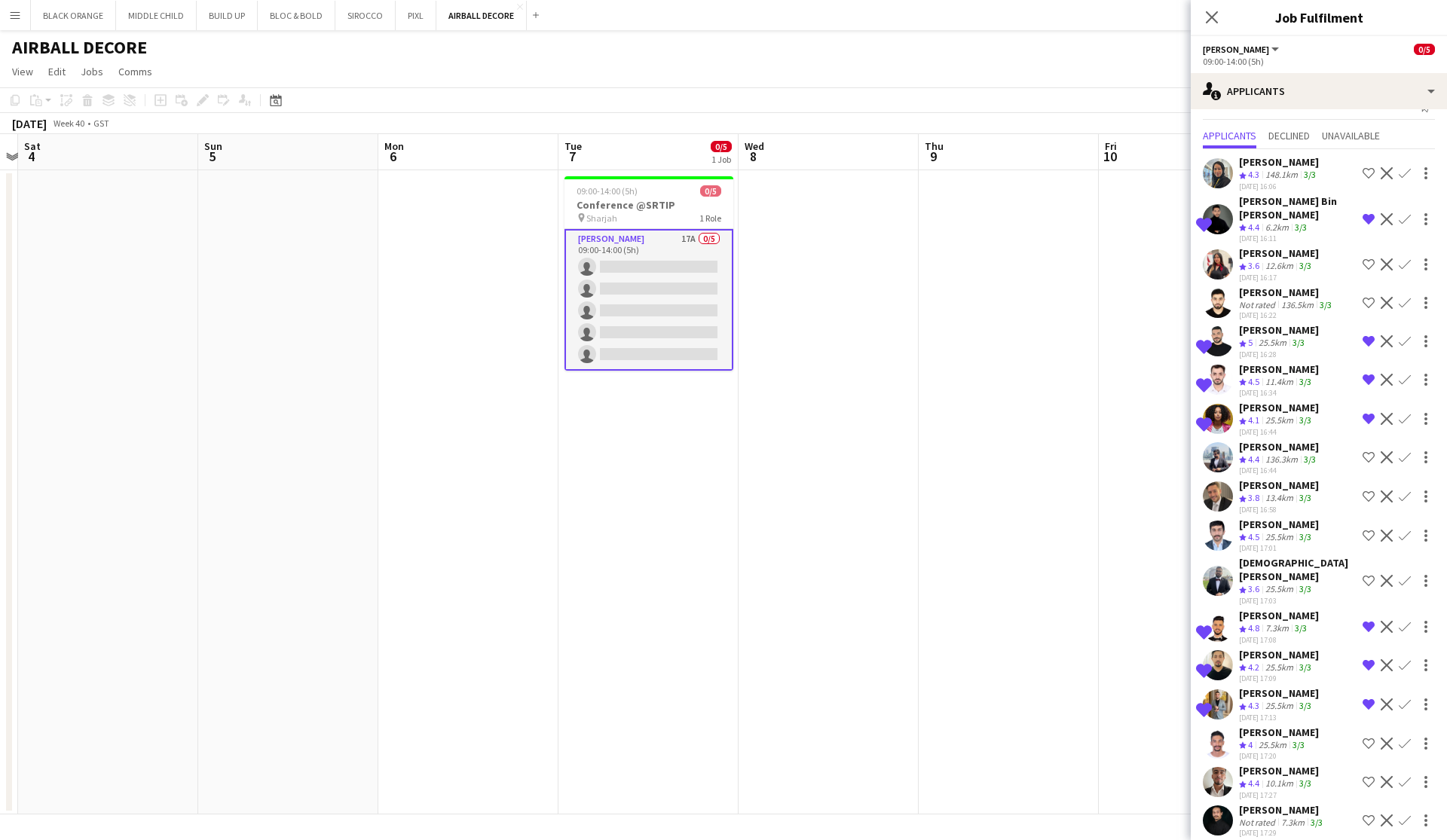
scroll to position [26, 0]
click at [824, 804] on div "[PERSON_NAME]" at bounding box center [1282, 810] width 86 height 14
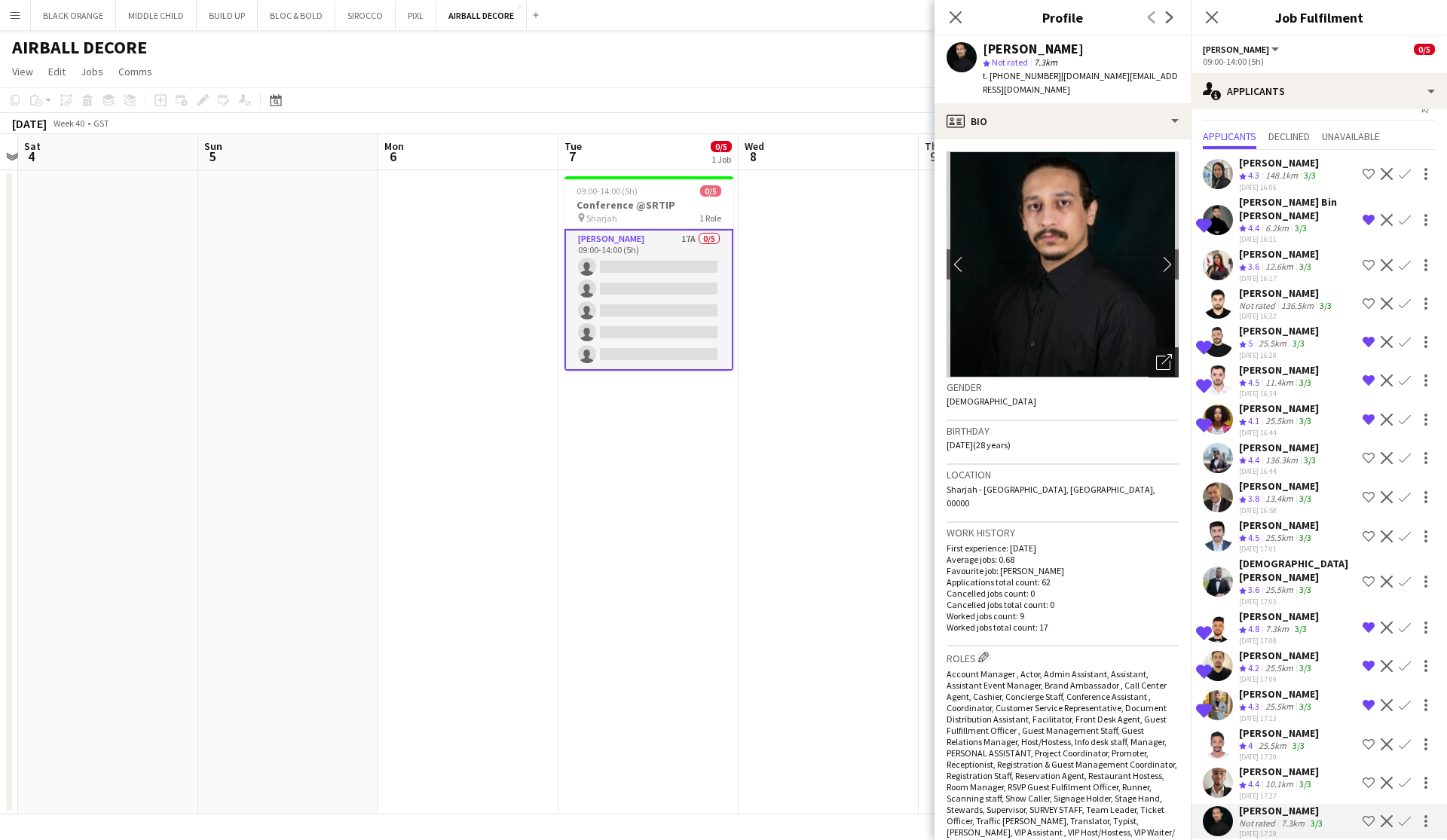
click at [824, 356] on icon at bounding box center [1163, 363] width 15 height 15
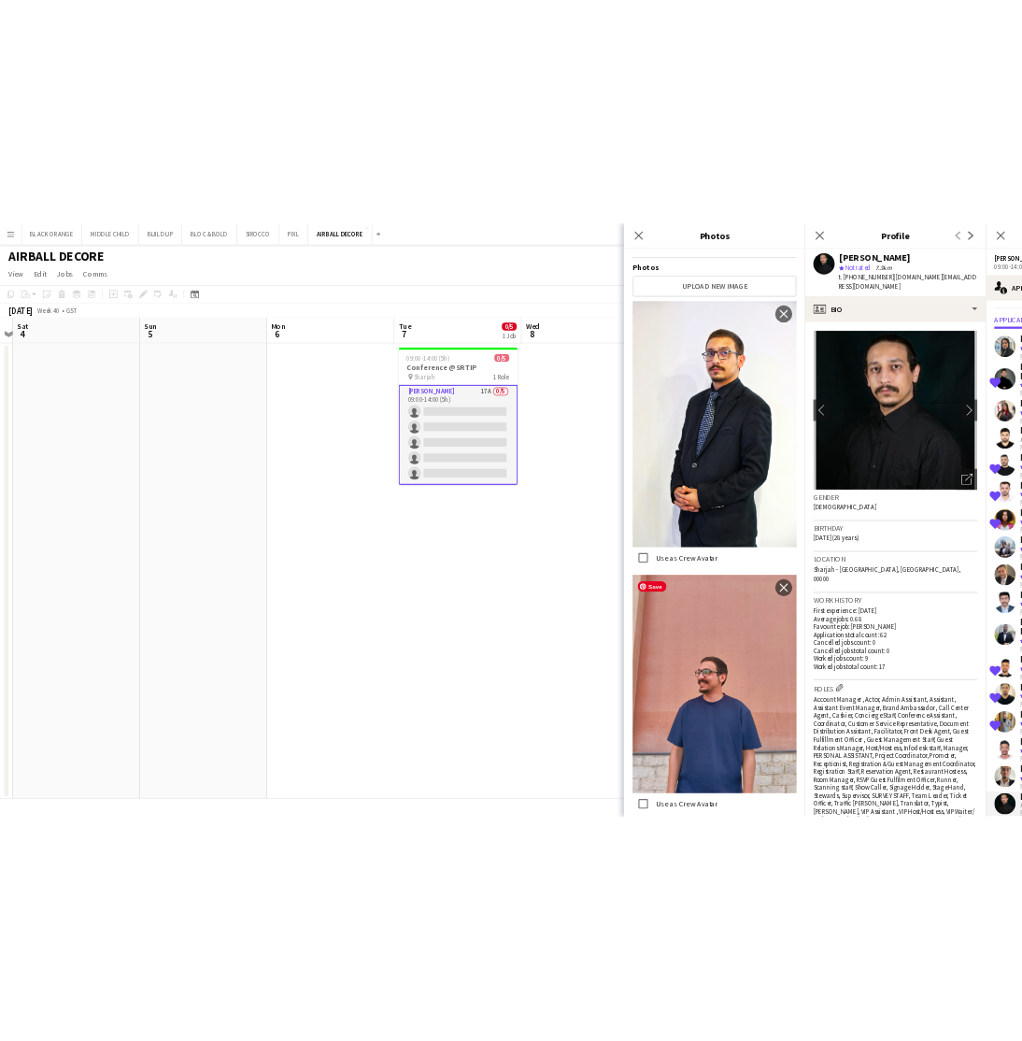
scroll to position [312, 0]
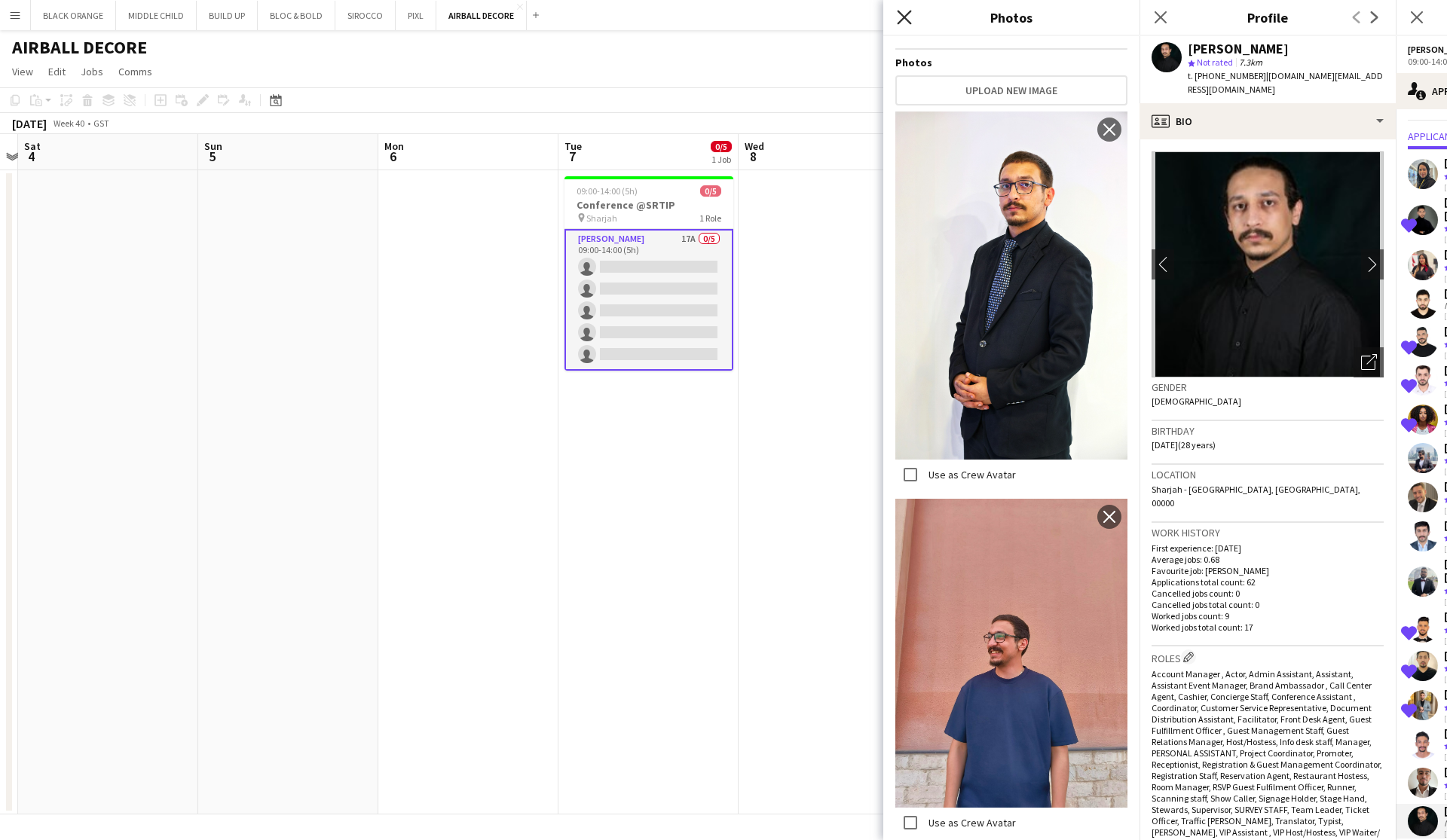
click at [824, 19] on icon at bounding box center [904, 17] width 15 height 15
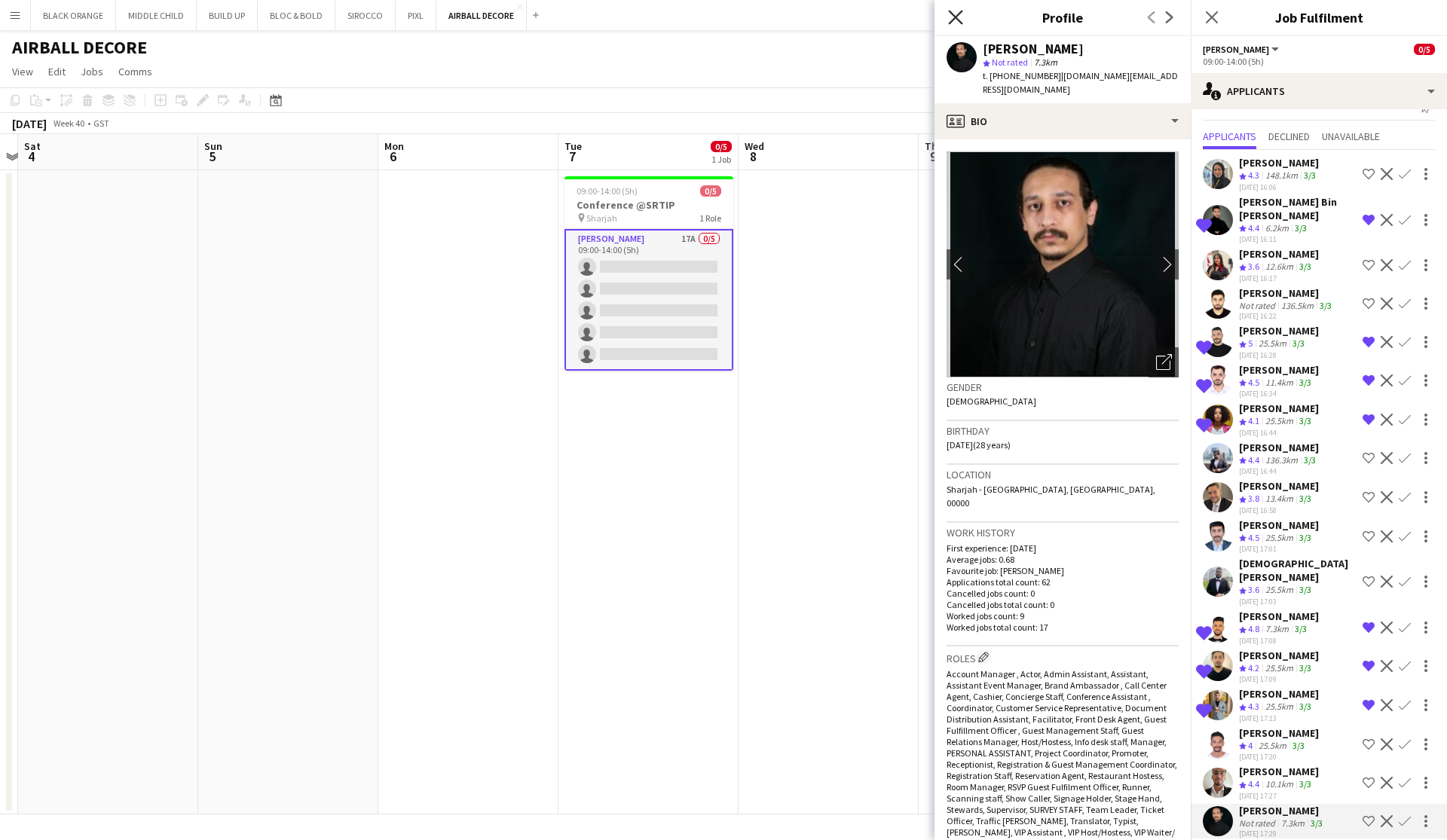
click at [824, 13] on icon "Close pop-in" at bounding box center [955, 17] width 15 height 15
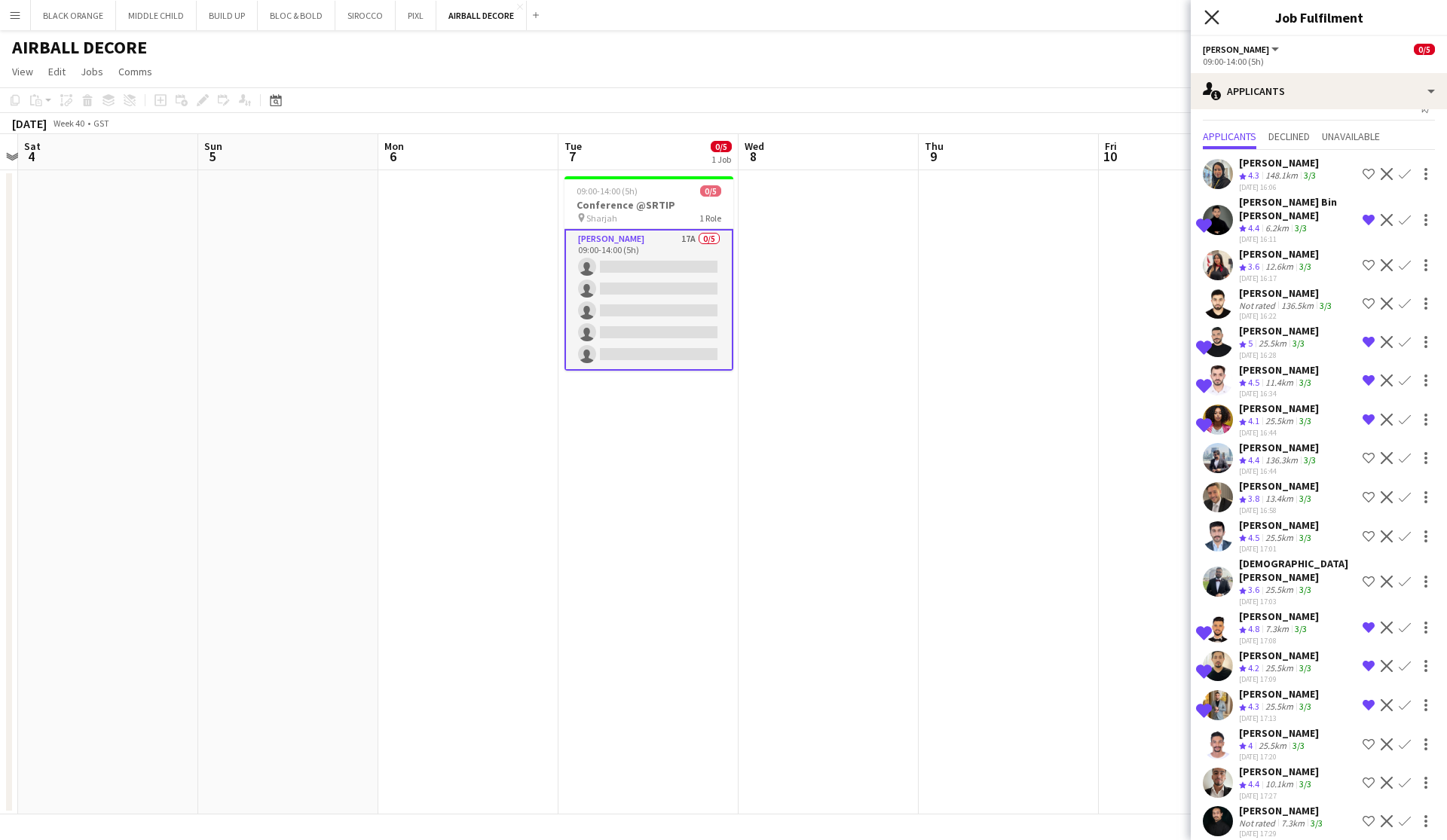
click at [824, 17] on icon "Close pop-in" at bounding box center [1211, 17] width 15 height 15
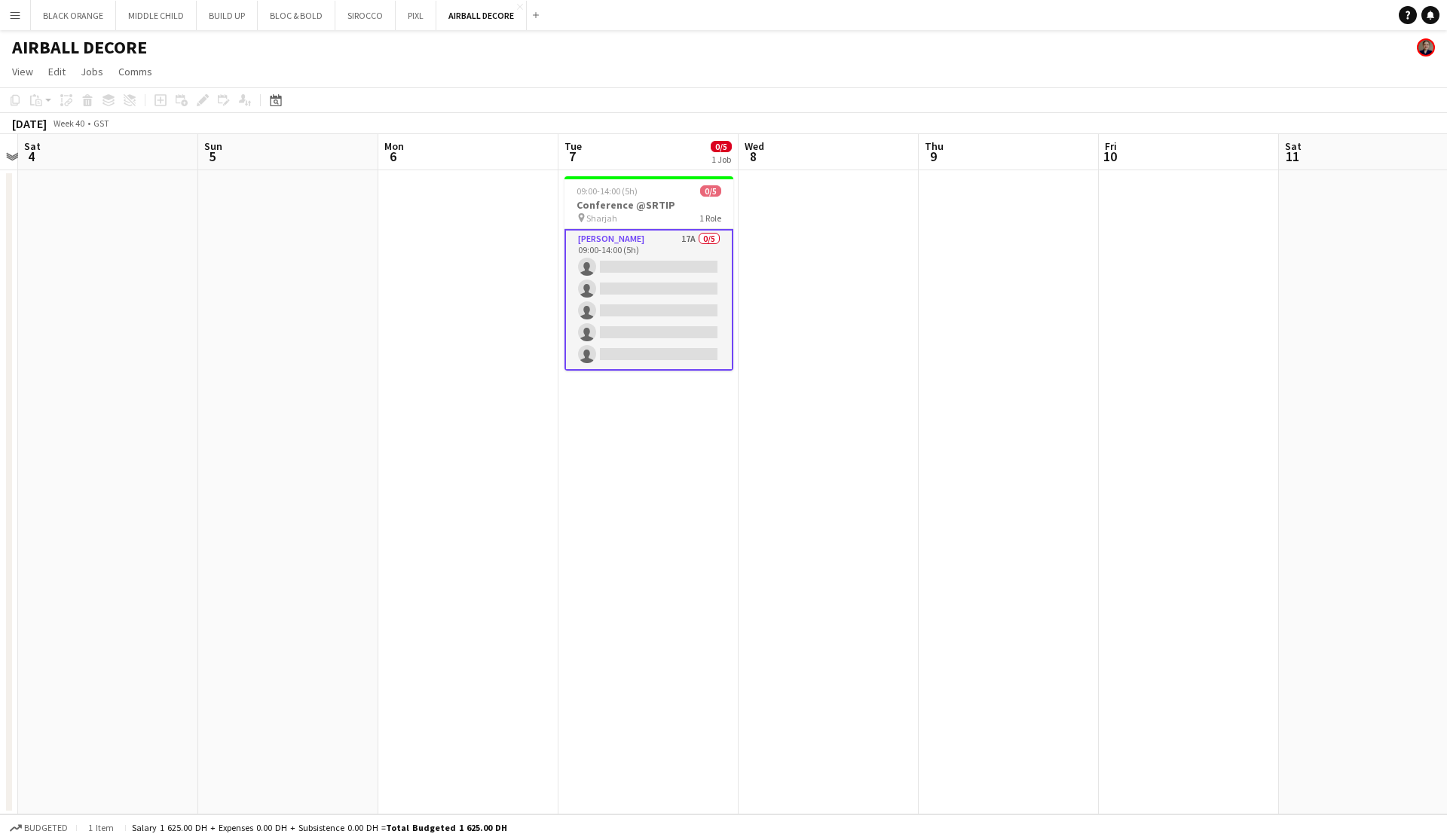
click at [824, 65] on app-page-menu "View Day view expanded Day view collapsed Month view Date picker Jump to today …" at bounding box center [724, 73] width 1447 height 29
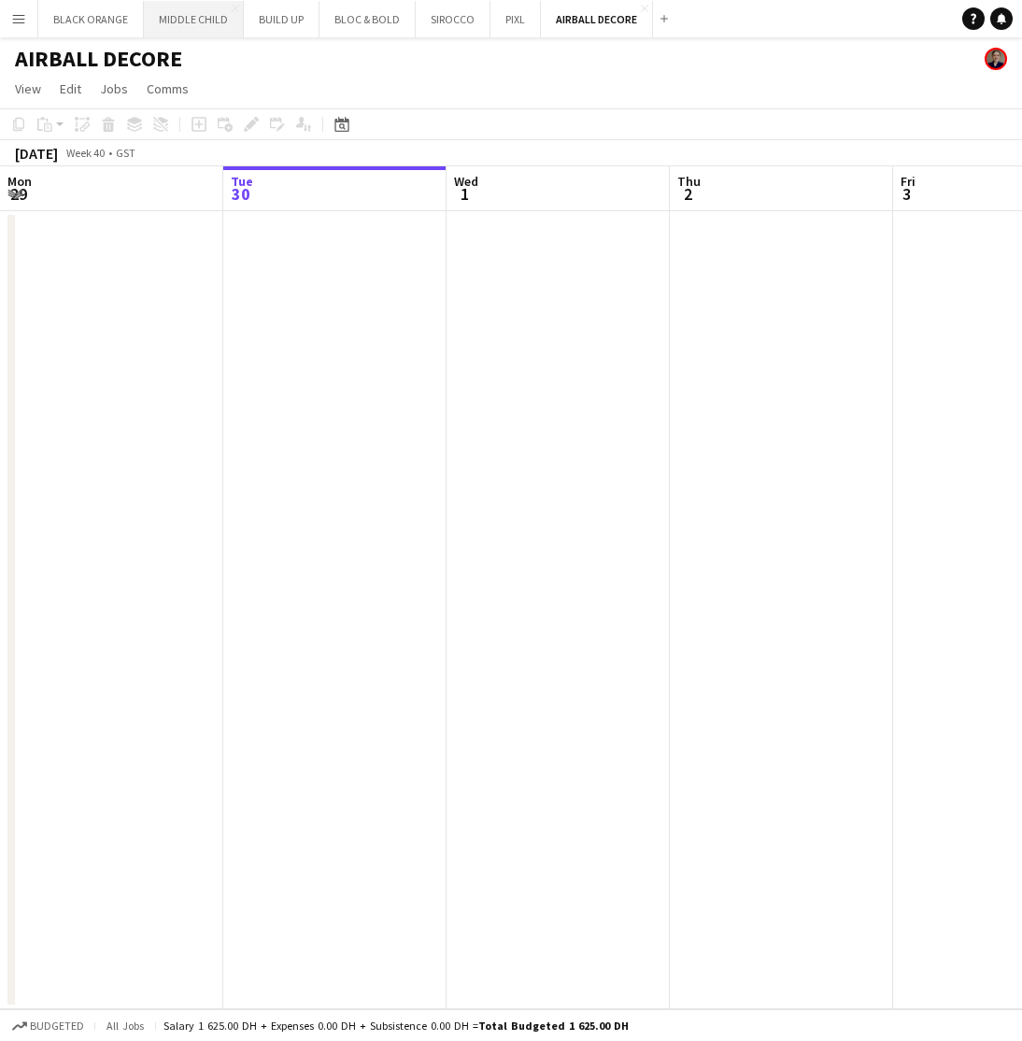
click at [193, 25] on button "MIDDLE CHILD Close" at bounding box center [194, 19] width 100 height 36
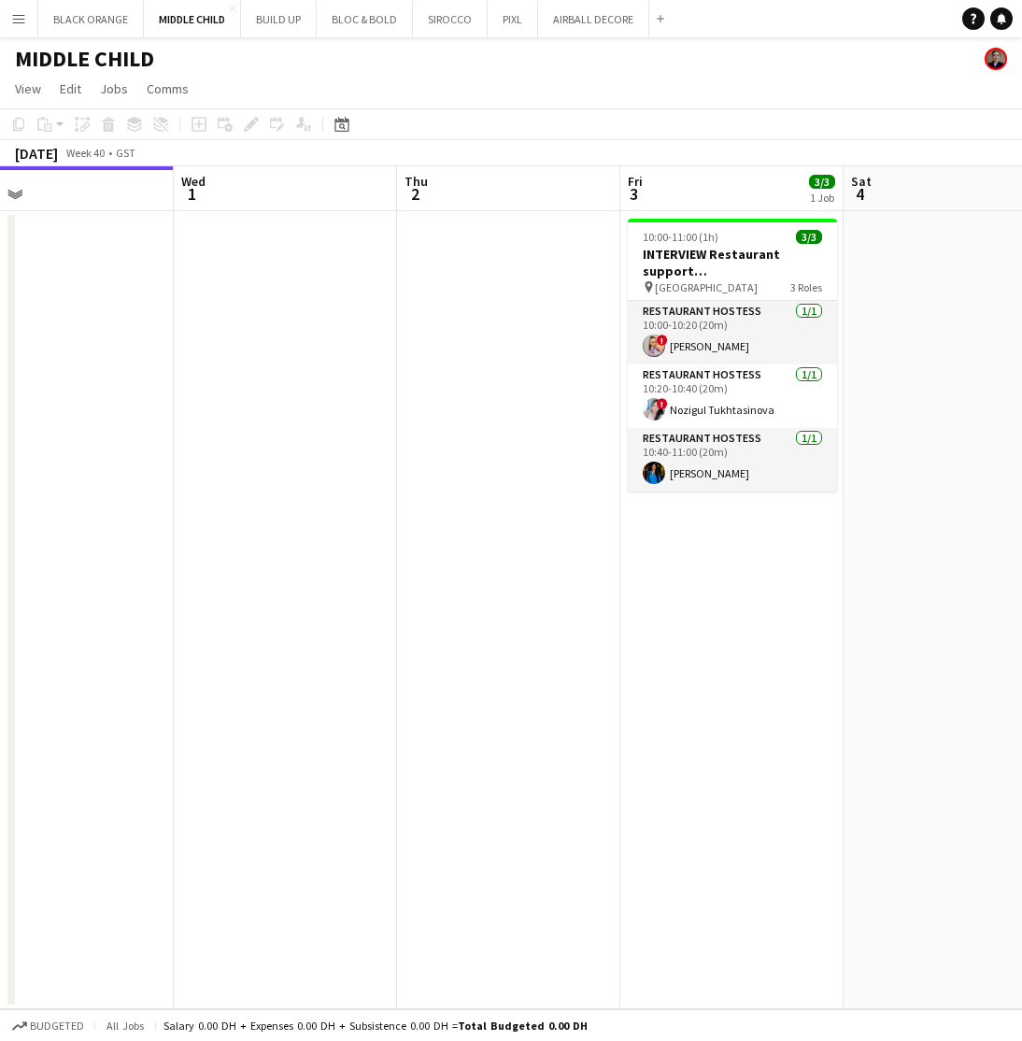
scroll to position [0, 493]
click at [587, 9] on button "AIRBALL DECORE Close" at bounding box center [593, 19] width 111 height 36
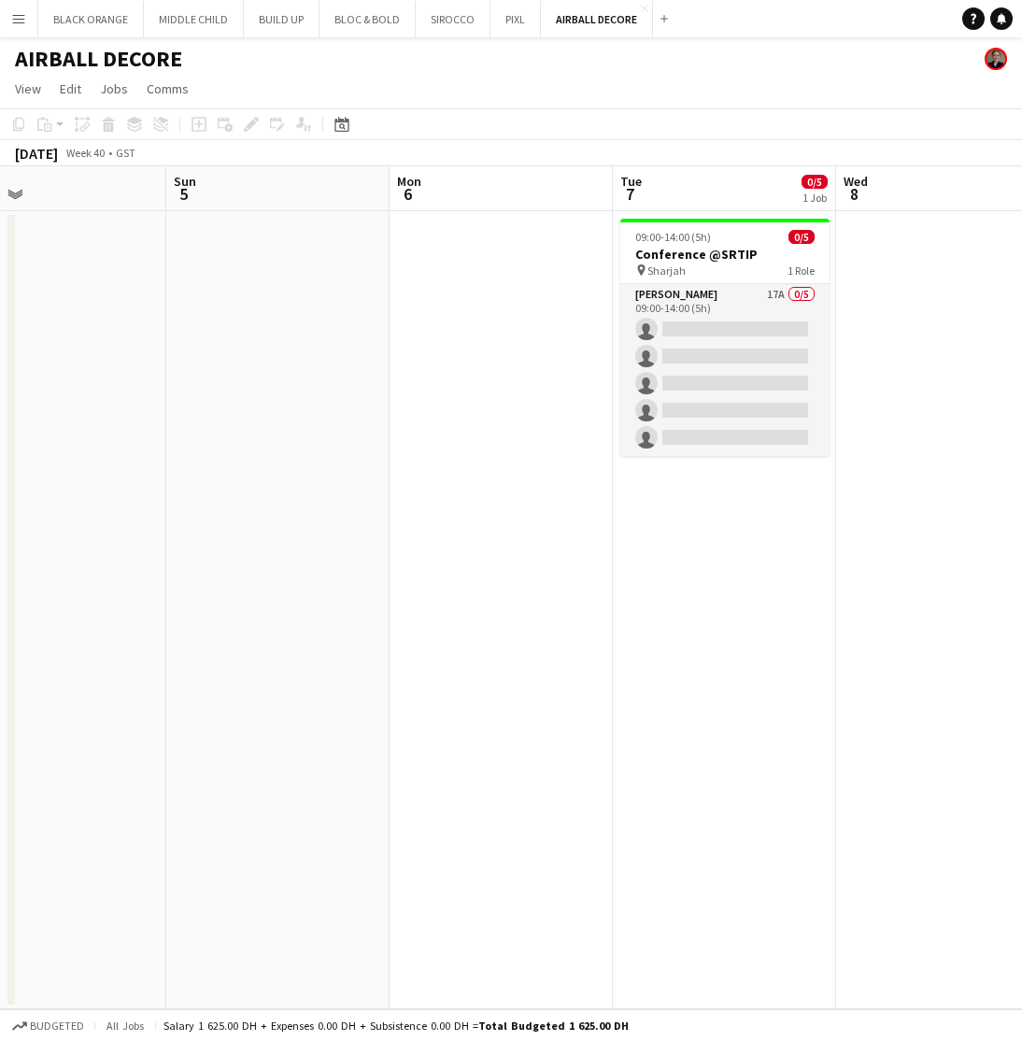
scroll to position [0, 729]
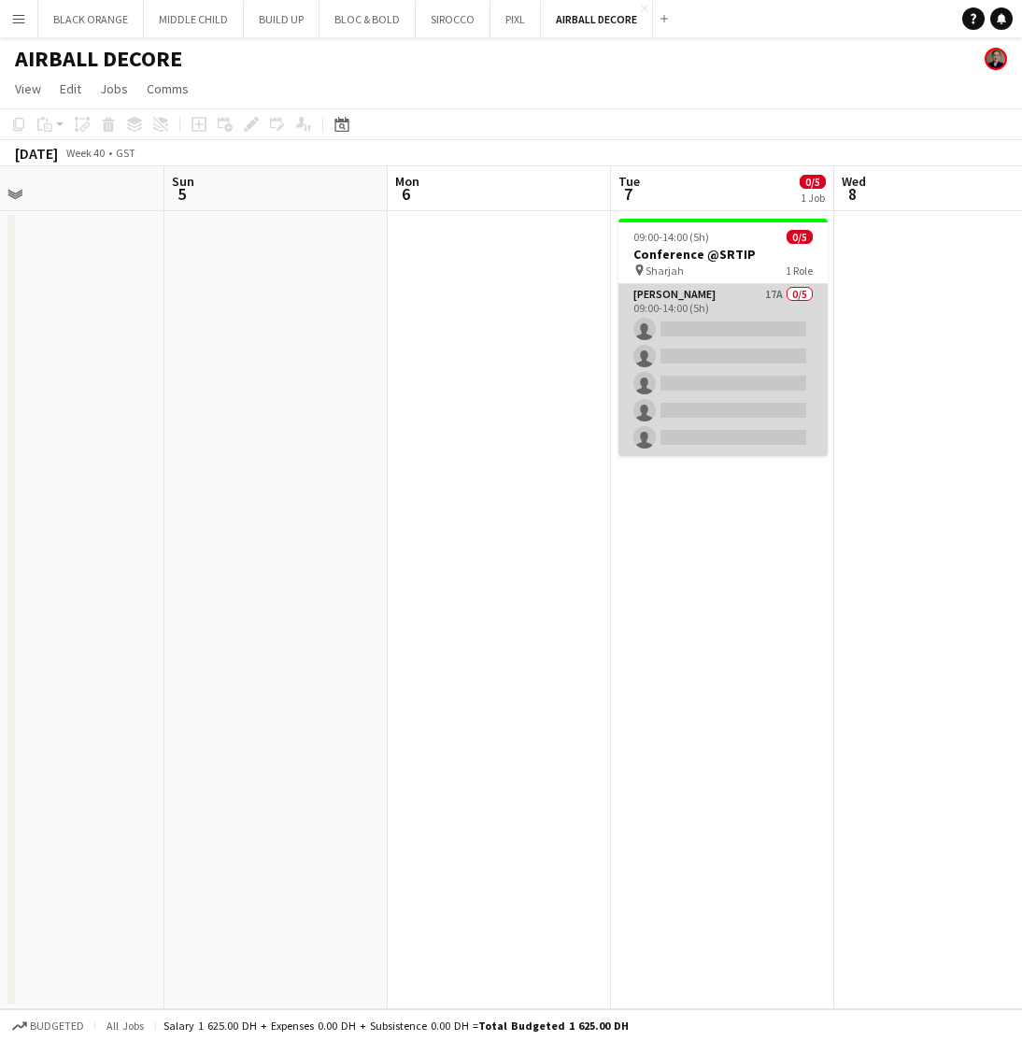
click at [706, 374] on app-card-role "[PERSON_NAME] 17A 0/5 09:00-14:00 (5h) single-neutral-actions single-neutral-ac…" at bounding box center [723, 370] width 209 height 172
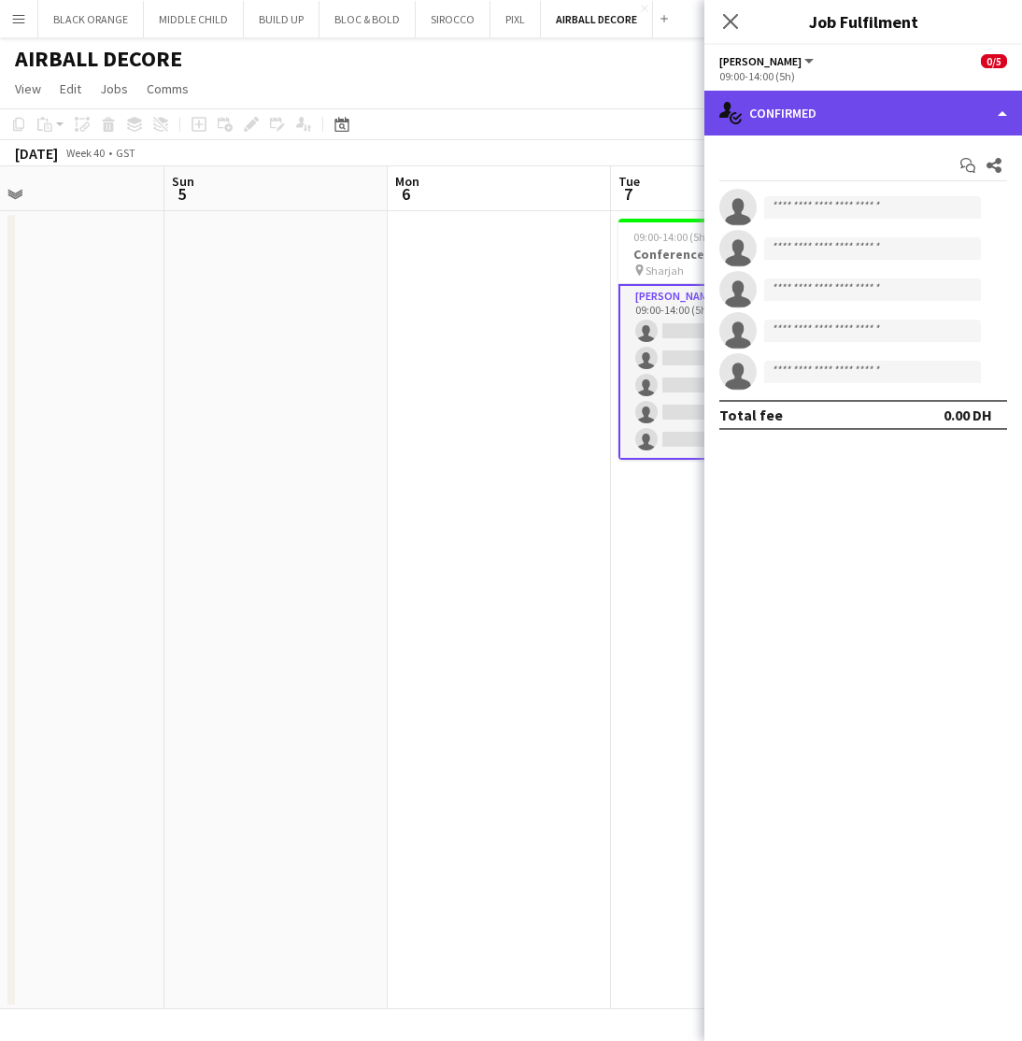
click at [901, 121] on div "single-neutral-actions-check-2 Confirmed" at bounding box center [864, 113] width 318 height 45
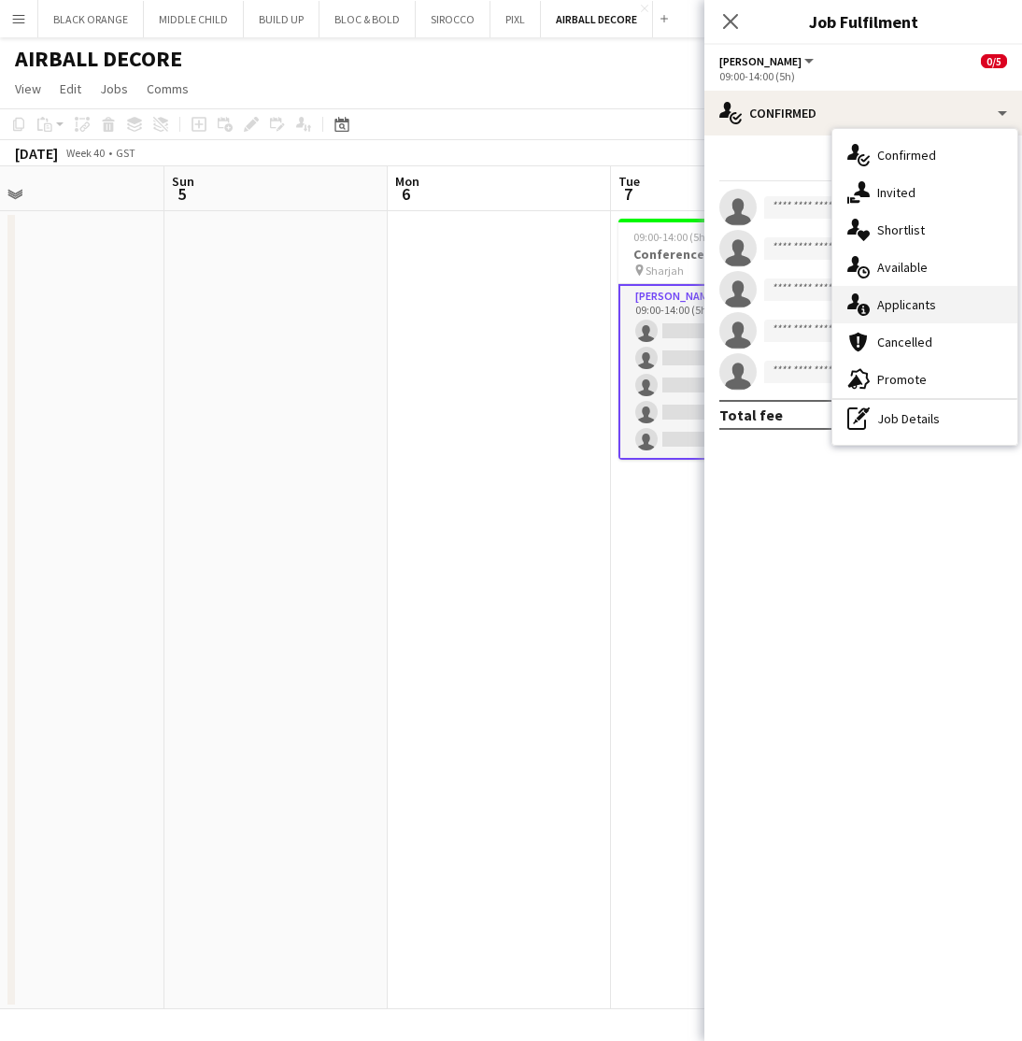
click at [900, 312] on span "Applicants" at bounding box center [906, 304] width 59 height 17
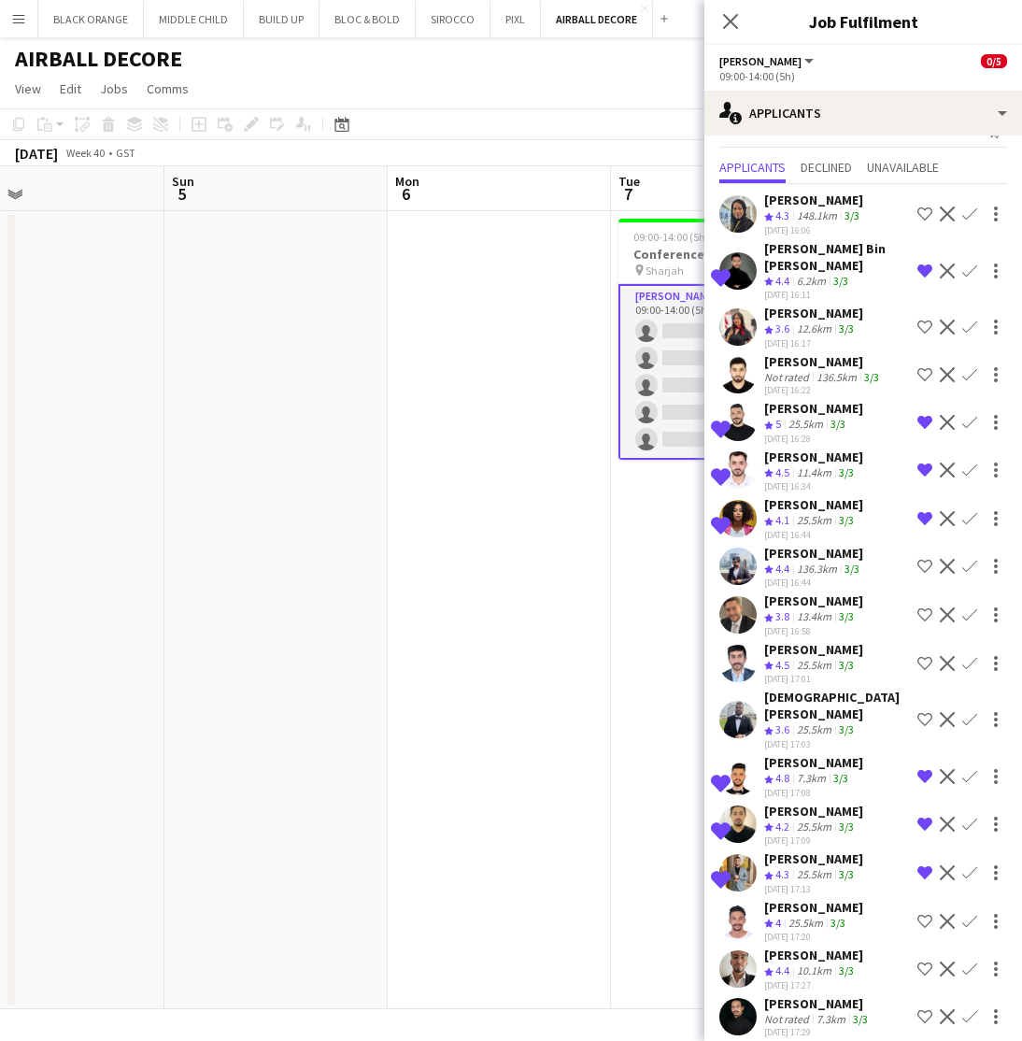
scroll to position [33, 0]
click at [545, 602] on app-date-cell at bounding box center [499, 610] width 223 height 798
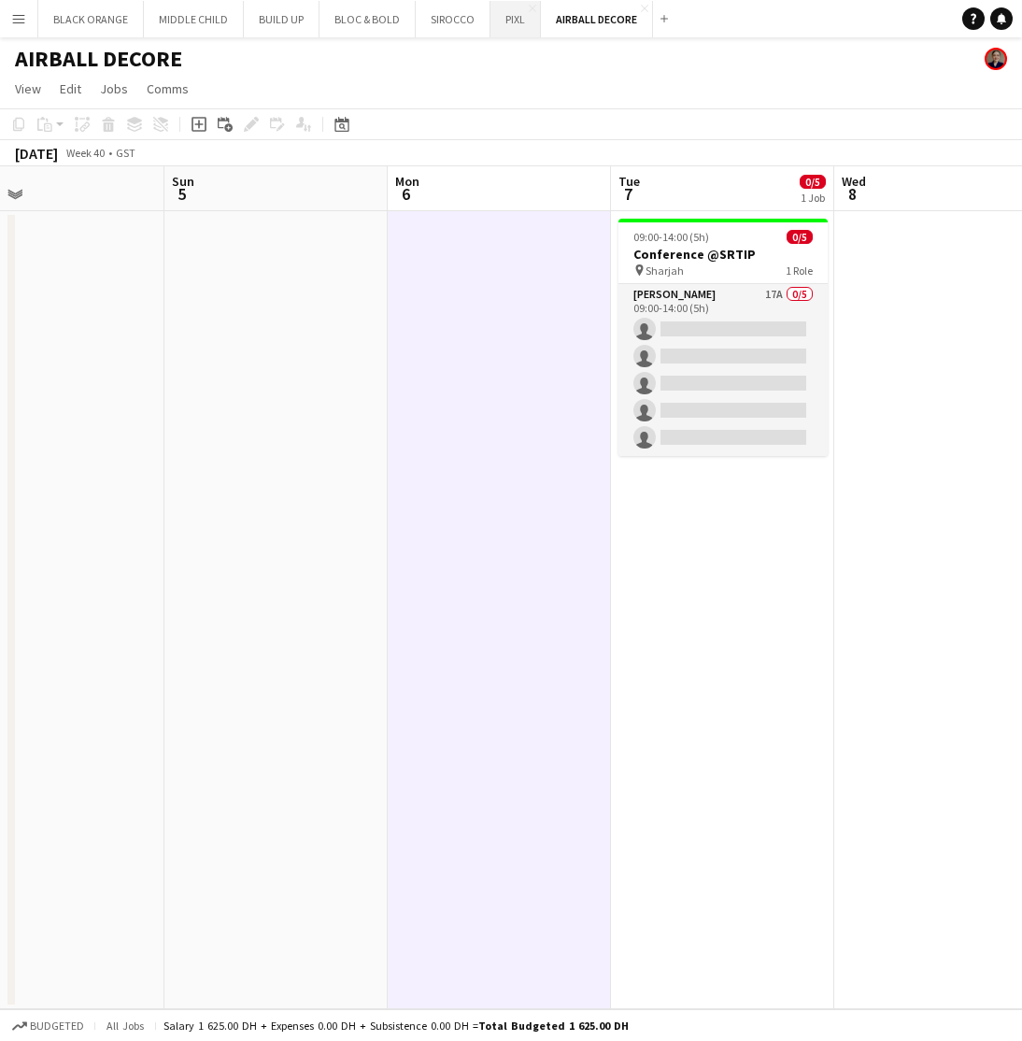
click at [510, 21] on button "PIXL Close" at bounding box center [516, 19] width 50 height 36
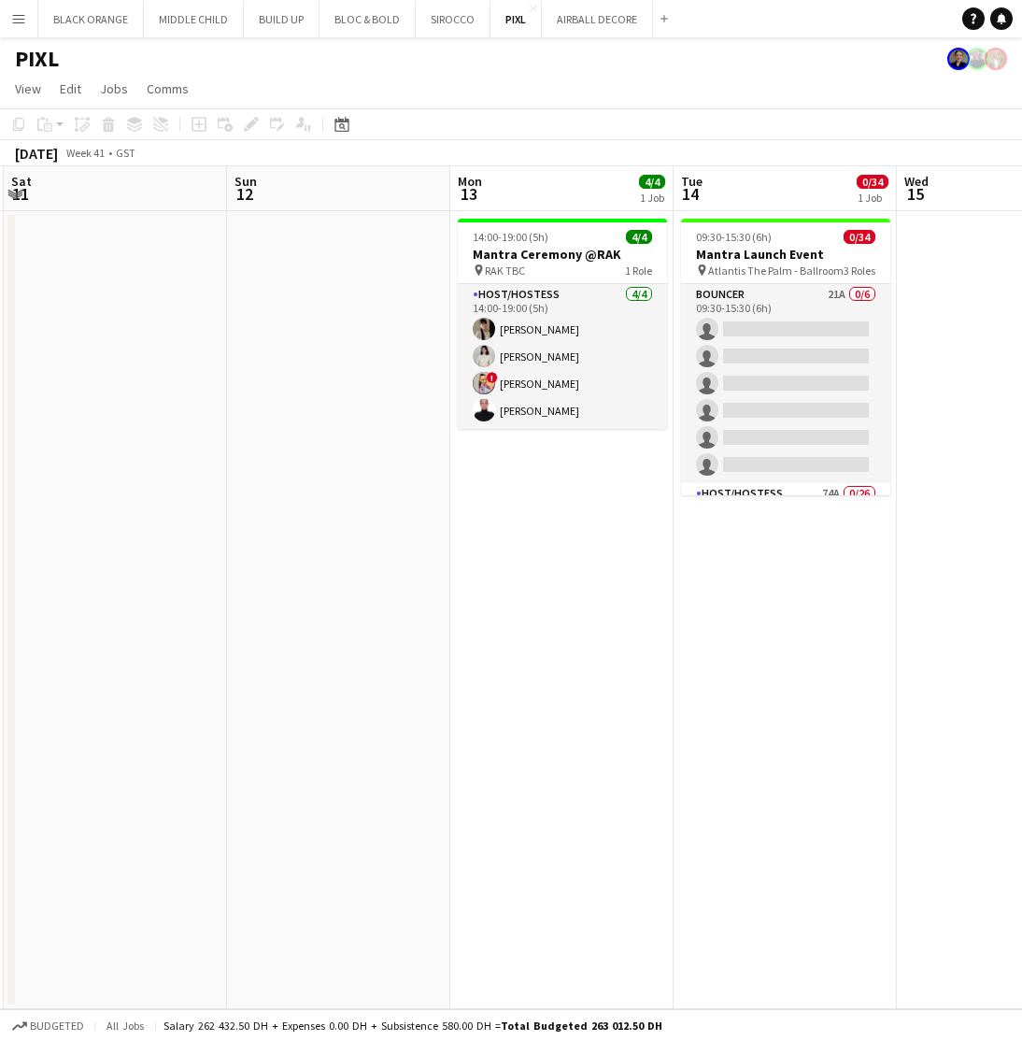
scroll to position [0, 423]
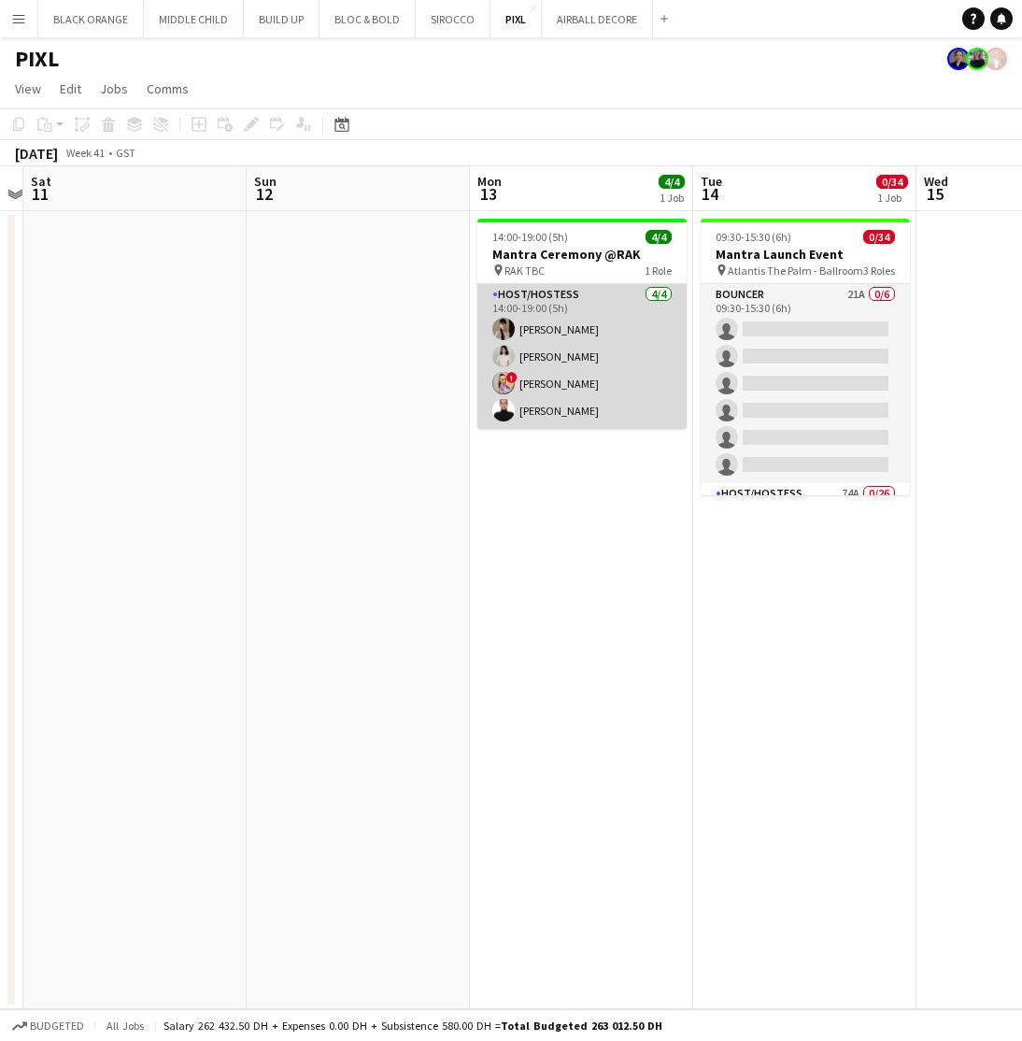
click at [551, 362] on app-card-role "Host/Hostess 4/4 14:00-19:00 (5h) Dunia AbdulWahab Adella Magerramova ! Dorina …" at bounding box center [581, 356] width 209 height 145
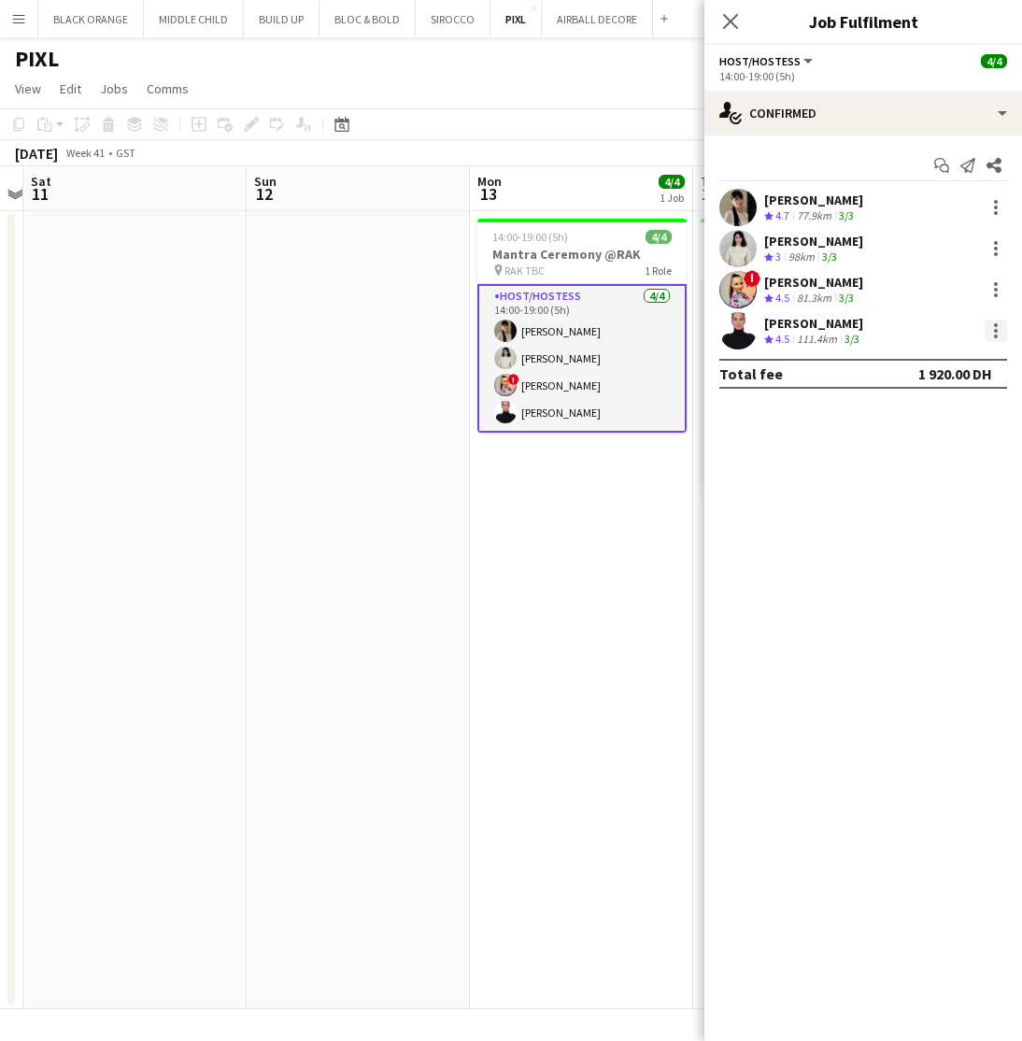
click at [990, 335] on div at bounding box center [996, 331] width 22 height 22
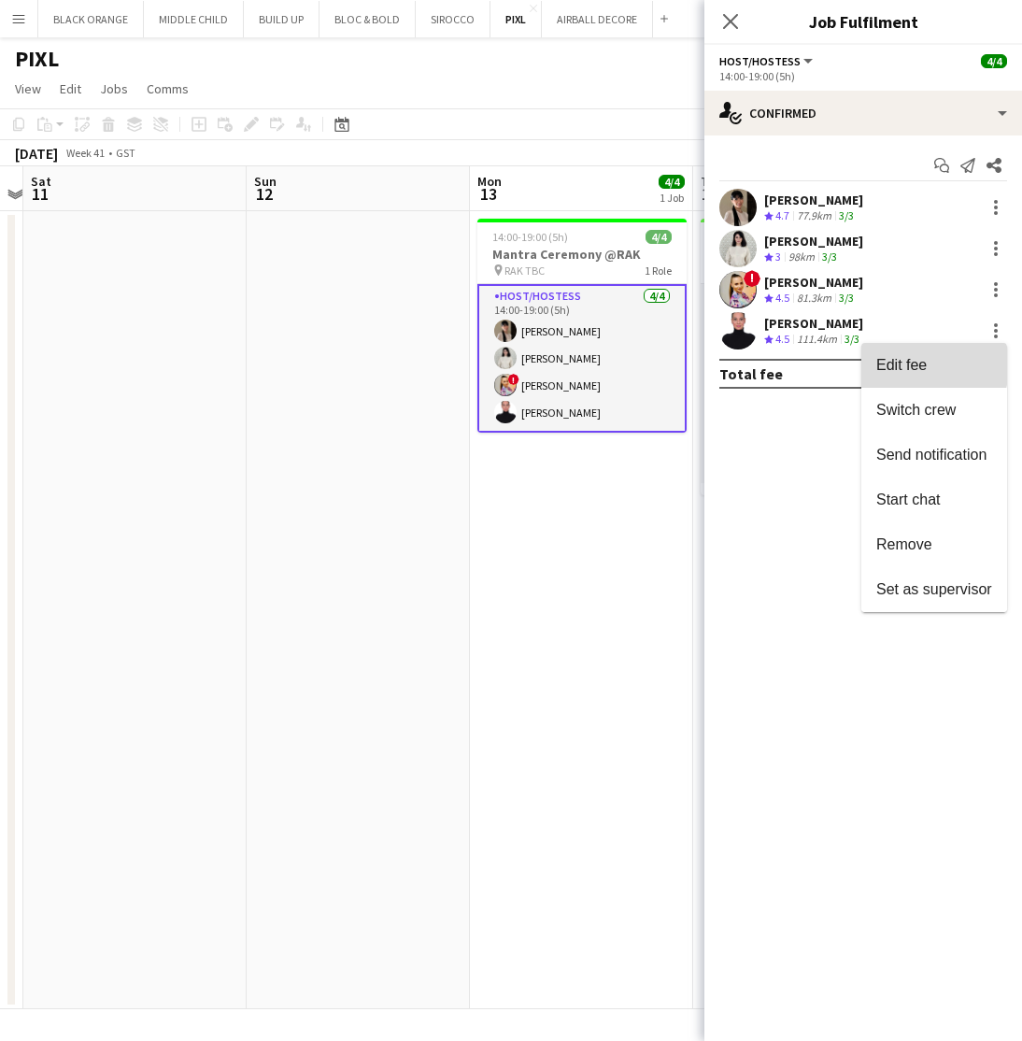
click at [914, 365] on span "Edit fee" at bounding box center [901, 365] width 50 height 16
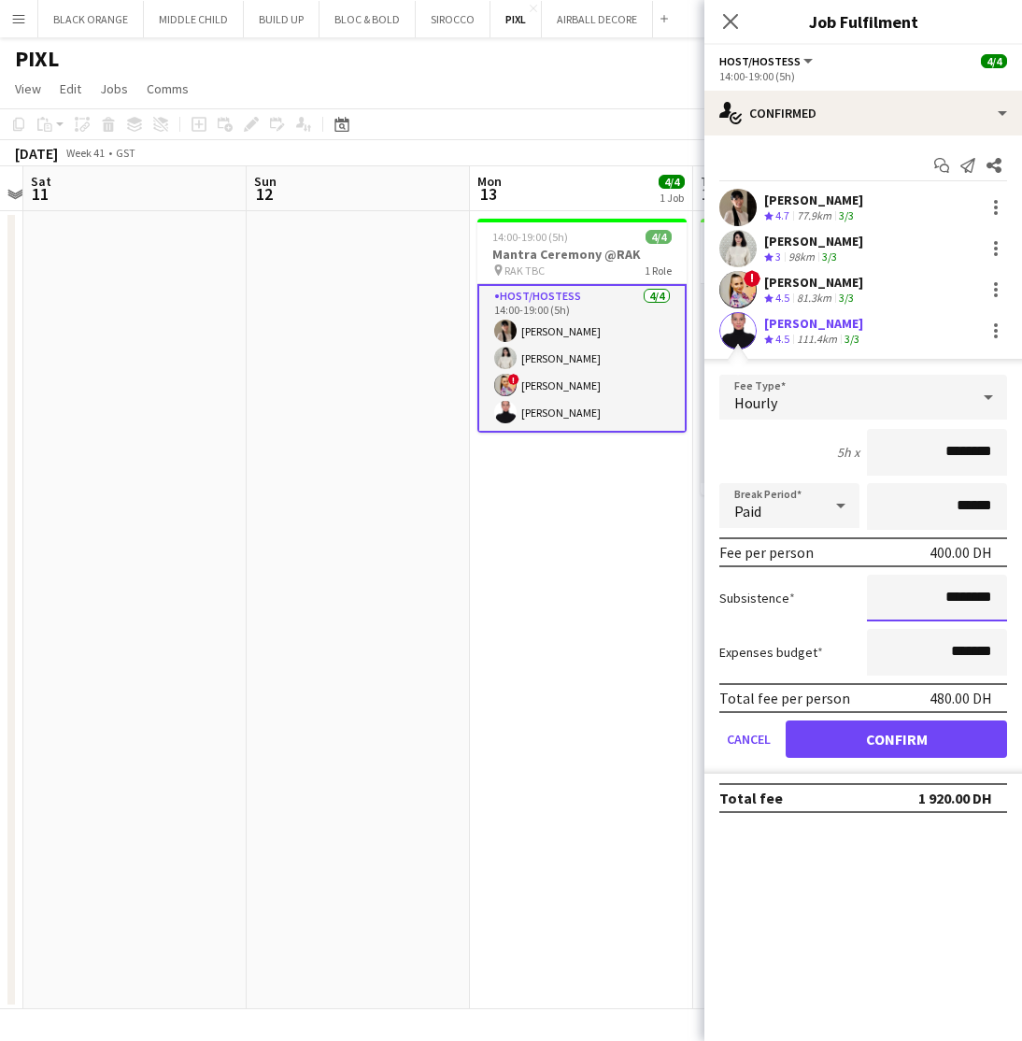
drag, startPoint x: 972, startPoint y: 598, endPoint x: 906, endPoint y: 601, distance: 65.5
click at [906, 603] on input "********" at bounding box center [937, 598] width 140 height 47
type input "******"
click at [951, 895] on mat-expansion-panel "check Confirmed Start chat Send notification Share Dunia AbdulWahab Crew rating…" at bounding box center [864, 587] width 318 height 905
click at [889, 744] on button "Confirm" at bounding box center [896, 738] width 221 height 37
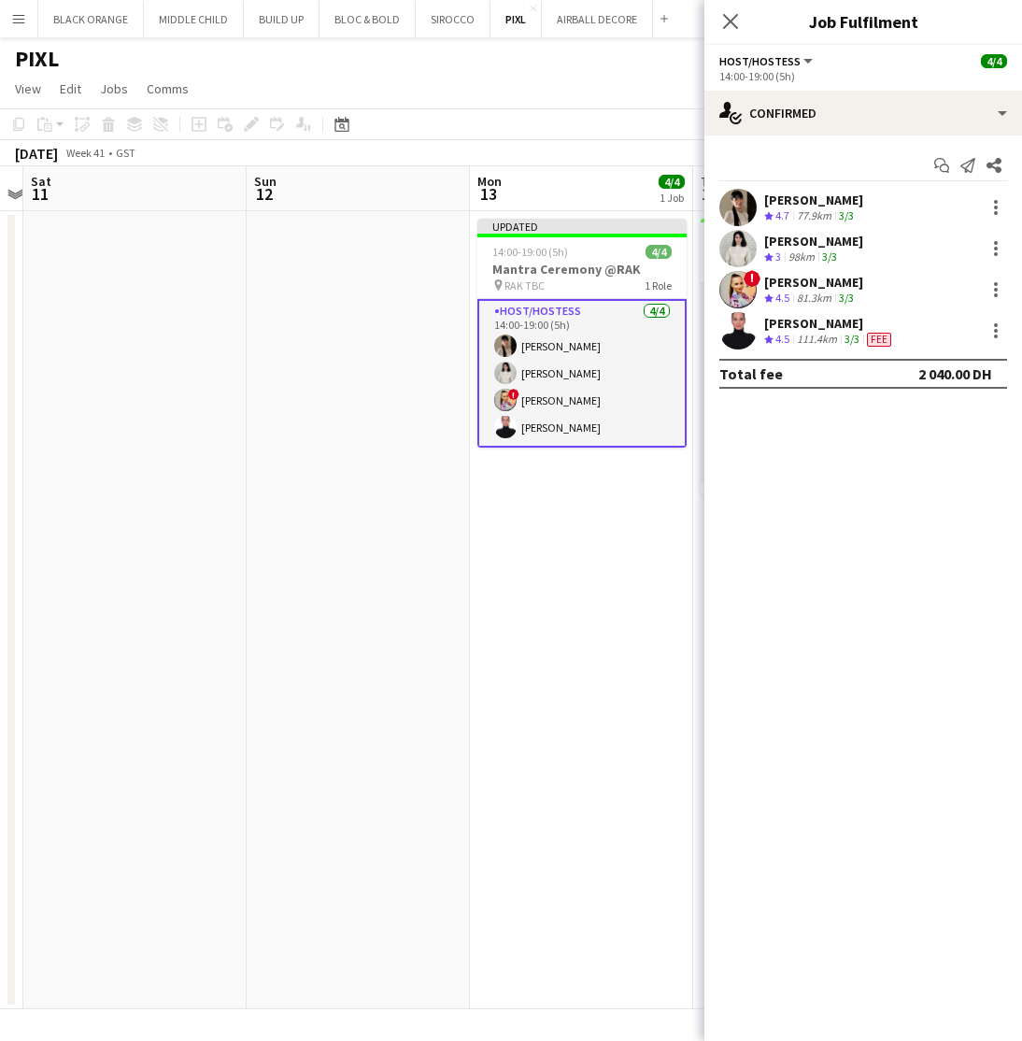
click at [533, 573] on app-date-cell "Updated 14:00-19:00 (5h) 4/4 Mantra Ceremony @RAK pin RAK TBC 1 Role Host/Hoste…" at bounding box center [581, 610] width 223 height 798
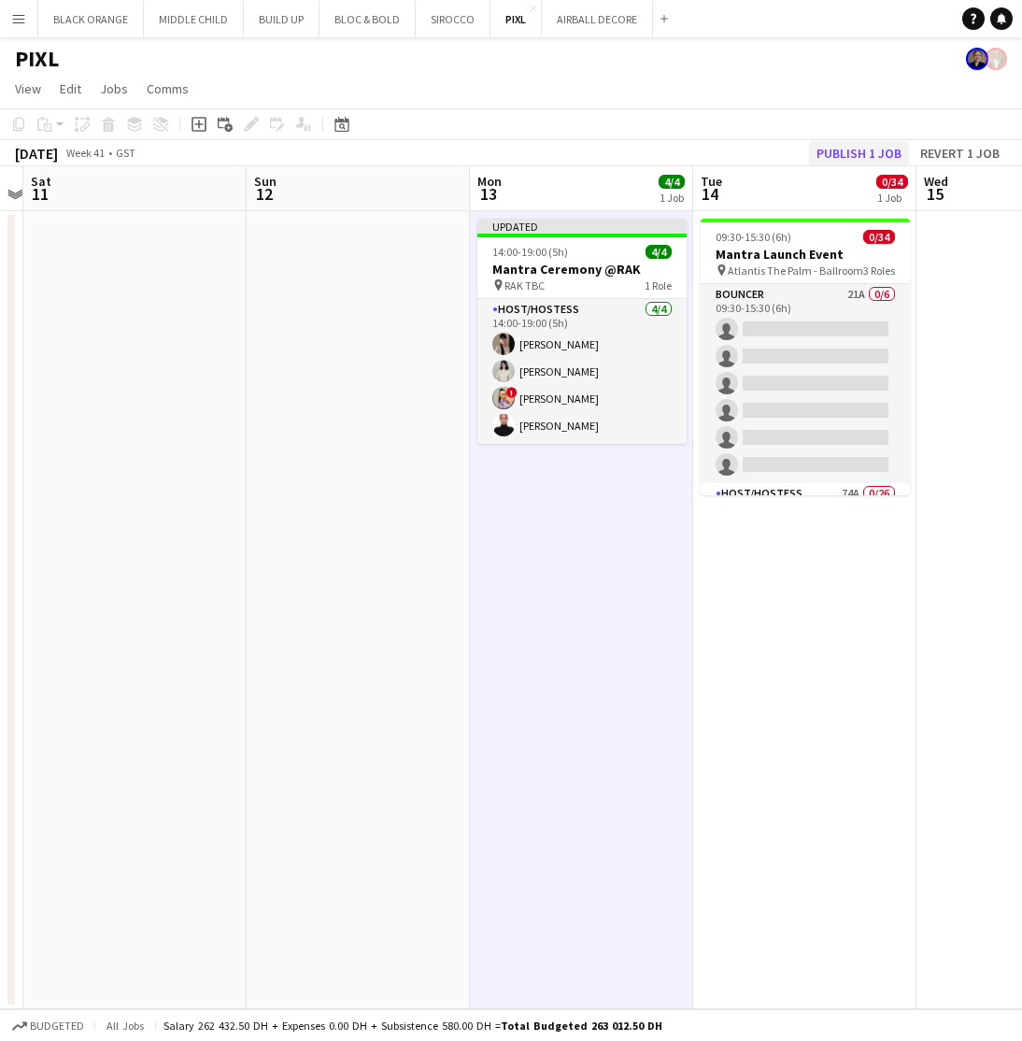
click at [836, 154] on button "Publish 1 job" at bounding box center [859, 153] width 100 height 24
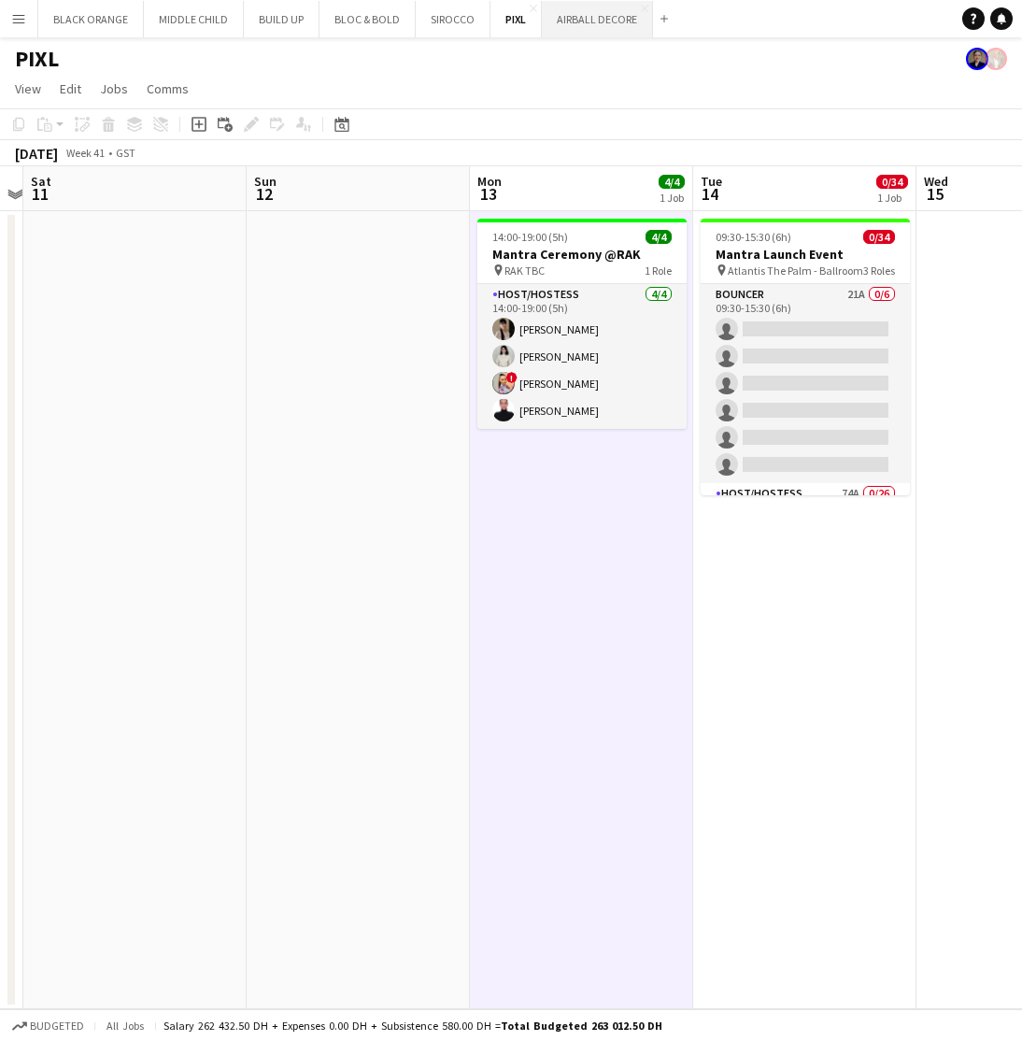
click at [575, 18] on button "AIRBALL DECORE Close" at bounding box center [597, 19] width 111 height 36
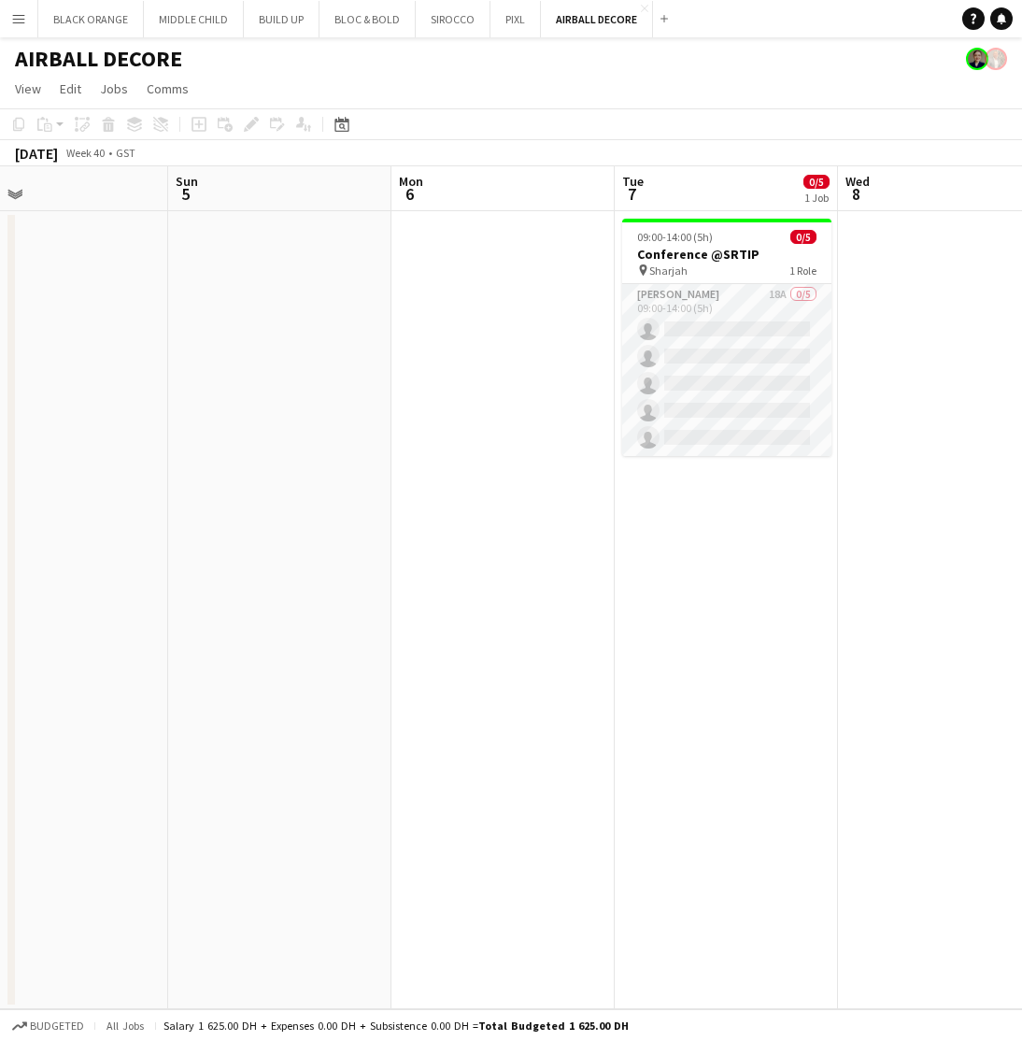
scroll to position [0, 727]
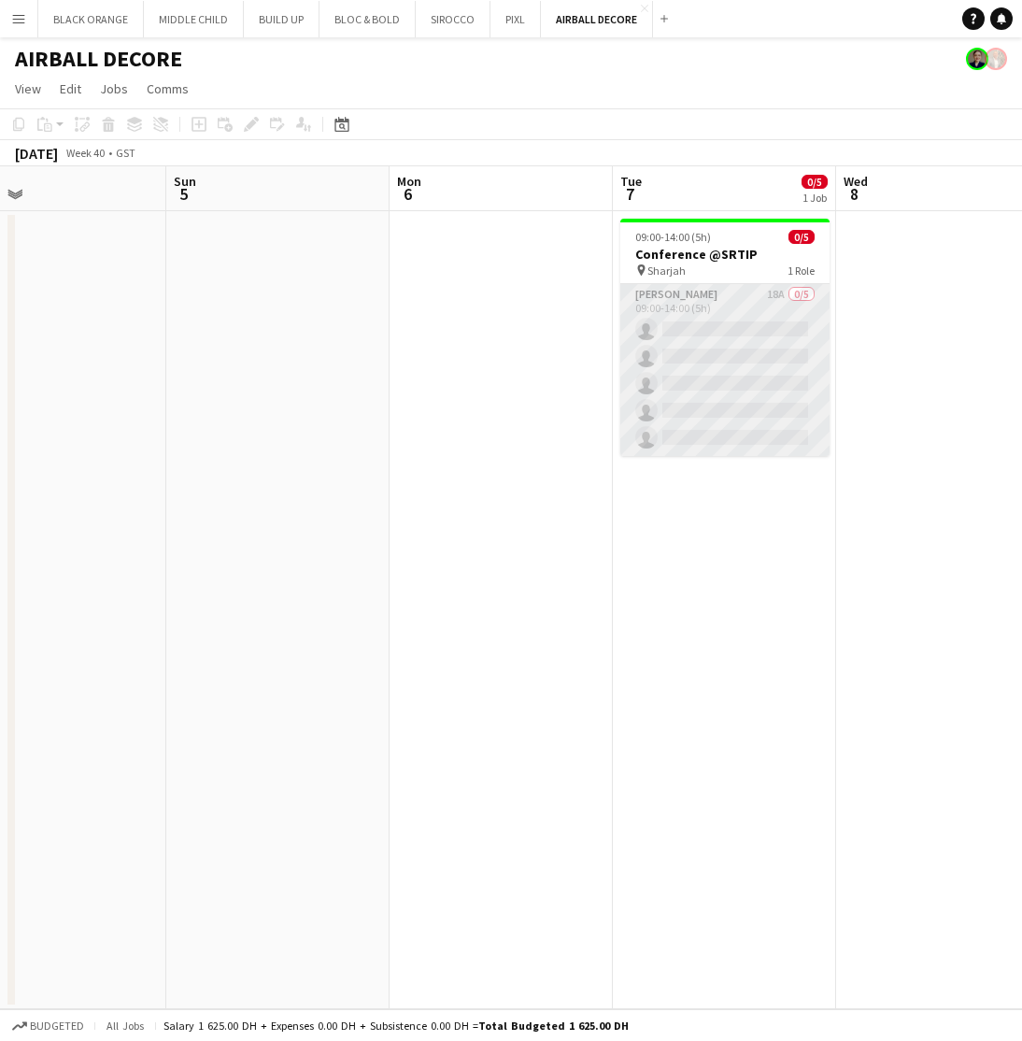
click at [721, 358] on app-card-role "Usher 18A 0/5 09:00-14:00 (5h) single-neutral-actions single-neutral-actions si…" at bounding box center [724, 370] width 209 height 172
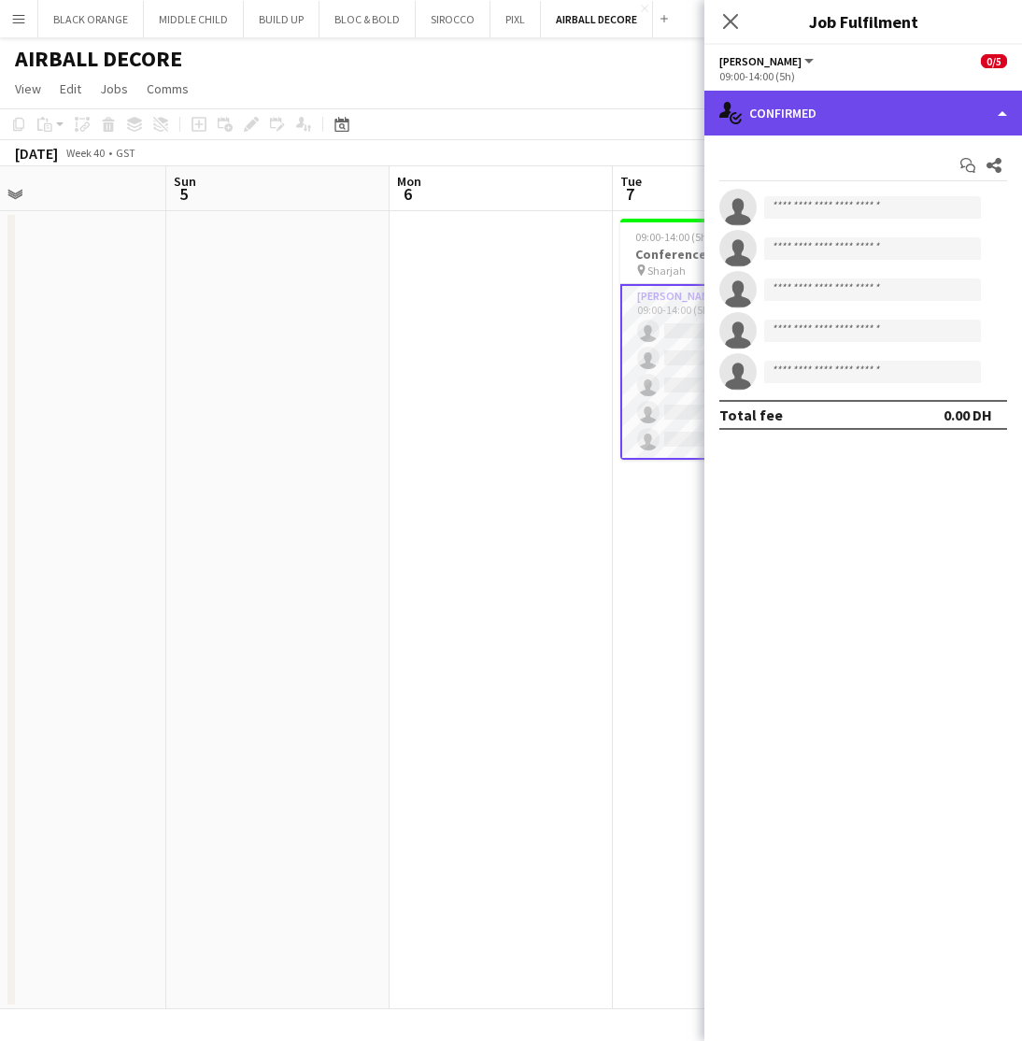
click at [818, 93] on div "single-neutral-actions-check-2 Confirmed" at bounding box center [864, 113] width 318 height 45
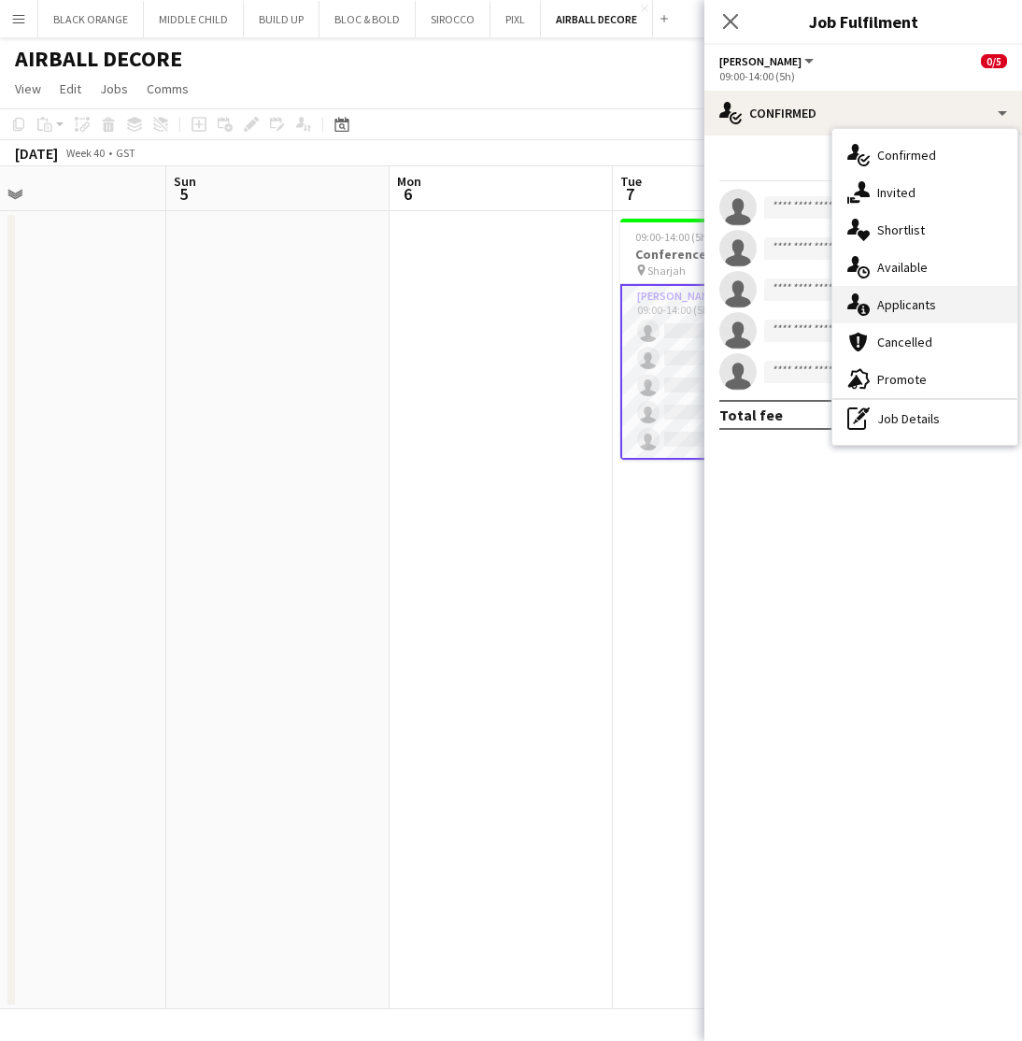
click at [884, 301] on span "Applicants" at bounding box center [906, 304] width 59 height 17
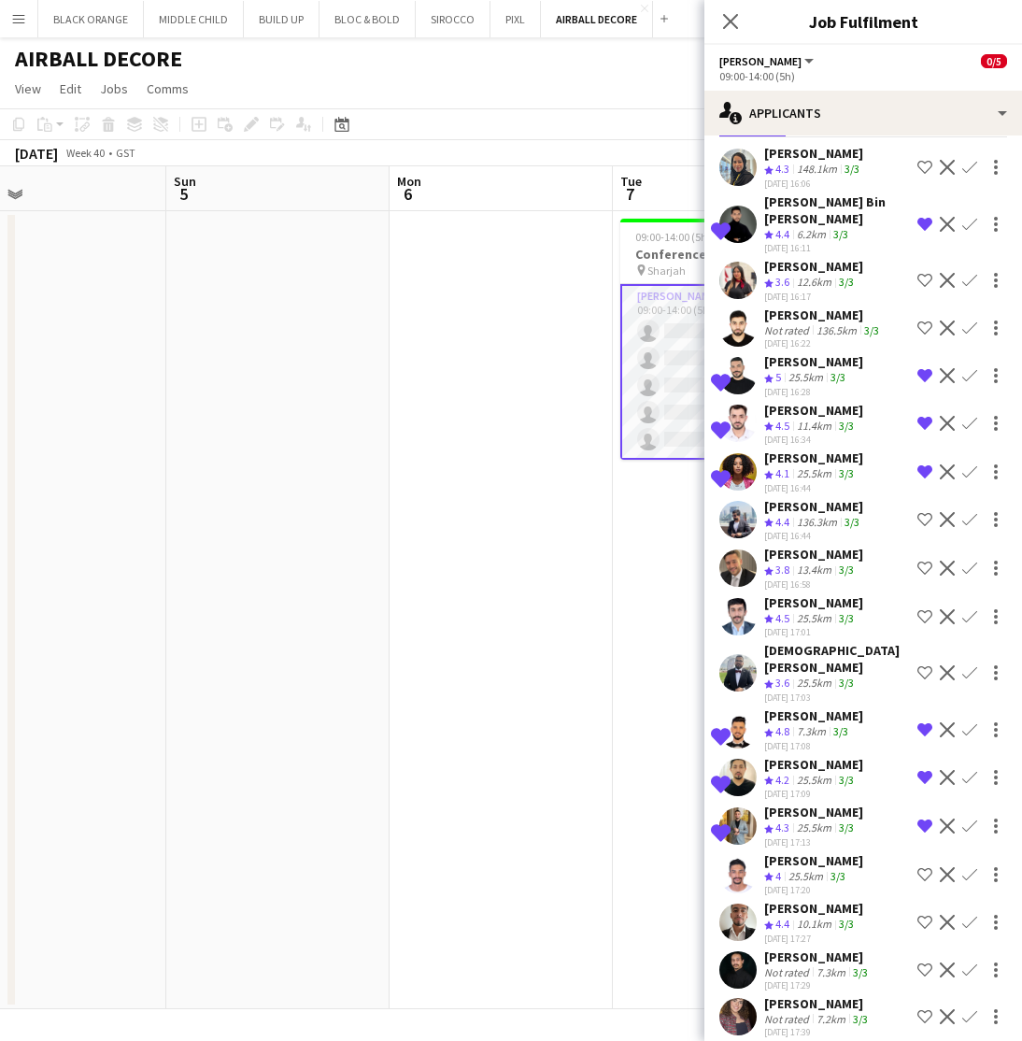
scroll to position [79, 0]
click at [805, 1013] on div "Not rated" at bounding box center [788, 1020] width 49 height 14
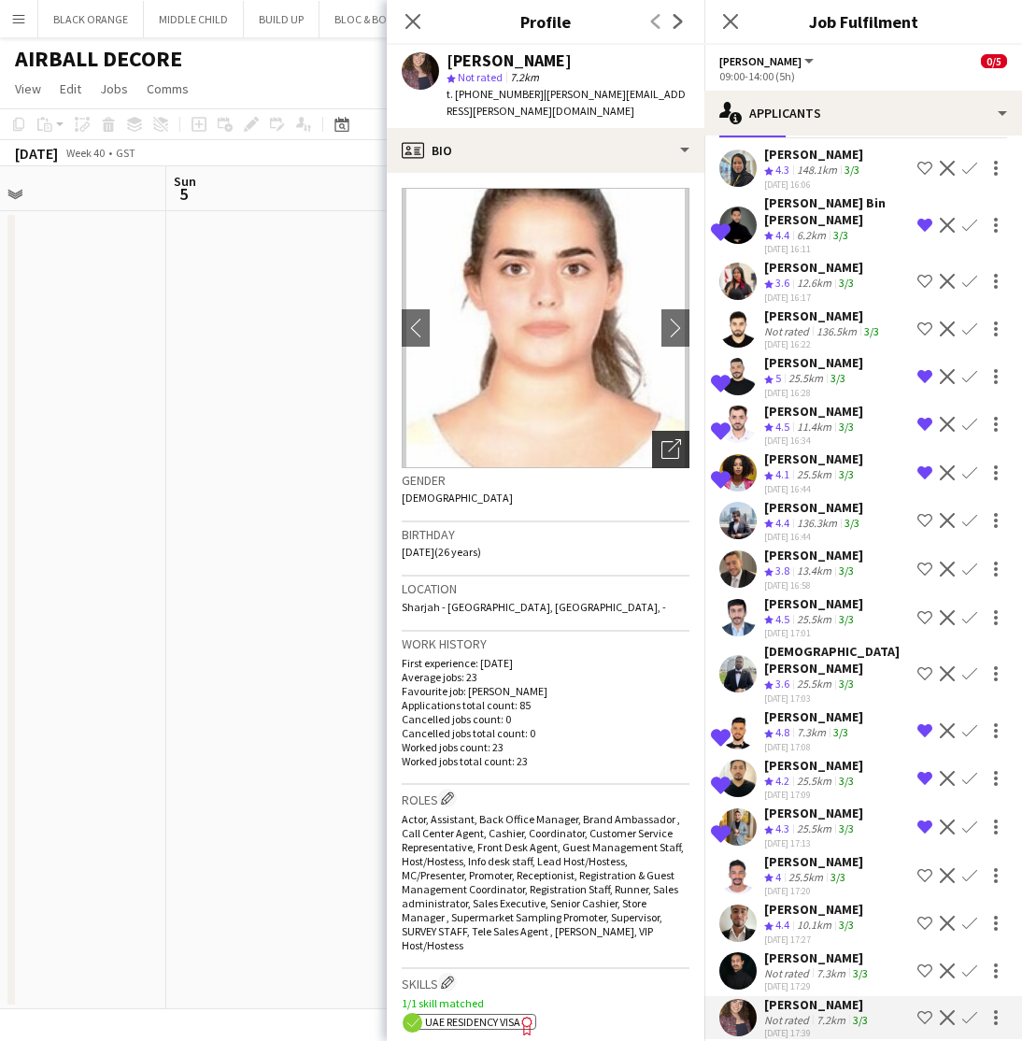
click at [668, 440] on icon "Open photos pop-in" at bounding box center [672, 449] width 20 height 20
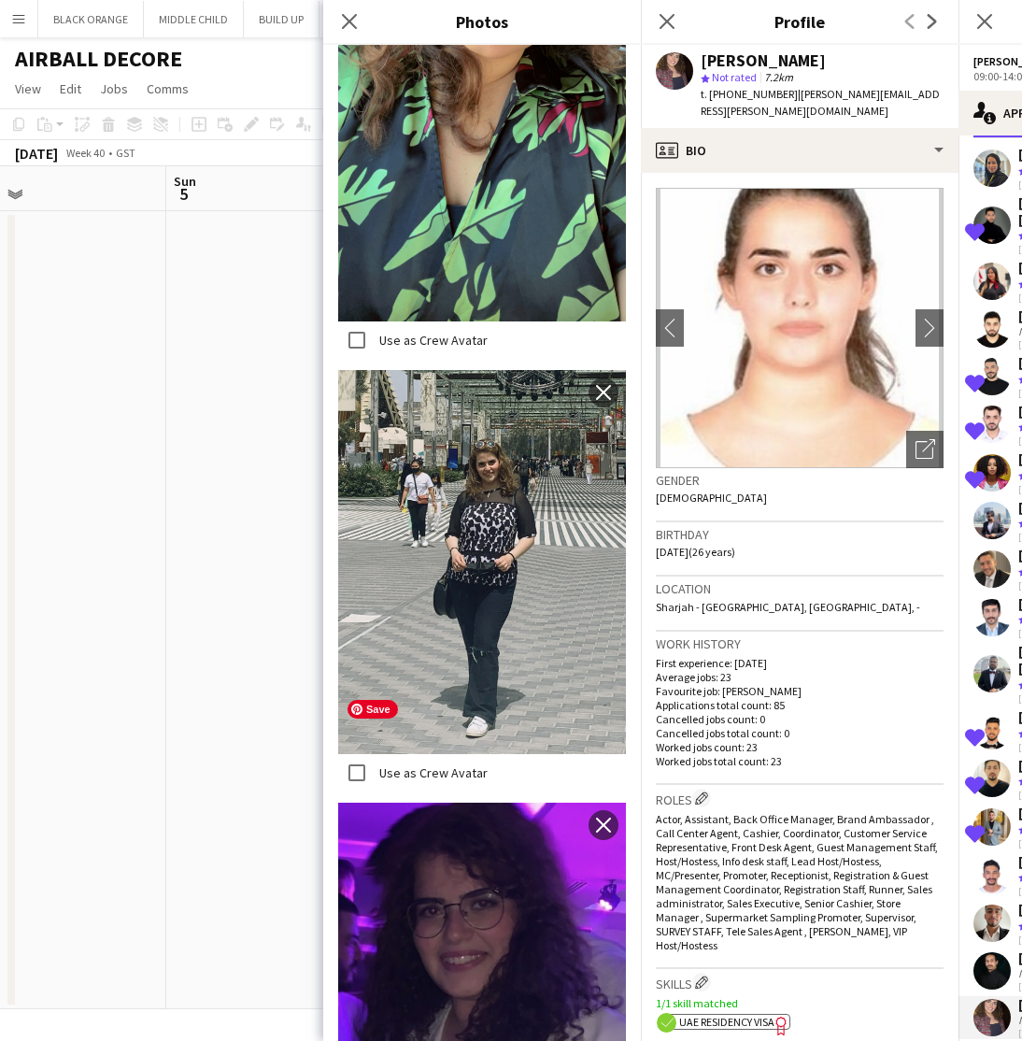
scroll to position [2186, 0]
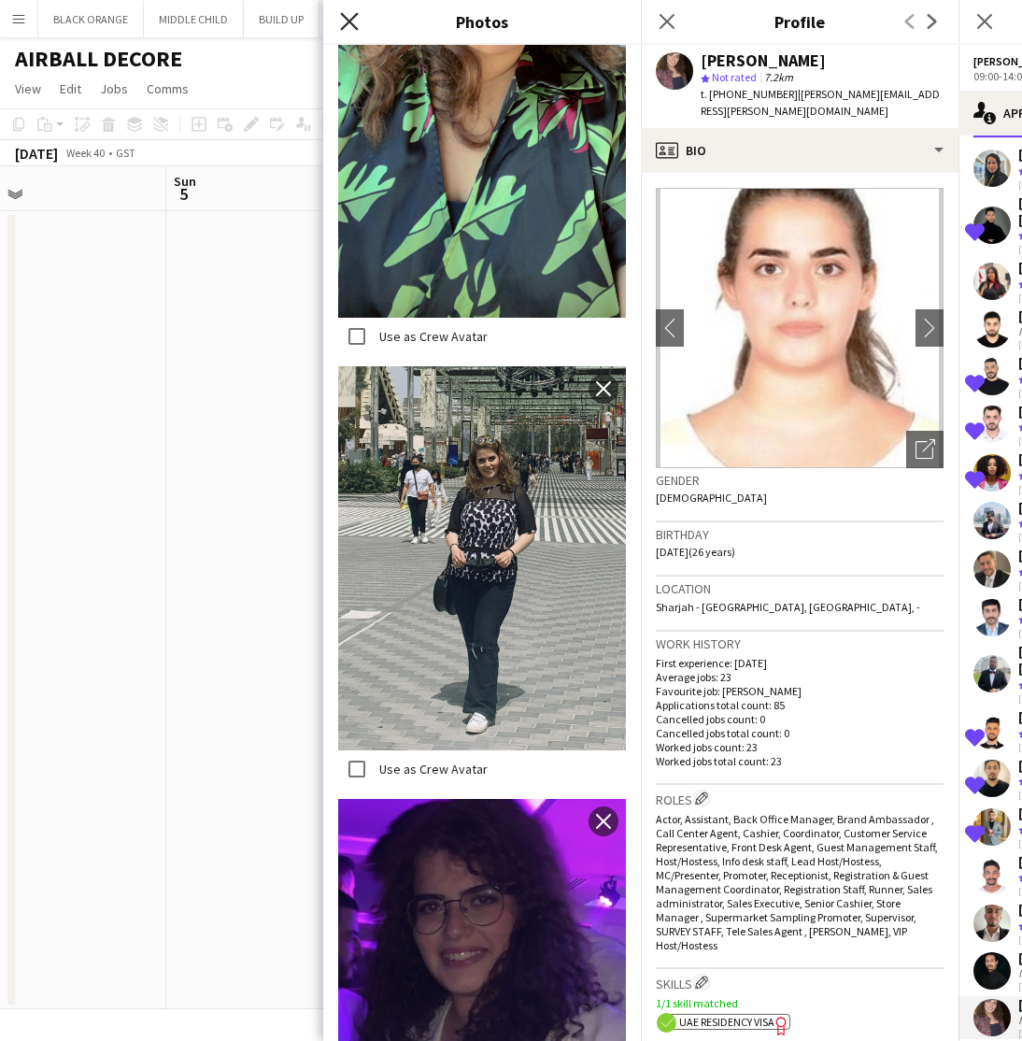
click at [350, 13] on icon "Close pop-in" at bounding box center [349, 21] width 18 height 18
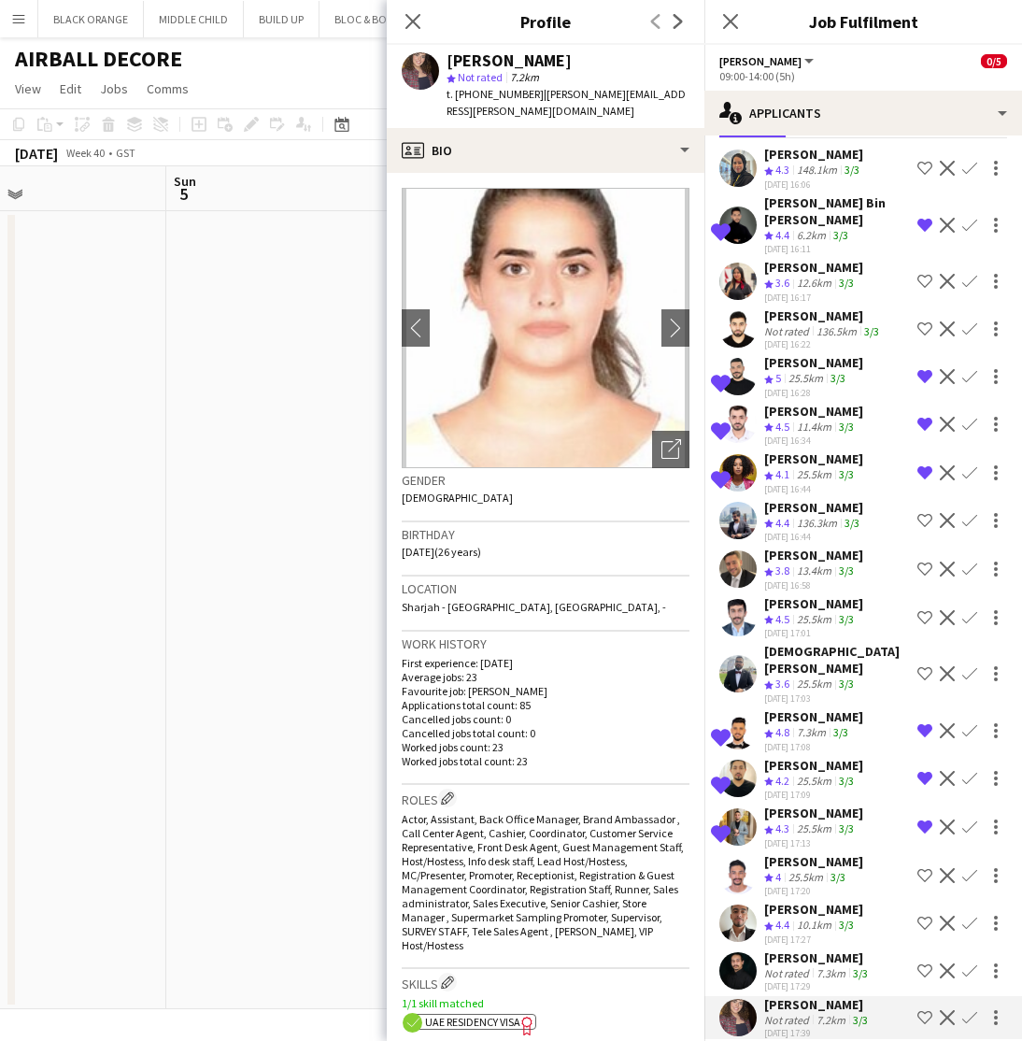
click at [923, 1010] on app-icon "Shortlist crew" at bounding box center [925, 1017] width 15 height 15
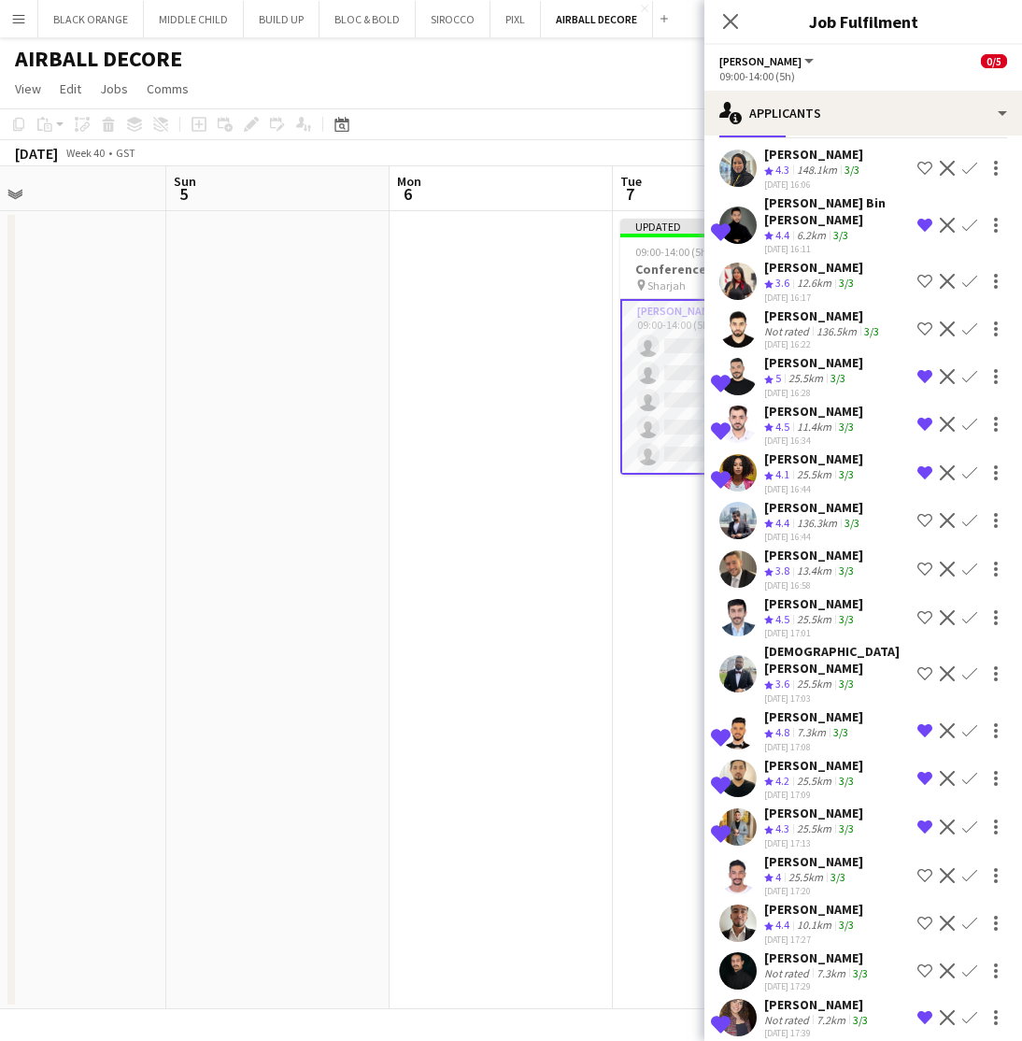
click at [920, 916] on app-icon "Shortlist crew" at bounding box center [925, 923] width 15 height 15
click at [927, 281] on app-icon "Shortlist crew" at bounding box center [925, 281] width 15 height 15
click at [922, 280] on app-icon "Remove crew from shortlist" at bounding box center [925, 281] width 15 height 15
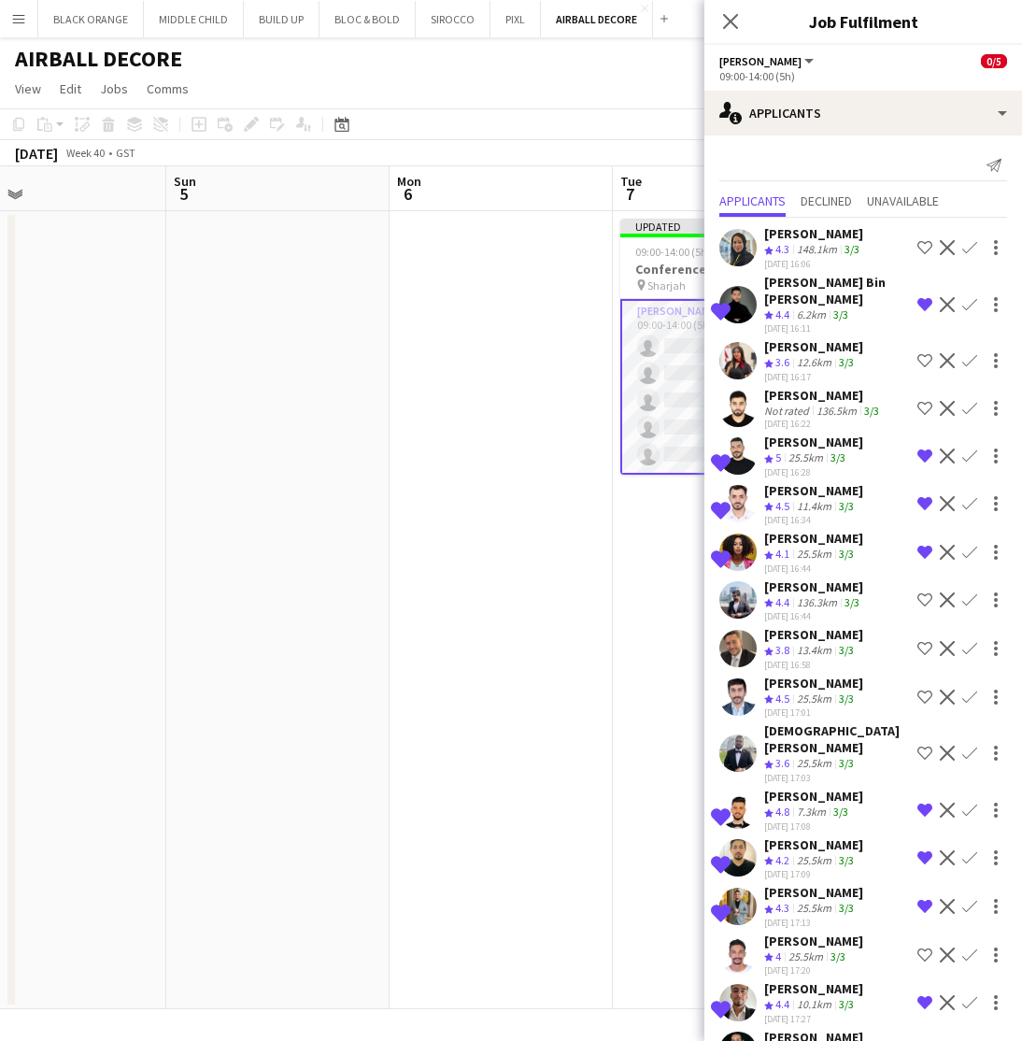
scroll to position [0, 0]
click at [506, 27] on button "PIXL Close" at bounding box center [516, 19] width 50 height 36
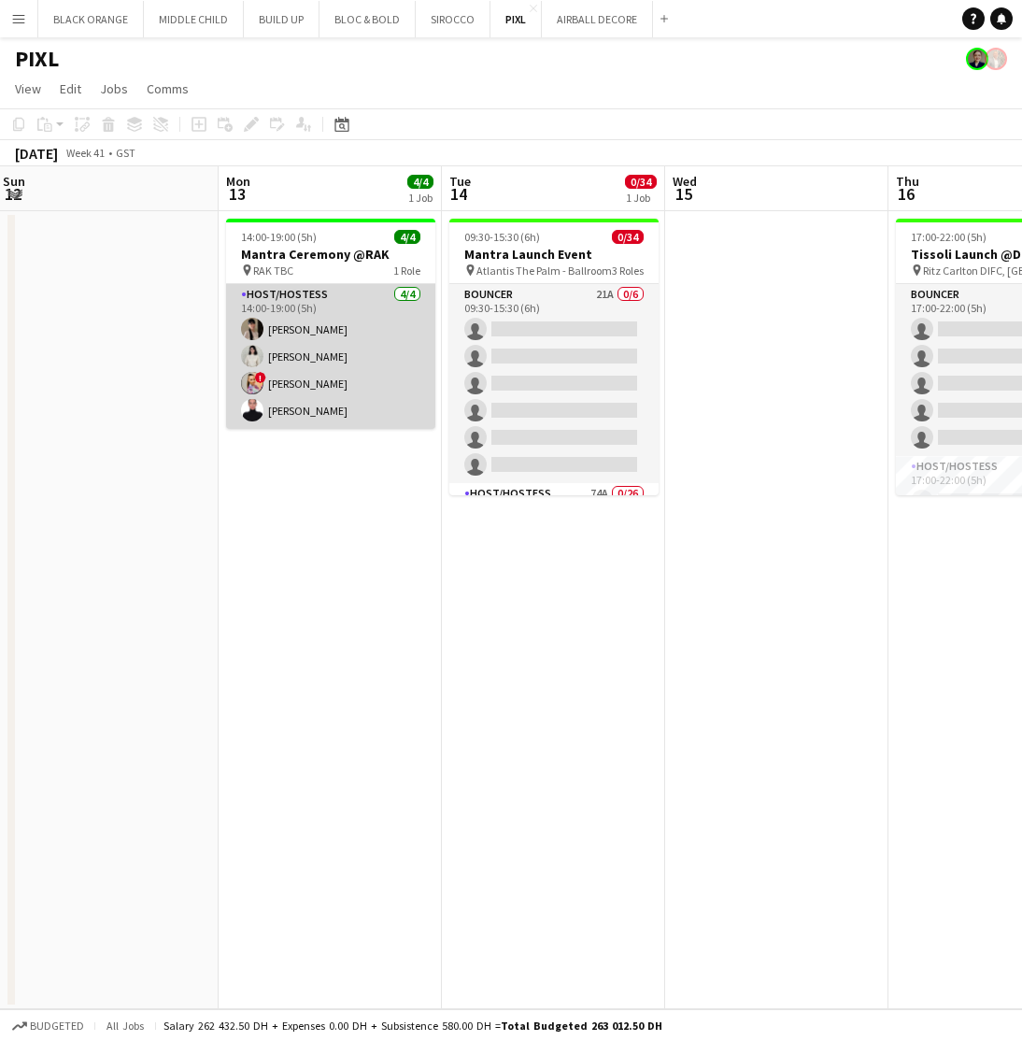
click at [394, 353] on app-card-role "Host/Hostess 4/4 14:00-19:00 (5h) Dunia AbdulWahab Adella Magerramova ! Dorina …" at bounding box center [330, 356] width 209 height 145
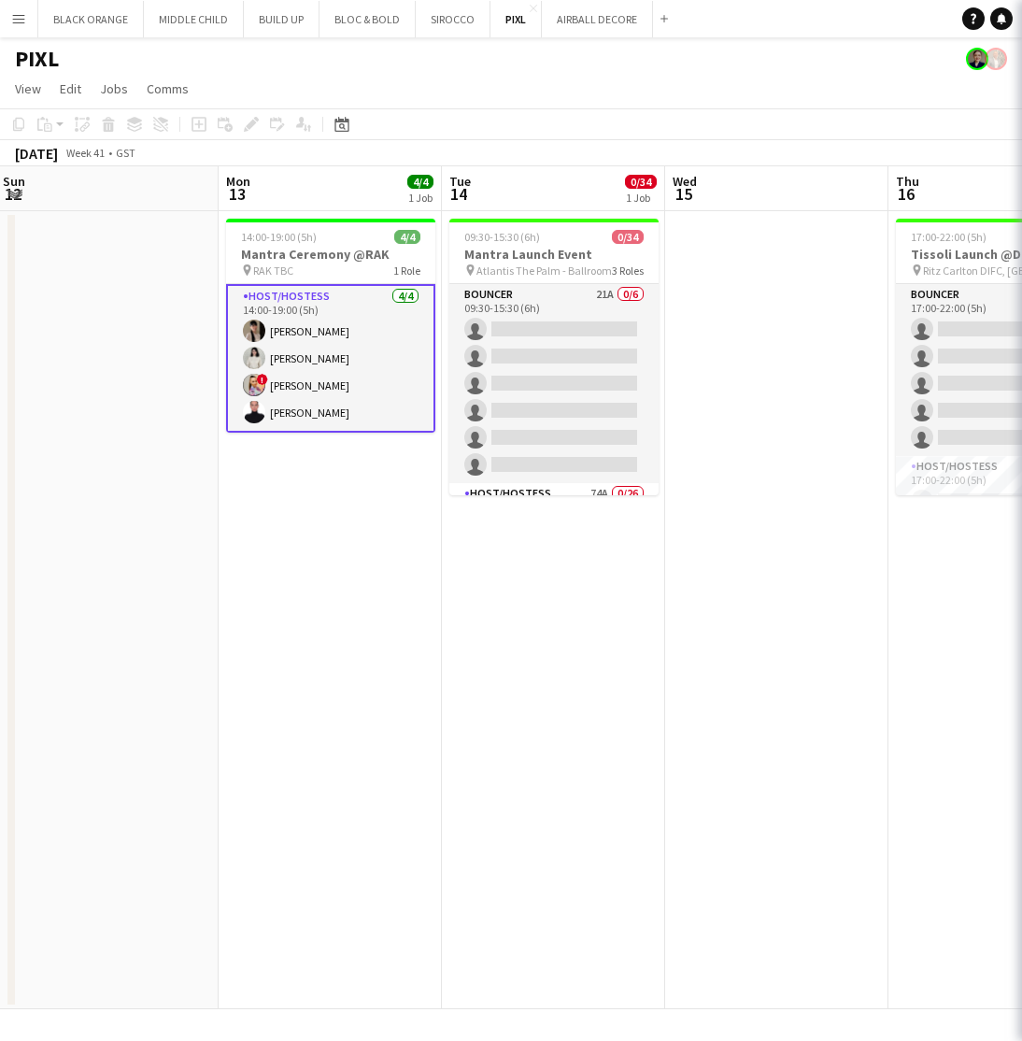
scroll to position [0, 676]
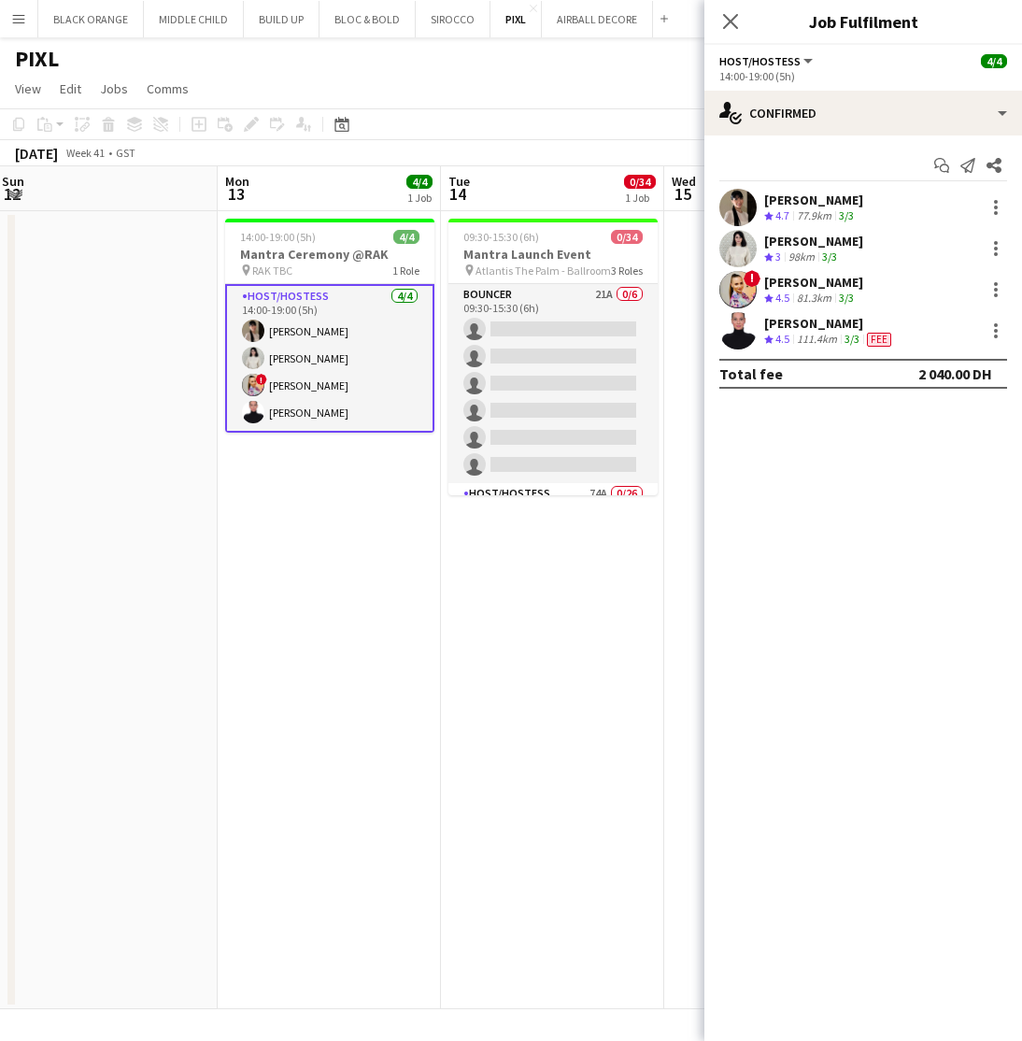
click at [330, 605] on app-date-cell "14:00-19:00 (5h) 4/4 Mantra Ceremony @RAK pin RAK TBC 1 Role Host/Hostess 4/4 1…" at bounding box center [329, 610] width 223 height 798
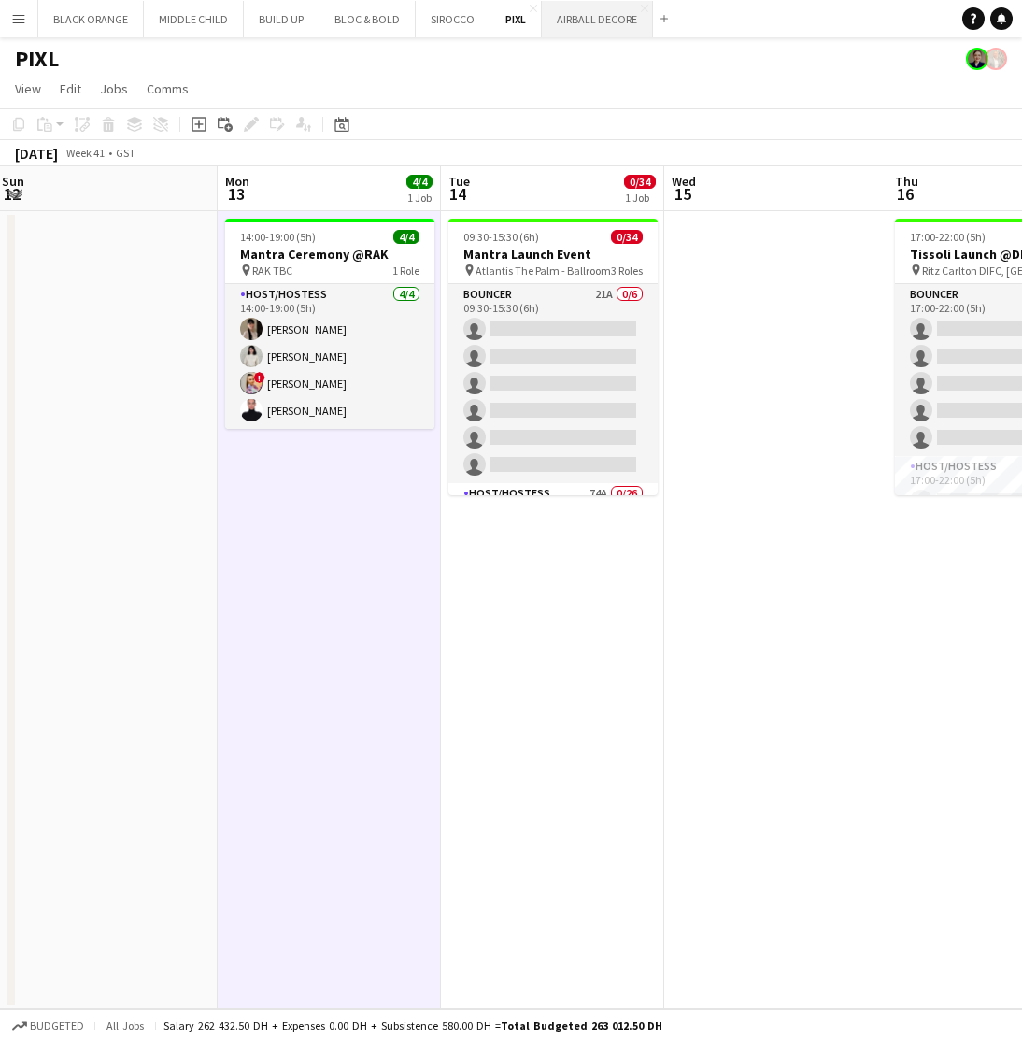
click at [572, 19] on button "AIRBALL DECORE Close" at bounding box center [597, 19] width 111 height 36
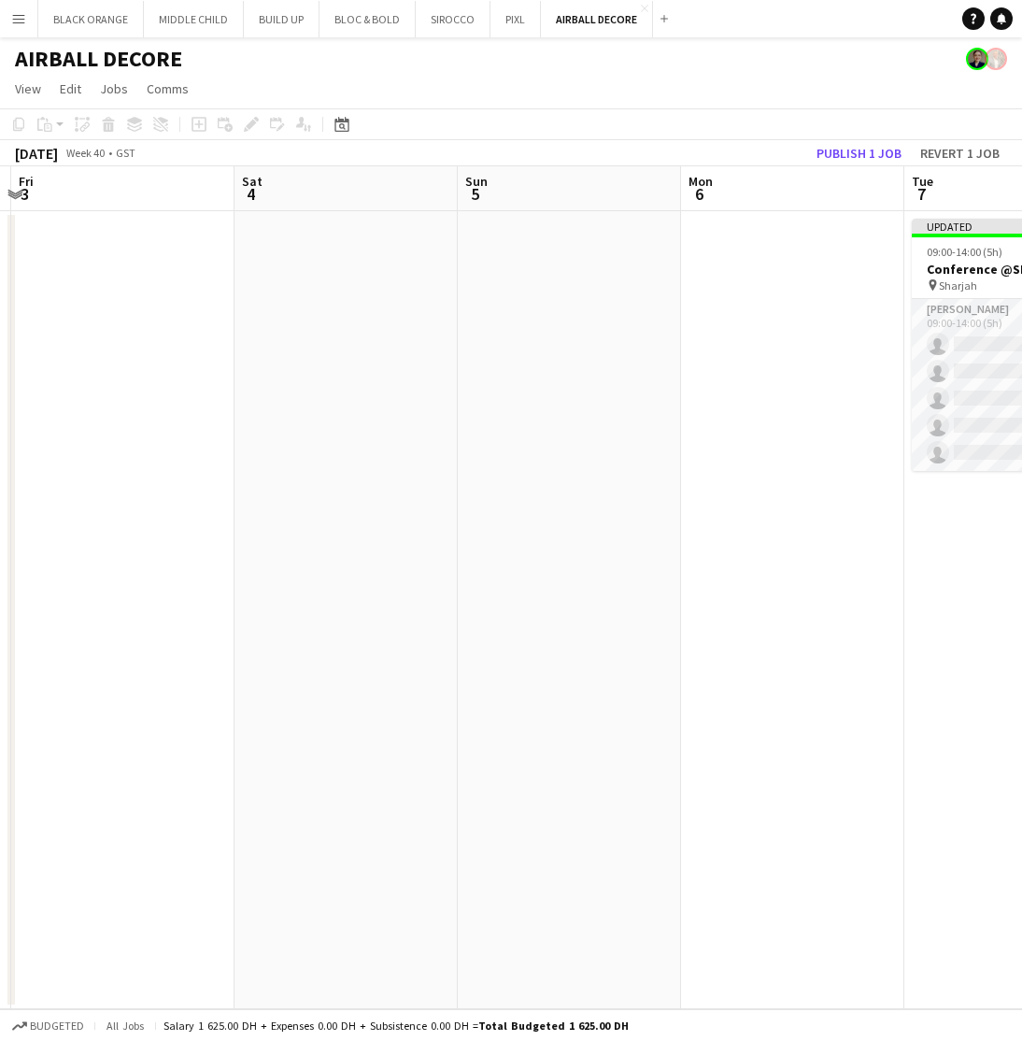
scroll to position [0, 689]
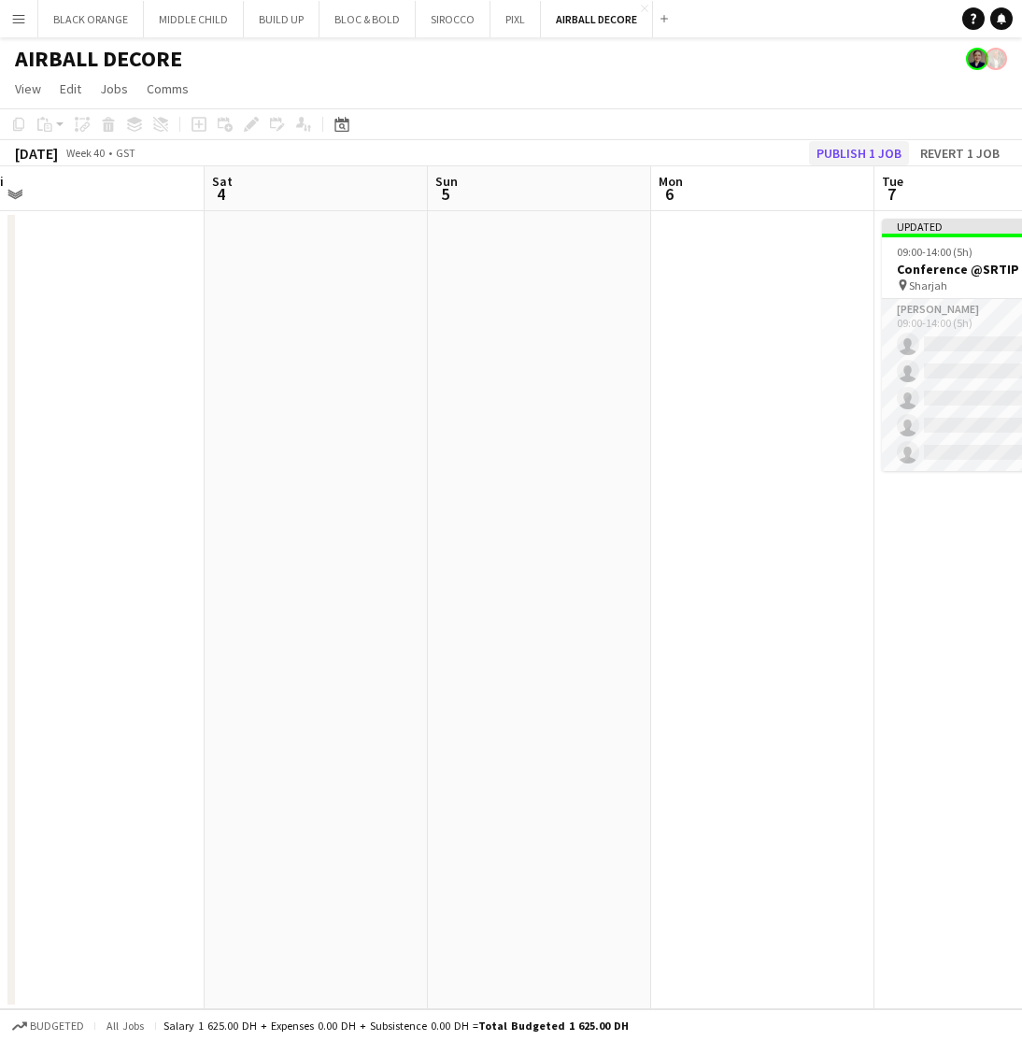
click at [841, 157] on button "Publish 1 job" at bounding box center [859, 153] width 100 height 24
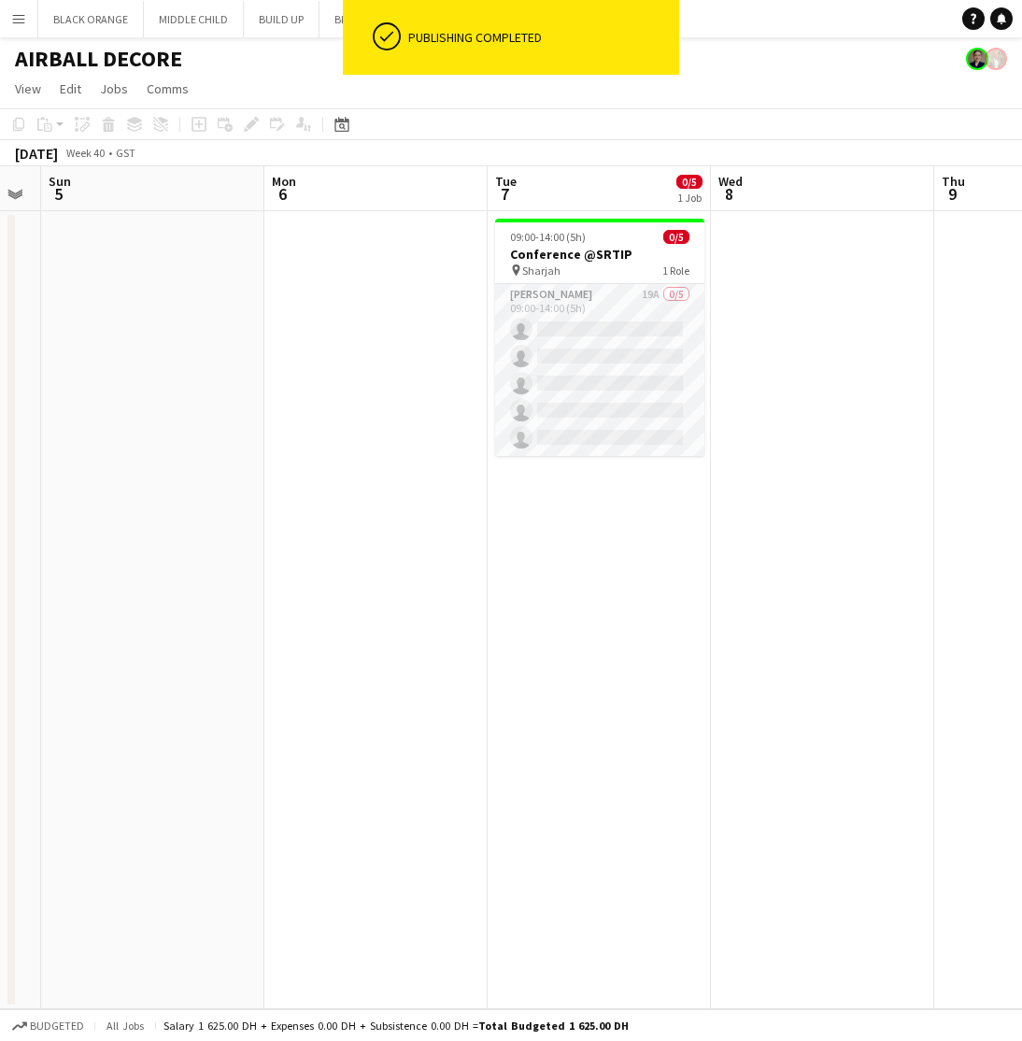
scroll to position [0, 634]
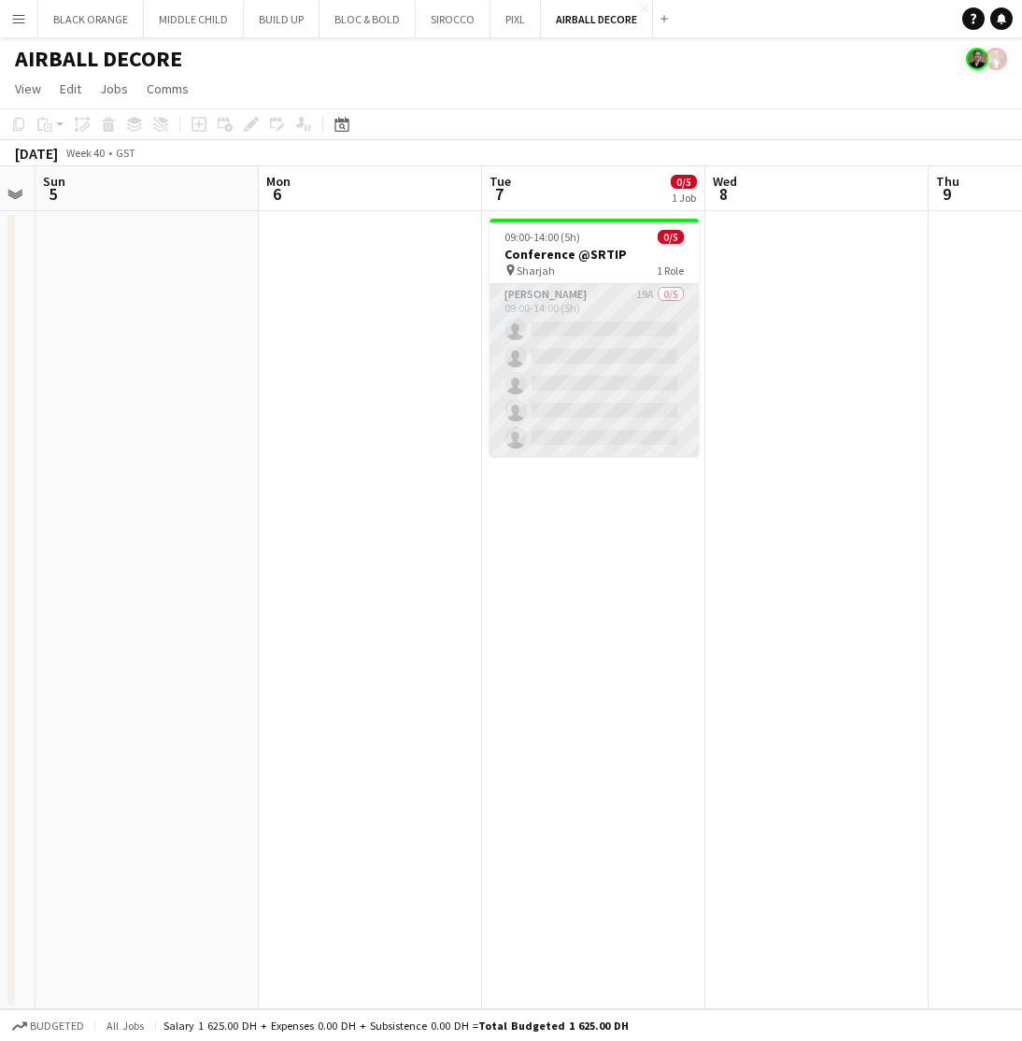
click at [608, 345] on app-card-role "Usher 19A 0/5 09:00-14:00 (5h) single-neutral-actions single-neutral-actions si…" at bounding box center [594, 370] width 209 height 172
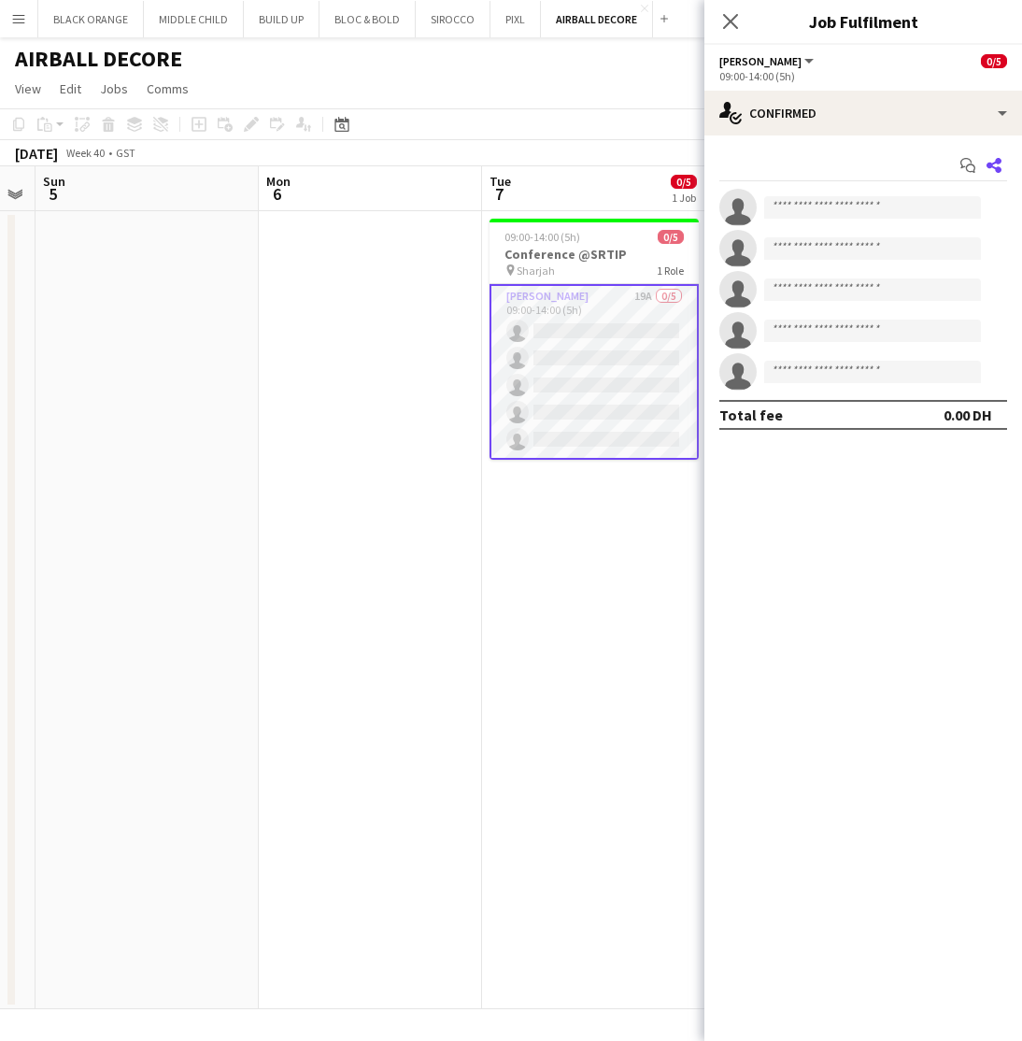
click at [994, 167] on icon at bounding box center [994, 165] width 15 height 15
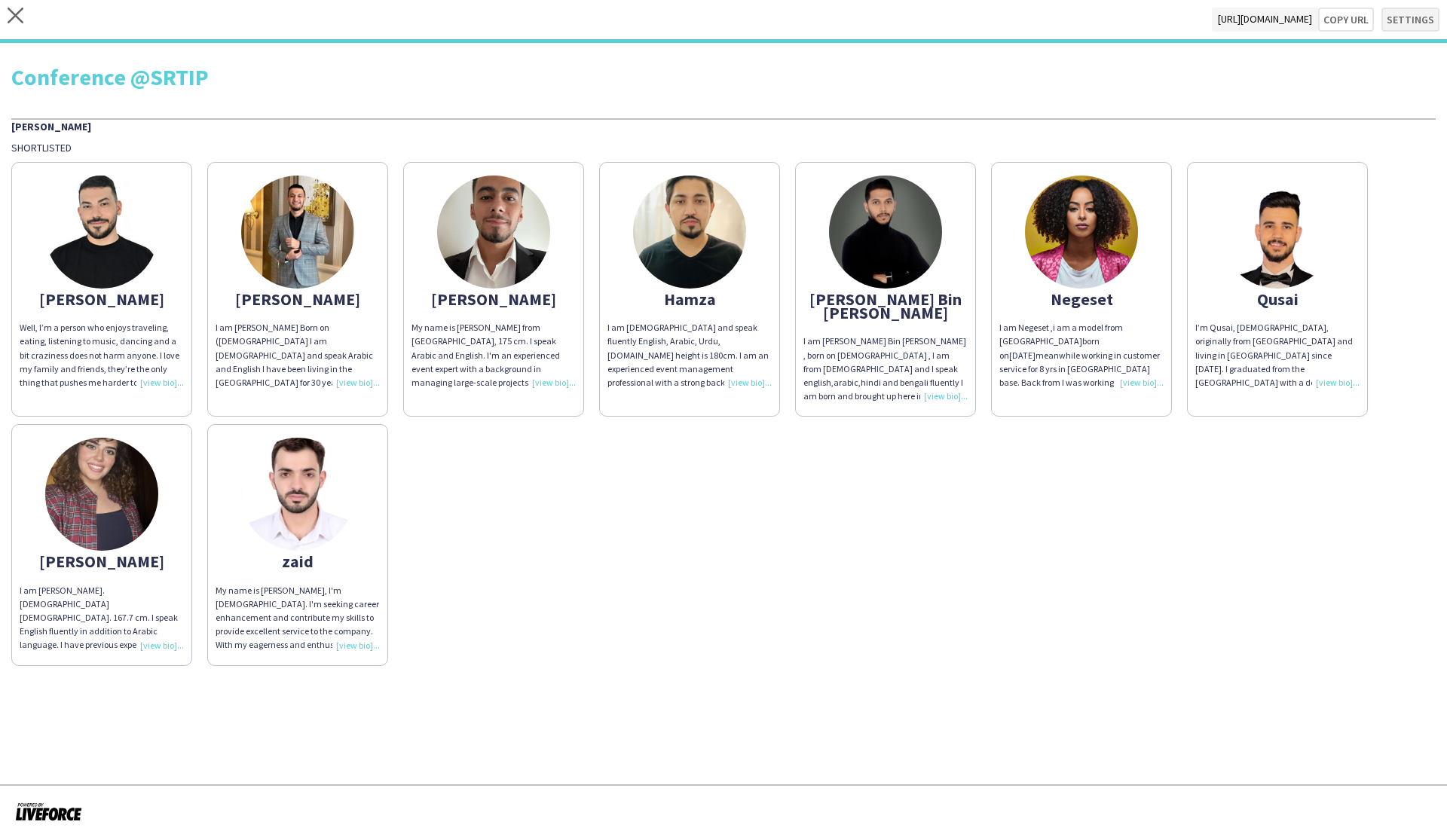
click at [824, 27] on button "Settings" at bounding box center [1411, 19] width 58 height 24
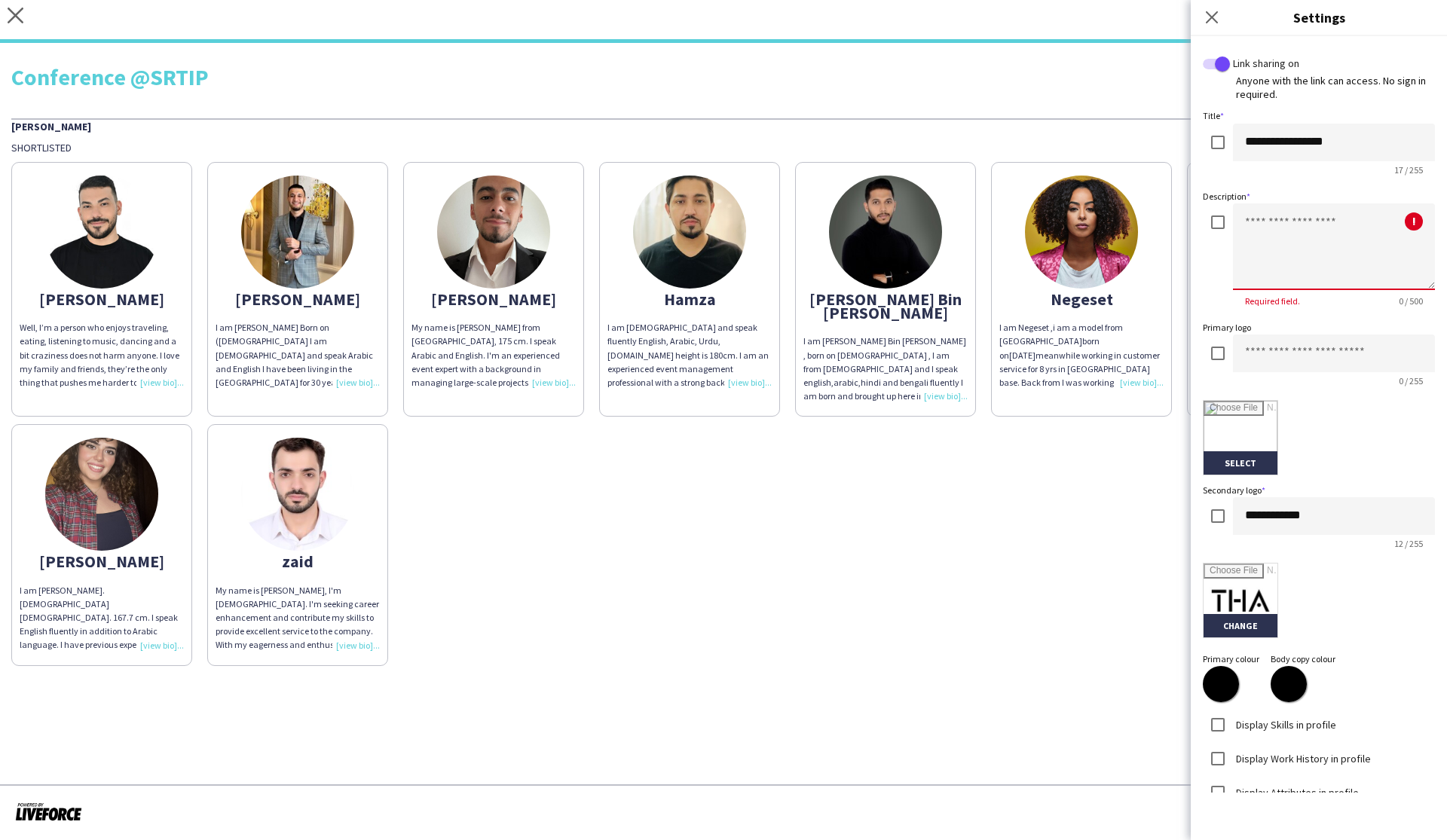
click at [824, 247] on textarea at bounding box center [1334, 246] width 202 height 86
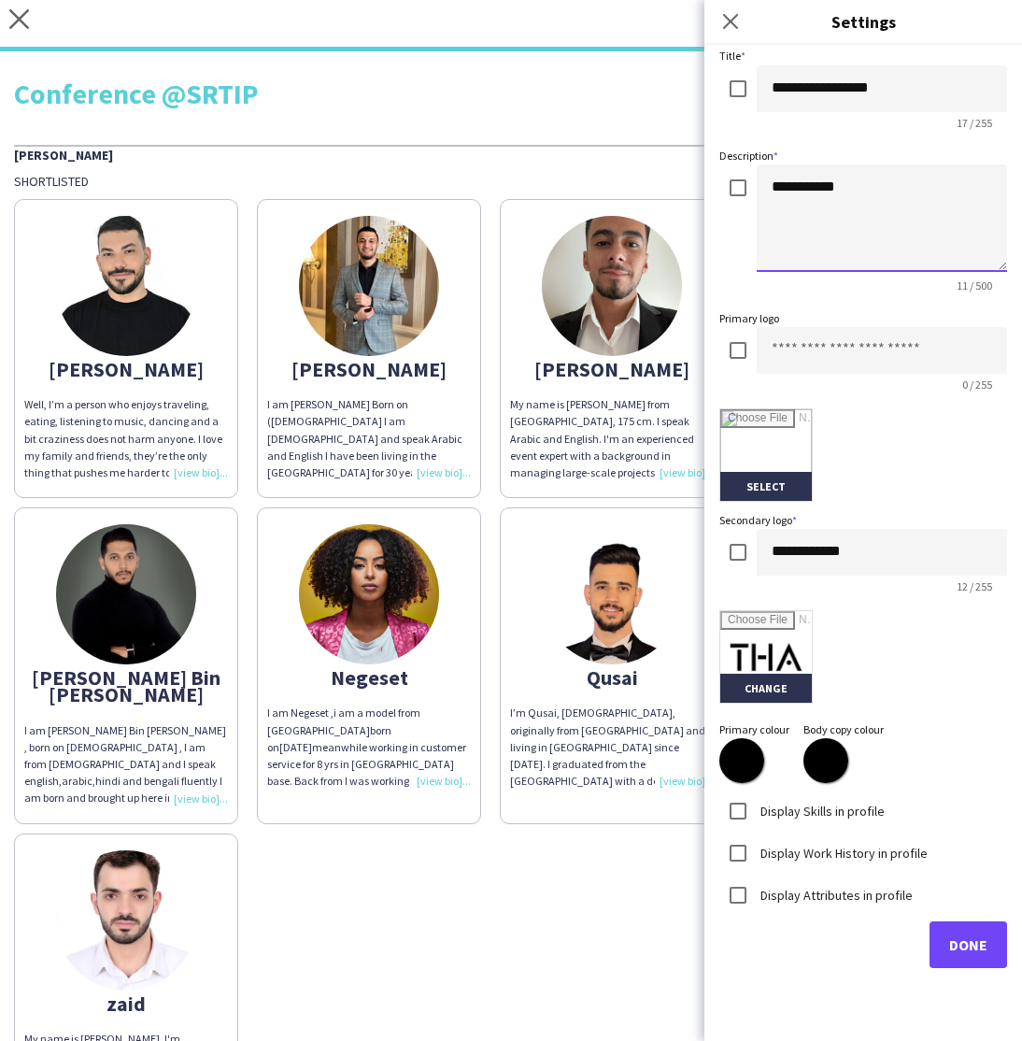
scroll to position [87, 0]
type textarea "**********"
click at [967, 949] on span "Done" at bounding box center [968, 945] width 38 height 19
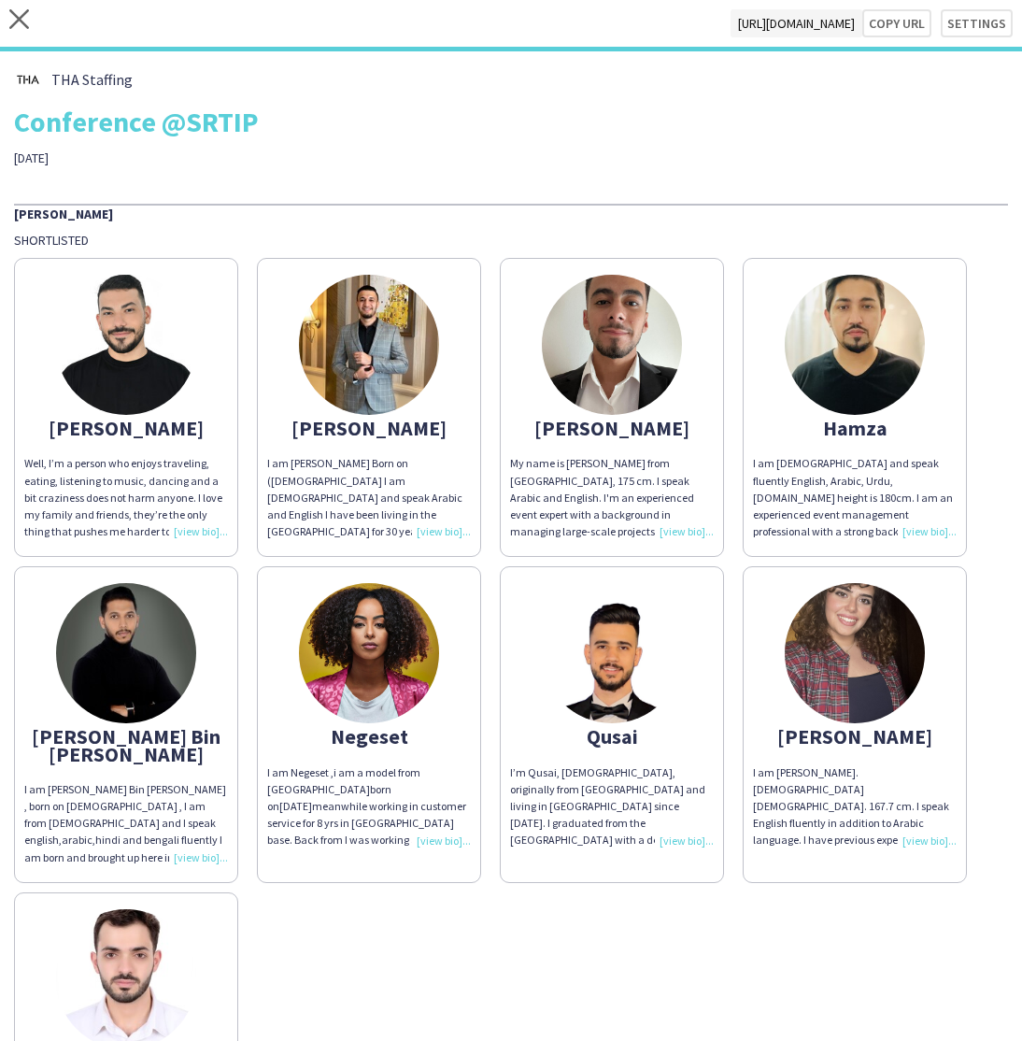
click at [905, 7] on div "close https://admin.liveforce.co/v2/s/898aa0b2-4ee1-4ba8-ad74-954d912c1488 Copy…" at bounding box center [511, 25] width 1022 height 51
click at [906, 23] on button "Copy url" at bounding box center [896, 23] width 69 height 28
click at [24, 17] on icon "close" at bounding box center [19, 19] width 20 height 20
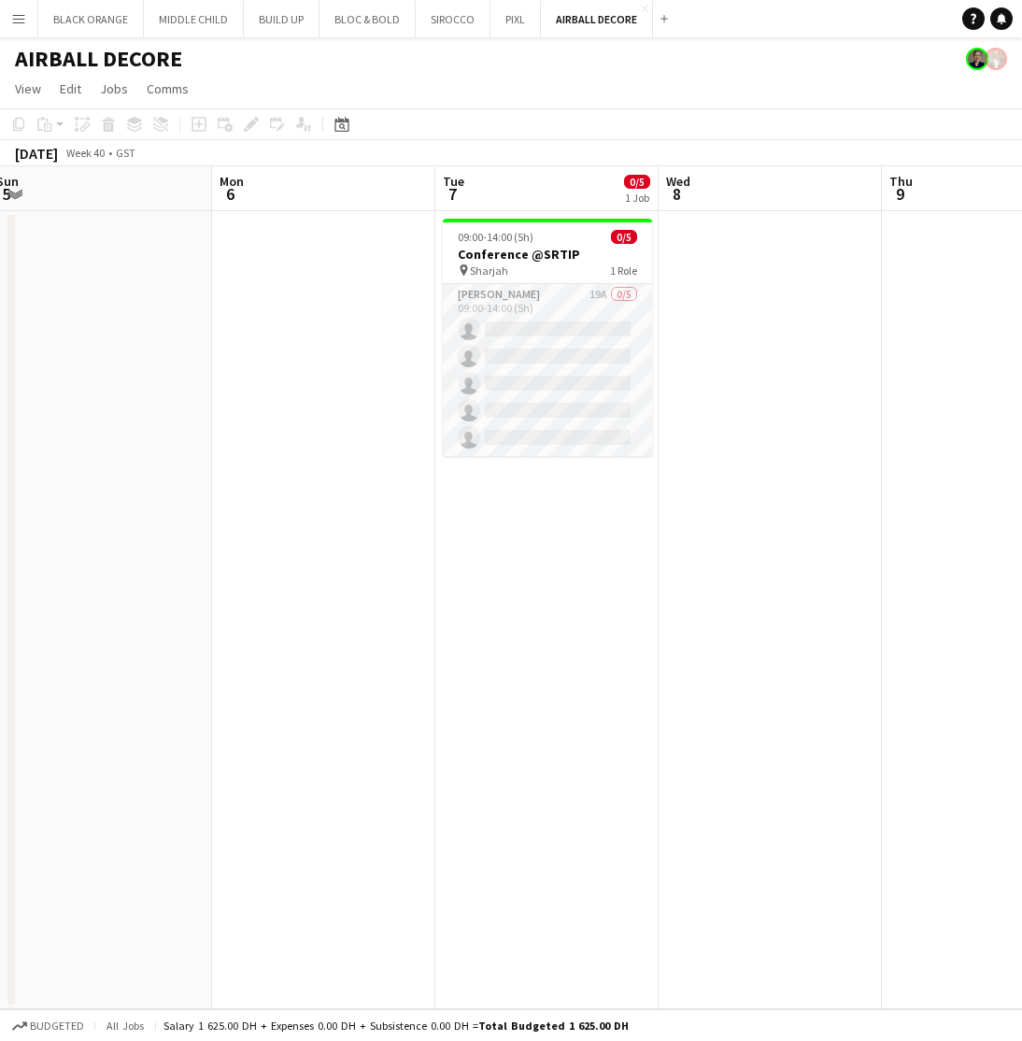
scroll to position [0, 683]
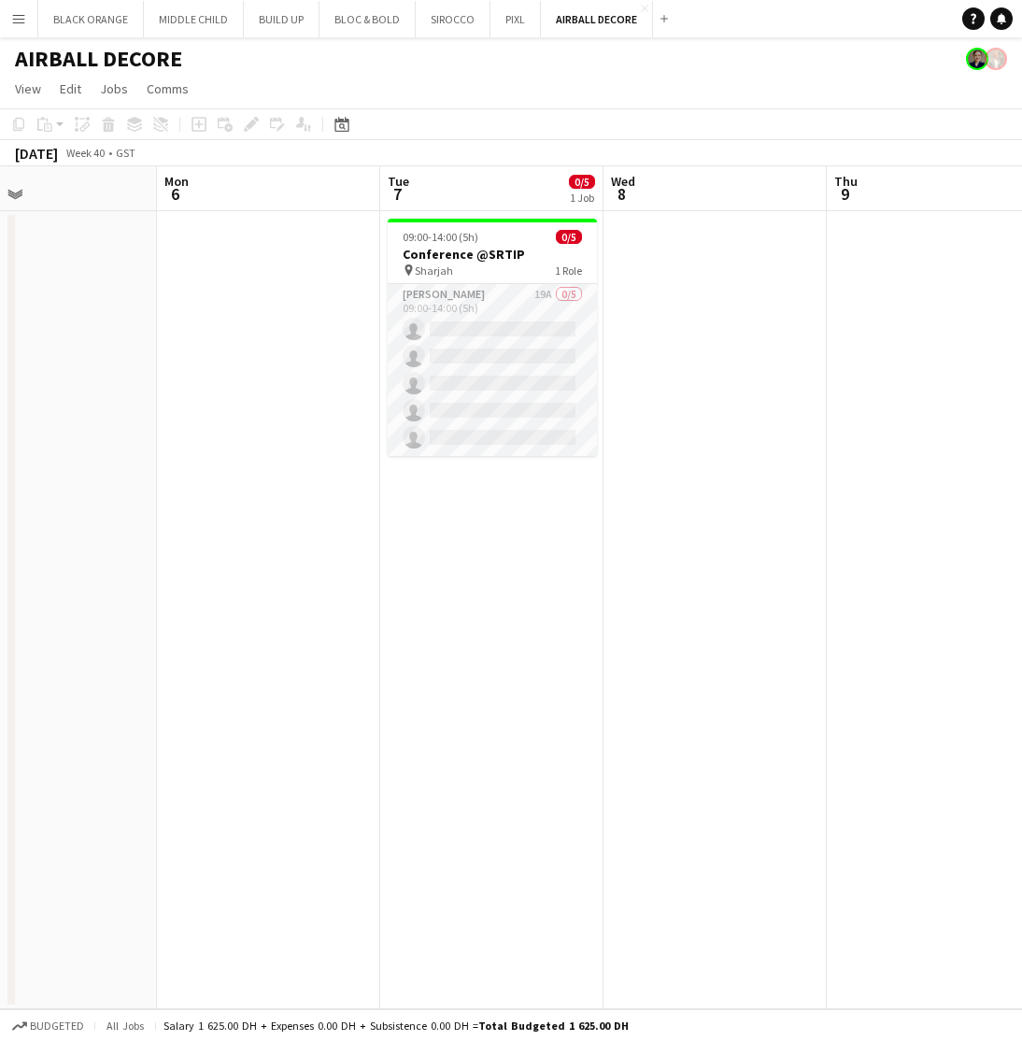
scroll to position [0, 742]
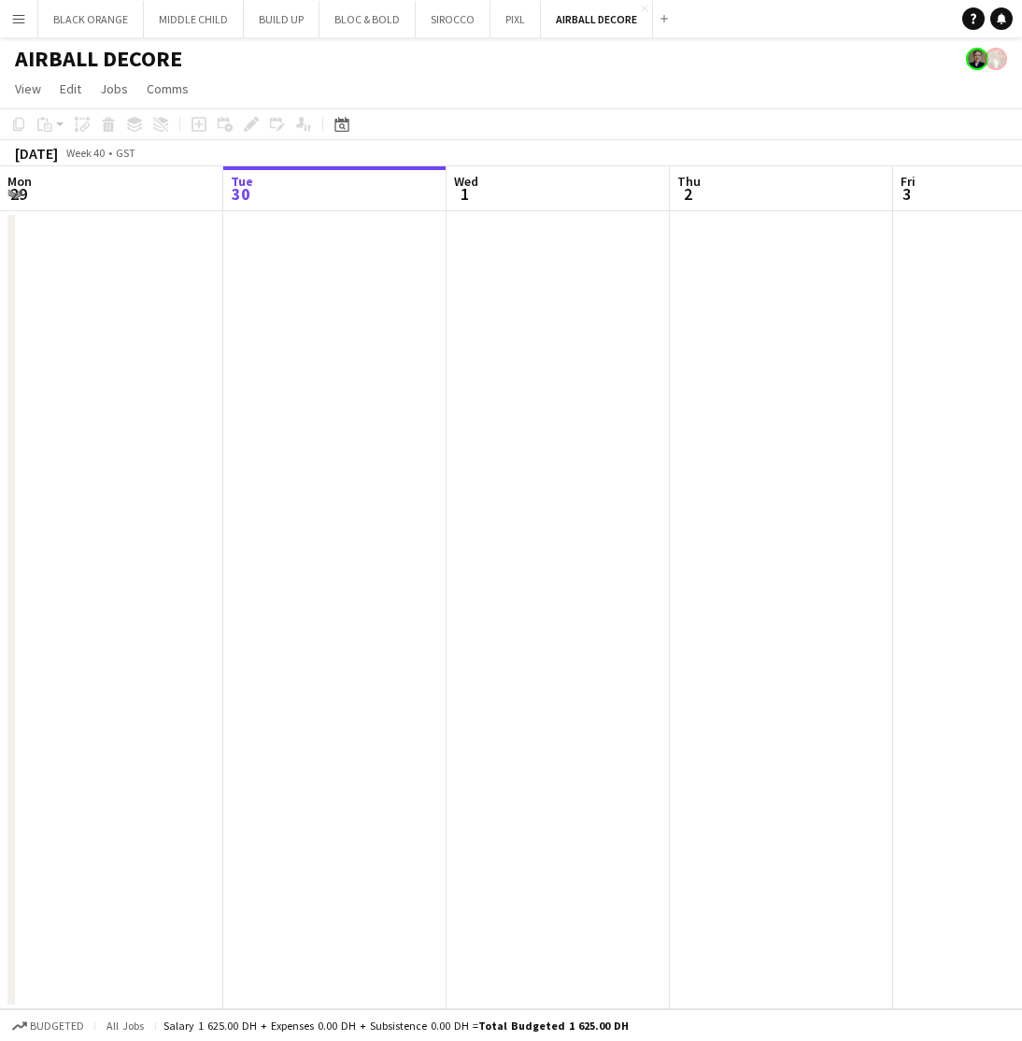
click at [507, 111] on app-toolbar "Copy Paste Paste Command V Paste with crew Command Shift V Paste linked Job [GE…" at bounding box center [511, 124] width 1022 height 32
click at [64, 22] on button "BLACK ORANGE Close" at bounding box center [91, 19] width 106 height 36
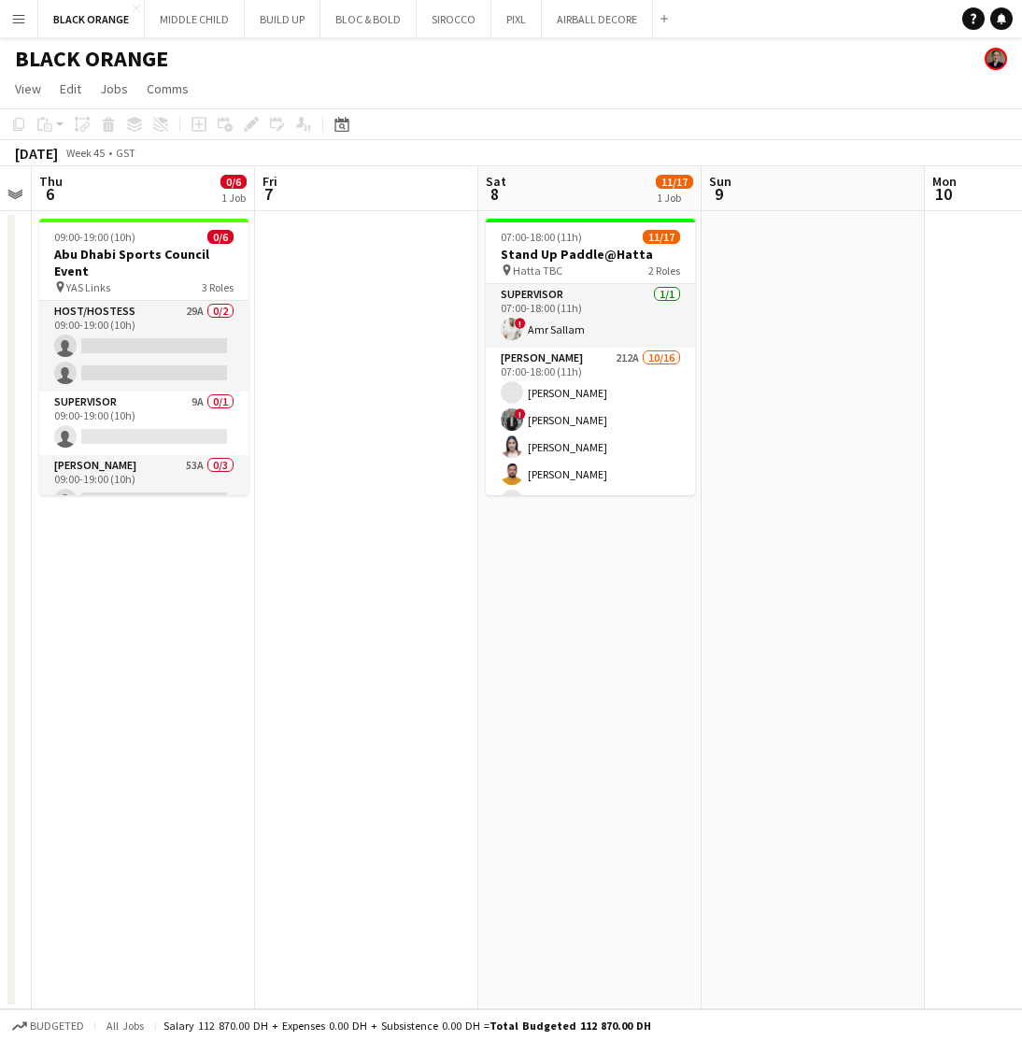
scroll to position [0, 639]
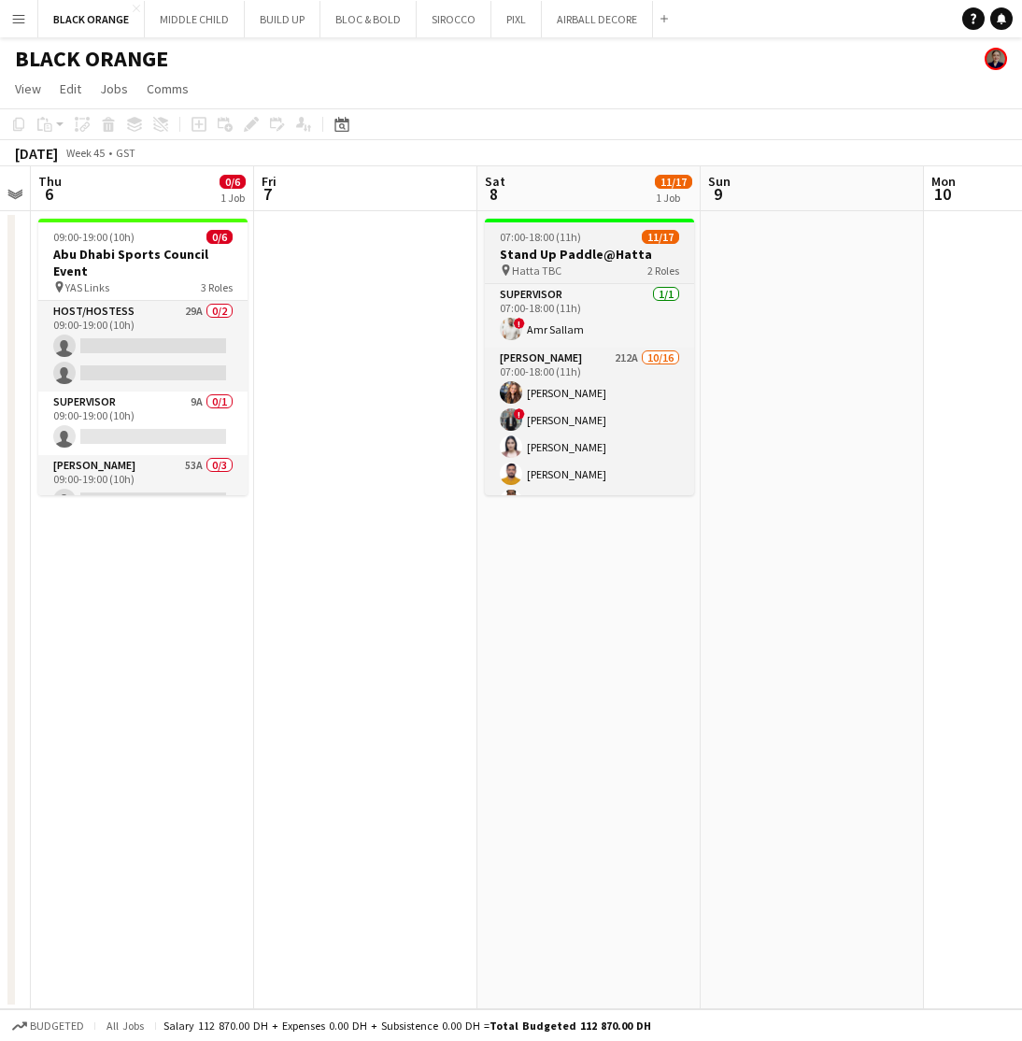
click at [577, 229] on app-job-card "07:00-18:00 (11h) 11/17 Stand Up Paddle@Hatta pin Hatta TBC 2 Roles Supervisor …" at bounding box center [589, 357] width 209 height 277
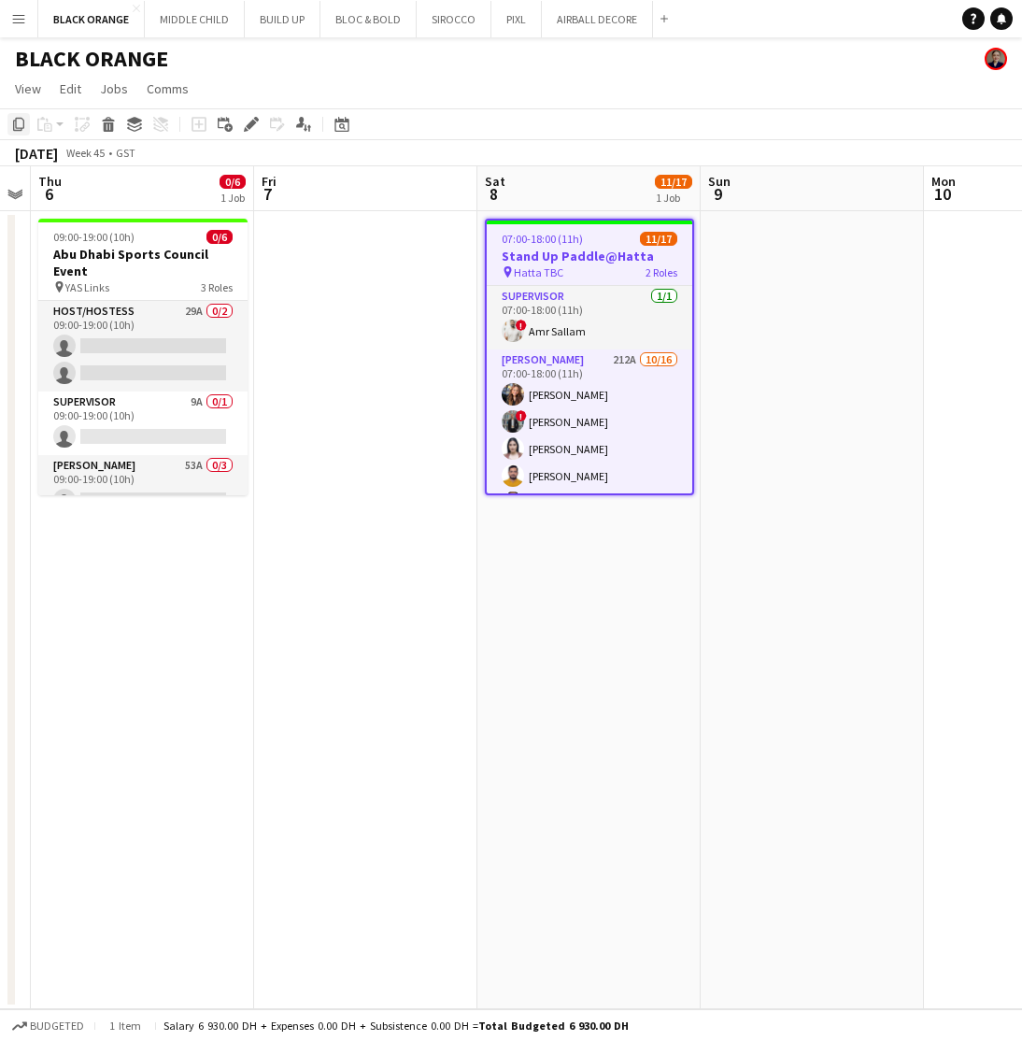
click at [14, 129] on icon at bounding box center [18, 124] width 11 height 13
click at [795, 339] on app-date-cell at bounding box center [812, 610] width 223 height 798
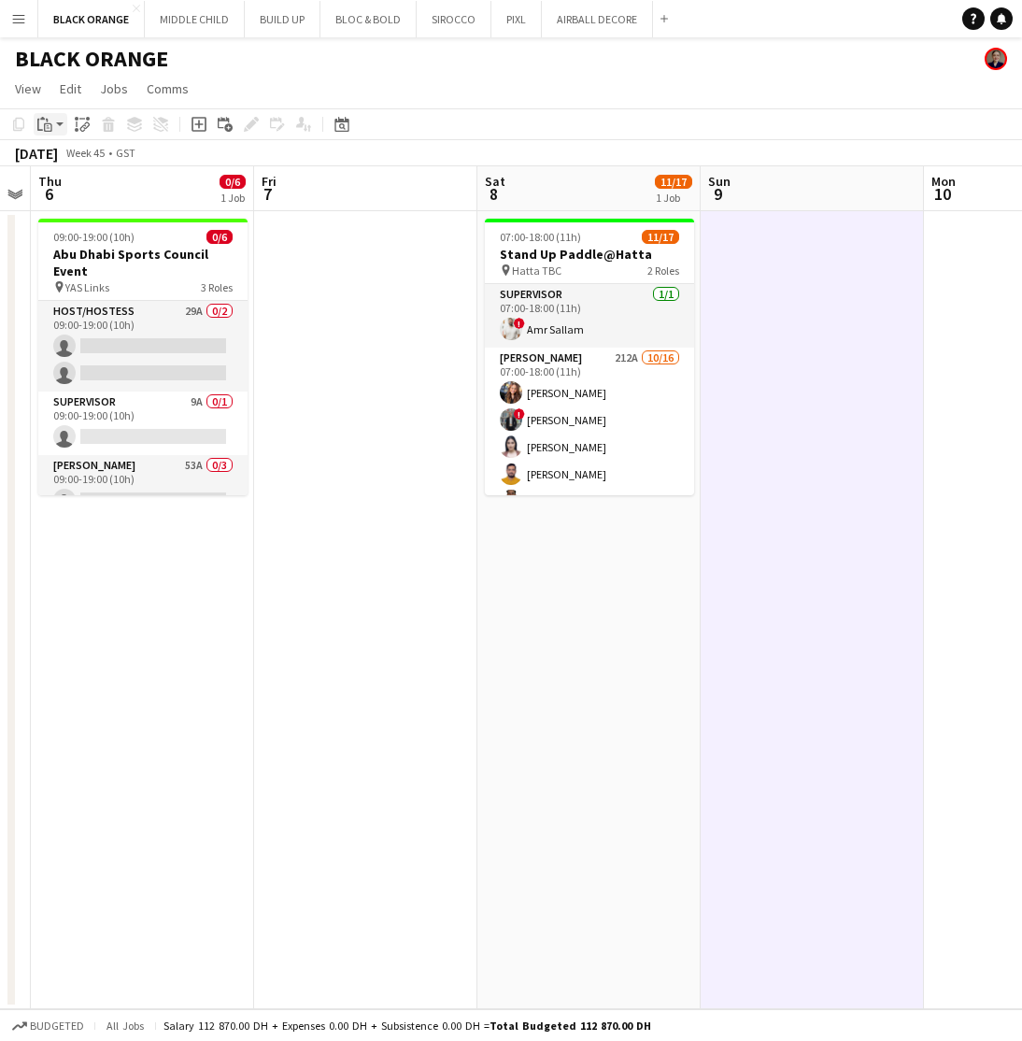
click at [57, 129] on app-action-btn "Paste" at bounding box center [51, 124] width 34 height 22
click at [84, 191] on link "Paste with crew Command Shift V" at bounding box center [124, 191] width 148 height 17
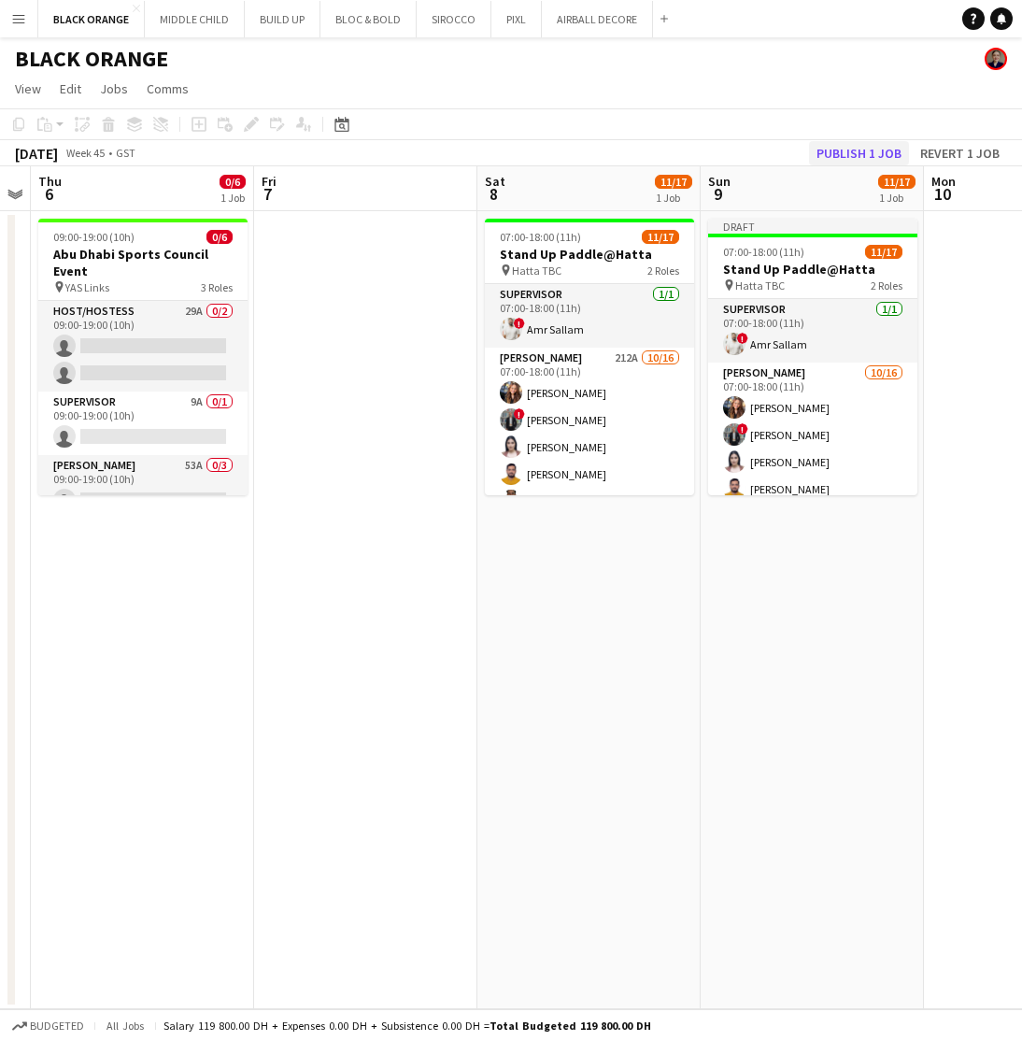
click at [850, 149] on button "Publish 1 job" at bounding box center [859, 153] width 100 height 24
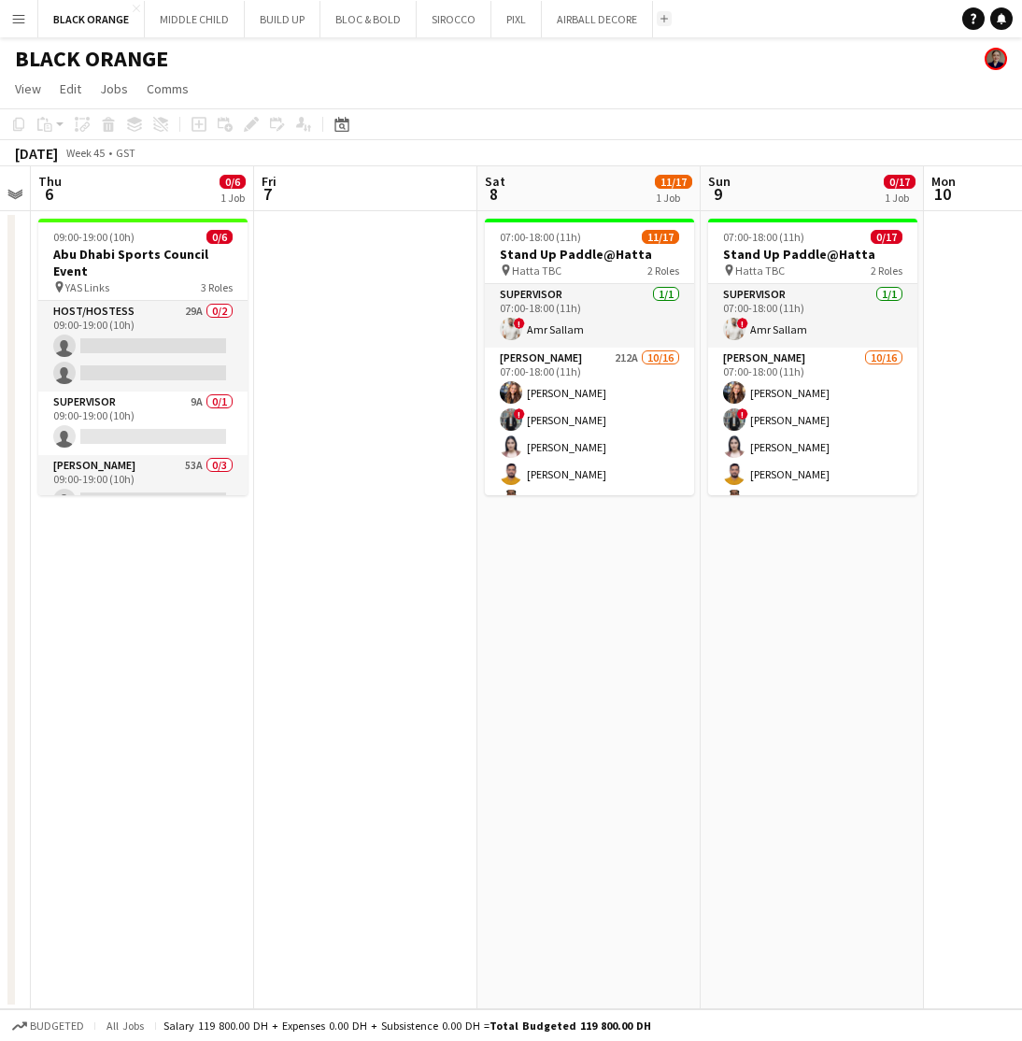
click at [662, 21] on button "Add" at bounding box center [664, 18] width 15 height 15
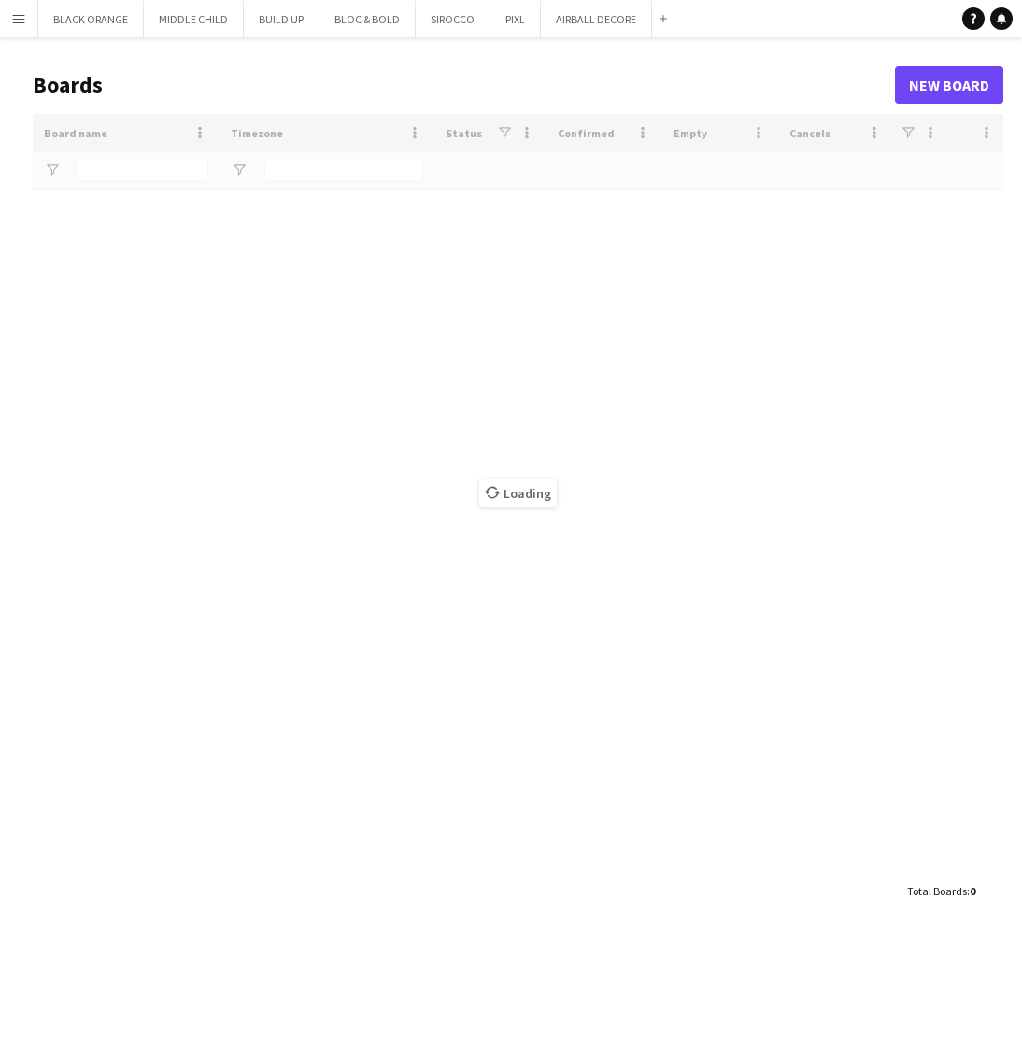
click at [148, 170] on div "Loading" at bounding box center [518, 493] width 971 height 759
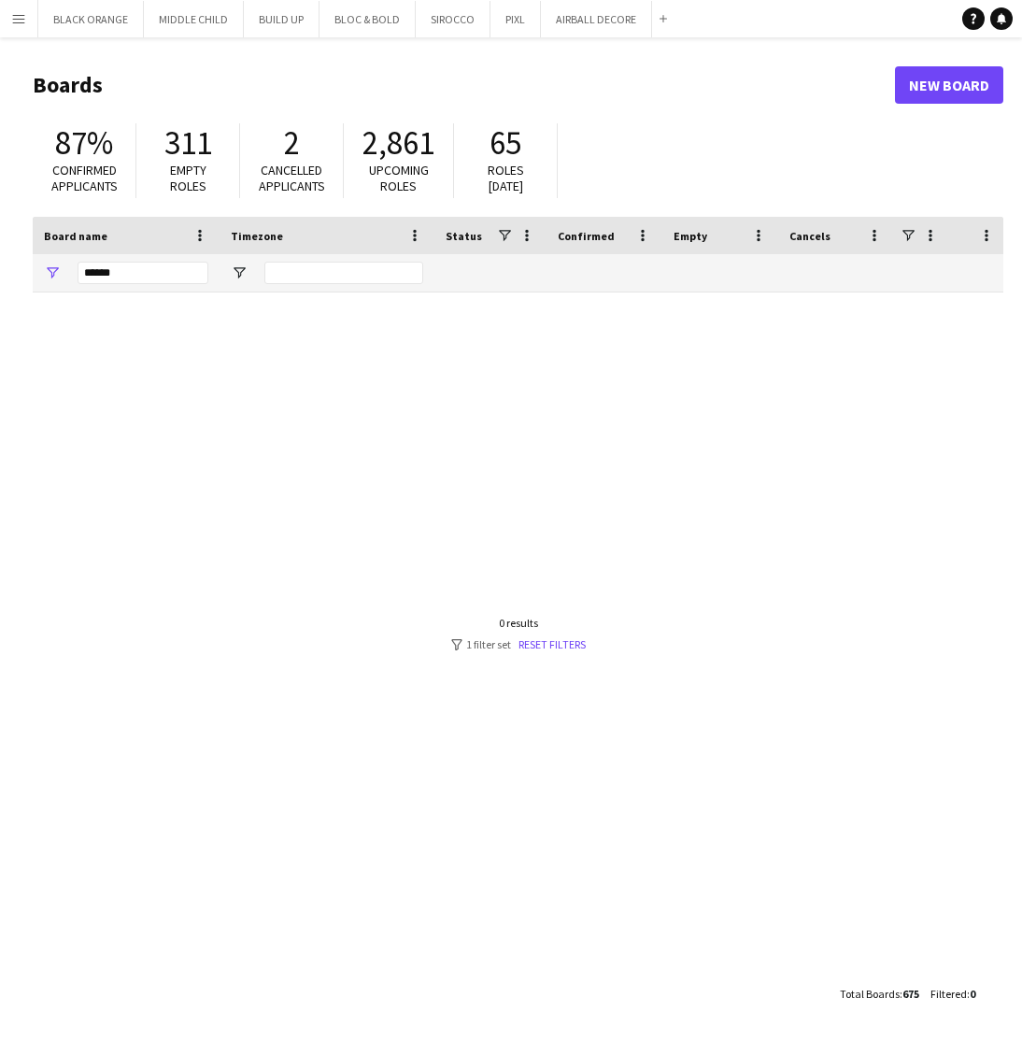
click at [134, 177] on div "87% Confirmed applicants" at bounding box center [85, 160] width 104 height 75
click at [140, 274] on input "******" at bounding box center [143, 273] width 131 height 22
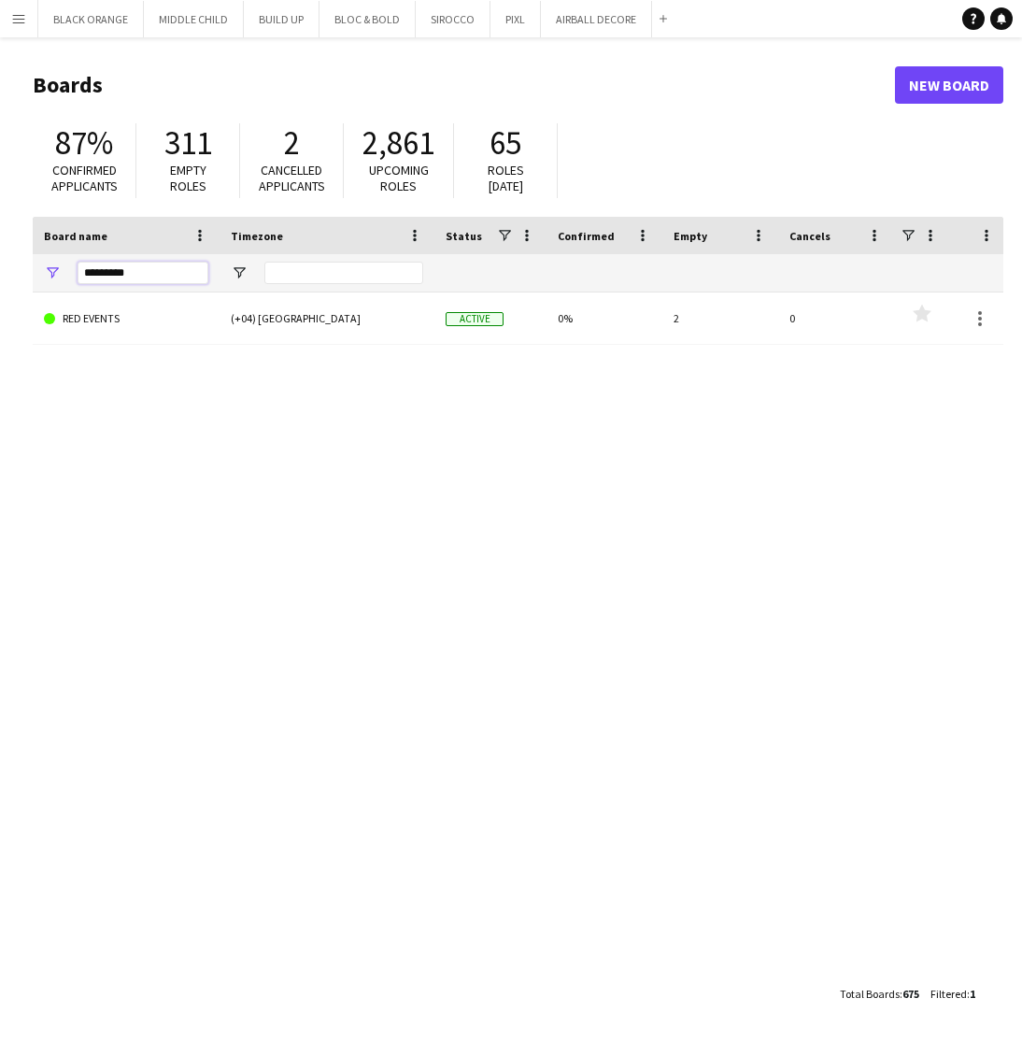
type input "*********"
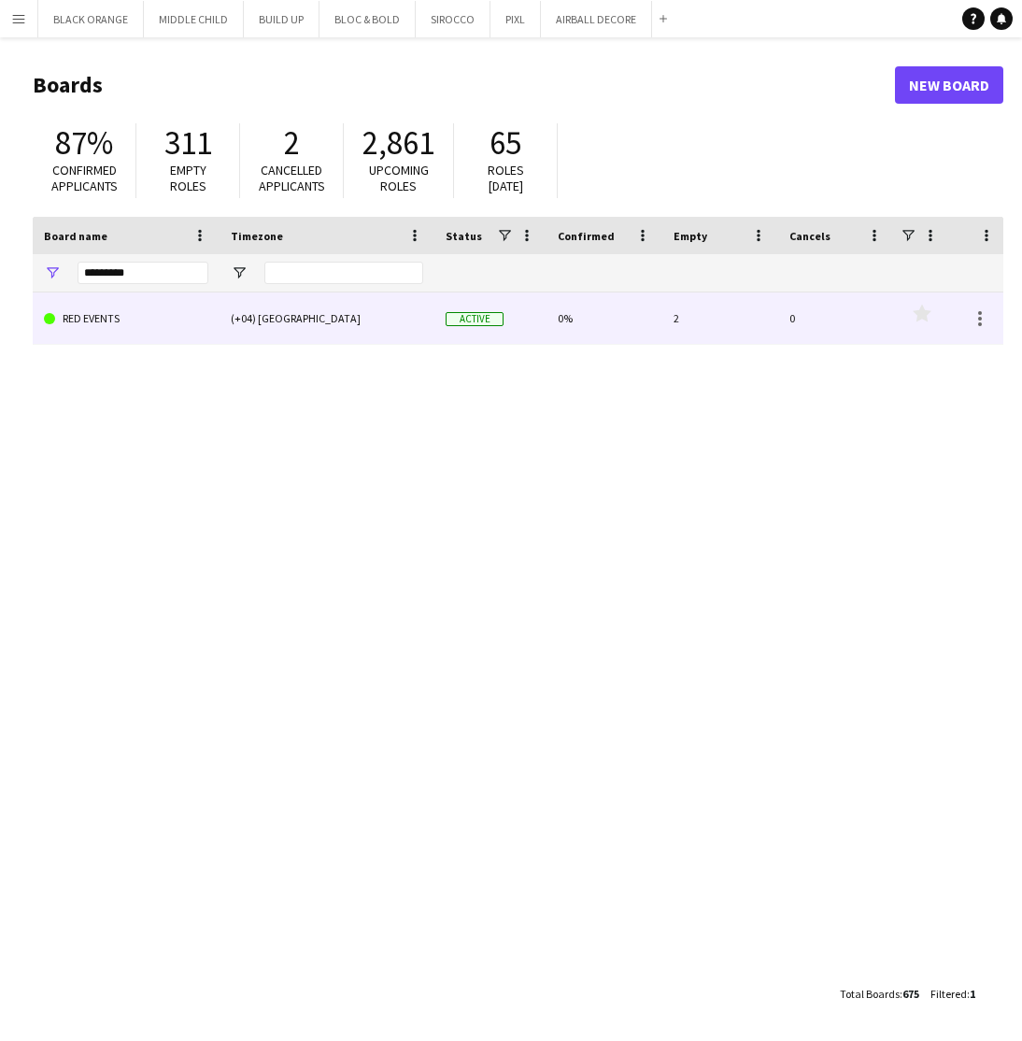
click at [134, 328] on link "RED EVENTS" at bounding box center [126, 318] width 164 height 52
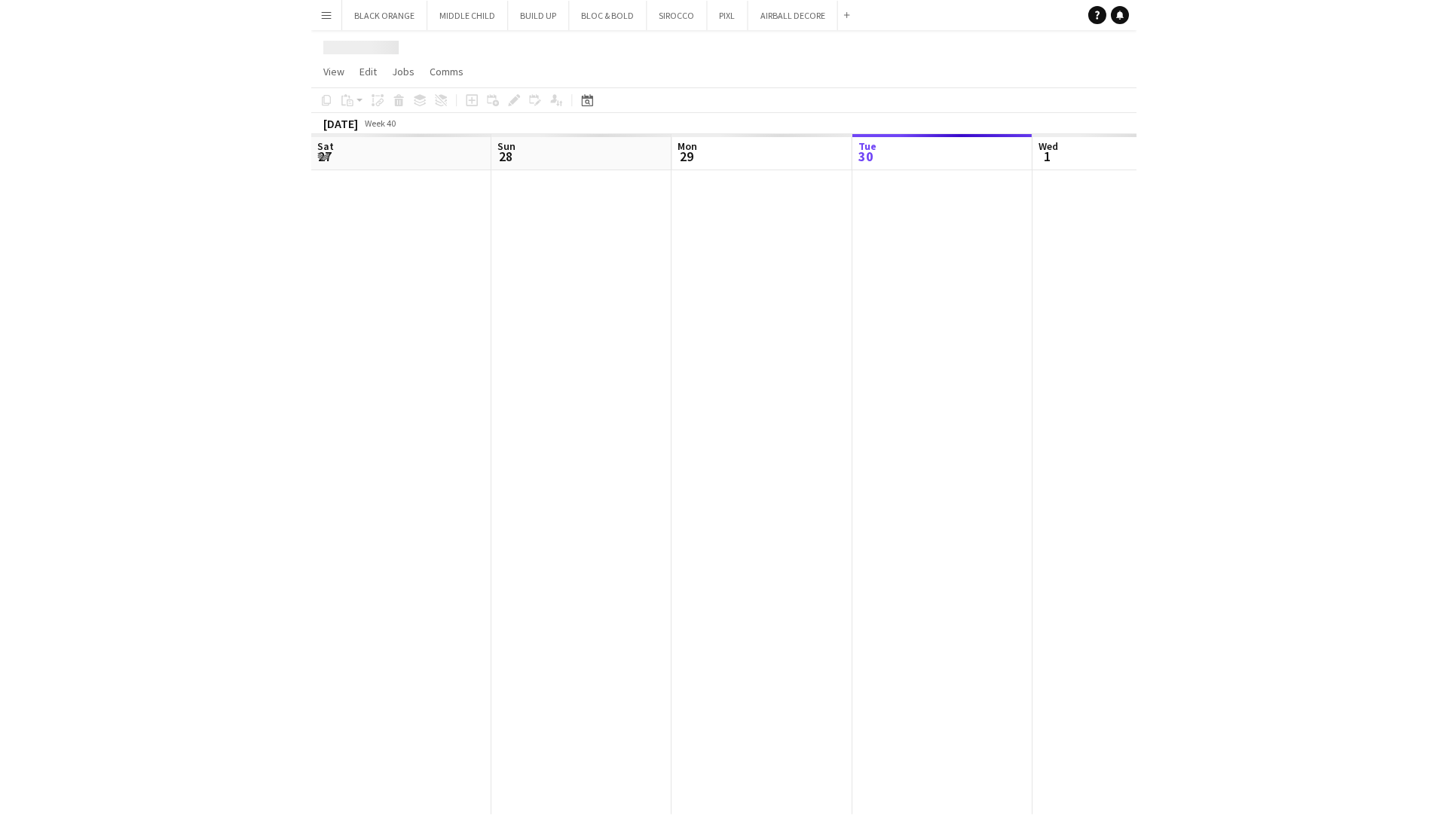
scroll to position [0, 361]
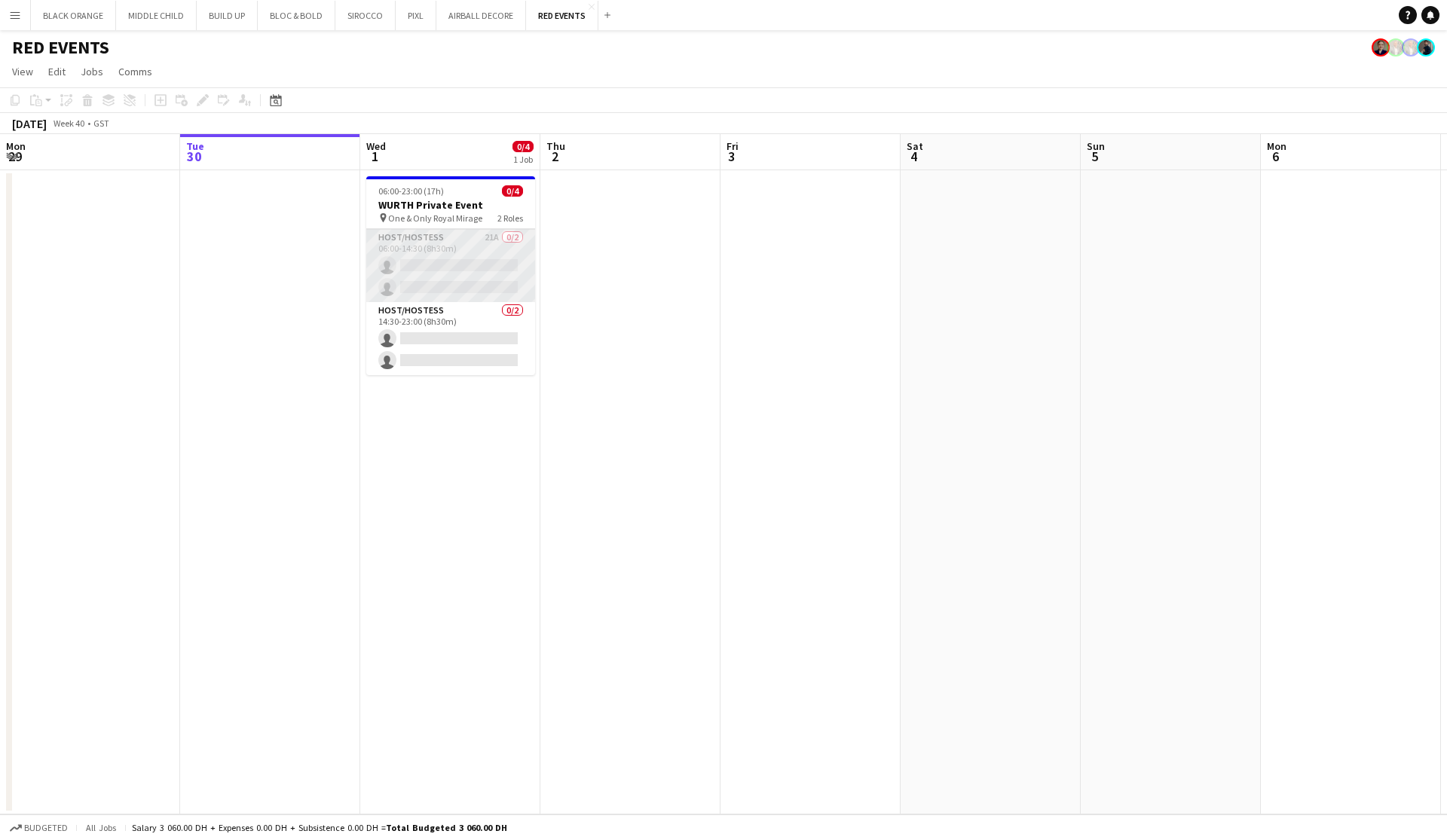
click at [477, 271] on app-card-role "Host/Hostess 21A 0/2 06:00-14:30 (8h30m) single-neutral-actions single-neutral-…" at bounding box center [450, 265] width 169 height 73
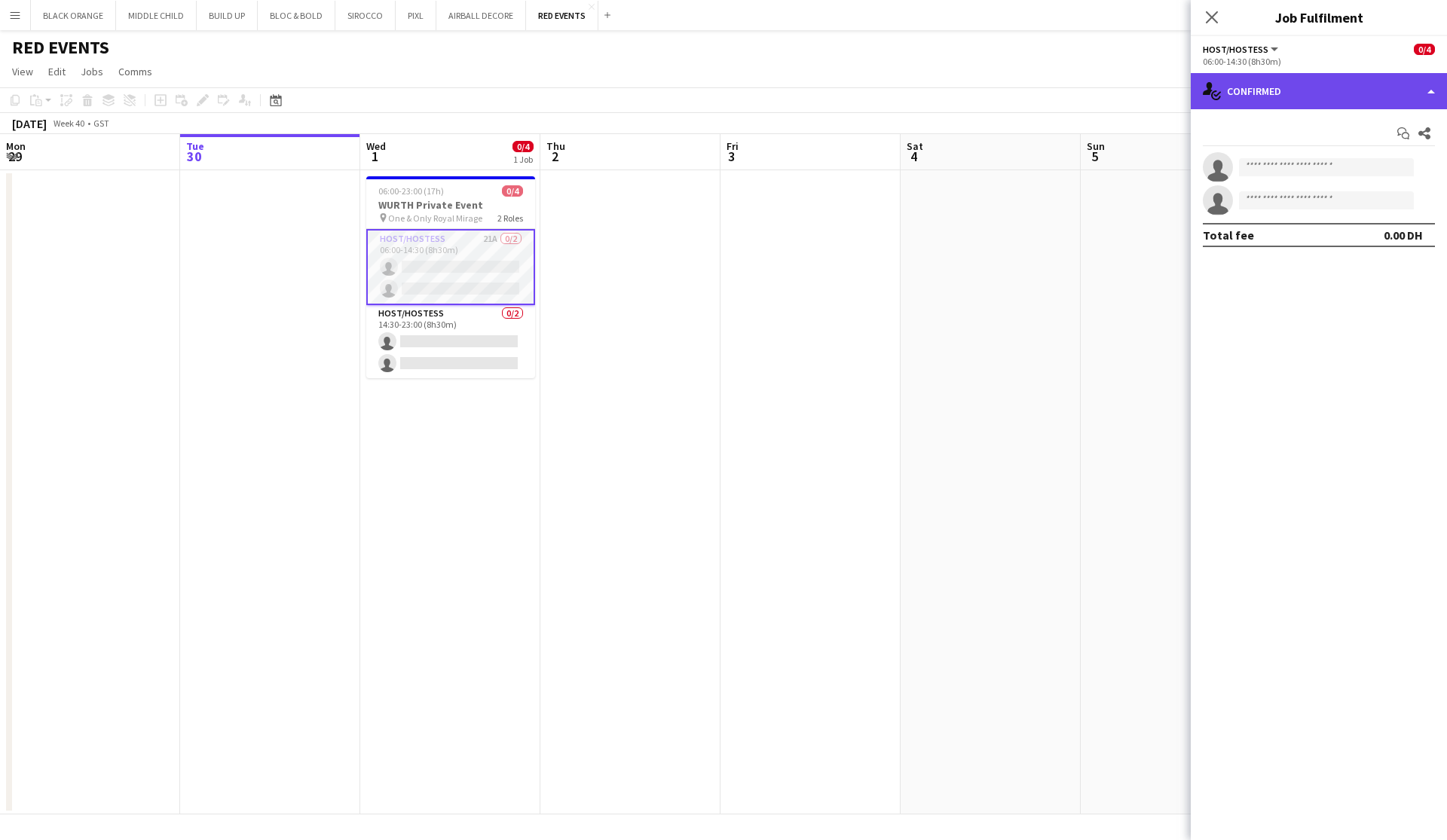
click at [824, 88] on div "single-neutral-actions-check-2 Confirmed" at bounding box center [1319, 91] width 256 height 36
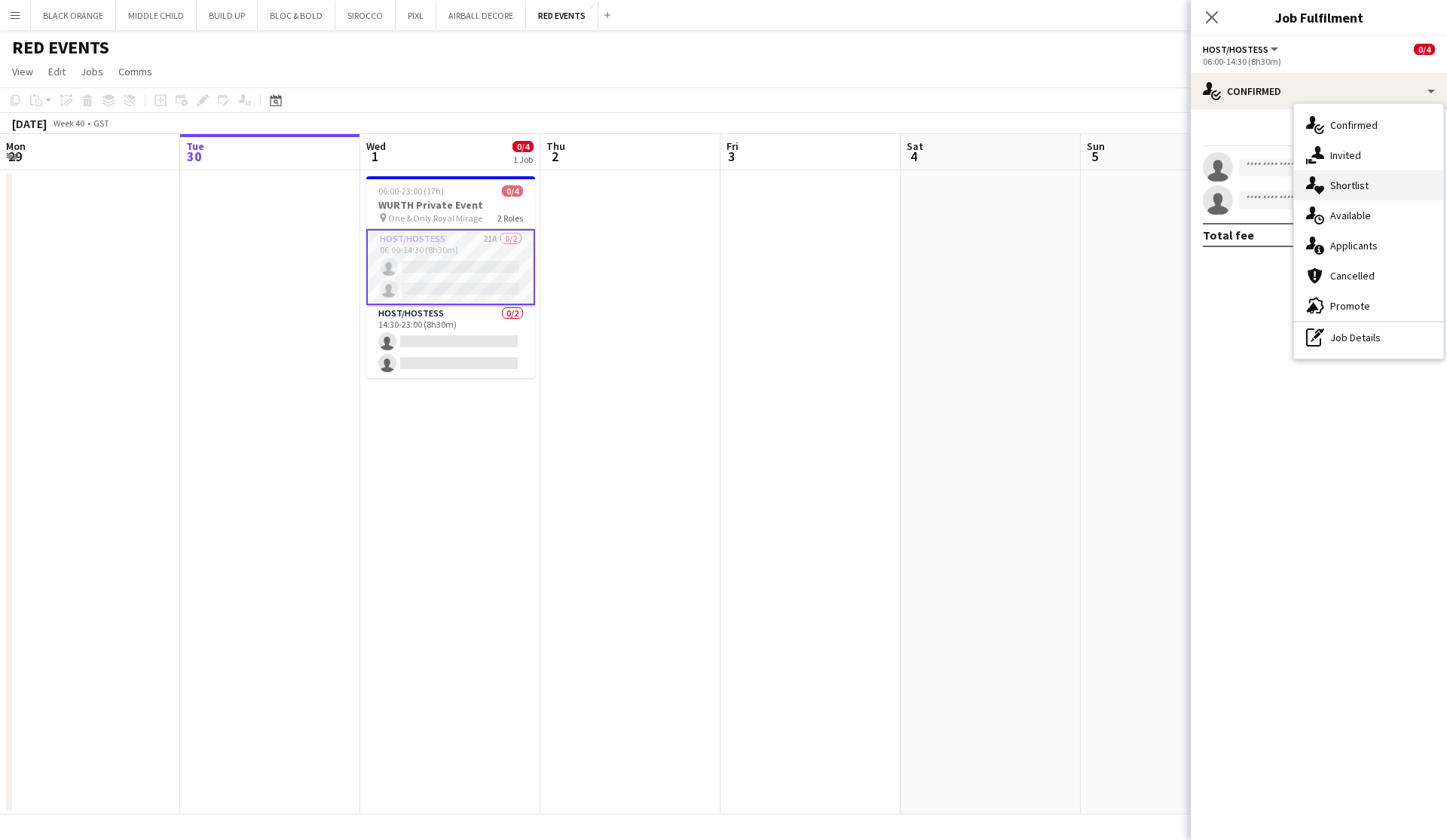
click at [824, 185] on span "Shortlist" at bounding box center [1349, 185] width 39 height 14
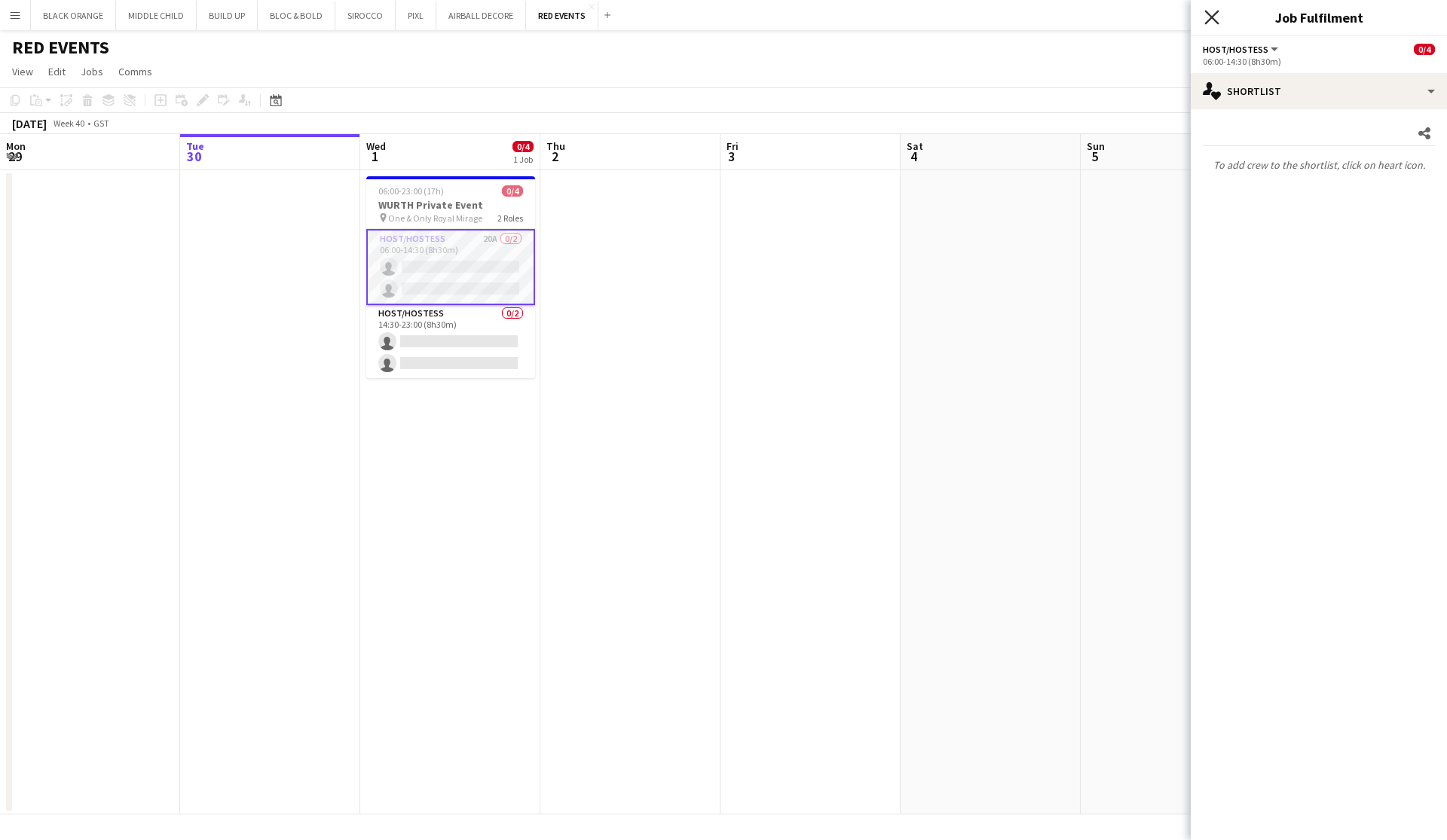
click at [824, 19] on icon at bounding box center [1211, 17] width 15 height 15
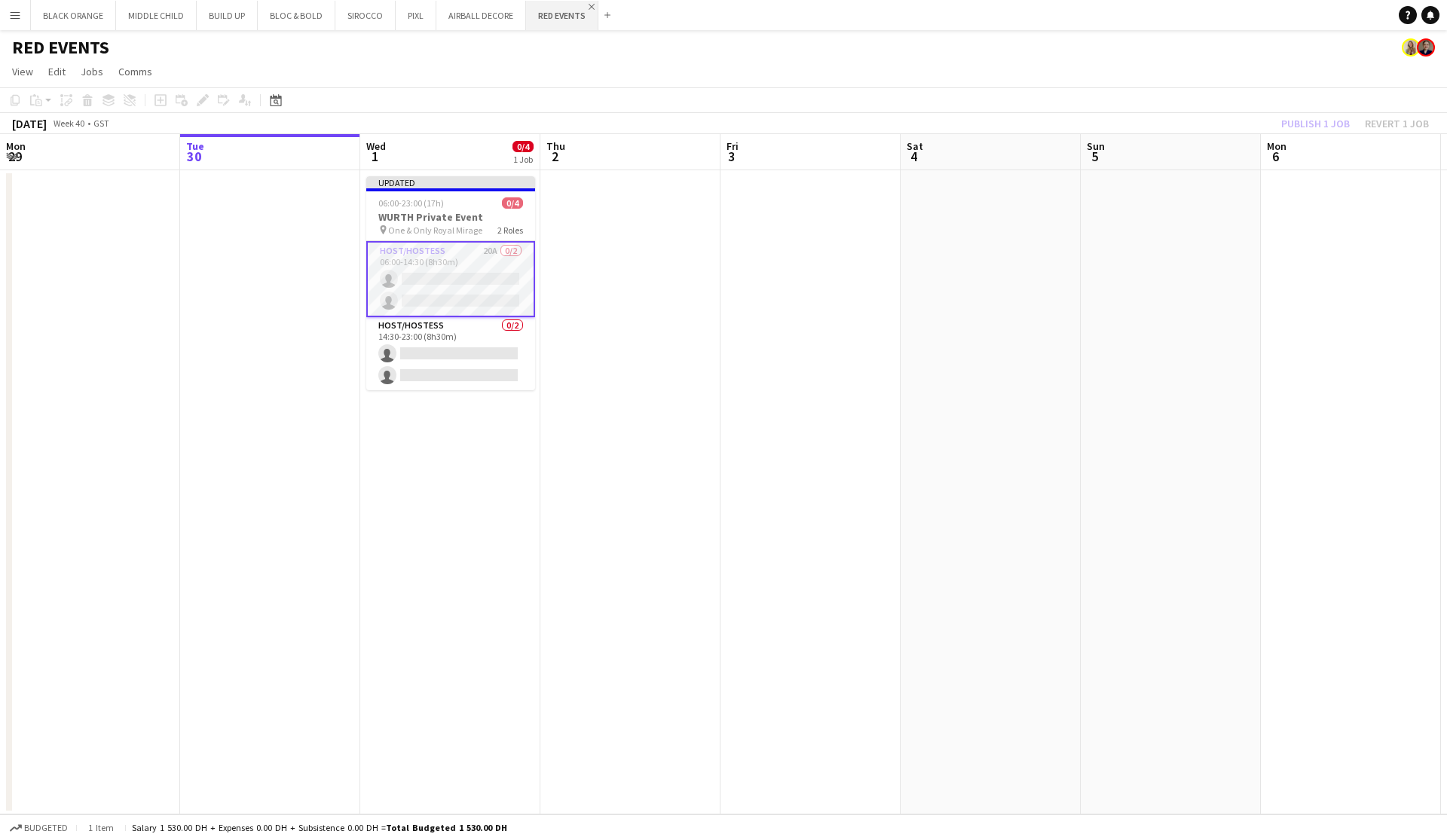
click at [589, 6] on app-icon "Close" at bounding box center [591, 6] width 6 height 6
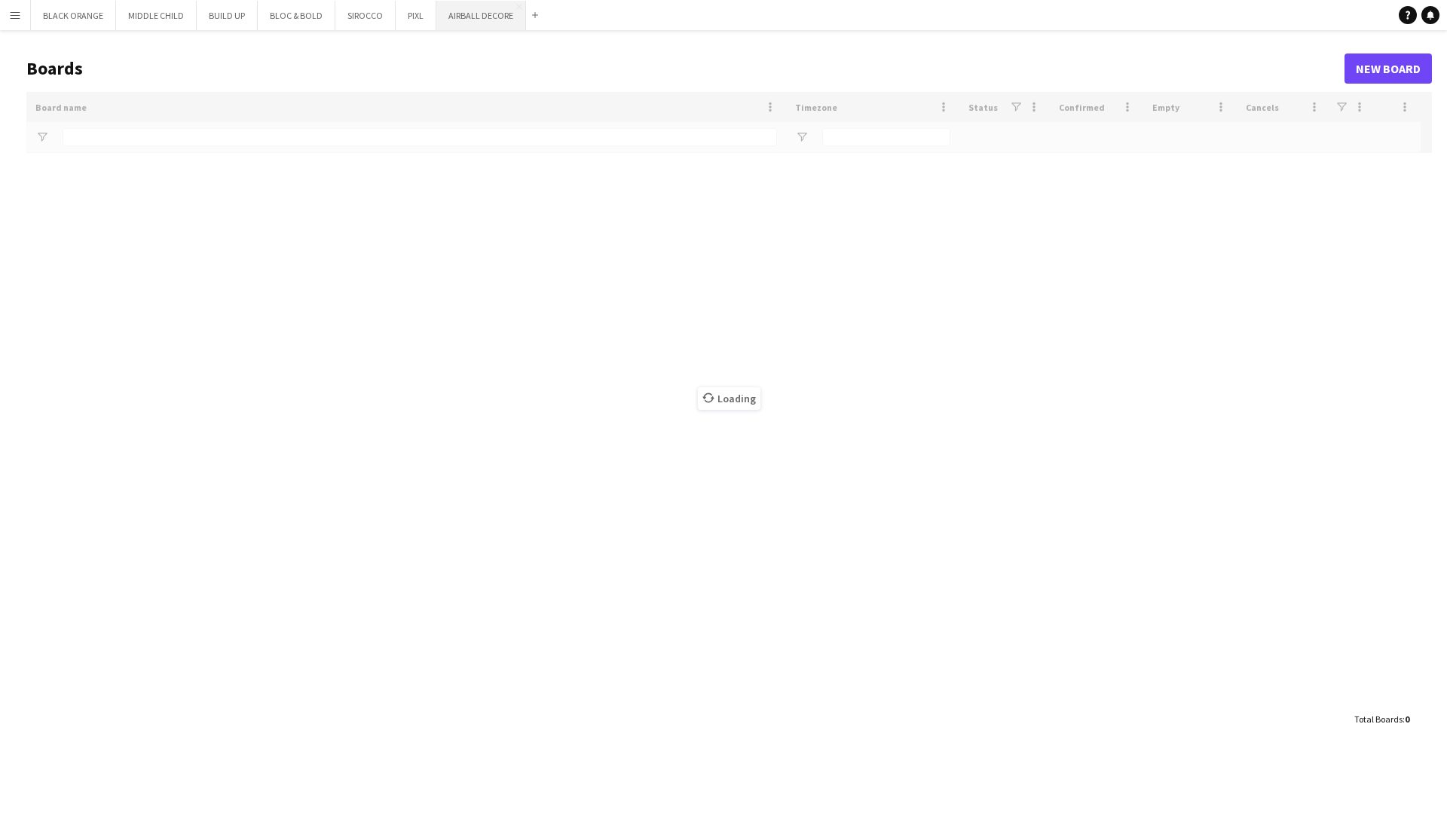
click at [473, 17] on button "AIRBALL DECORE Close" at bounding box center [481, 15] width 90 height 29
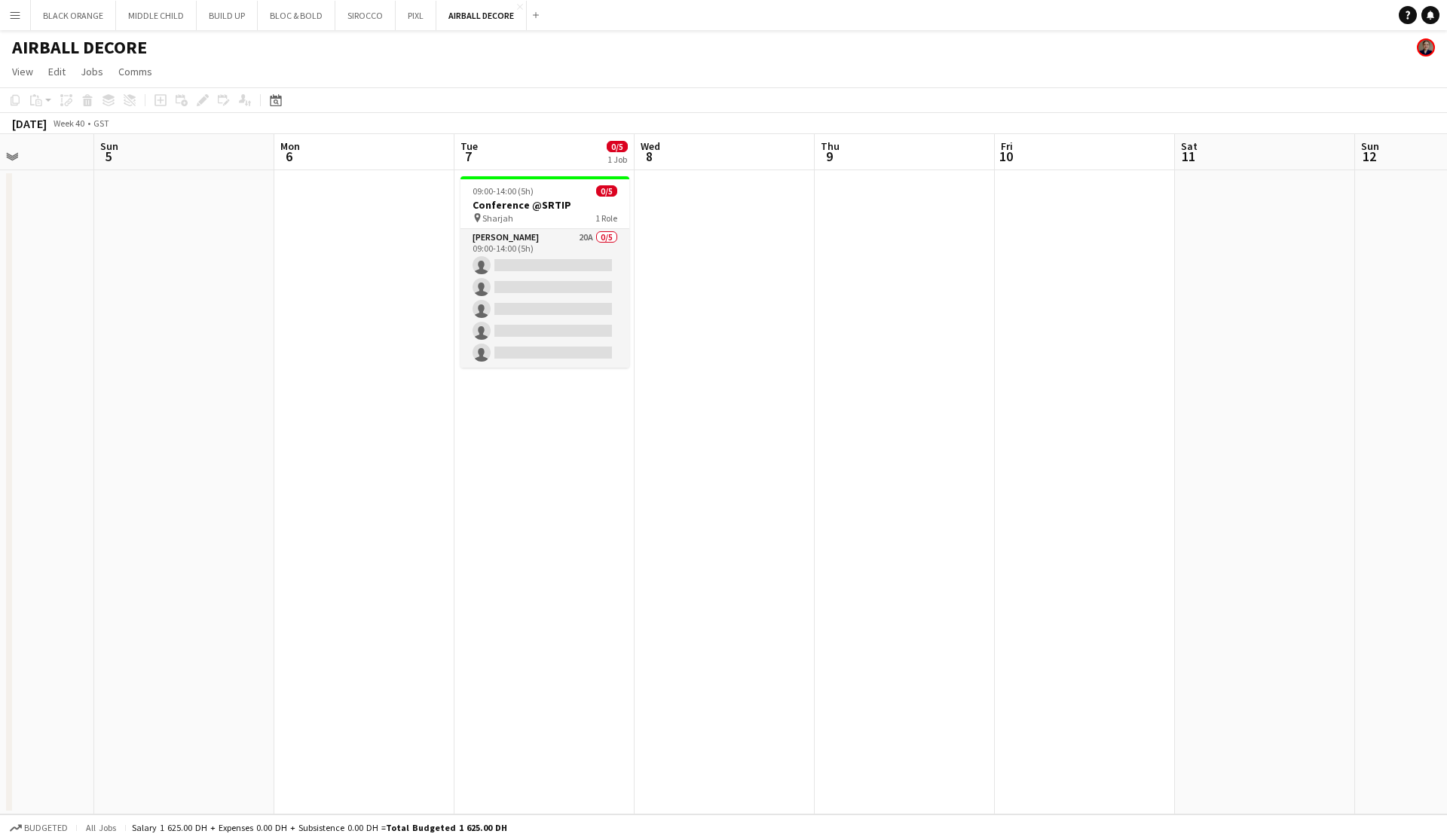
scroll to position [0, 632]
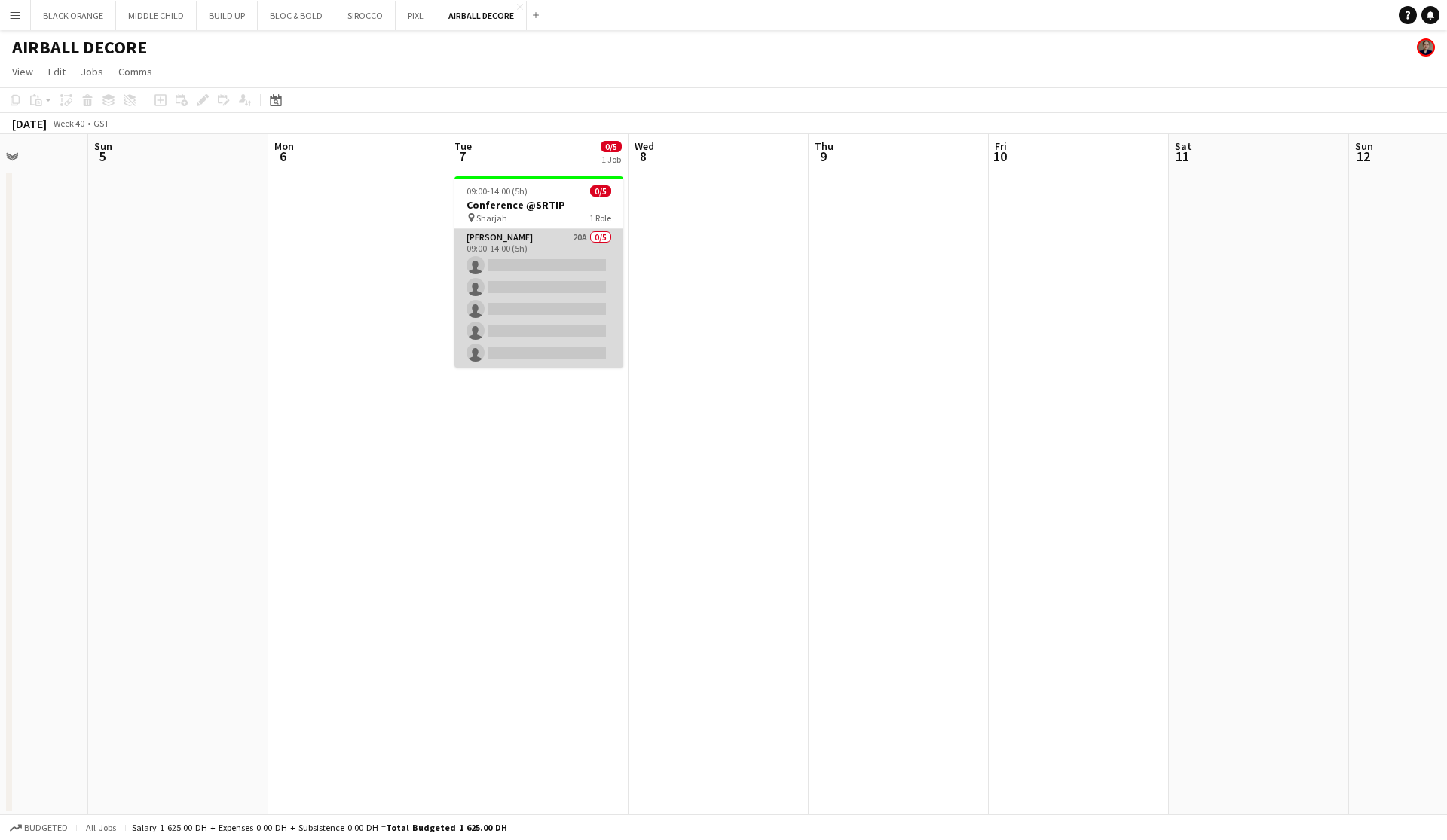
click at [542, 254] on app-card-role "[PERSON_NAME] 20A 0/5 09:00-14:00 (5h) single-neutral-actions single-neutral-ac…" at bounding box center [538, 298] width 169 height 139
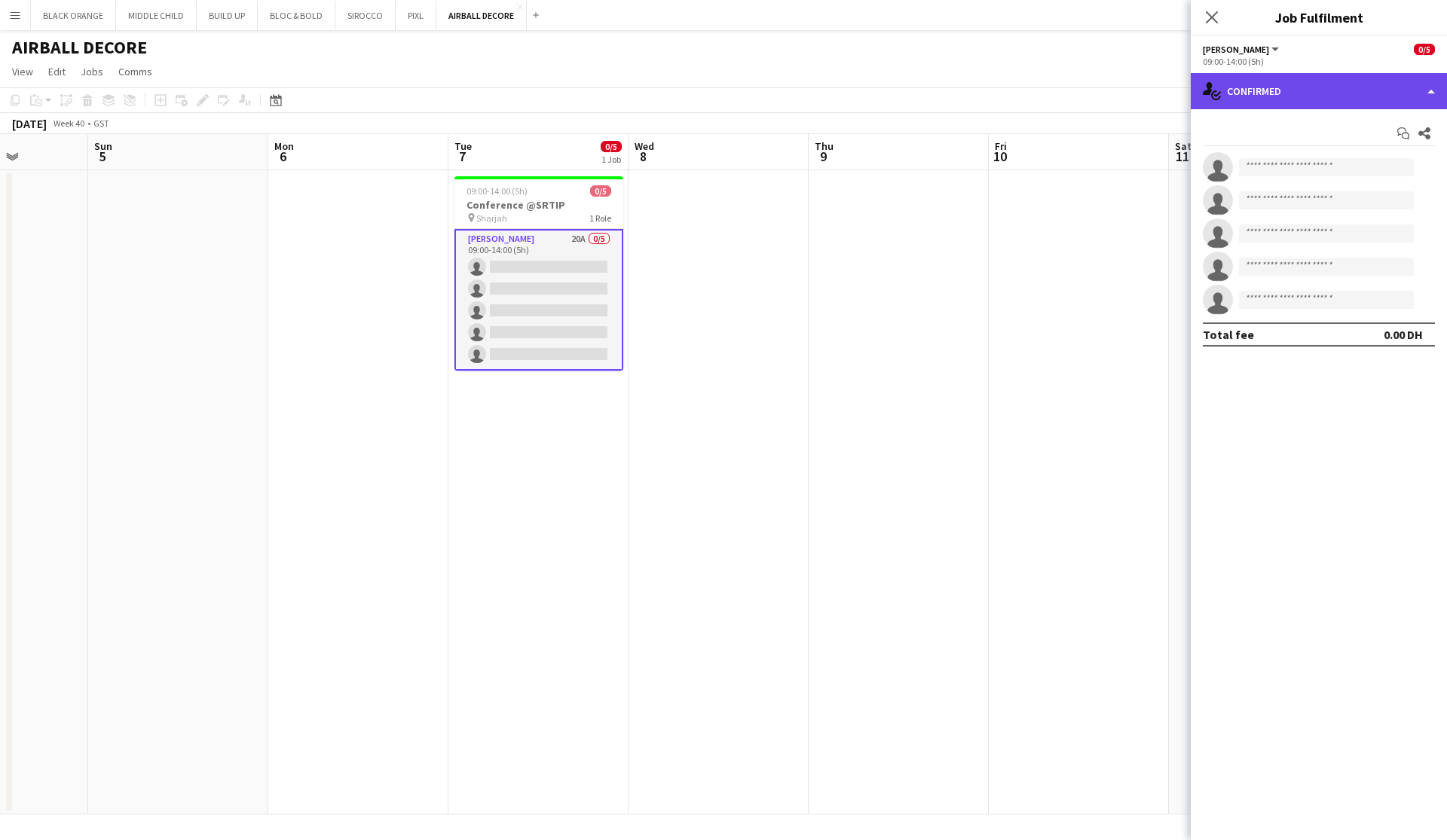
click at [824, 92] on div "single-neutral-actions-check-2 Confirmed" at bounding box center [1319, 91] width 256 height 36
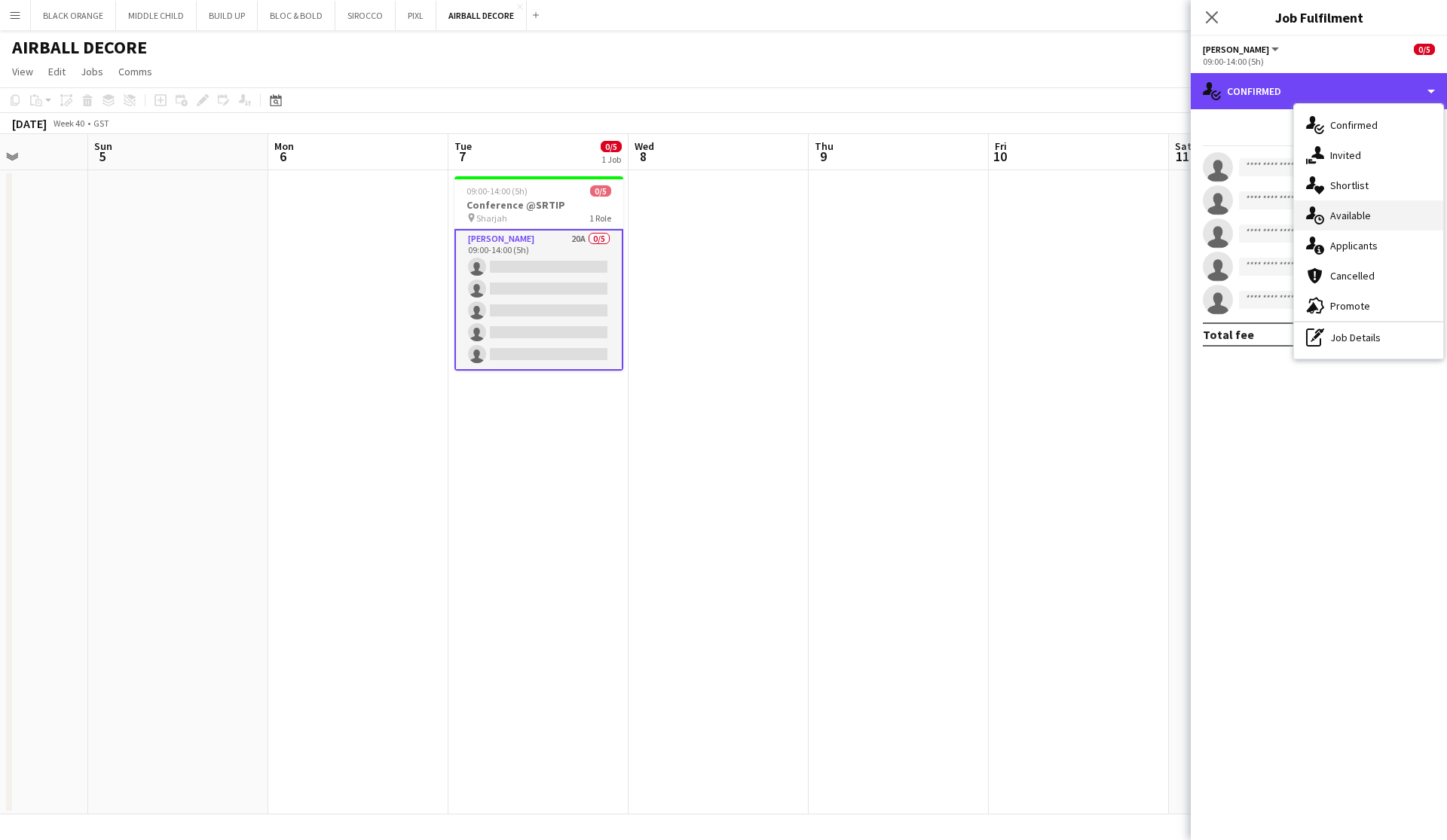
scroll to position [0, 0]
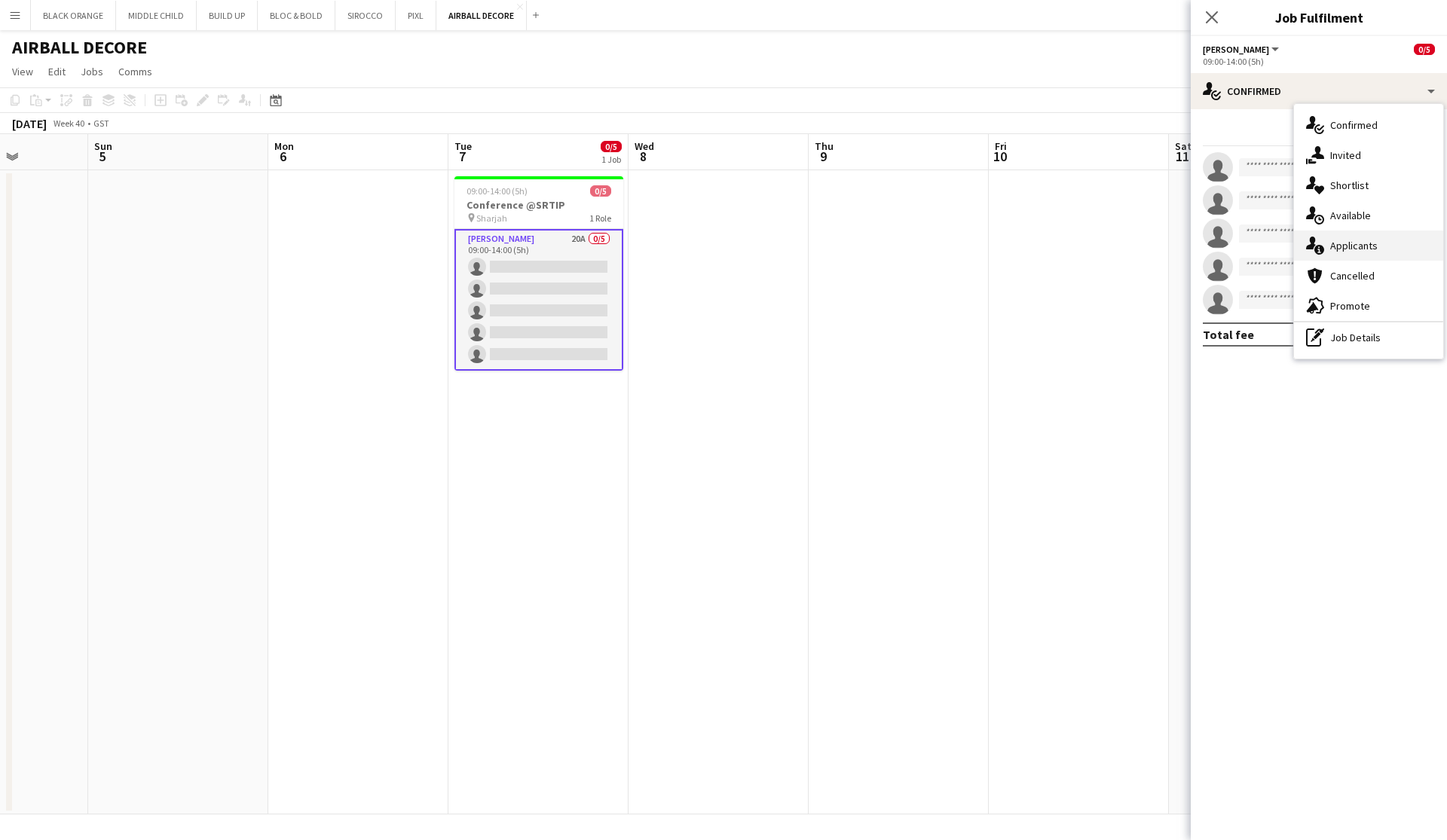
click at [824, 247] on span "Applicants" at bounding box center [1353, 245] width 48 height 14
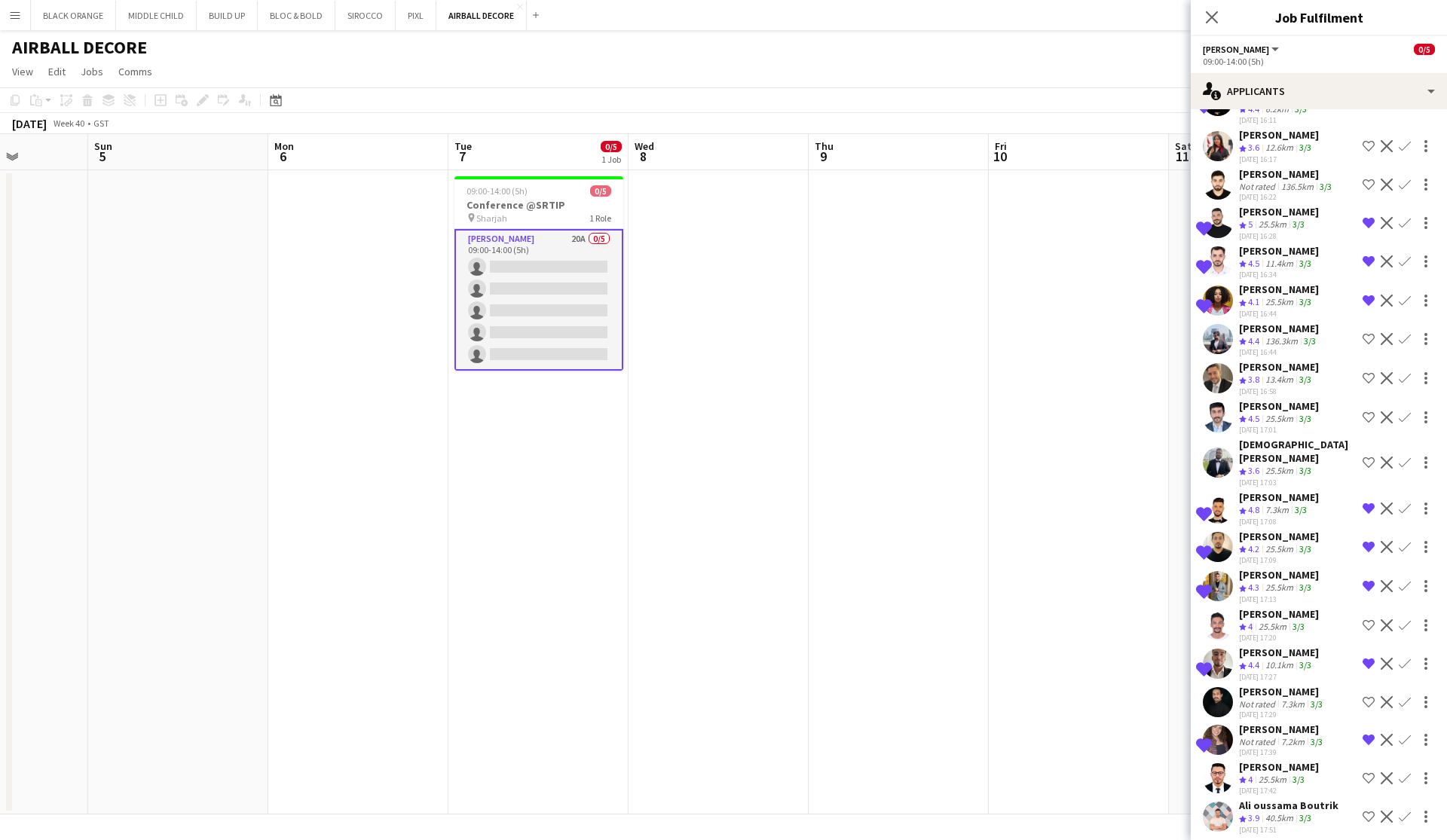
scroll to position [141, 0]
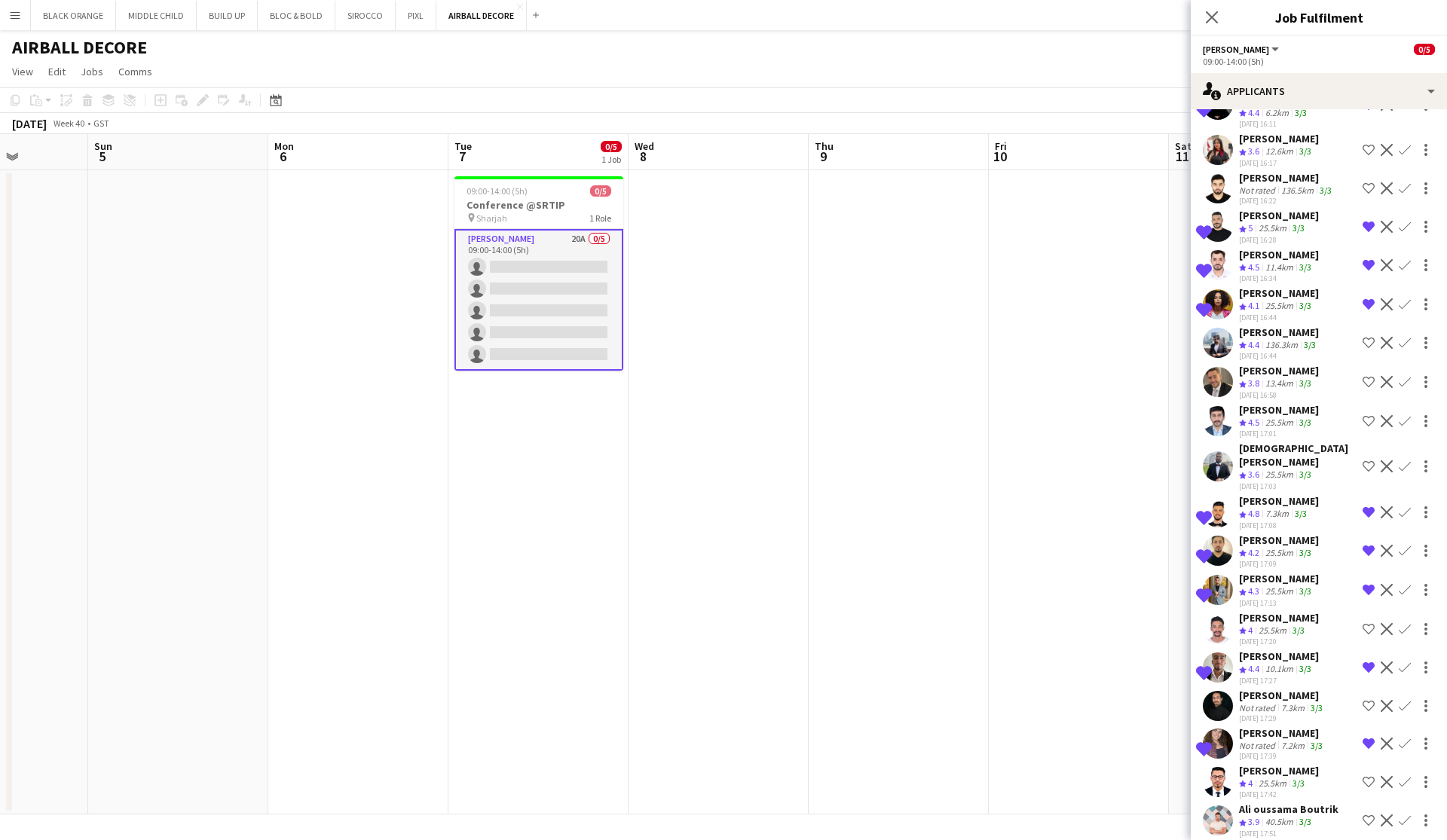
click at [824, 816] on div "40.5km" at bounding box center [1279, 822] width 34 height 13
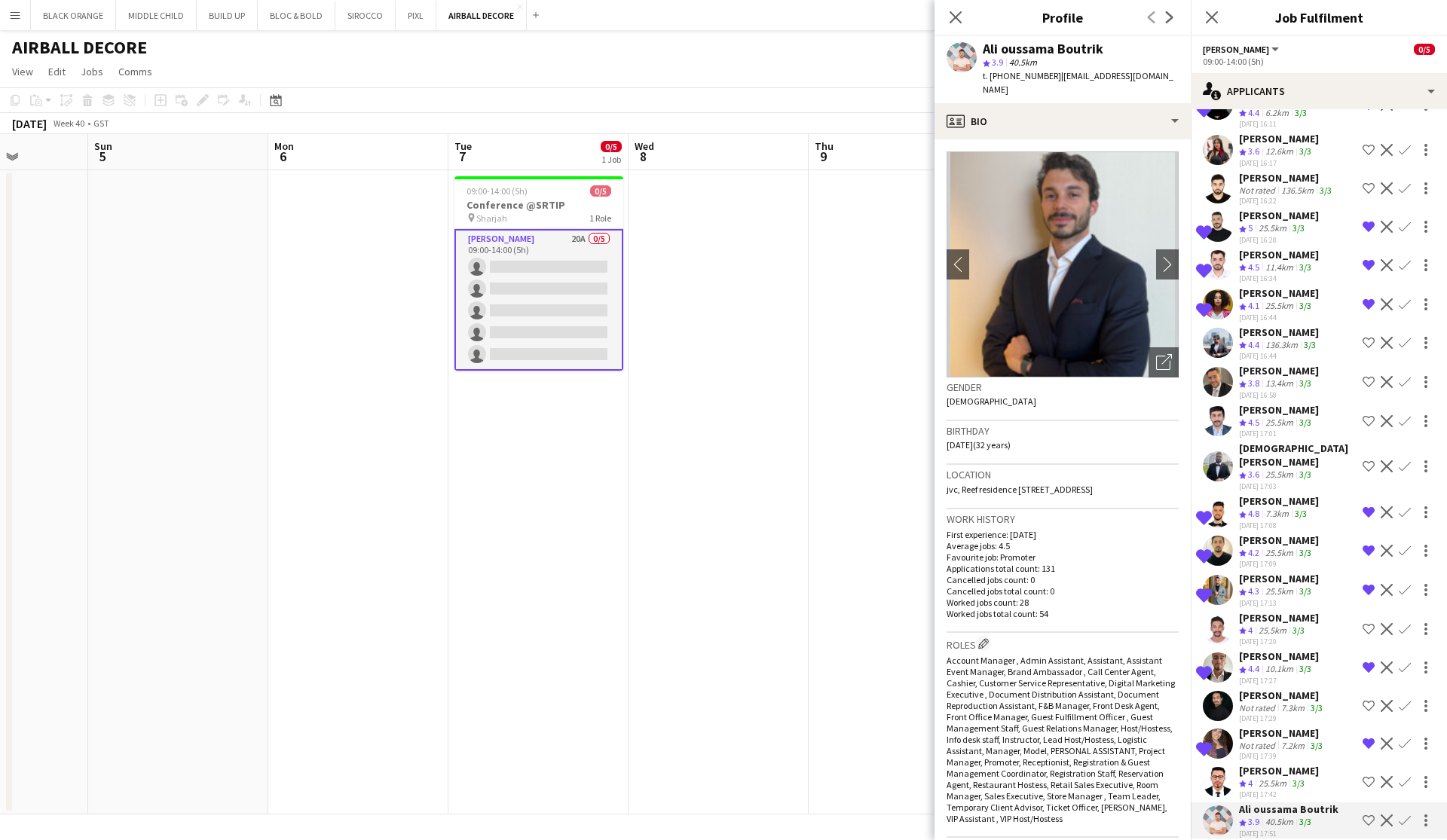
click at [824, 777] on span "4" at bounding box center [1250, 783] width 5 height 11
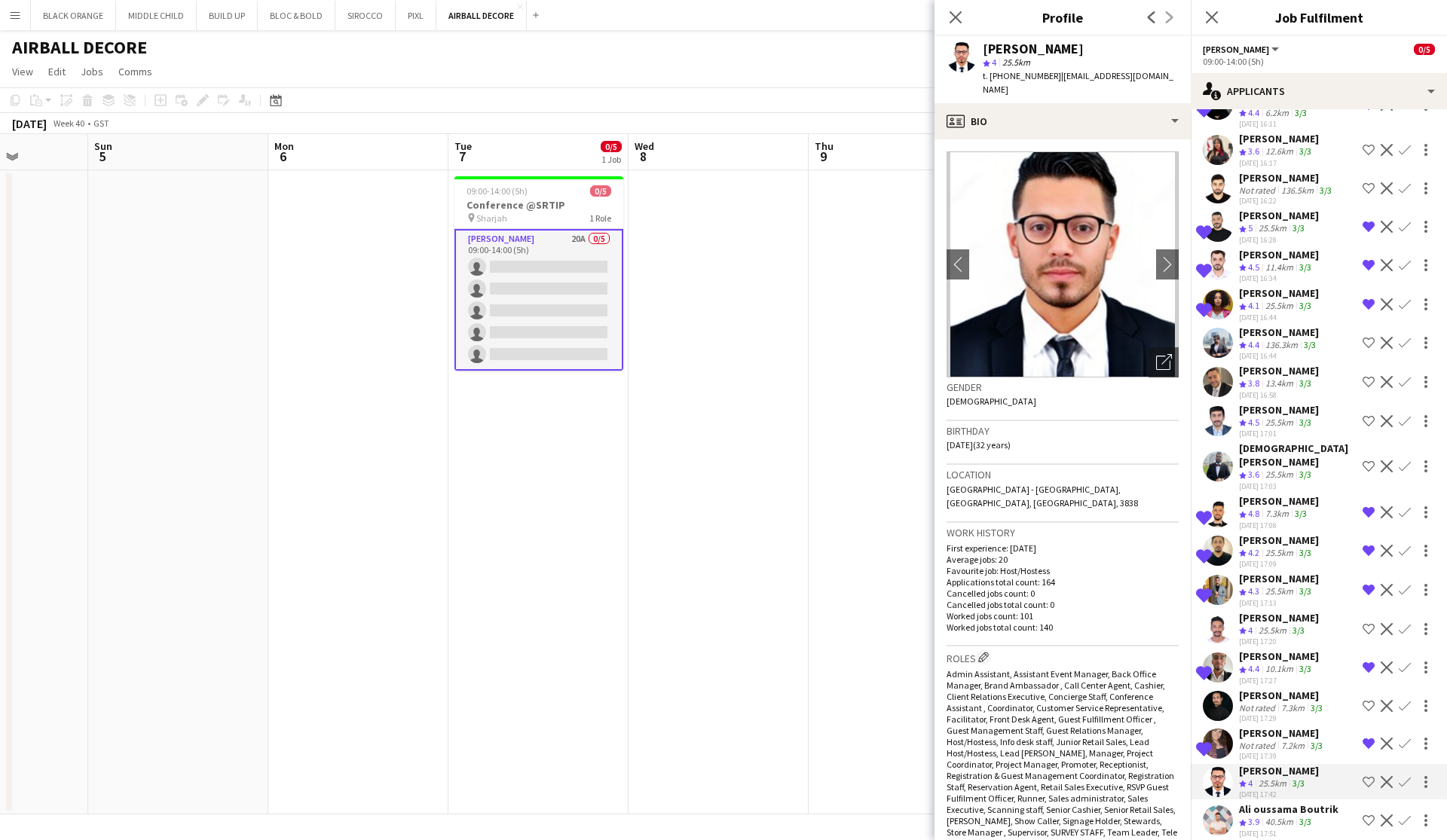
click at [824, 816] on div "40.5km" at bounding box center [1279, 822] width 34 height 13
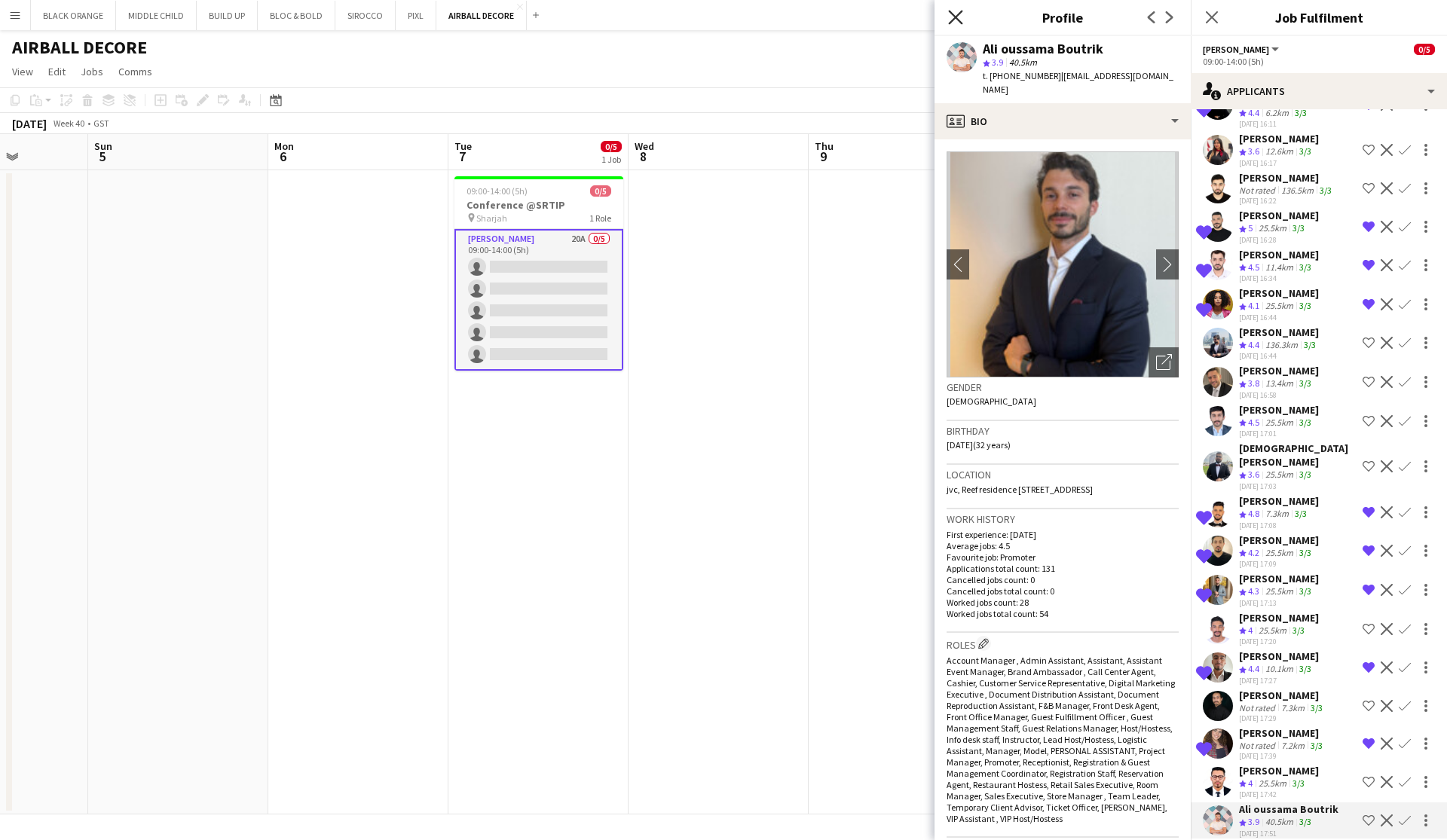
click at [824, 15] on icon "Close pop-in" at bounding box center [955, 17] width 15 height 15
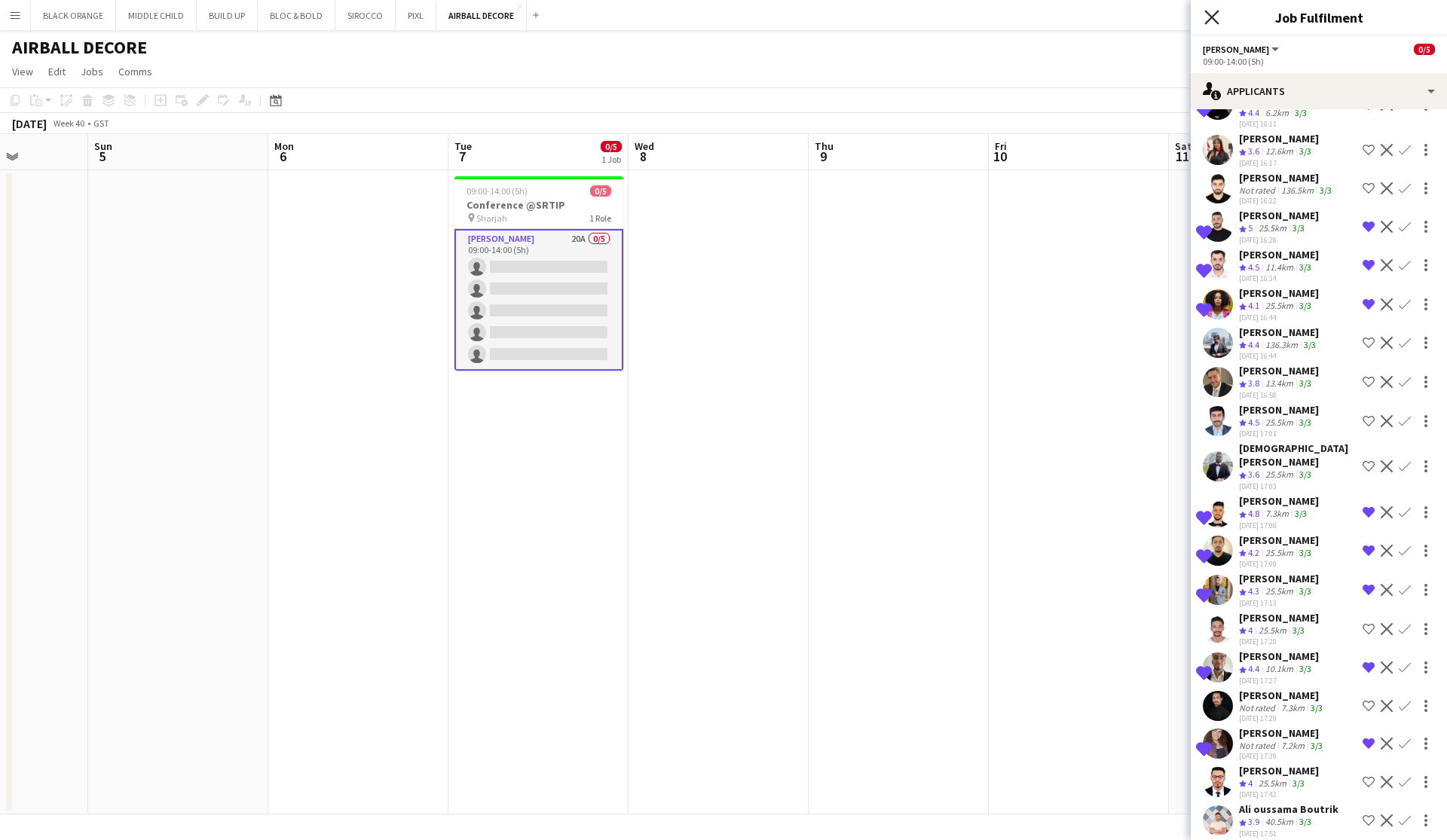
click at [824, 16] on icon "Close pop-in" at bounding box center [1211, 17] width 15 height 15
